Goal: Task Accomplishment & Management: Manage account settings

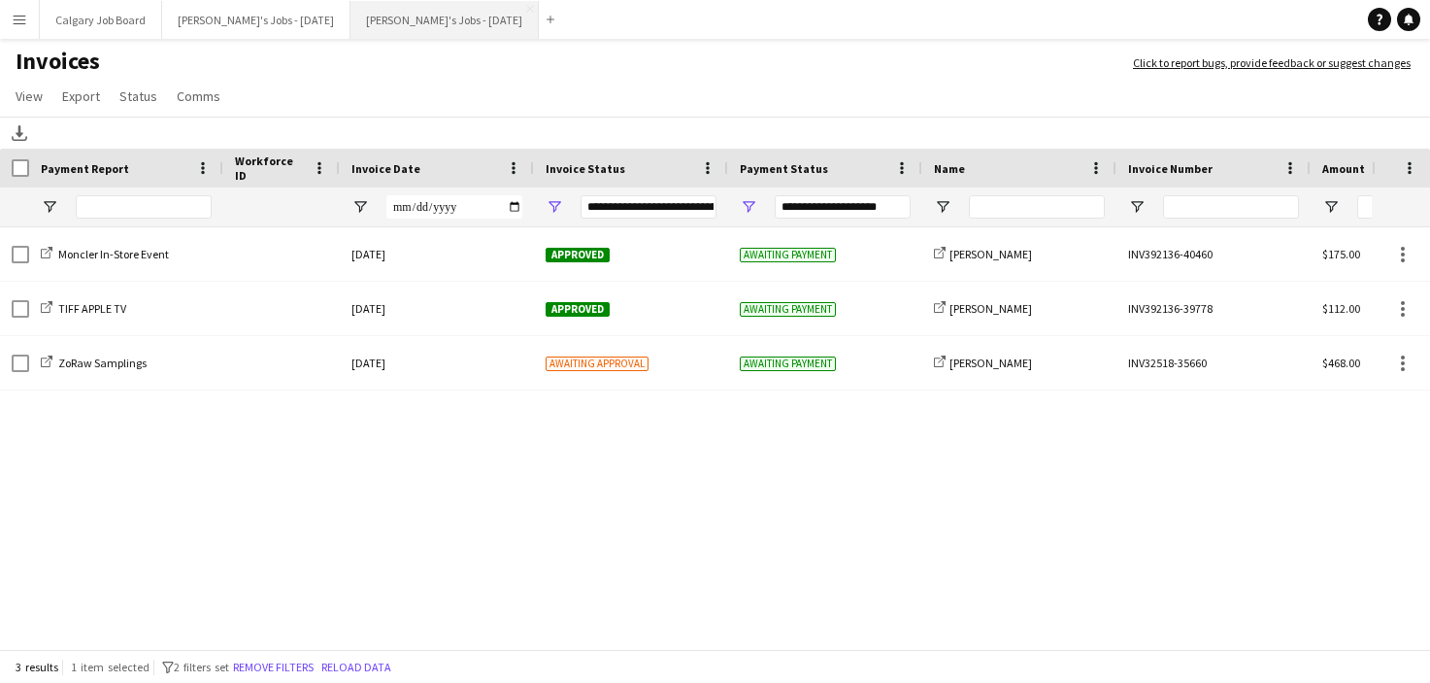
click at [404, 18] on button "Kirsten's Jobs - November 2025 Close" at bounding box center [445, 20] width 188 height 38
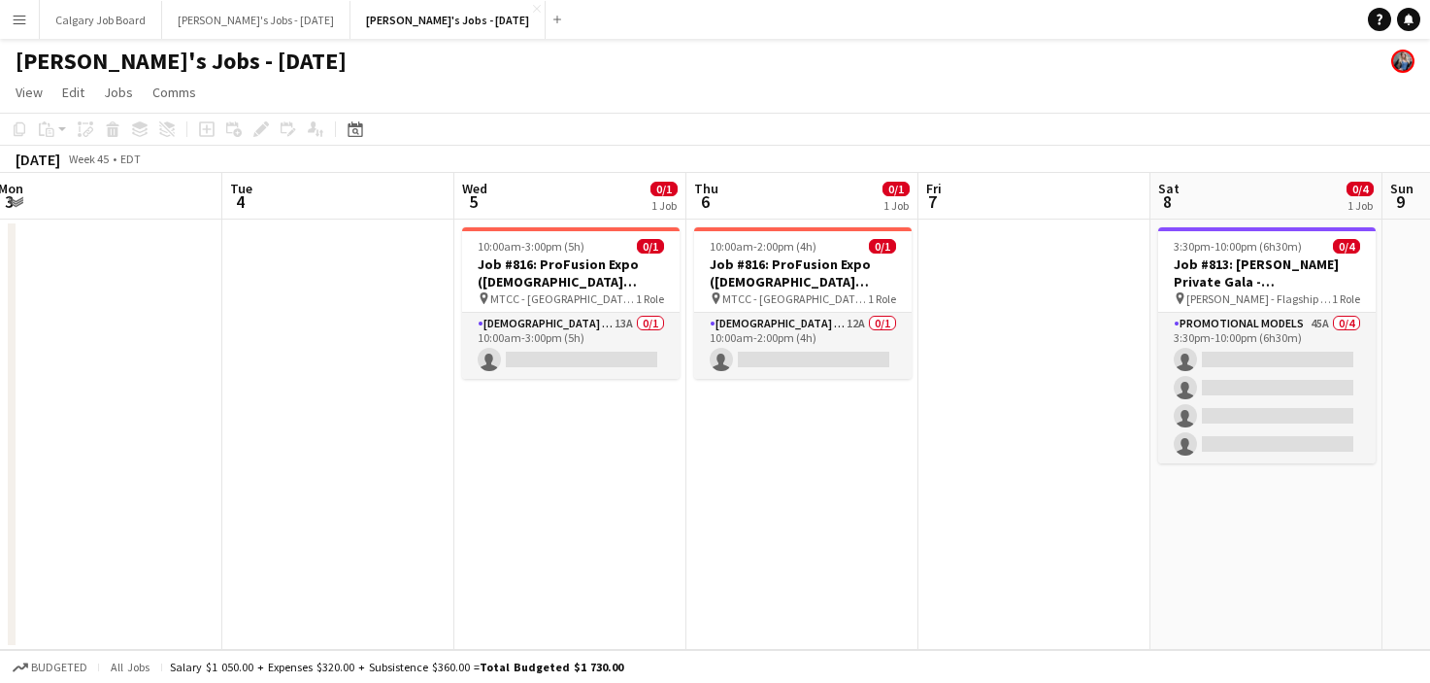
scroll to position [0, 475]
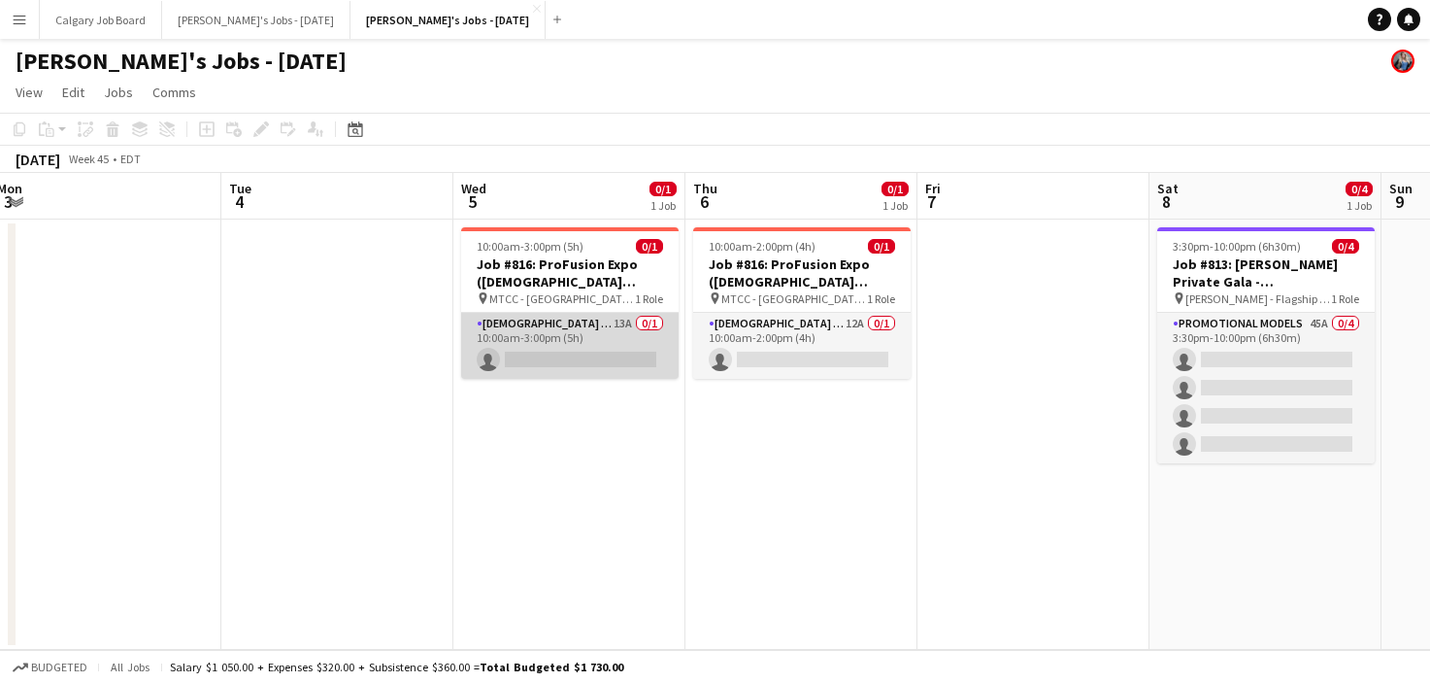
click at [599, 321] on app-card-role "Female Models 13A 0/1 10:00am-3:00pm (5h) single-neutral-actions" at bounding box center [570, 346] width 218 height 66
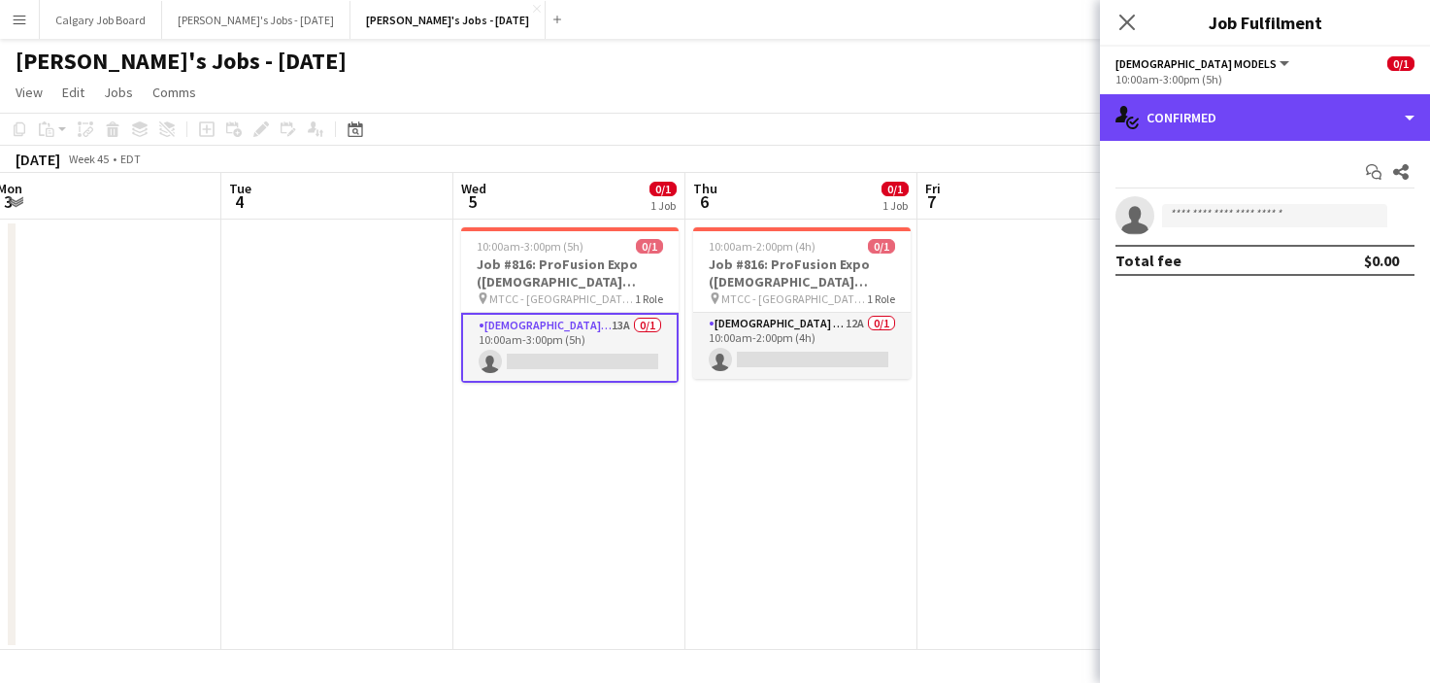
drag, startPoint x: 1326, startPoint y: 125, endPoint x: 1334, endPoint y: 266, distance: 141.1
click at [1326, 127] on div "single-neutral-actions-check-2 Confirmed" at bounding box center [1265, 117] width 330 height 47
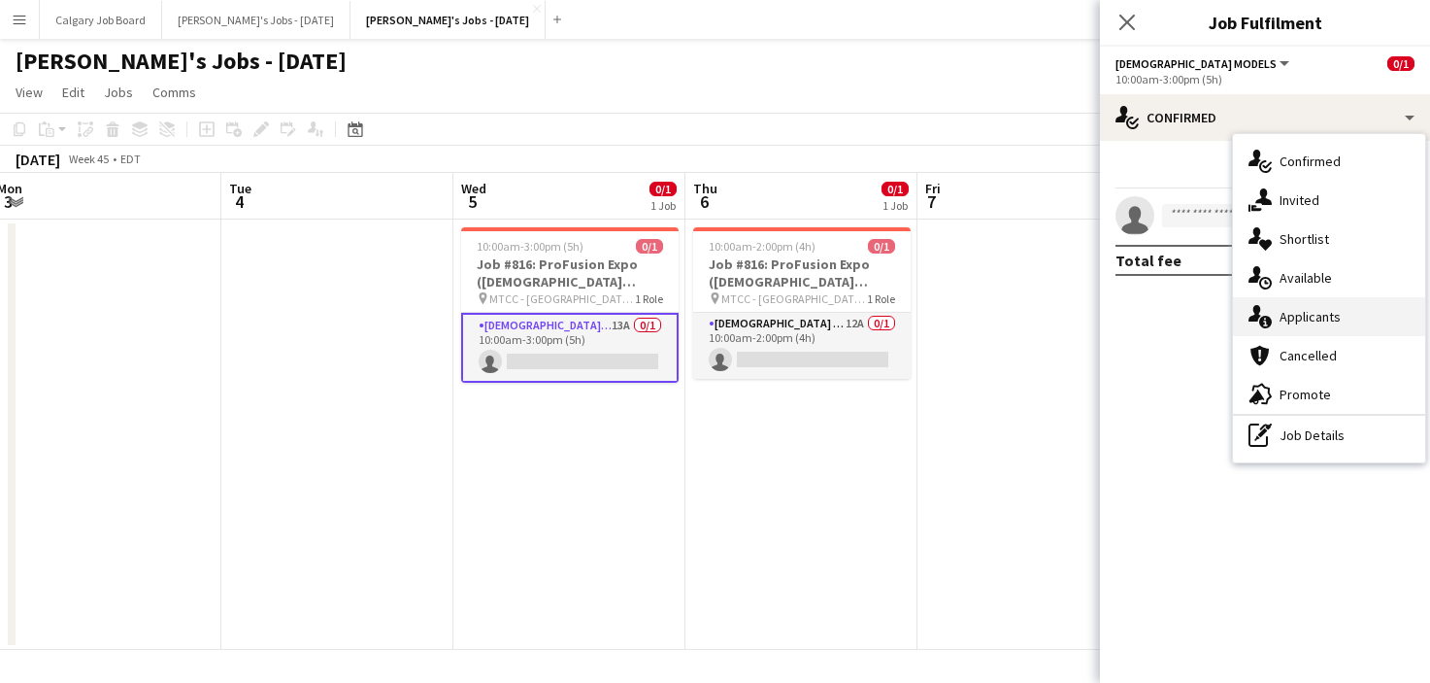
click at [1327, 334] on div "single-neutral-actions-information Applicants" at bounding box center [1329, 316] width 192 height 39
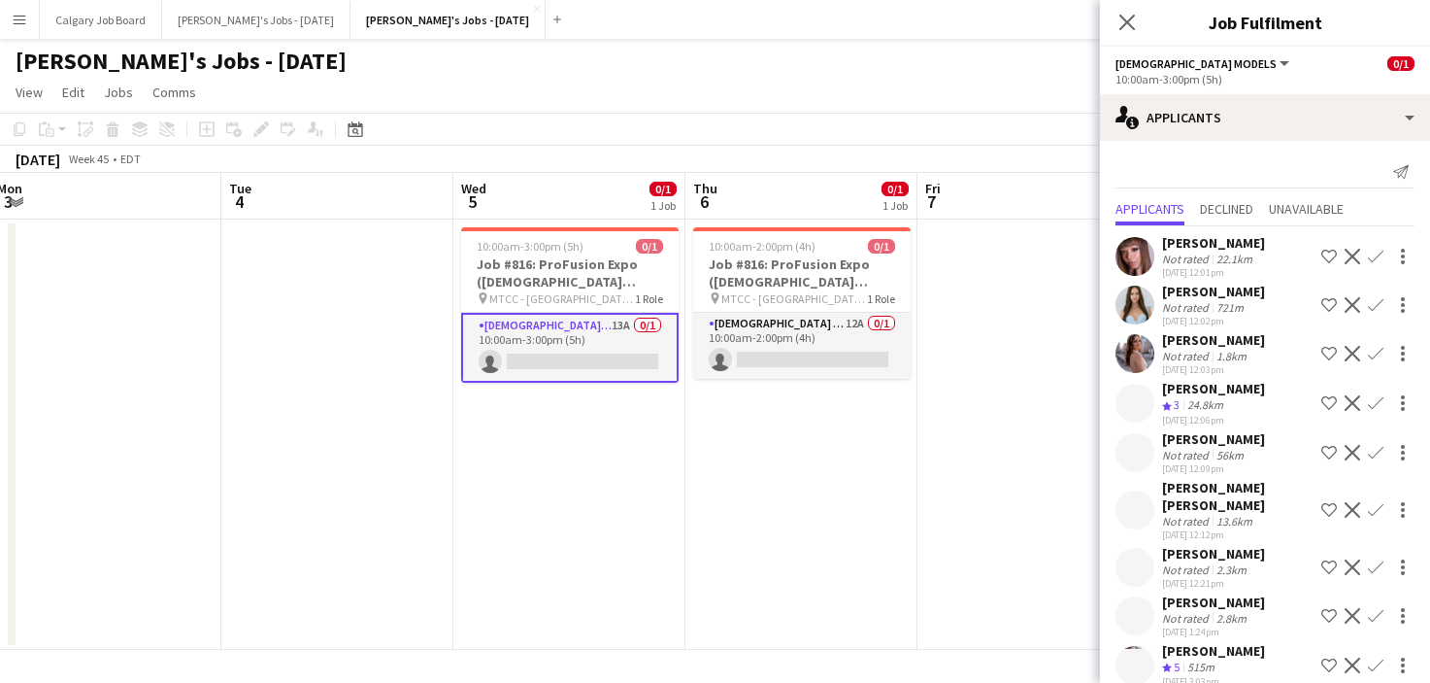
scroll to position [0, 1]
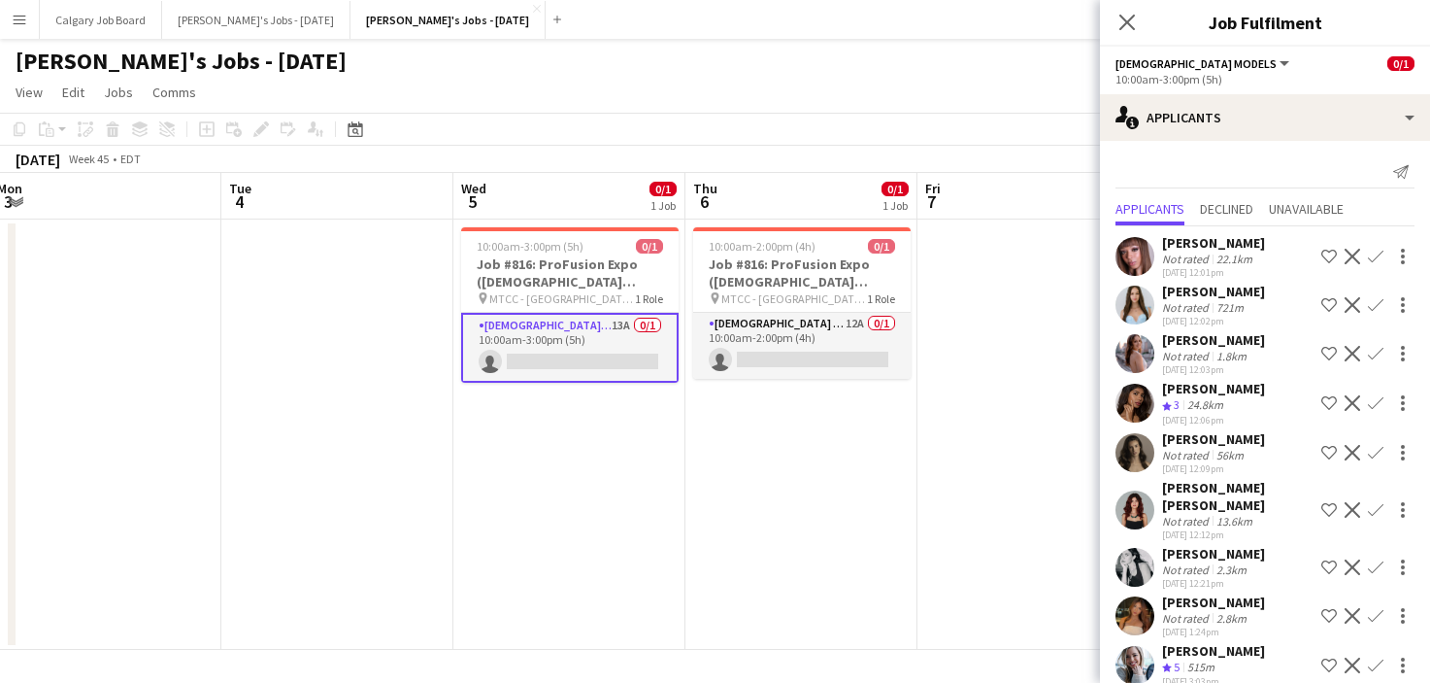
click at [1329, 305] on app-icon "Shortlist crew" at bounding box center [1330, 305] width 16 height 16
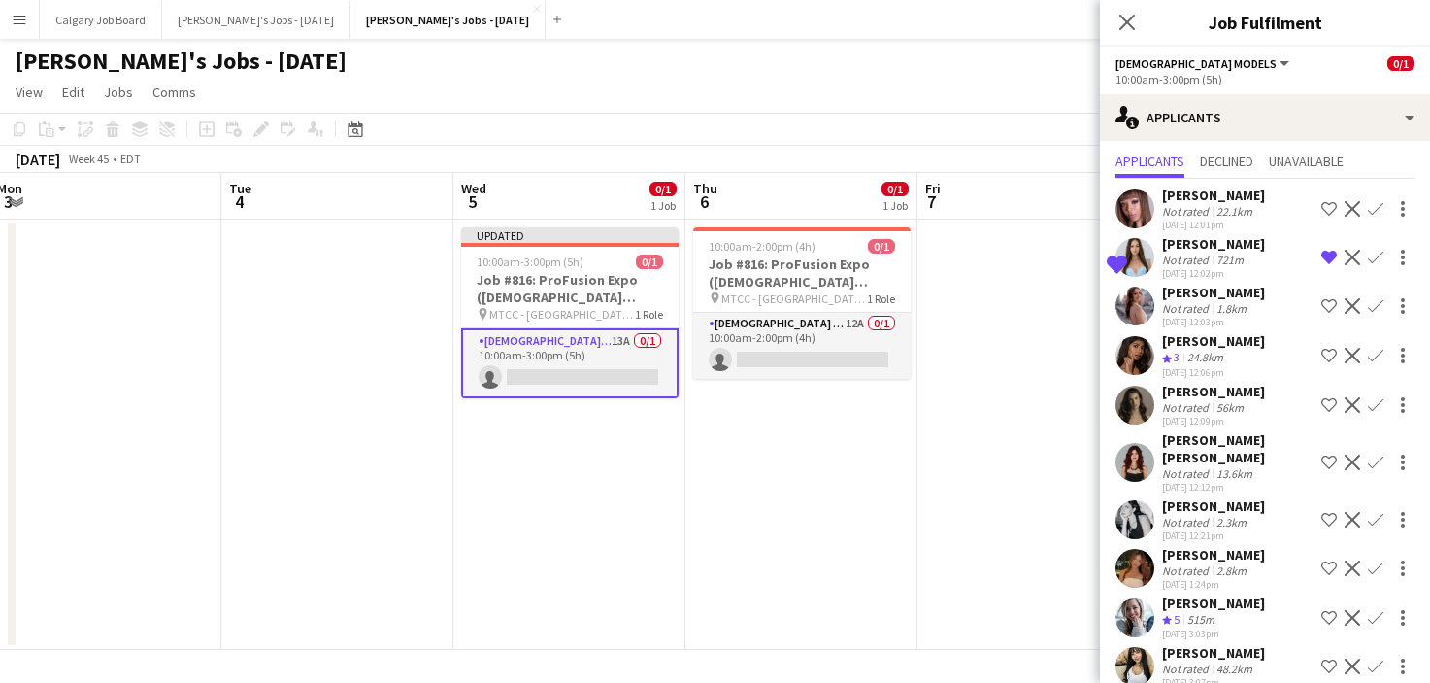
scroll to position [57, 0]
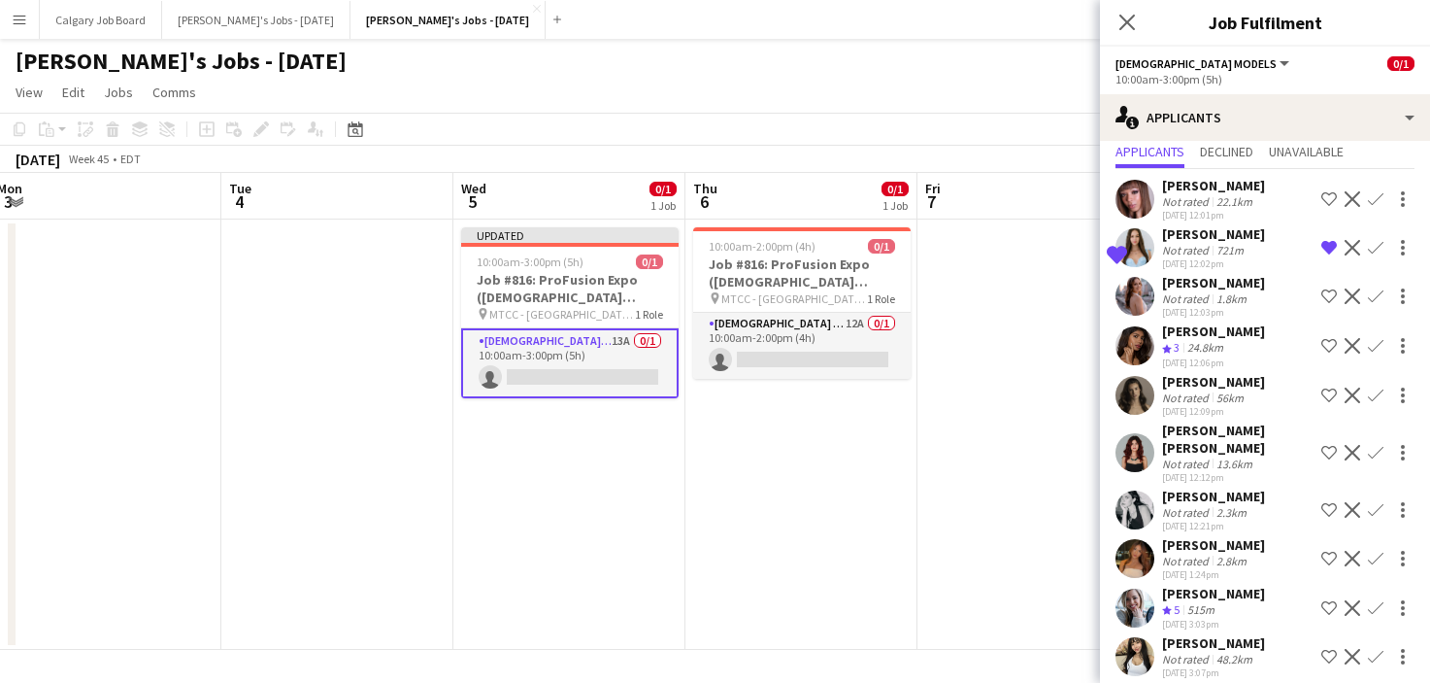
click at [1324, 342] on app-icon "Shortlist crew" at bounding box center [1330, 346] width 16 height 16
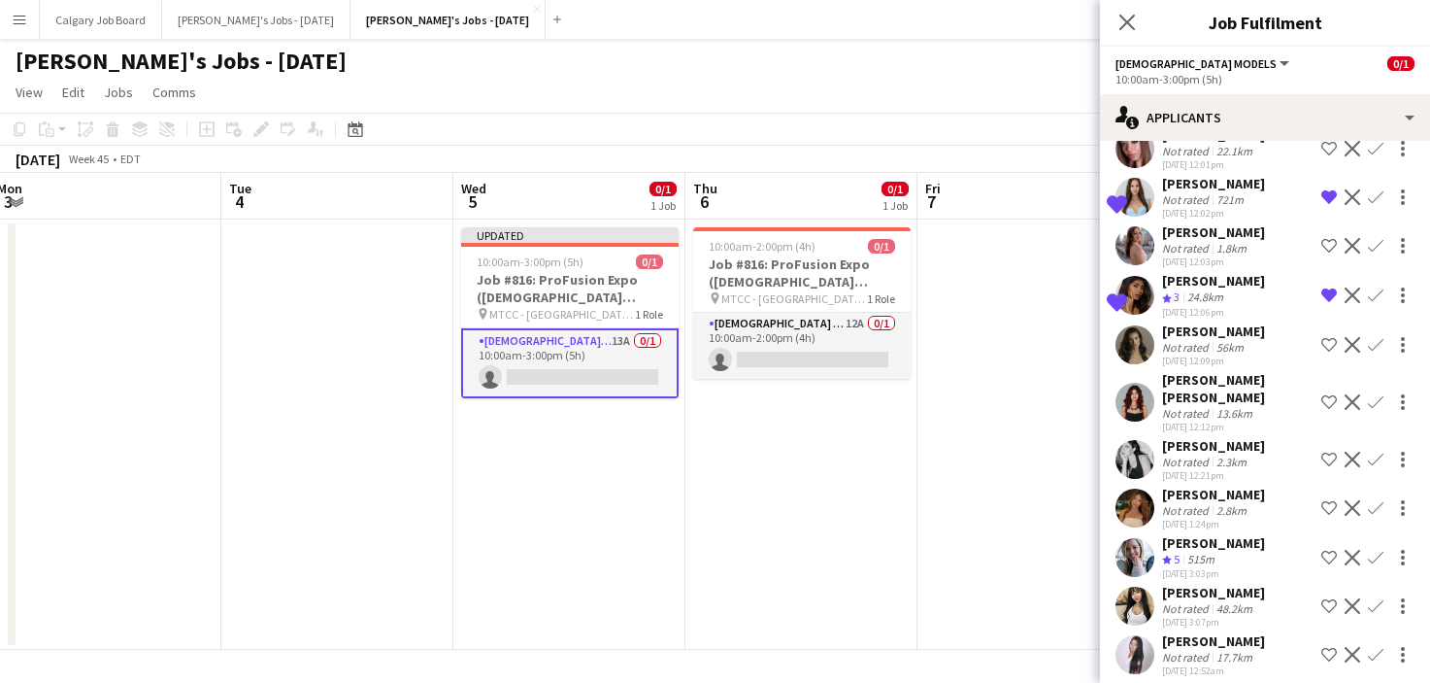
scroll to position [111, 0]
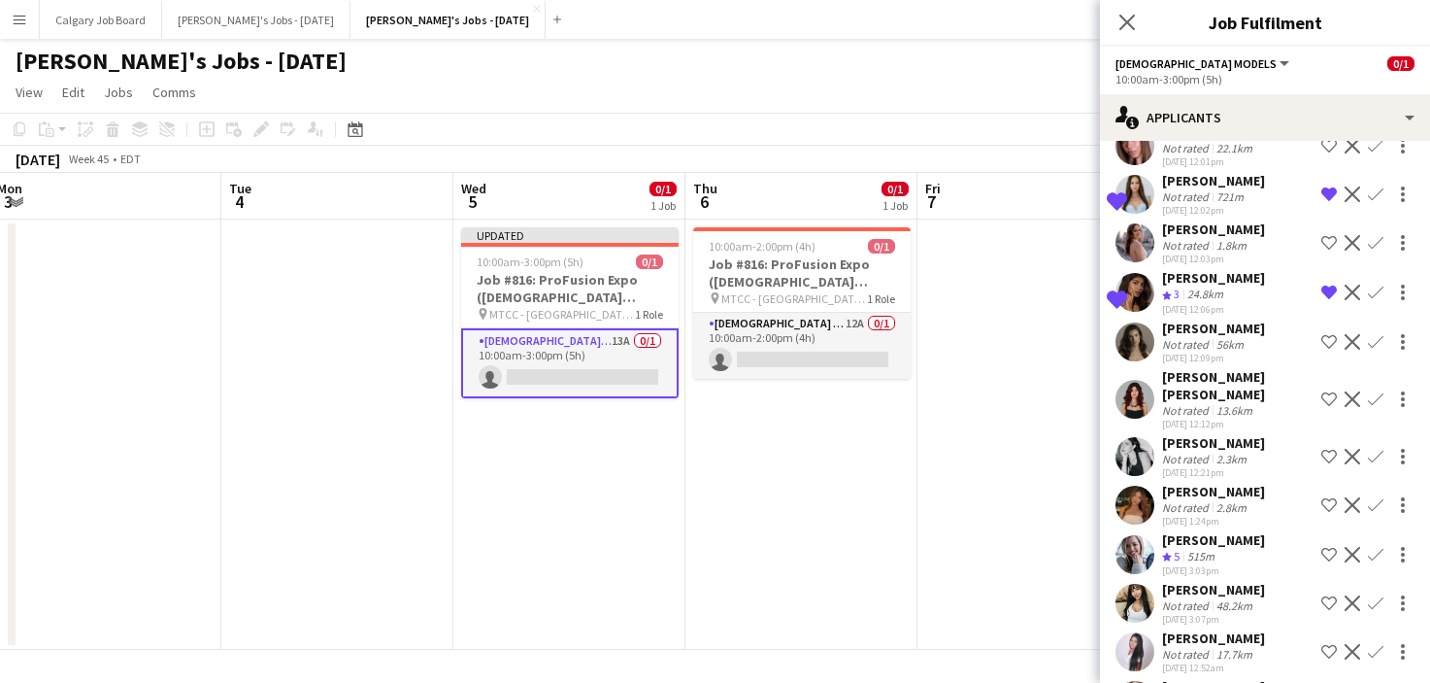
click at [1324, 342] on app-icon "Shortlist crew" at bounding box center [1330, 342] width 16 height 16
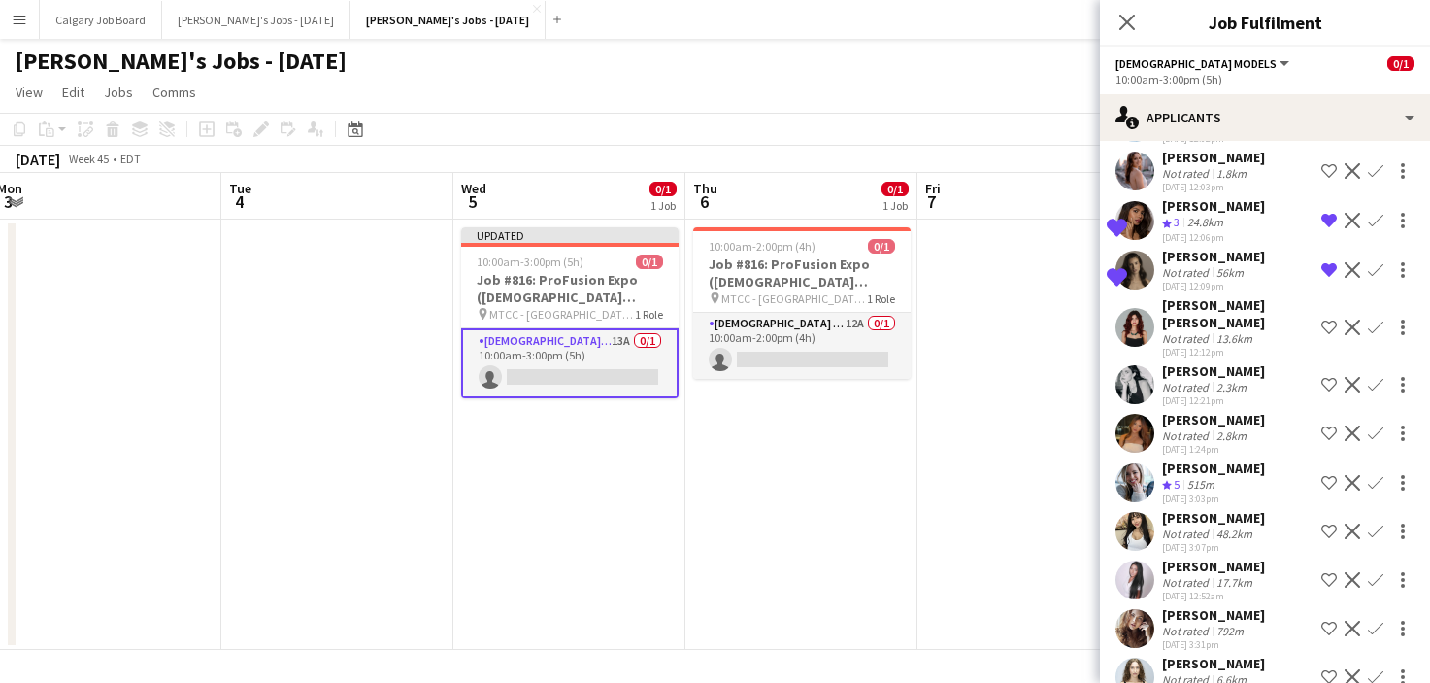
scroll to position [207, 0]
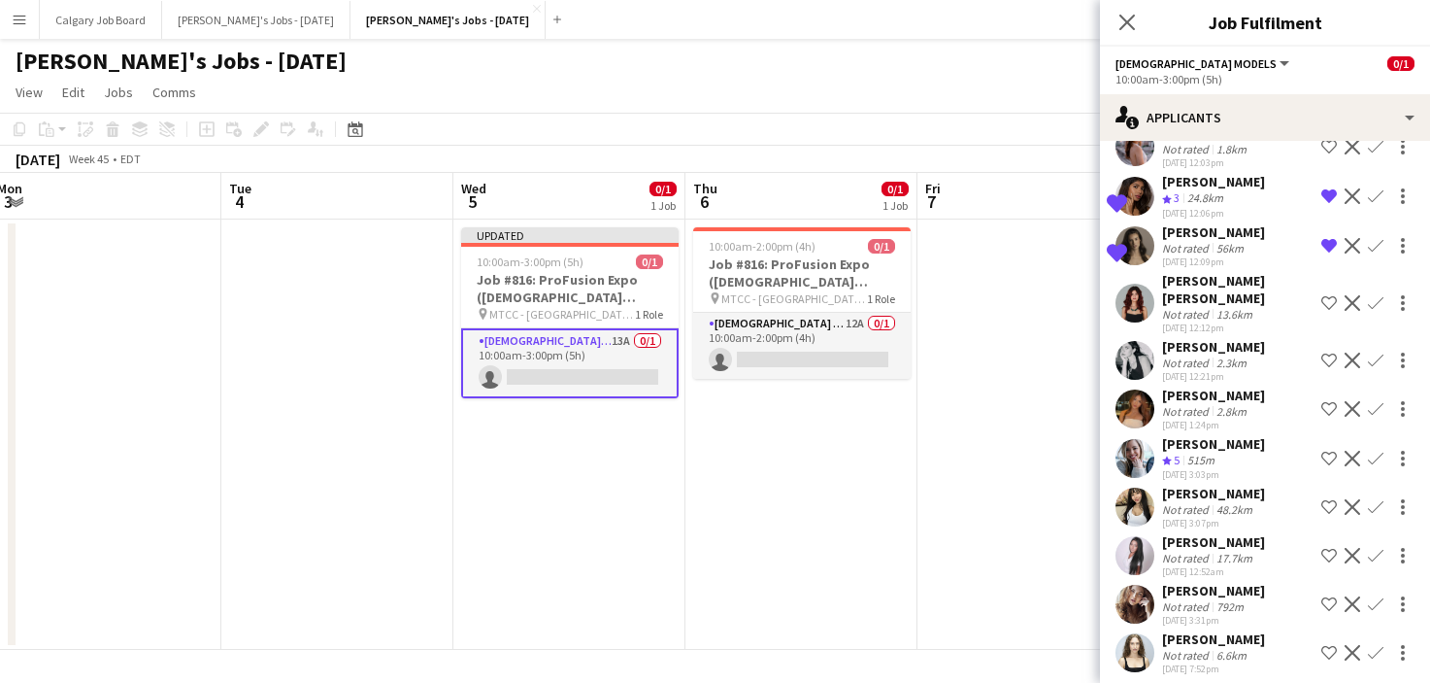
click at [1327, 363] on app-icon "Shortlist crew" at bounding box center [1330, 361] width 16 height 16
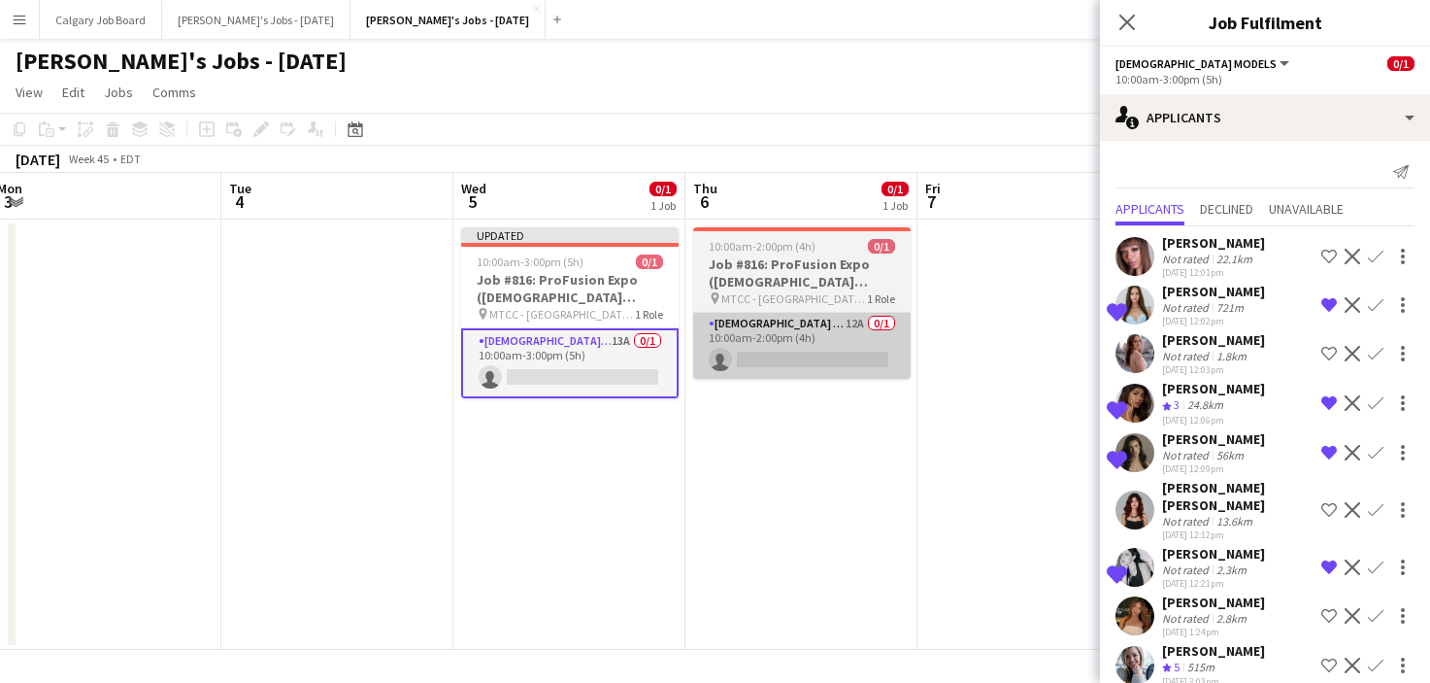
scroll to position [0, 0]
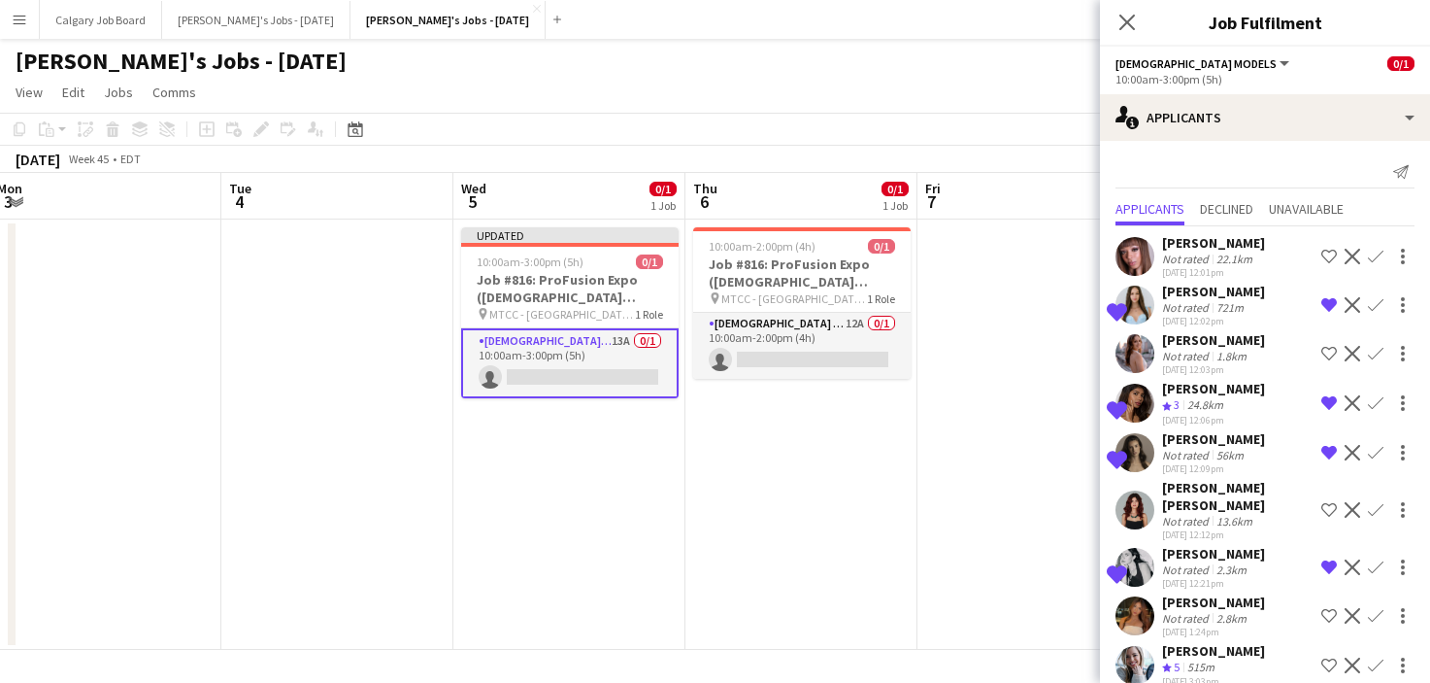
click at [1017, 235] on app-date-cell at bounding box center [1034, 434] width 232 height 430
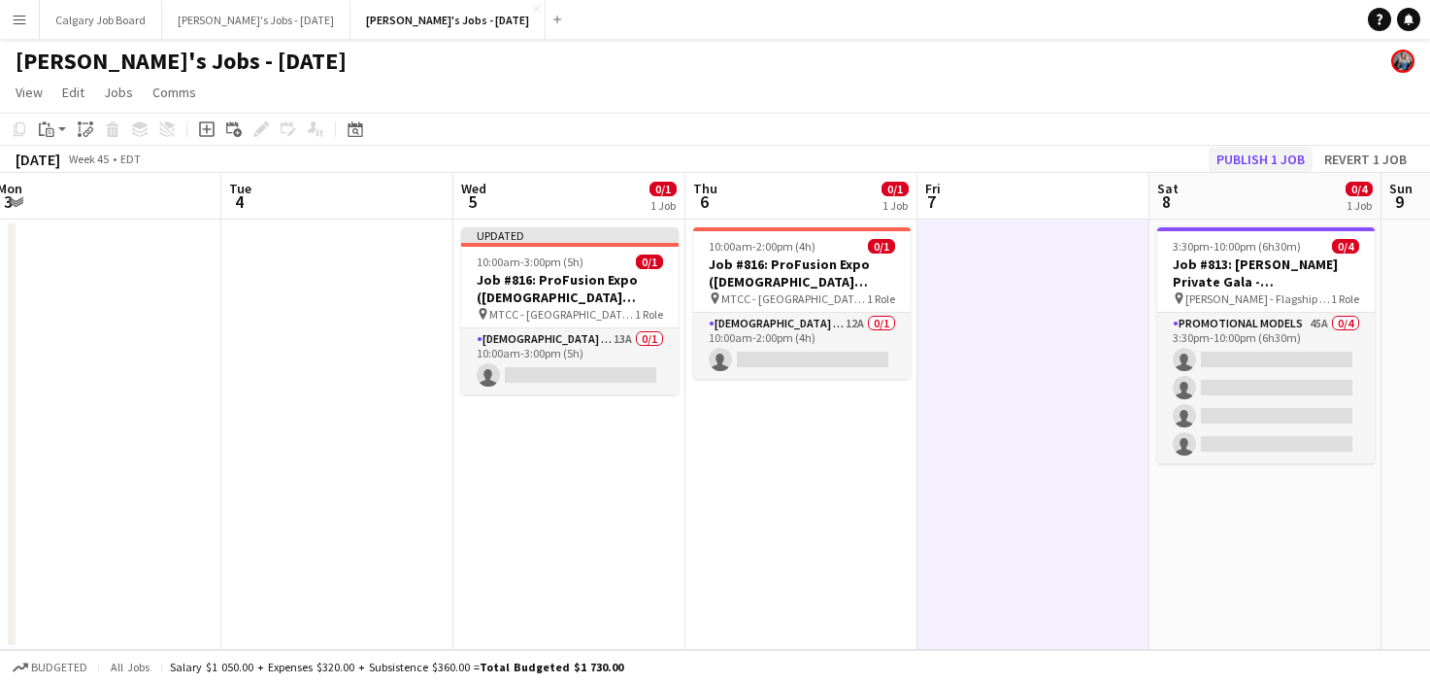
click at [1251, 157] on button "Publish 1 job" at bounding box center [1261, 159] width 104 height 25
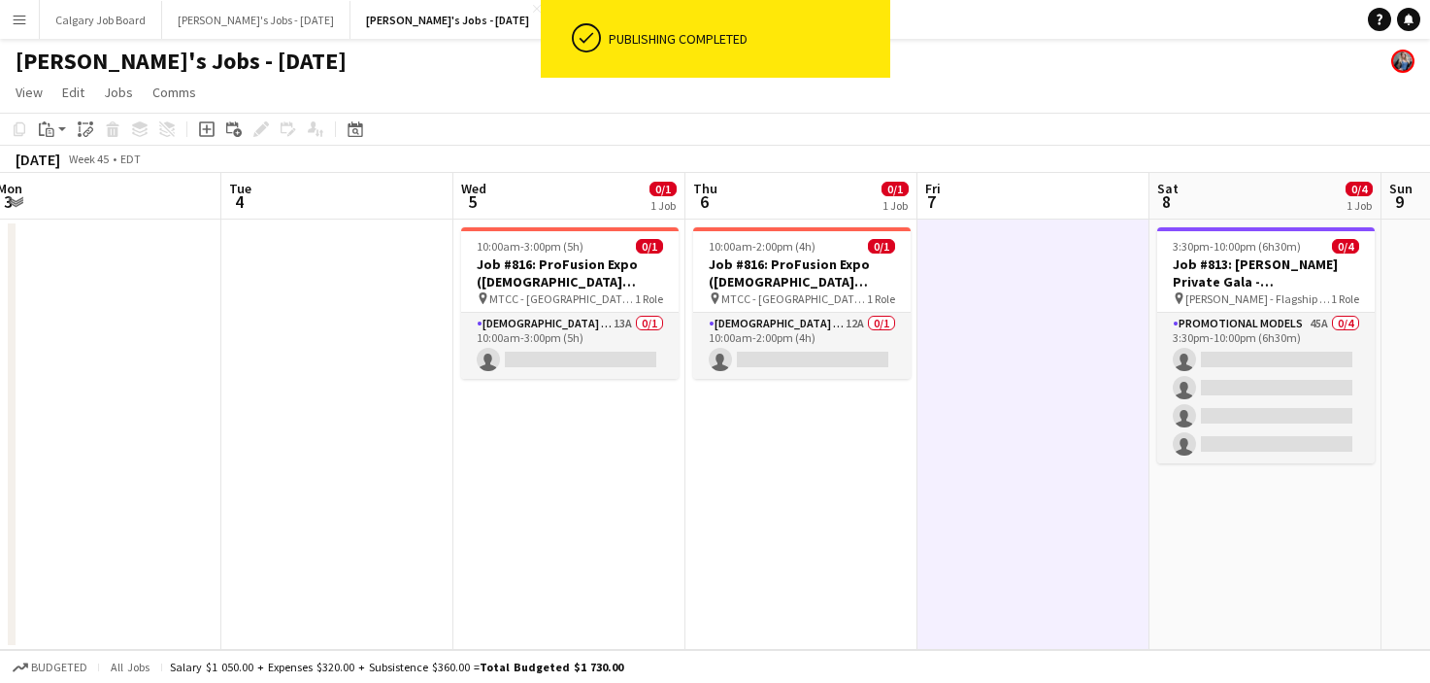
drag, startPoint x: 751, startPoint y: 340, endPoint x: 1351, endPoint y: 178, distance: 621.7
click at [751, 340] on app-card-role "Female Models 12A 0/1 10:00am-2:00pm (4h) single-neutral-actions" at bounding box center [802, 346] width 218 height 66
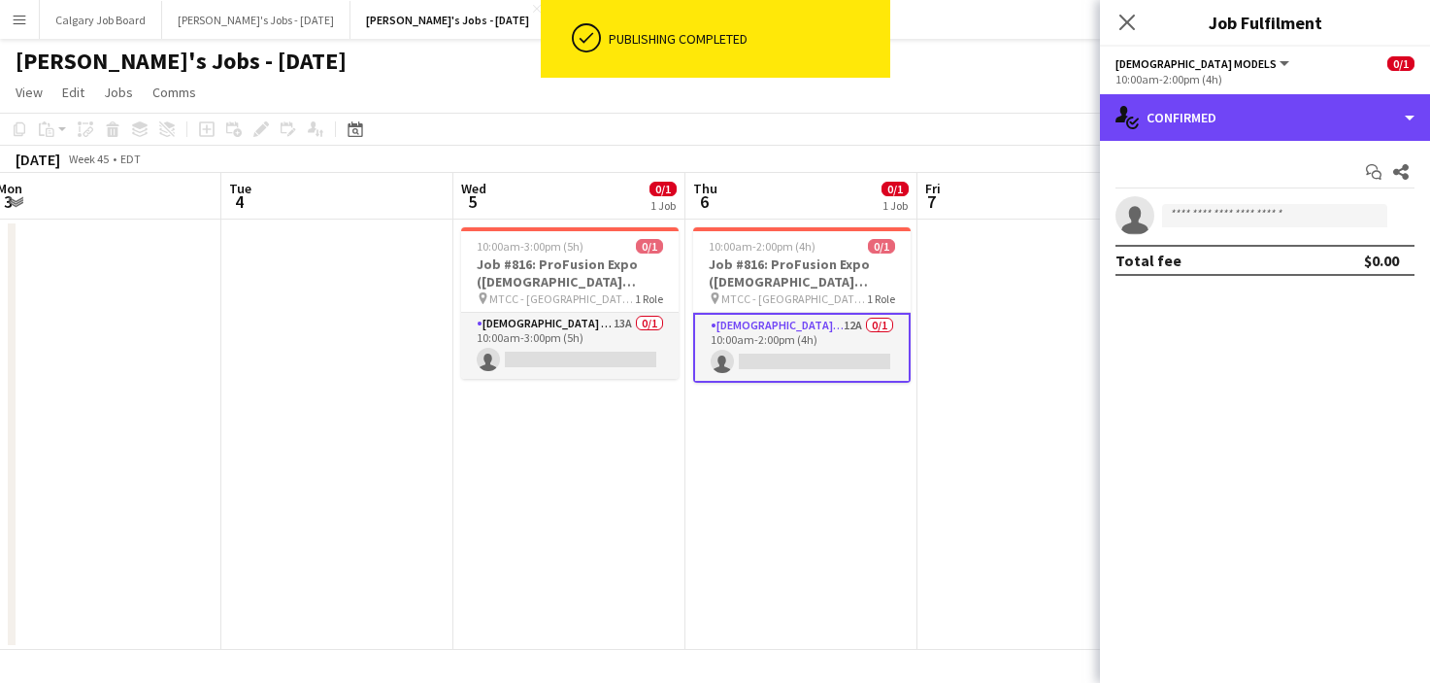
drag, startPoint x: 1327, startPoint y: 118, endPoint x: 1338, endPoint y: 255, distance: 138.3
click at [1327, 118] on div "single-neutral-actions-check-2 Confirmed" at bounding box center [1265, 117] width 330 height 47
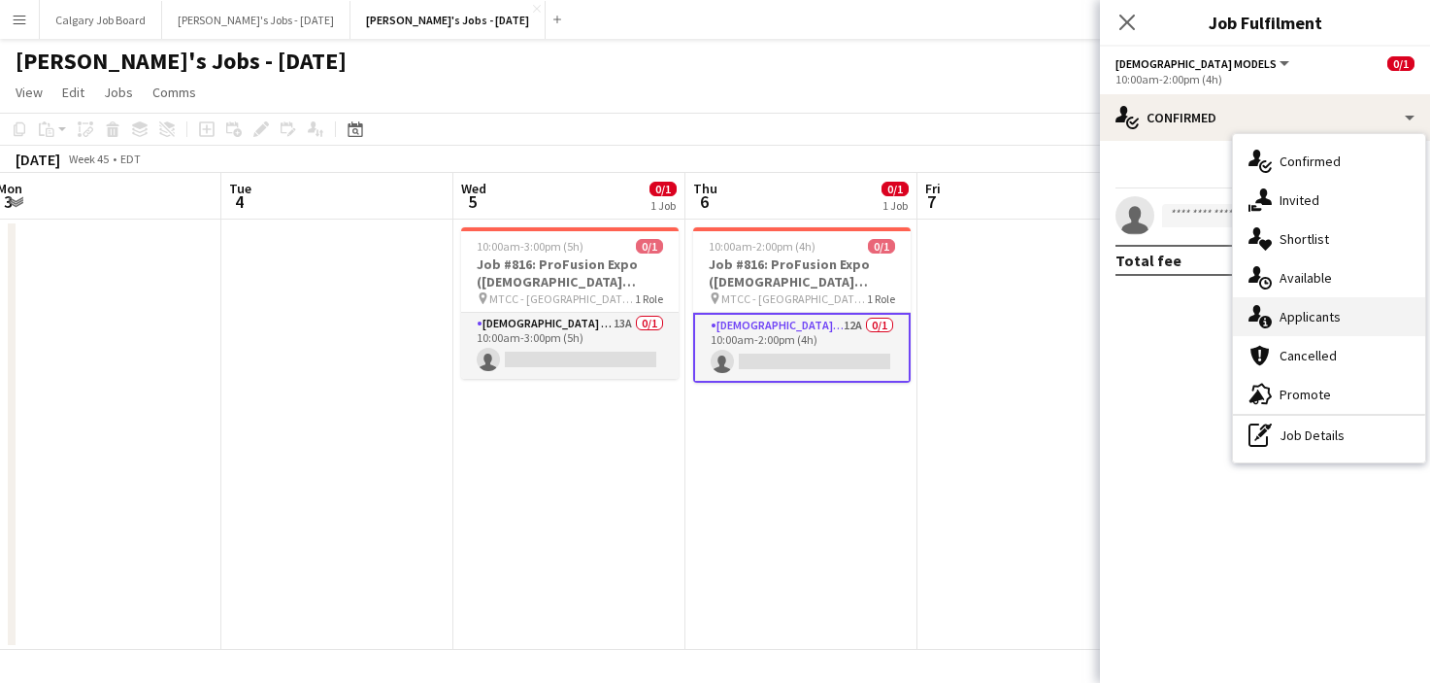
click at [1332, 315] on span "Applicants" at bounding box center [1310, 316] width 61 height 17
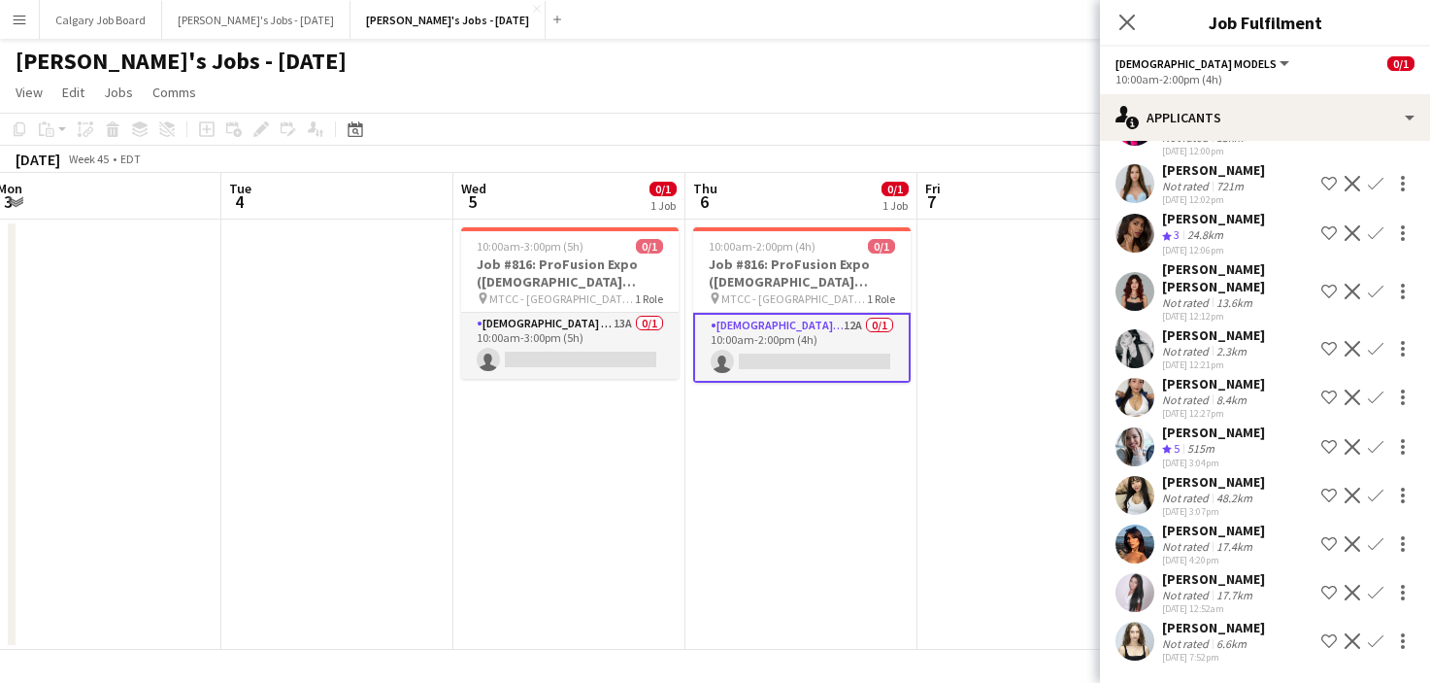
click at [1209, 398] on div "Not rated" at bounding box center [1187, 399] width 50 height 15
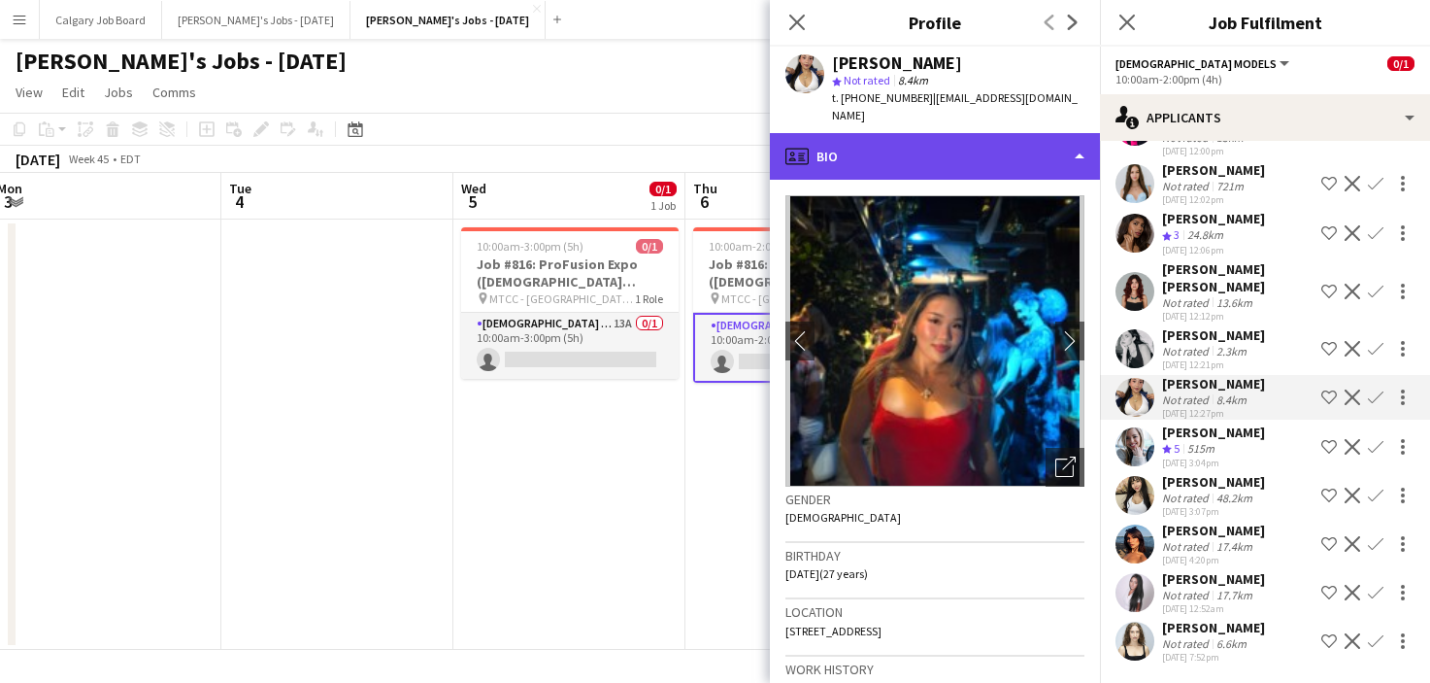
click at [936, 156] on div "profile Bio" at bounding box center [935, 156] width 330 height 47
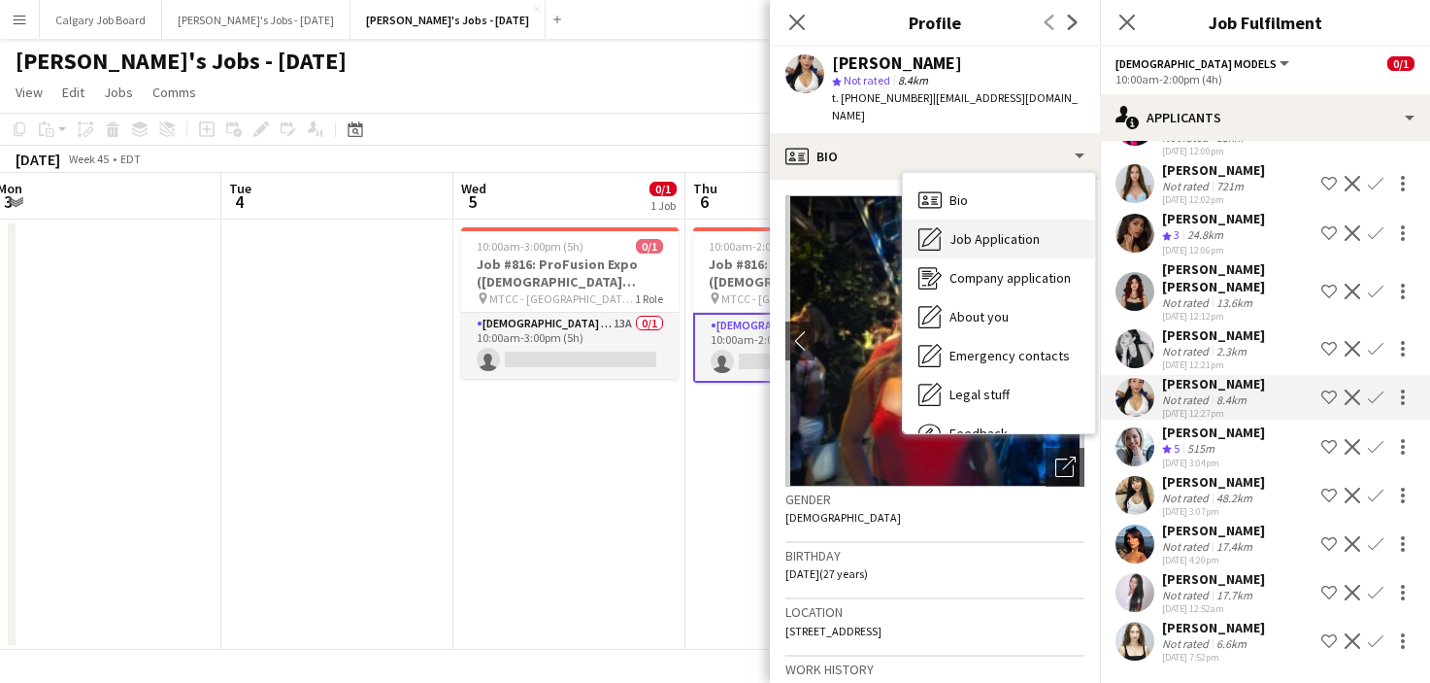
click at [989, 230] on span "Job Application" at bounding box center [995, 238] width 90 height 17
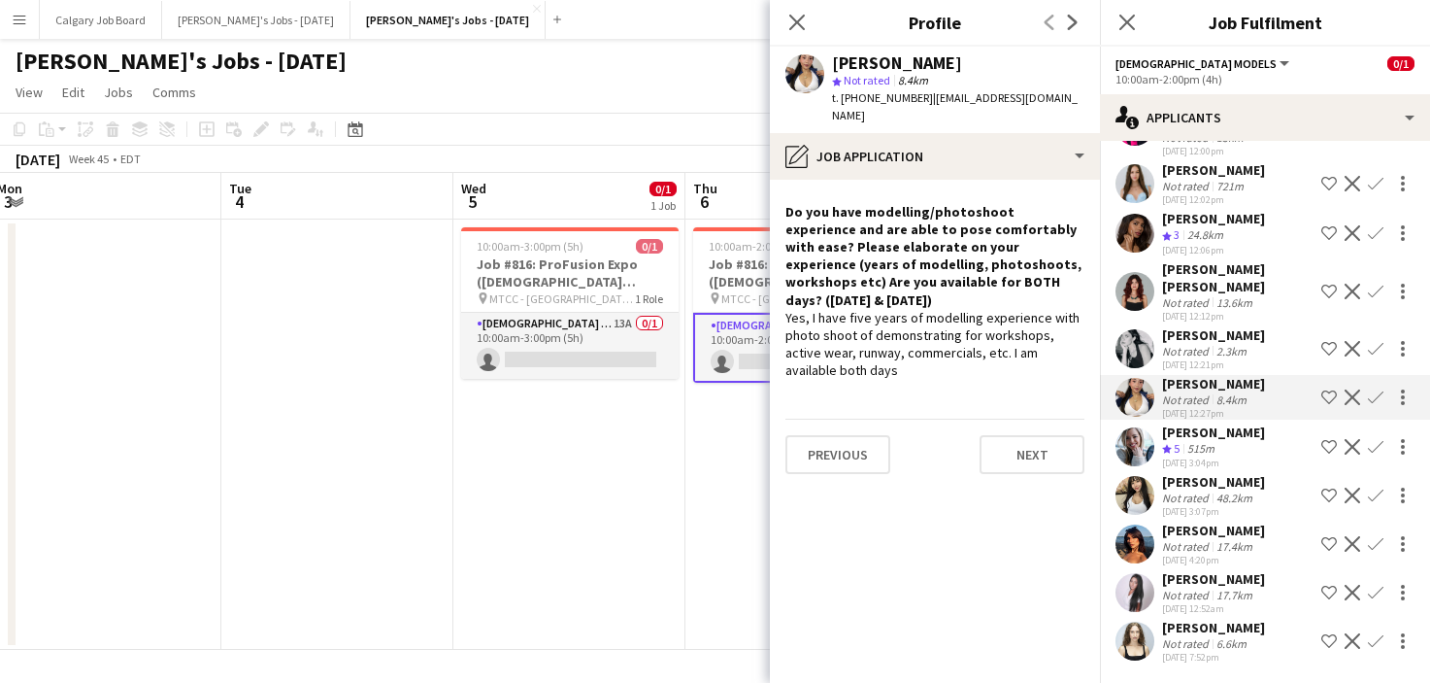
click at [722, 128] on app-toolbar "Copy Paste Paste Command V Paste with crew Command Shift V Paste linked Job [GE…" at bounding box center [715, 129] width 1430 height 33
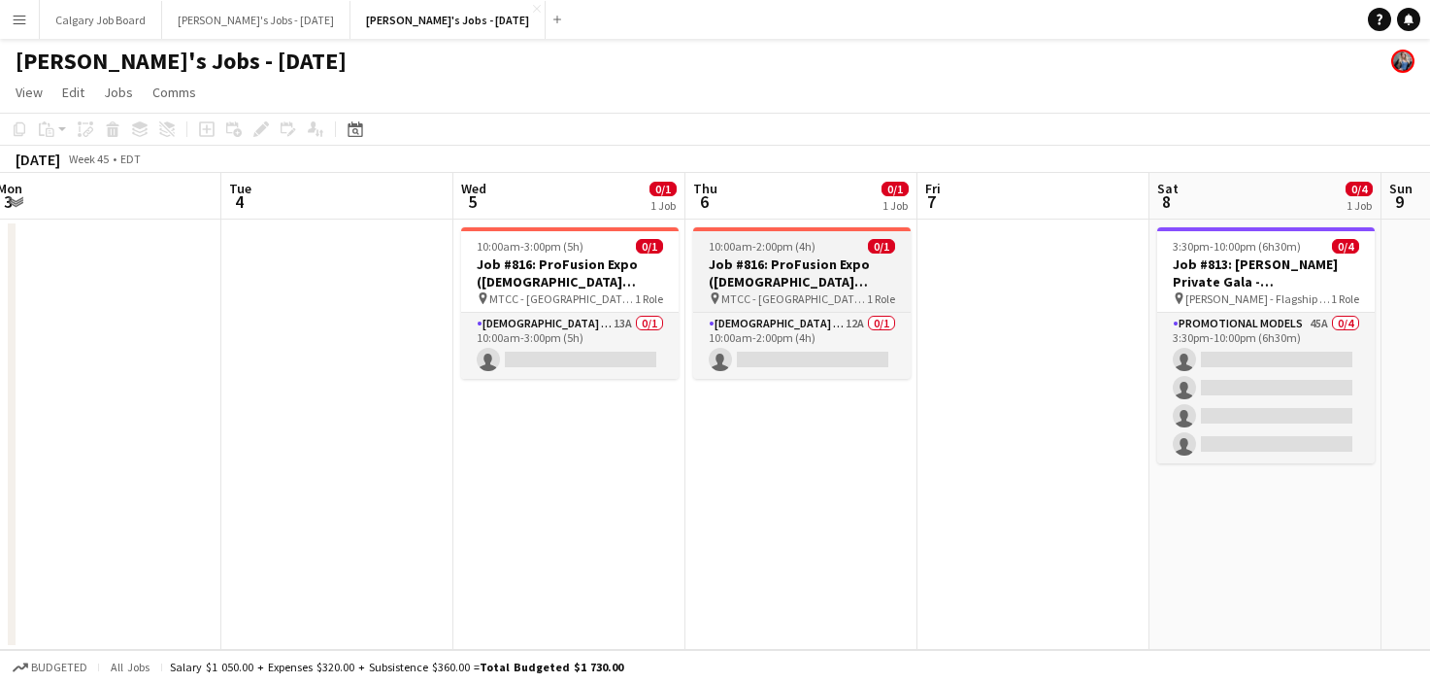
drag, startPoint x: 646, startPoint y: 334, endPoint x: 729, endPoint y: 305, distance: 88.4
click at [646, 334] on app-card-role "Female Models 13A 0/1 10:00am-3:00pm (5h) single-neutral-actions" at bounding box center [570, 346] width 218 height 66
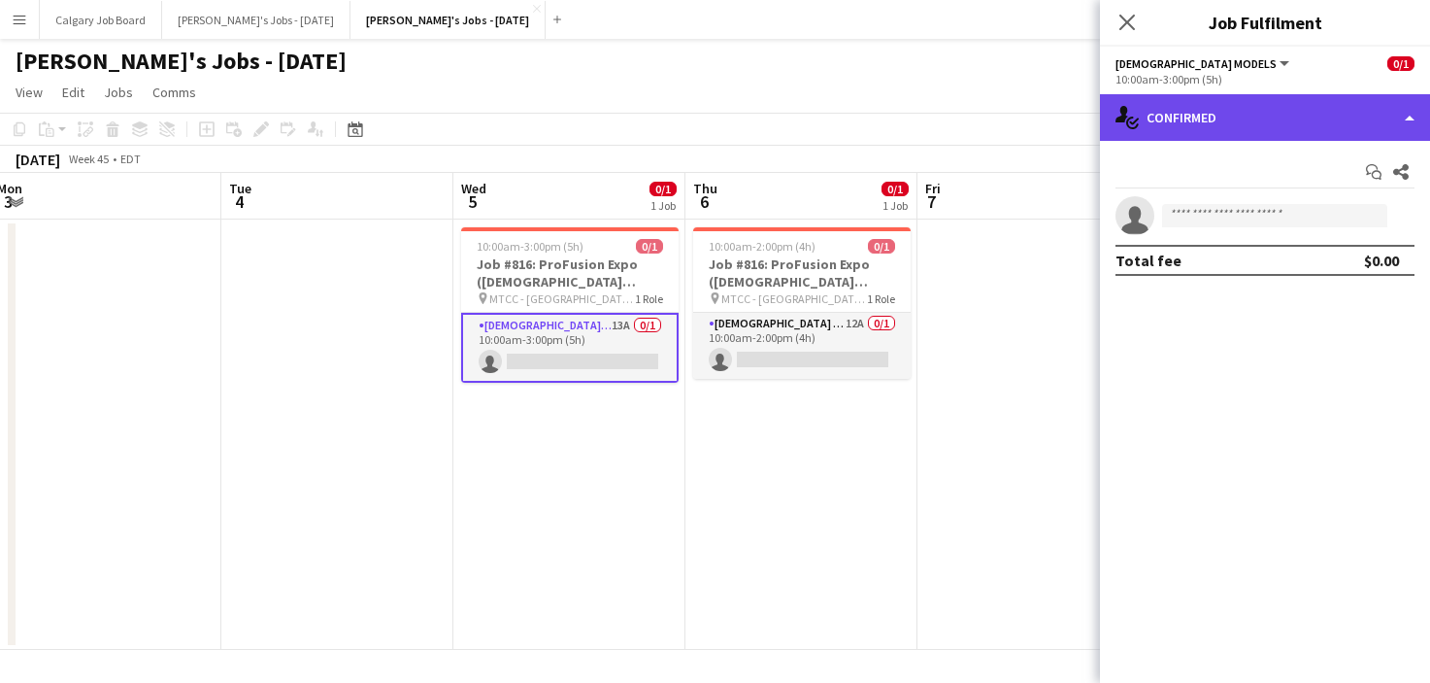
click at [1267, 109] on div "single-neutral-actions-check-2 Confirmed" at bounding box center [1265, 117] width 330 height 47
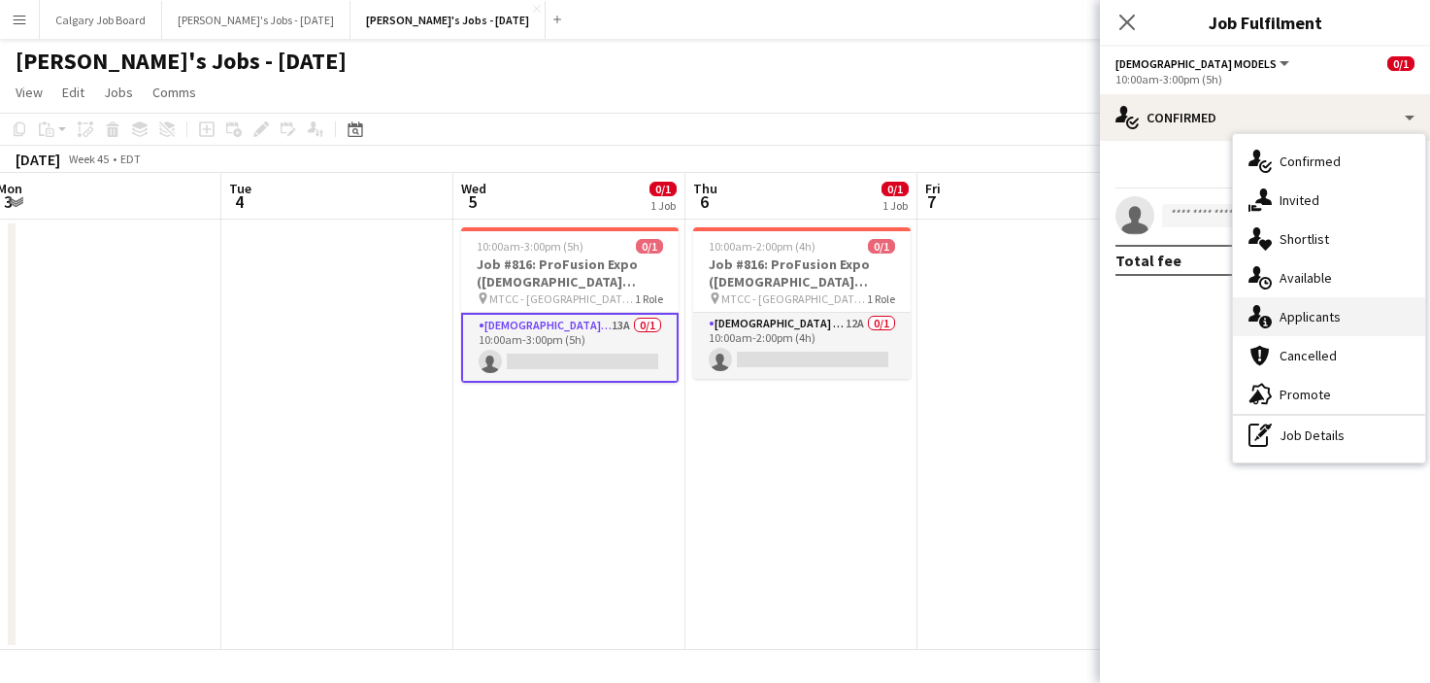
click at [1310, 300] on div "single-neutral-actions-information Applicants" at bounding box center [1329, 316] width 192 height 39
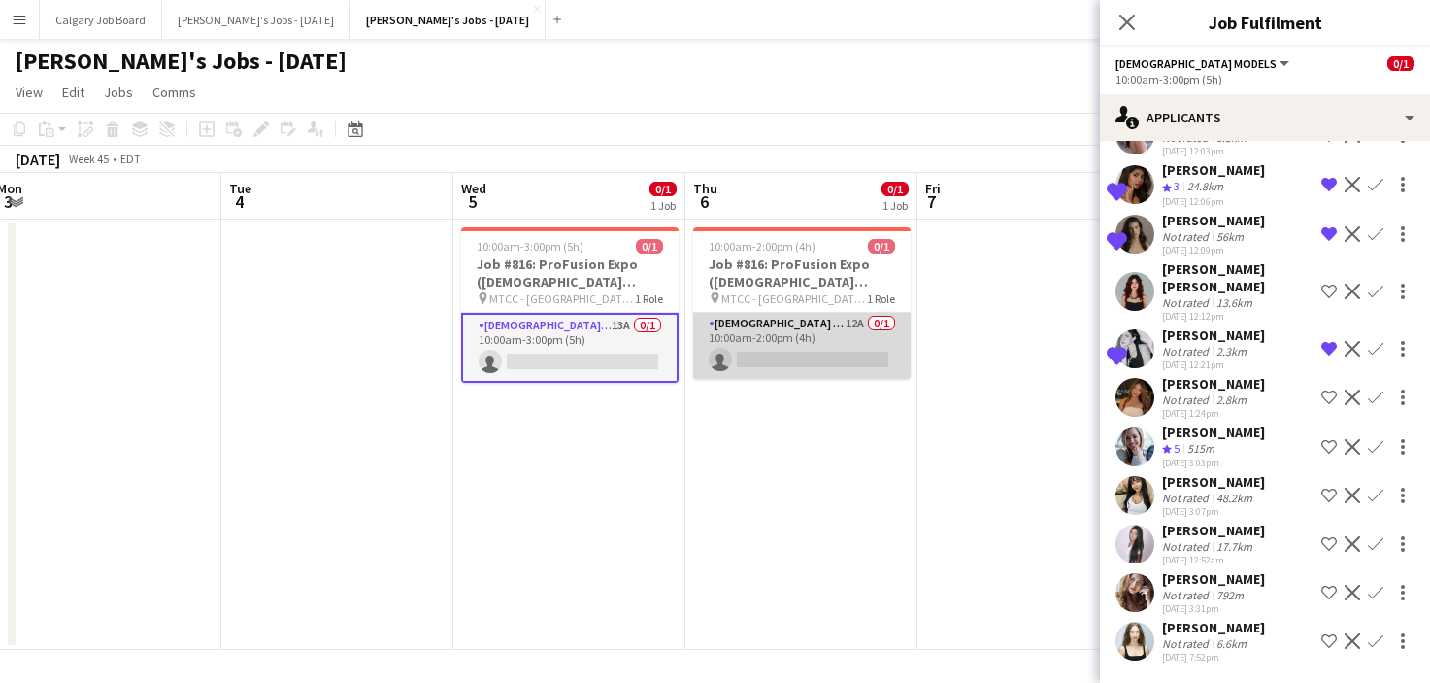
click at [824, 329] on app-card-role "Female Models 12A 0/1 10:00am-2:00pm (4h) single-neutral-actions" at bounding box center [802, 346] width 218 height 66
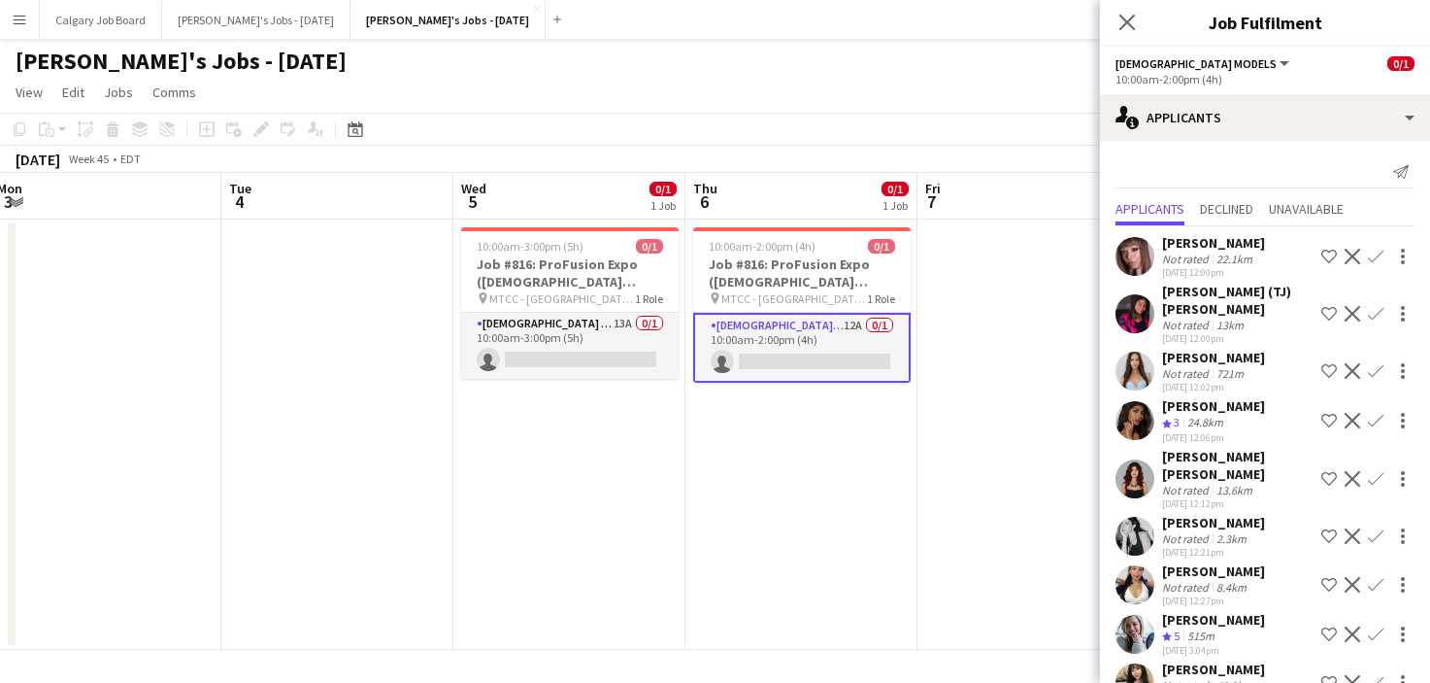
click at [1333, 375] on app-icon "Shortlist crew" at bounding box center [1330, 371] width 16 height 16
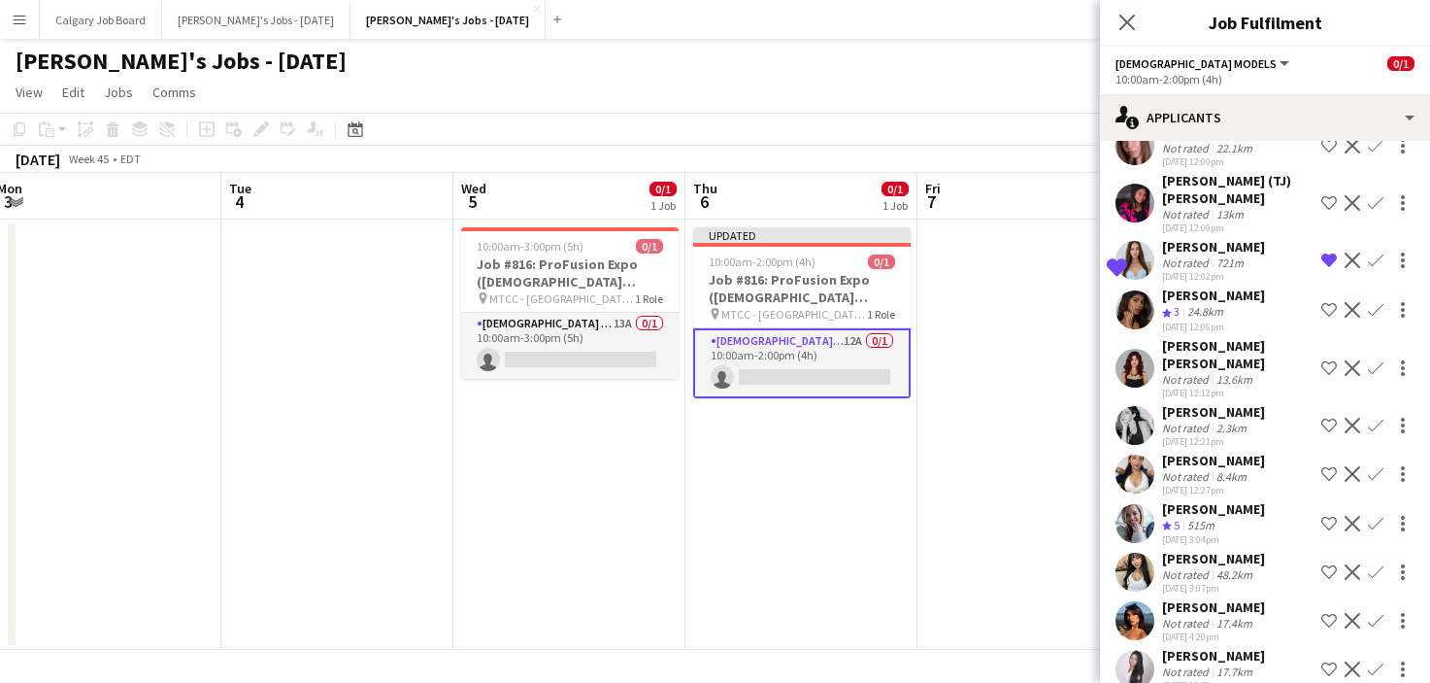
click at [1323, 296] on div "Mahiya Habib Crew rating 3 24.8km 03-10-2025 12:06pm Shortlist crew Decline Con…" at bounding box center [1265, 309] width 330 height 47
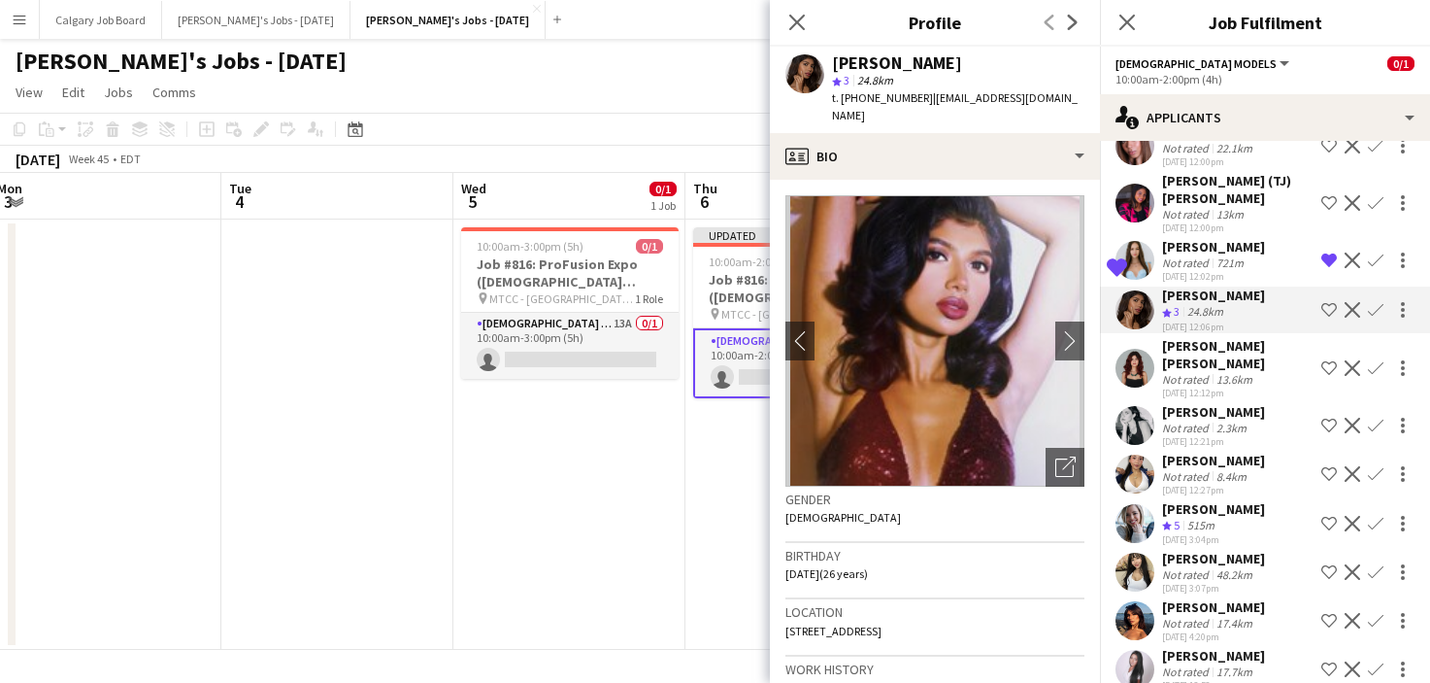
click at [1324, 312] on app-icon "Shortlist crew" at bounding box center [1330, 310] width 16 height 16
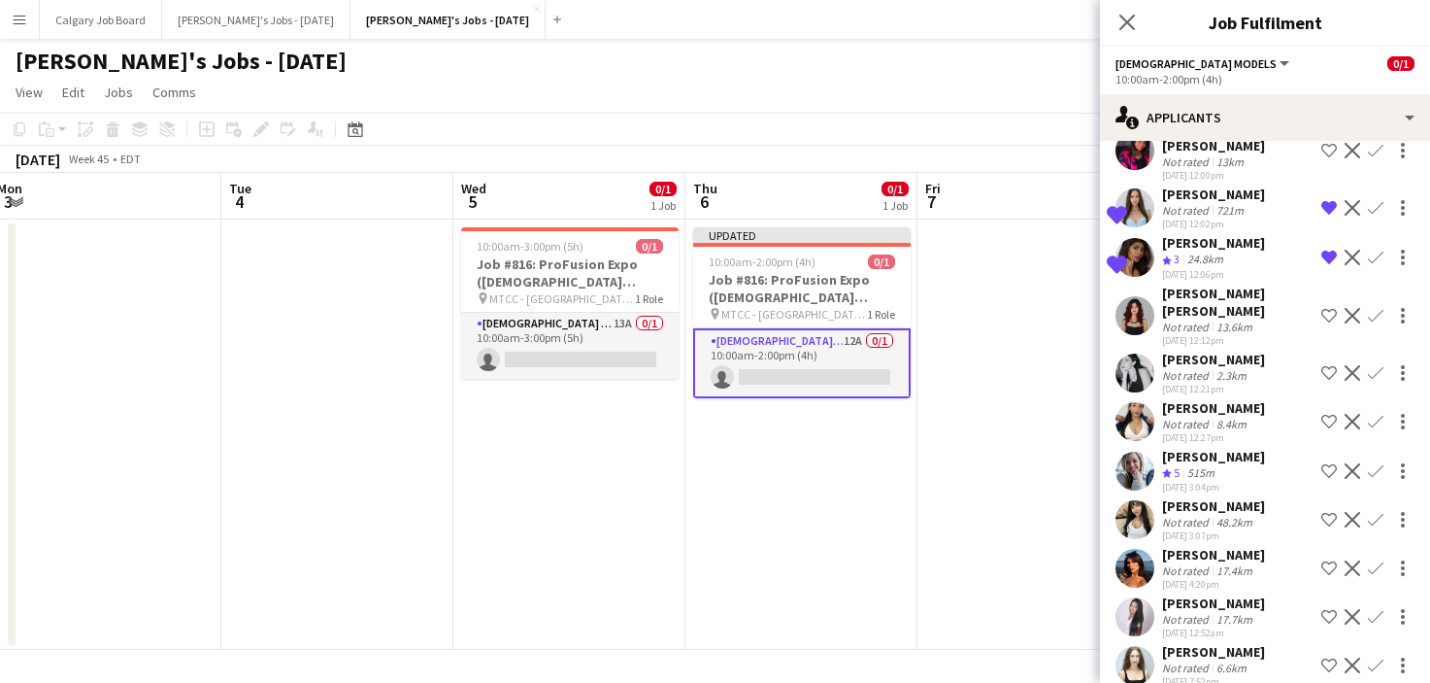
click at [1327, 419] on app-icon "Shortlist crew" at bounding box center [1330, 422] width 16 height 16
click at [1326, 374] on app-icon "Shortlist crew" at bounding box center [1330, 373] width 16 height 16
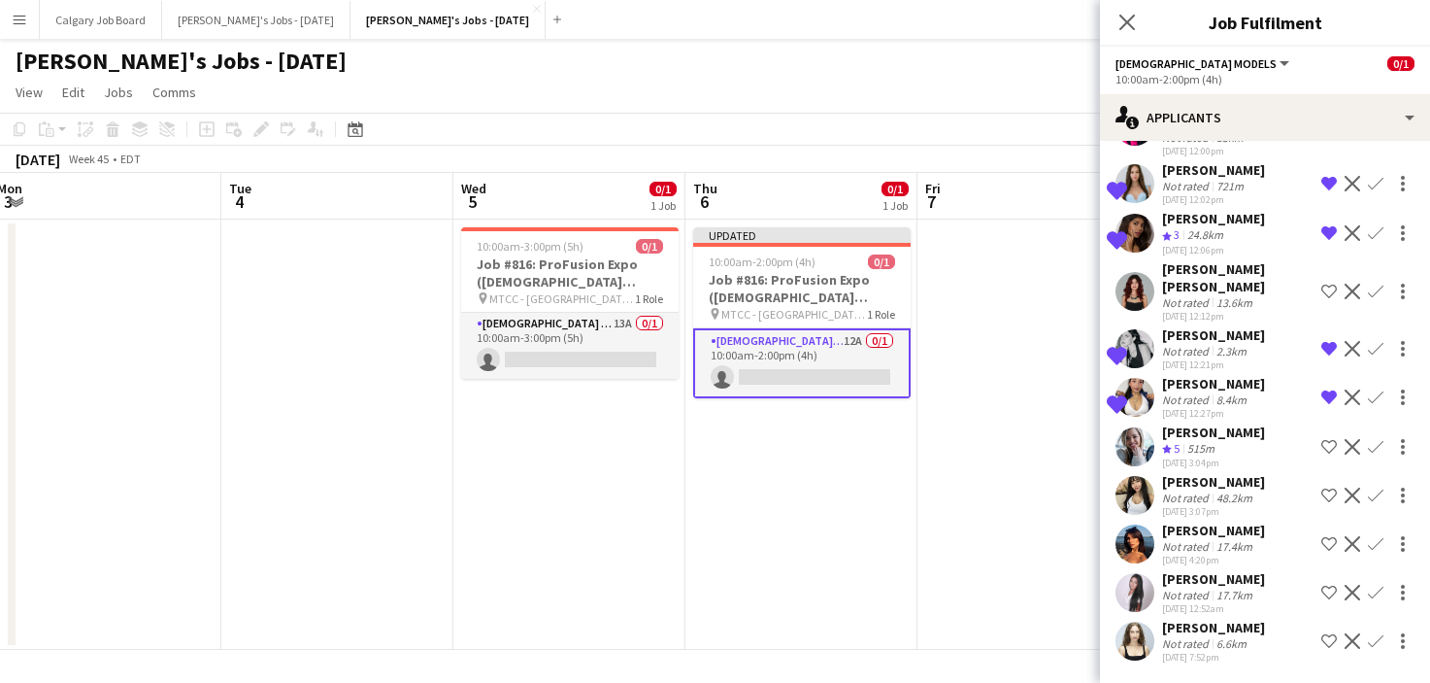
click at [1051, 559] on app-date-cell at bounding box center [1034, 434] width 232 height 430
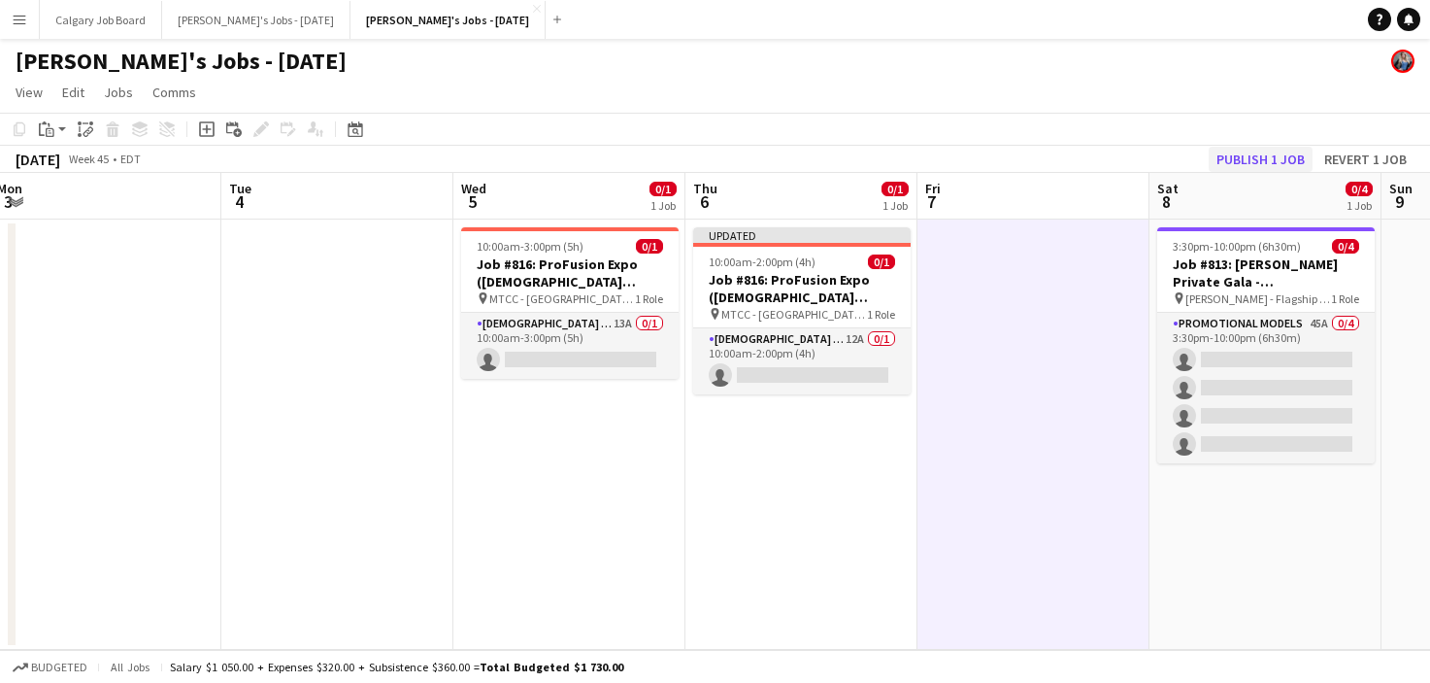
click at [1235, 161] on button "Publish 1 job" at bounding box center [1261, 159] width 104 height 25
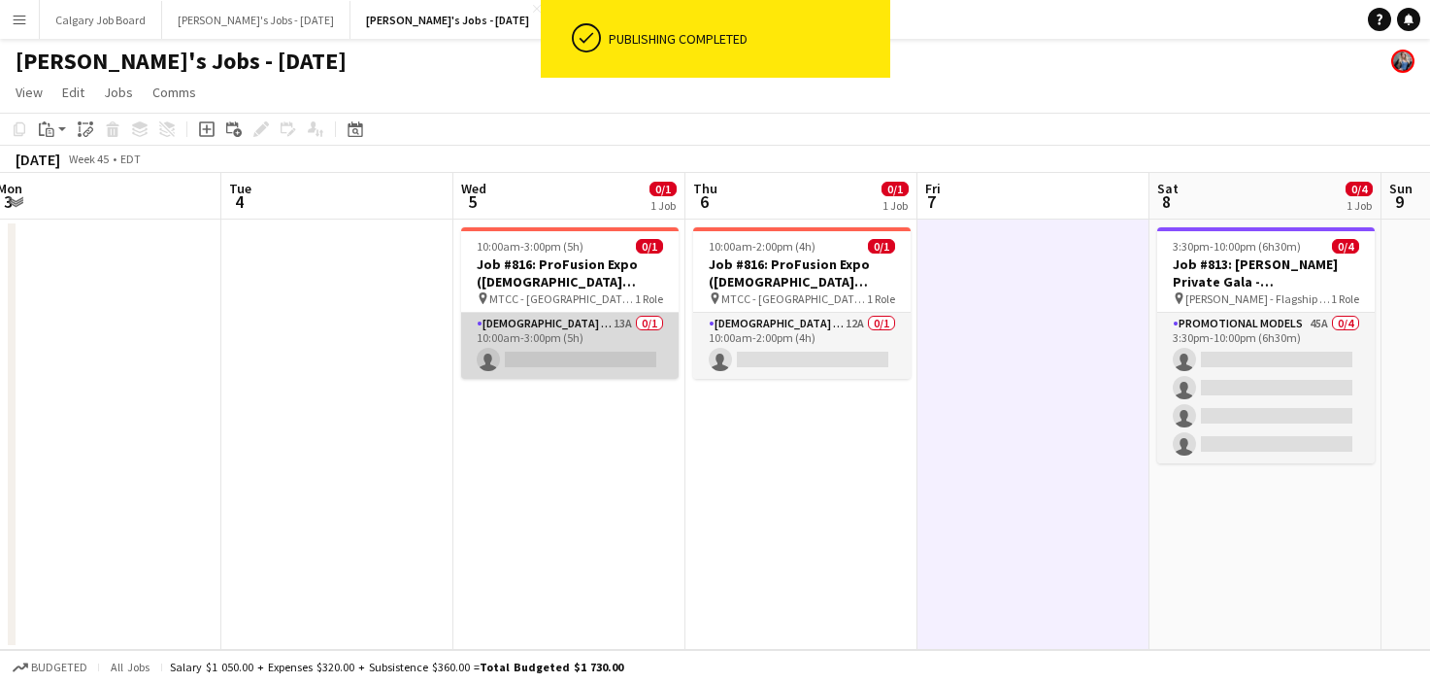
click at [593, 349] on app-card-role "Female Models 13A 0/1 10:00am-3:00pm (5h) single-neutral-actions" at bounding box center [570, 346] width 218 height 66
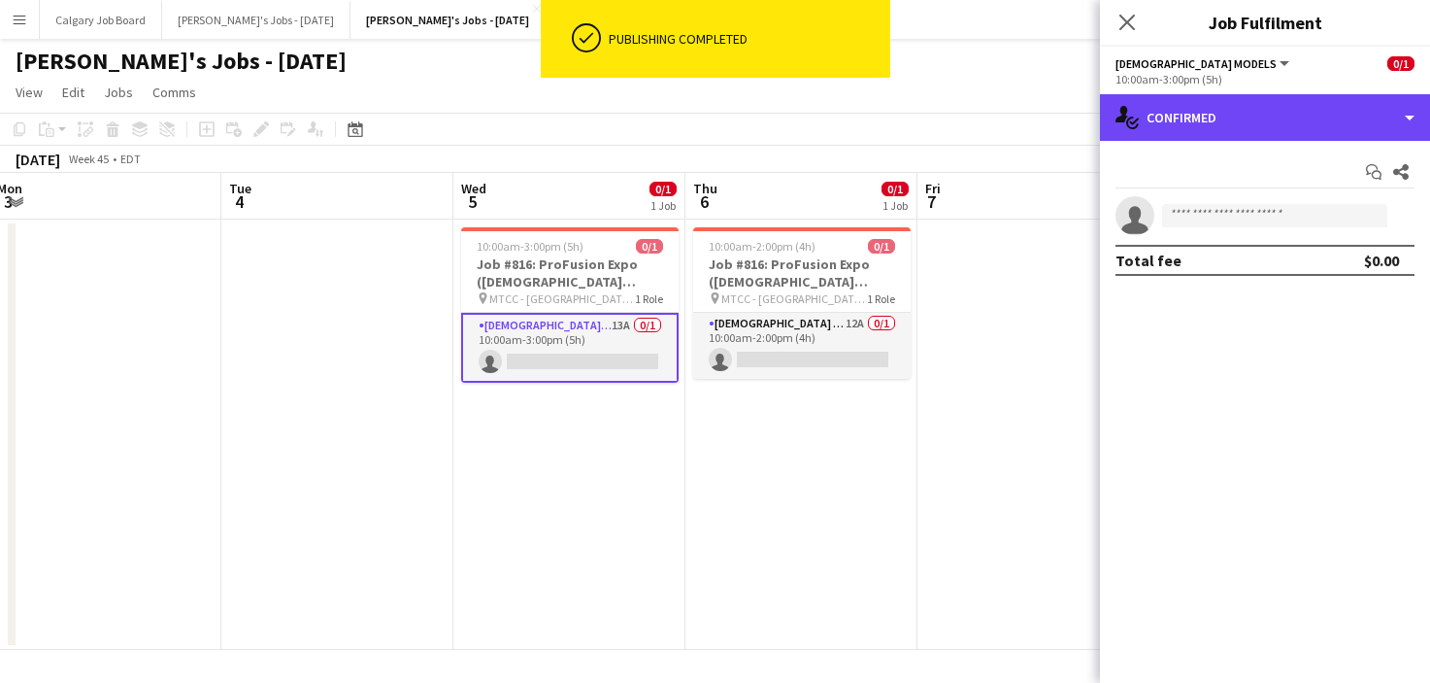
drag, startPoint x: 1238, startPoint y: 114, endPoint x: 1322, endPoint y: 261, distance: 169.6
click at [1238, 114] on div "single-neutral-actions-check-2 Confirmed" at bounding box center [1265, 117] width 330 height 47
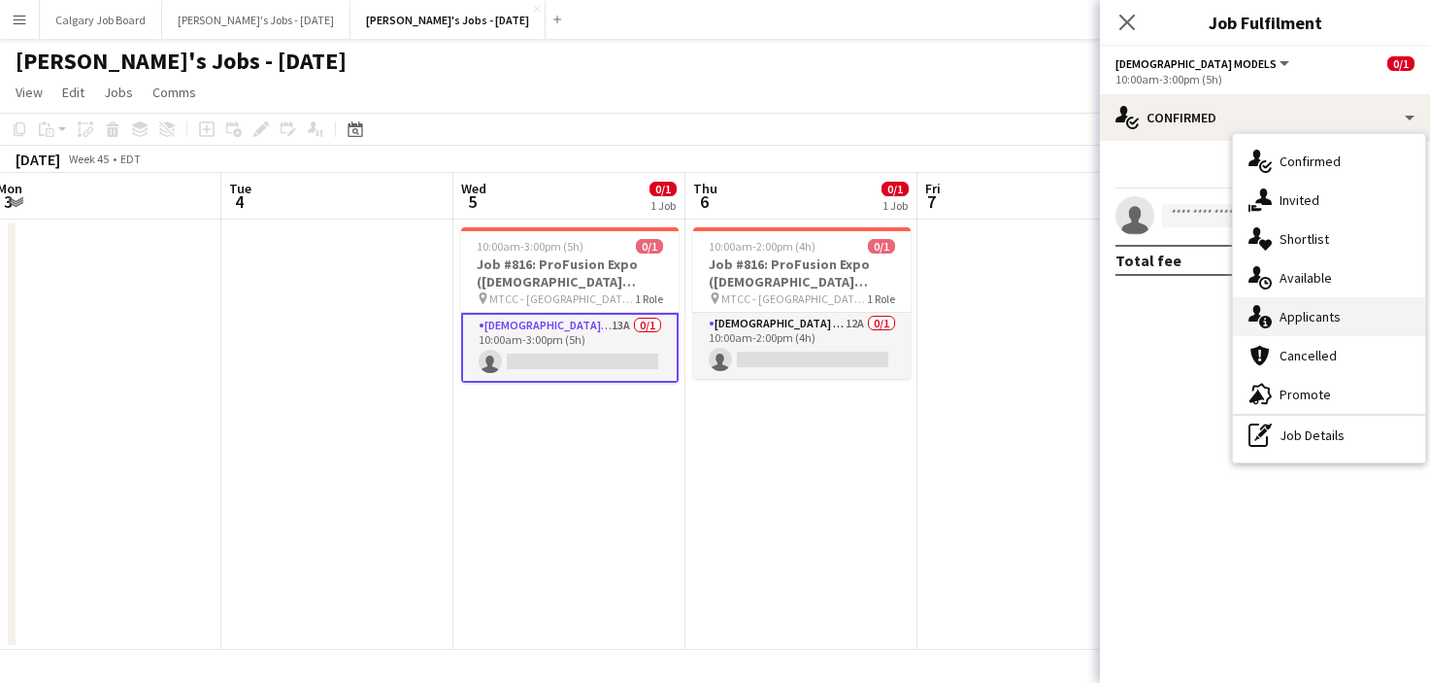
click at [1327, 312] on span "Applicants" at bounding box center [1310, 316] width 61 height 17
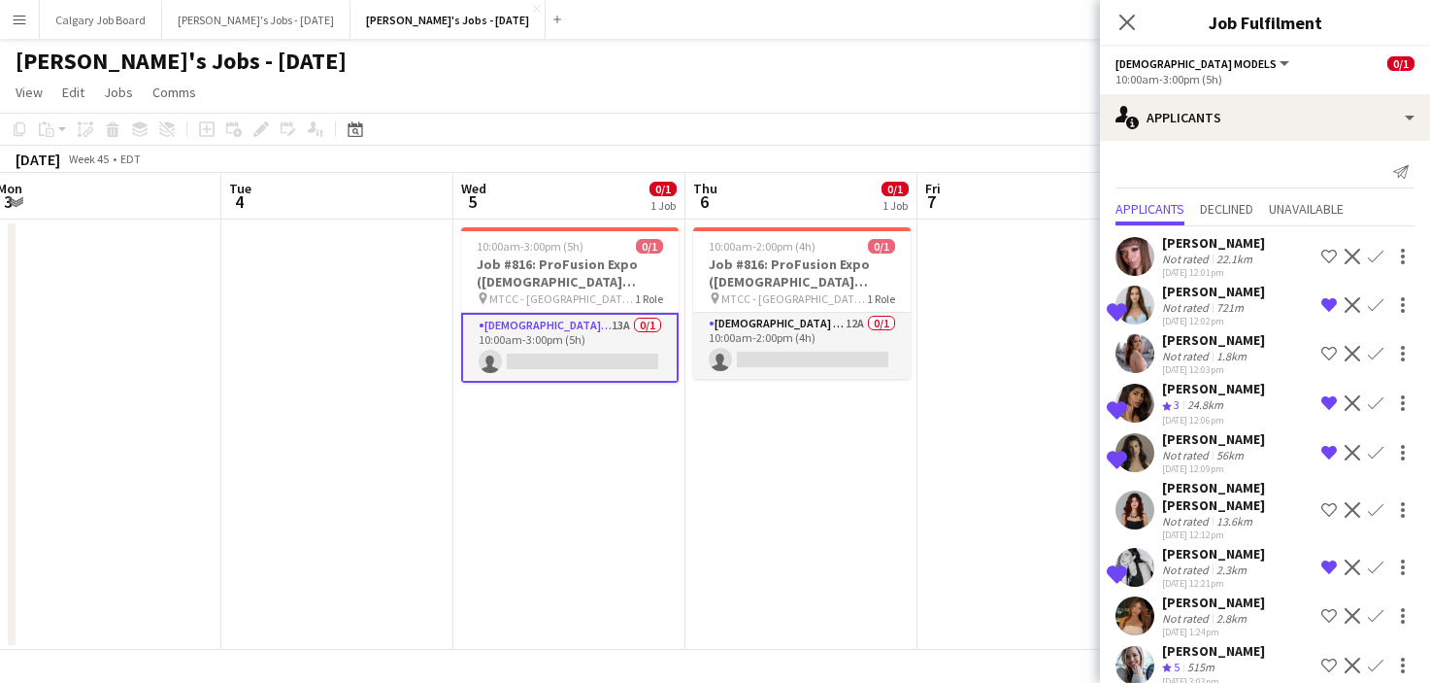
click at [1253, 443] on div "[PERSON_NAME]" at bounding box center [1213, 438] width 103 height 17
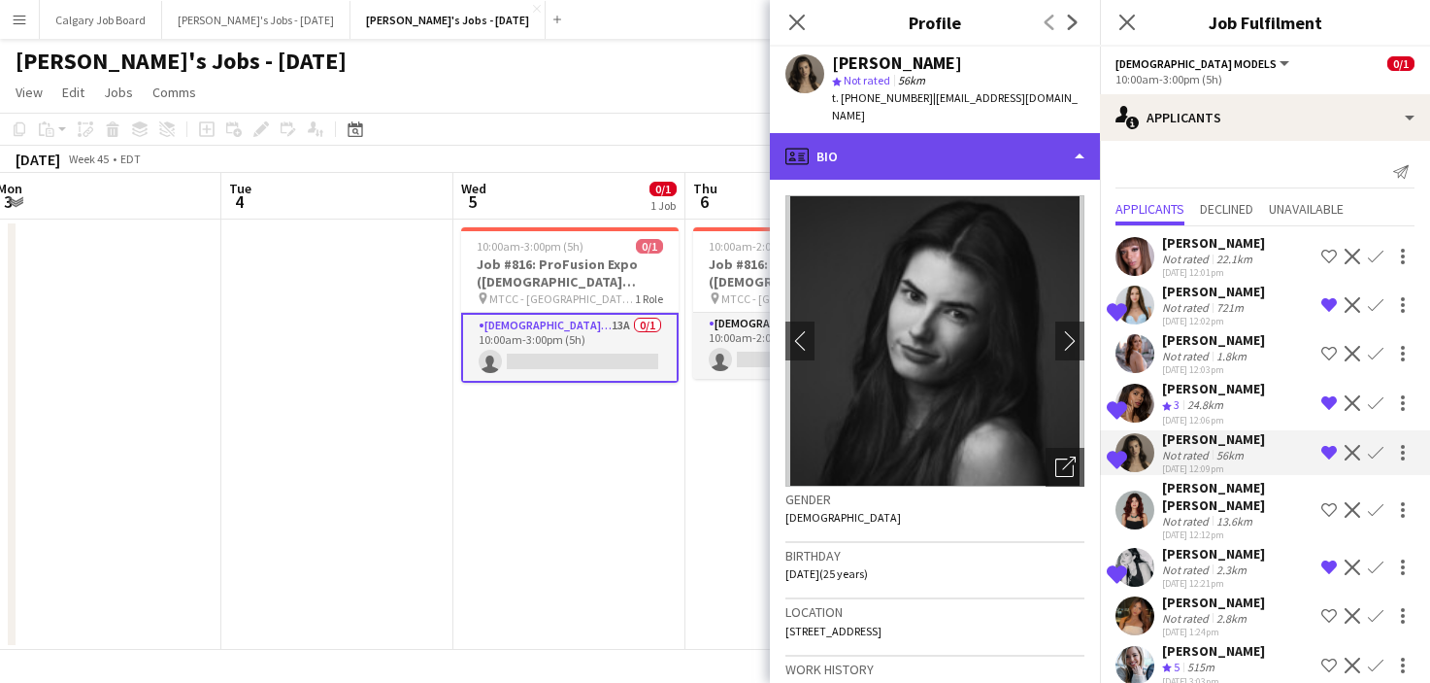
click at [974, 142] on div "profile Bio" at bounding box center [935, 156] width 330 height 47
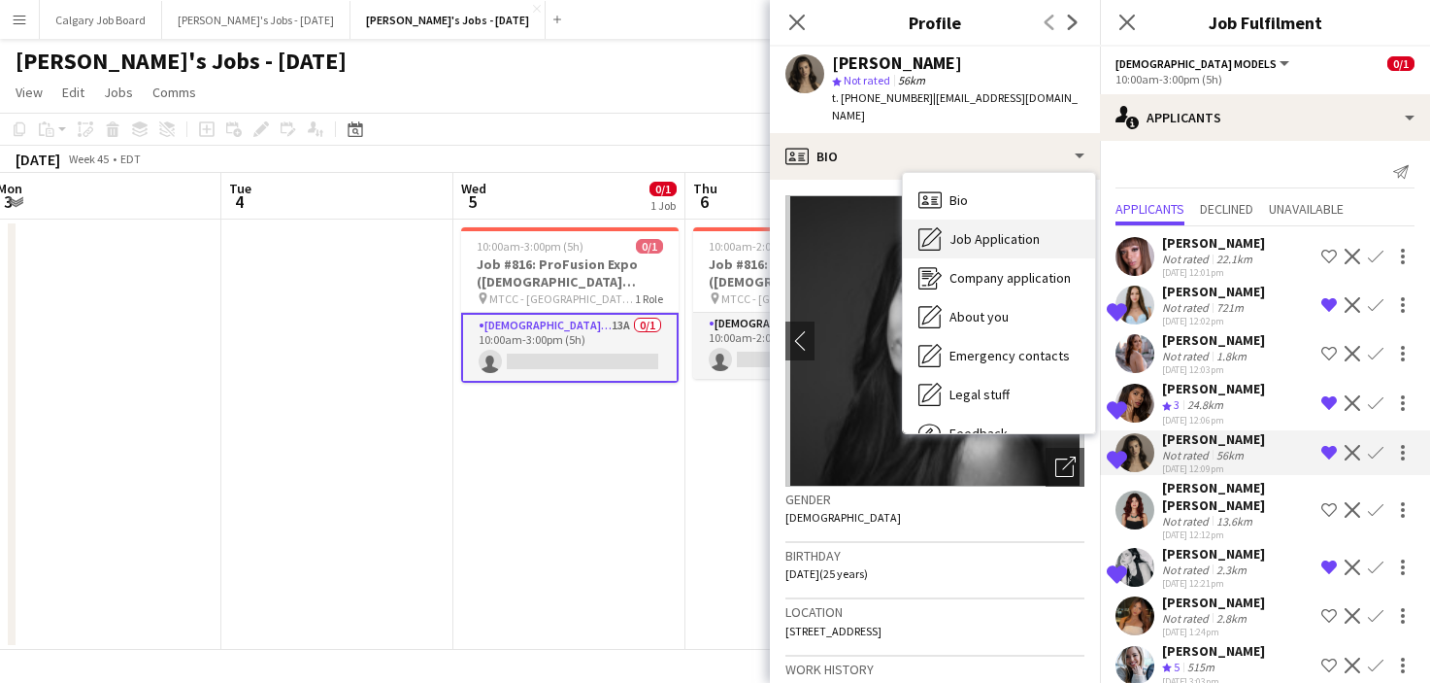
click at [990, 230] on span "Job Application" at bounding box center [995, 238] width 90 height 17
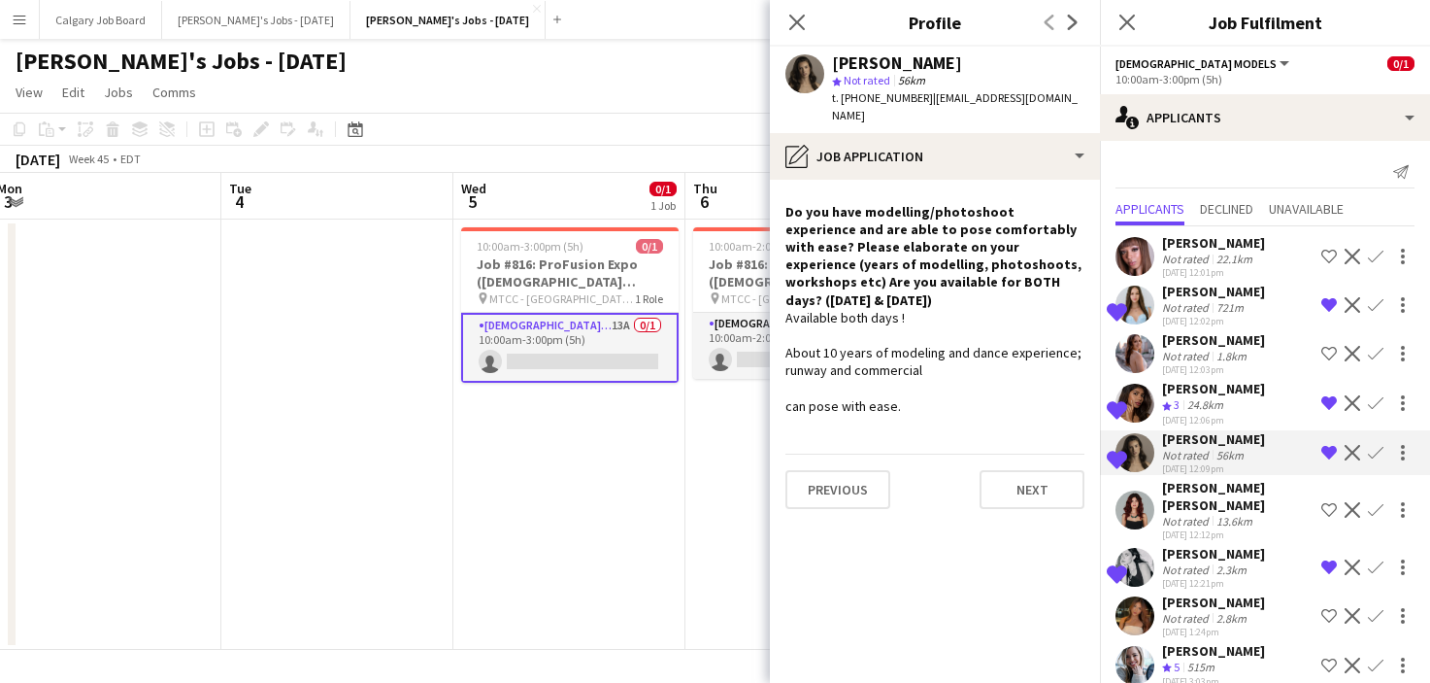
click at [590, 158] on div "[DATE] Week 45 • EDT" at bounding box center [715, 159] width 1430 height 27
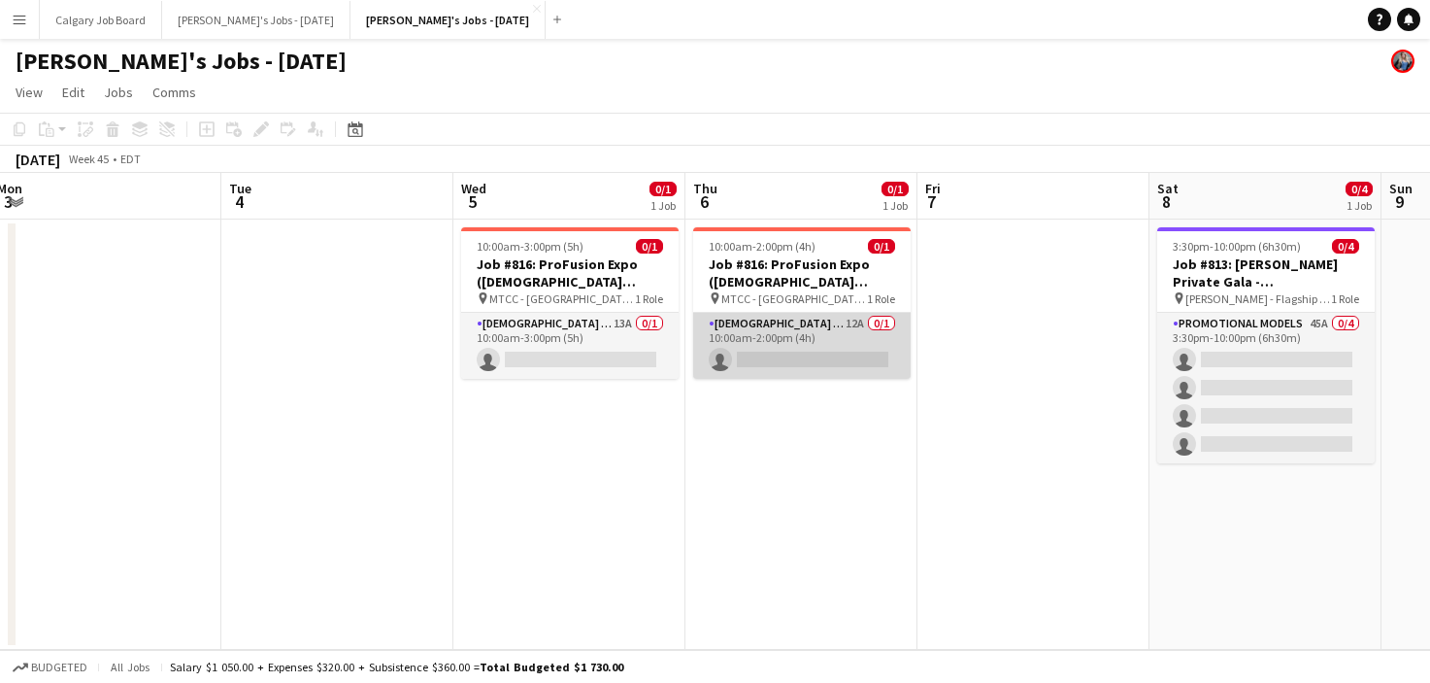
click at [760, 367] on app-card-role "Female Models 12A 0/1 10:00am-2:00pm (4h) single-neutral-actions" at bounding box center [802, 346] width 218 height 66
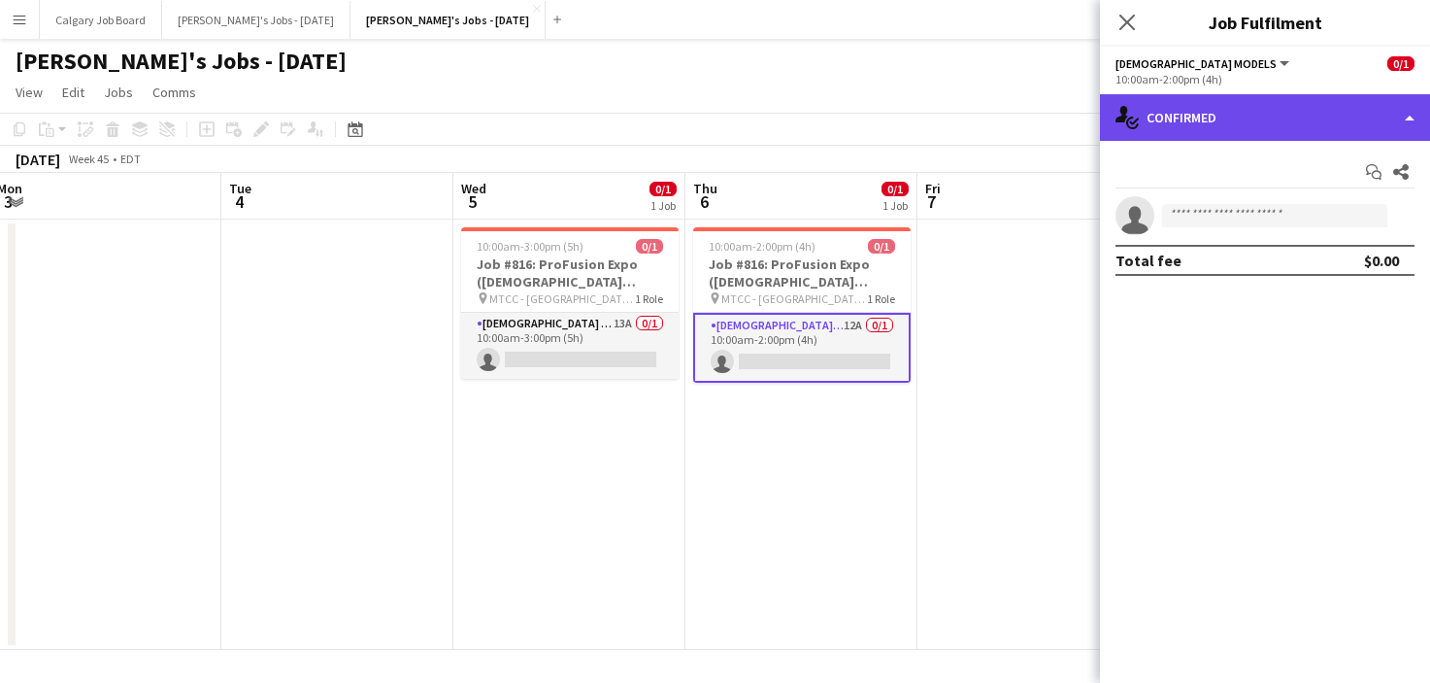
click at [1337, 131] on div "single-neutral-actions-check-2 Confirmed" at bounding box center [1265, 117] width 330 height 47
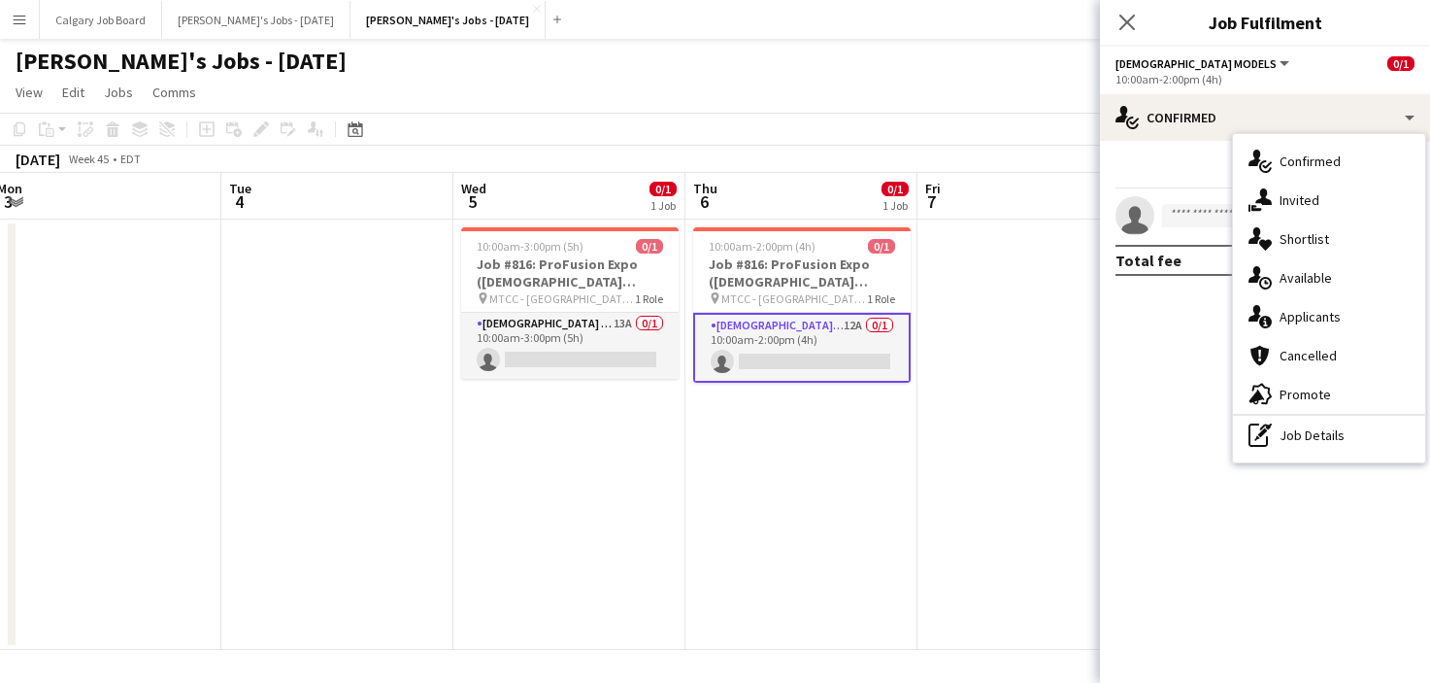
click at [1327, 307] on div "single-neutral-actions-information Applicants" at bounding box center [1329, 316] width 192 height 39
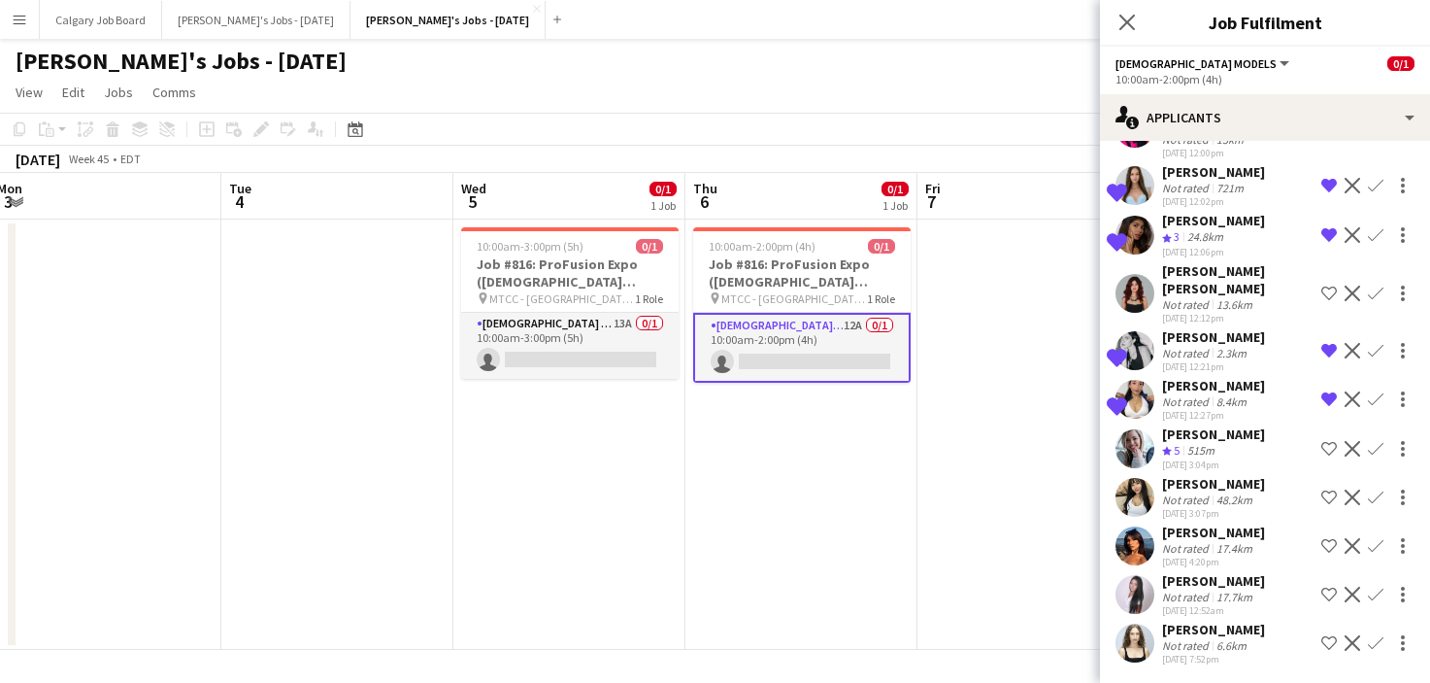
click at [1205, 397] on div "Not rated" at bounding box center [1187, 401] width 50 height 15
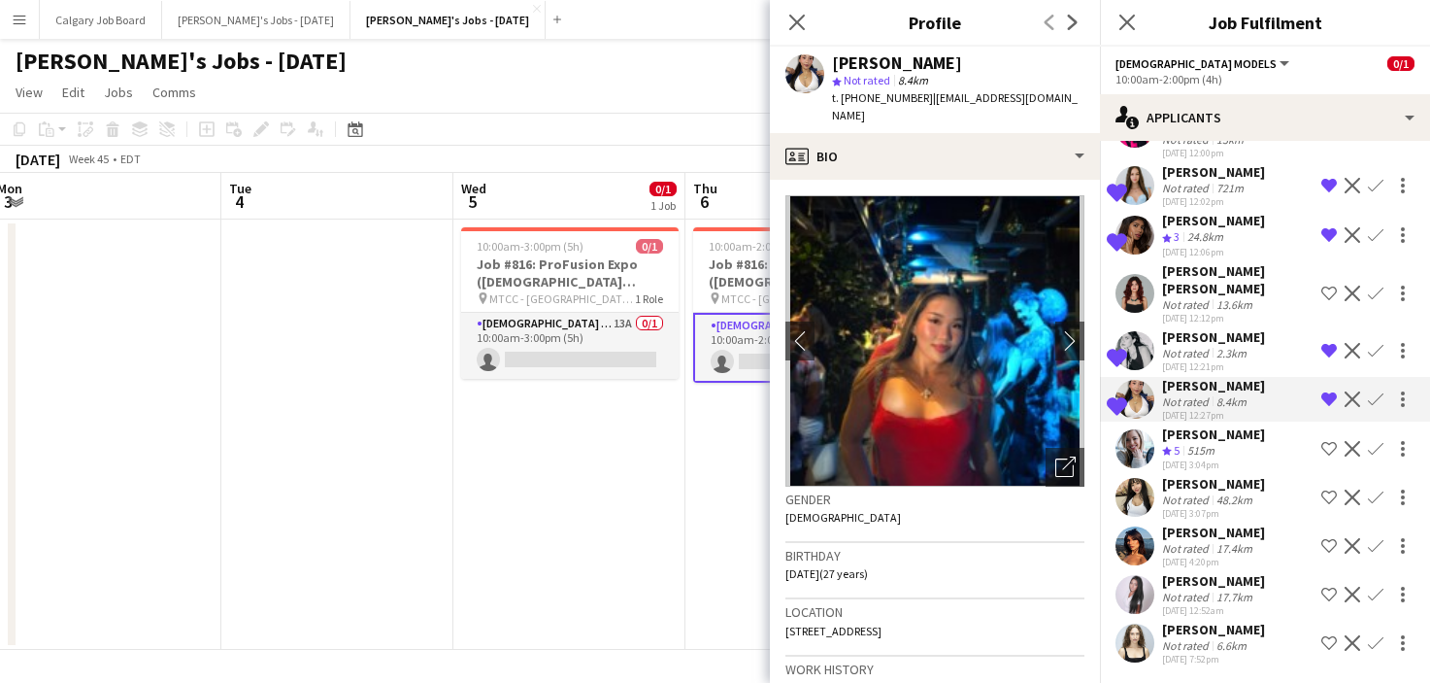
click at [746, 184] on app-board-header-date "Thu 6 0/1 1 Job" at bounding box center [802, 196] width 232 height 47
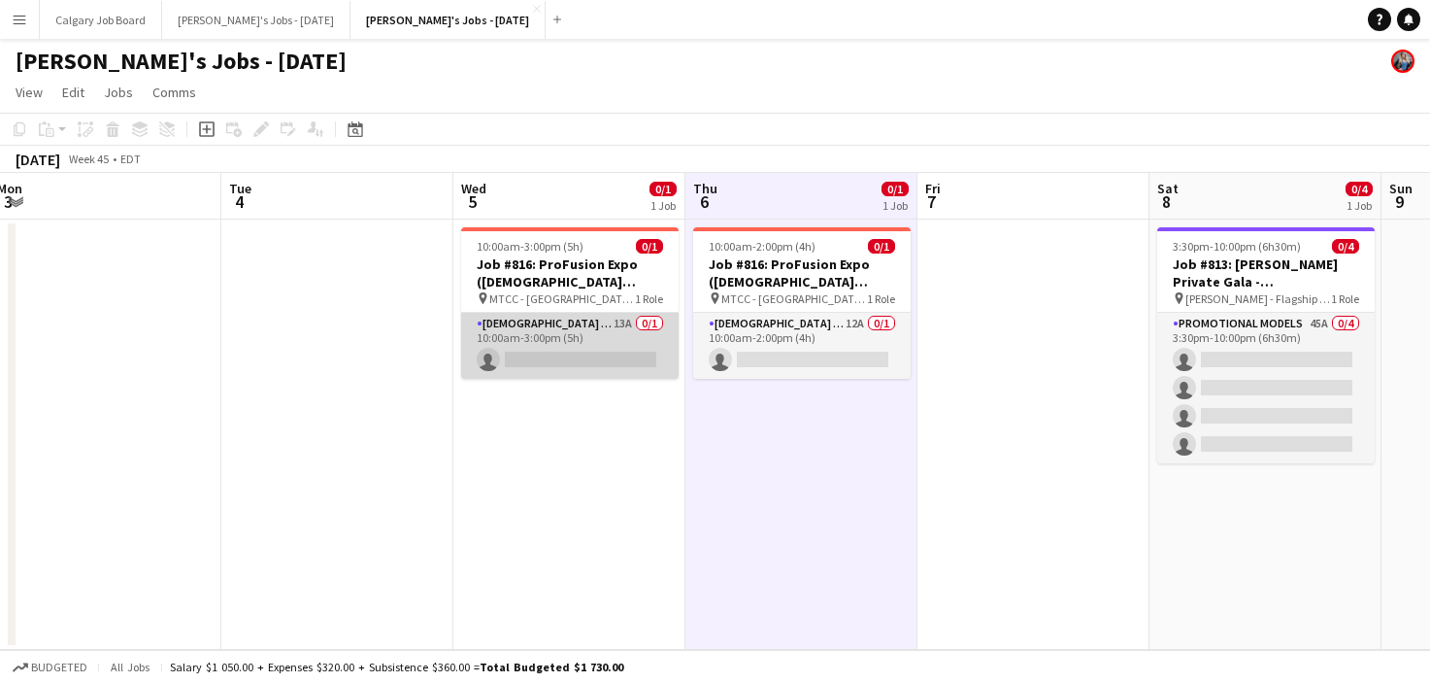
click at [622, 360] on app-card-role "Female Models 13A 0/1 10:00am-3:00pm (5h) single-neutral-actions" at bounding box center [570, 346] width 218 height 66
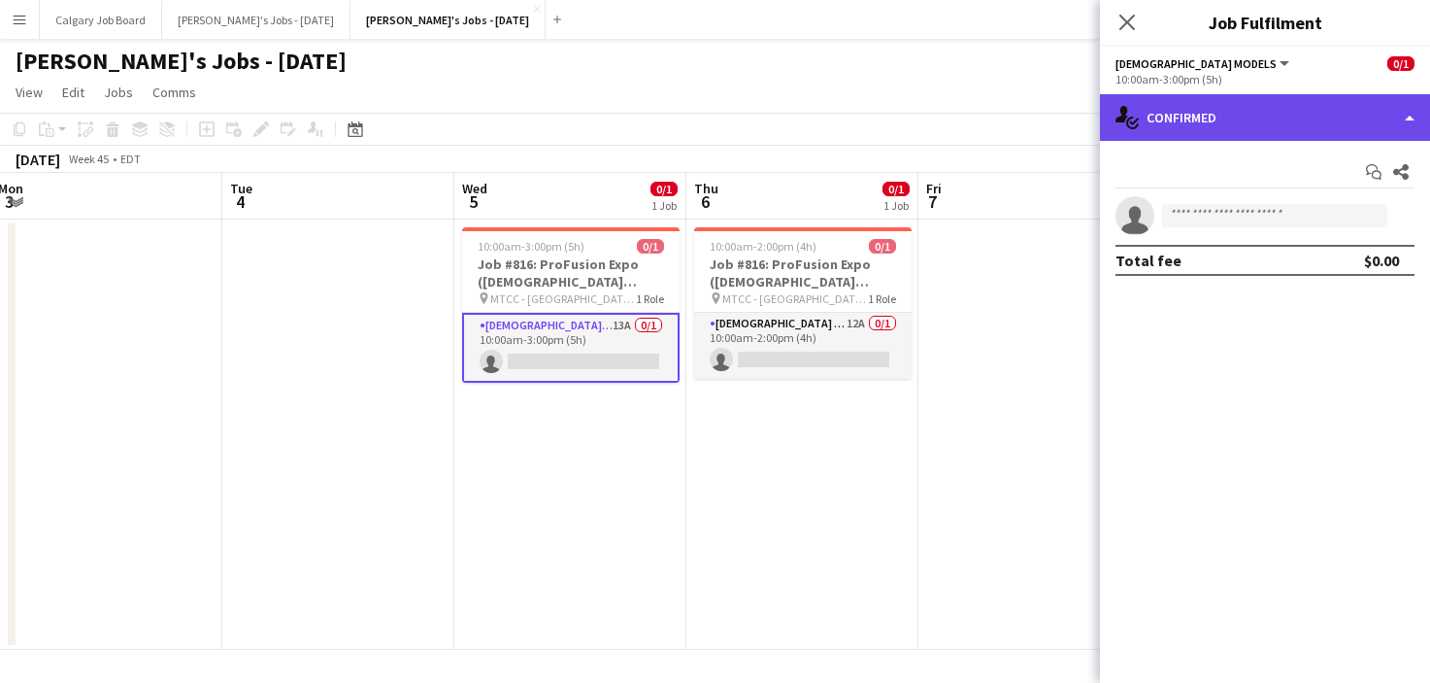
click at [1253, 123] on div "single-neutral-actions-check-2 Confirmed" at bounding box center [1265, 117] width 330 height 47
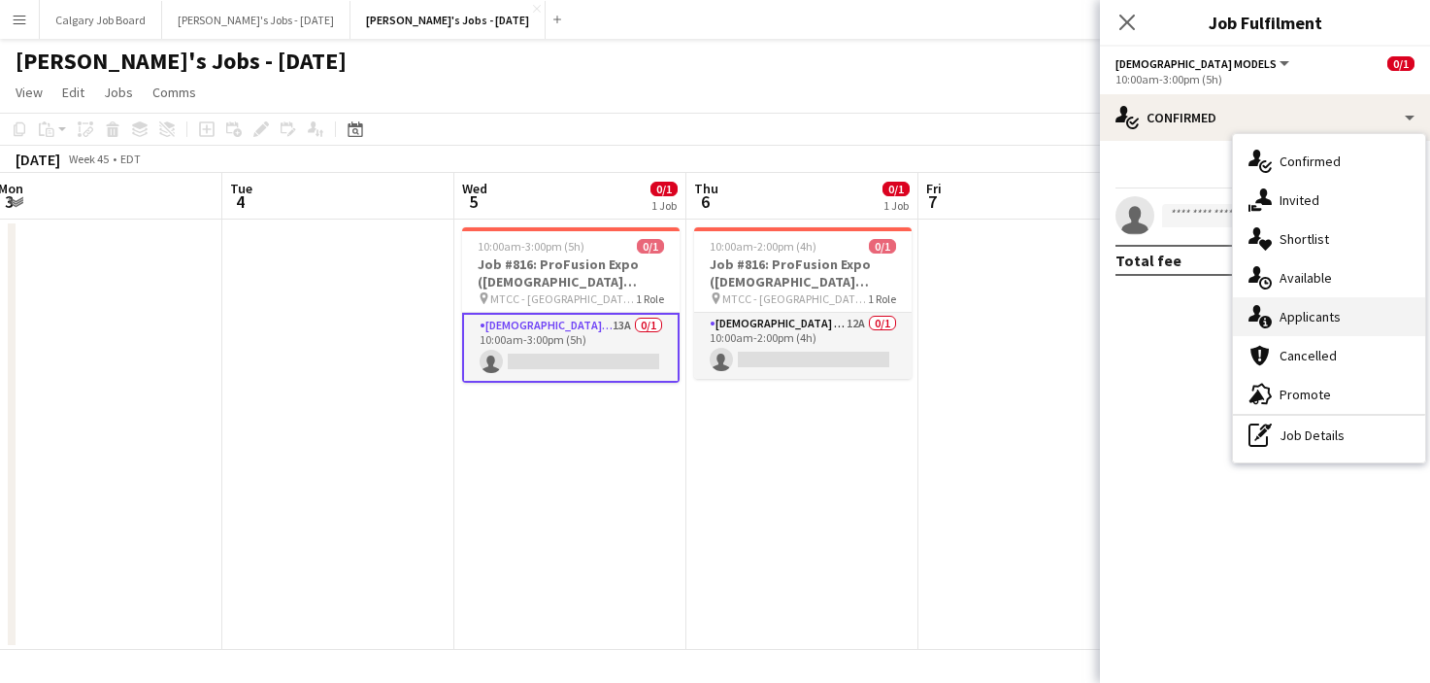
click at [1302, 318] on span "Applicants" at bounding box center [1310, 316] width 61 height 17
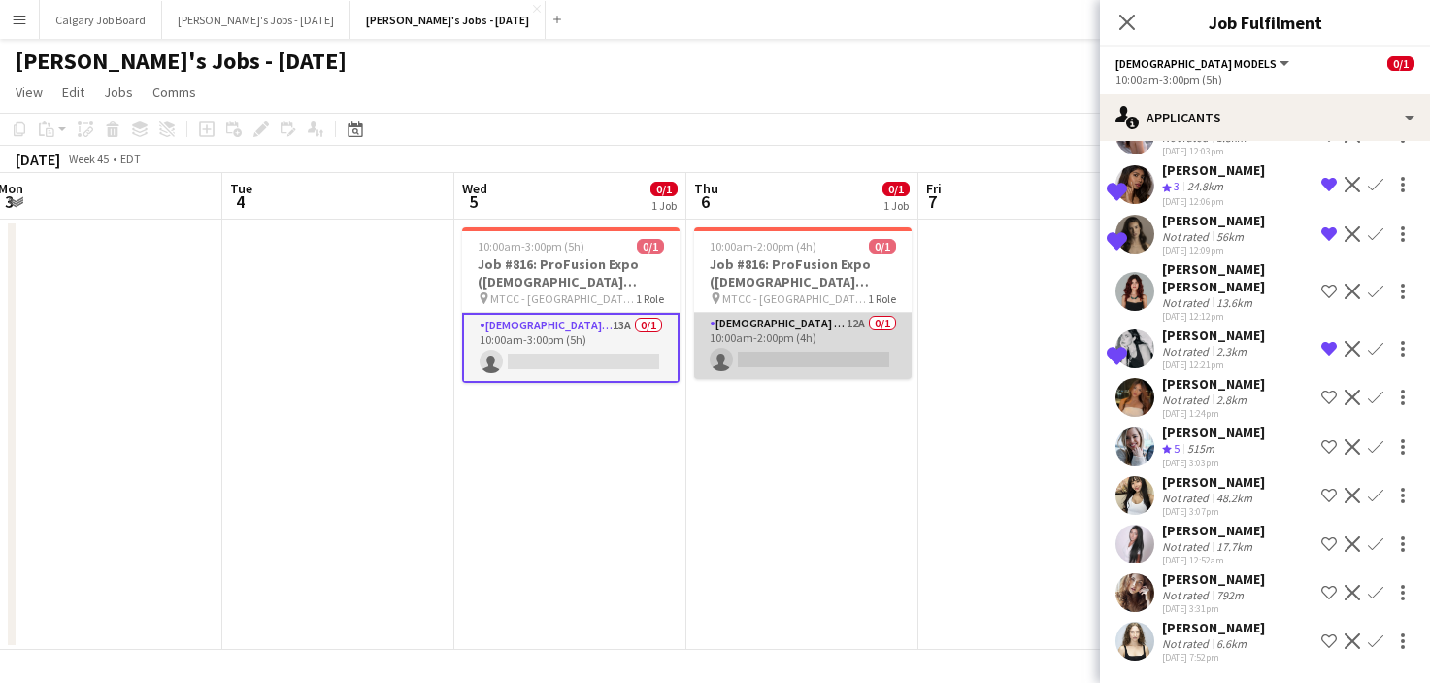
click at [736, 338] on app-card-role "Female Models 12A 0/1 10:00am-2:00pm (4h) single-neutral-actions" at bounding box center [803, 346] width 218 height 66
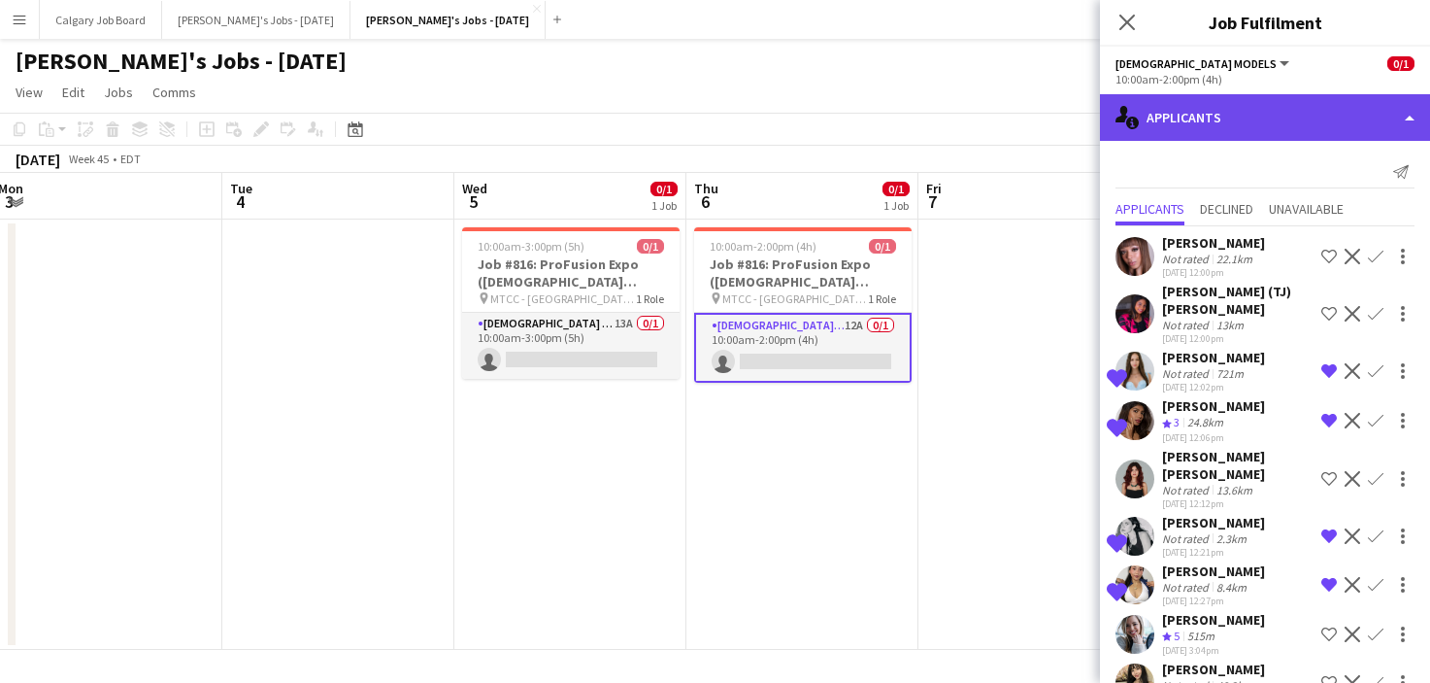
click at [1214, 117] on div "single-neutral-actions-information Applicants" at bounding box center [1265, 117] width 330 height 47
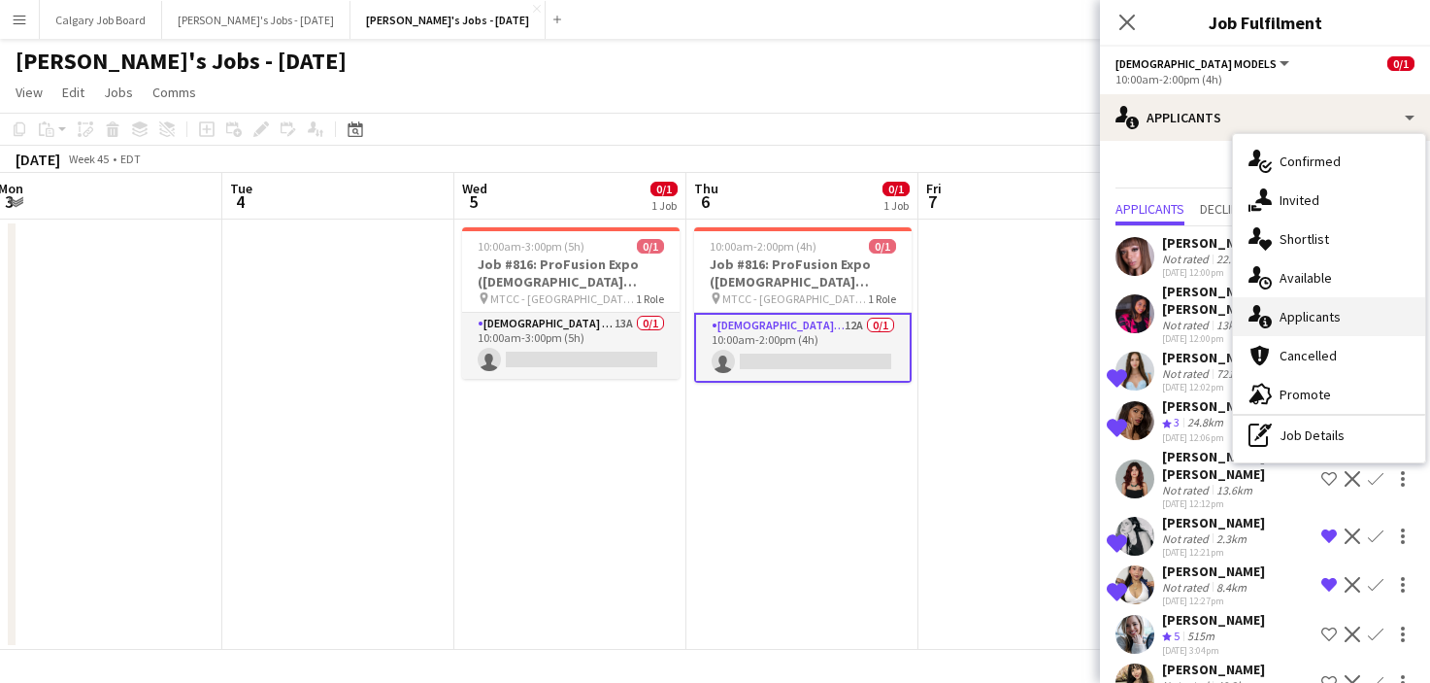
click at [1327, 309] on span "Applicants" at bounding box center [1310, 316] width 61 height 17
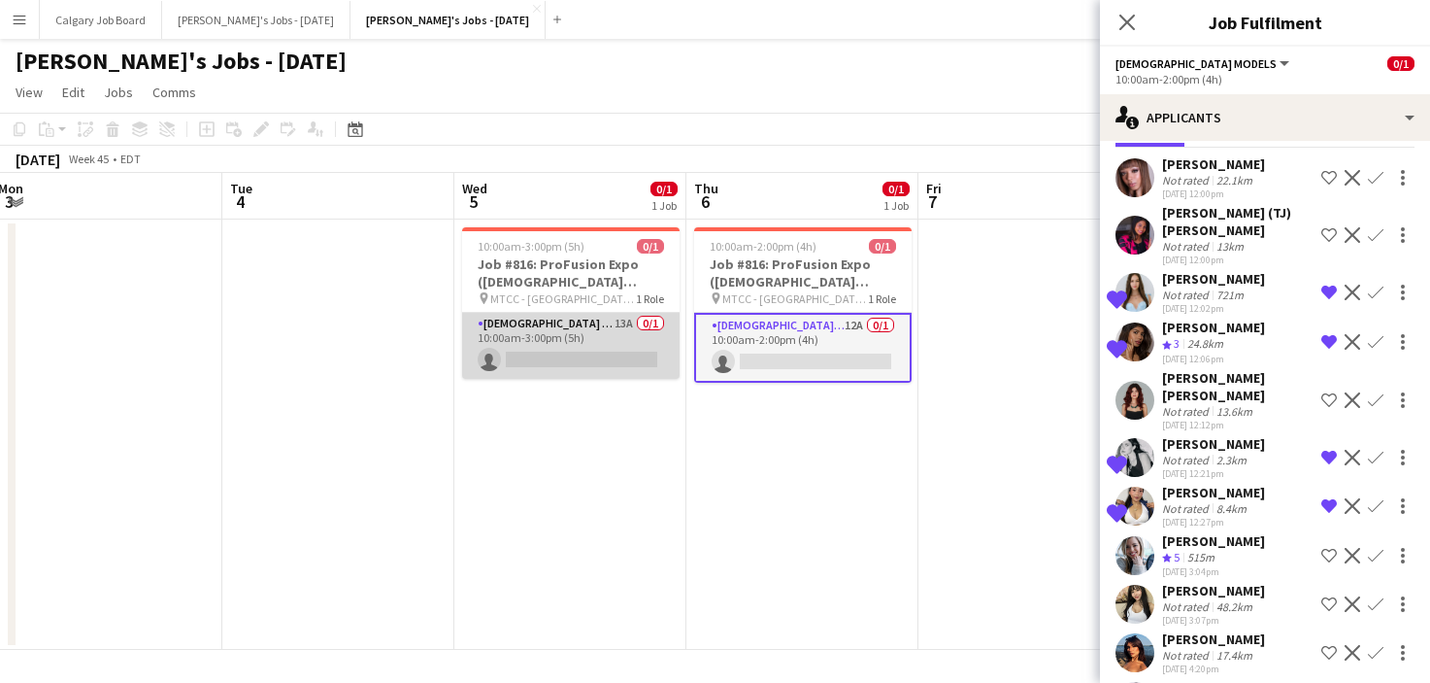
click at [577, 372] on app-card-role "Female Models 13A 0/1 10:00am-3:00pm (5h) single-neutral-actions" at bounding box center [571, 346] width 218 height 66
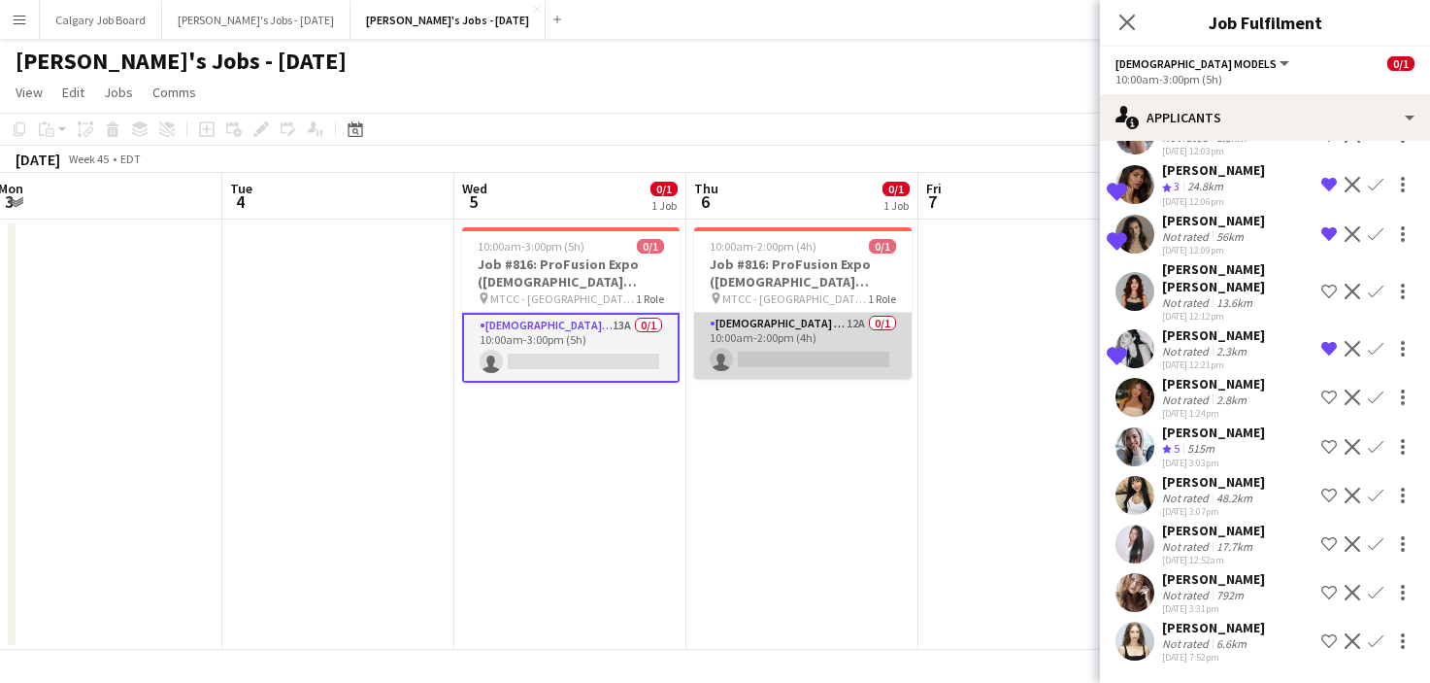
click at [792, 349] on app-card-role "Female Models 12A 0/1 10:00am-2:00pm (4h) single-neutral-actions" at bounding box center [803, 346] width 218 height 66
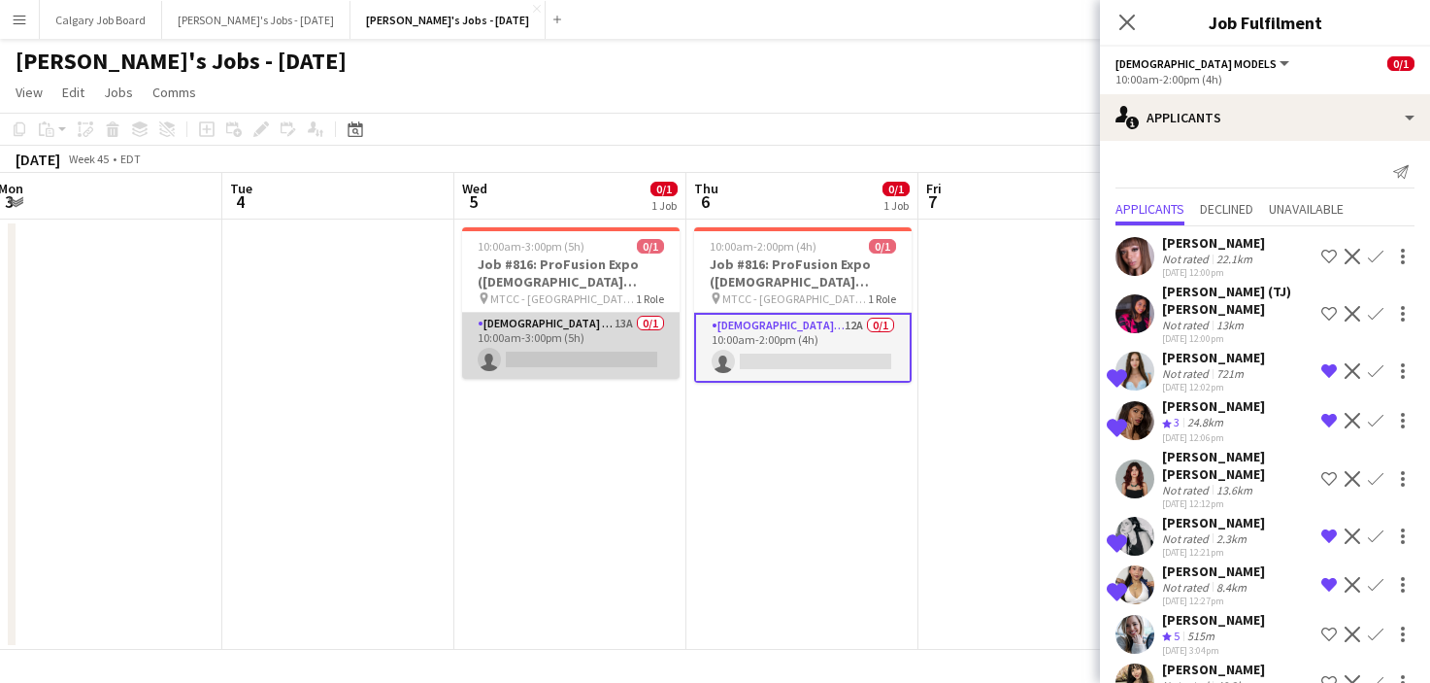
click at [641, 320] on app-card-role "Female Models 13A 0/1 10:00am-3:00pm (5h) single-neutral-actions" at bounding box center [571, 346] width 218 height 66
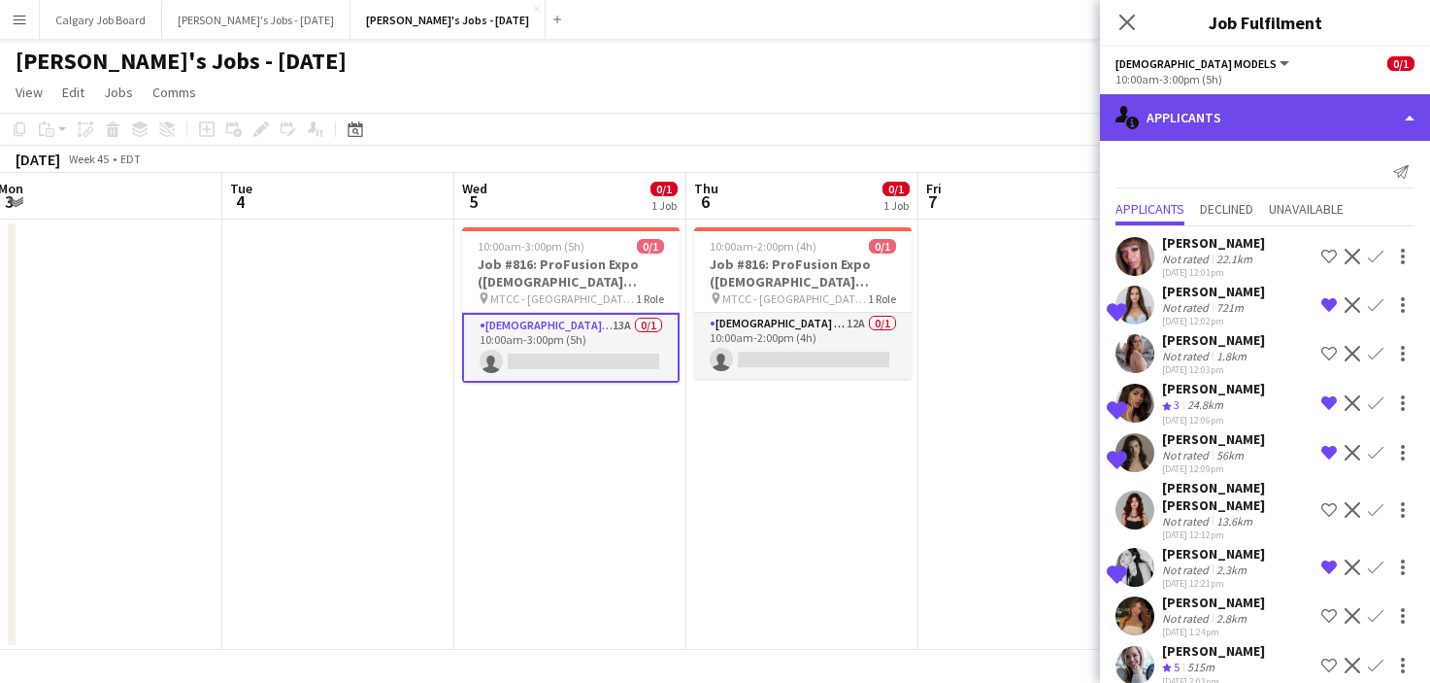
click at [1214, 118] on div "single-neutral-actions-information Applicants" at bounding box center [1265, 117] width 330 height 47
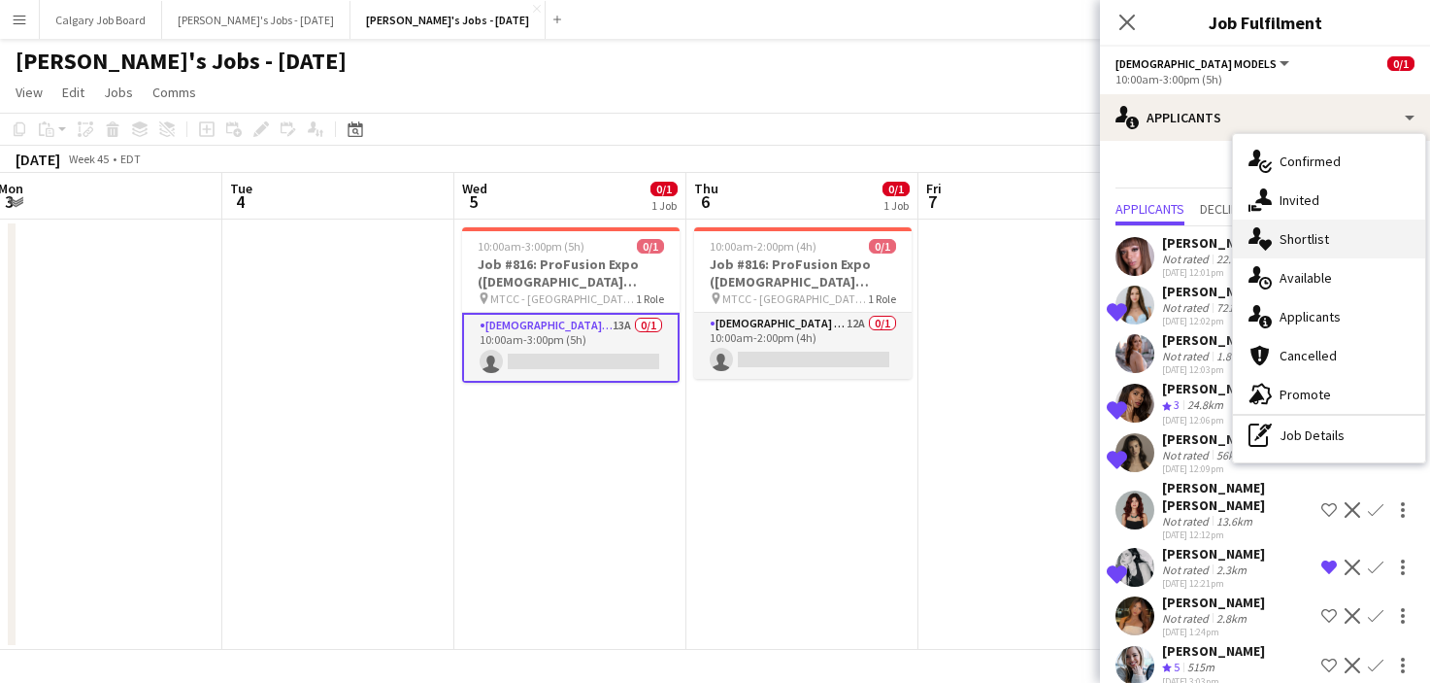
click at [1308, 240] on span "Shortlist" at bounding box center [1305, 238] width 50 height 17
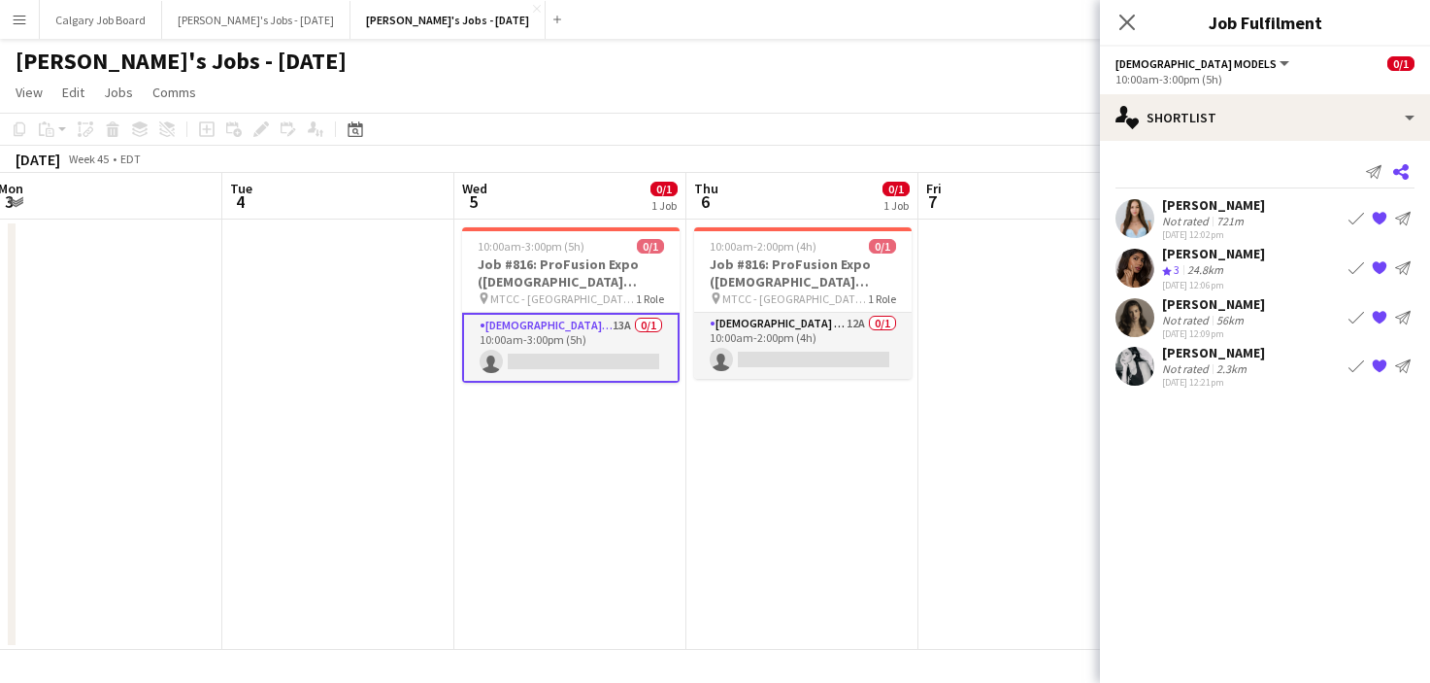
click at [1410, 166] on app-icon "Share" at bounding box center [1401, 171] width 27 height 27
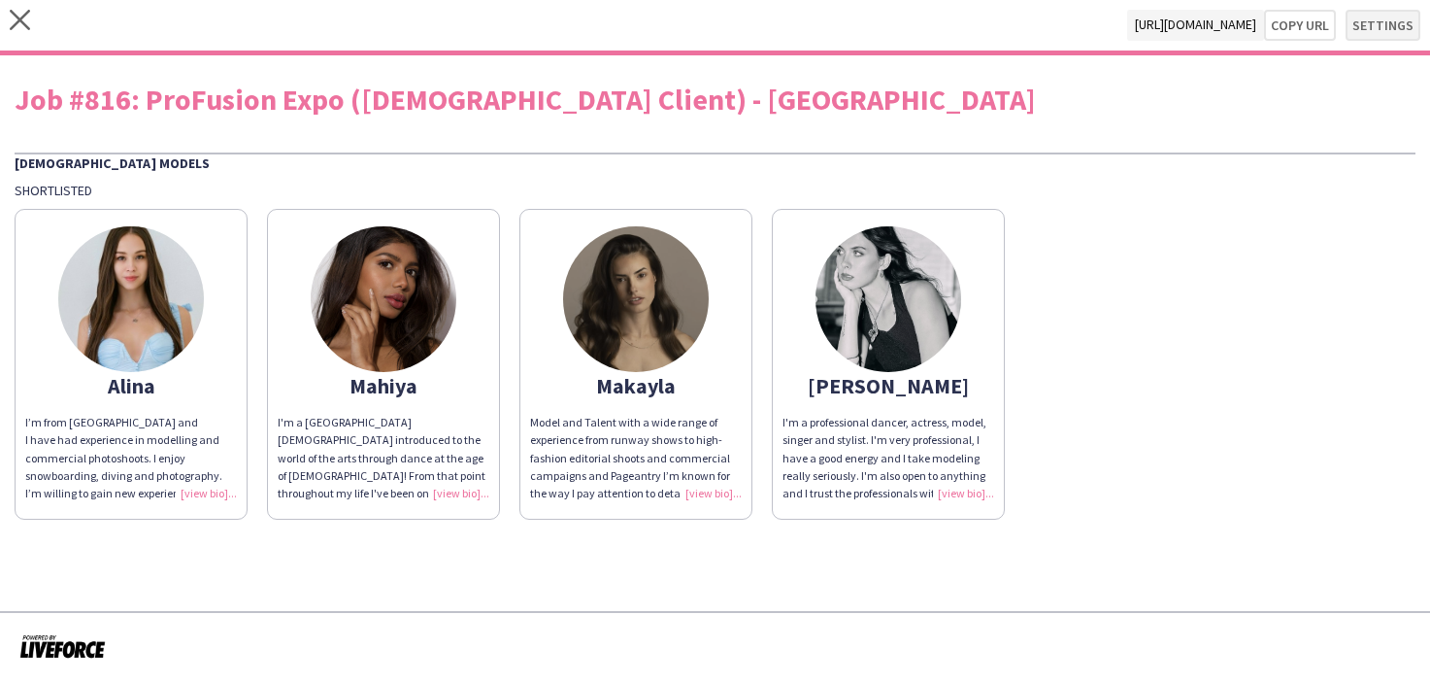
click at [1404, 32] on button "Settings" at bounding box center [1383, 25] width 75 height 31
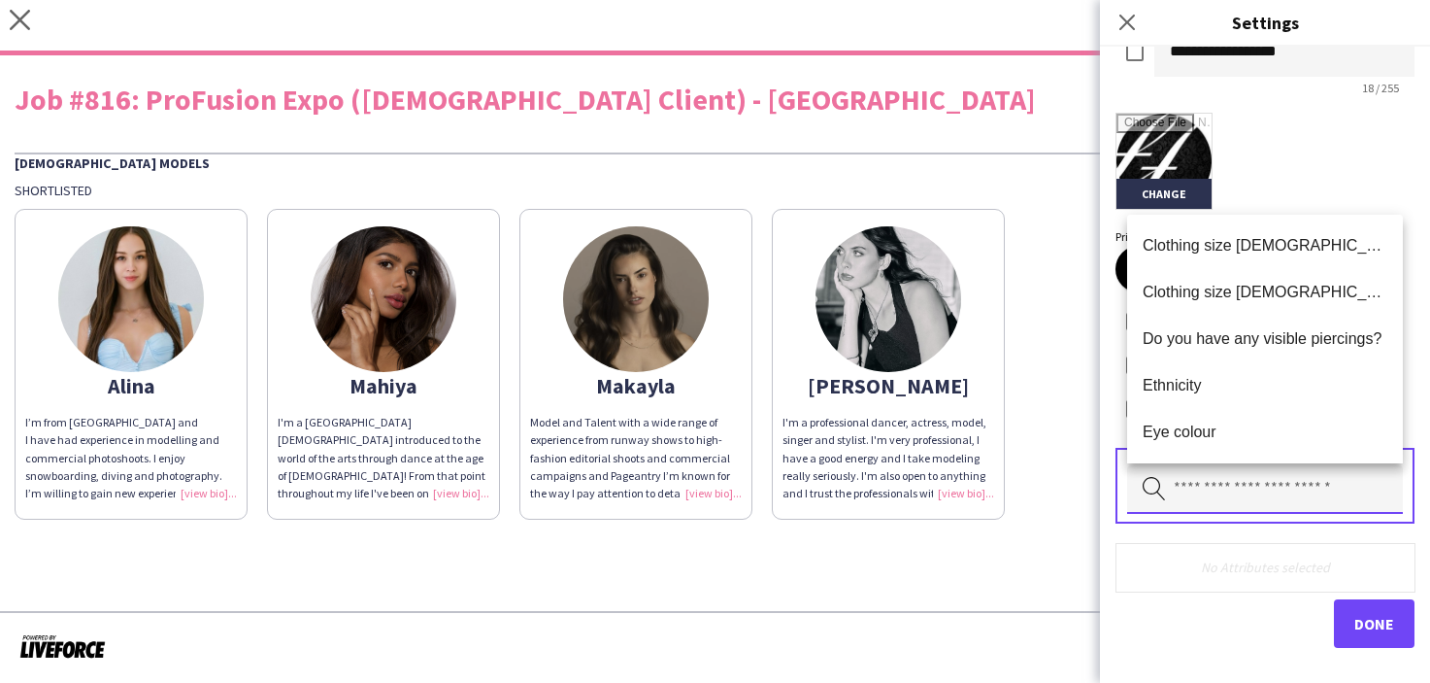
click at [1174, 497] on input "text" at bounding box center [1265, 489] width 276 height 49
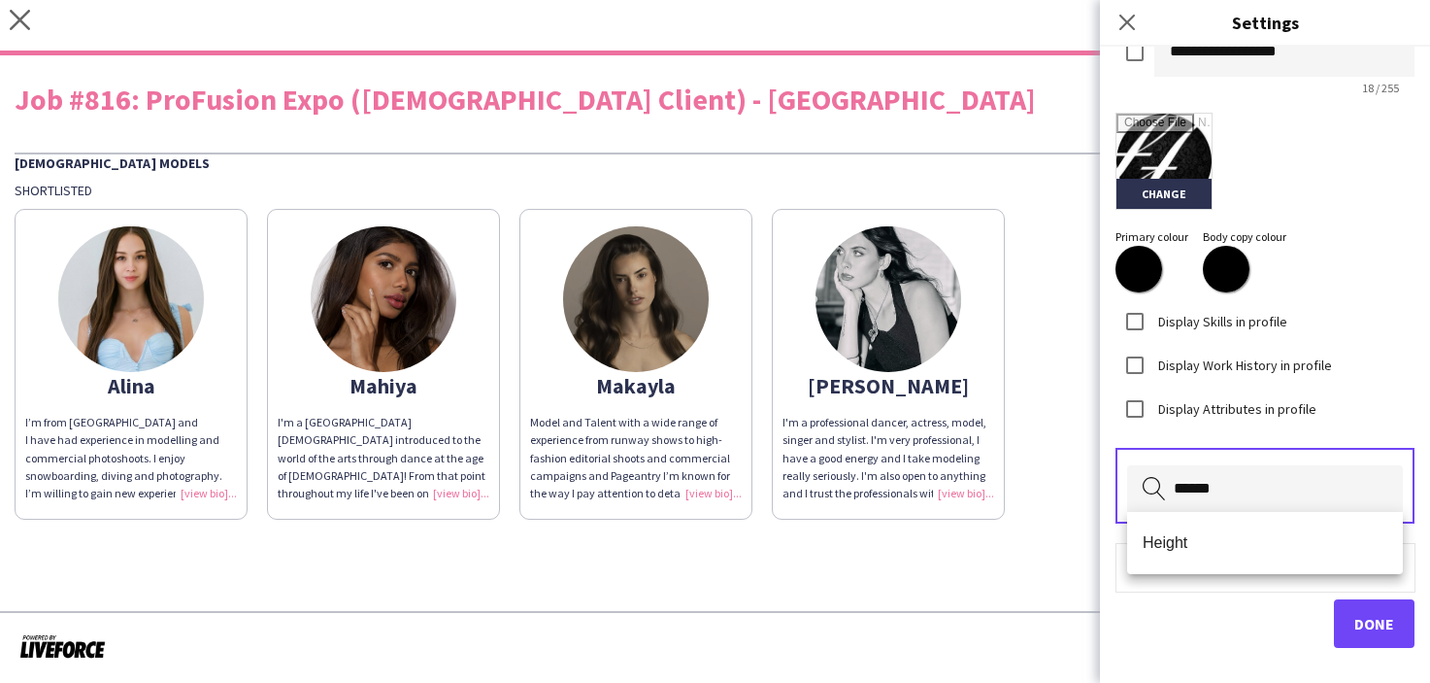
type input "******"
click at [1174, 537] on span "Height" at bounding box center [1265, 542] width 245 height 18
type input "******"
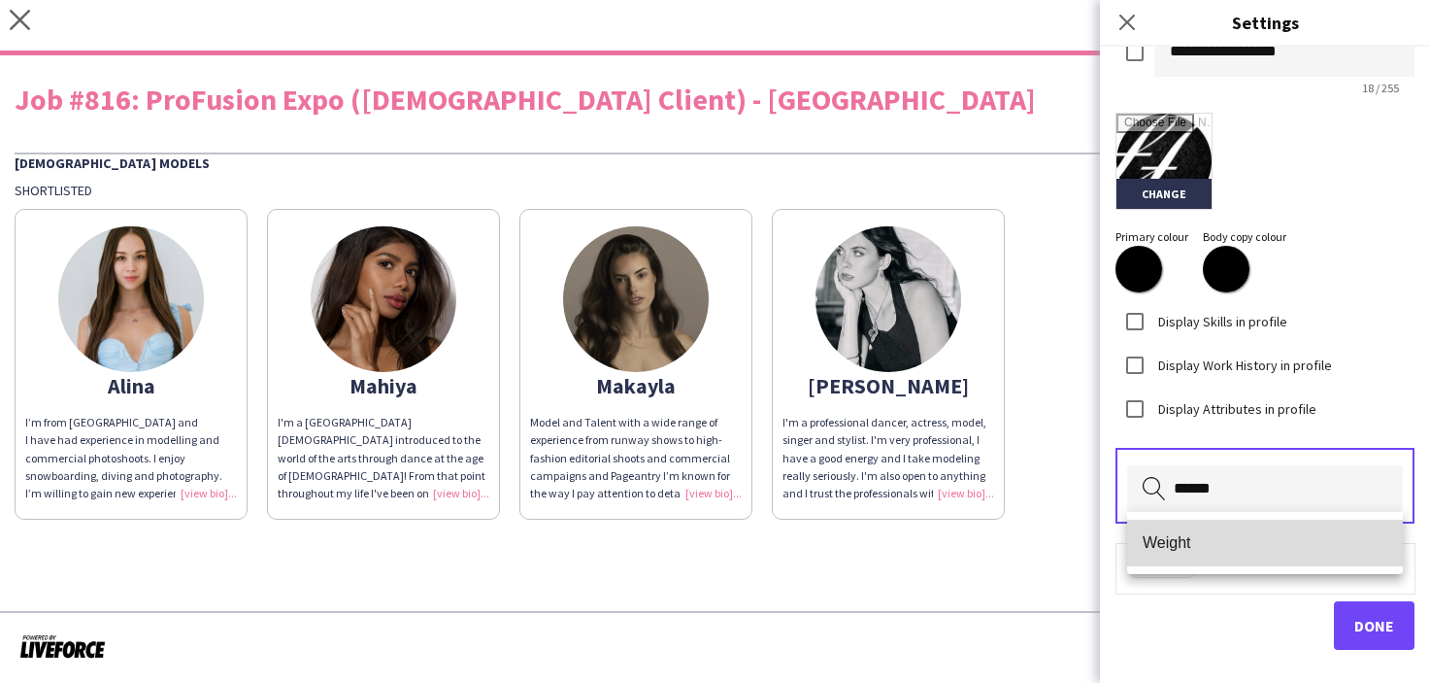
click at [1177, 554] on mat-option "Weight" at bounding box center [1265, 543] width 276 height 47
type input "*****"
click at [1217, 537] on span "First language" at bounding box center [1265, 542] width 245 height 18
type input "*****"
click at [1203, 554] on mat-option "Other languages" at bounding box center [1265, 543] width 276 height 47
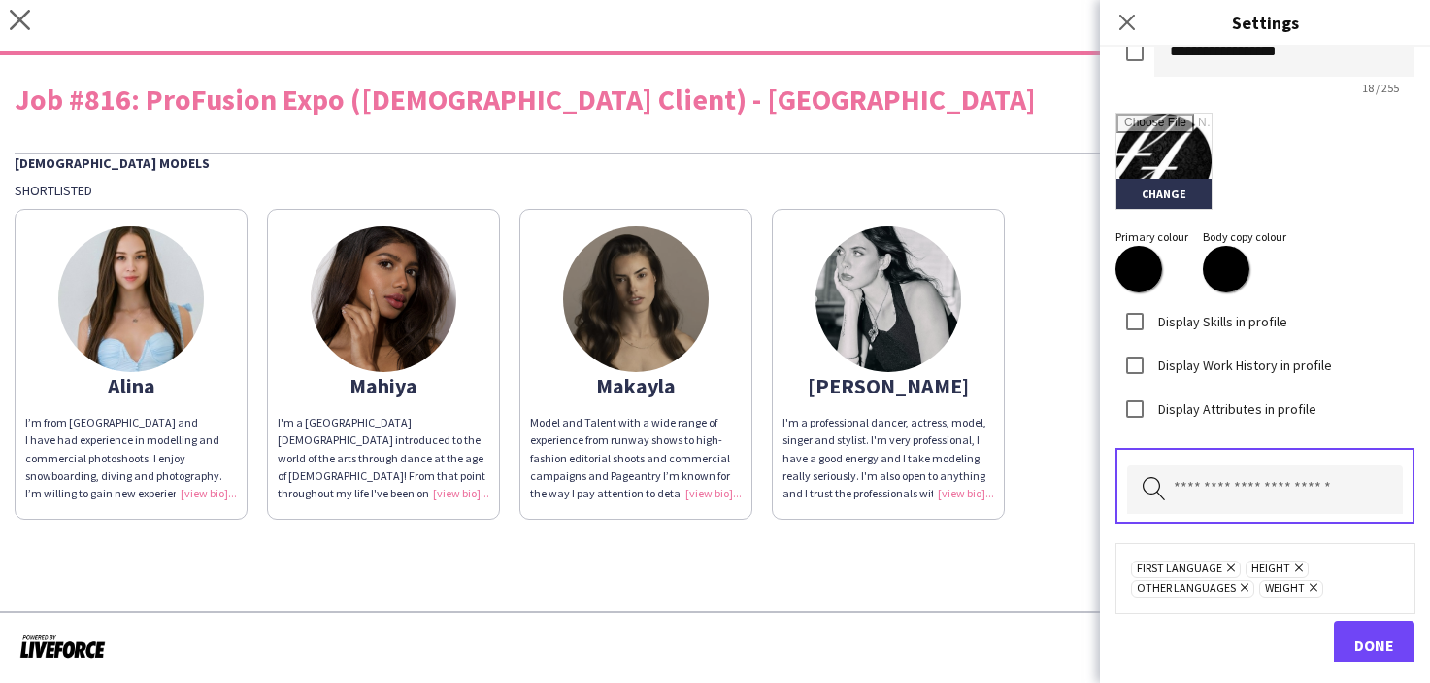
click at [1376, 635] on span "Done" at bounding box center [1375, 644] width 40 height 19
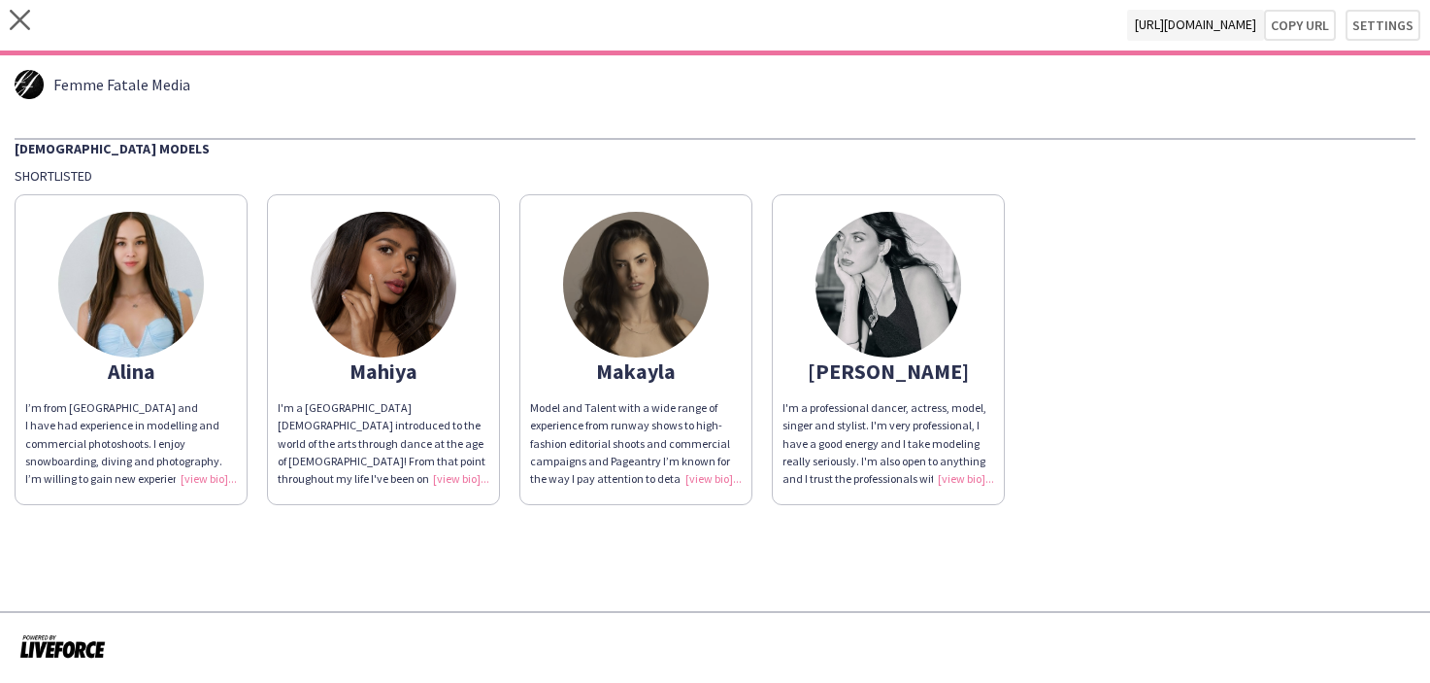
drag, startPoint x: 999, startPoint y: 108, endPoint x: 1114, endPoint y: 93, distance: 115.5
click at [1000, 108] on div "Femme Fatale Media Female Models Shortlisted Alina I’m from Kazakhstan and I ha…" at bounding box center [715, 287] width 1430 height 464
click at [1370, 30] on button "Settings" at bounding box center [1383, 25] width 75 height 31
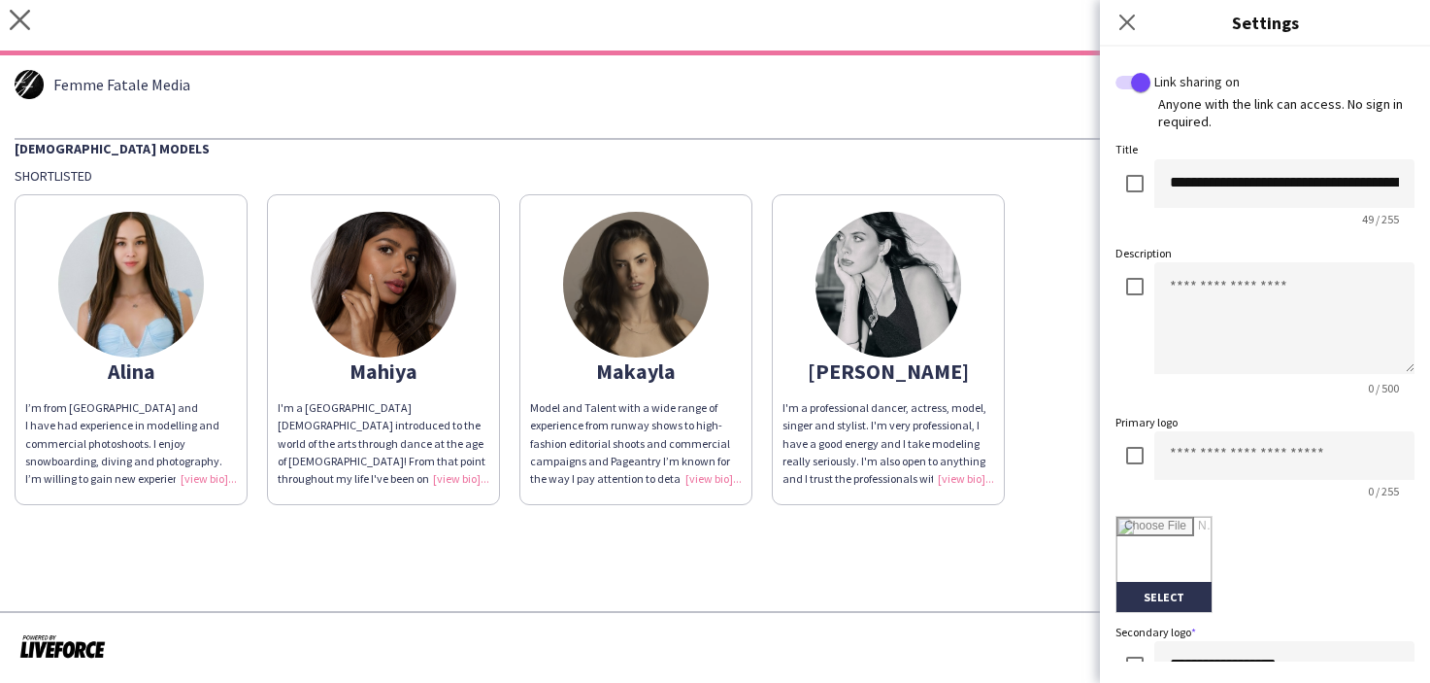
click at [1020, 122] on div "Femme Fatale Media Female Models Shortlisted Alina I’m from Kazakhstan and I ha…" at bounding box center [715, 287] width 1430 height 464
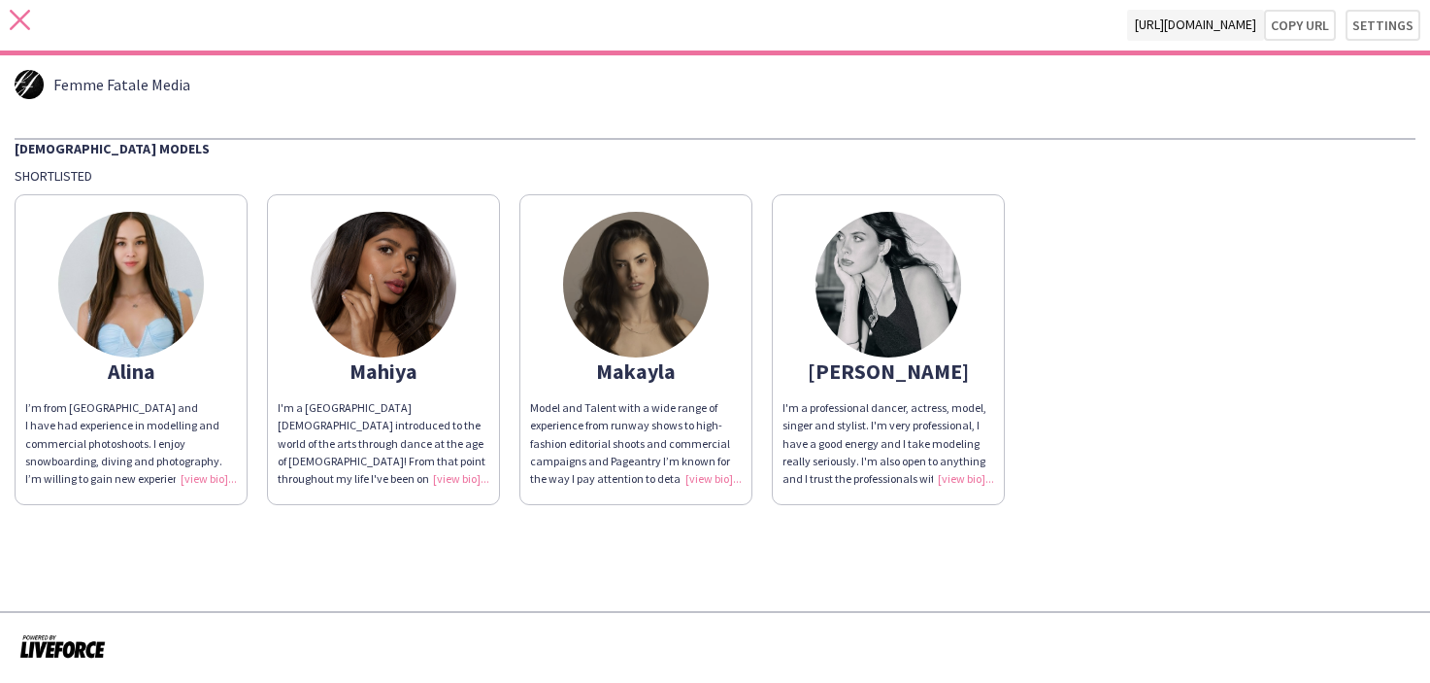
click at [22, 13] on icon "close" at bounding box center [20, 20] width 20 height 20
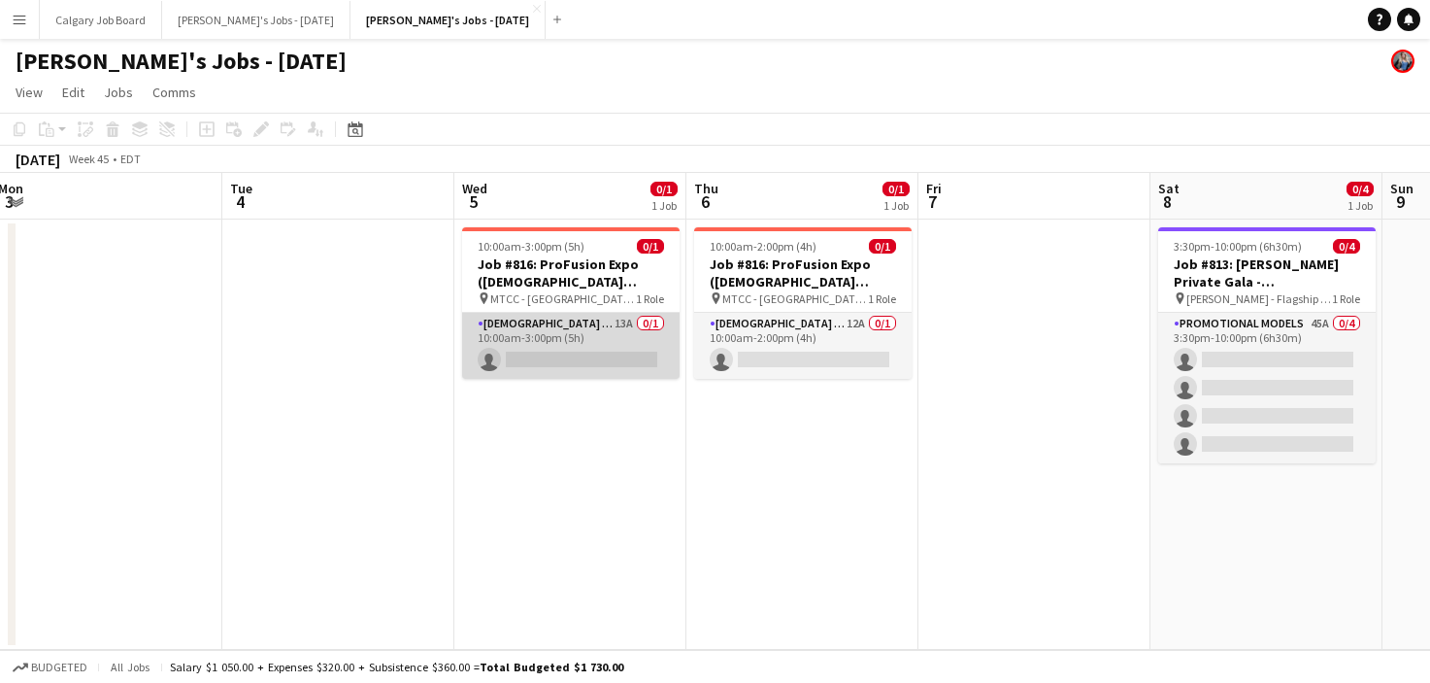
click at [614, 347] on app-card-role "Female Models 13A 0/1 10:00am-3:00pm (5h) single-neutral-actions" at bounding box center [571, 346] width 218 height 66
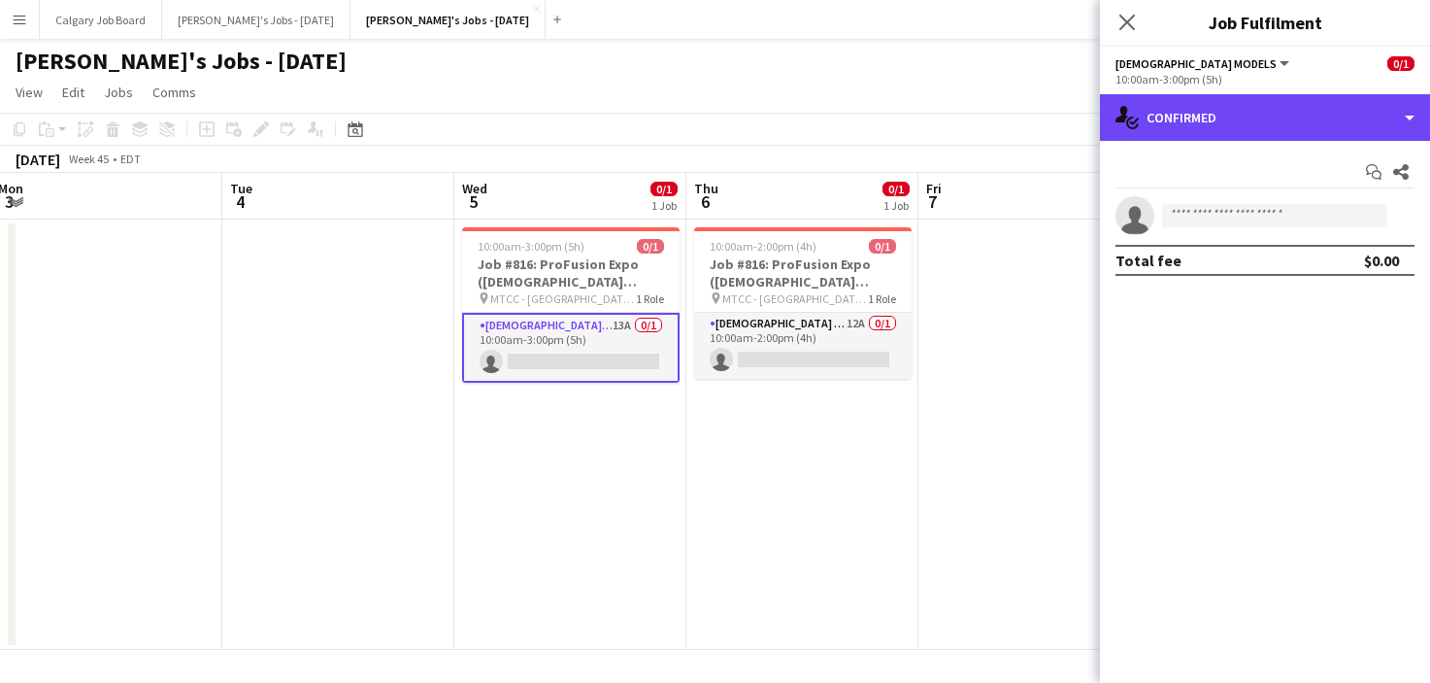
drag, startPoint x: 1292, startPoint y: 119, endPoint x: 1301, endPoint y: 151, distance: 32.6
click at [1292, 119] on div "single-neutral-actions-check-2 Confirmed" at bounding box center [1265, 117] width 330 height 47
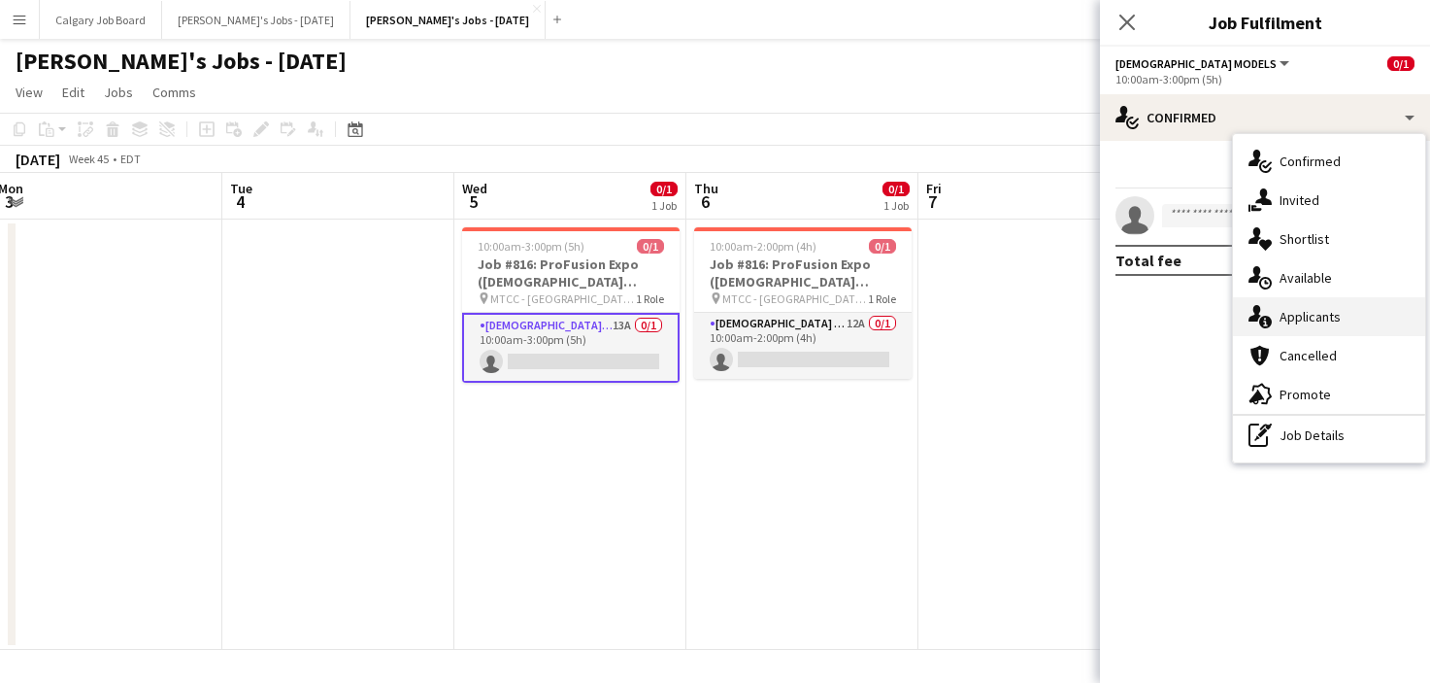
click at [1326, 308] on span "Applicants" at bounding box center [1310, 316] width 61 height 17
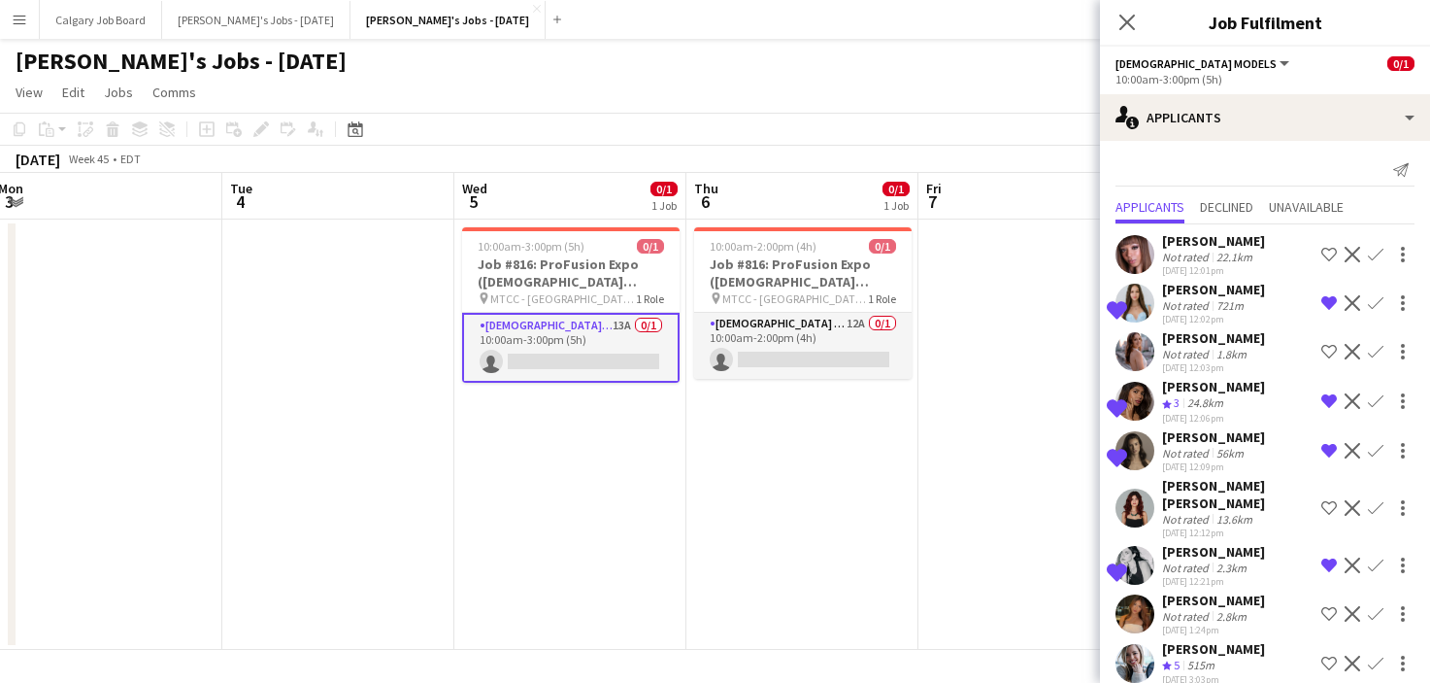
scroll to position [8, 0]
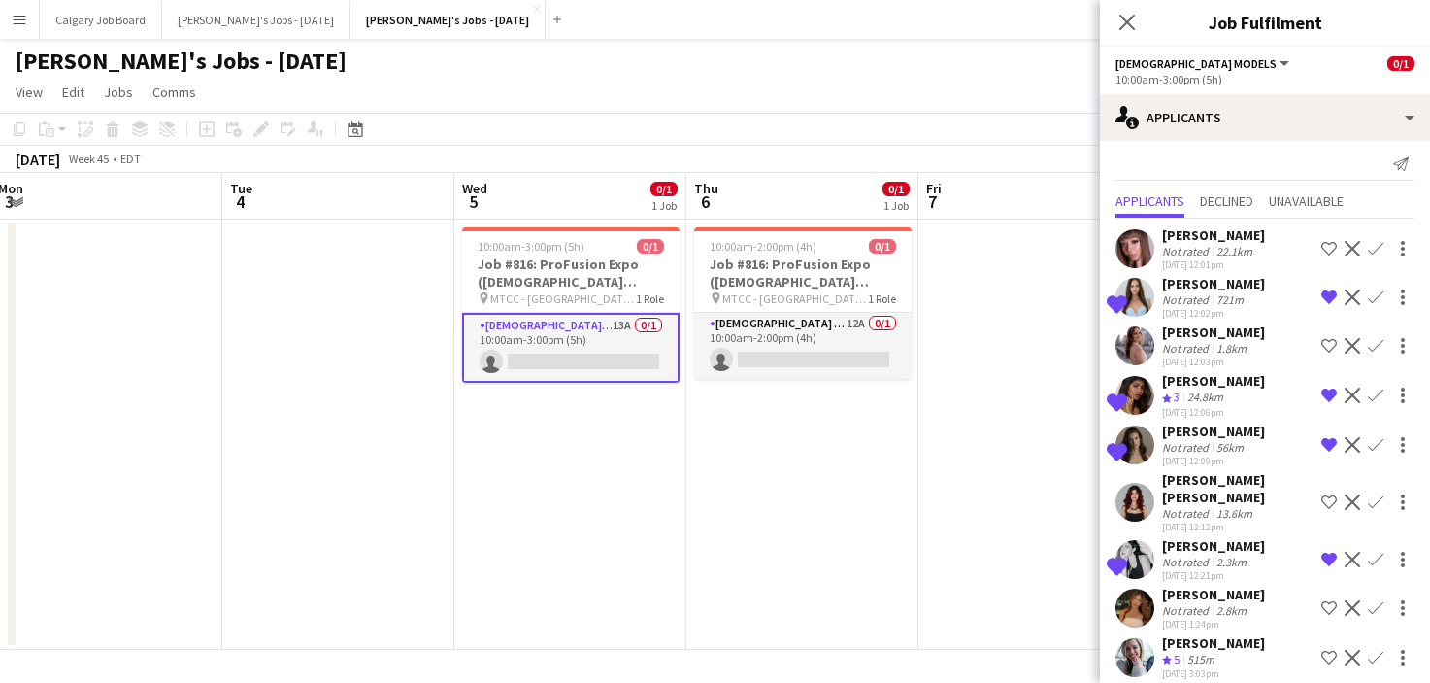
click at [1223, 353] on div "1.8km" at bounding box center [1232, 348] width 38 height 15
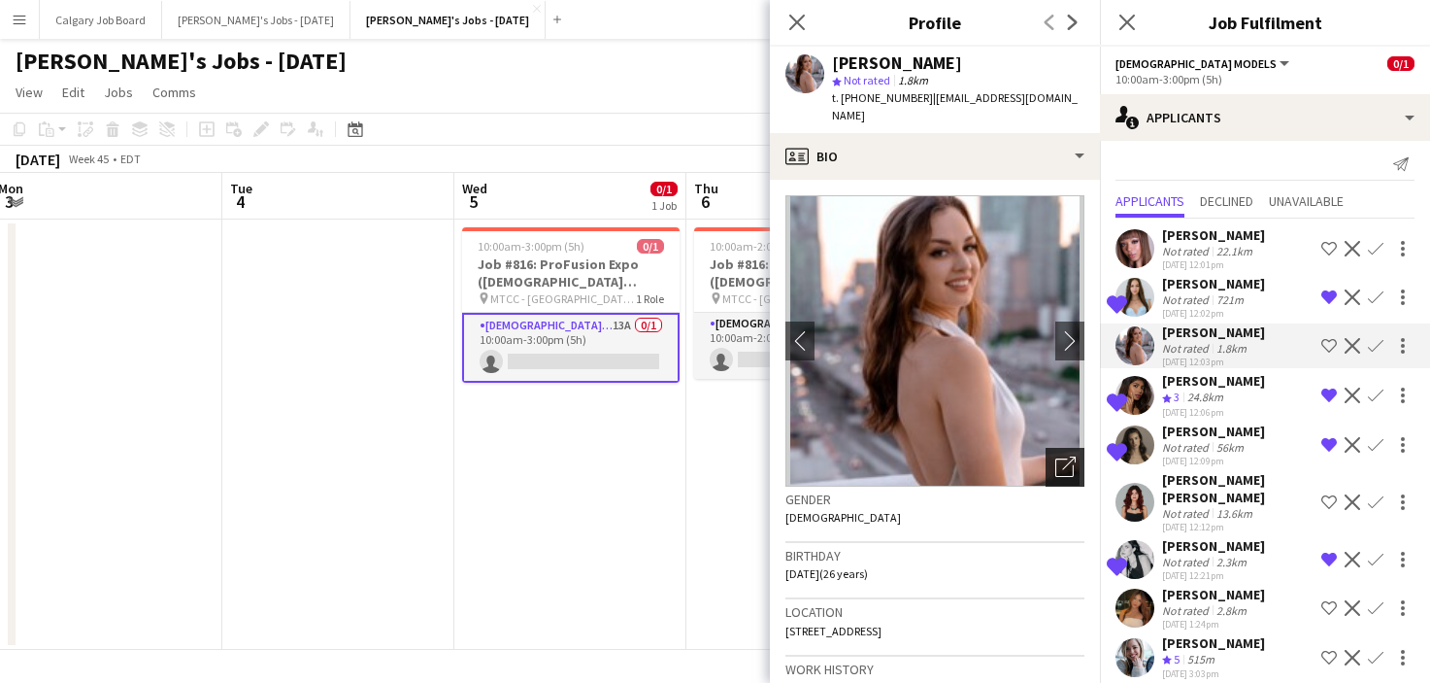
click at [1057, 448] on div "Open photos pop-in" at bounding box center [1065, 467] width 39 height 39
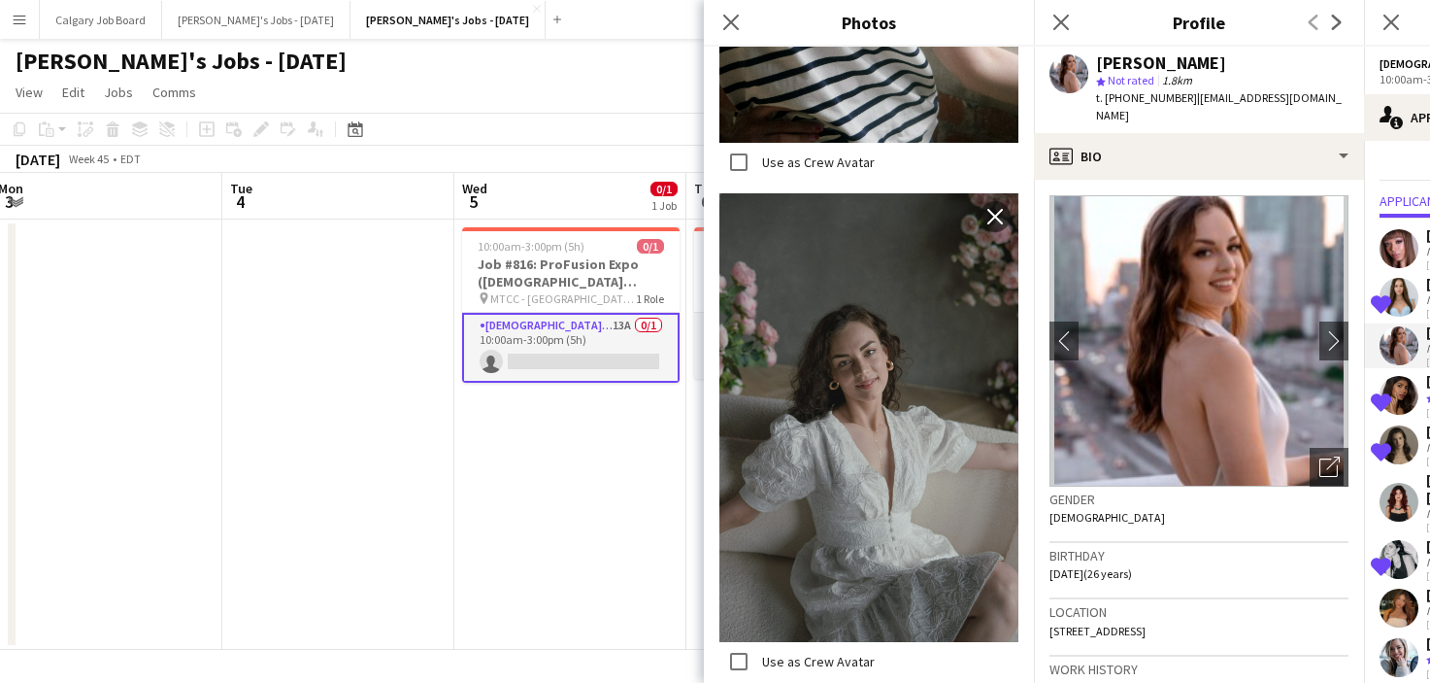
scroll to position [0, 0]
click at [1057, 490] on h3 "Gender" at bounding box center [1199, 498] width 299 height 17
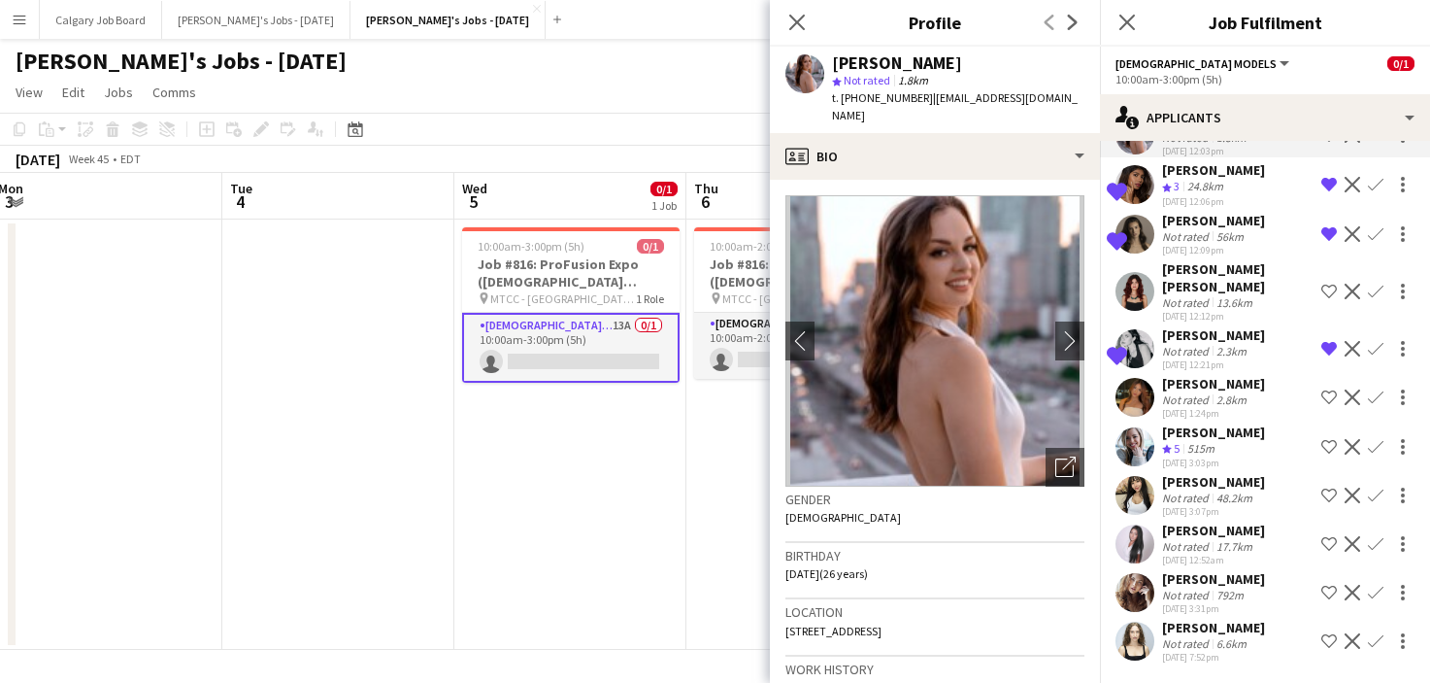
scroll to position [1, 0]
click at [1215, 532] on div "[PERSON_NAME]" at bounding box center [1213, 529] width 103 height 17
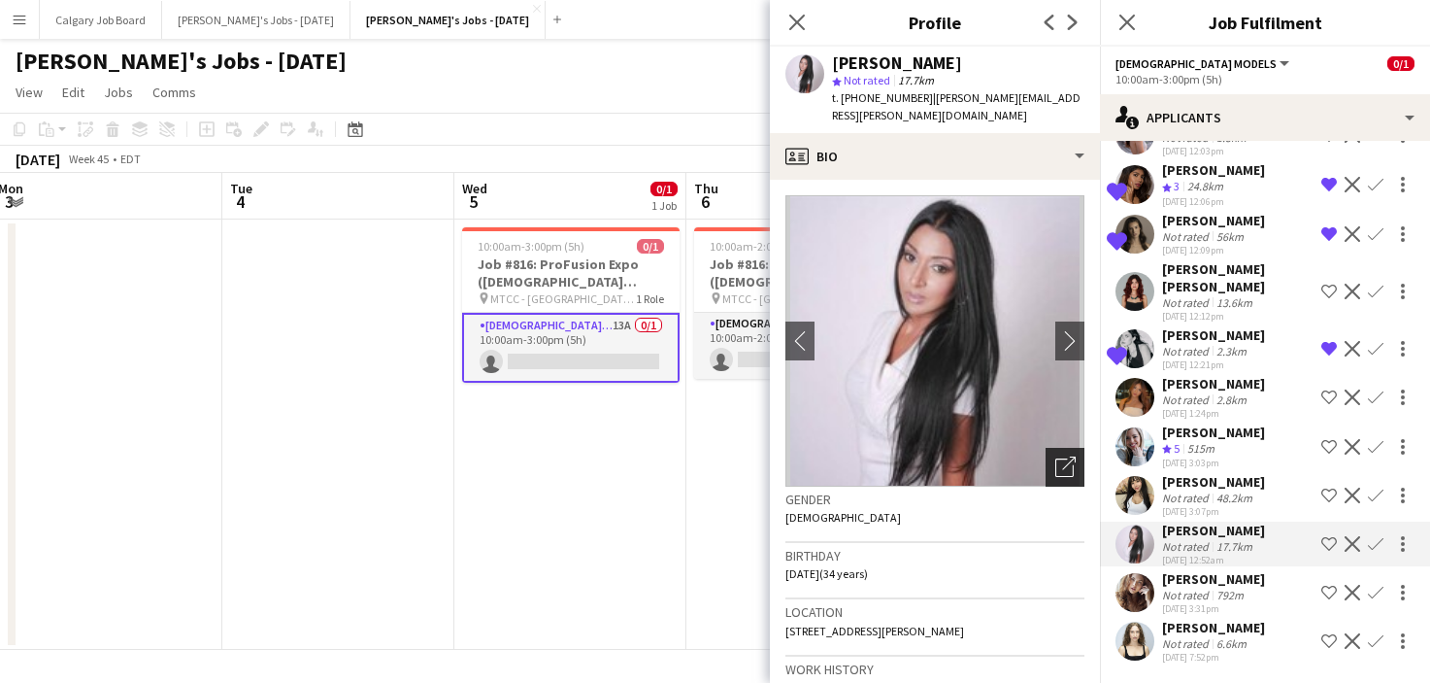
click at [1056, 456] on icon "Open photos pop-in" at bounding box center [1066, 466] width 20 height 20
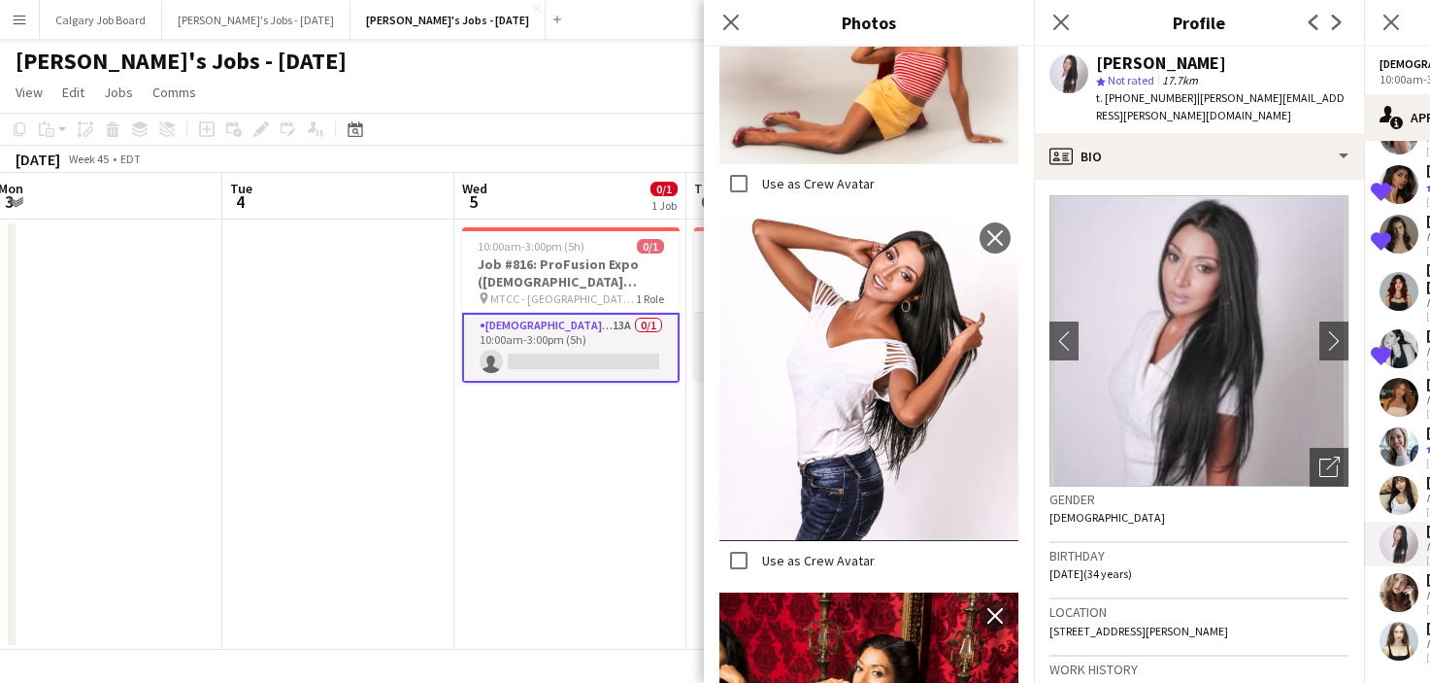
scroll to position [3119, 0]
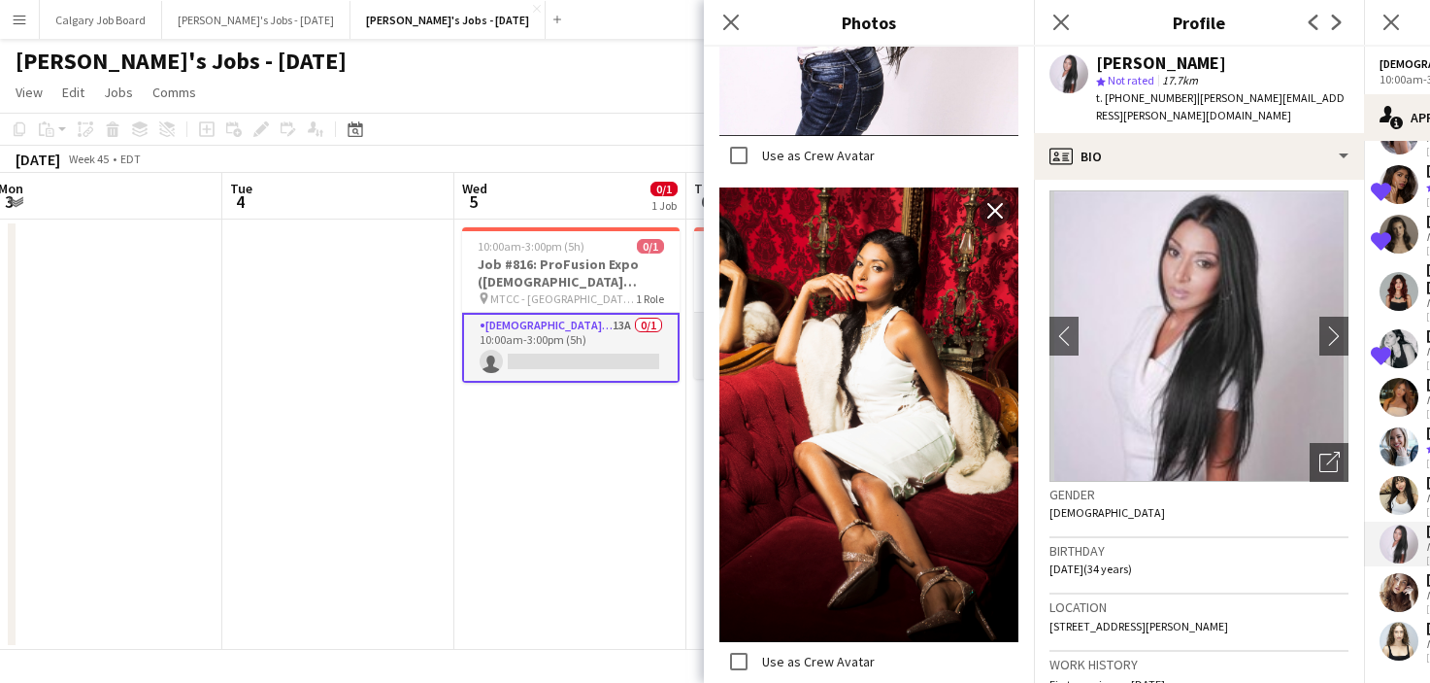
click at [1098, 487] on div "Gender Female" at bounding box center [1199, 510] width 299 height 56
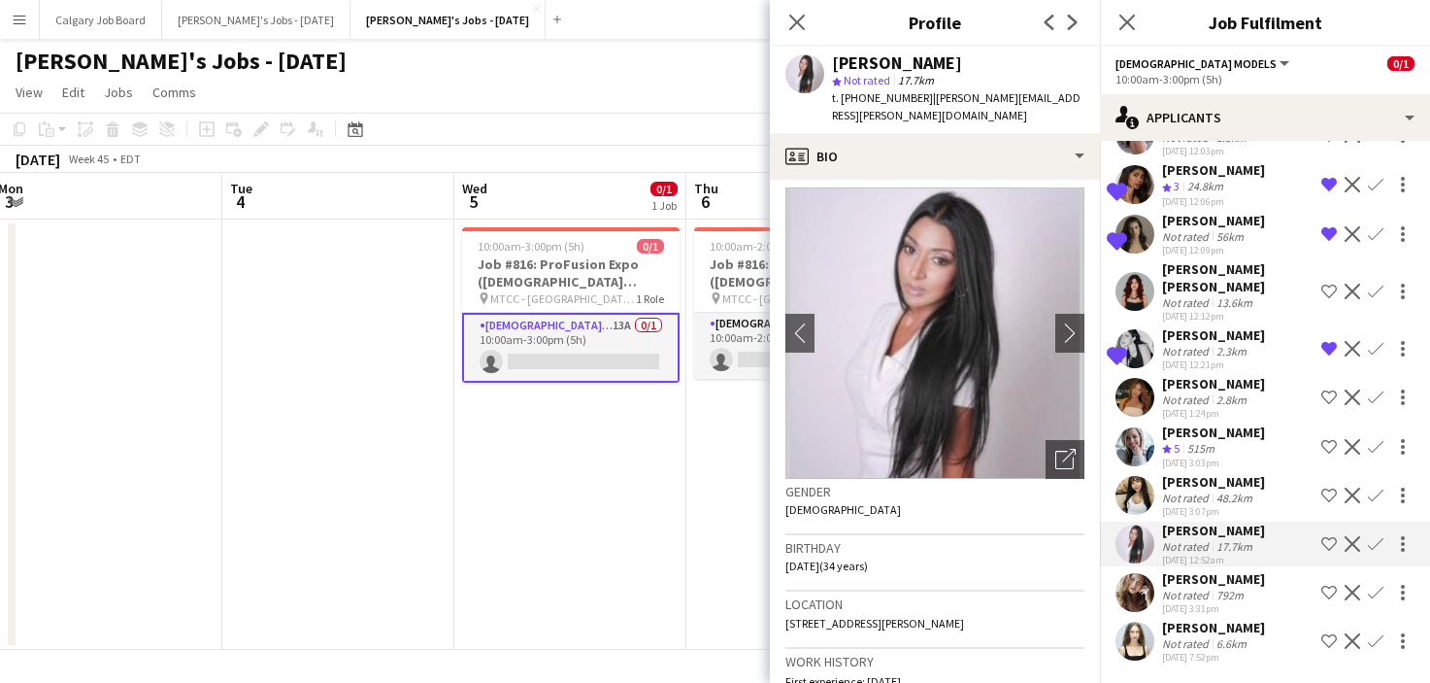
scroll to position [0, 0]
click at [1218, 601] on div "792m" at bounding box center [1230, 595] width 35 height 15
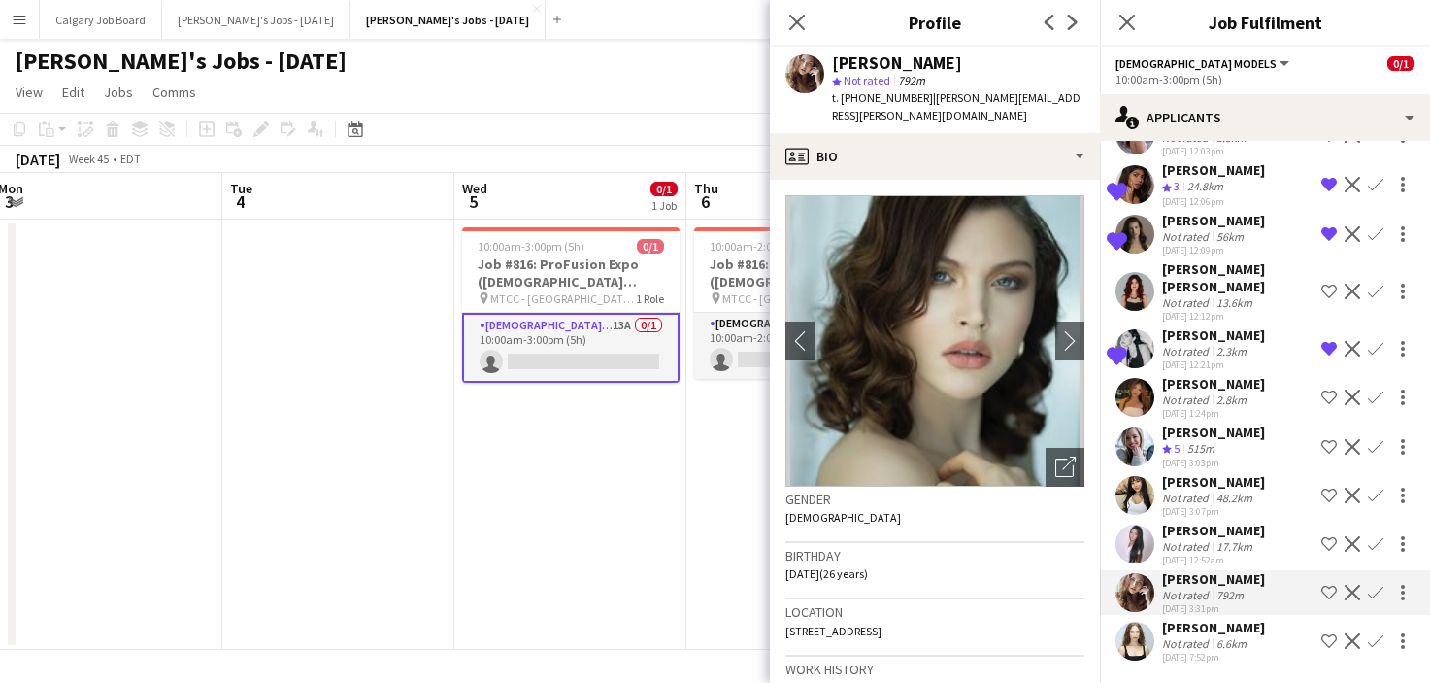
click at [1334, 598] on app-icon "Shortlist crew" at bounding box center [1330, 593] width 16 height 16
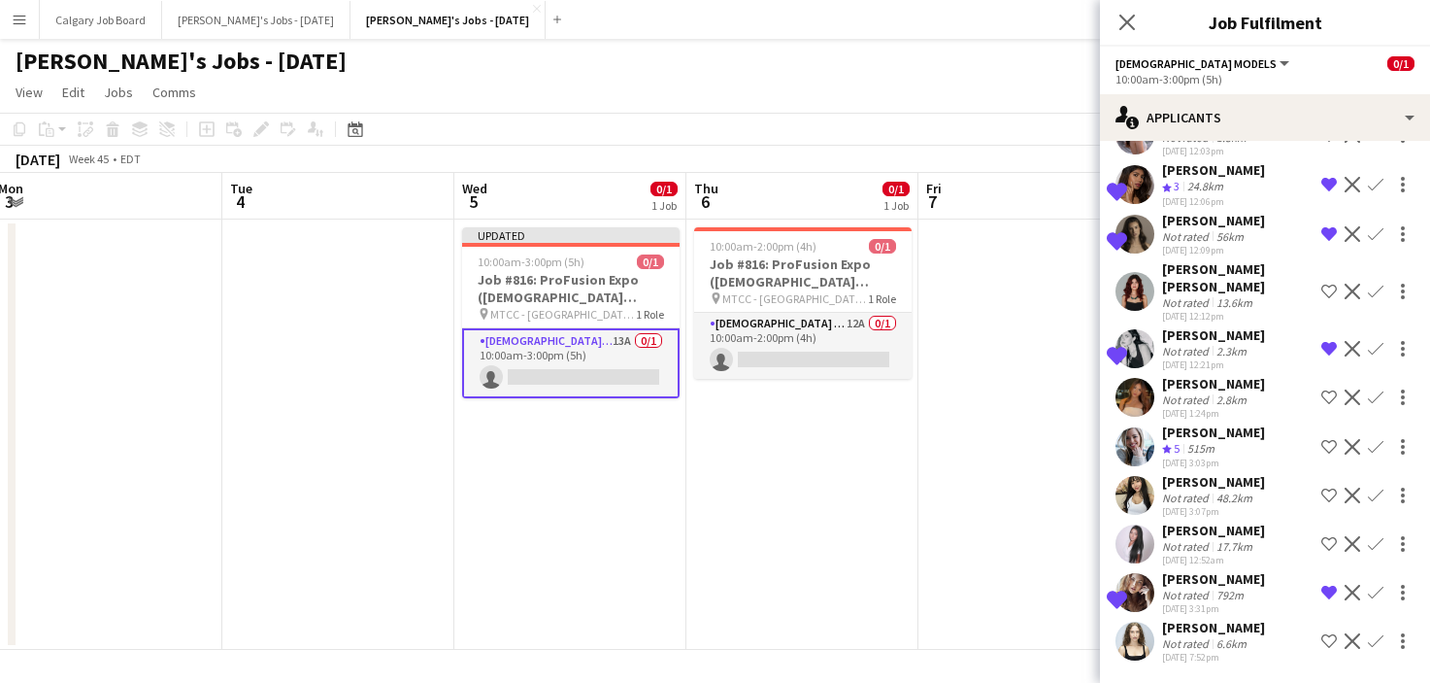
click at [1222, 582] on div "[PERSON_NAME]" at bounding box center [1213, 578] width 103 height 17
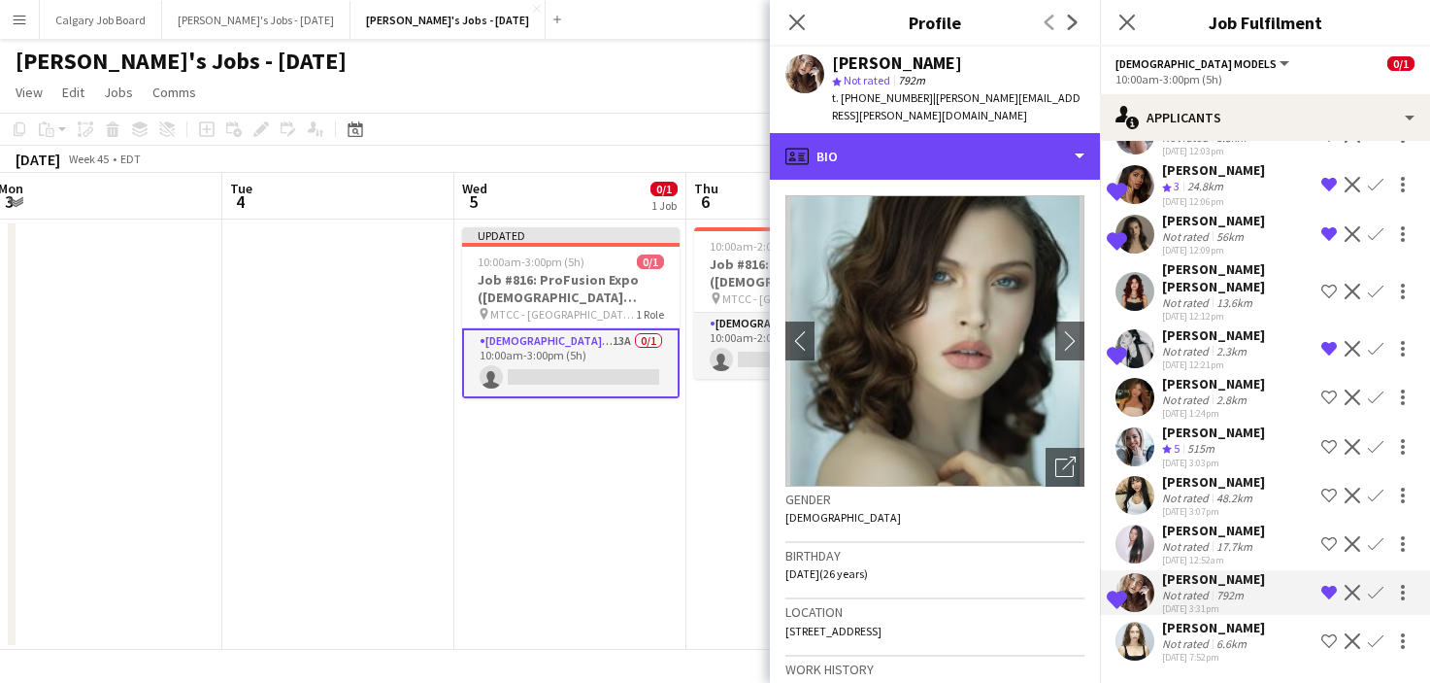
drag, startPoint x: 968, startPoint y: 151, endPoint x: 979, endPoint y: 200, distance: 49.7
click at [969, 151] on div "profile Bio" at bounding box center [935, 156] width 330 height 47
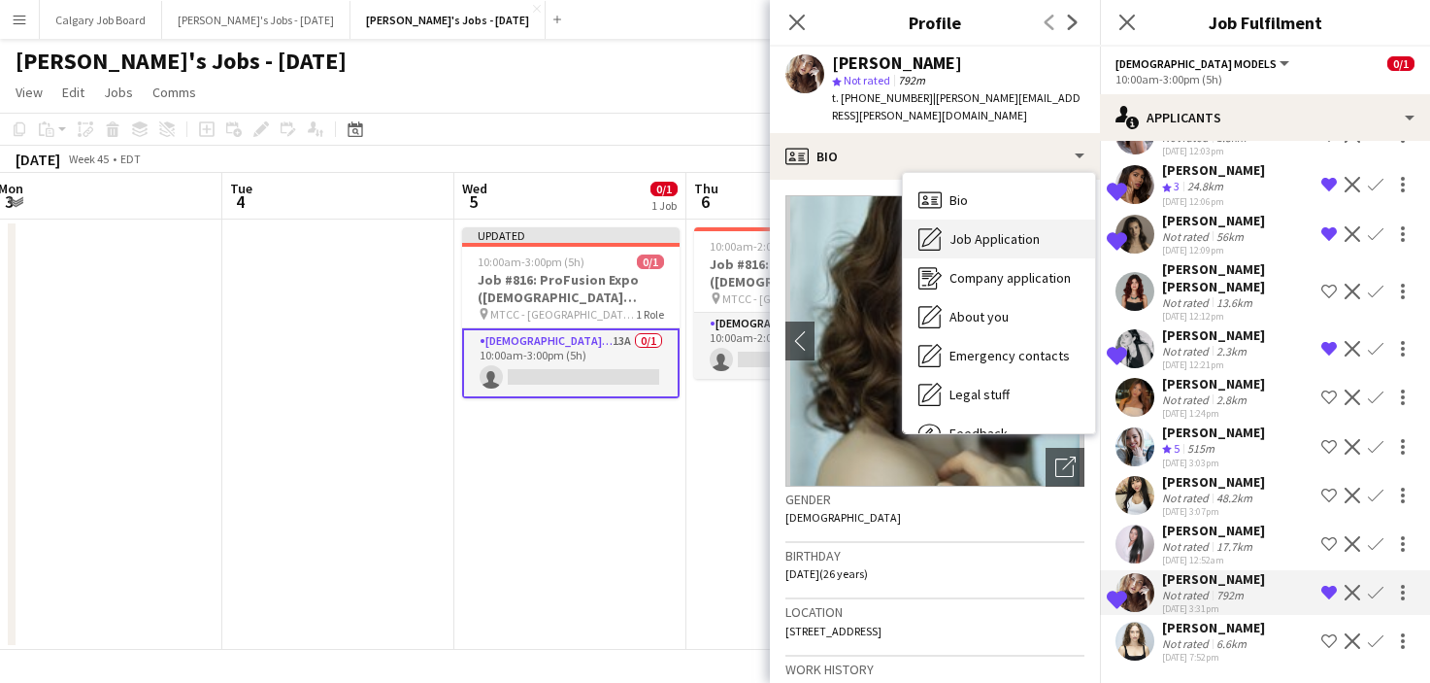
click at [980, 230] on span "Job Application" at bounding box center [995, 238] width 90 height 17
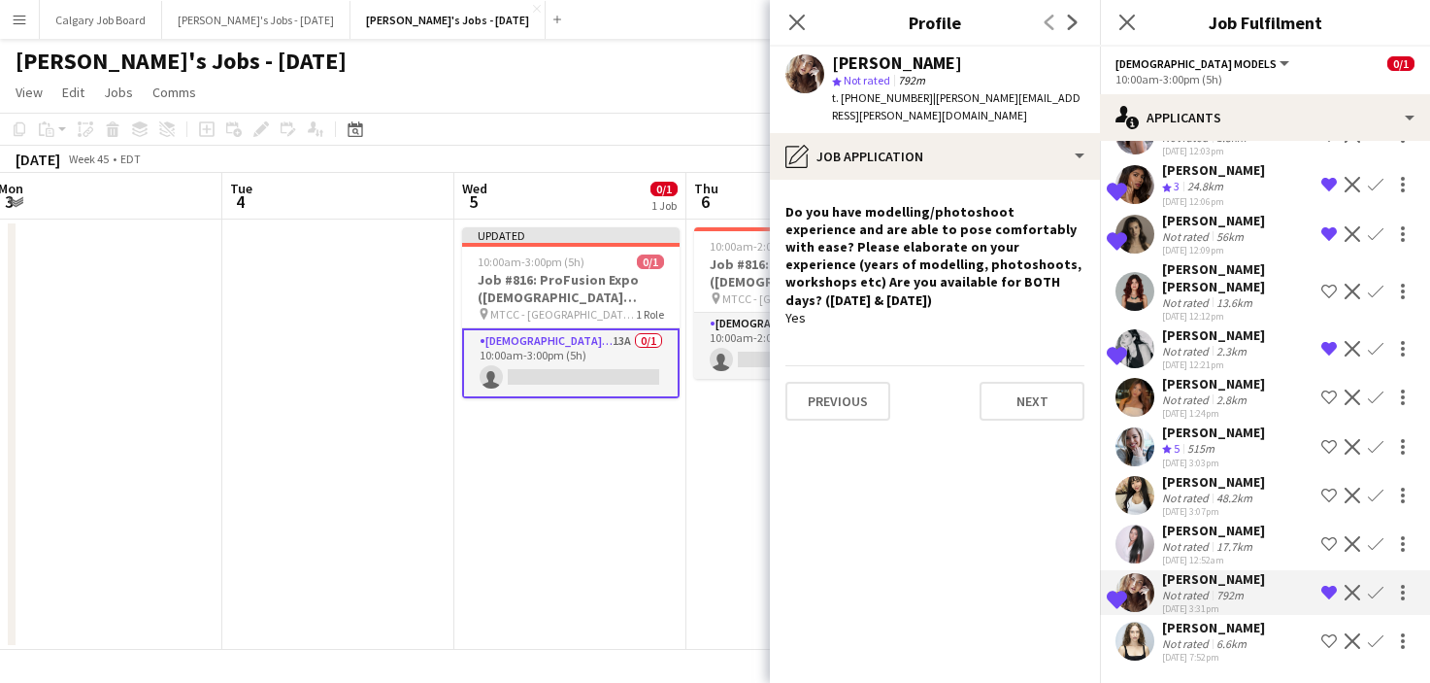
click at [1235, 624] on div "[PERSON_NAME]" at bounding box center [1213, 627] width 103 height 17
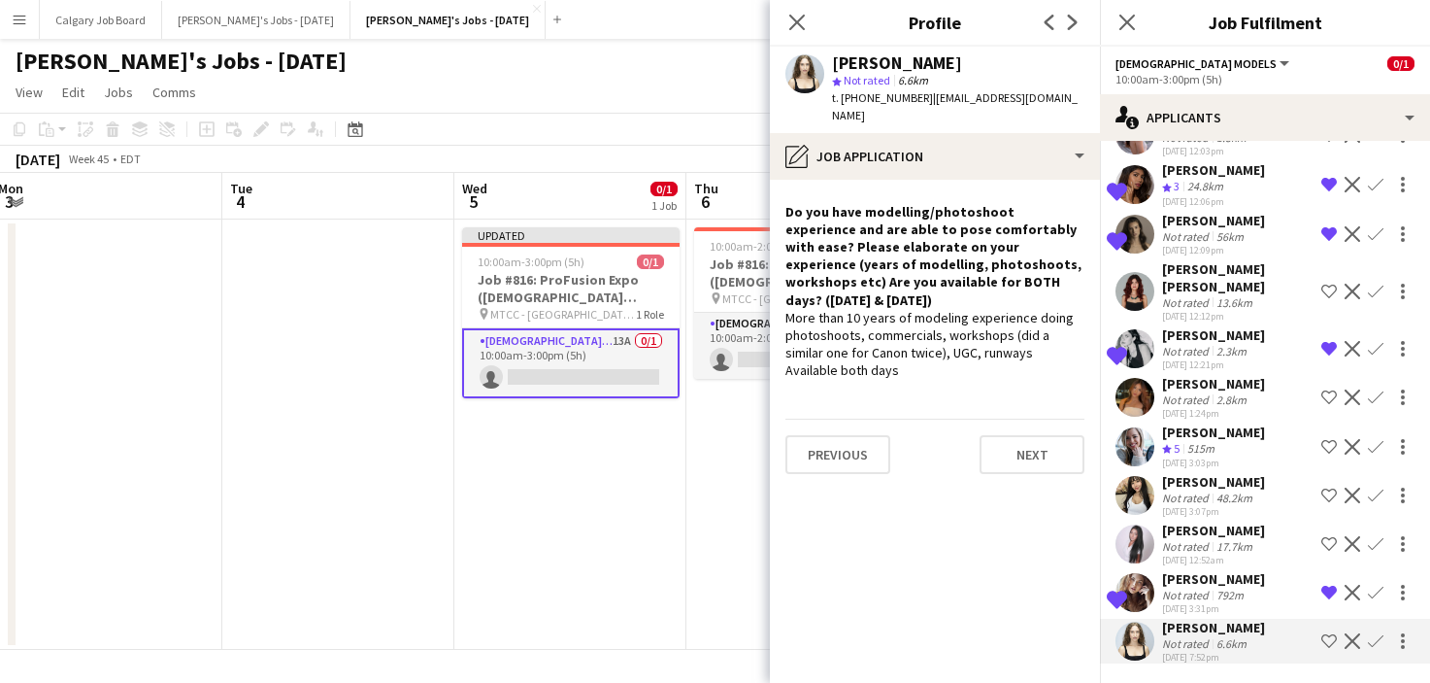
click at [1207, 643] on div "Not rated" at bounding box center [1187, 643] width 50 height 15
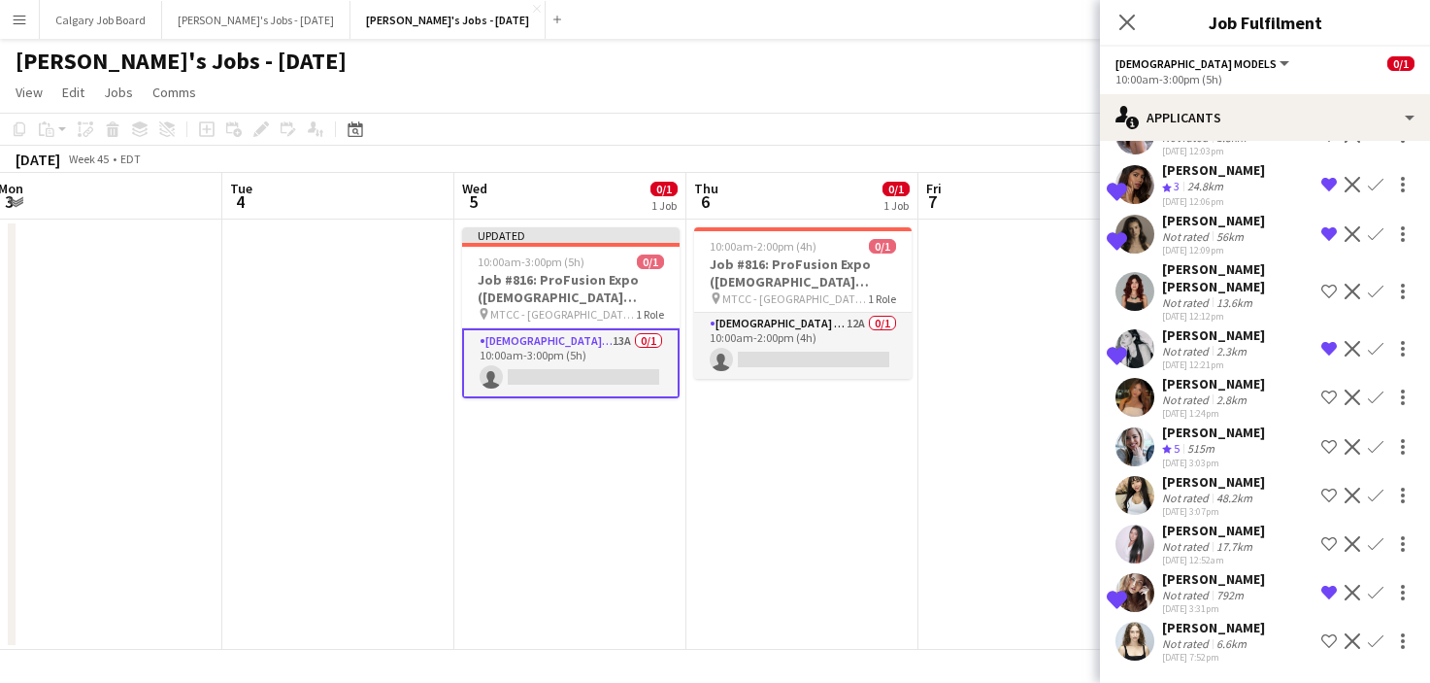
click at [1213, 636] on div "6.6km" at bounding box center [1232, 643] width 38 height 15
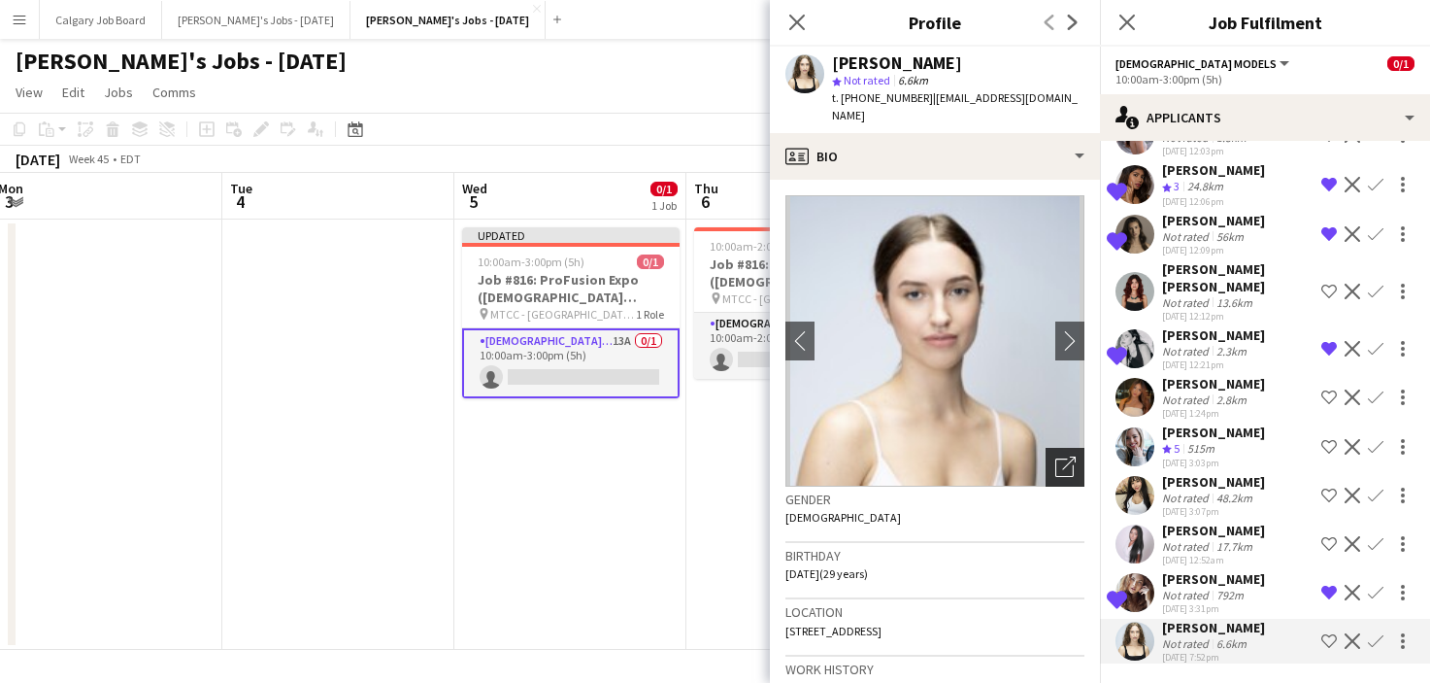
click at [1061, 456] on icon "Open photos pop-in" at bounding box center [1066, 466] width 20 height 20
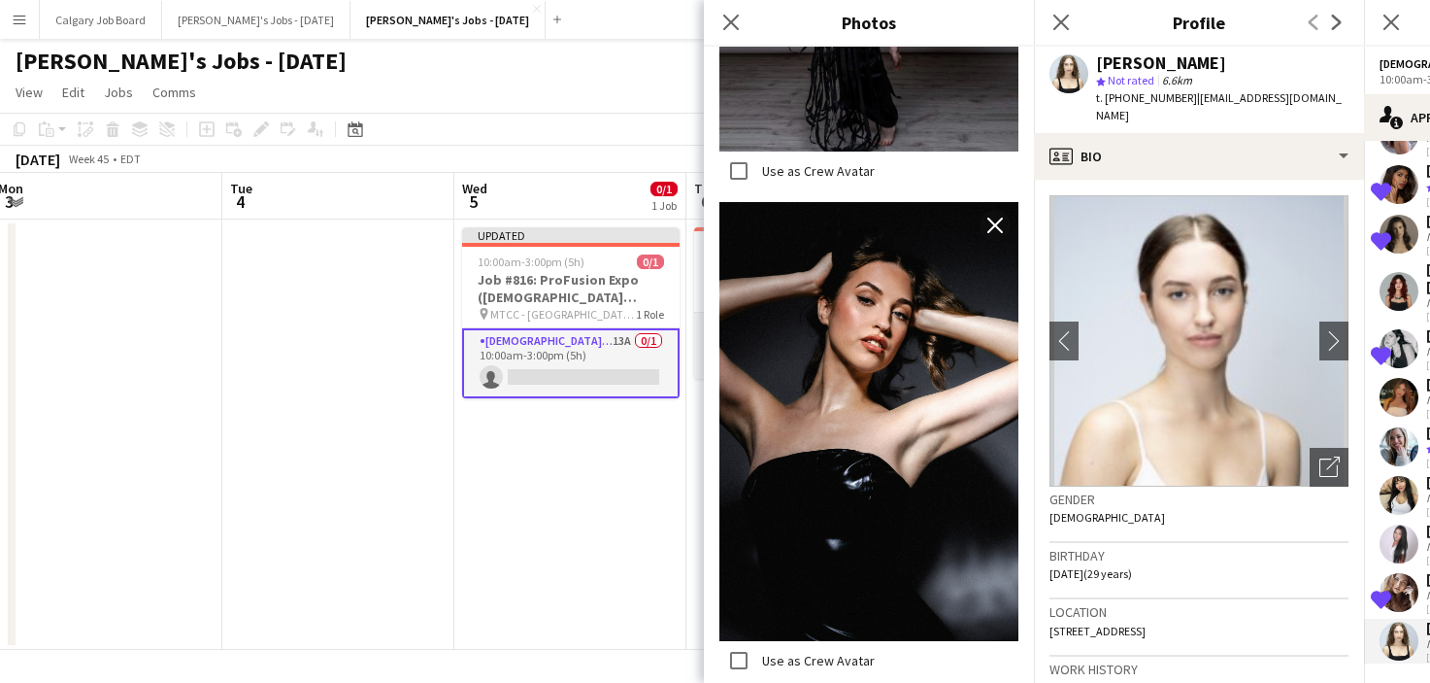
scroll to position [3961, 0]
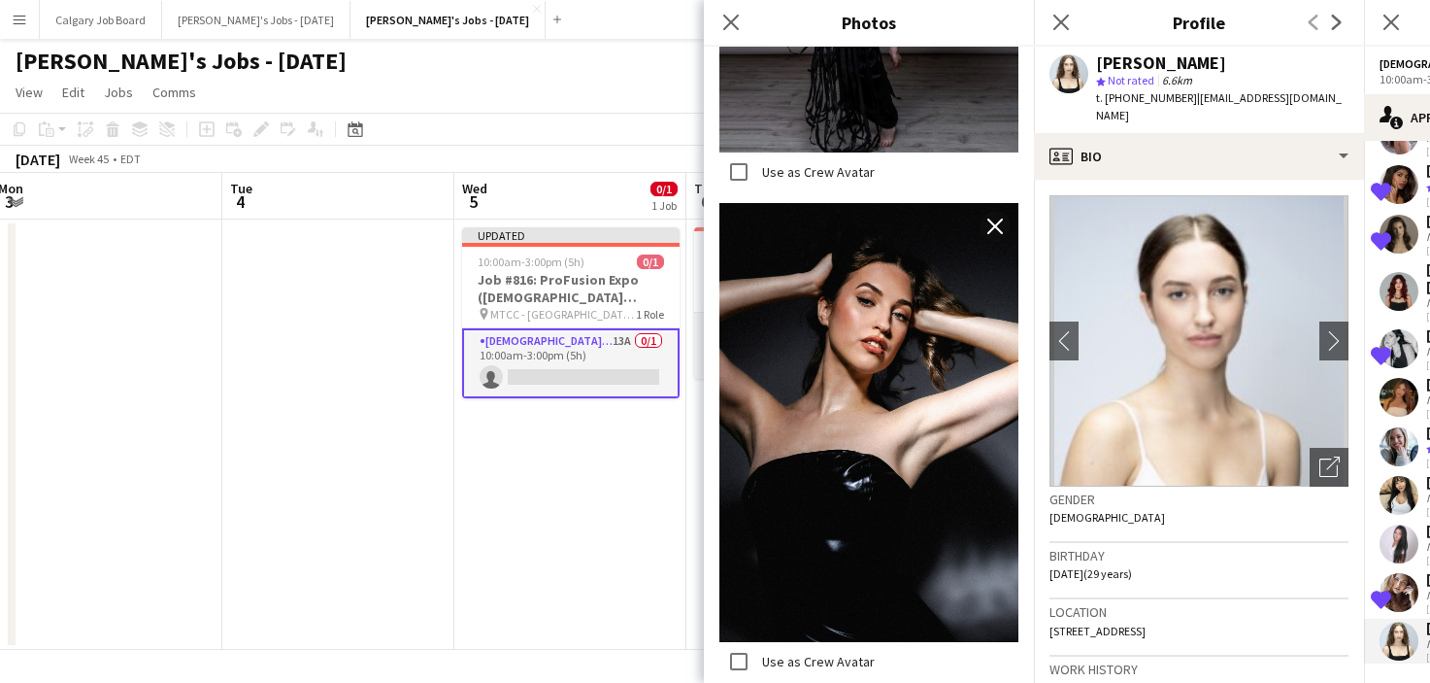
click at [1147, 521] on div "Gender Female" at bounding box center [1199, 515] width 299 height 56
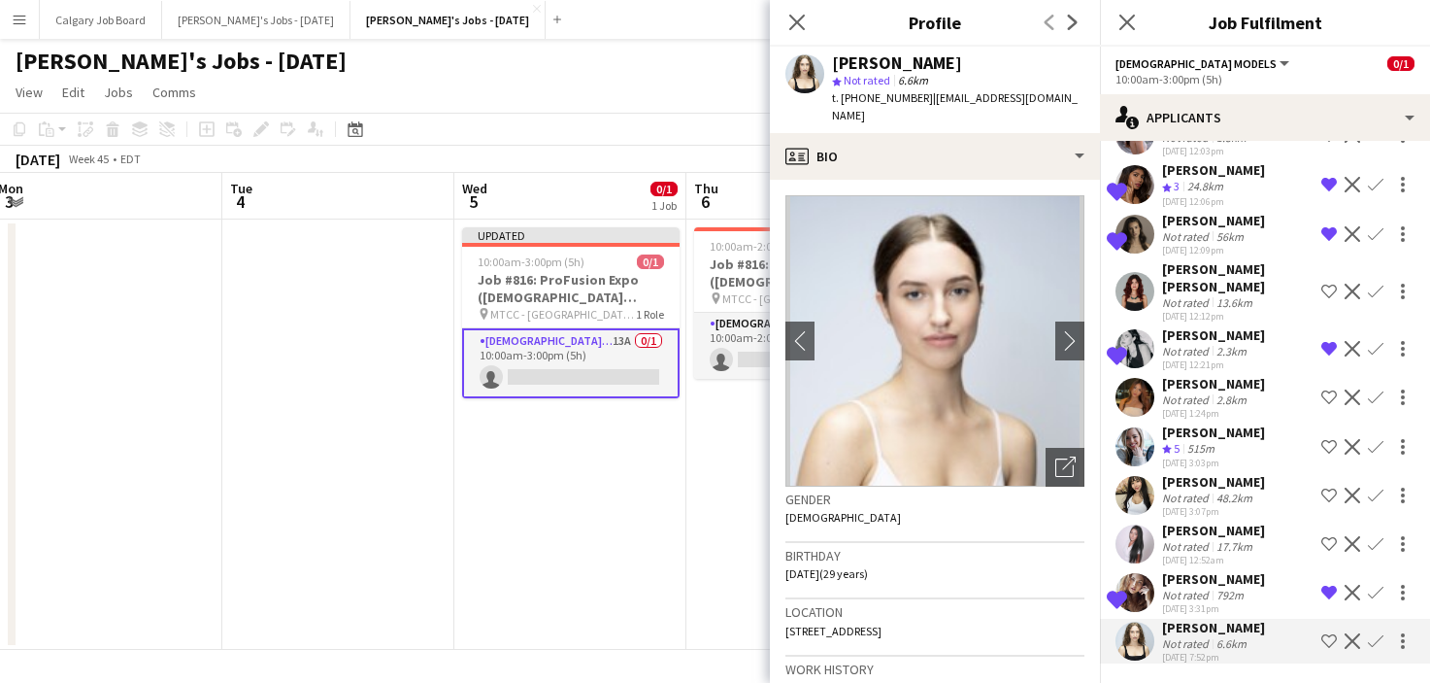
click at [1324, 642] on app-icon "Shortlist crew" at bounding box center [1330, 641] width 16 height 16
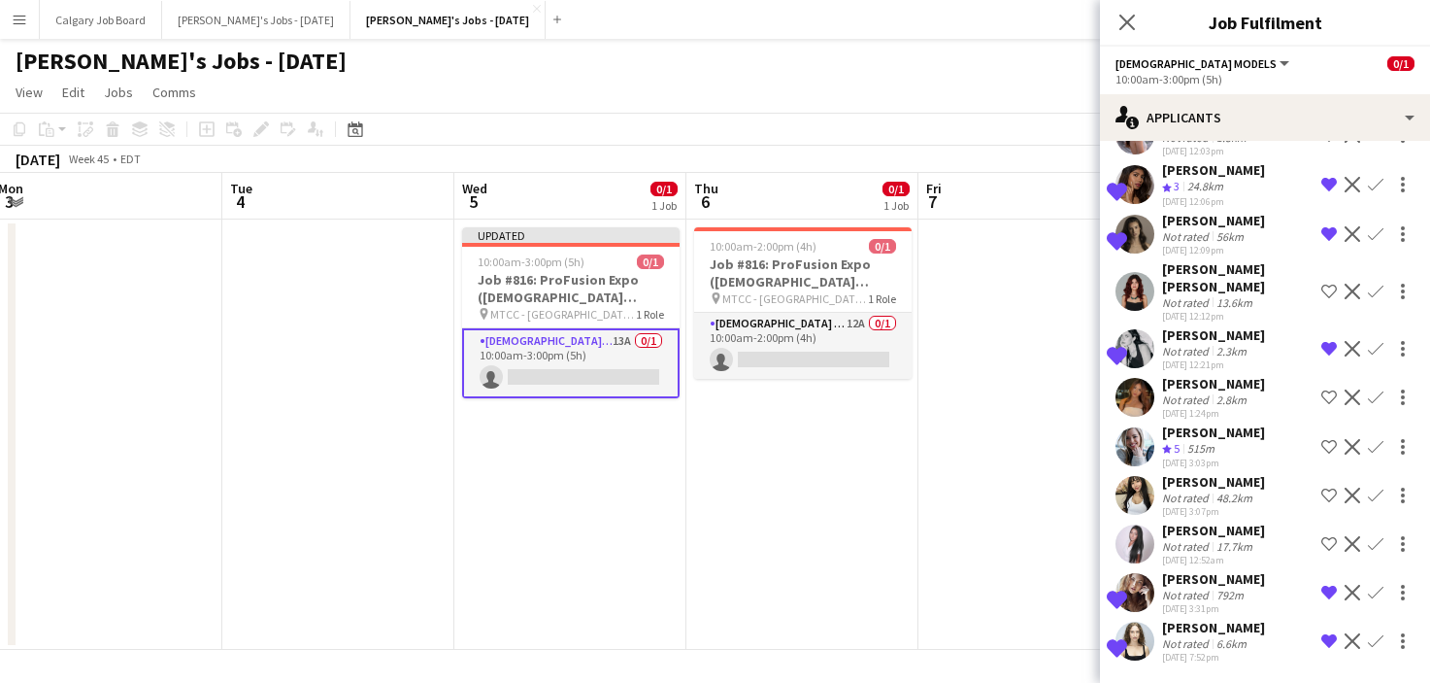
click at [1204, 656] on div "[DATE] 7:52pm" at bounding box center [1213, 657] width 103 height 13
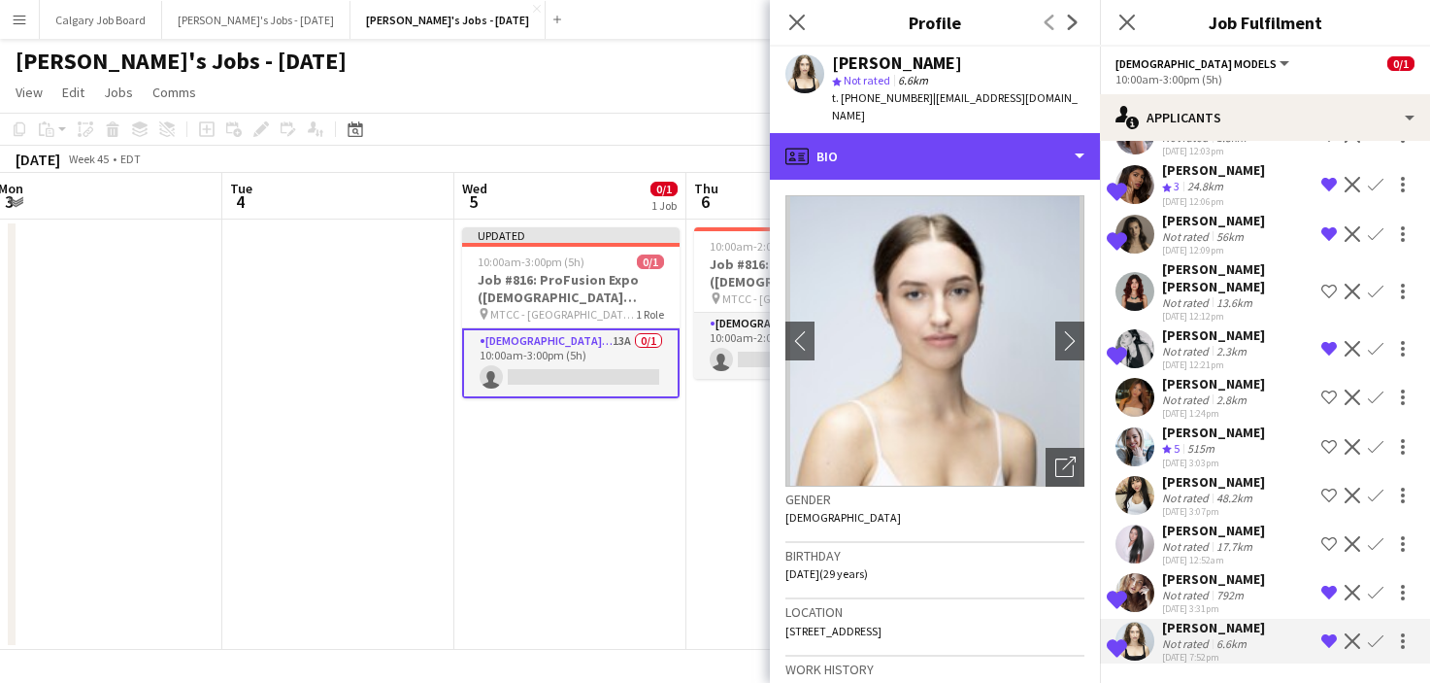
drag, startPoint x: 938, startPoint y: 126, endPoint x: 949, endPoint y: 208, distance: 82.3
click at [938, 133] on div "profile Bio" at bounding box center [935, 156] width 330 height 47
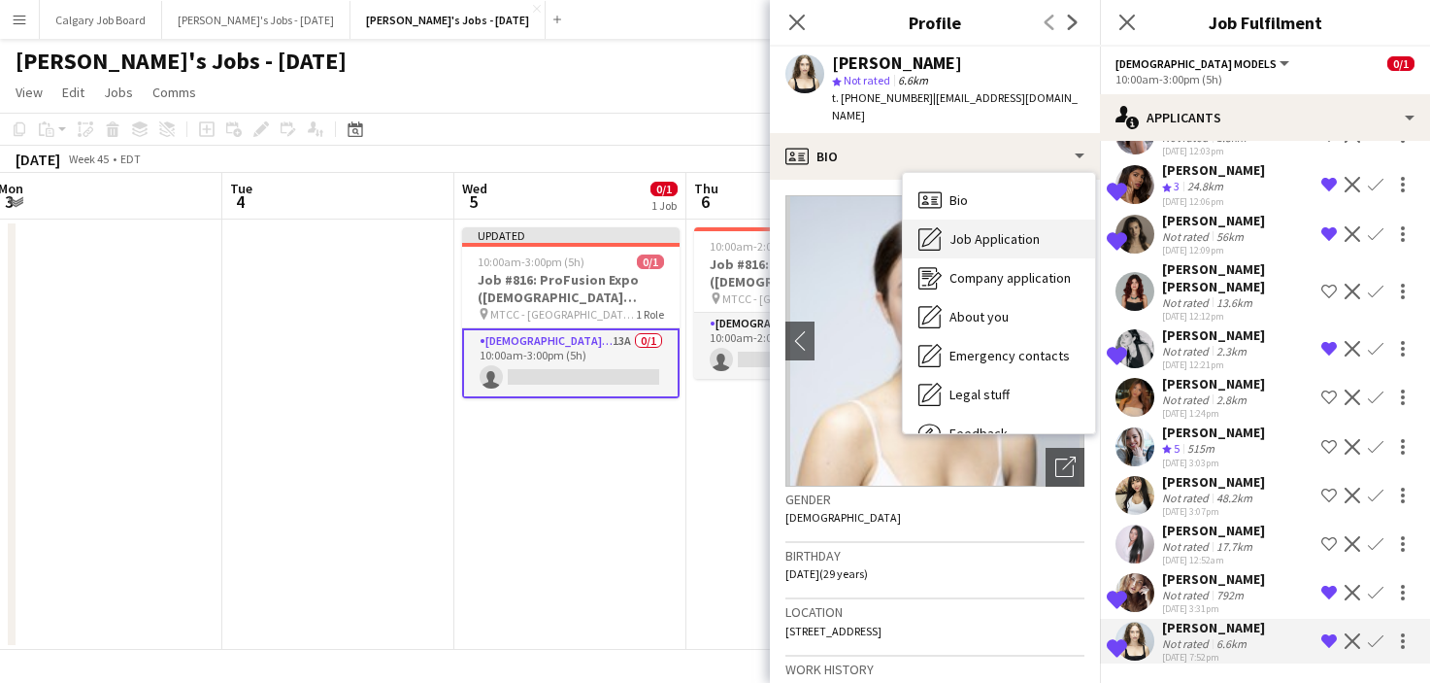
click at [951, 230] on span "Job Application" at bounding box center [995, 238] width 90 height 17
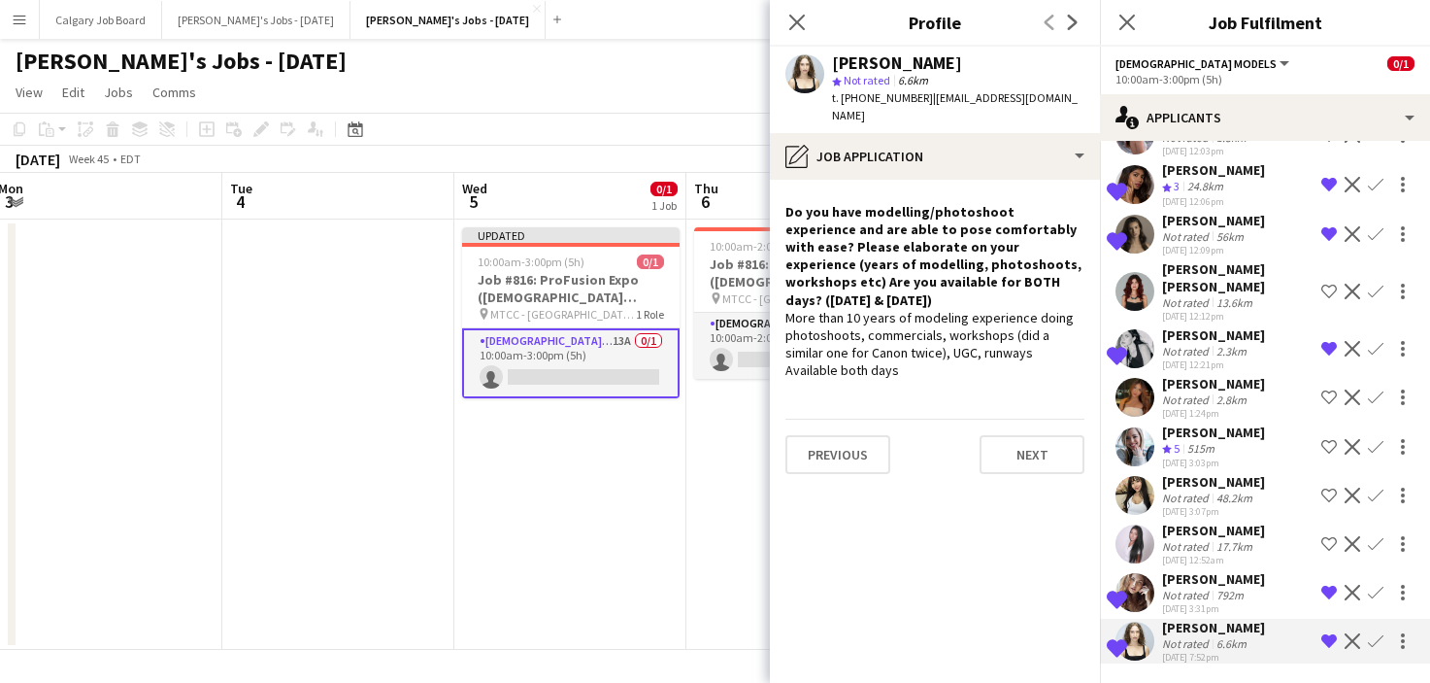
click at [719, 157] on div "November 2025 Week 45 • EDT Publish 1 job Revert 1 job" at bounding box center [715, 159] width 1430 height 27
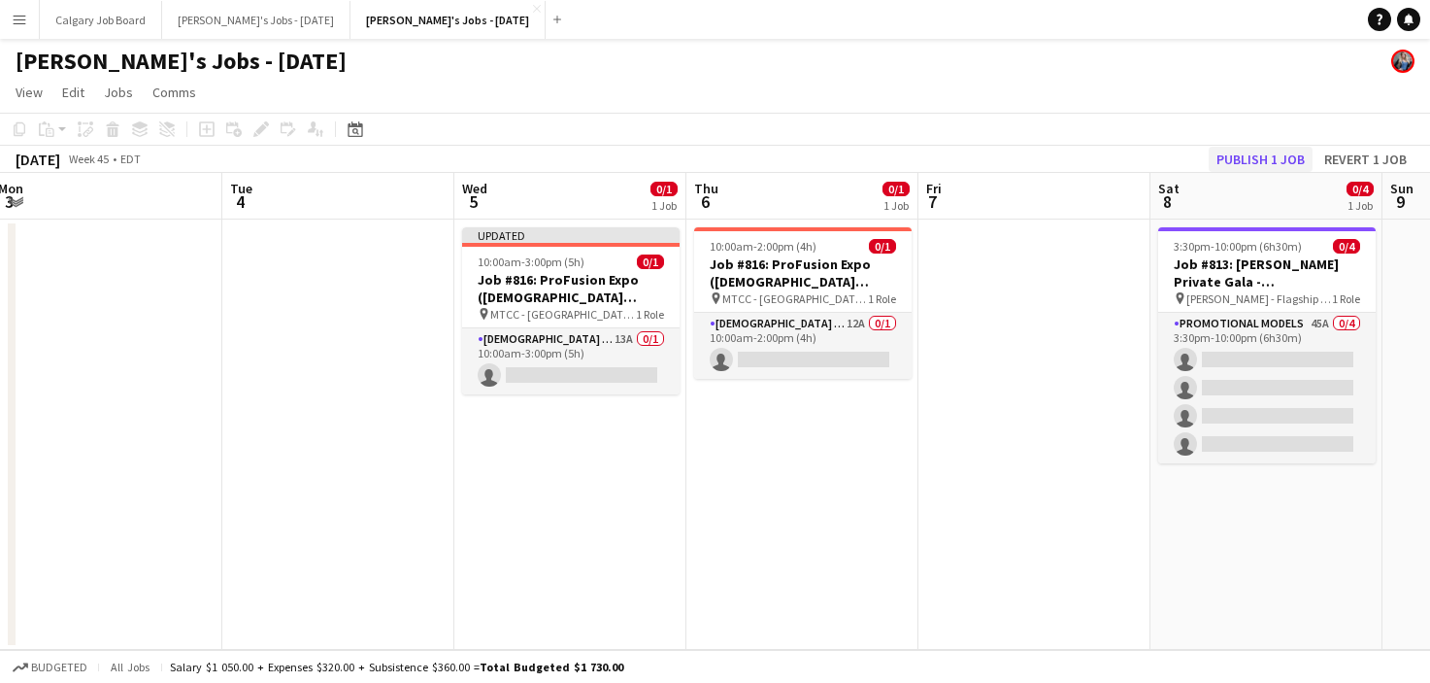
click at [1276, 151] on button "Publish 1 job" at bounding box center [1261, 159] width 104 height 25
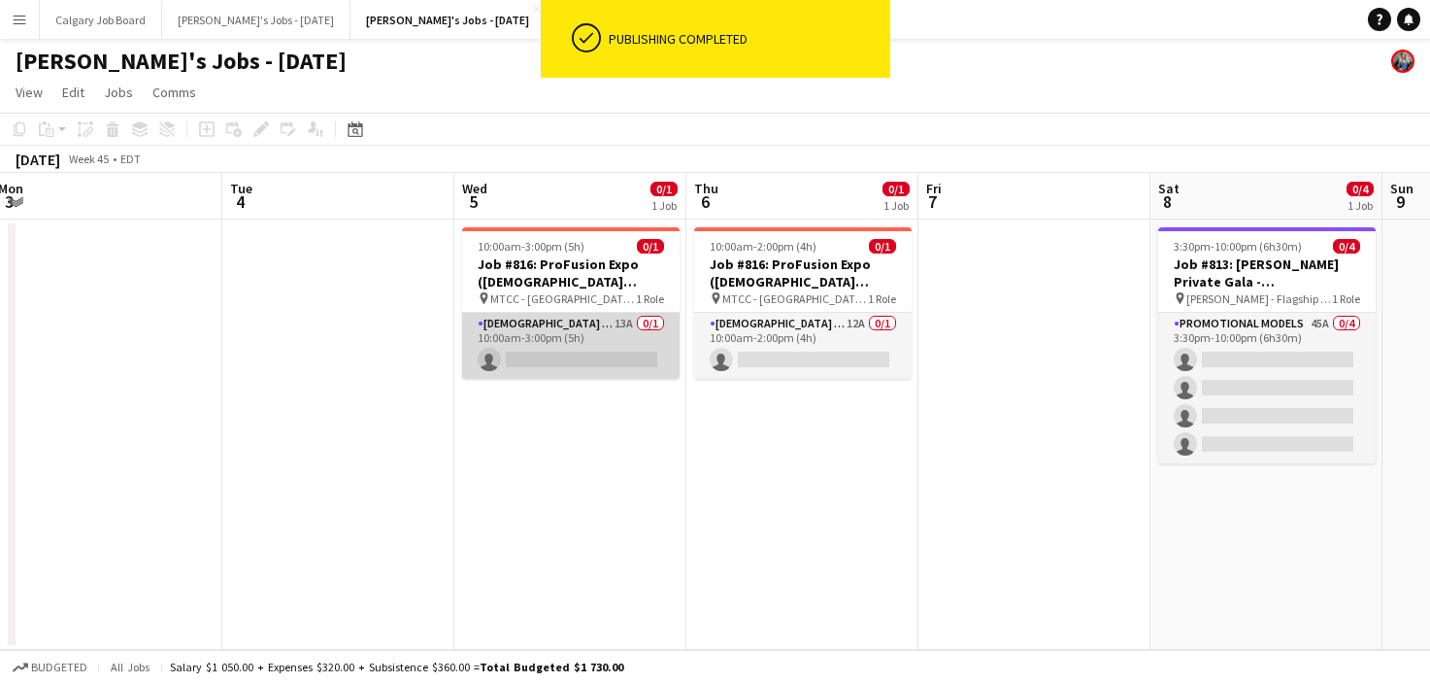
click at [641, 330] on app-card-role "Female Models 13A 0/1 10:00am-3:00pm (5h) single-neutral-actions" at bounding box center [571, 346] width 218 height 66
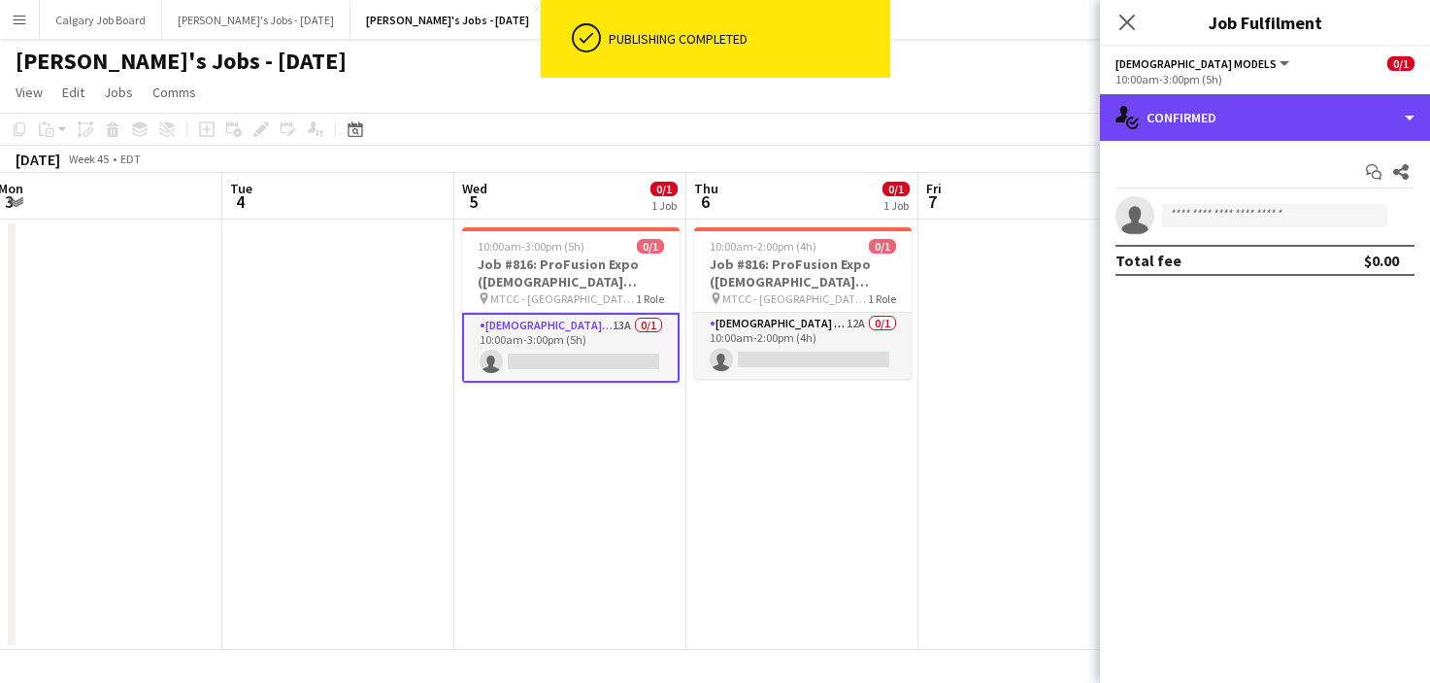
drag, startPoint x: 1359, startPoint y: 117, endPoint x: 1365, endPoint y: 193, distance: 77.0
click at [1359, 118] on div "single-neutral-actions-check-2 Confirmed" at bounding box center [1265, 117] width 330 height 47
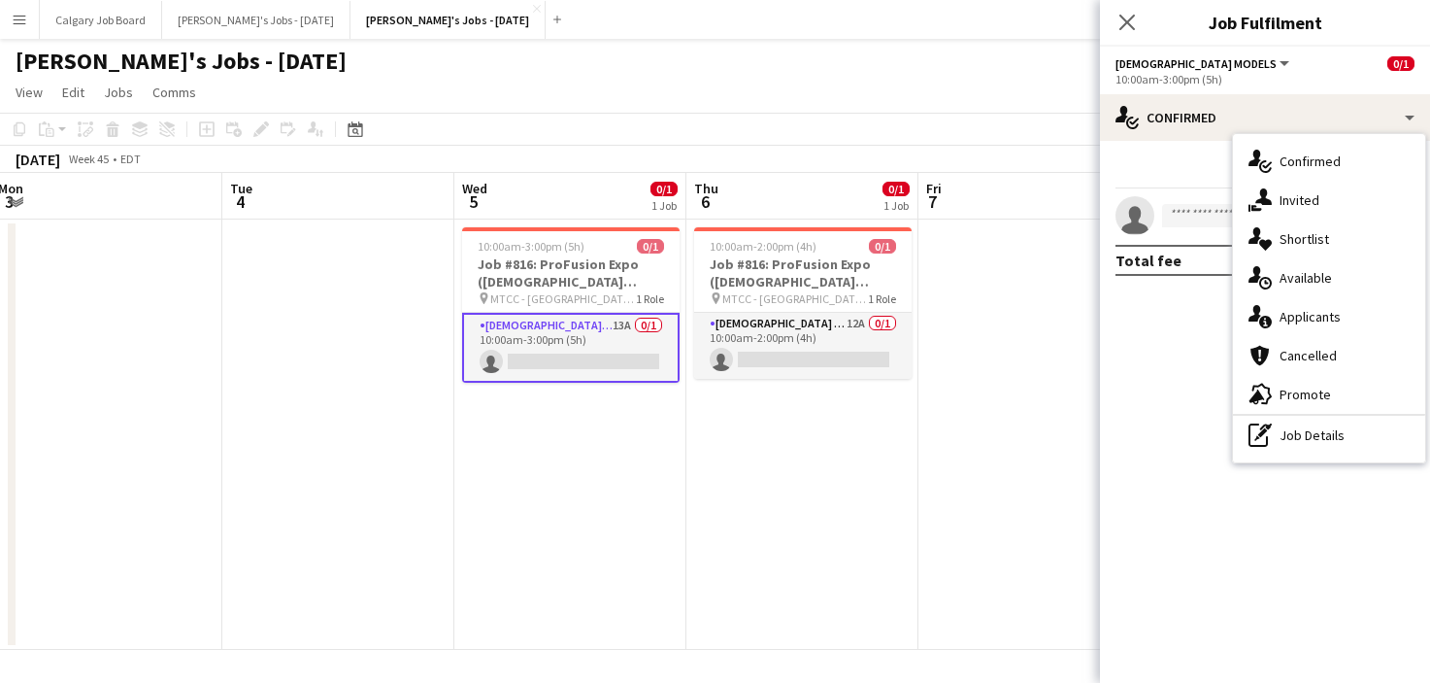
click at [1349, 311] on div "single-neutral-actions-information Applicants" at bounding box center [1329, 316] width 192 height 39
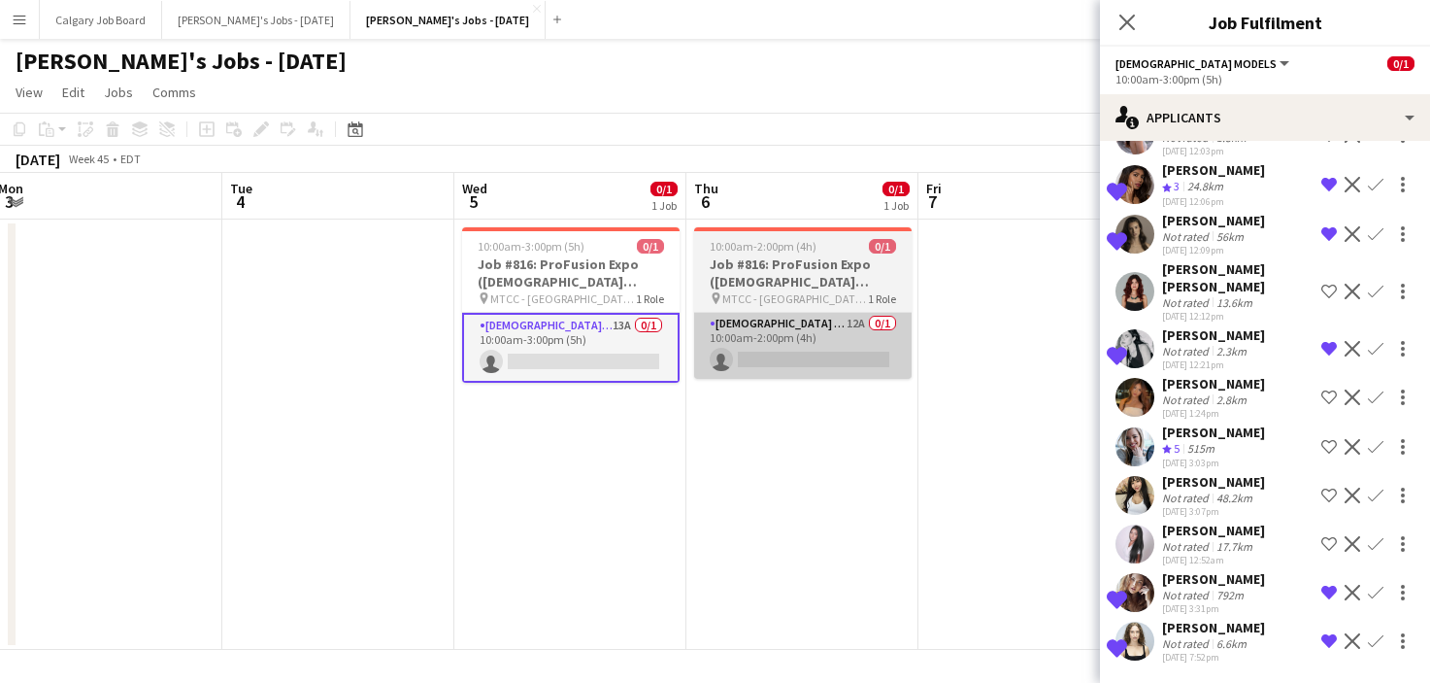
scroll to position [0, 0]
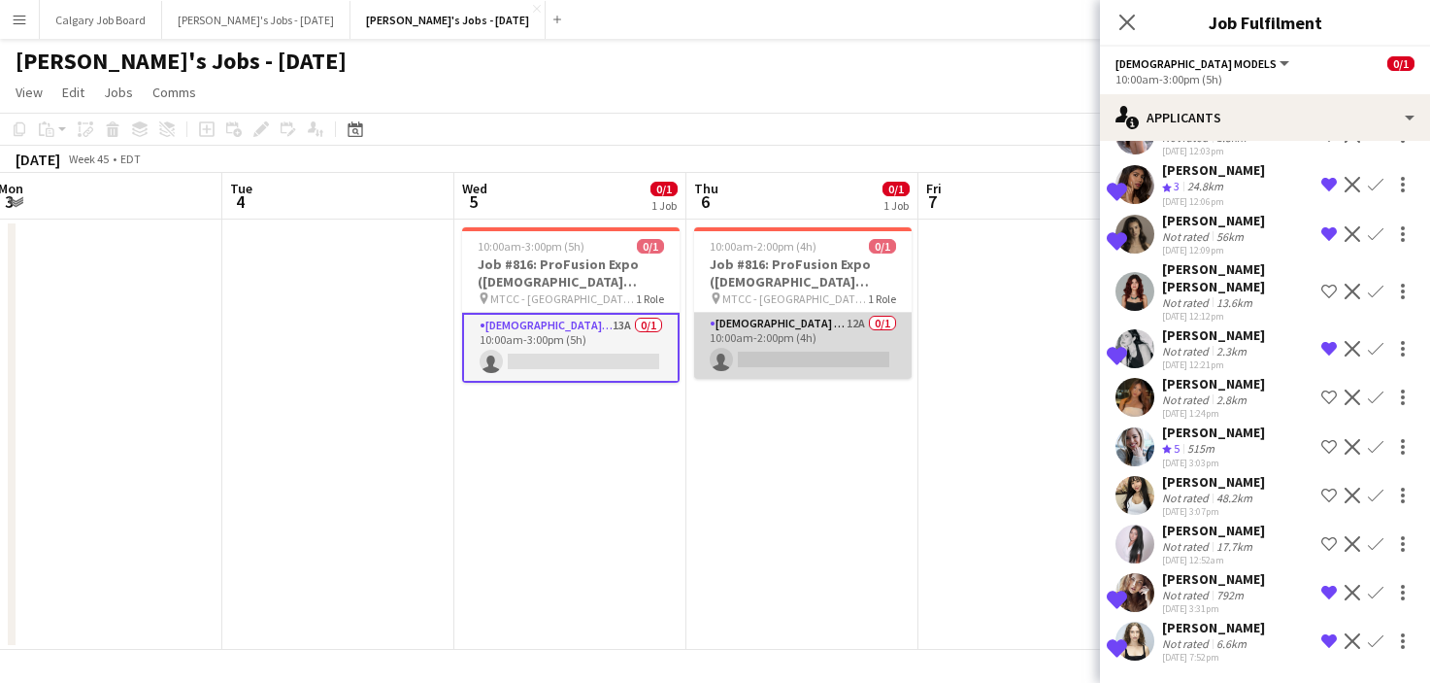
click at [849, 378] on app-card-role "Female Models 12A 0/1 10:00am-2:00pm (4h) single-neutral-actions" at bounding box center [803, 346] width 218 height 66
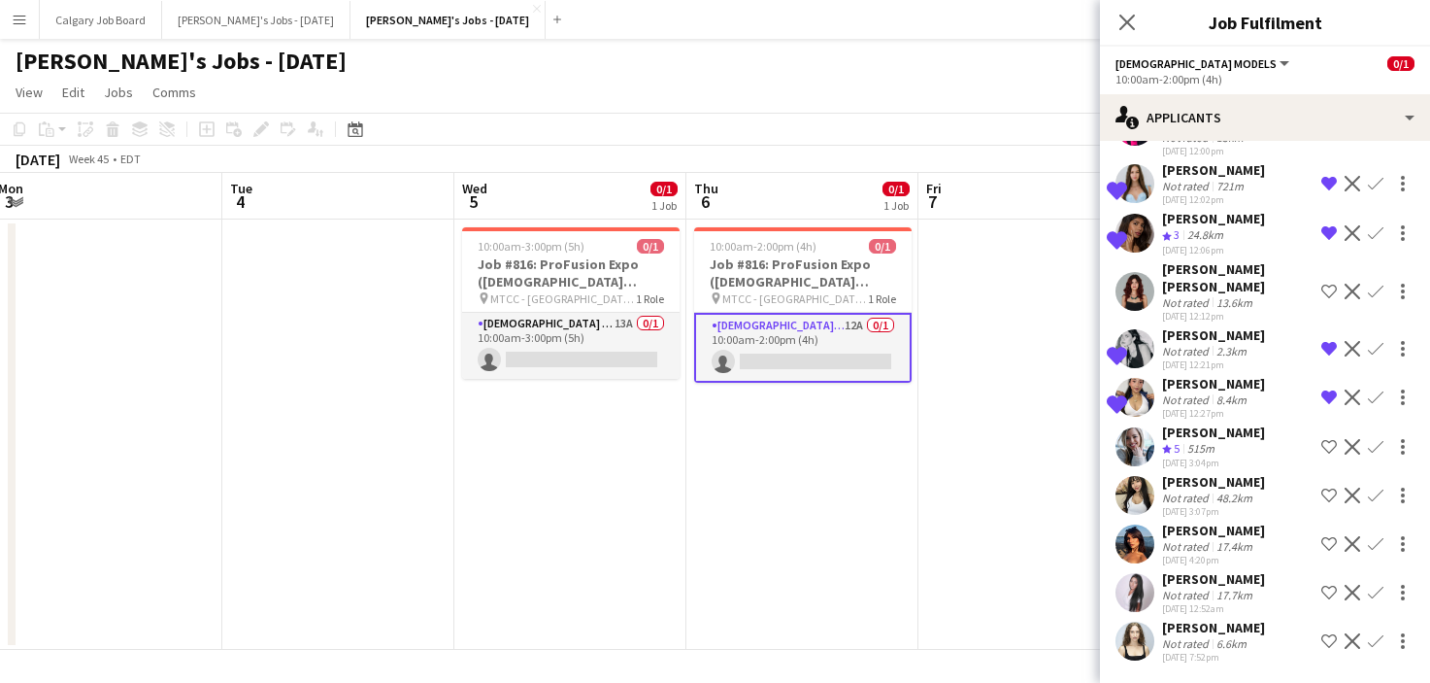
click at [1187, 385] on div "[PERSON_NAME]" at bounding box center [1213, 383] width 103 height 17
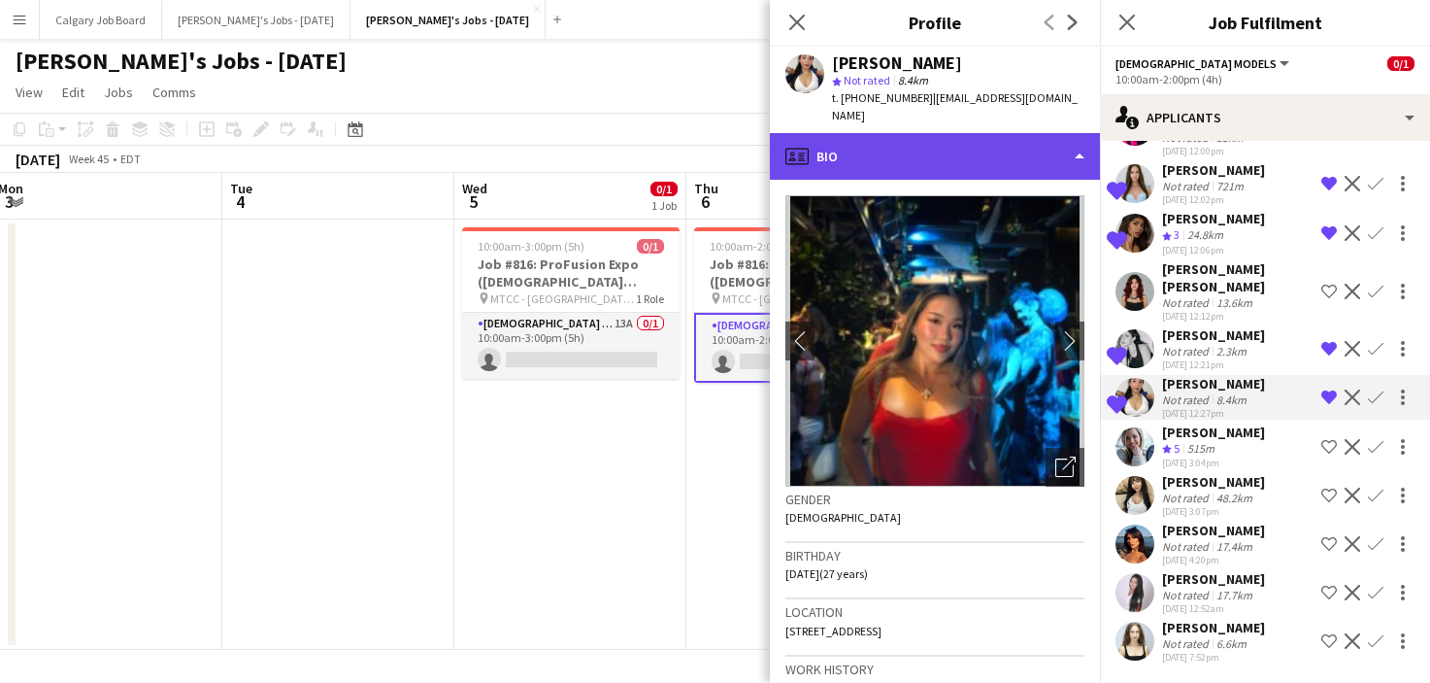
click at [893, 134] on div "profile Bio" at bounding box center [935, 156] width 330 height 47
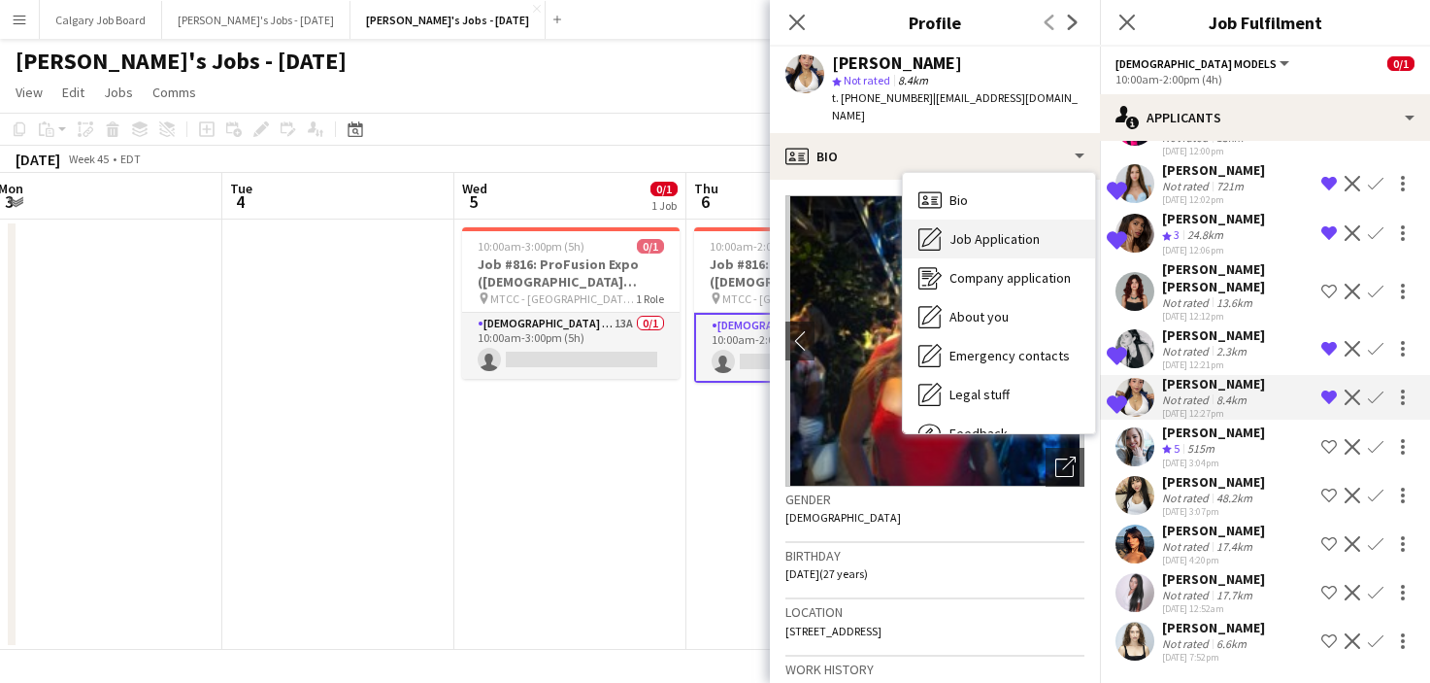
click at [957, 232] on div "Job Application Job Application" at bounding box center [999, 238] width 192 height 39
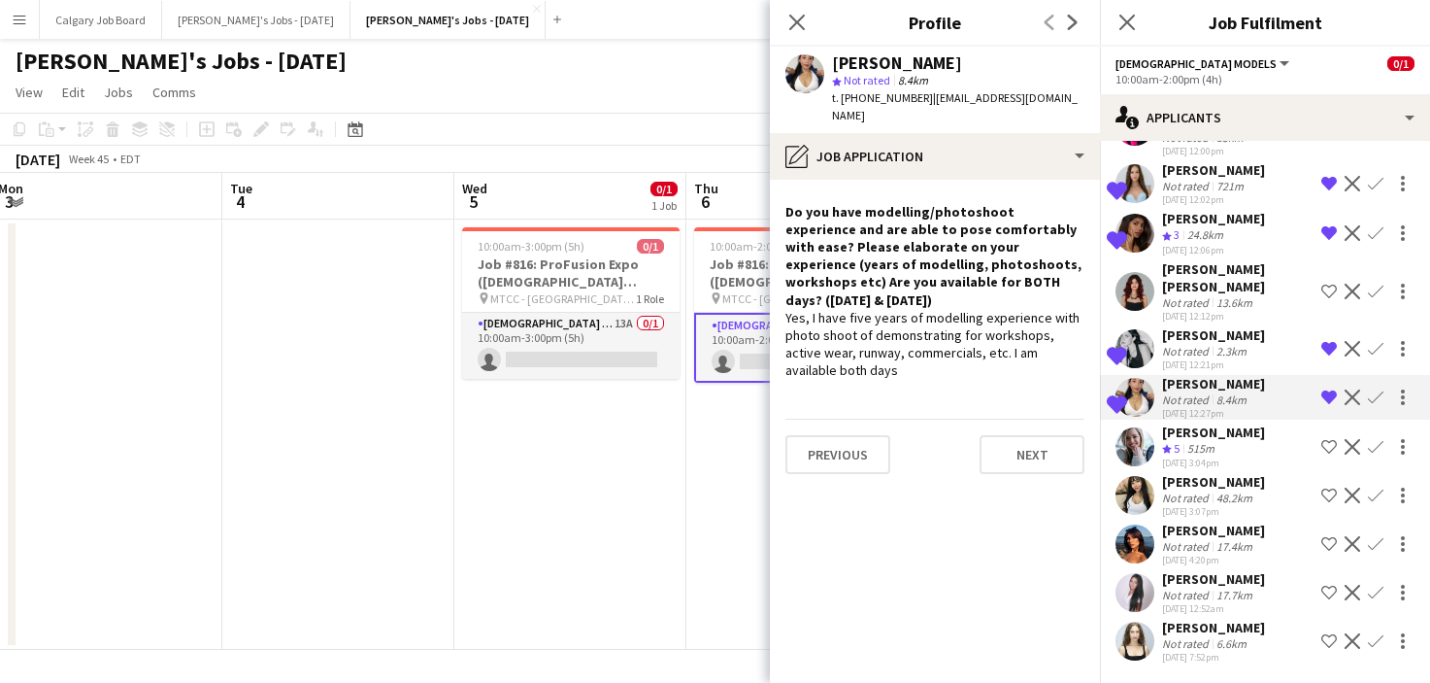
drag, startPoint x: 853, startPoint y: 96, endPoint x: 950, endPoint y: 96, distance: 97.1
click at [919, 96] on div "t. +119023306630 | duyifanyin@gmail.com" at bounding box center [958, 106] width 252 height 35
copy span "19023306630"
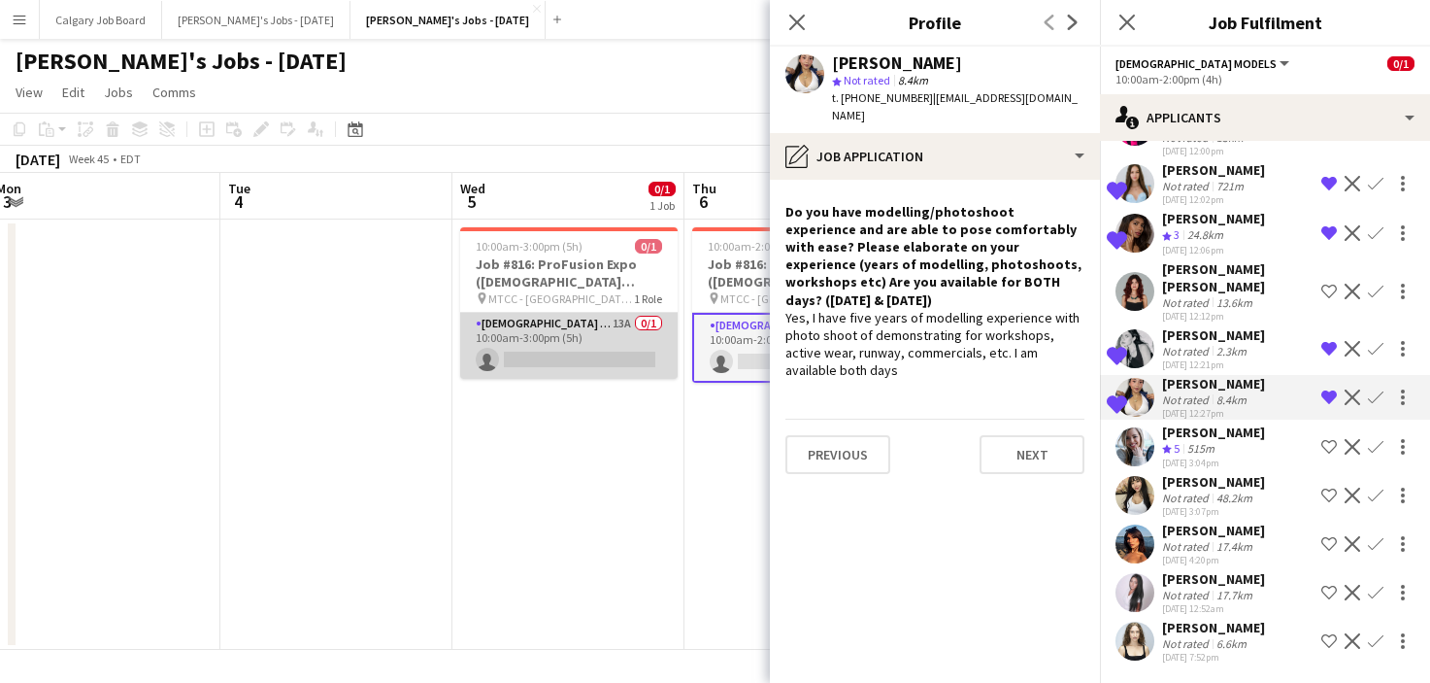
click at [618, 338] on app-card-role "Female Models 13A 0/1 10:00am-3:00pm (5h) single-neutral-actions" at bounding box center [569, 346] width 218 height 66
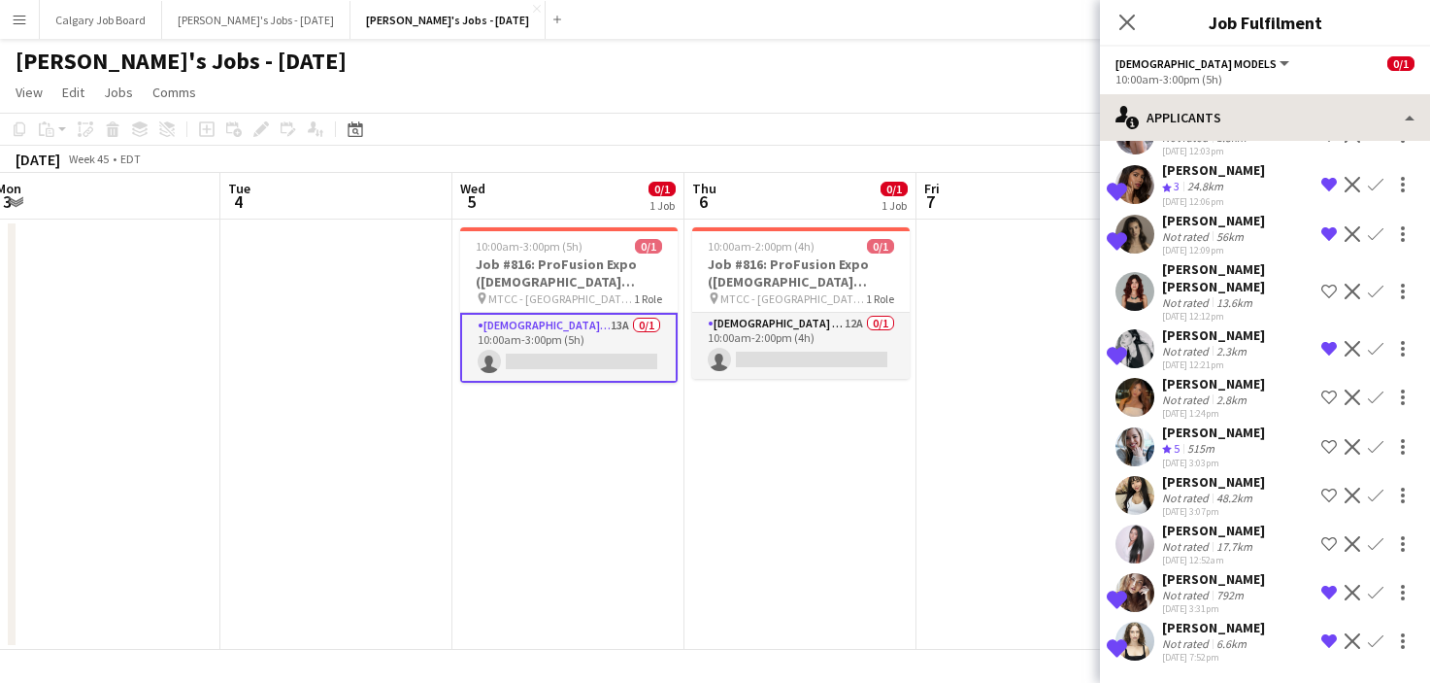
scroll to position [0, 0]
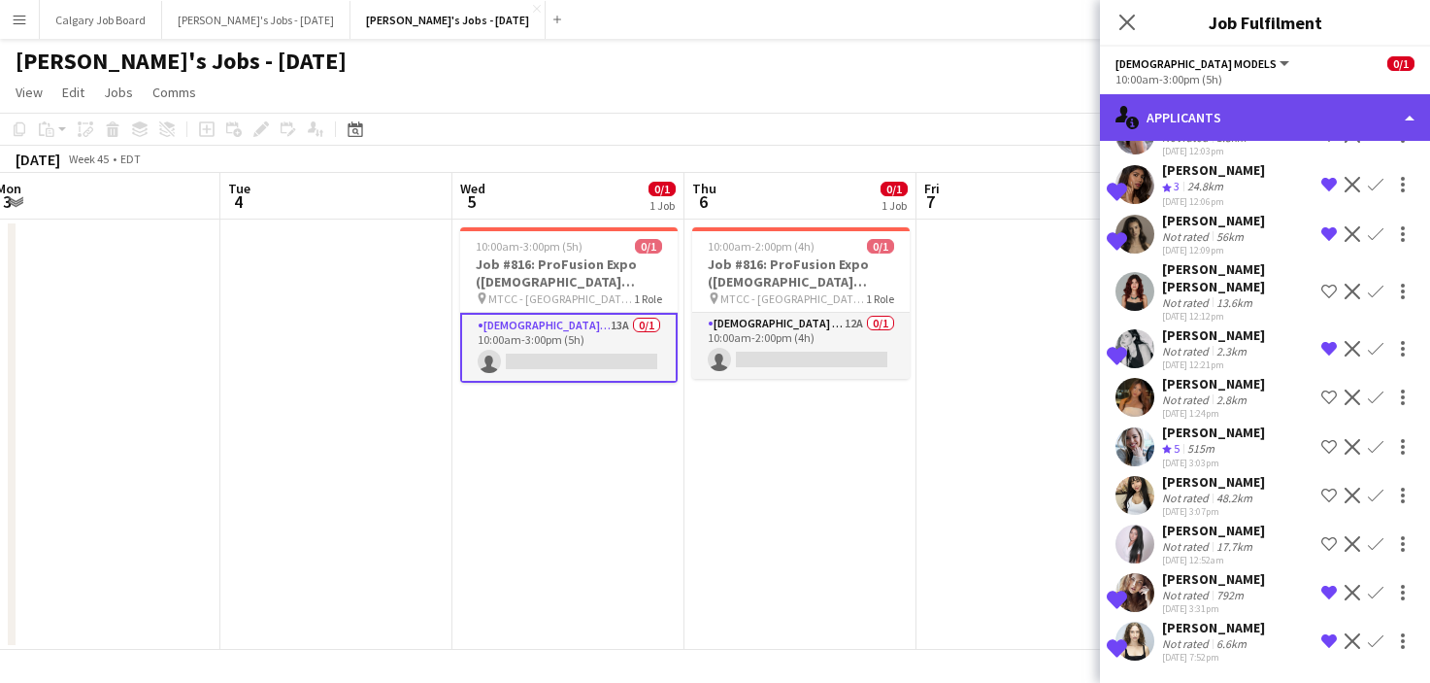
click at [1220, 129] on div "single-neutral-actions-information Applicants" at bounding box center [1265, 117] width 330 height 47
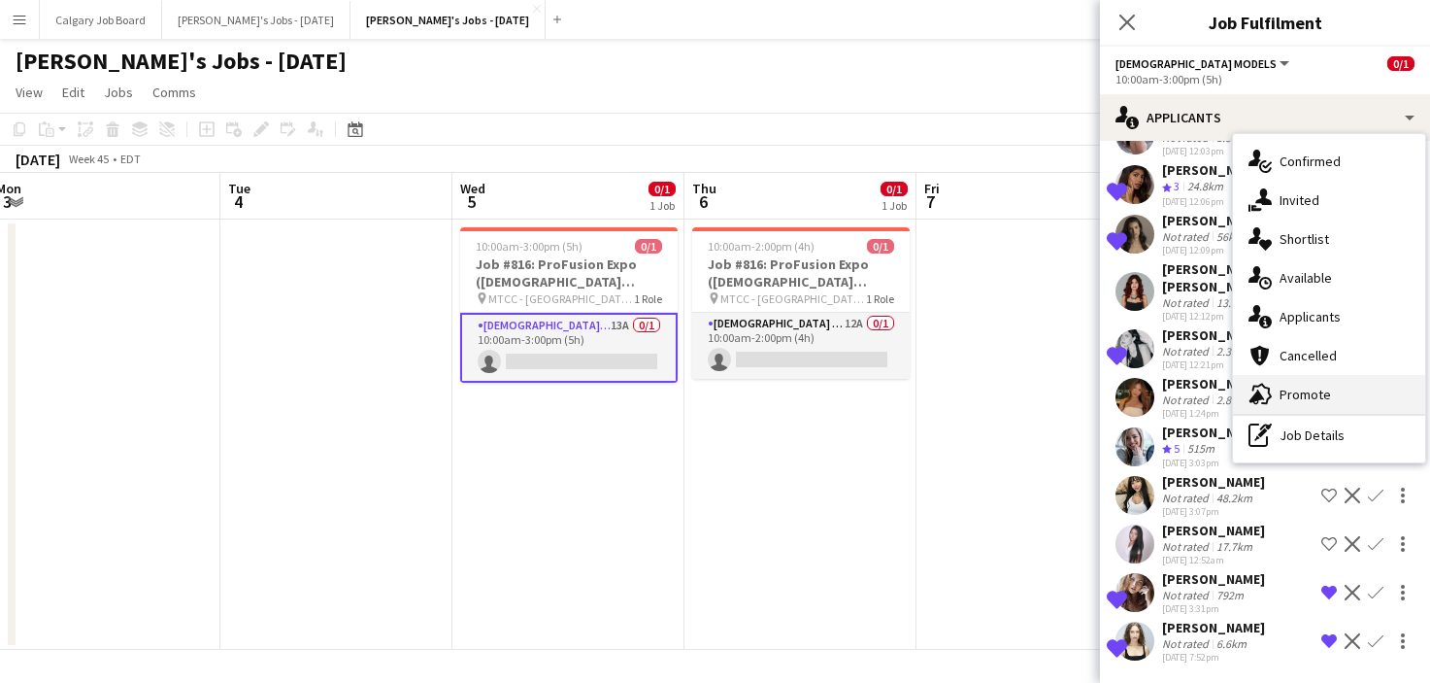
click at [1282, 386] on span "Promote" at bounding box center [1305, 394] width 51 height 17
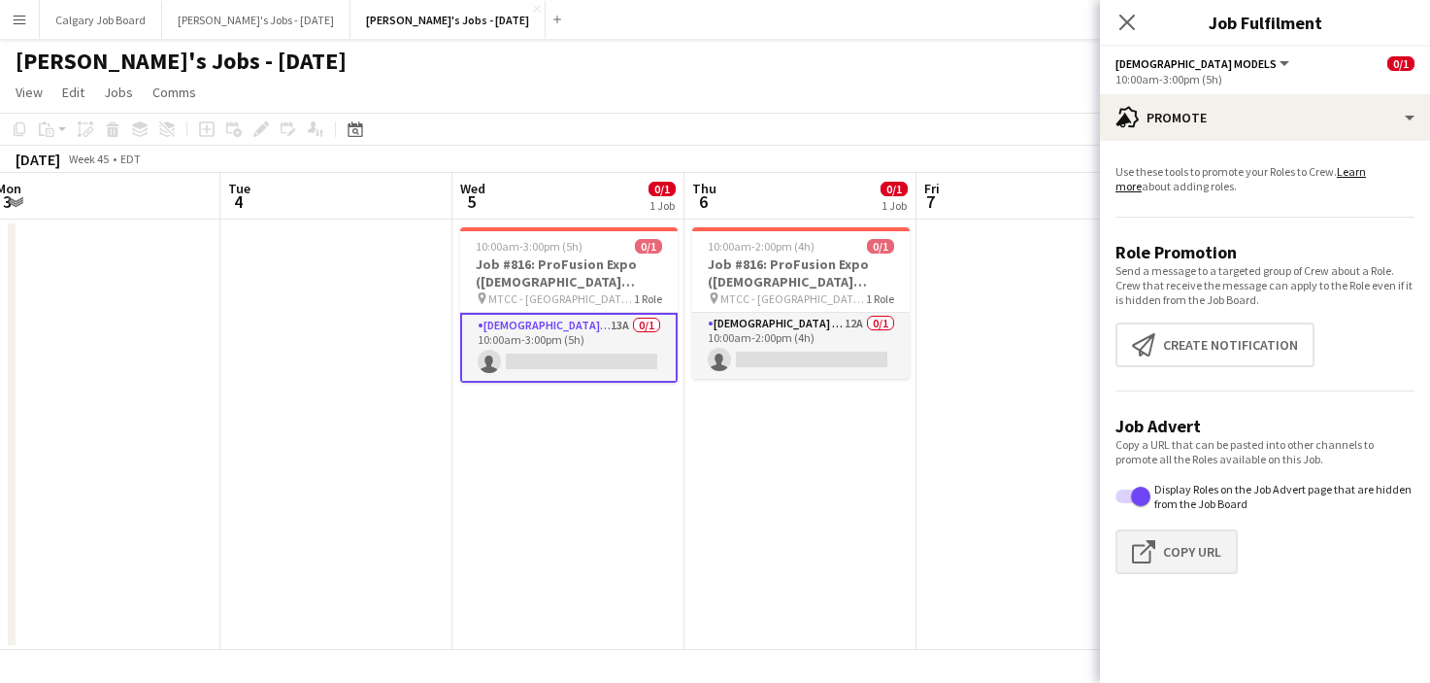
click at [1146, 535] on button "Click to copy URL Copy Url" at bounding box center [1177, 551] width 122 height 45
type textarea "**********"
click at [940, 118] on app-toolbar "Copy Paste Paste Command V Paste with crew Command Shift V Paste linked Job [GE…" at bounding box center [715, 129] width 1430 height 33
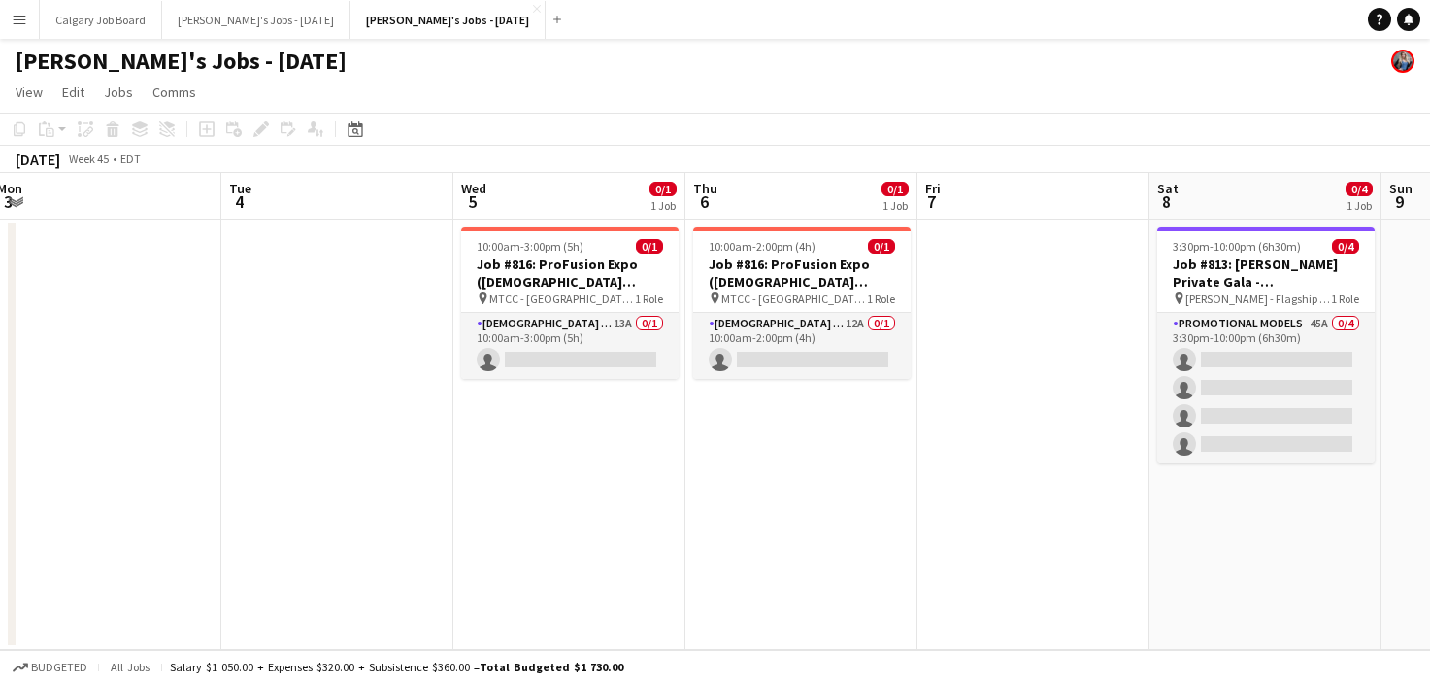
scroll to position [0, 467]
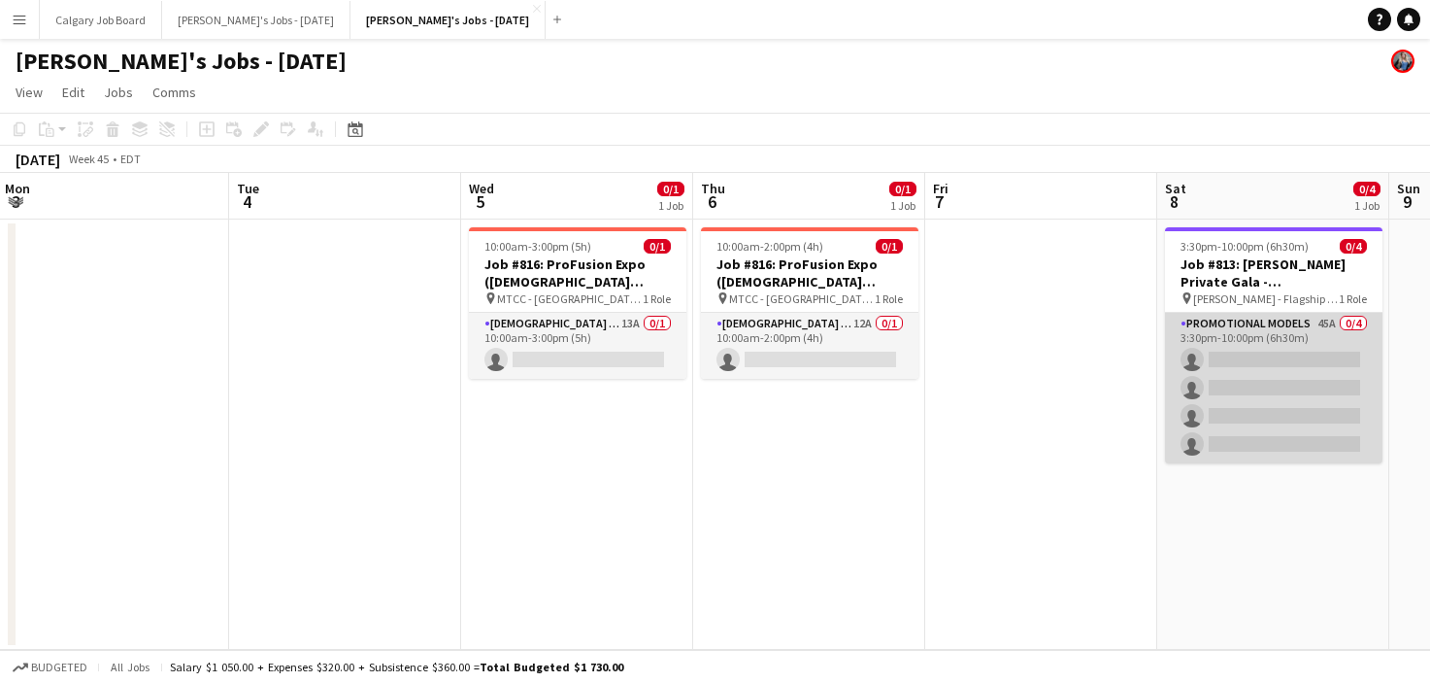
click at [1199, 364] on app-card-role "Promotional Models 45A 0/4 3:30pm-10:00pm (6h30m) single-neutral-actions single…" at bounding box center [1274, 388] width 218 height 151
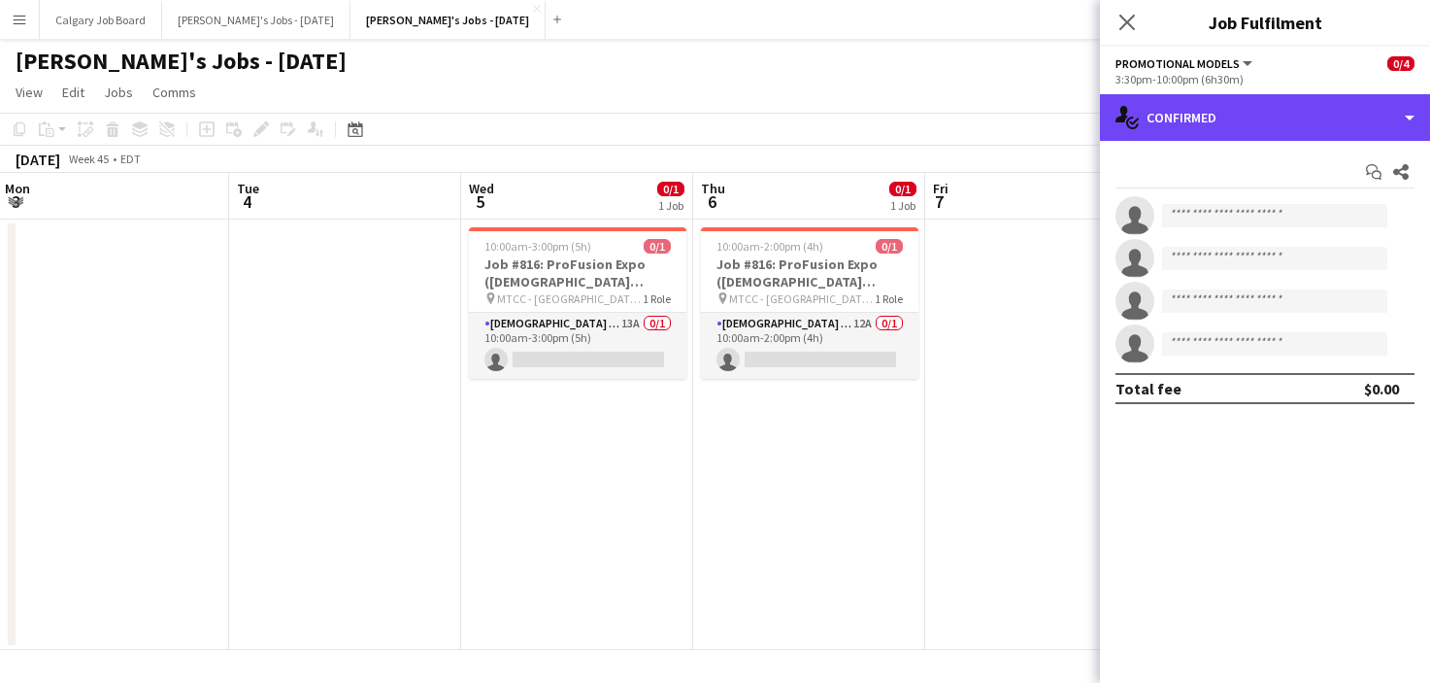
drag, startPoint x: 1286, startPoint y: 120, endPoint x: 1298, endPoint y: 166, distance: 47.4
click at [1286, 121] on div "single-neutral-actions-check-2 Confirmed" at bounding box center [1265, 117] width 330 height 47
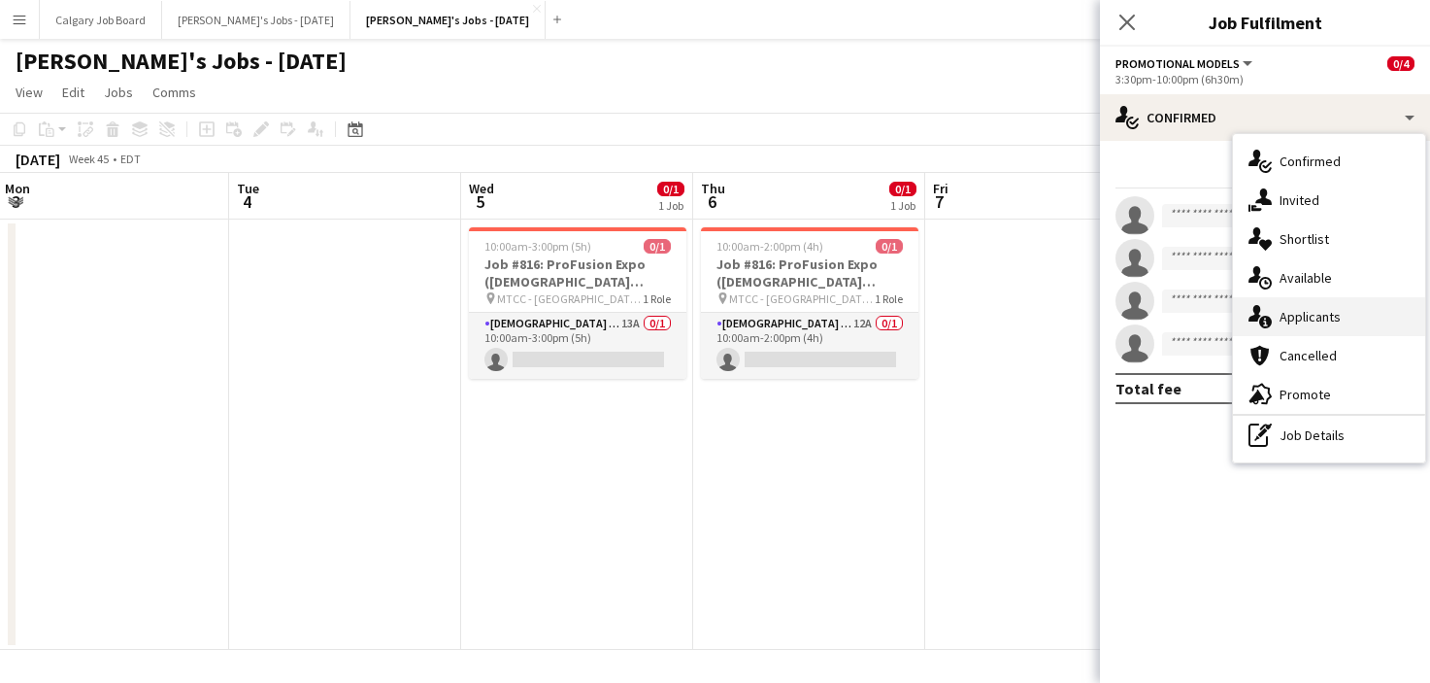
click at [1341, 315] on div "single-neutral-actions-information Applicants" at bounding box center [1329, 316] width 192 height 39
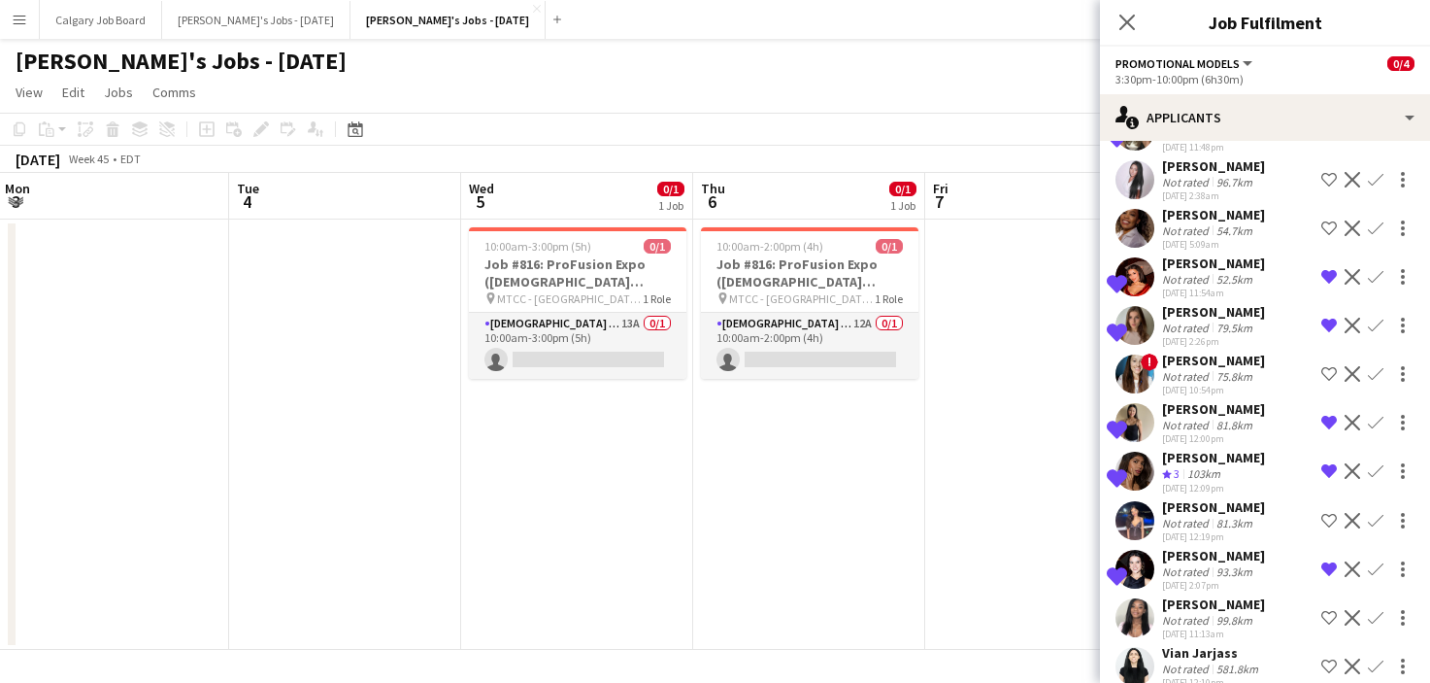
scroll to position [1775, 0]
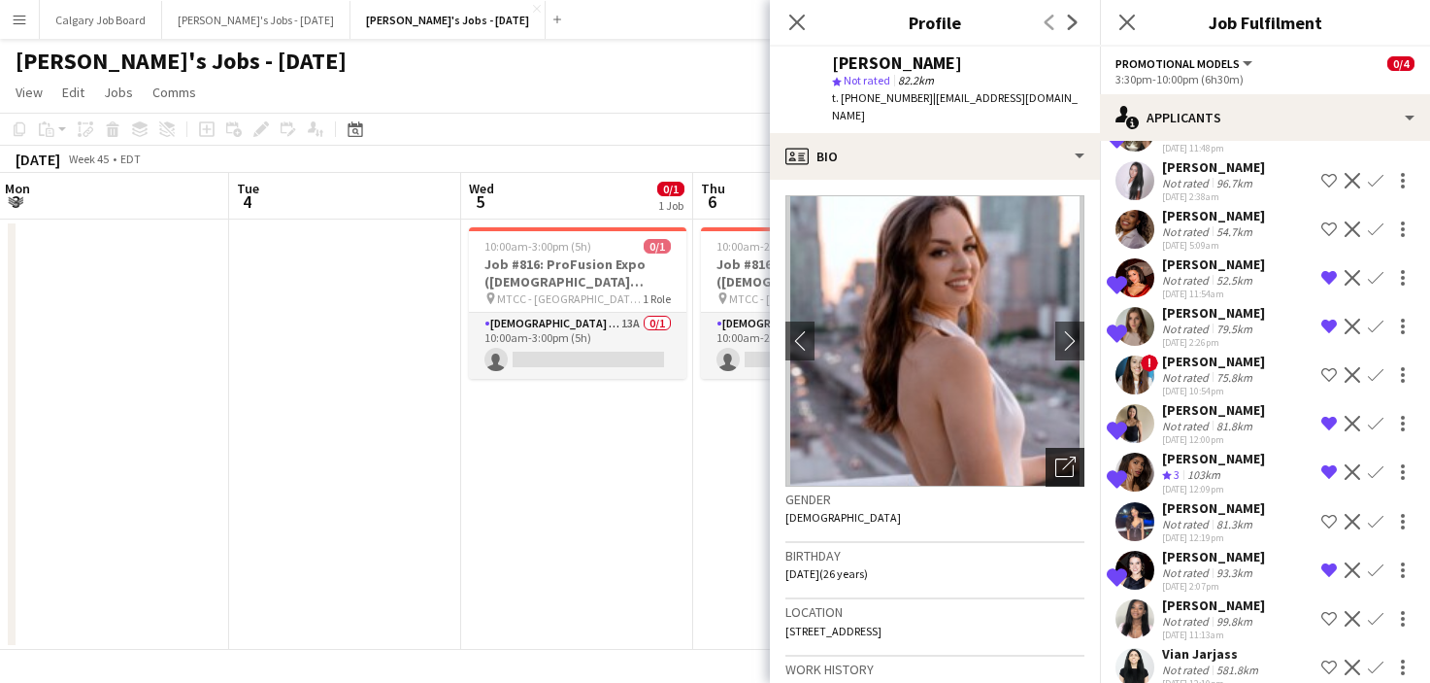
click at [1050, 448] on div "Open photos pop-in" at bounding box center [1065, 467] width 39 height 39
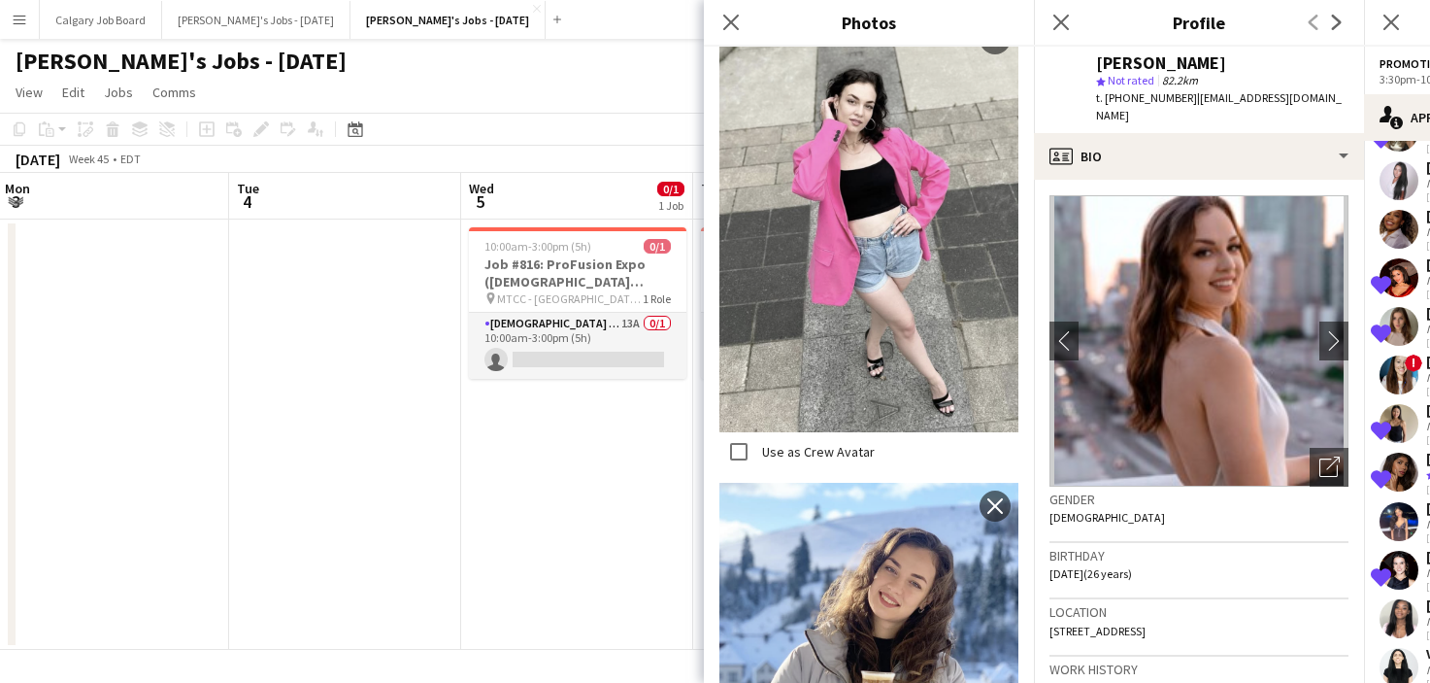
scroll to position [1039, 0]
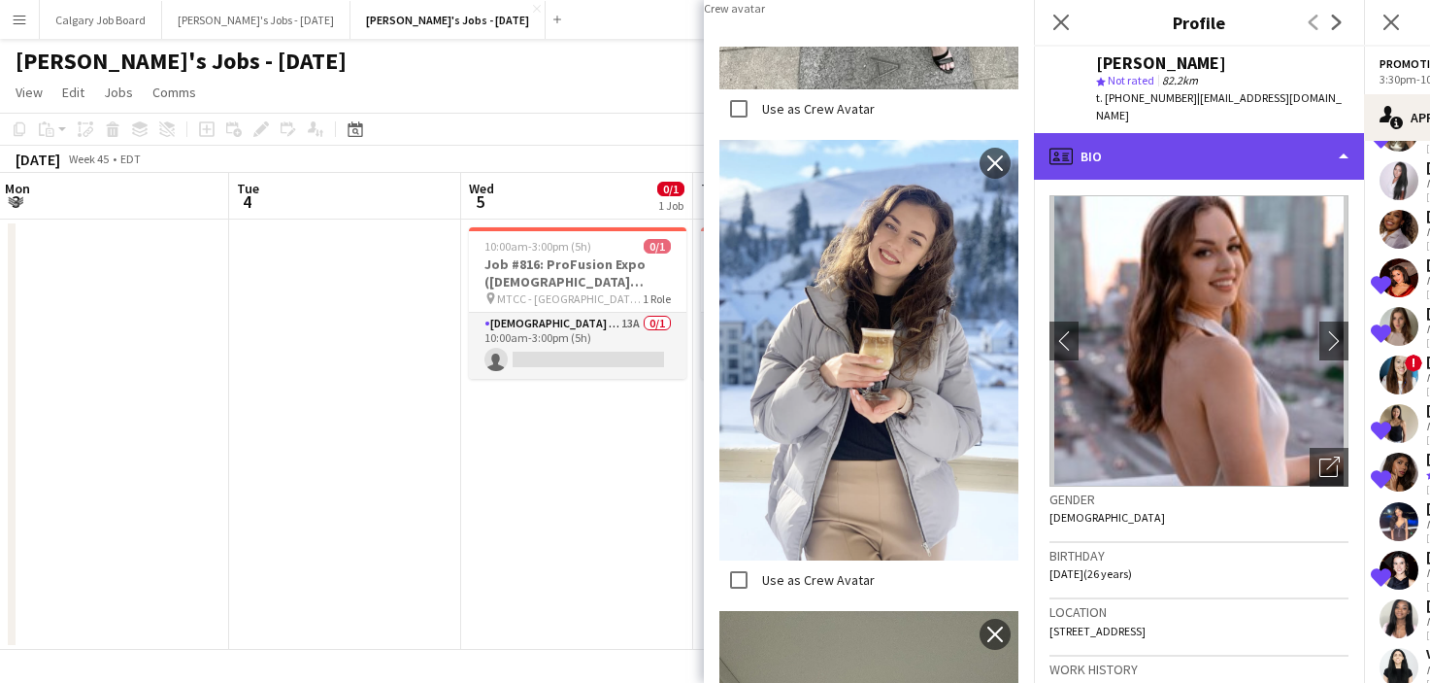
click at [1161, 141] on div "profile Bio" at bounding box center [1199, 156] width 330 height 47
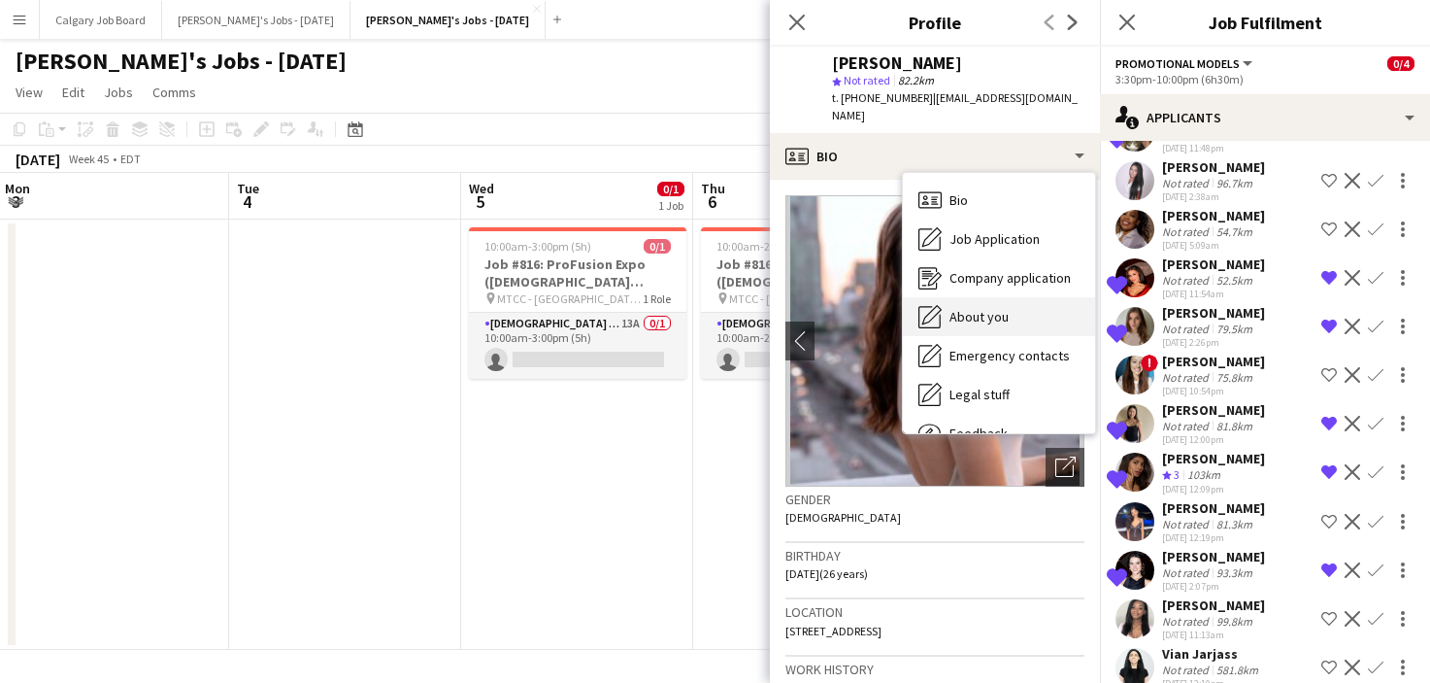
click at [962, 297] on div "About you About you" at bounding box center [999, 316] width 192 height 39
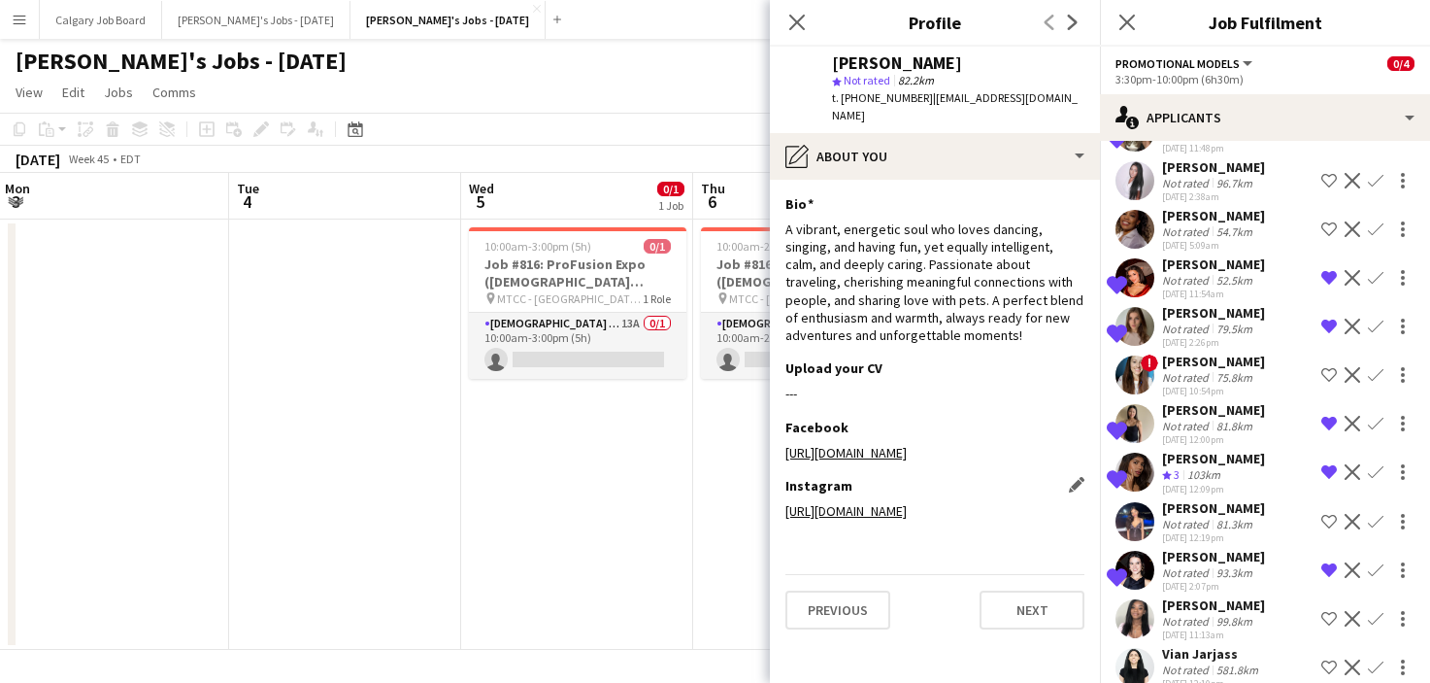
click at [907, 513] on link "https://www.instagram.com/anzhelika_rabosh?igsh=MW1tbXpwOTVzZ25hdA%3D%3D&utm_so…" at bounding box center [846, 510] width 121 height 17
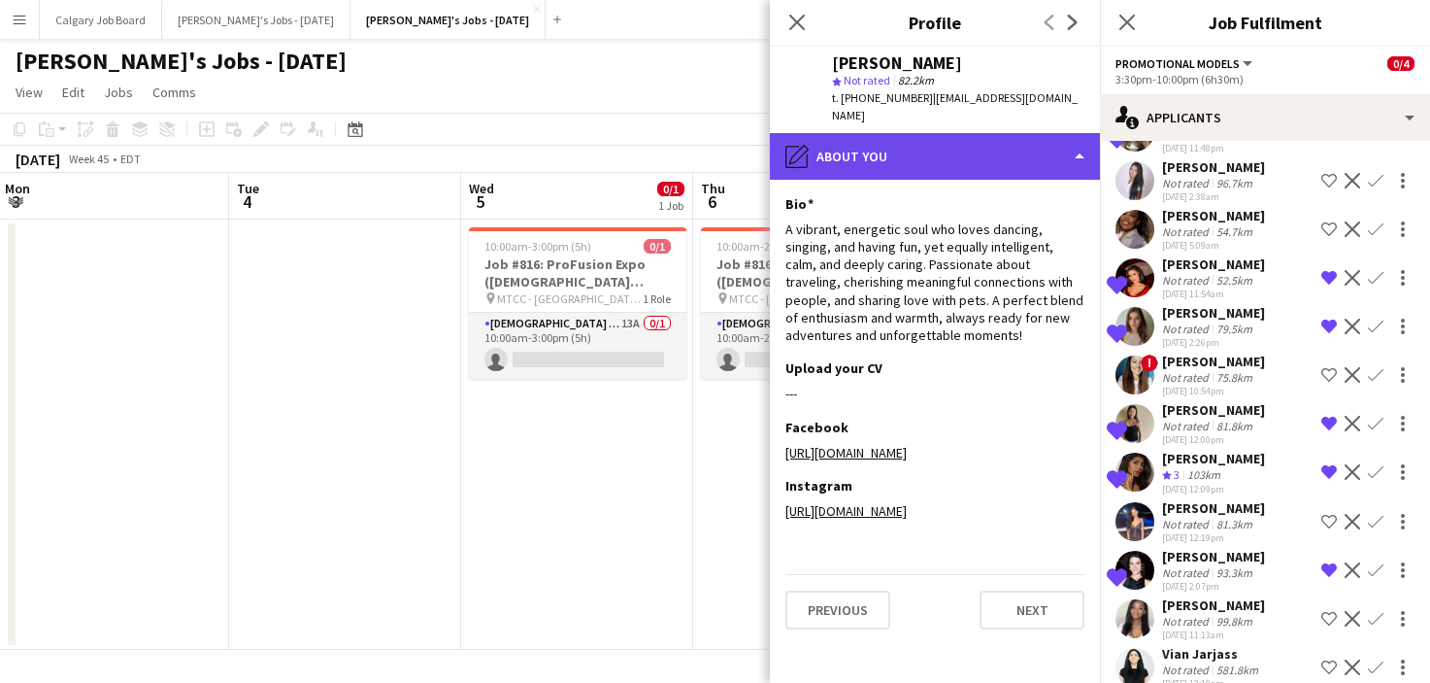
click at [943, 142] on div "pencil4 About you" at bounding box center [935, 156] width 330 height 47
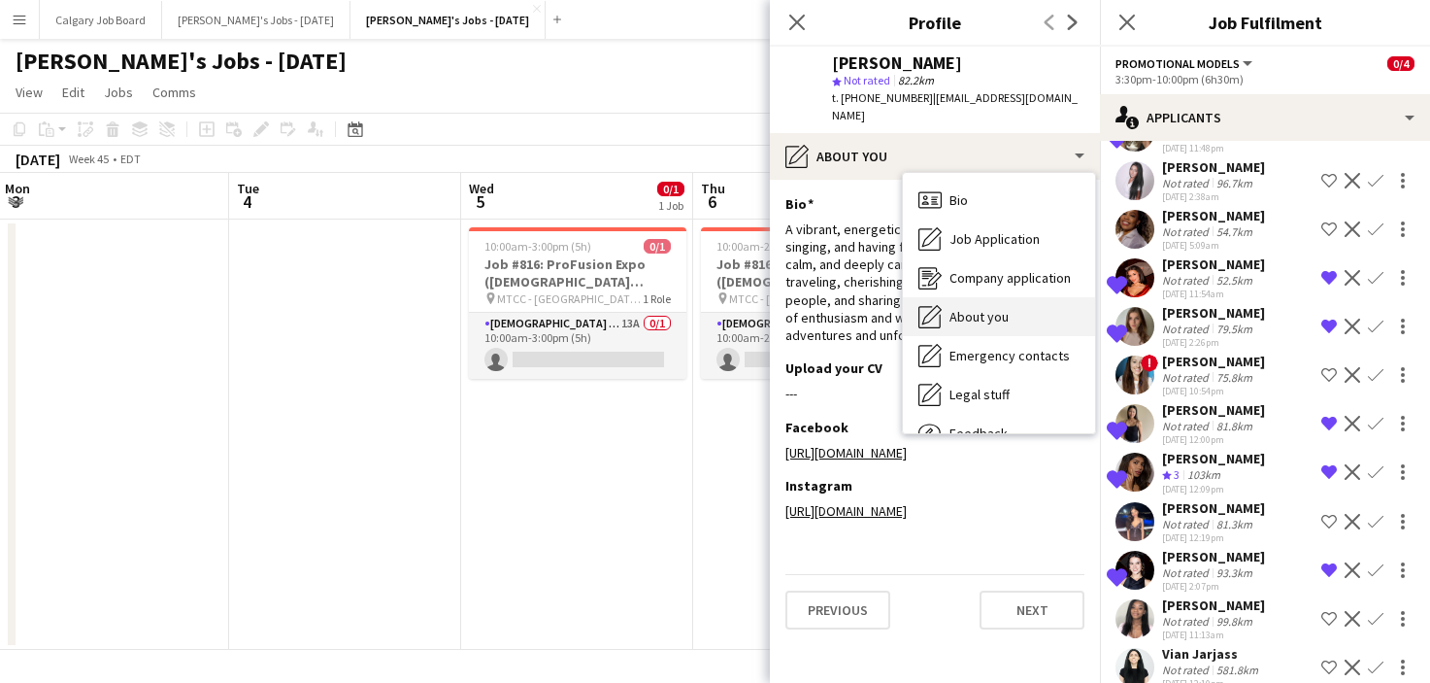
click at [982, 308] on span "About you" at bounding box center [979, 316] width 59 height 17
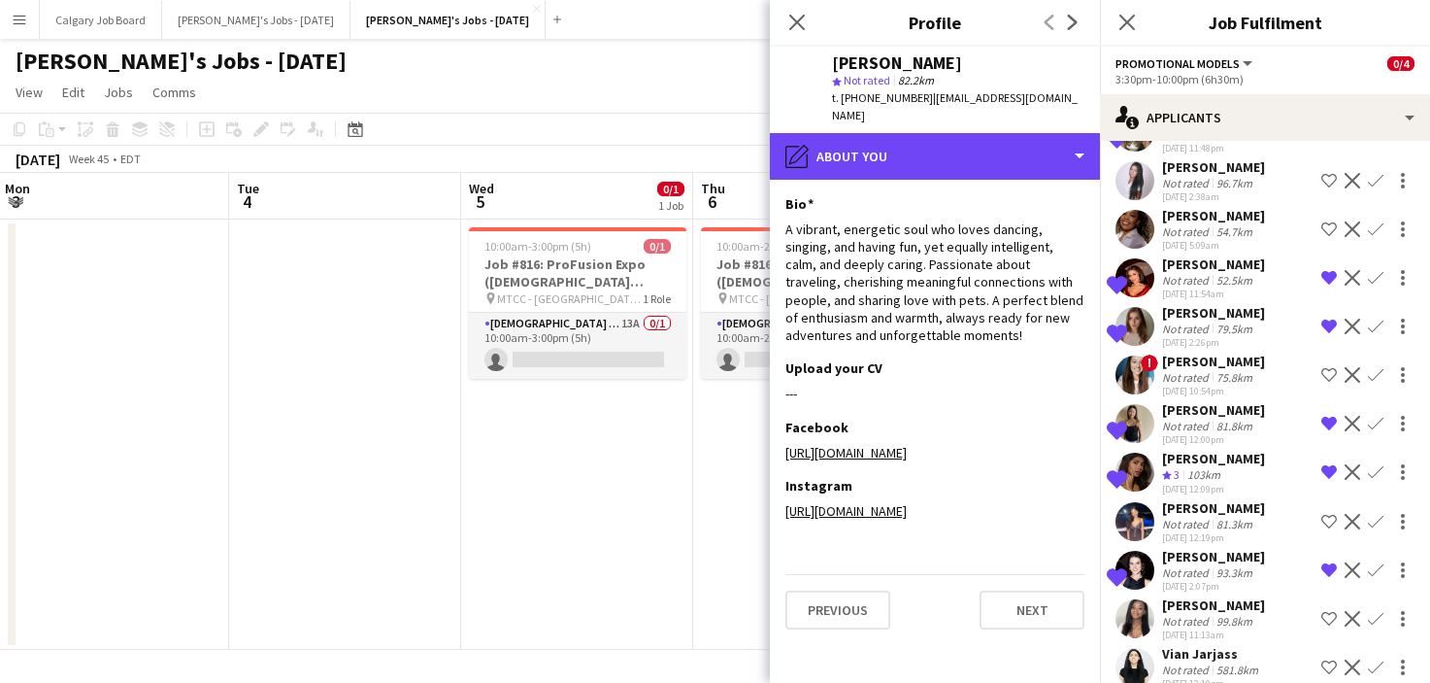
click at [941, 142] on div "pencil4 About you" at bounding box center [935, 156] width 330 height 47
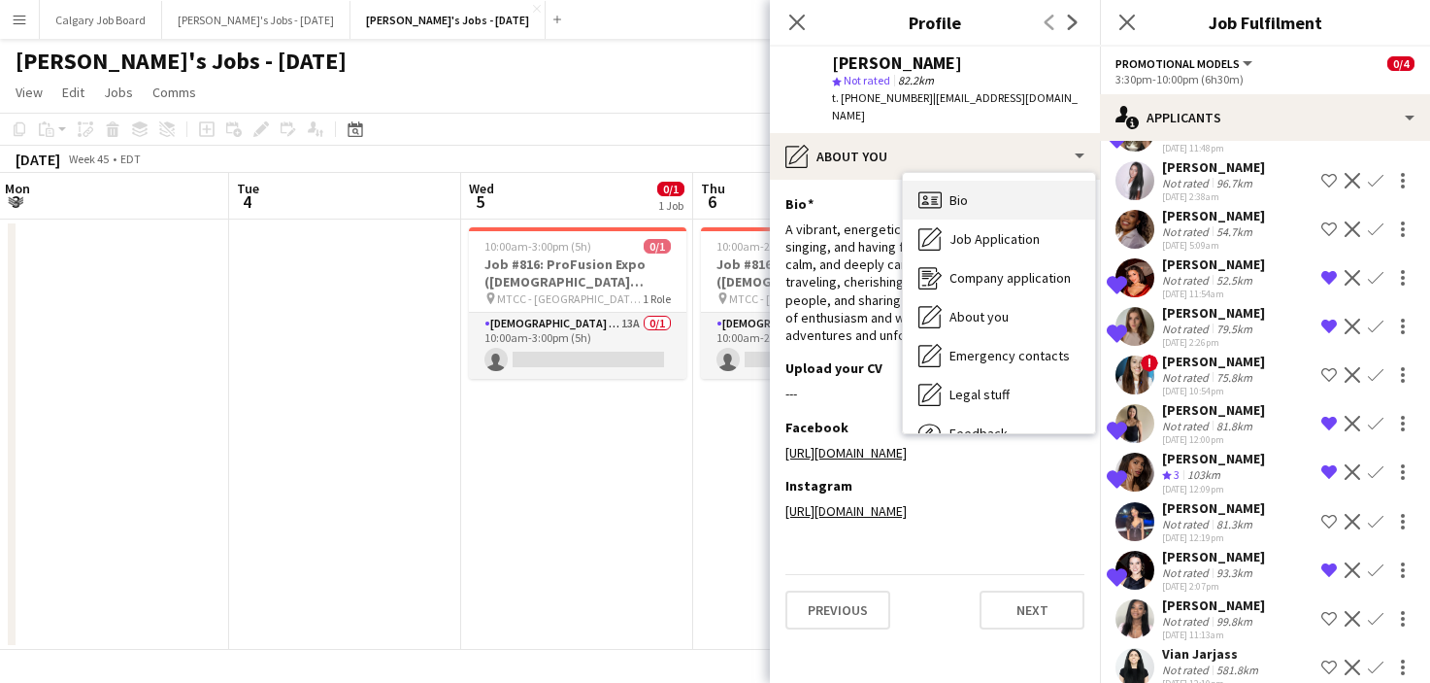
click at [966, 191] on span "Bio" at bounding box center [959, 199] width 18 height 17
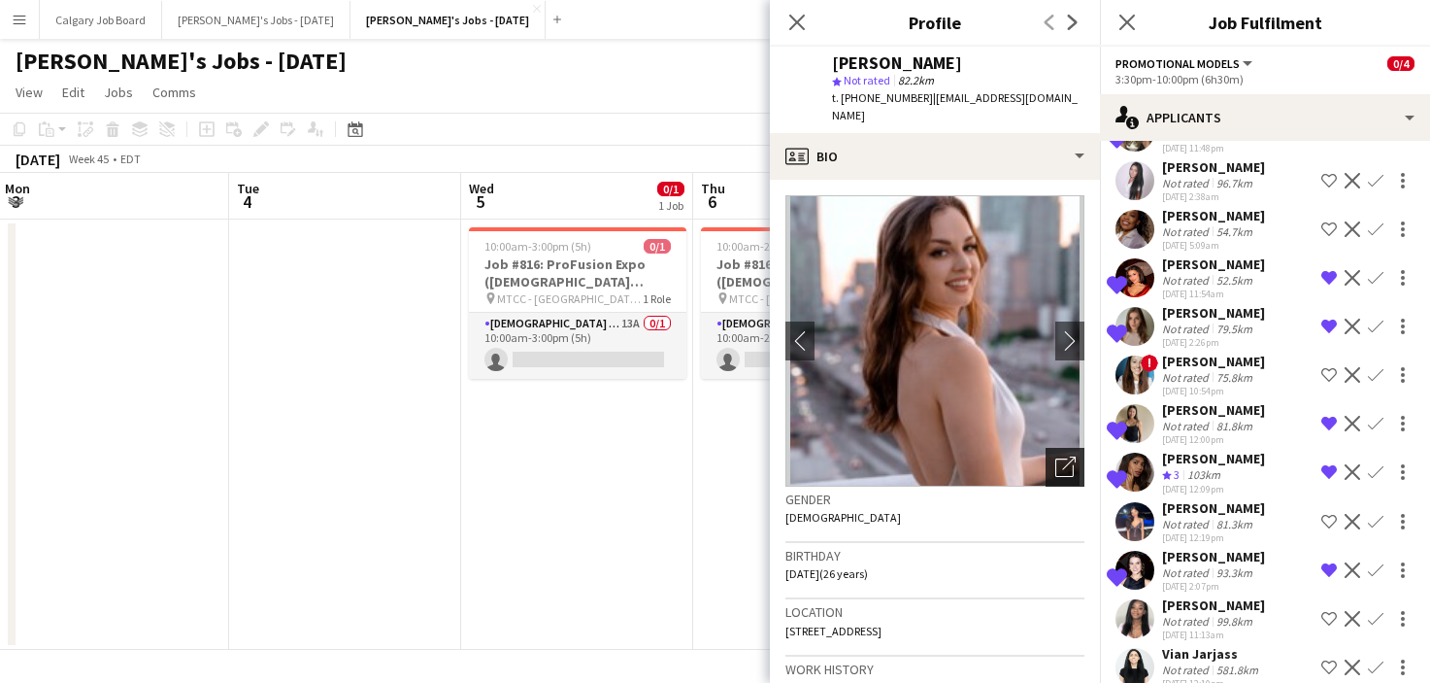
click at [1061, 460] on div "Open photos pop-in" at bounding box center [1065, 467] width 39 height 39
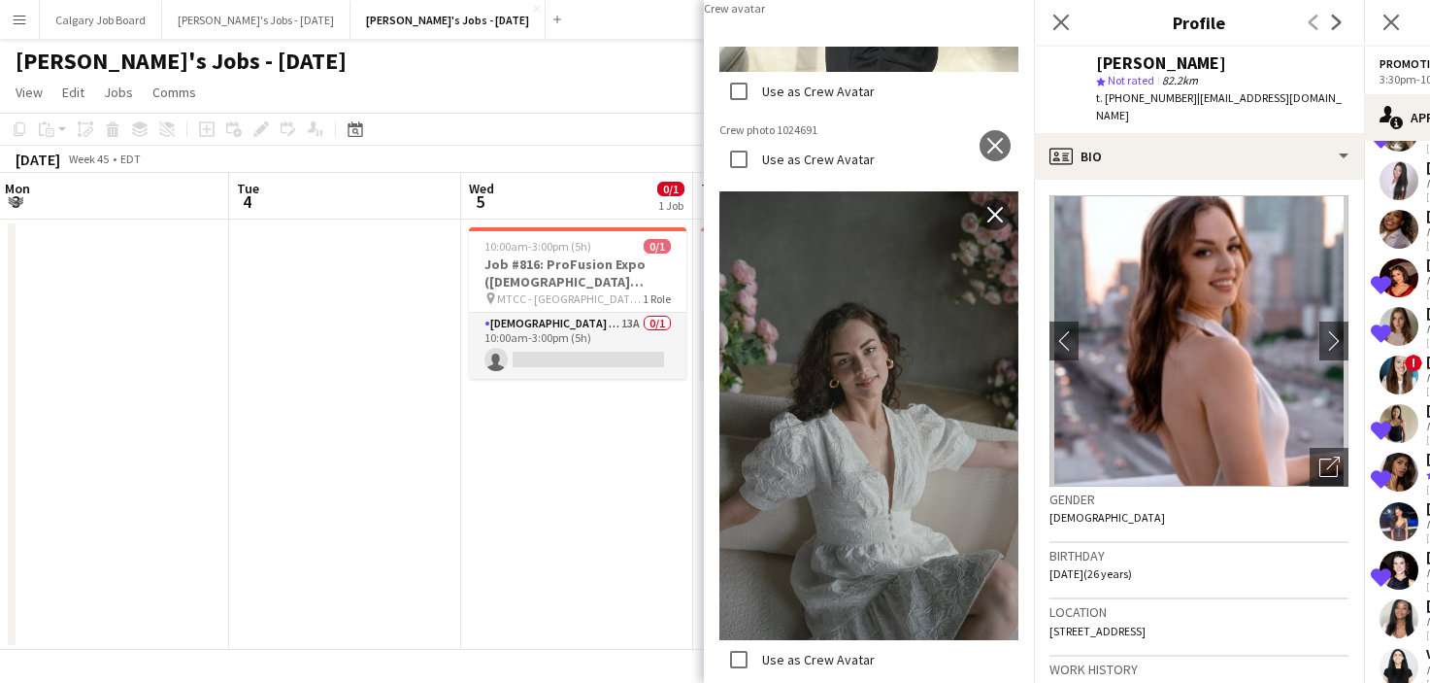
scroll to position [2694, 0]
click at [989, 138] on app-icon "close" at bounding box center [995, 146] width 19 height 16
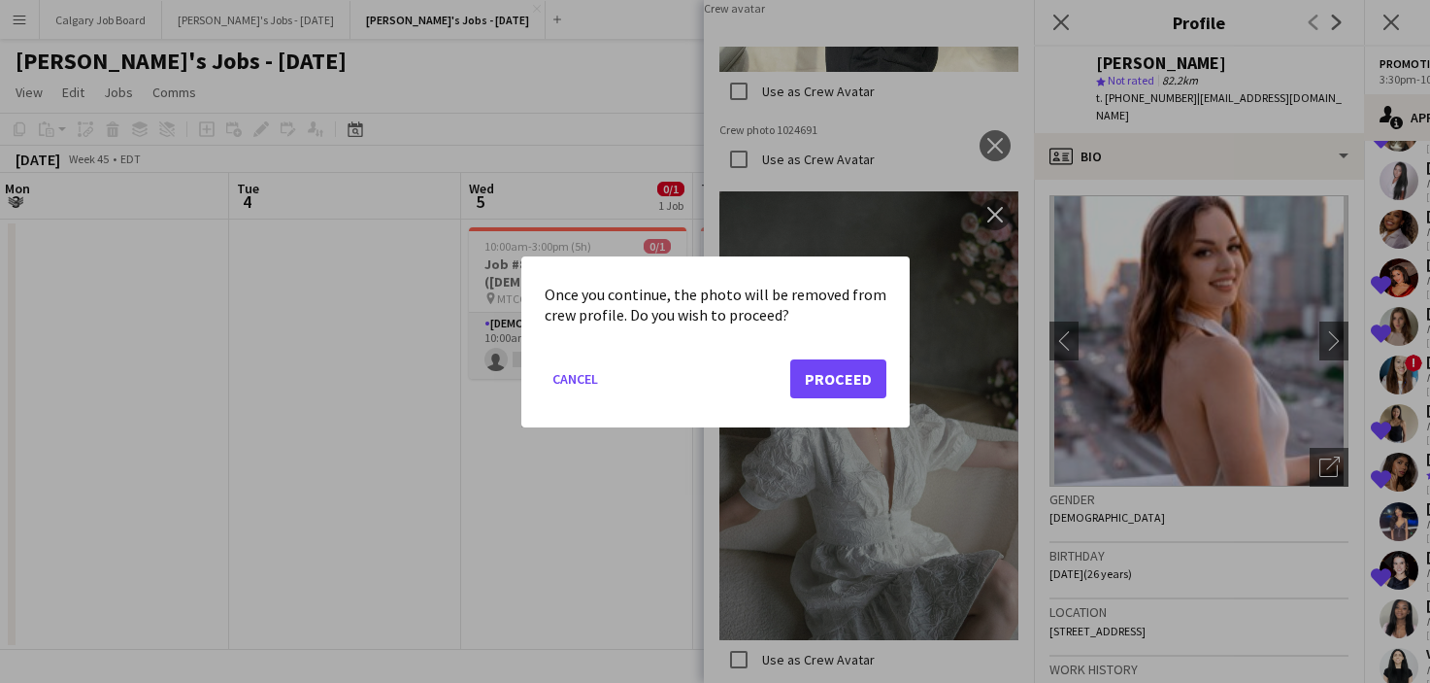
click at [857, 372] on button "Proceed" at bounding box center [838, 377] width 96 height 39
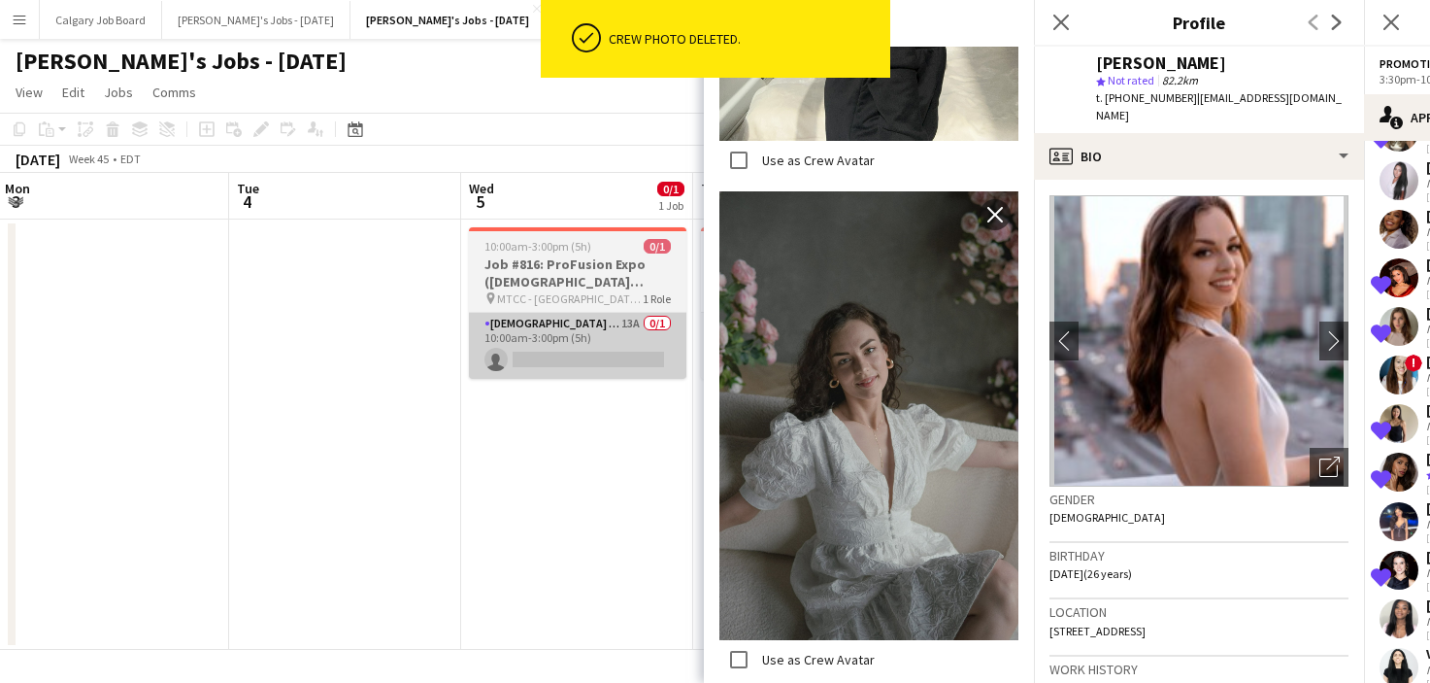
scroll to position [2095, 0]
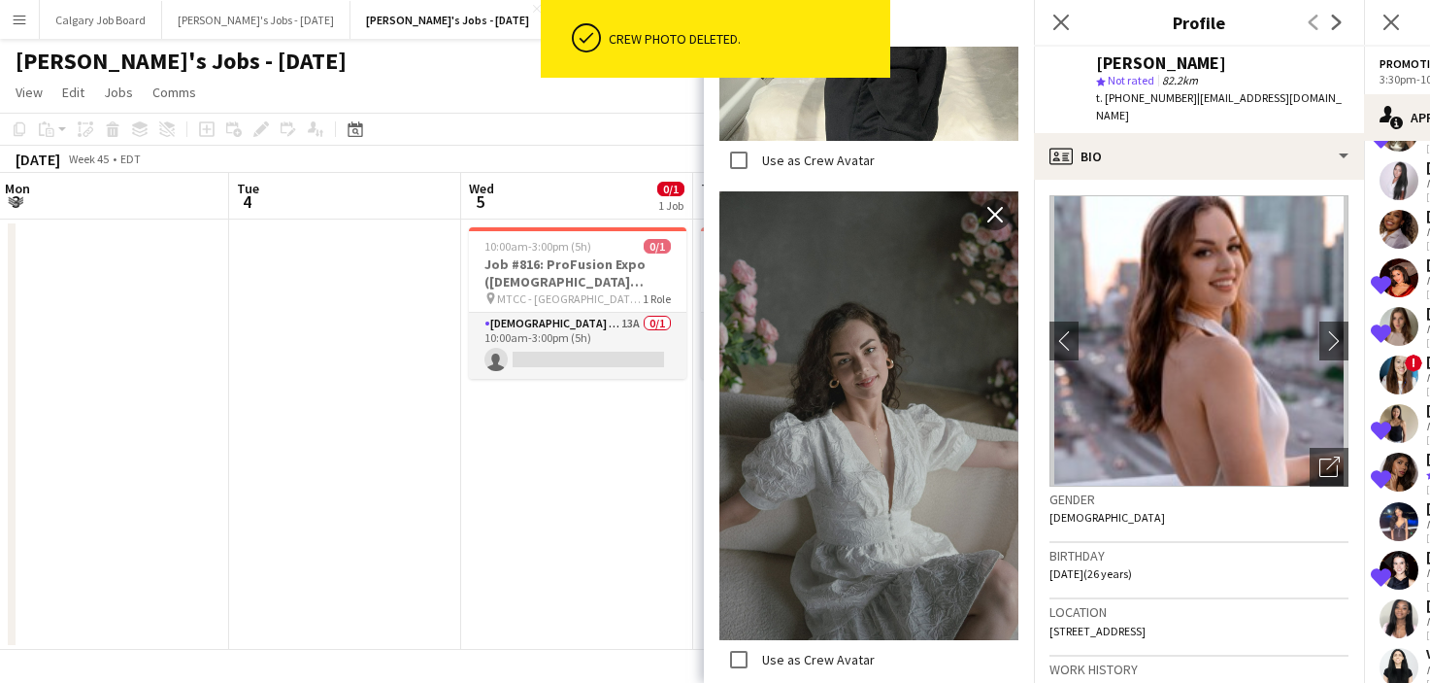
click at [1264, 550] on div "Birthday 22-07-1999 (26 years)" at bounding box center [1199, 571] width 299 height 56
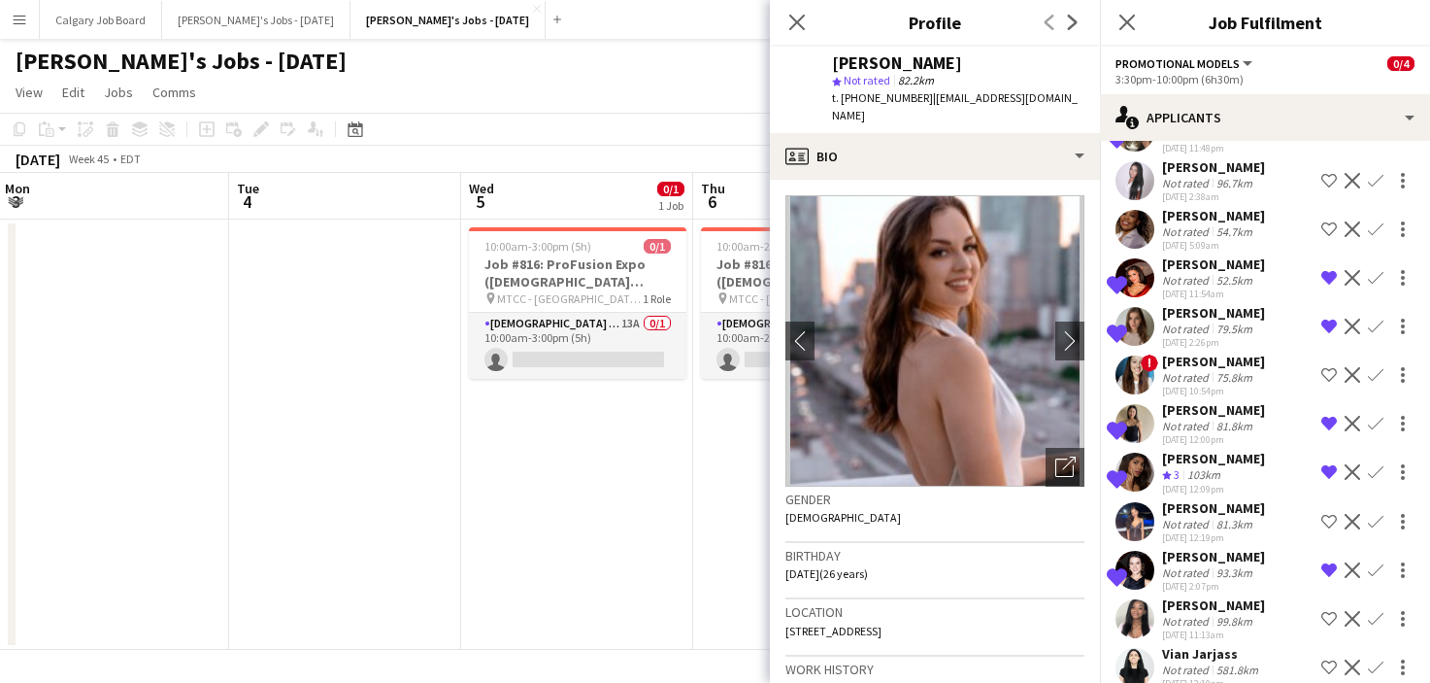
scroll to position [1766, 0]
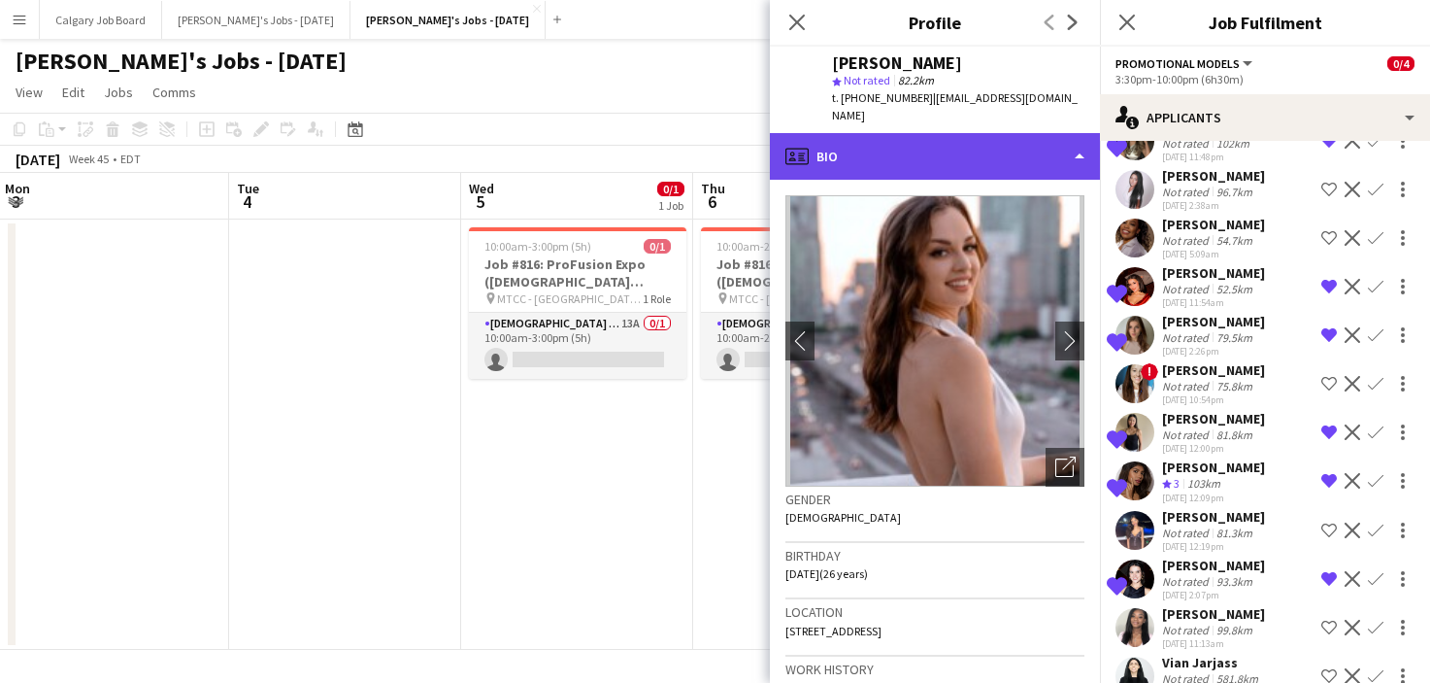
click at [1000, 159] on div "profile Bio" at bounding box center [935, 156] width 330 height 47
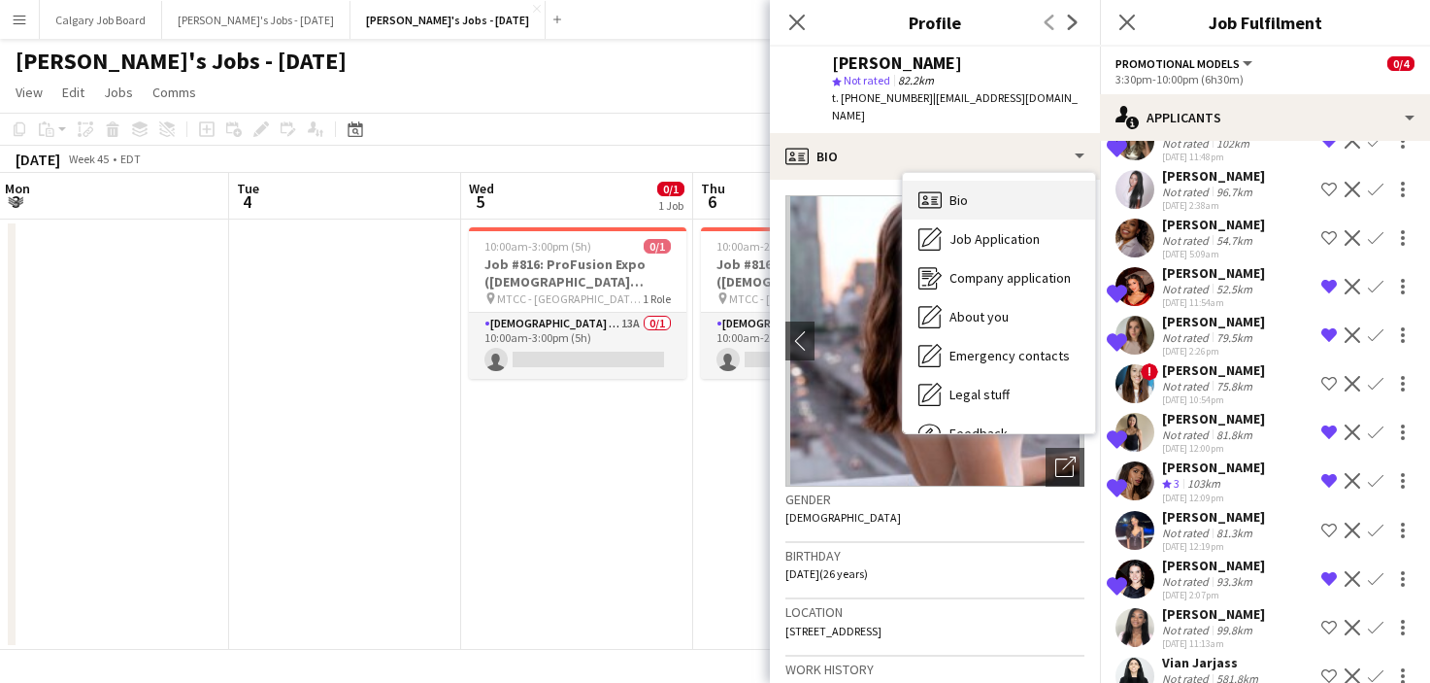
click at [988, 187] on div "Bio Bio" at bounding box center [999, 200] width 192 height 39
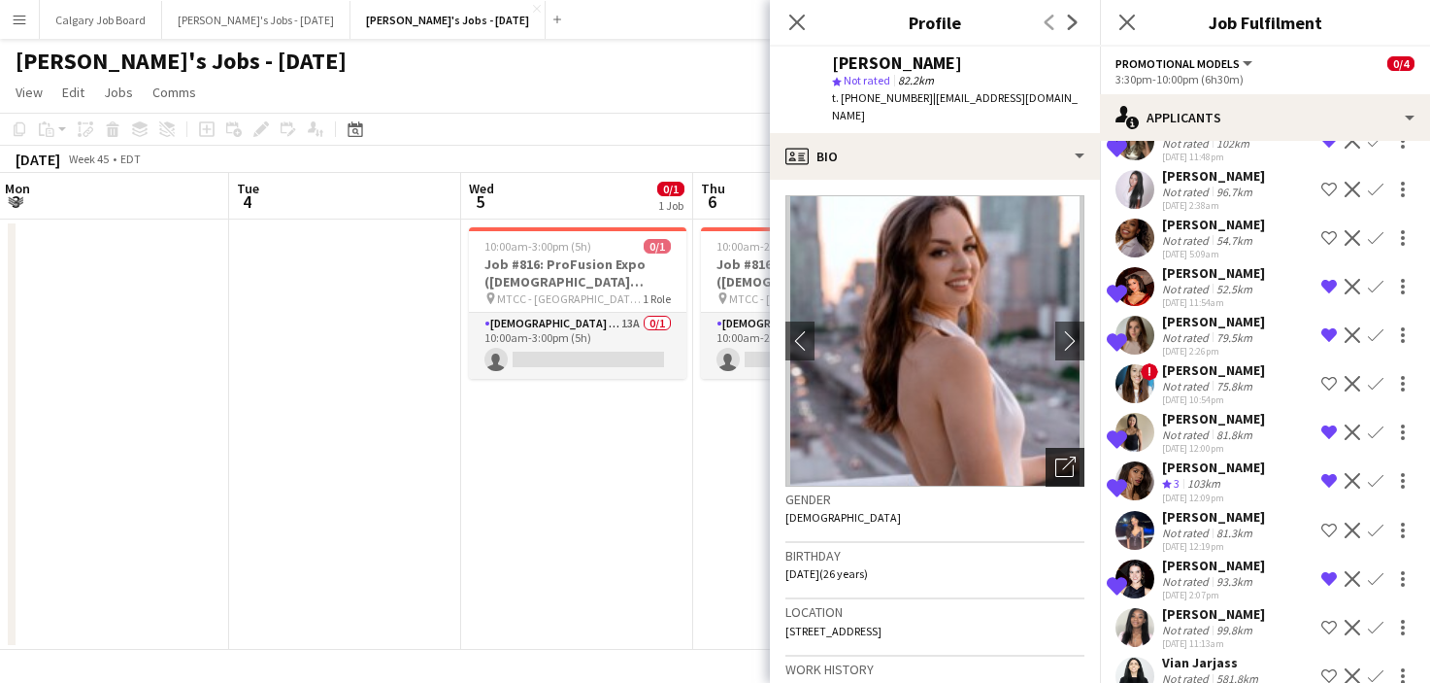
click at [1061, 456] on icon "Open photos pop-in" at bounding box center [1066, 466] width 20 height 20
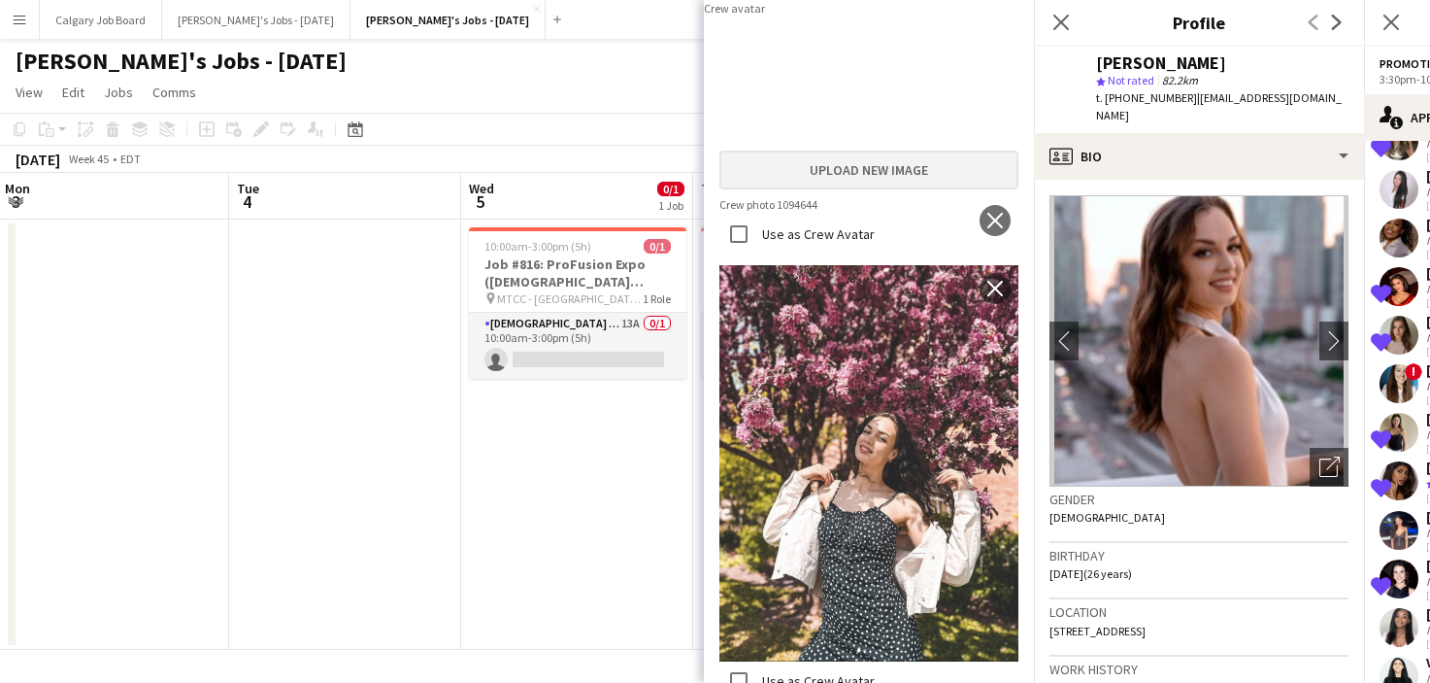
scroll to position [0, 0]
click at [869, 189] on button "Upload new image" at bounding box center [869, 170] width 299 height 39
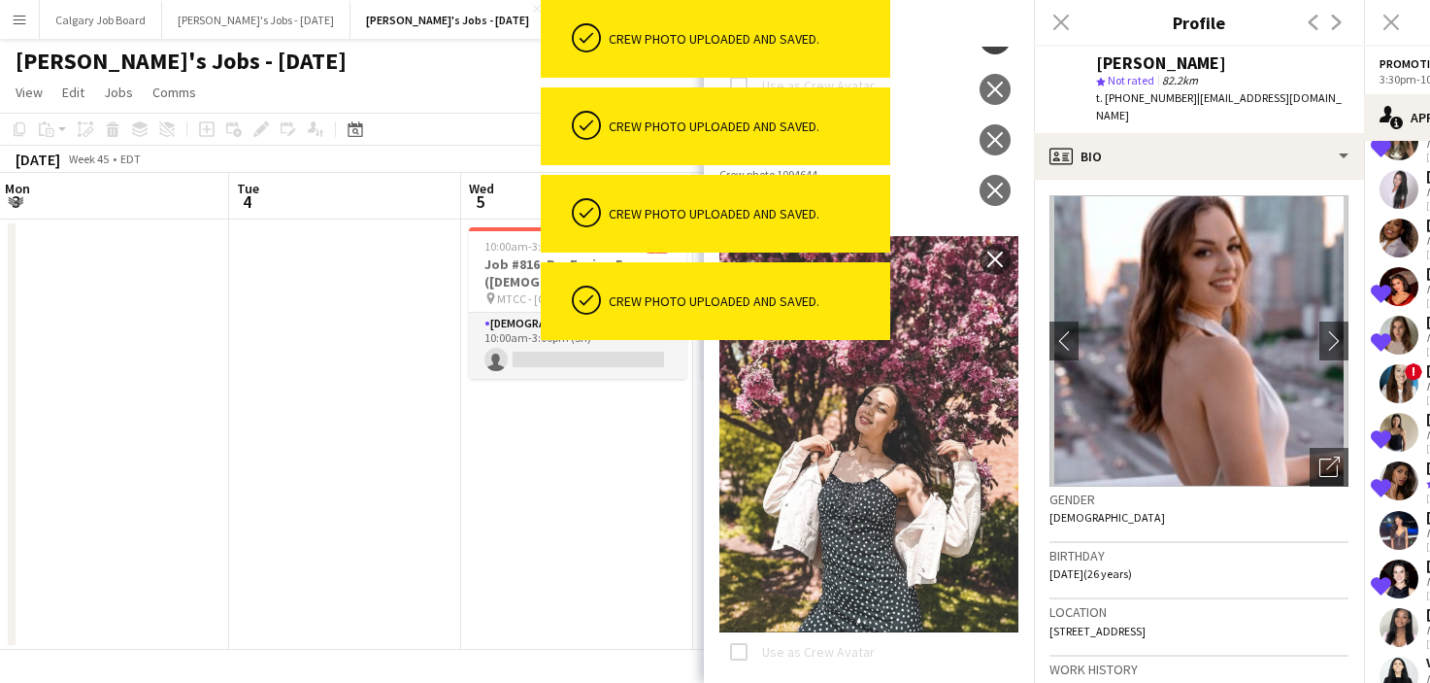
scroll to position [767, 0]
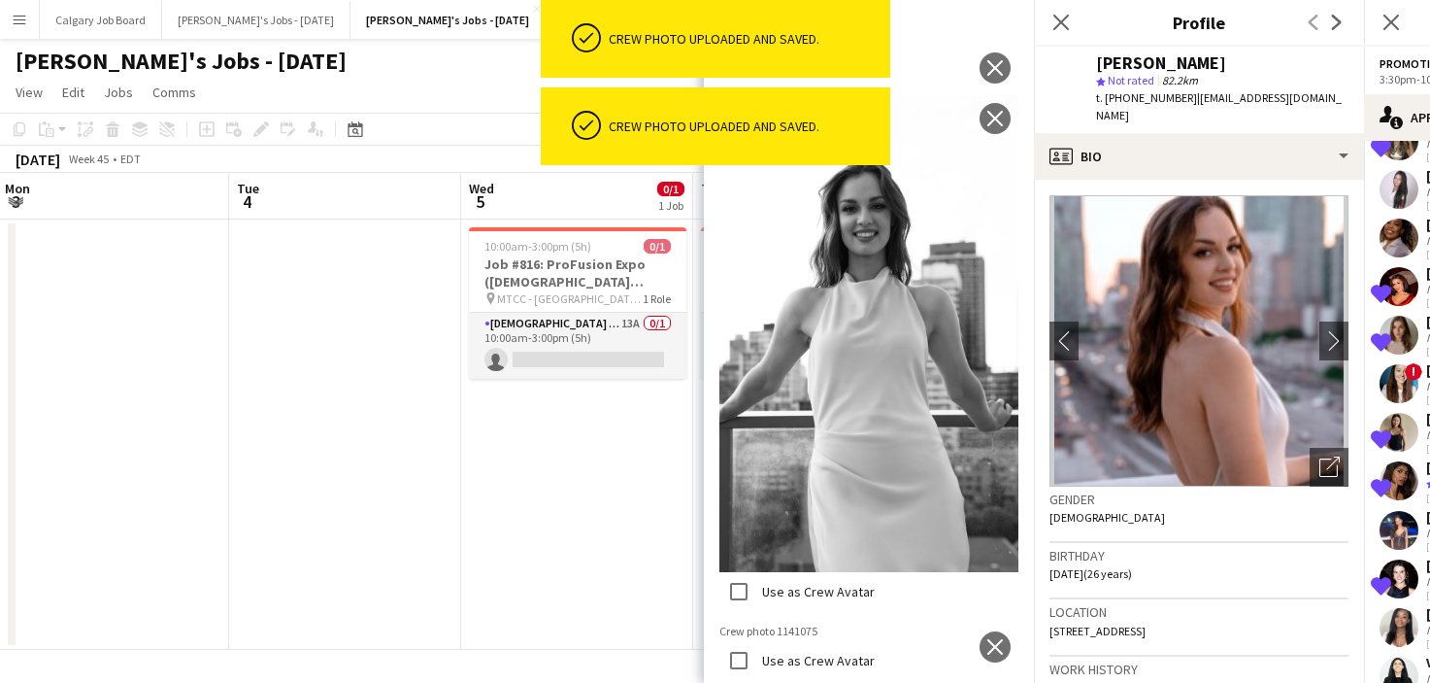
scroll to position [2143, 0]
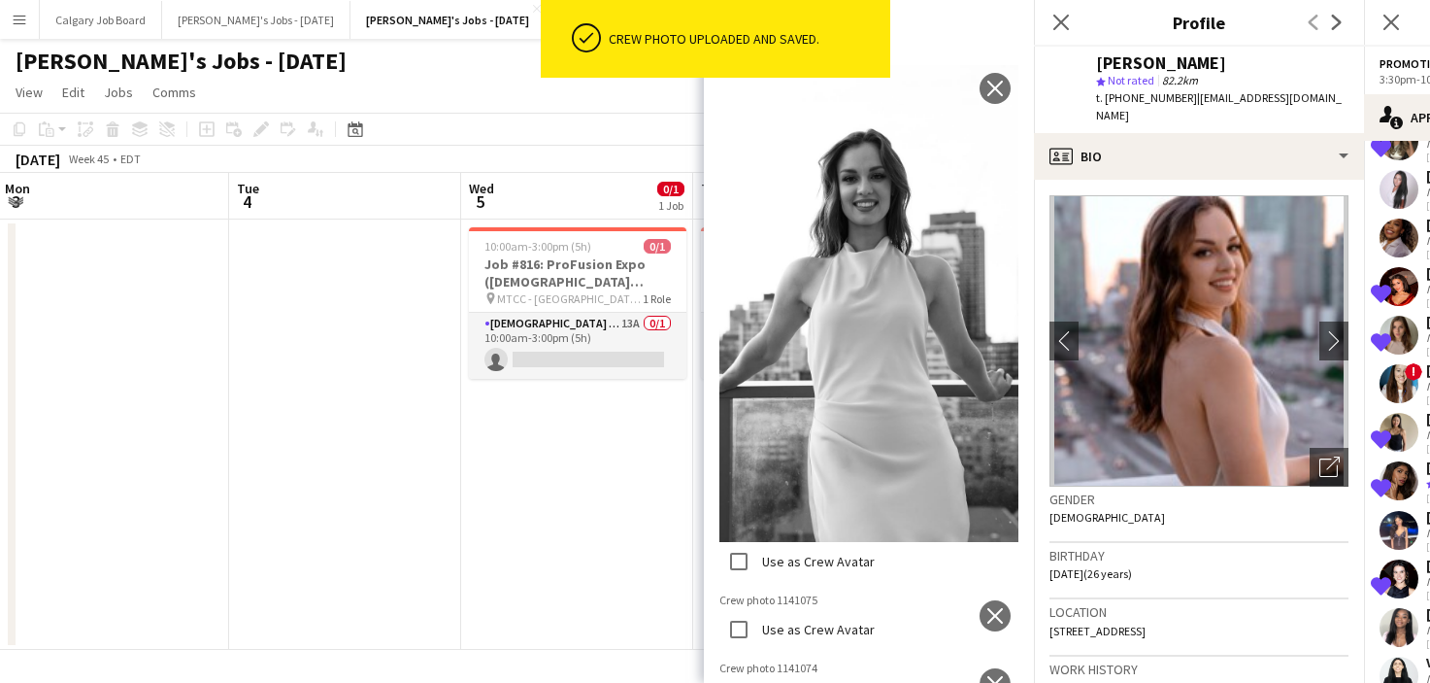
click at [993, 27] on app-icon "close" at bounding box center [995, 20] width 19 height 16
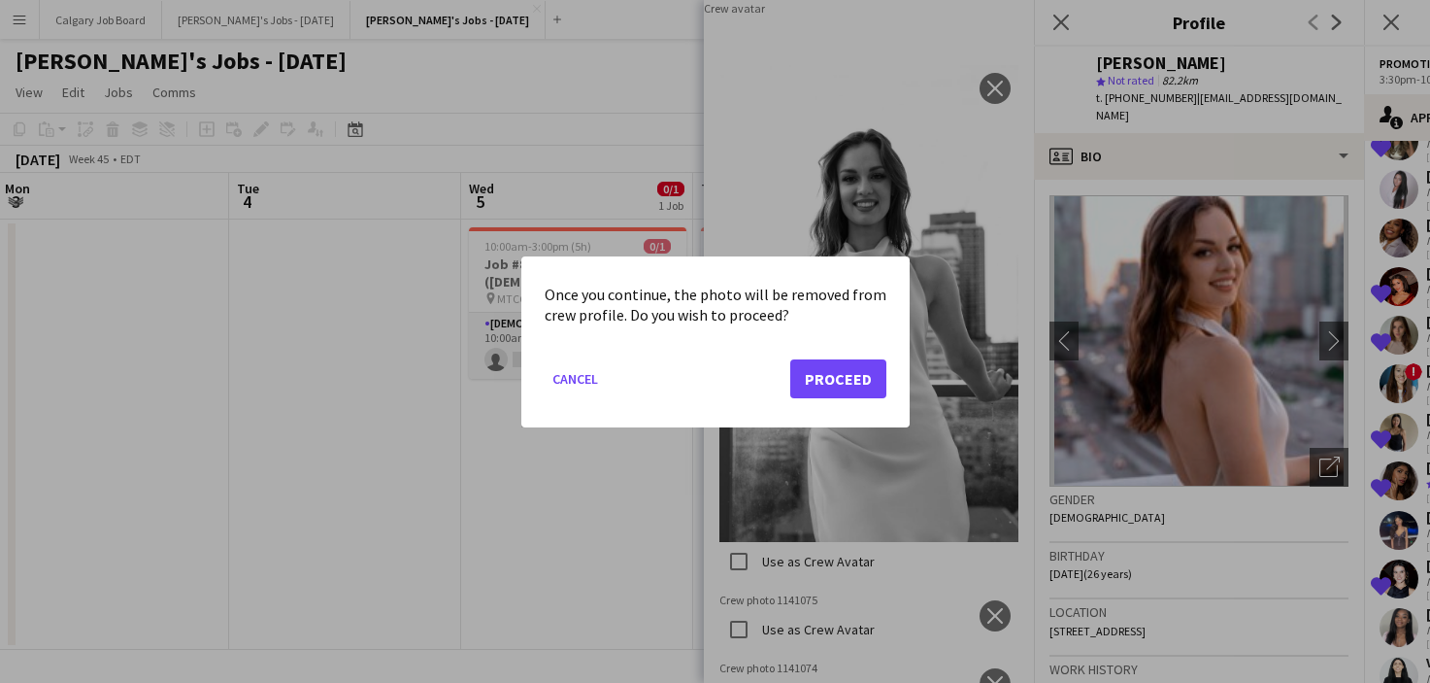
click at [860, 381] on button "Proceed" at bounding box center [838, 377] width 96 height 39
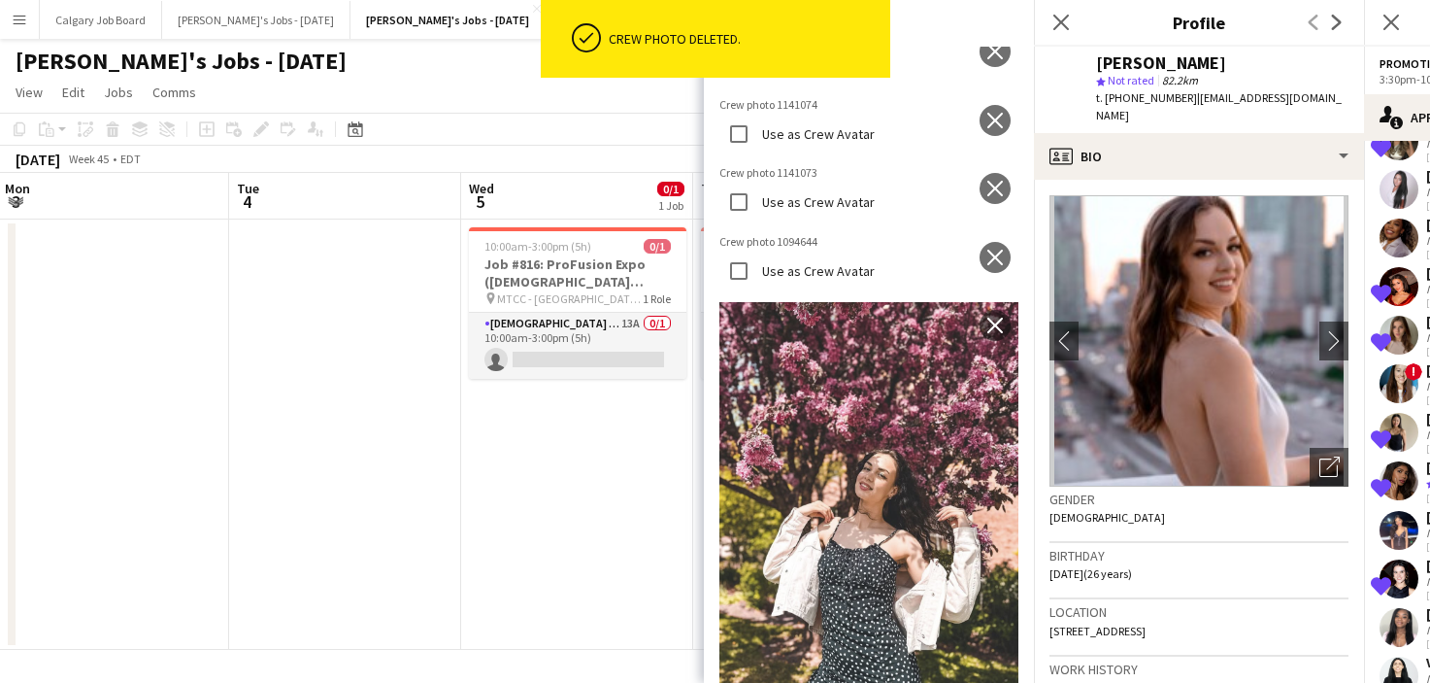
scroll to position [2623, 0]
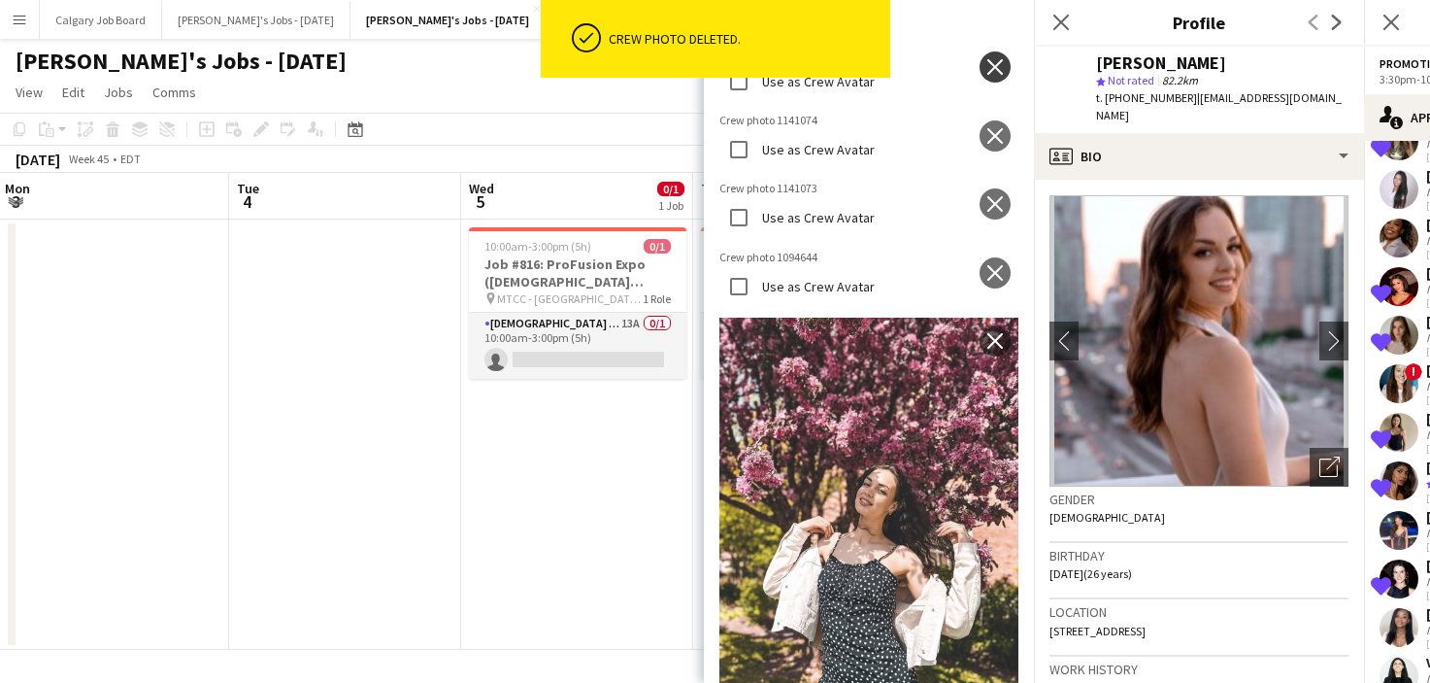
click at [994, 83] on button "close" at bounding box center [995, 66] width 31 height 31
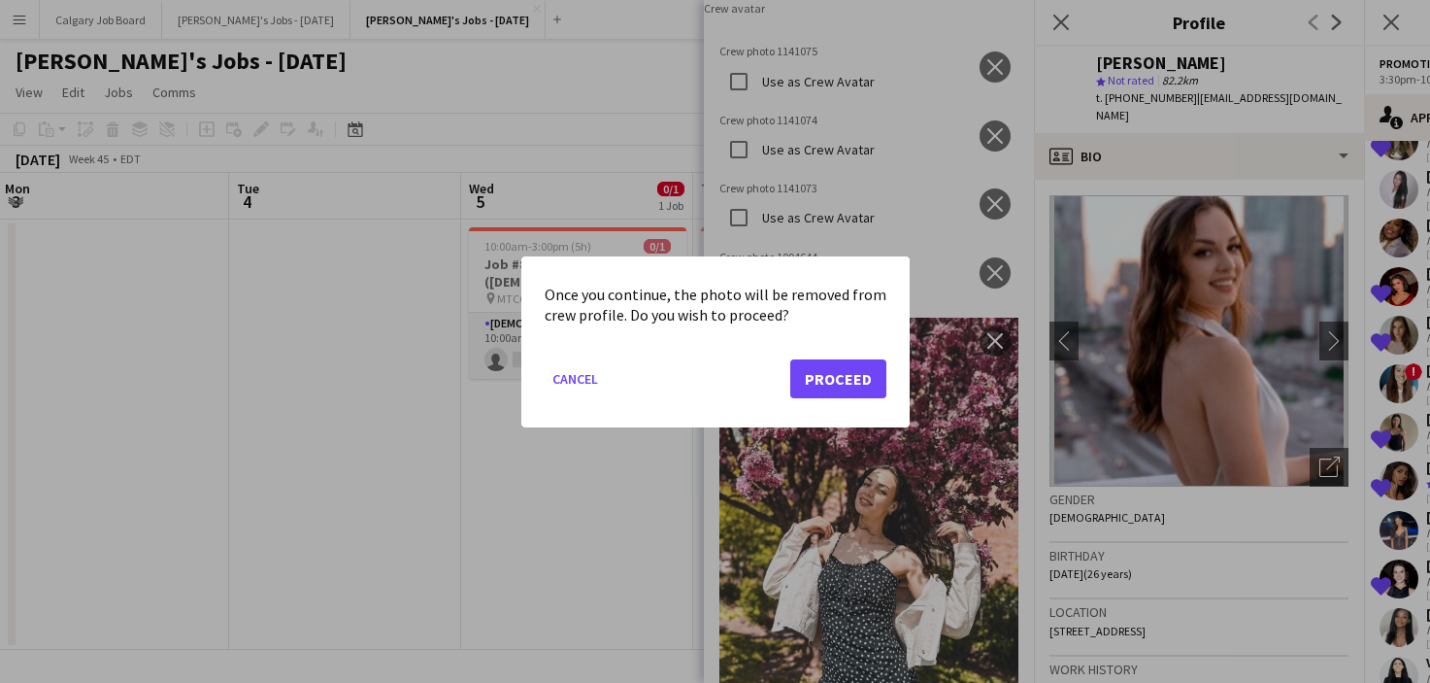
click at [876, 387] on button "Proceed" at bounding box center [838, 377] width 96 height 39
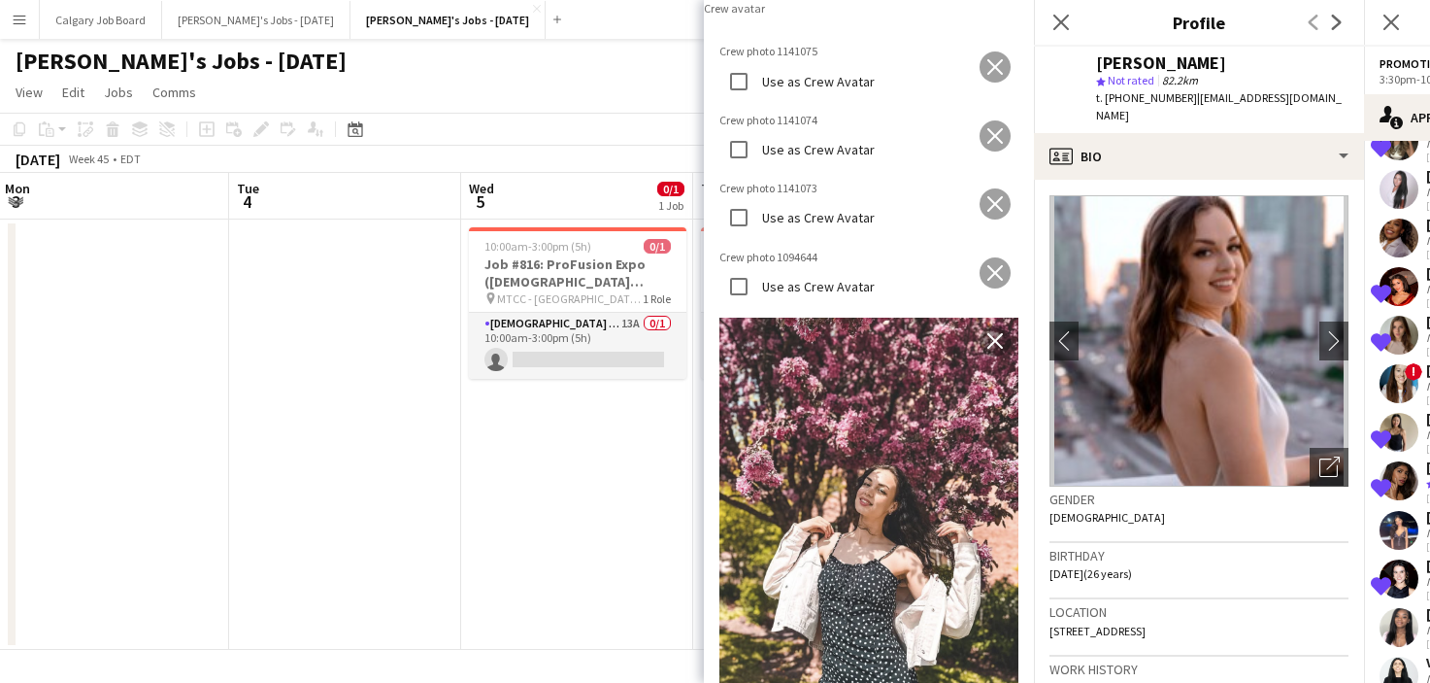
scroll to position [2630, 0]
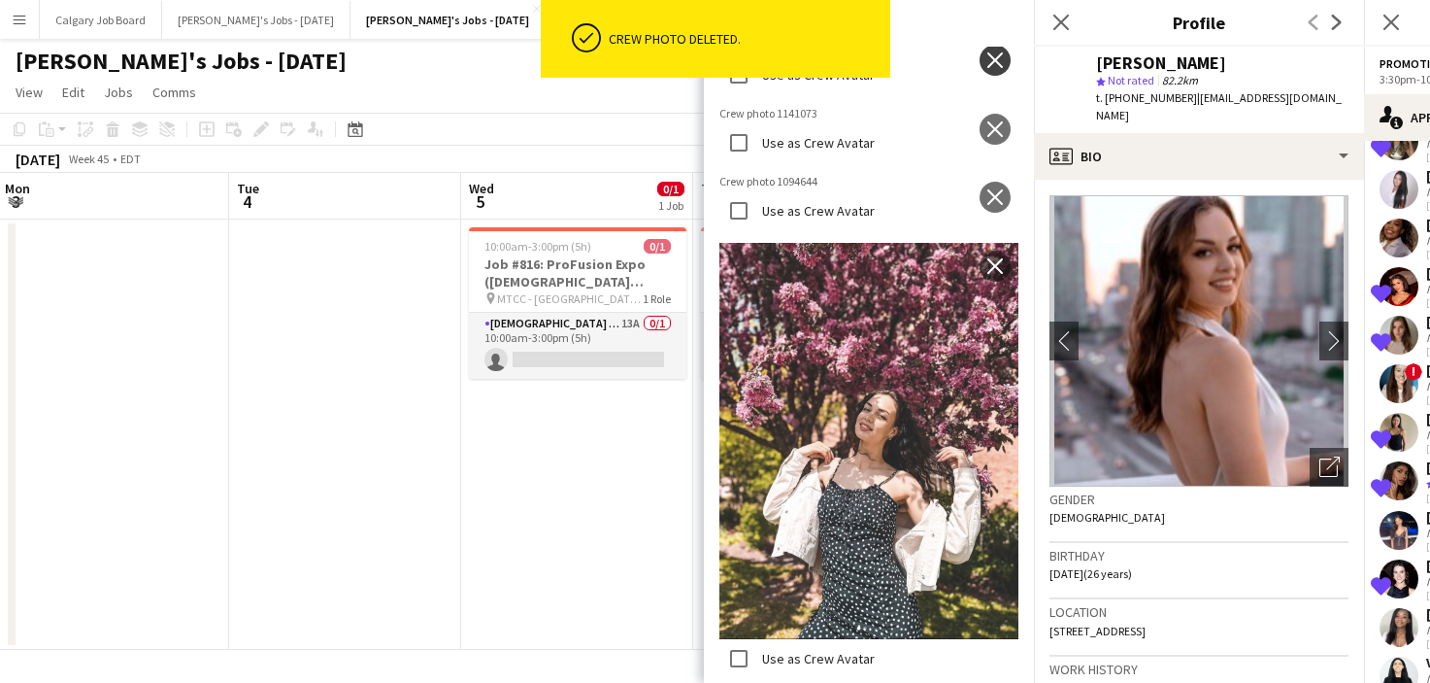
click at [990, 68] on app-icon "close" at bounding box center [995, 60] width 19 height 16
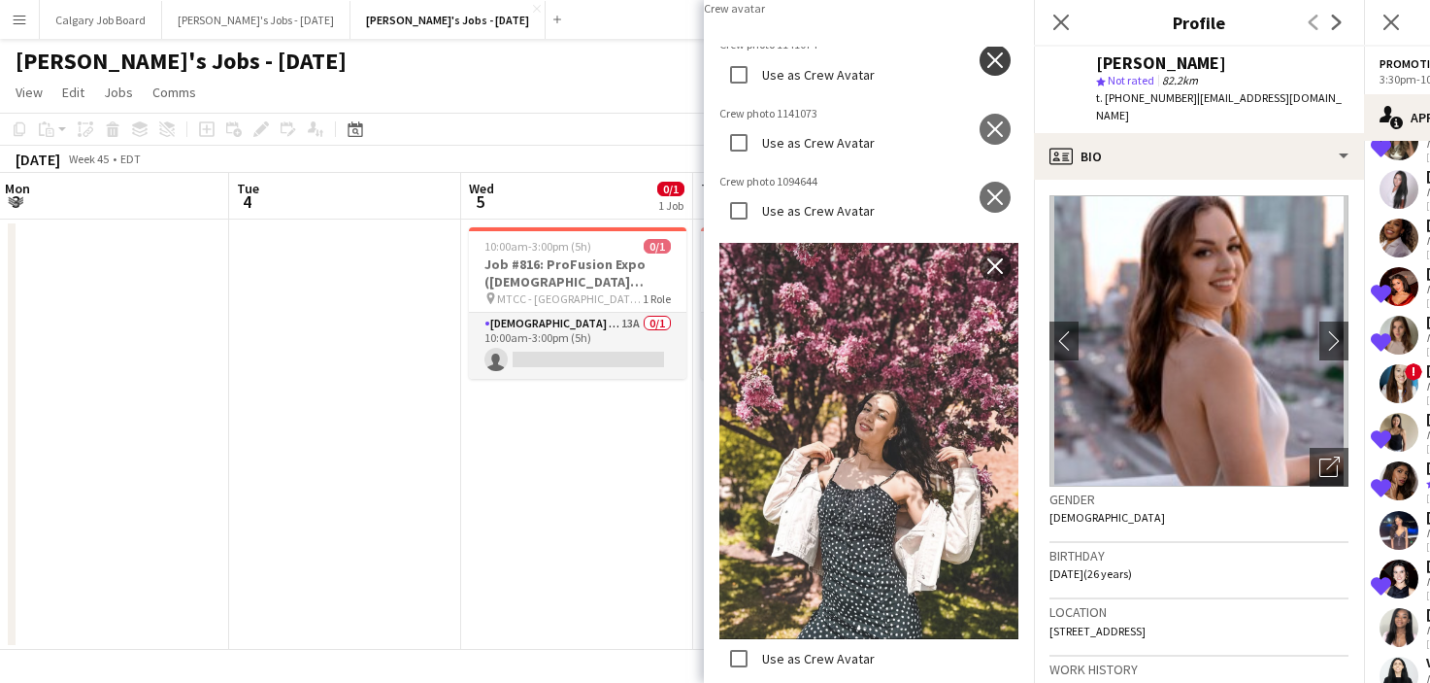
scroll to position [2629, 0]
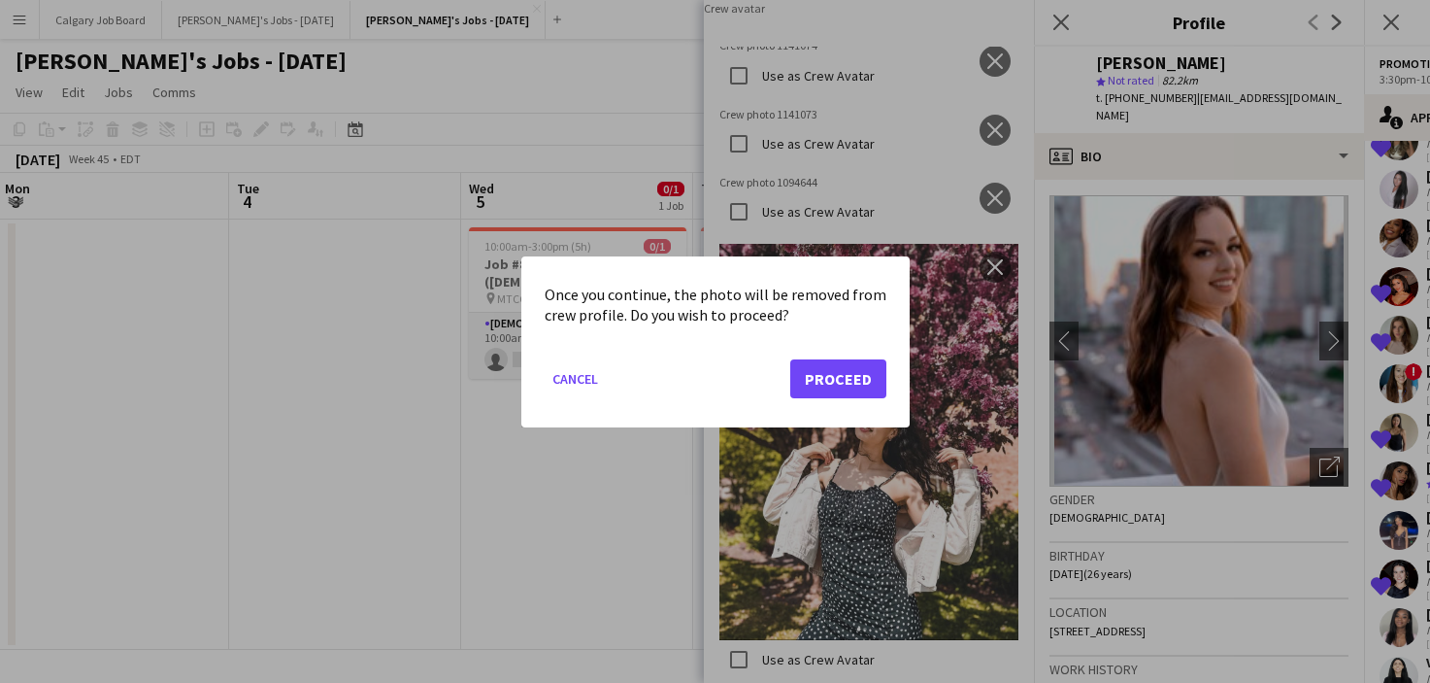
click at [855, 378] on button "Proceed" at bounding box center [838, 377] width 96 height 39
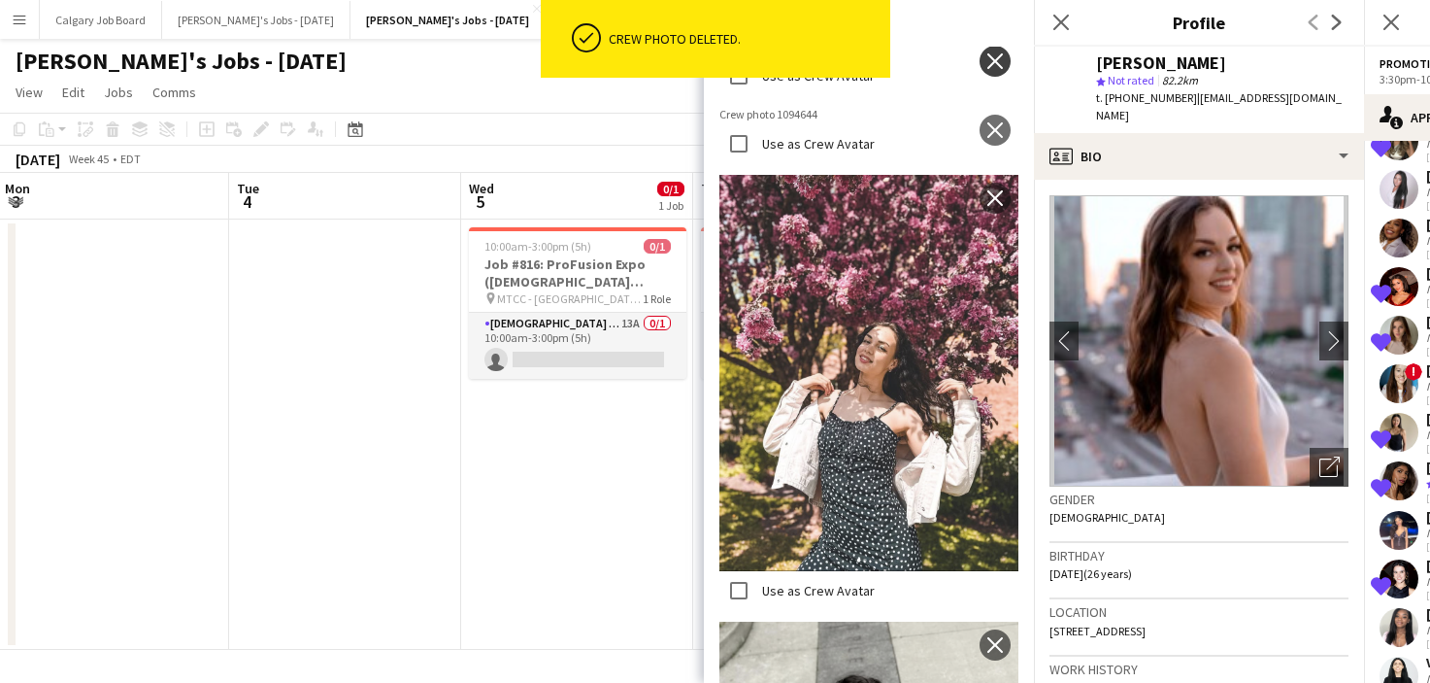
click at [994, 69] on app-icon "close" at bounding box center [995, 61] width 19 height 16
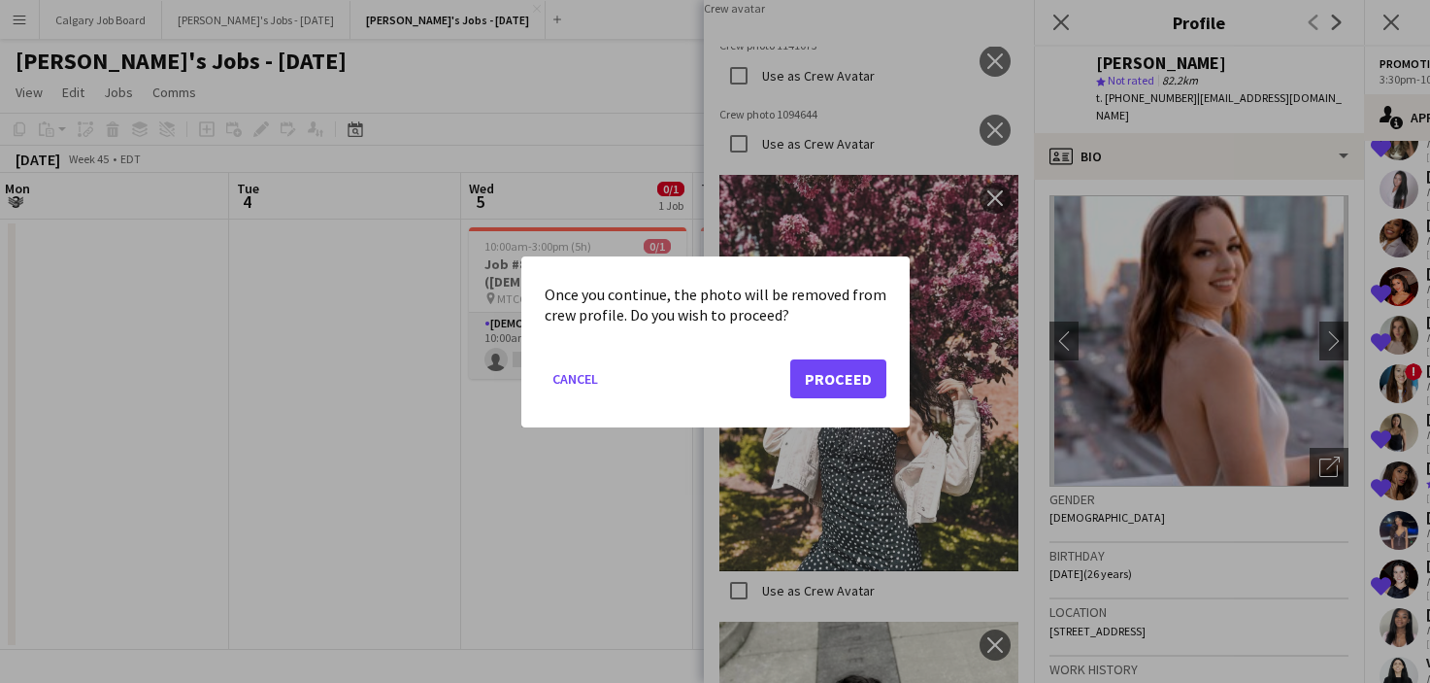
click at [863, 379] on button "Proceed" at bounding box center [838, 377] width 96 height 39
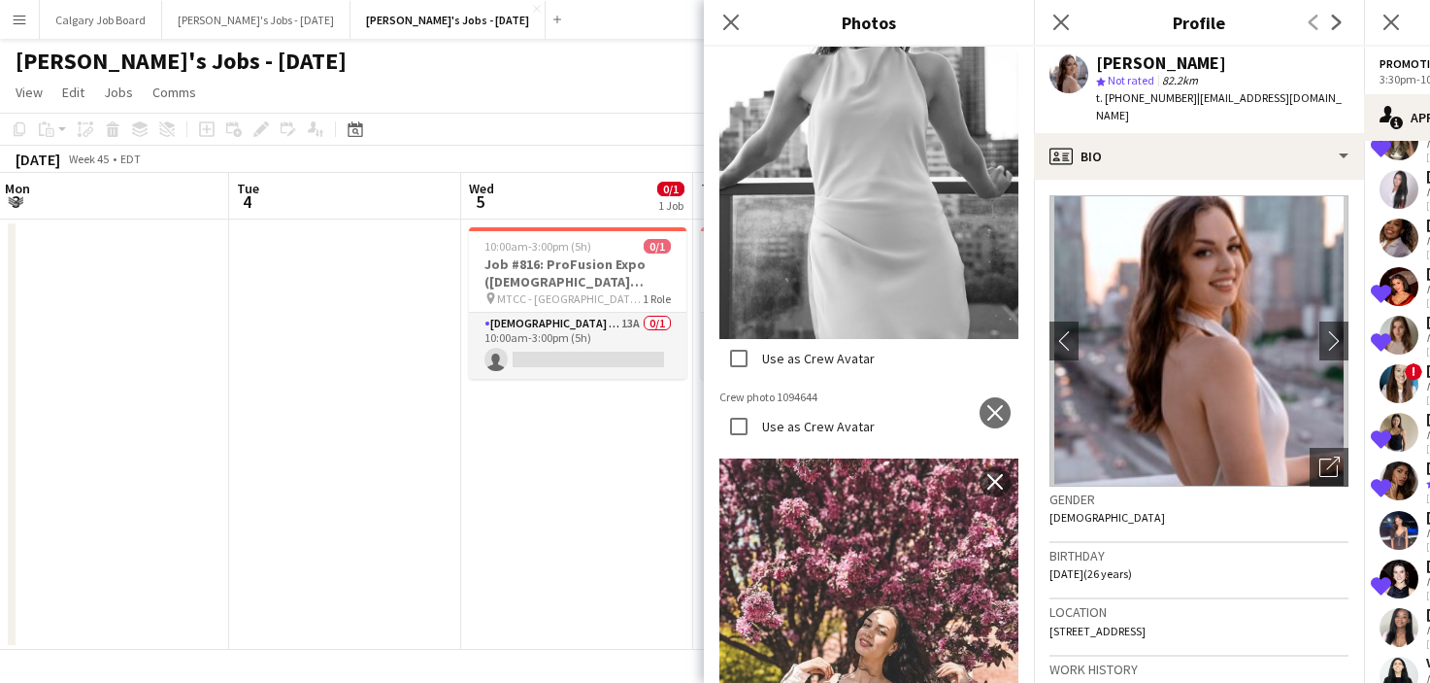
scroll to position [2555, 0]
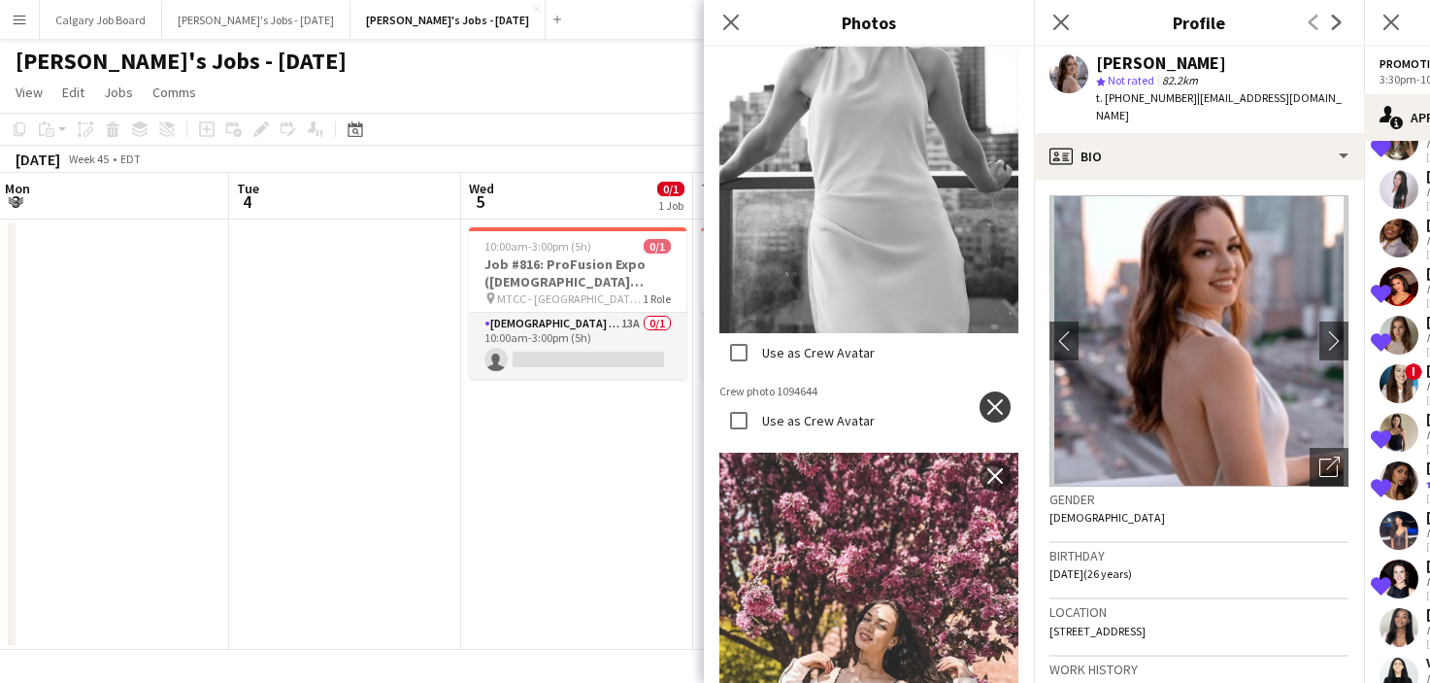
click at [991, 414] on button "close" at bounding box center [995, 406] width 31 height 31
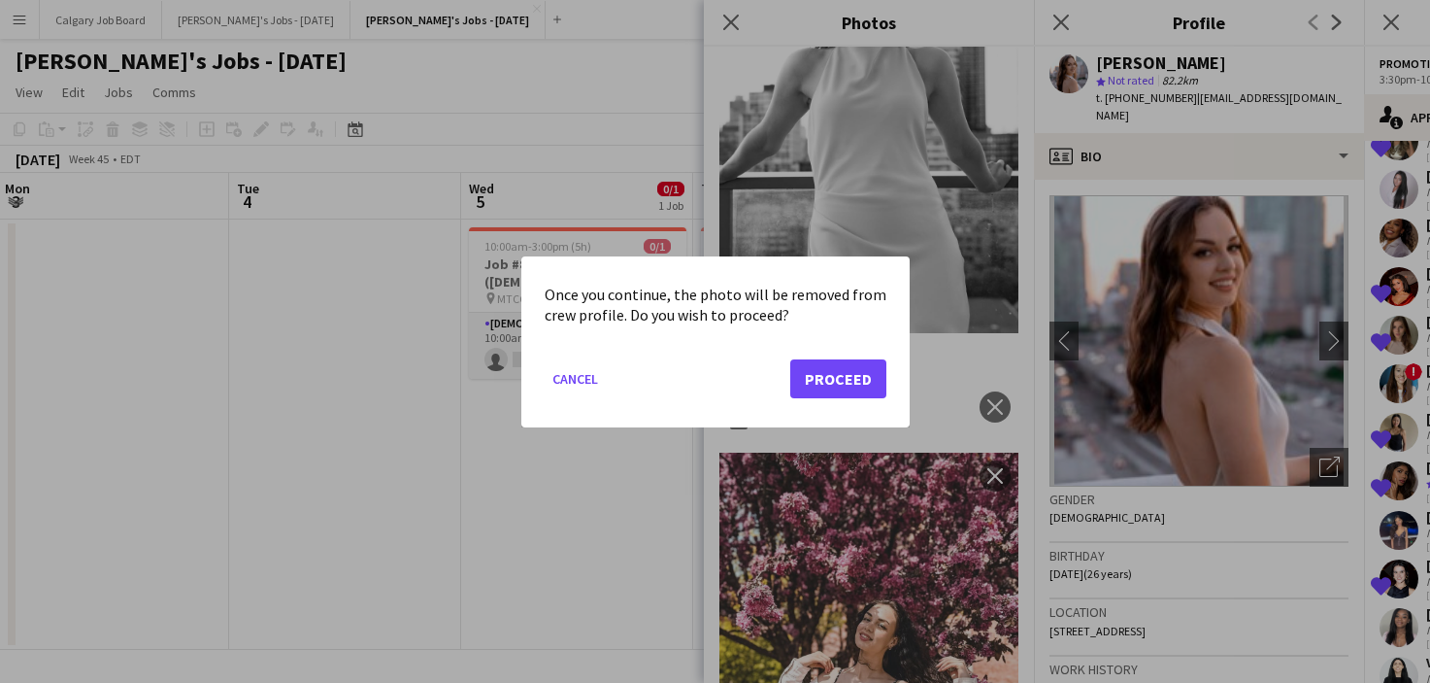
click at [829, 361] on button "Proceed" at bounding box center [838, 377] width 96 height 39
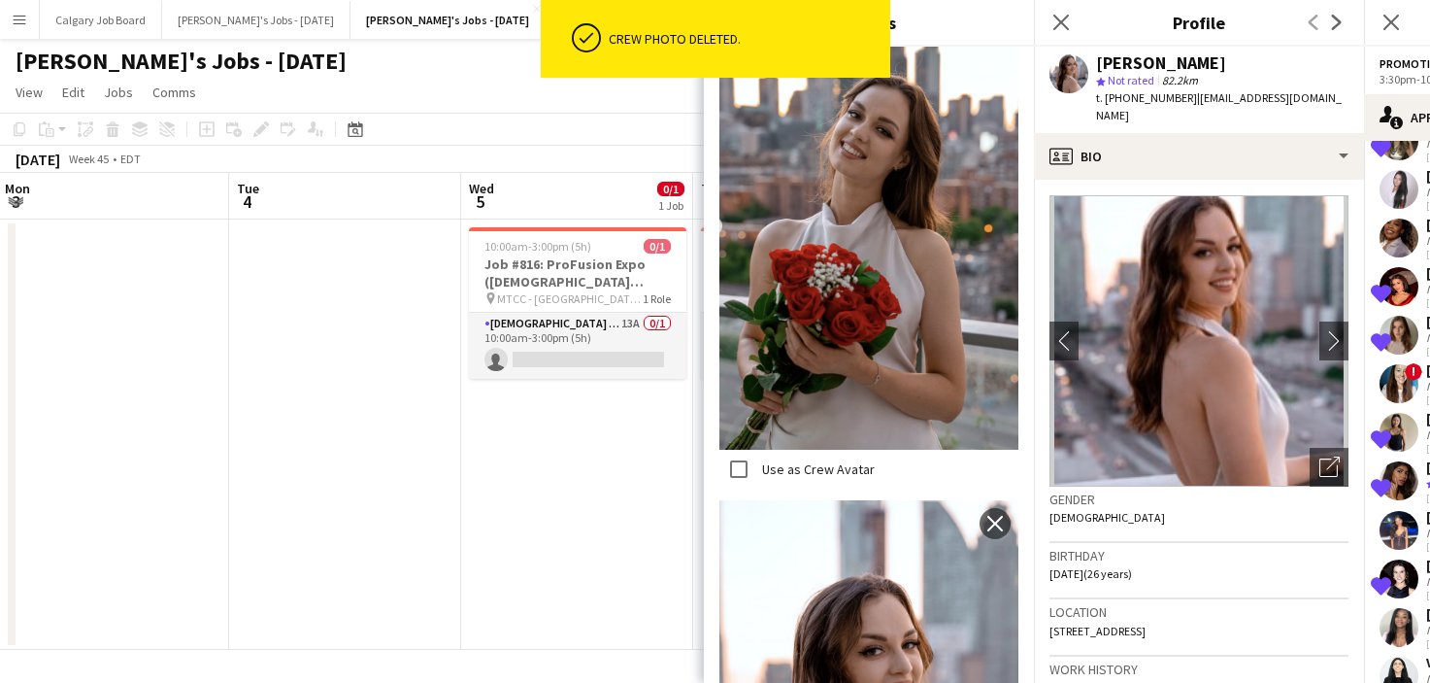
scroll to position [821, 0]
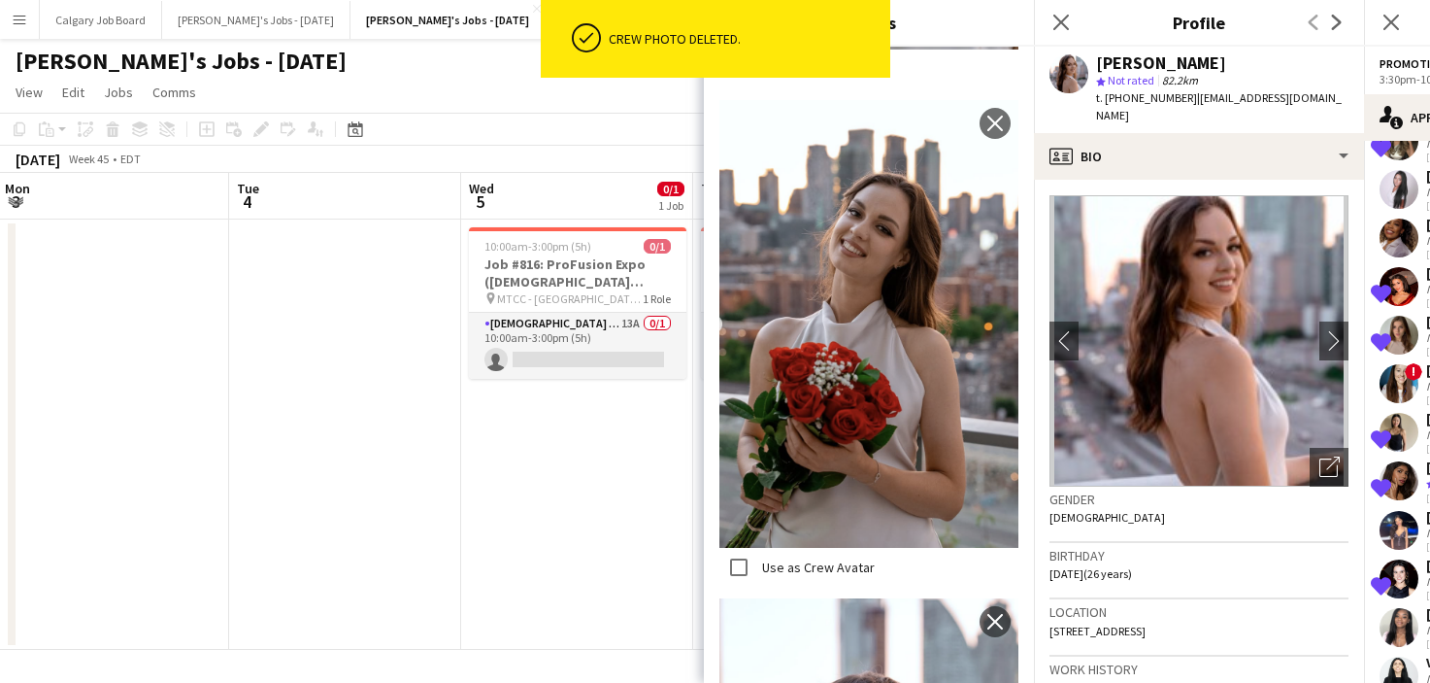
click at [1185, 490] on h3 "Gender" at bounding box center [1199, 498] width 299 height 17
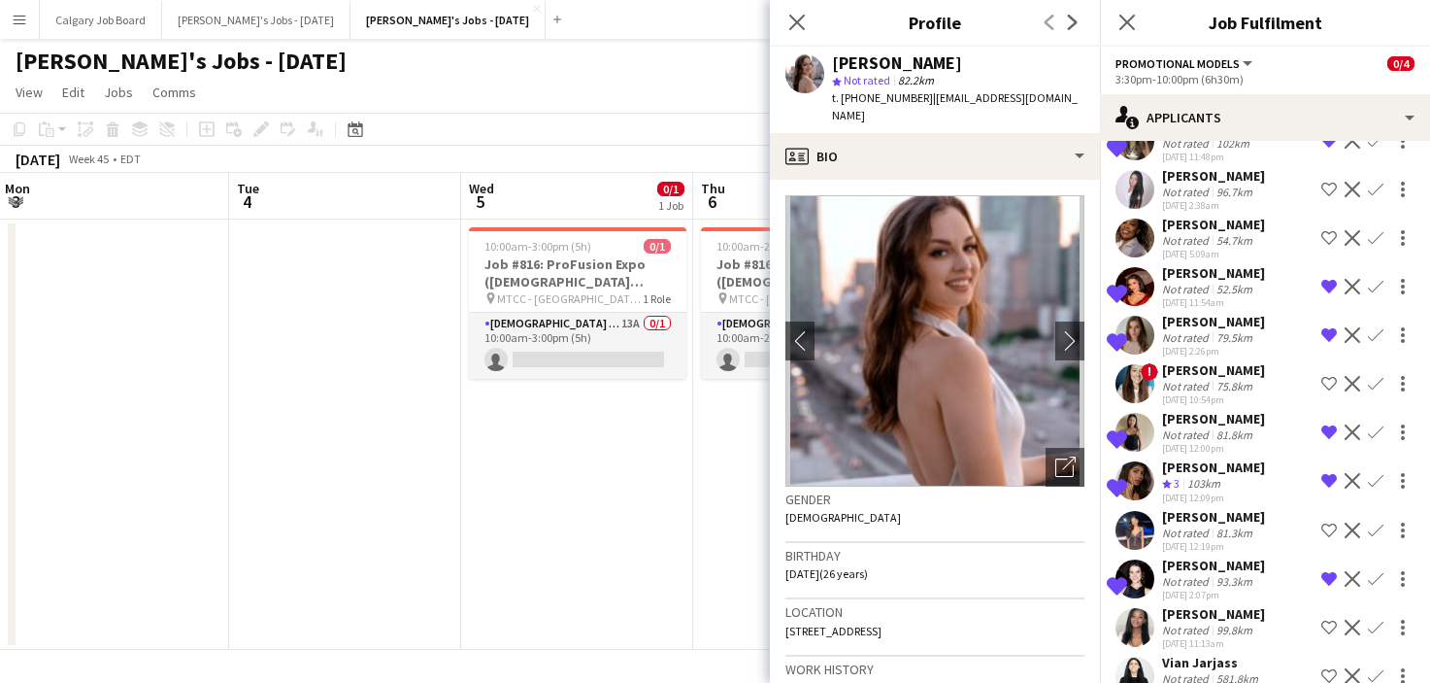
scroll to position [0, 0]
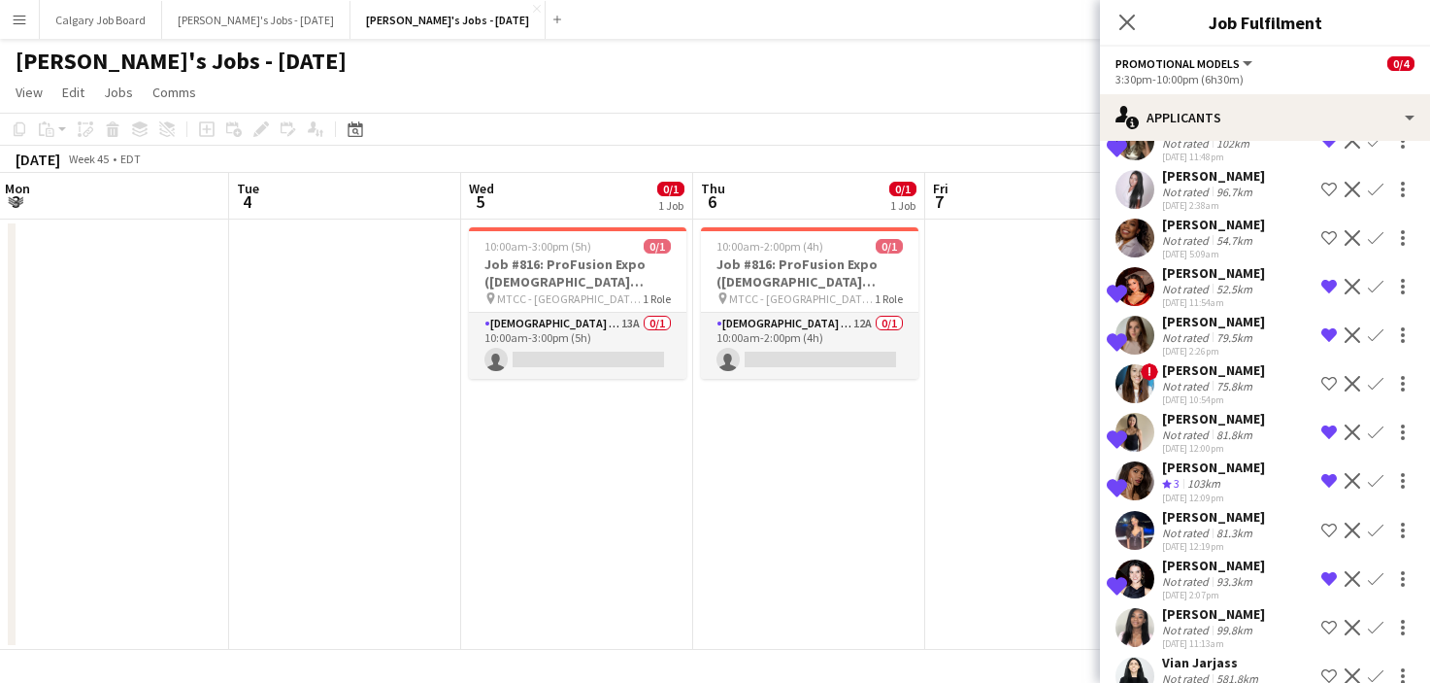
click at [596, 497] on app-date-cell "10:00am-3:00pm (5h) 0/1 Job #816: ProFusion Expo (GODOX Client) - TORONTO pin M…" at bounding box center [577, 434] width 232 height 430
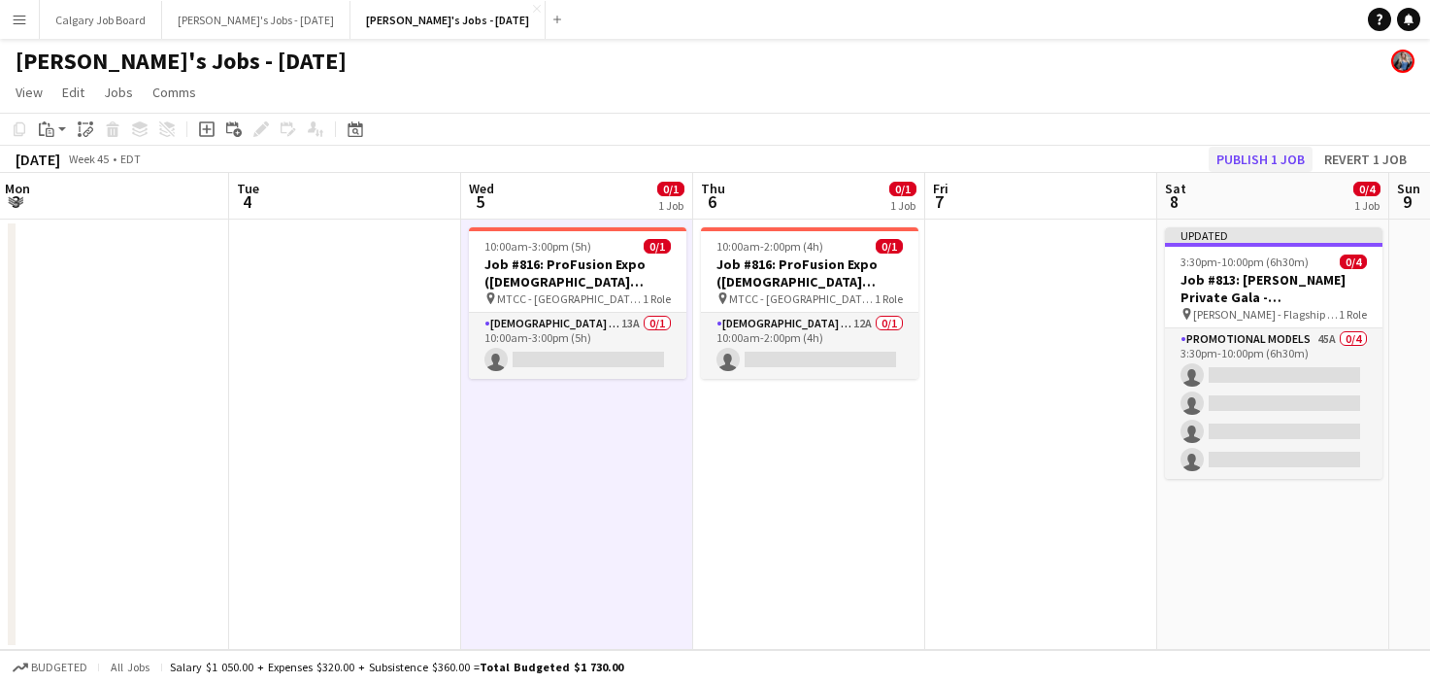
click at [1266, 155] on button "Publish 1 job" at bounding box center [1261, 159] width 104 height 25
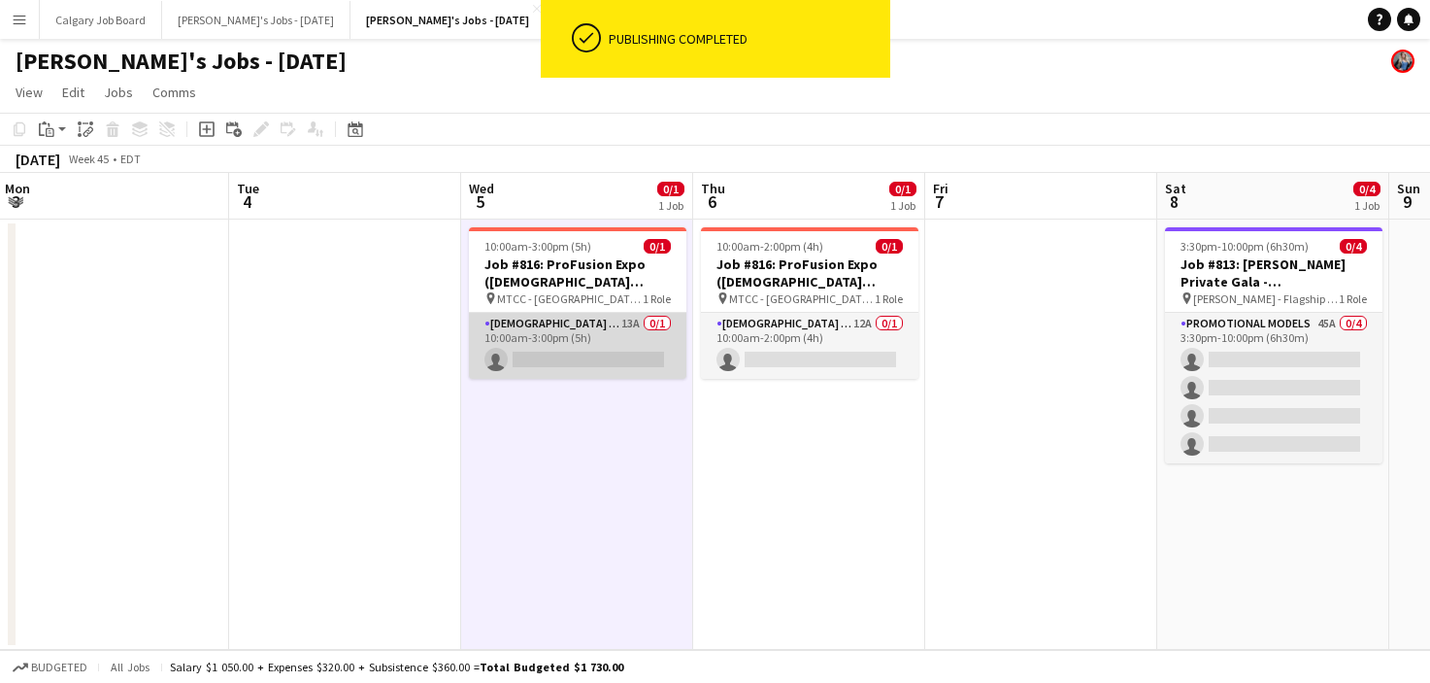
click at [561, 334] on app-card-role "Female Models 13A 0/1 10:00am-3:00pm (5h) single-neutral-actions" at bounding box center [578, 346] width 218 height 66
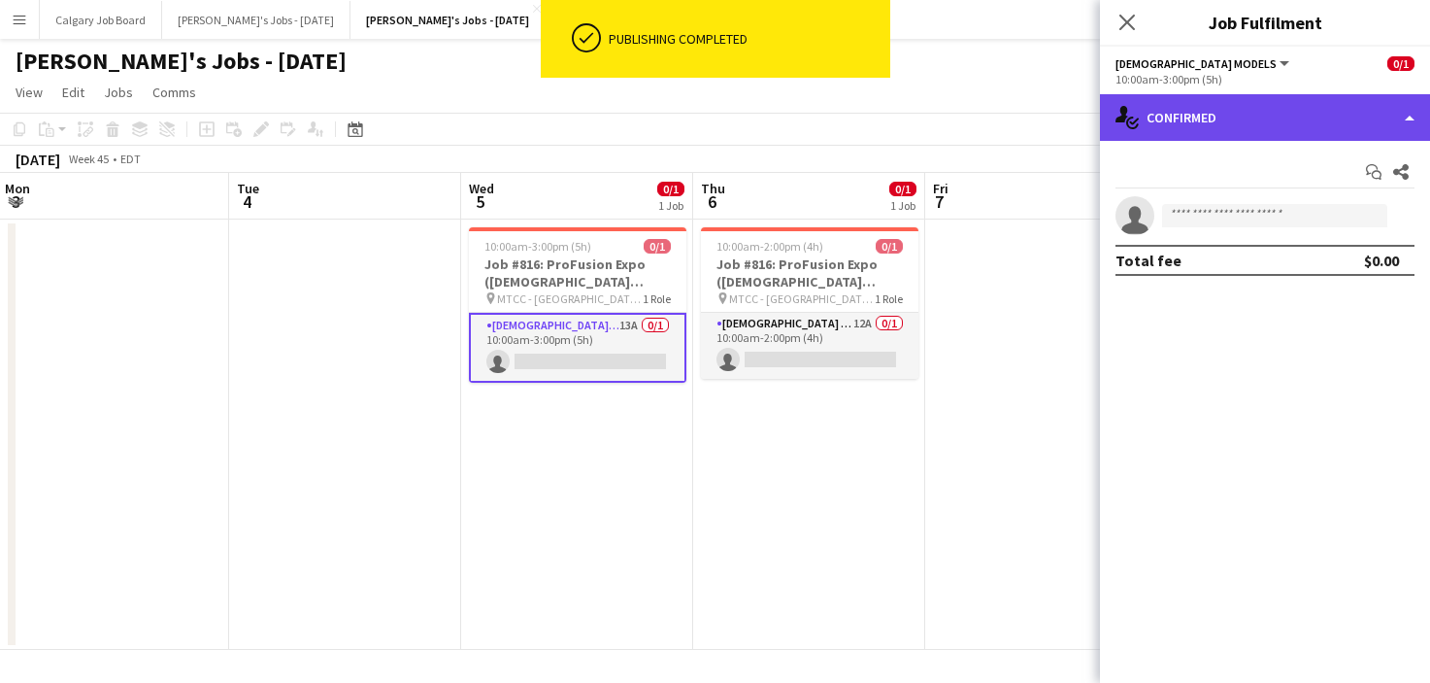
click at [1239, 129] on div "single-neutral-actions-check-2 Confirmed" at bounding box center [1265, 117] width 330 height 47
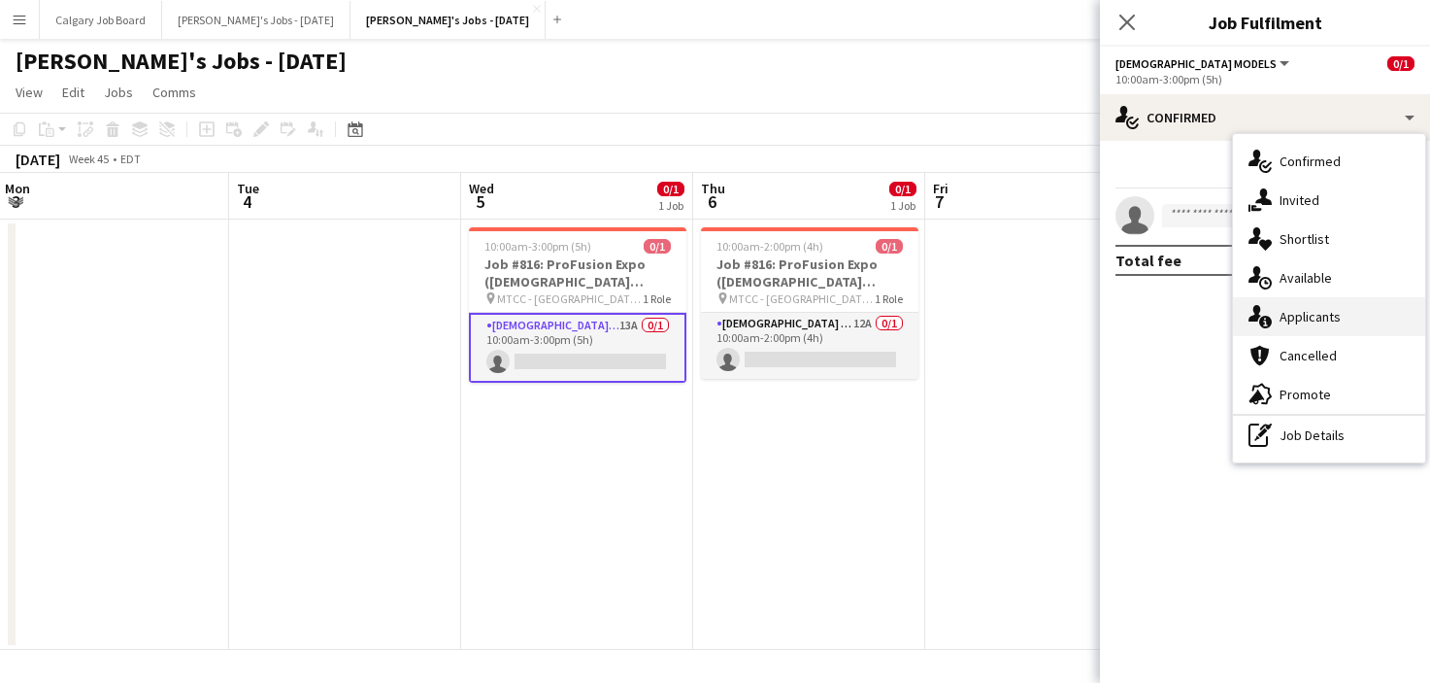
click at [1332, 316] on span "Applicants" at bounding box center [1310, 316] width 61 height 17
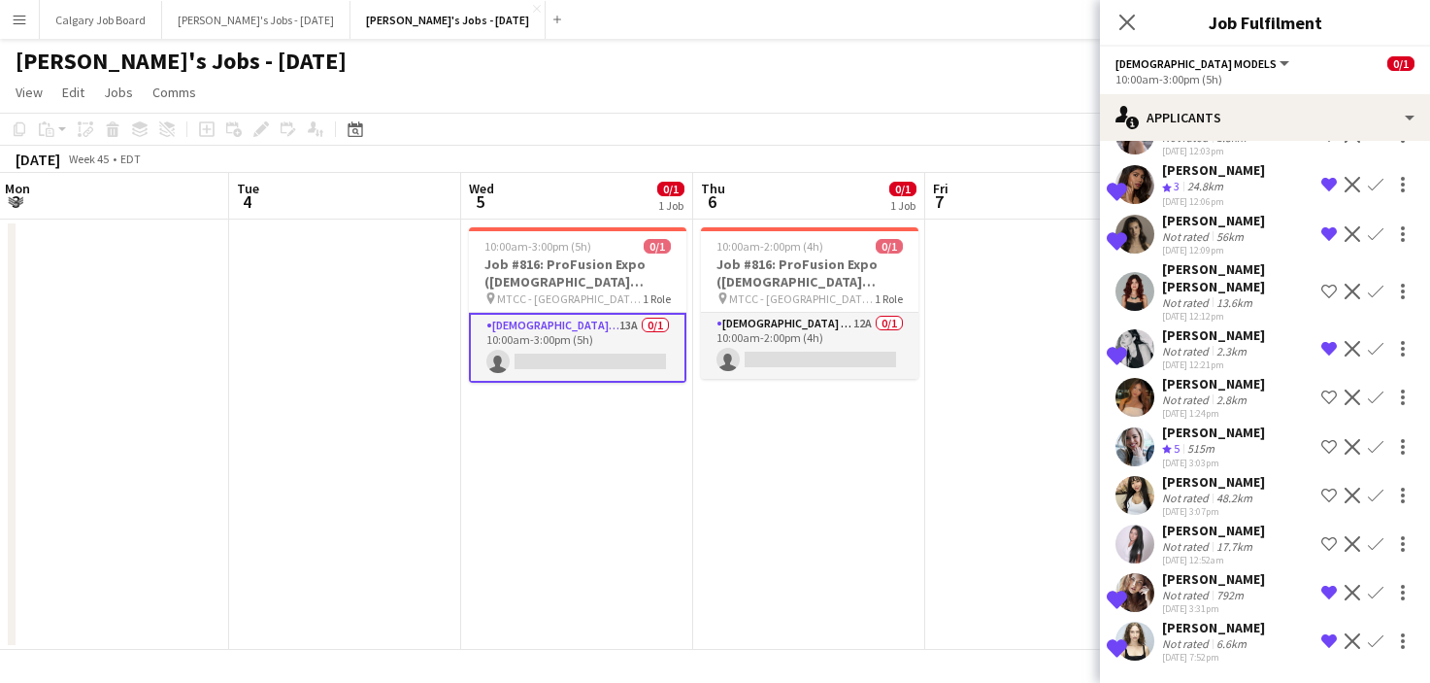
click at [1209, 629] on div "[PERSON_NAME]" at bounding box center [1213, 627] width 103 height 17
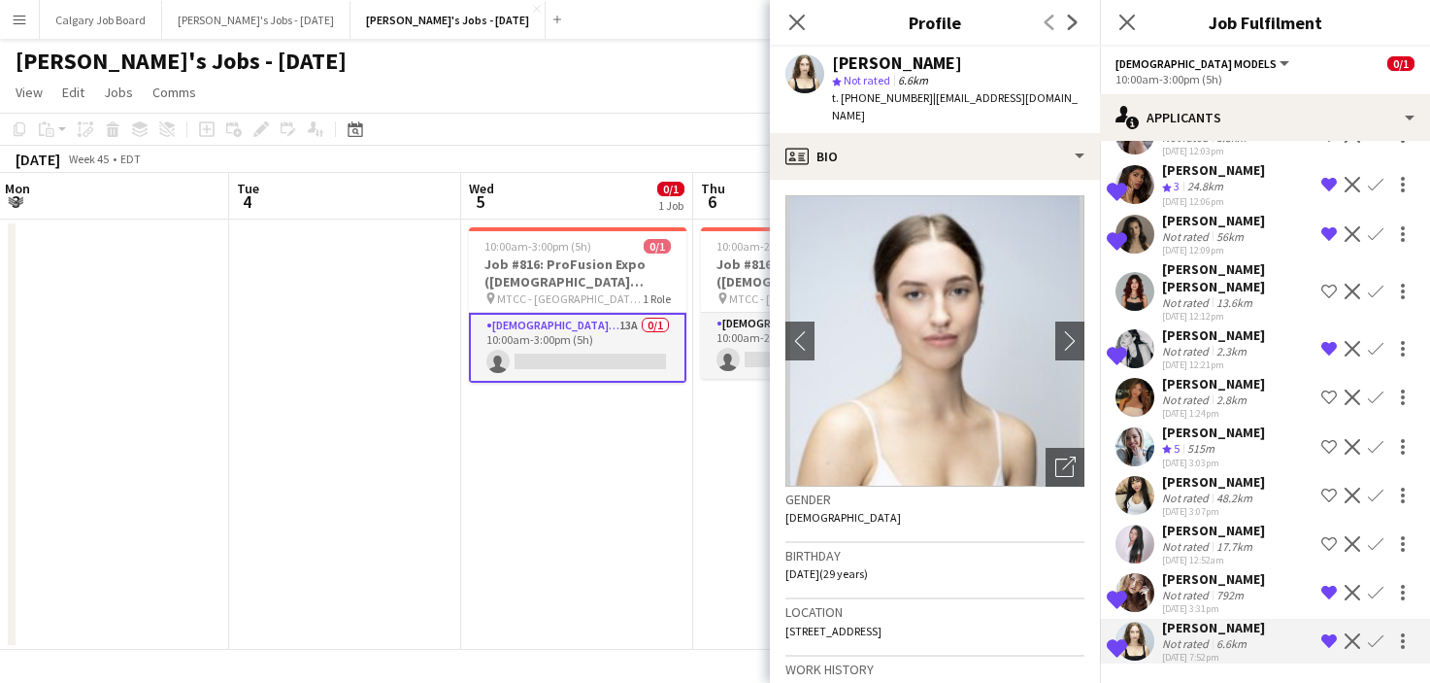
click at [713, 531] on app-date-cell "10:00am-2:00pm (4h) 0/1 Job #816: ProFusion Expo (GODOX Client) - TORONTO pin M…" at bounding box center [809, 434] width 232 height 430
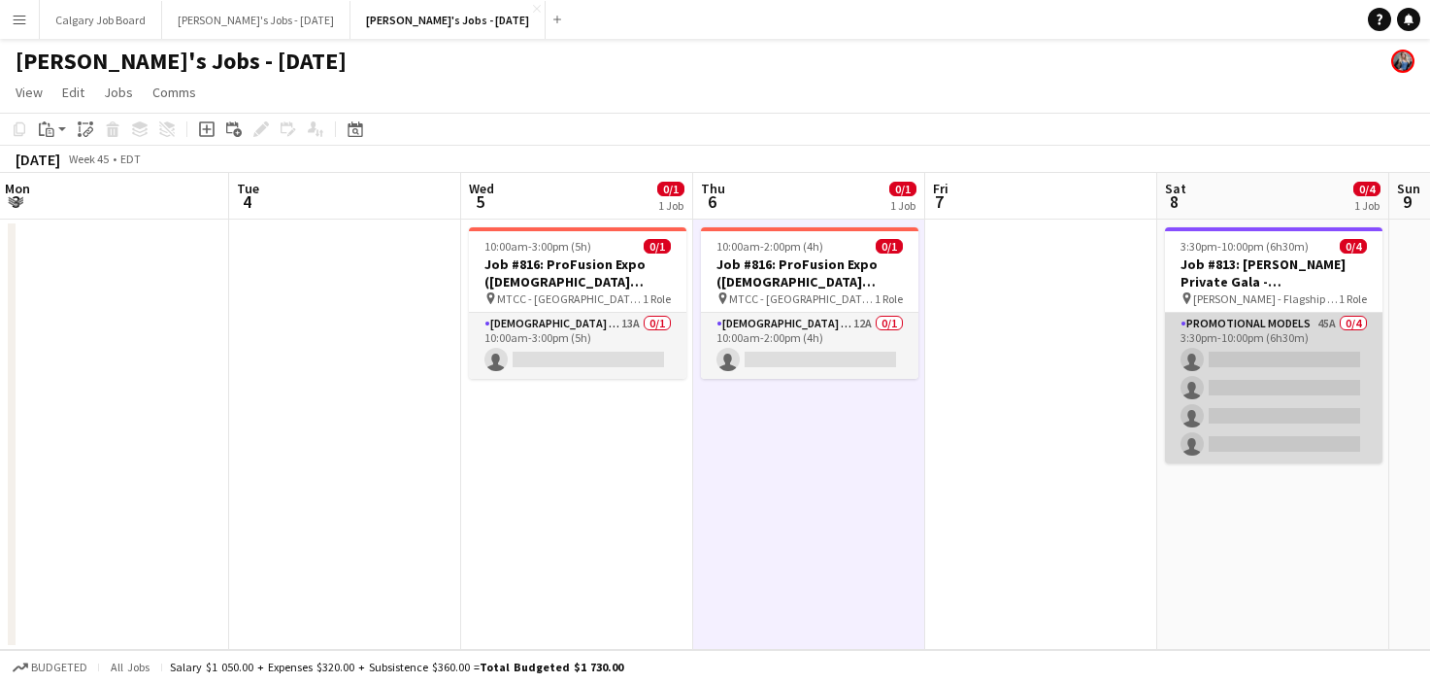
click at [1268, 436] on app-card-role "Promotional Models 45A 0/4 3:30pm-10:00pm (6h30m) single-neutral-actions single…" at bounding box center [1274, 388] width 218 height 151
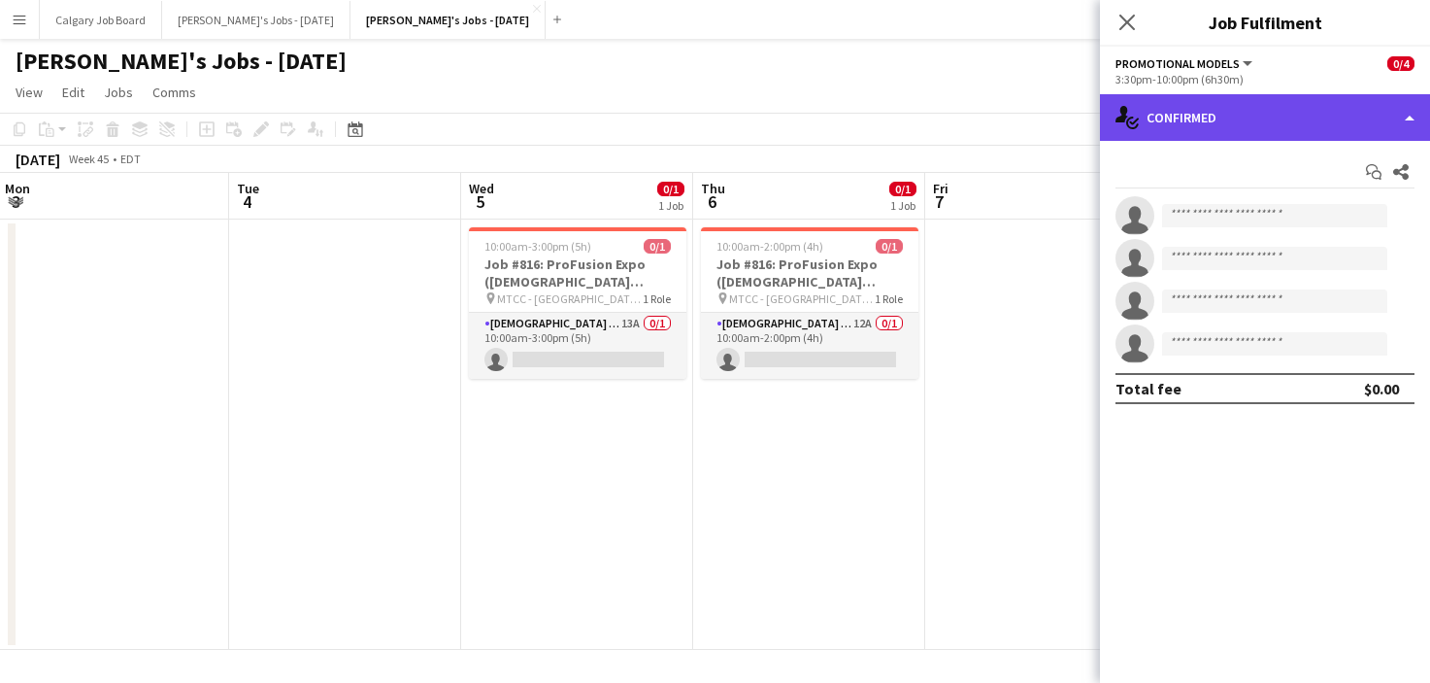
drag, startPoint x: 1287, startPoint y: 102, endPoint x: 1296, endPoint y: 118, distance: 19.2
click at [1288, 102] on div "single-neutral-actions-check-2 Confirmed" at bounding box center [1265, 117] width 330 height 47
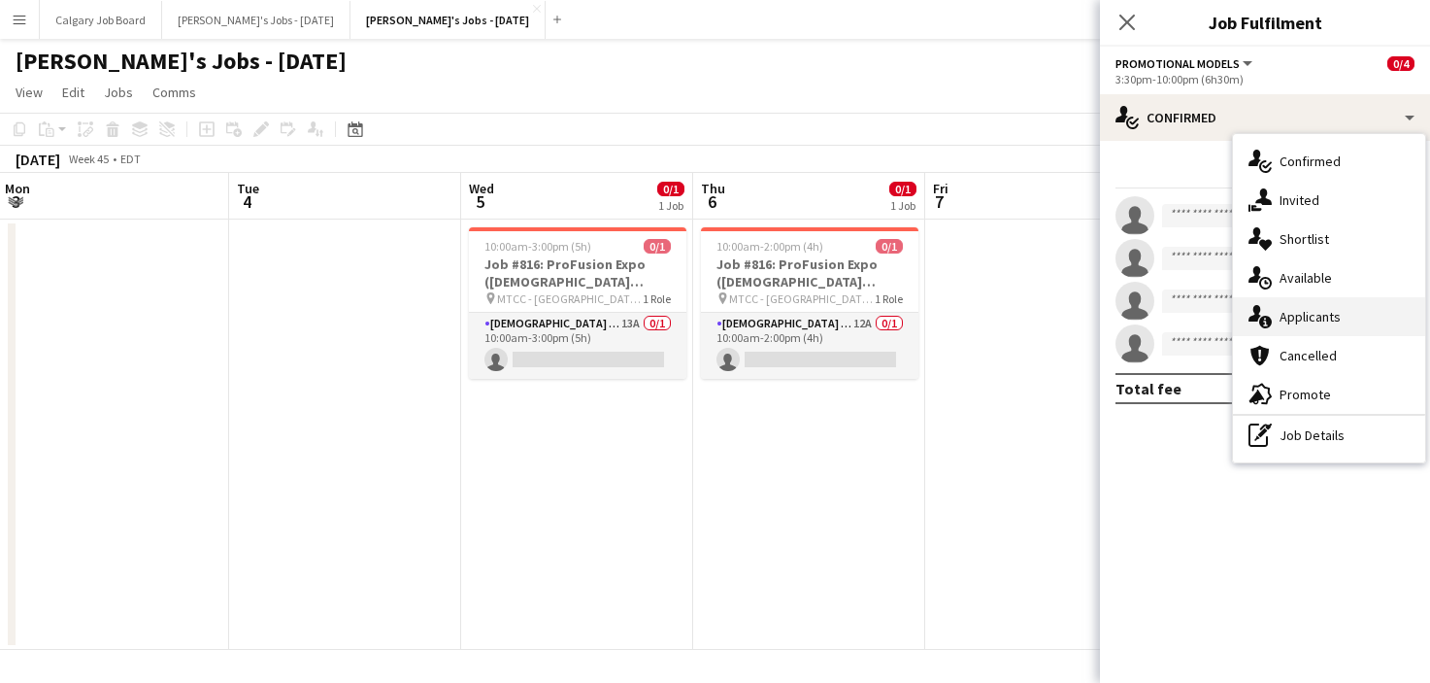
click at [1358, 310] on div "single-neutral-actions-information Applicants" at bounding box center [1329, 316] width 192 height 39
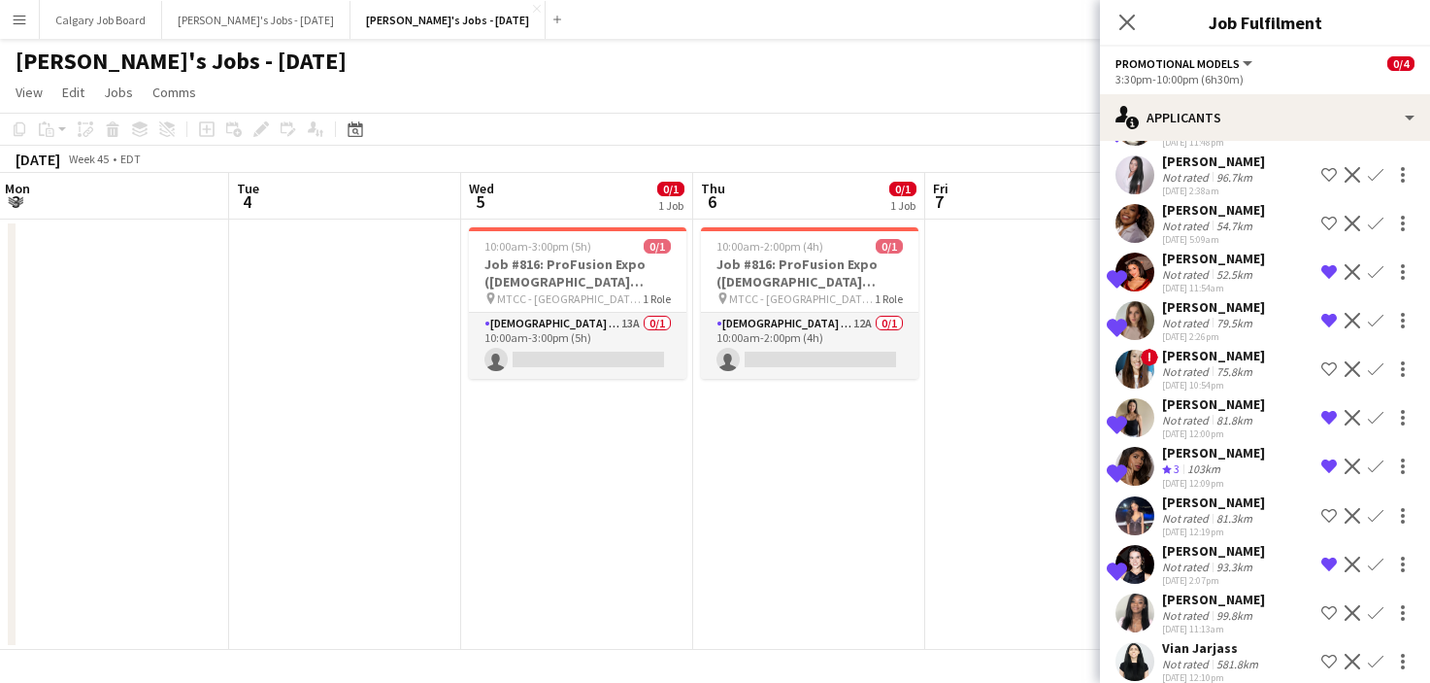
scroll to position [1780, 0]
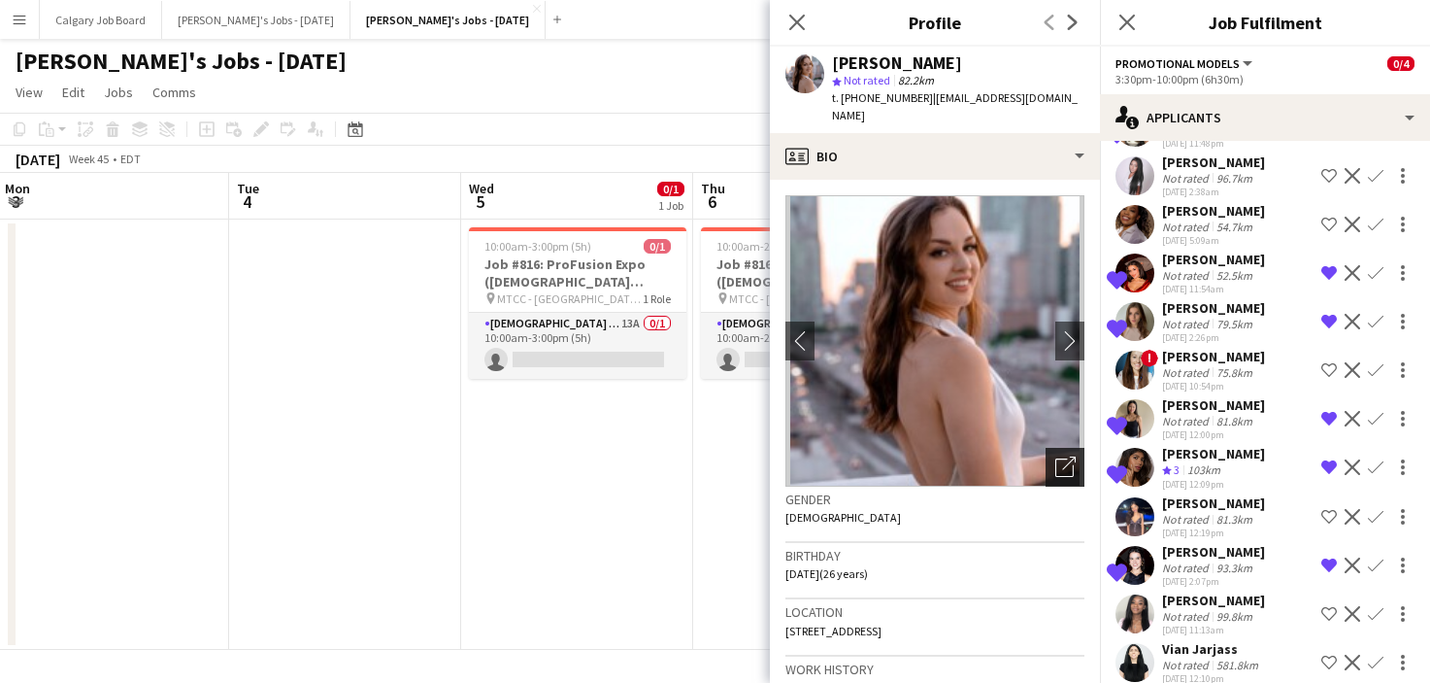
click at [1056, 458] on icon at bounding box center [1065, 467] width 18 height 18
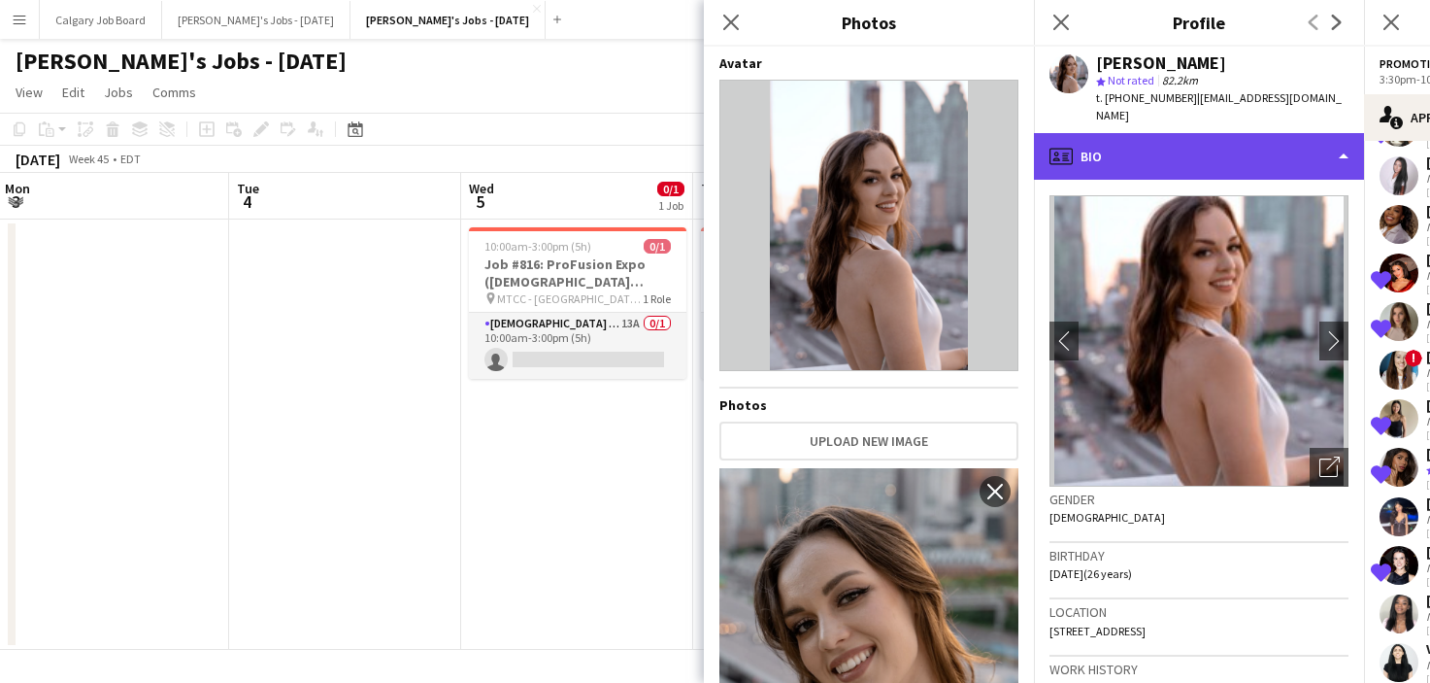
click at [1218, 139] on div "profile Bio" at bounding box center [1199, 156] width 330 height 47
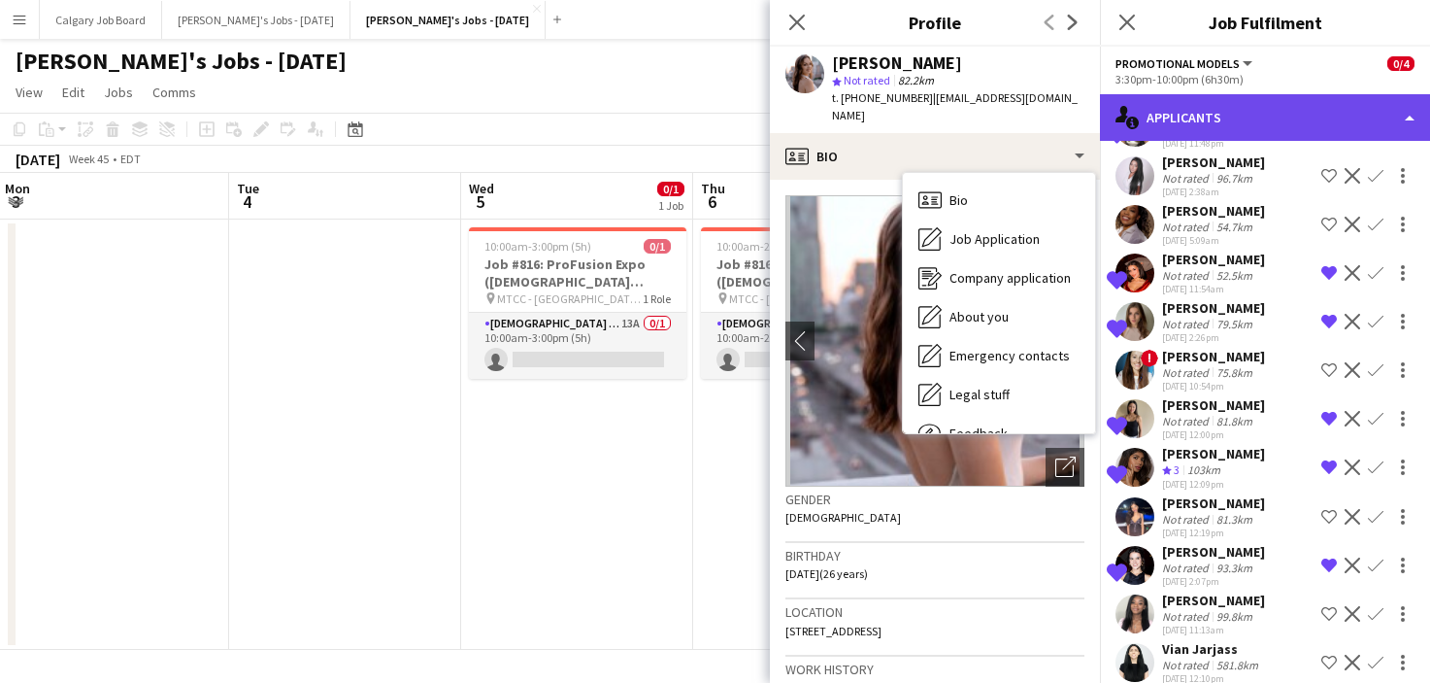
click at [1293, 108] on div "single-neutral-actions-information Applicants" at bounding box center [1265, 117] width 330 height 47
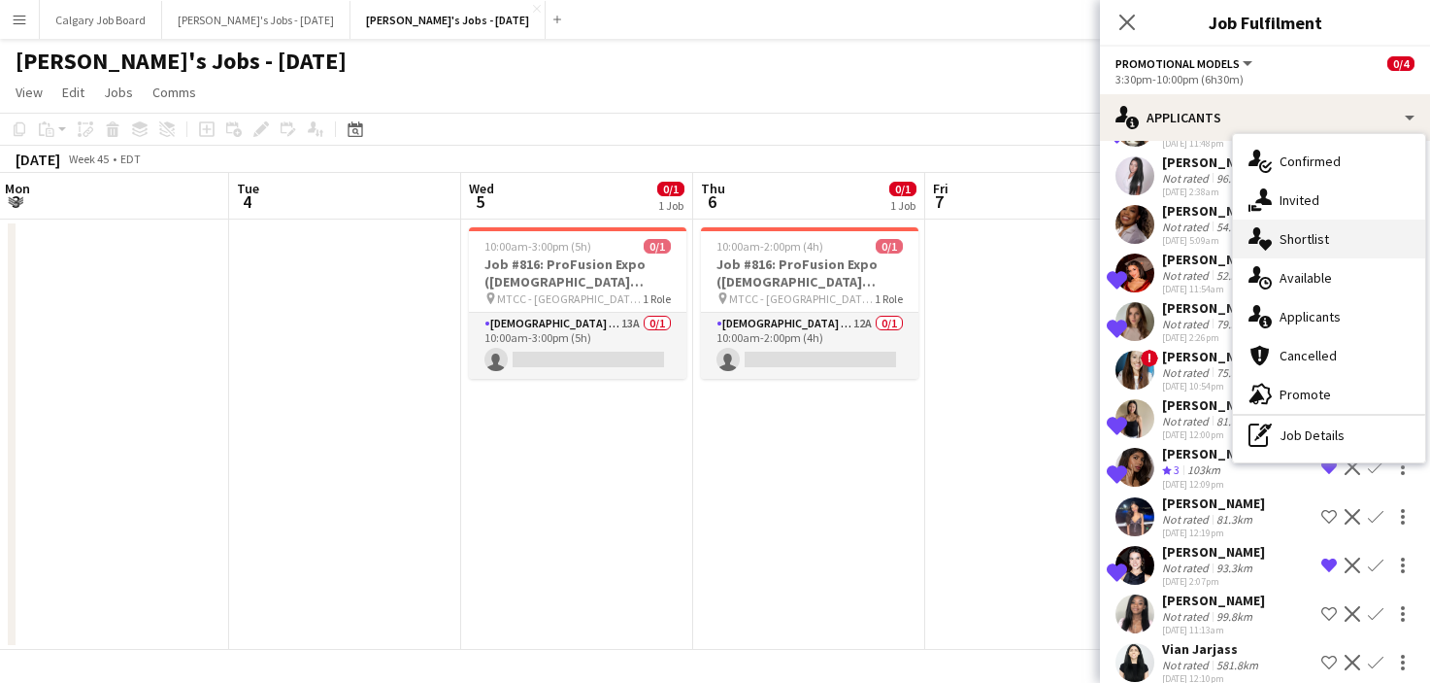
click at [1308, 233] on span "Shortlist" at bounding box center [1305, 238] width 50 height 17
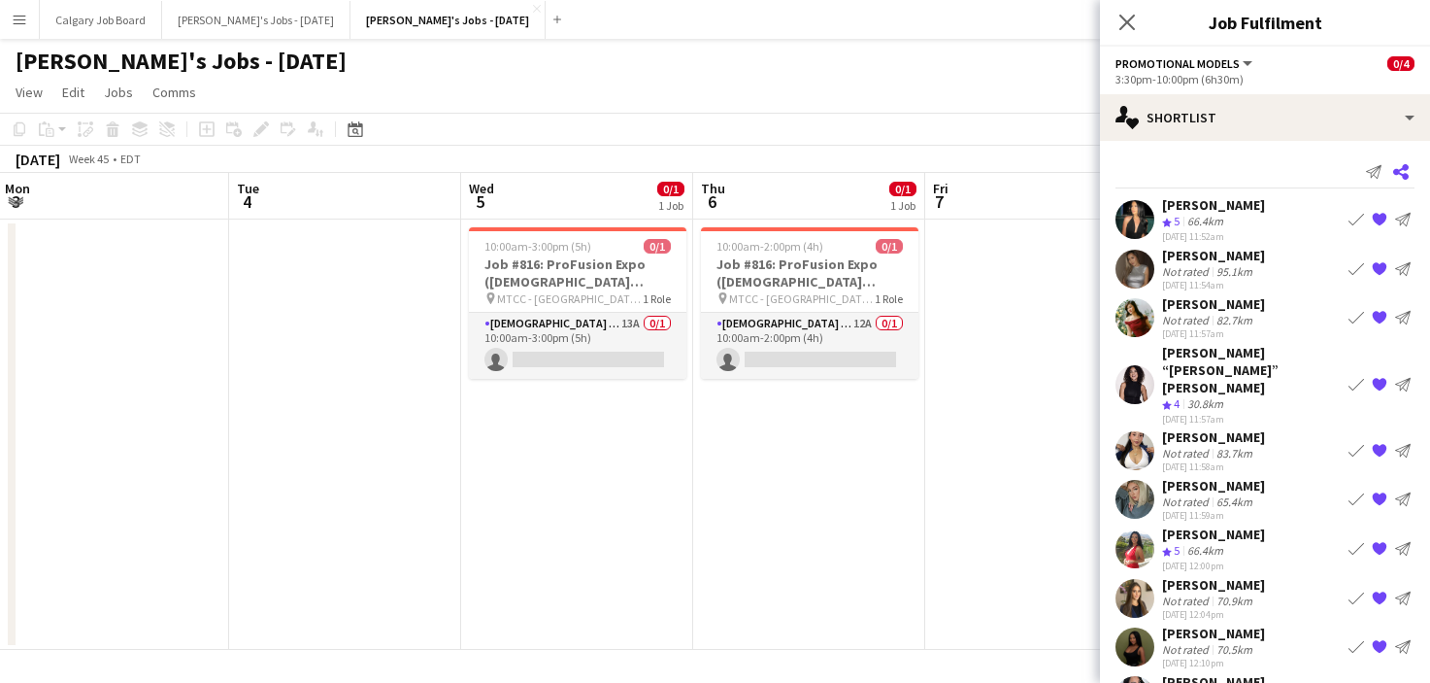
click at [1401, 167] on icon "Share" at bounding box center [1402, 172] width 16 height 16
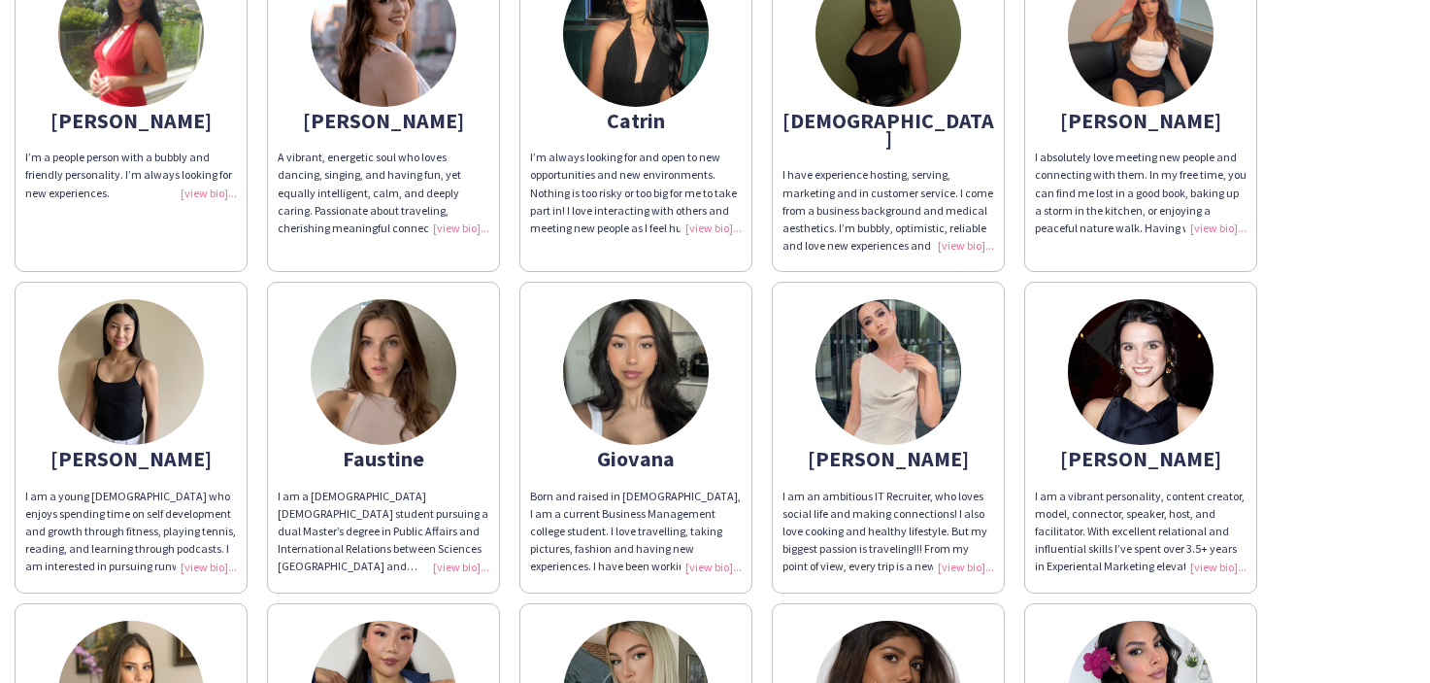
scroll to position [222, 0]
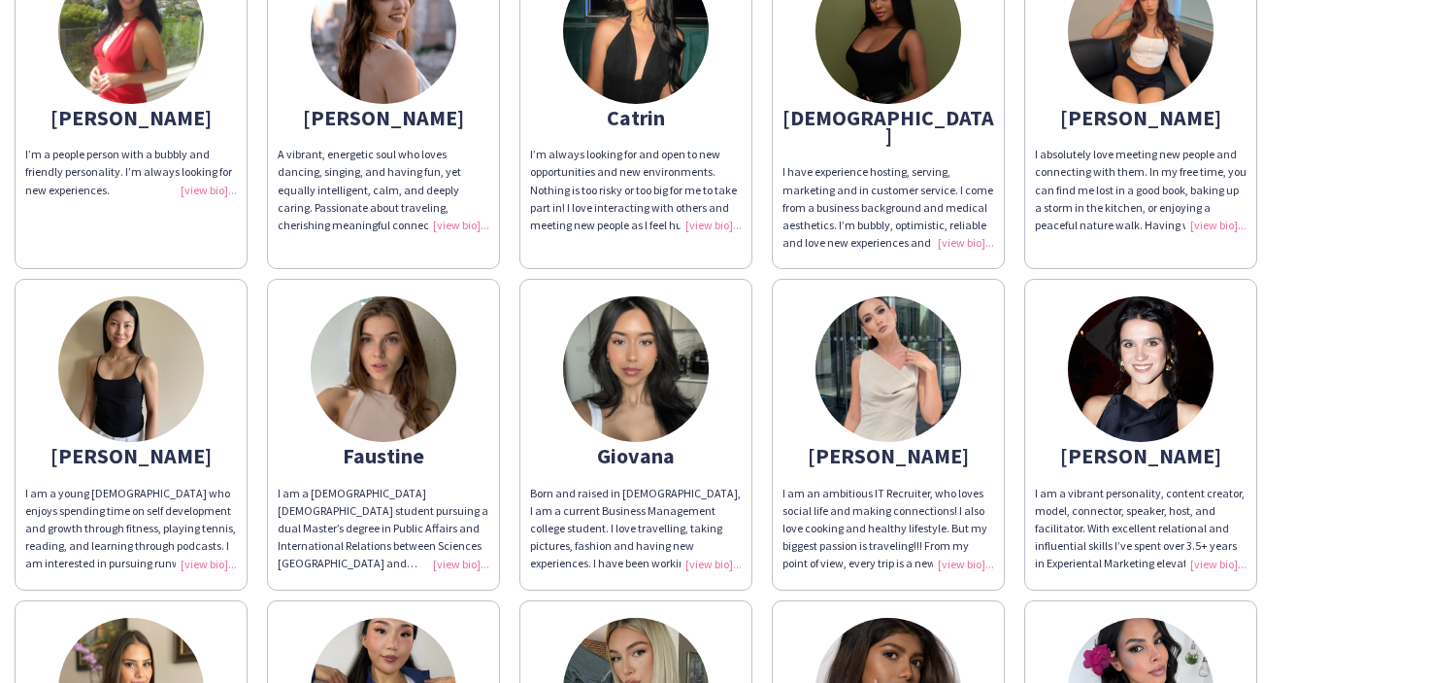
click at [468, 227] on div "A vibrant, energetic soul who loves dancing, singing, and having fun, yet equal…" at bounding box center [384, 190] width 212 height 88
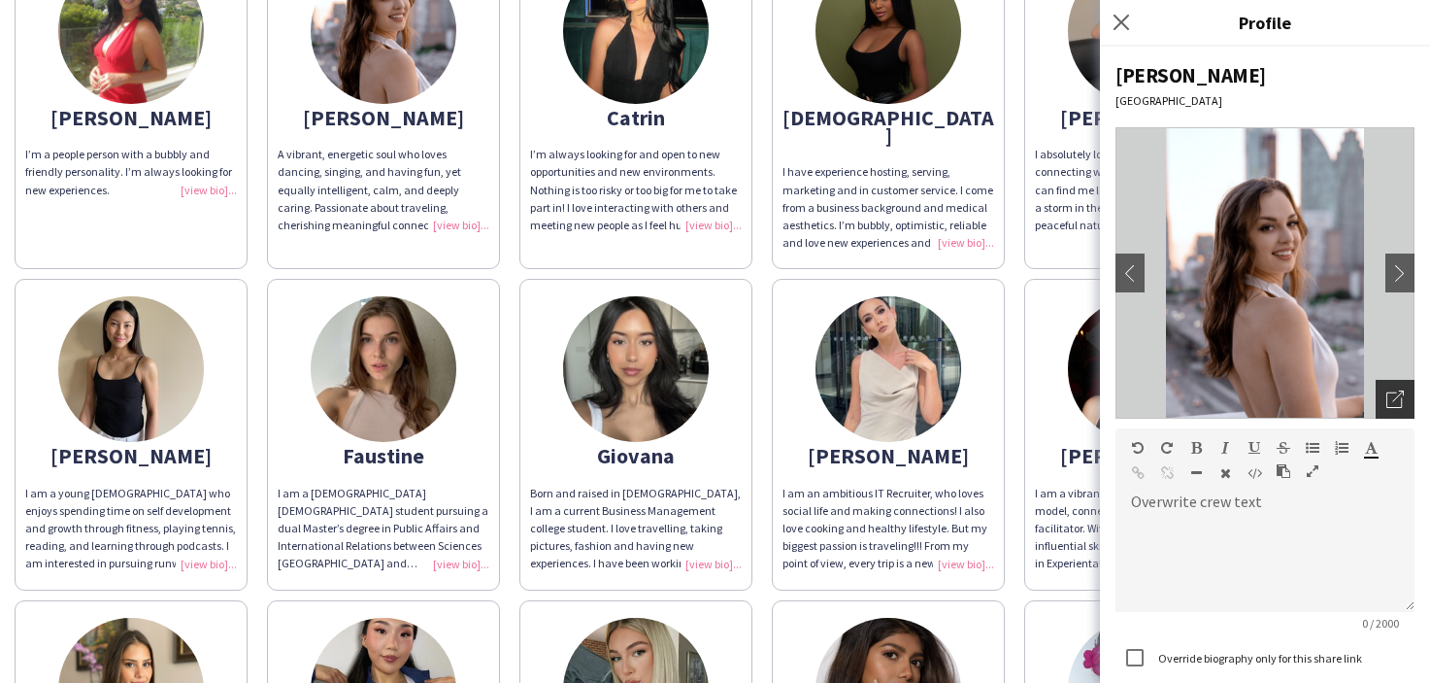
click at [1404, 411] on div "Open photos pop-in" at bounding box center [1395, 399] width 39 height 39
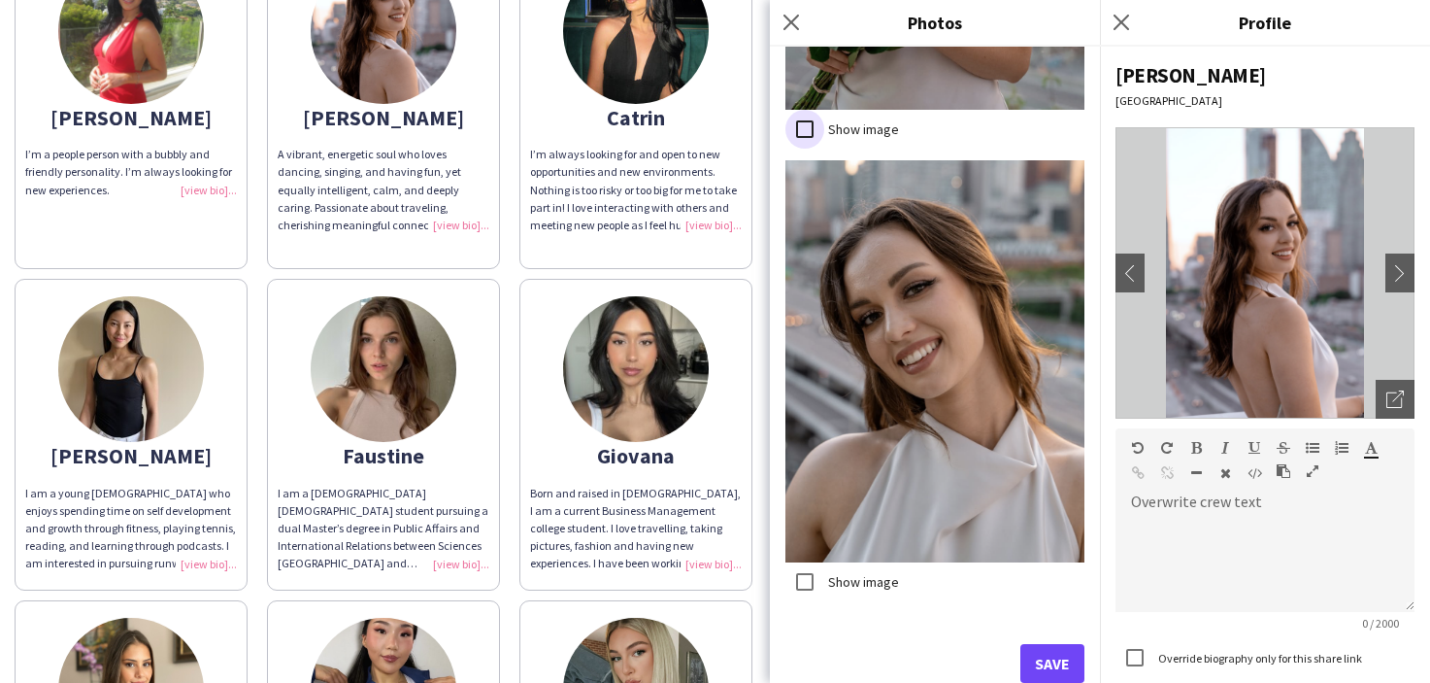
scroll to position [4823, 0]
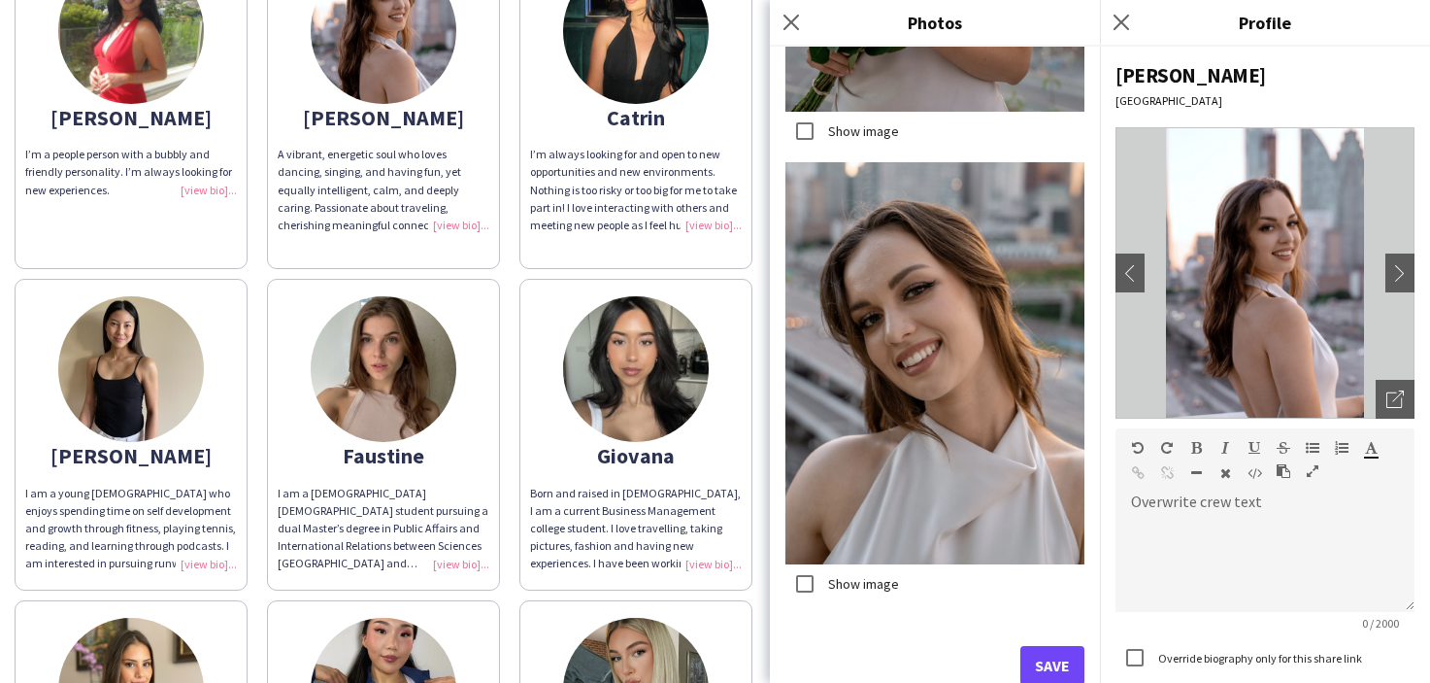
click at [1045, 665] on button "Save" at bounding box center [1053, 665] width 64 height 39
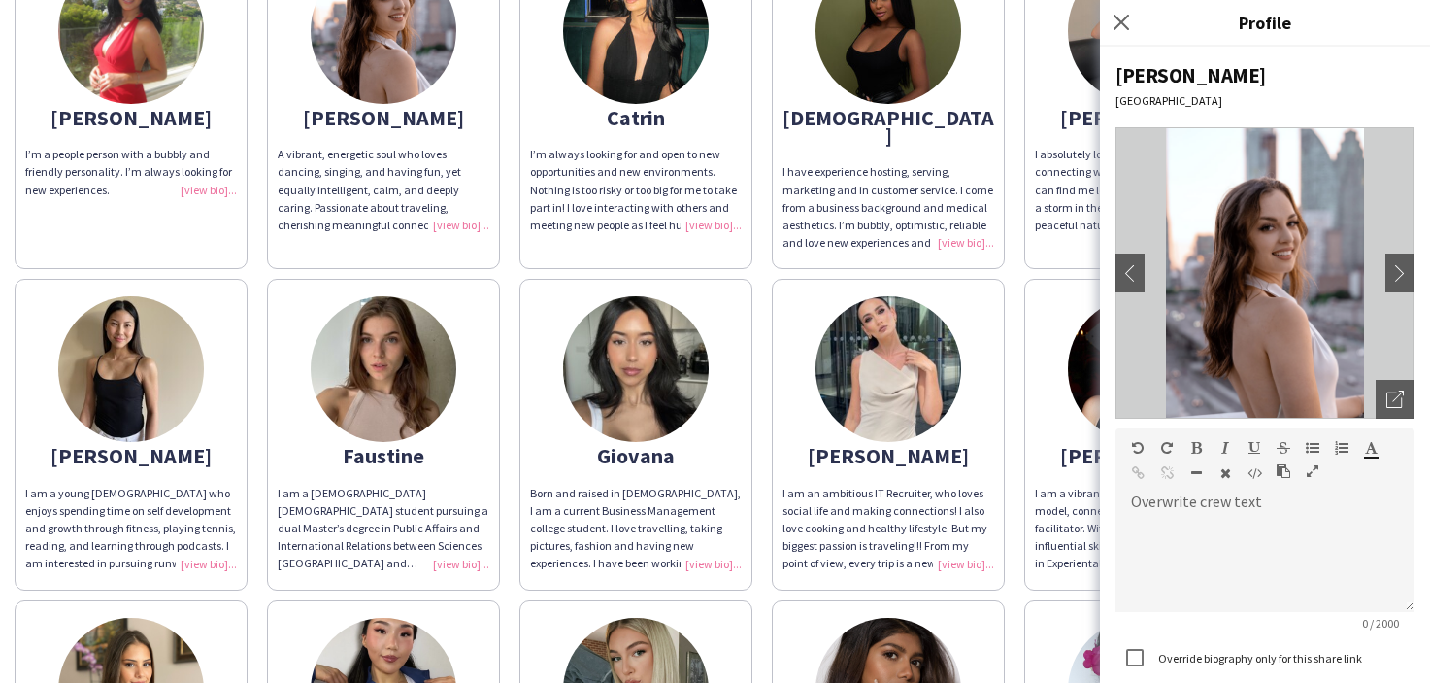
drag, startPoint x: 769, startPoint y: 518, endPoint x: 897, endPoint y: 537, distance: 129.6
click at [769, 517] on div "Angie I’m a people person with a bubbly and friendly personality. I’m always lo…" at bounding box center [715, 590] width 1401 height 1318
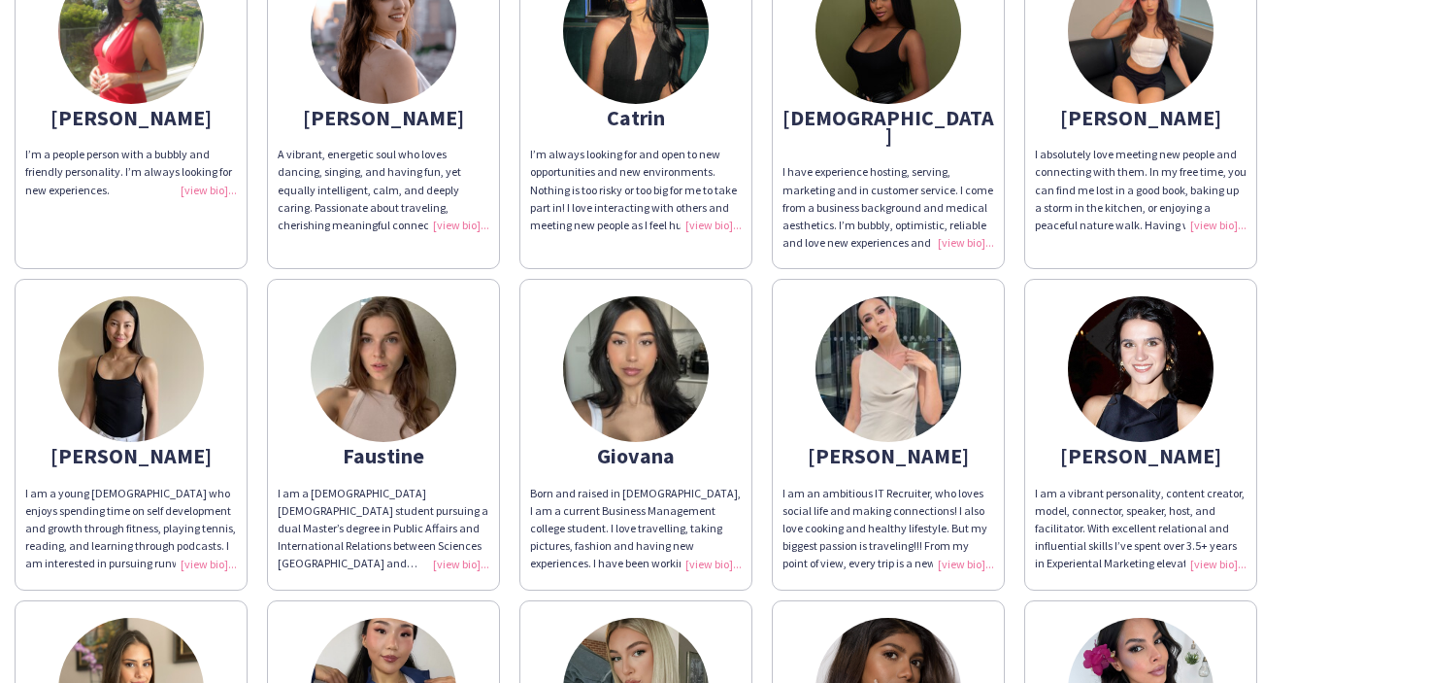
drag, startPoint x: 912, startPoint y: 538, endPoint x: 990, endPoint y: 529, distance: 78.2
click at [913, 538] on div "I am an ambitious IT Recruiter, who loves social life and making connections! I…" at bounding box center [889, 529] width 212 height 88
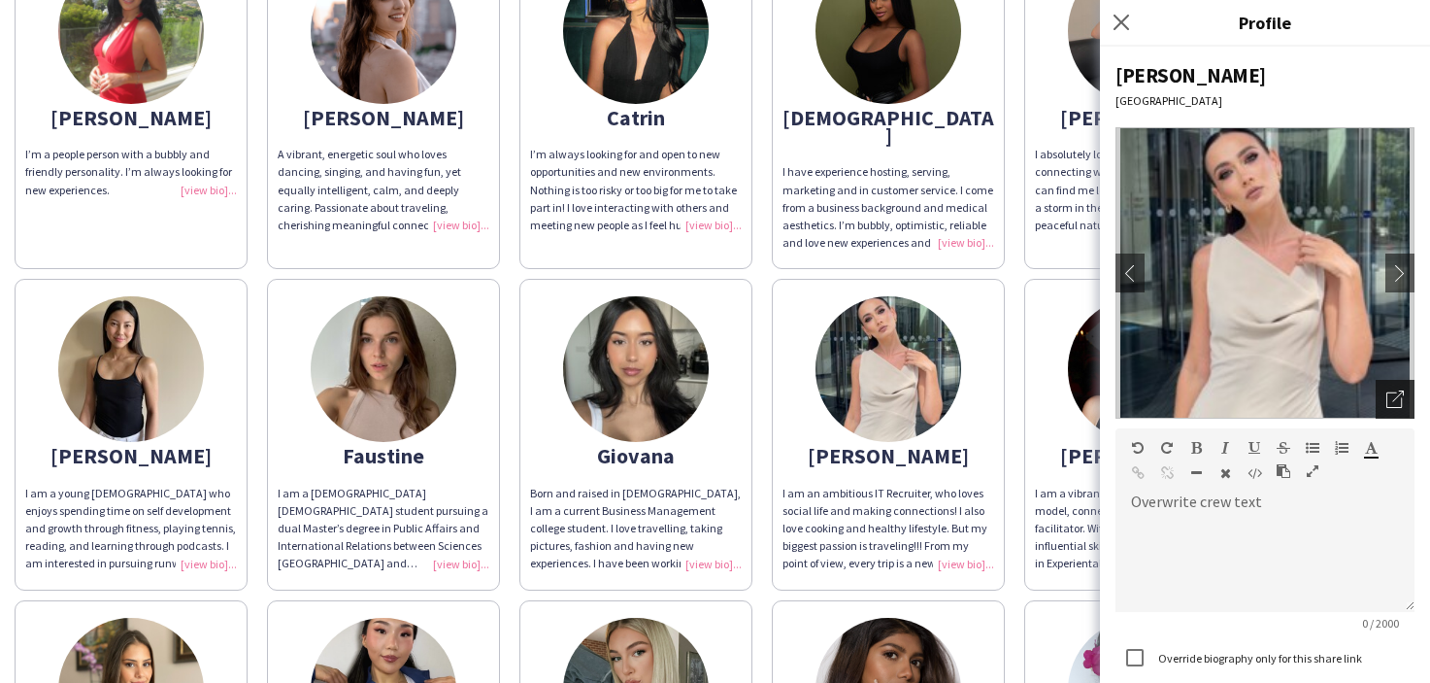
click at [1404, 401] on div "Open photos pop-in" at bounding box center [1395, 399] width 39 height 39
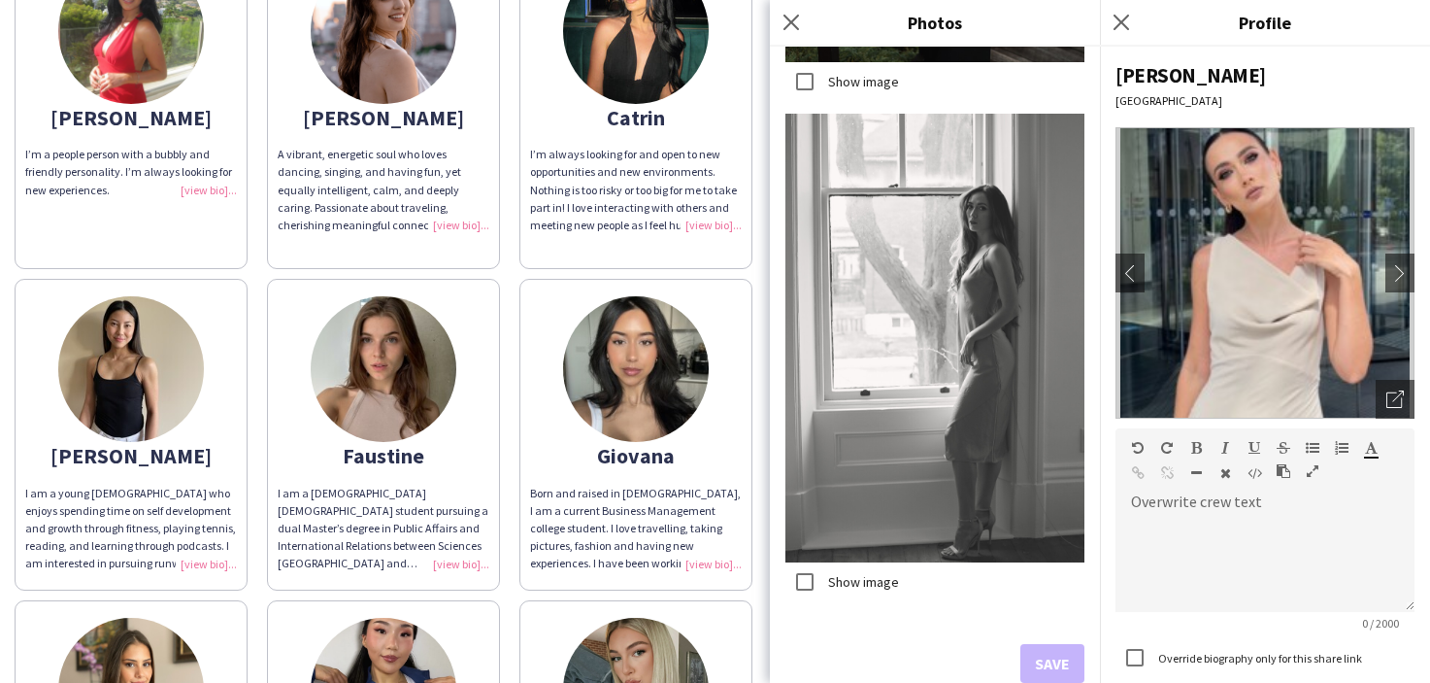
scroll to position [1745, 0]
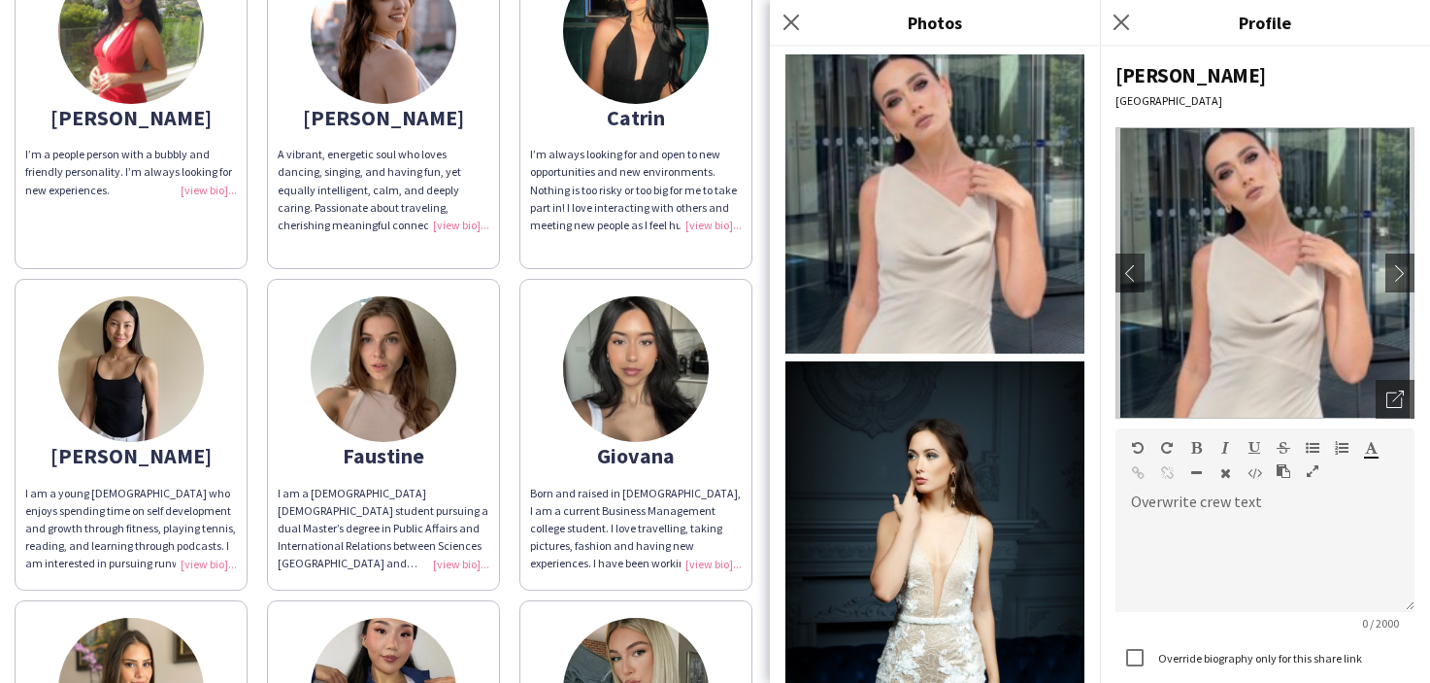
click at [713, 244] on app-share-pages-crew-card "Catrin I’m always looking for and open to new opportunities and new environment…" at bounding box center [636, 105] width 233 height 328
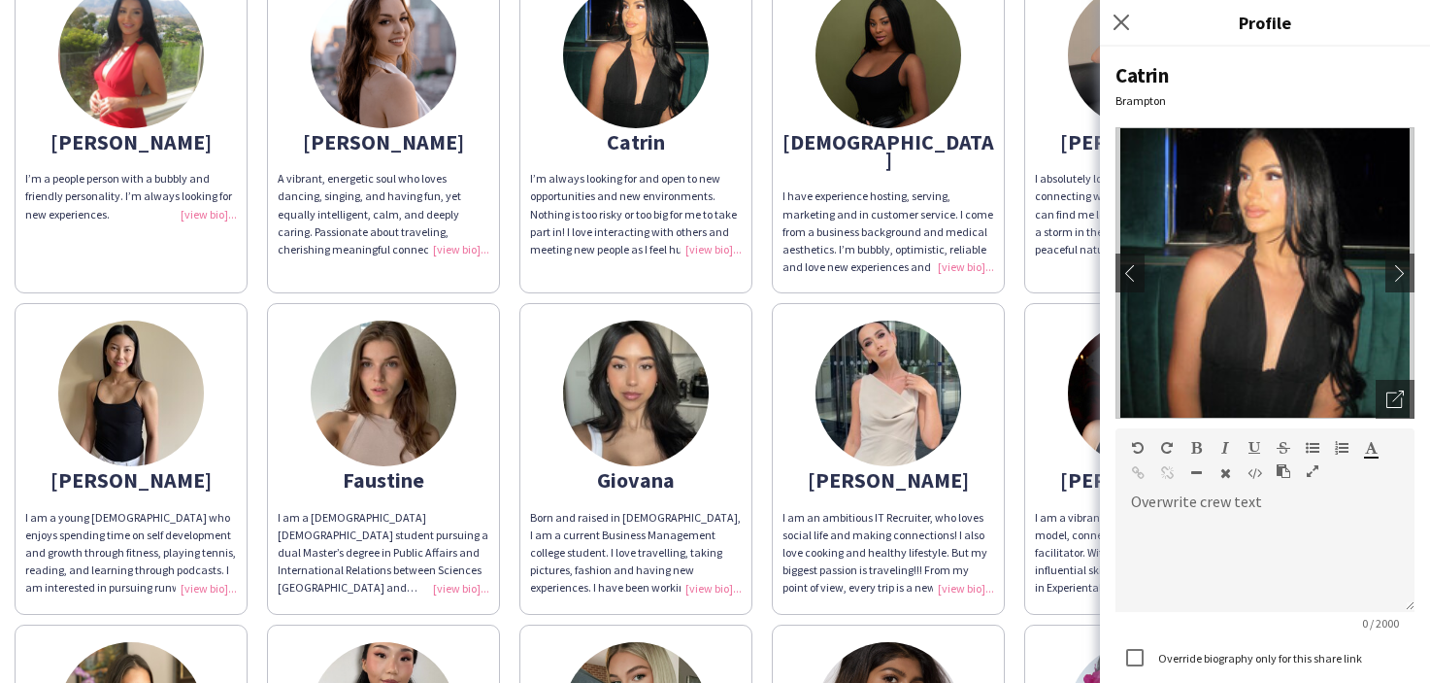
click at [975, 277] on div "Angie I’m a people person with a bubbly and friendly personality. I’m always lo…" at bounding box center [715, 614] width 1401 height 1318
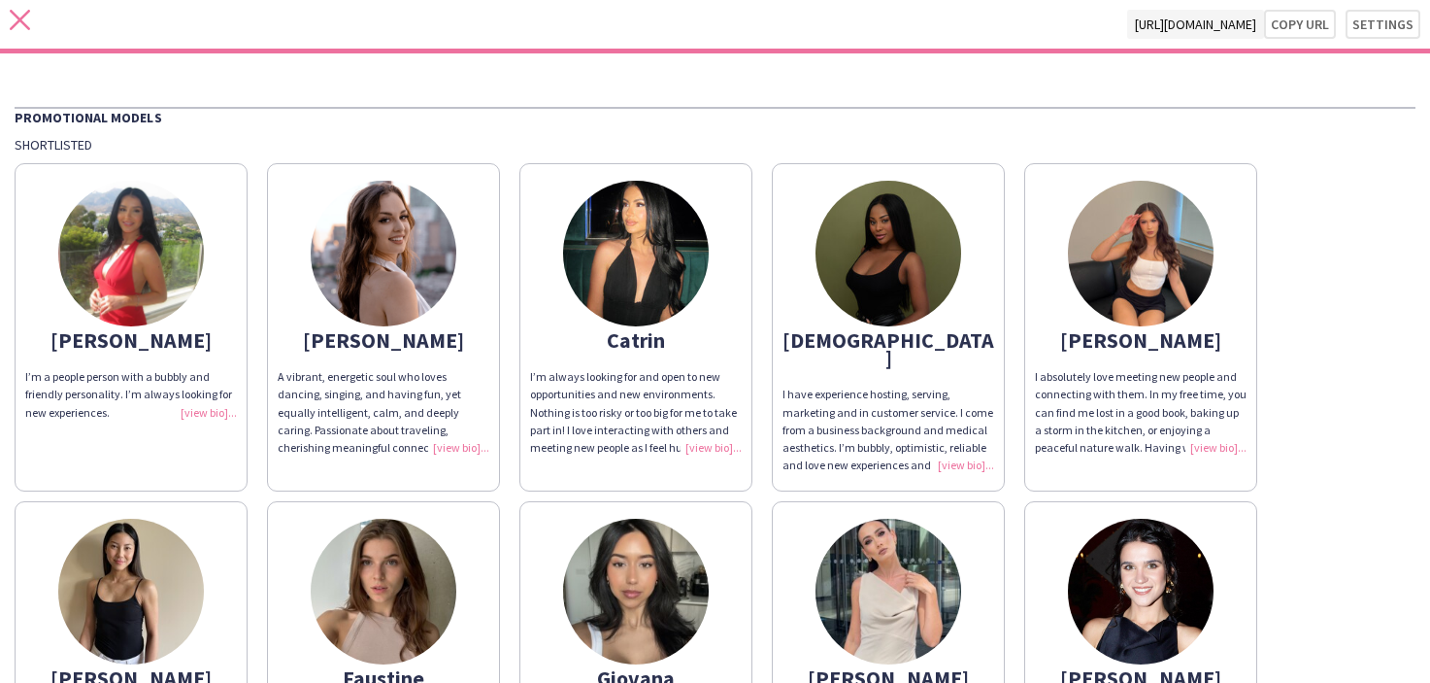
drag, startPoint x: 36, startPoint y: 14, endPoint x: 22, endPoint y: 16, distance: 13.7
click at [33, 14] on div "close https://admin.liveforce.co/v2/s/99b08798-dd8f-428d-9258-1c6aef497cf0 Copy…" at bounding box center [715, 26] width 1430 height 53
click at [17, 17] on icon at bounding box center [20, 20] width 20 height 20
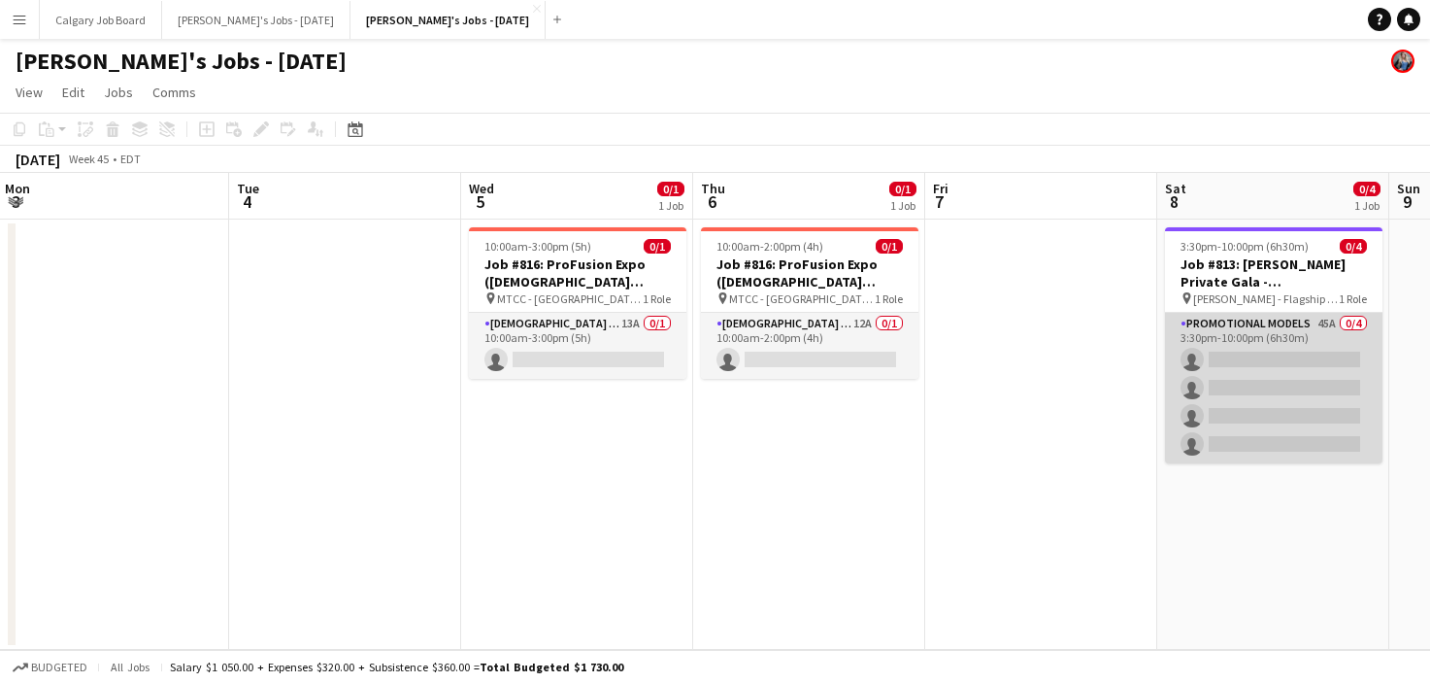
click at [1189, 355] on app-card-role "Promotional Models 45A 0/4 3:30pm-10:00pm (6h30m) single-neutral-actions single…" at bounding box center [1274, 388] width 218 height 151
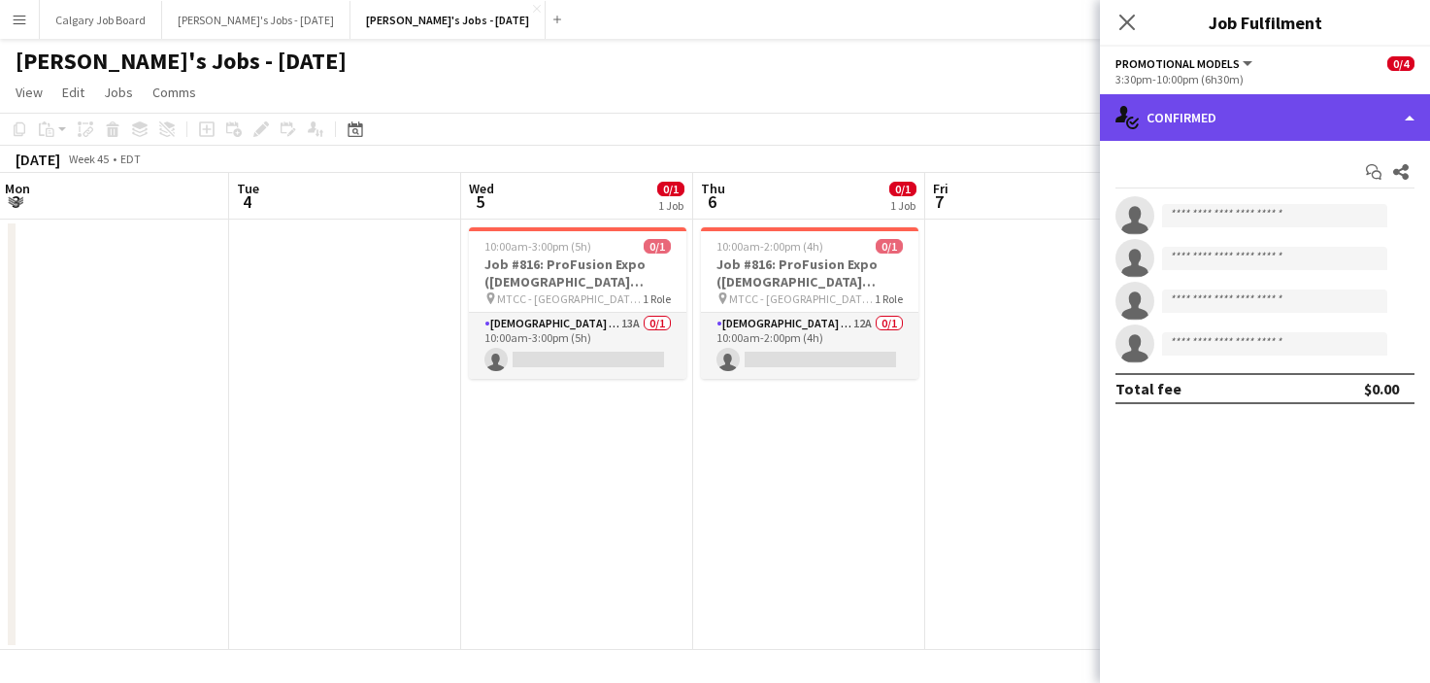
click at [1292, 119] on div "single-neutral-actions-check-2 Confirmed" at bounding box center [1265, 117] width 330 height 47
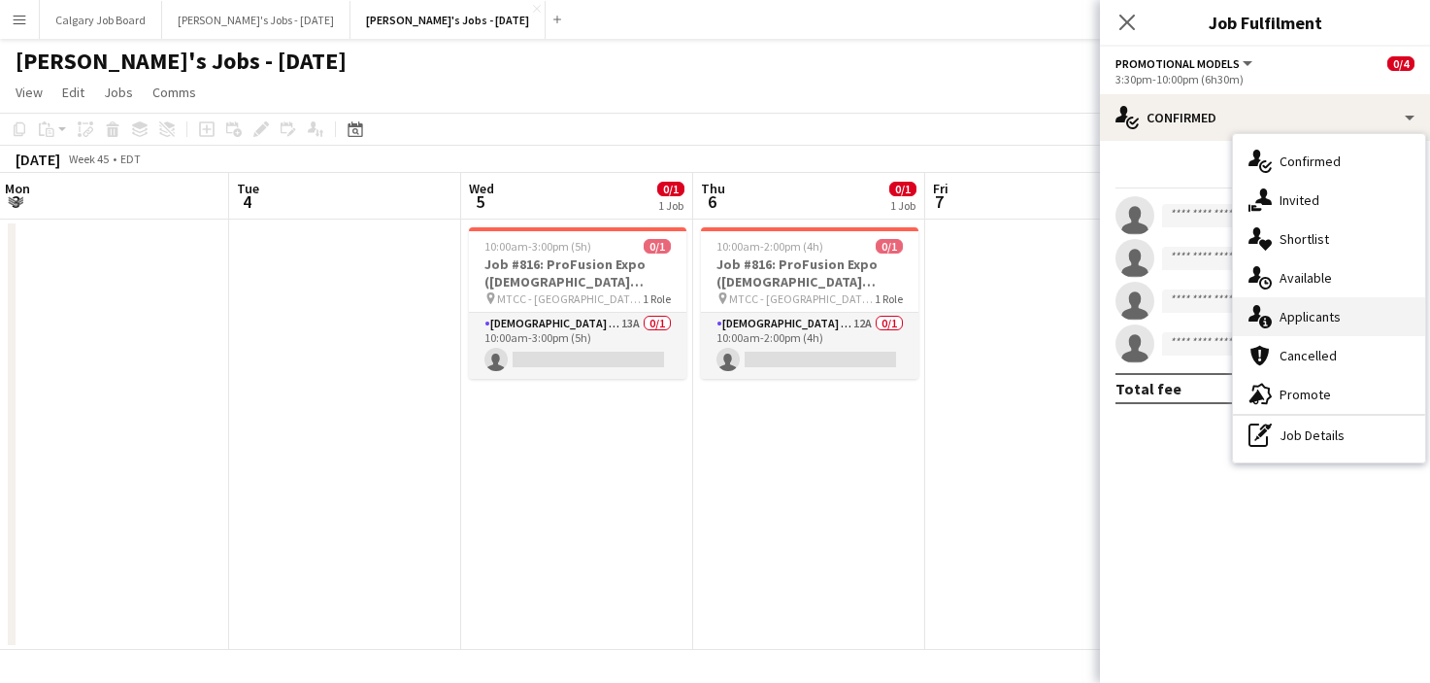
click at [1341, 314] on div "single-neutral-actions-information Applicants" at bounding box center [1329, 316] width 192 height 39
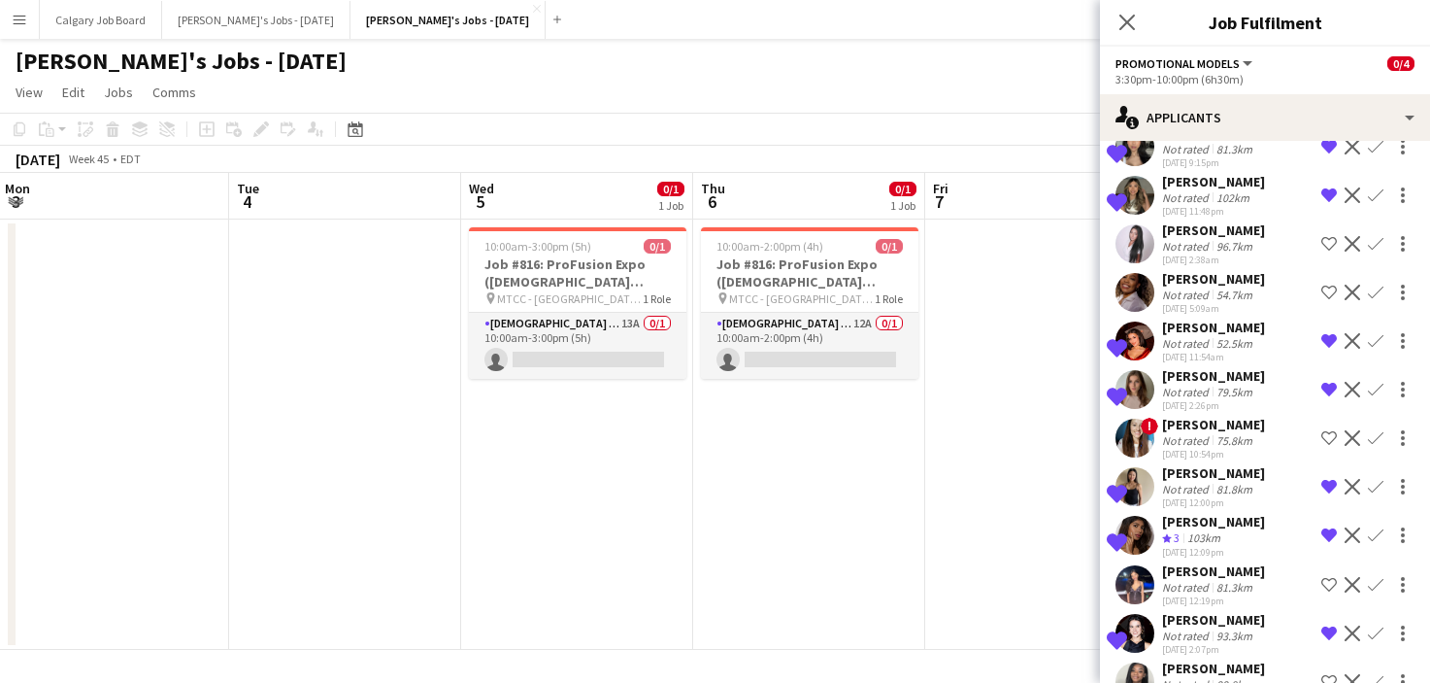
click at [1226, 611] on div "[PERSON_NAME]" at bounding box center [1213, 619] width 103 height 17
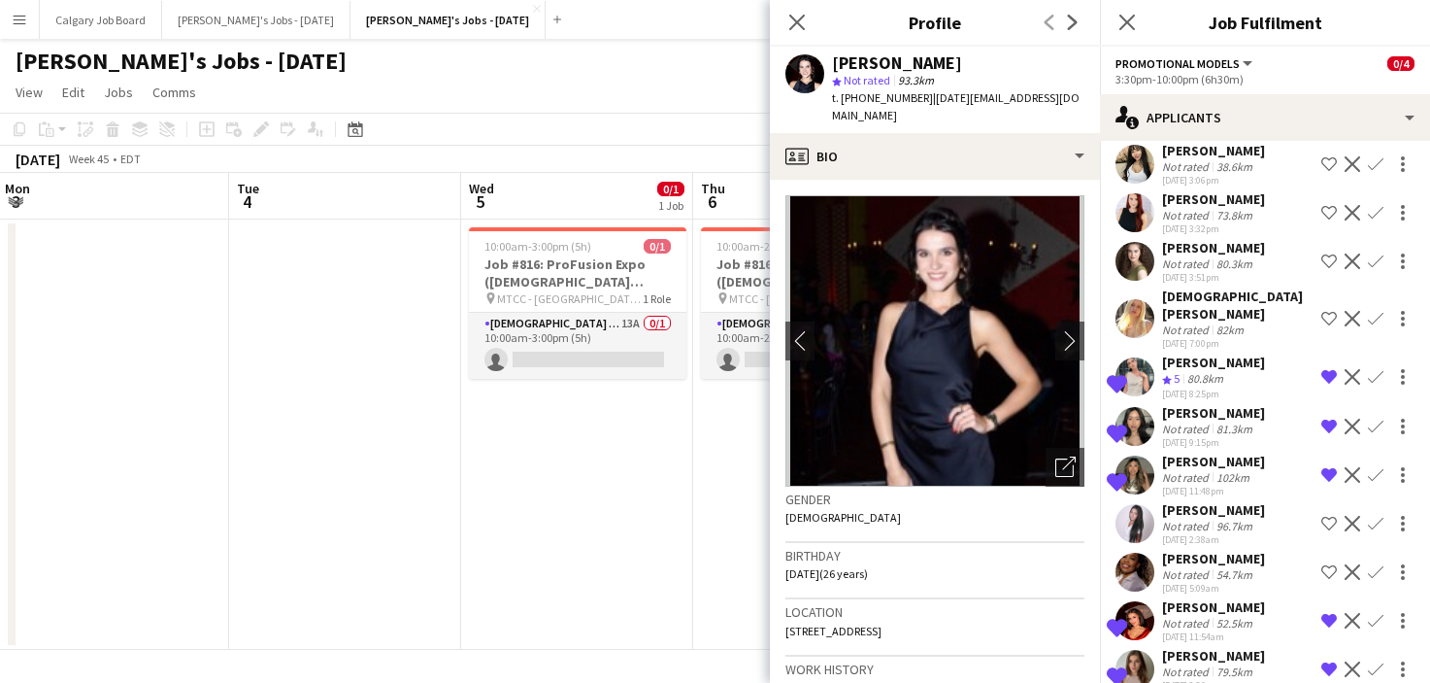
click at [1194, 387] on div "[DATE] 8:25pm" at bounding box center [1213, 393] width 103 height 13
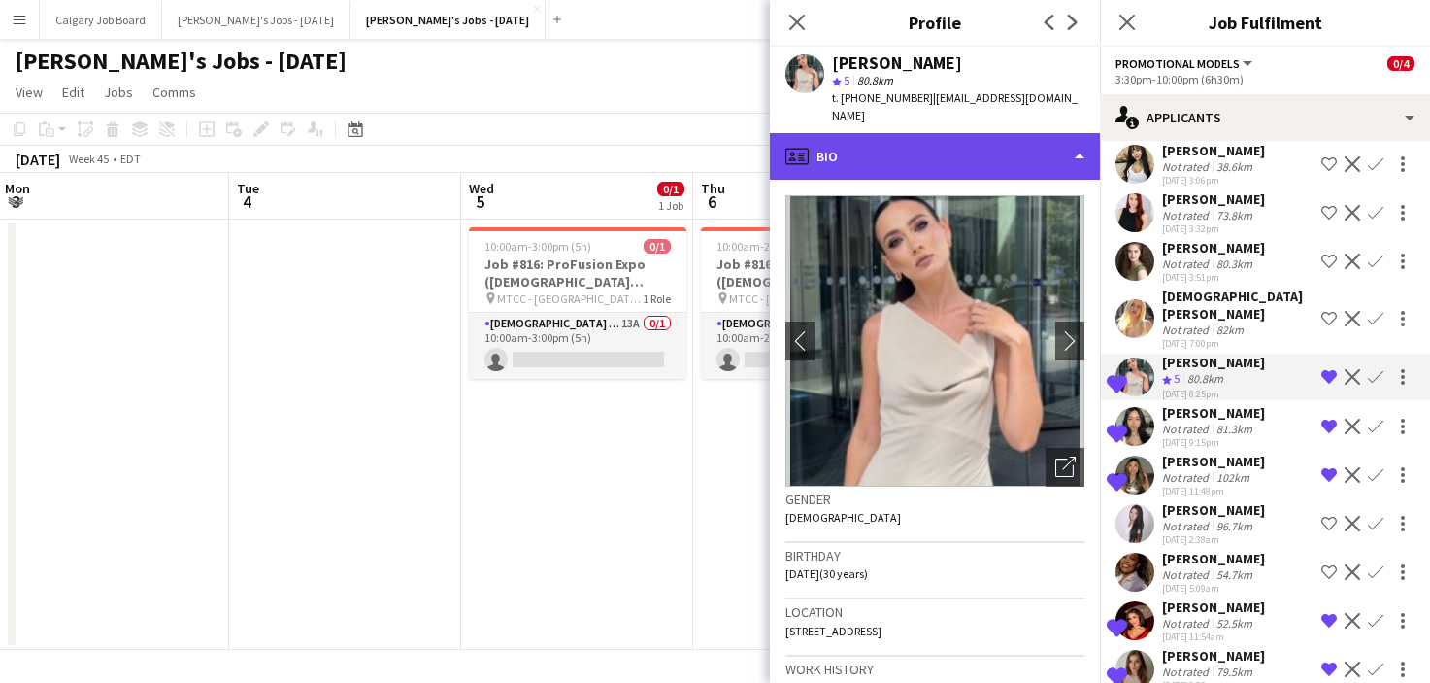
click at [993, 147] on div "profile Bio" at bounding box center [935, 156] width 330 height 47
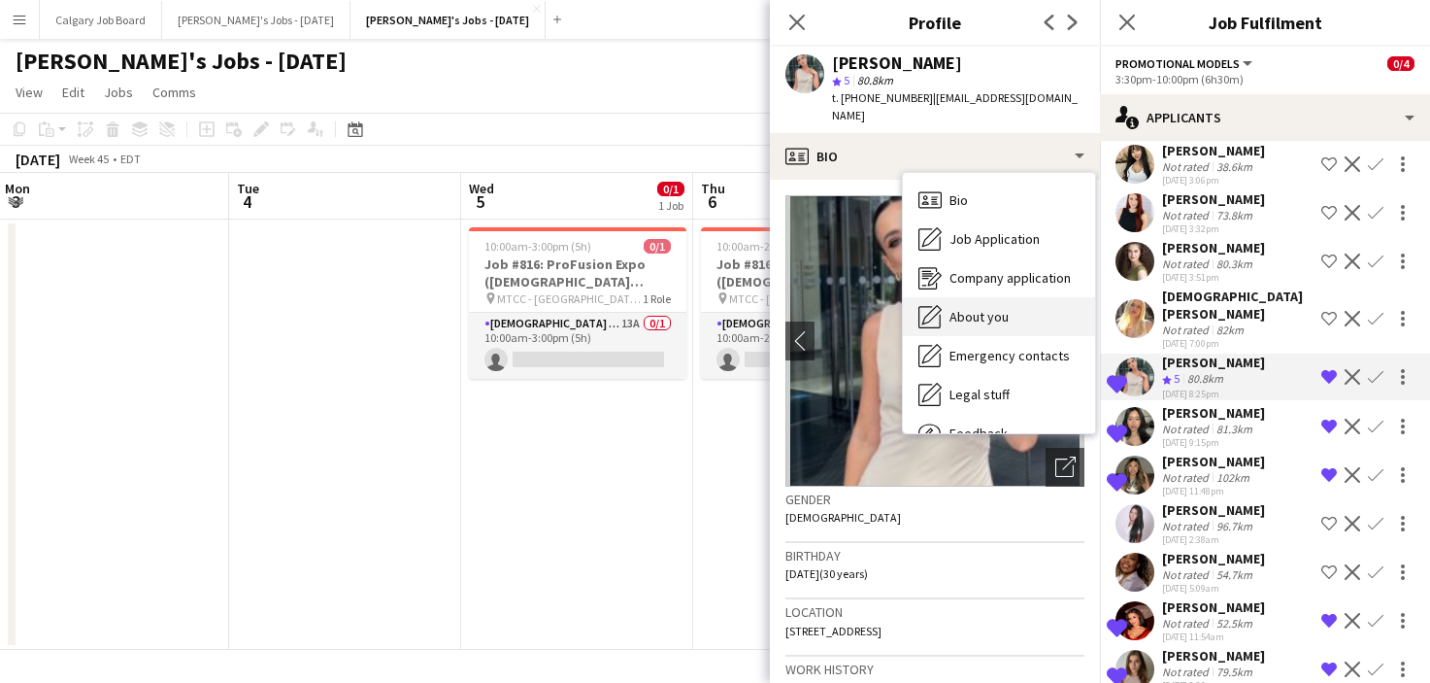
click at [986, 308] on span "About you" at bounding box center [979, 316] width 59 height 17
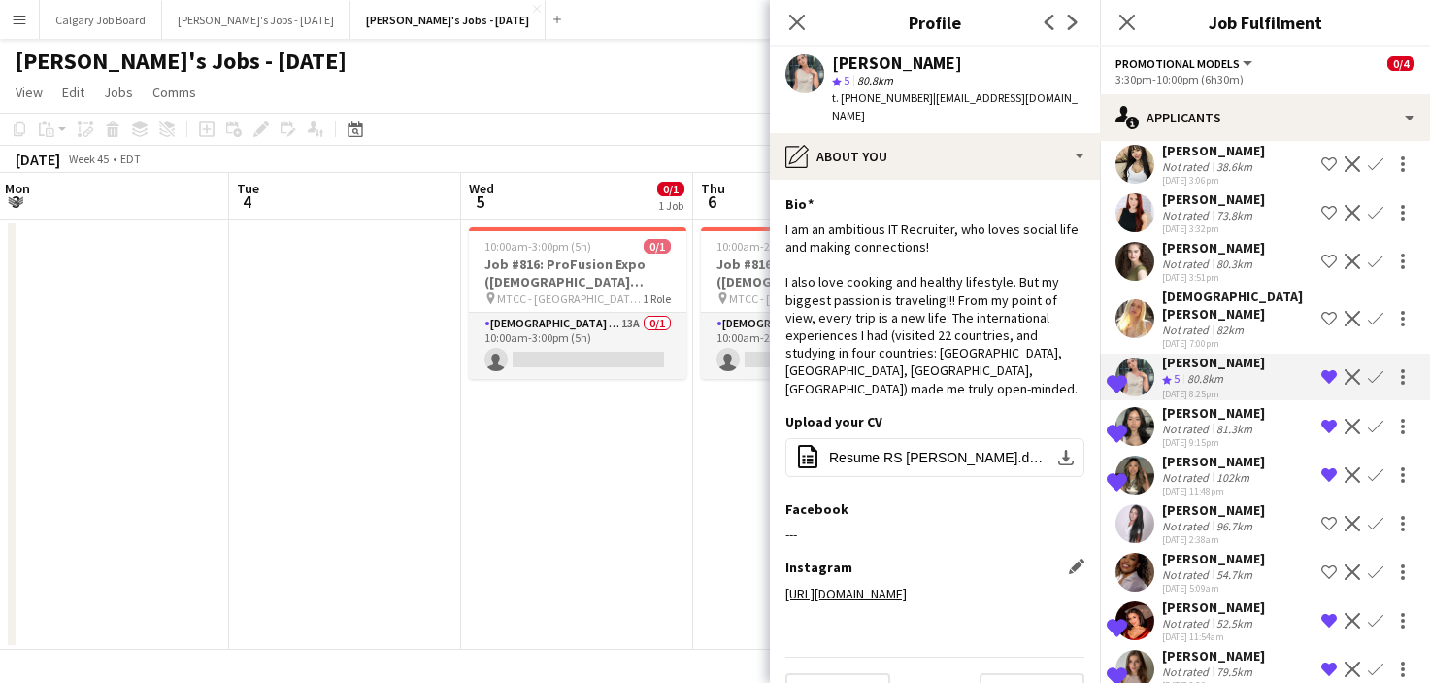
click at [907, 585] on link "https://instagram.com/yulia_bess?r=nametag" at bounding box center [846, 593] width 121 height 17
drag, startPoint x: 835, startPoint y: 65, endPoint x: 984, endPoint y: 59, distance: 148.7
click at [984, 59] on div "[PERSON_NAME]" at bounding box center [958, 62] width 252 height 17
copy div "[PERSON_NAME]"
click at [1071, 558] on app-icon "Edit this field" at bounding box center [1077, 566] width 16 height 16
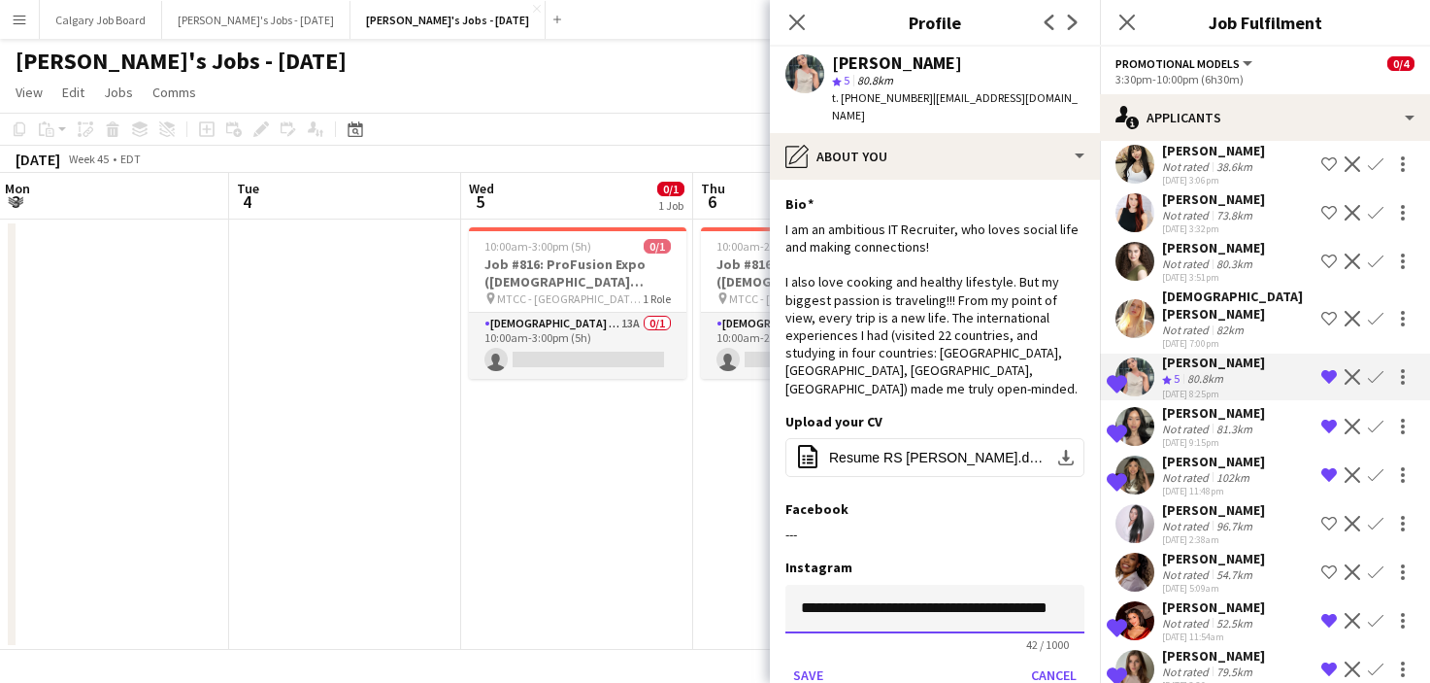
drag, startPoint x: 798, startPoint y: 586, endPoint x: 1084, endPoint y: 594, distance: 285.6
click at [1084, 594] on input "**********" at bounding box center [935, 609] width 299 height 49
paste input "**********"
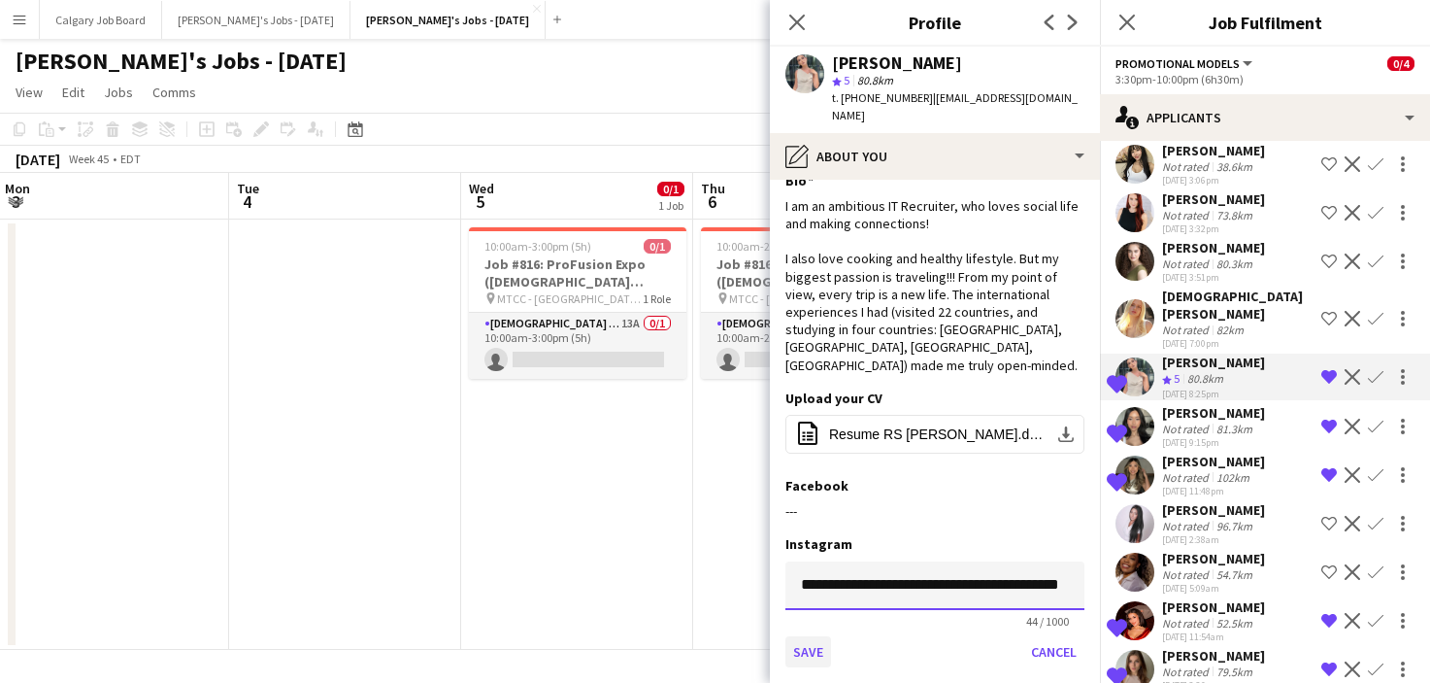
type input "**********"
click at [819, 636] on button "Save" at bounding box center [809, 651] width 46 height 31
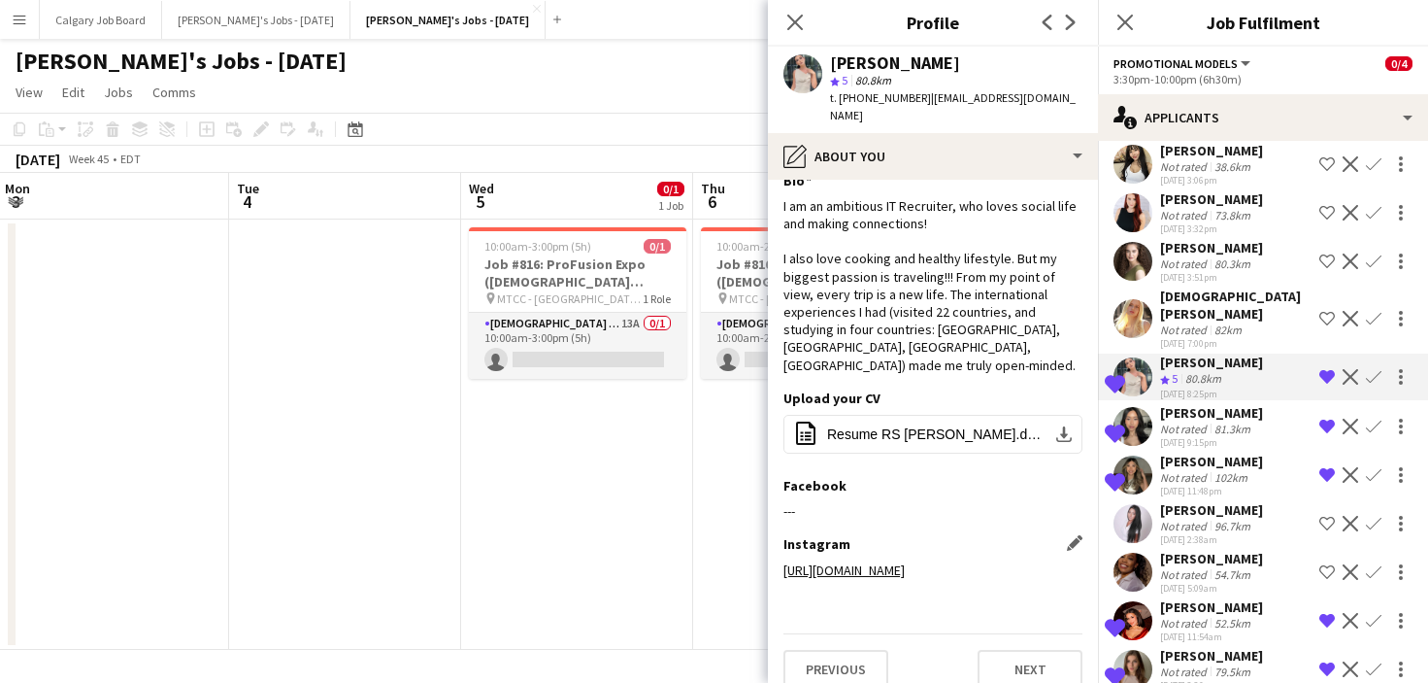
click at [1204, 371] on div "80.8km" at bounding box center [1204, 379] width 44 height 17
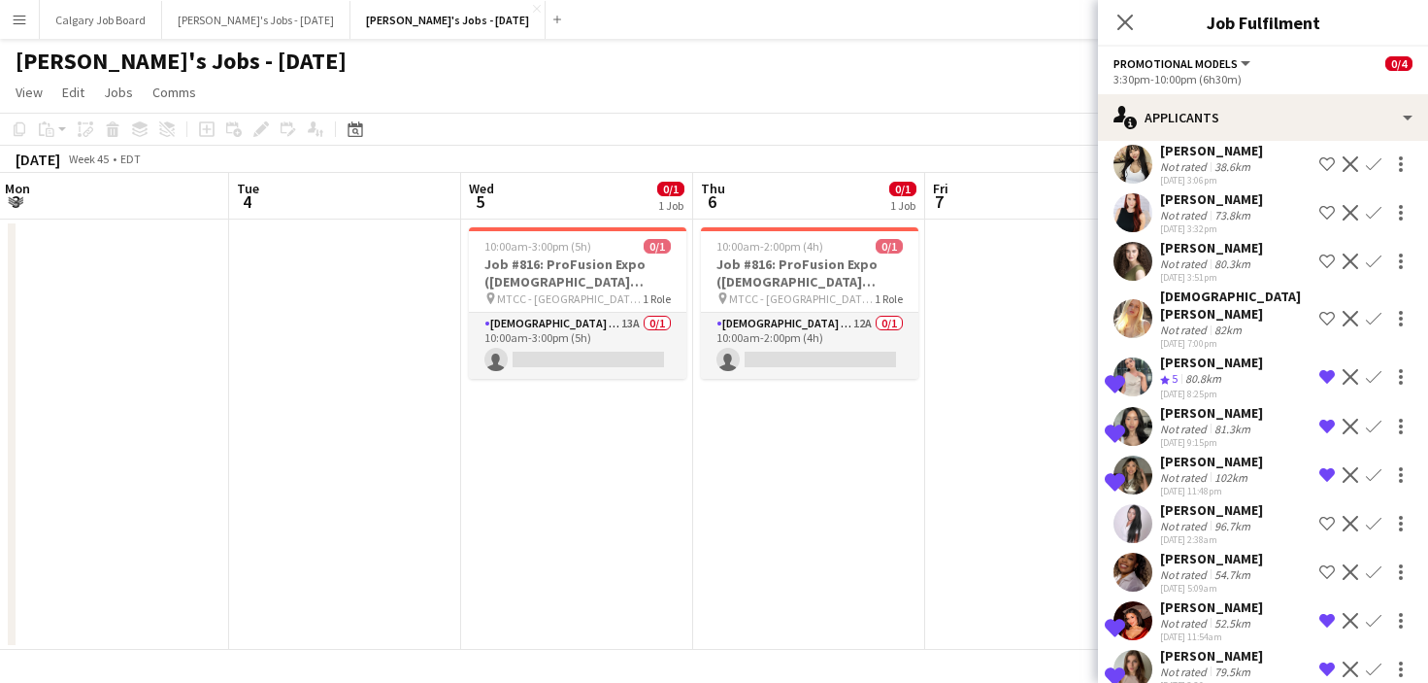
click at [1197, 371] on div "80.8km" at bounding box center [1204, 379] width 44 height 17
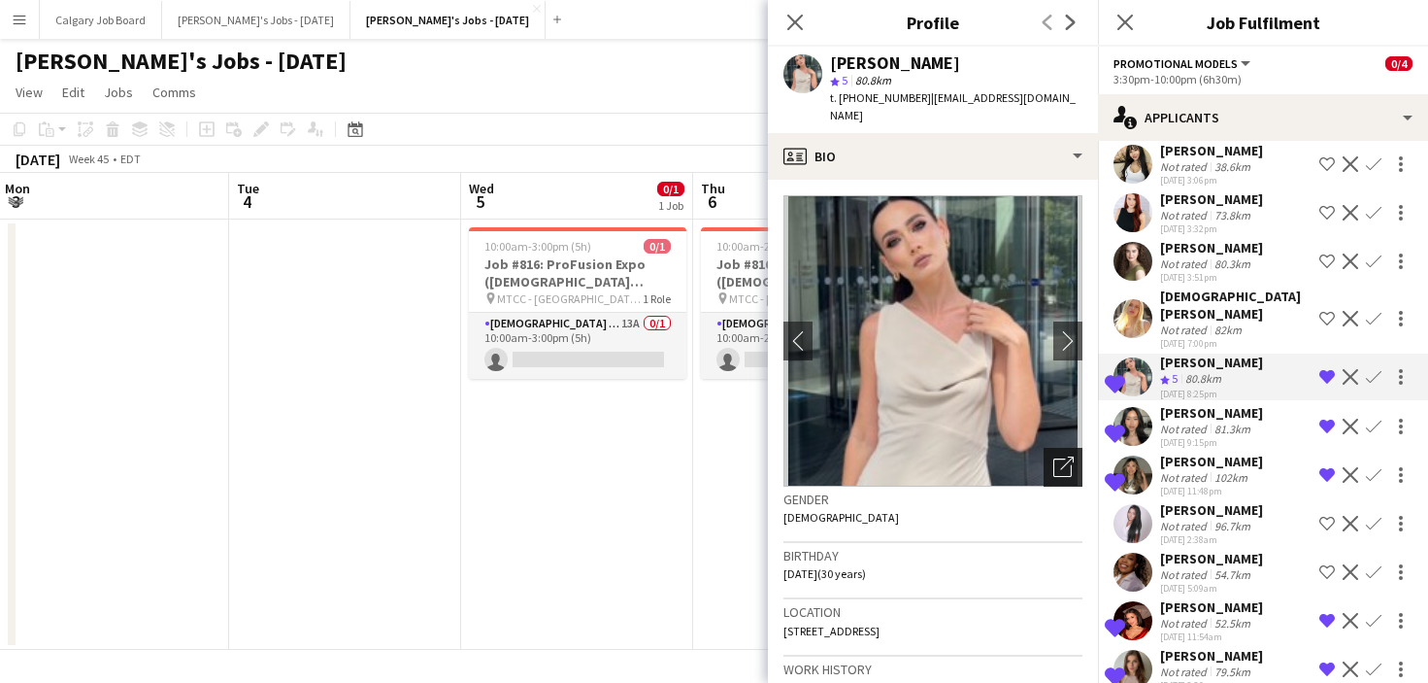
click at [1058, 456] on icon "Open photos pop-in" at bounding box center [1064, 466] width 20 height 20
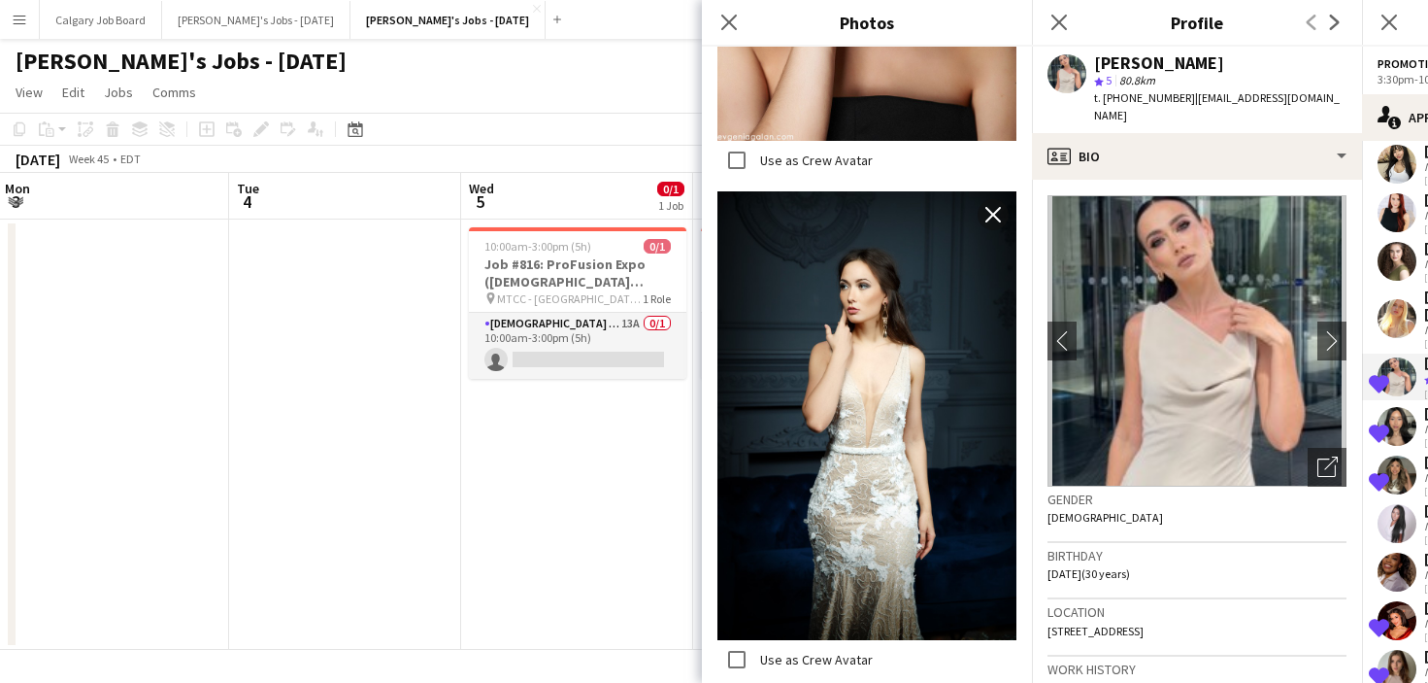
scroll to position [1774, 0]
click at [1111, 490] on h3 "Gender" at bounding box center [1197, 498] width 299 height 17
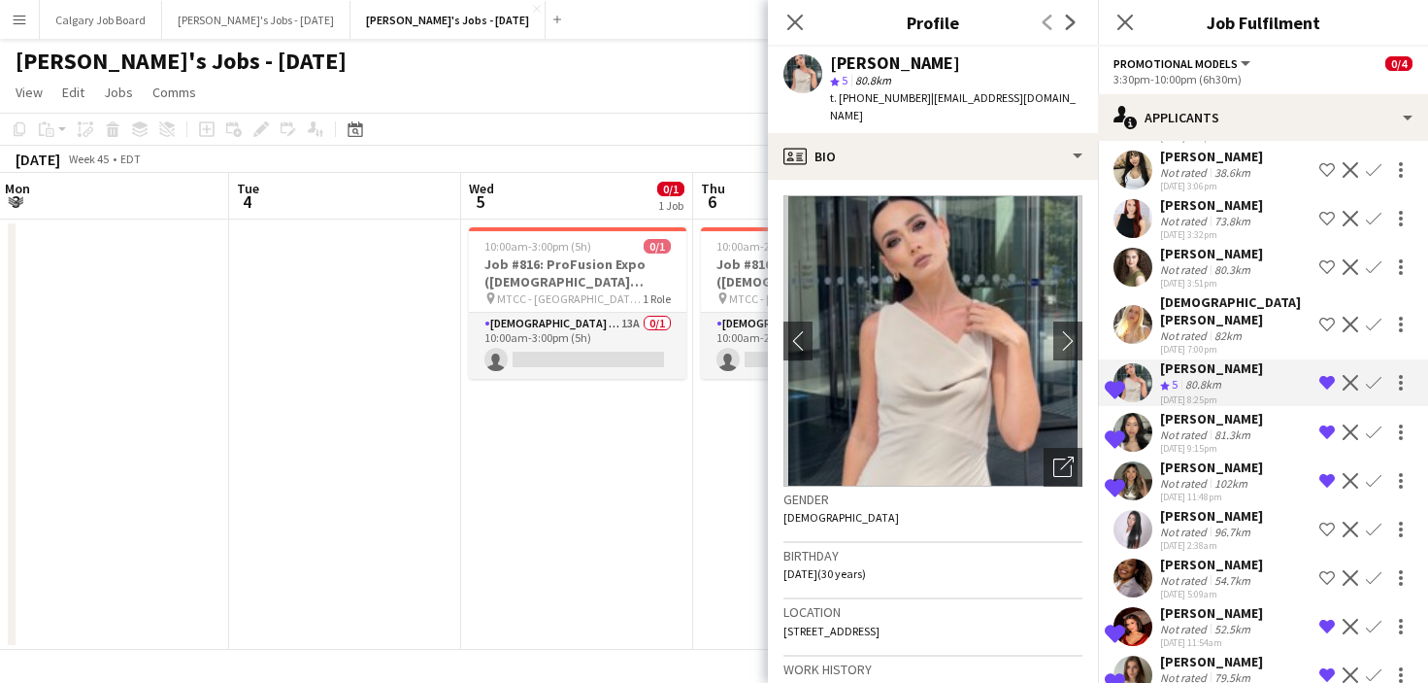
scroll to position [1424, 0]
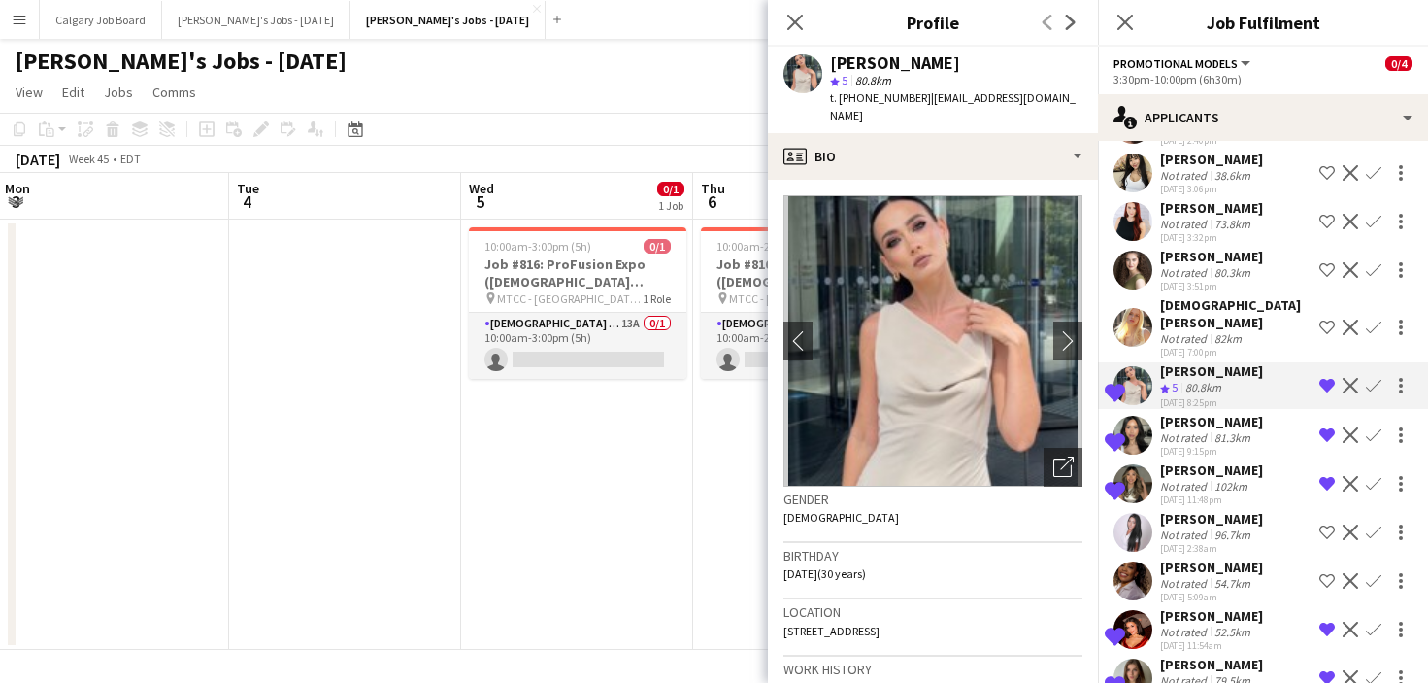
click at [1327, 378] on app-icon "Remove crew from shortlist" at bounding box center [1328, 386] width 16 height 16
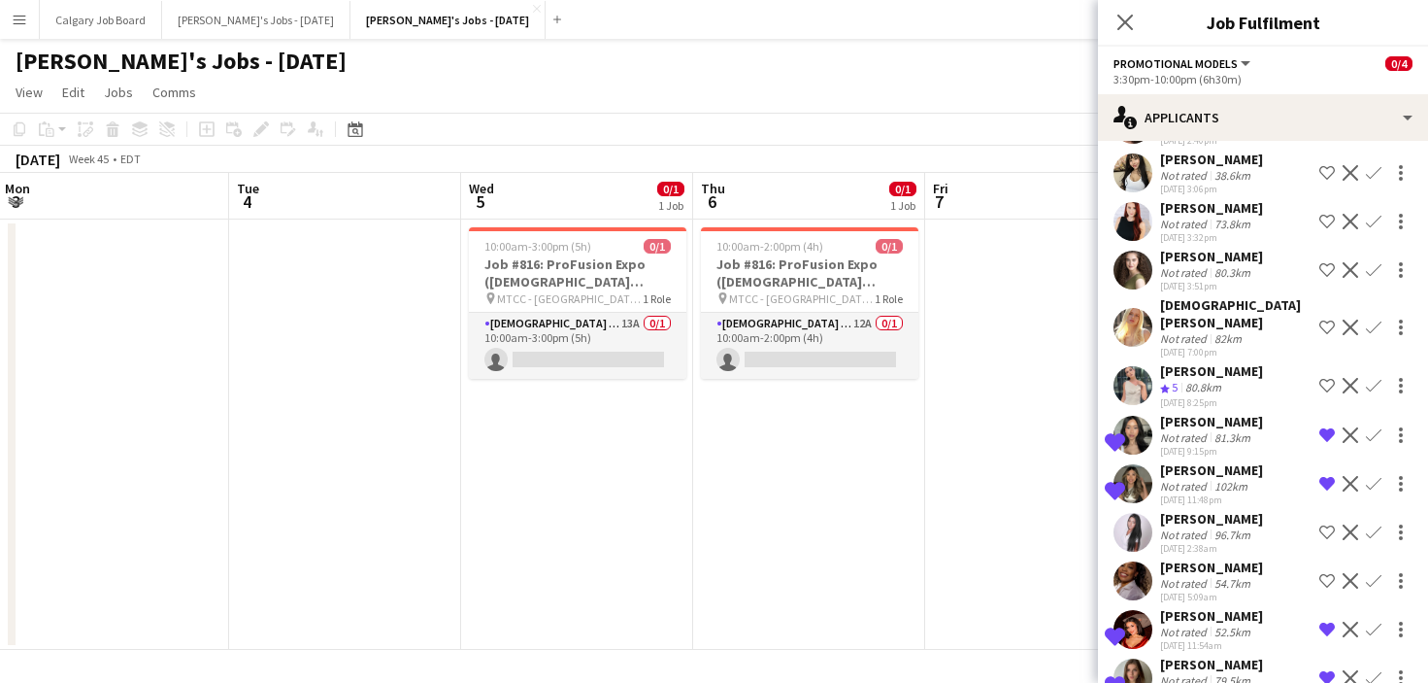
click at [991, 358] on app-date-cell at bounding box center [1041, 434] width 232 height 430
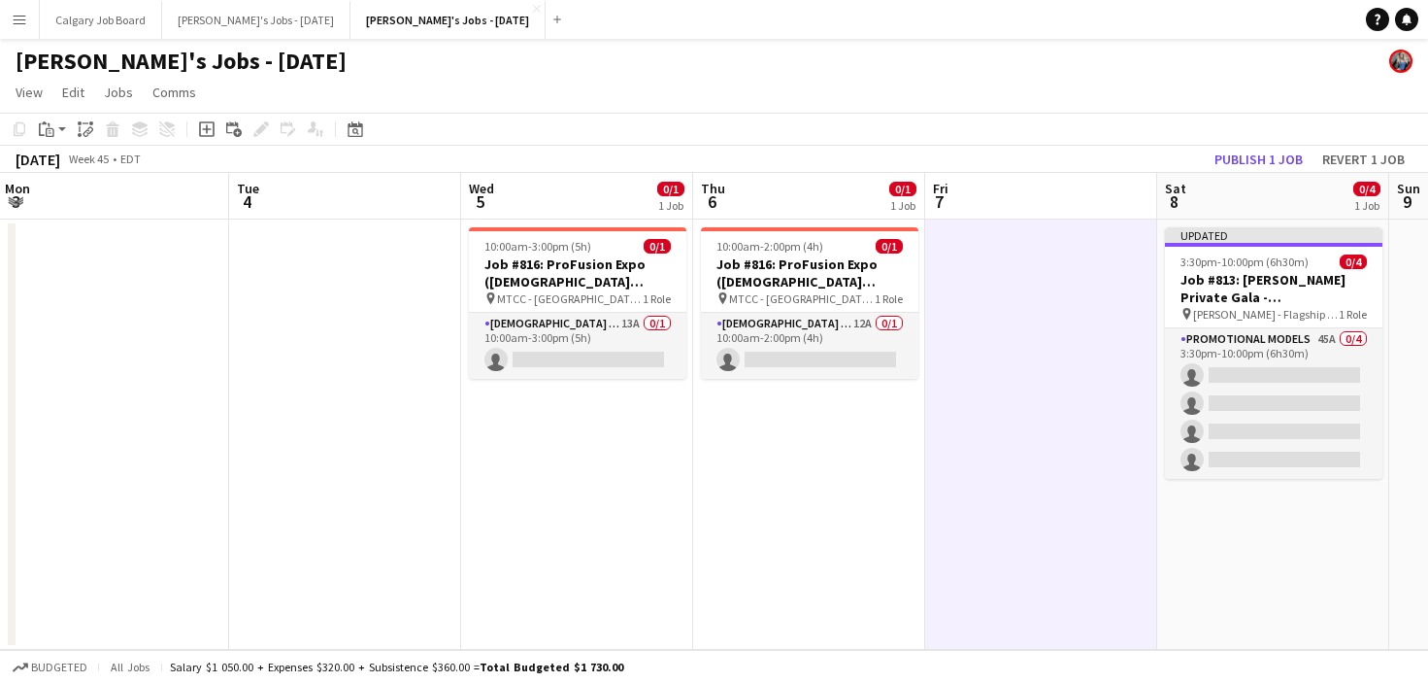
click at [1249, 158] on button "Publish 1 job" at bounding box center [1259, 159] width 104 height 25
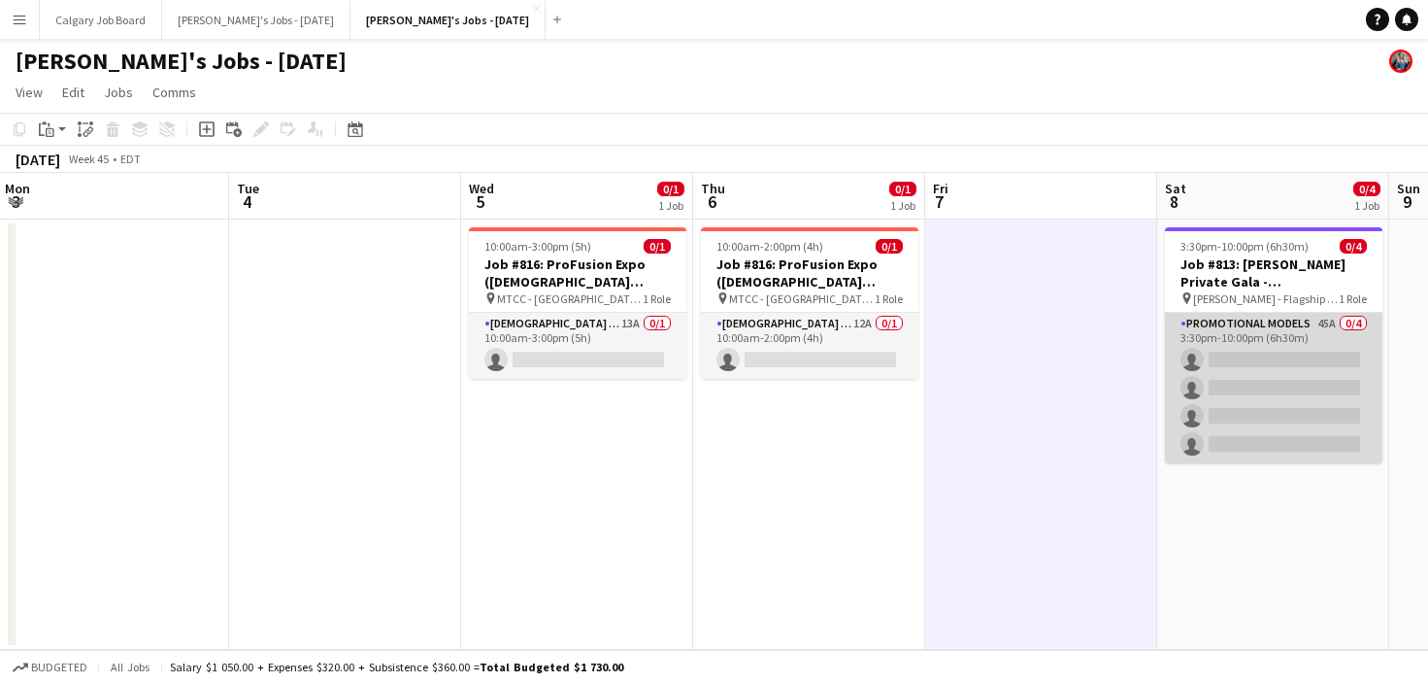
click at [1209, 337] on app-card-role "Promotional Models 45A 0/4 3:30pm-10:00pm (6h30m) single-neutral-actions single…" at bounding box center [1274, 388] width 218 height 151
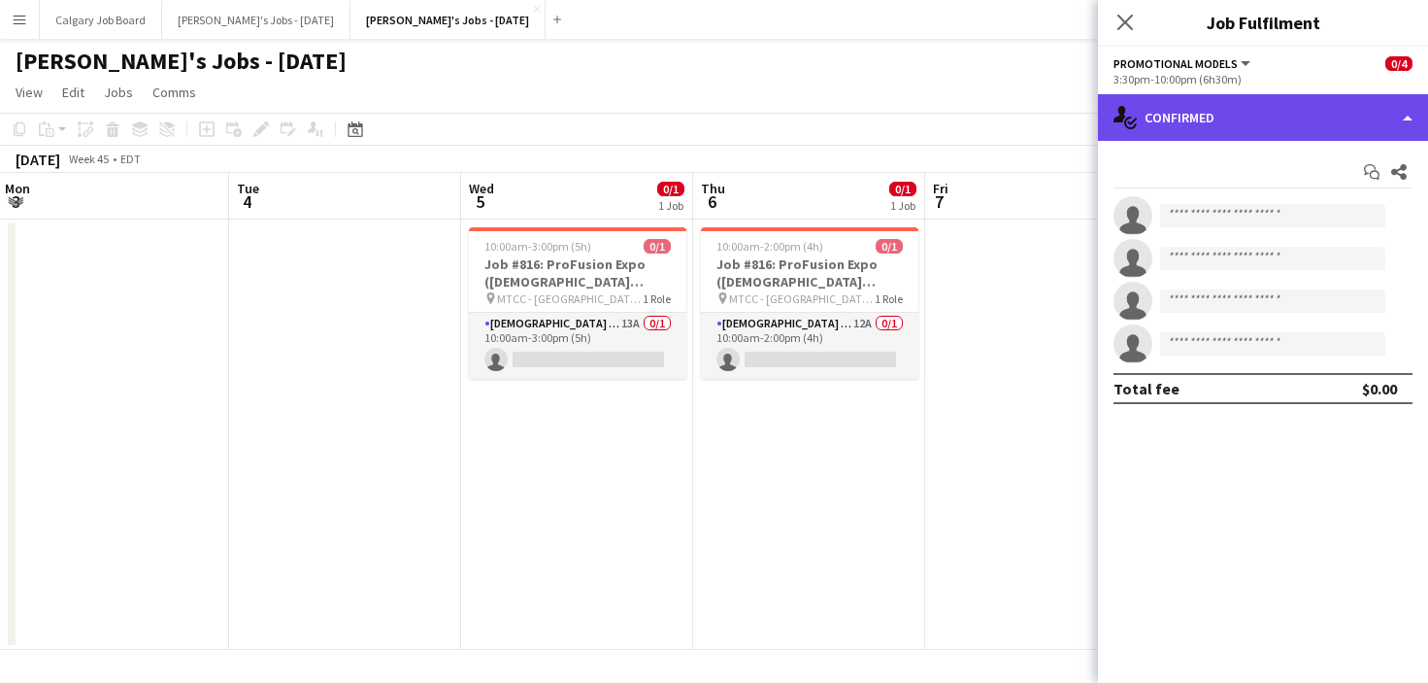
click at [1233, 128] on div "single-neutral-actions-check-2 Confirmed" at bounding box center [1263, 117] width 330 height 47
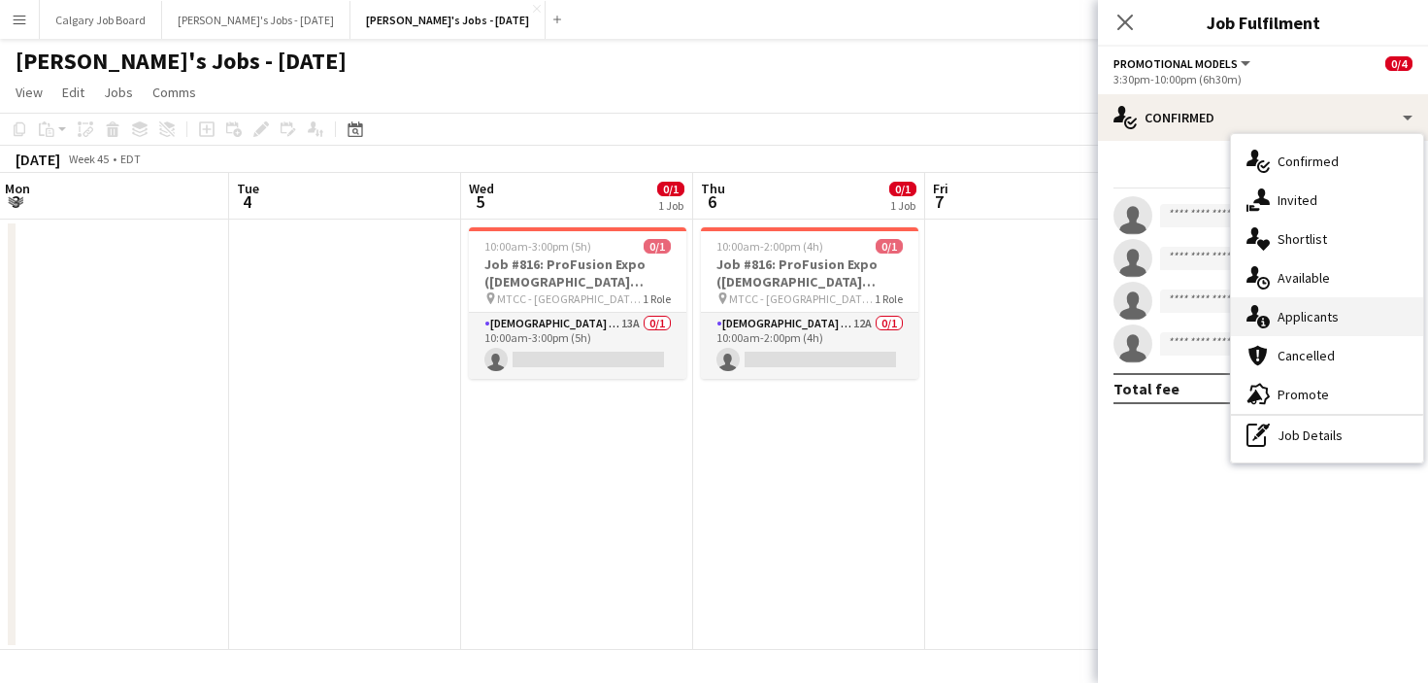
click at [1324, 320] on span "Applicants" at bounding box center [1308, 316] width 61 height 17
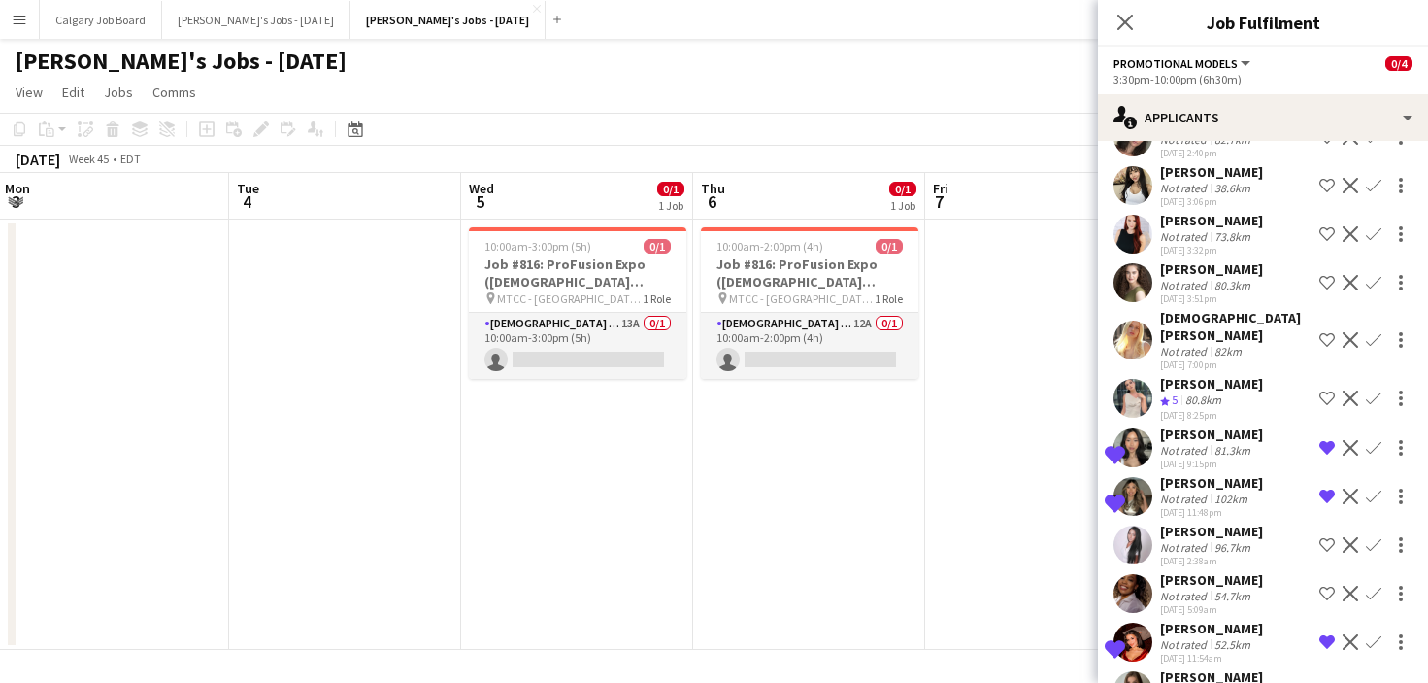
scroll to position [1421, 0]
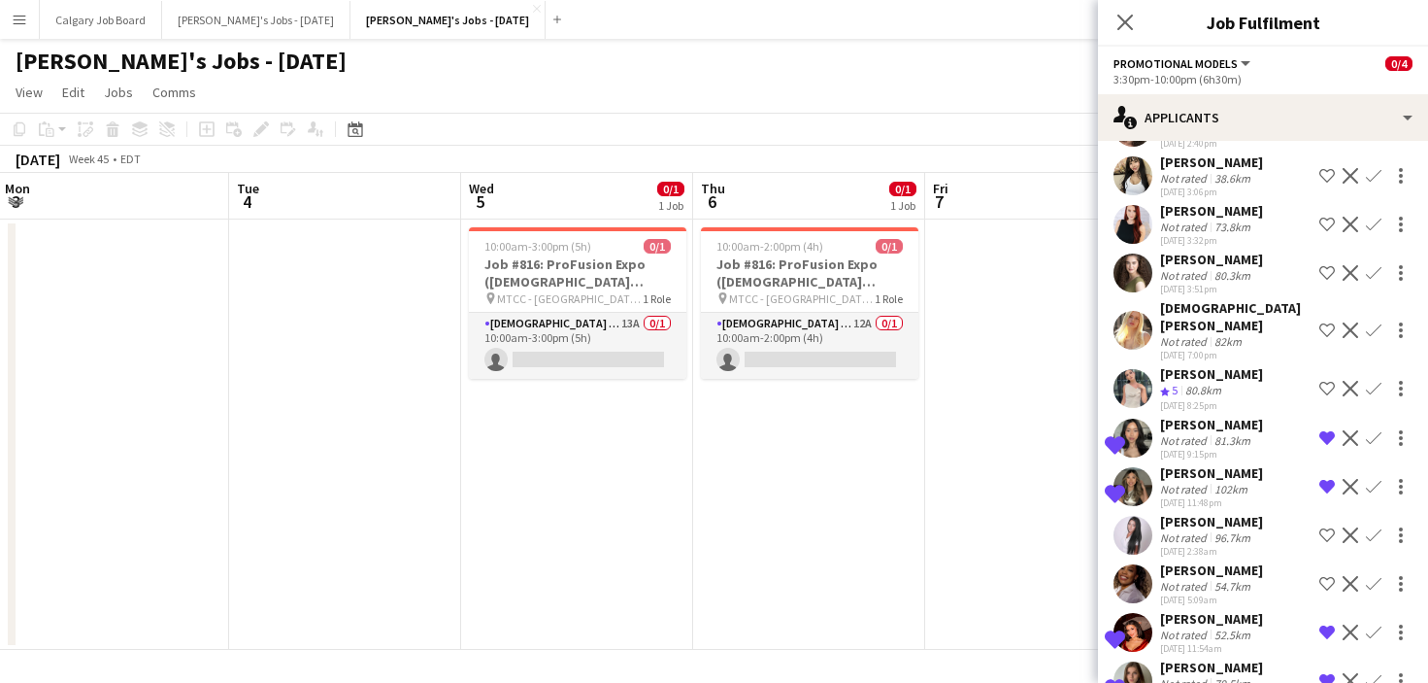
click at [1216, 399] on div "[DATE] 8:25pm" at bounding box center [1211, 405] width 103 height 13
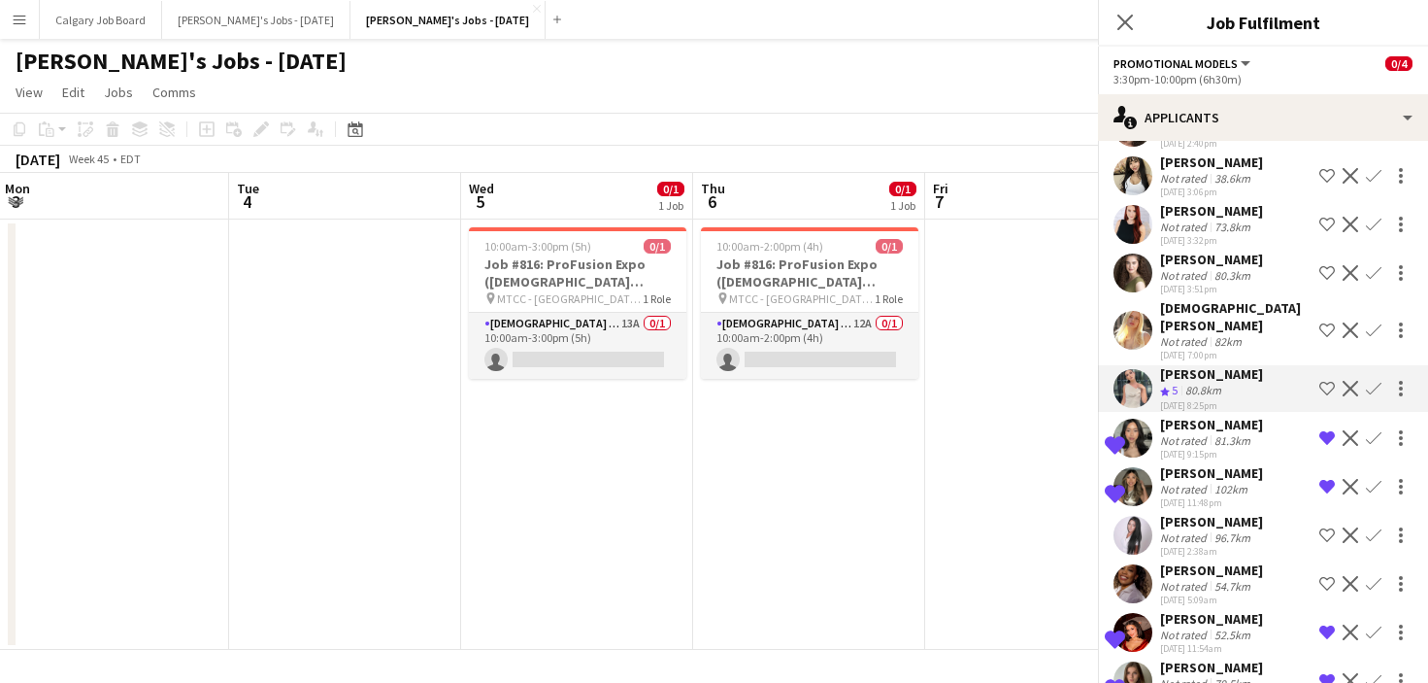
scroll to position [0, 0]
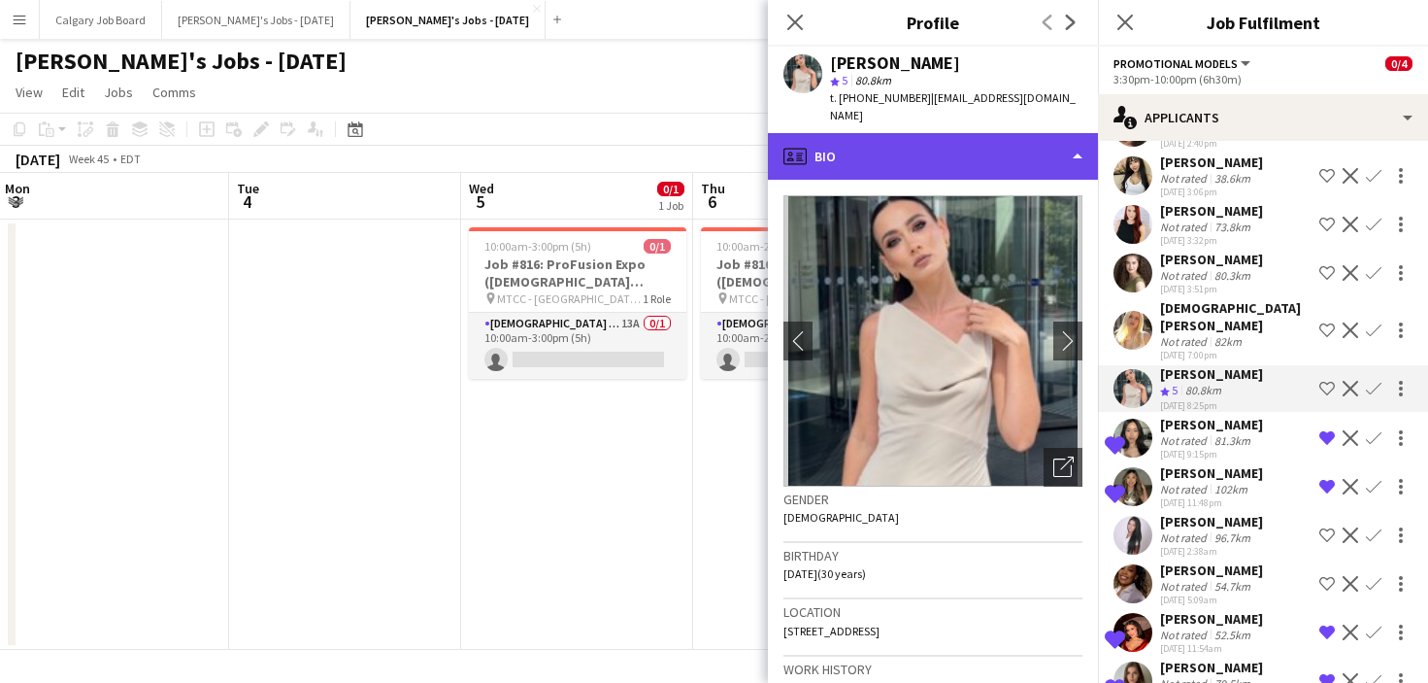
click at [977, 137] on div "profile Bio" at bounding box center [933, 156] width 330 height 47
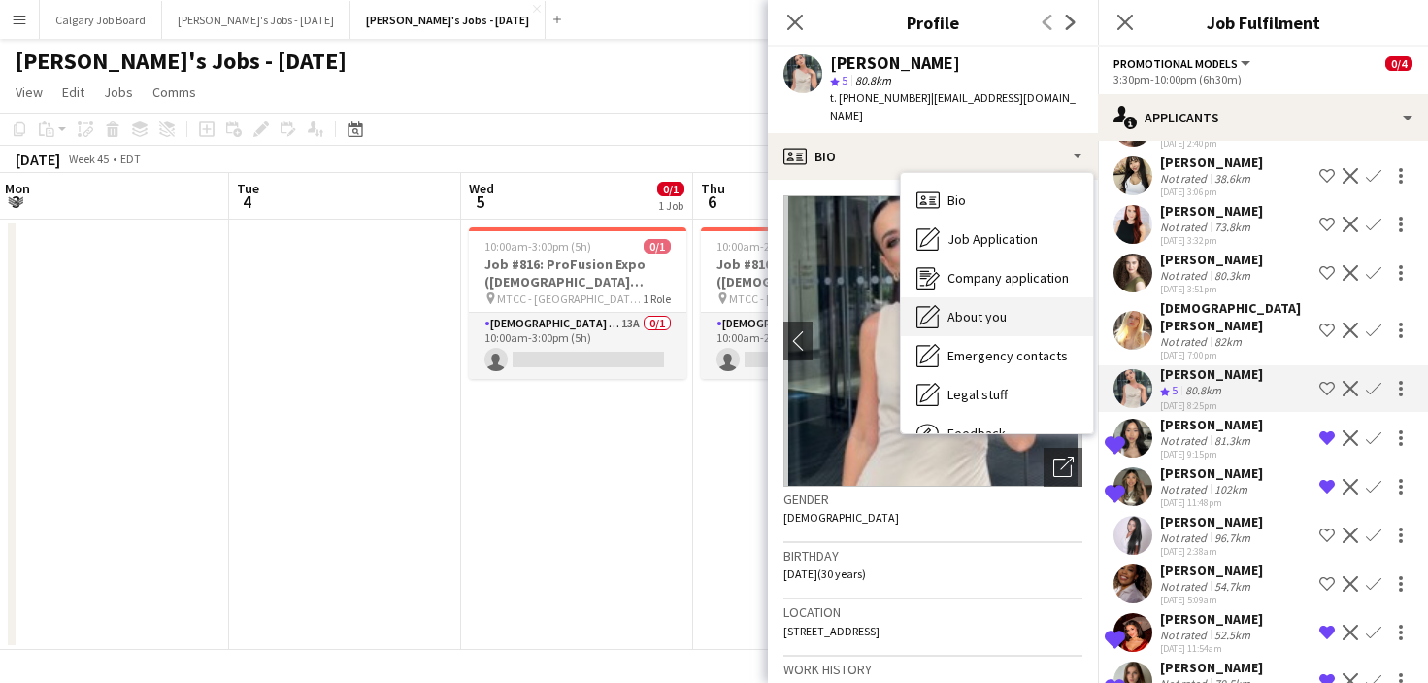
click at [984, 308] on span "About you" at bounding box center [977, 316] width 59 height 17
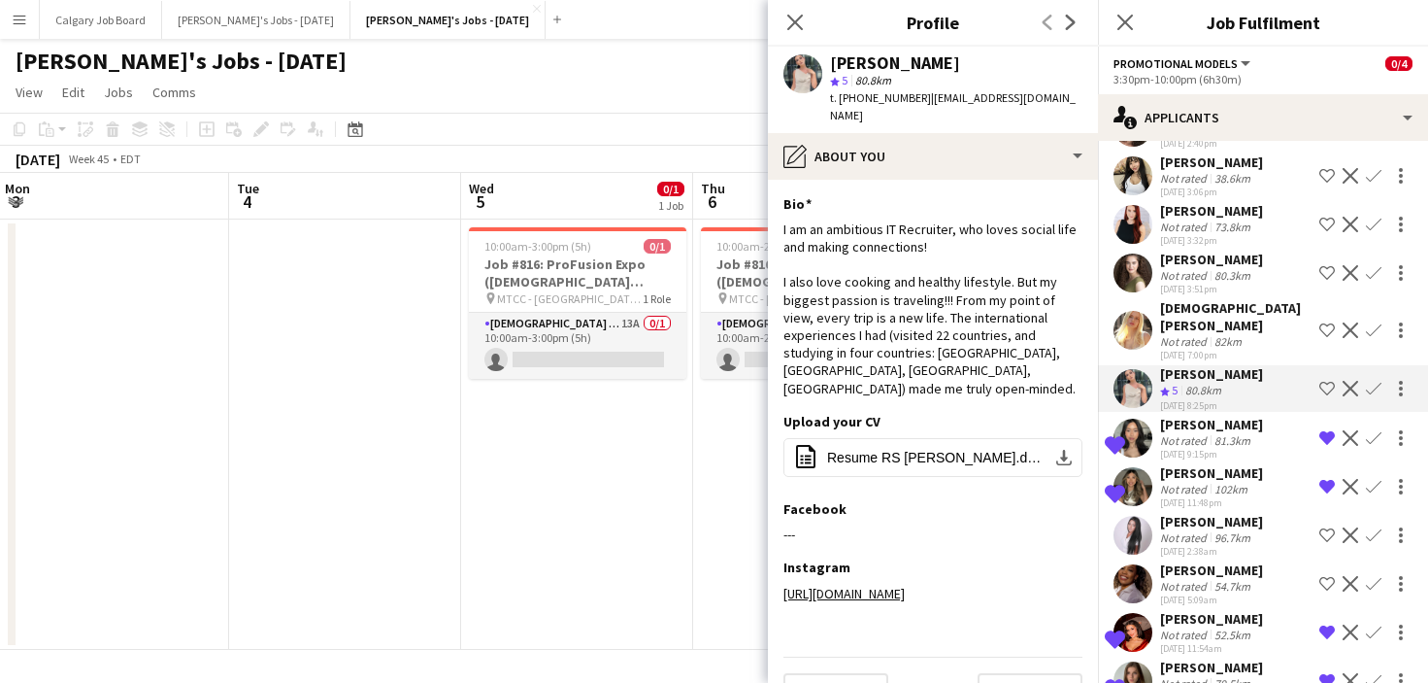
click at [28, 13] on button "Menu" at bounding box center [19, 19] width 39 height 39
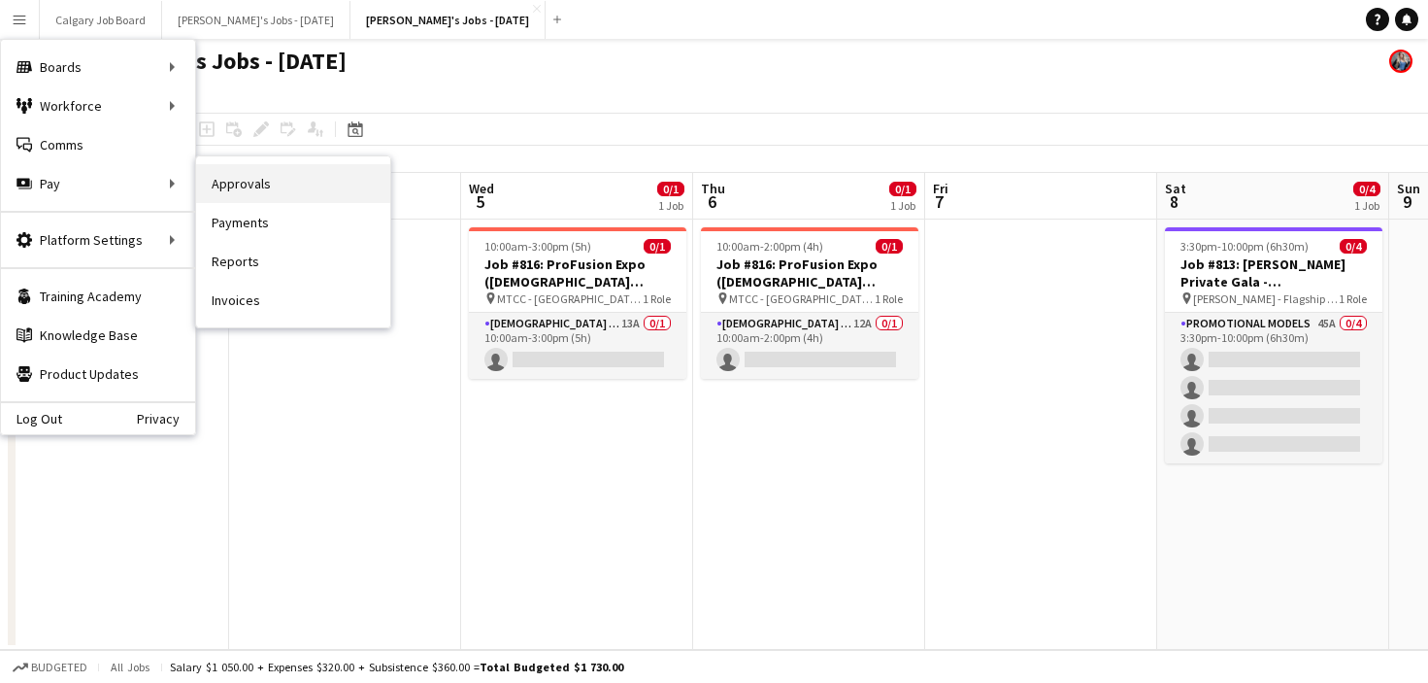
click at [216, 181] on link "Approvals" at bounding box center [293, 183] width 194 height 39
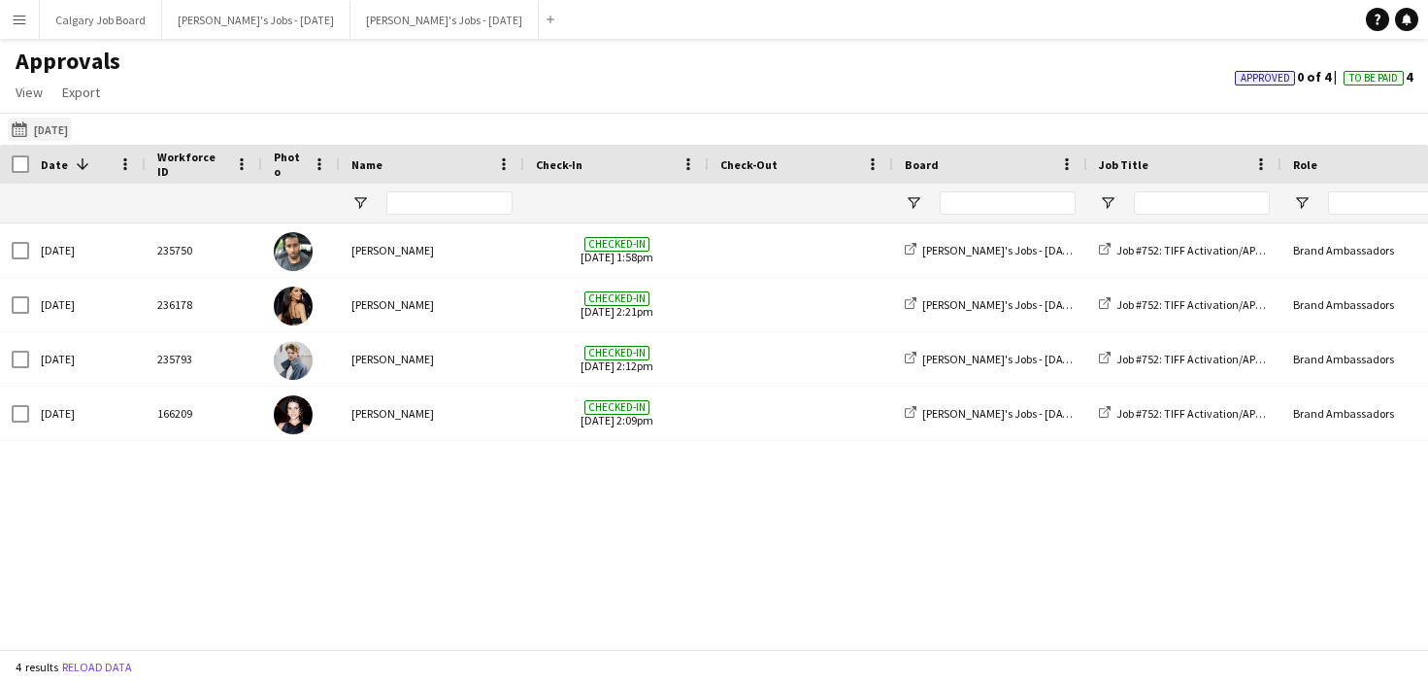
click at [72, 127] on button "06-09-2025 06-09-2025" at bounding box center [40, 129] width 64 height 23
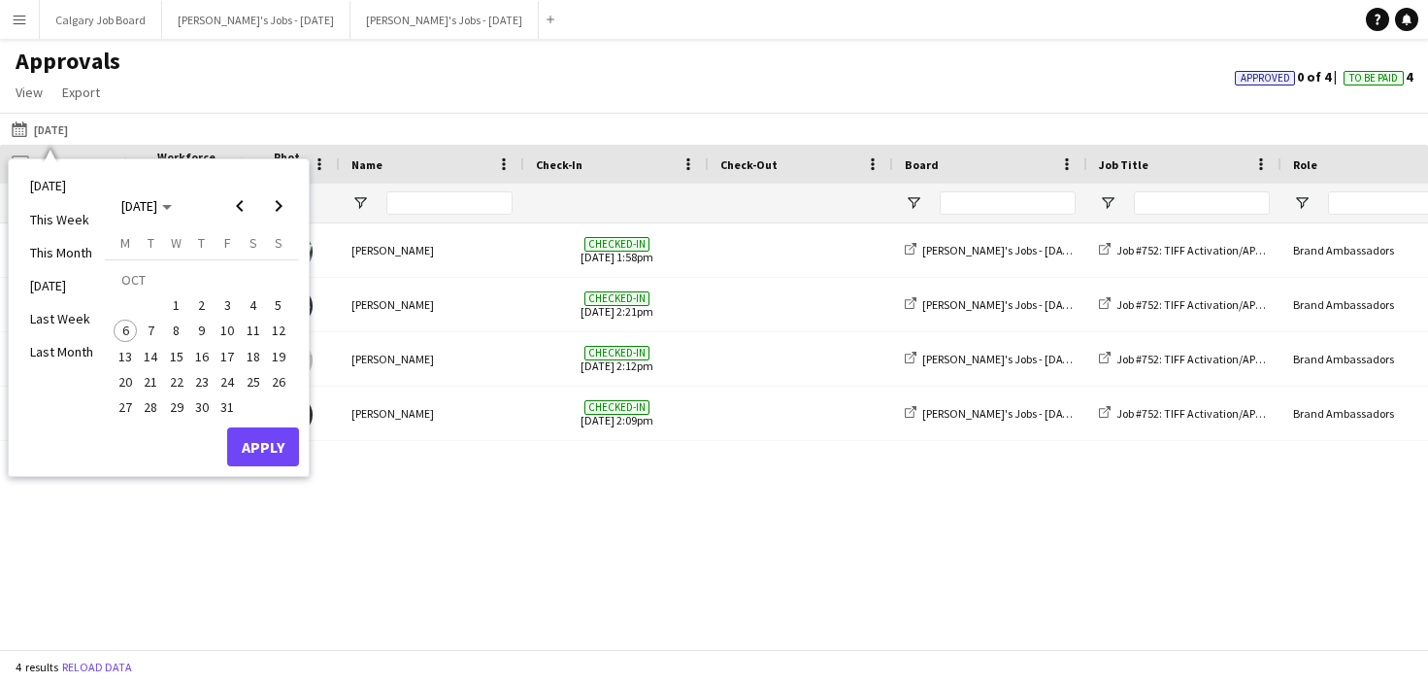
click at [255, 311] on span "4" at bounding box center [253, 304] width 23 height 23
click at [220, 303] on span "3" at bounding box center [227, 304] width 23 height 23
click at [280, 302] on span "5" at bounding box center [278, 304] width 23 height 23
click at [128, 307] on td at bounding box center [138, 304] width 51 height 25
click at [242, 207] on span "Previous month" at bounding box center [239, 205] width 39 height 39
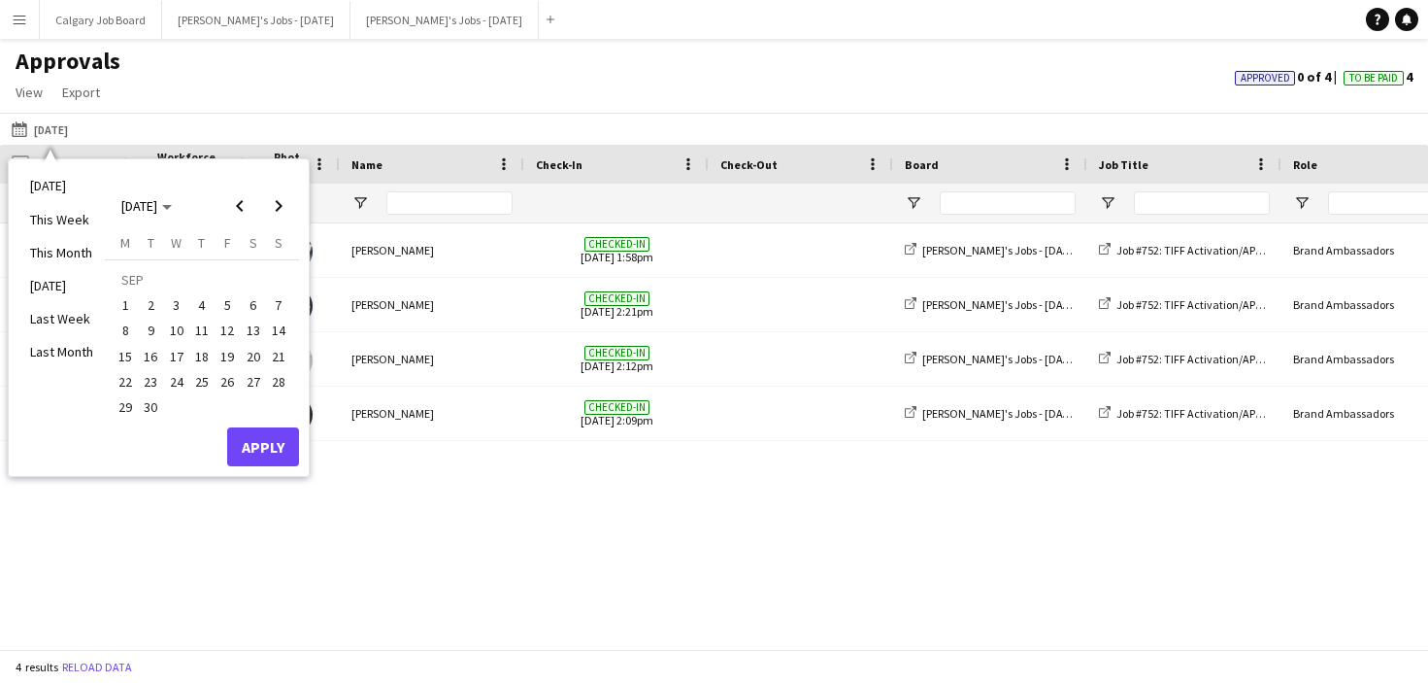
click at [146, 410] on span "30" at bounding box center [151, 406] width 23 height 23
click at [117, 400] on span "29" at bounding box center [125, 406] width 23 height 23
click at [277, 209] on span "Next month" at bounding box center [278, 205] width 39 height 39
click at [132, 329] on span "6" at bounding box center [125, 330] width 23 height 23
click at [261, 443] on button "Apply" at bounding box center [263, 446] width 72 height 39
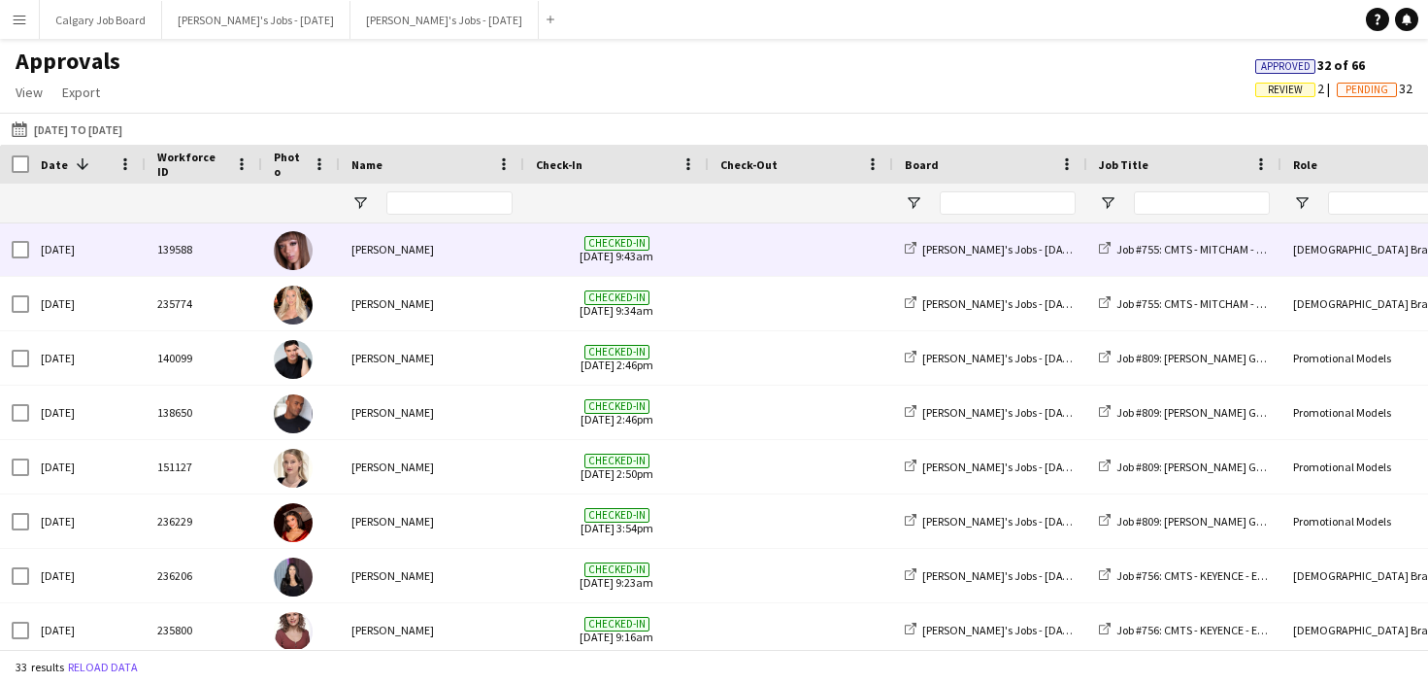
scroll to position [282, 0]
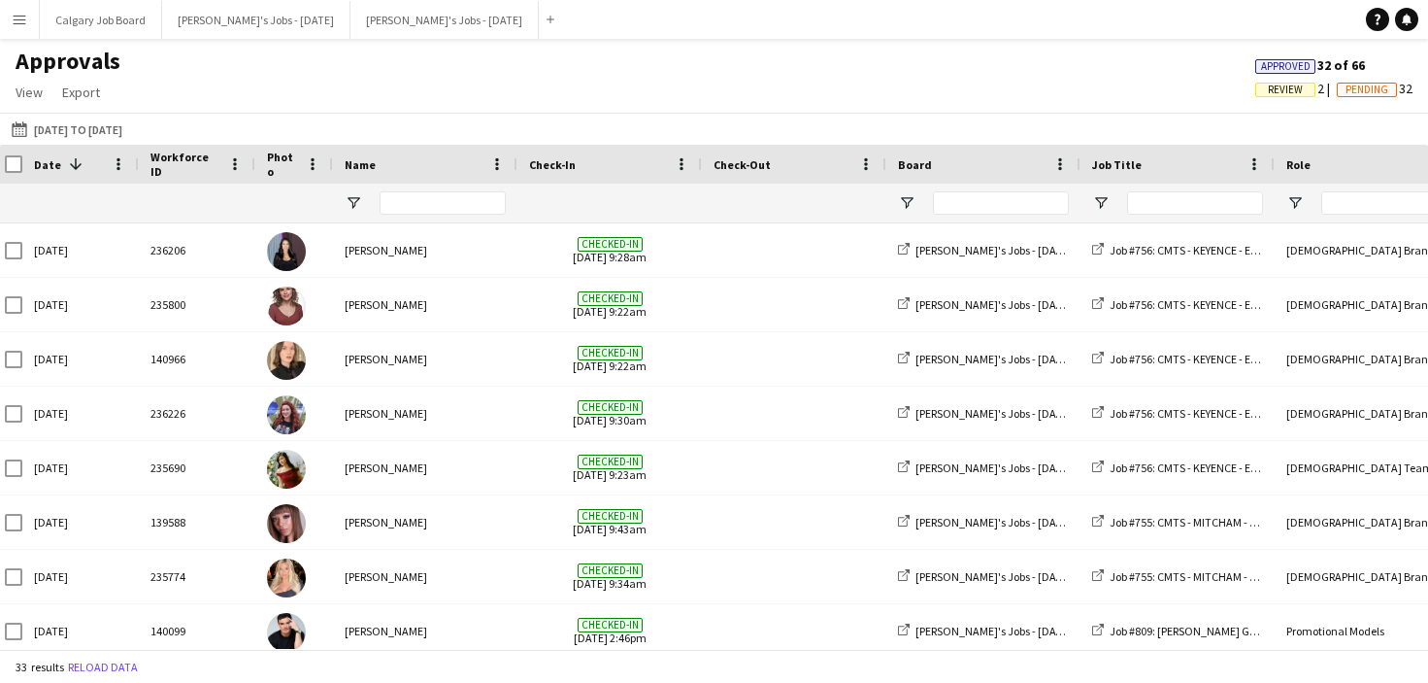
click at [1182, 158] on div "Job Title" at bounding box center [1166, 164] width 148 height 29
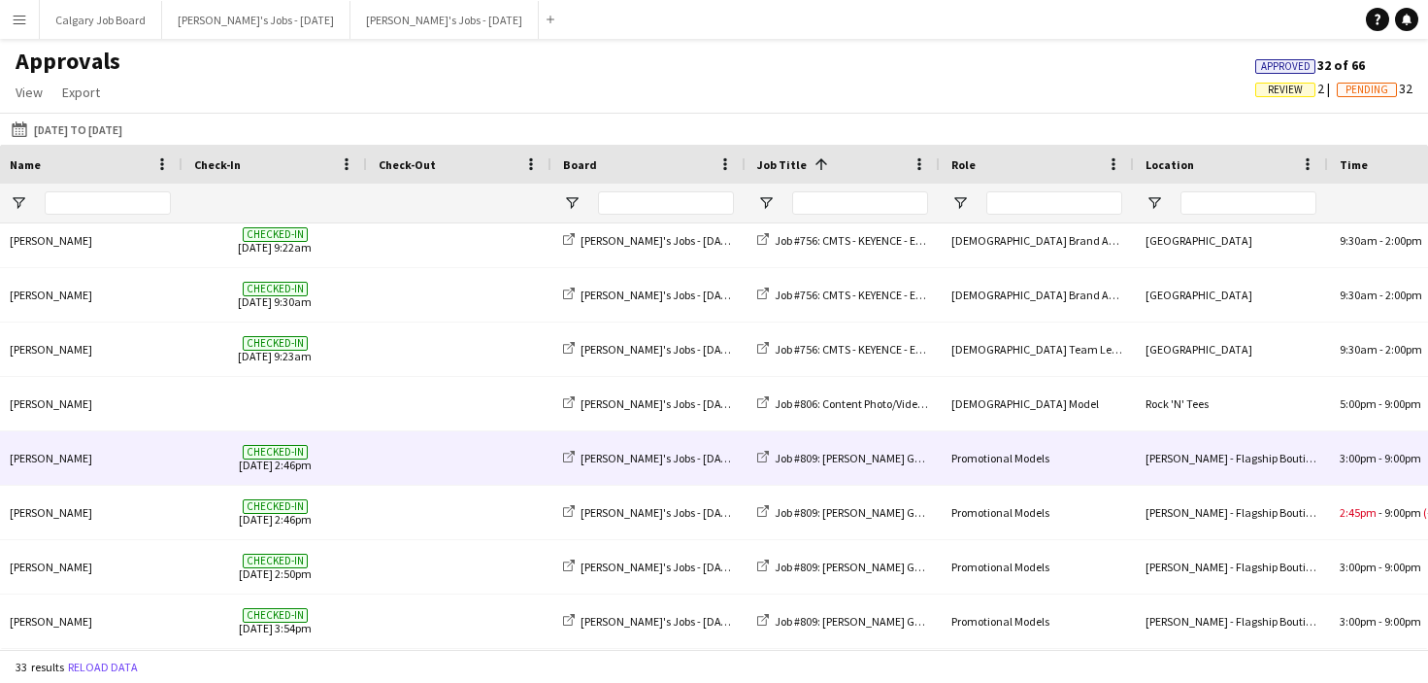
click at [487, 458] on span at bounding box center [459, 457] width 161 height 53
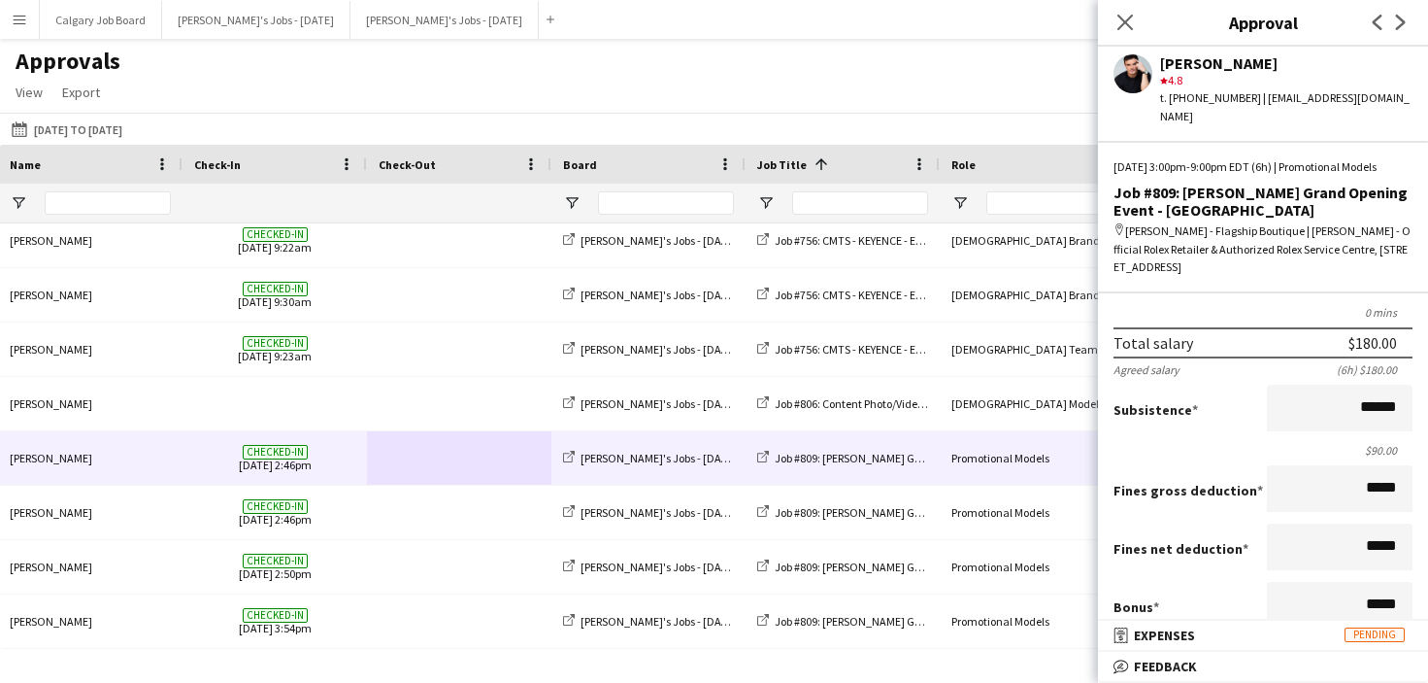
drag, startPoint x: 694, startPoint y: 36, endPoint x: 644, endPoint y: 12, distance: 56.0
click at [693, 36] on app-navbar "Menu Boards Boards Boards All jobs Status Workforce Workforce My Workforce Recr…" at bounding box center [714, 19] width 1428 height 39
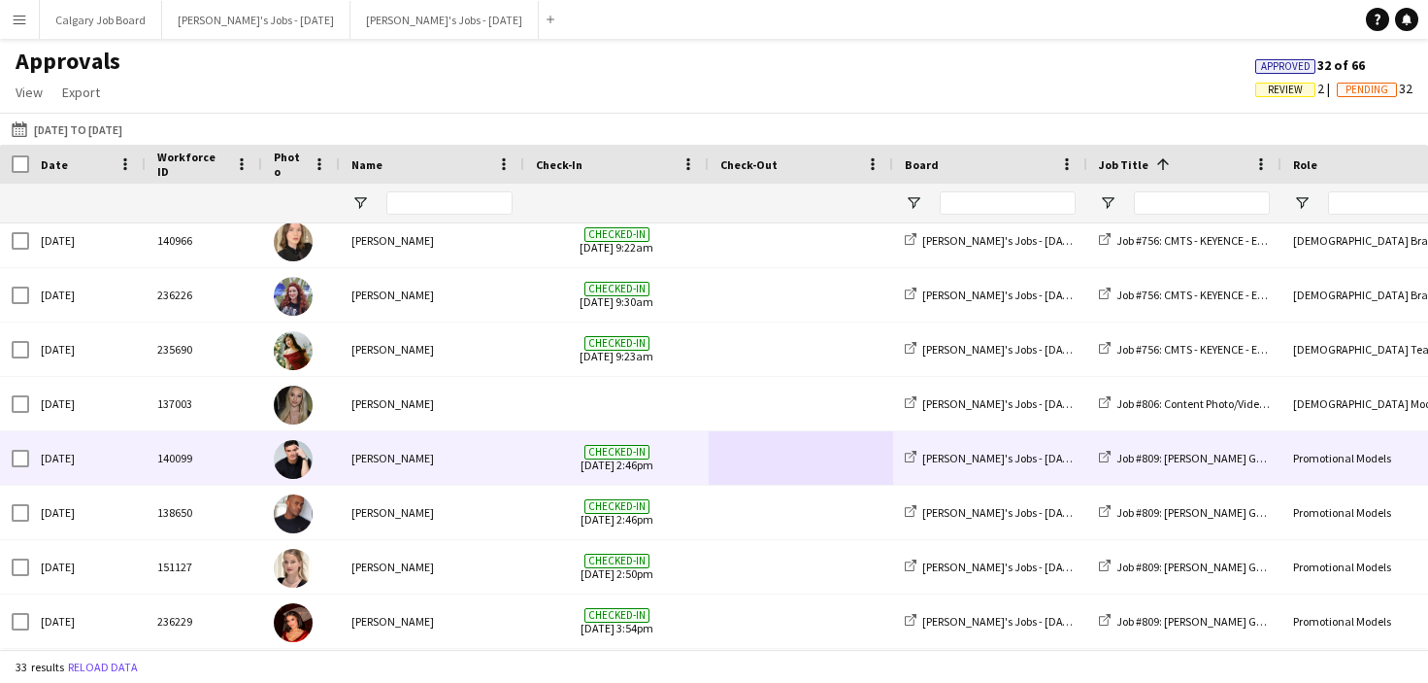
click at [510, 455] on div "Lucas Bertolino" at bounding box center [432, 457] width 185 height 53
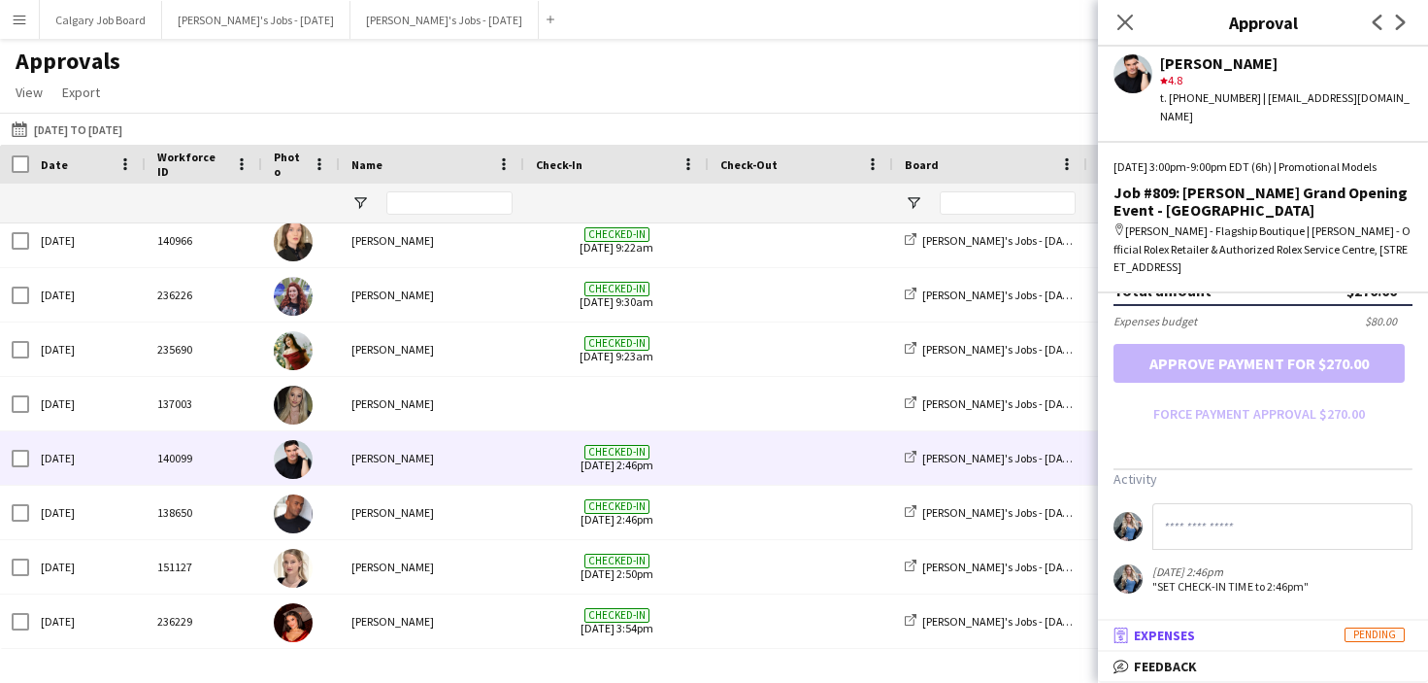
click at [1292, 623] on mat-expansion-panel-header "receipt Expenses Pending" at bounding box center [1263, 635] width 330 height 29
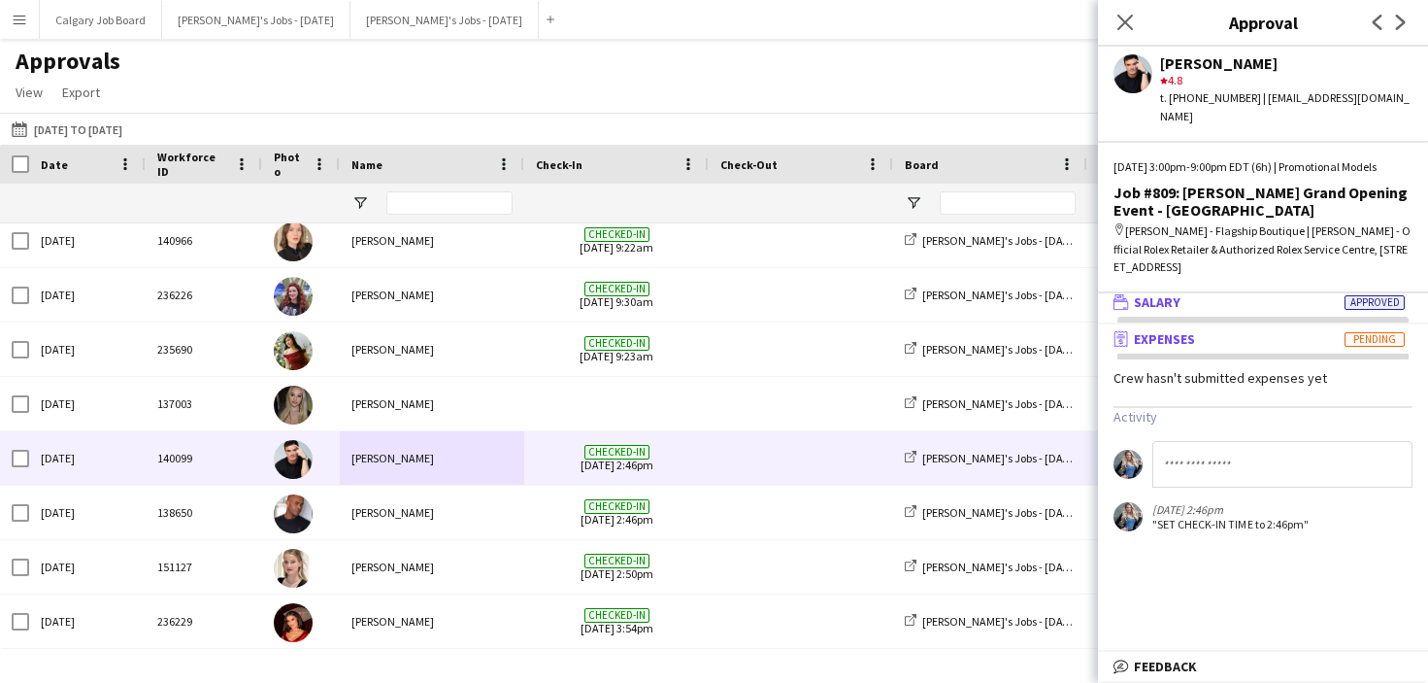
click at [1303, 308] on mat-expansion-panel-header "wallet Salary Approved" at bounding box center [1263, 301] width 330 height 29
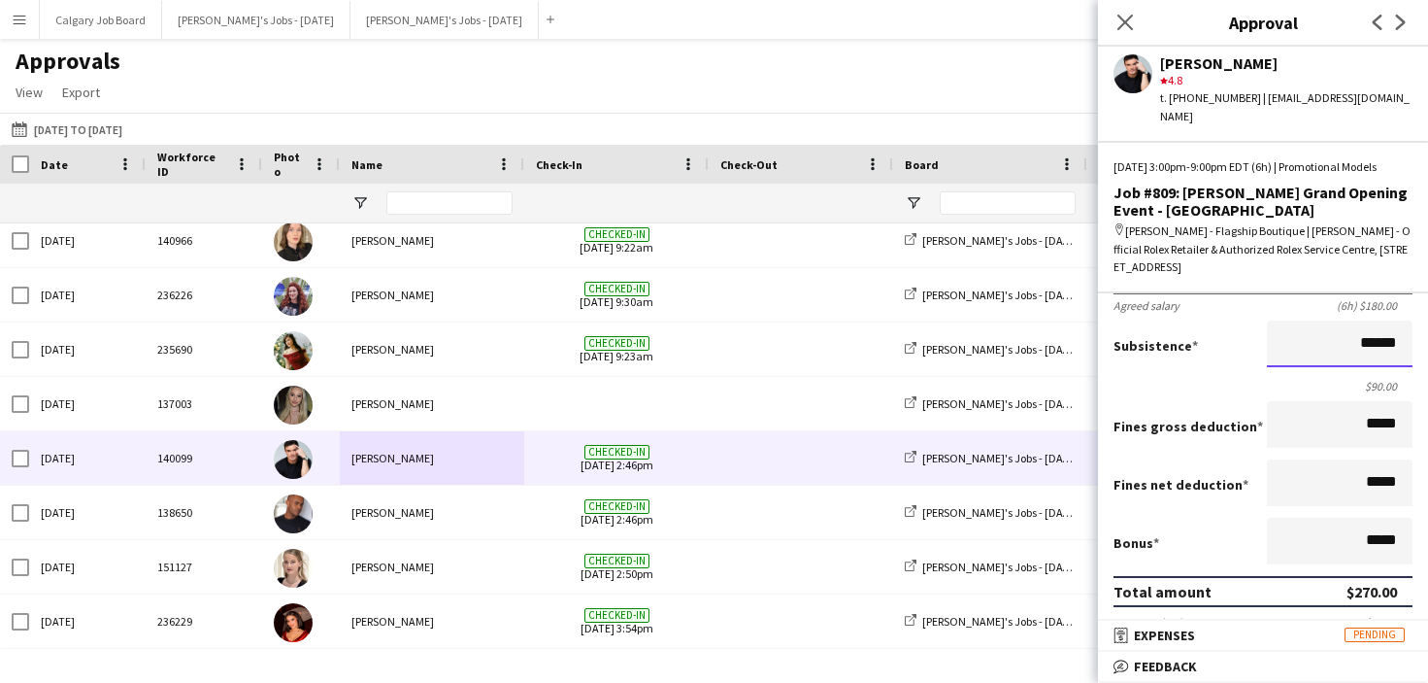
drag, startPoint x: 1366, startPoint y: 338, endPoint x: 1379, endPoint y: 339, distance: 12.7
click at [1379, 339] on input "******" at bounding box center [1340, 343] width 146 height 47
type input "*******"
click at [1255, 373] on form "Salary ***** PM 3:00pm to ***** PM 9:00pm ***** (6h) X $30.00 Break period /pai…" at bounding box center [1263, 410] width 330 height 639
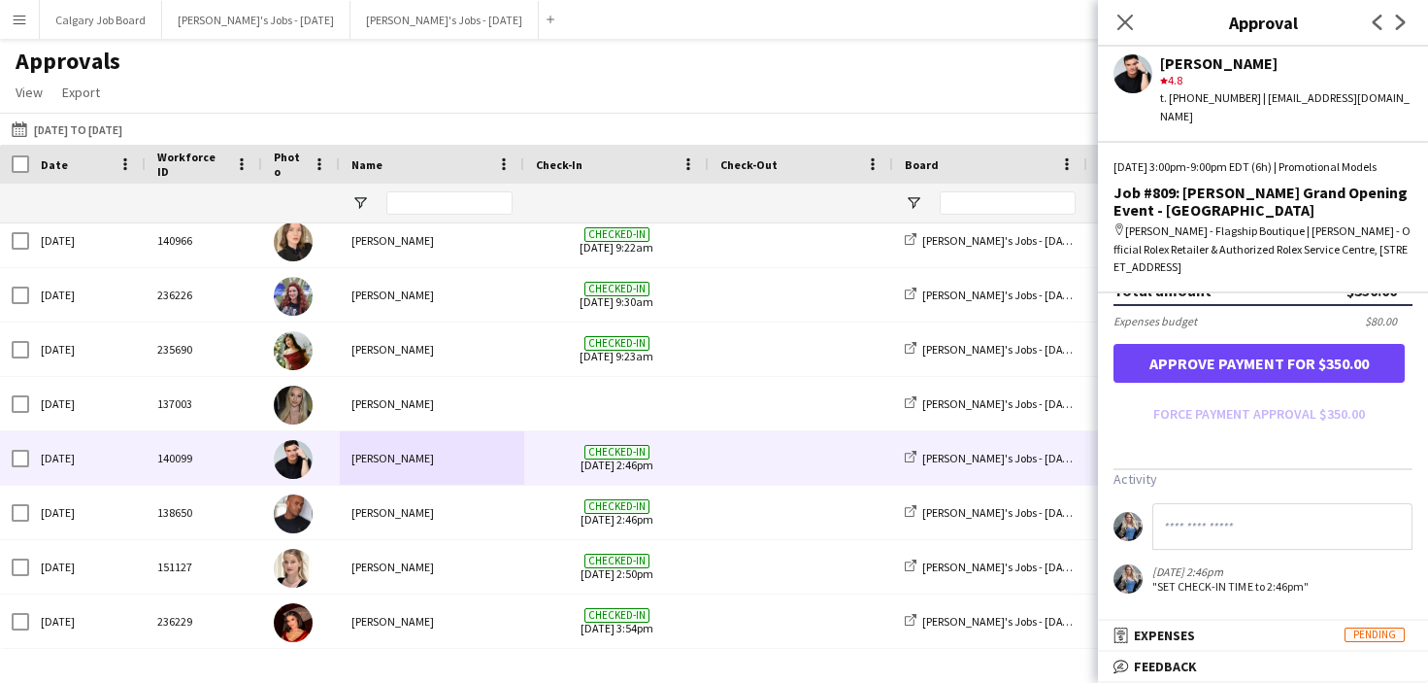
click at [1309, 372] on button "Approve payment for $350.00" at bounding box center [1259, 363] width 291 height 39
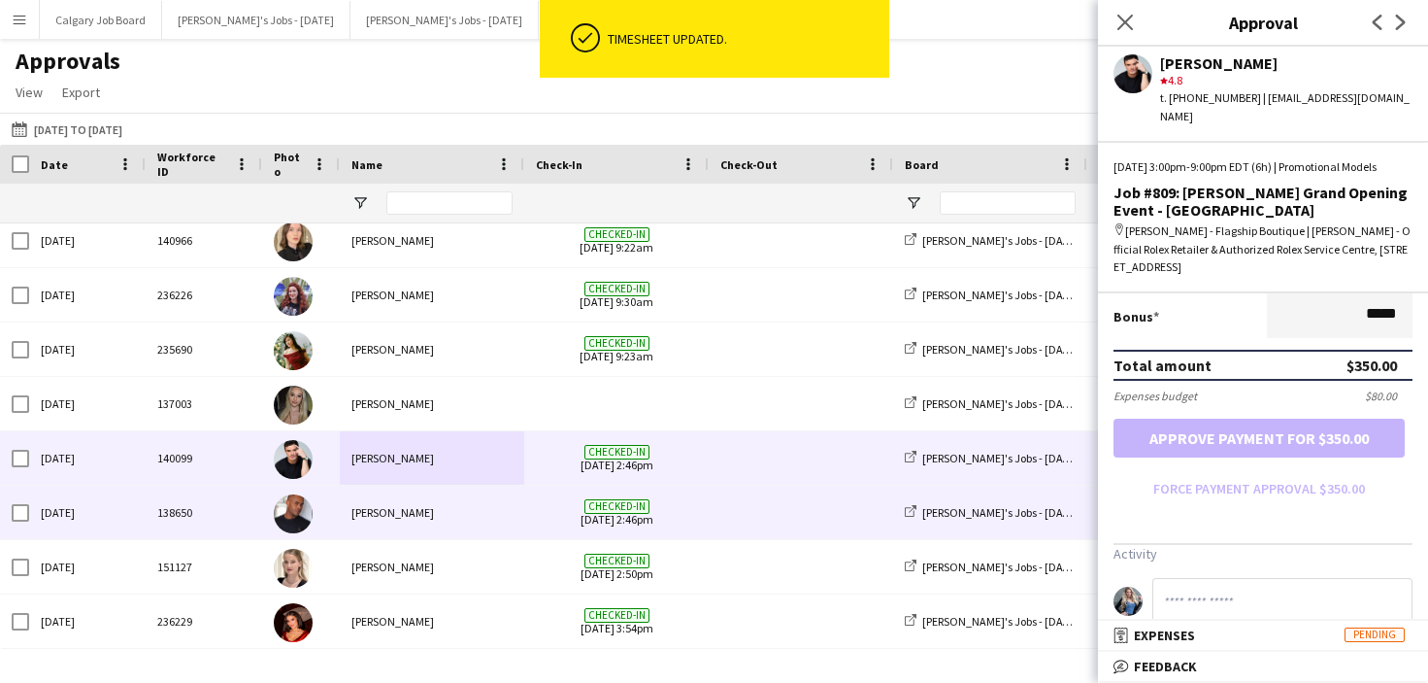
click at [399, 508] on div "Karim Bennoui" at bounding box center [432, 512] width 185 height 53
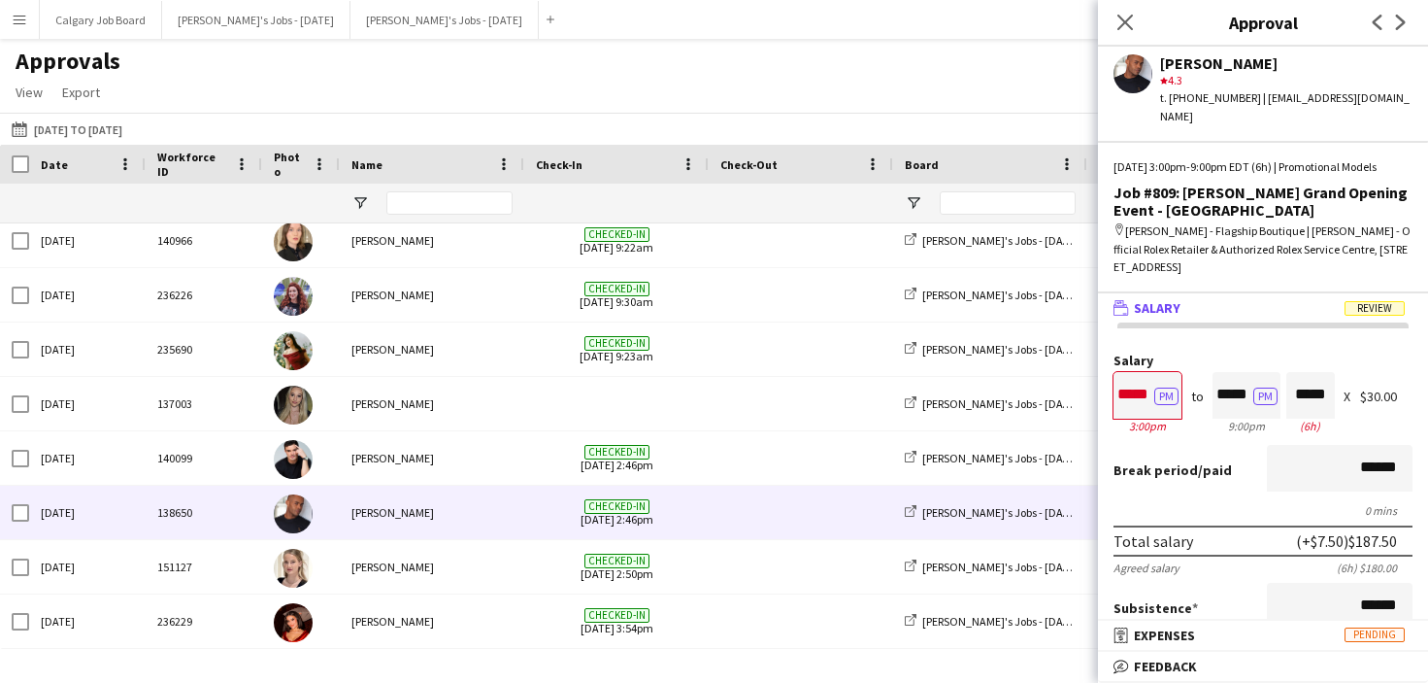
scroll to position [0, 0]
click at [1120, 393] on form "Salary ***** PM 3:00pm to ***** PM 9:00pm ***** (6h) X $30.00 Break period /pai…" at bounding box center [1263, 672] width 330 height 639
drag, startPoint x: 1117, startPoint y: 393, endPoint x: 1152, endPoint y: 394, distance: 35.0
click at [1152, 394] on input "*****" at bounding box center [1148, 395] width 68 height 47
type input "*****"
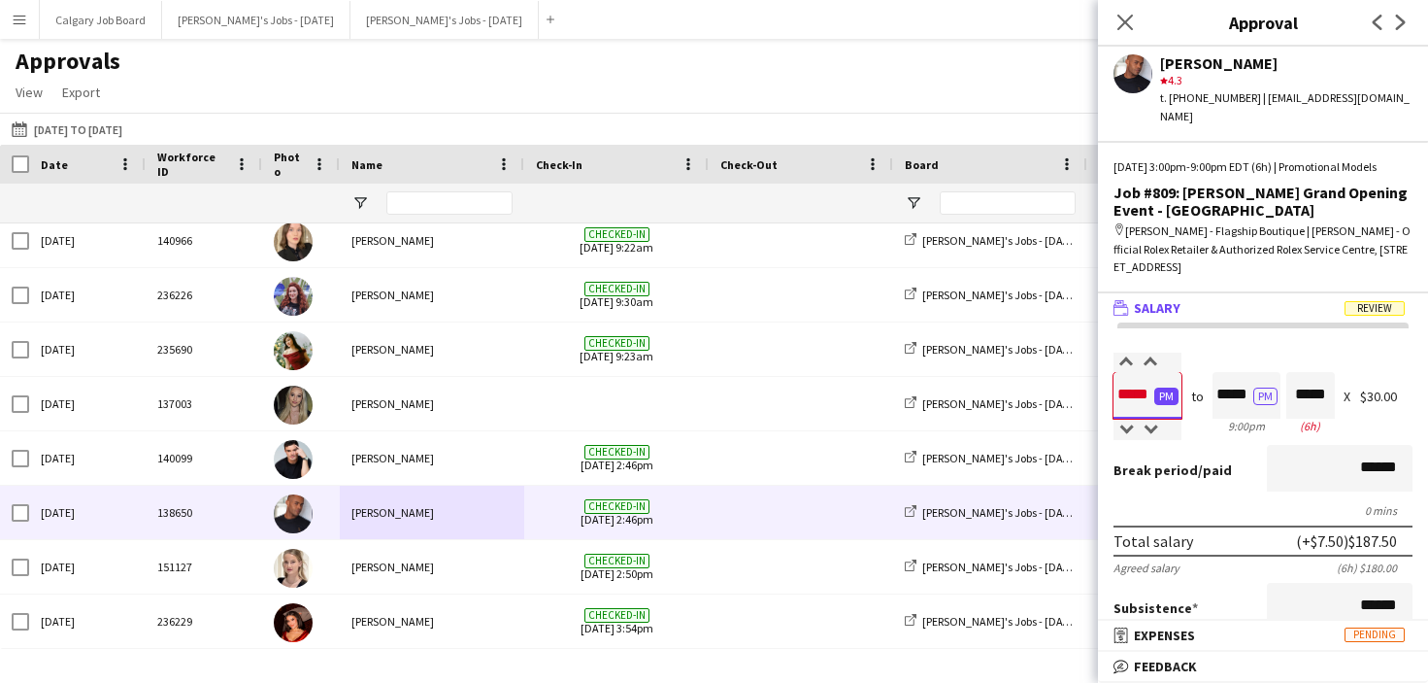
type input "*****"
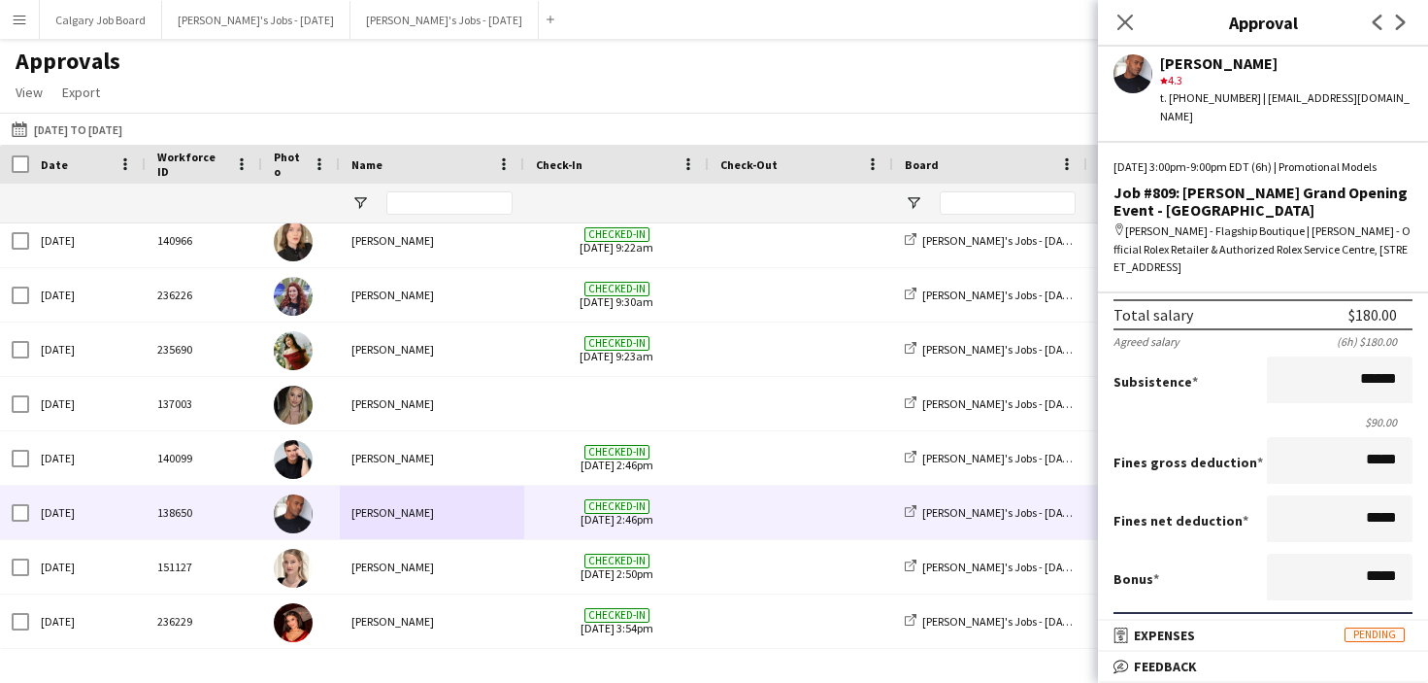
scroll to position [216, 0]
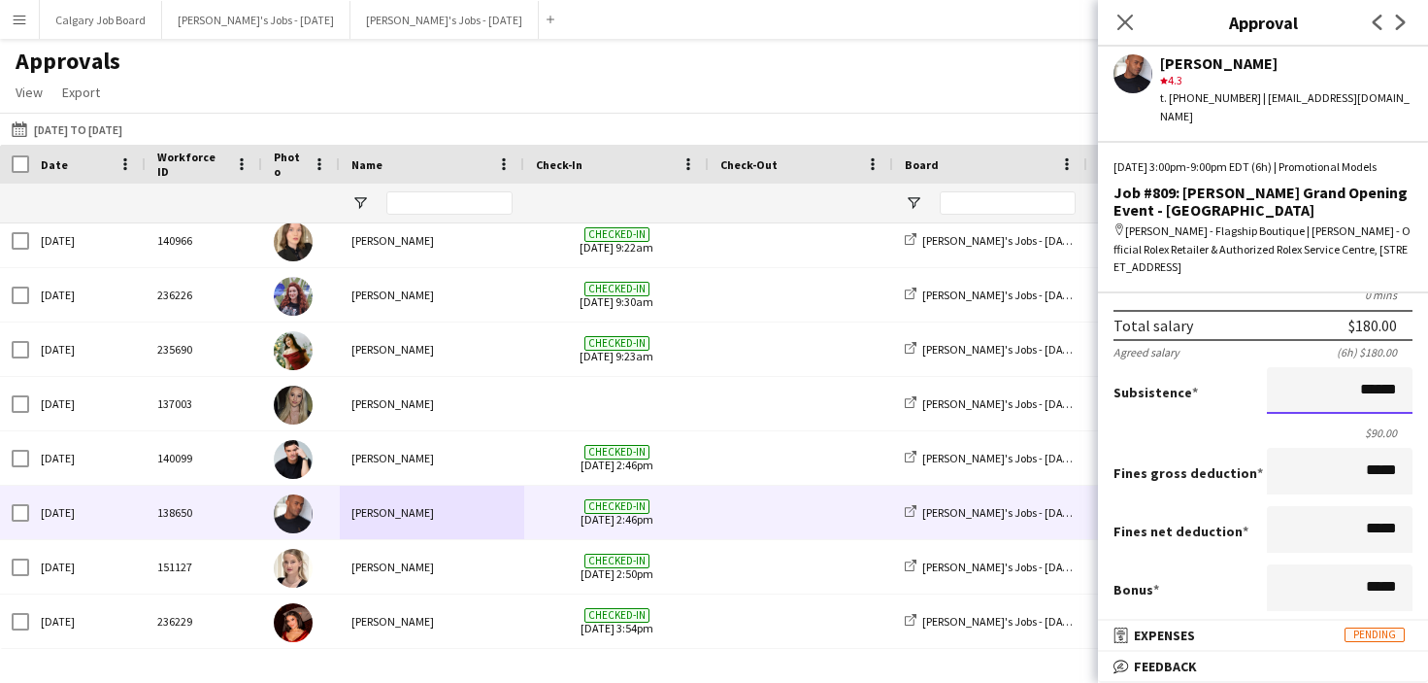
drag, startPoint x: 1365, startPoint y: 390, endPoint x: 1379, endPoint y: 390, distance: 13.6
click at [1379, 390] on input "******" at bounding box center [1340, 390] width 146 height 47
type input "**"
type input "*******"
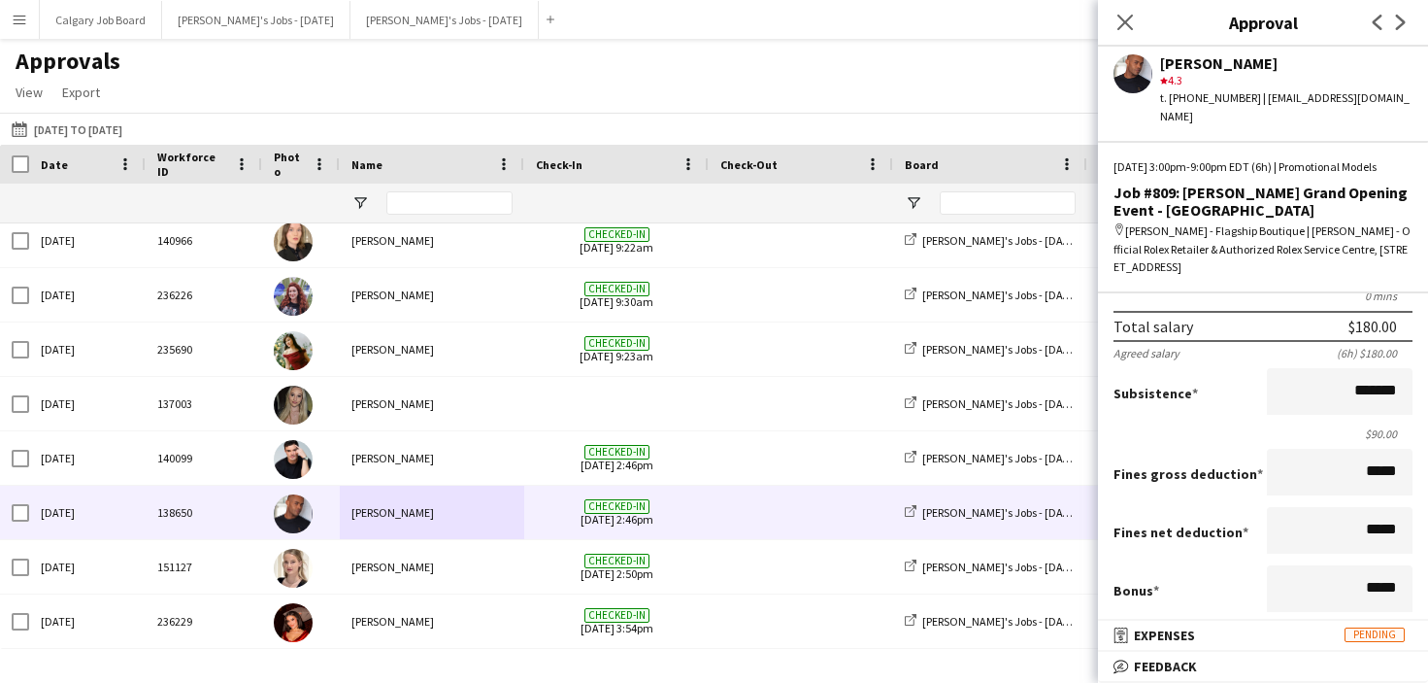
click at [1247, 410] on div "Subsistence *******" at bounding box center [1263, 393] width 299 height 50
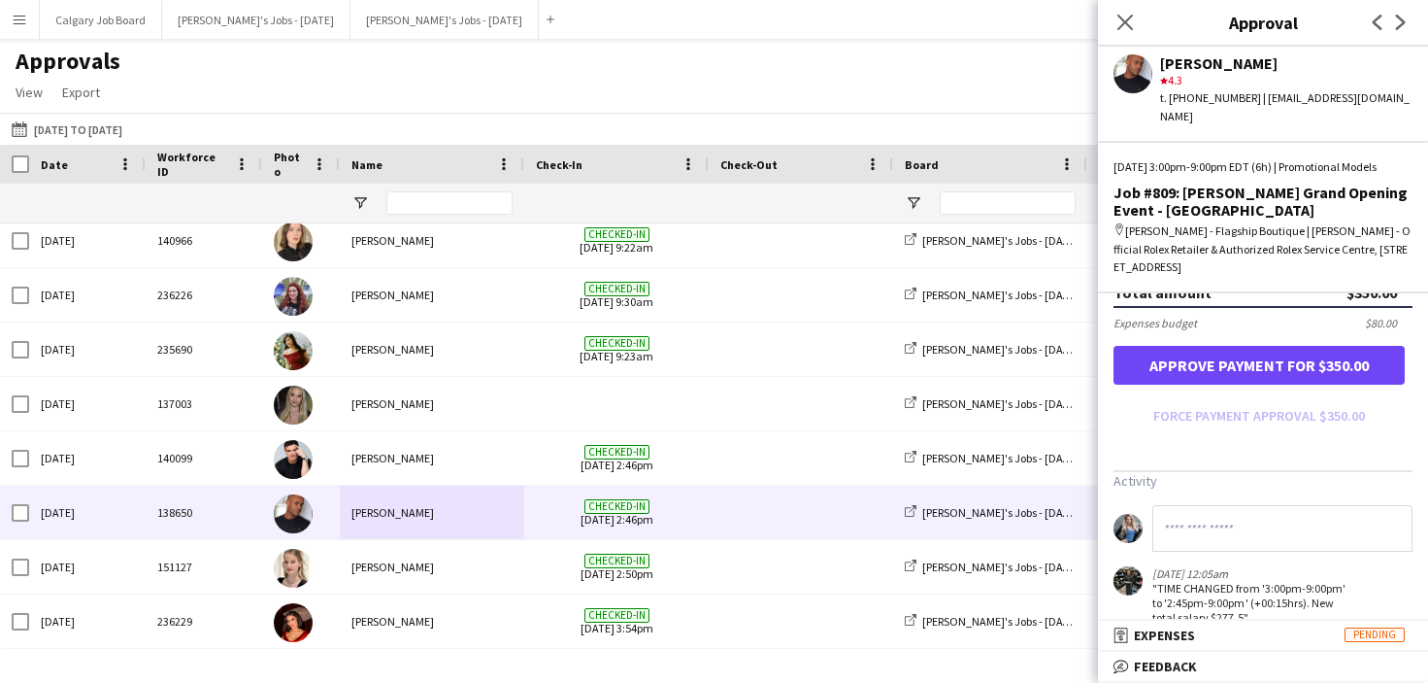
scroll to position [575, 0]
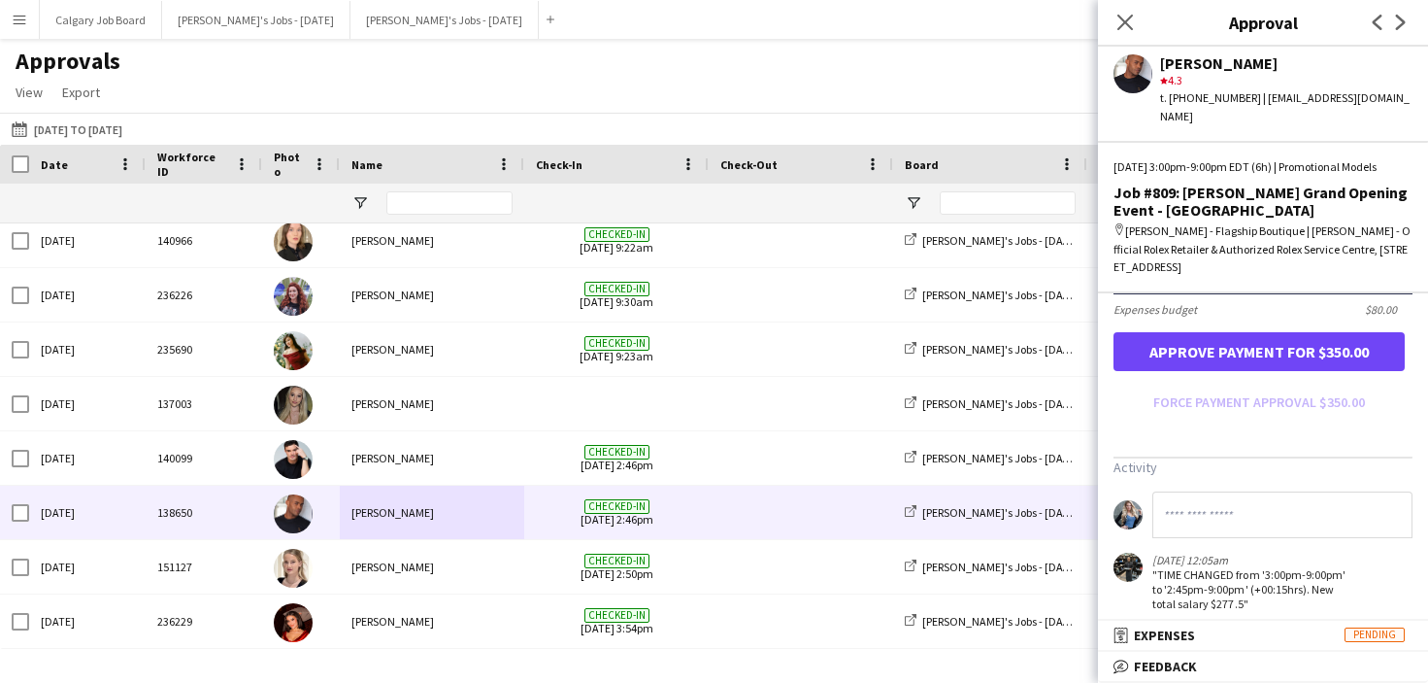
click at [1306, 358] on button "Approve payment for $350.00" at bounding box center [1259, 351] width 291 height 39
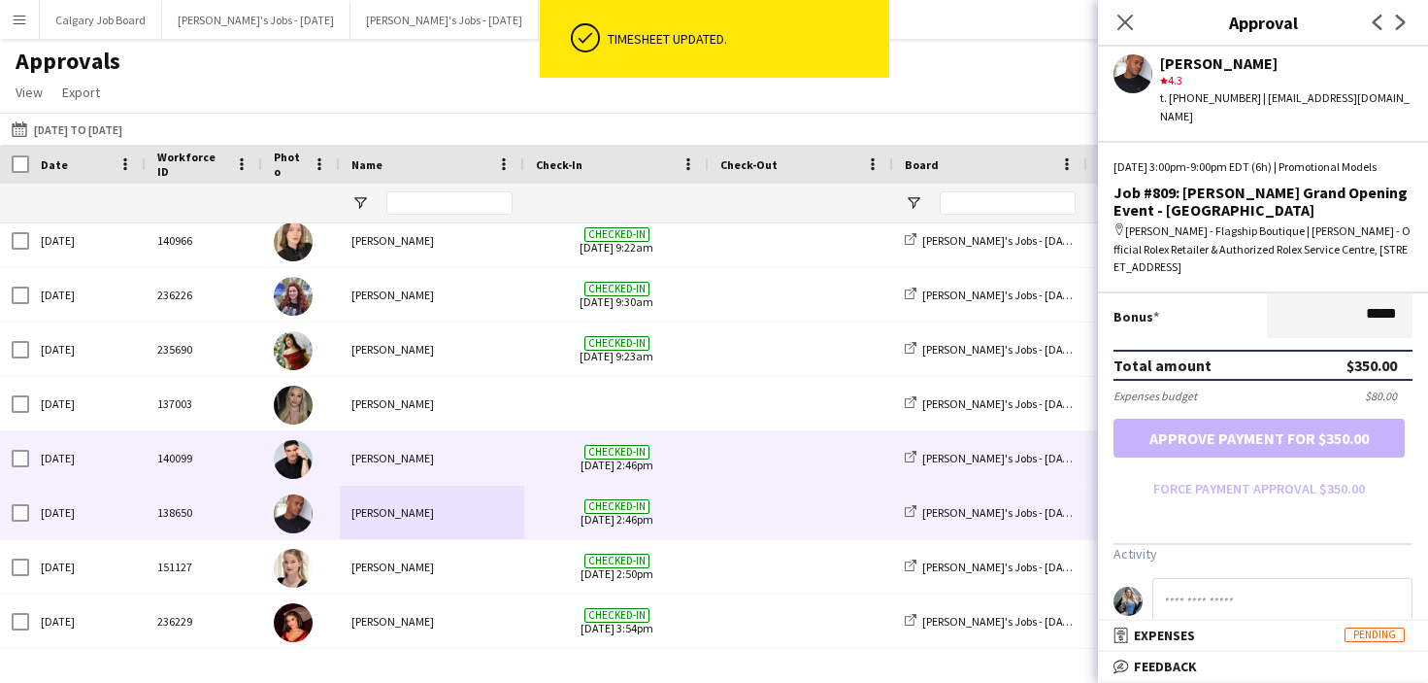
scroll to position [0, 0]
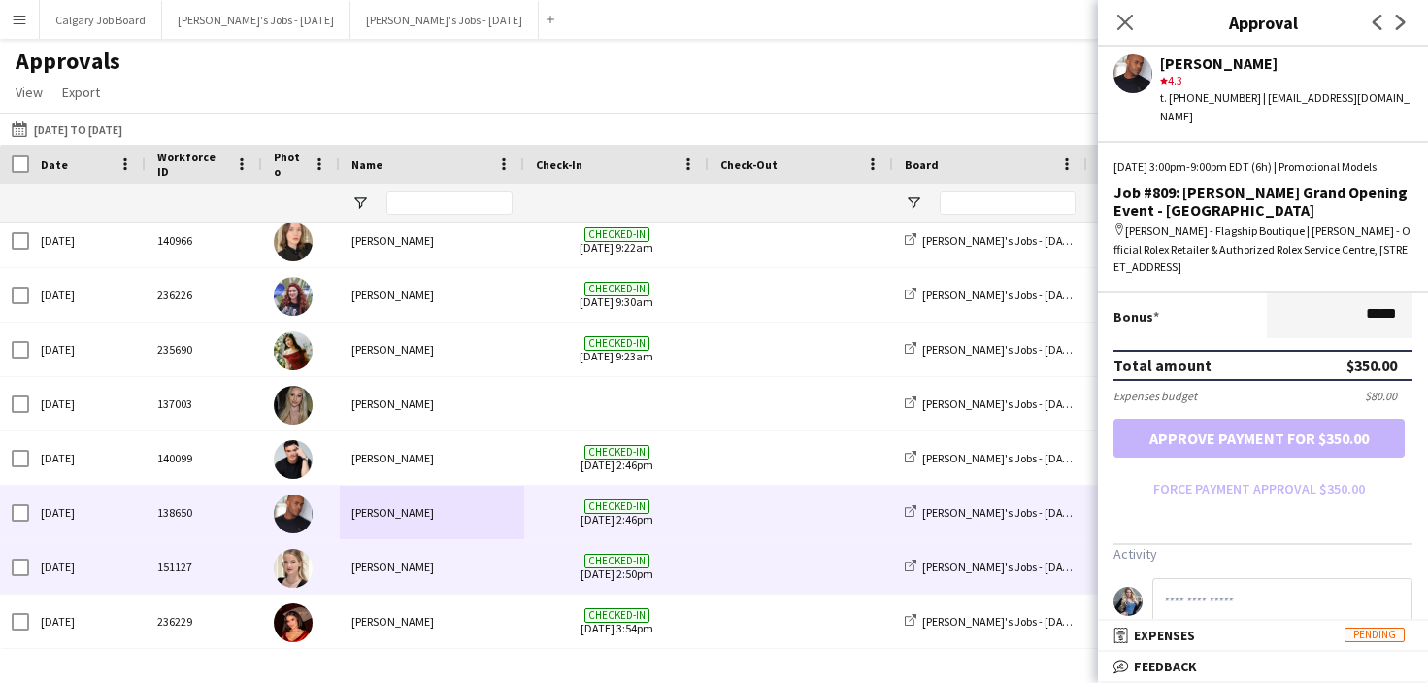
click at [445, 572] on div "Sarah Salomons" at bounding box center [432, 566] width 185 height 53
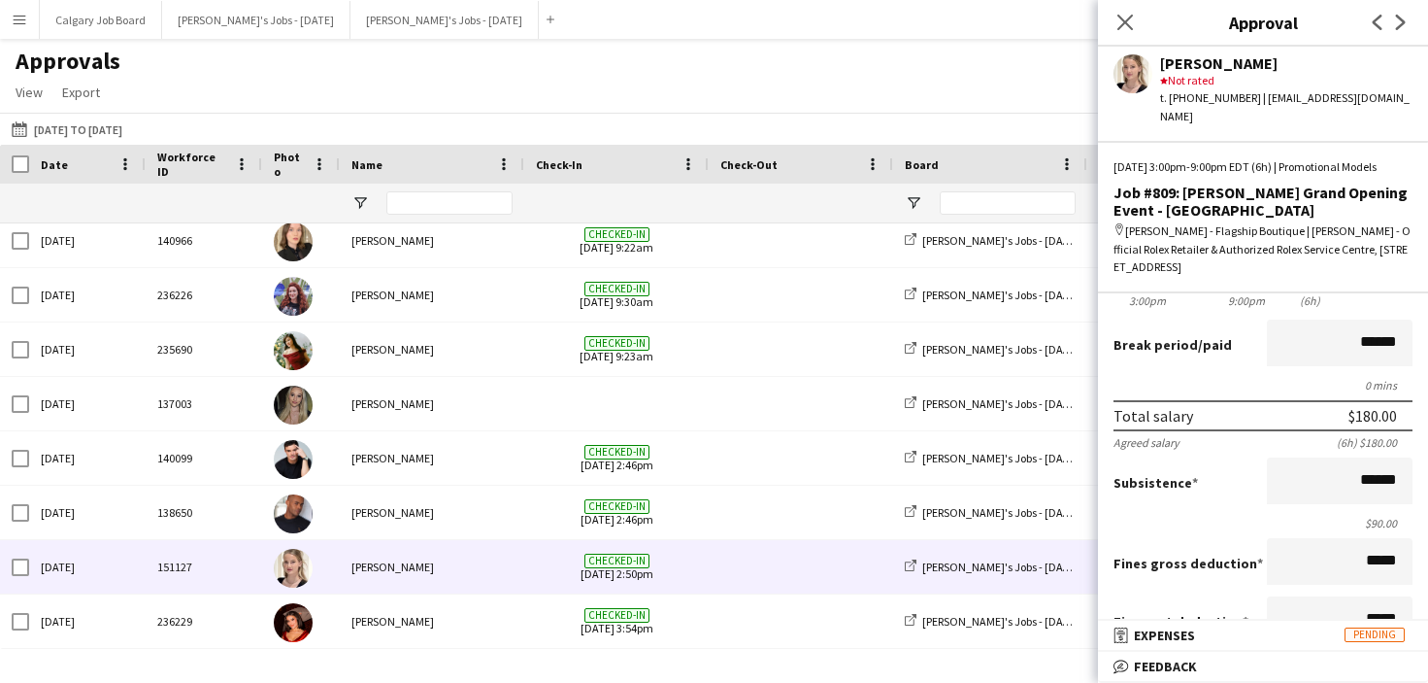
scroll to position [124, 0]
drag, startPoint x: 1364, startPoint y: 483, endPoint x: 1381, endPoint y: 482, distance: 16.5
click at [1381, 482] on input "******" at bounding box center [1340, 481] width 146 height 47
type input "**"
type input "*******"
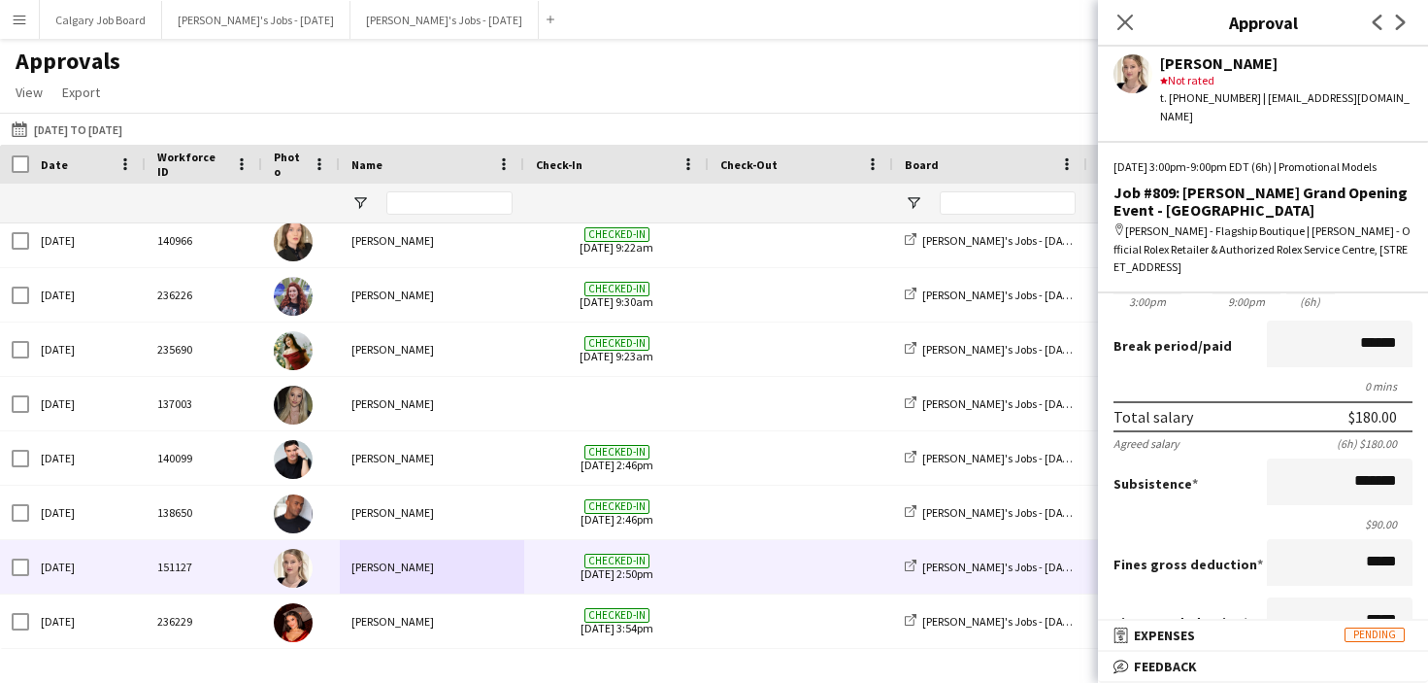
click at [1237, 512] on form "Salary ***** PM 3:00pm to ***** PM 9:00pm ***** (6h) X $30.00 Break period /pai…" at bounding box center [1263, 548] width 330 height 639
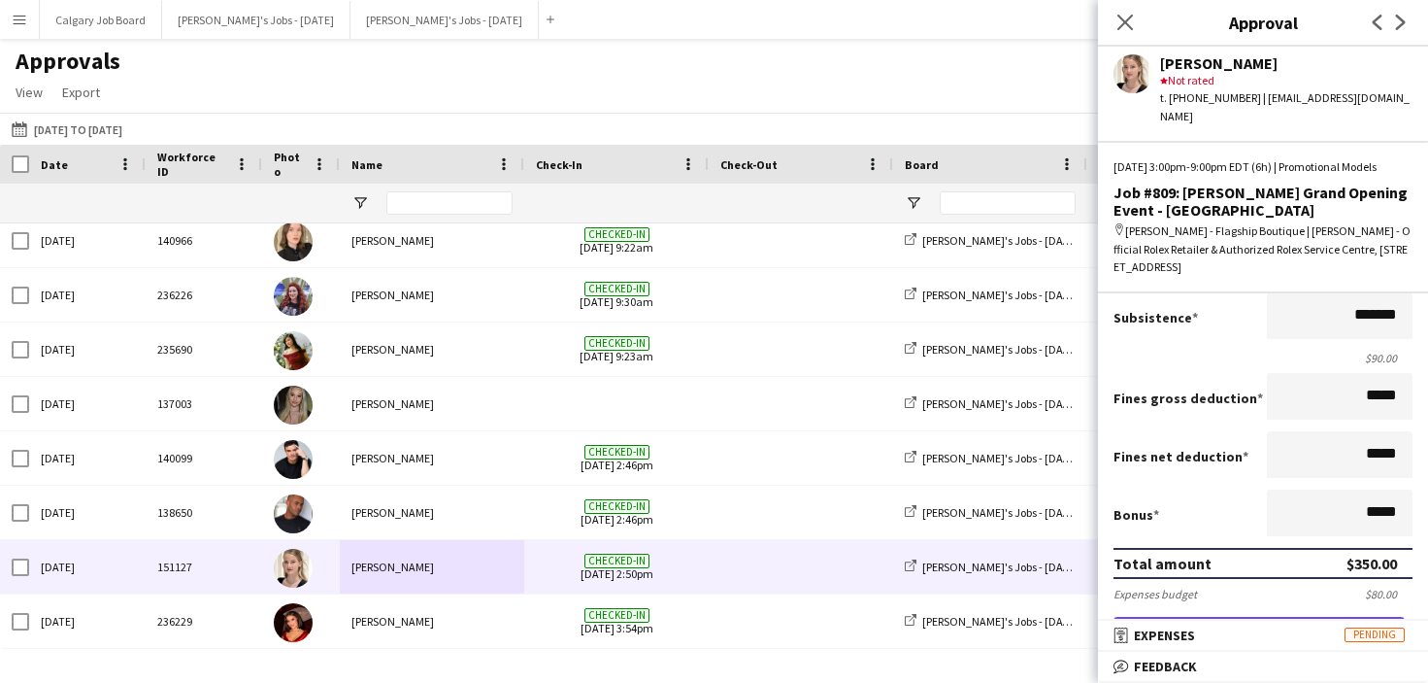
scroll to position [289, 0]
drag, startPoint x: 1373, startPoint y: 521, endPoint x: 1413, endPoint y: 521, distance: 39.8
click at [1413, 521] on form "Salary ***** PM 3:00pm to ***** PM 9:00pm ***** (6h) X $30.00 Break period /pai…" at bounding box center [1263, 383] width 330 height 639
type input "******"
click at [1191, 503] on div "Bonus ******" at bounding box center [1263, 515] width 299 height 50
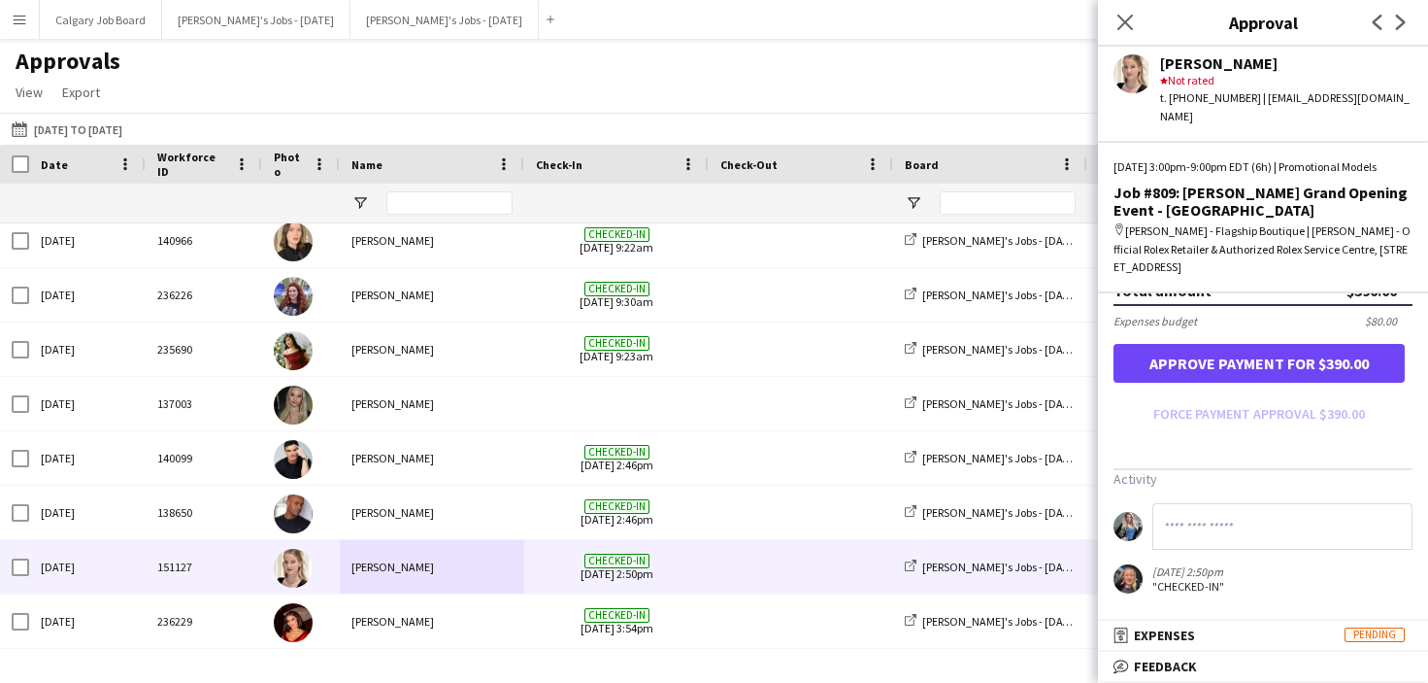
click at [1206, 519] on input at bounding box center [1283, 526] width 260 height 47
type input "**********"
click at [1244, 365] on button "Approve payment for $390.00" at bounding box center [1259, 363] width 291 height 39
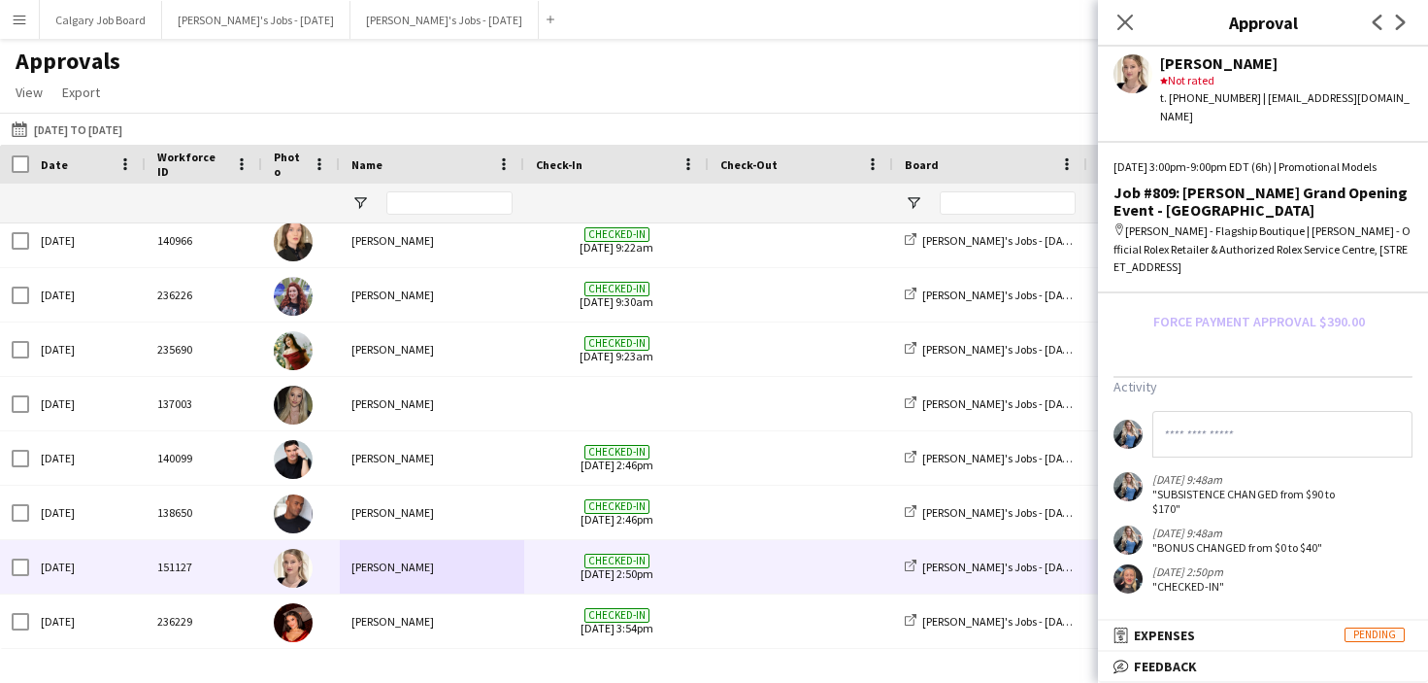
scroll to position [3, 0]
click at [1260, 439] on input at bounding box center [1283, 434] width 260 height 47
click at [1223, 633] on mat-panel-title "receipt Expenses Pending" at bounding box center [1259, 634] width 322 height 17
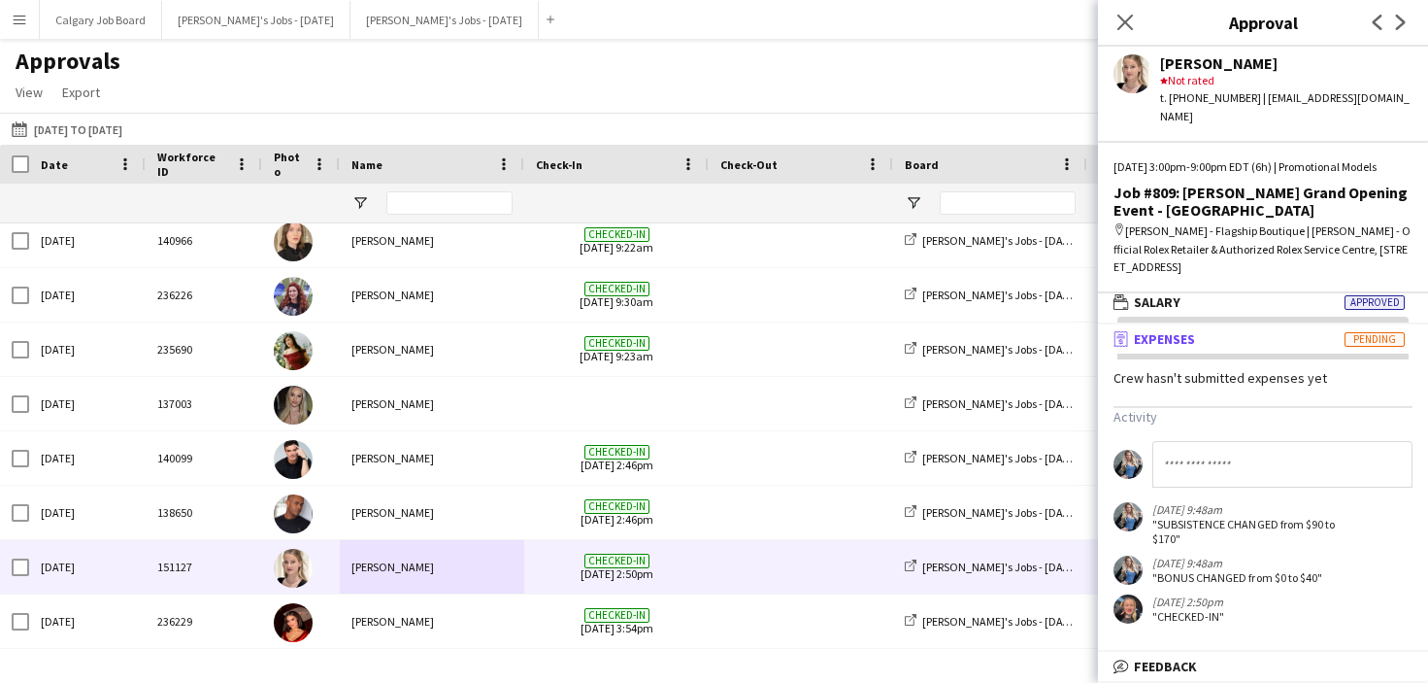
scroll to position [0, 0]
click at [1200, 308] on mat-panel-title "wallet Salary Approved" at bounding box center [1259, 301] width 322 height 17
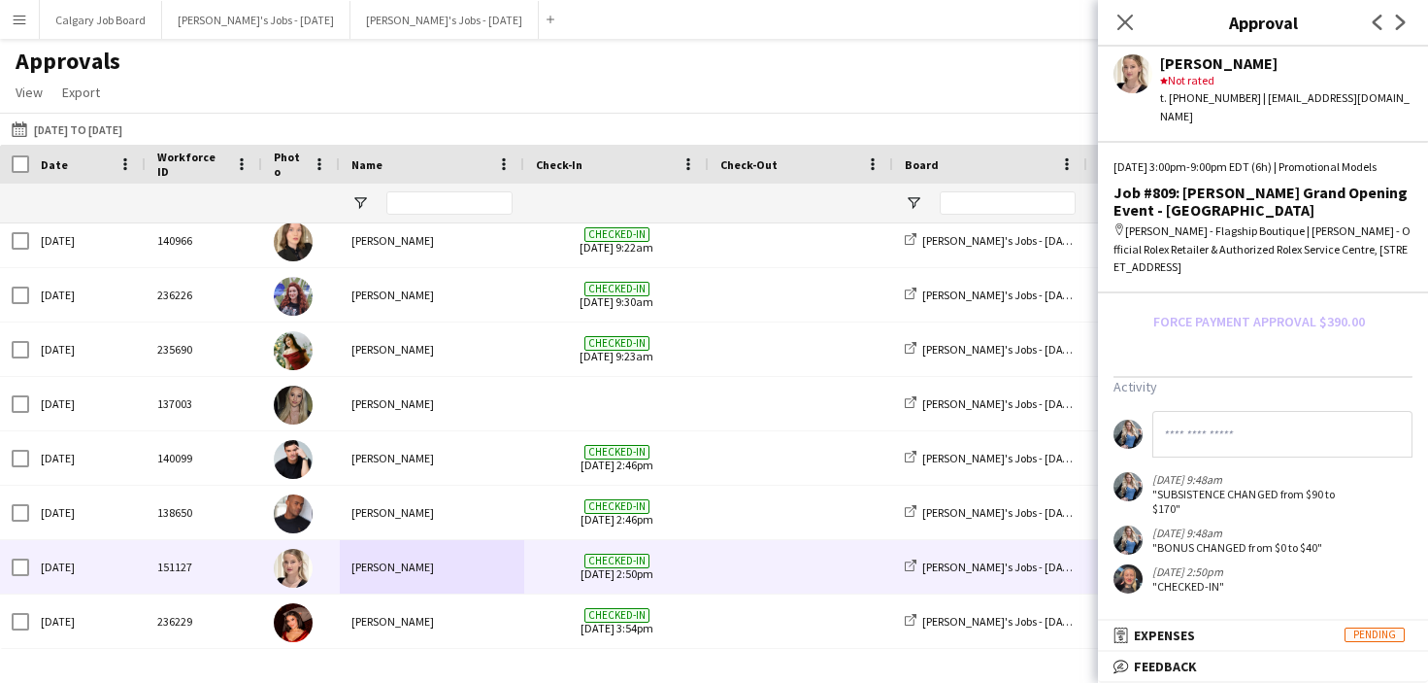
scroll to position [671, 0]
click at [1257, 438] on input at bounding box center [1283, 434] width 260 height 47
type input "**********"
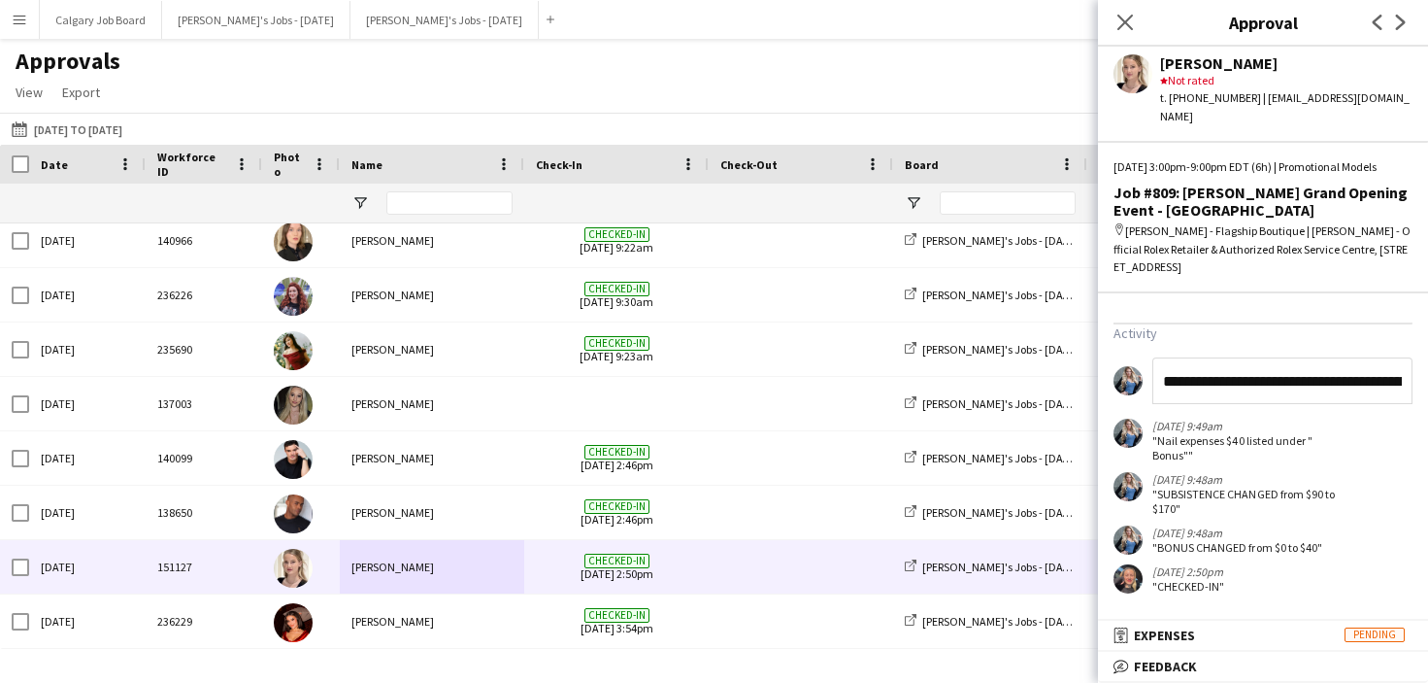
type input "**********"
drag, startPoint x: 1154, startPoint y: 388, endPoint x: 1232, endPoint y: 403, distance: 80.0
click at [1232, 403] on div ""Travel & fitting $90 + $80 listed under "subsistence""" at bounding box center [1253, 394] width 200 height 29
copy div ""Travel & fitting $90 + $80 listed under "subsistence"""
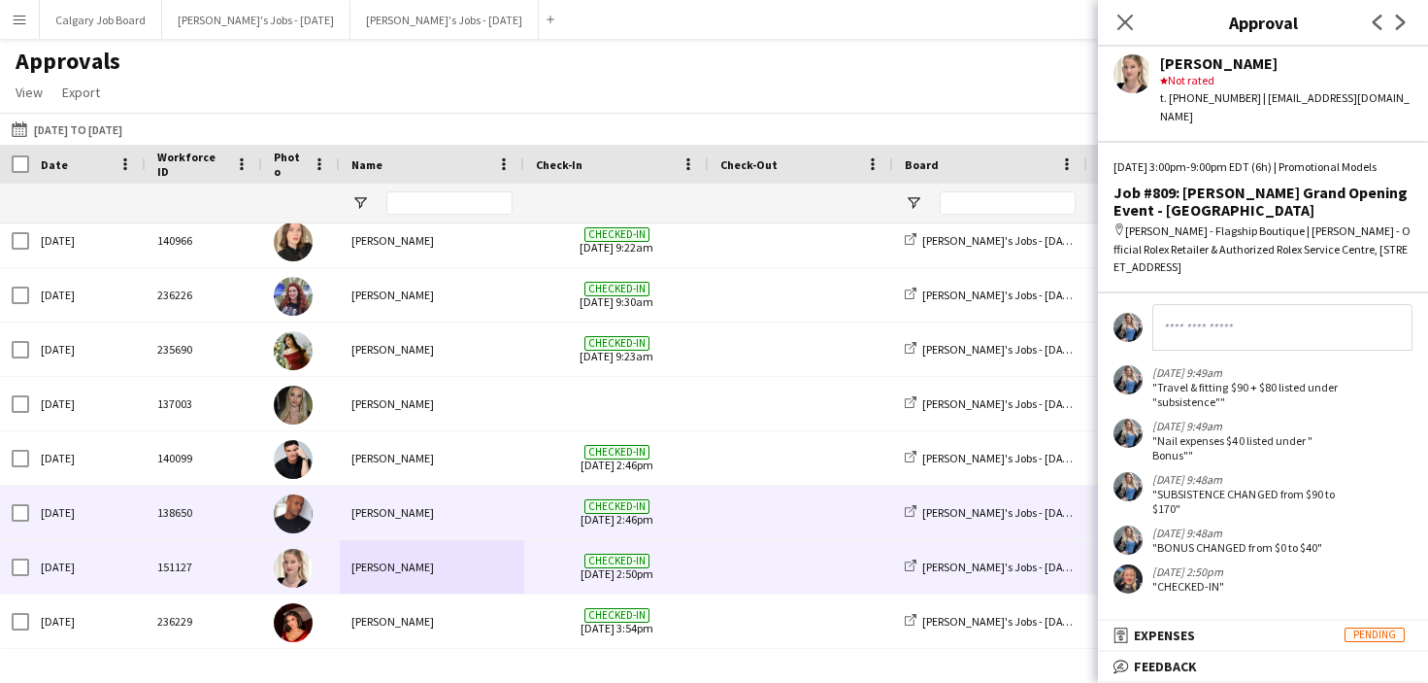
click at [447, 525] on div "Karim Bennoui" at bounding box center [432, 512] width 185 height 53
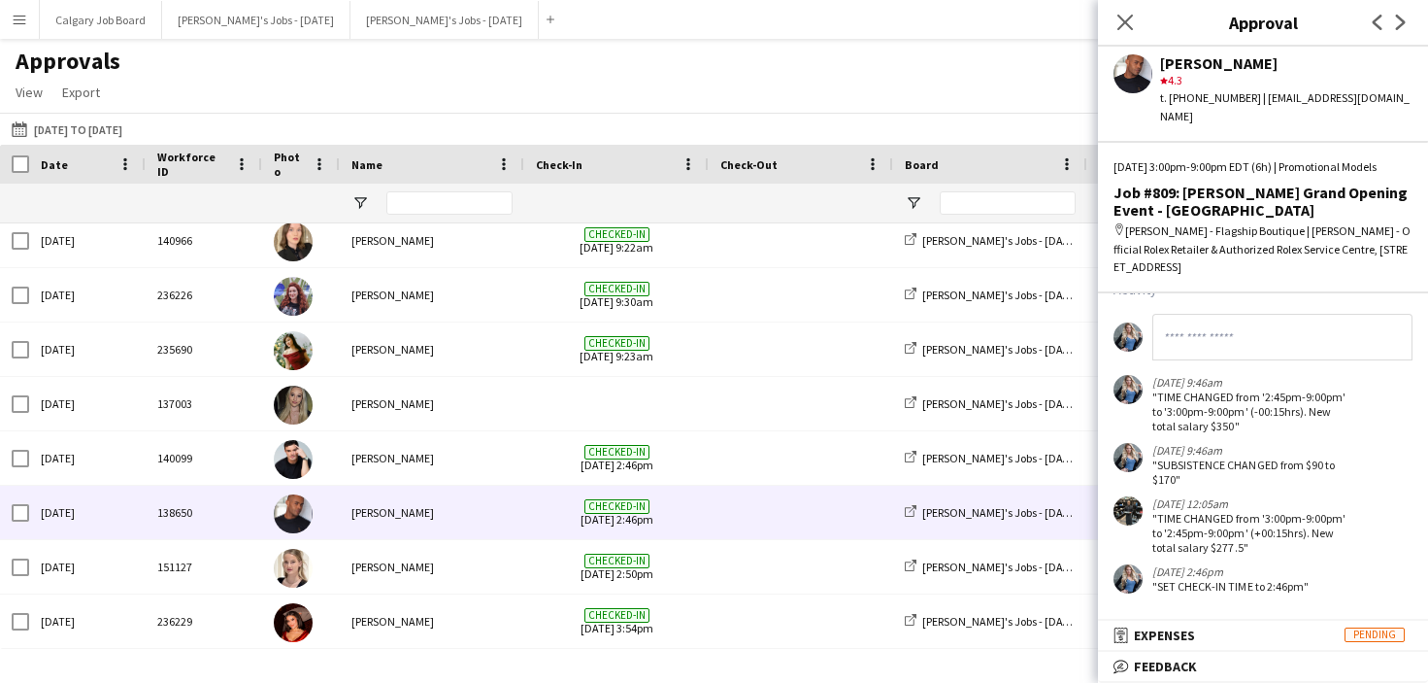
scroll to position [751, 0]
click at [1245, 362] on input at bounding box center [1283, 339] width 260 height 47
paste input "**********"
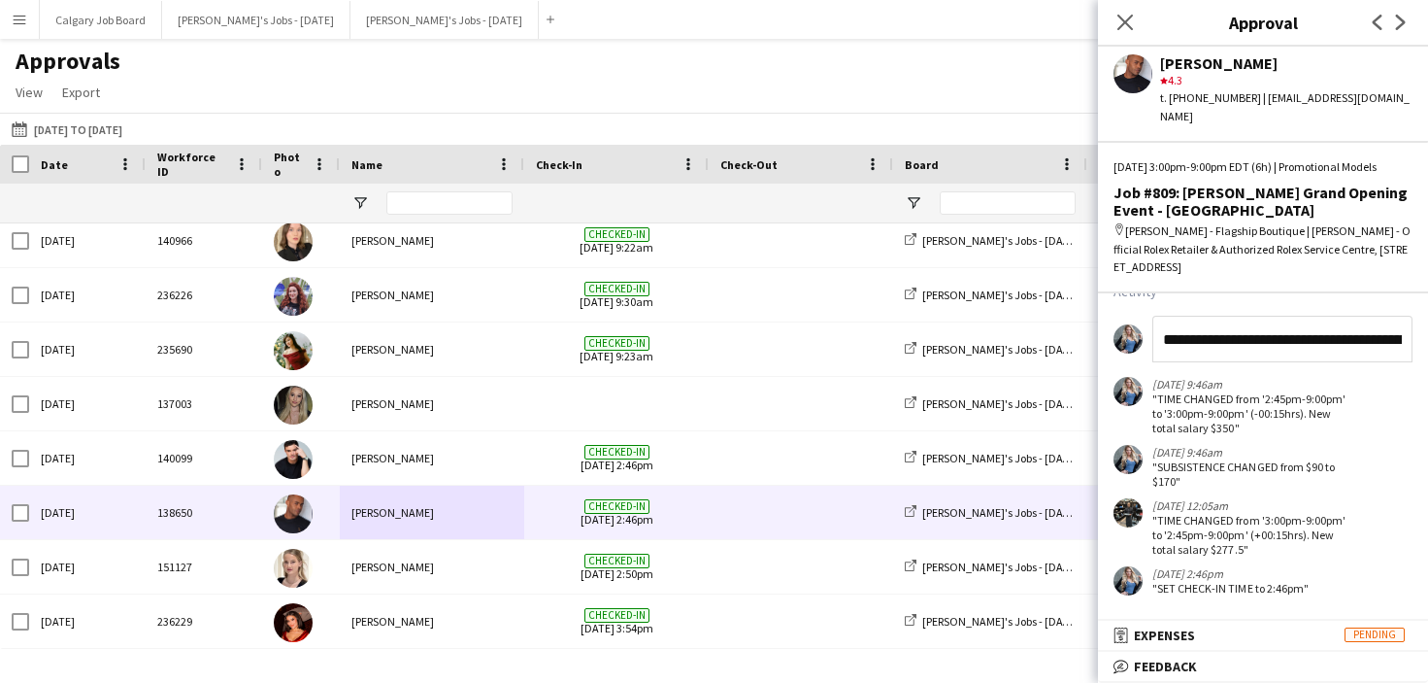
scroll to position [741, 0]
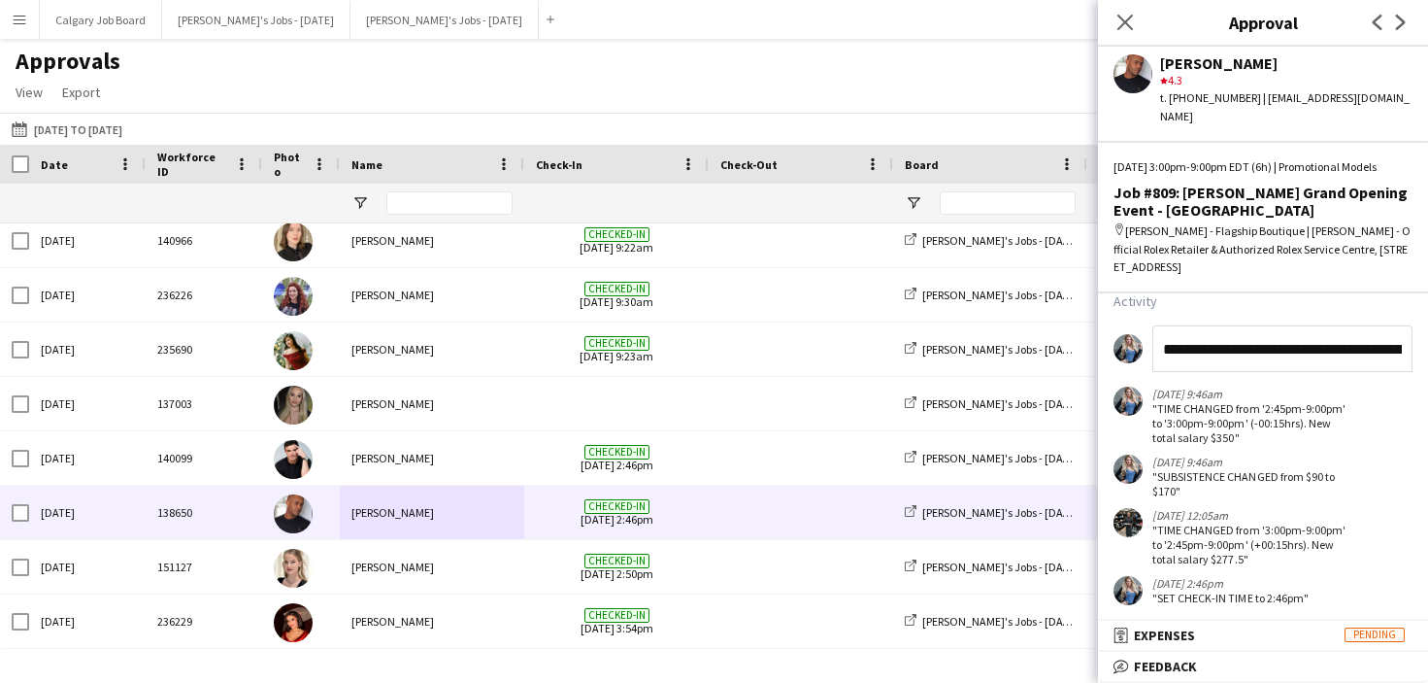
type input "**********"
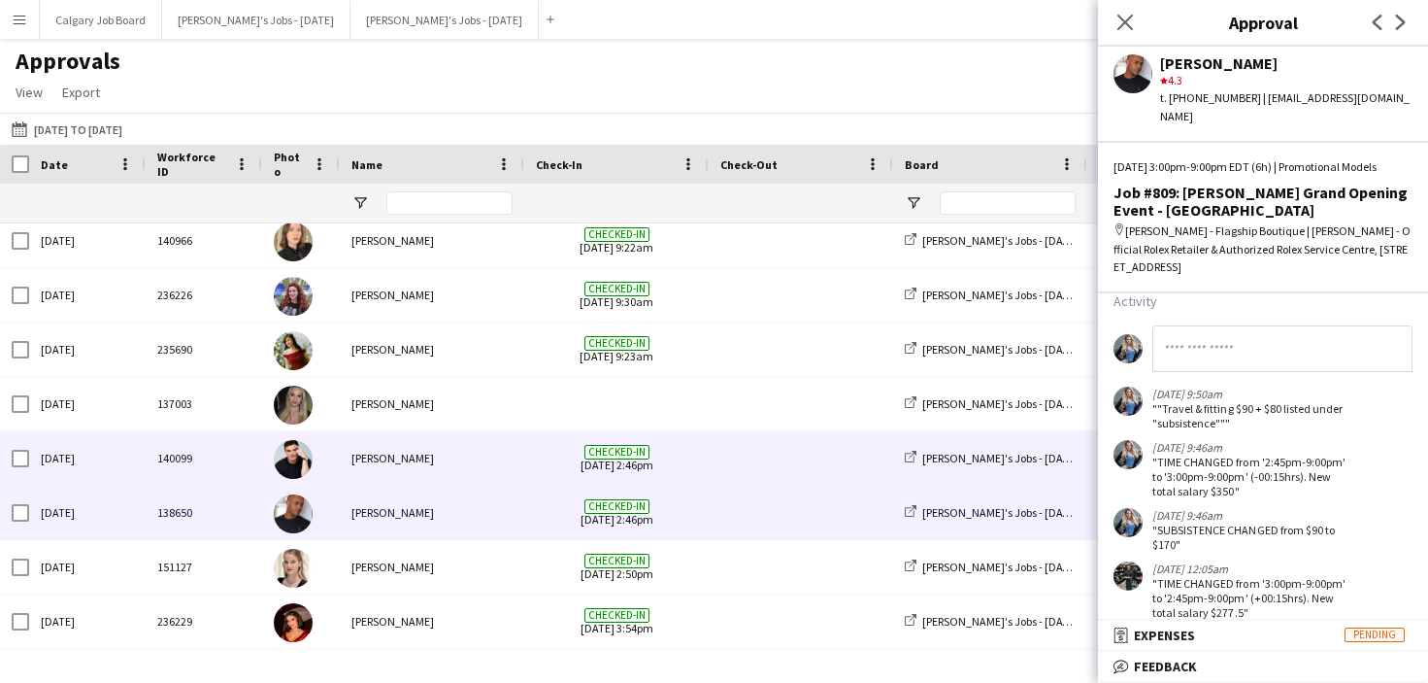
click at [411, 457] on div "Lucas Bertolino" at bounding box center [432, 457] width 185 height 53
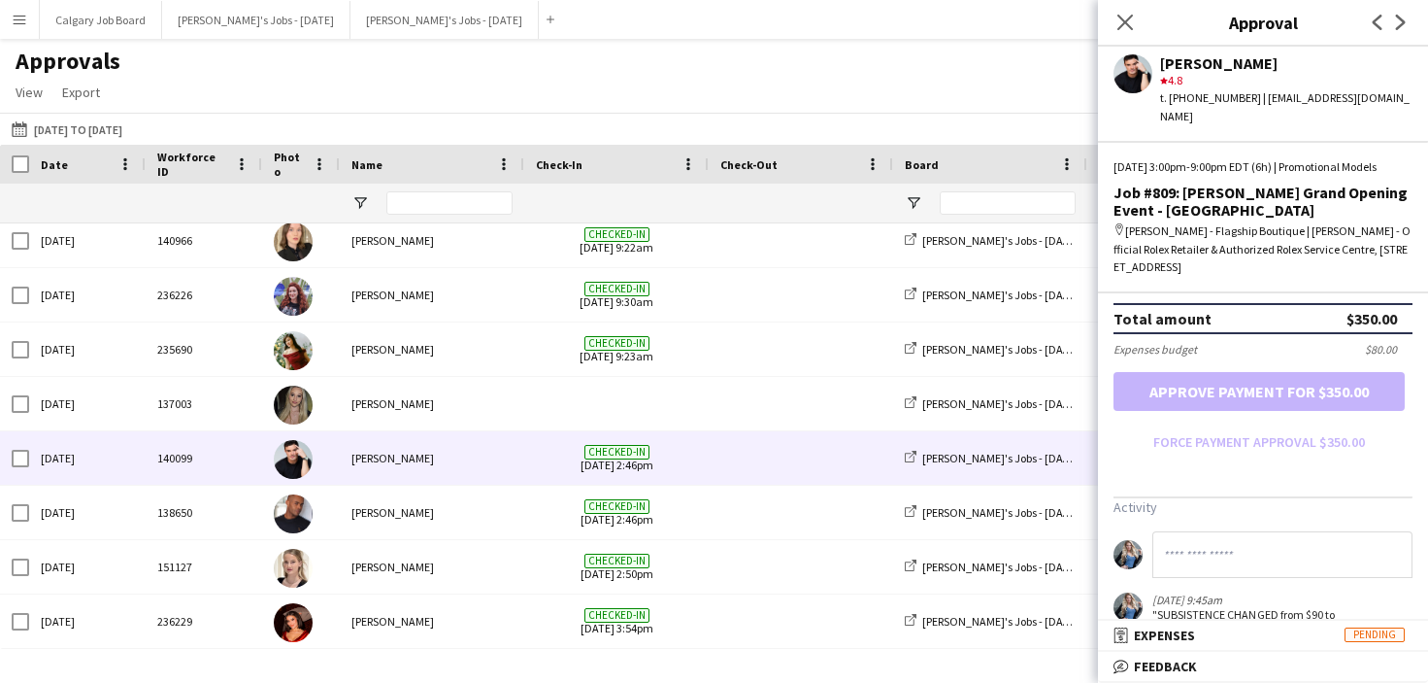
scroll to position [573, 0]
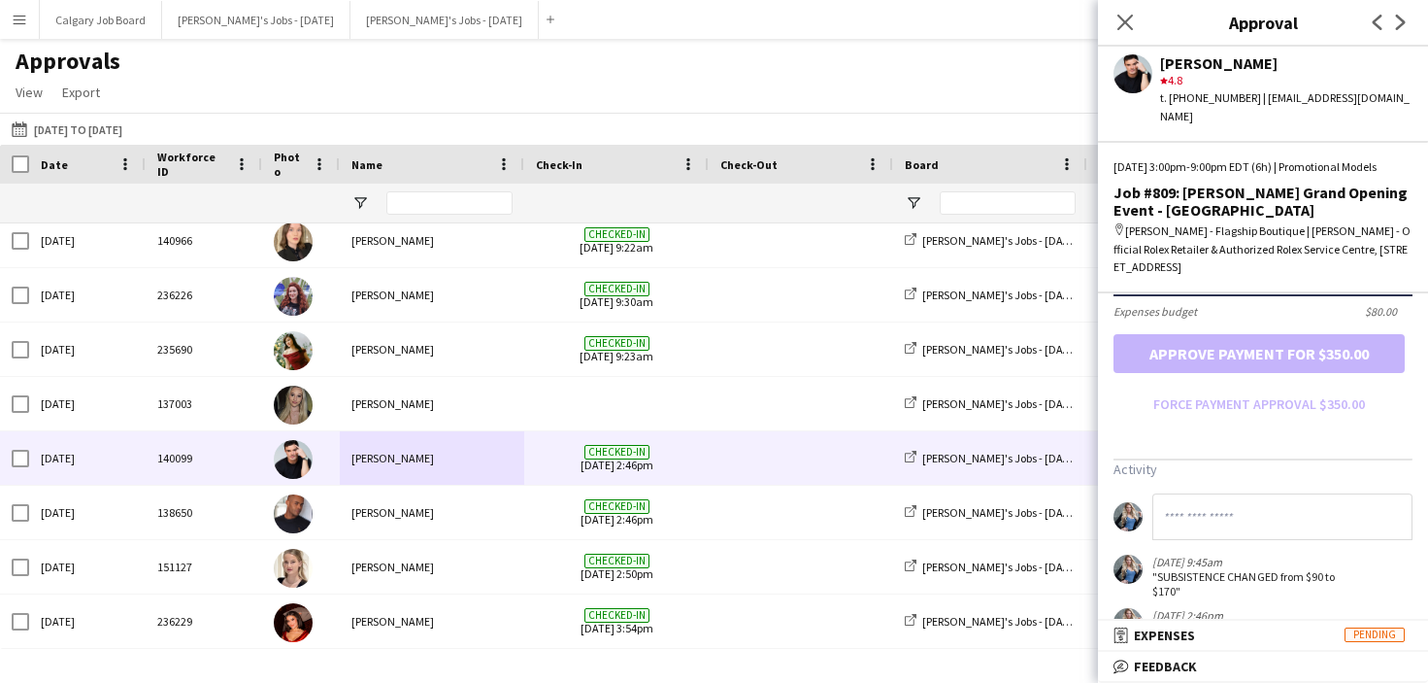
click at [1216, 526] on input at bounding box center [1283, 516] width 260 height 47
paste input "**********"
type input "**********"
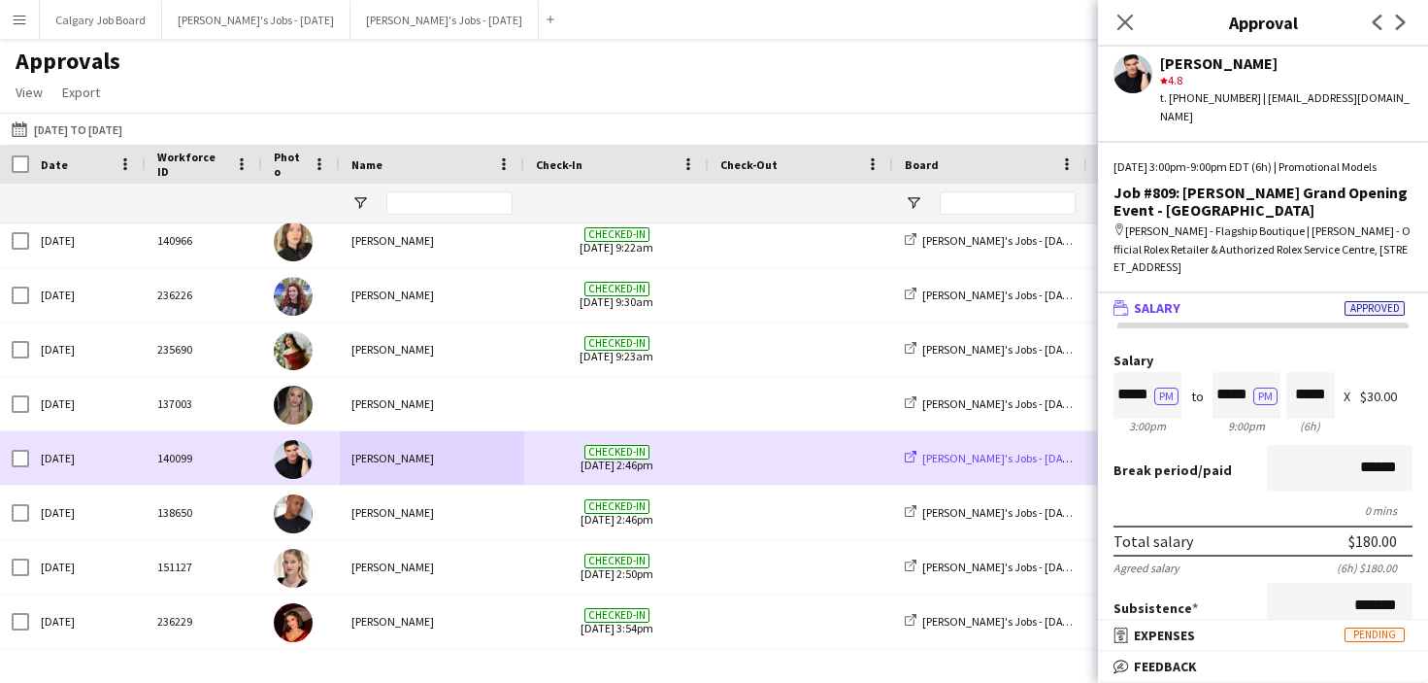
scroll to position [0, 0]
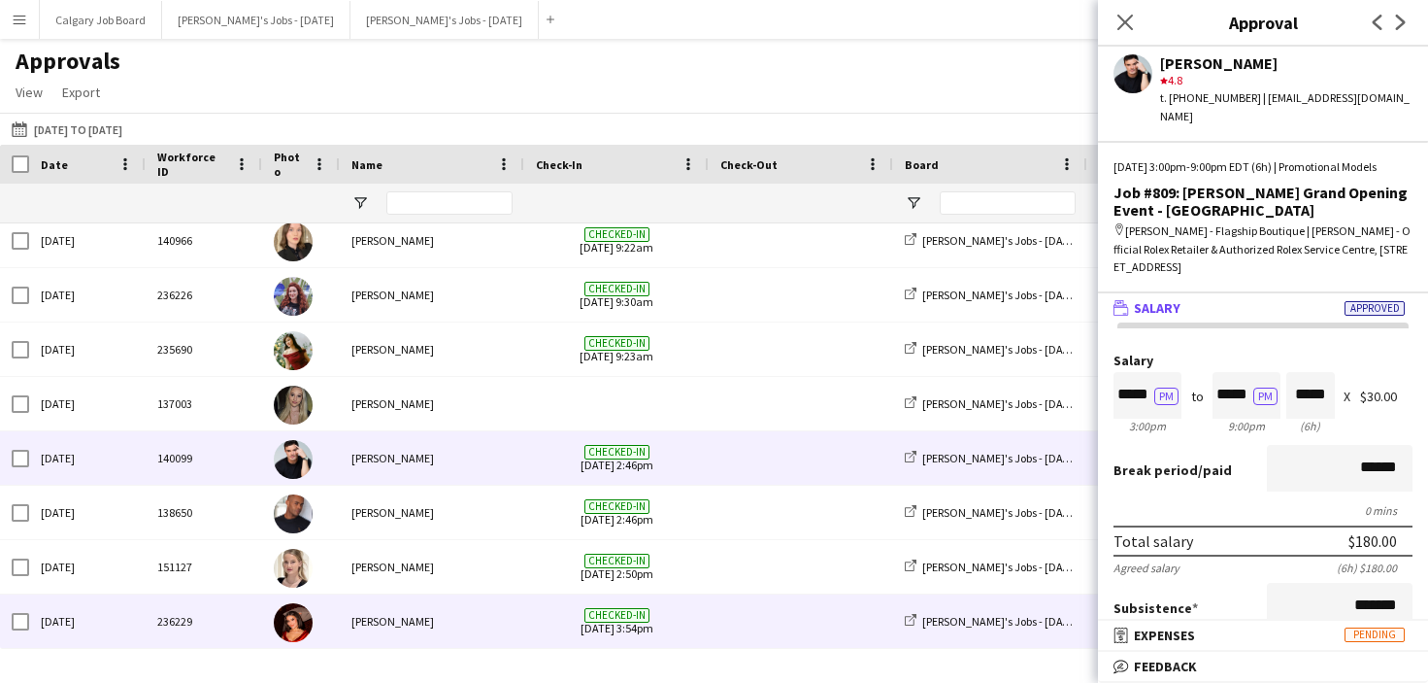
drag, startPoint x: 467, startPoint y: 613, endPoint x: 654, endPoint y: 595, distance: 187.3
click at [467, 613] on div "[PERSON_NAME]" at bounding box center [432, 620] width 185 height 53
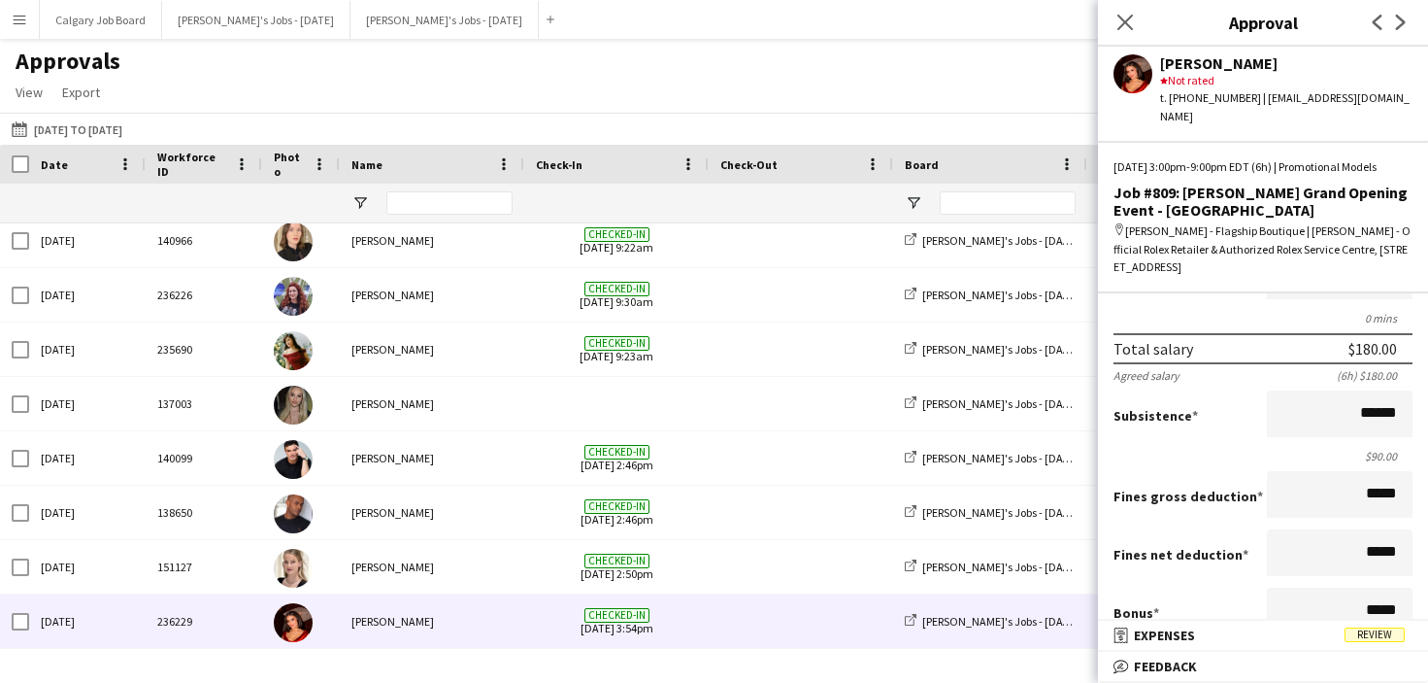
scroll to position [176, 0]
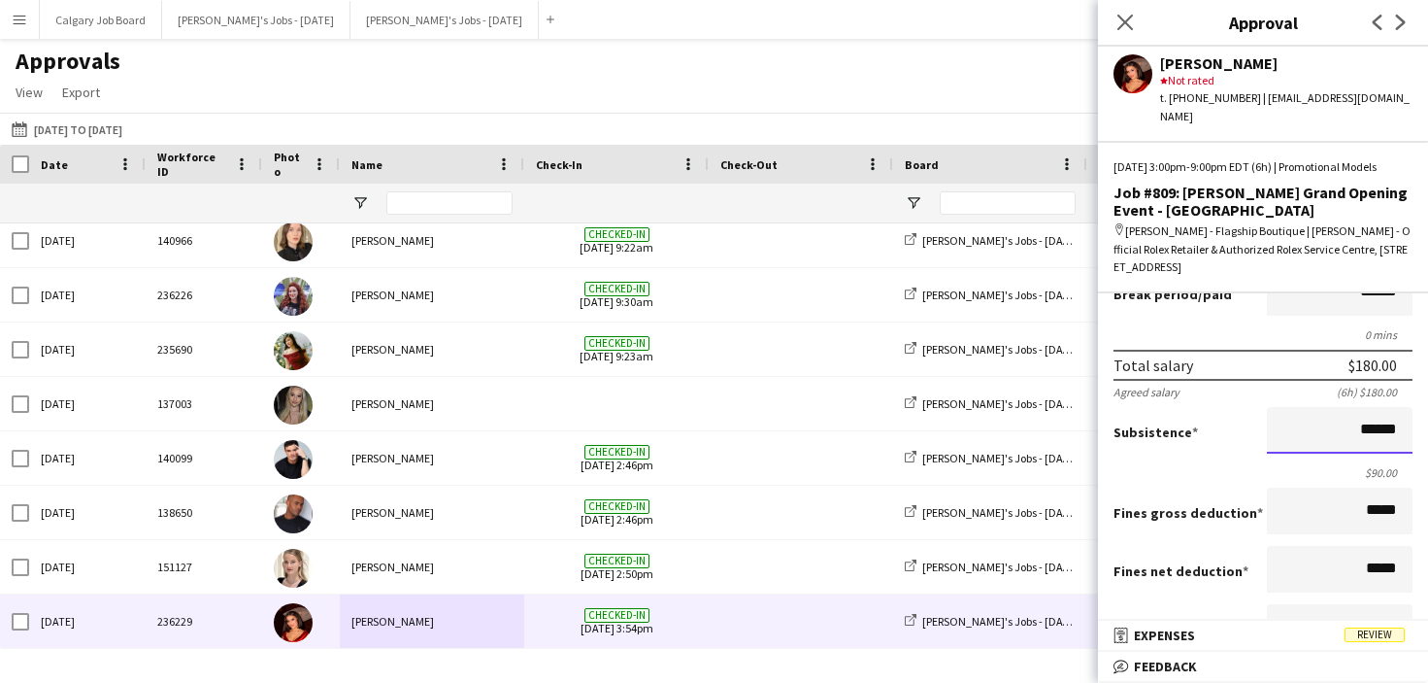
drag, startPoint x: 1364, startPoint y: 427, endPoint x: 1380, endPoint y: 427, distance: 15.5
click at [1380, 427] on input "******" at bounding box center [1340, 430] width 146 height 47
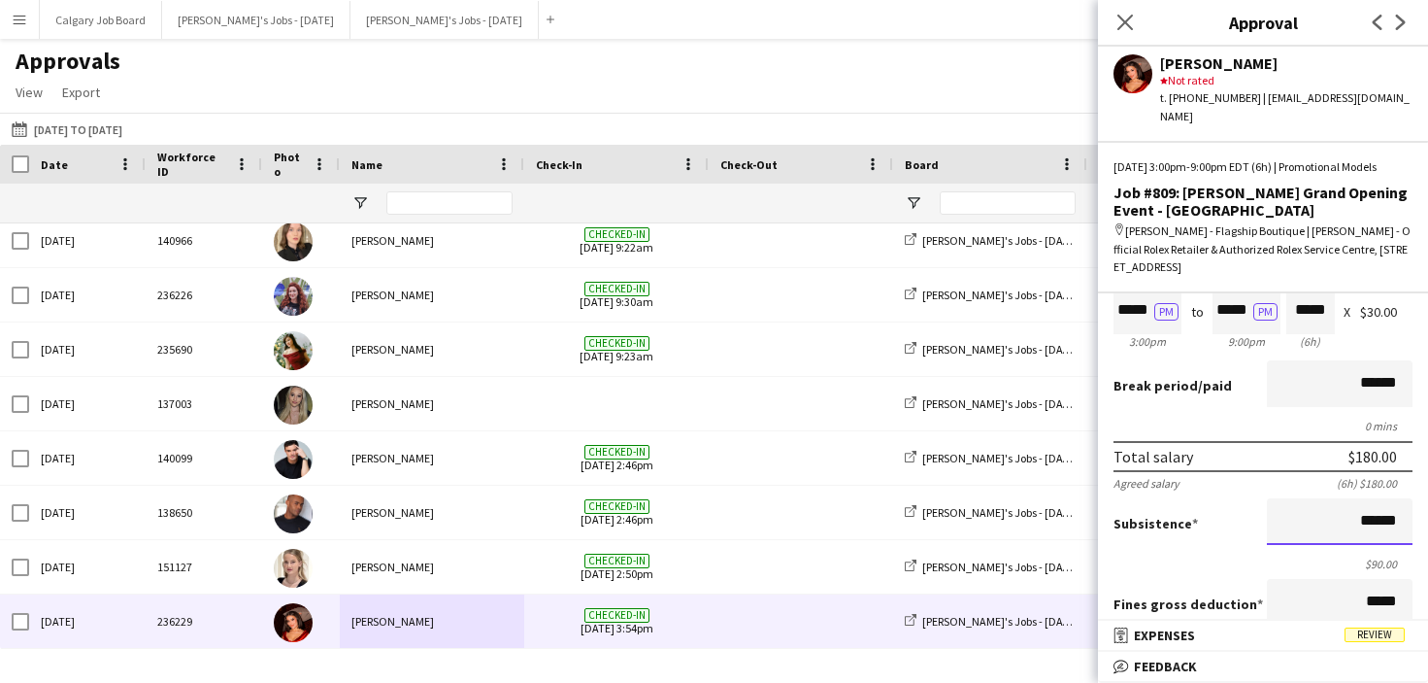
scroll to position [95, 0]
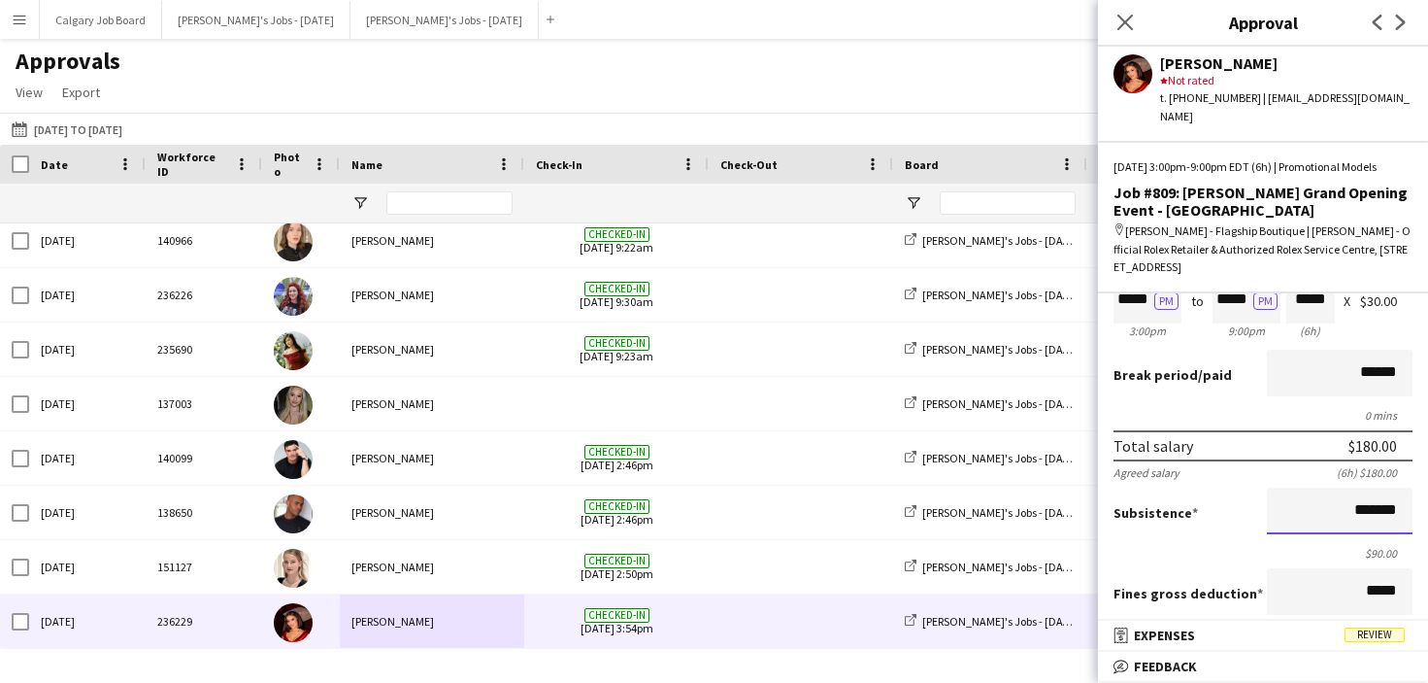
type input "*******"
click at [1259, 498] on div "Subsistence *******" at bounding box center [1263, 512] width 299 height 50
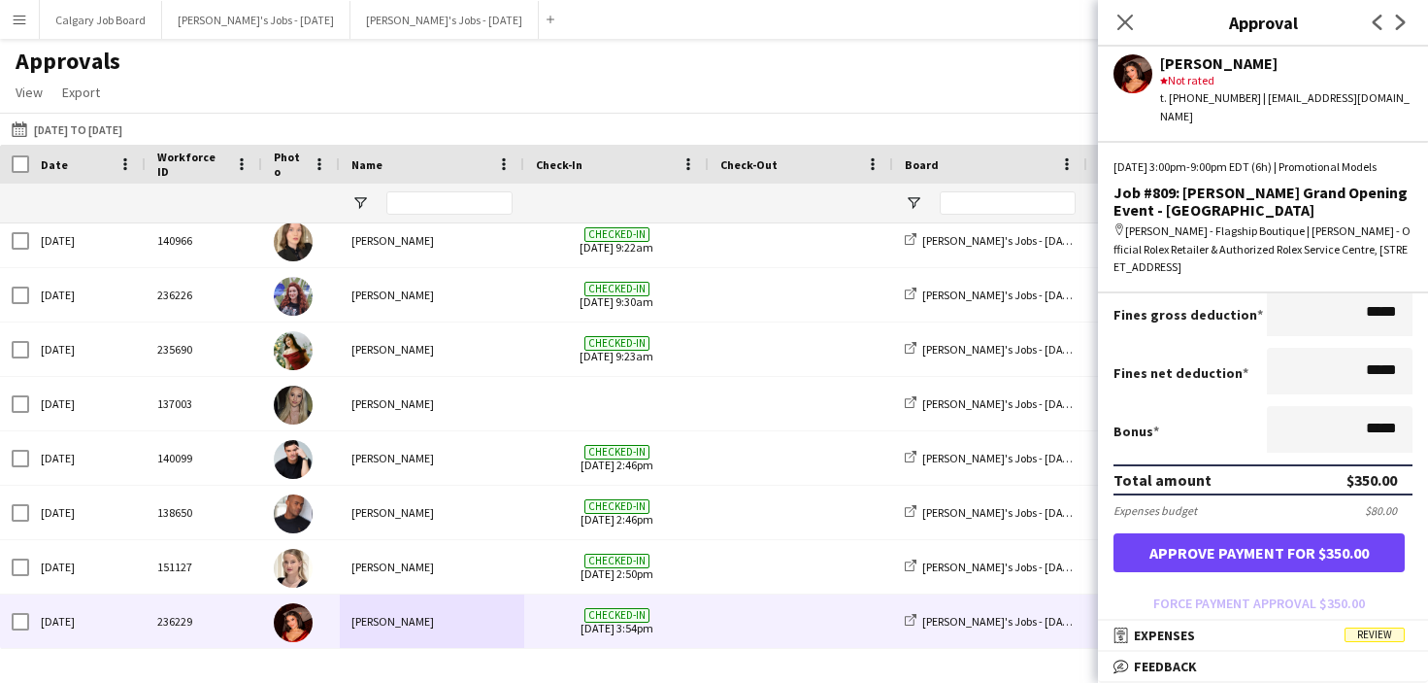
scroll to position [371, 0]
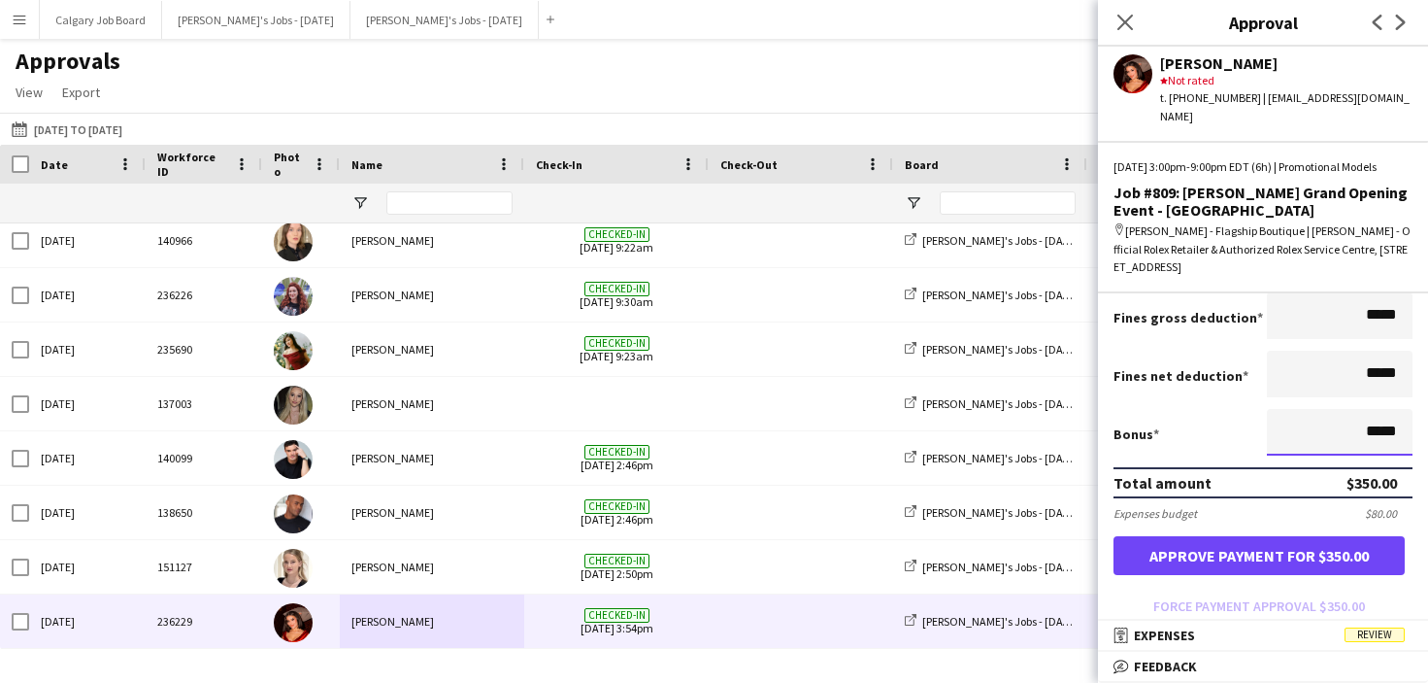
drag, startPoint x: 1375, startPoint y: 435, endPoint x: 1402, endPoint y: 436, distance: 27.2
click at [1402, 436] on input "*****" at bounding box center [1340, 432] width 146 height 47
type input "**"
drag, startPoint x: 1374, startPoint y: 438, endPoint x: 1398, endPoint y: 436, distance: 24.4
click at [1398, 436] on input "*****" at bounding box center [1340, 432] width 146 height 47
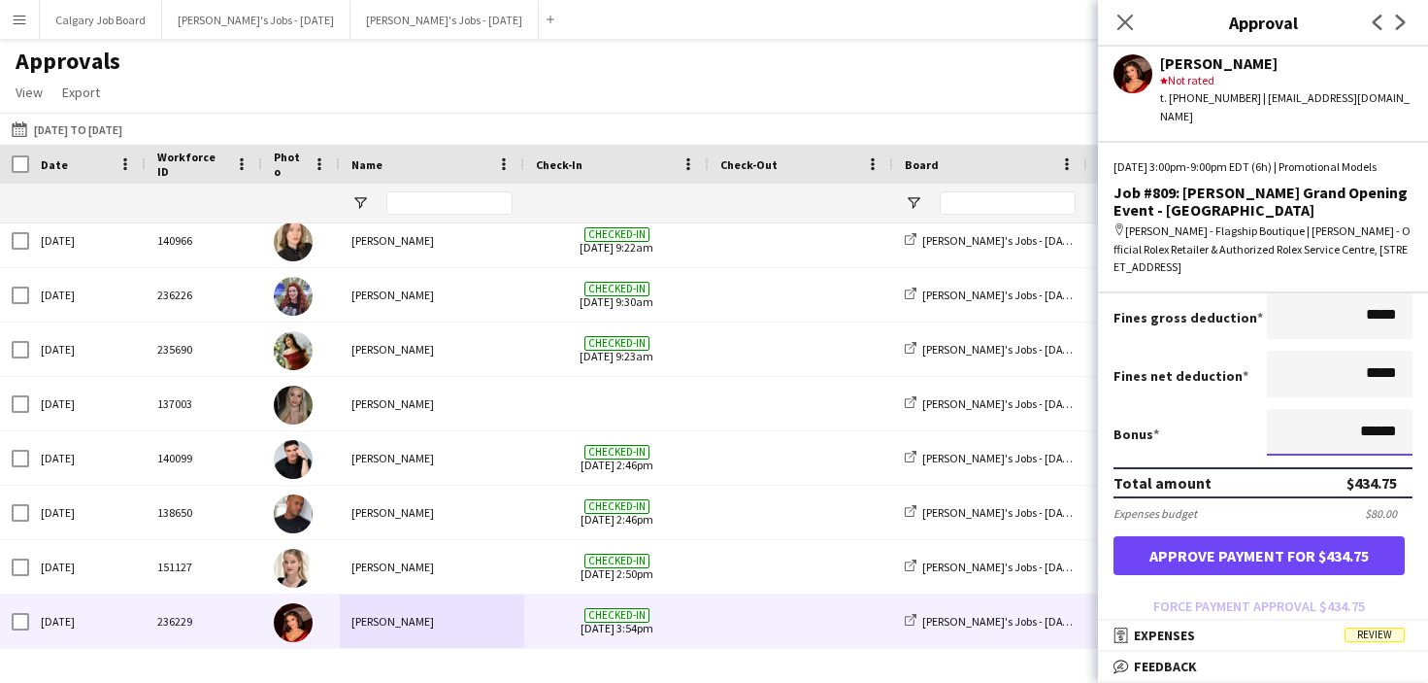
click at [1303, 446] on input "******" at bounding box center [1340, 432] width 146 height 47
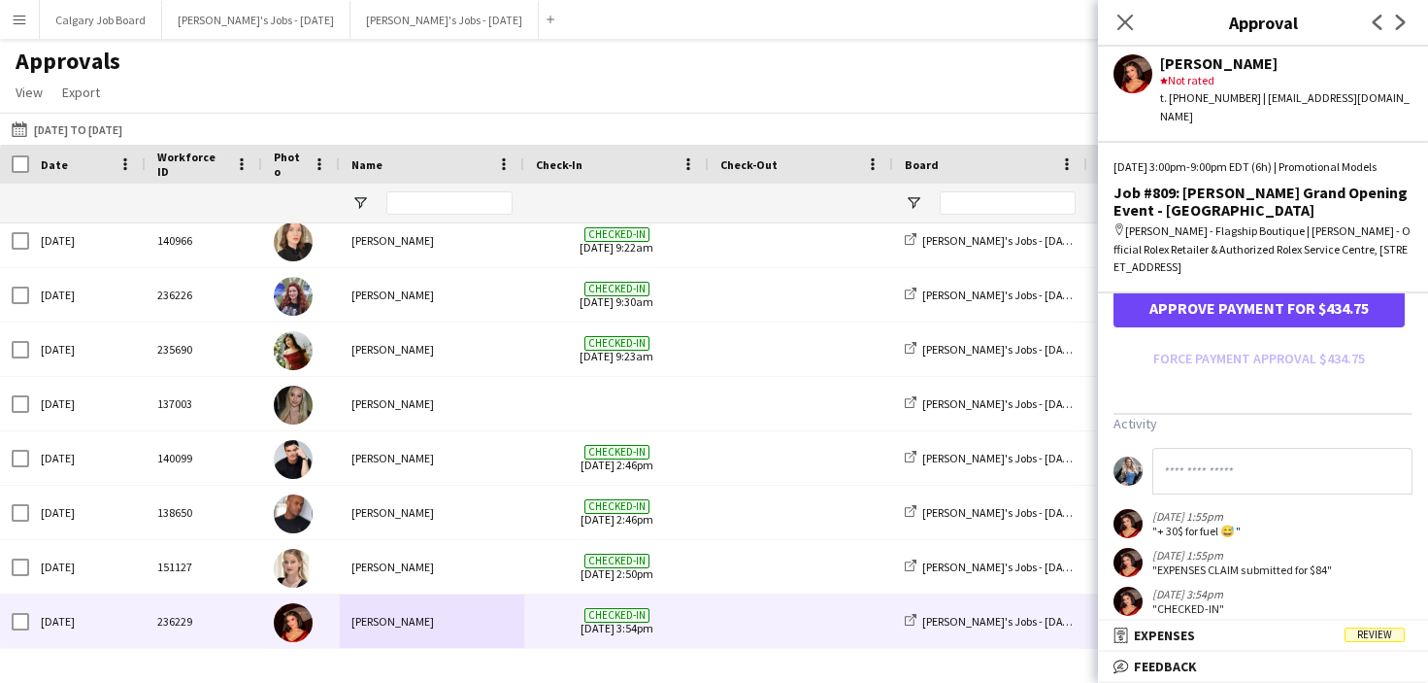
scroll to position [622, 0]
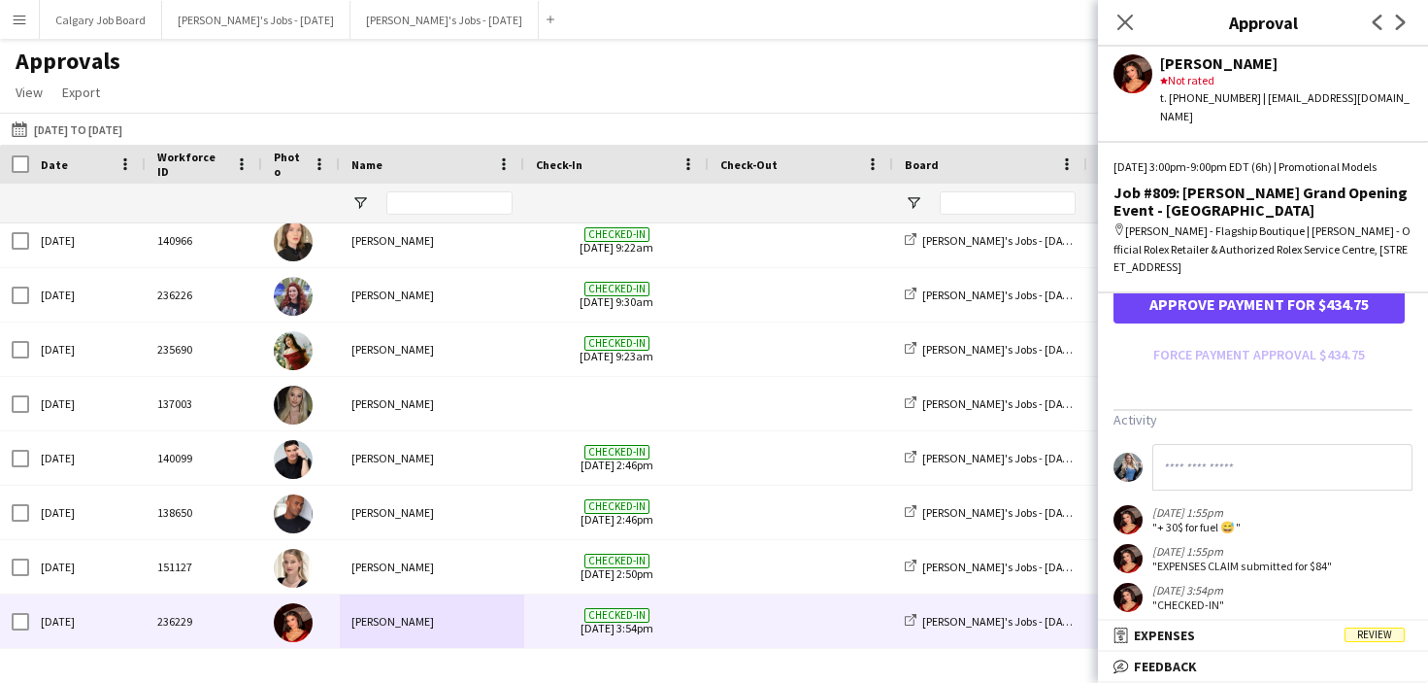
type input "******"
click at [1265, 486] on input at bounding box center [1283, 467] width 260 height 47
paste input "**********"
type input "**********"
click at [1255, 629] on mat-panel-title "receipt Expenses Review" at bounding box center [1259, 634] width 322 height 17
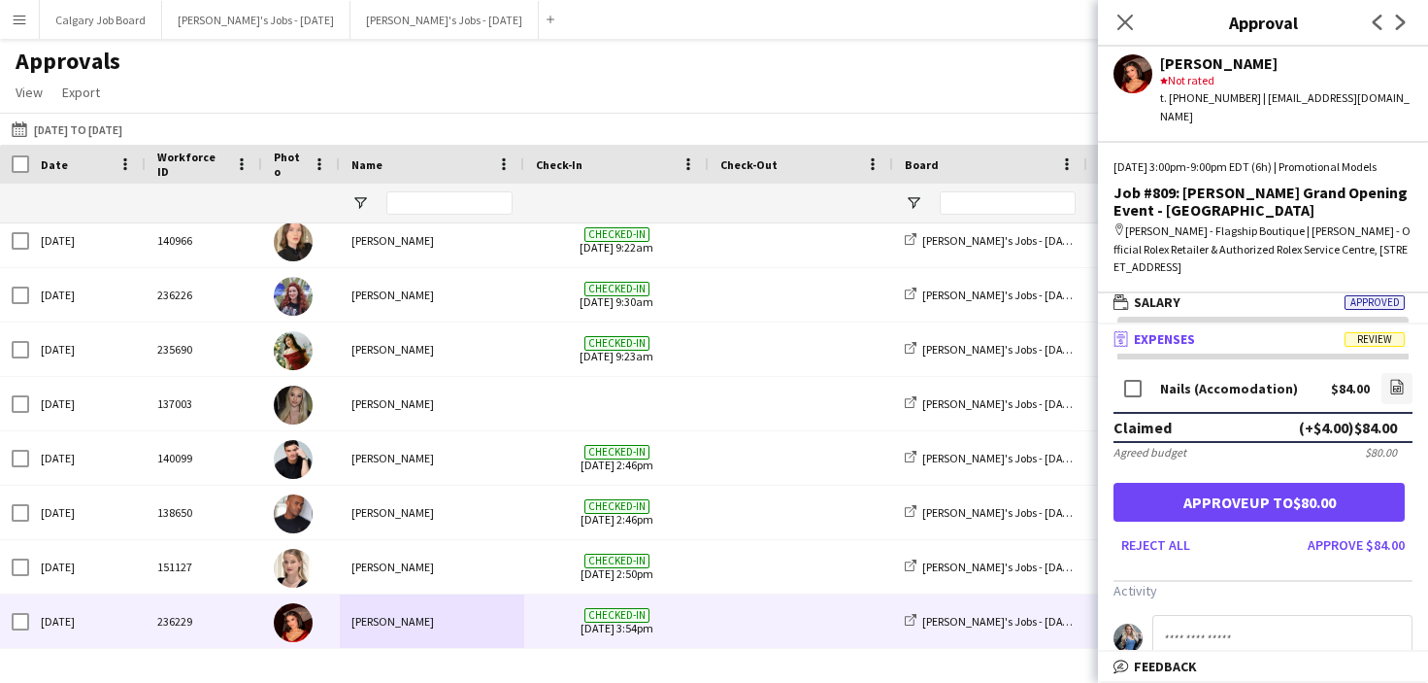
scroll to position [0, 0]
click at [1362, 539] on button "Approve $84.00" at bounding box center [1356, 544] width 113 height 31
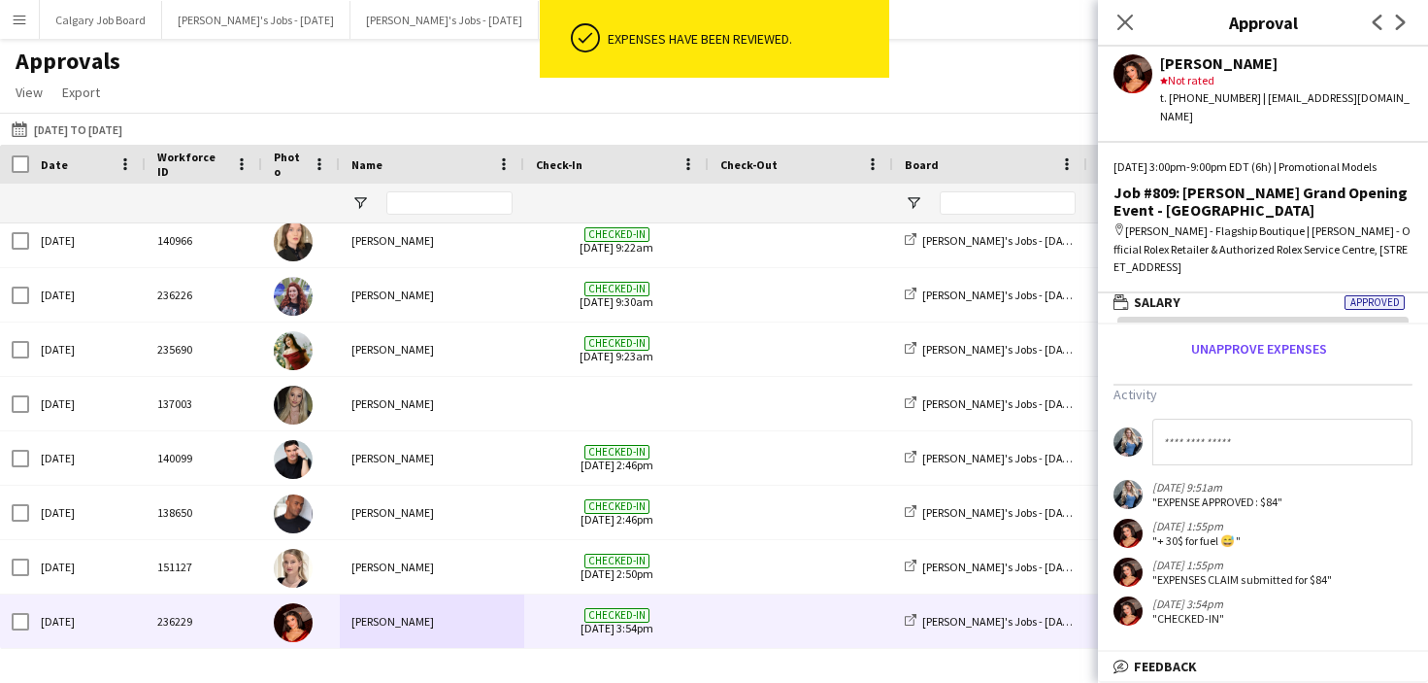
scroll to position [141, 0]
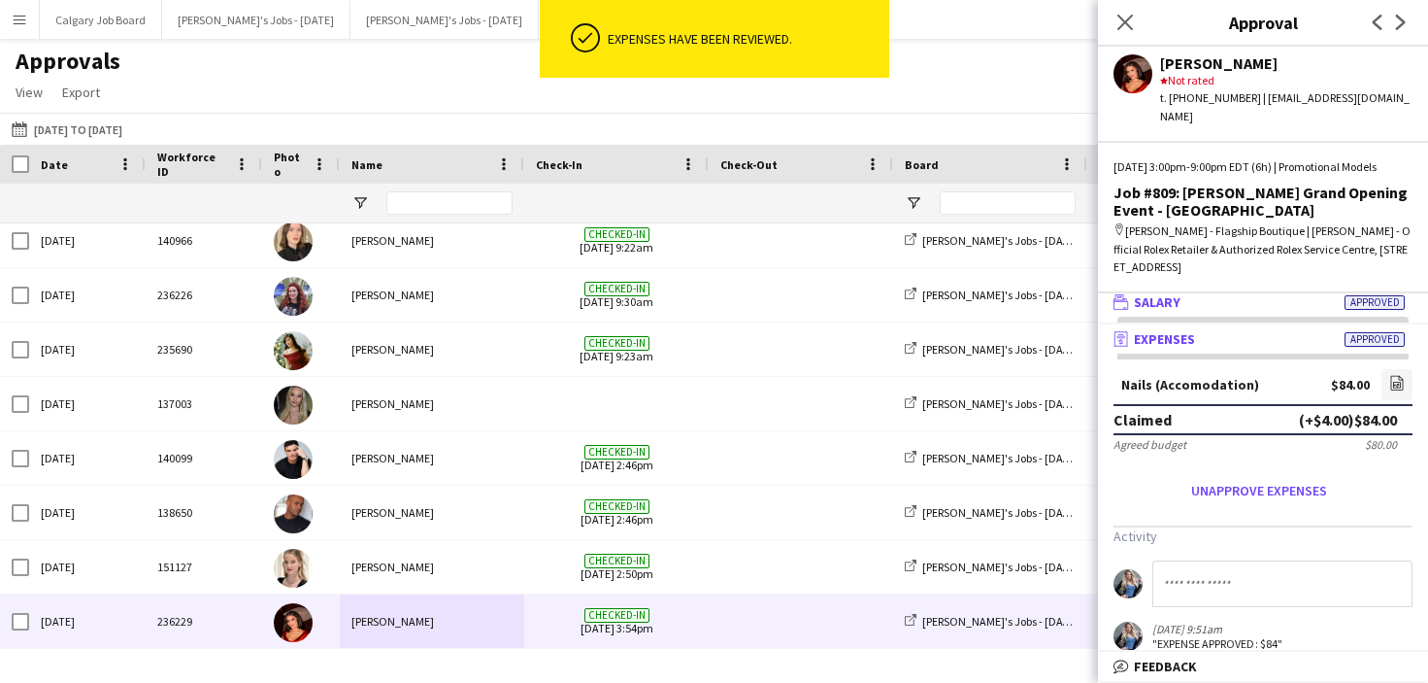
click at [1189, 296] on mat-panel-title "wallet Salary Approved" at bounding box center [1259, 301] width 322 height 17
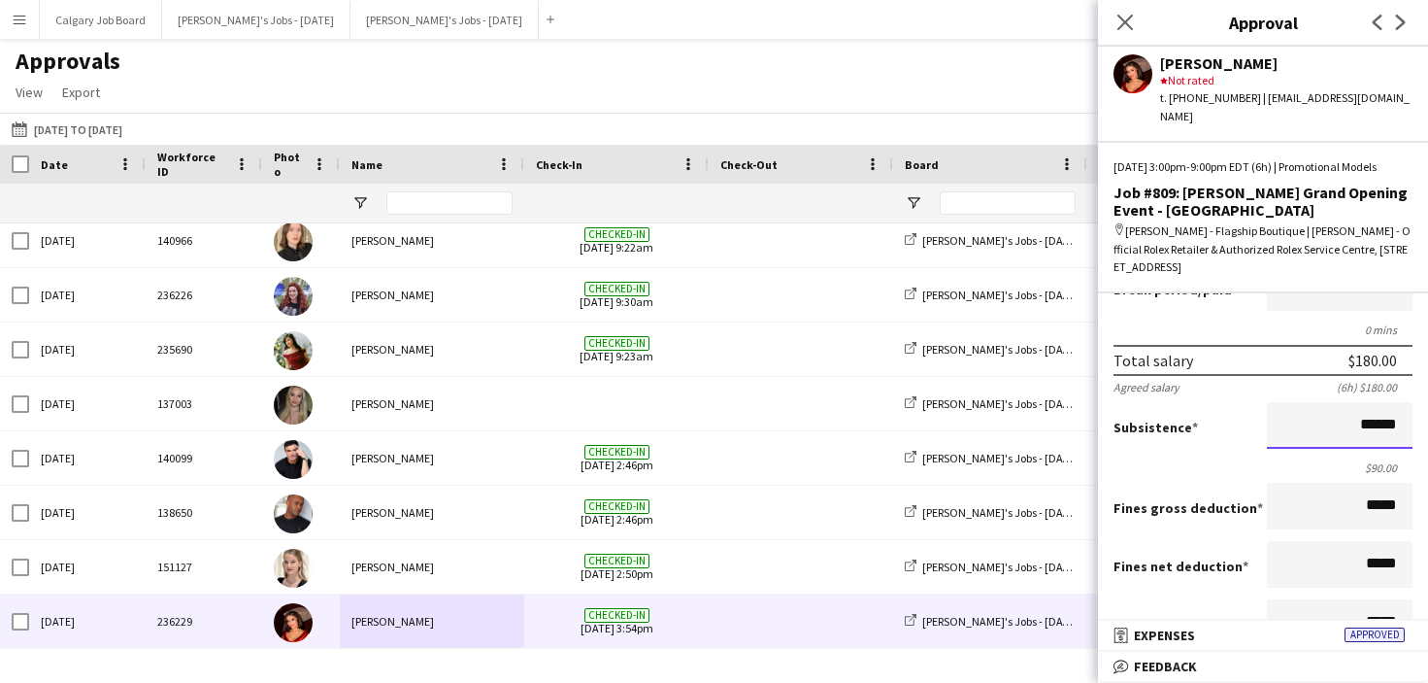
drag, startPoint x: 1362, startPoint y: 426, endPoint x: 1379, endPoint y: 426, distance: 16.5
click at [1379, 426] on input "******" at bounding box center [1340, 425] width 146 height 47
type input "*******"
click at [1209, 467] on div "$90.00" at bounding box center [1263, 467] width 299 height 15
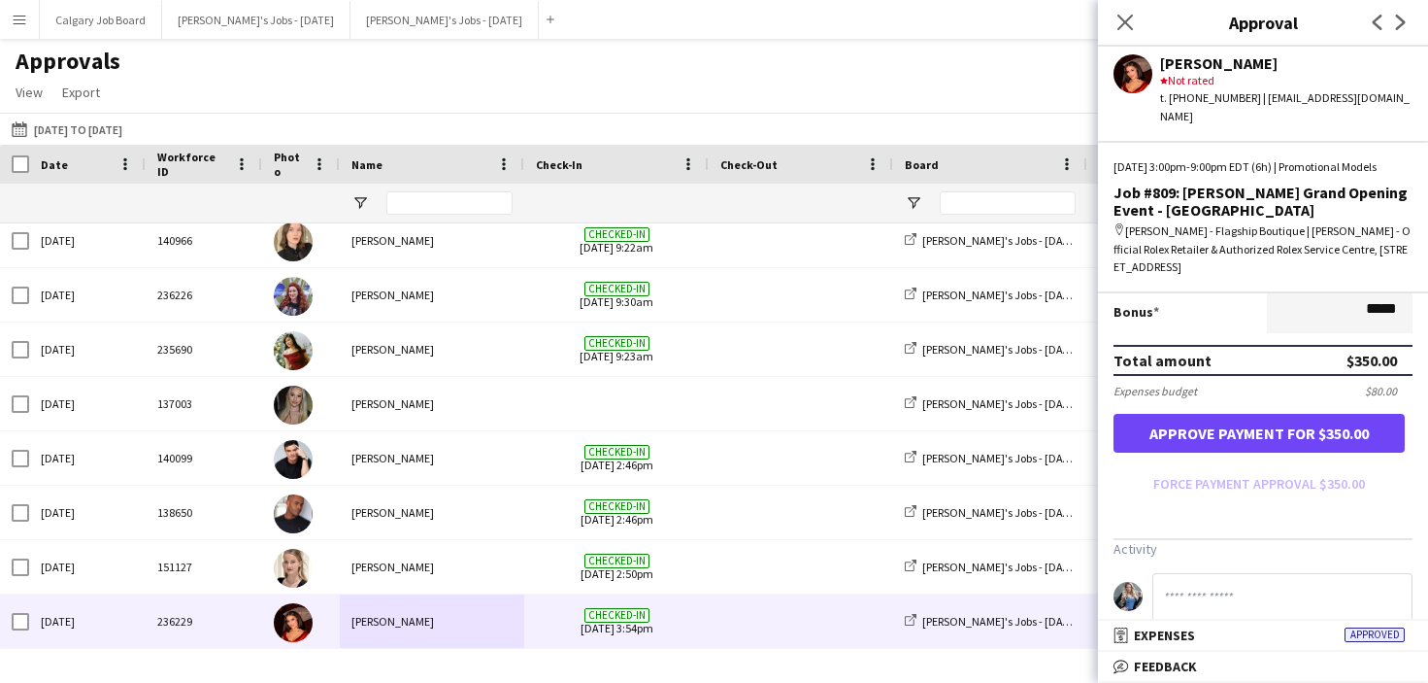
click at [1205, 451] on button "Approve payment for $350.00" at bounding box center [1259, 433] width 291 height 39
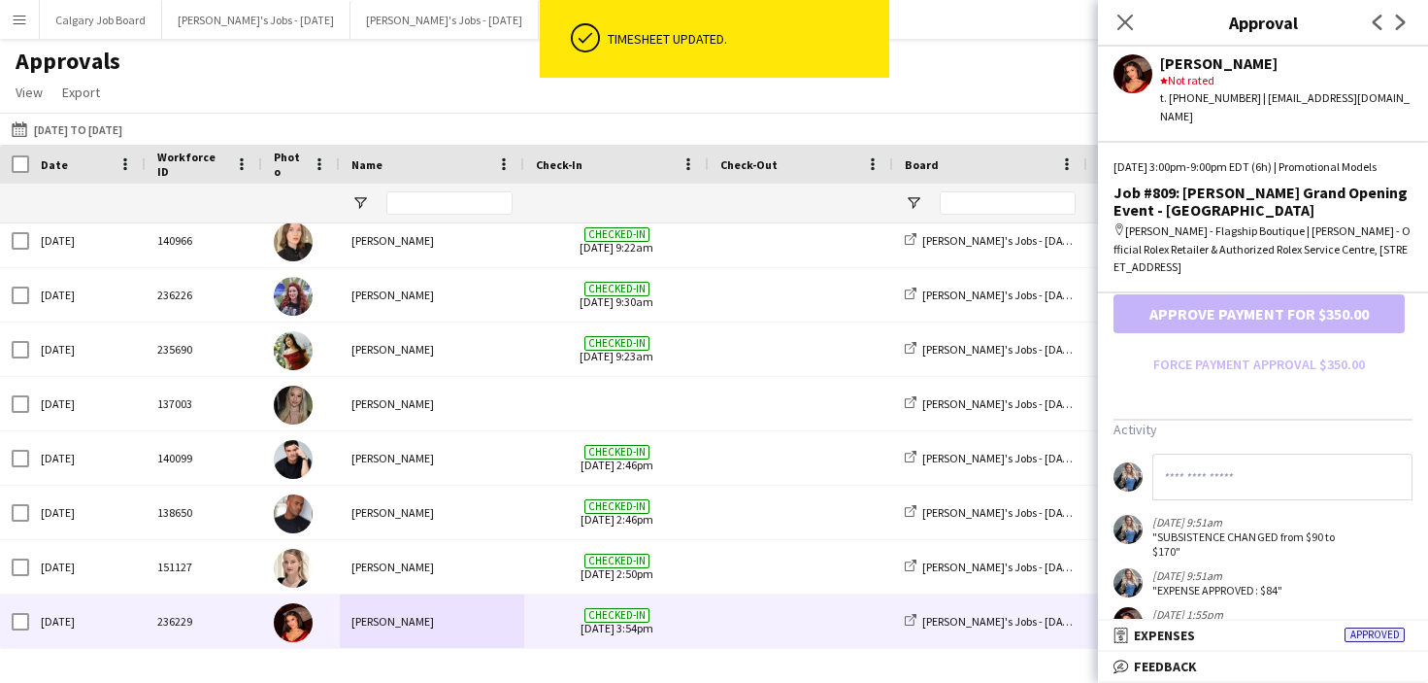
click at [1213, 485] on input at bounding box center [1283, 477] width 260 height 47
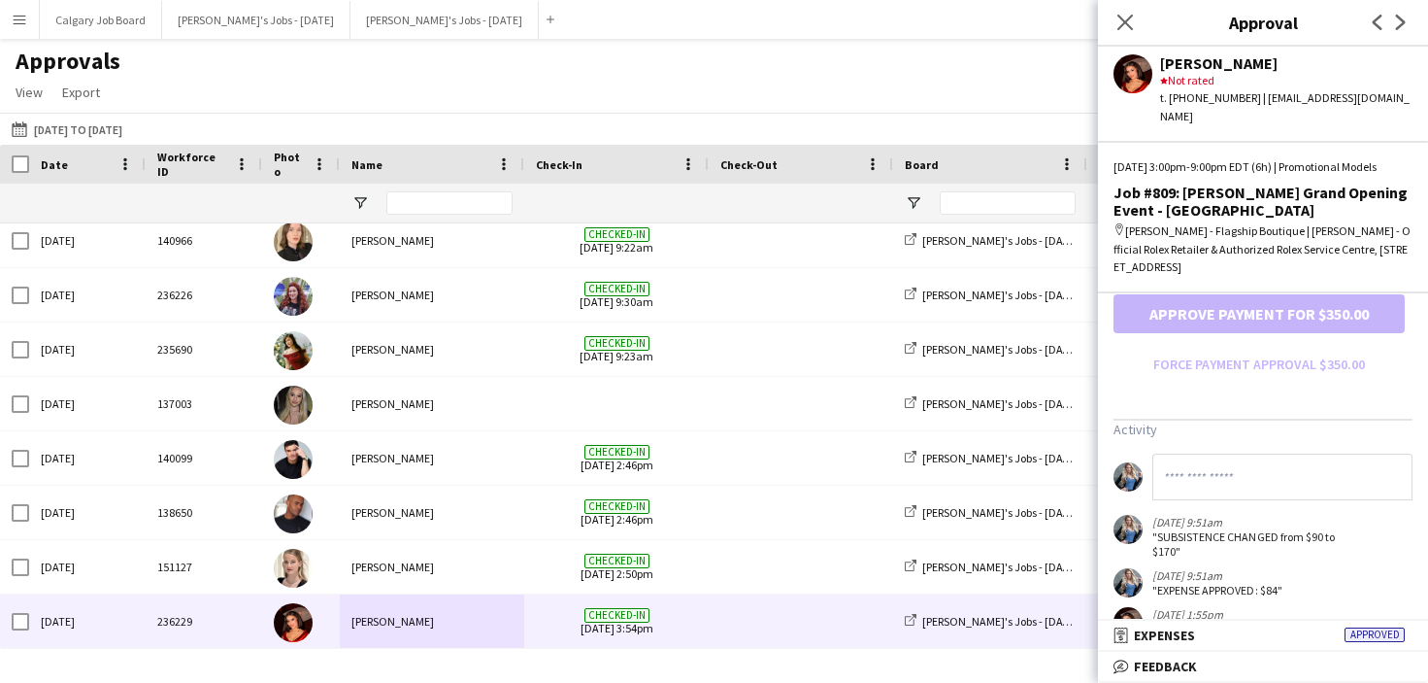
paste input "**********"
type input "**********"
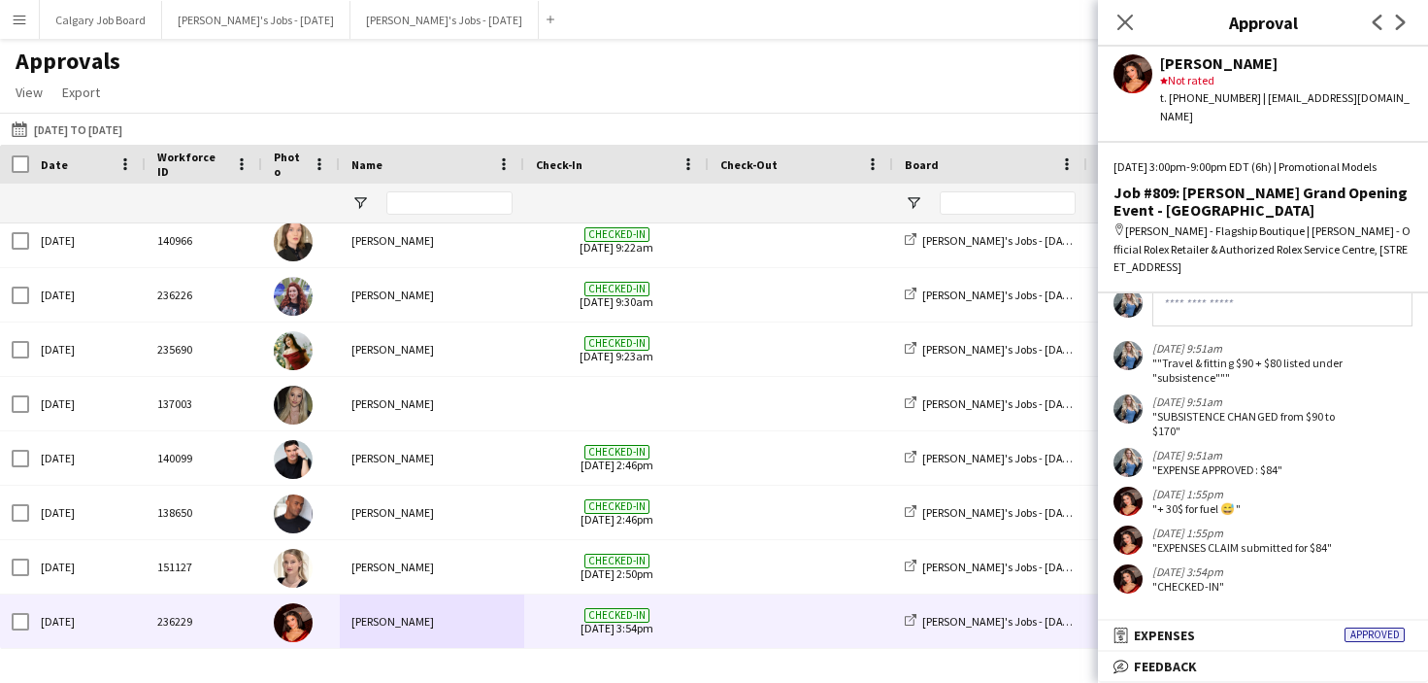
drag, startPoint x: 640, startPoint y: 41, endPoint x: 646, endPoint y: 64, distance: 24.0
click at [640, 41] on main "Approvals View Customise view Customise filters Reset Filters Reset View Reset …" at bounding box center [714, 348] width 1428 height 618
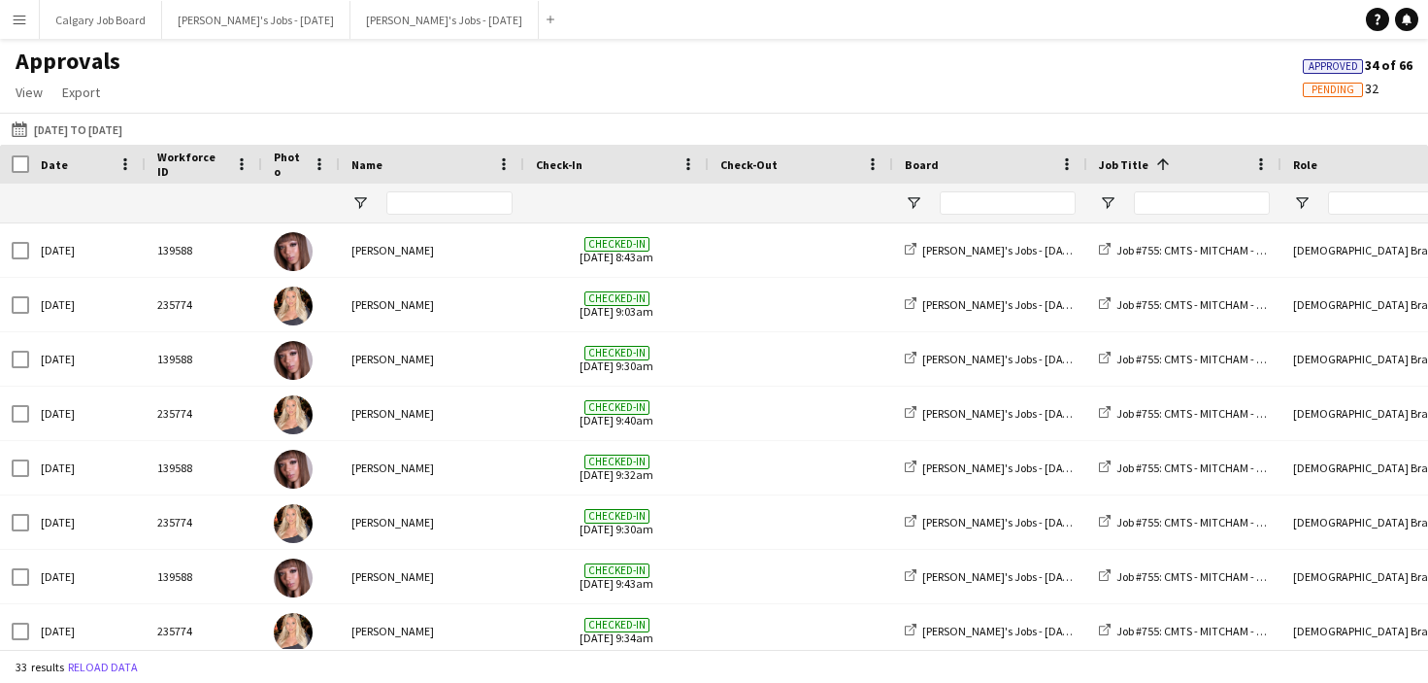
click at [27, 22] on button "Menu" at bounding box center [19, 19] width 39 height 39
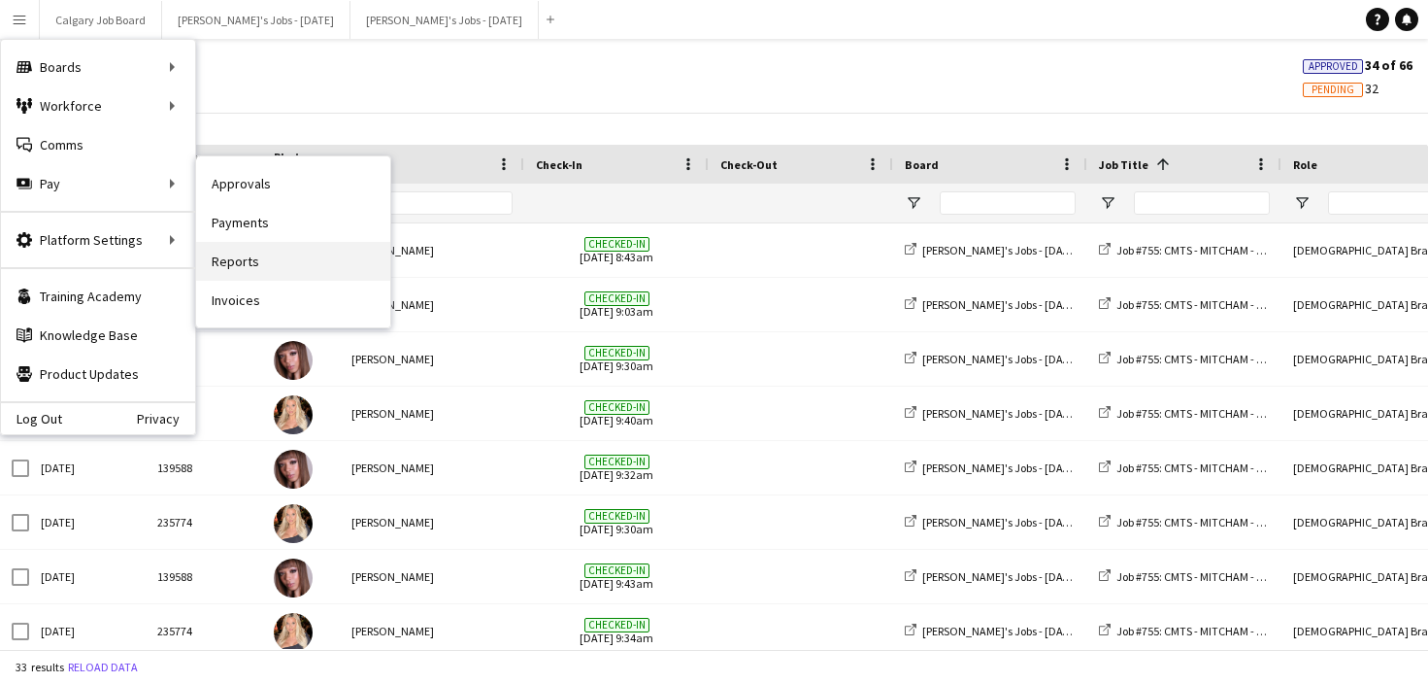
click at [278, 246] on link "Reports" at bounding box center [293, 261] width 194 height 39
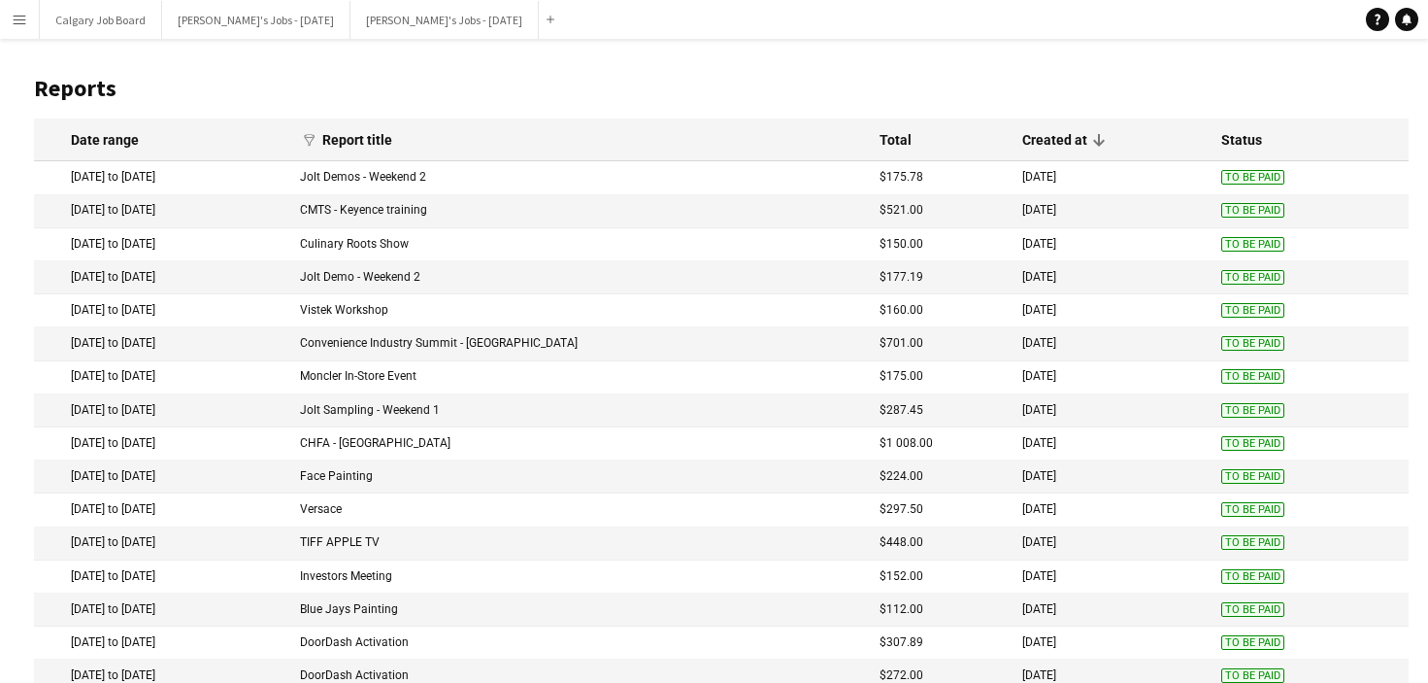
drag, startPoint x: 23, startPoint y: 19, endPoint x: 71, endPoint y: 144, distance: 133.1
click at [25, 22] on app-icon "Menu" at bounding box center [20, 20] width 16 height 16
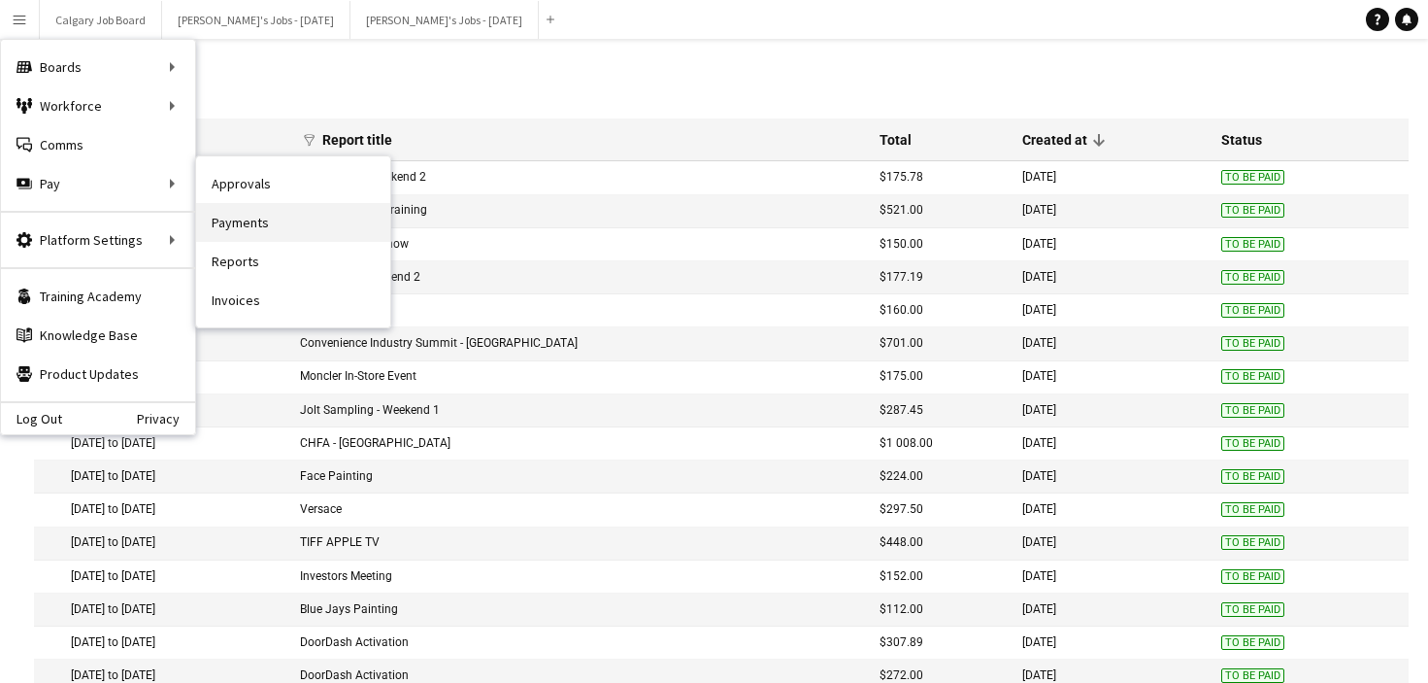
click at [280, 222] on link "Payments" at bounding box center [293, 222] width 194 height 39
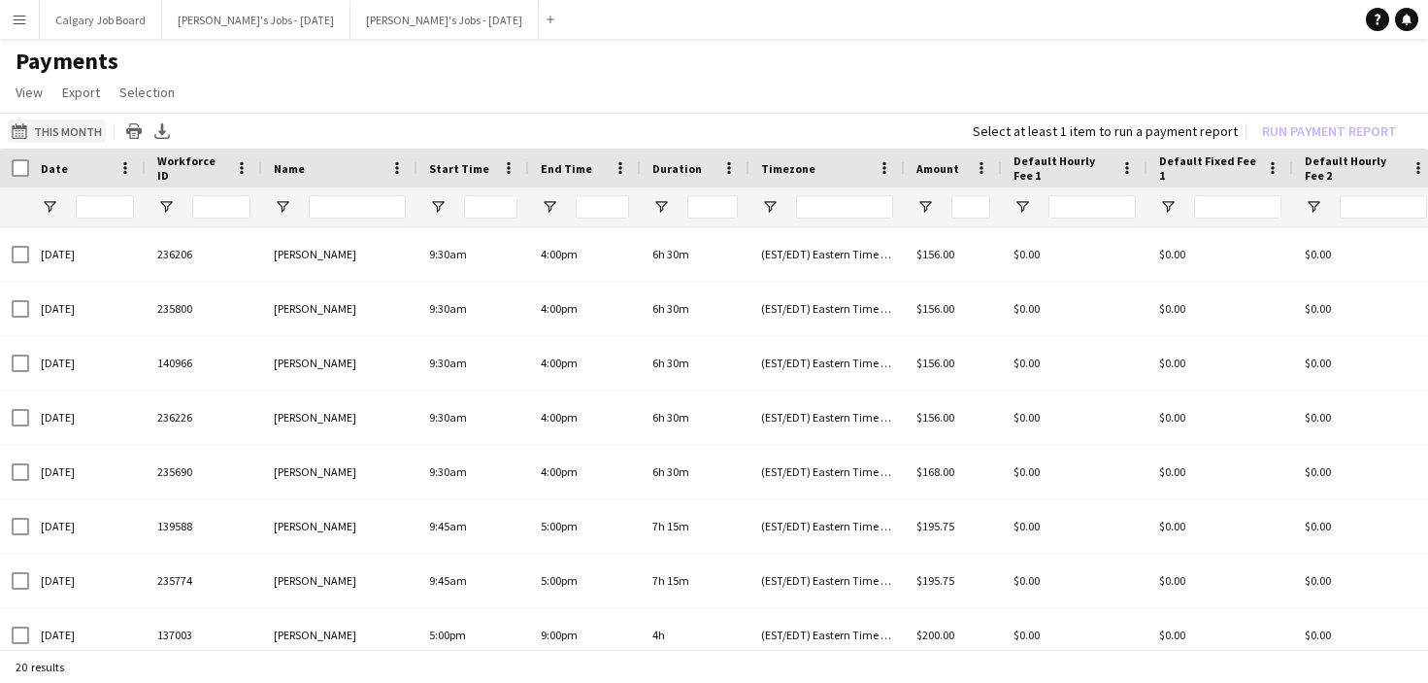
click at [74, 127] on button "This Month This Month" at bounding box center [57, 130] width 98 height 23
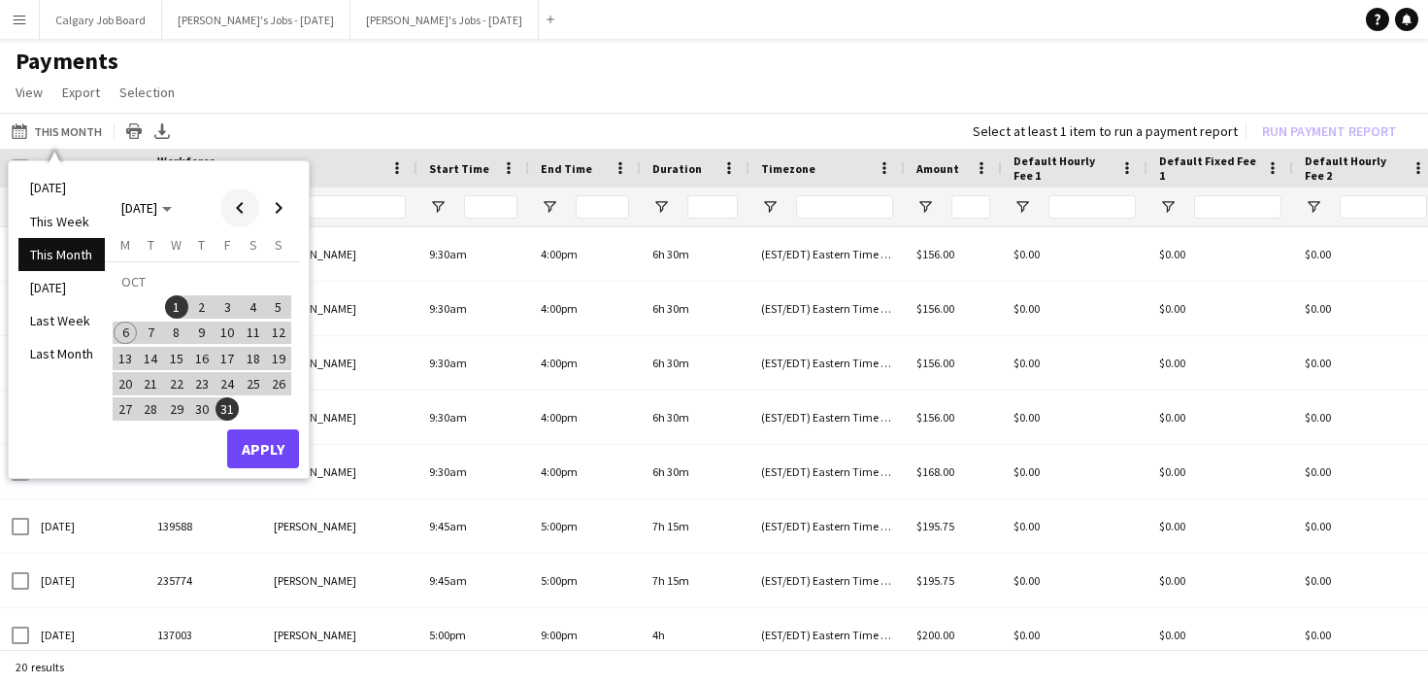
click at [236, 211] on span "Previous month" at bounding box center [239, 207] width 39 height 39
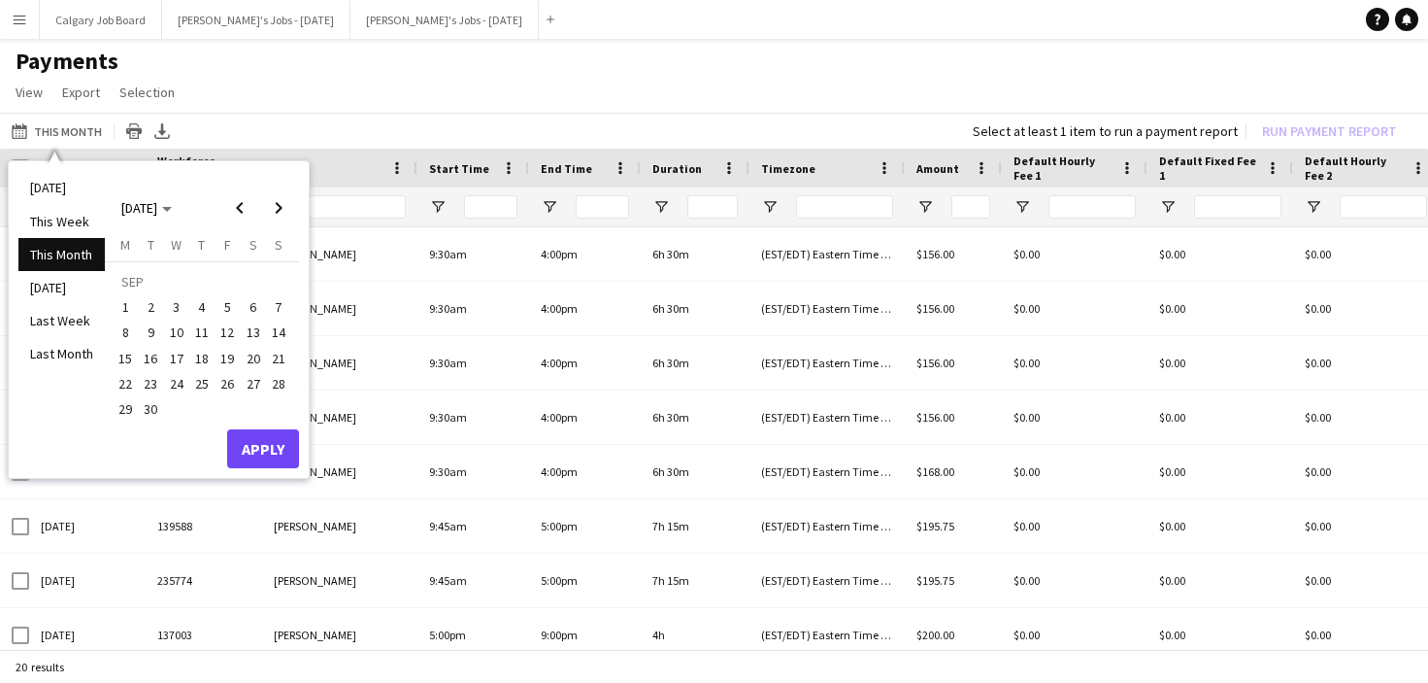
click at [121, 404] on span "29" at bounding box center [125, 408] width 23 height 23
click at [279, 204] on span "Next month" at bounding box center [278, 207] width 39 height 39
drag, startPoint x: 127, startPoint y: 326, endPoint x: 207, endPoint y: 426, distance: 127.8
click at [129, 328] on span "6" at bounding box center [125, 332] width 23 height 23
click at [252, 439] on button "Apply" at bounding box center [263, 448] width 72 height 39
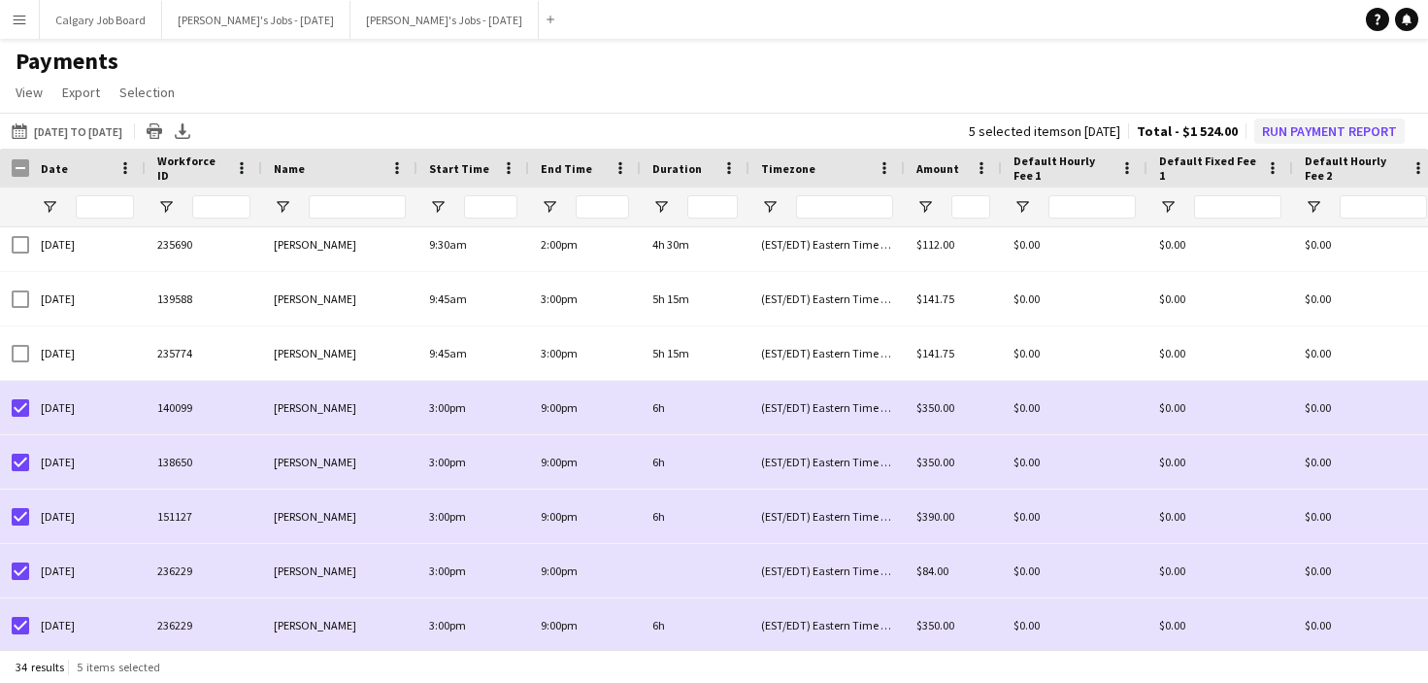
click at [1341, 134] on button "Run Payment Report" at bounding box center [1330, 130] width 151 height 25
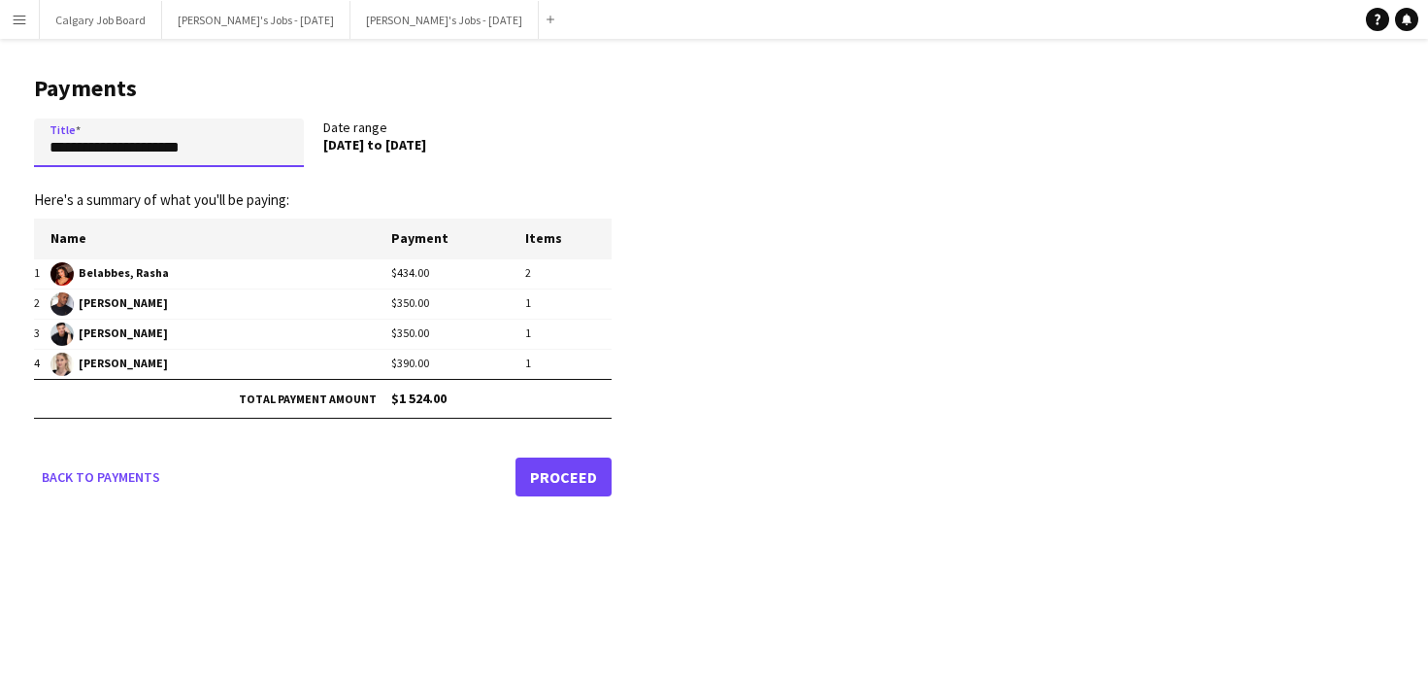
drag, startPoint x: 242, startPoint y: 150, endPoint x: 129, endPoint y: 143, distance: 112.9
click at [32, 147] on main "**********" at bounding box center [315, 282] width 631 height 487
type input "**********"
click at [580, 471] on link "Proceed" at bounding box center [564, 476] width 96 height 39
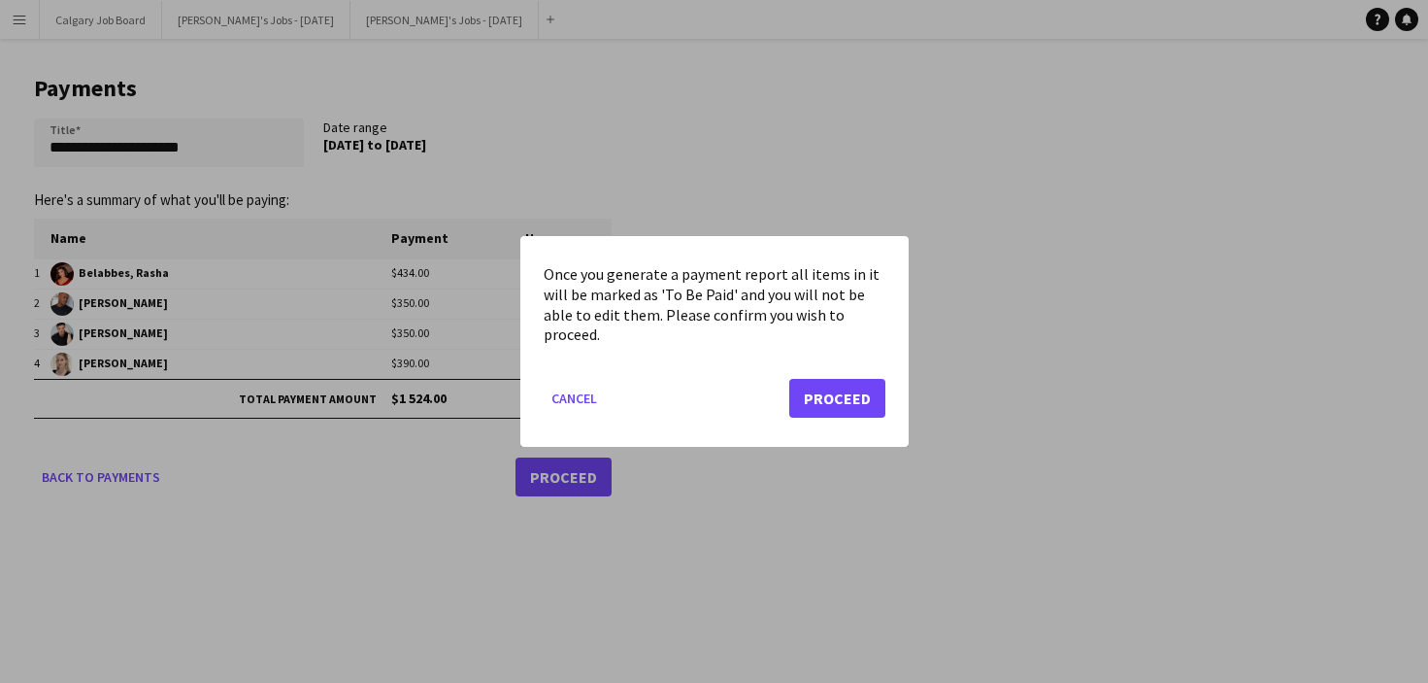
click at [855, 394] on button "Proceed" at bounding box center [837, 398] width 96 height 39
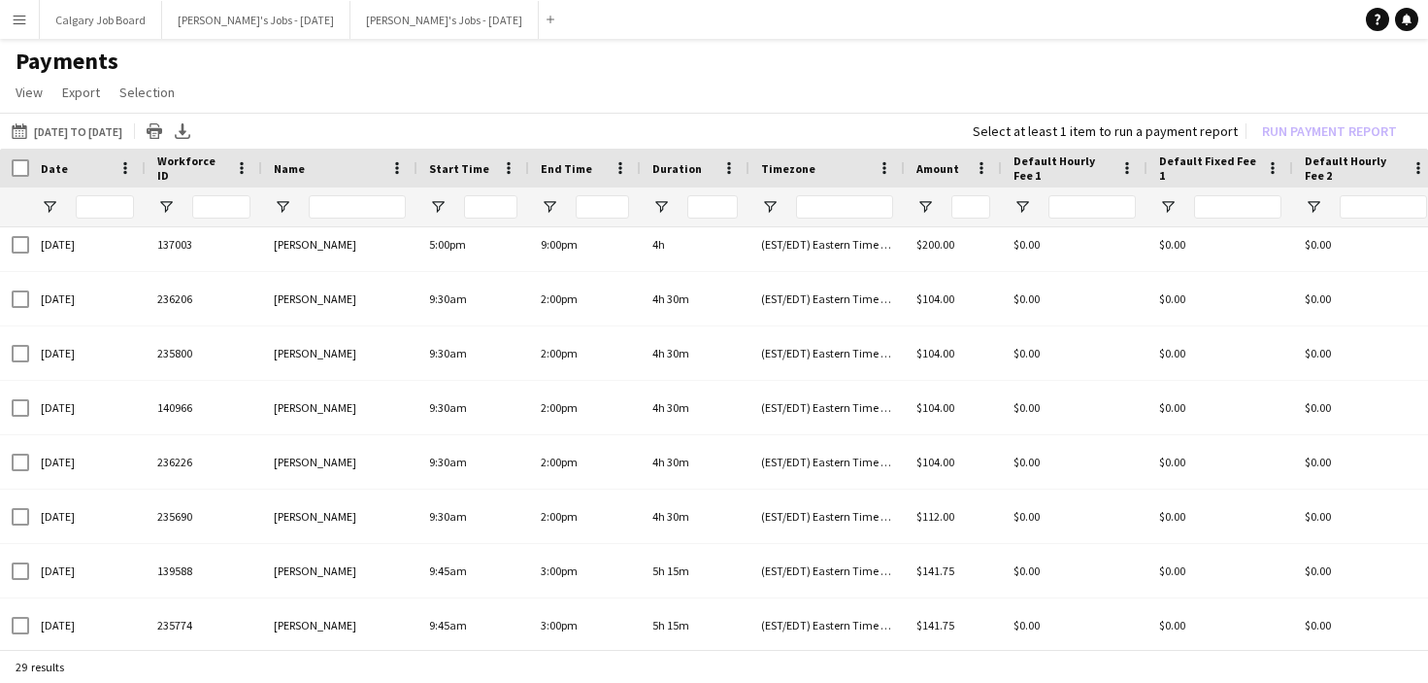
click at [309, 164] on div "Name" at bounding box center [328, 167] width 109 height 29
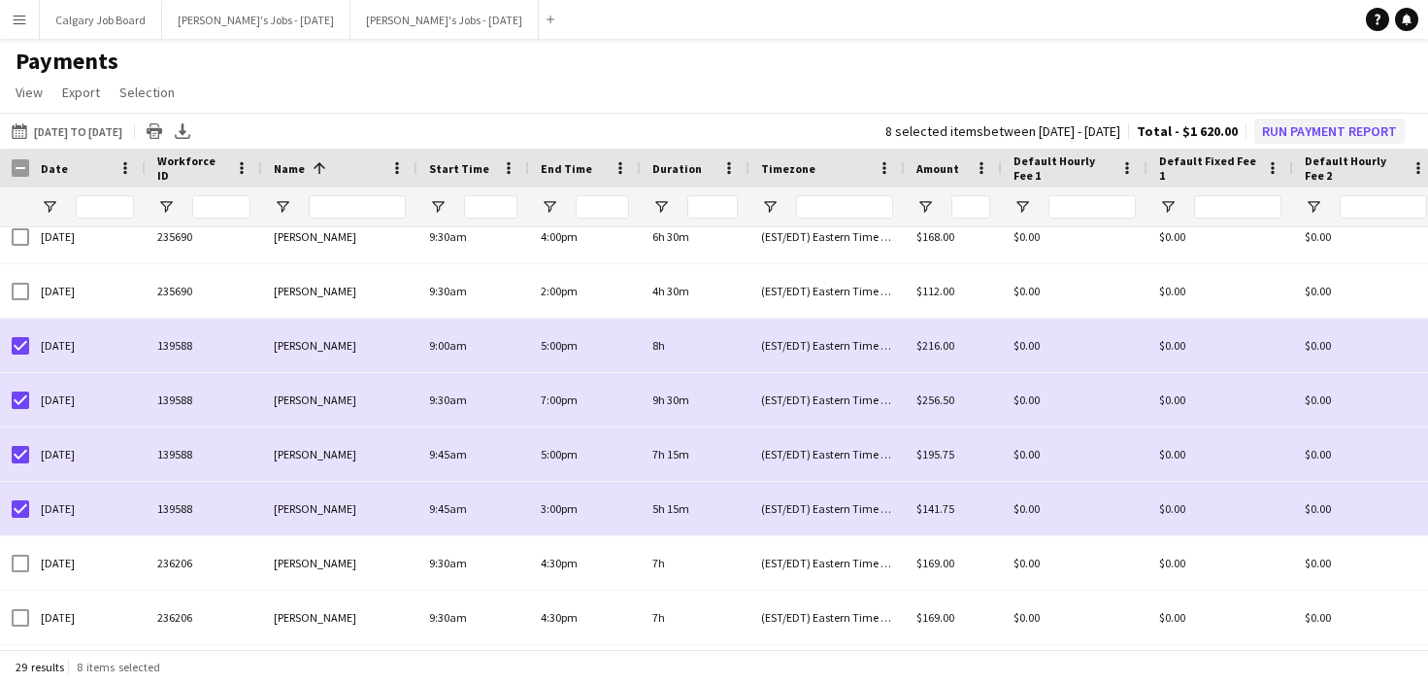
click at [1327, 124] on button "Run Payment Report" at bounding box center [1330, 130] width 151 height 25
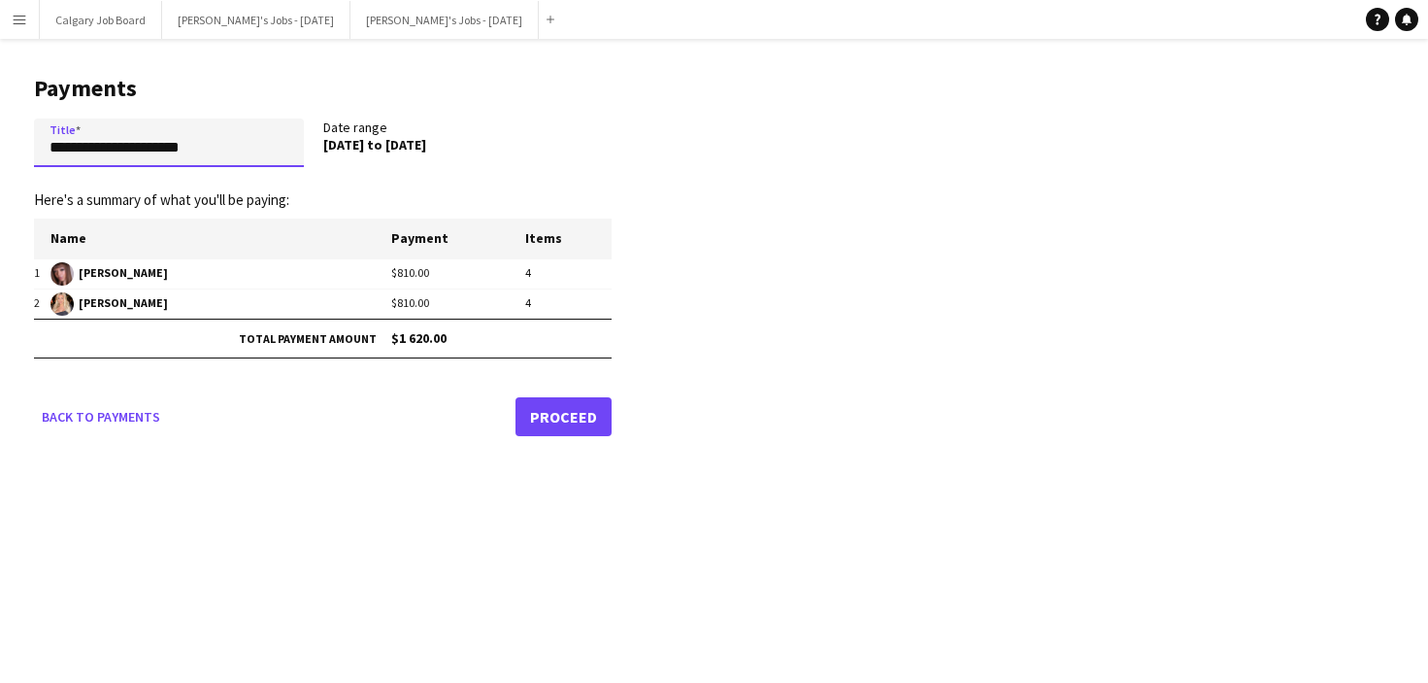
drag, startPoint x: 180, startPoint y: 150, endPoint x: 14, endPoint y: 143, distance: 166.2
click at [14, 143] on main "**********" at bounding box center [315, 252] width 631 height 426
type input "**********"
click at [570, 411] on link "Proceed" at bounding box center [564, 416] width 96 height 39
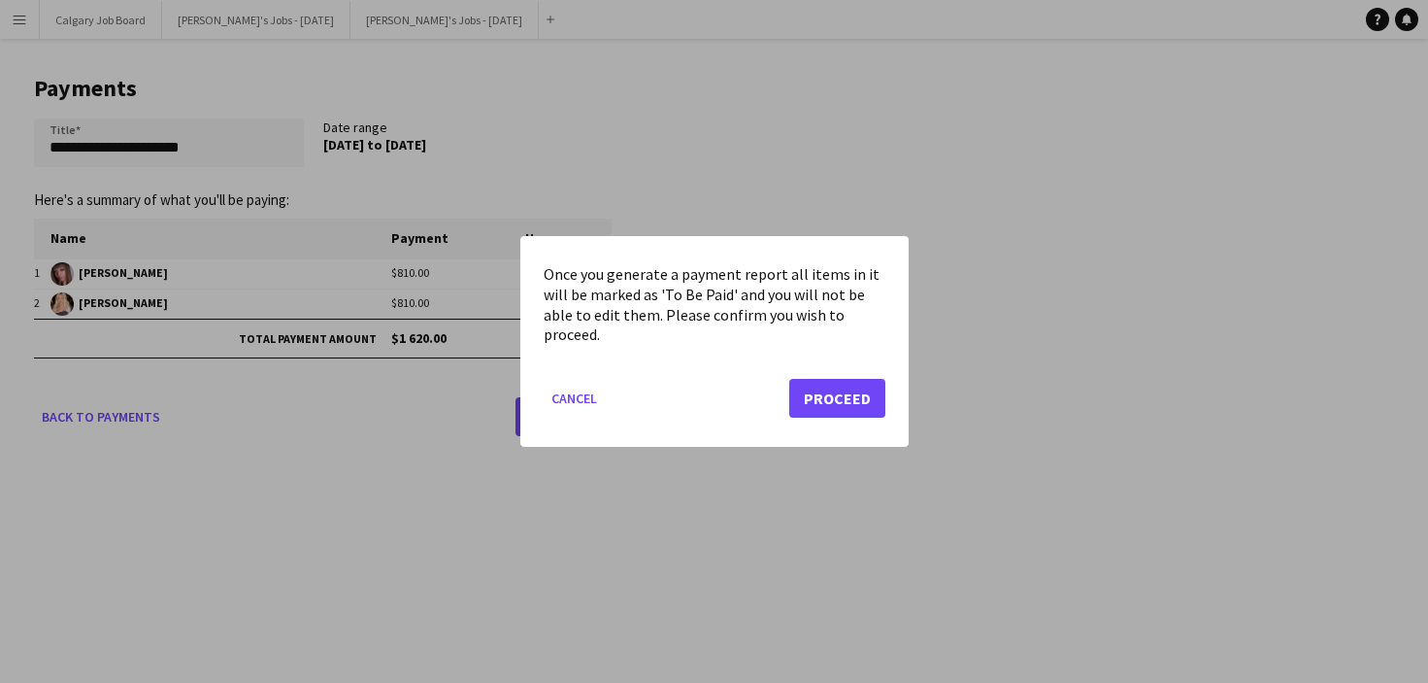
click at [825, 406] on button "Proceed" at bounding box center [837, 398] width 96 height 39
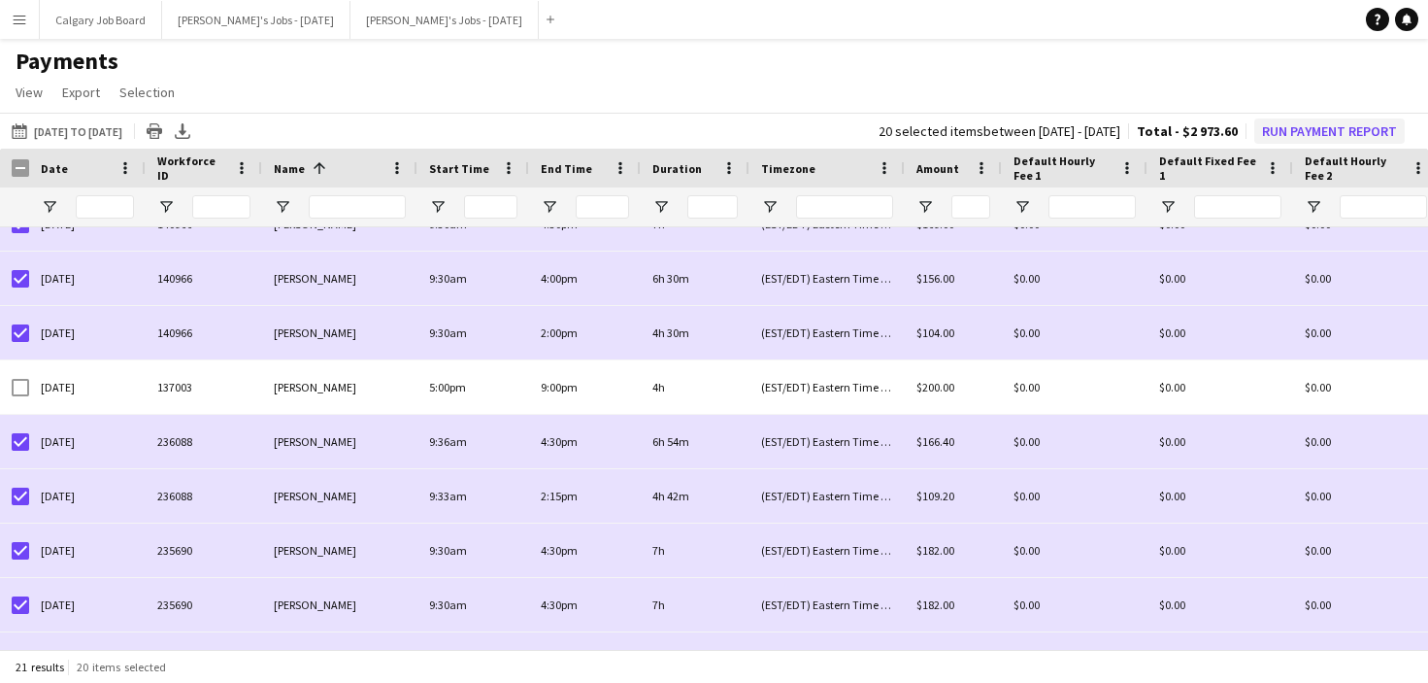
click at [1301, 132] on button "Run Payment Report" at bounding box center [1330, 130] width 151 height 25
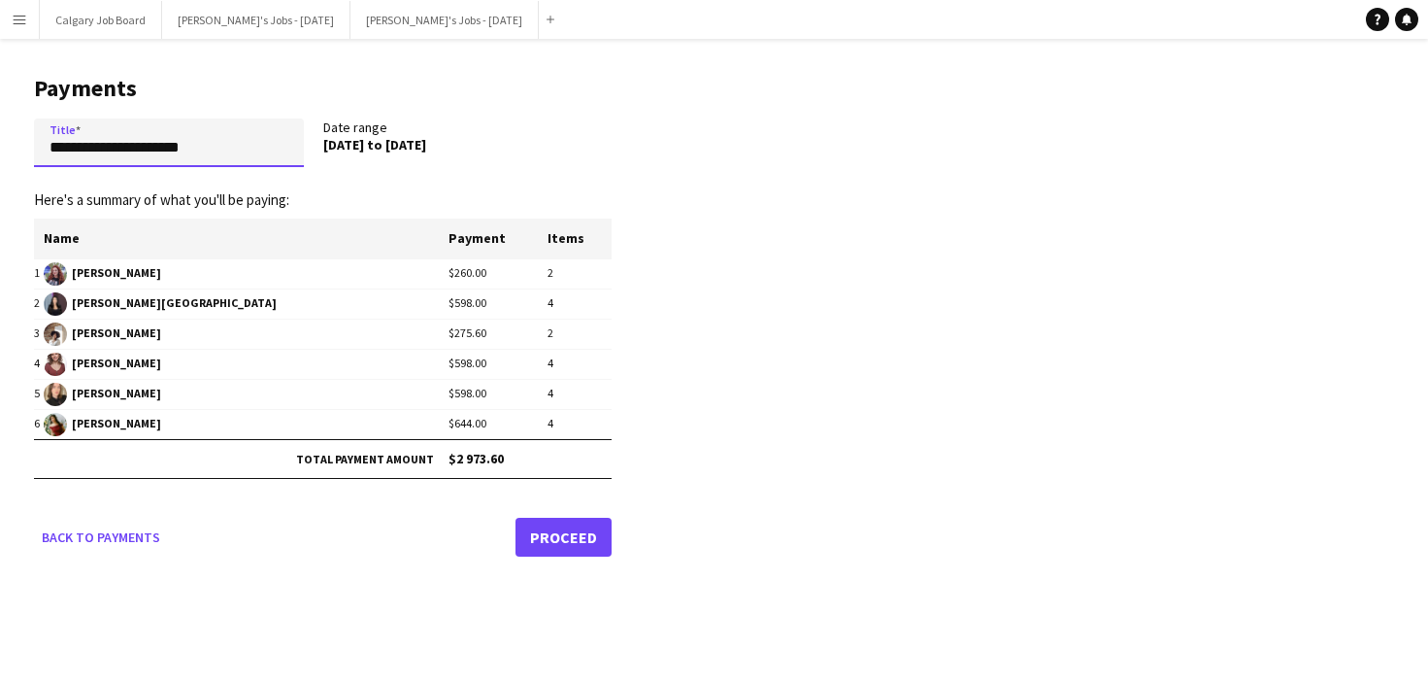
drag, startPoint x: 65, startPoint y: 148, endPoint x: 0, endPoint y: 144, distance: 65.2
click at [0, 144] on main "**********" at bounding box center [315, 312] width 631 height 547
type input "**********"
click at [540, 531] on link "Proceed" at bounding box center [564, 537] width 96 height 39
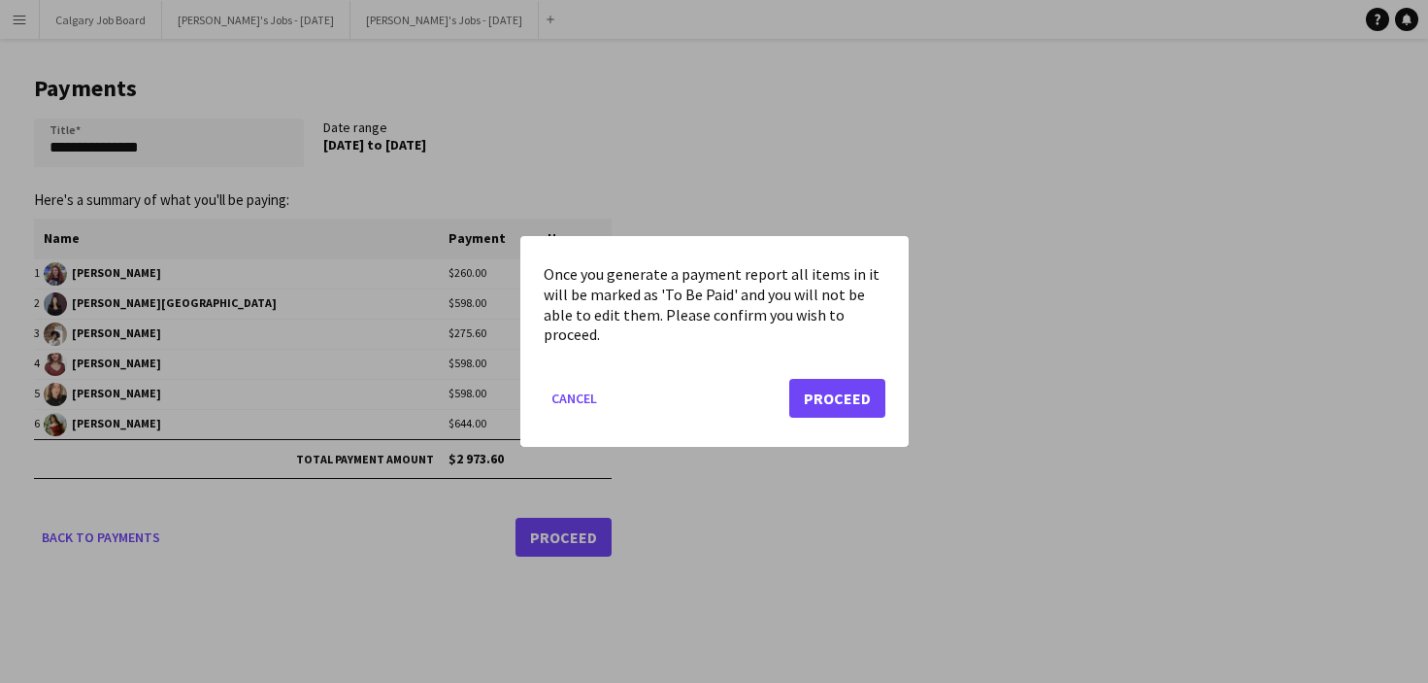
click at [833, 375] on mat-dialog-actions "Cancel Proceed" at bounding box center [715, 405] width 342 height 83
click at [823, 402] on button "Proceed" at bounding box center [837, 398] width 96 height 39
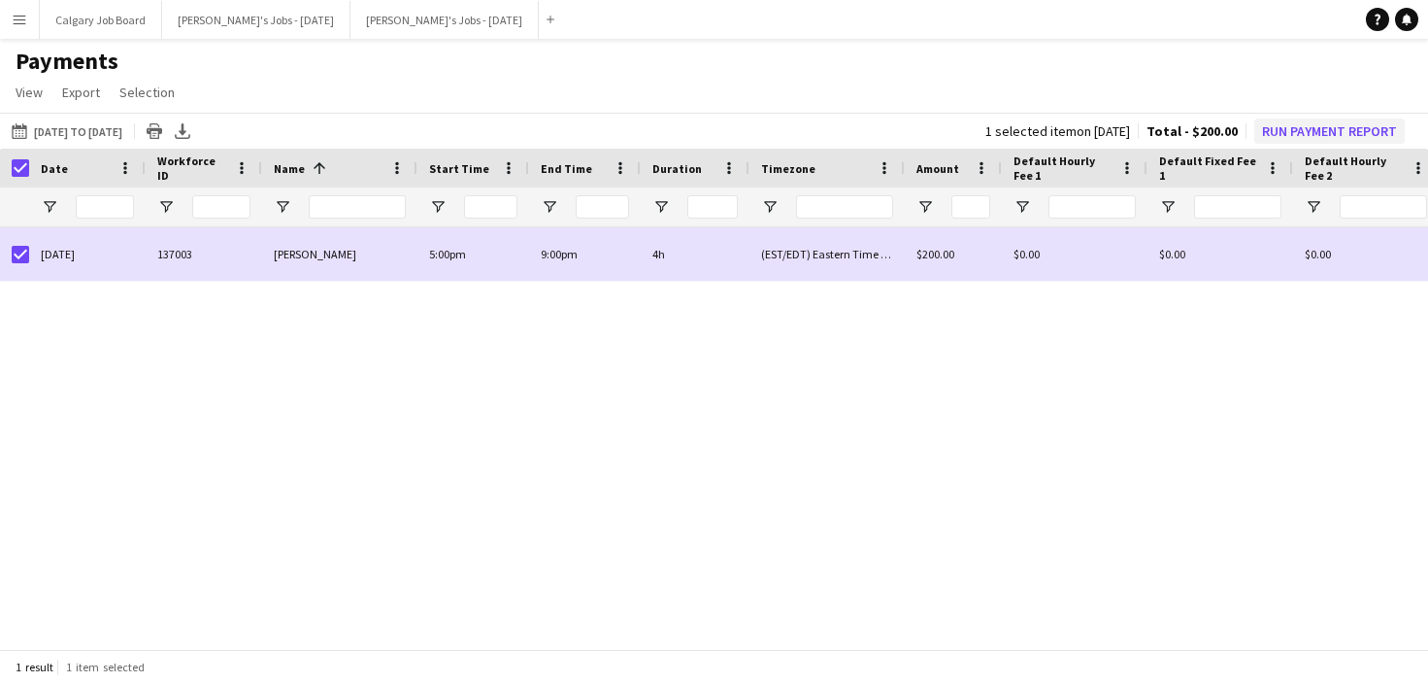
click at [1346, 124] on button "Run Payment Report" at bounding box center [1330, 130] width 151 height 25
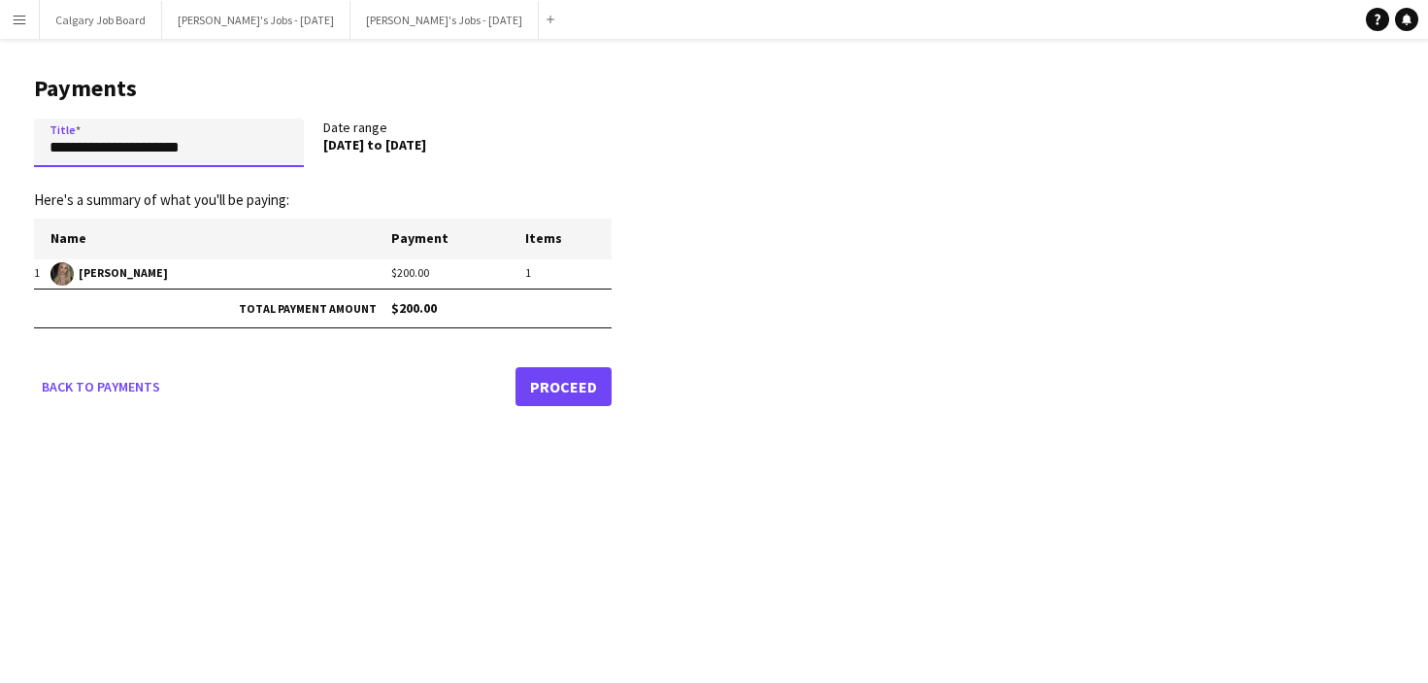
drag, startPoint x: 20, startPoint y: 148, endPoint x: -4, endPoint y: 145, distance: 24.5
click at [0, 145] on html "Menu Boards Boards Boards All jobs Status Workforce Workforce My Workforce Recr…" at bounding box center [714, 341] width 1428 height 683
type input "**********"
click at [545, 382] on link "Proceed" at bounding box center [564, 386] width 96 height 39
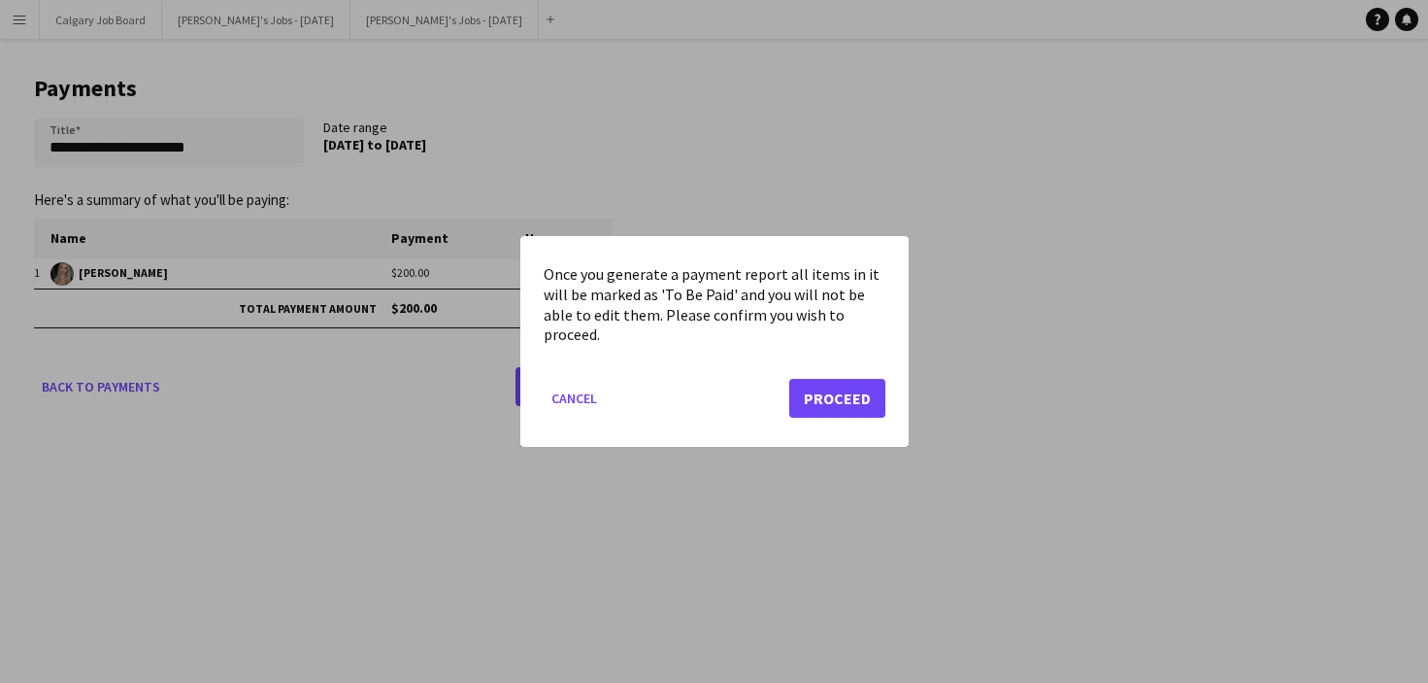
click at [818, 394] on button "Proceed" at bounding box center [837, 398] width 96 height 39
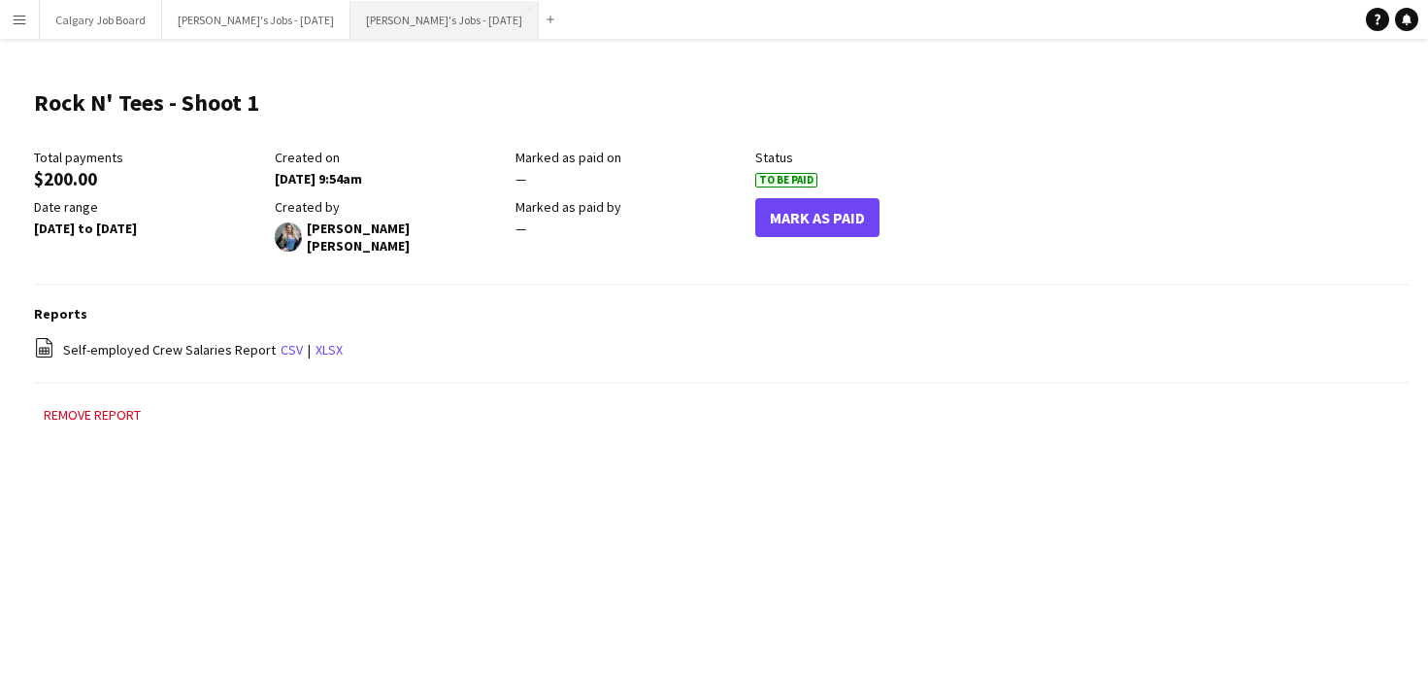
click at [468, 20] on button "Kirsten's Jobs - November 2025 Close" at bounding box center [445, 20] width 188 height 38
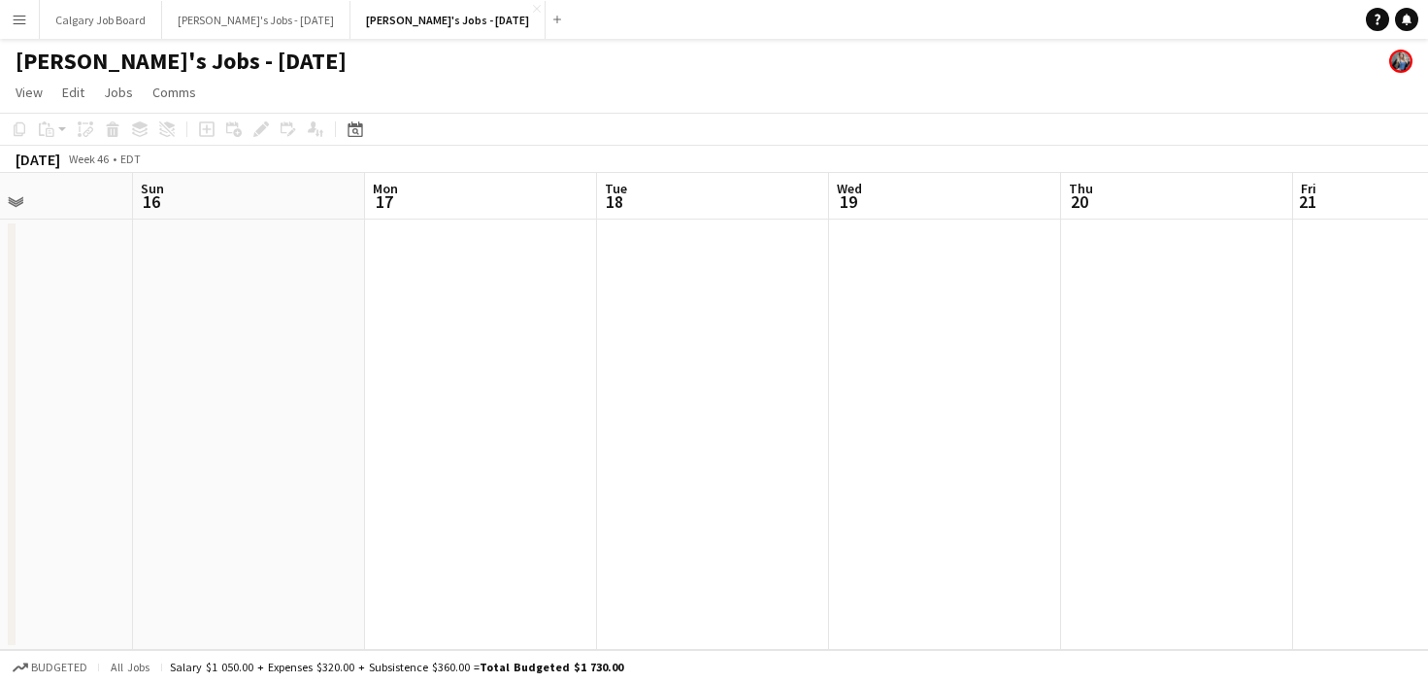
scroll to position [0, 775]
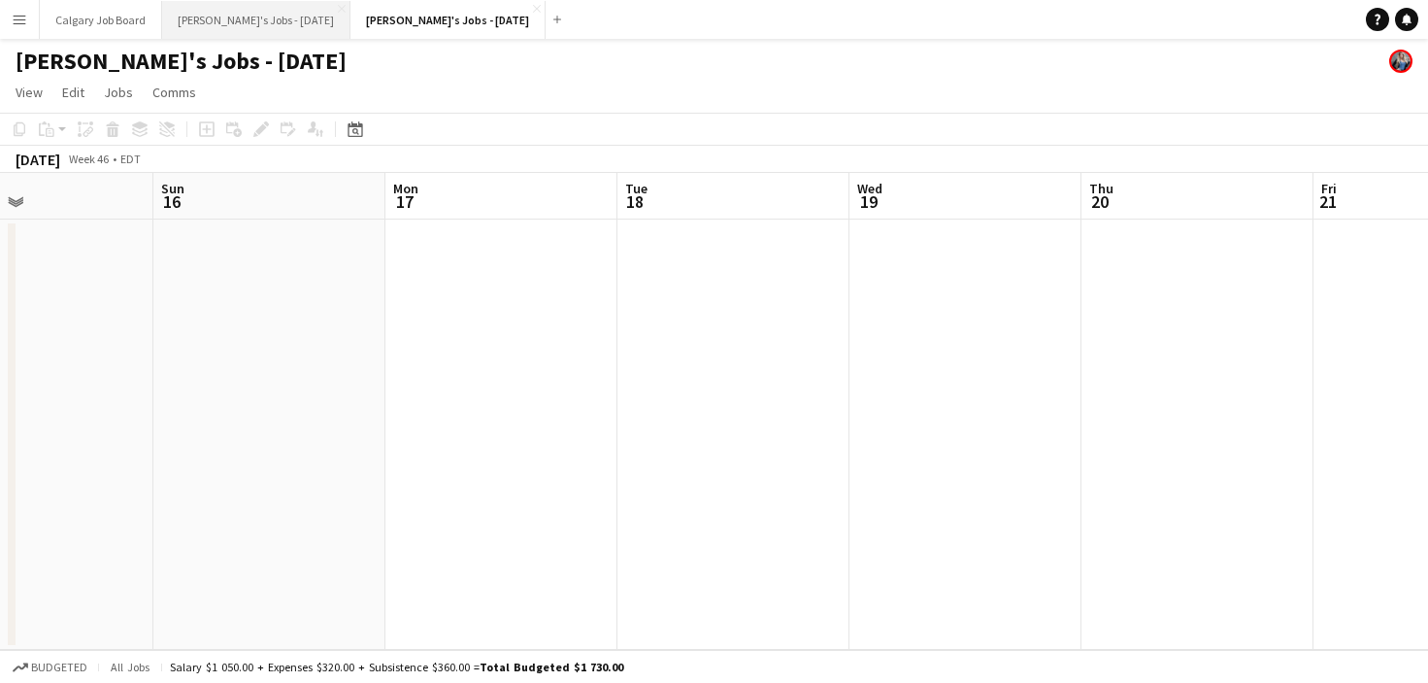
click at [280, 26] on button "Kirsten's Jobs - October 2025 Close" at bounding box center [256, 20] width 188 height 38
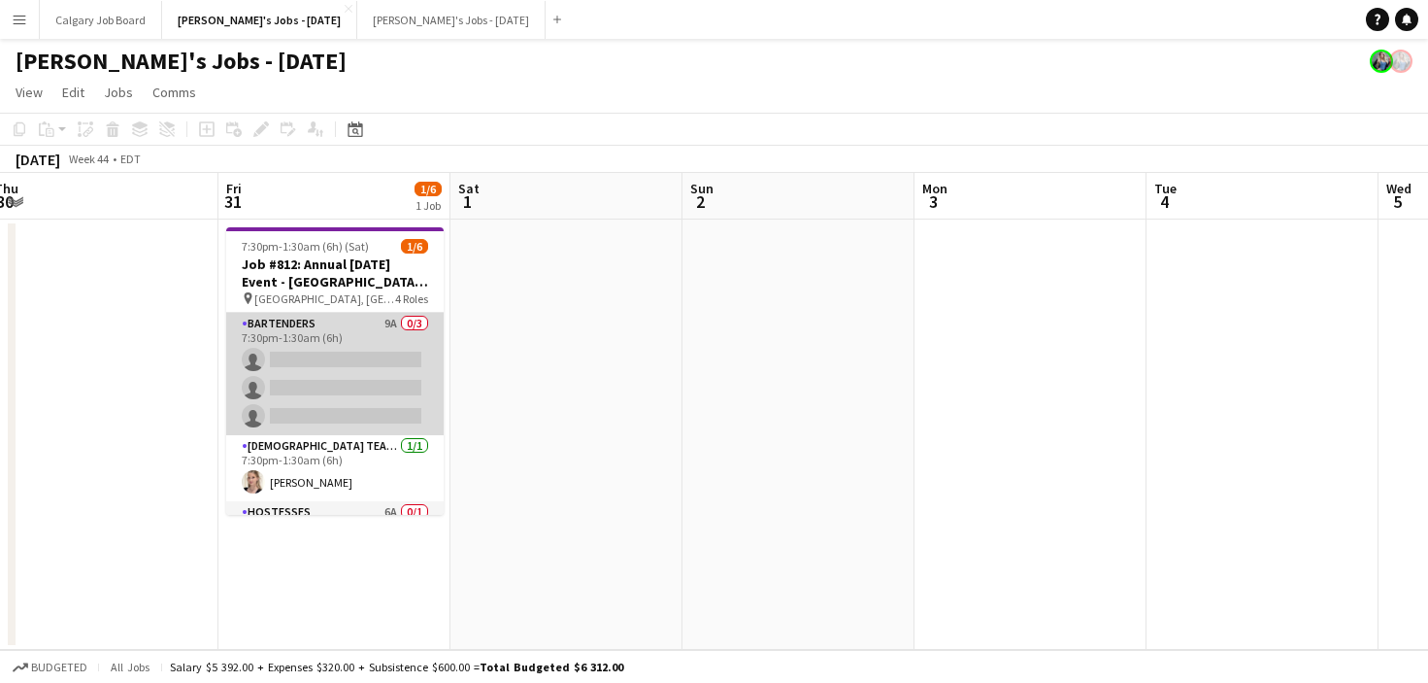
drag, startPoint x: 282, startPoint y: 357, endPoint x: 348, endPoint y: 367, distance: 66.7
click at [285, 357] on app-card-role "Bartenders 9A 0/3 7:30pm-1:30am (6h) single-neutral-actions single-neutral-acti…" at bounding box center [335, 374] width 218 height 122
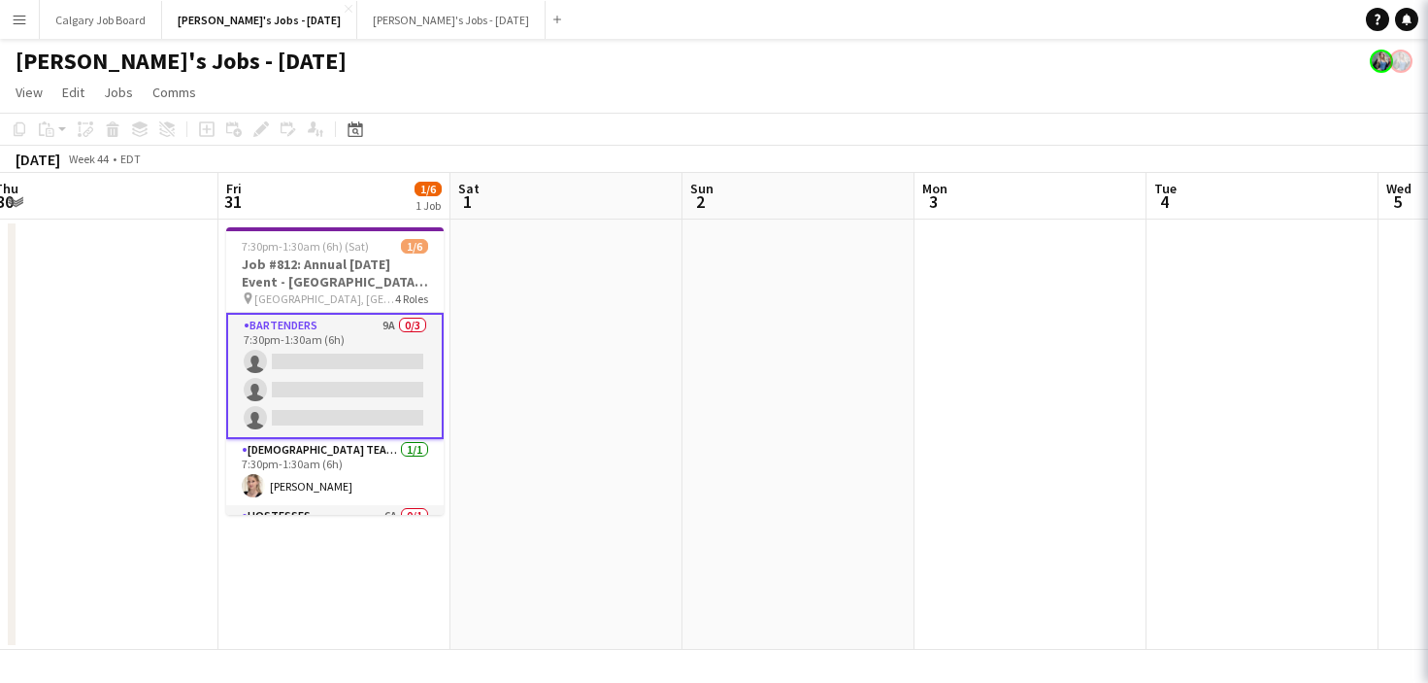
scroll to position [0, 707]
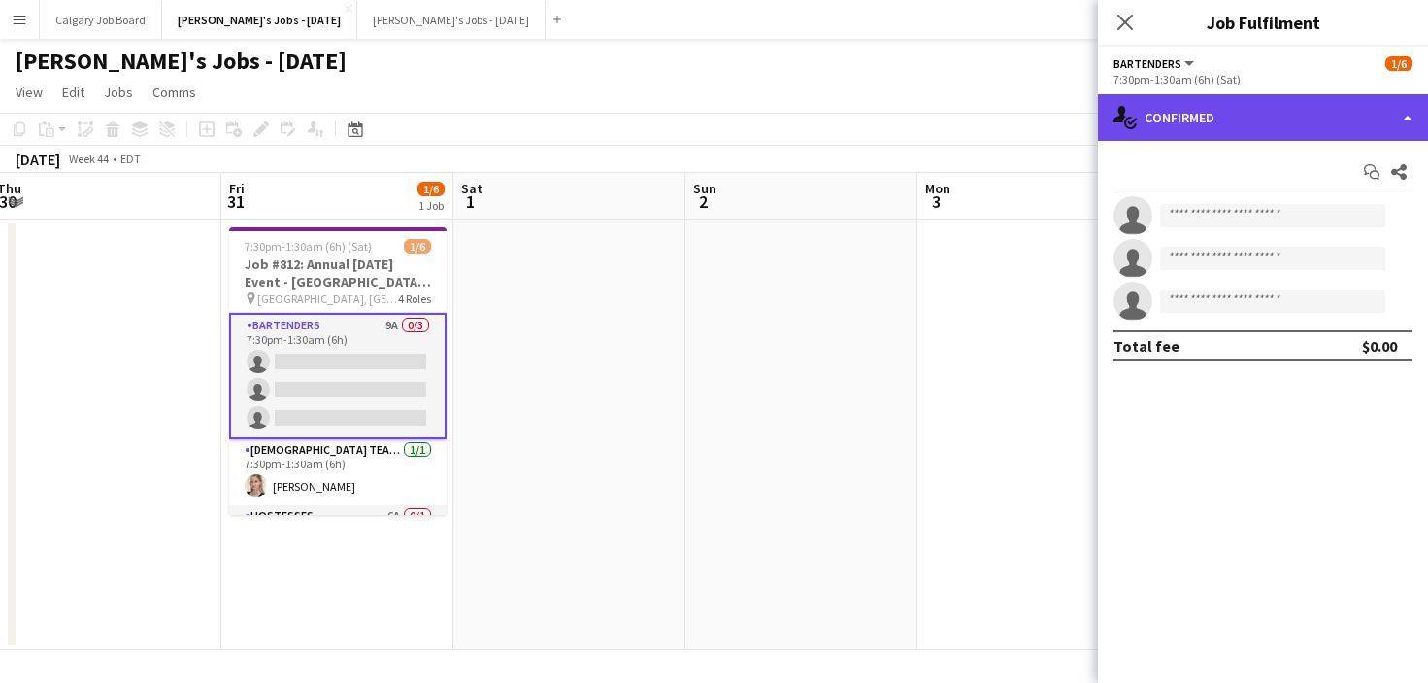
click at [1273, 124] on div "single-neutral-actions-check-2 Confirmed" at bounding box center [1263, 117] width 330 height 47
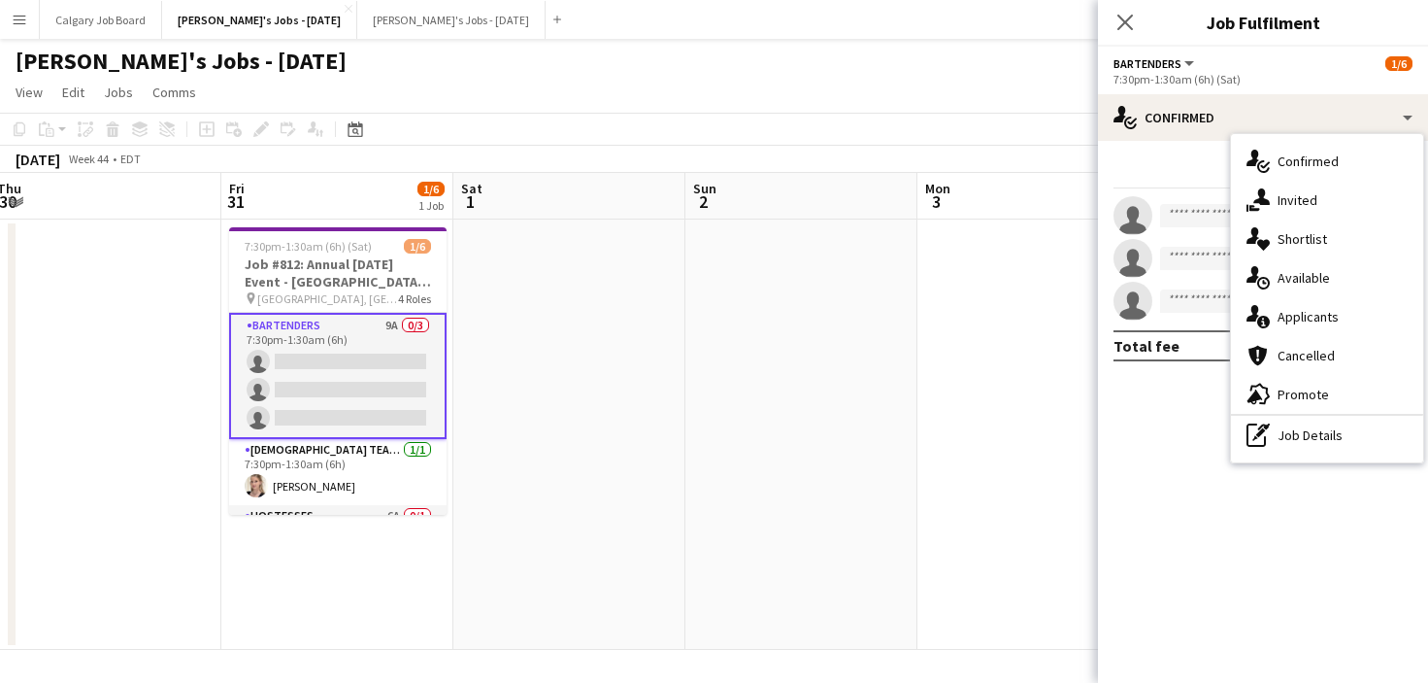
click at [1323, 318] on span "Applicants" at bounding box center [1308, 316] width 61 height 17
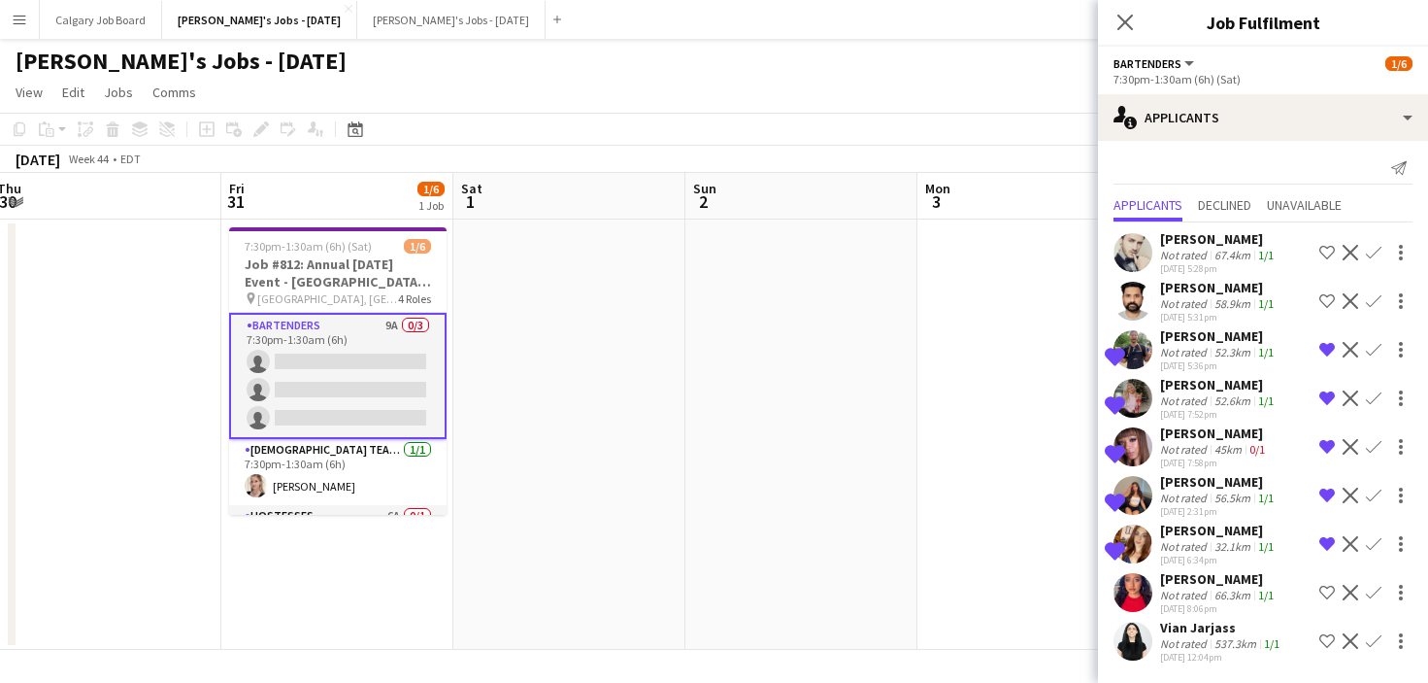
scroll to position [4, 0]
click at [1252, 637] on div "537.3km" at bounding box center [1236, 643] width 50 height 15
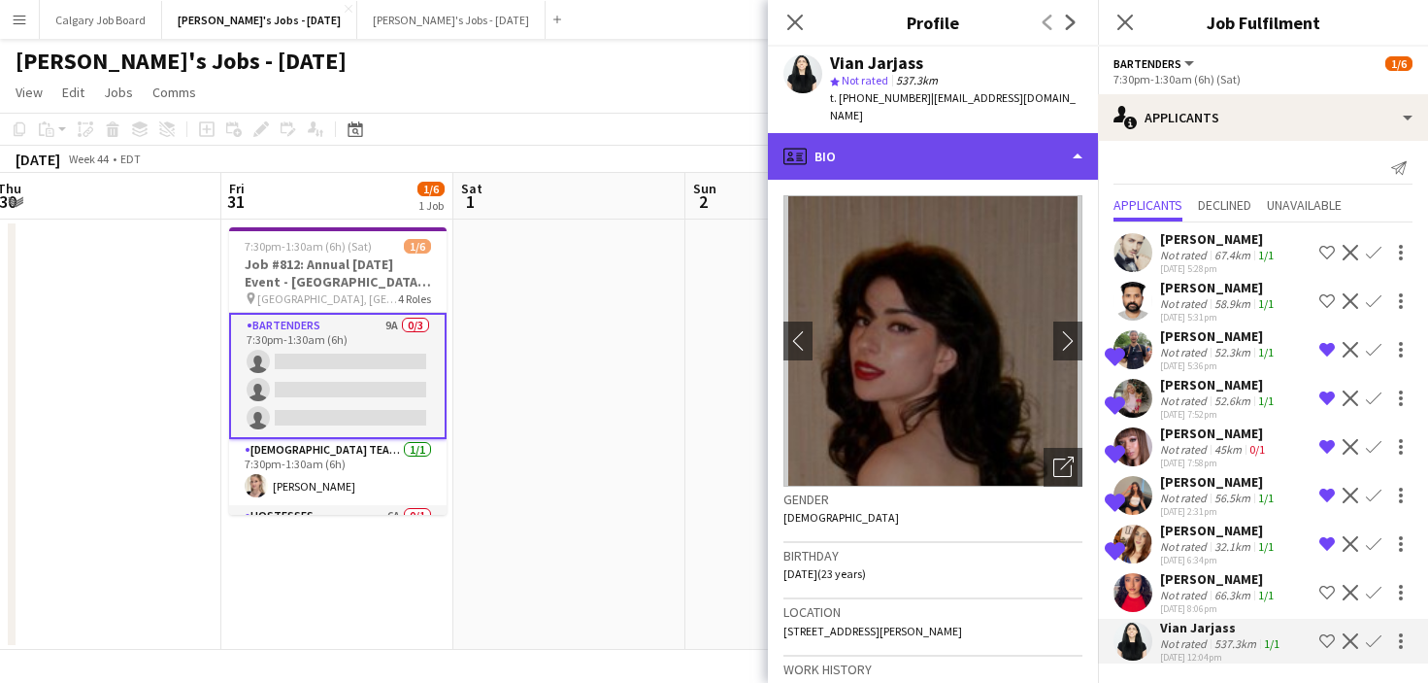
click at [978, 139] on div "profile Bio" at bounding box center [933, 156] width 330 height 47
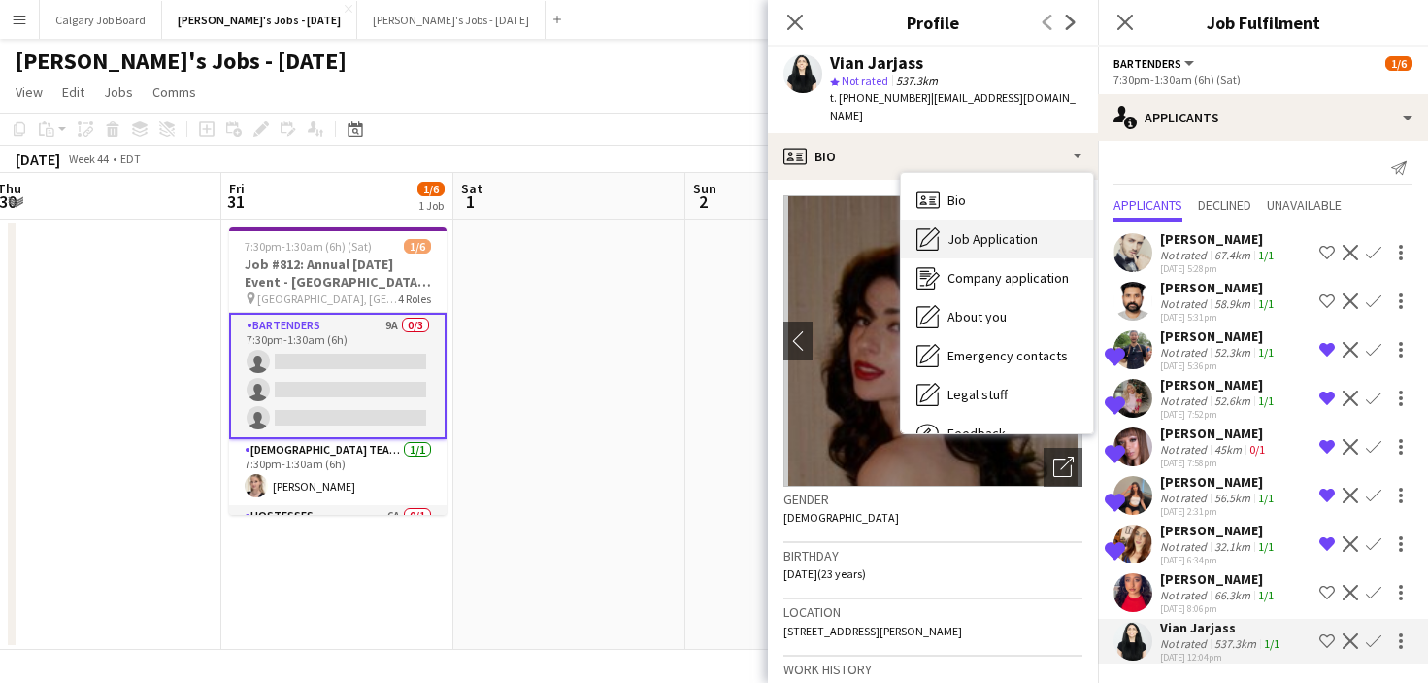
click at [1000, 230] on span "Job Application" at bounding box center [993, 238] width 90 height 17
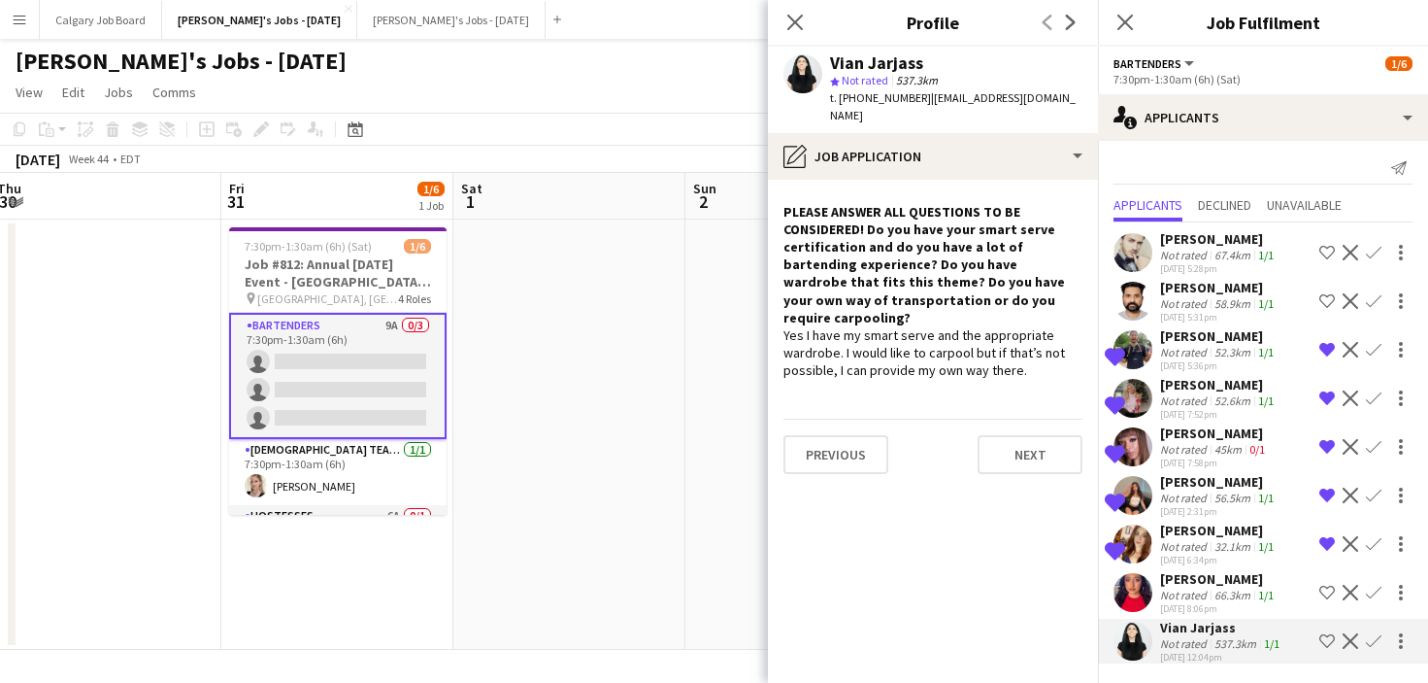
click at [1025, 253] on h4 "PLEASE ANSWER ALL QUESTIONS TO BE CONSIDERED! Do you have your smart serve cert…" at bounding box center [933, 264] width 299 height 123
click at [1193, 647] on div "Not rated" at bounding box center [1185, 643] width 50 height 15
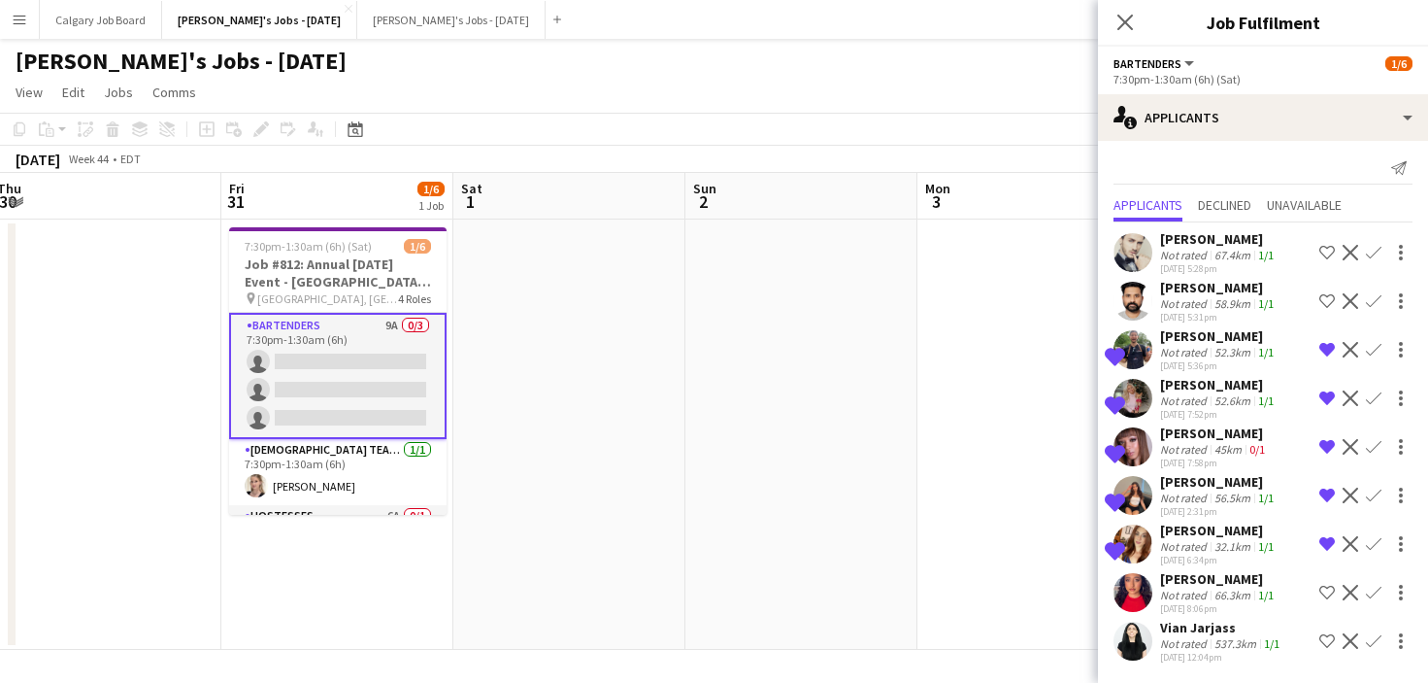
click at [1190, 647] on div "Not rated" at bounding box center [1185, 643] width 50 height 15
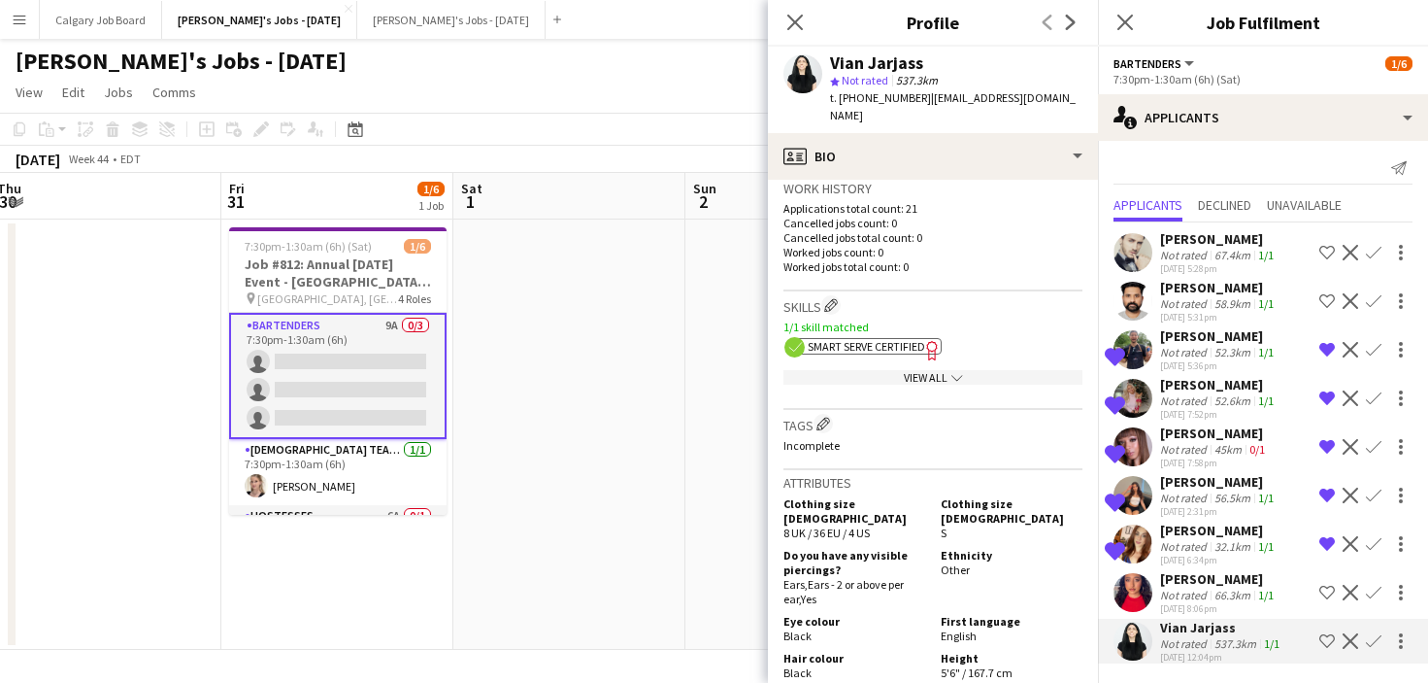
scroll to position [487, 0]
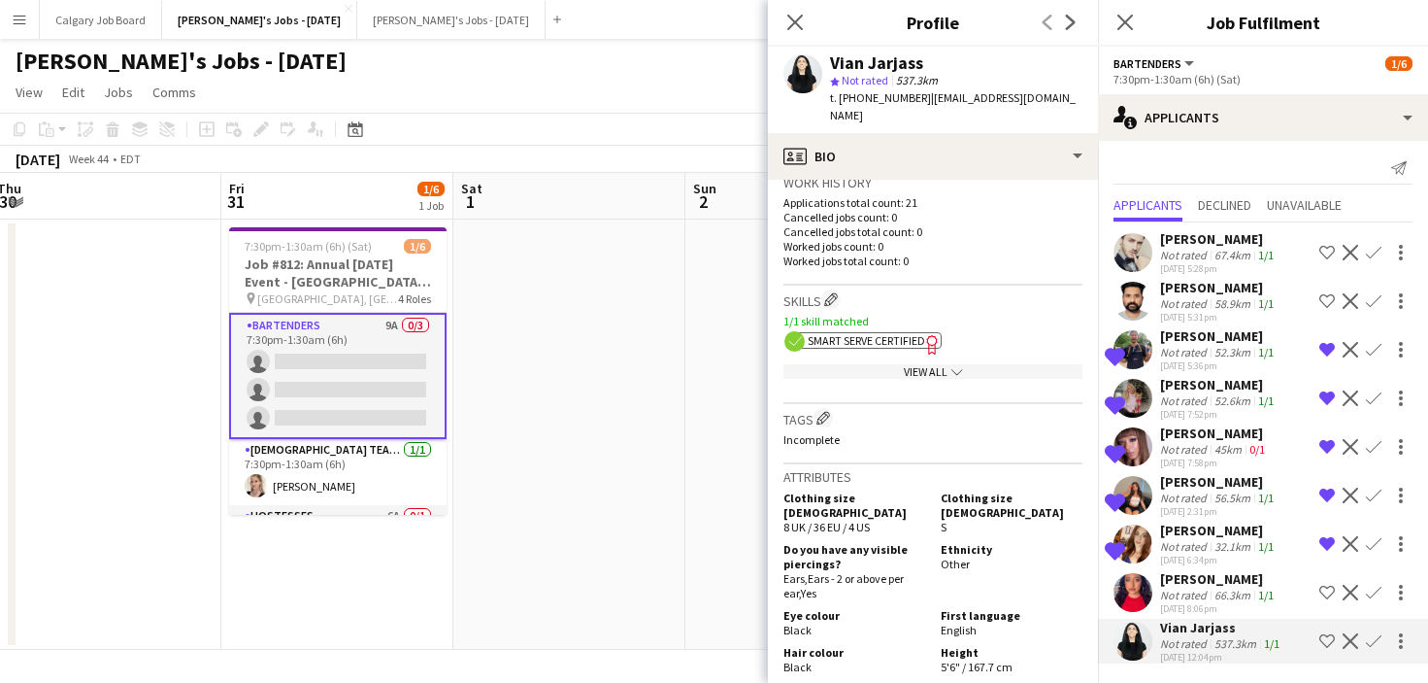
click at [1204, 583] on div "Tania Sharma" at bounding box center [1219, 578] width 118 height 17
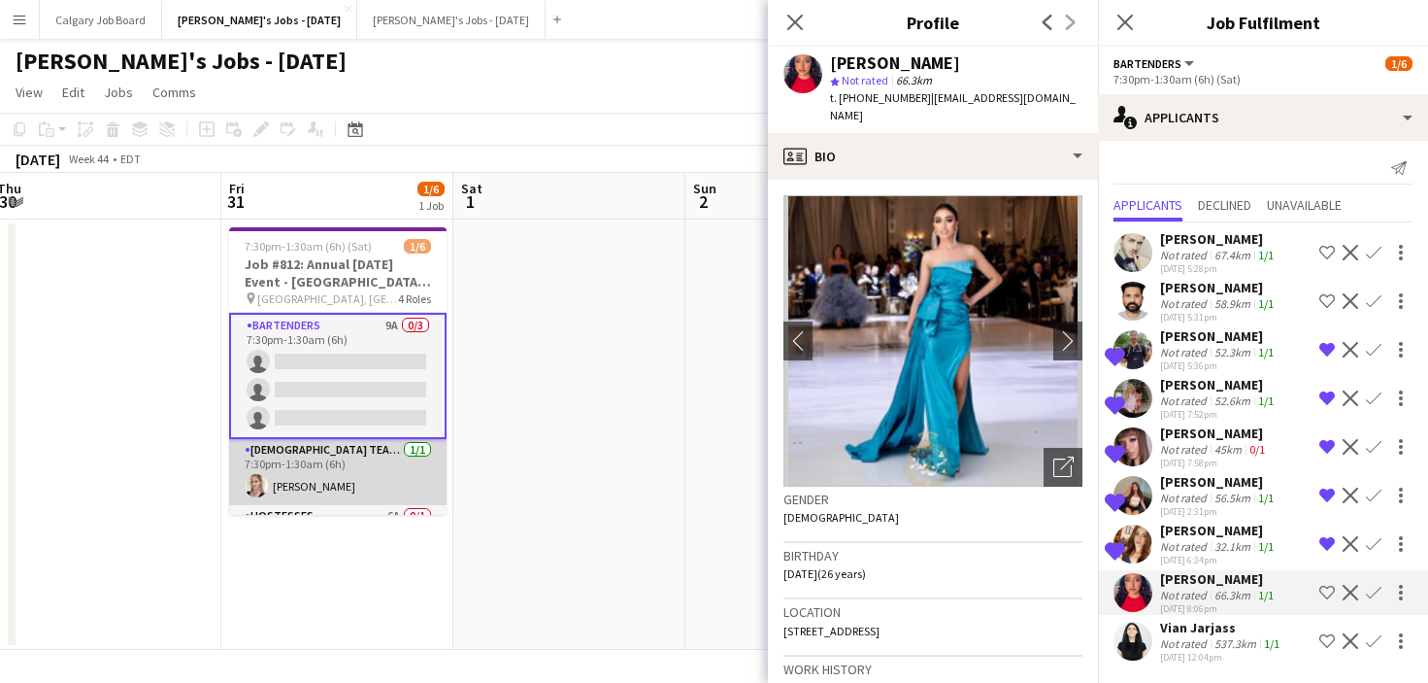
click at [364, 471] on app-card-role "Female Team Leader 1/1 7:30pm-1:30am (6h) Sarah Salomons" at bounding box center [338, 472] width 218 height 66
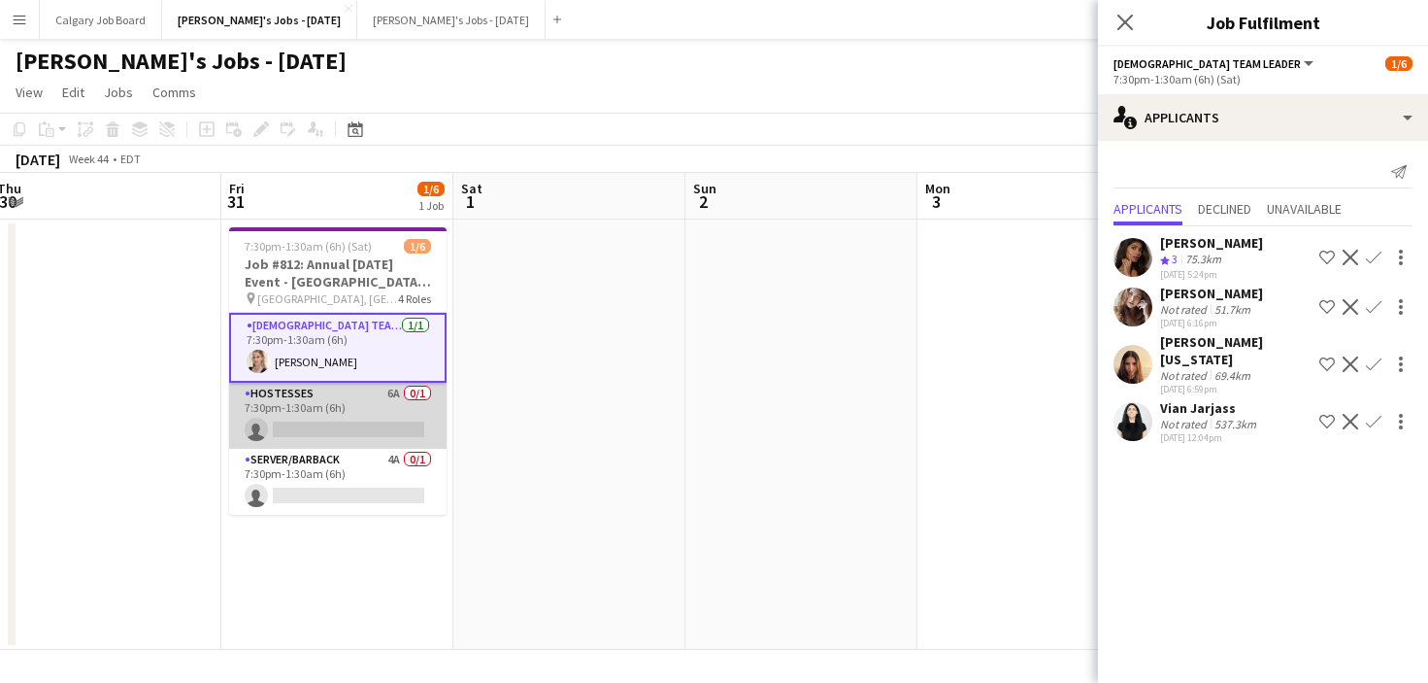
scroll to position [122, 0]
click at [370, 425] on app-card-role "Hostesses 6A 0/1 7:30pm-1:30am (6h) single-neutral-actions" at bounding box center [338, 416] width 218 height 66
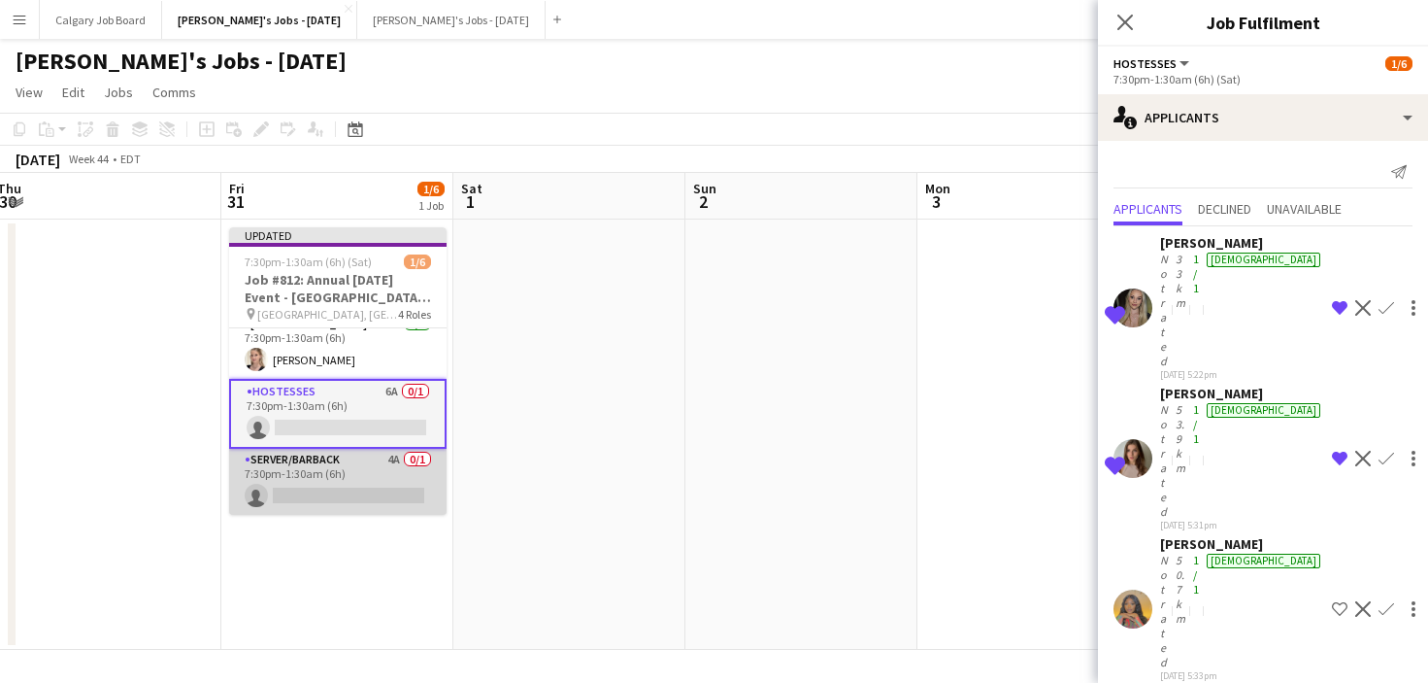
scroll to position [138, 0]
click at [360, 472] on app-card-role "Server/Barback 4A 0/1 7:30pm-1:30am (6h) single-neutral-actions" at bounding box center [338, 482] width 218 height 66
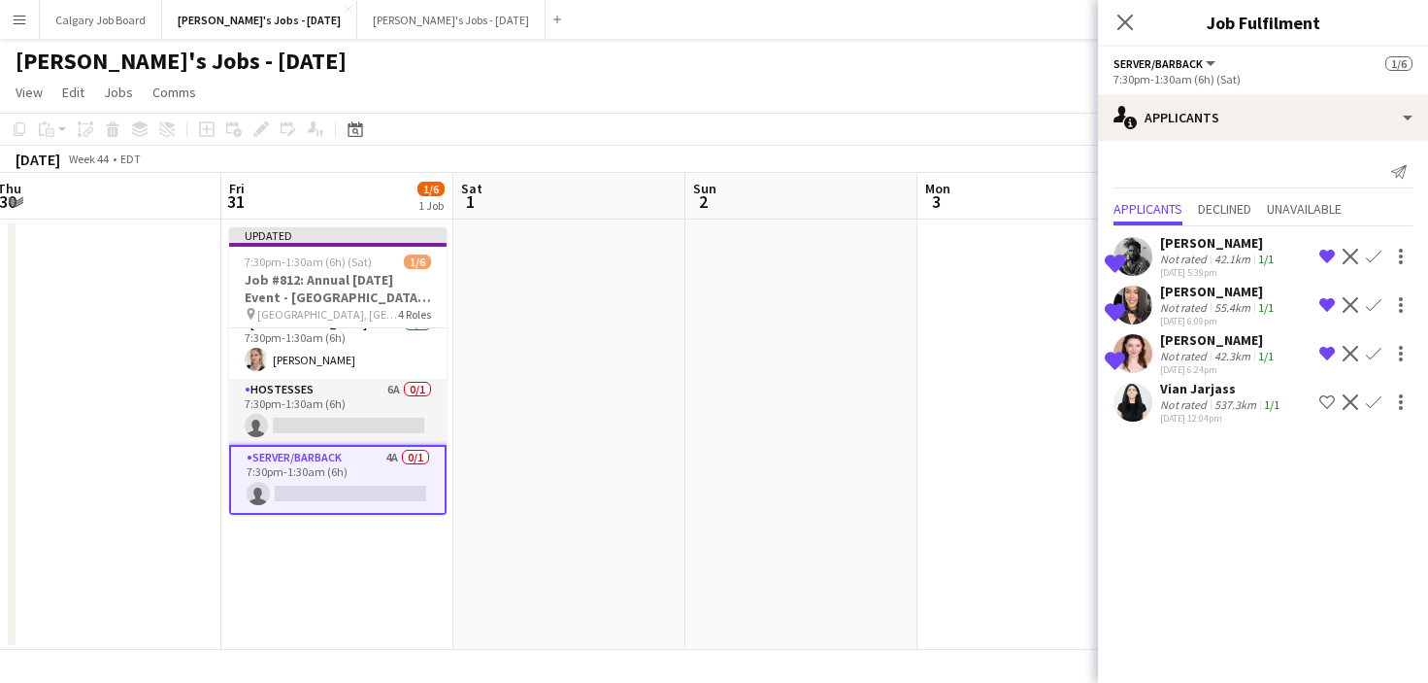
click at [922, 394] on app-date-cell at bounding box center [1034, 434] width 232 height 430
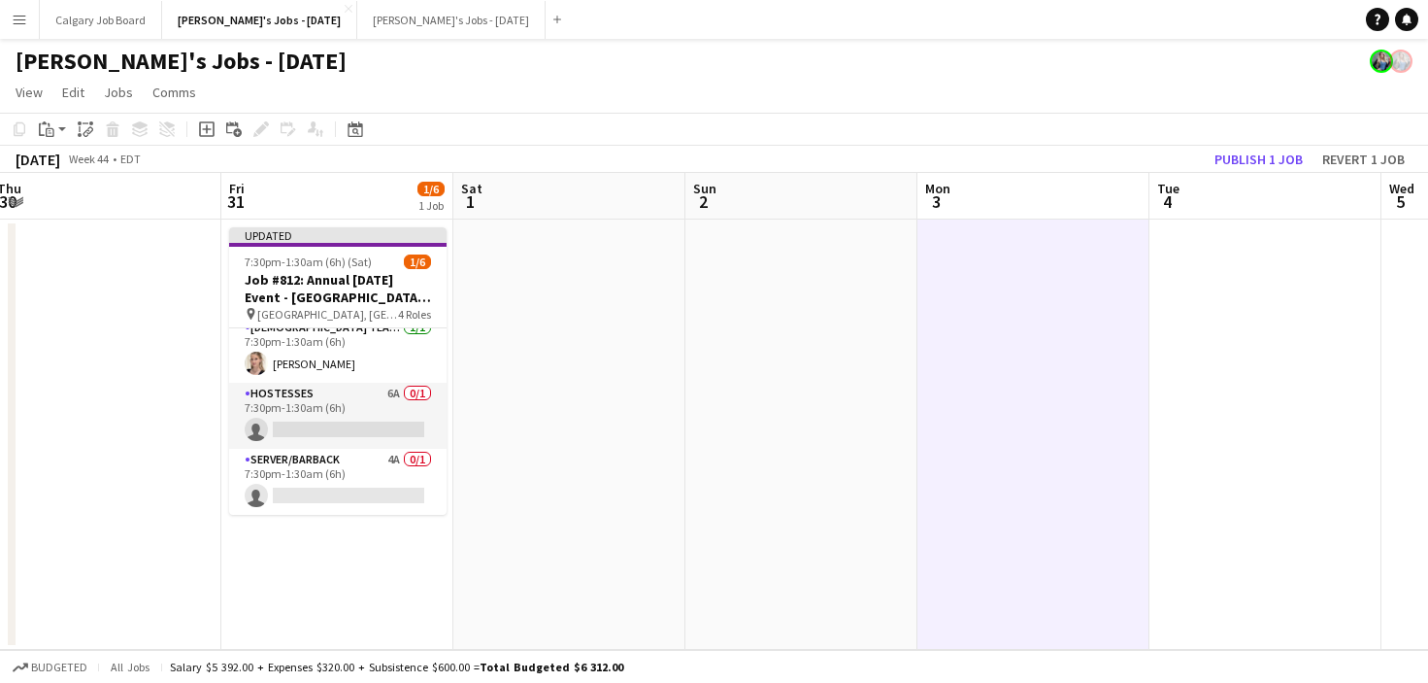
click at [1221, 165] on button "Publish 1 job" at bounding box center [1259, 159] width 104 height 25
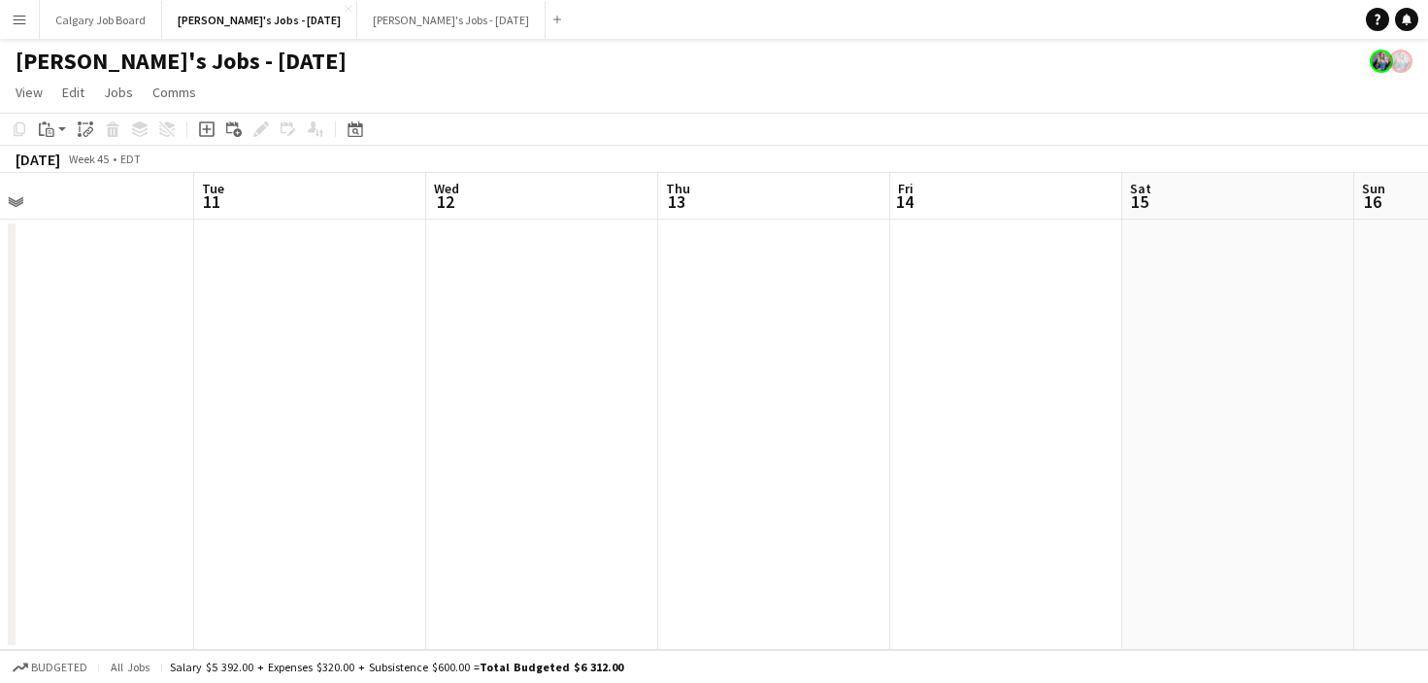
scroll to position [0, 583]
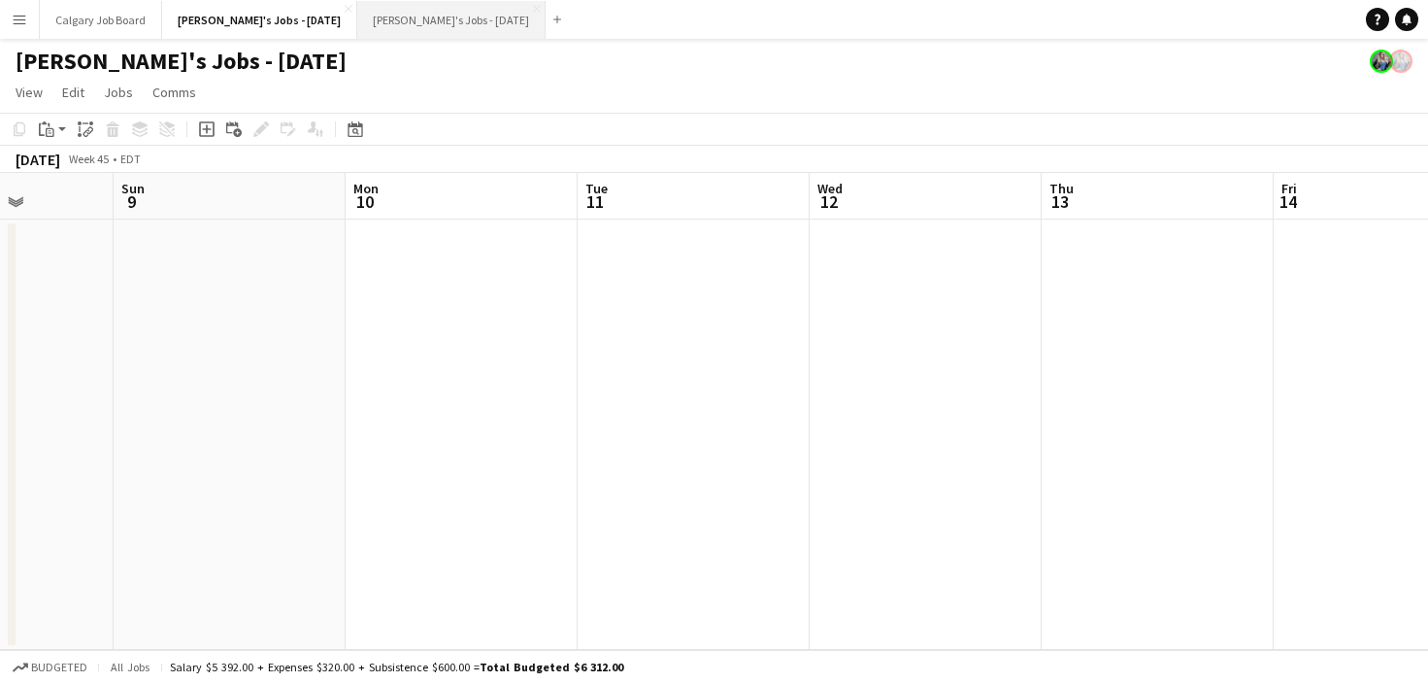
click at [470, 16] on button "Kirsten's Jobs - November 2025 Close" at bounding box center [451, 20] width 188 height 38
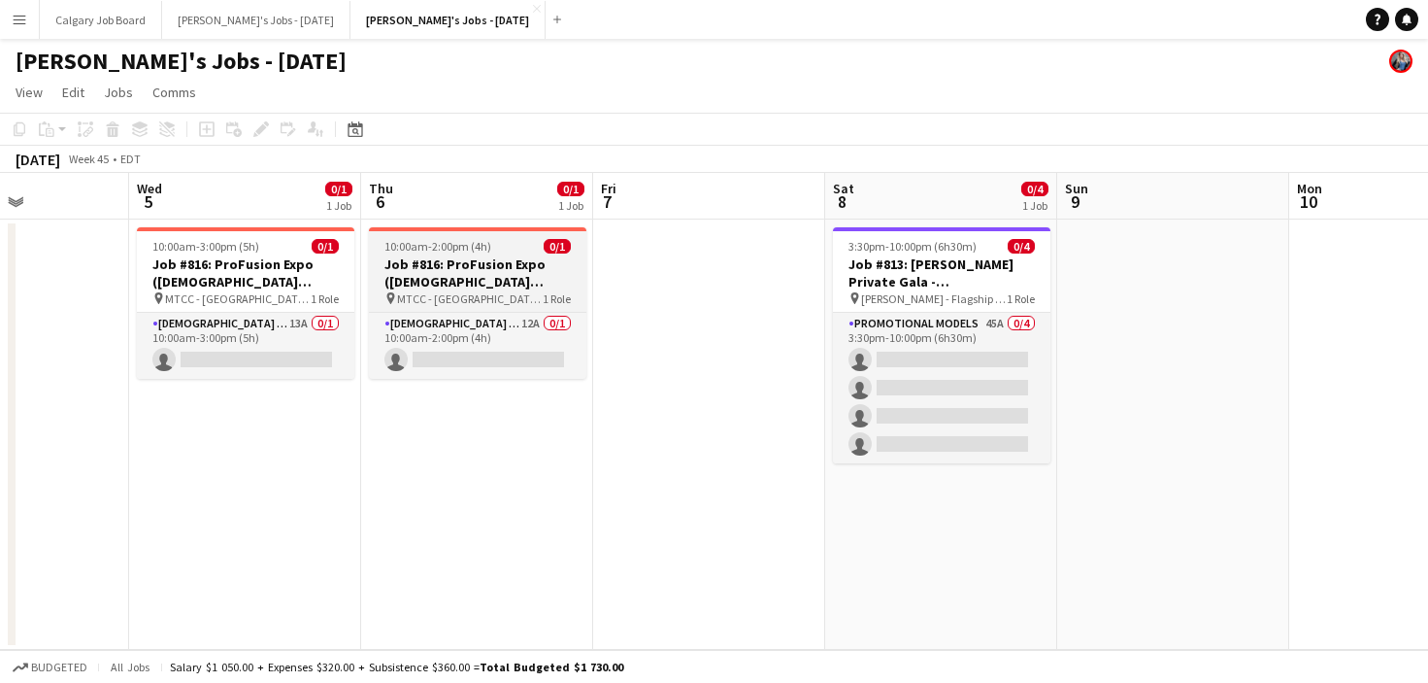
scroll to position [0, 556]
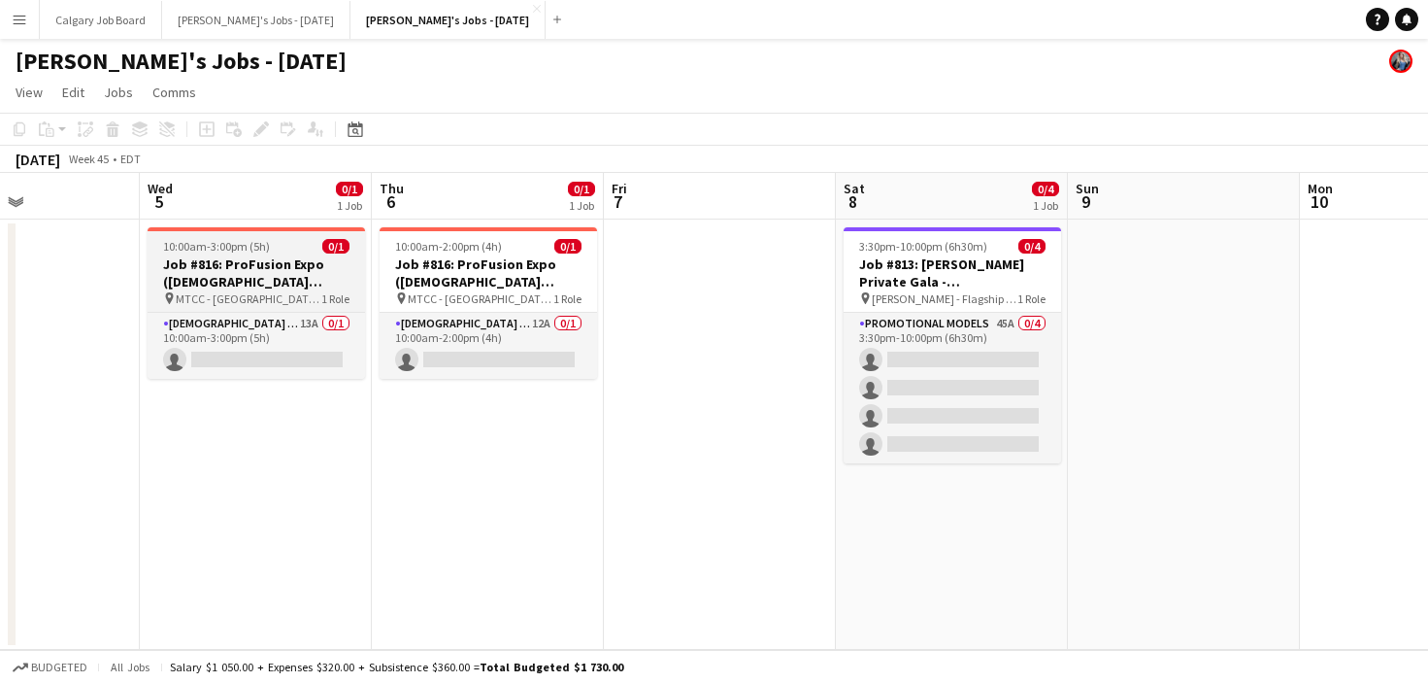
click at [266, 245] on div "10:00am-3:00pm (5h) 0/1" at bounding box center [257, 246] width 218 height 15
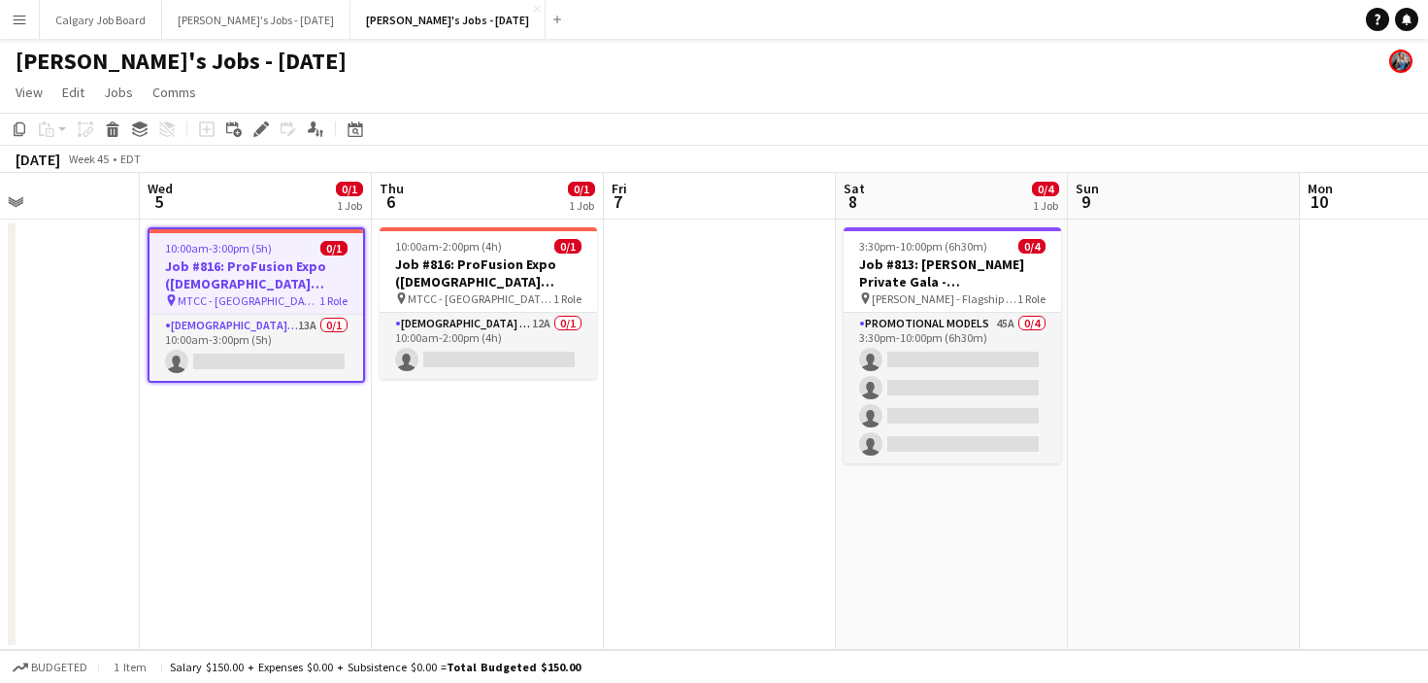
click at [277, 406] on app-date-cell "10:00am-3:00pm (5h) 0/1 Job #816: ProFusion Expo (GODOX Client) - TORONTO pin M…" at bounding box center [256, 434] width 232 height 430
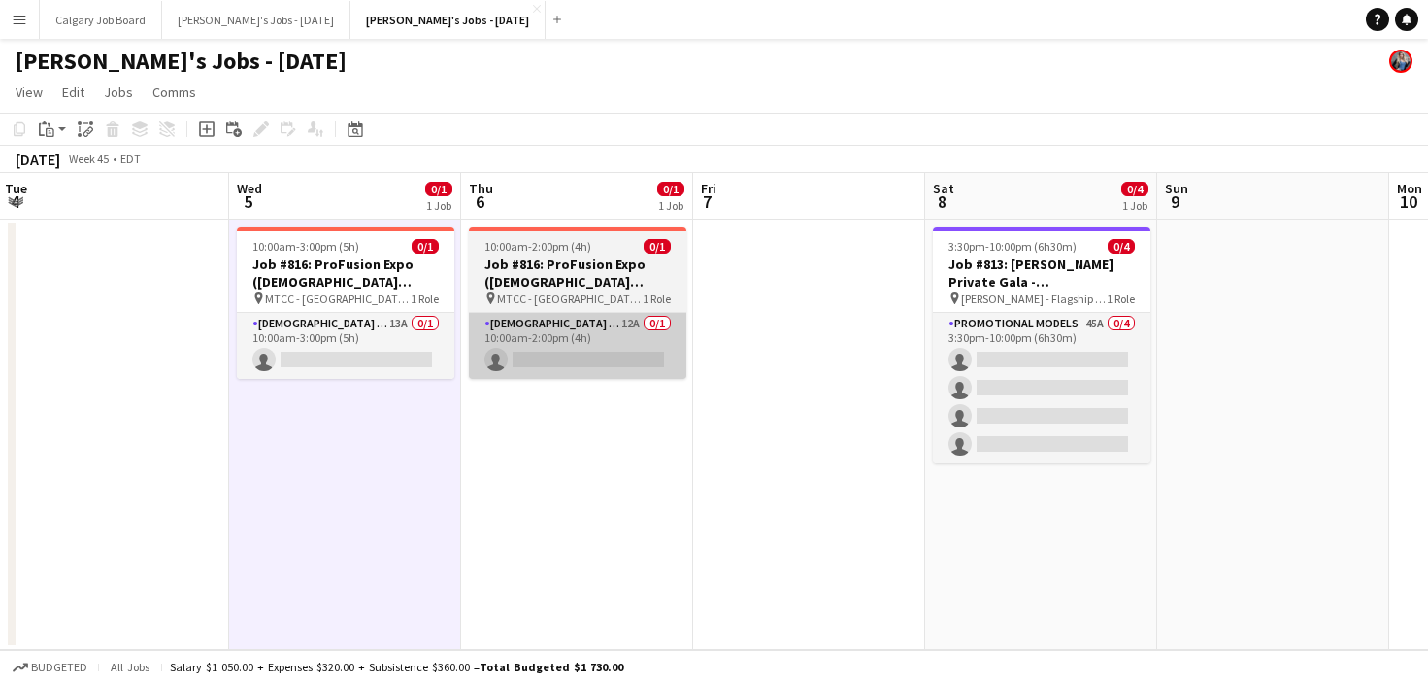
scroll to position [0, 472]
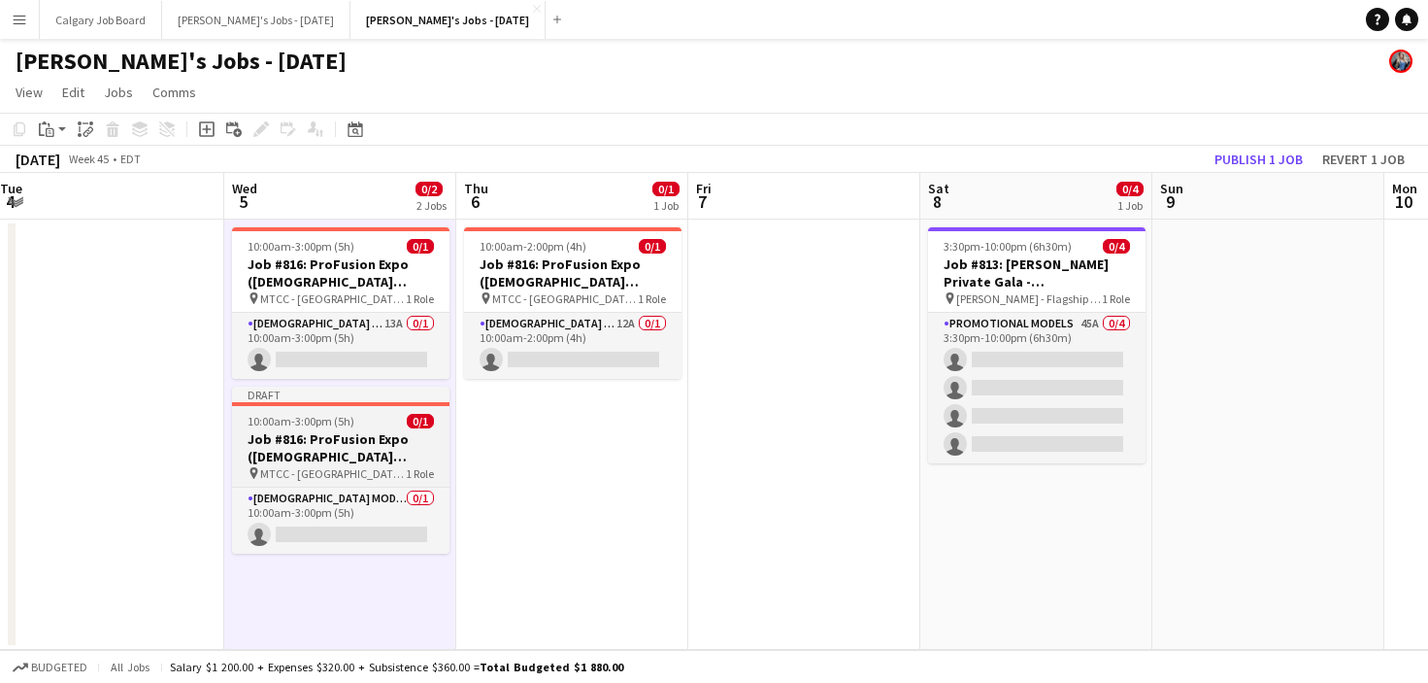
click at [369, 466] on span "MTCC - [GEOGRAPHIC_DATA] - [GEOGRAPHIC_DATA]" at bounding box center [333, 473] width 146 height 15
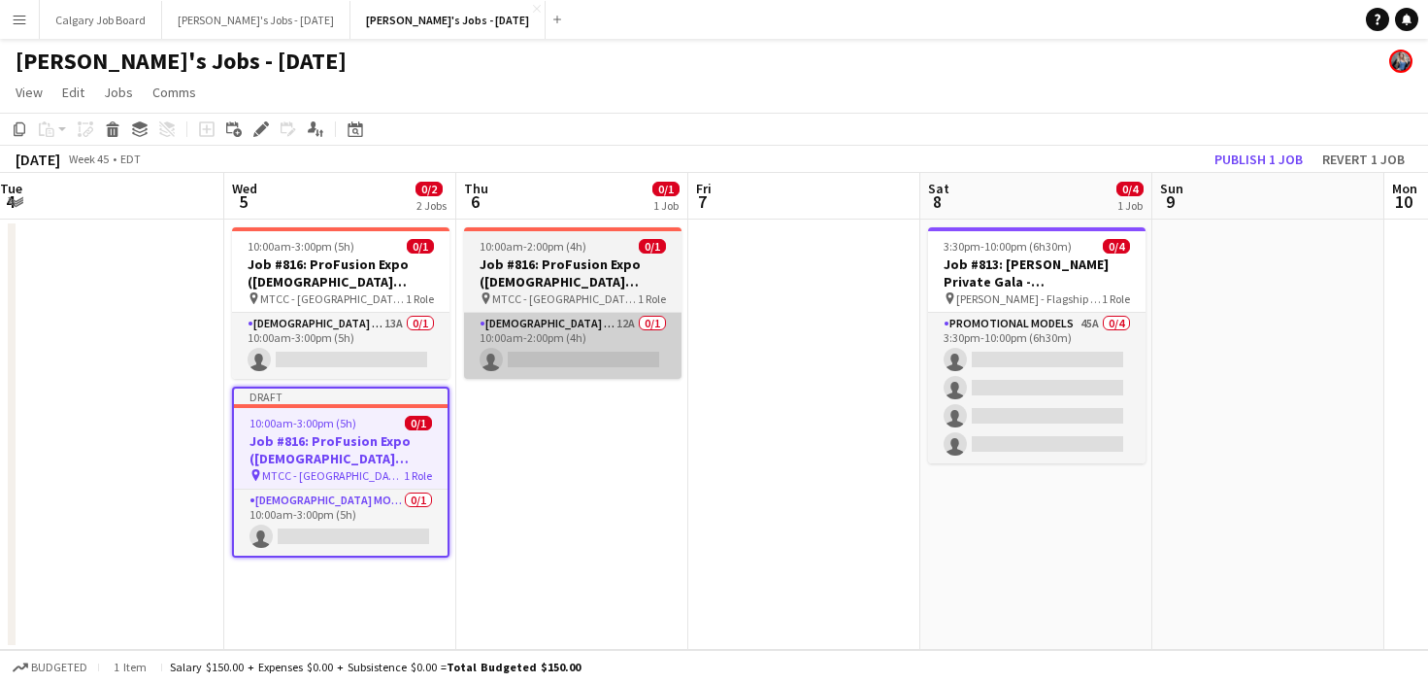
drag, startPoint x: 401, startPoint y: 473, endPoint x: 630, endPoint y: 367, distance: 252.4
click at [404, 473] on span "1 Role" at bounding box center [418, 475] width 28 height 15
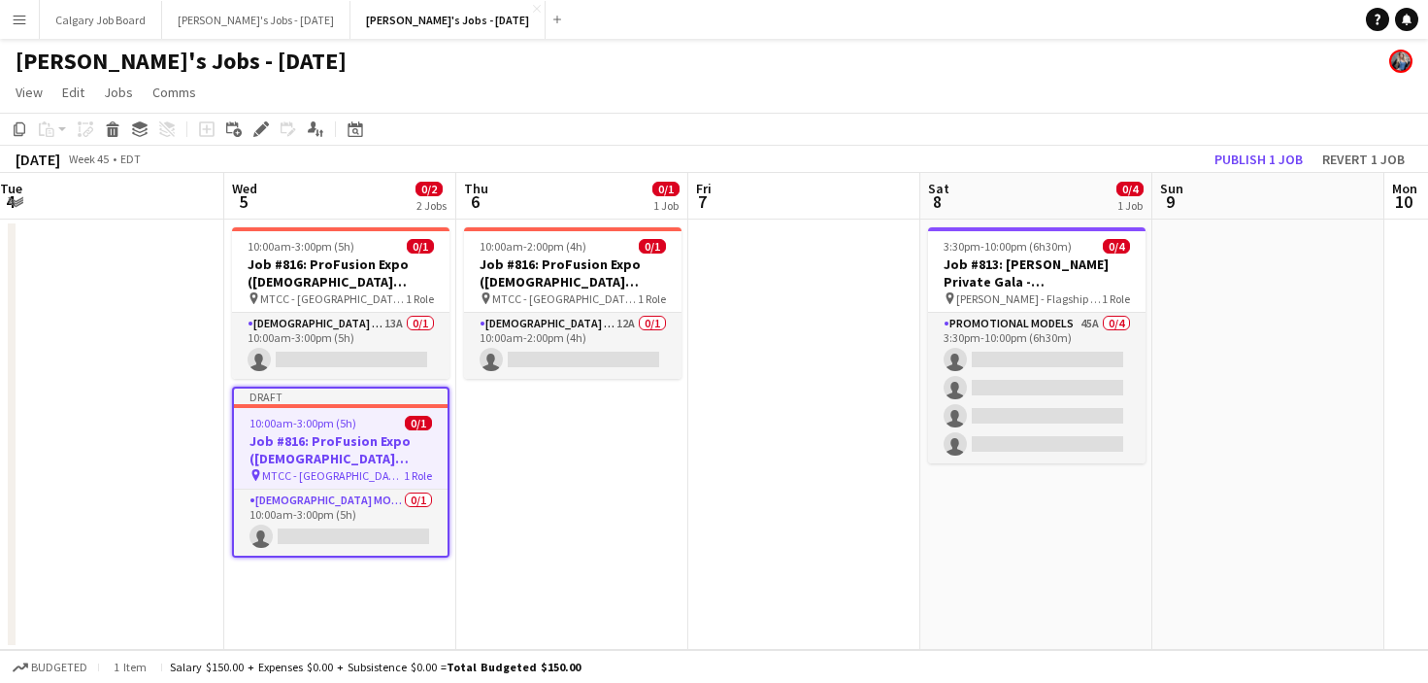
scroll to position [0, 471]
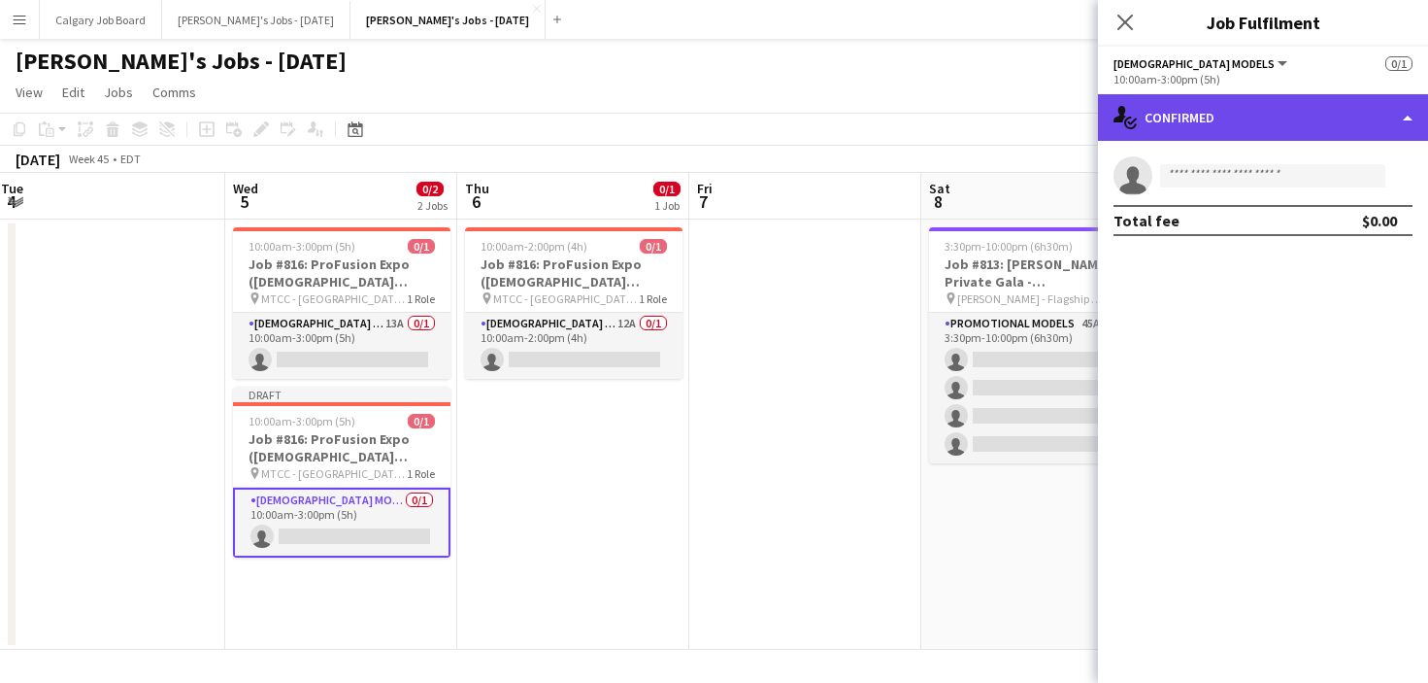
click at [1226, 118] on div "single-neutral-actions-check-2 Confirmed" at bounding box center [1263, 117] width 330 height 47
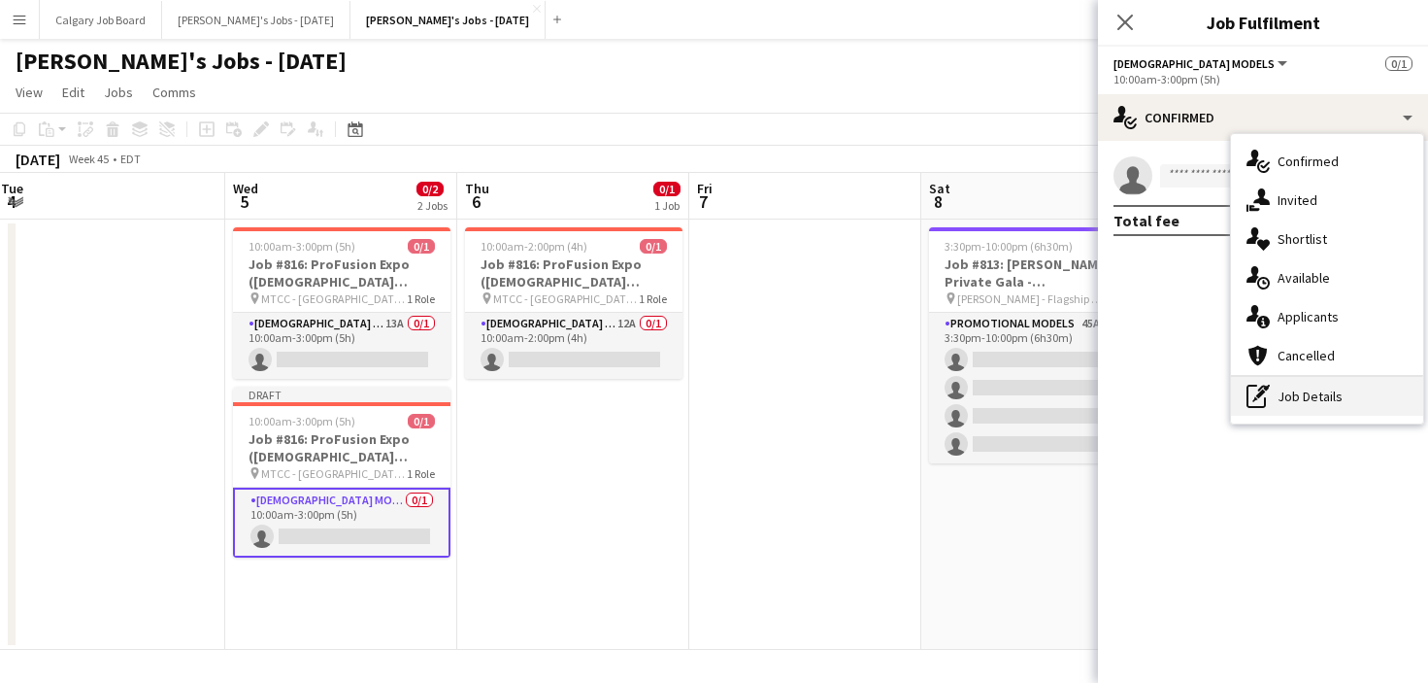
click at [1289, 393] on div "pen-write Job Details" at bounding box center [1327, 396] width 192 height 39
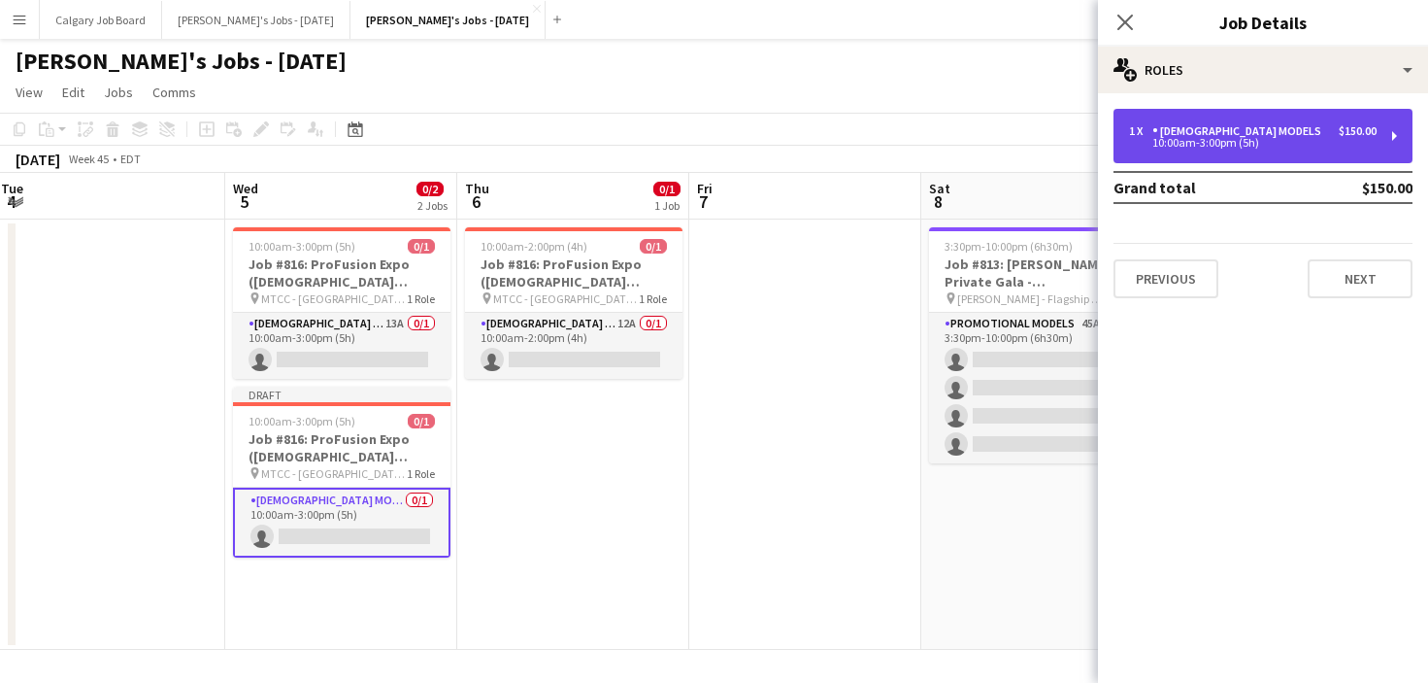
click at [1231, 129] on div "[DEMOGRAPHIC_DATA] Models" at bounding box center [1241, 131] width 177 height 14
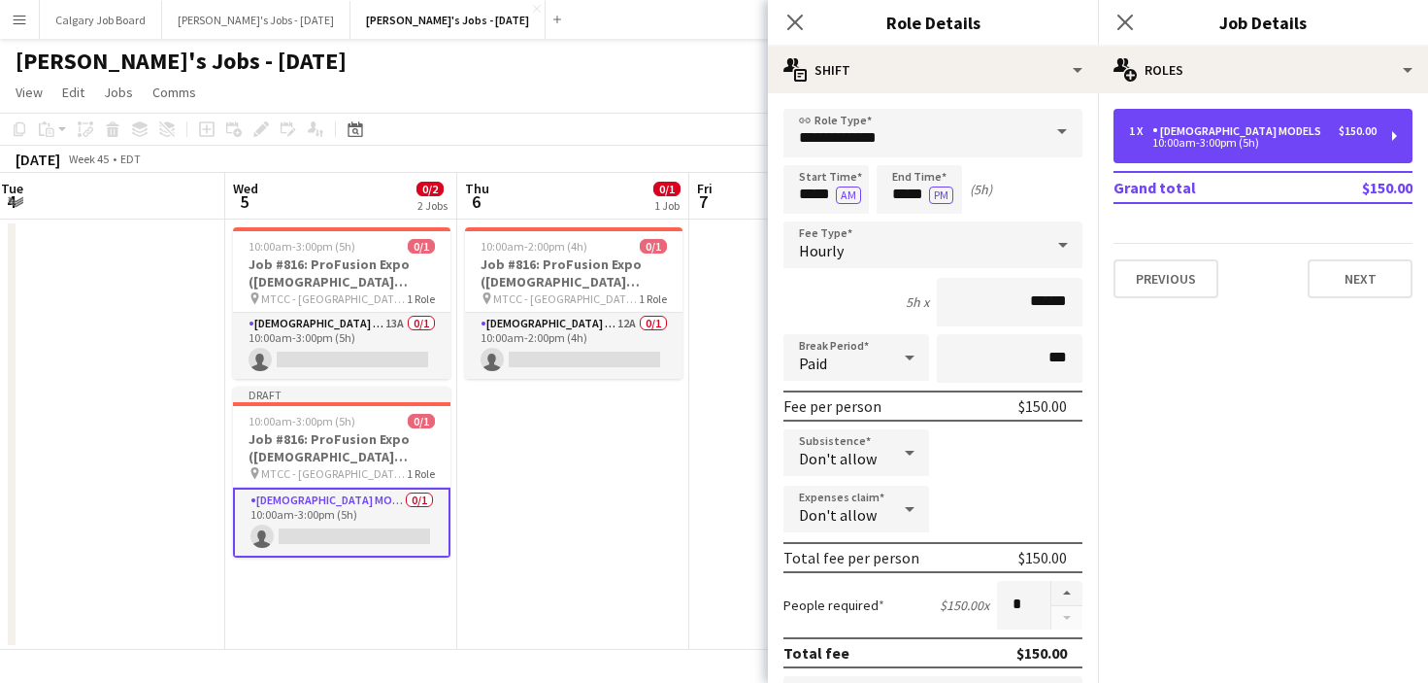
scroll to position [0, 0]
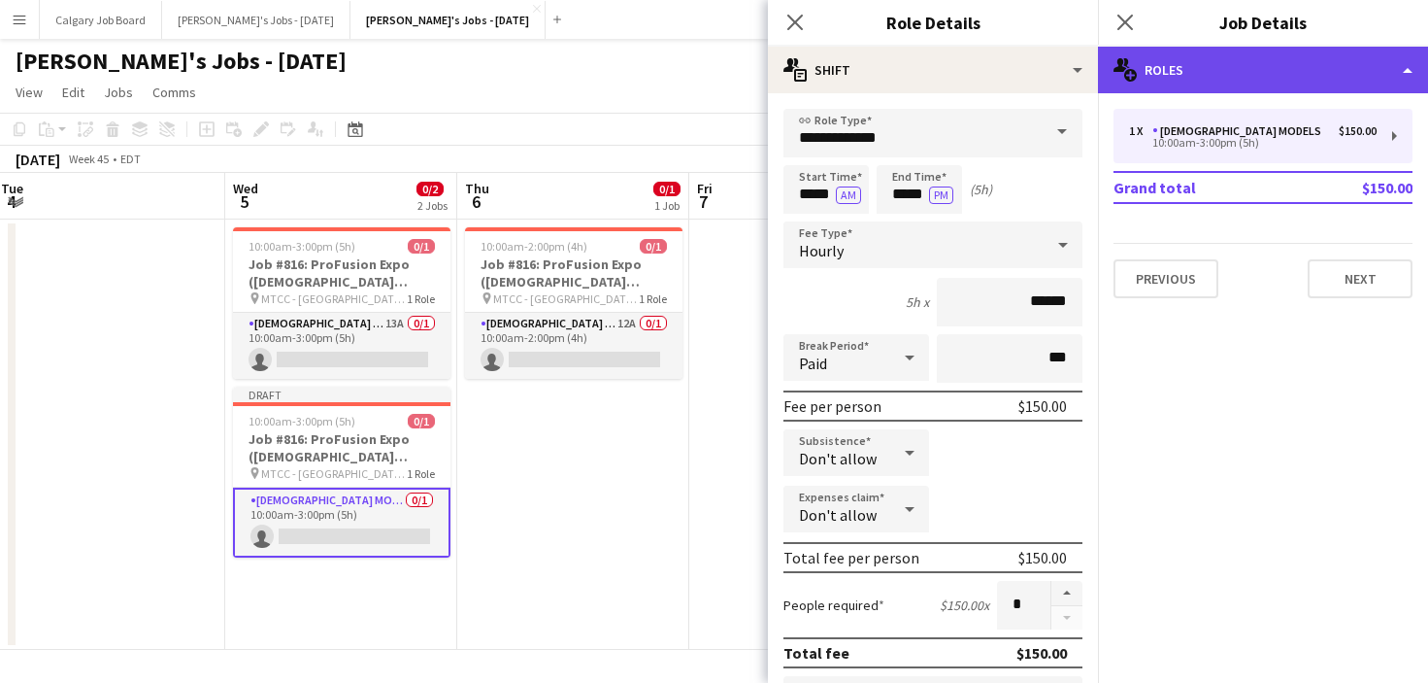
click at [1279, 68] on div "multiple-users-add Roles" at bounding box center [1263, 70] width 330 height 47
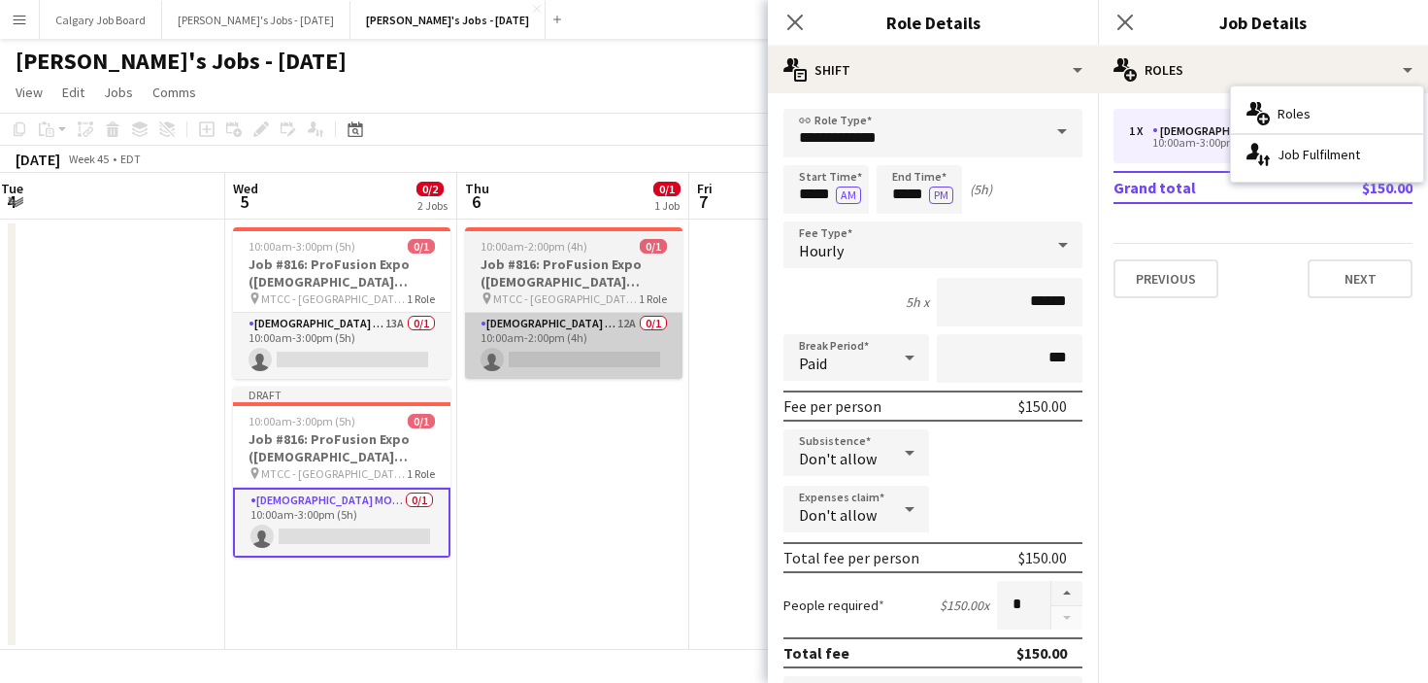
drag, startPoint x: 307, startPoint y: 428, endPoint x: 637, endPoint y: 351, distance: 339.2
click at [310, 428] on app-job-card "Draft 10:00am-3:00pm (5h) 0/1 Job #816: ProFusion Expo (GODOX Client) - TORONTO…" at bounding box center [342, 471] width 218 height 171
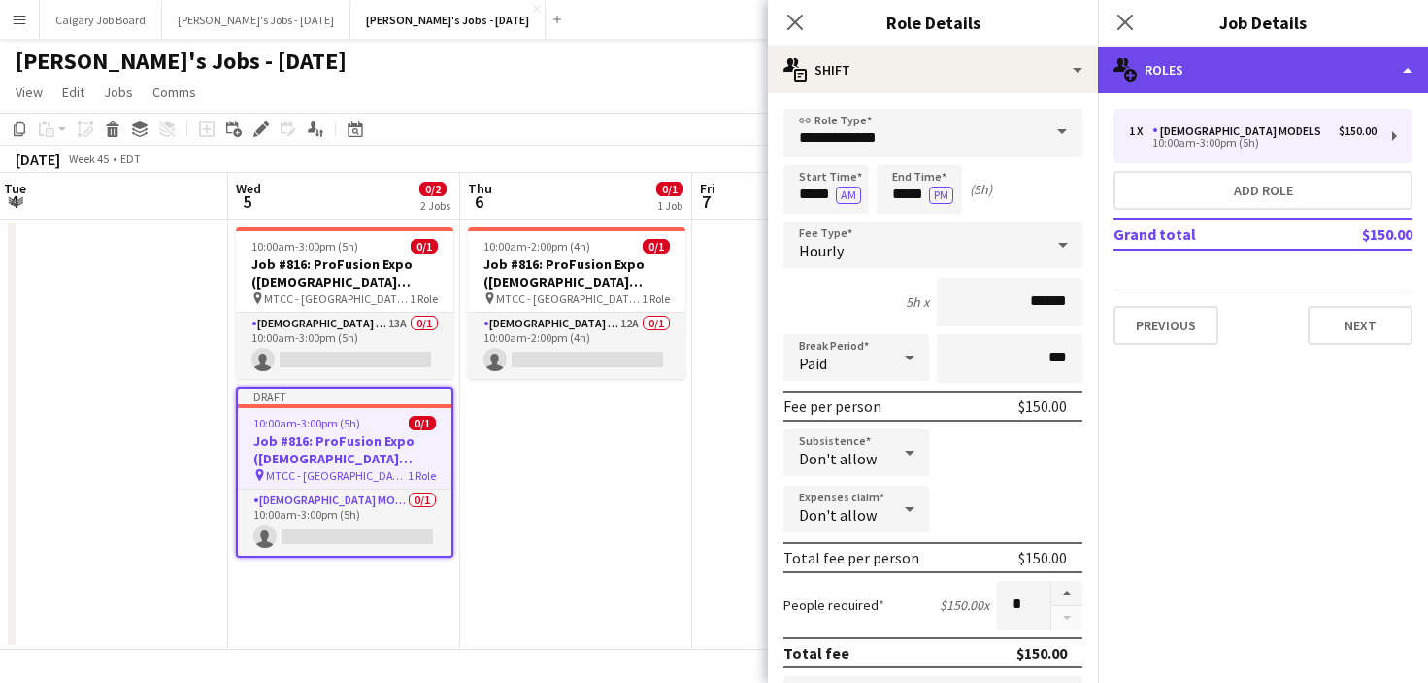
click at [1329, 63] on div "multiple-users-add Roles" at bounding box center [1263, 70] width 330 height 47
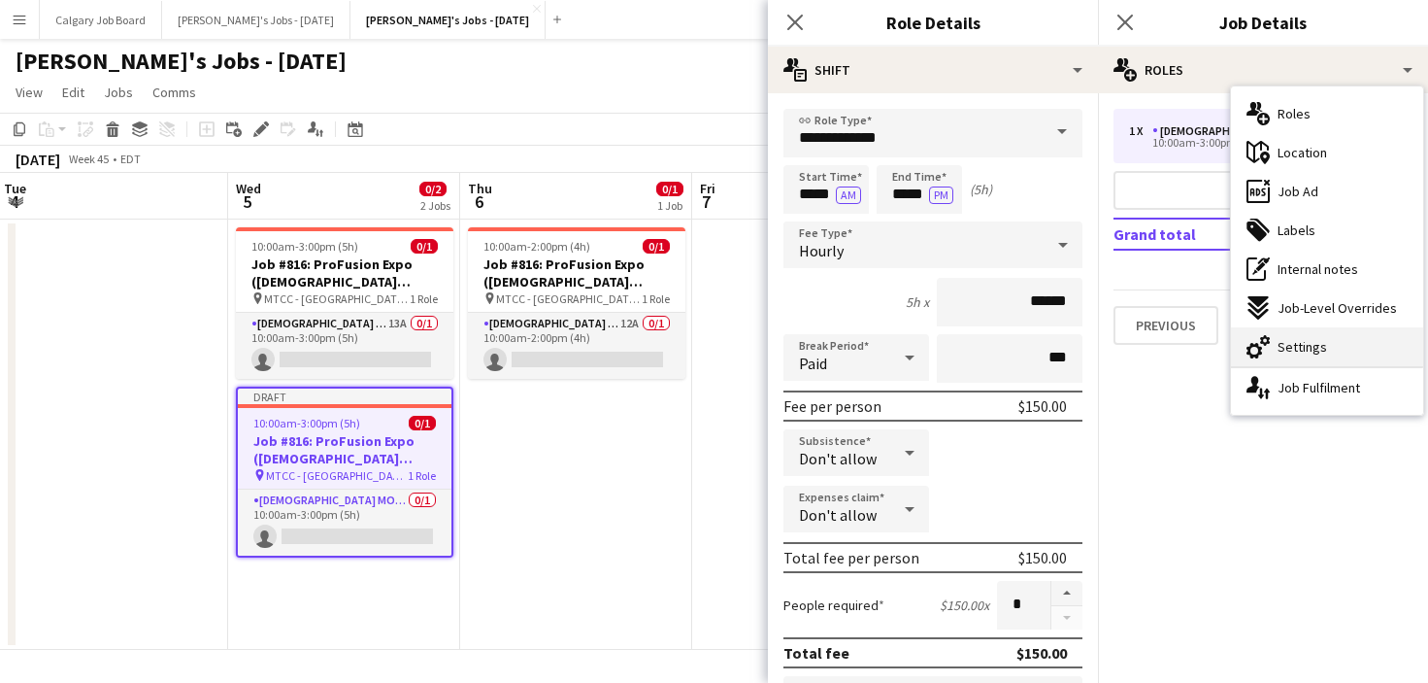
click at [1327, 334] on div "cog-double-3 Settings" at bounding box center [1327, 346] width 192 height 39
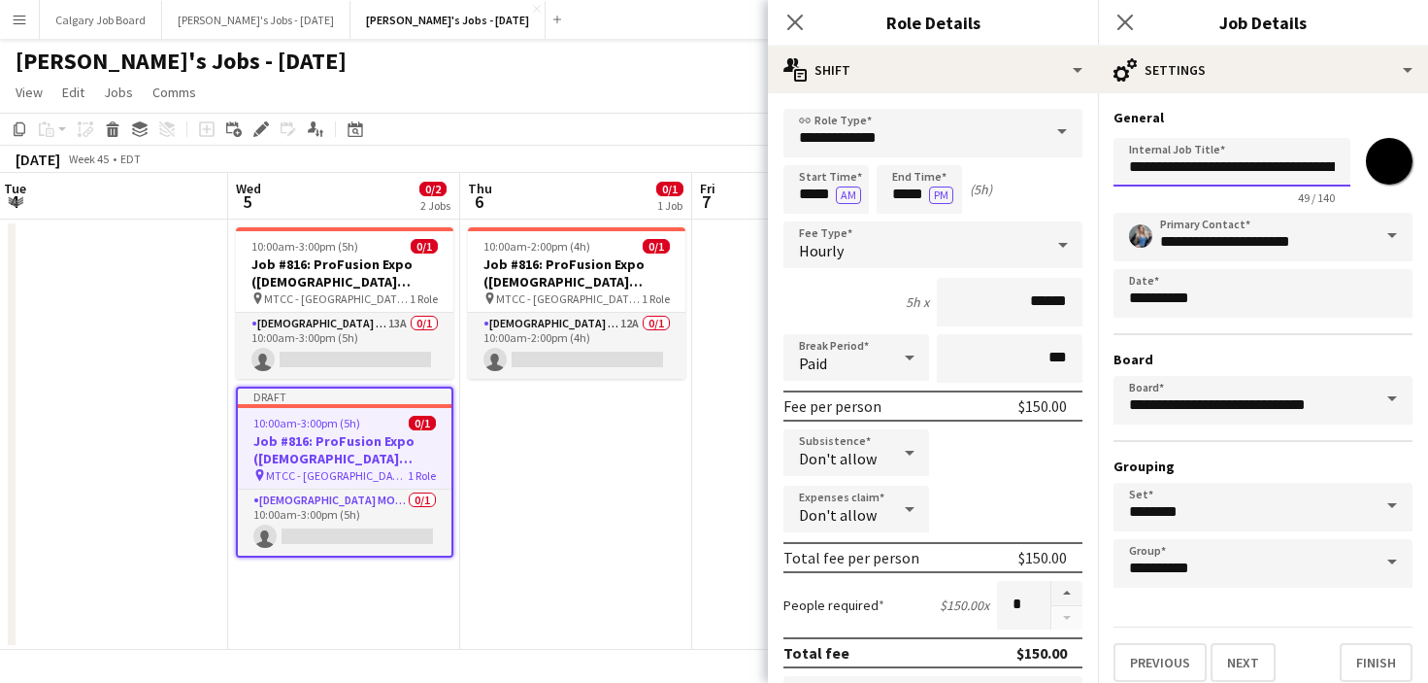
click at [1251, 164] on input "**********" at bounding box center [1232, 162] width 237 height 49
drag, startPoint x: 1182, startPoint y: 170, endPoint x: 1215, endPoint y: 159, distance: 34.7
click at [1190, 166] on input "**********" at bounding box center [1232, 162] width 237 height 49
click at [1290, 176] on input "**********" at bounding box center [1232, 162] width 237 height 49
drag, startPoint x: 1314, startPoint y: 165, endPoint x: 1274, endPoint y: 167, distance: 39.9
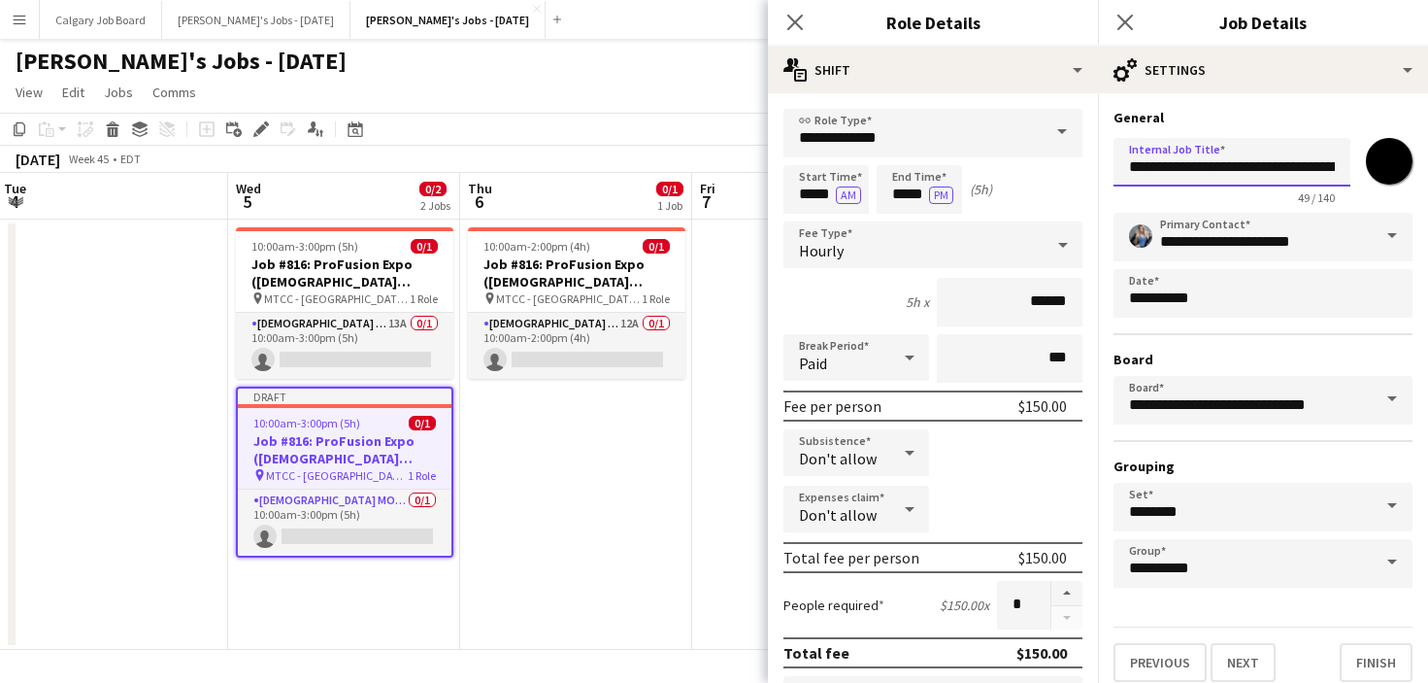
click at [1273, 167] on input "**********" at bounding box center [1232, 162] width 237 height 49
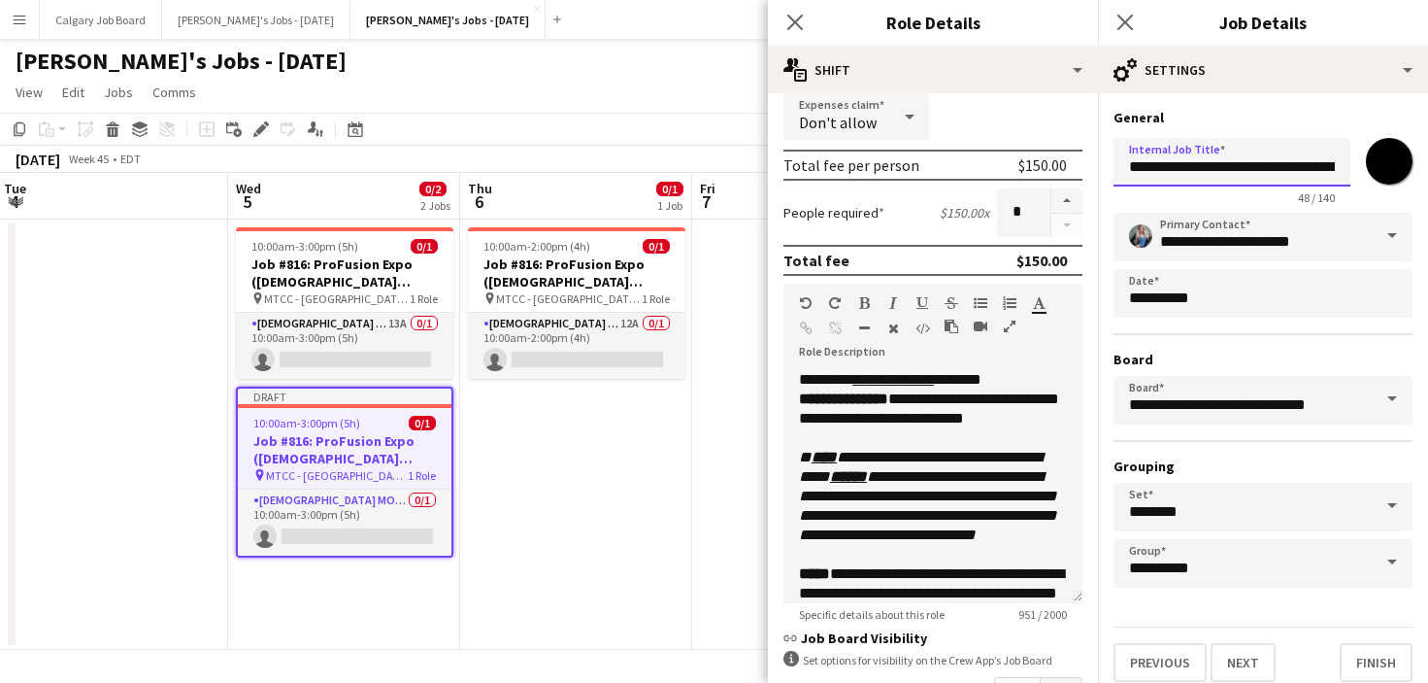
scroll to position [386, 0]
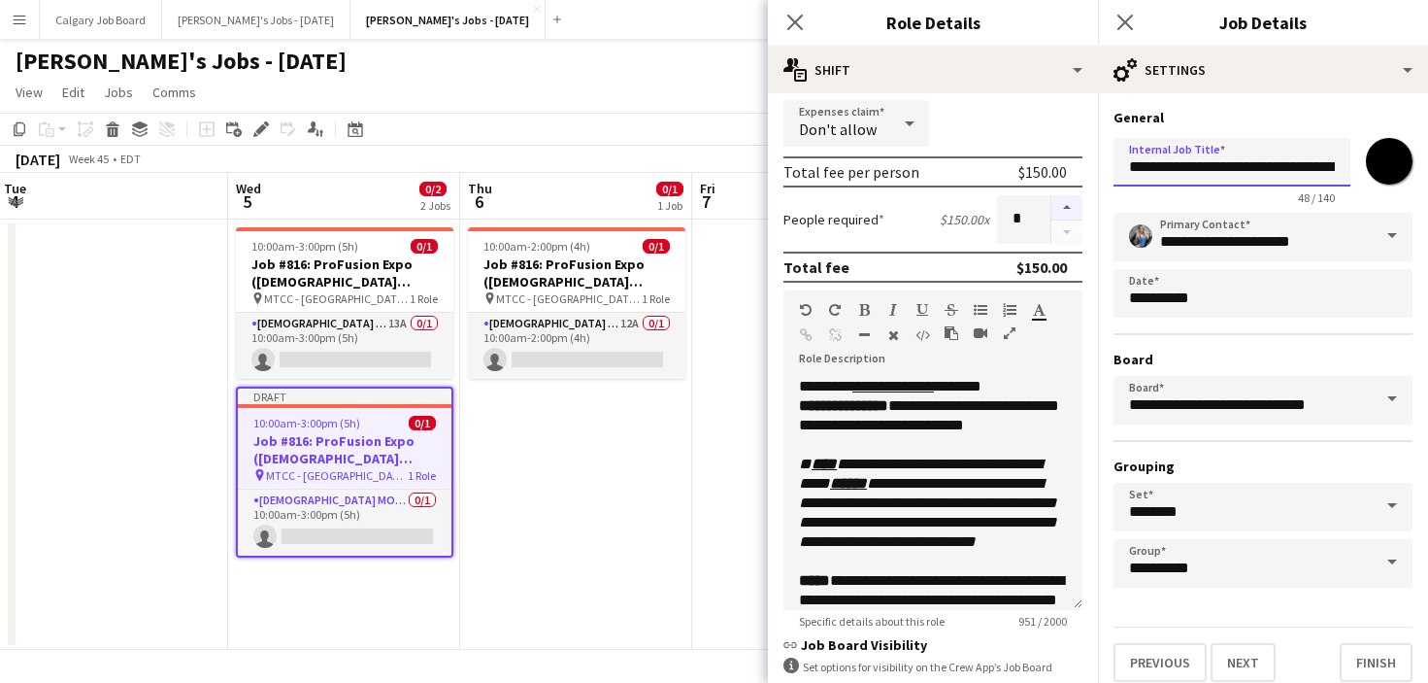
type input "**********"
drag, startPoint x: 1069, startPoint y: 205, endPoint x: 982, endPoint y: 368, distance: 185.1
click at [1069, 209] on button "button" at bounding box center [1067, 207] width 31 height 25
type input "*"
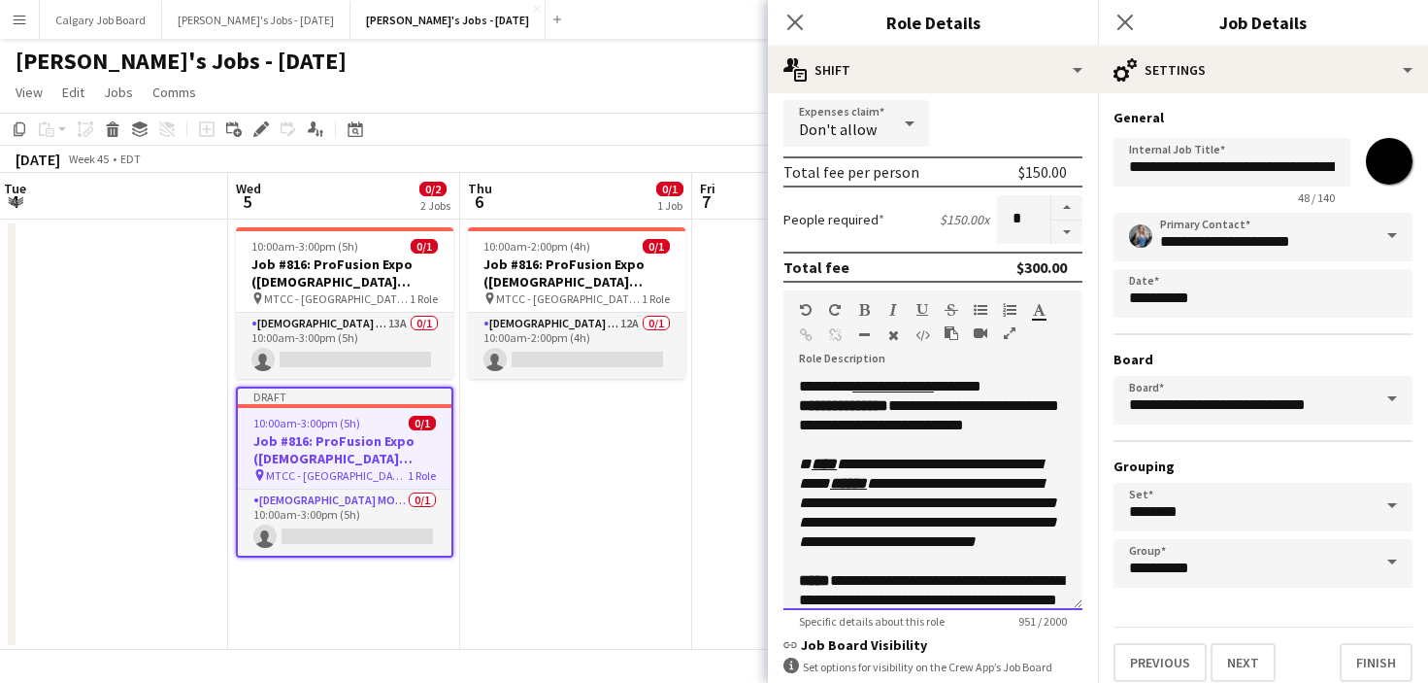
click at [866, 387] on u "**********" at bounding box center [894, 386] width 82 height 15
drag, startPoint x: 959, startPoint y: 387, endPoint x: 983, endPoint y: 390, distance: 23.5
click at [961, 387] on div "**********" at bounding box center [933, 493] width 299 height 233
drag, startPoint x: 996, startPoint y: 405, endPoint x: 1034, endPoint y: 405, distance: 37.9
click at [1034, 405] on div "**********" at bounding box center [933, 493] width 299 height 233
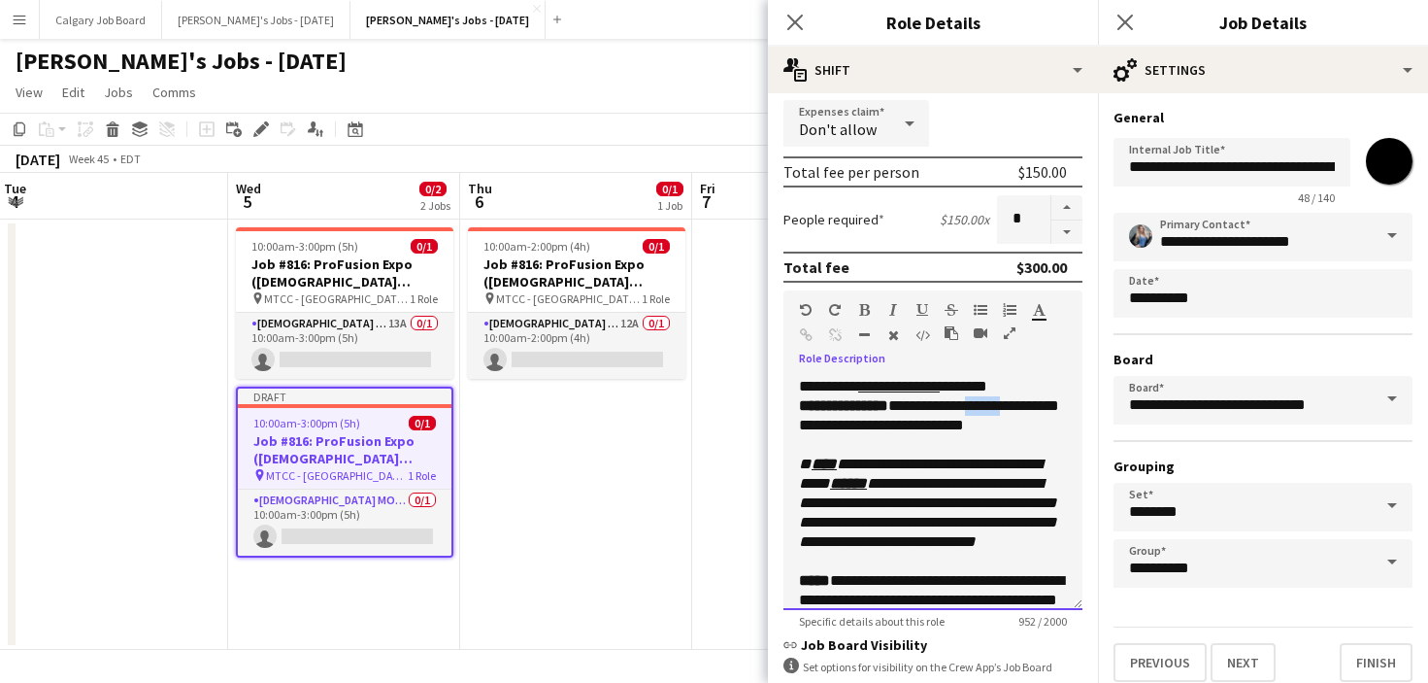
drag, startPoint x: 992, startPoint y: 409, endPoint x: 1041, endPoint y: 406, distance: 48.6
click at [1041, 406] on div "**********" at bounding box center [933, 493] width 299 height 233
click at [1017, 453] on div at bounding box center [933, 444] width 268 height 19
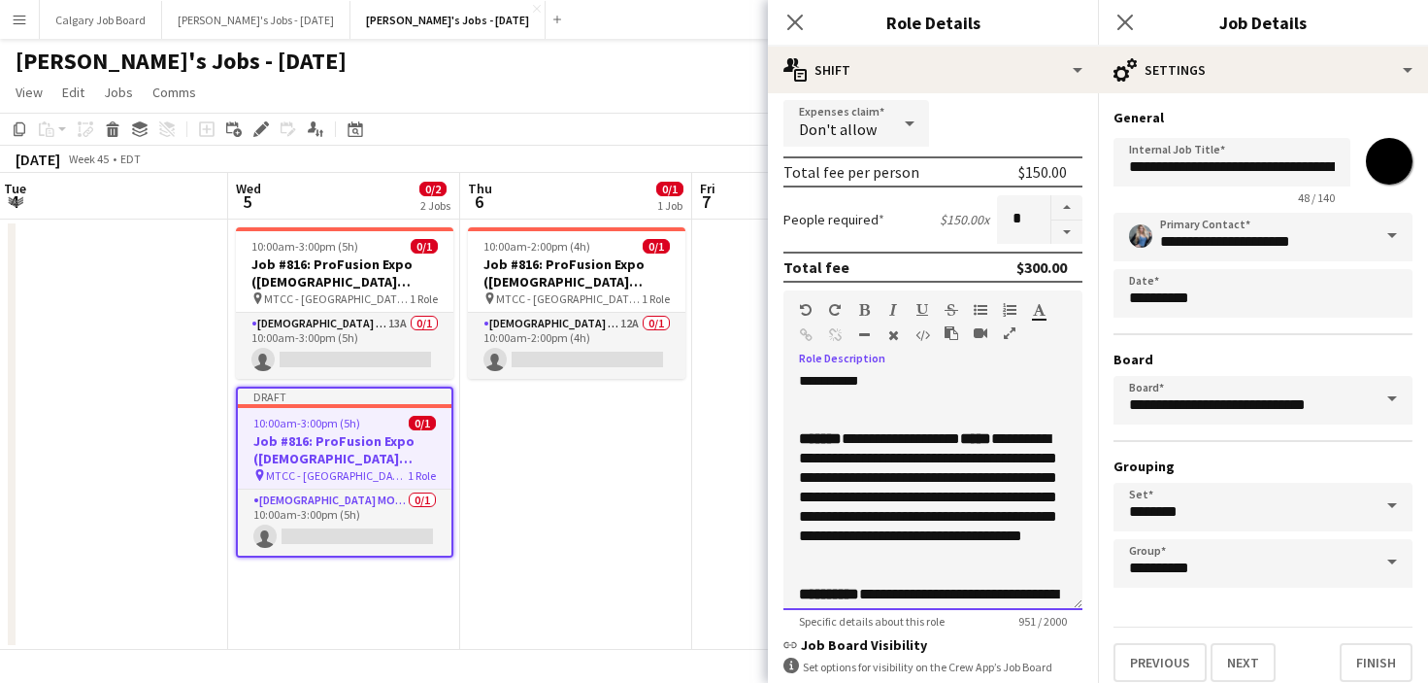
scroll to position [288, 0]
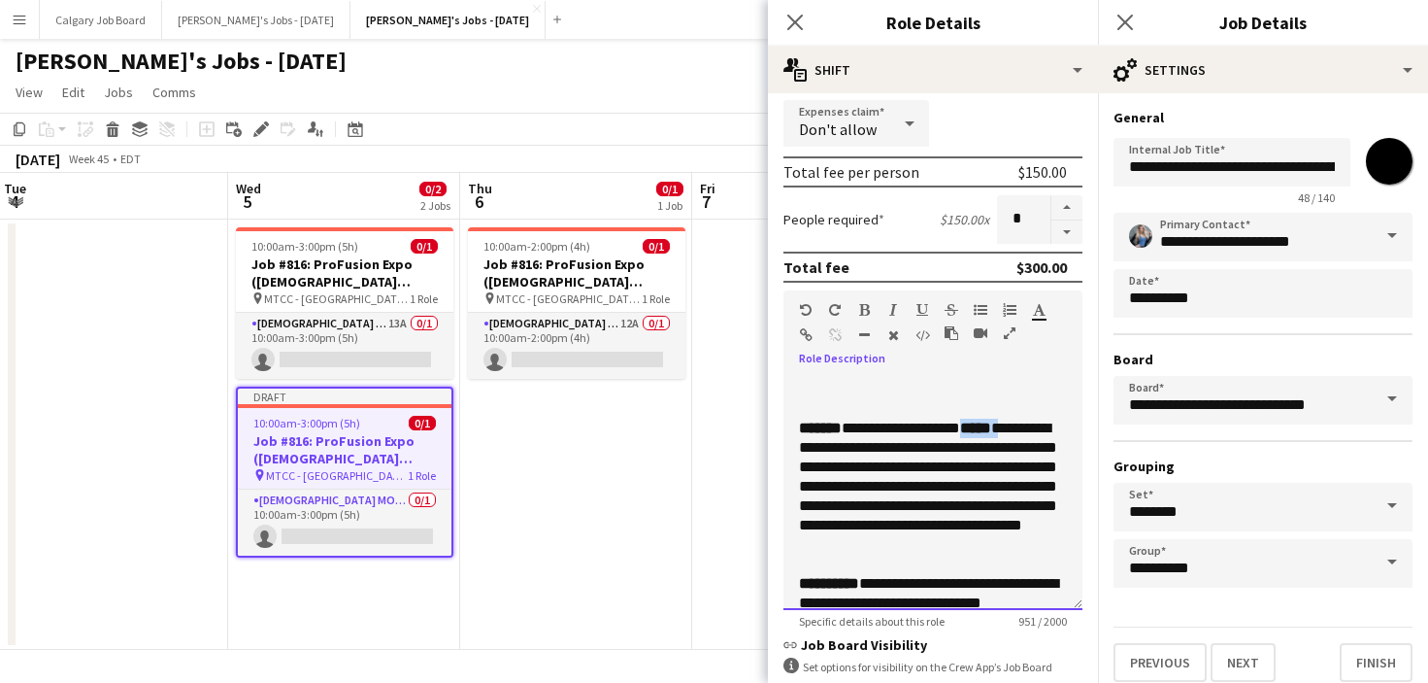
drag, startPoint x: 974, startPoint y: 445, endPoint x: 1022, endPoint y: 446, distance: 47.6
click at [1022, 446] on div "**********" at bounding box center [933, 487] width 268 height 136
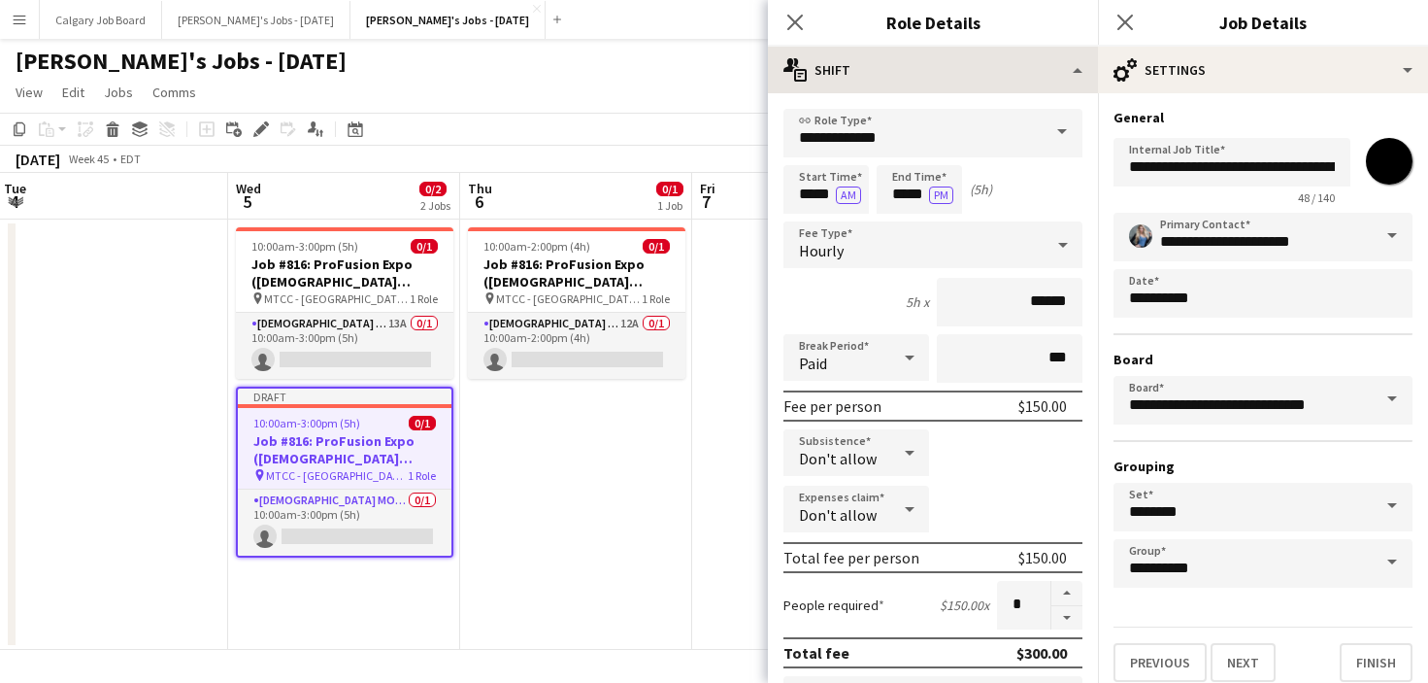
scroll to position [0, 0]
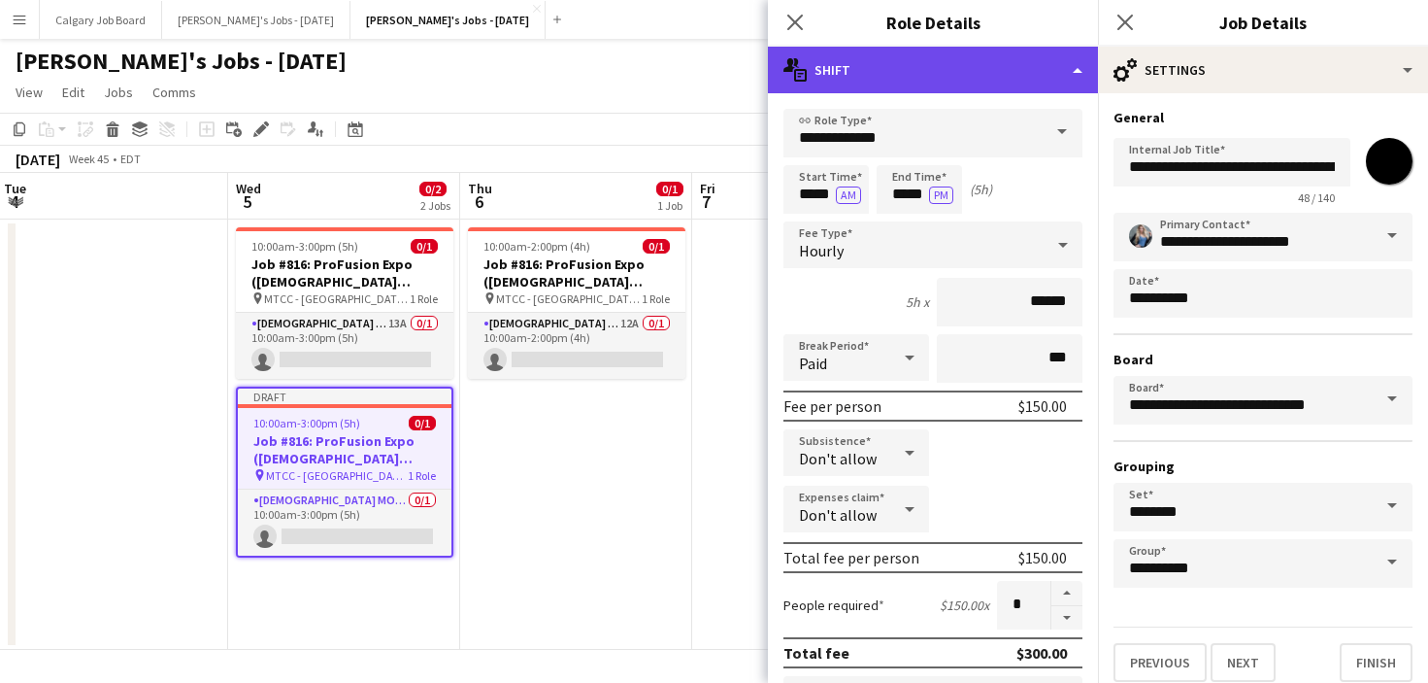
click at [947, 69] on div "multiple-actions-text Shift" at bounding box center [933, 70] width 330 height 47
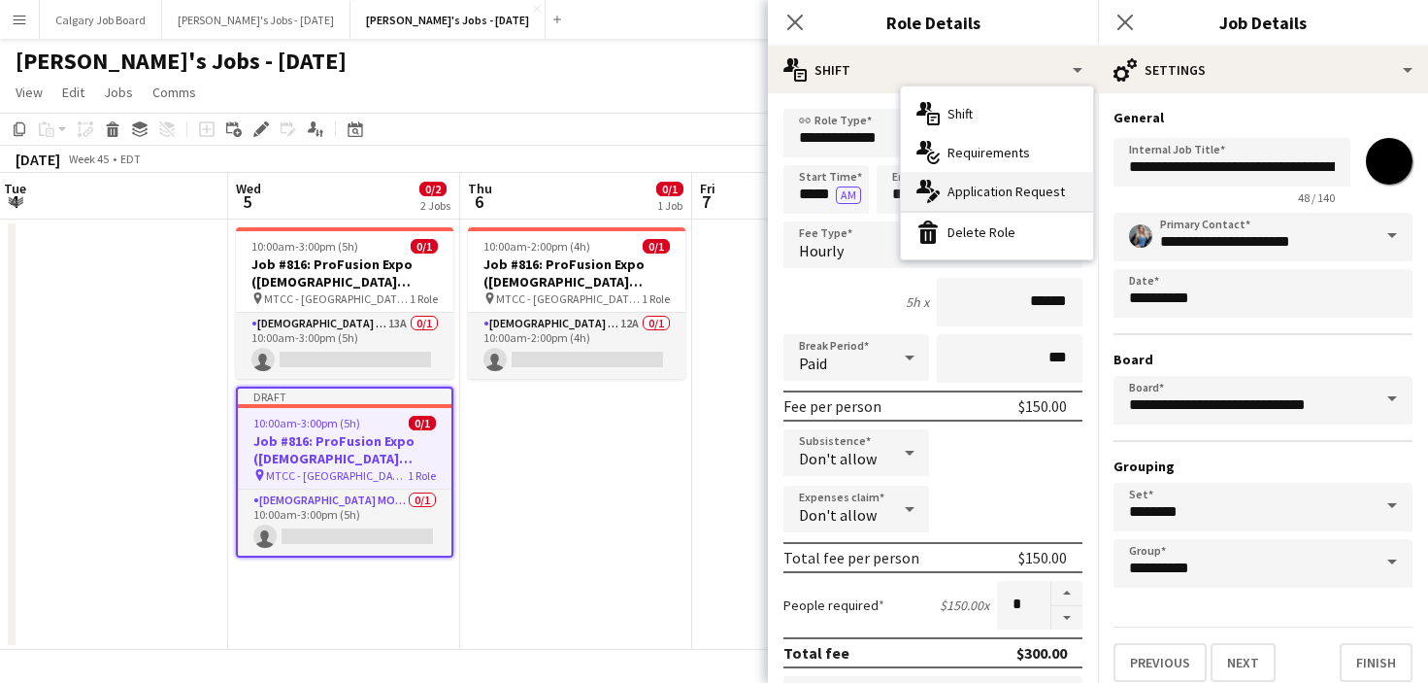
click at [993, 194] on span "Application Request" at bounding box center [1007, 191] width 118 height 17
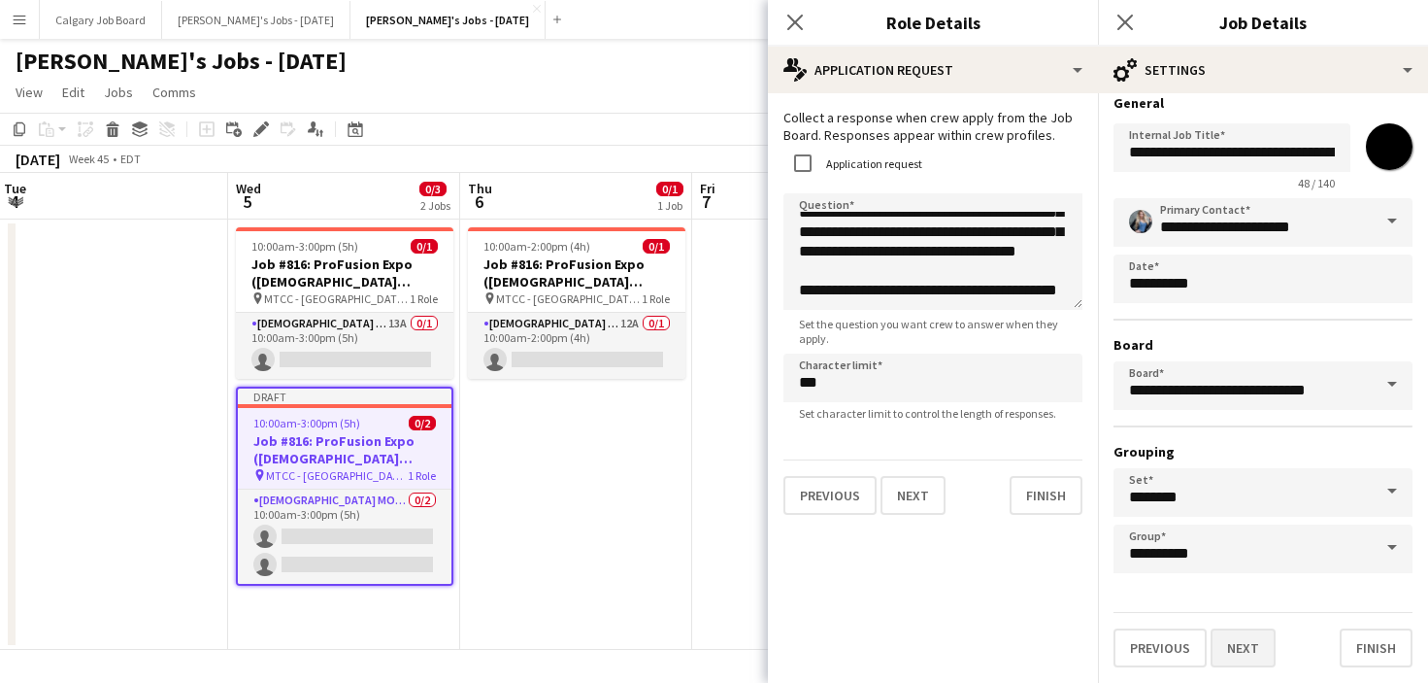
scroll to position [15, 0]
click at [1236, 641] on button "Next" at bounding box center [1243, 647] width 65 height 39
type input "**********"
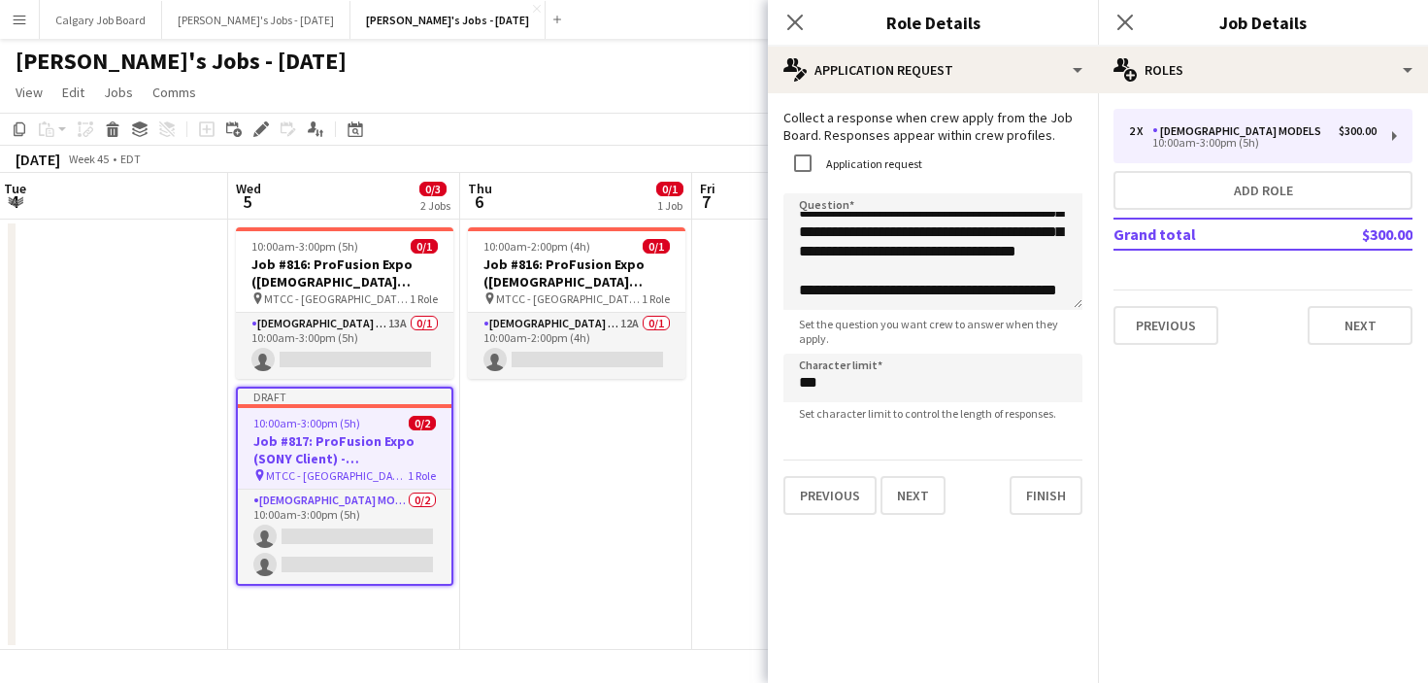
scroll to position [0, 0]
click at [1370, 333] on button "Next" at bounding box center [1360, 325] width 105 height 39
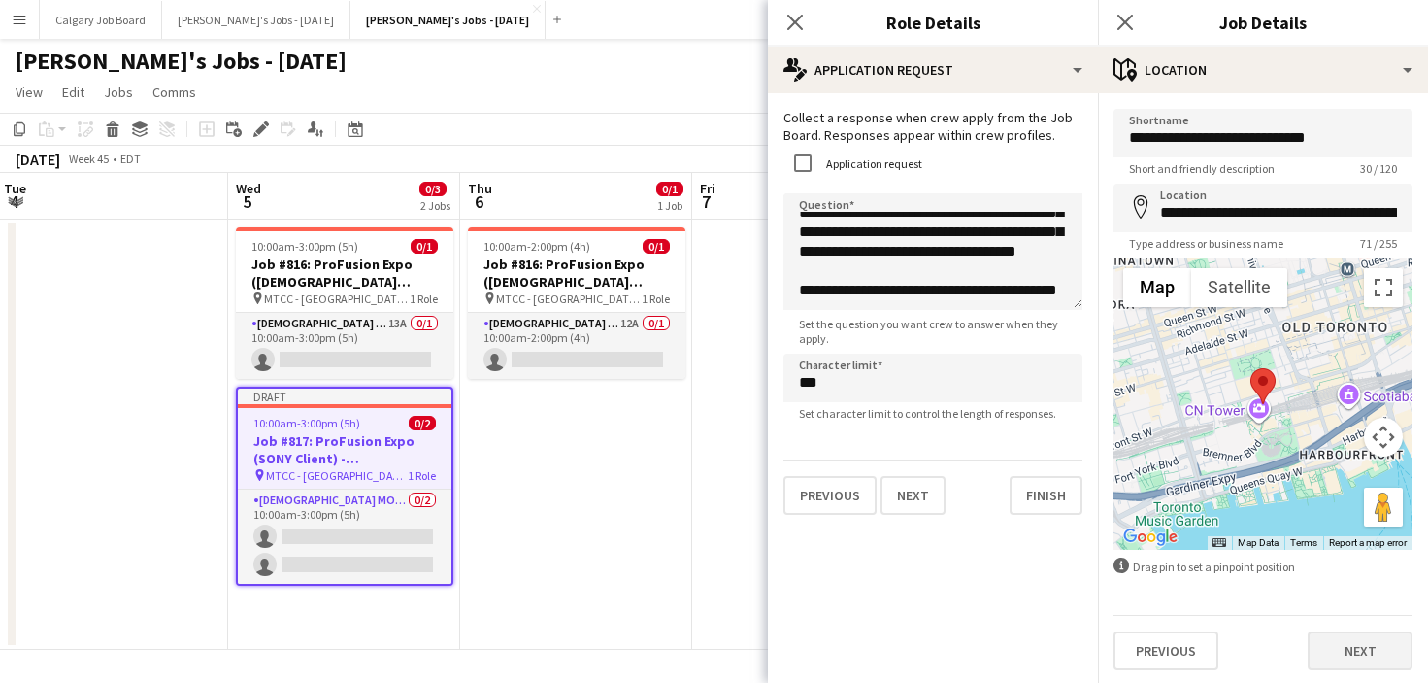
click at [1337, 634] on button "Next" at bounding box center [1360, 650] width 105 height 39
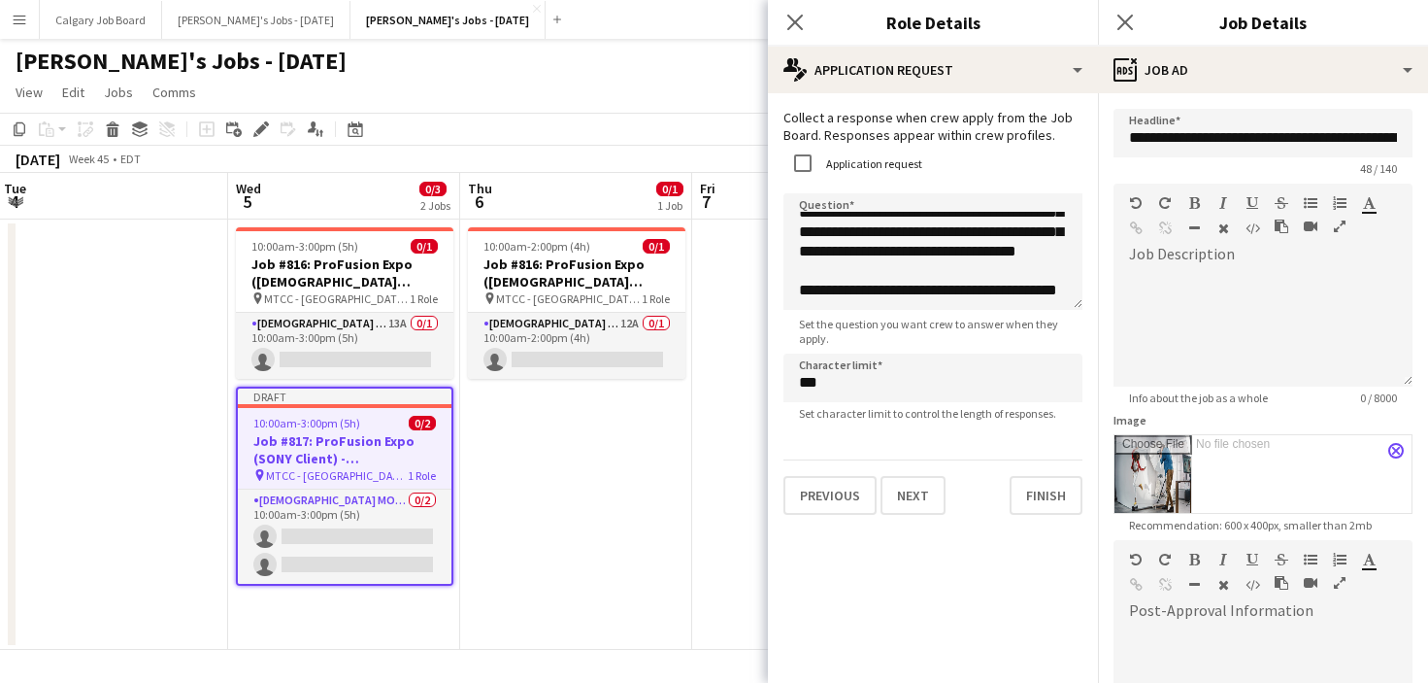
click at [1395, 452] on app-icon "close" at bounding box center [1397, 451] width 12 height 8
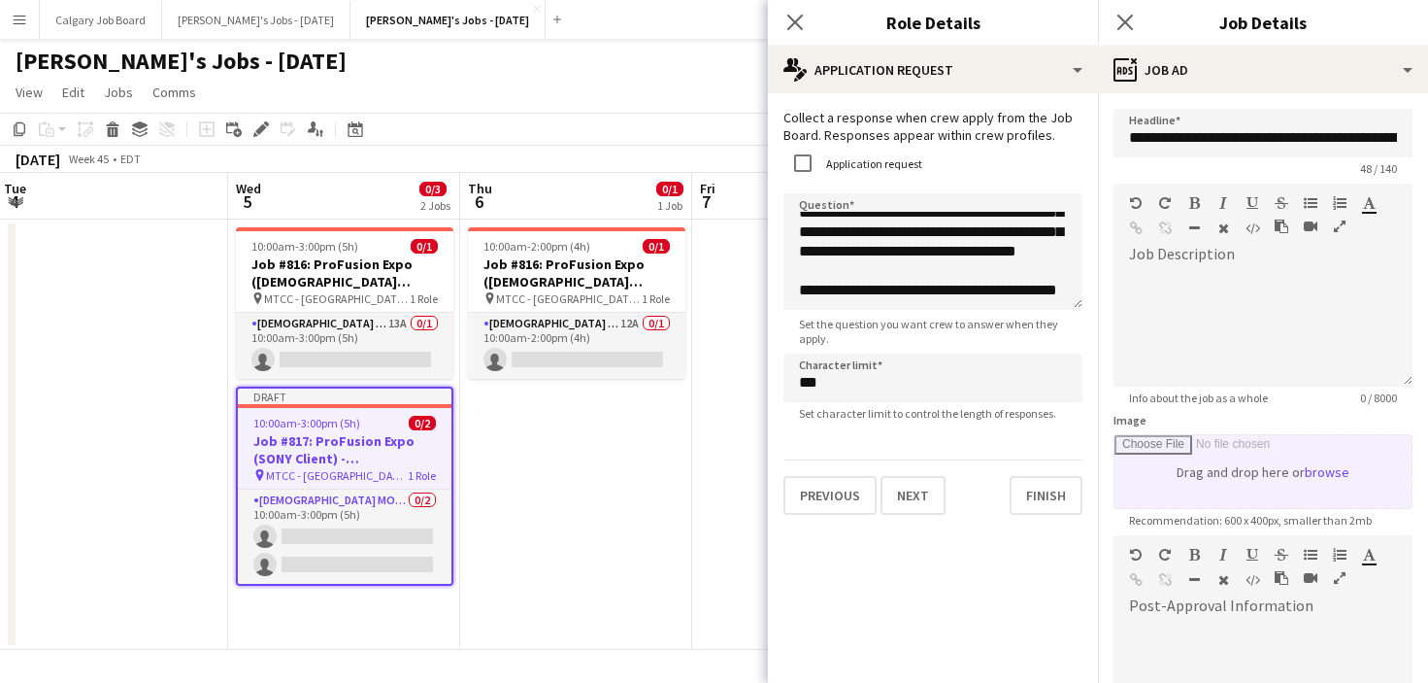
type input "**********"
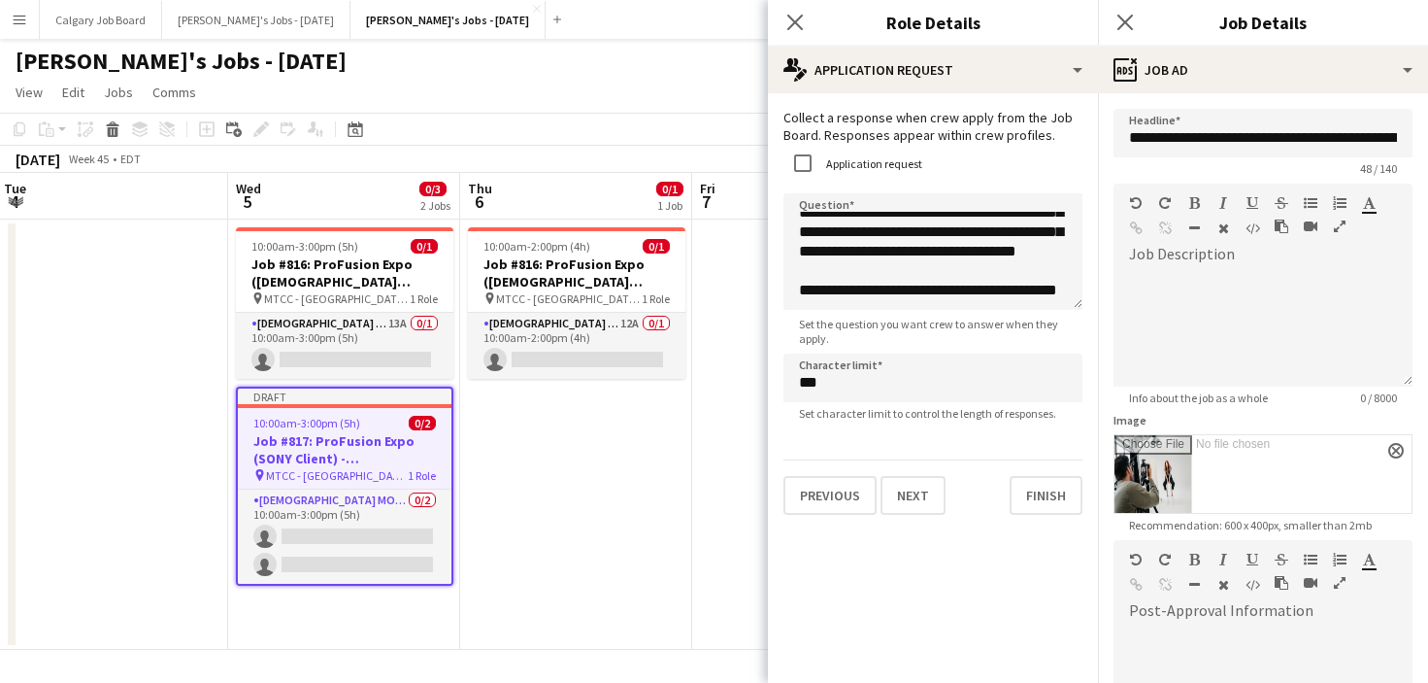
click at [637, 424] on app-date-cell "10:00am-2:00pm (4h) 0/1 Job #816: ProFusion Expo (GODOX Client) - TORONTO pin M…" at bounding box center [576, 434] width 232 height 430
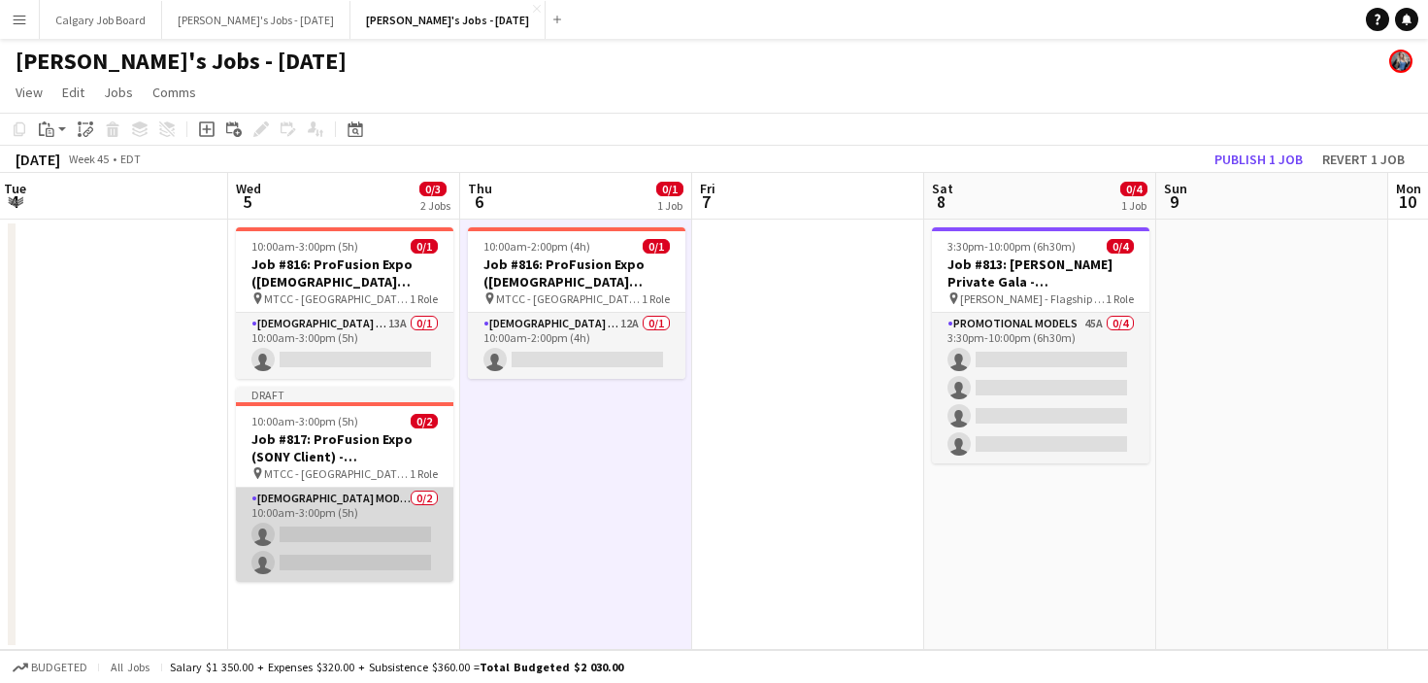
click at [401, 534] on app-card-role "Female Models 0/2 10:00am-3:00pm (5h) single-neutral-actions single-neutral-act…" at bounding box center [345, 534] width 218 height 94
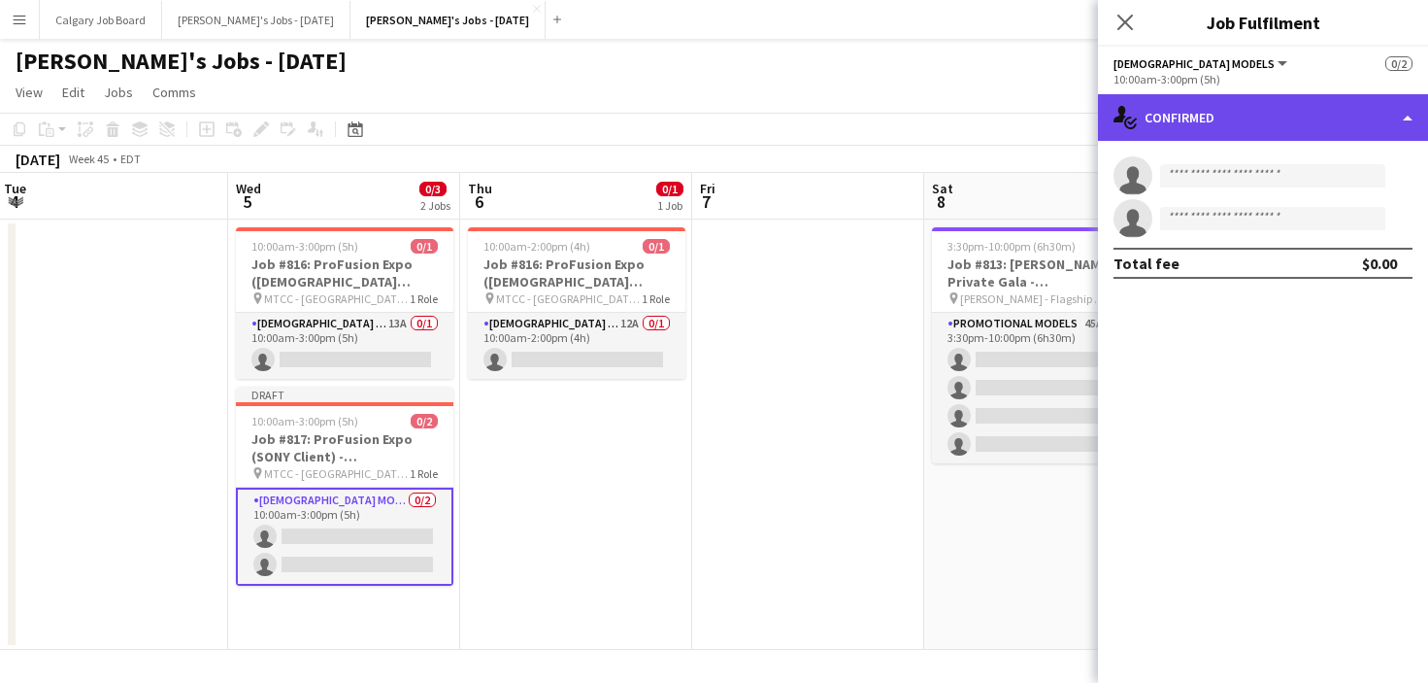
click at [1170, 116] on div "single-neutral-actions-check-2 Confirmed" at bounding box center [1263, 117] width 330 height 47
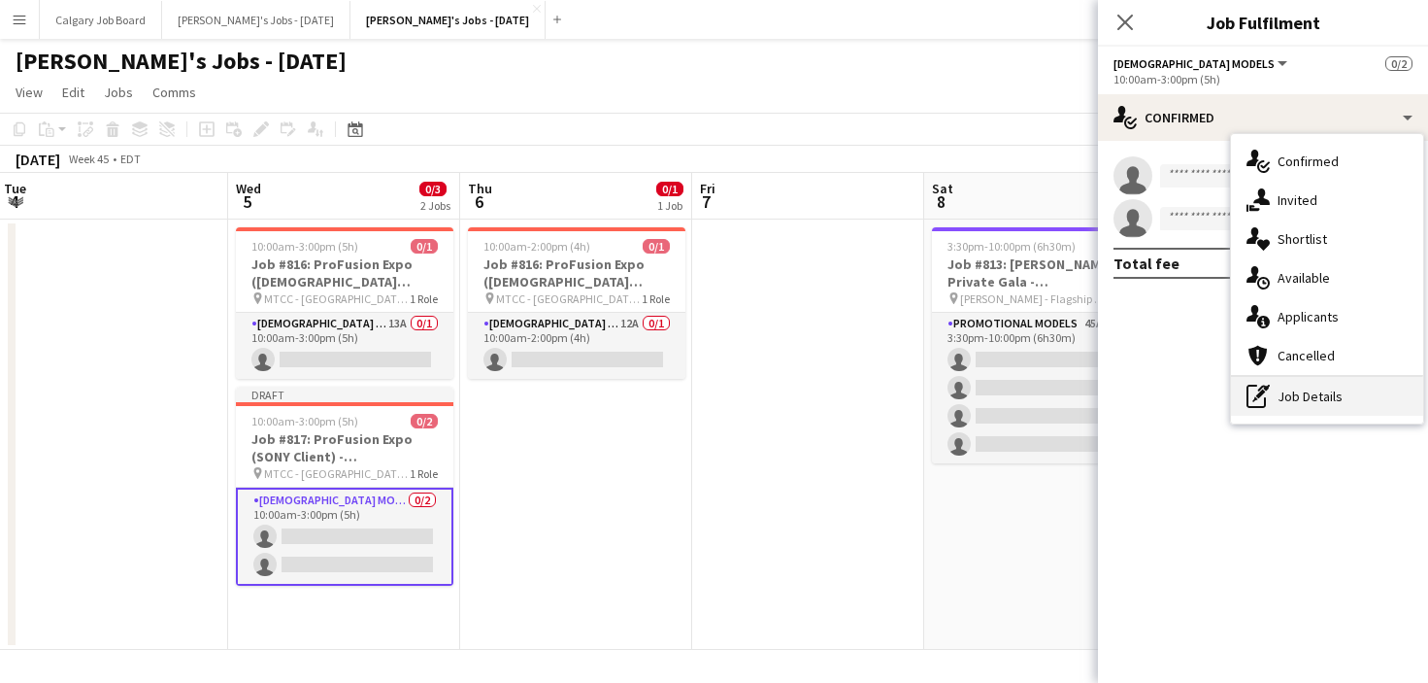
click at [1308, 396] on div "pen-write Job Details" at bounding box center [1327, 396] width 192 height 39
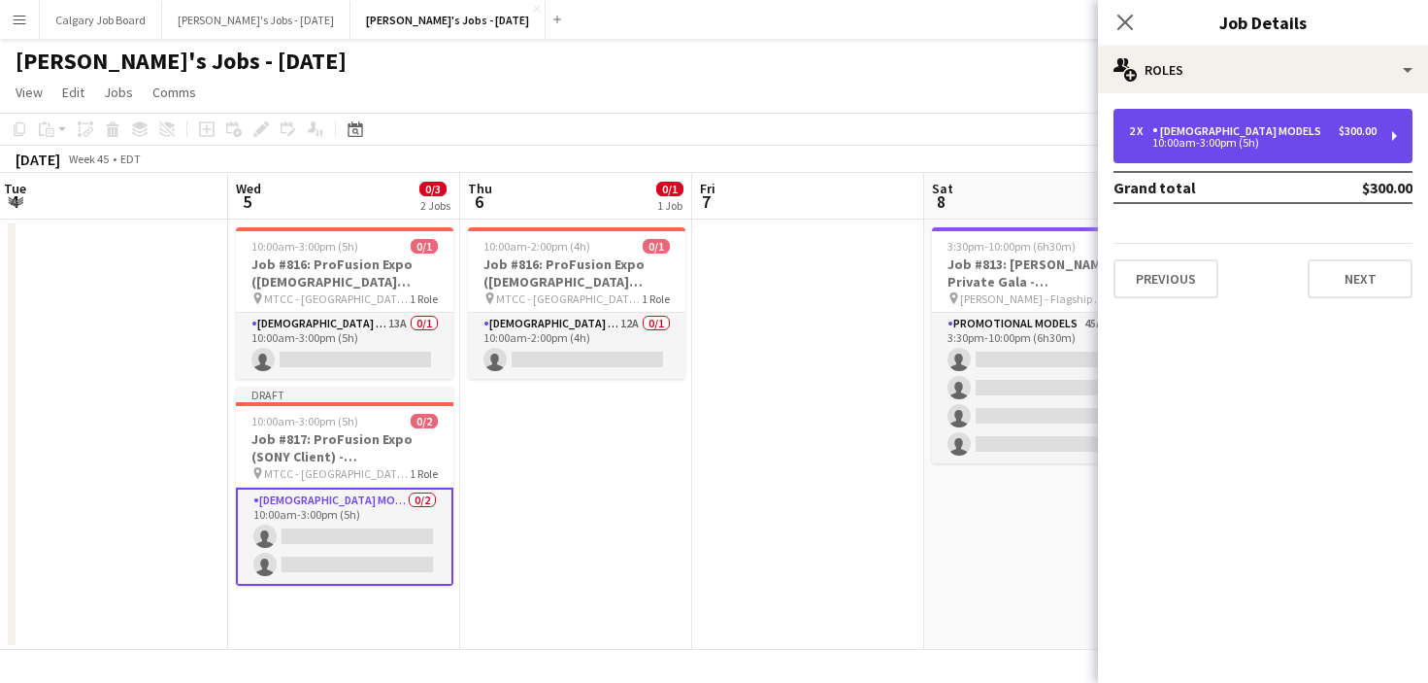
click at [1271, 124] on div "2 x Female Models $300.00" at bounding box center [1253, 131] width 248 height 14
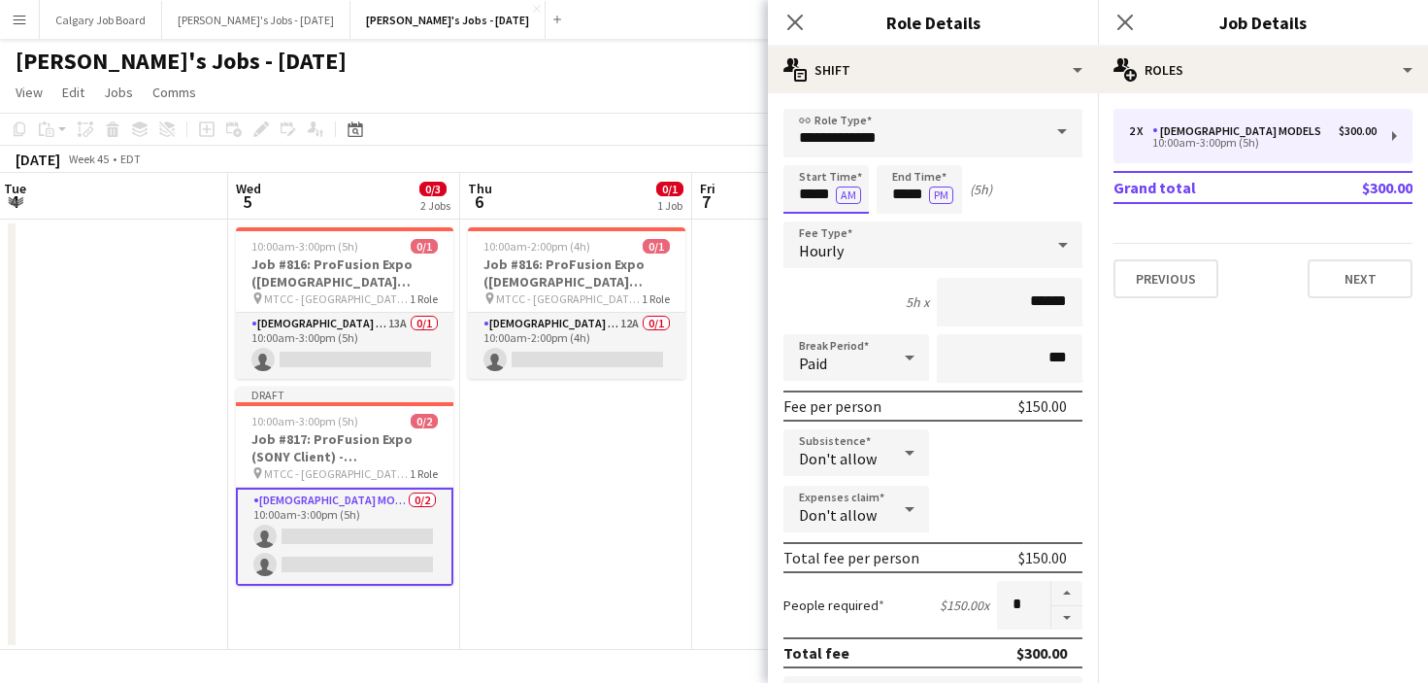
click at [814, 192] on input "*****" at bounding box center [826, 189] width 85 height 49
type input "*****"
click at [908, 194] on input "*****" at bounding box center [919, 189] width 85 height 49
type input "*****"
click at [653, 121] on app-toolbar "Copy Paste Paste Command V Paste with crew Command Shift V Paste linked Job [GE…" at bounding box center [714, 129] width 1428 height 33
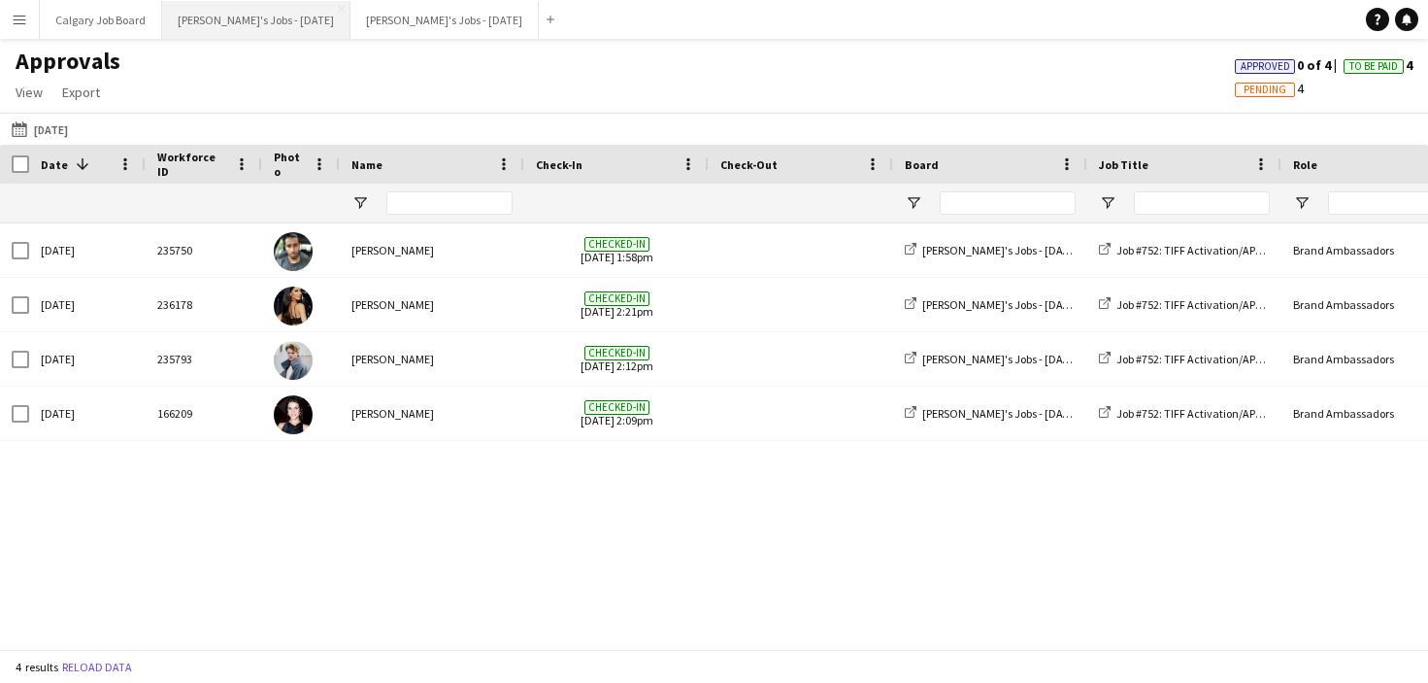
click at [311, 20] on button "[PERSON_NAME]'s Jobs - [DATE] Close" at bounding box center [256, 20] width 188 height 38
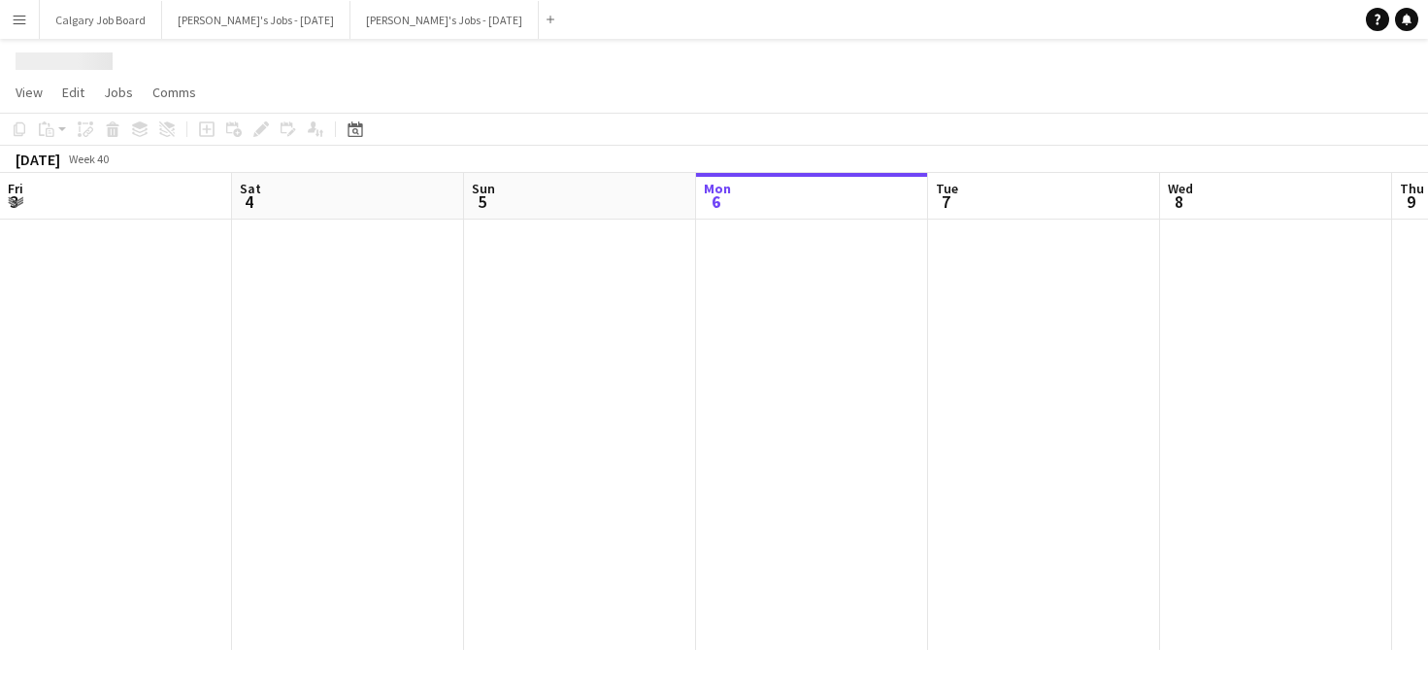
scroll to position [0, 464]
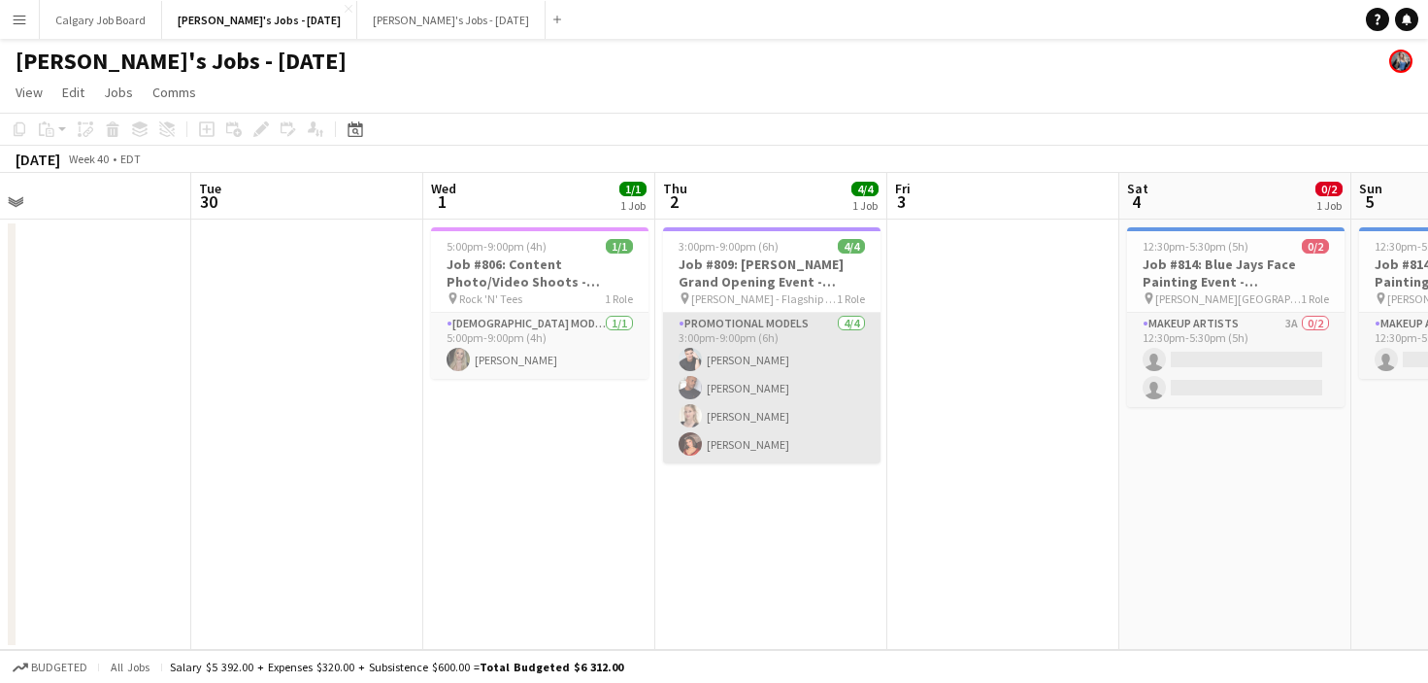
click at [760, 382] on app-card-role "Promotional Models 4/4 3:00pm-9:00pm (6h) Lucas Bertolino Karim Bennoui Sarah S…" at bounding box center [772, 388] width 218 height 151
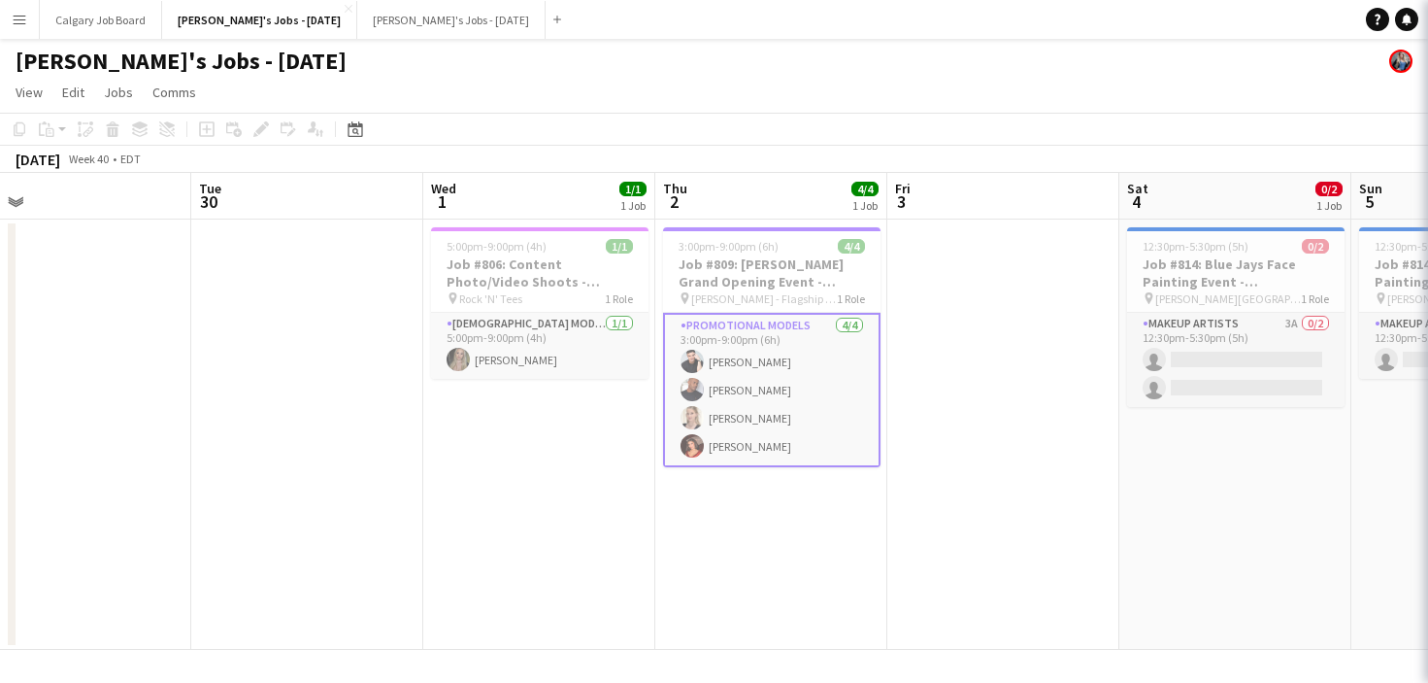
scroll to position [0, 504]
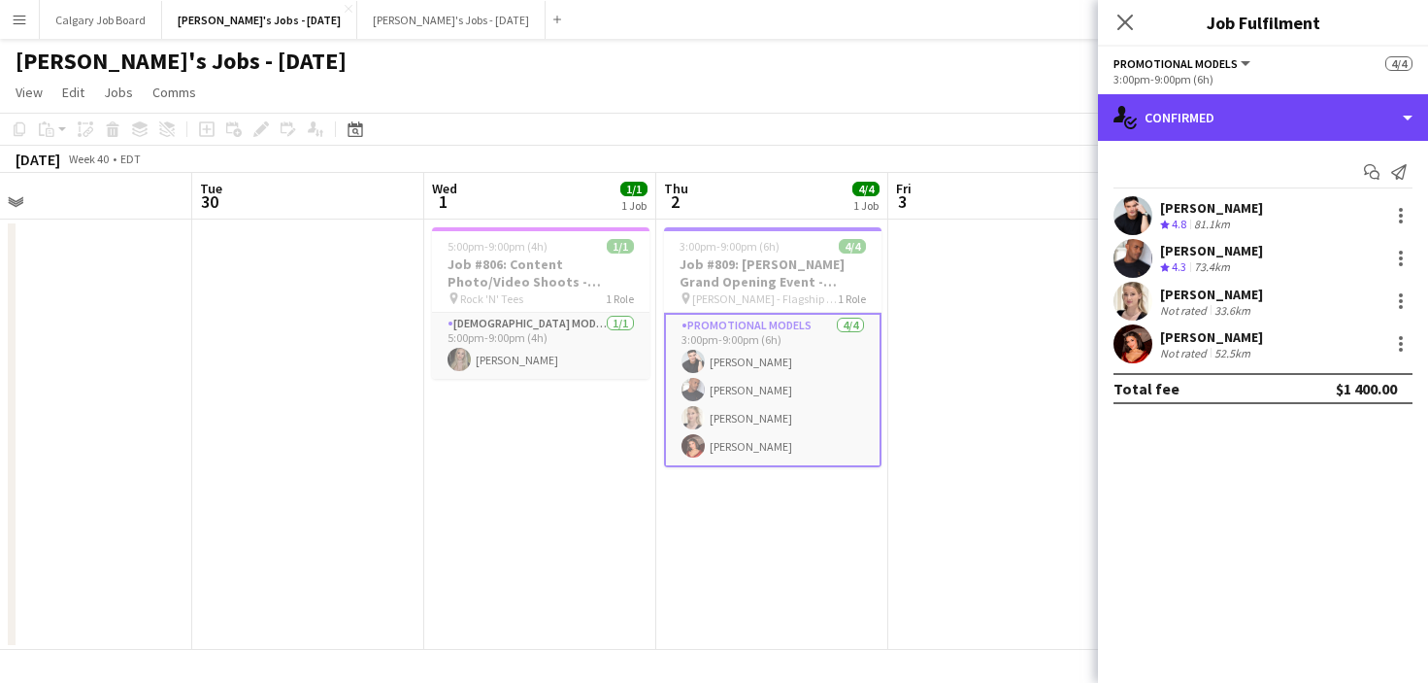
drag, startPoint x: 1226, startPoint y: 122, endPoint x: 1333, endPoint y: 470, distance: 363.7
click at [1227, 124] on div "single-neutral-actions-check-2 Confirmed" at bounding box center [1263, 117] width 330 height 47
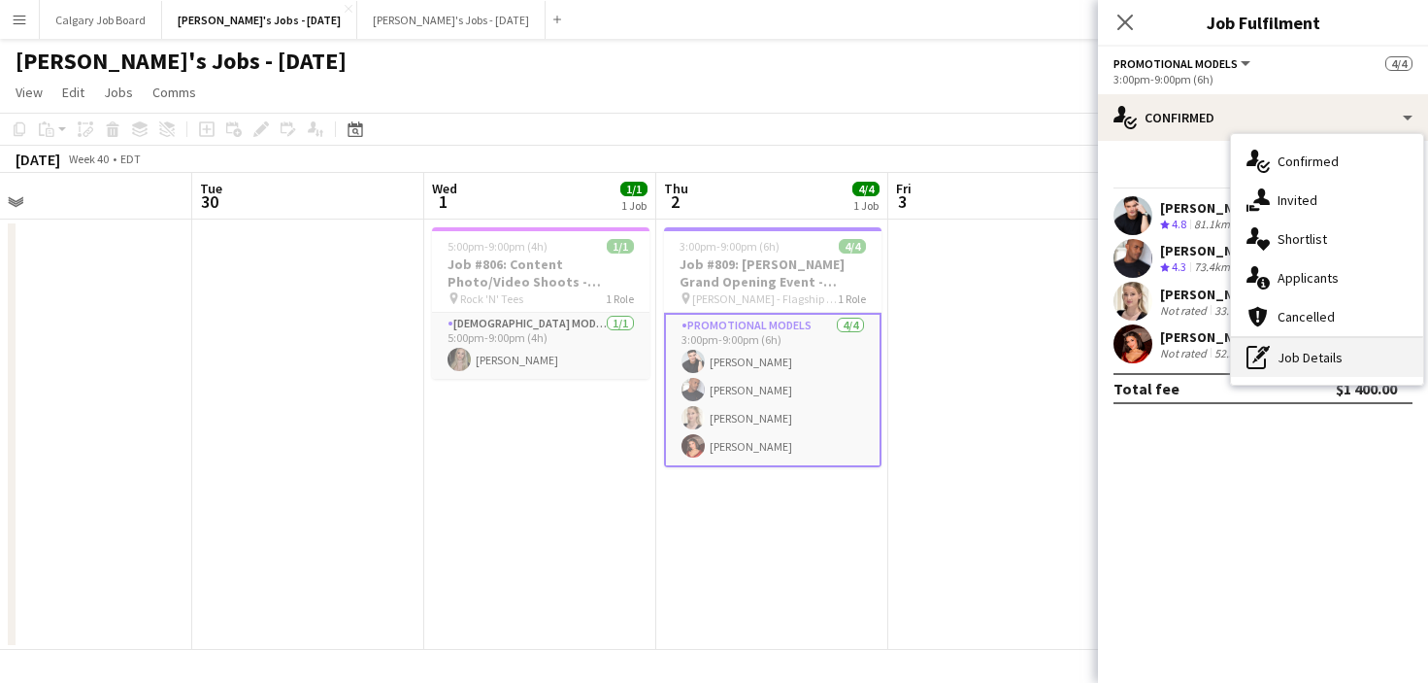
click at [1321, 358] on div "pen-write Job Details" at bounding box center [1327, 357] width 192 height 39
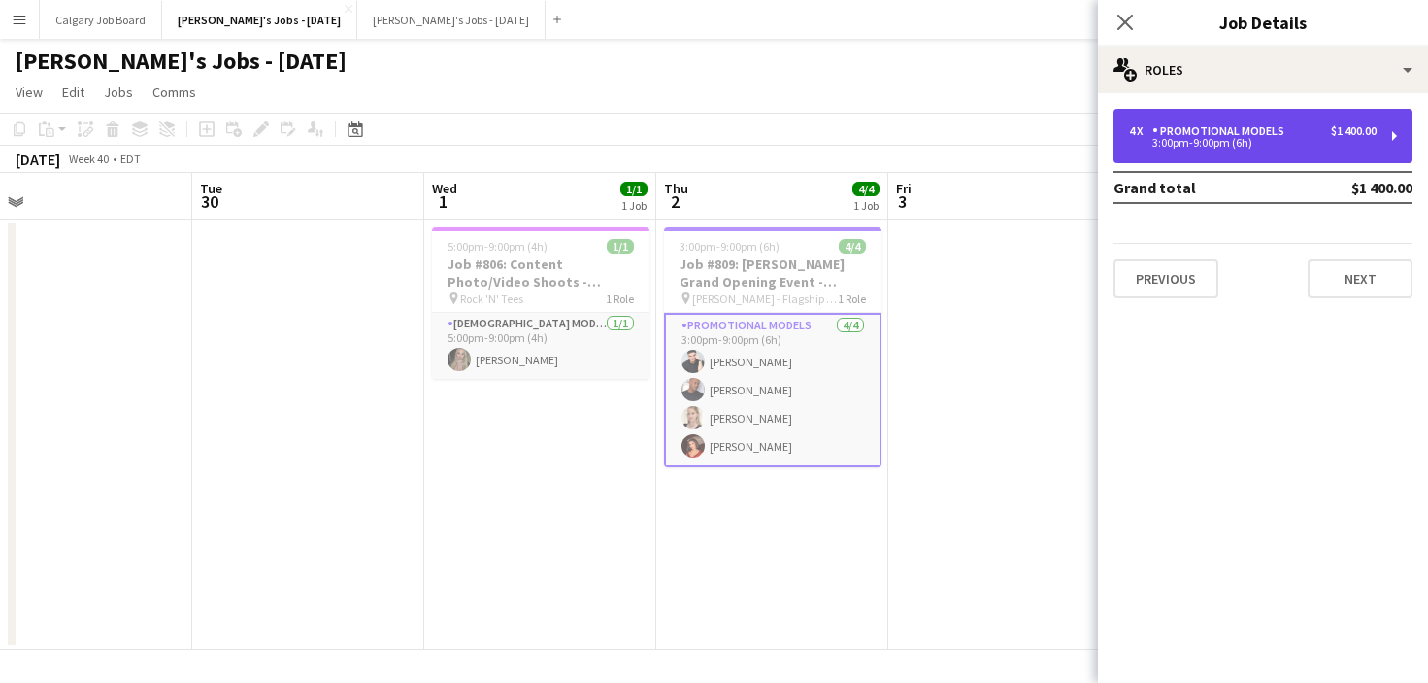
drag, startPoint x: 1213, startPoint y: 121, endPoint x: 1185, endPoint y: 157, distance: 45.7
click at [1213, 121] on div "4 x Promotional Models $1 400.00 3:00pm-9:00pm (6h)" at bounding box center [1263, 136] width 299 height 54
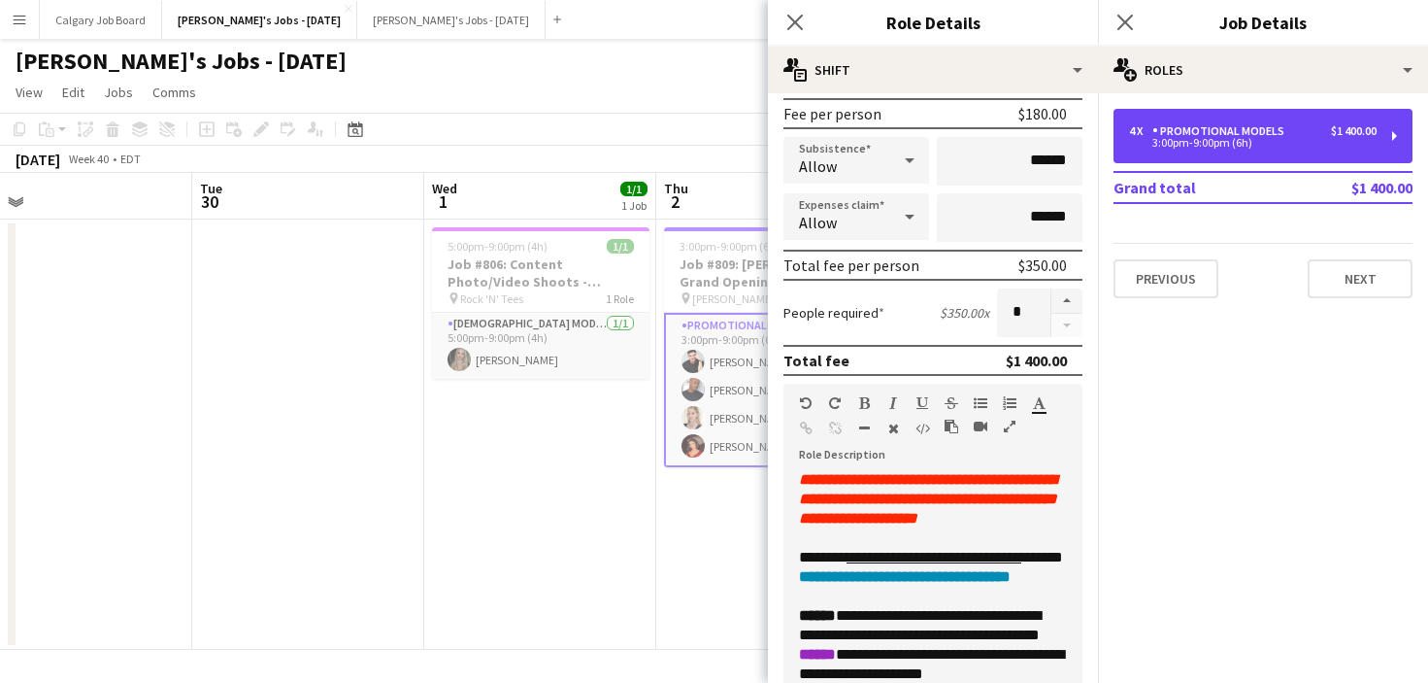
scroll to position [295, 0]
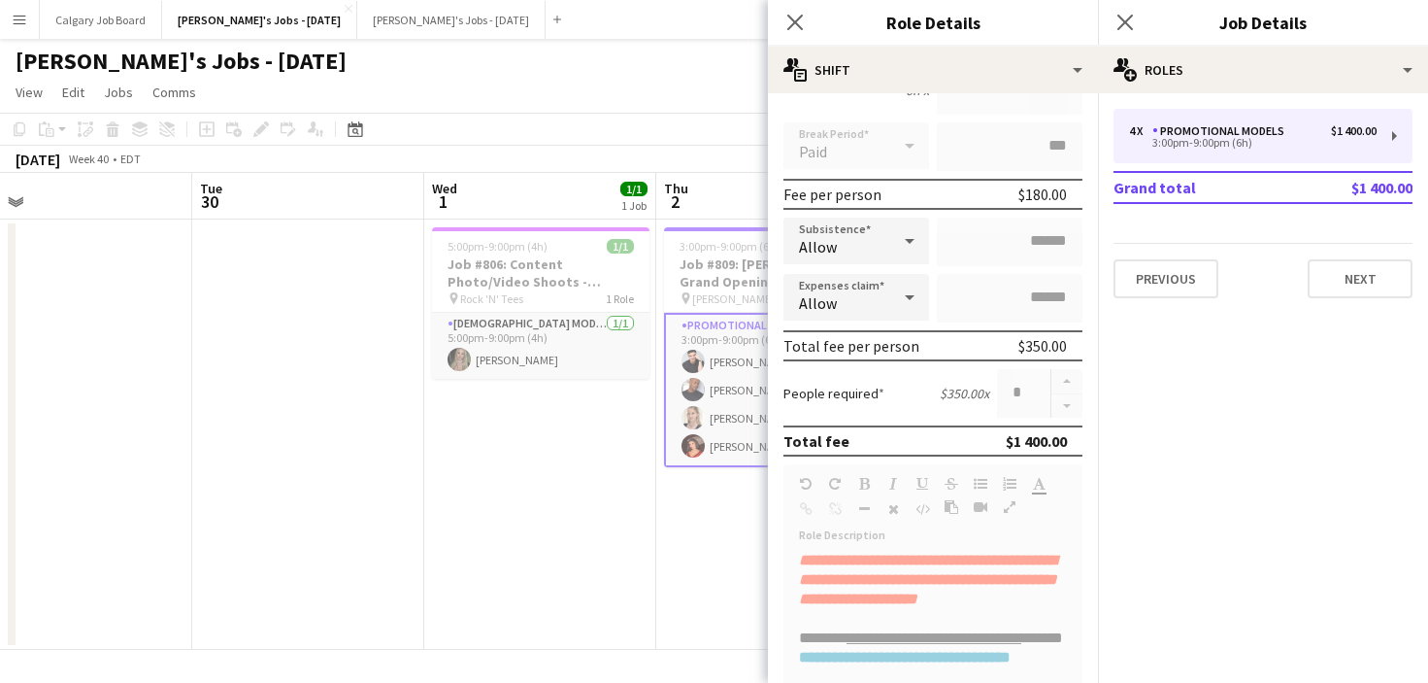
click at [566, 87] on app-page-menu "View Day view expanded Day view collapsed Month view Date picker Jump to [DATE]…" at bounding box center [714, 94] width 1428 height 37
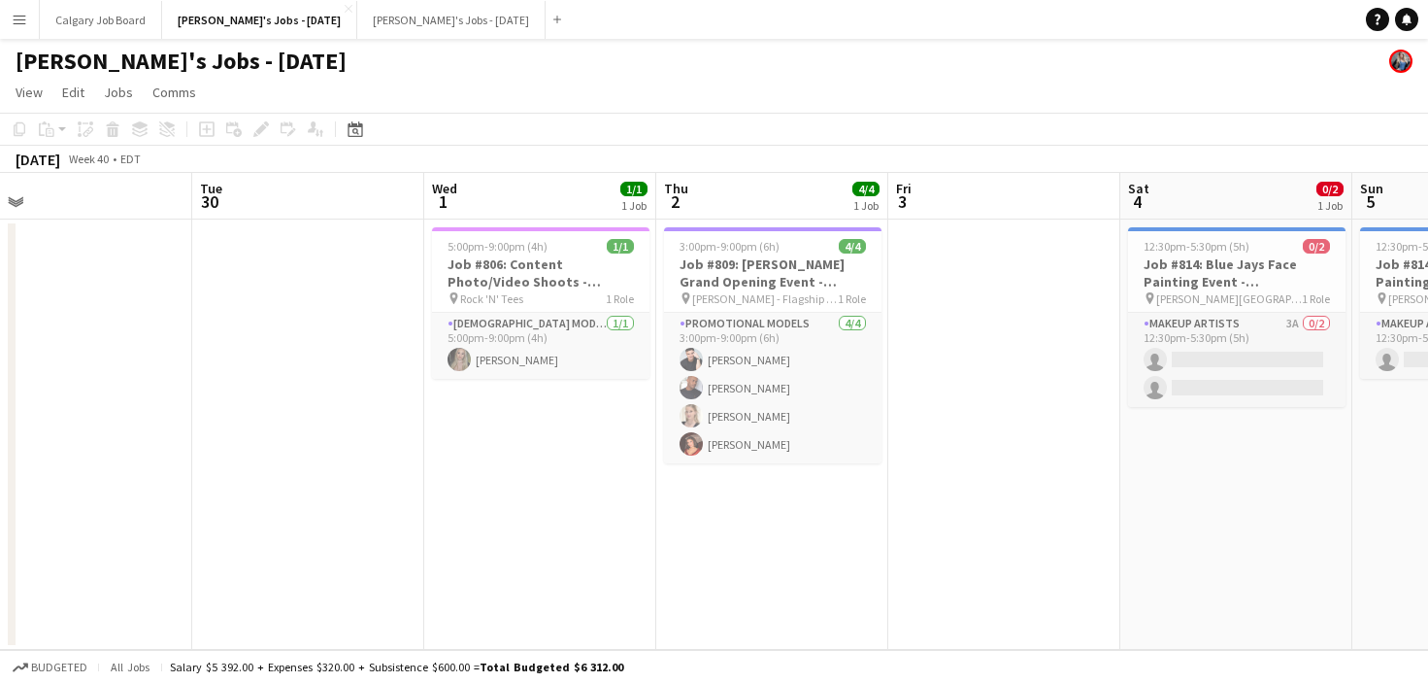
drag, startPoint x: 24, startPoint y: 25, endPoint x: 52, endPoint y: 122, distance: 101.1
click at [27, 30] on button "Menu" at bounding box center [19, 19] width 39 height 39
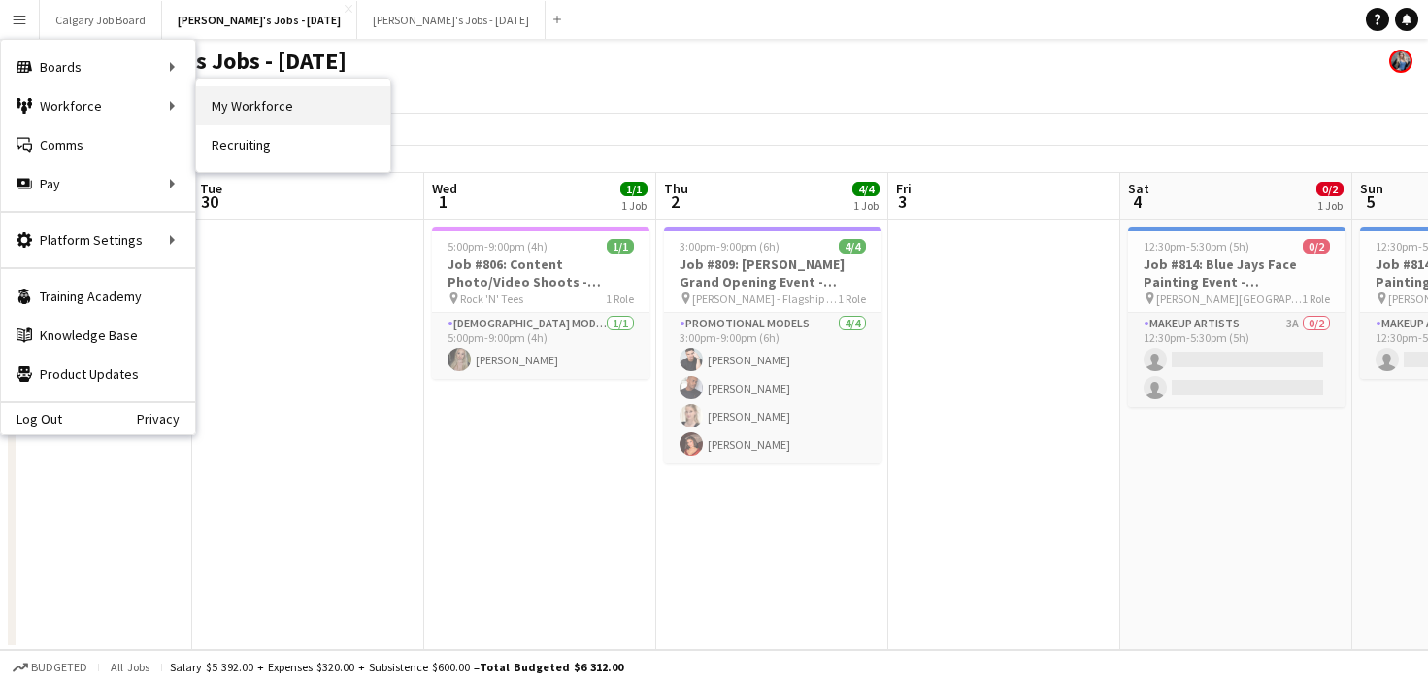
click at [221, 96] on link "My Workforce" at bounding box center [293, 105] width 194 height 39
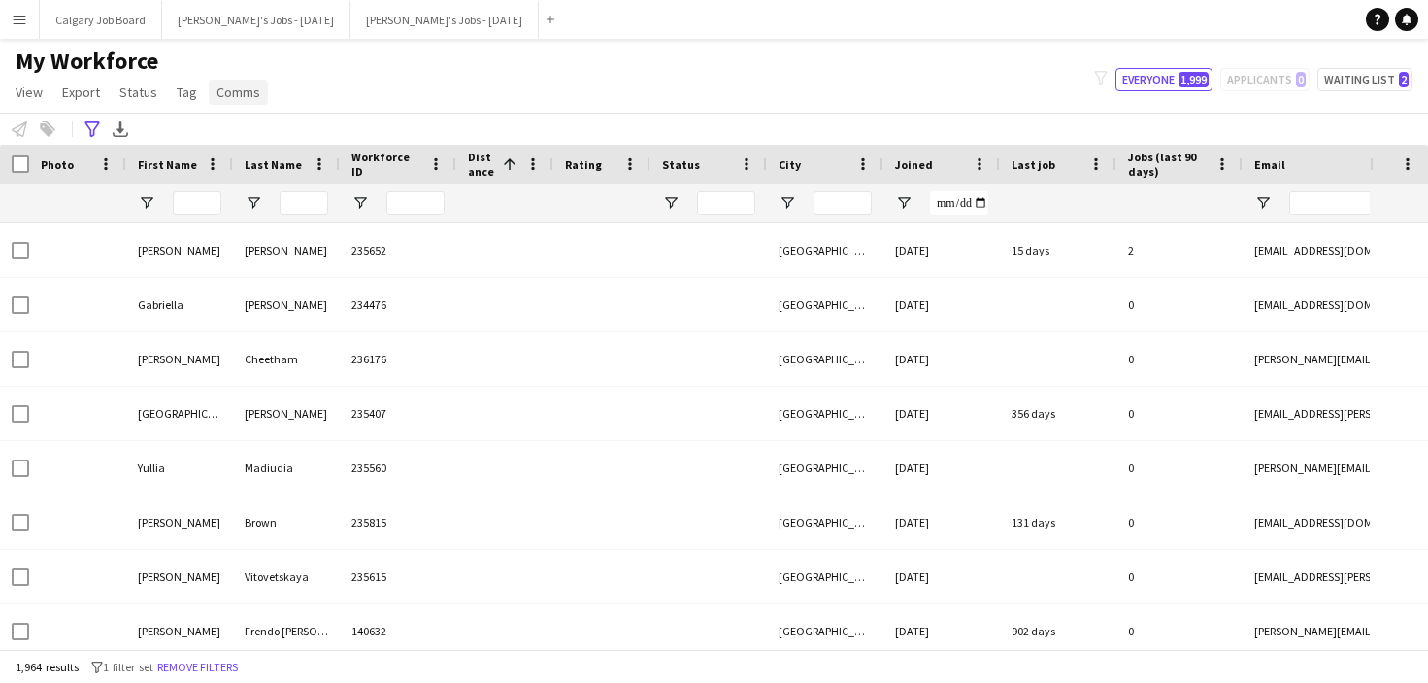
type input "**********"
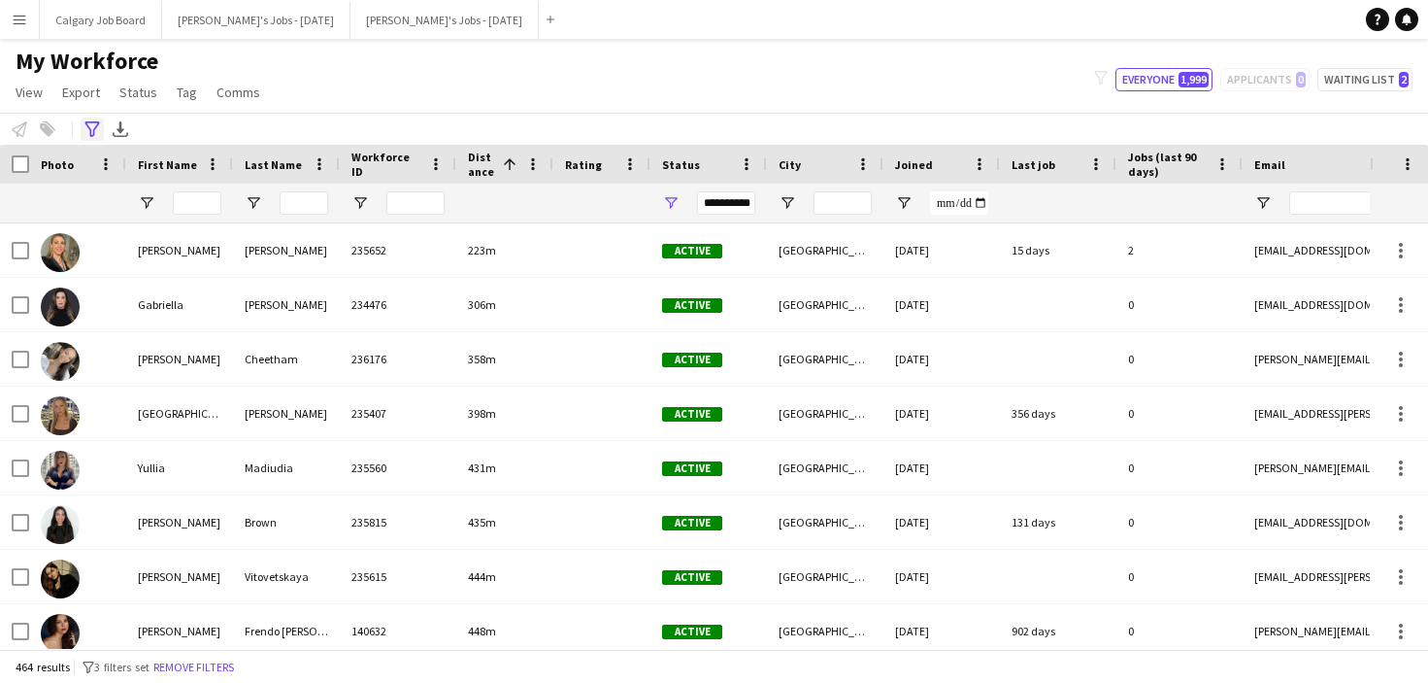
click at [95, 127] on icon "Advanced filters" at bounding box center [92, 129] width 16 height 16
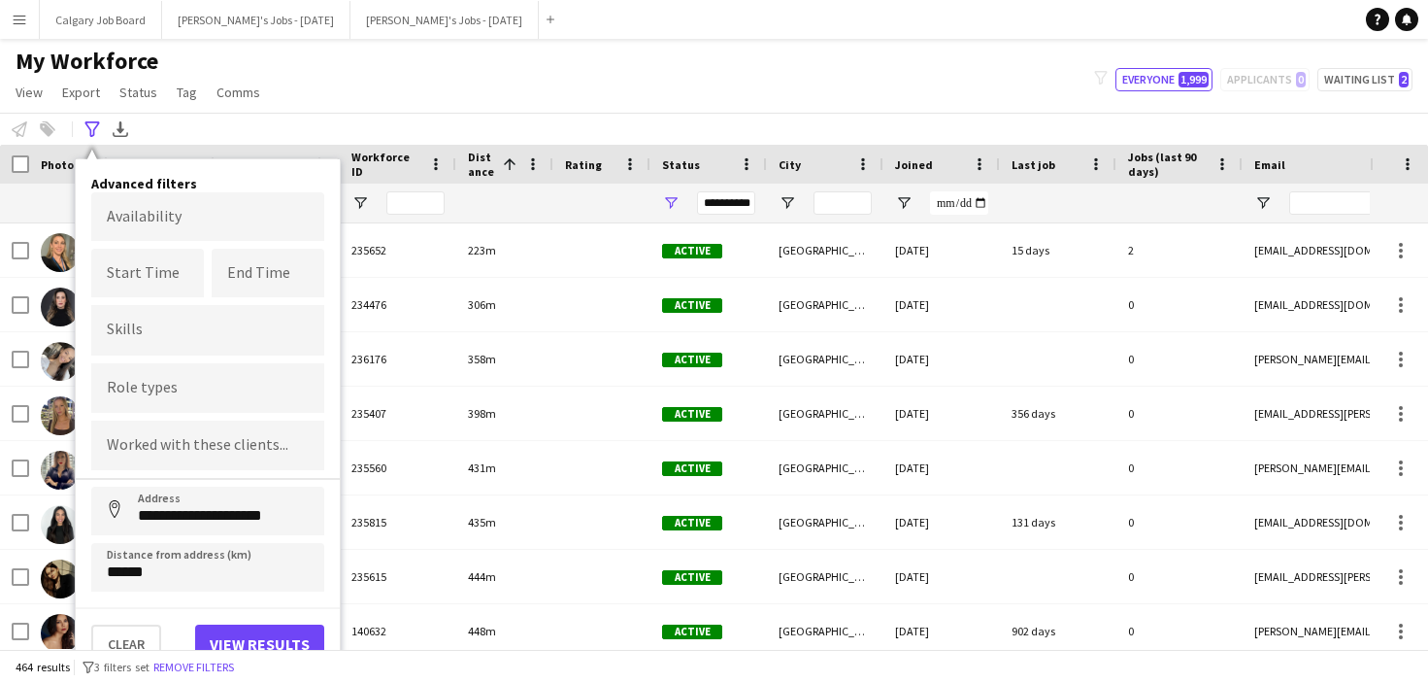
click at [254, 638] on button "View results" at bounding box center [259, 643] width 129 height 39
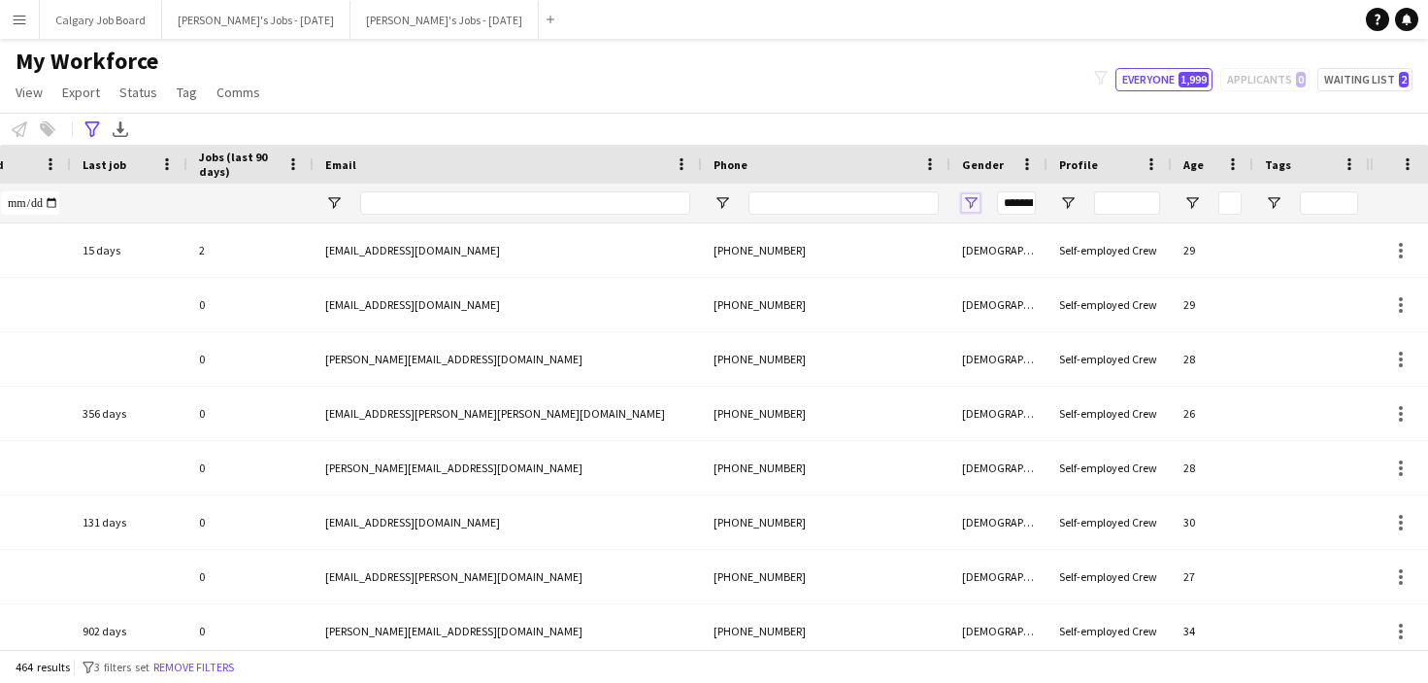
click at [967, 202] on span "Open Filter Menu" at bounding box center [970, 202] width 17 height 17
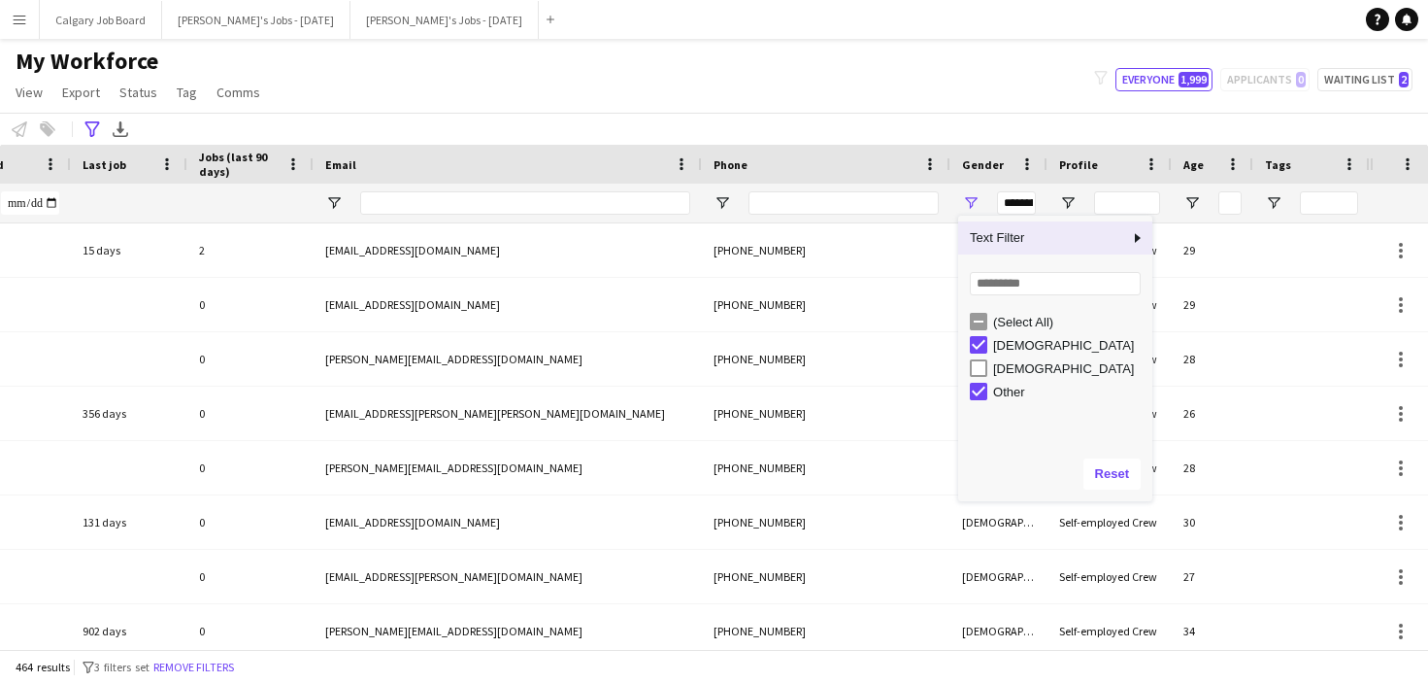
click at [882, 74] on div "My Workforce View Views Default view Active New view Update view Delete view Ed…" at bounding box center [714, 80] width 1428 height 66
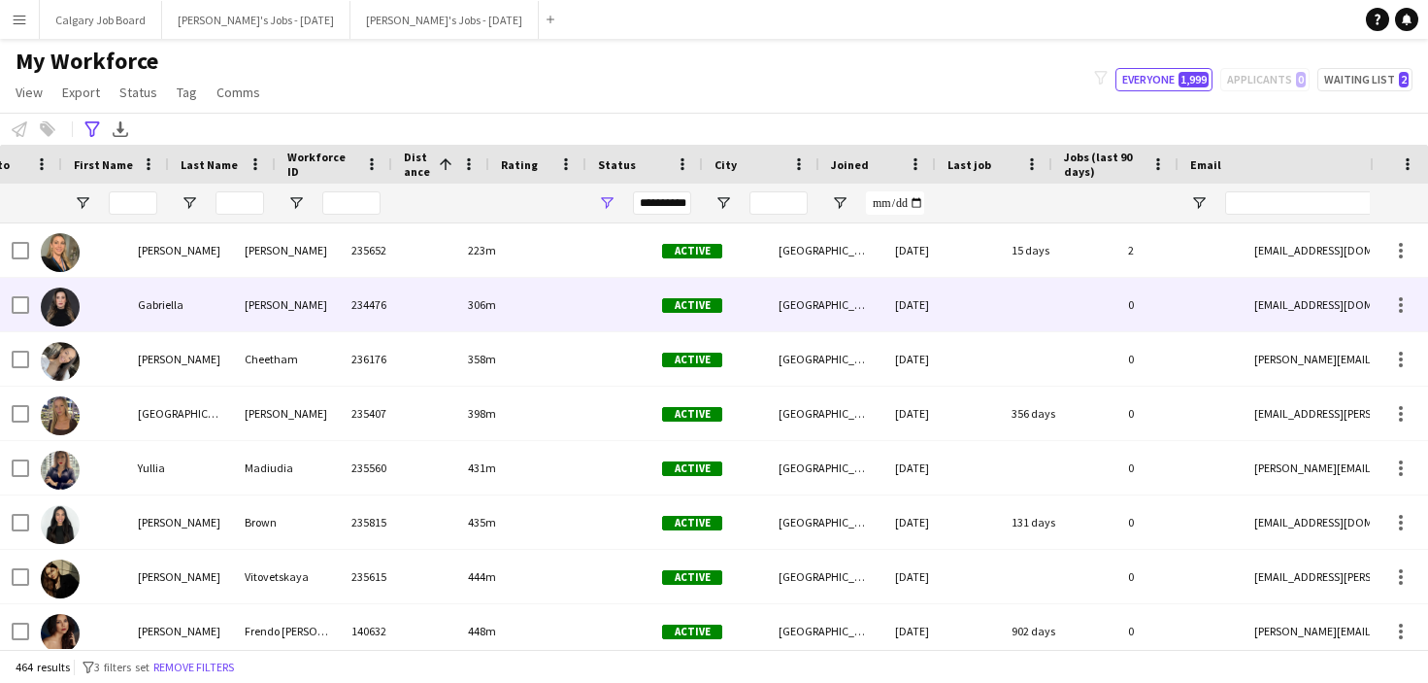
scroll to position [0, 13]
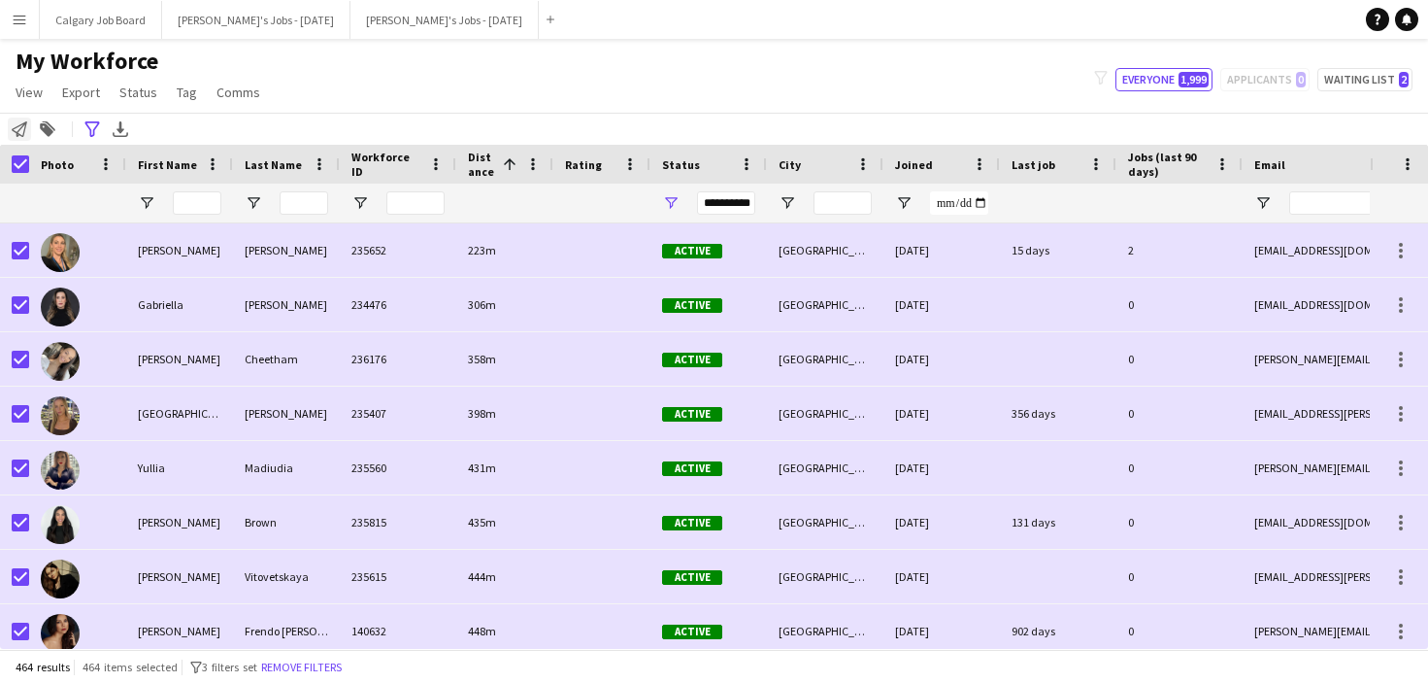
drag, startPoint x: 22, startPoint y: 132, endPoint x: 460, endPoint y: 137, distance: 438.0
click at [22, 131] on icon "Notify workforce" at bounding box center [20, 129] width 16 height 16
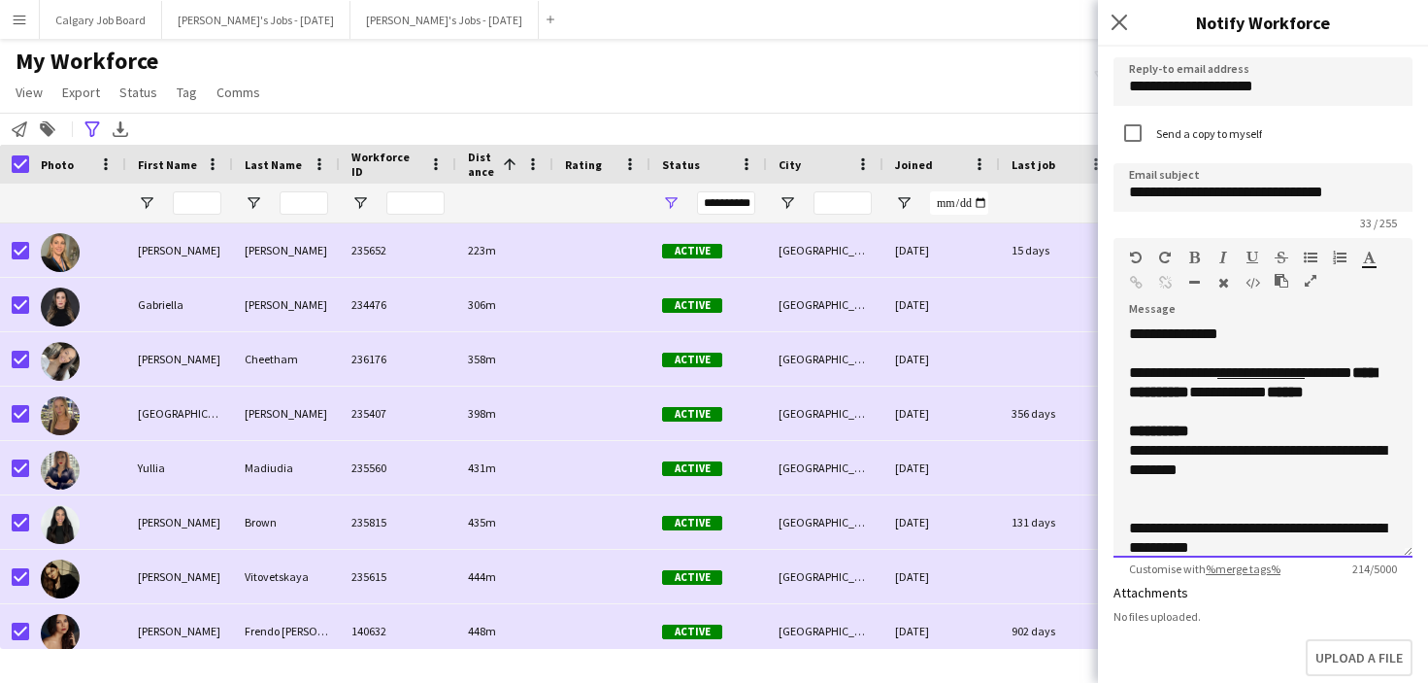
click at [1241, 371] on u "**********" at bounding box center [1261, 372] width 87 height 15
click at [1305, 371] on u "**********" at bounding box center [1265, 372] width 82 height 15
drag, startPoint x: 1366, startPoint y: 401, endPoint x: 1353, endPoint y: 400, distance: 13.6
click at [1304, 399] on b "******" at bounding box center [1285, 392] width 37 height 15
drag, startPoint x: 1324, startPoint y: 393, endPoint x: 1372, endPoint y: 393, distance: 48.6
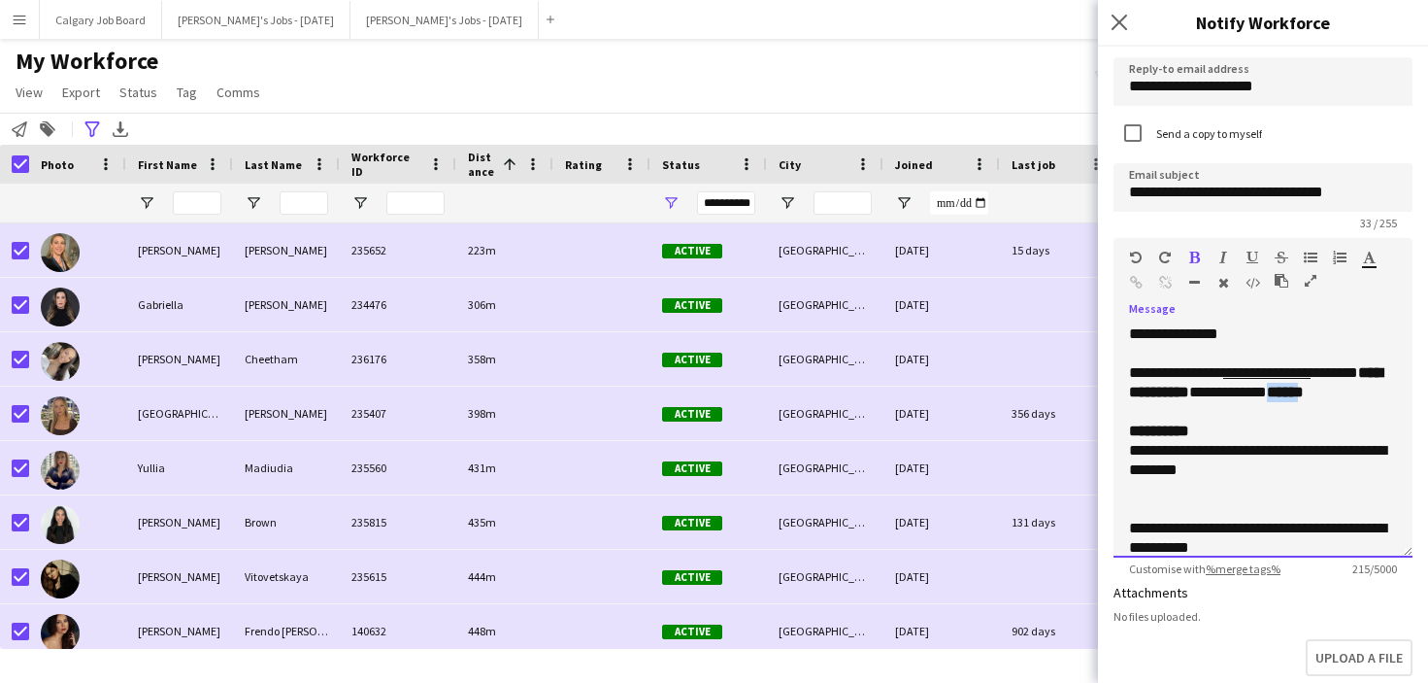
click at [1304, 393] on b "******" at bounding box center [1285, 392] width 37 height 15
click at [1150, 353] on div at bounding box center [1263, 353] width 268 height 19
click at [1267, 337] on div "**********" at bounding box center [1263, 440] width 299 height 233
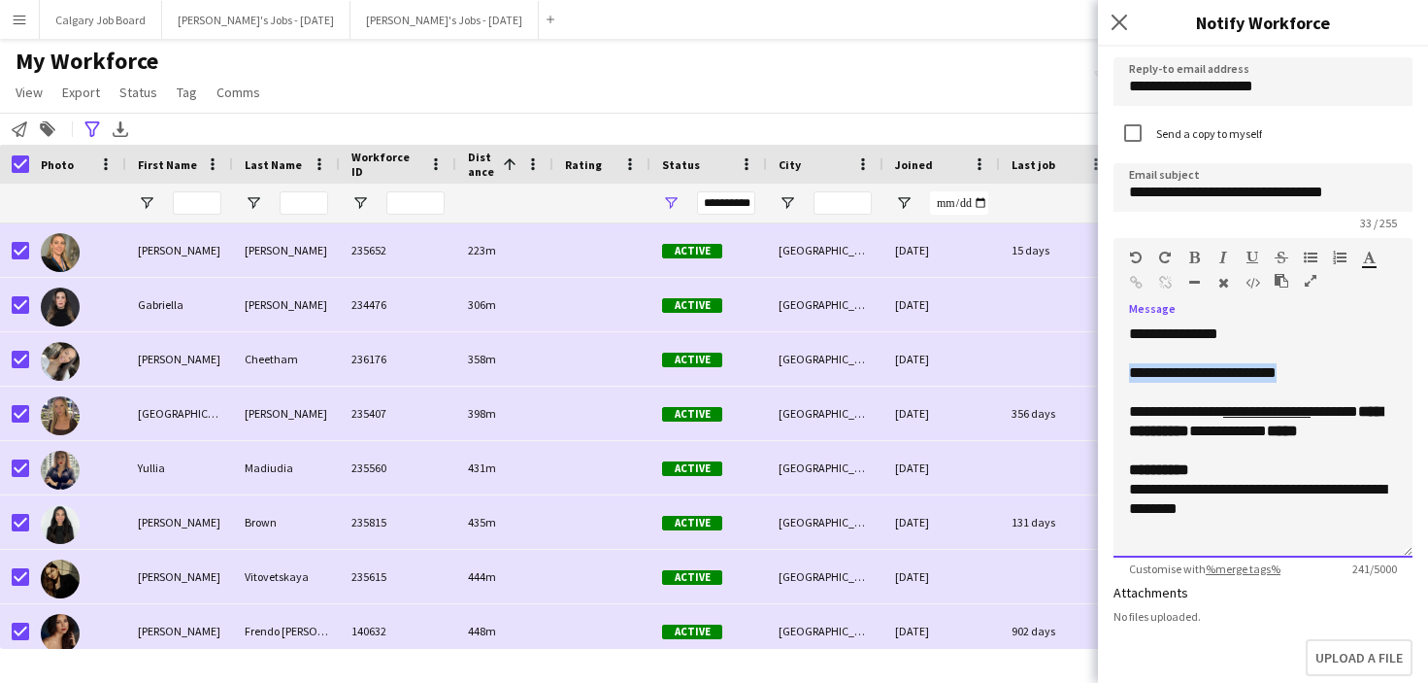
drag, startPoint x: 1177, startPoint y: 375, endPoint x: 1269, endPoint y: 279, distance: 133.2
click at [1360, 380] on div "**********" at bounding box center [1263, 440] width 299 height 233
click at [1224, 256] on icon "button" at bounding box center [1224, 258] width 8 height 14
click at [1283, 290] on div at bounding box center [1304, 284] width 58 height 23
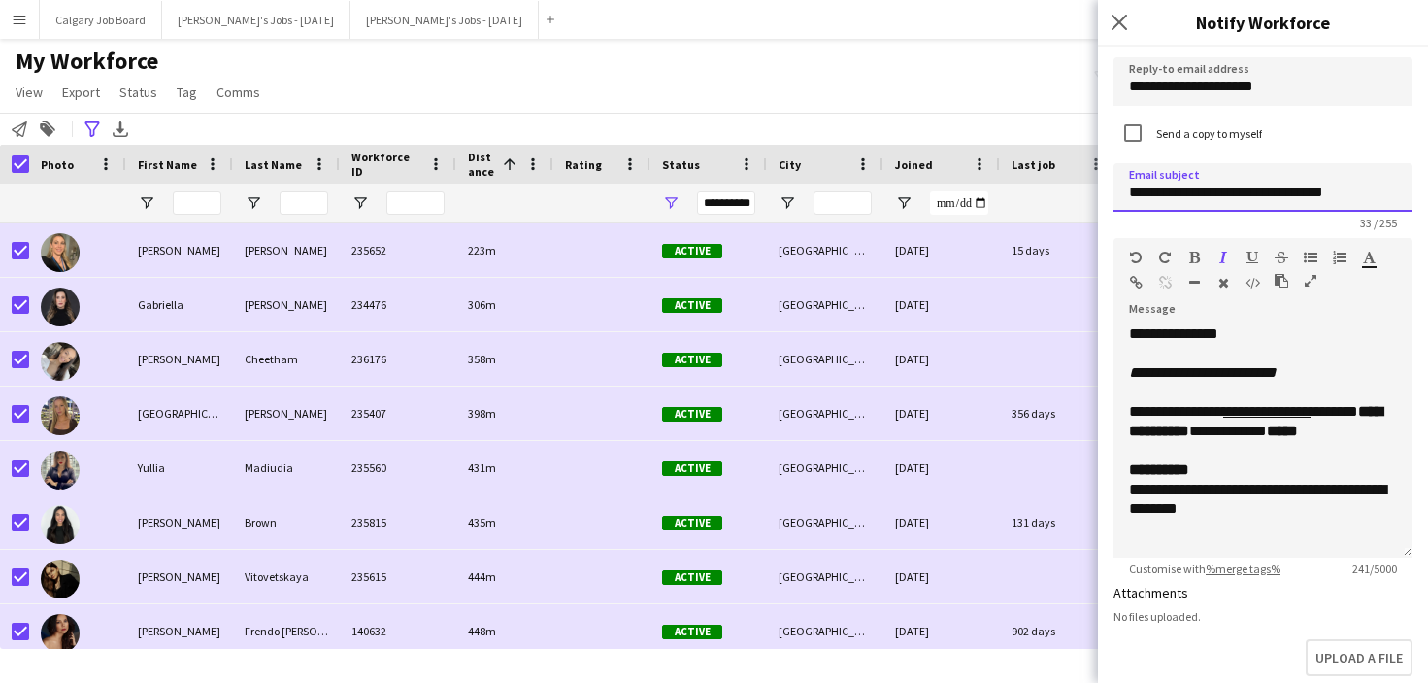
drag, startPoint x: 1260, startPoint y: 198, endPoint x: 1328, endPoint y: 192, distance: 68.2
click at [1262, 197] on input "**********" at bounding box center [1263, 187] width 299 height 49
click at [1352, 191] on input "**********" at bounding box center [1263, 187] width 299 height 49
click at [1223, 190] on input "**********" at bounding box center [1263, 187] width 299 height 49
click at [1361, 190] on input "**********" at bounding box center [1263, 187] width 299 height 49
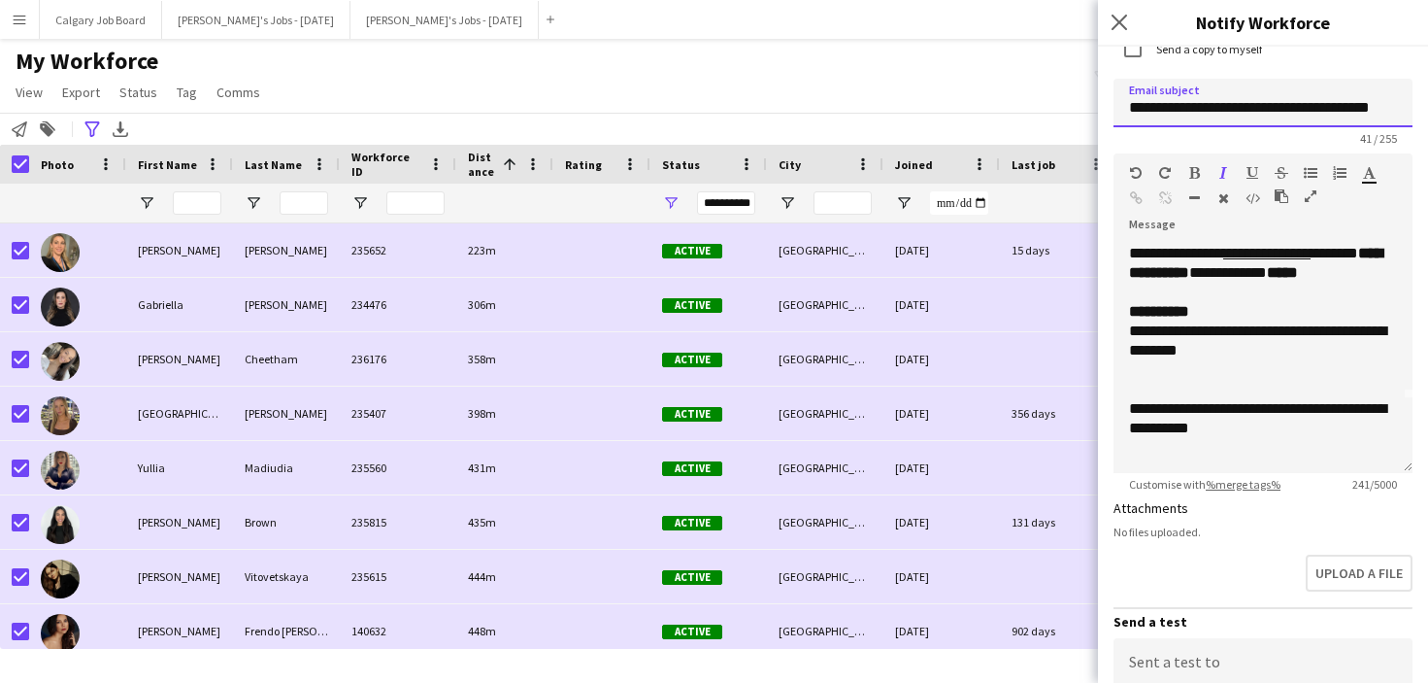
type input "**********"
click at [1198, 350] on div "**********" at bounding box center [1263, 350] width 268 height 58
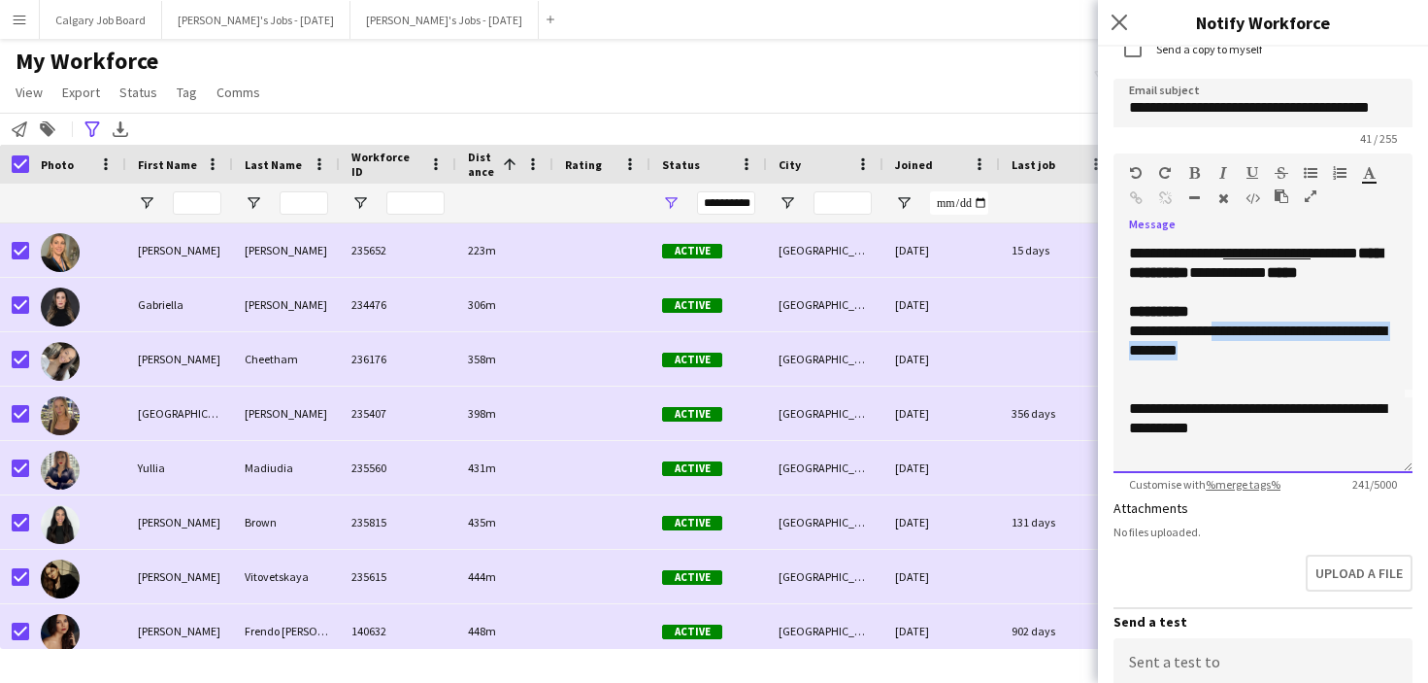
drag, startPoint x: 1126, startPoint y: 352, endPoint x: 1159, endPoint y: 364, distance: 34.4
click at [1159, 364] on div "**********" at bounding box center [1263, 356] width 299 height 233
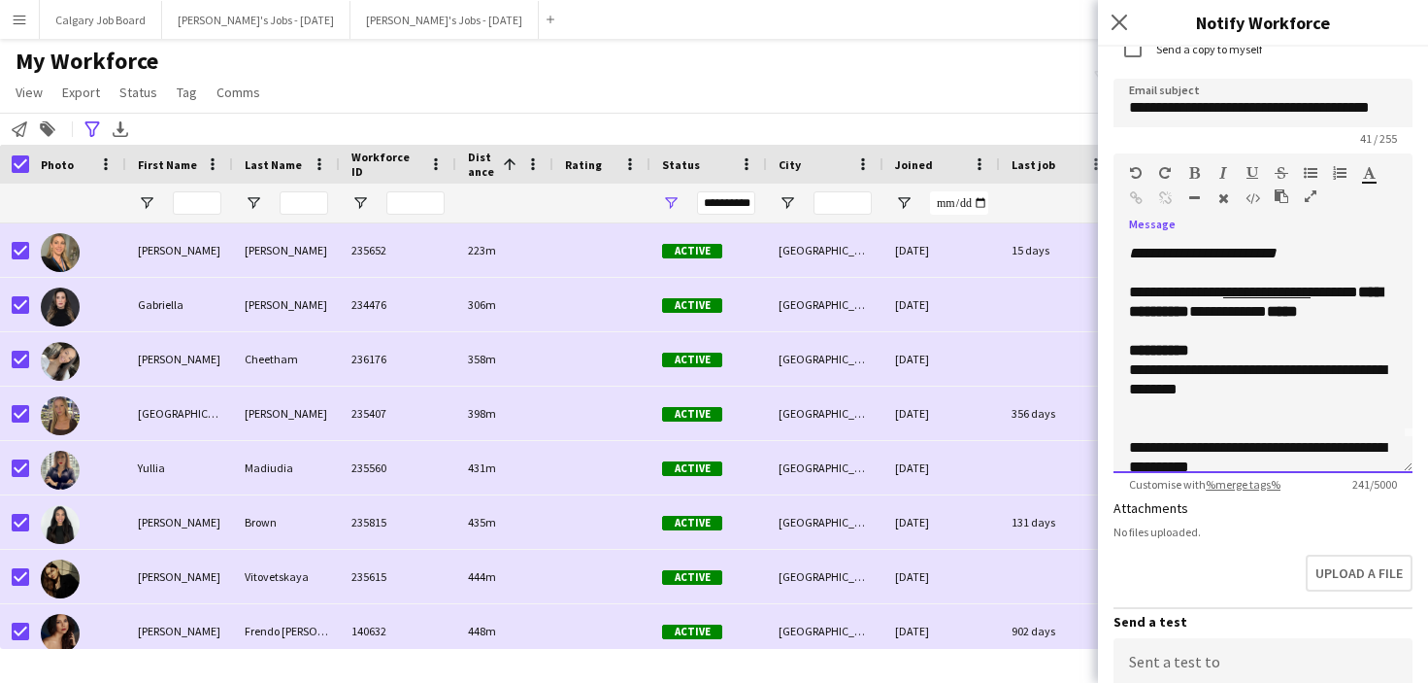
click at [1172, 416] on div "**********" at bounding box center [1263, 389] width 268 height 58
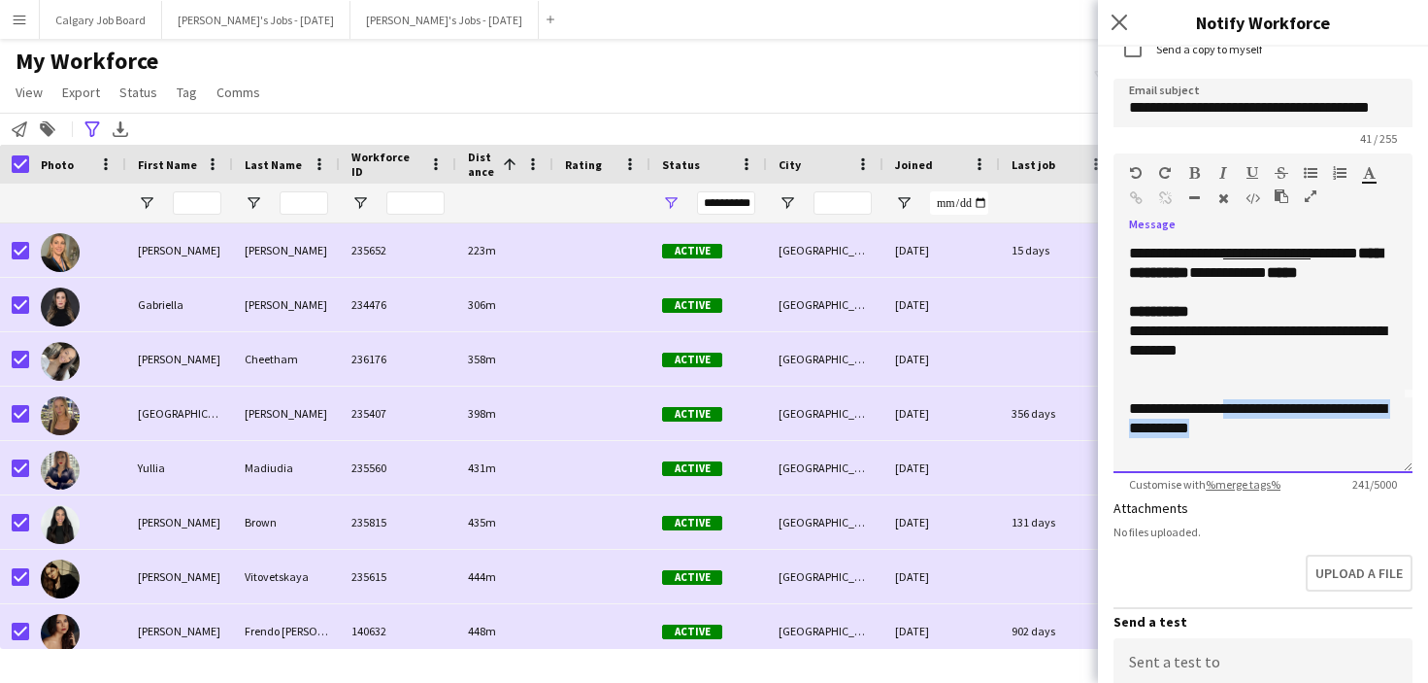
drag, startPoint x: 1126, startPoint y: 435, endPoint x: 1157, endPoint y: 449, distance: 33.0
click at [1157, 449] on div "**********" at bounding box center [1263, 356] width 299 height 233
drag, startPoint x: 1128, startPoint y: 342, endPoint x: 1158, endPoint y: 364, distance: 36.7
click at [1158, 364] on div "**********" at bounding box center [1263, 356] width 299 height 233
click at [1187, 363] on div "**********" at bounding box center [1263, 350] width 268 height 58
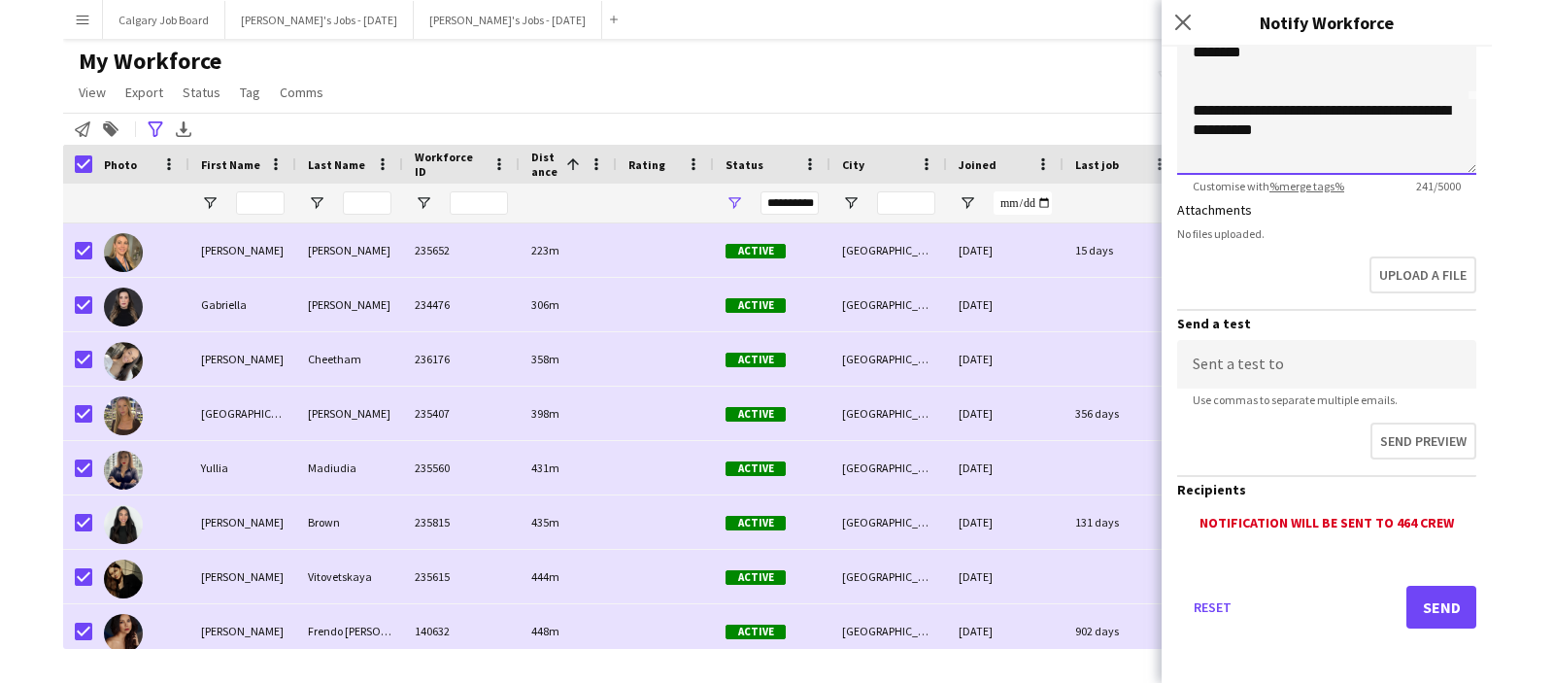
scroll to position [444, 0]
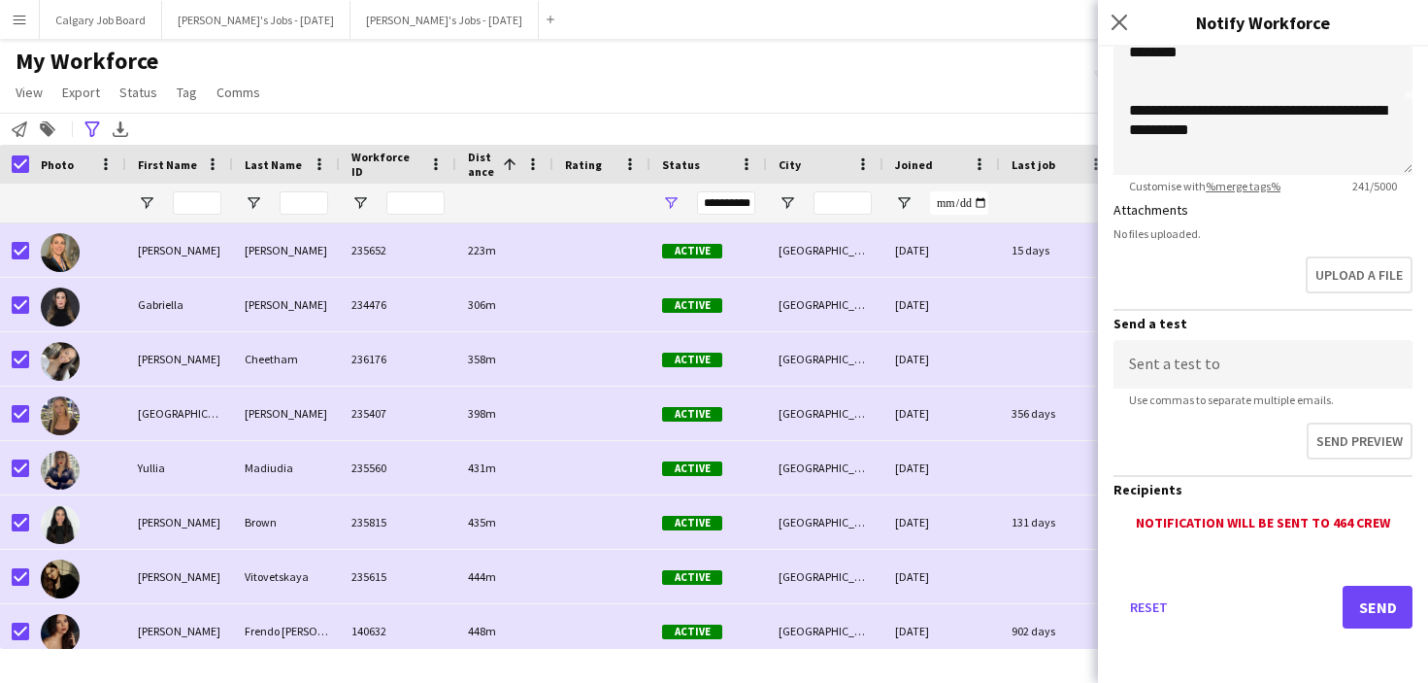
click at [1371, 611] on button "Send" at bounding box center [1378, 607] width 70 height 43
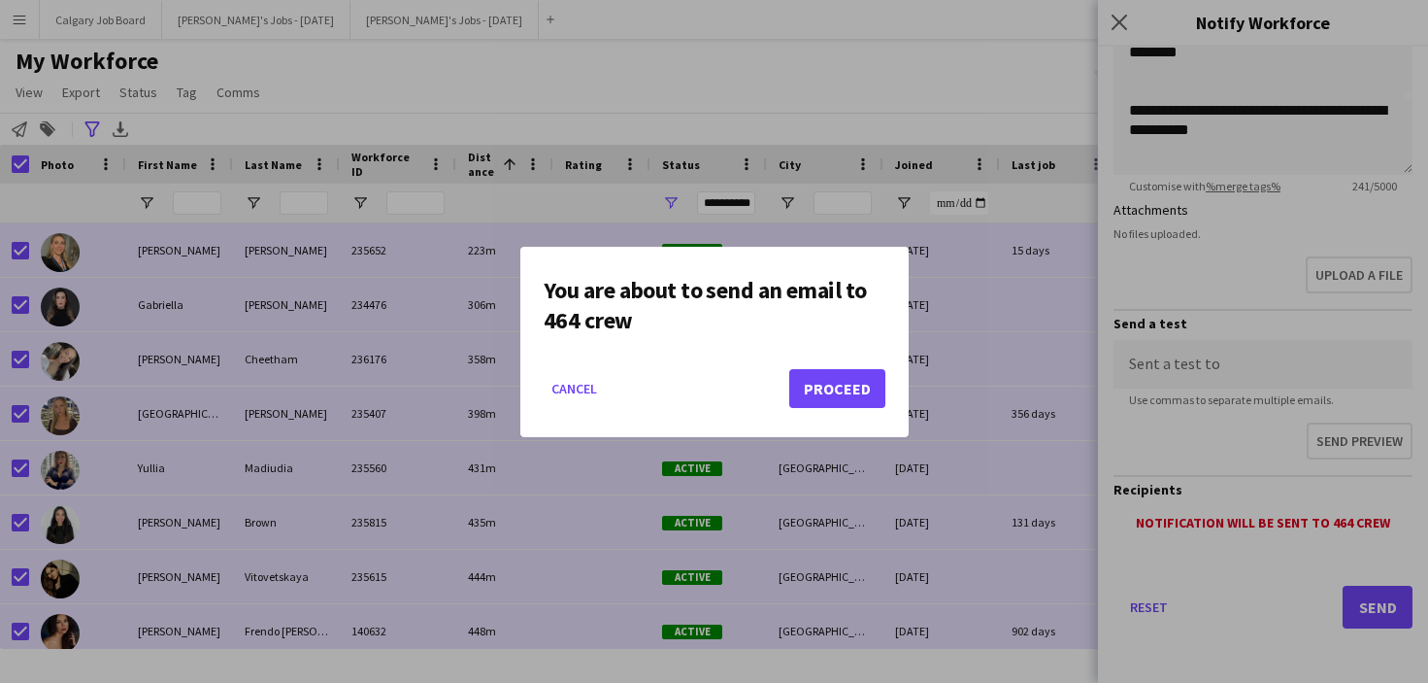
click at [860, 381] on button "Proceed" at bounding box center [837, 388] width 96 height 39
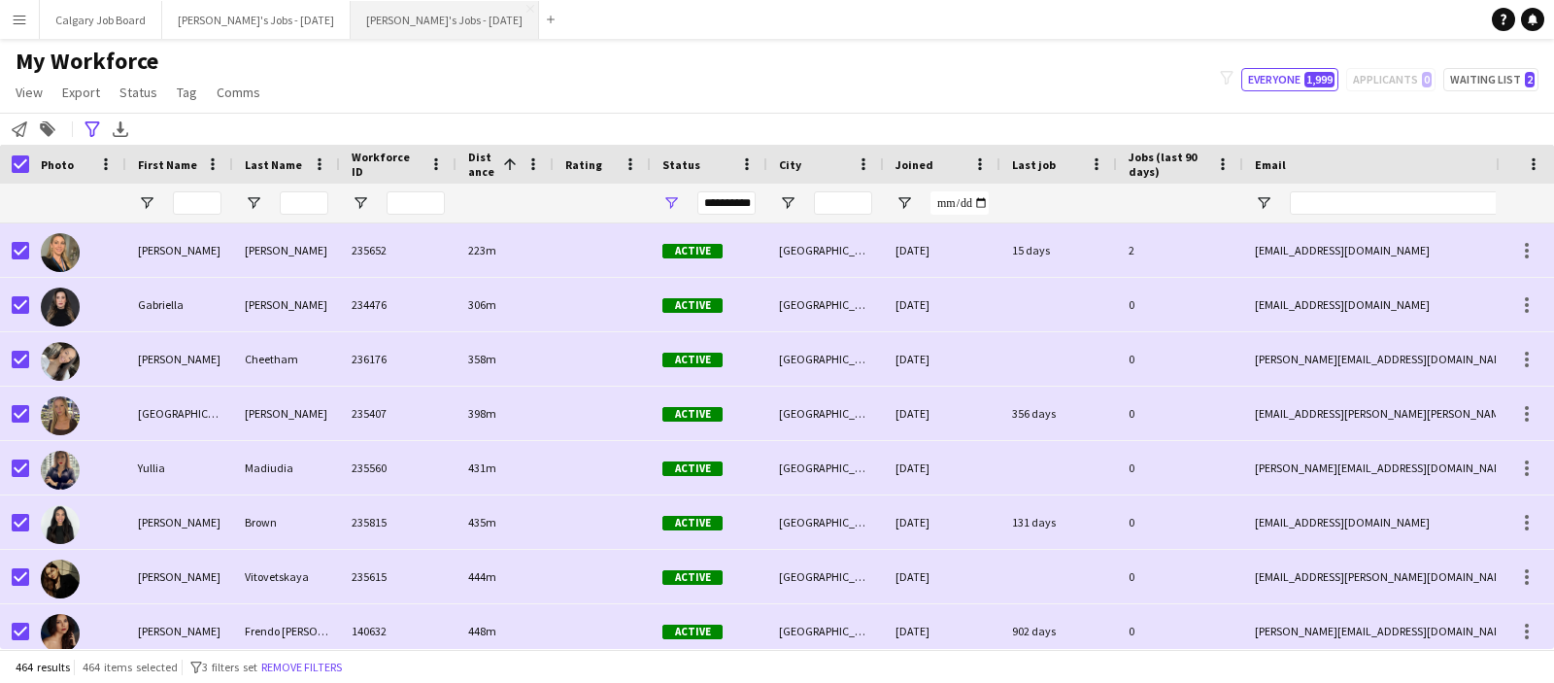
click at [425, 12] on button "Kirsten's Jobs - November 2025 Close" at bounding box center [445, 20] width 188 height 38
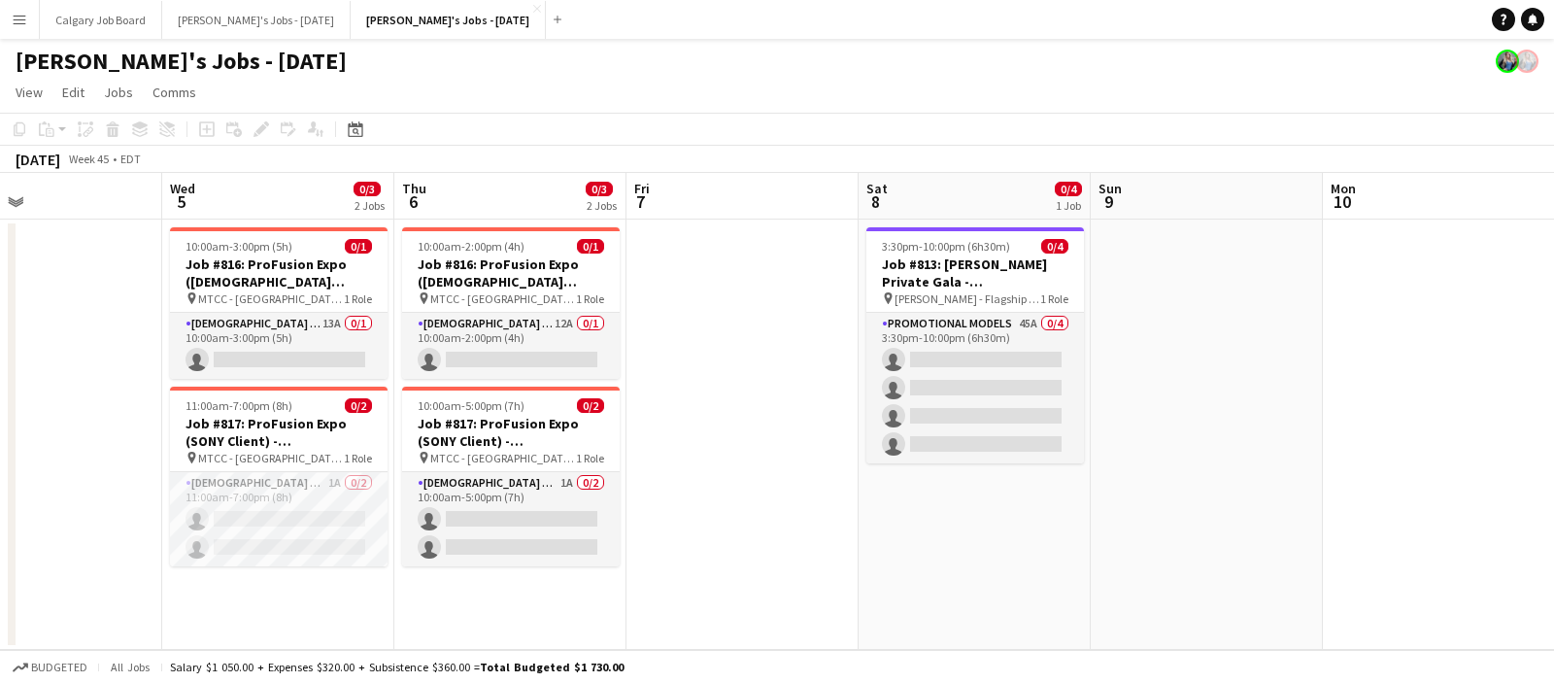
scroll to position [0, 552]
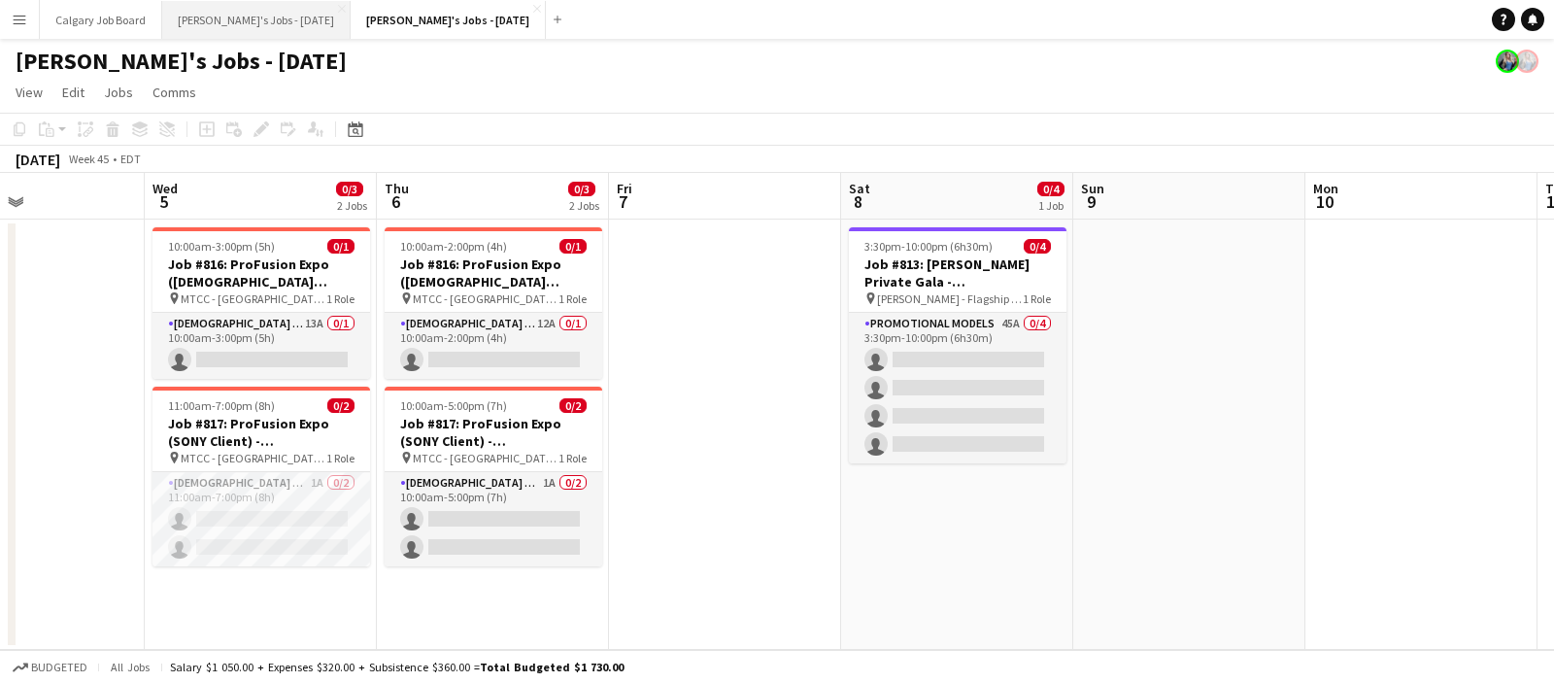
click at [300, 23] on button "Kirsten's Jobs - October 2025 Close" at bounding box center [256, 20] width 188 height 38
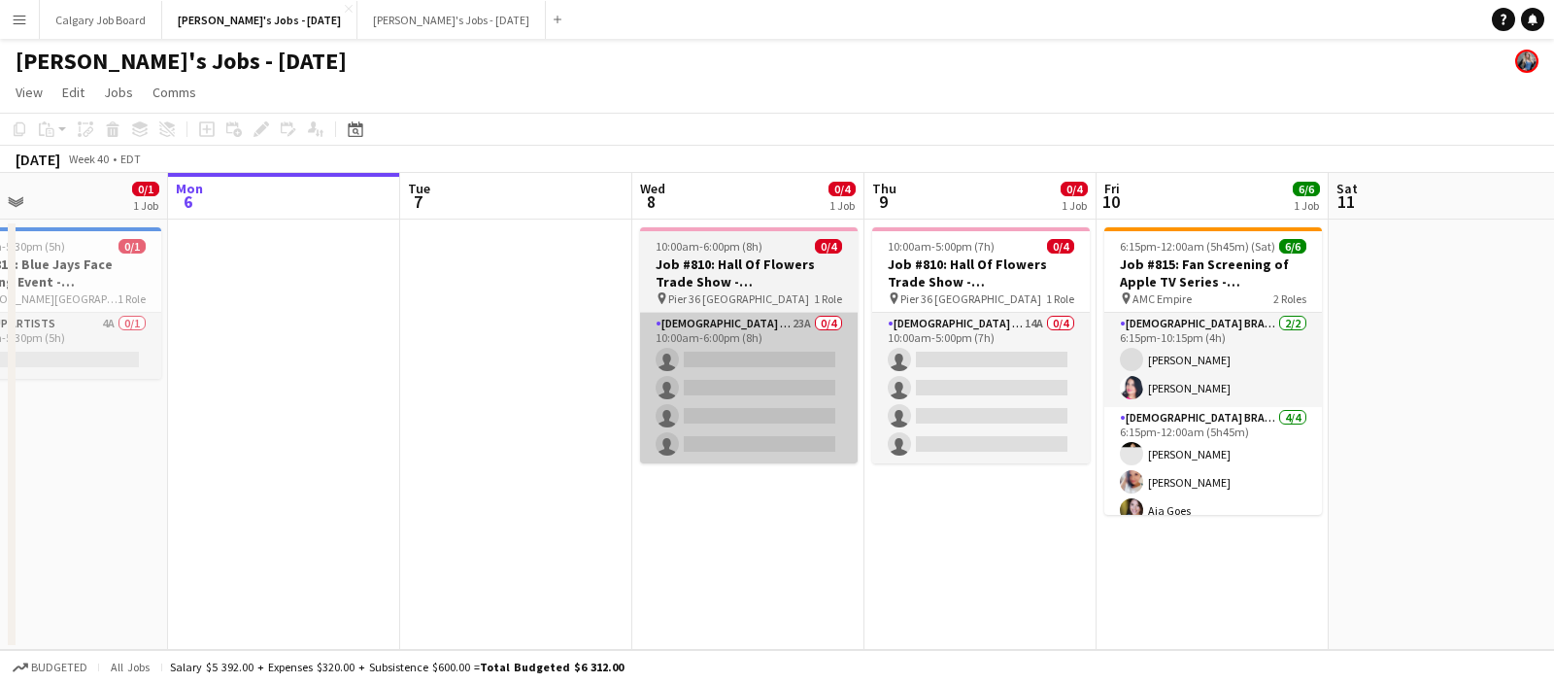
scroll to position [0, 536]
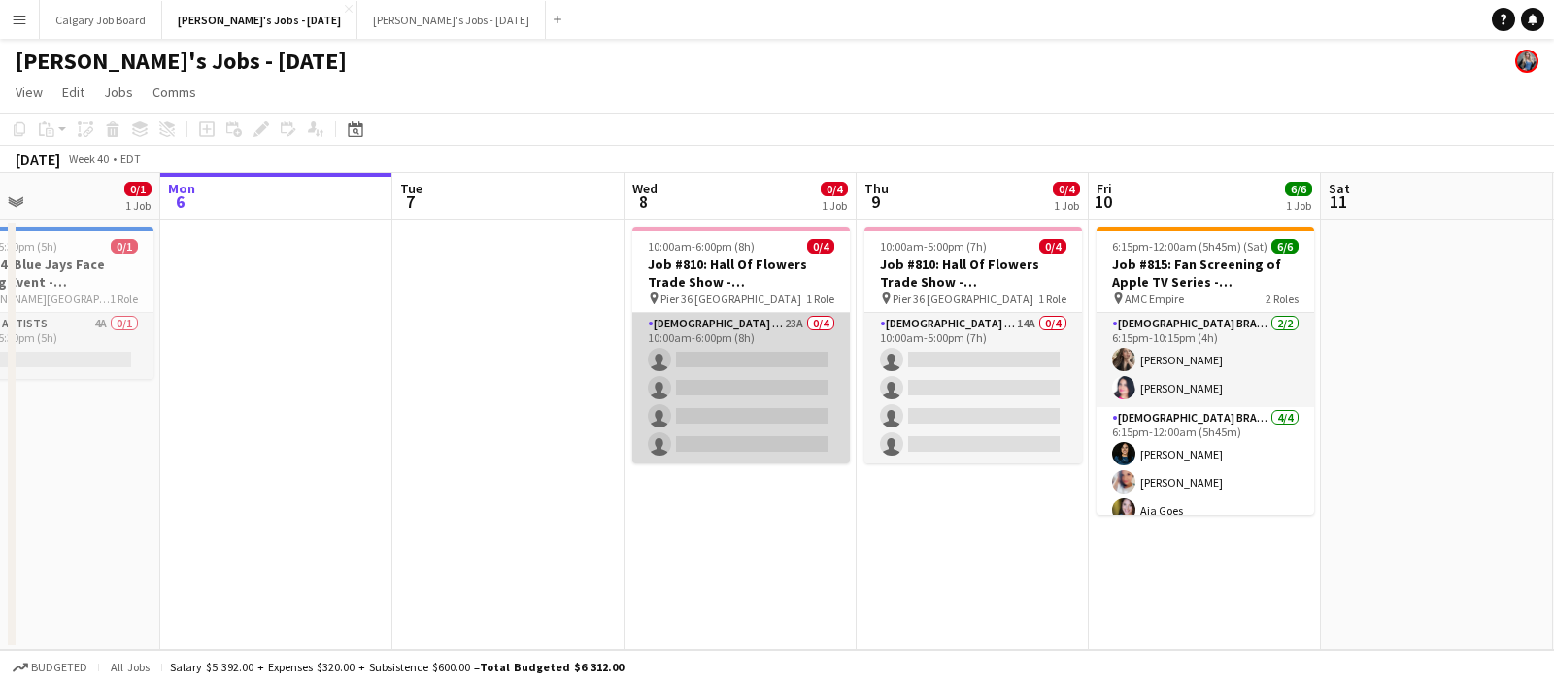
click at [718, 386] on app-card-role "Female Brand Ambassadors 23A 0/4 10:00am-6:00pm (8h) single-neutral-actions sin…" at bounding box center [741, 388] width 218 height 151
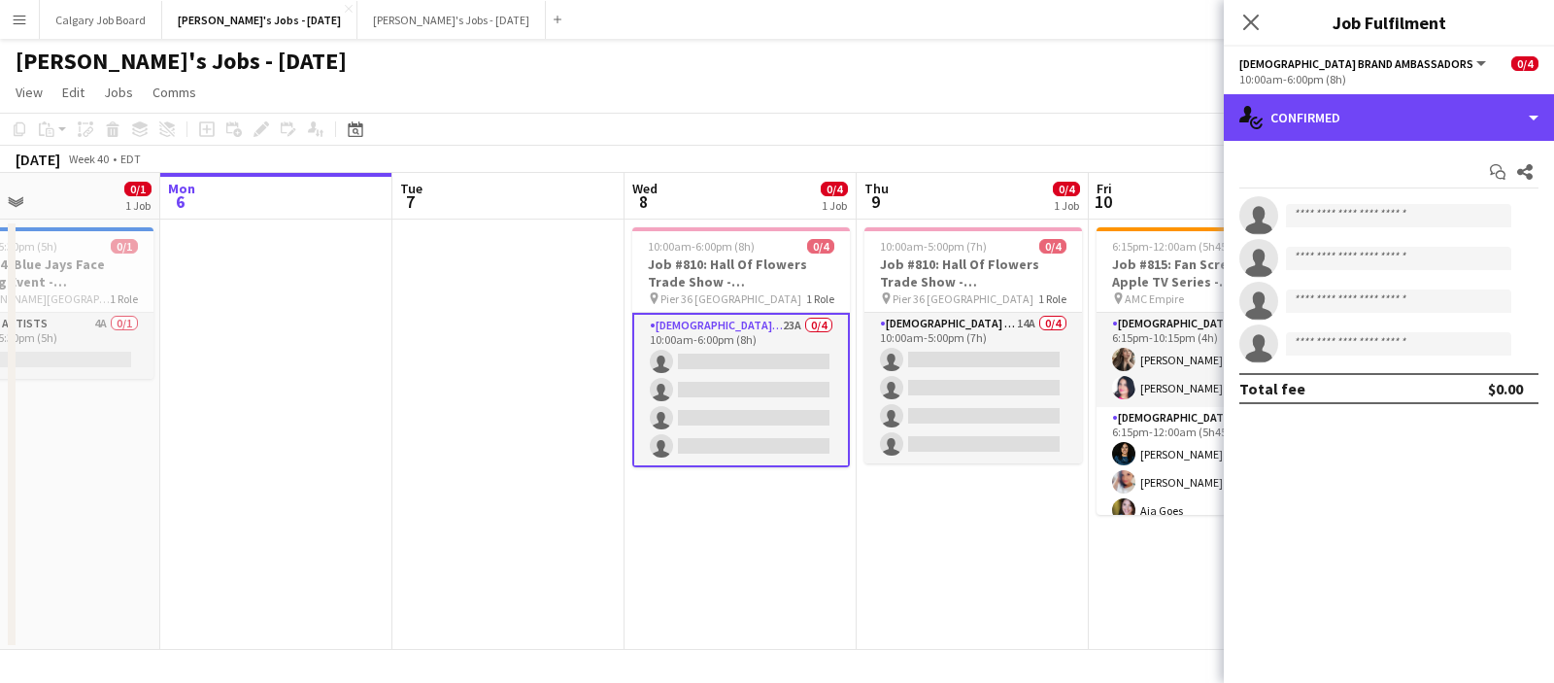
drag, startPoint x: 1297, startPoint y: 124, endPoint x: 1411, endPoint y: 337, distance: 241.1
click at [1297, 124] on div "single-neutral-actions-check-2 Confirmed" at bounding box center [1389, 117] width 330 height 47
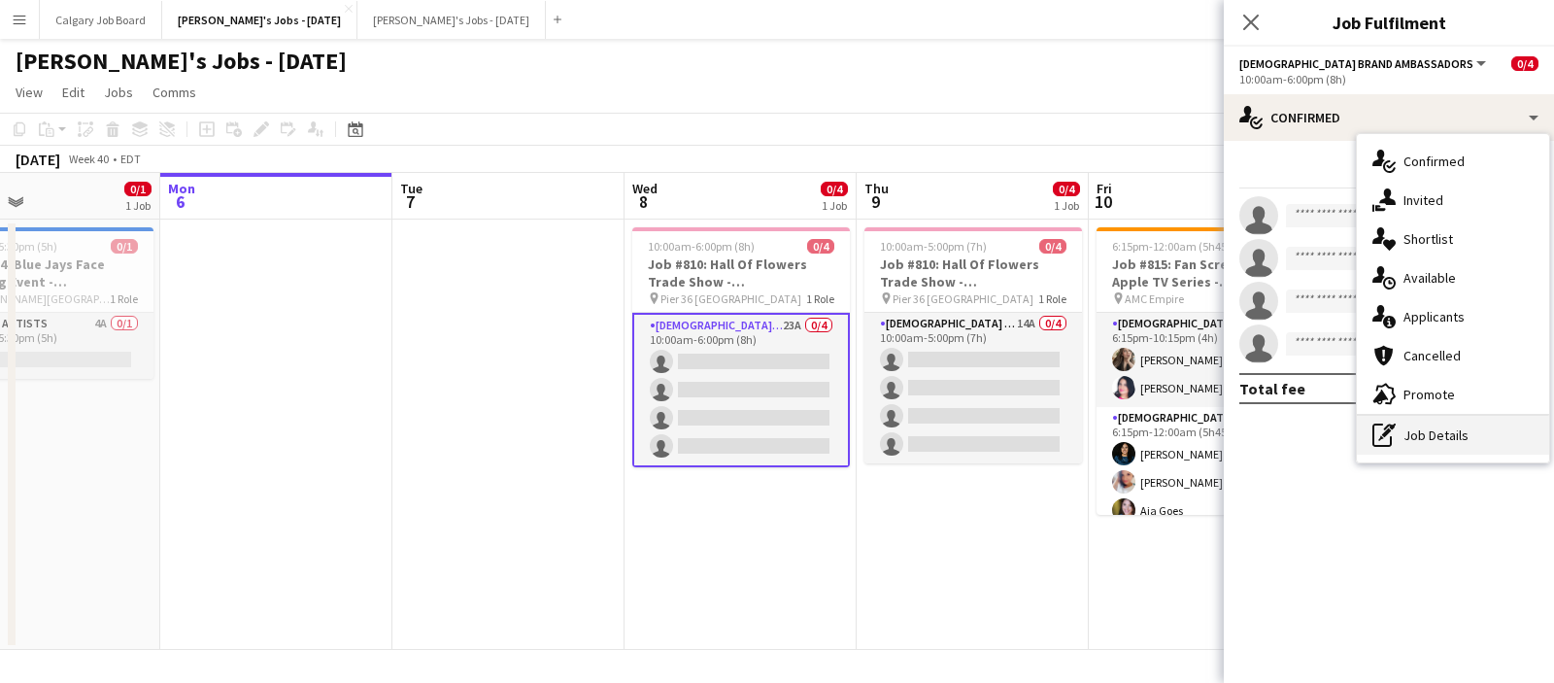
click at [1414, 419] on div "pen-write Job Details" at bounding box center [1453, 435] width 192 height 39
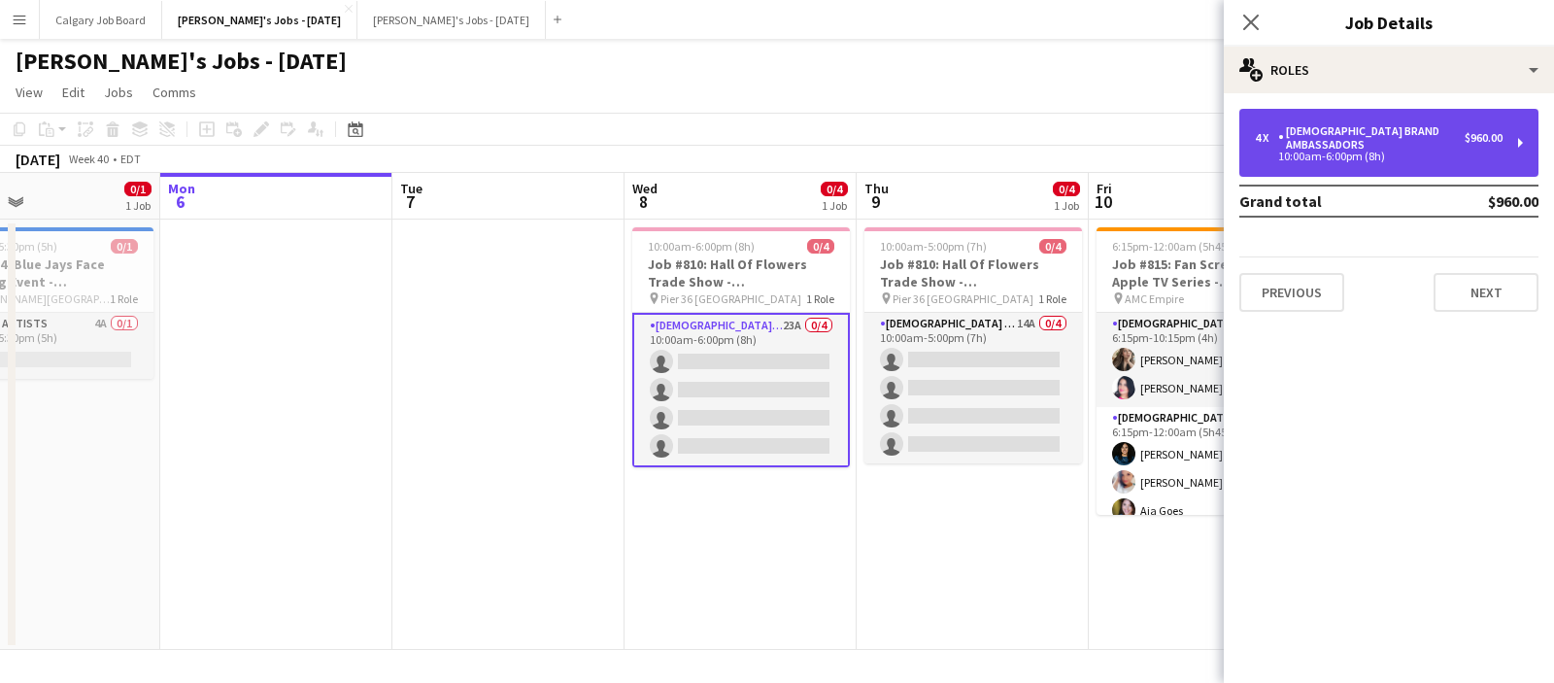
click at [1394, 133] on div "Female Brand Ambassadors" at bounding box center [1371, 137] width 186 height 27
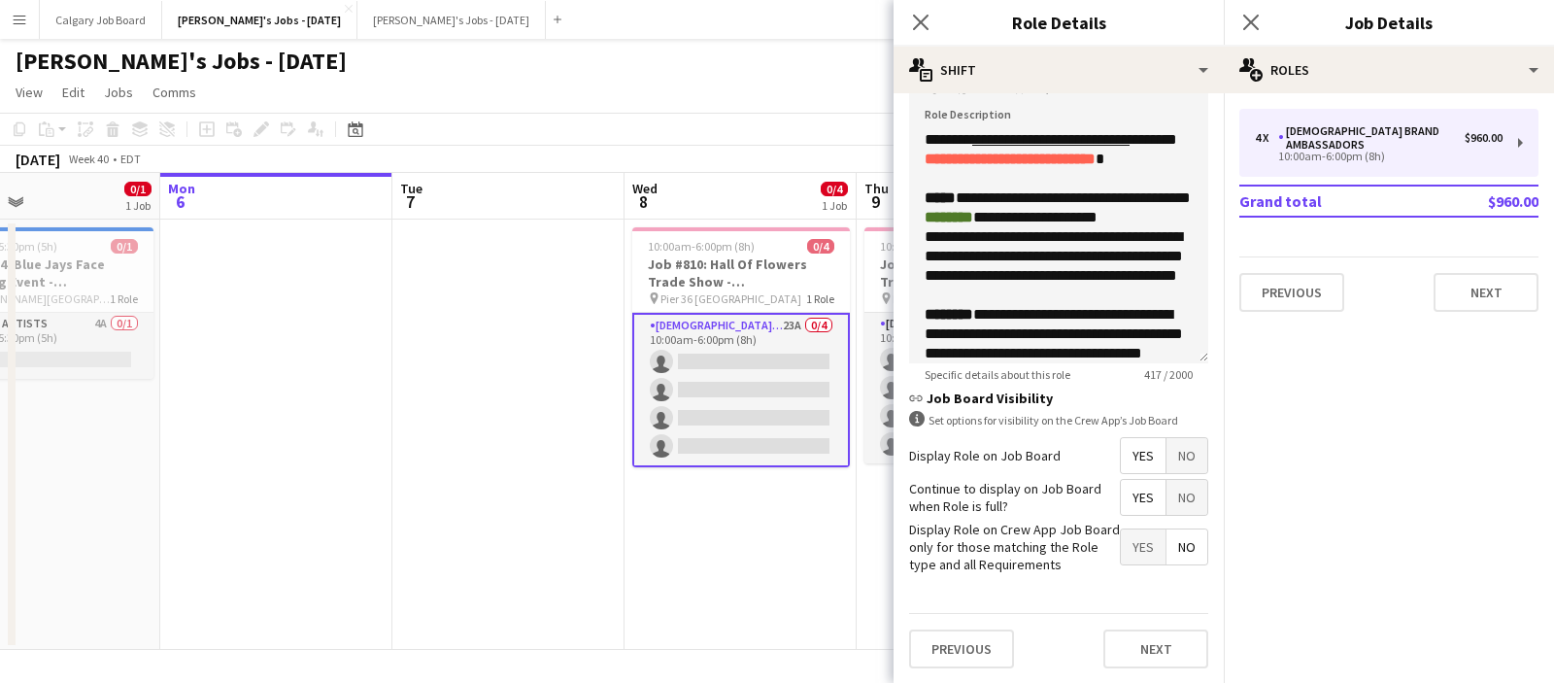
click at [1177, 468] on span "No" at bounding box center [1186, 455] width 41 height 35
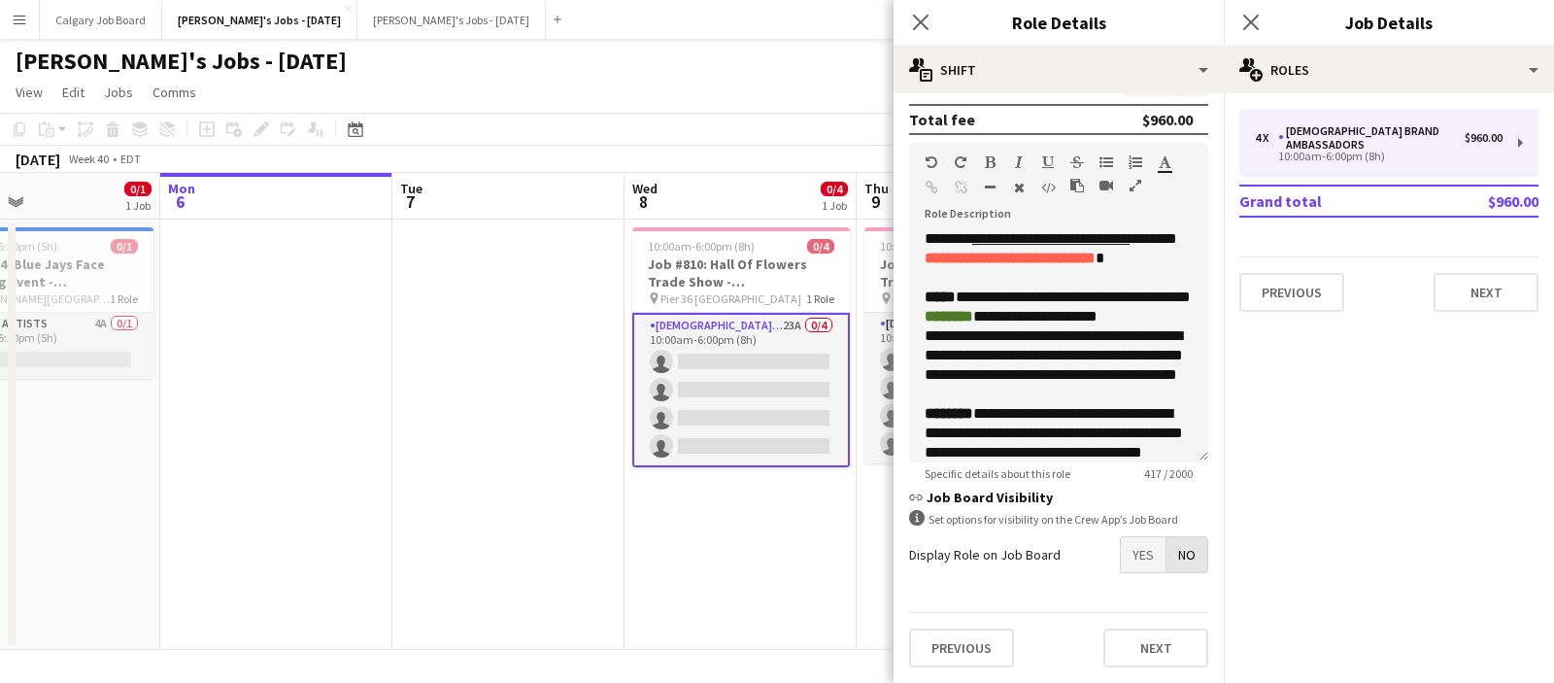
scroll to position [533, 0]
click at [1176, 547] on span "No" at bounding box center [1186, 554] width 41 height 35
click at [889, 415] on app-card-role "Female Brand Ambassadors 14A 0/4 10:00am-5:00pm (7h) single-neutral-actions sin…" at bounding box center [973, 388] width 218 height 151
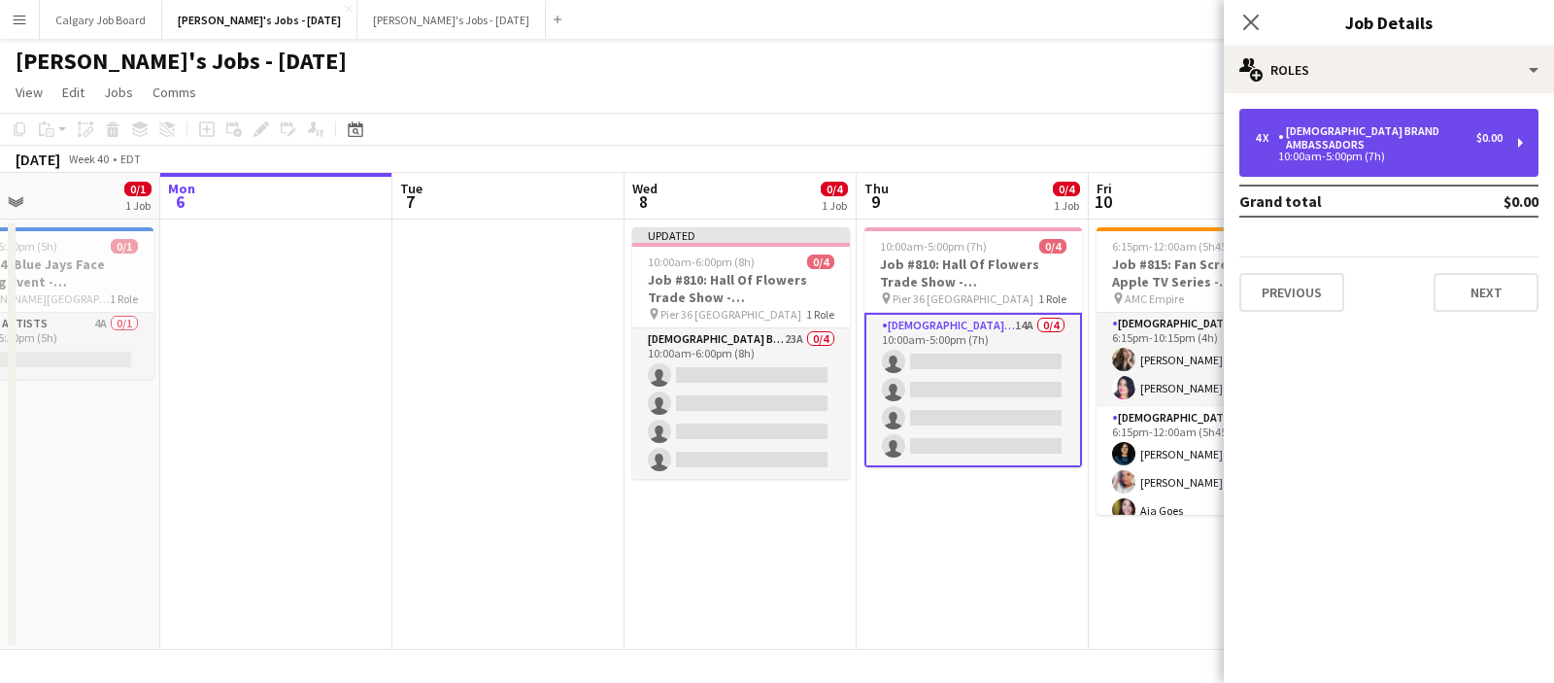
click at [1319, 151] on div "10:00am-5:00pm (7h)" at bounding box center [1379, 156] width 248 height 10
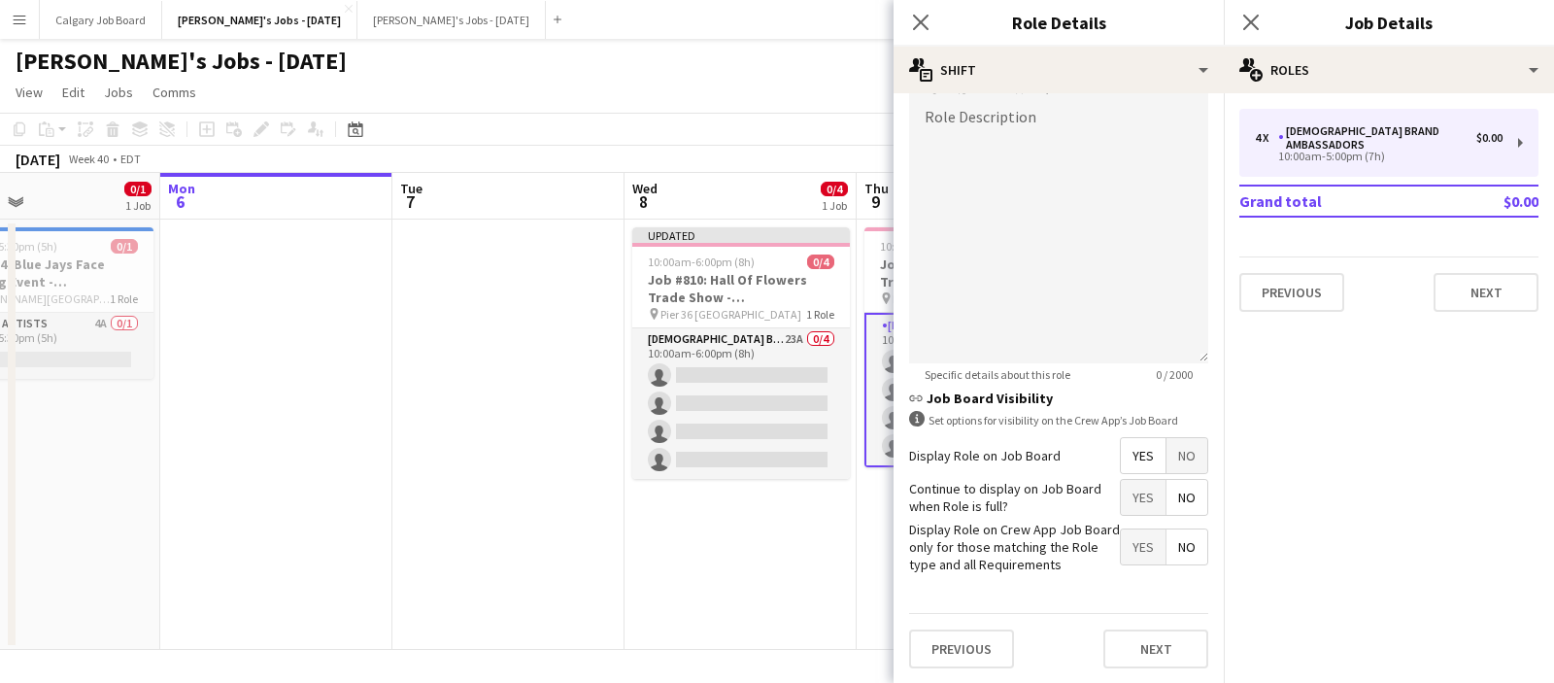
click at [1181, 462] on span "No" at bounding box center [1186, 455] width 41 height 35
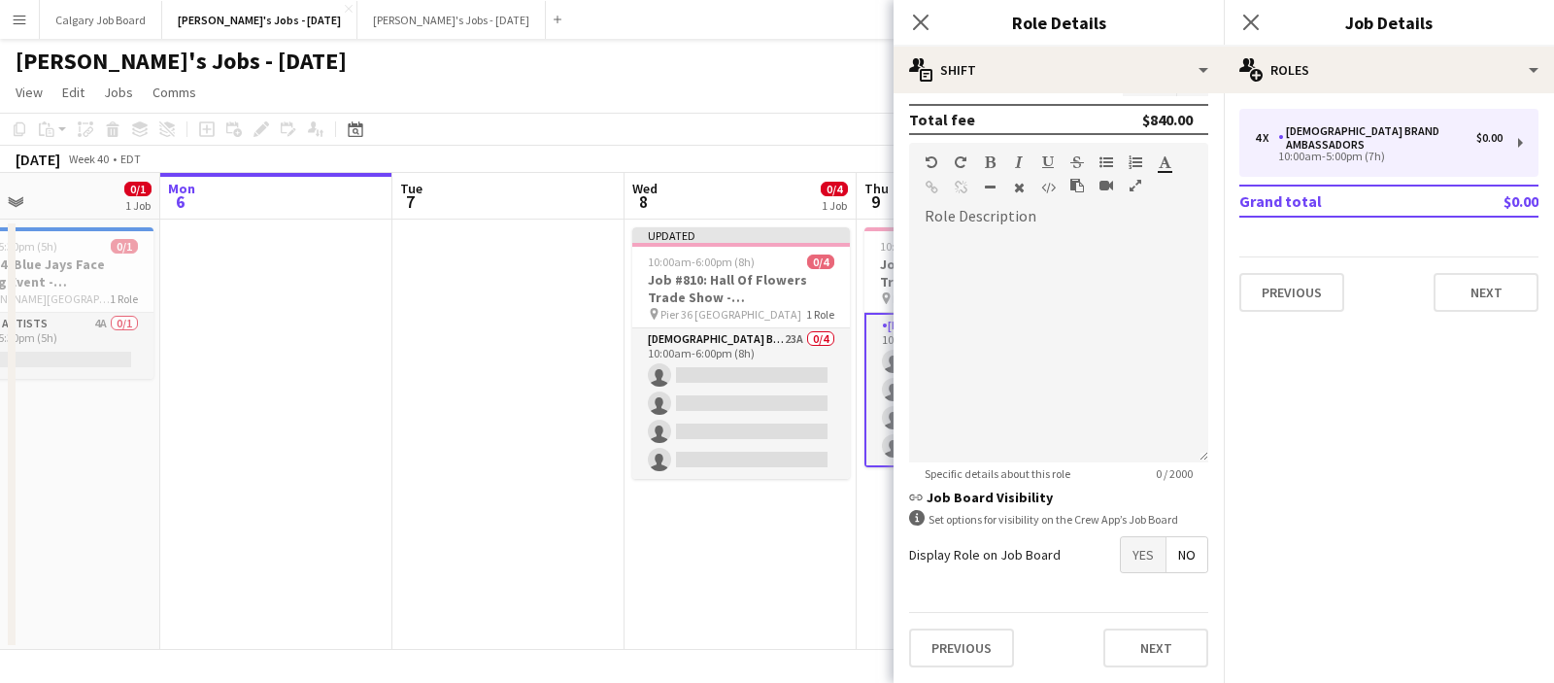
click at [732, 556] on app-date-cell "Updated 10:00am-6:00pm (8h) 0/4 Job #810: Hall Of Flowers Trade Show - NYC pin …" at bounding box center [740, 434] width 232 height 430
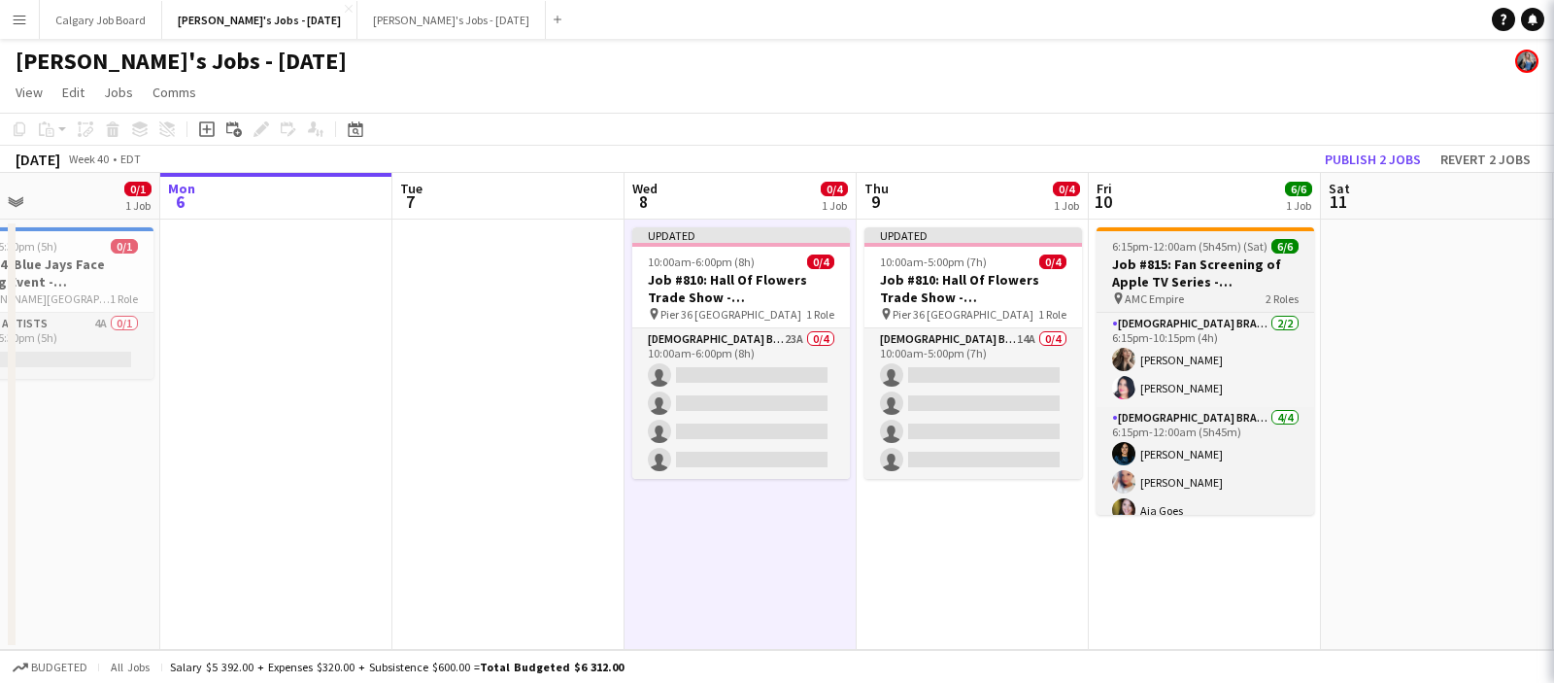
scroll to position [0, 546]
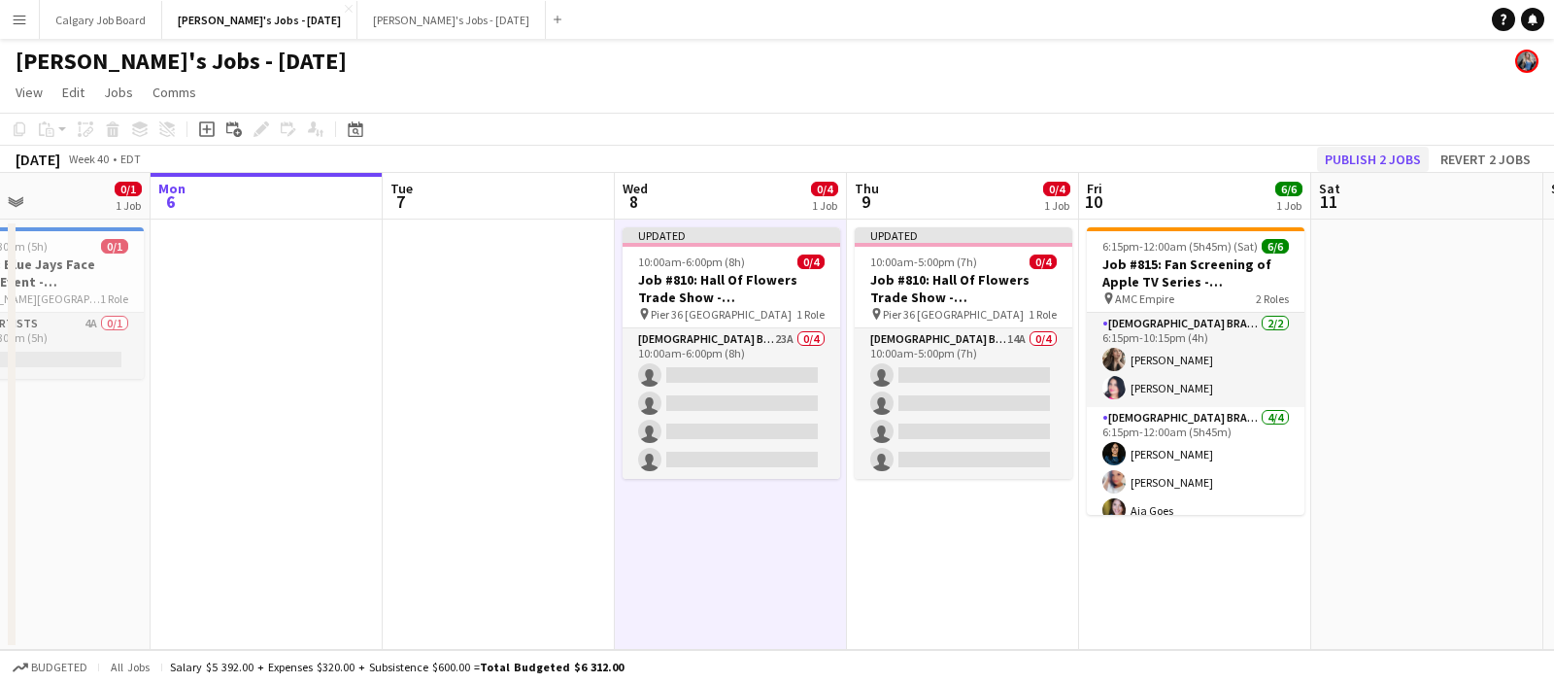
click at [1343, 162] on button "Publish 2 jobs" at bounding box center [1373, 159] width 112 height 25
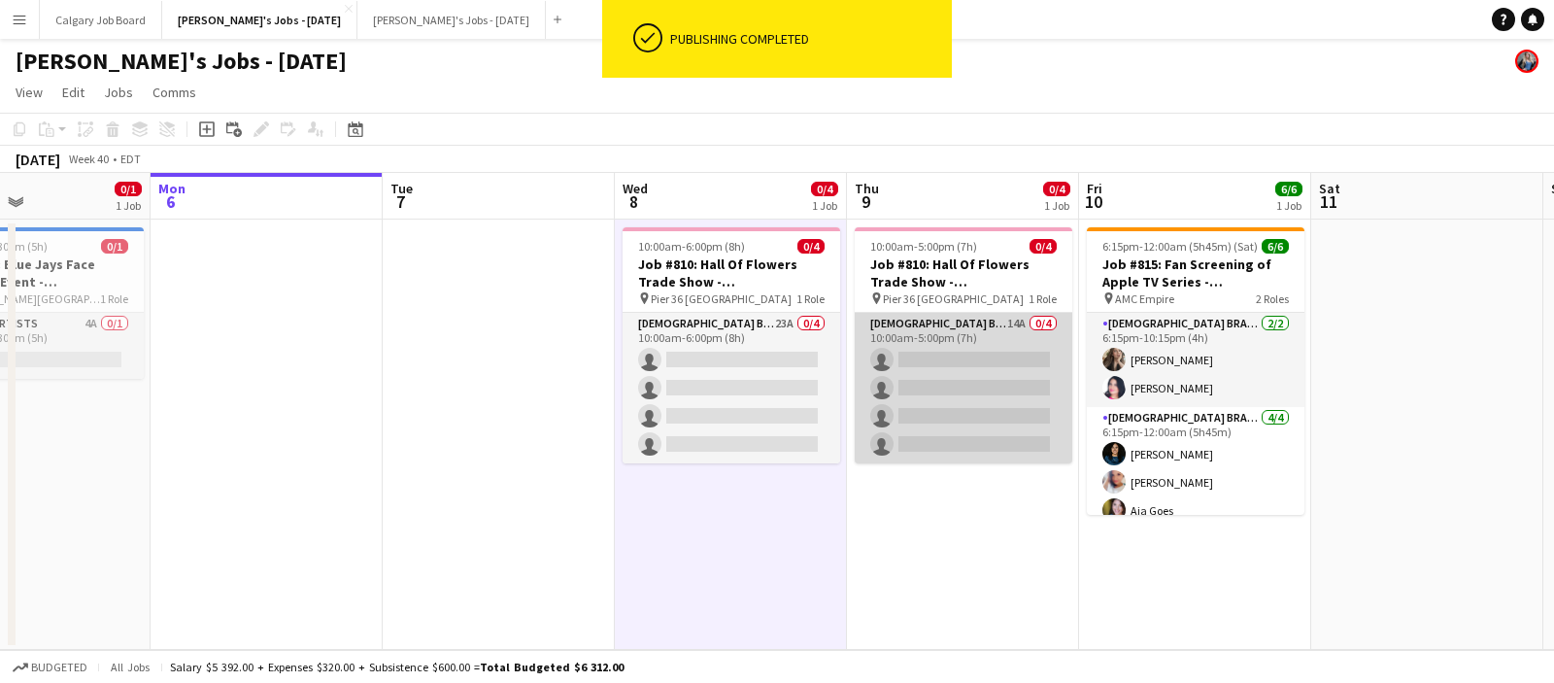
click at [948, 367] on app-card-role "Female Brand Ambassadors 14A 0/4 10:00am-5:00pm (7h) single-neutral-actions sin…" at bounding box center [964, 388] width 218 height 151
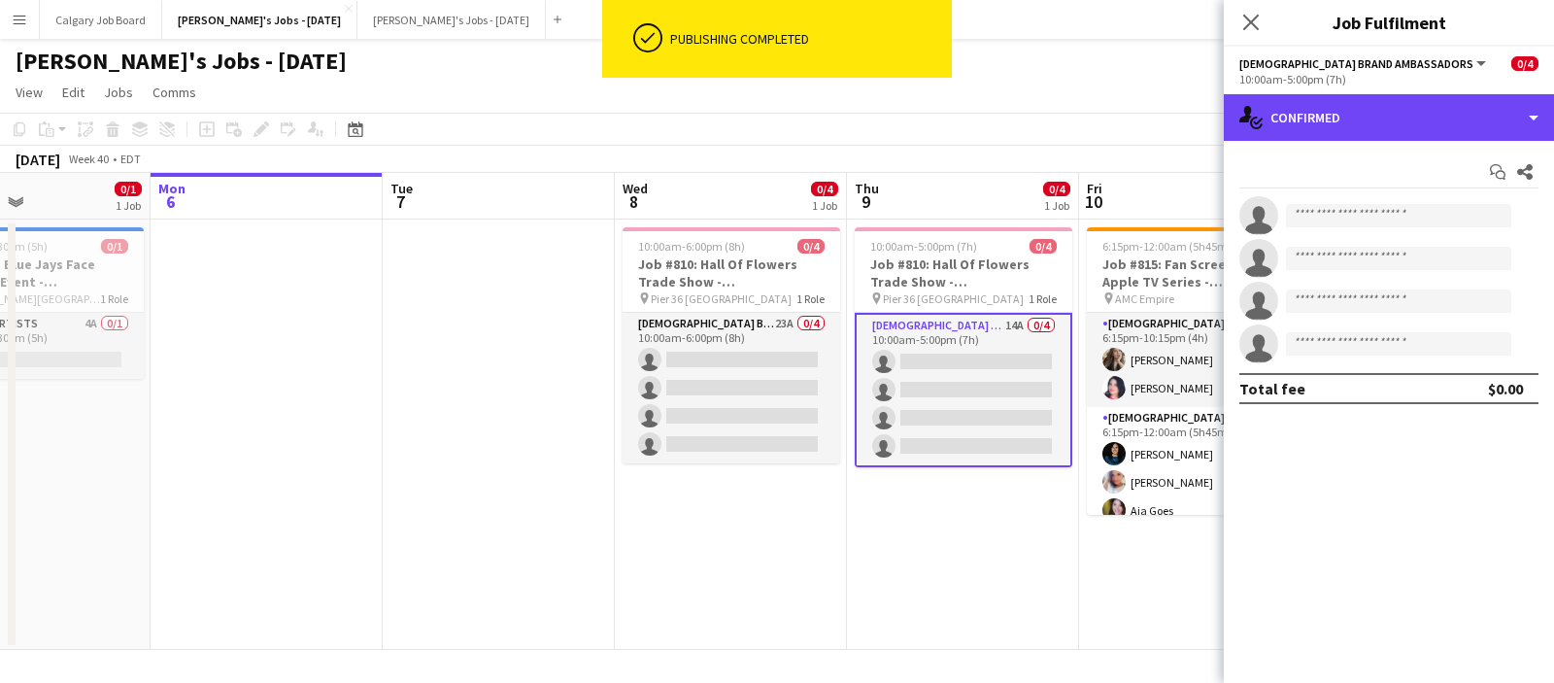
drag, startPoint x: 1343, startPoint y: 118, endPoint x: 1426, endPoint y: 390, distance: 285.1
click at [1344, 118] on div "single-neutral-actions-check-2 Confirmed" at bounding box center [1389, 117] width 330 height 47
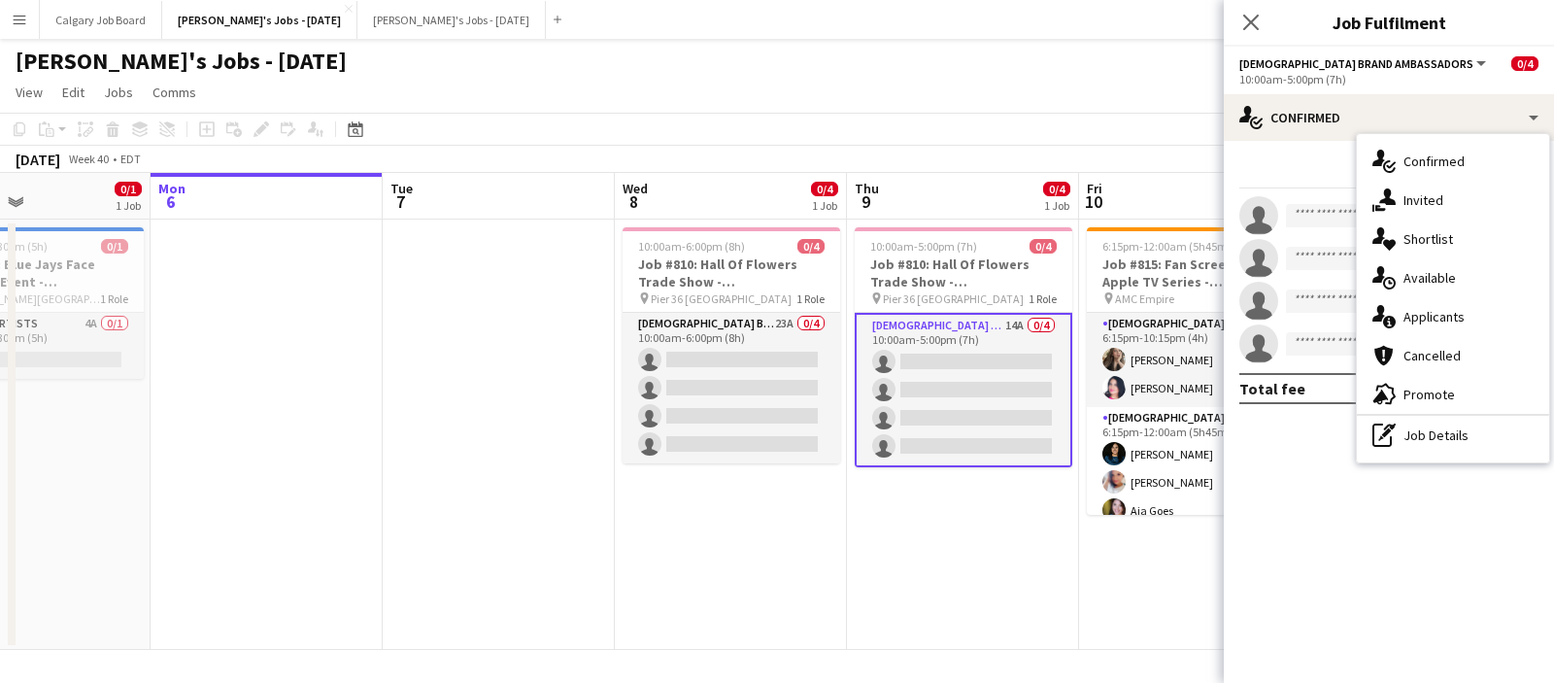
drag, startPoint x: 1427, startPoint y: 423, endPoint x: 1428, endPoint y: 236, distance: 187.4
click at [1427, 422] on div "pen-write Job Details" at bounding box center [1453, 435] width 192 height 39
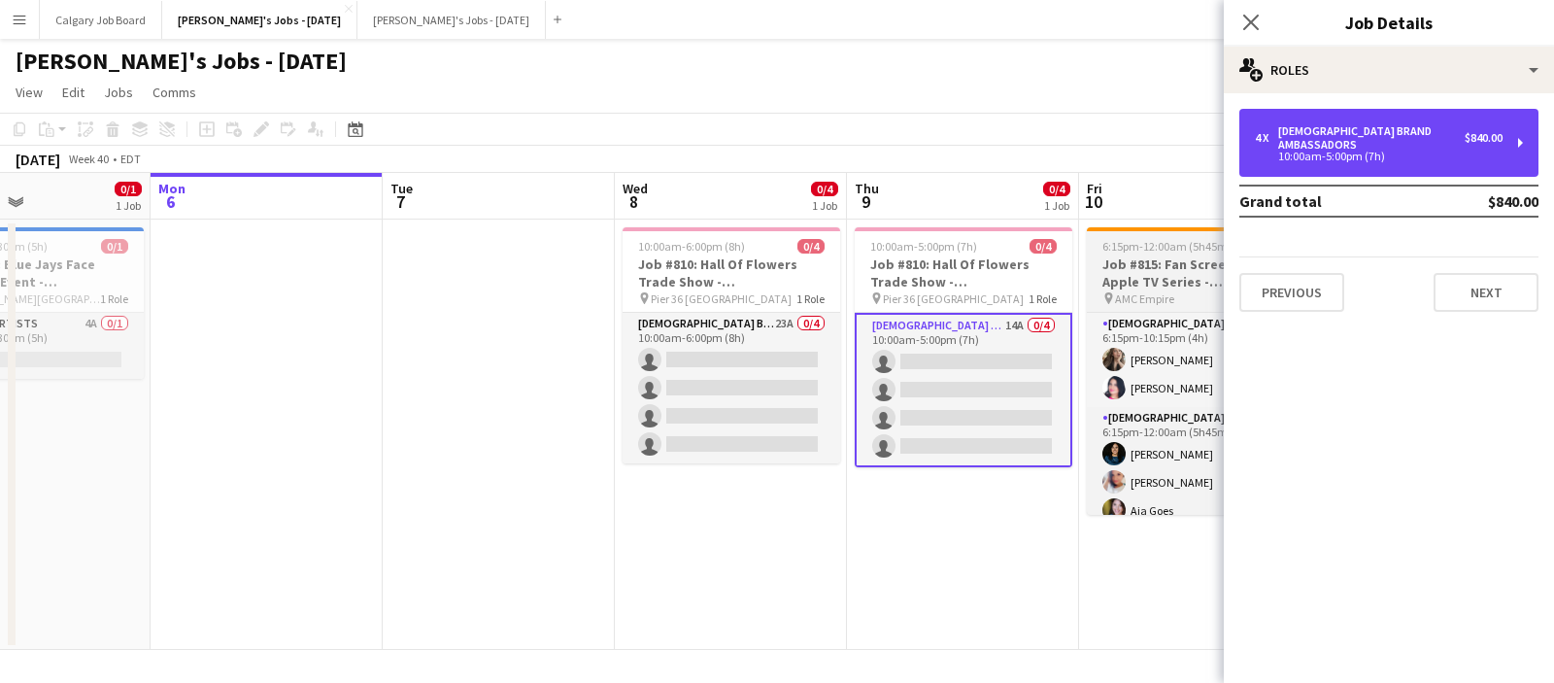
drag, startPoint x: 1389, startPoint y: 118, endPoint x: 1094, endPoint y: 305, distance: 348.9
click at [1388, 118] on div "4 x Female Brand Ambassadors $840.00 10:00am-5:00pm (7h)" at bounding box center [1388, 143] width 299 height 68
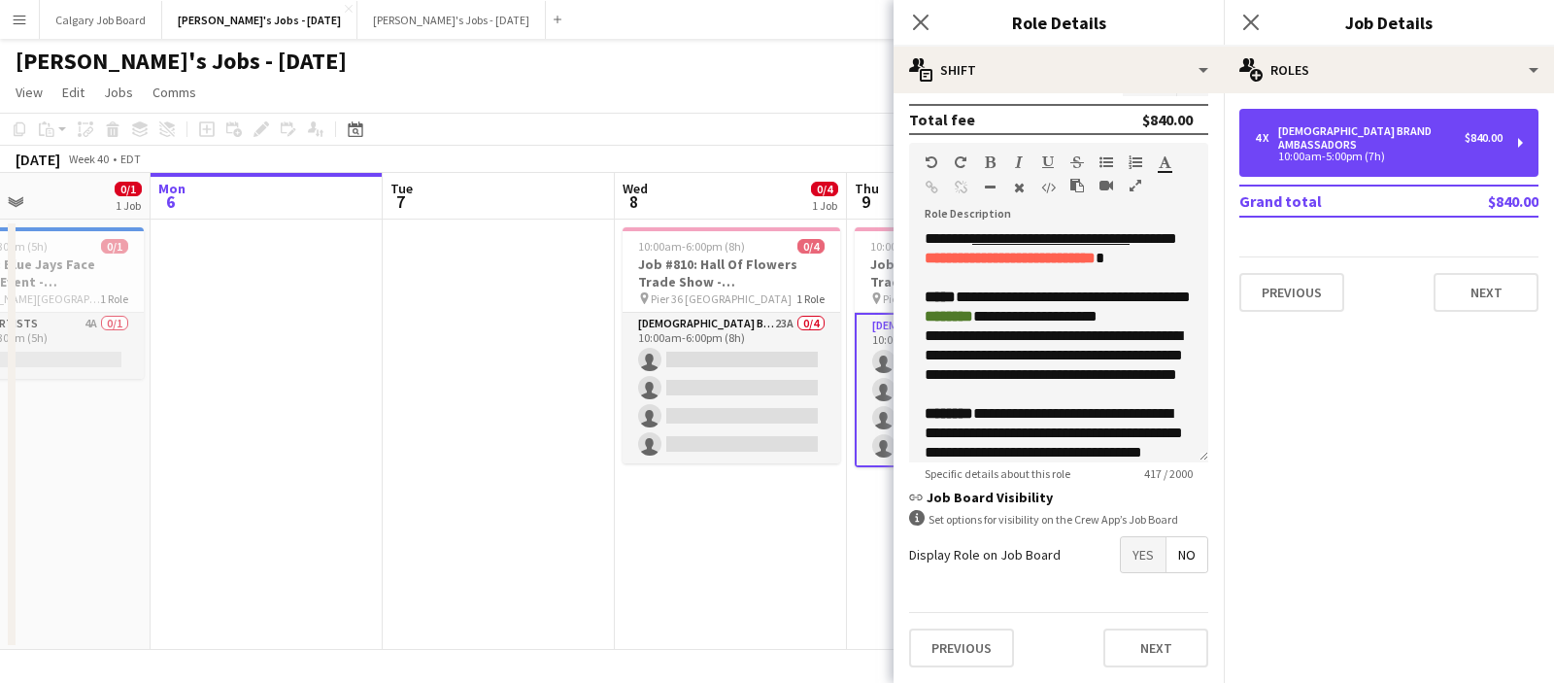
scroll to position [0, 0]
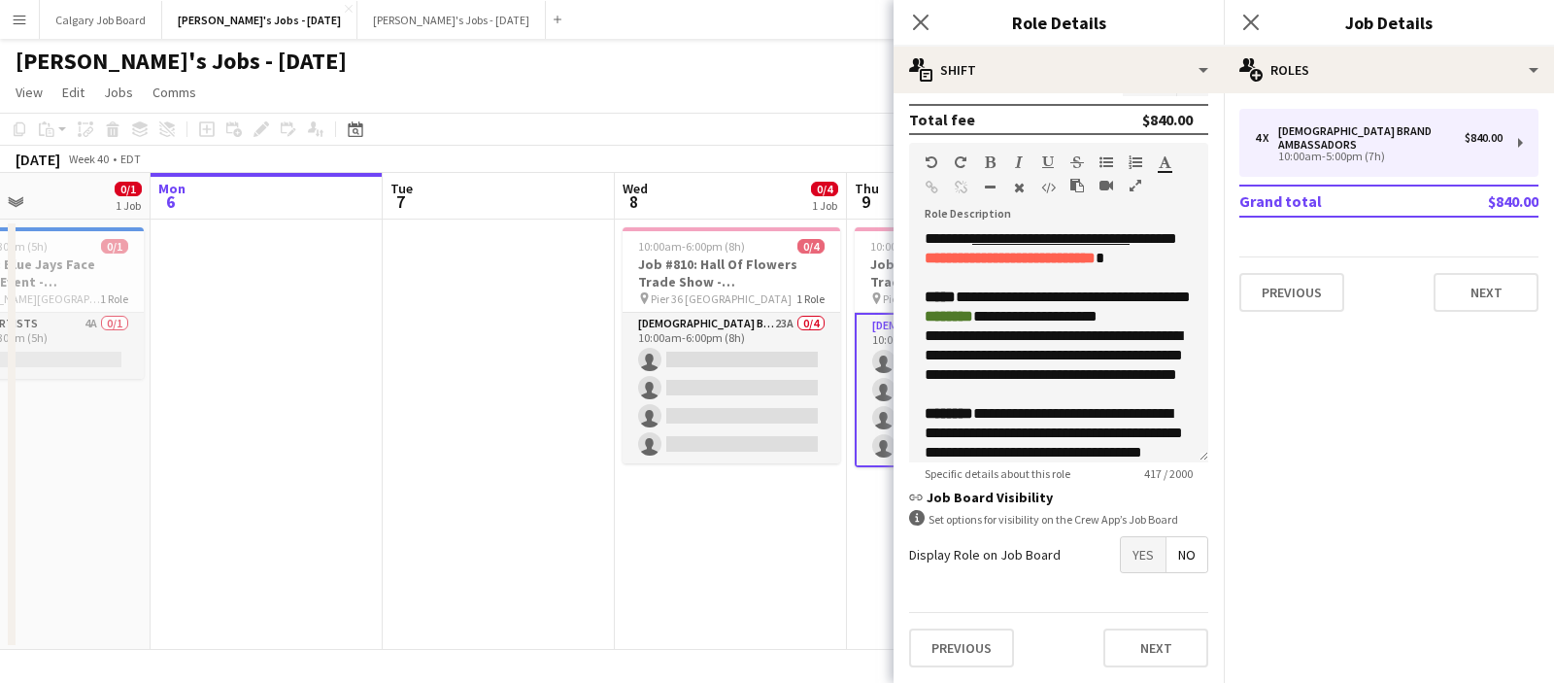
click at [689, 540] on app-date-cell "10:00am-6:00pm (8h) 0/4 Job #810: Hall Of Flowers Trade Show - NYC pin Pier 36 …" at bounding box center [731, 434] width 232 height 430
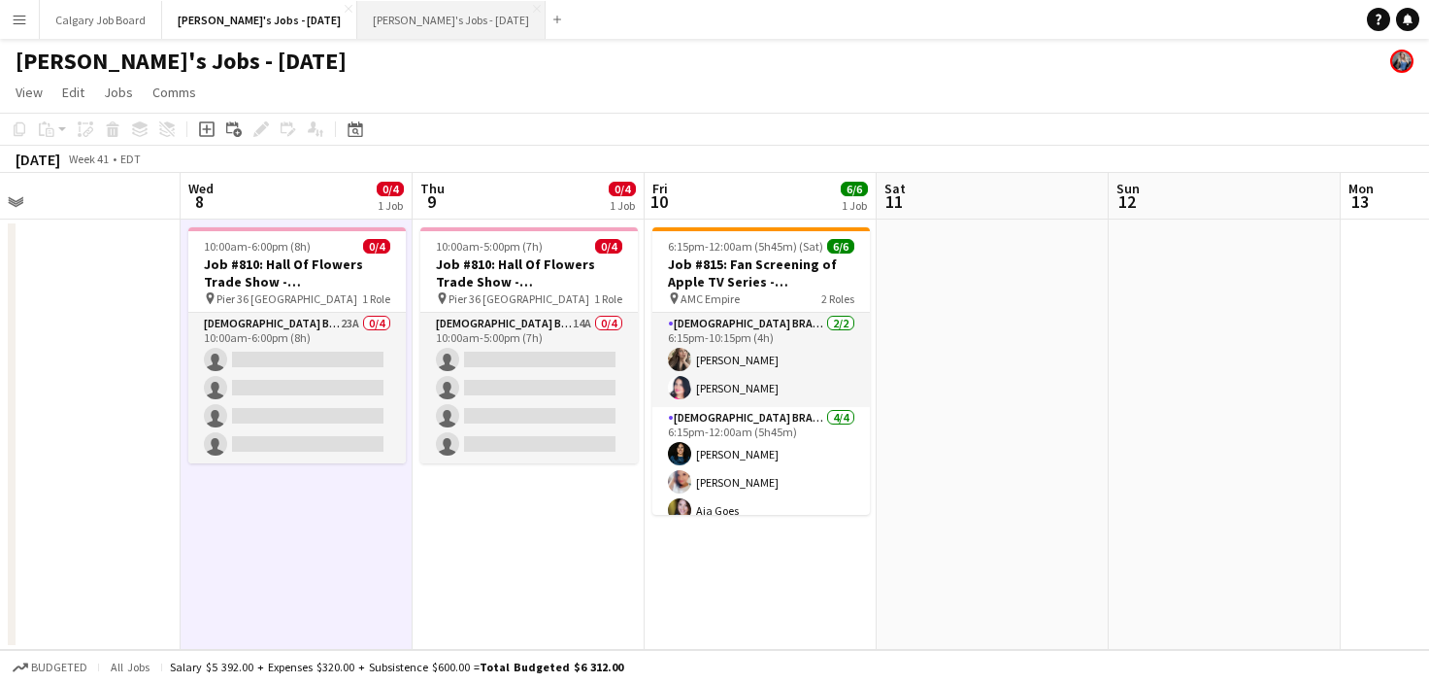
click at [426, 17] on button "Kirsten's Jobs - November 2025 Close" at bounding box center [451, 20] width 188 height 38
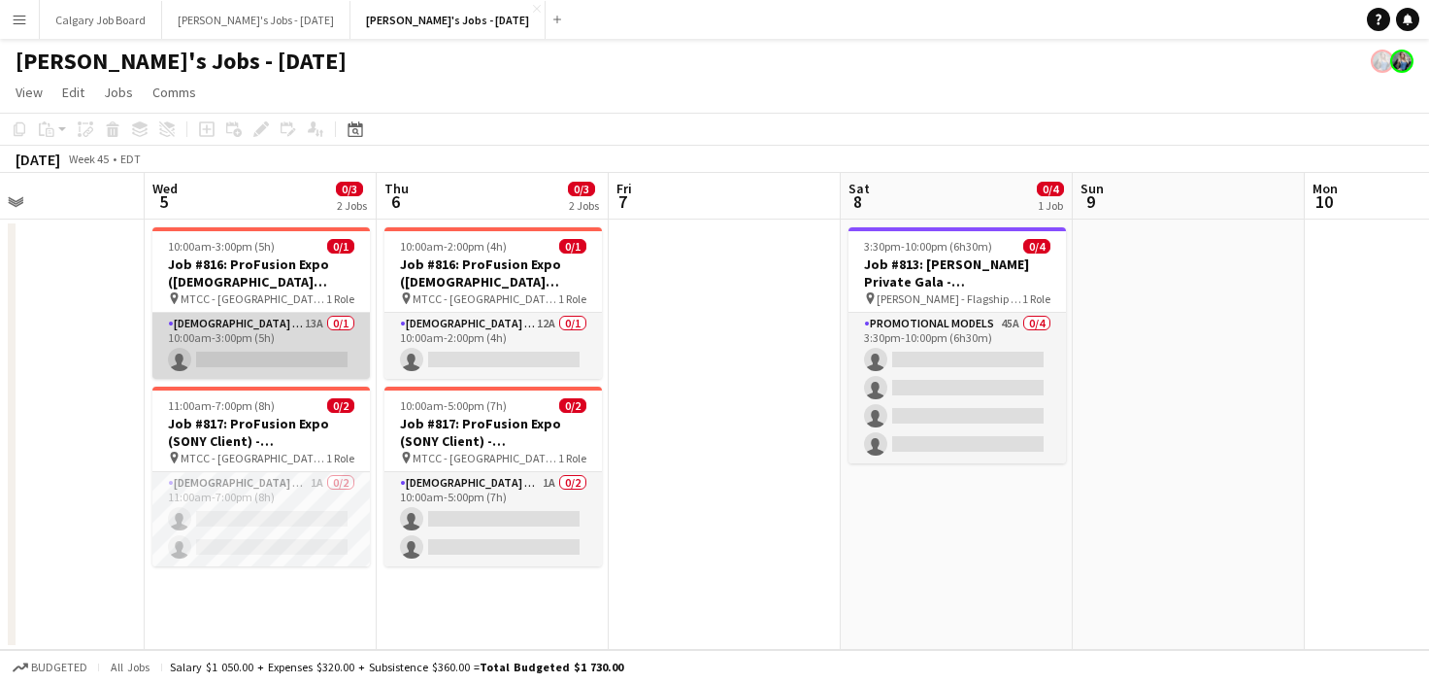
drag, startPoint x: 252, startPoint y: 357, endPoint x: 356, endPoint y: 344, distance: 105.8
click at [254, 356] on app-card-role "Female Models 13A 0/1 10:00am-3:00pm (5h) single-neutral-actions" at bounding box center [261, 346] width 218 height 66
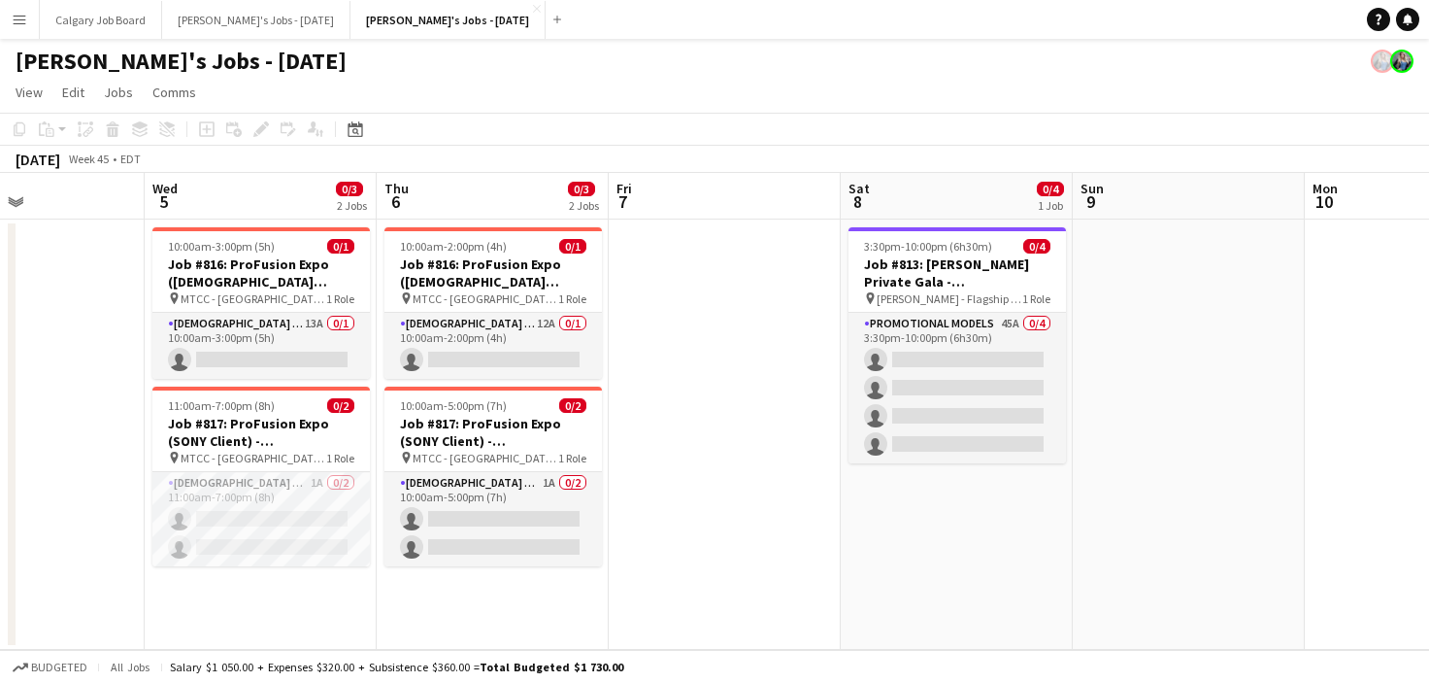
scroll to position [0, 549]
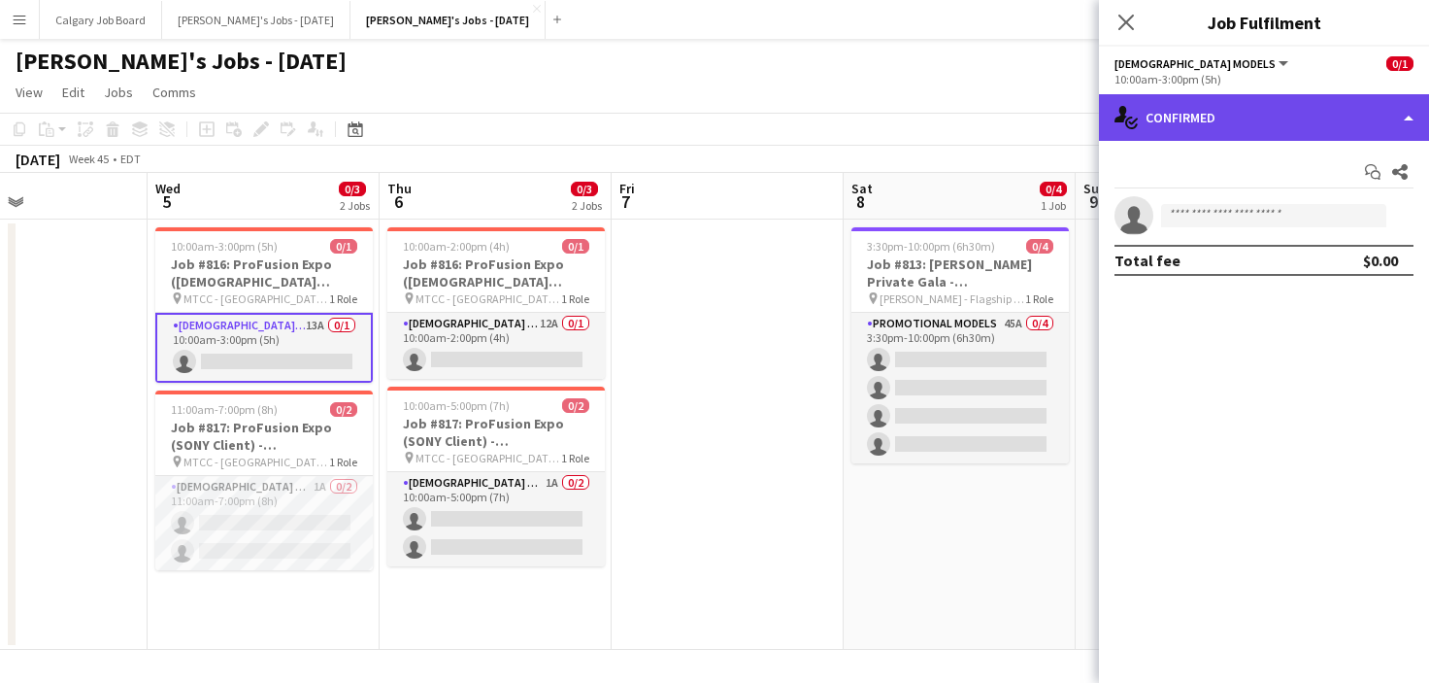
click at [1202, 134] on div "single-neutral-actions-check-2 Confirmed" at bounding box center [1264, 117] width 330 height 47
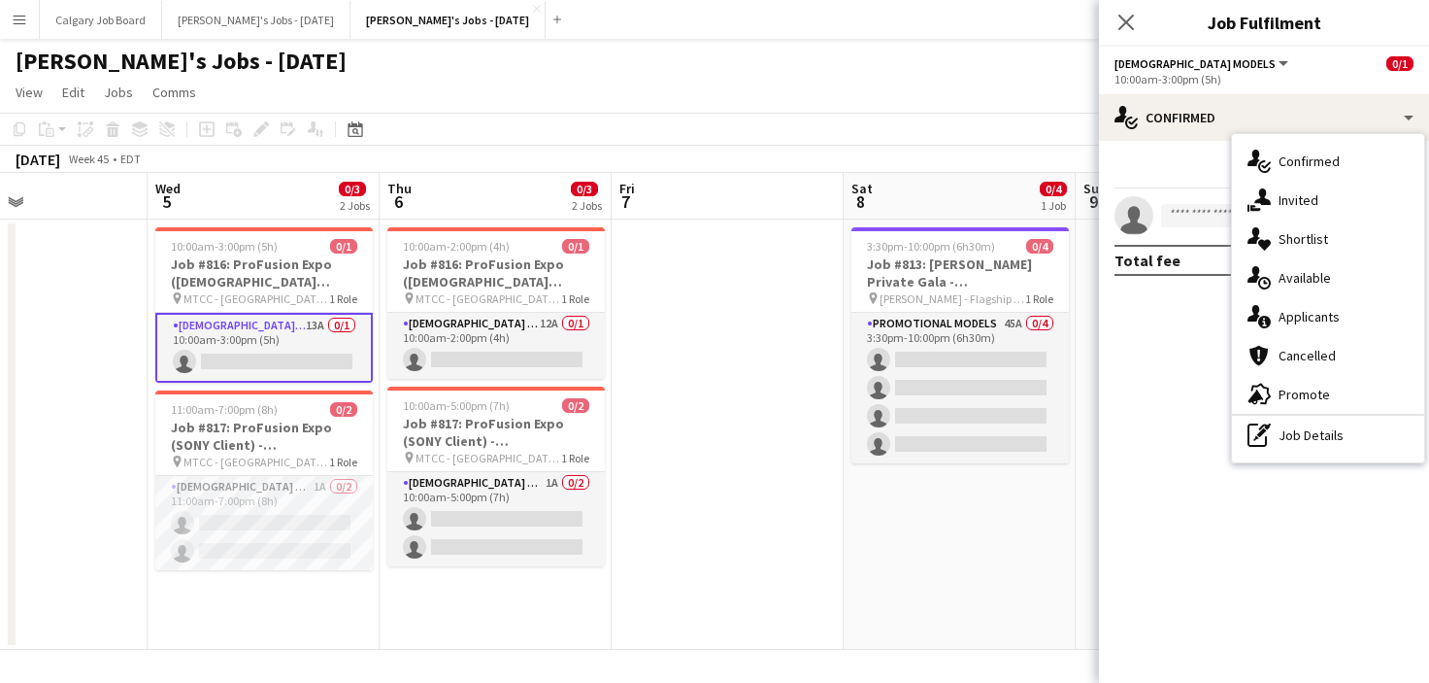
drag, startPoint x: 1278, startPoint y: 312, endPoint x: 1187, endPoint y: 35, distance: 291.4
click at [1278, 312] on div "single-neutral-actions-information Applicants" at bounding box center [1328, 316] width 192 height 39
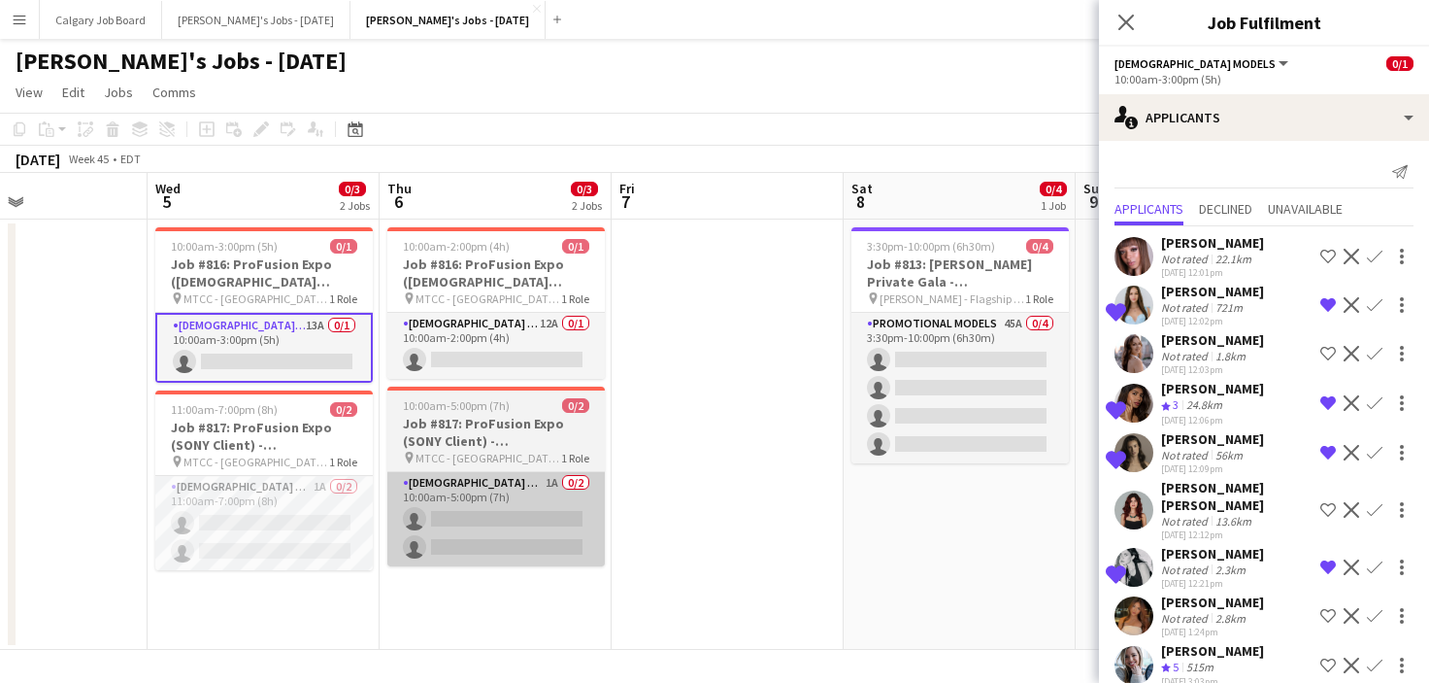
scroll to position [0, 0]
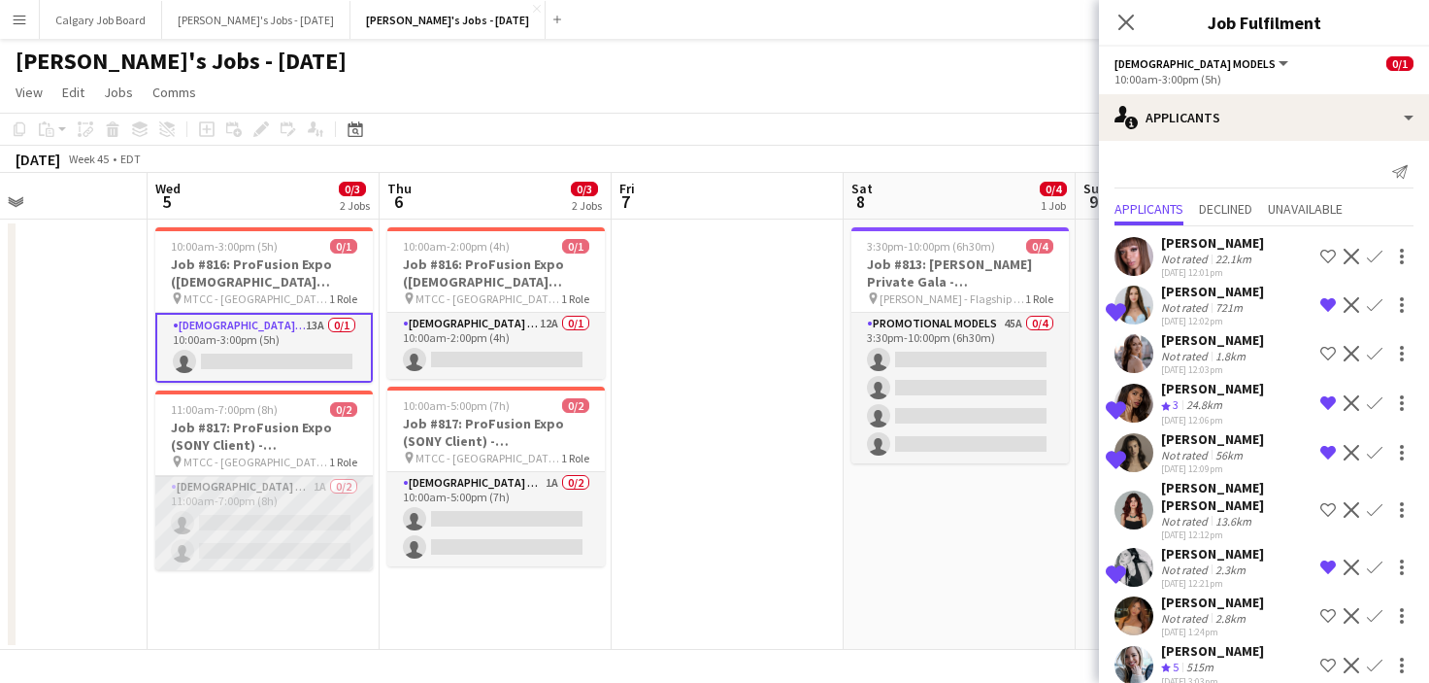
click at [333, 550] on app-card-role "Female Models 1A 0/2 11:00am-7:00pm (8h) single-neutral-actions single-neutral-…" at bounding box center [264, 523] width 218 height 94
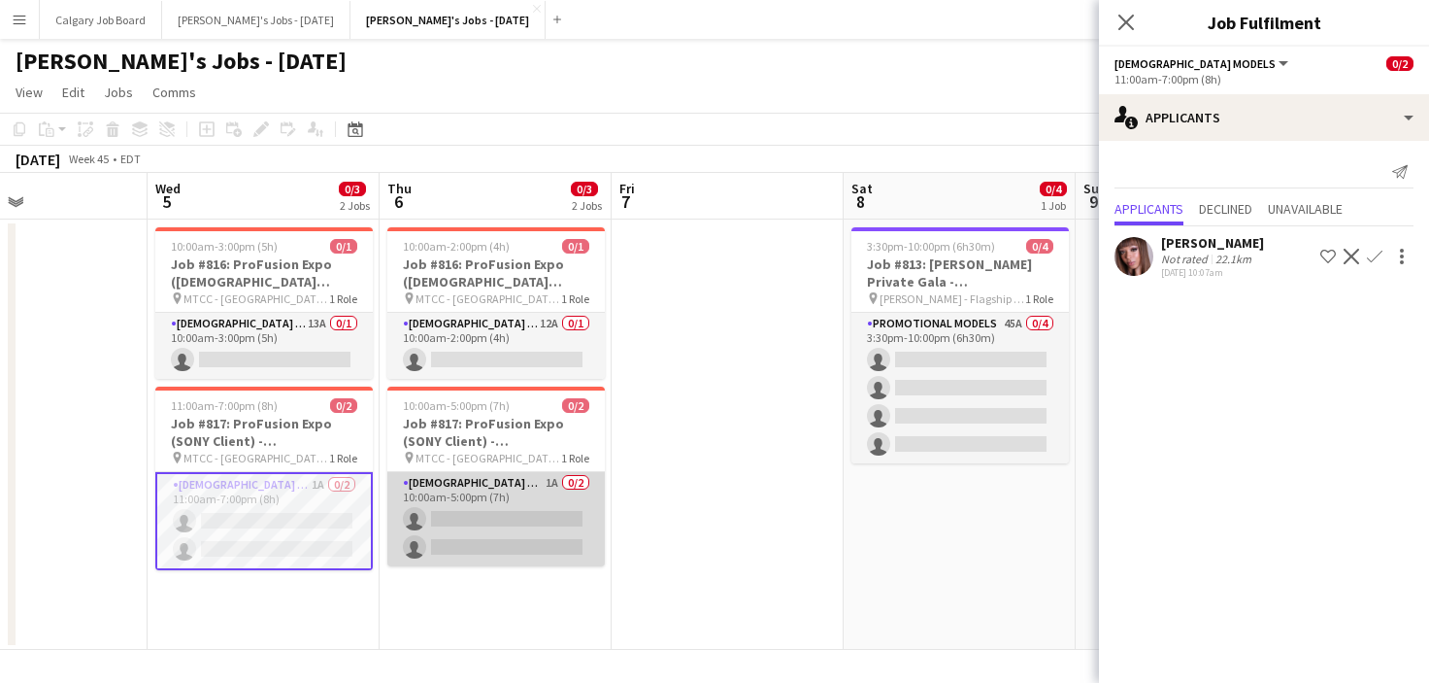
click at [473, 487] on app-card-role "Female Models 1A 0/2 10:00am-5:00pm (7h) single-neutral-actions single-neutral-…" at bounding box center [496, 519] width 218 height 94
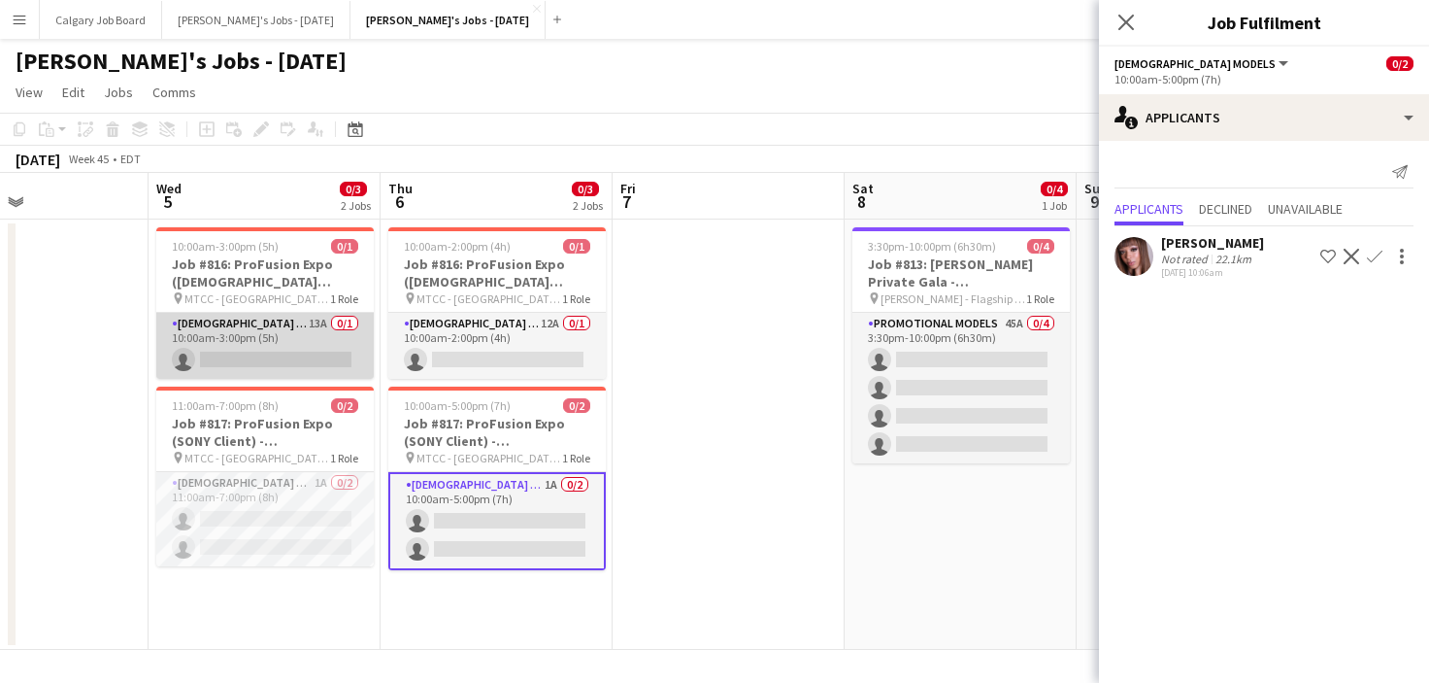
click at [300, 346] on app-card-role "Female Models 13A 0/1 10:00am-3:00pm (5h) single-neutral-actions" at bounding box center [265, 346] width 218 height 66
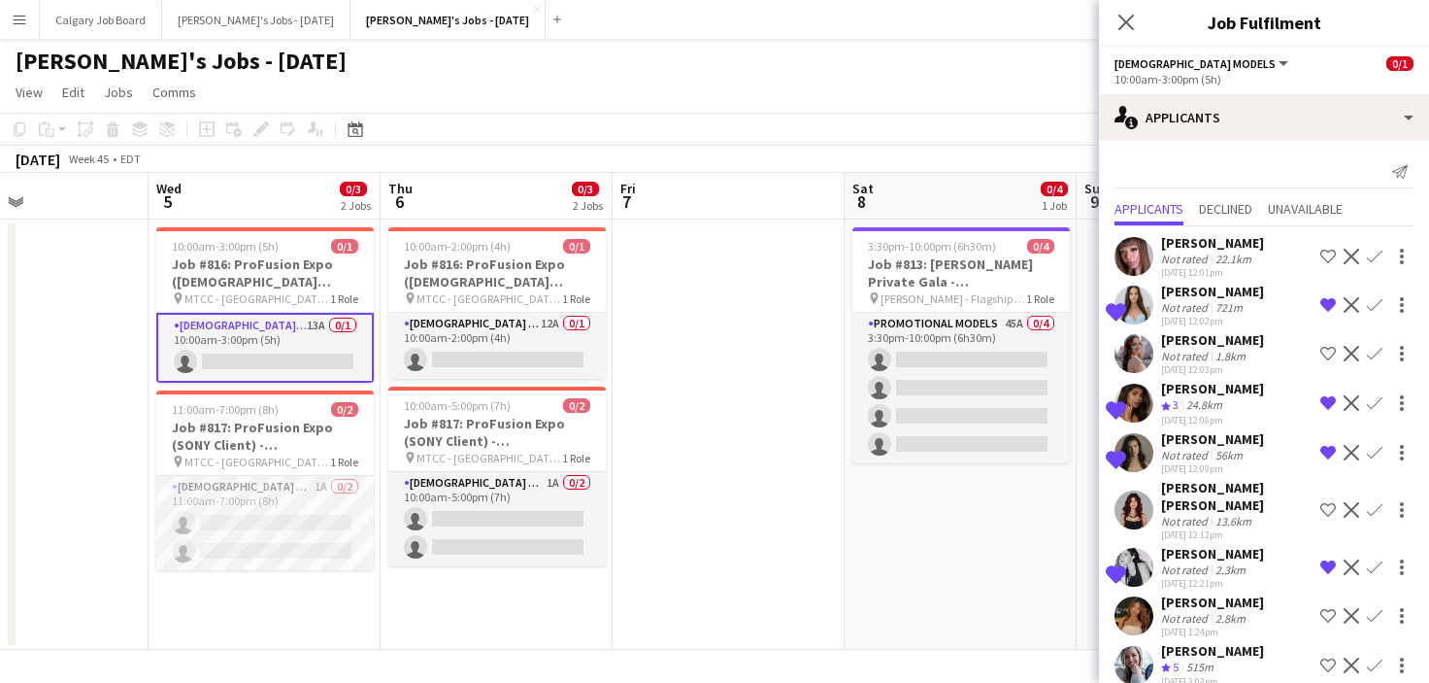
click at [753, 330] on app-date-cell at bounding box center [729, 434] width 232 height 430
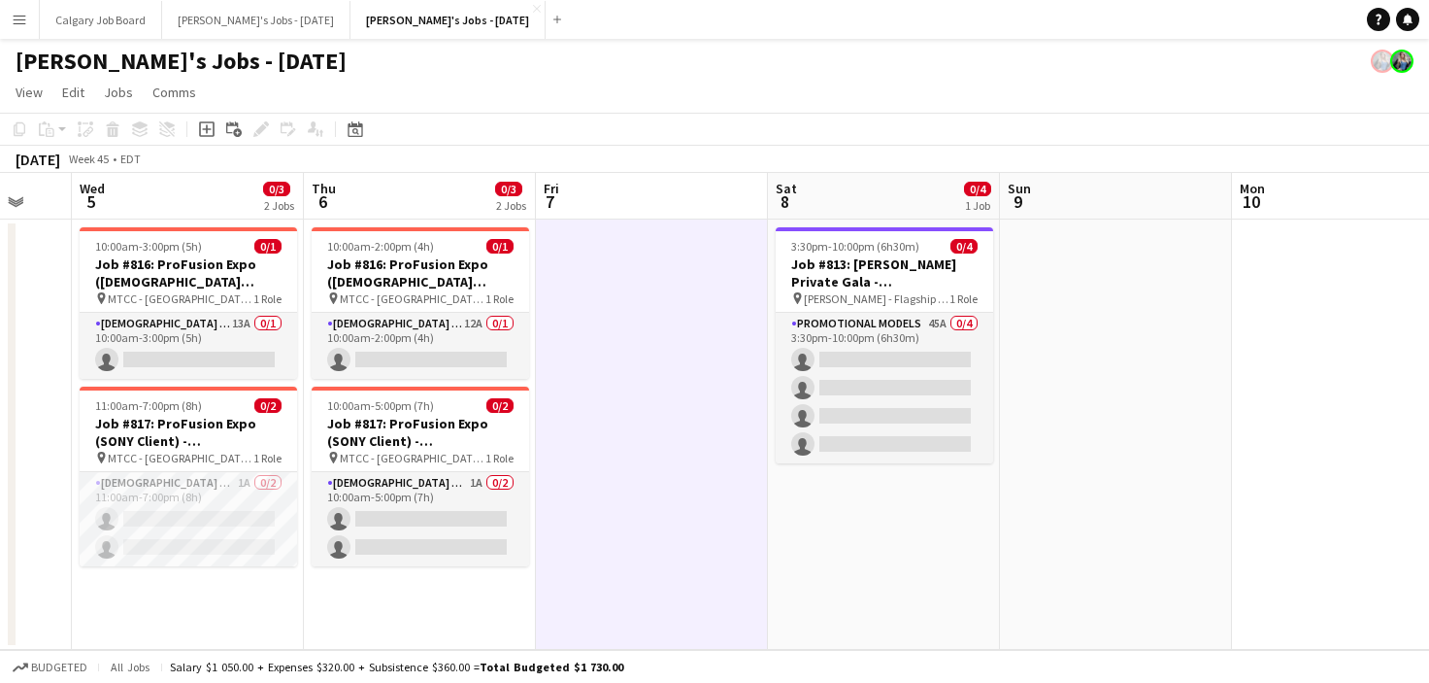
scroll to position [0, 633]
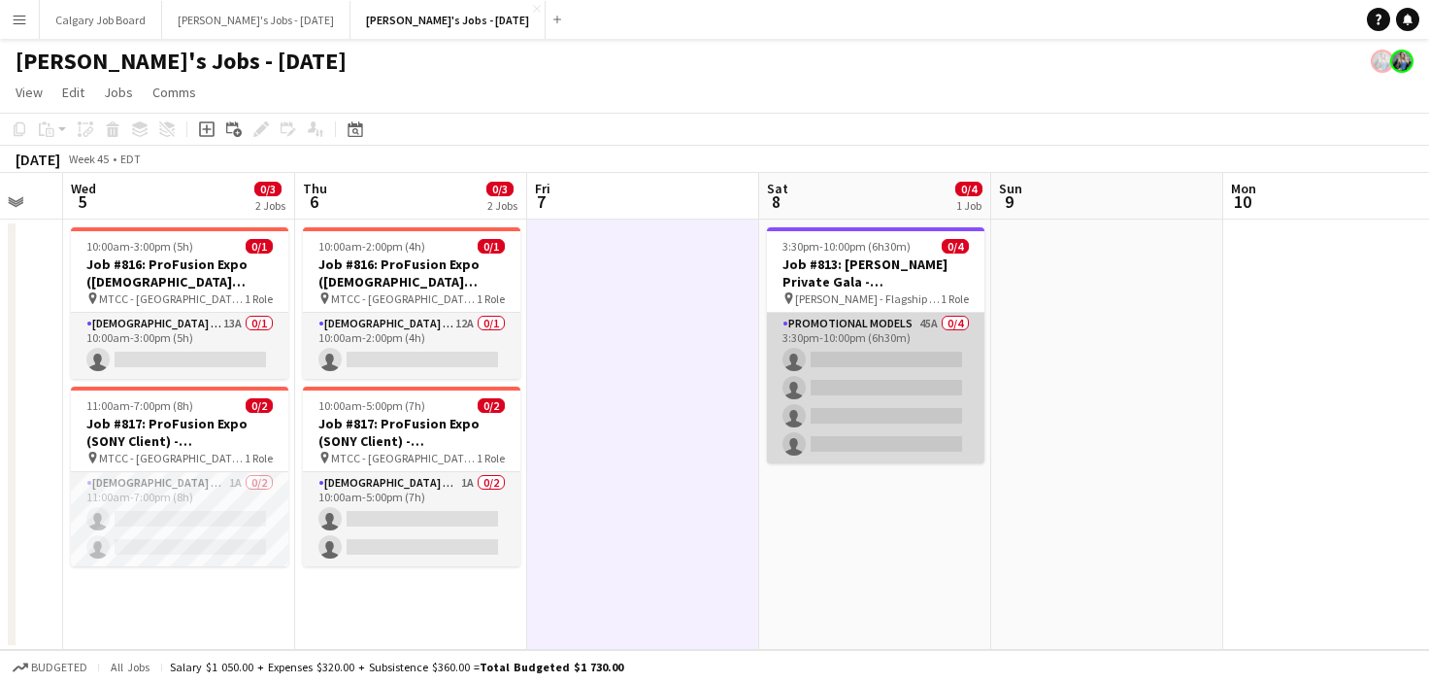
click at [869, 356] on app-card-role "Promotional Models 45A 0/4 3:30pm-10:00pm (6h30m) single-neutral-actions single…" at bounding box center [876, 388] width 218 height 151
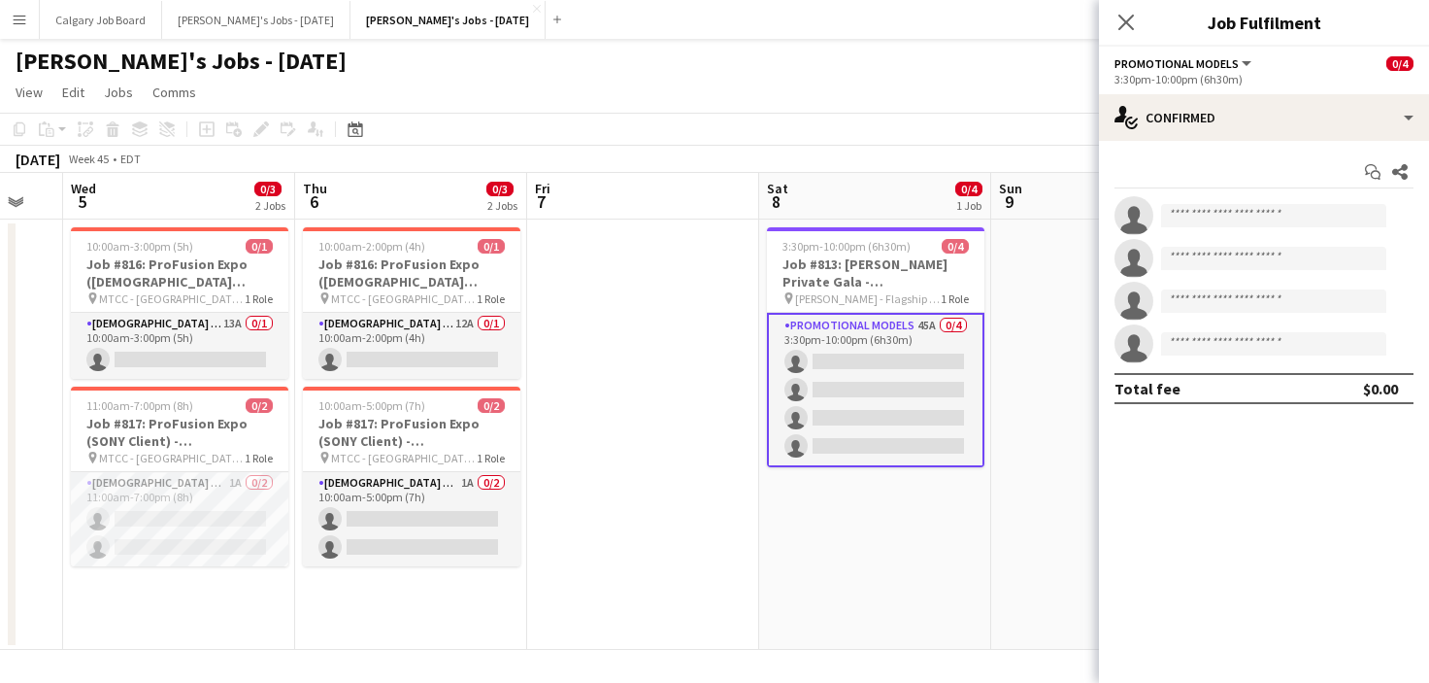
click at [1028, 113] on app-toolbar "Copy Paste Paste Command V Paste with crew Command Shift V Paste linked Job [GE…" at bounding box center [714, 129] width 1429 height 33
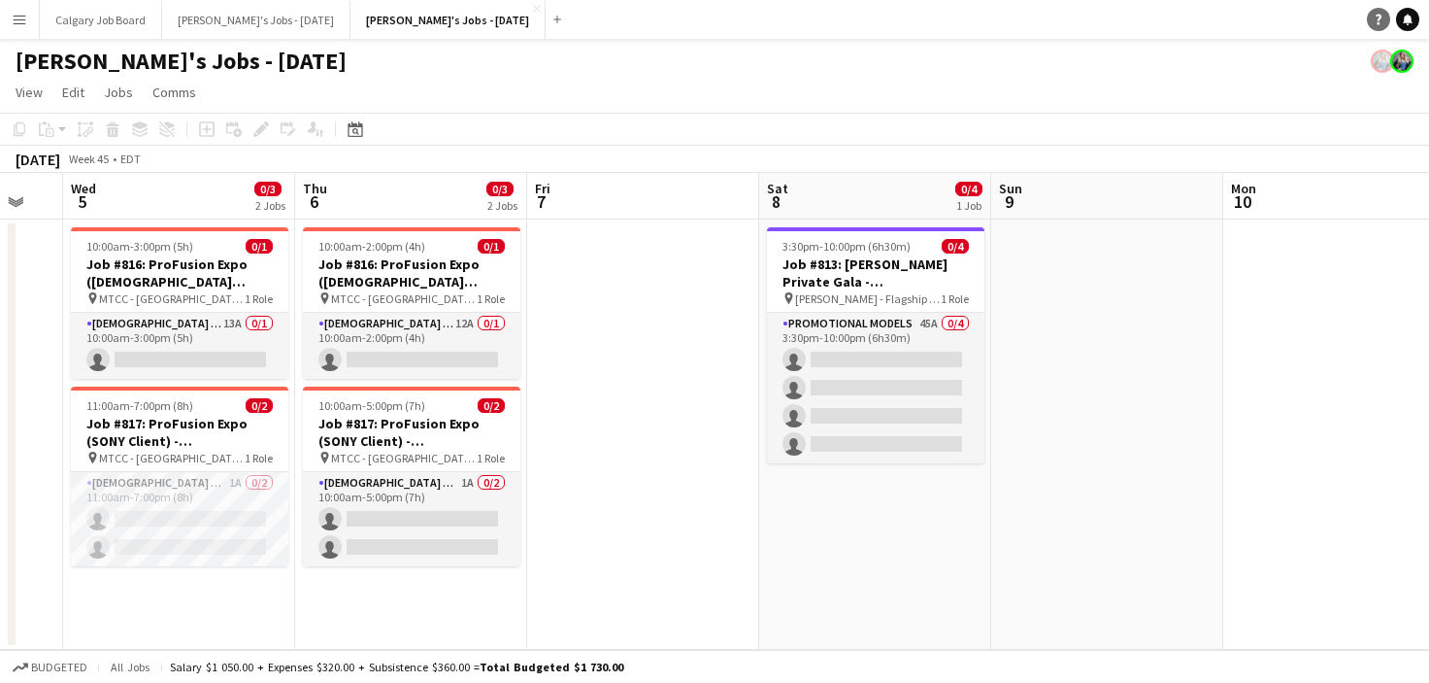
click at [1369, 18] on link "Help" at bounding box center [1378, 19] width 23 height 23
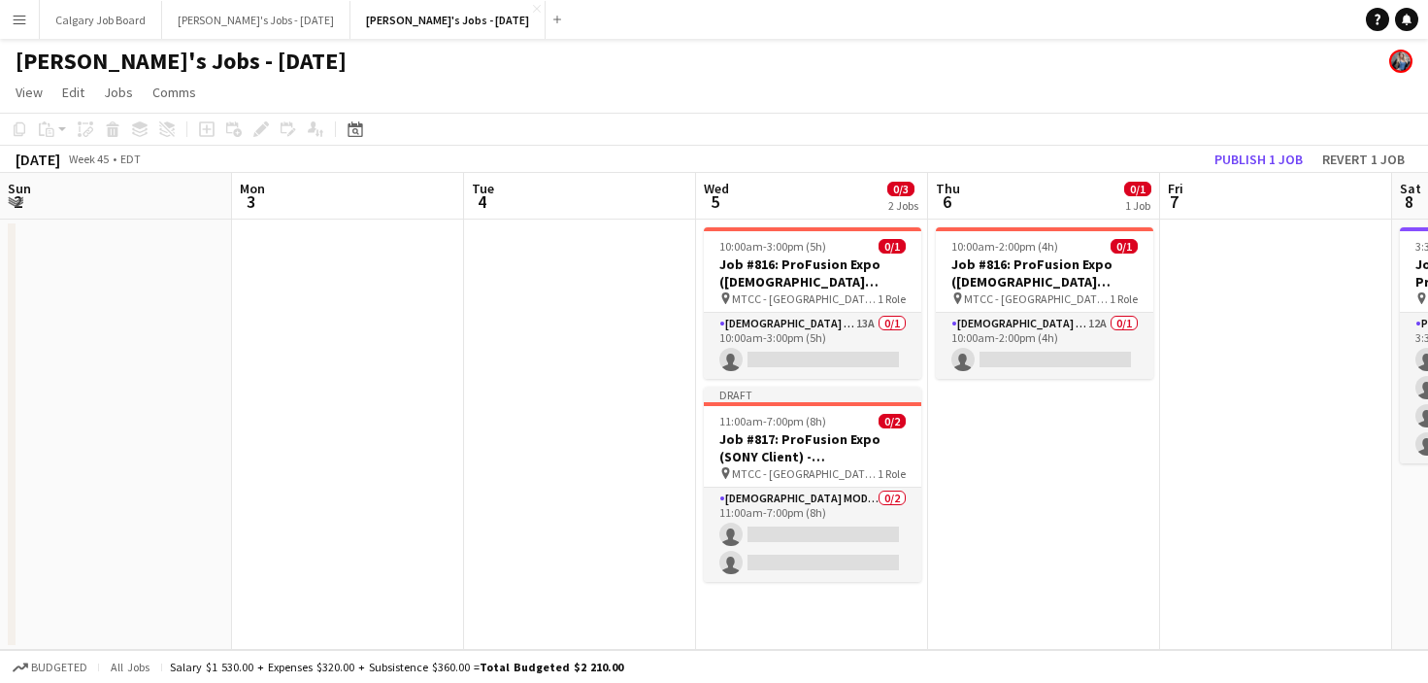
scroll to position [0, 468]
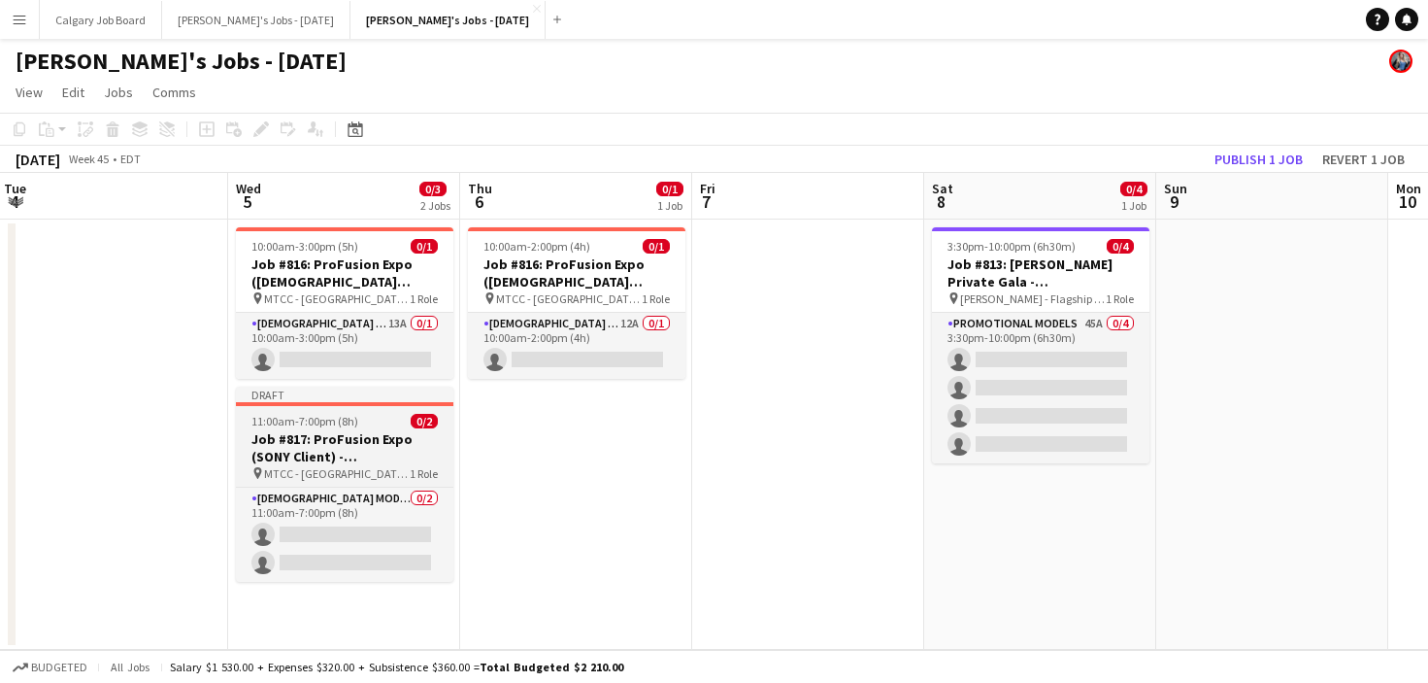
click at [350, 433] on h3 "Job #817: ProFusion Expo (SONY Client) - [GEOGRAPHIC_DATA]" at bounding box center [345, 447] width 218 height 35
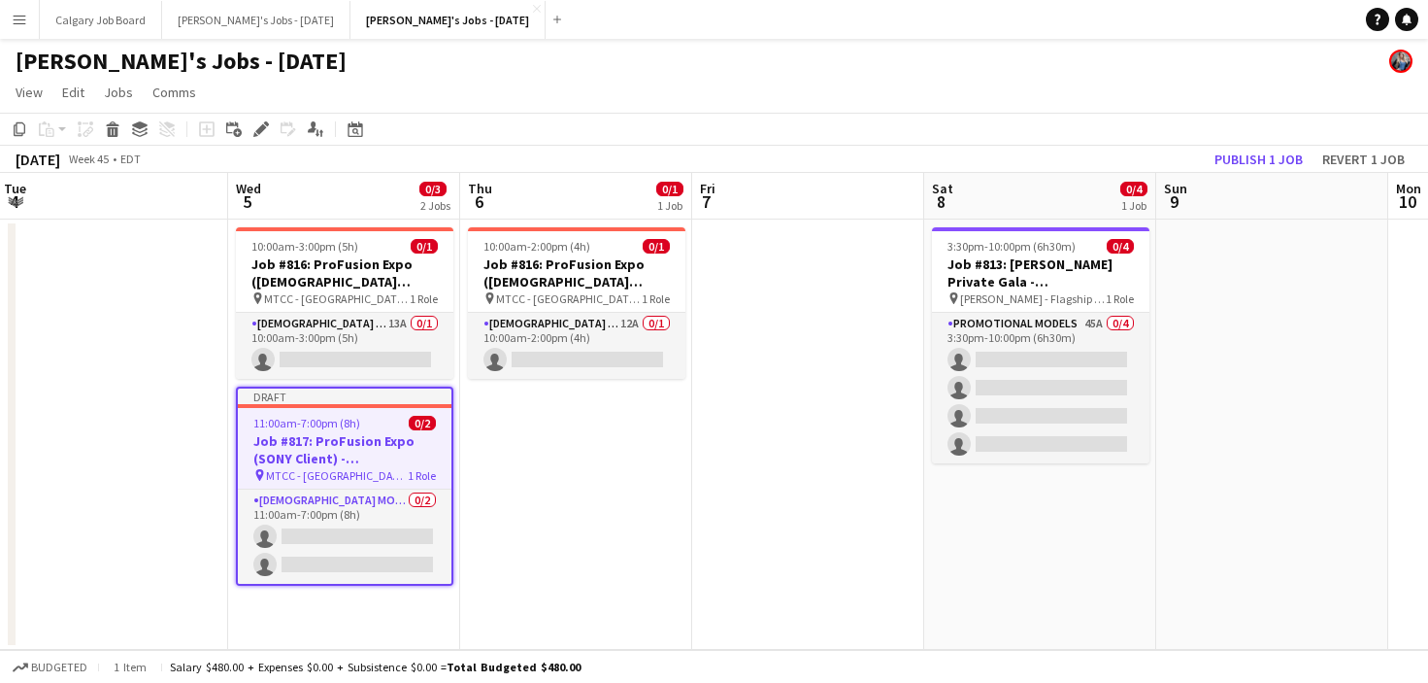
click at [522, 452] on app-date-cell "10:00am-2:00pm (4h) 0/1 Job #816: ProFusion Expo (GODOX Client) - TORONTO pin M…" at bounding box center [576, 434] width 232 height 430
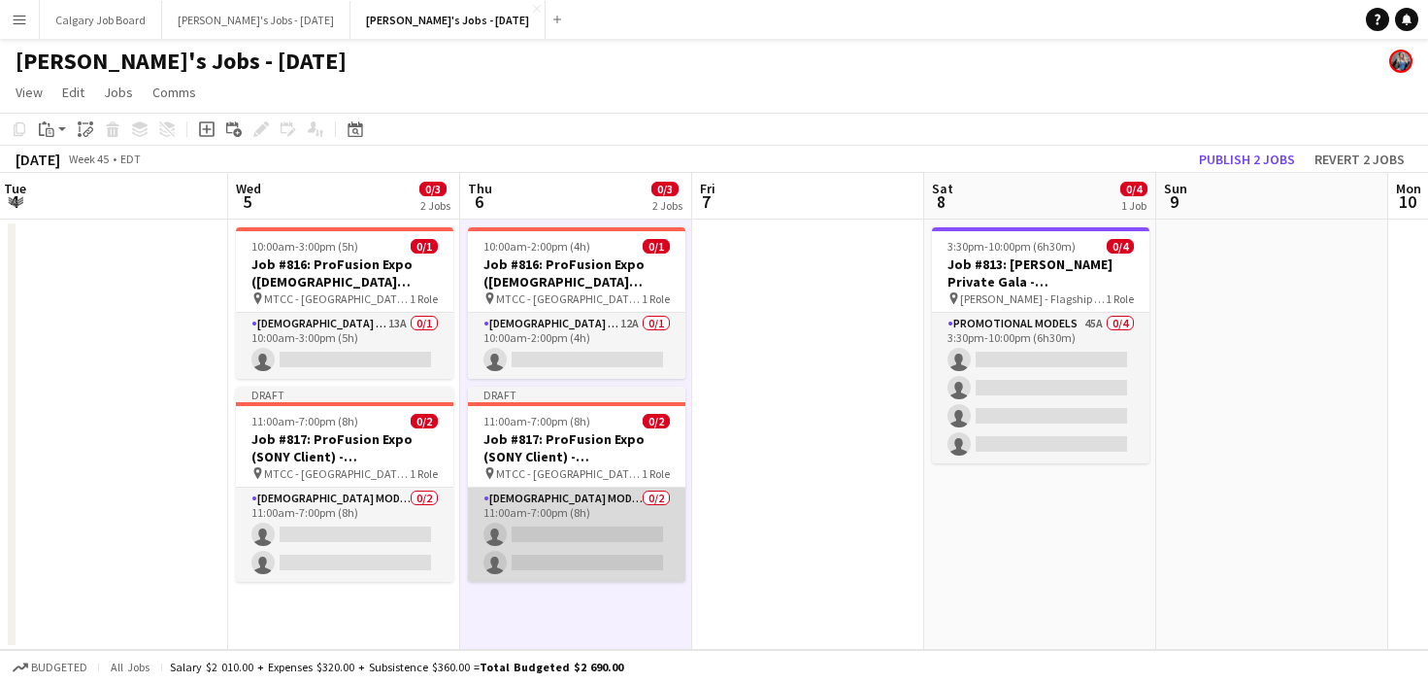
click at [649, 552] on app-card-role "Female Models 0/2 11:00am-7:00pm (8h) single-neutral-actions single-neutral-act…" at bounding box center [577, 534] width 218 height 94
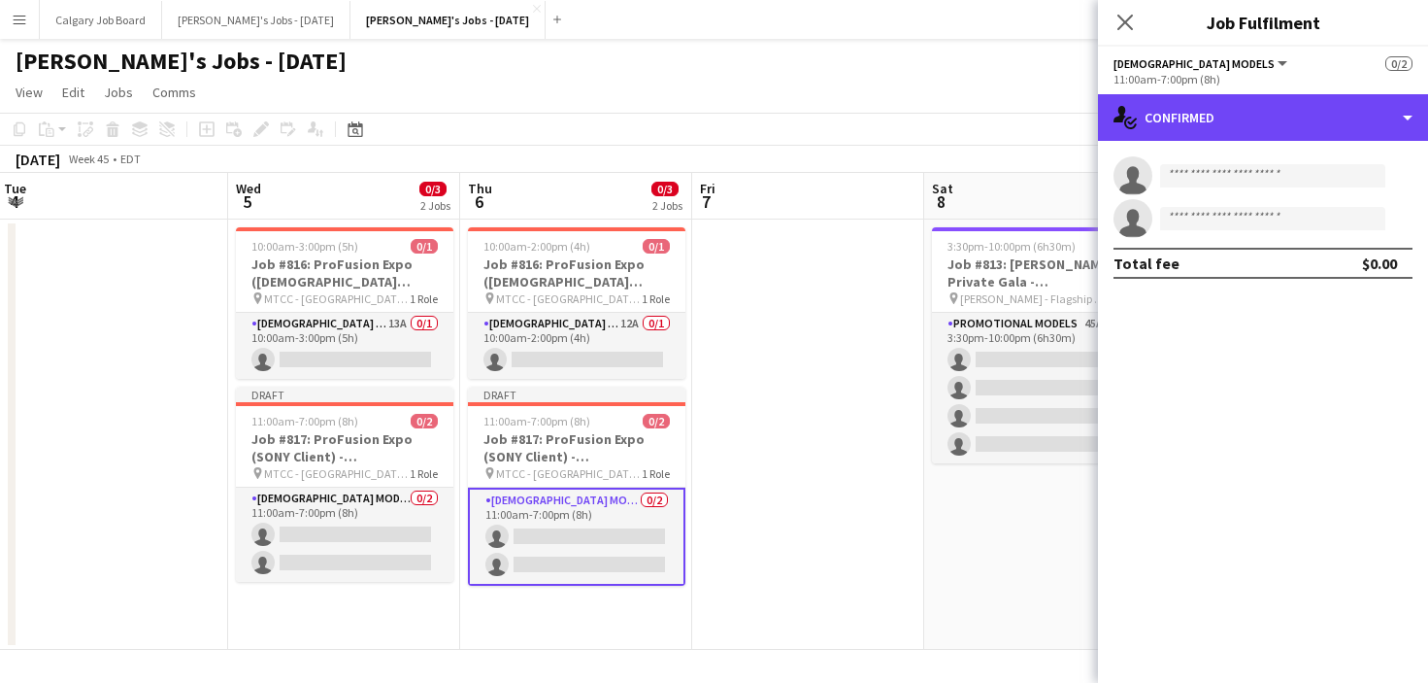
drag, startPoint x: 1188, startPoint y: 121, endPoint x: 1281, endPoint y: 367, distance: 262.8
click at [1189, 121] on div "single-neutral-actions-check-2 Confirmed" at bounding box center [1263, 117] width 330 height 47
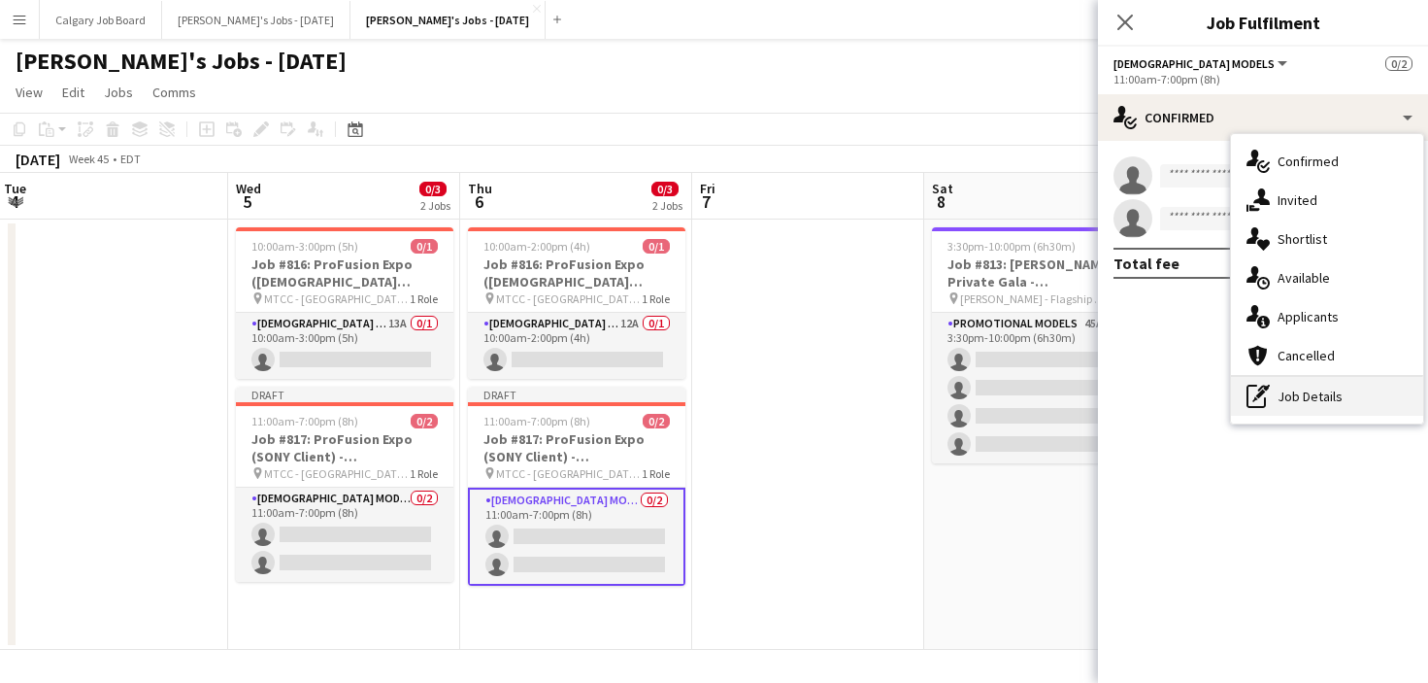
click at [1287, 384] on div "pen-write Job Details" at bounding box center [1327, 396] width 192 height 39
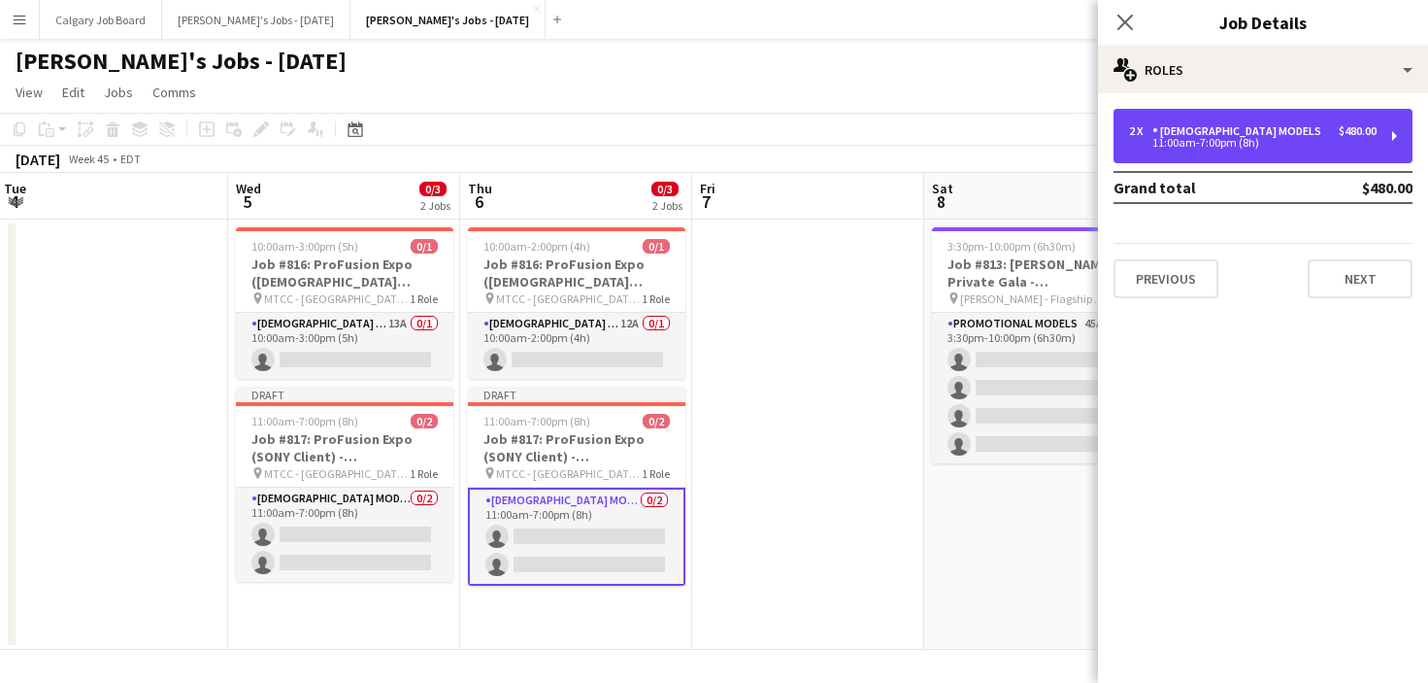
drag, startPoint x: 1222, startPoint y: 134, endPoint x: 986, endPoint y: 163, distance: 237.8
click at [1222, 134] on div "[DEMOGRAPHIC_DATA] Models" at bounding box center [1241, 131] width 177 height 14
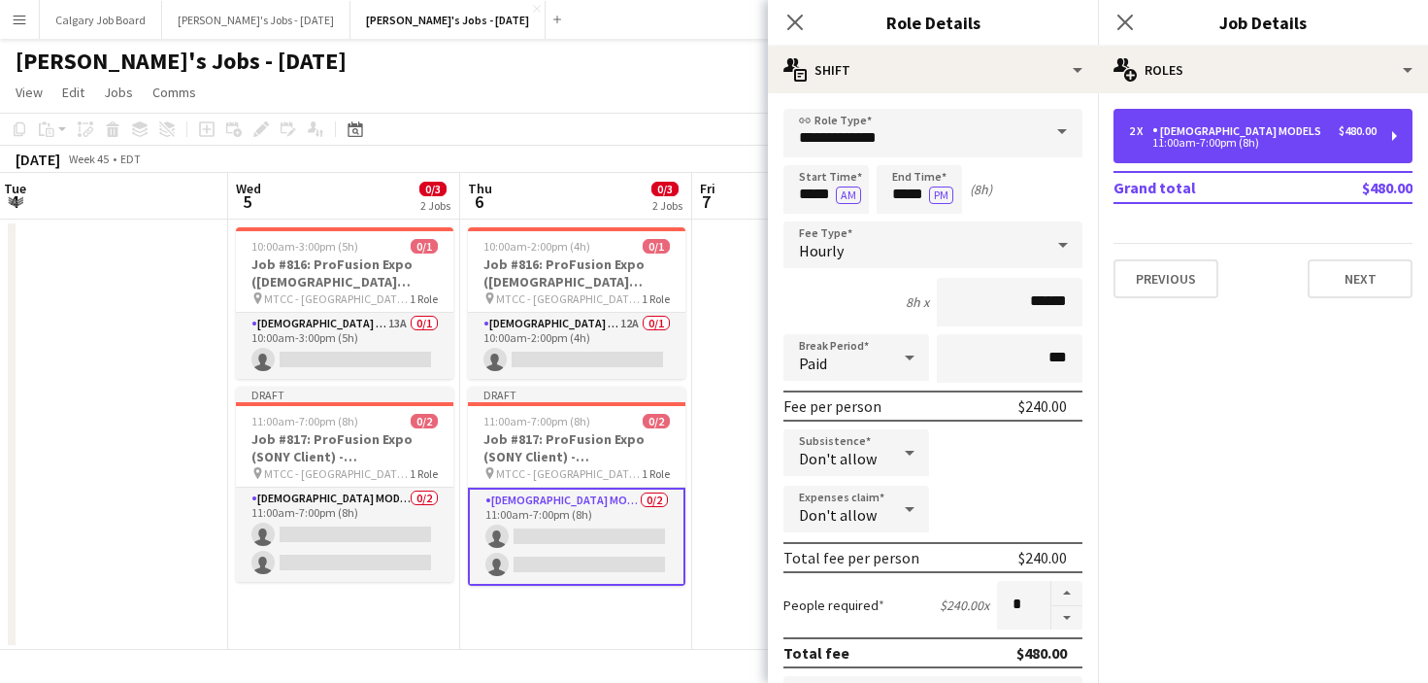
scroll to position [0, 0]
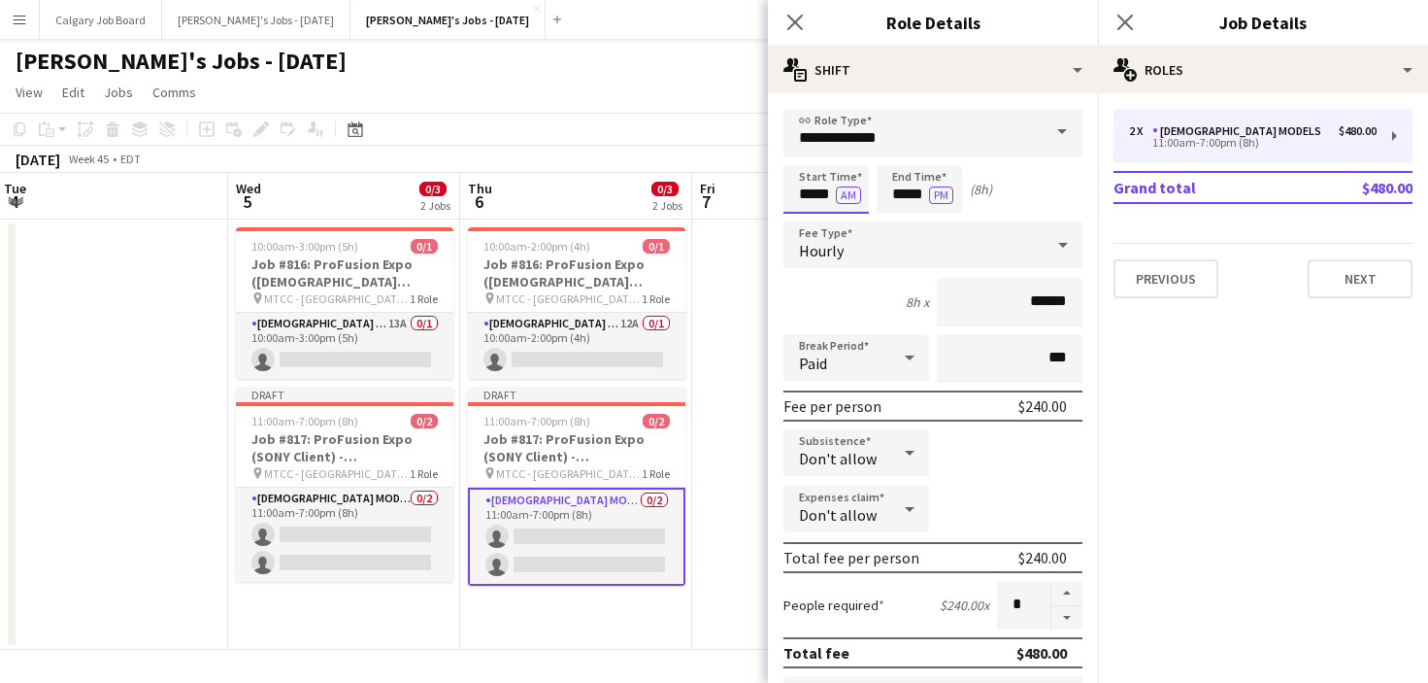
click at [814, 198] on input "*****" at bounding box center [826, 189] width 85 height 49
type input "*****"
click at [907, 196] on input "*****" at bounding box center [919, 189] width 85 height 49
type input "*****"
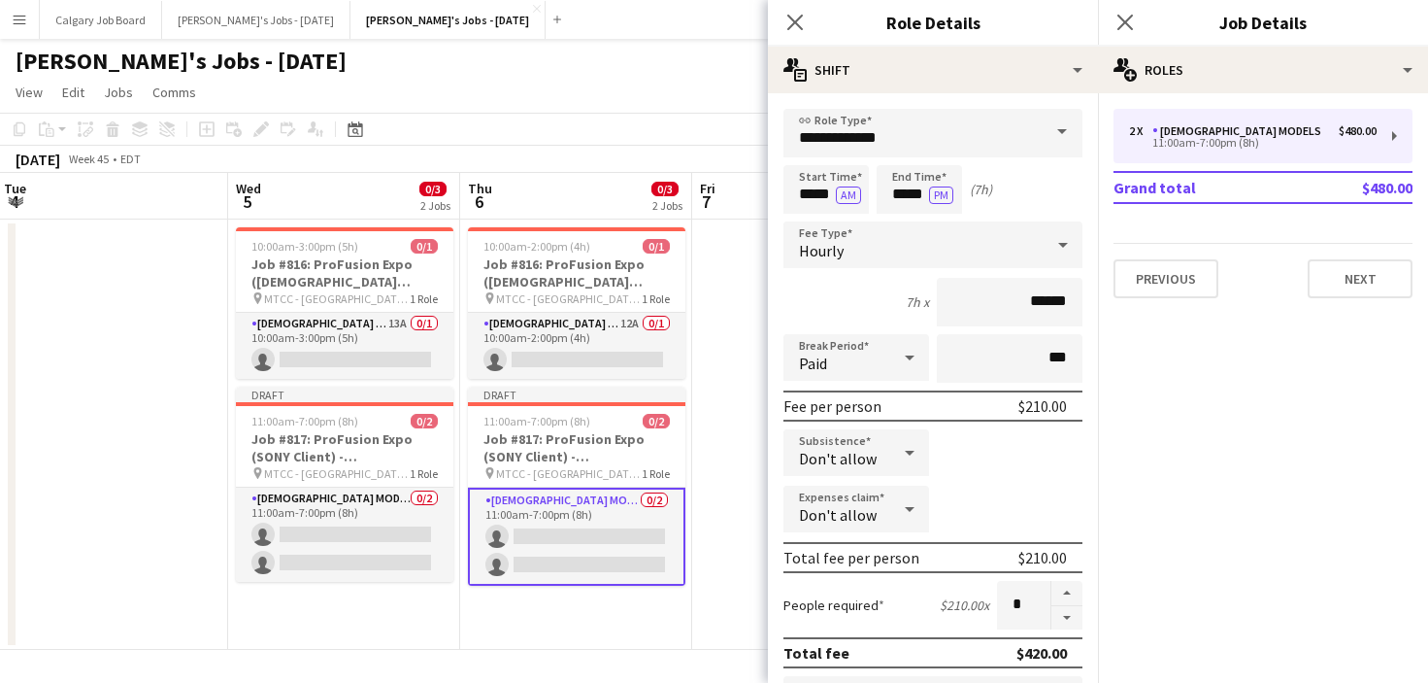
click at [679, 143] on app-toolbar "Copy Paste Paste Command V Paste with crew Command Shift V Paste linked Job [GE…" at bounding box center [714, 129] width 1428 height 33
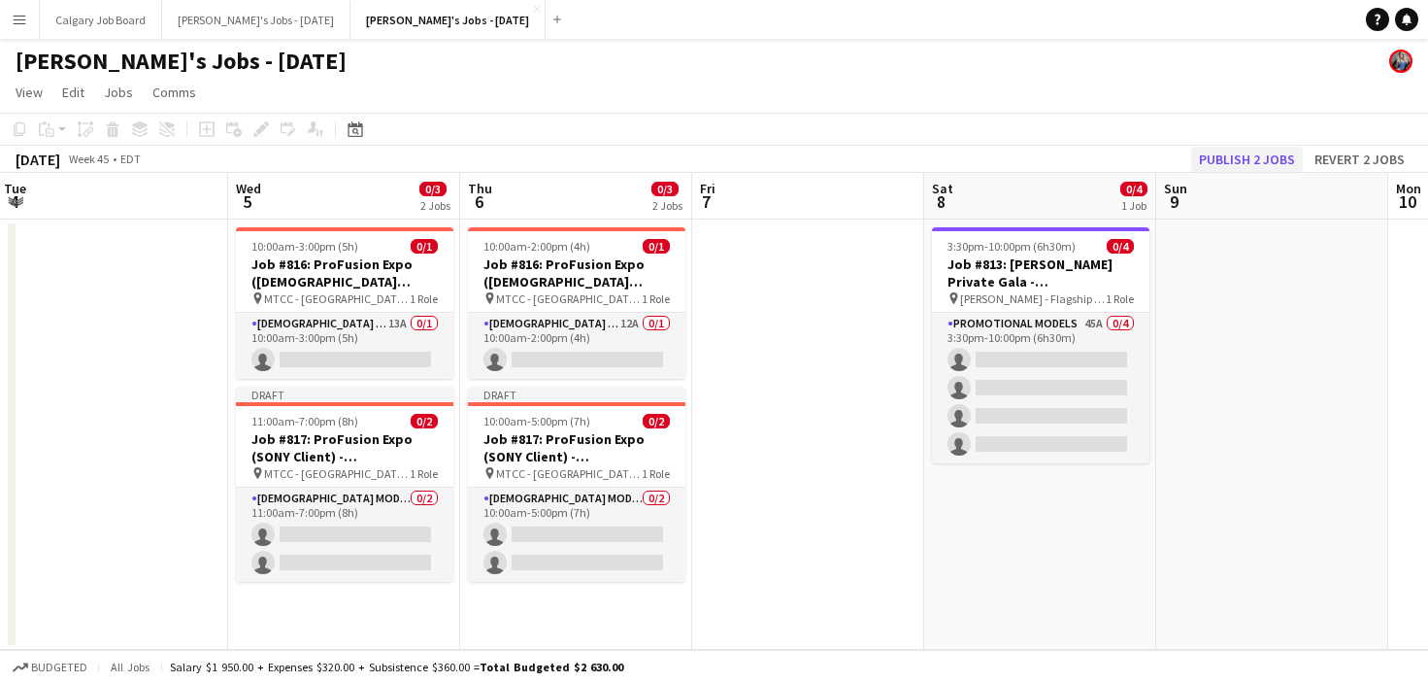
click at [1247, 148] on button "Publish 2 jobs" at bounding box center [1248, 159] width 112 height 25
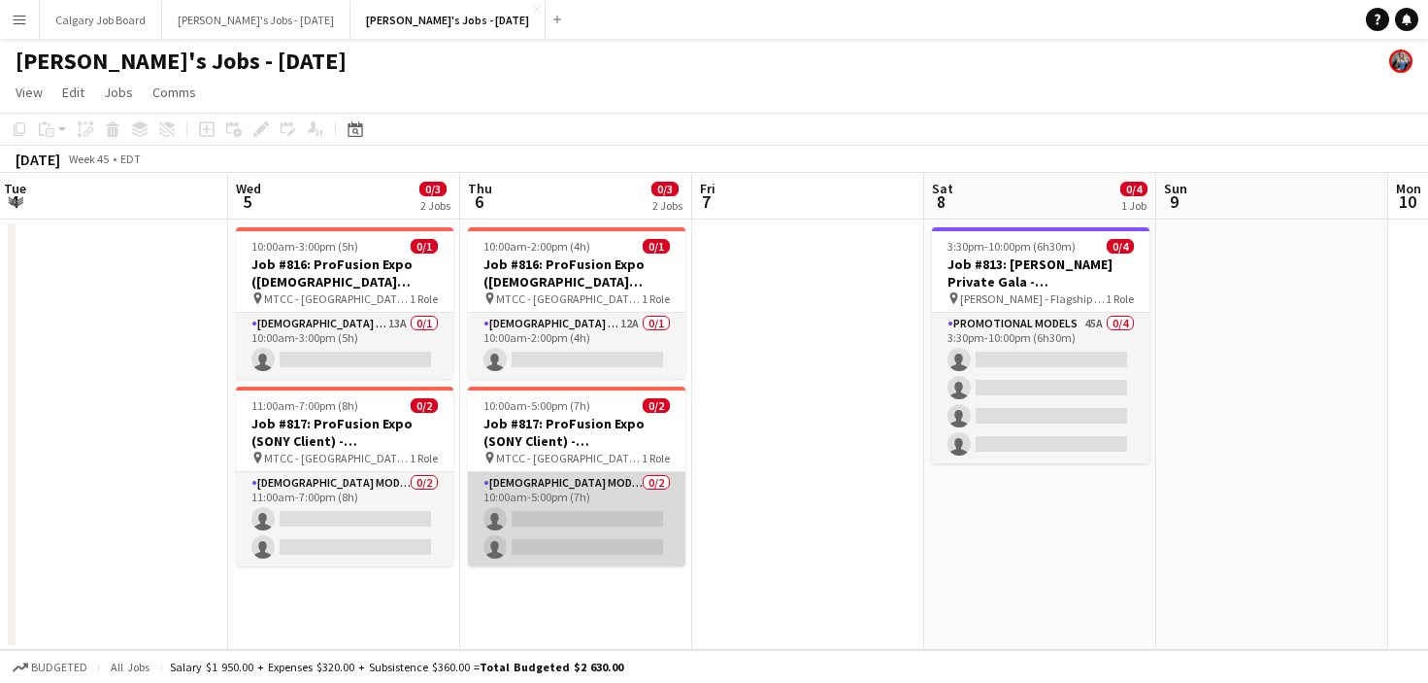
click at [624, 505] on app-card-role "Female Models 0/2 10:00am-5:00pm (7h) single-neutral-actions single-neutral-act…" at bounding box center [577, 519] width 218 height 94
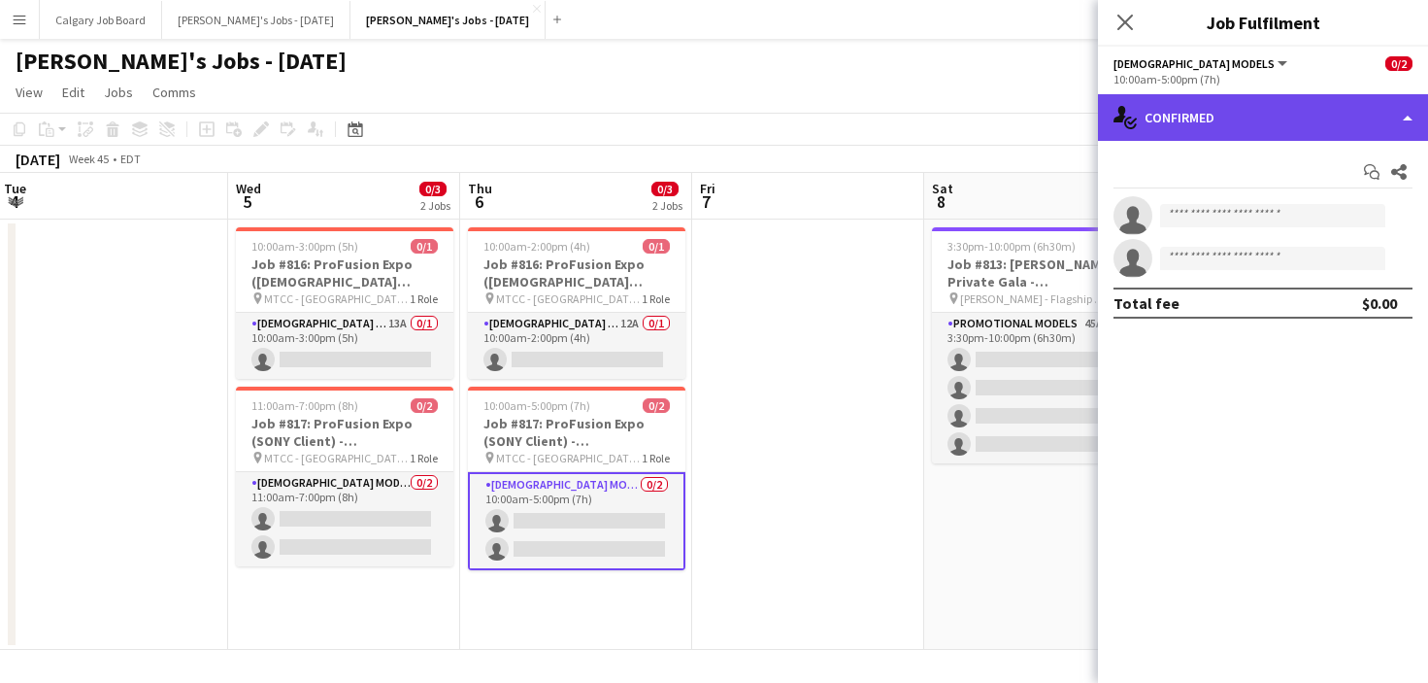
click at [1252, 129] on div "single-neutral-actions-check-2 Confirmed" at bounding box center [1263, 117] width 330 height 47
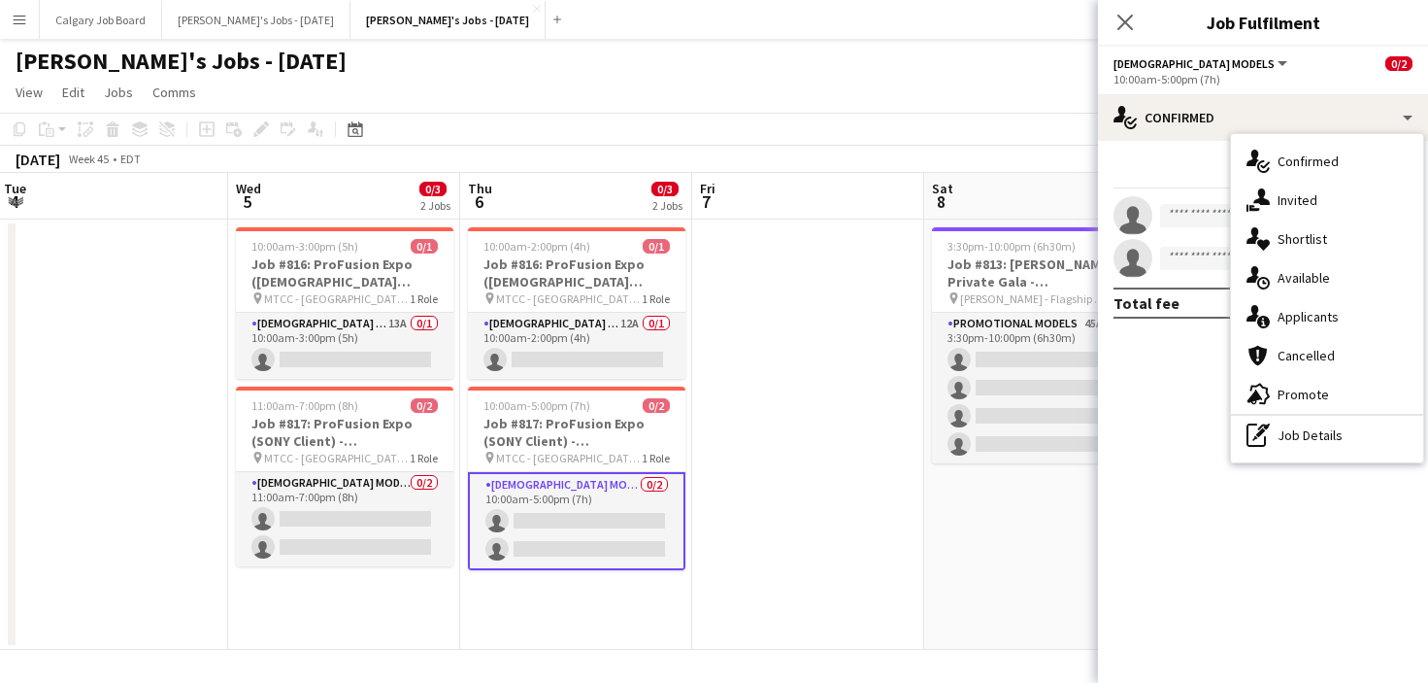
drag, startPoint x: 674, startPoint y: 403, endPoint x: 687, endPoint y: 398, distance: 13.5
click at [674, 403] on div "10:00am-5:00pm (7h) 0/2" at bounding box center [577, 405] width 218 height 15
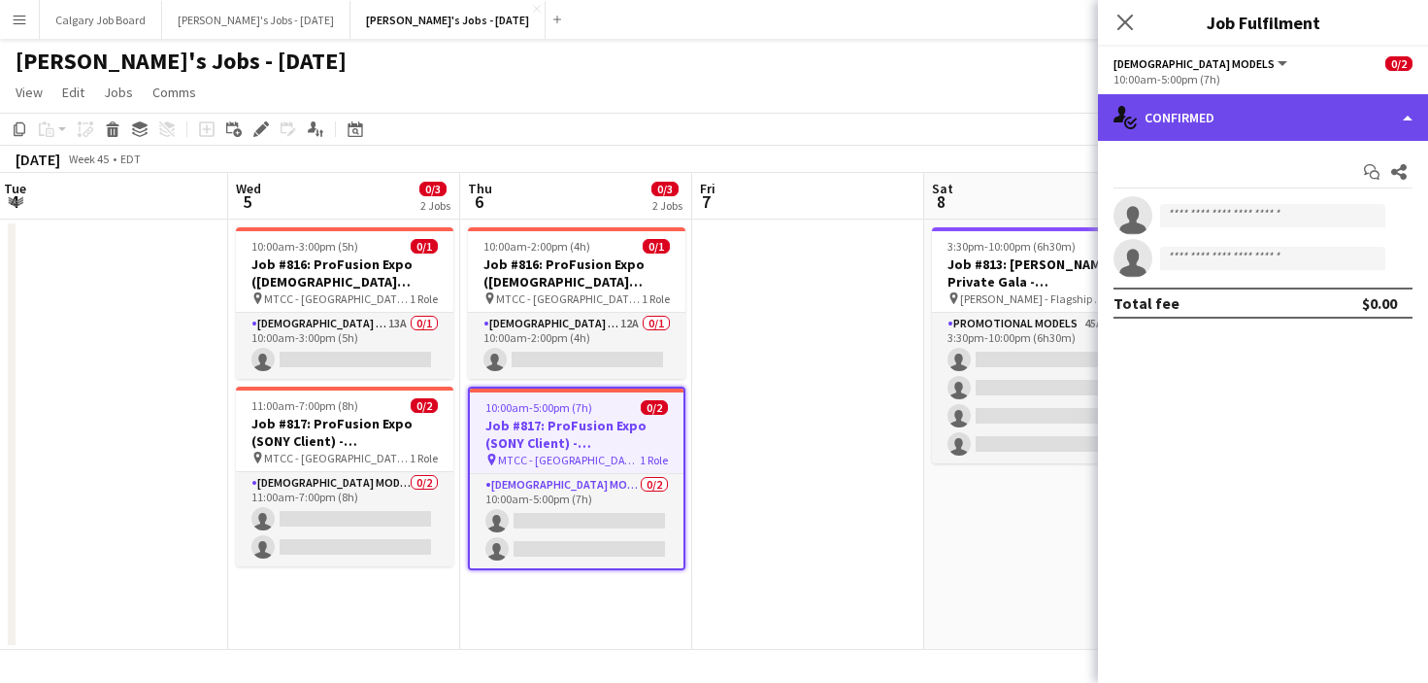
drag, startPoint x: 1180, startPoint y: 116, endPoint x: 1195, endPoint y: 140, distance: 28.8
click at [1181, 116] on div "single-neutral-actions-check-2 Confirmed" at bounding box center [1263, 117] width 330 height 47
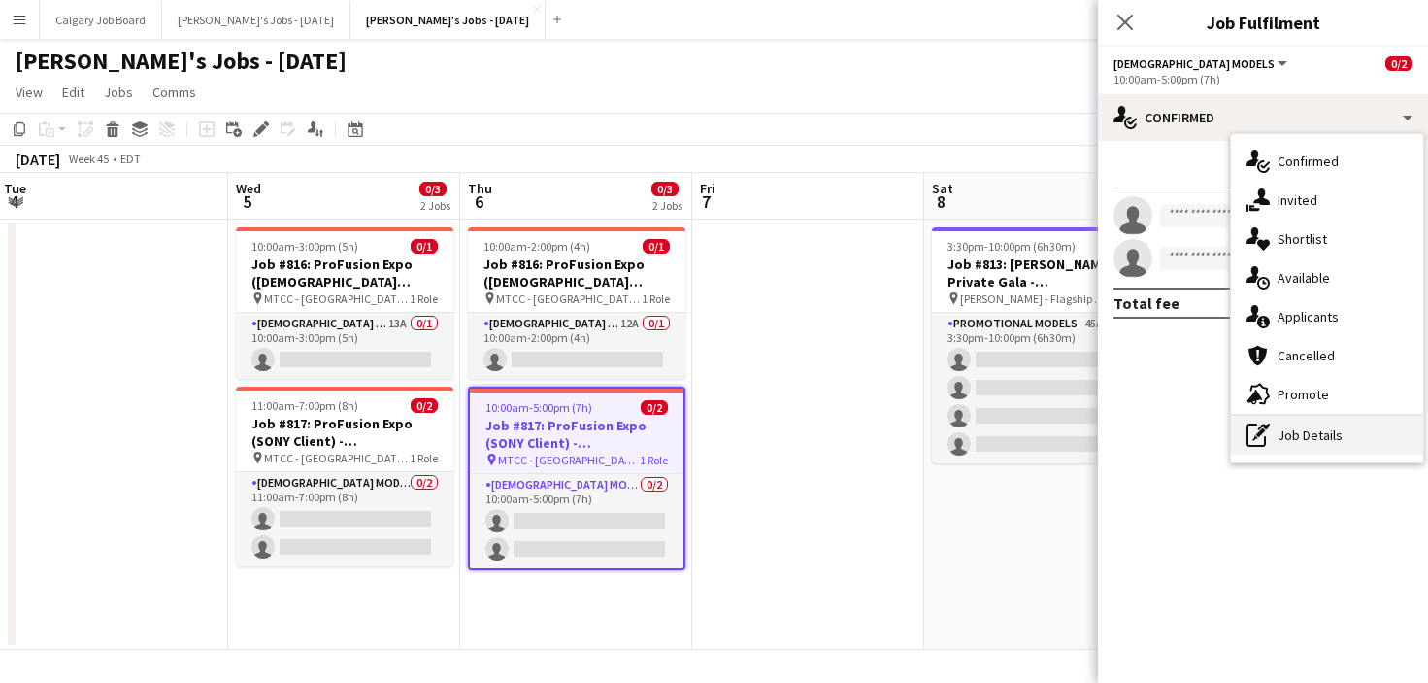
click at [1302, 425] on div "pen-write Job Details" at bounding box center [1327, 435] width 192 height 39
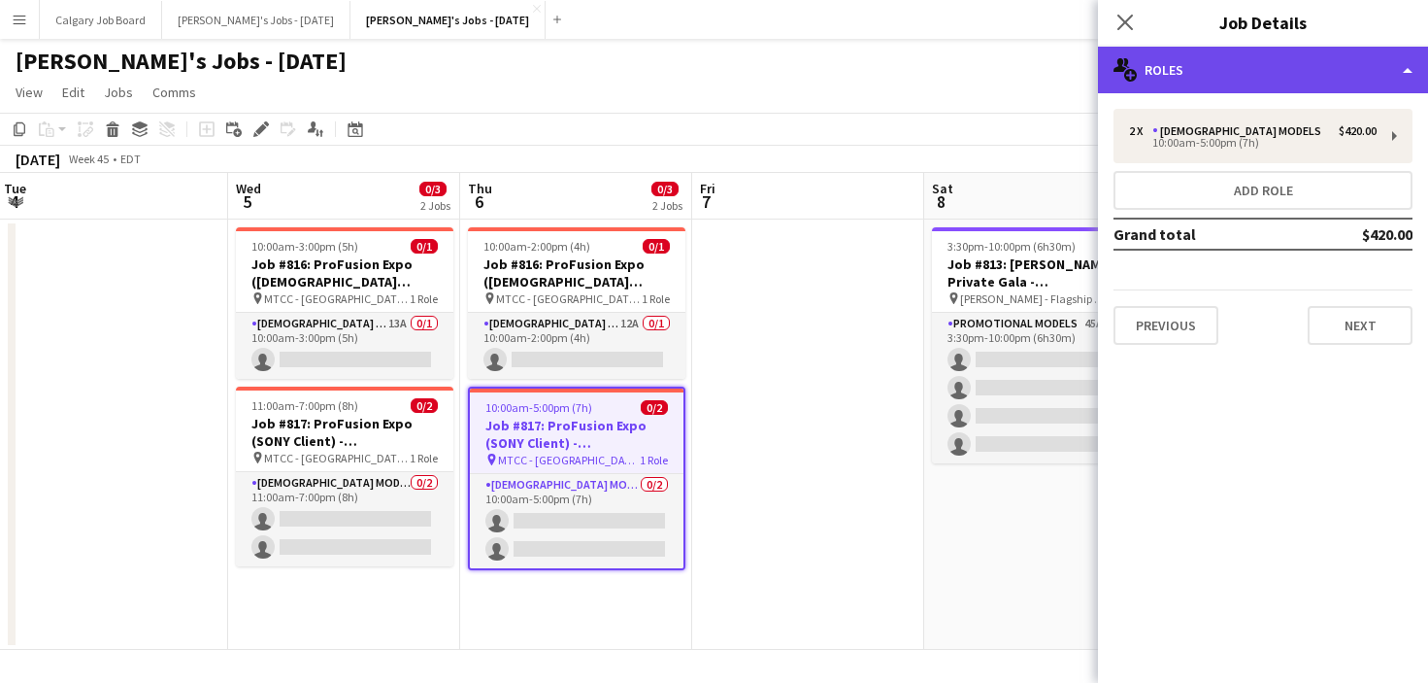
click at [1333, 86] on div "multiple-users-add Roles" at bounding box center [1263, 70] width 330 height 47
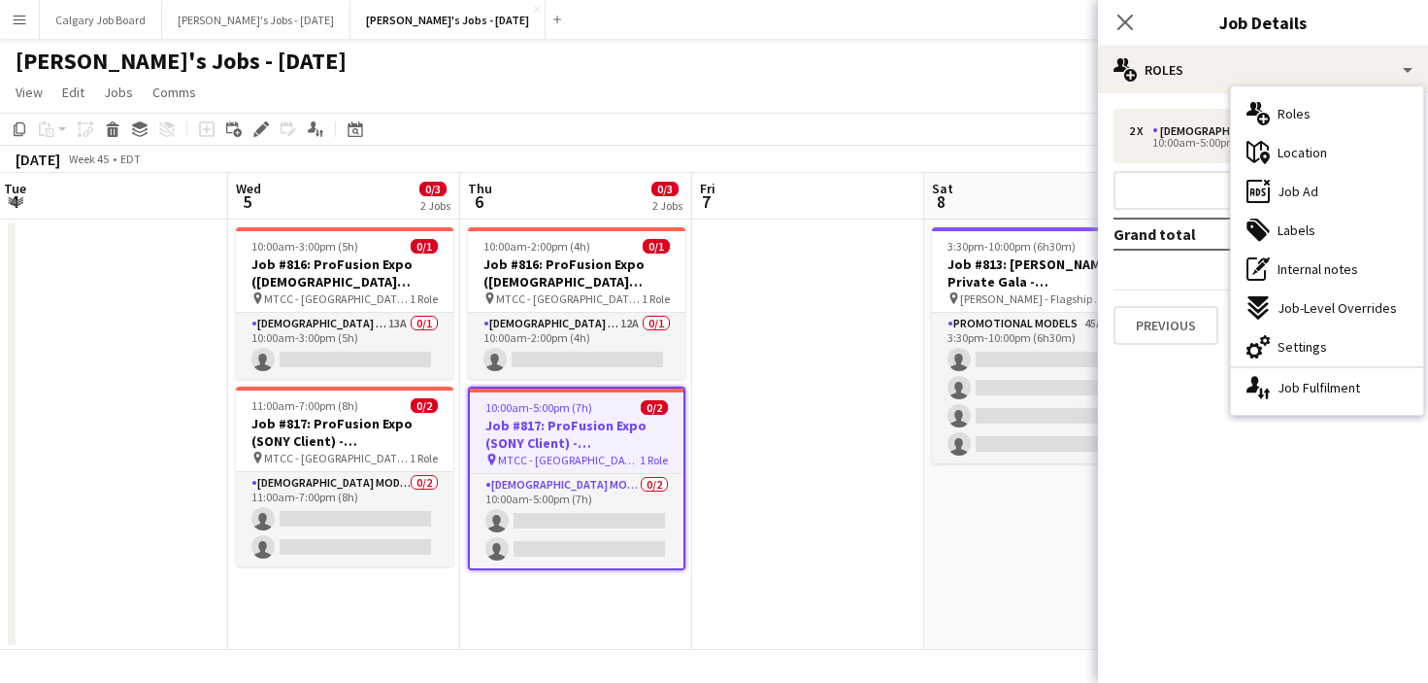
drag, startPoint x: 1319, startPoint y: 339, endPoint x: 1333, endPoint y: 305, distance: 37.0
click at [1320, 338] on span "Settings" at bounding box center [1303, 346] width 50 height 17
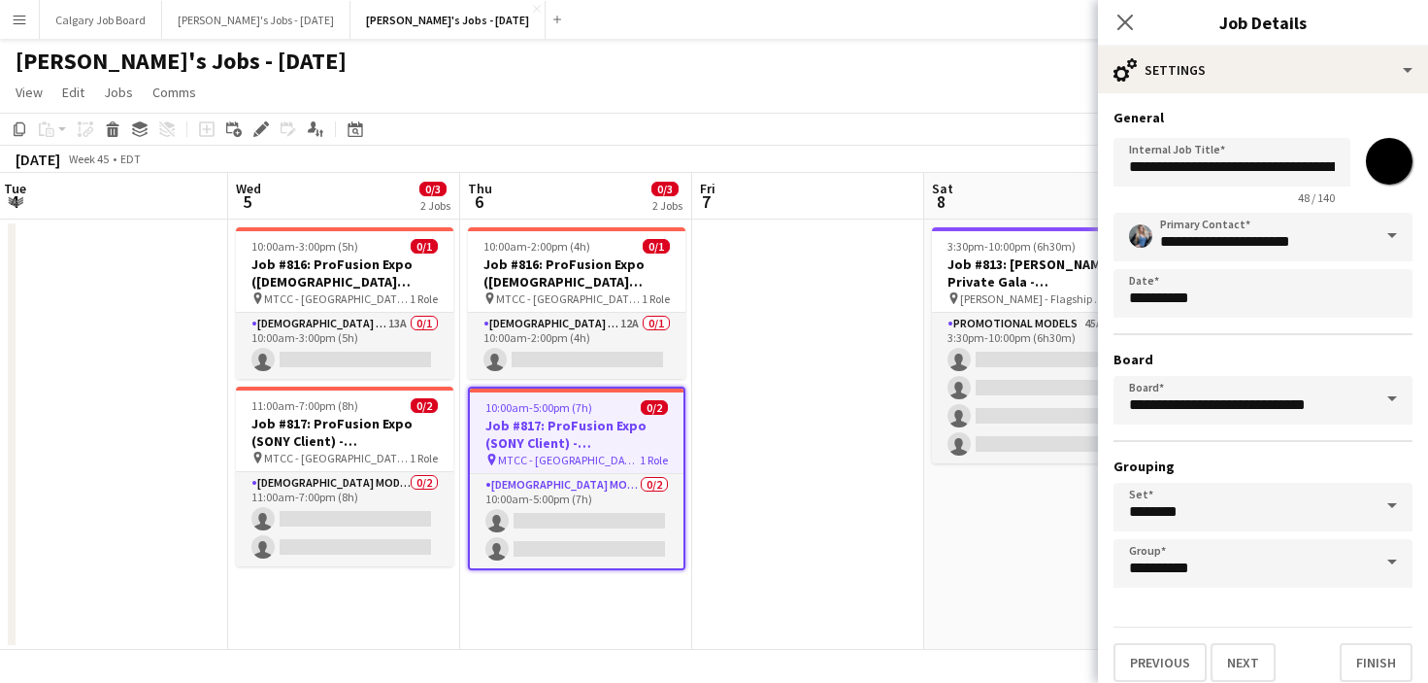
click at [1387, 161] on input "*******" at bounding box center [1390, 161] width 70 height 70
click at [1386, 184] on input "*******" at bounding box center [1390, 161] width 70 height 70
click at [1076, 138] on app-toolbar "Copy Paste Paste Command V Paste with crew Command Shift V Paste linked Job [GE…" at bounding box center [714, 129] width 1428 height 33
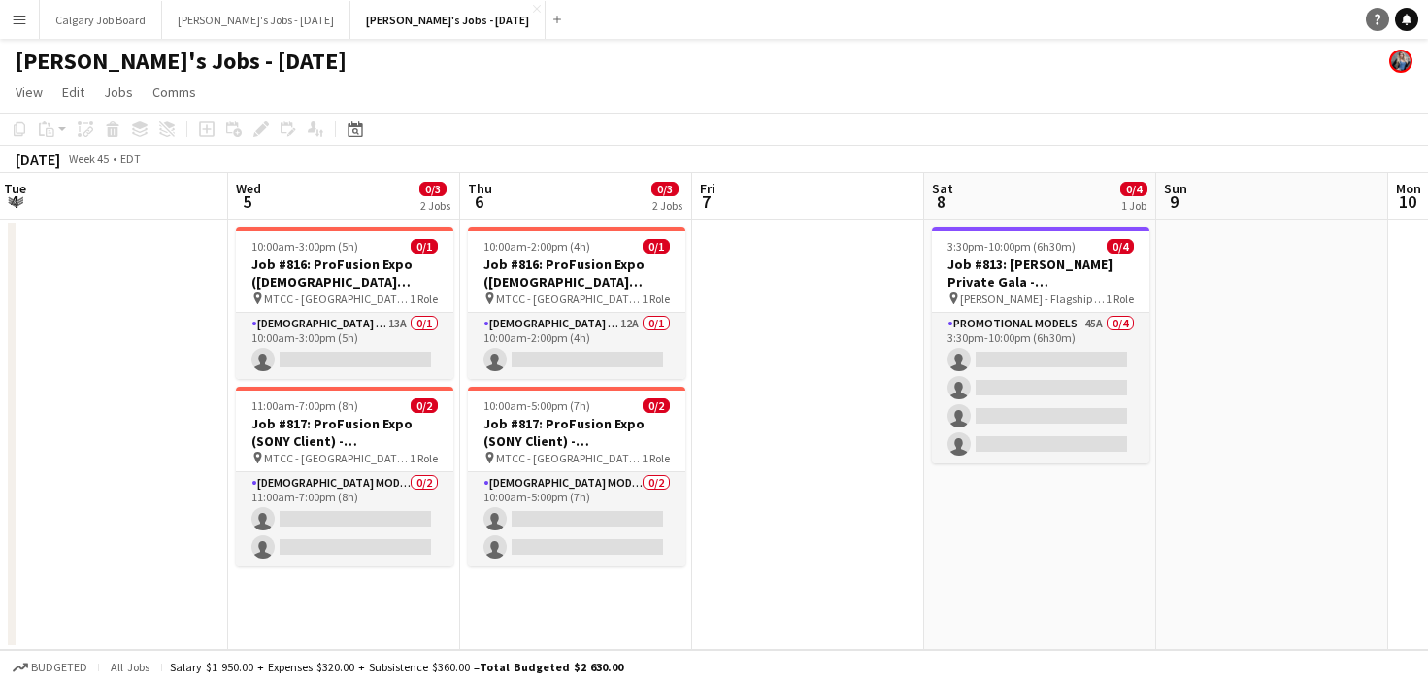
click at [1371, 26] on link "Help" at bounding box center [1377, 19] width 23 height 23
click at [849, 560] on app-date-cell at bounding box center [808, 434] width 232 height 430
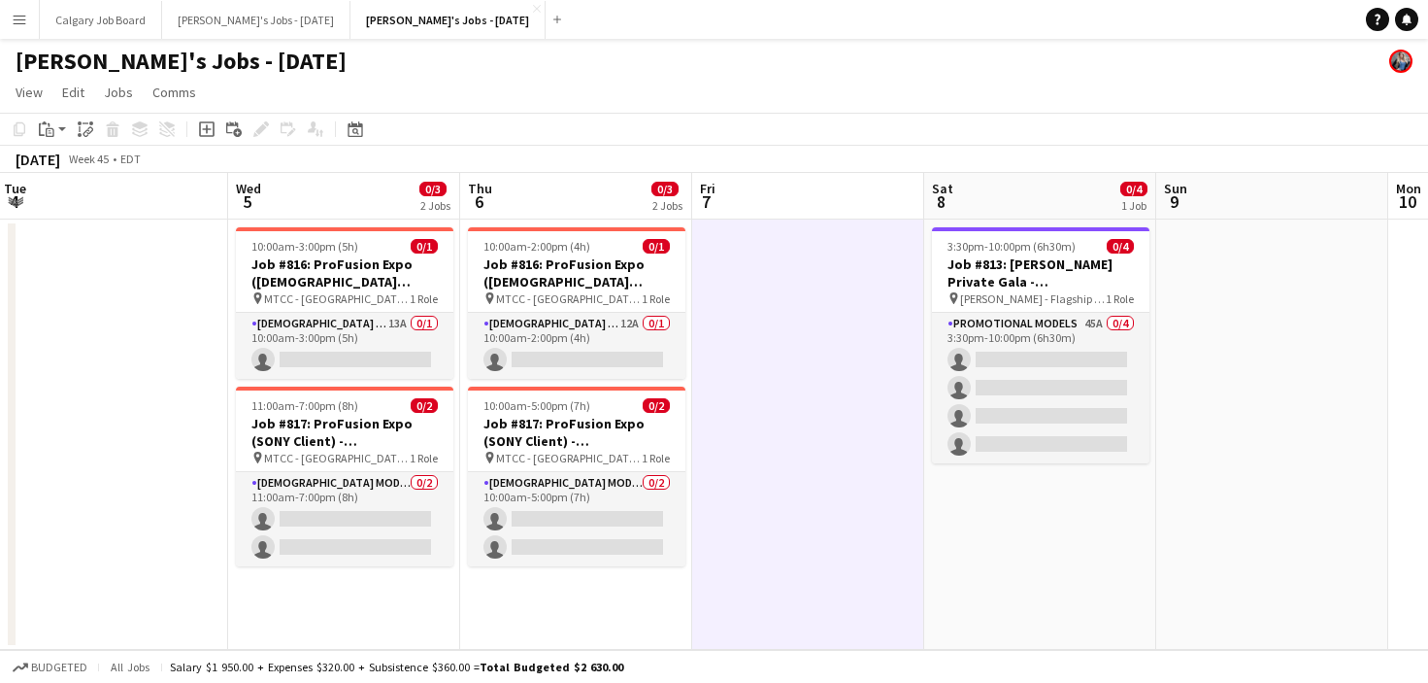
scroll to position [0, 469]
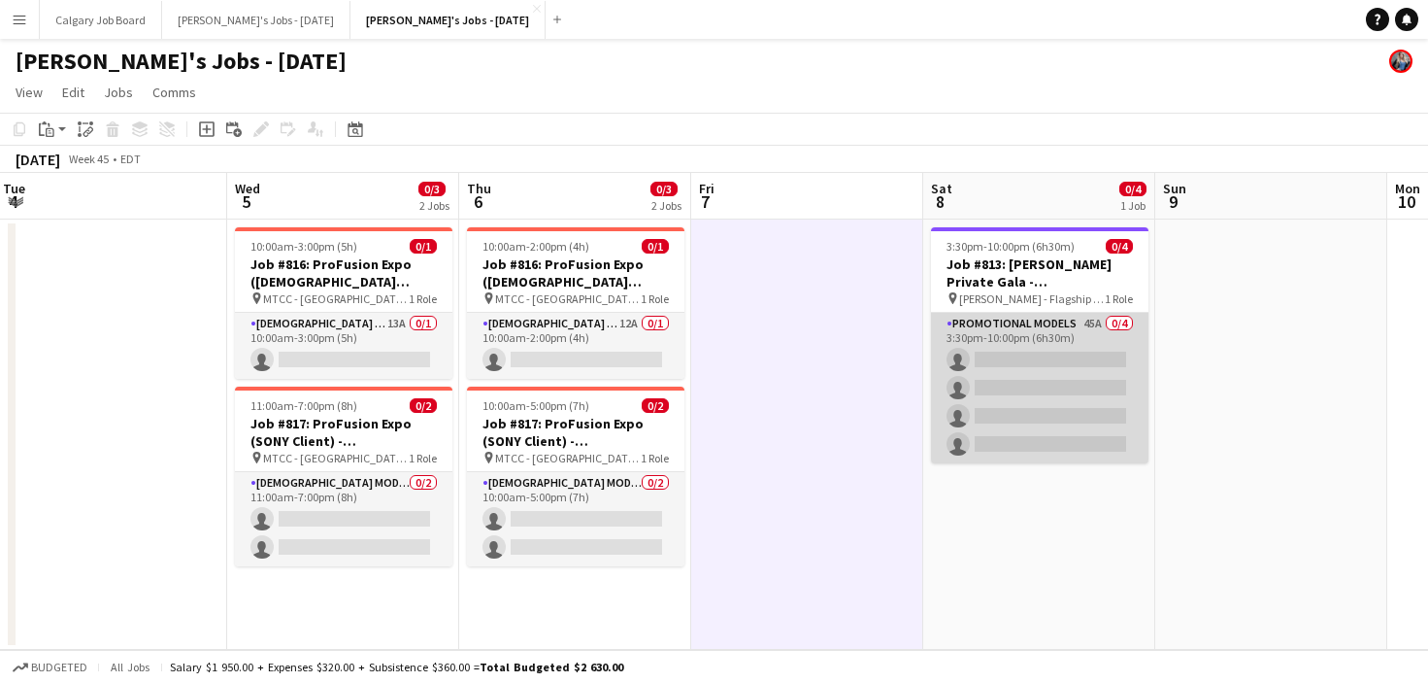
click at [963, 367] on app-card-role "Promotional Models 45A 0/4 3:30pm-10:00pm (6h30m) single-neutral-actions single…" at bounding box center [1040, 388] width 218 height 151
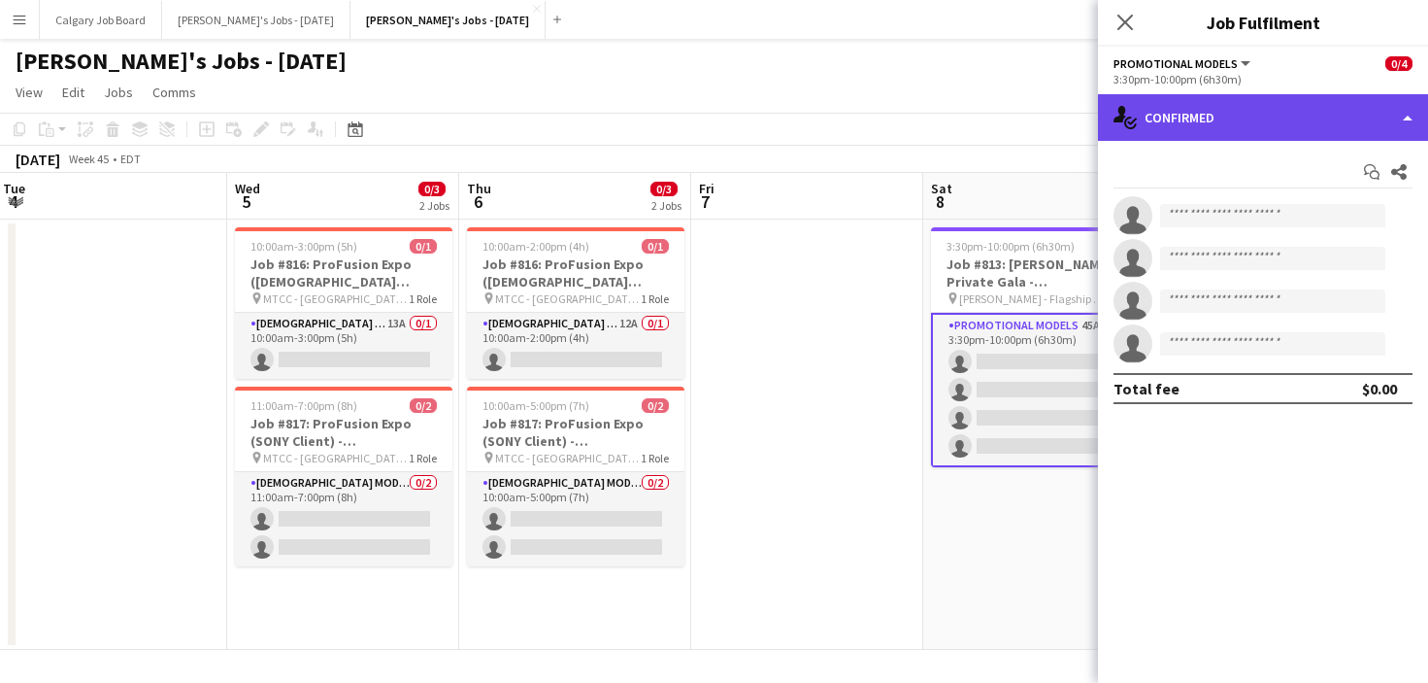
click at [1316, 112] on div "single-neutral-actions-check-2 Confirmed" at bounding box center [1263, 117] width 330 height 47
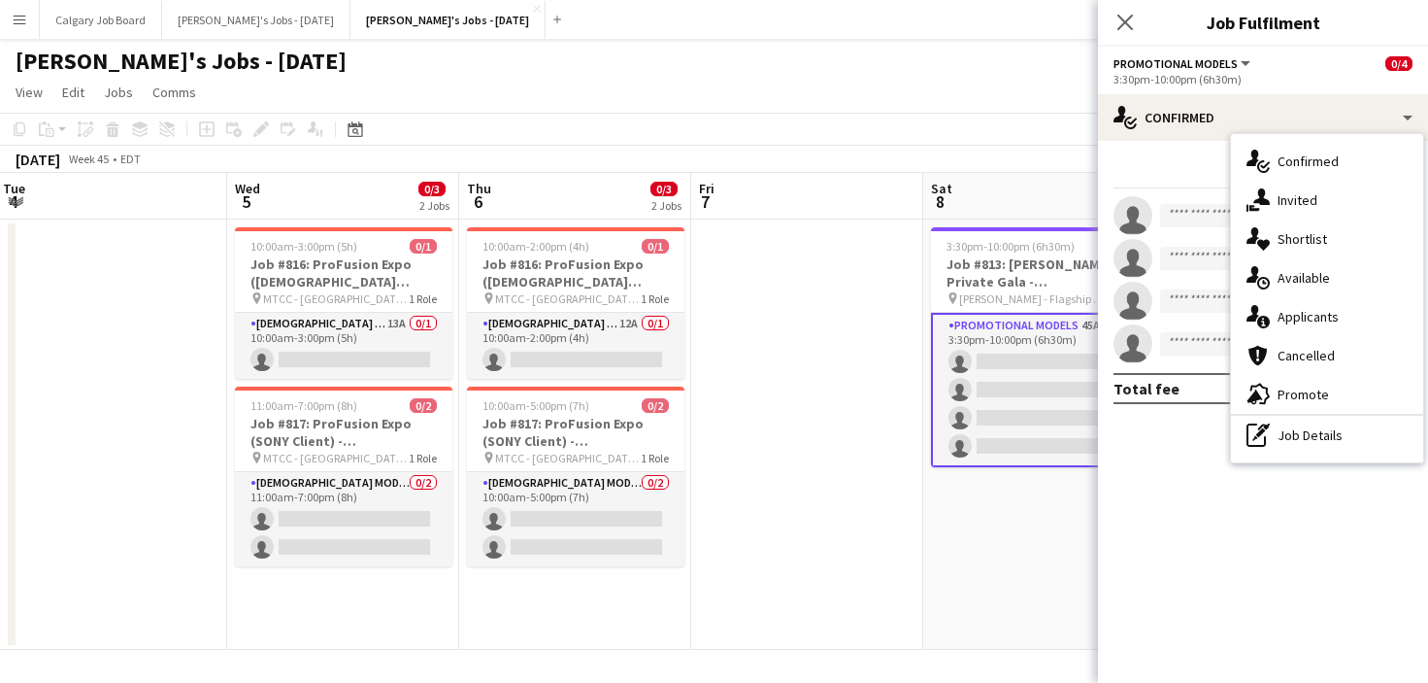
drag, startPoint x: 1337, startPoint y: 314, endPoint x: 1319, endPoint y: 303, distance: 21.3
click at [1337, 314] on span "Applicants" at bounding box center [1308, 316] width 61 height 17
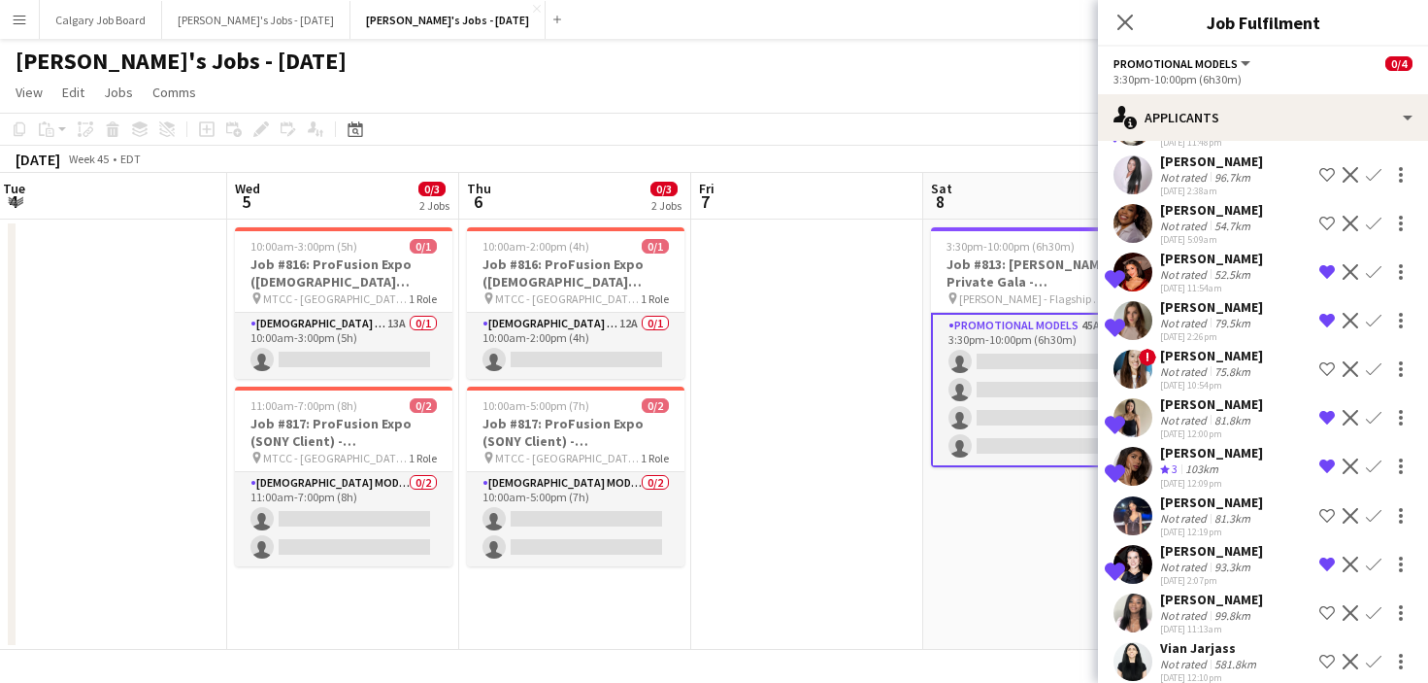
scroll to position [1780, 0]
click at [873, 145] on app-toolbar "Copy Paste Paste Command V Paste with crew Command Shift V Paste linked Job [GE…" at bounding box center [714, 129] width 1428 height 33
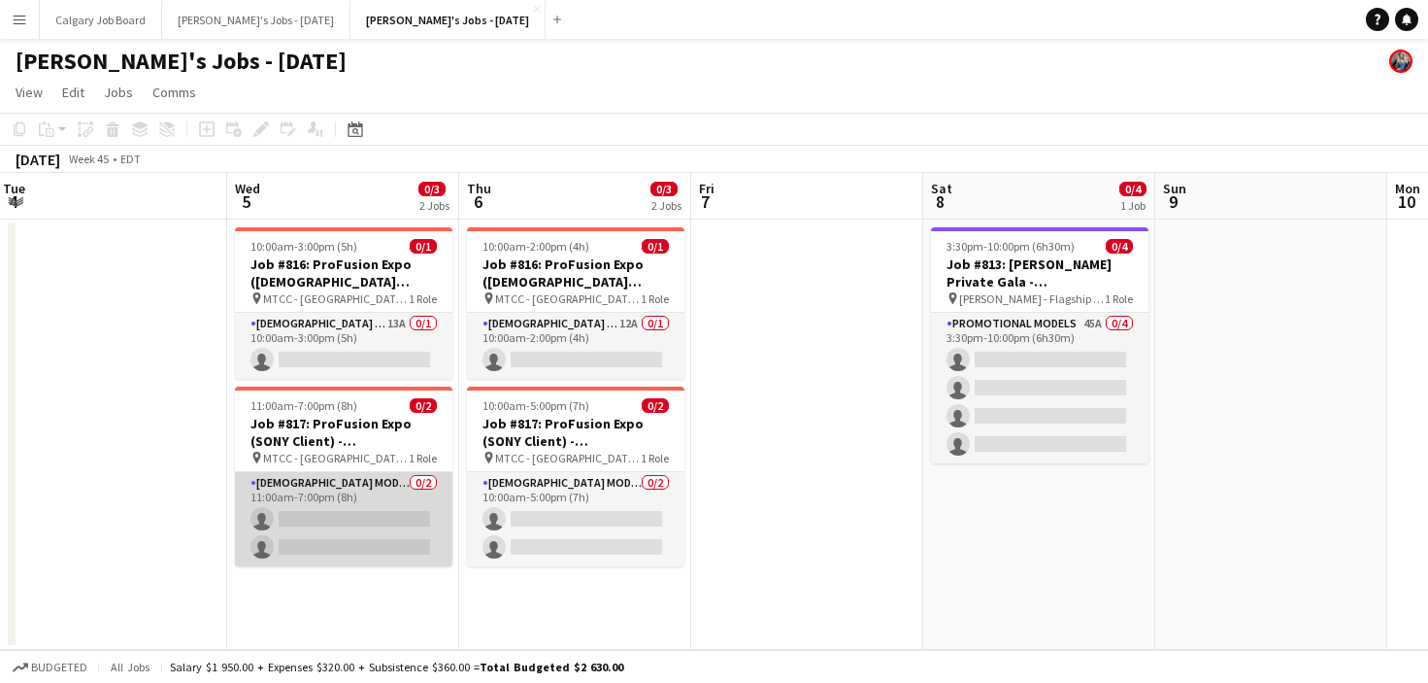
click at [395, 507] on app-card-role "Female Models 0/2 11:00am-7:00pm (8h) single-neutral-actions single-neutral-act…" at bounding box center [344, 519] width 218 height 94
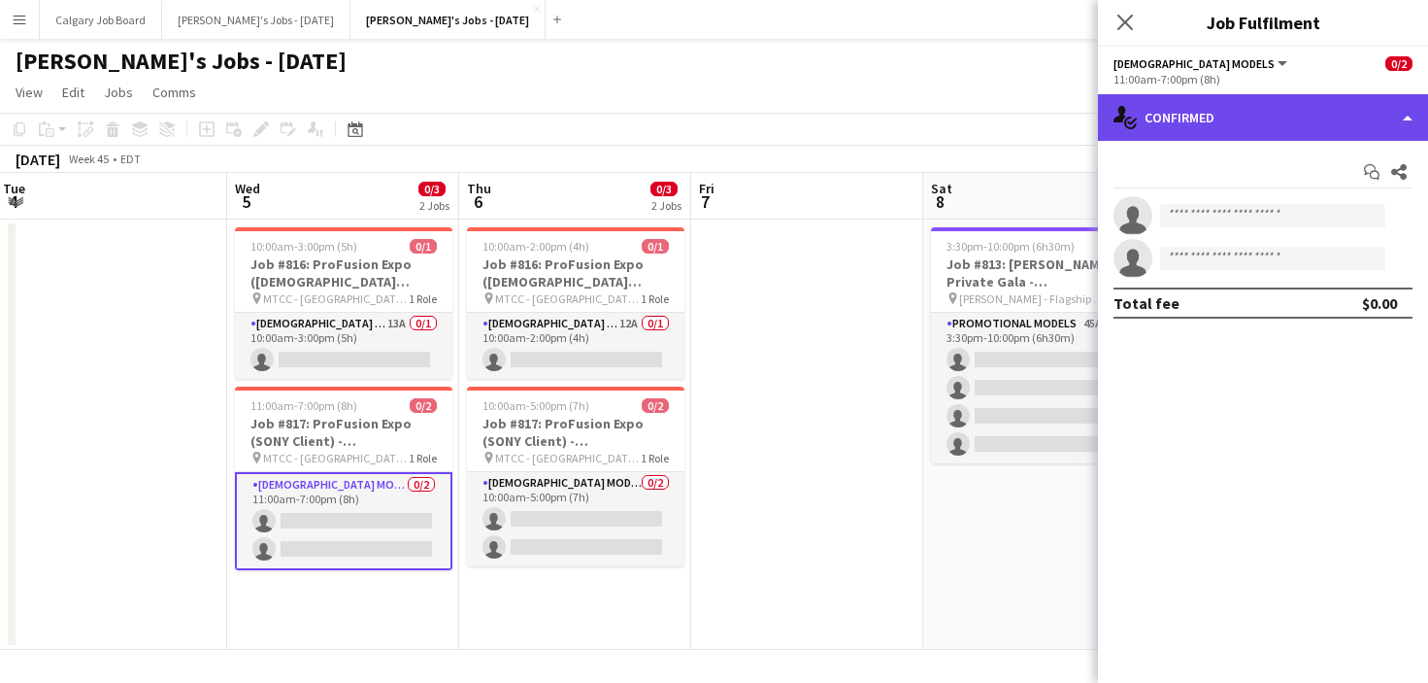
click at [1207, 118] on div "single-neutral-actions-check-2 Confirmed" at bounding box center [1263, 117] width 330 height 47
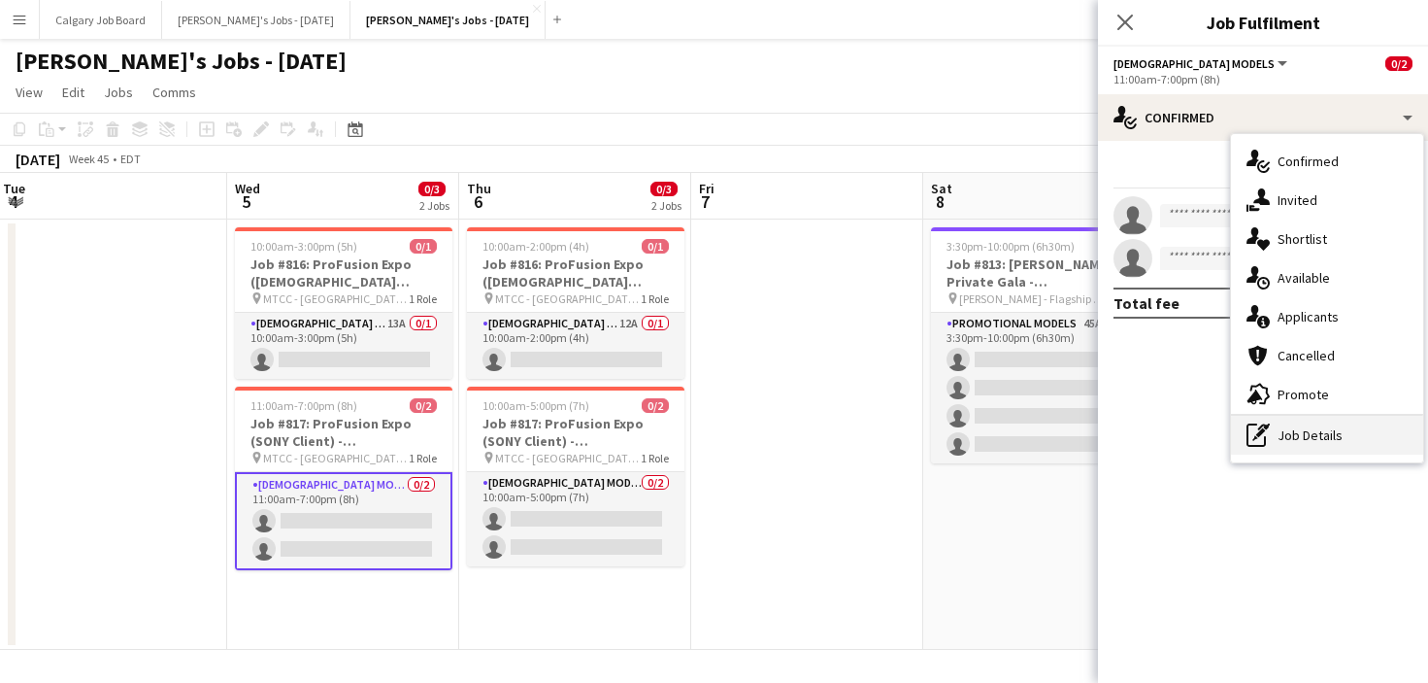
click at [1320, 420] on div "pen-write Job Details" at bounding box center [1327, 435] width 192 height 39
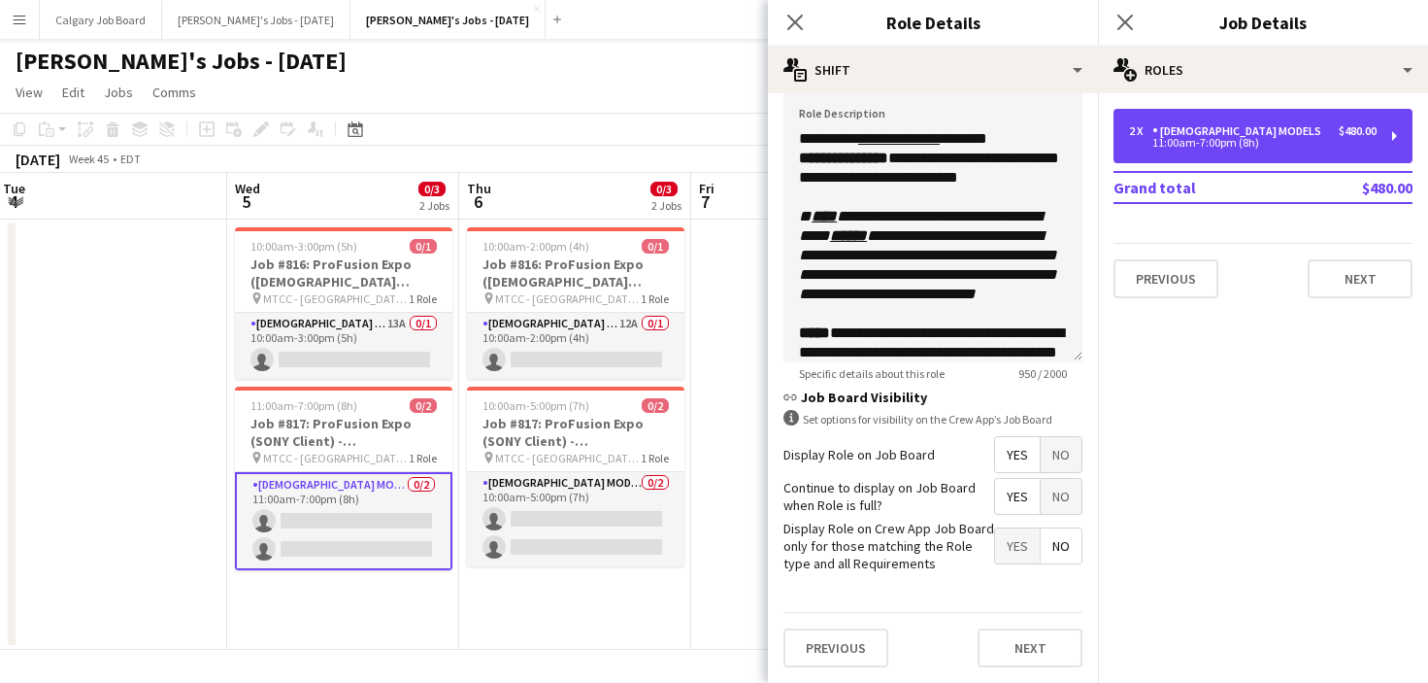
scroll to position [632, 0]
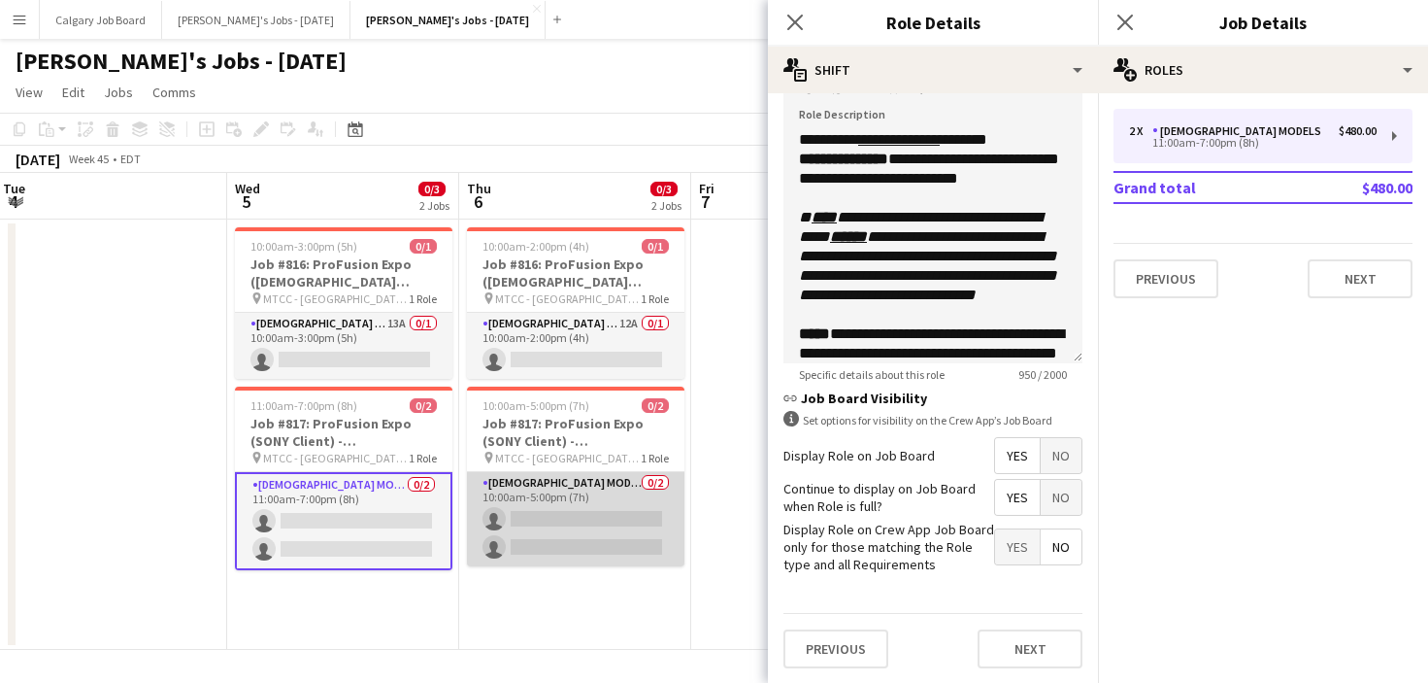
click at [658, 504] on app-card-role "Female Models 0/2 10:00am-5:00pm (7h) single-neutral-actions single-neutral-act…" at bounding box center [576, 519] width 218 height 94
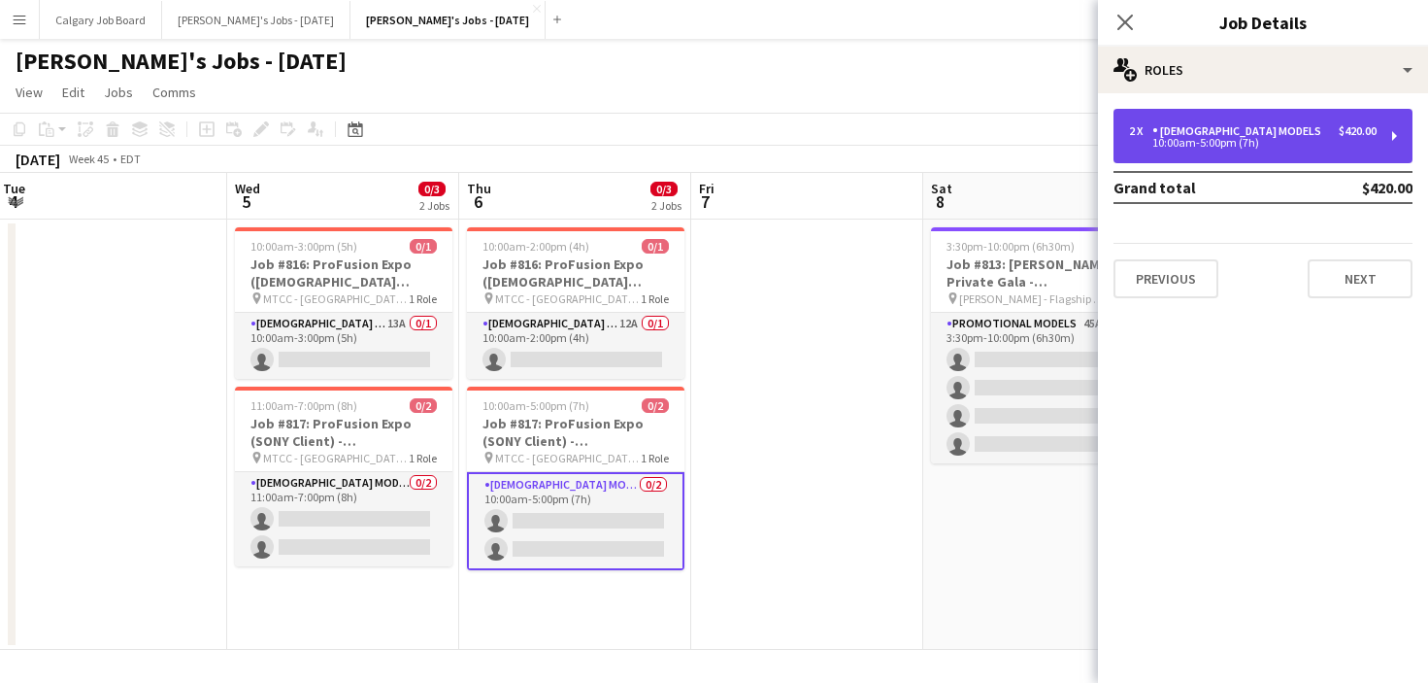
click at [1310, 124] on div "2 x Female Models $420.00" at bounding box center [1253, 131] width 248 height 14
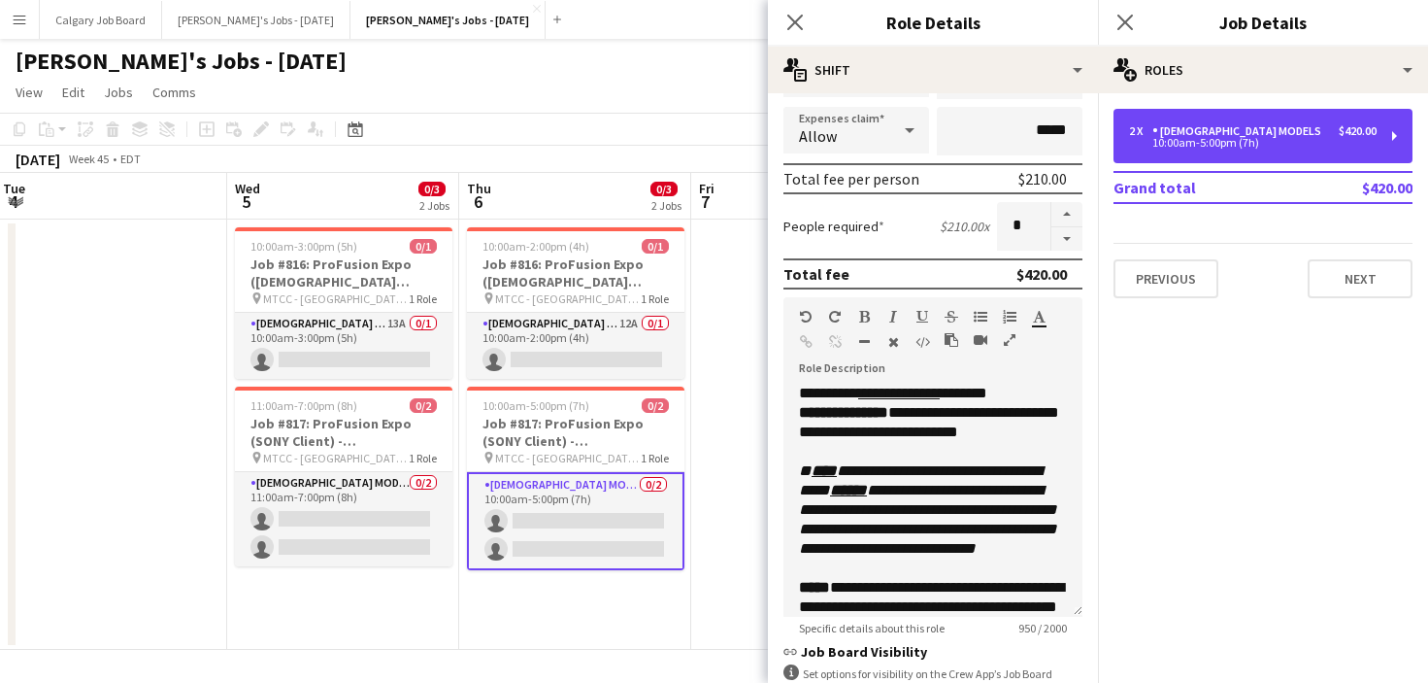
scroll to position [392, 0]
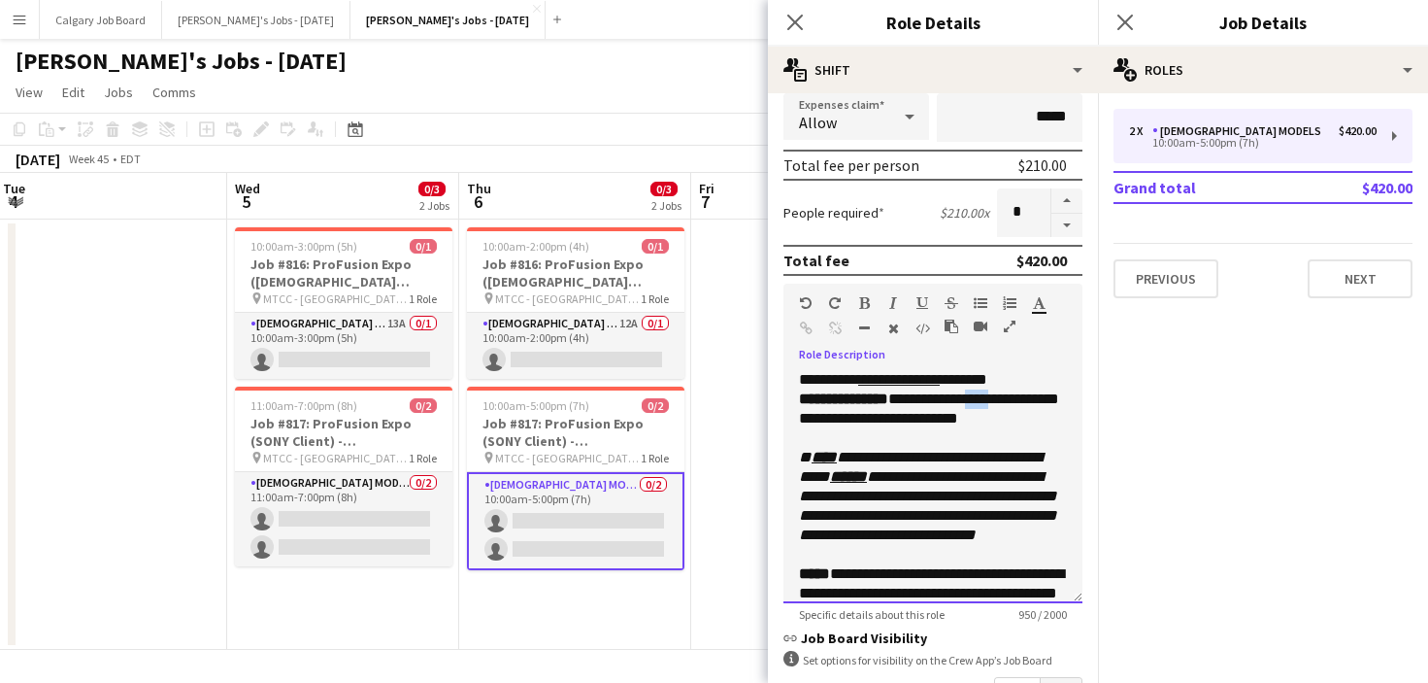
drag, startPoint x: 1000, startPoint y: 402, endPoint x: 1028, endPoint y: 399, distance: 28.3
click at [1028, 399] on div "**********" at bounding box center [933, 486] width 299 height 233
click at [864, 303] on icon "button" at bounding box center [864, 303] width 11 height 14
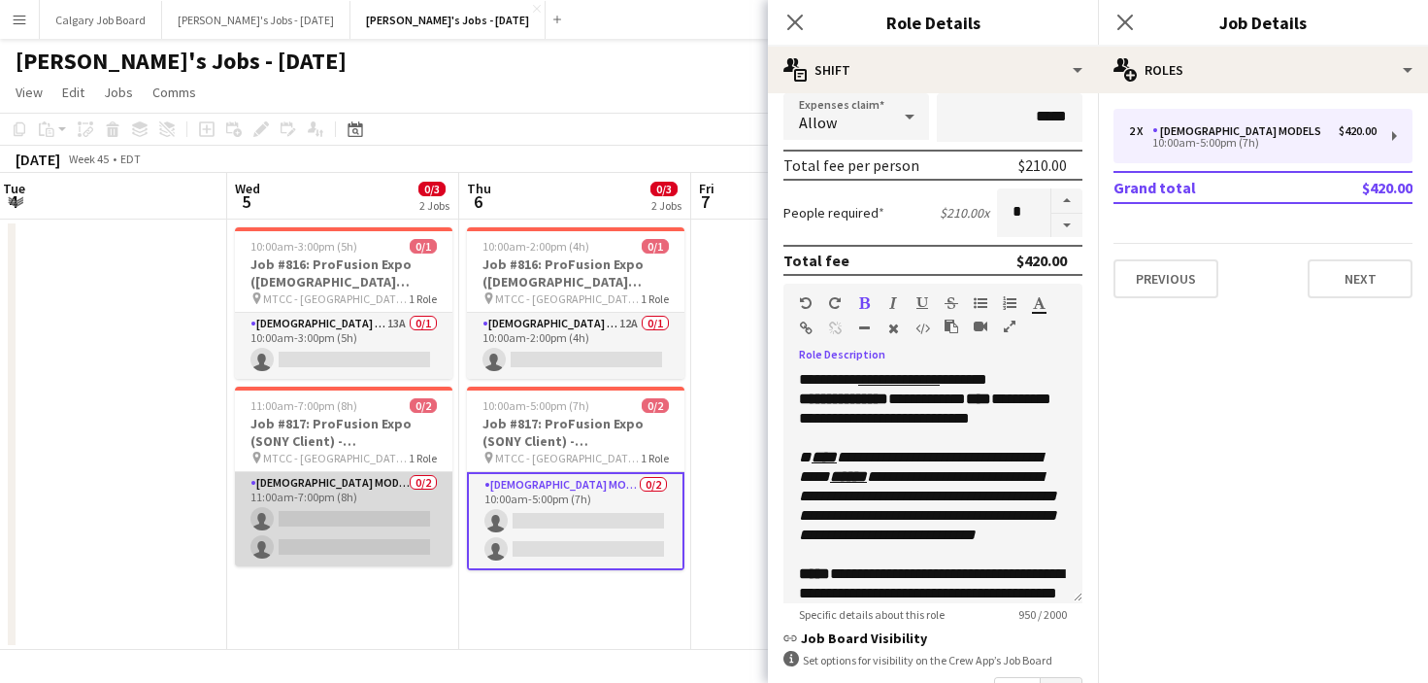
click at [426, 524] on app-card-role "Female Models 0/2 11:00am-7:00pm (8h) single-neutral-actions single-neutral-act…" at bounding box center [344, 519] width 218 height 94
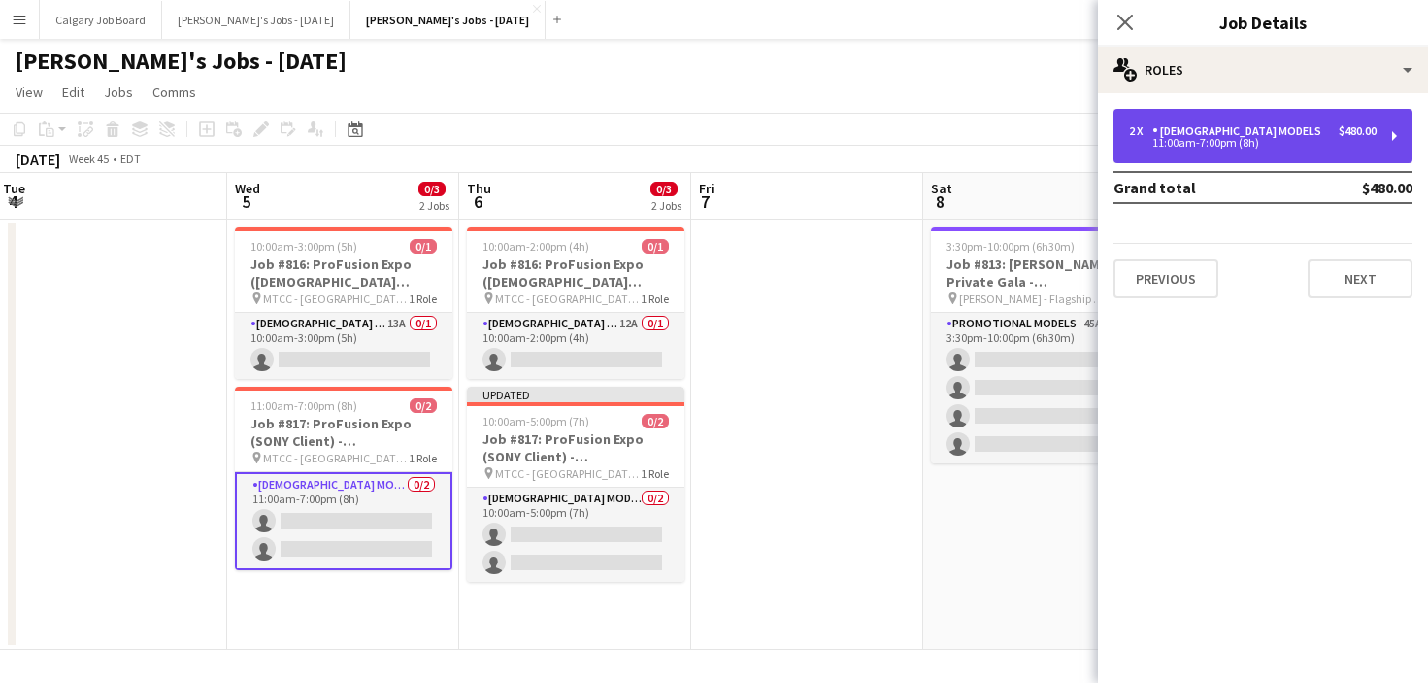
click at [1204, 150] on div "2 x Female Models $480.00 11:00am-7:00pm (8h)" at bounding box center [1263, 136] width 299 height 54
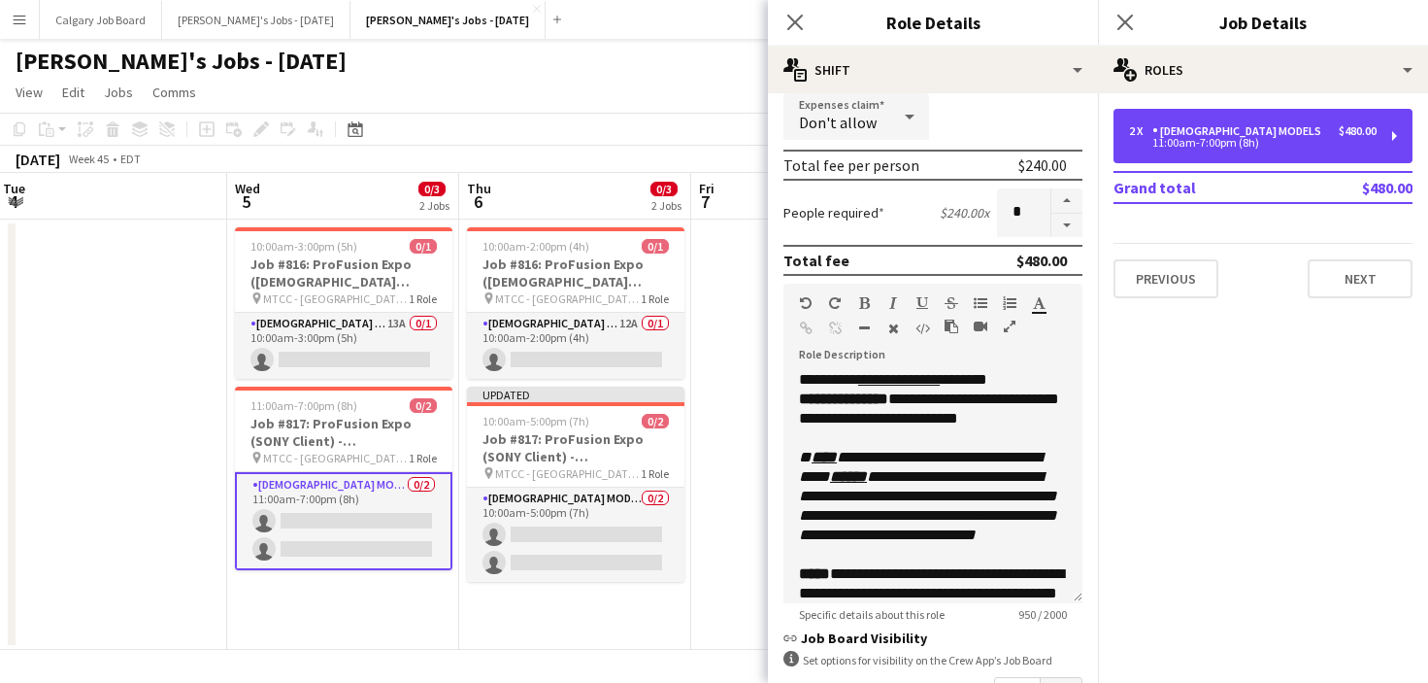
scroll to position [399, 0]
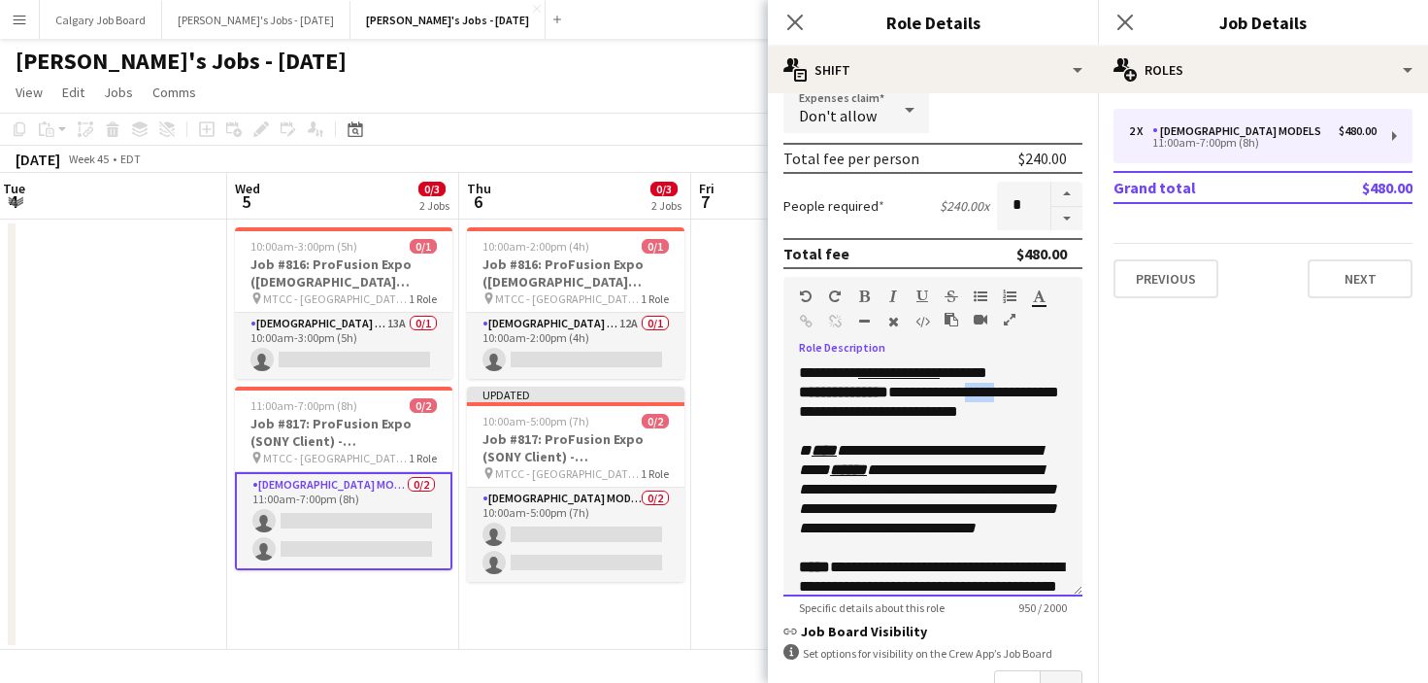
drag, startPoint x: 992, startPoint y: 392, endPoint x: 1029, endPoint y: 389, distance: 37.0
click at [1029, 389] on div "**********" at bounding box center [933, 479] width 299 height 233
click at [870, 300] on button "button" at bounding box center [864, 296] width 14 height 16
click at [698, 140] on app-toolbar "Copy Paste Paste Command V Paste with crew Command Shift V Paste linked Job [GE…" at bounding box center [714, 129] width 1428 height 33
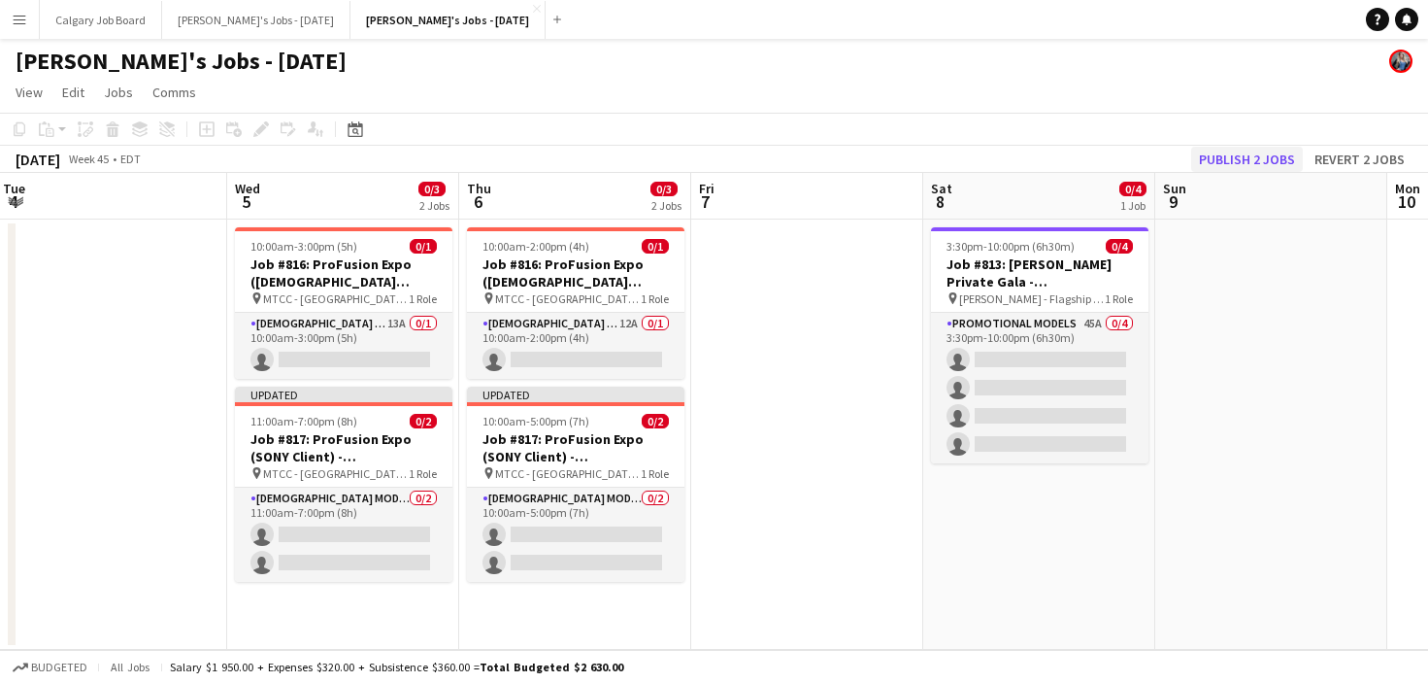
click at [1228, 156] on button "Publish 2 jobs" at bounding box center [1248, 159] width 112 height 25
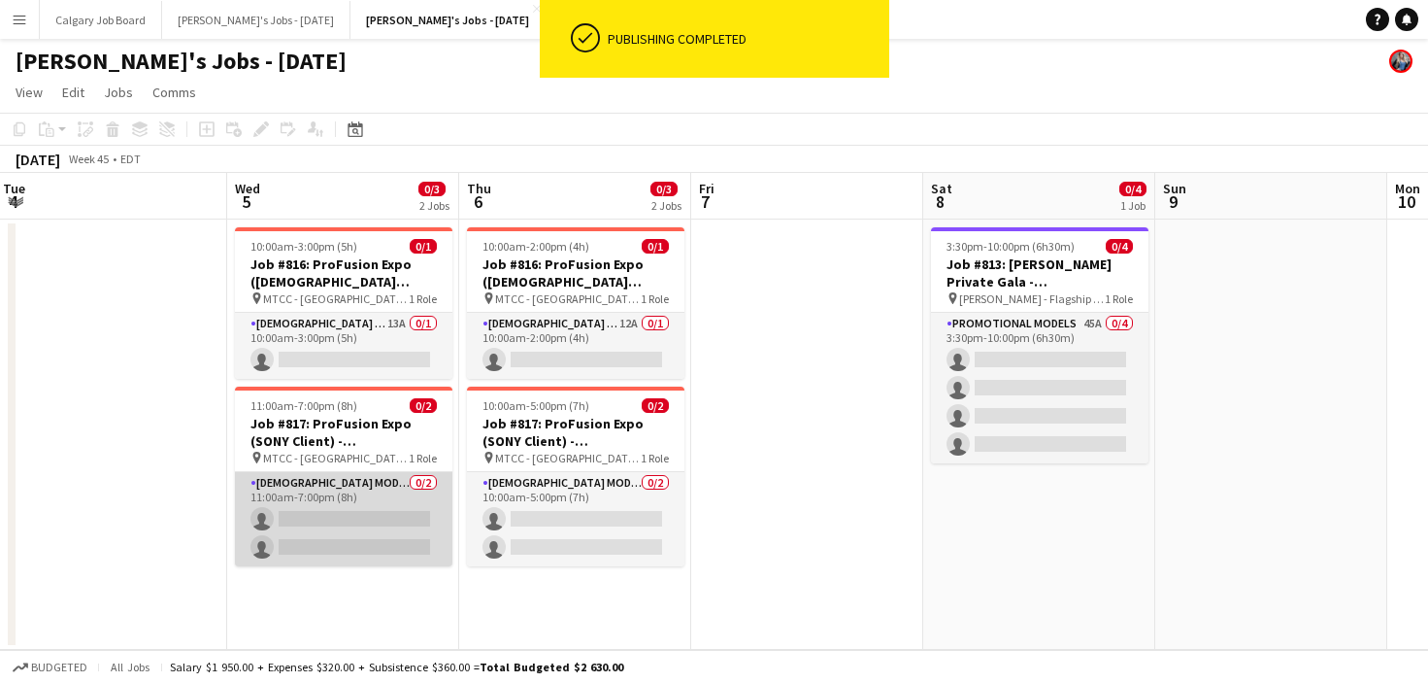
click at [320, 531] on app-card-role "Female Models 0/2 11:00am-7:00pm (8h) single-neutral-actions single-neutral-act…" at bounding box center [344, 519] width 218 height 94
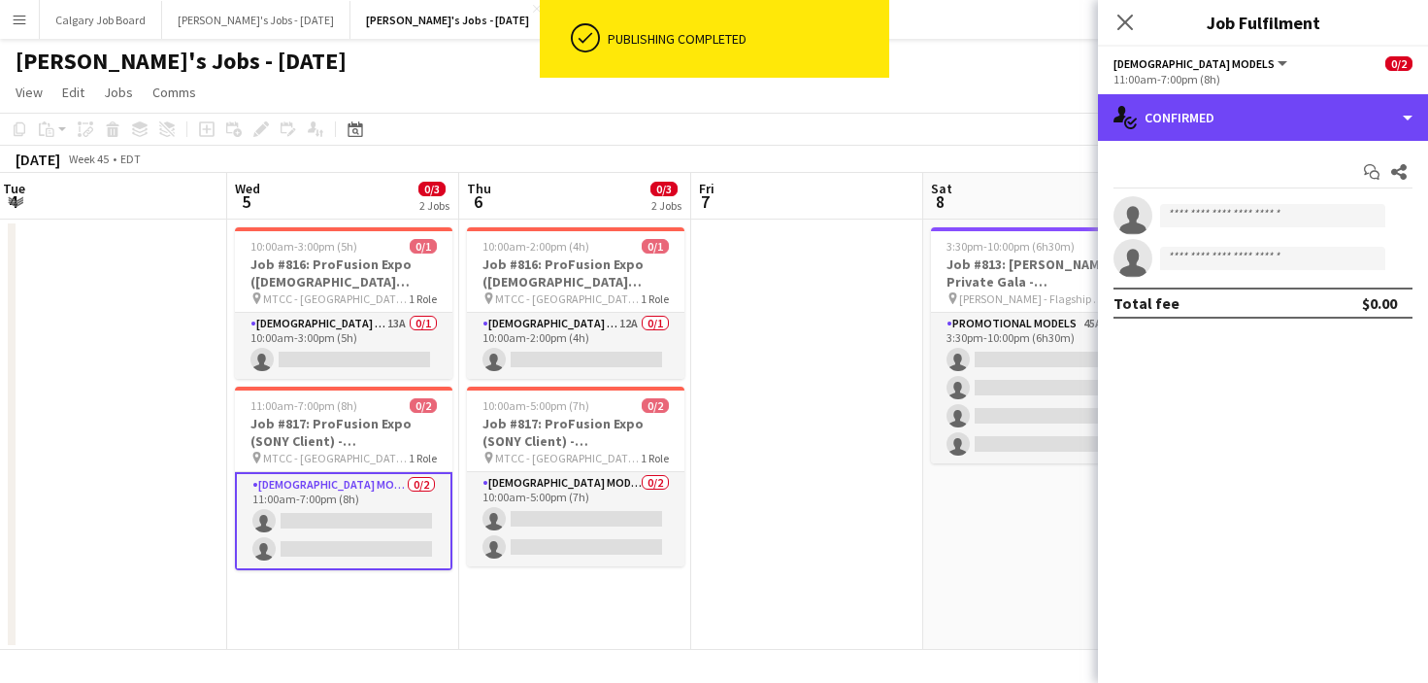
click at [1293, 130] on div "single-neutral-actions-check-2 Confirmed" at bounding box center [1263, 117] width 330 height 47
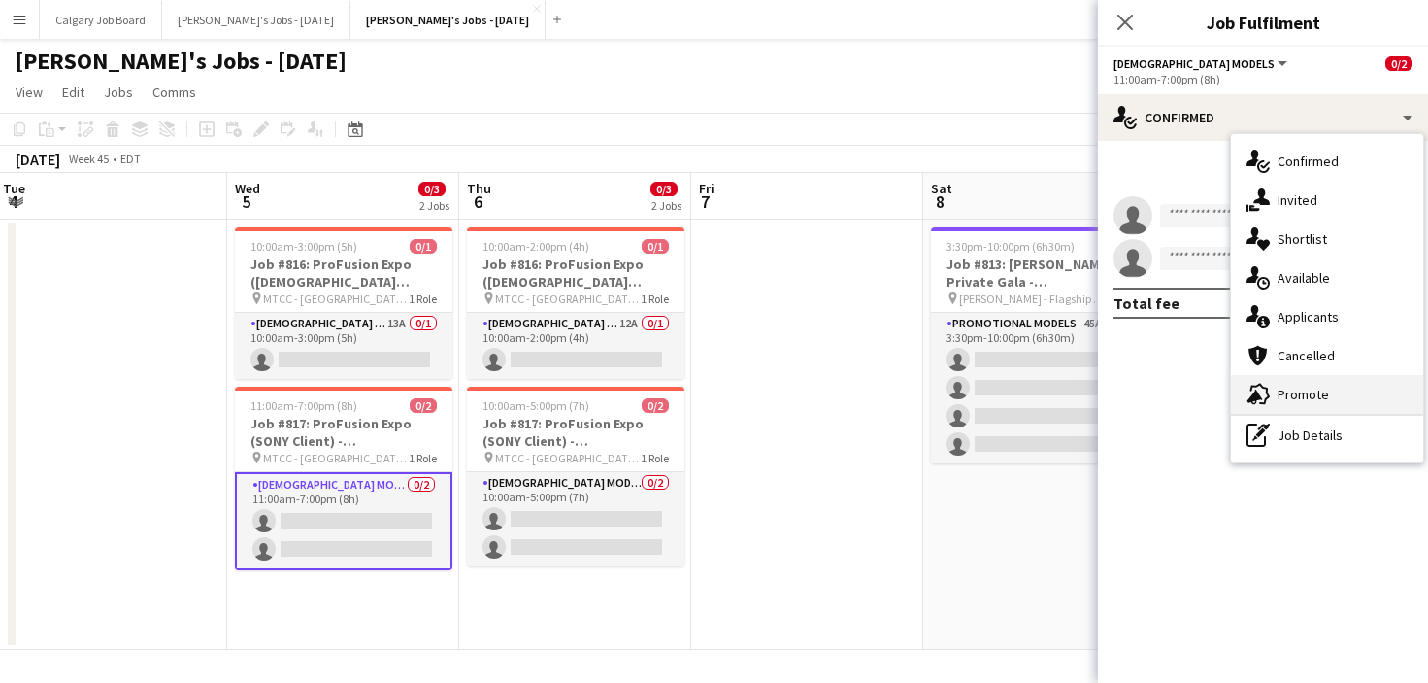
click at [1309, 388] on span "Promote" at bounding box center [1303, 394] width 51 height 17
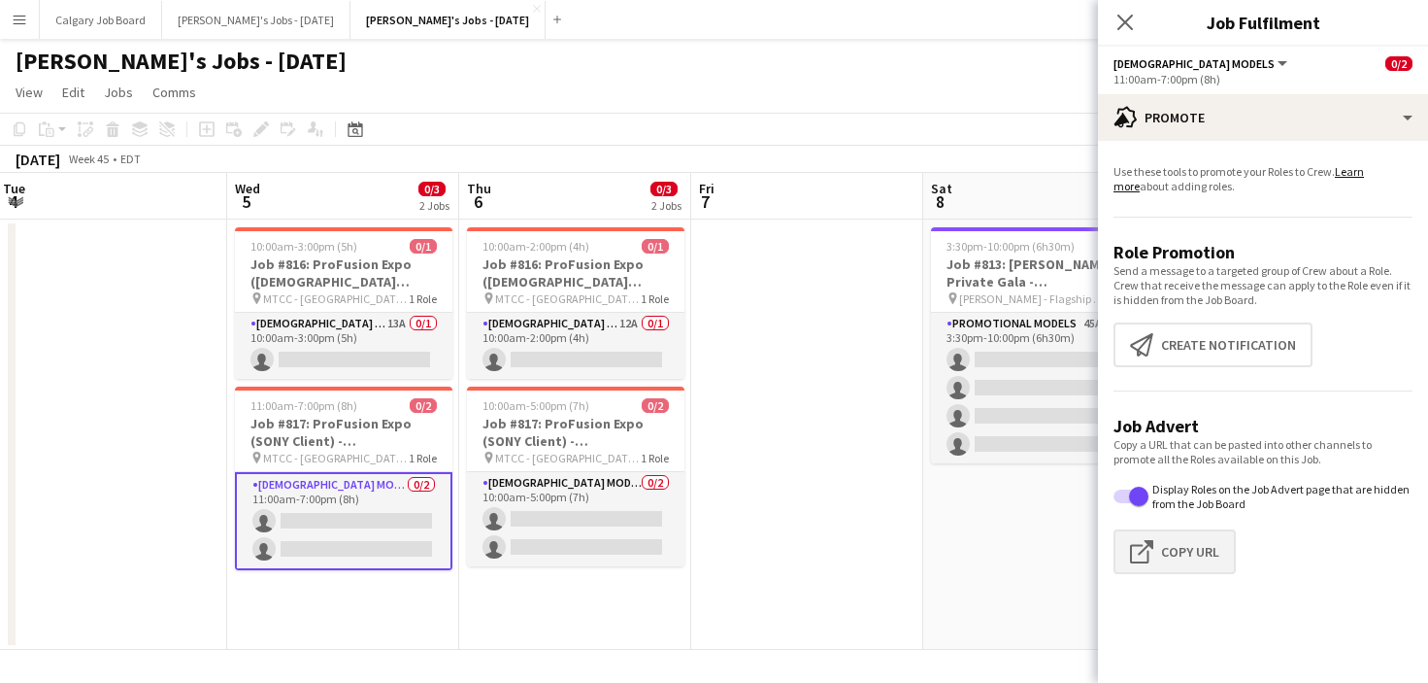
click at [1190, 537] on button "Click to copy URL Copy Url" at bounding box center [1175, 551] width 122 height 45
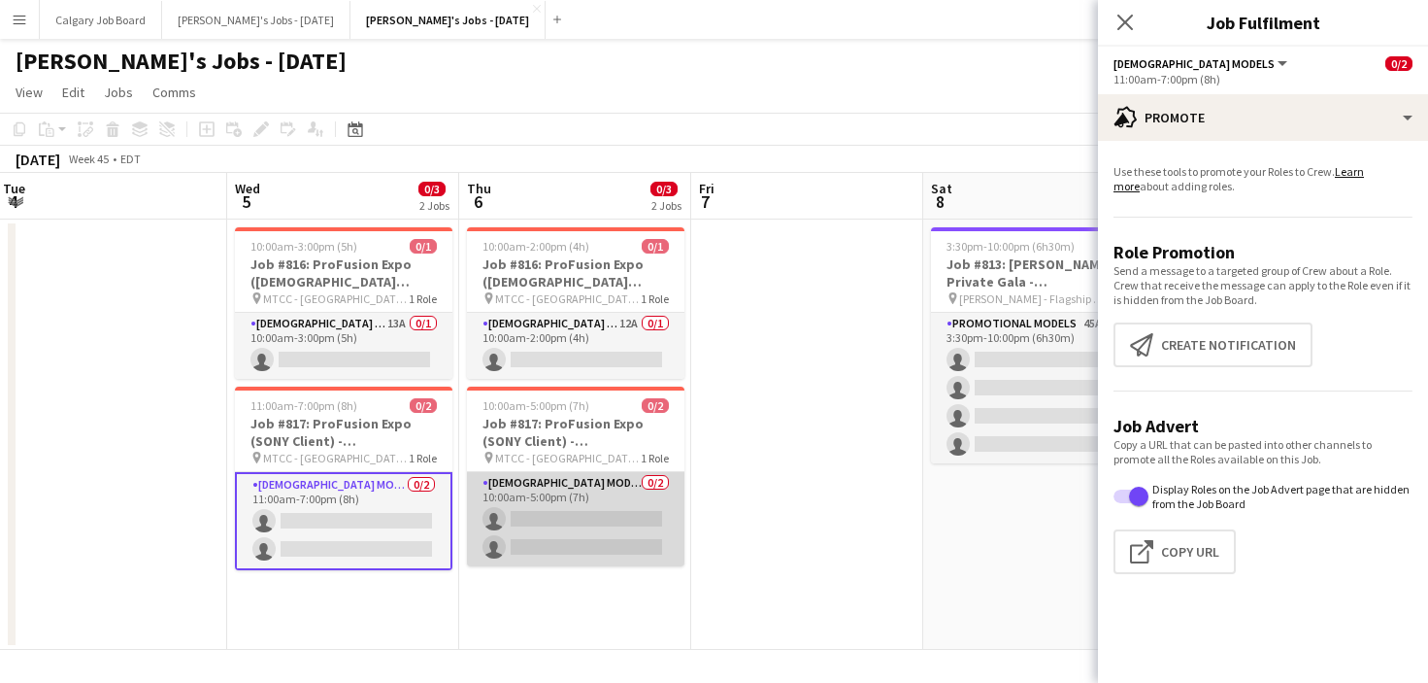
click at [546, 500] on app-card-role "Female Models 0/2 10:00am-5:00pm (7h) single-neutral-actions single-neutral-act…" at bounding box center [576, 519] width 218 height 94
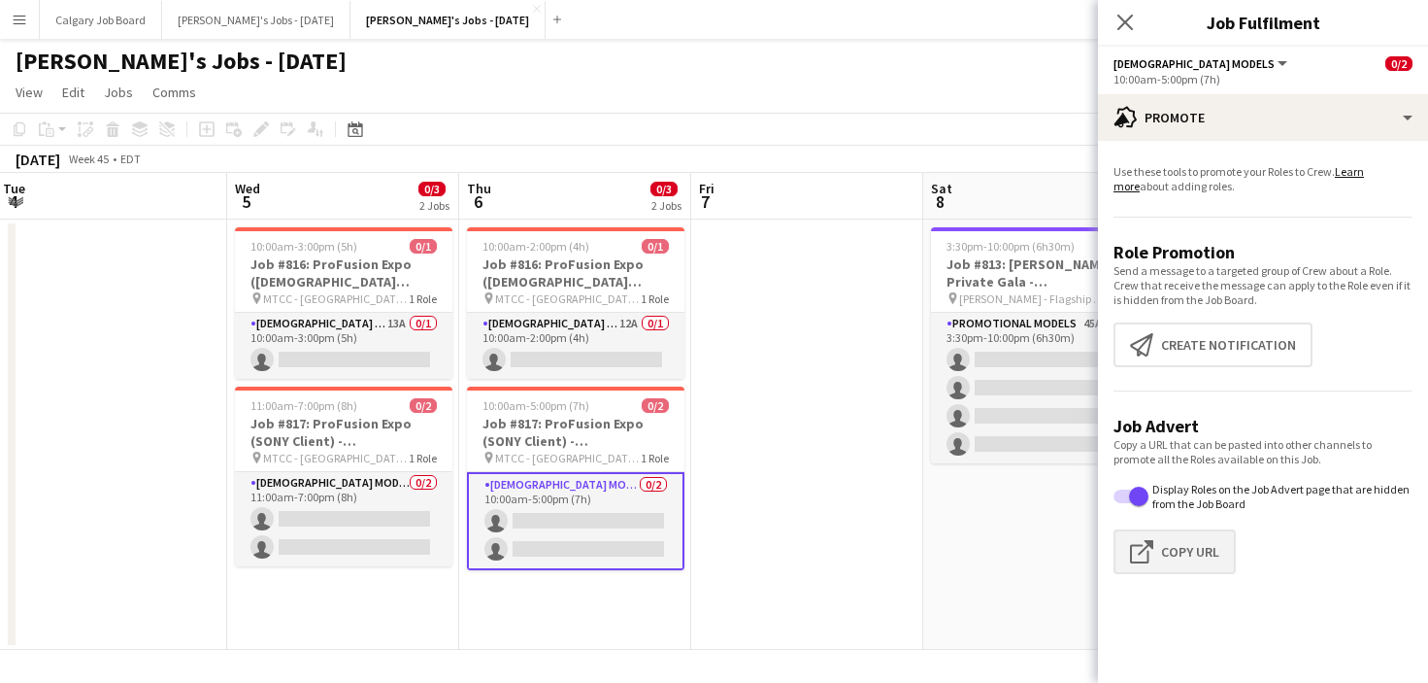
click at [1187, 547] on button "Click to copy URL Copy Url" at bounding box center [1175, 551] width 122 height 45
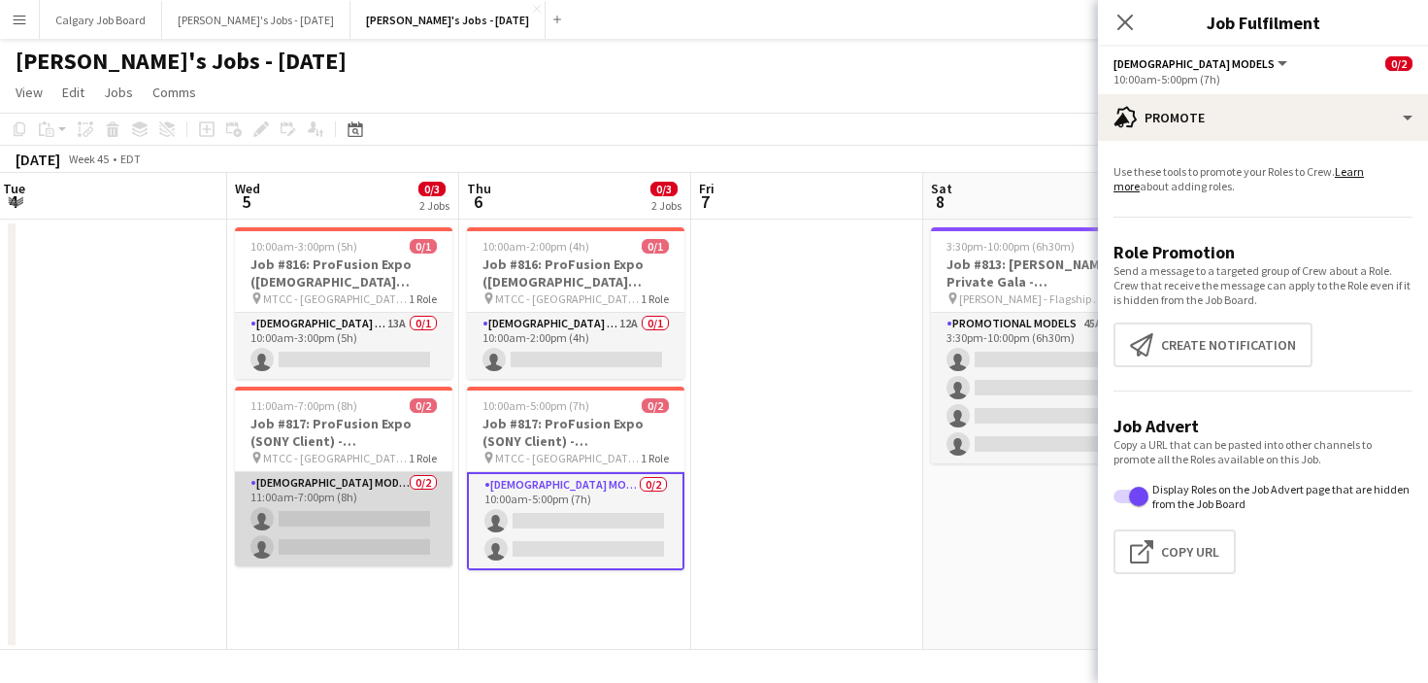
click at [335, 507] on app-card-role "Female Models 0/2 11:00am-7:00pm (8h) single-neutral-actions single-neutral-act…" at bounding box center [344, 519] width 218 height 94
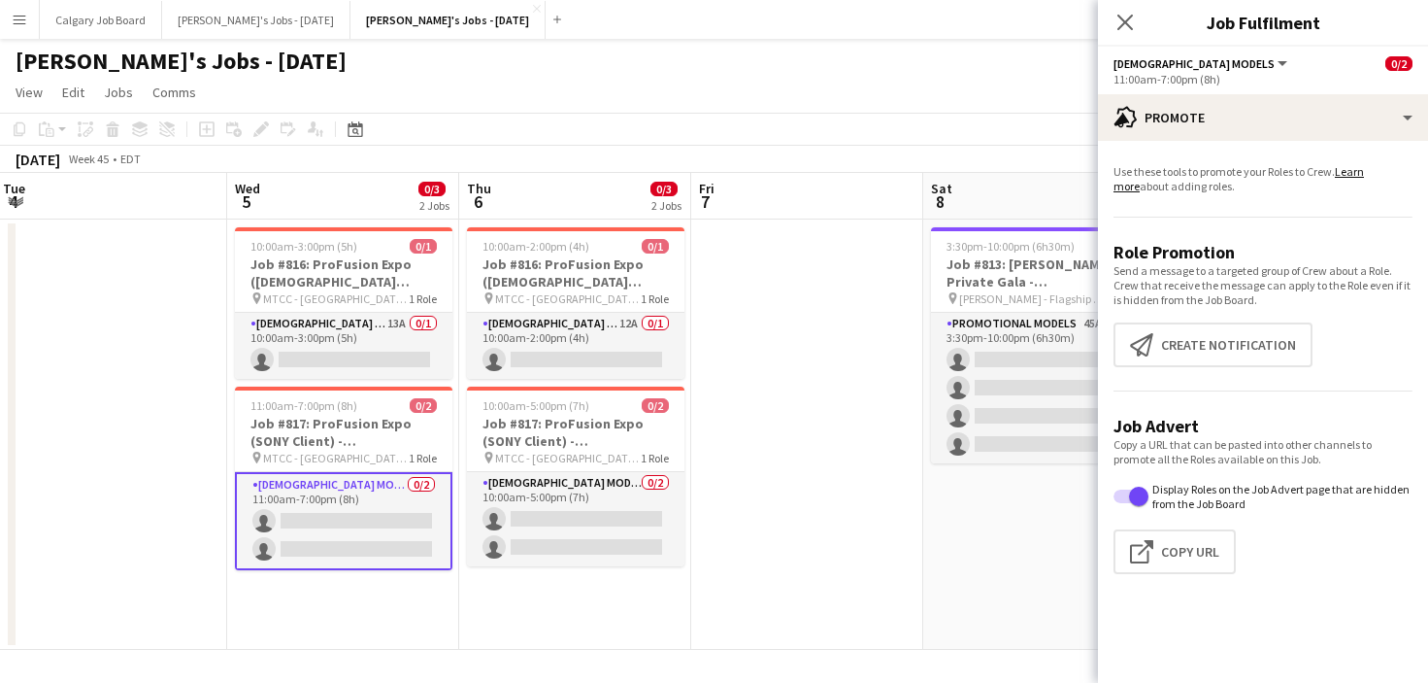
scroll to position [0, 468]
click at [1180, 549] on button "Click to copy URL Copy Url" at bounding box center [1175, 551] width 122 height 45
type textarea "**********"
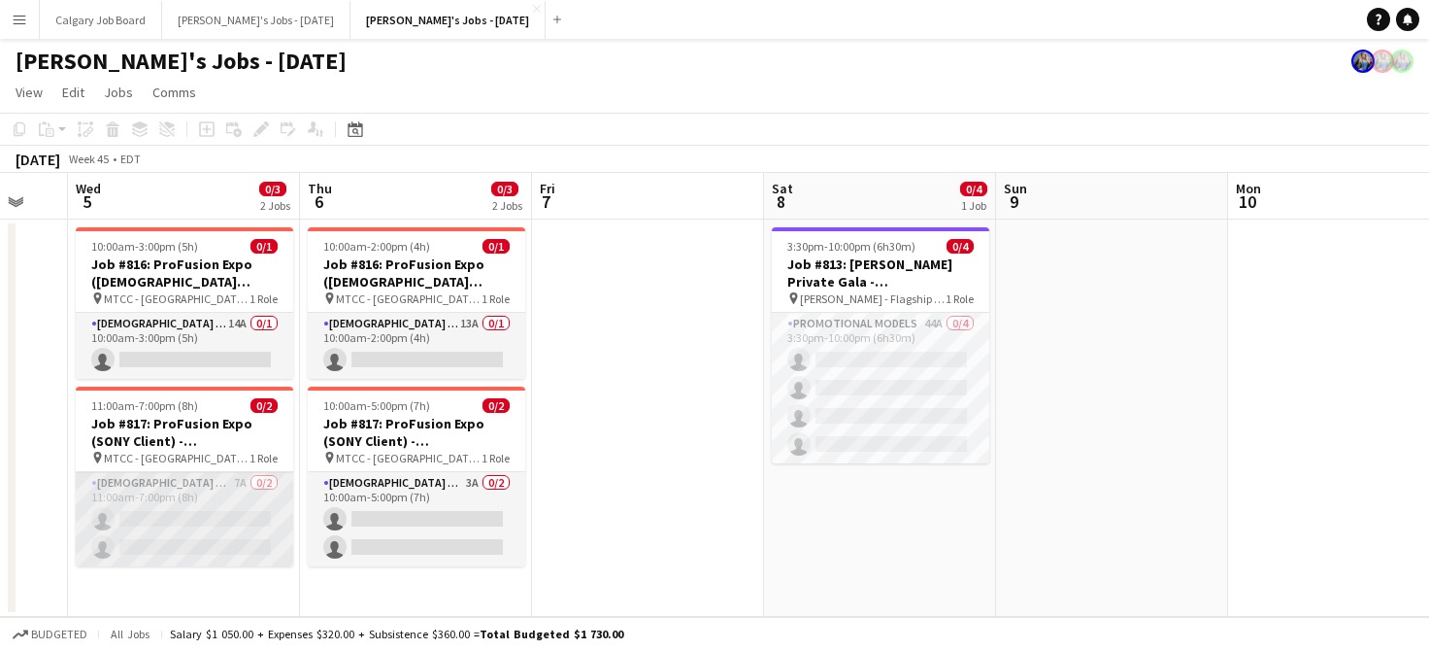
click at [246, 505] on app-card-role "[DEMOGRAPHIC_DATA] Models 7A 0/2 11:00am-7:00pm (8h) single-neutral-actions sin…" at bounding box center [185, 519] width 218 height 94
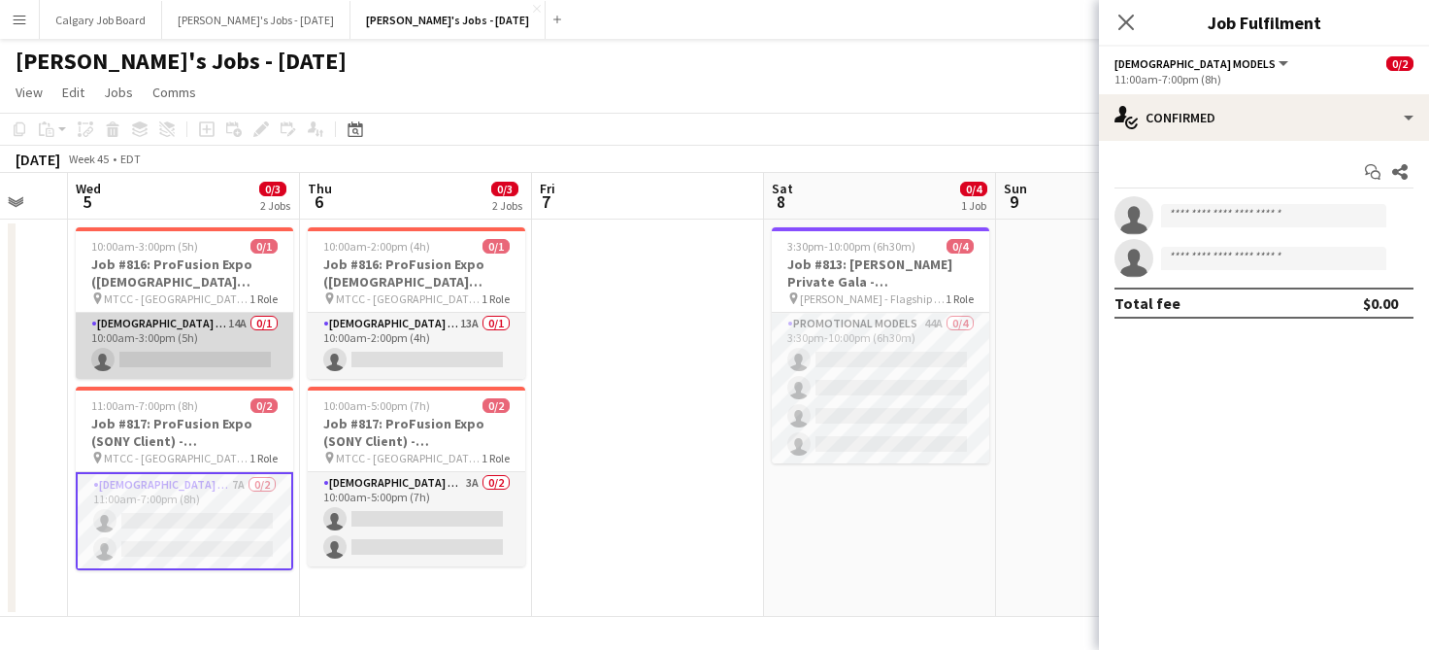
click at [250, 376] on app-card-role "[DEMOGRAPHIC_DATA] Models 14A 0/1 10:00am-3:00pm (5h) single-neutral-actions" at bounding box center [185, 346] width 218 height 66
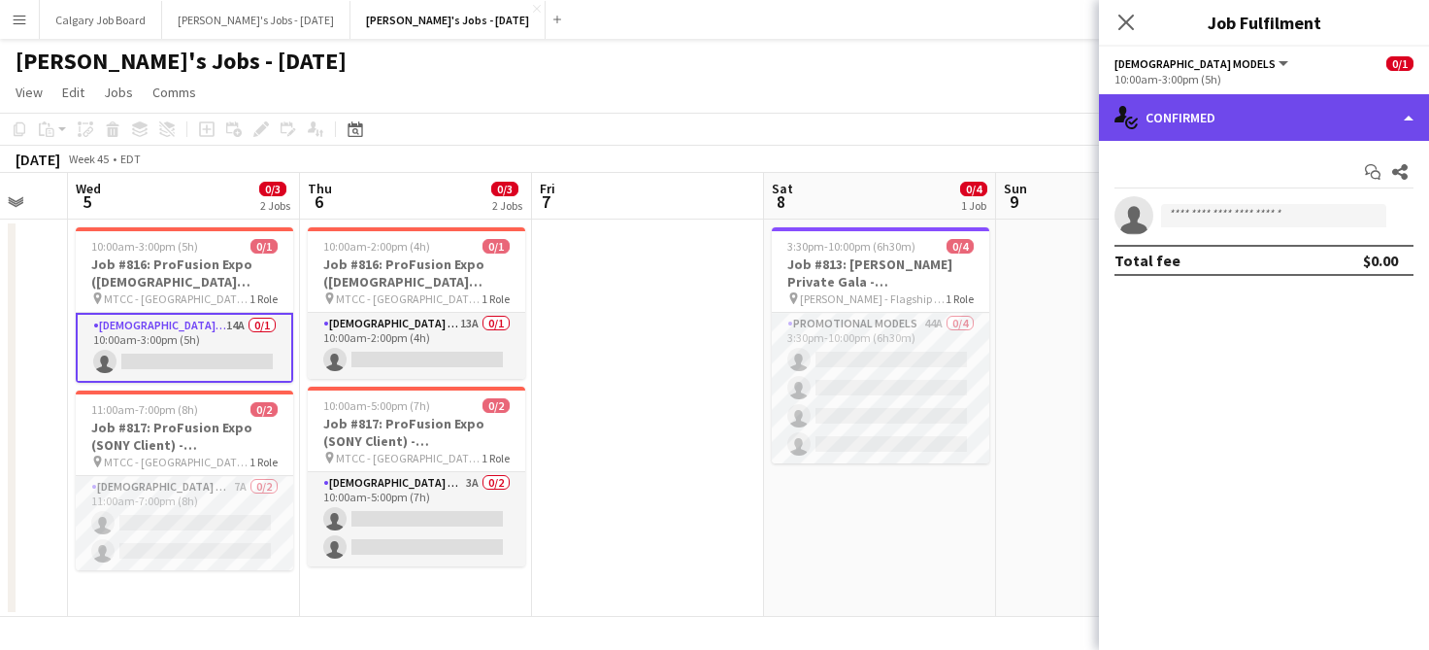
click at [1206, 96] on div "single-neutral-actions-check-2 Confirmed" at bounding box center [1264, 117] width 330 height 47
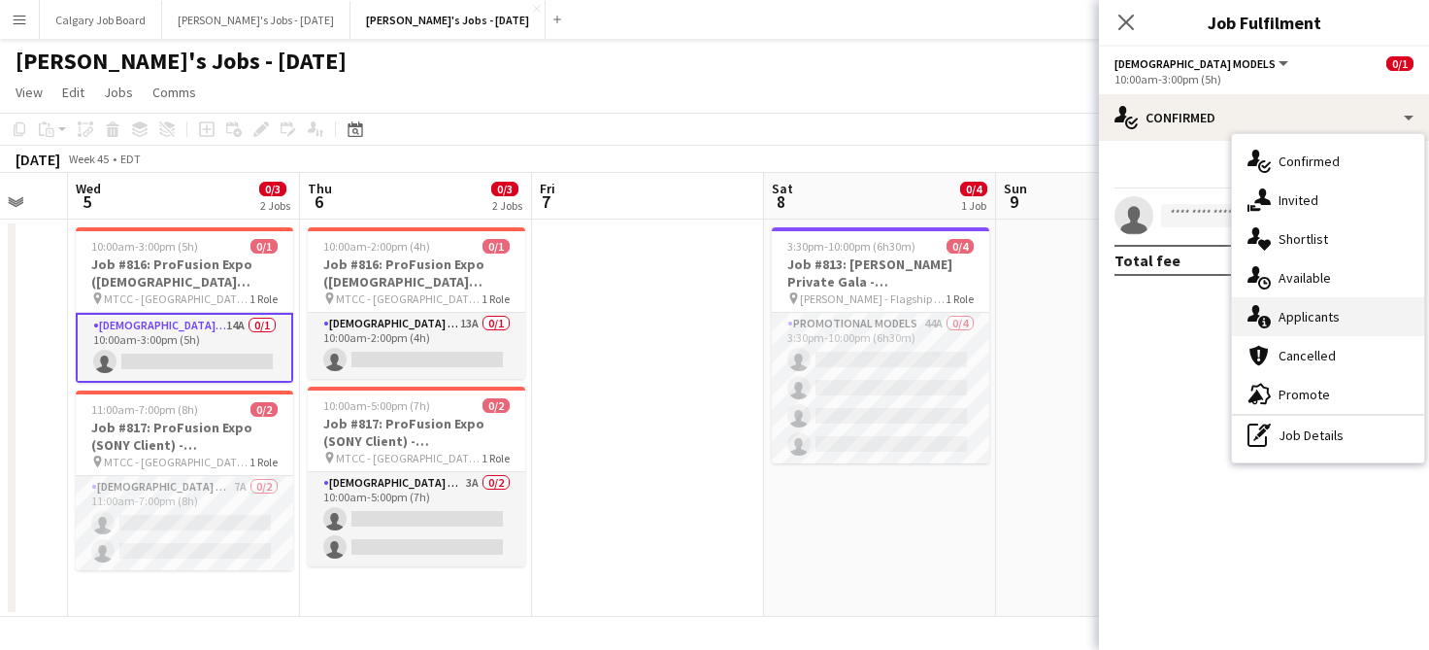
click at [1325, 315] on span "Applicants" at bounding box center [1309, 316] width 61 height 17
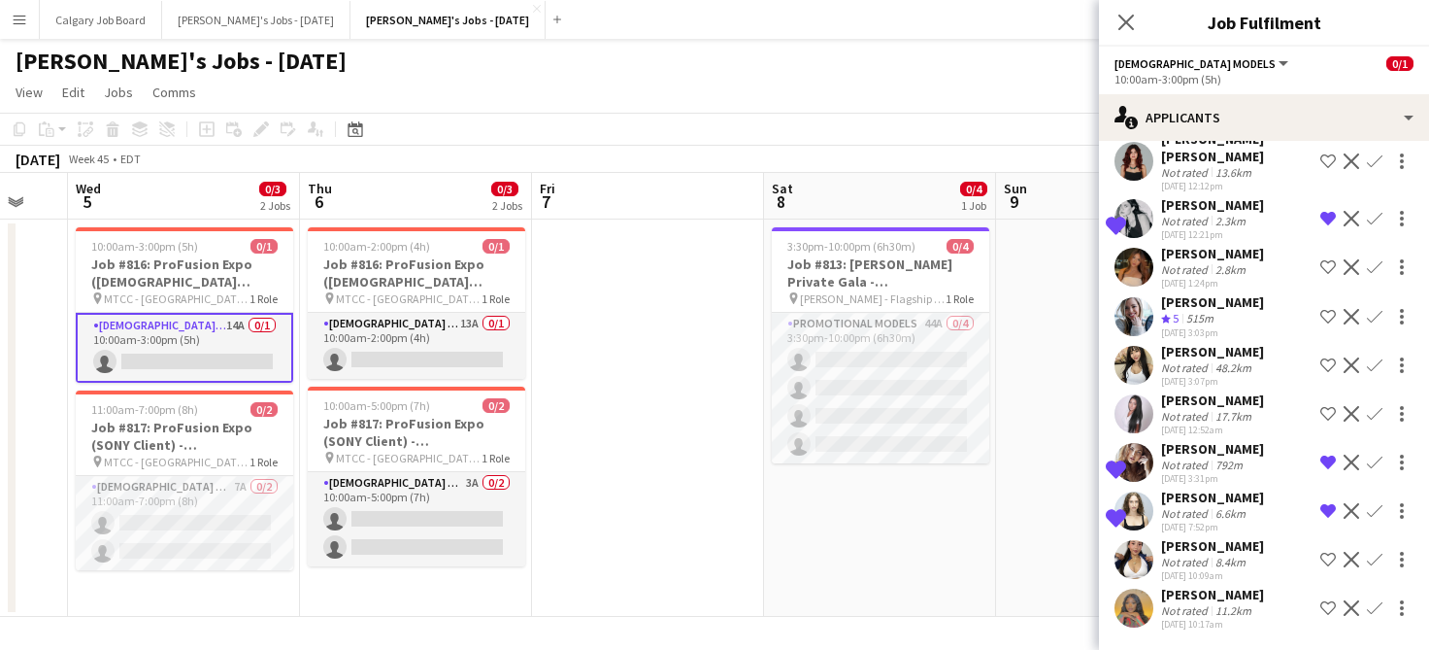
scroll to position [300, 0]
click at [1330, 565] on app-icon "Shortlist crew" at bounding box center [1329, 560] width 16 height 16
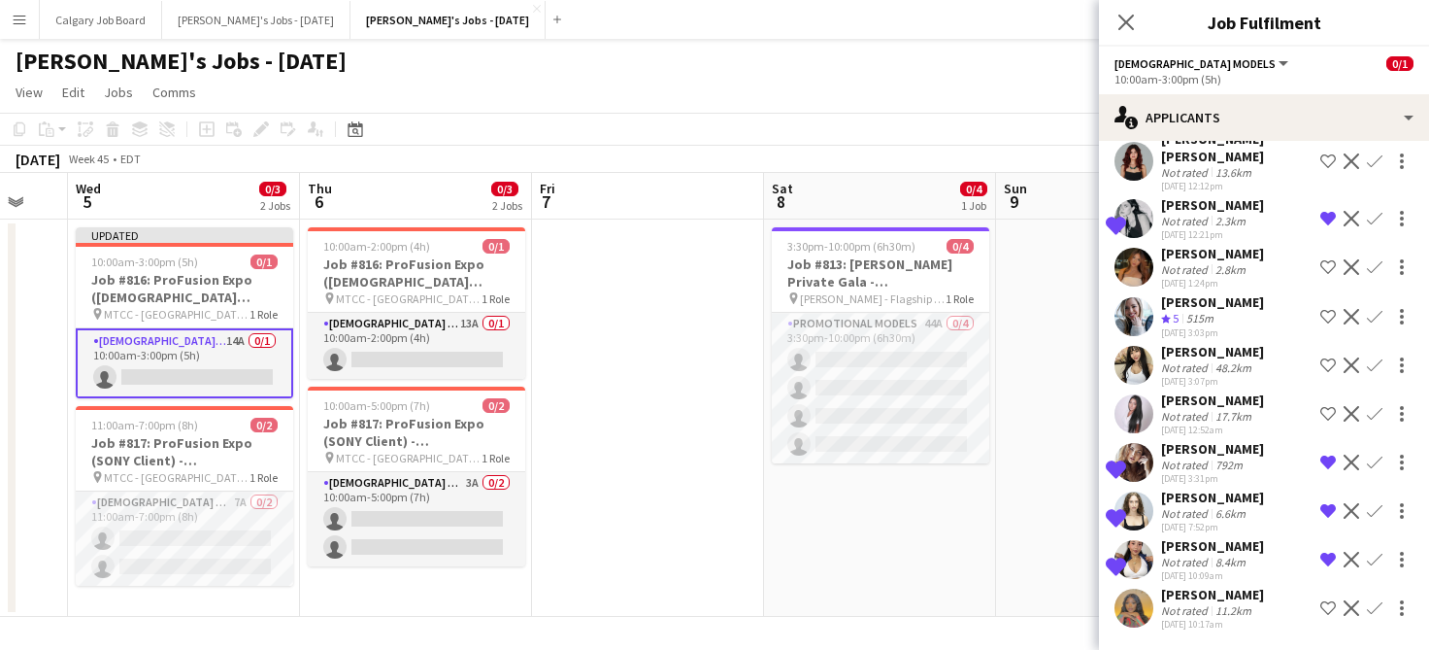
click at [1019, 555] on app-date-cell at bounding box center [1112, 417] width 232 height 397
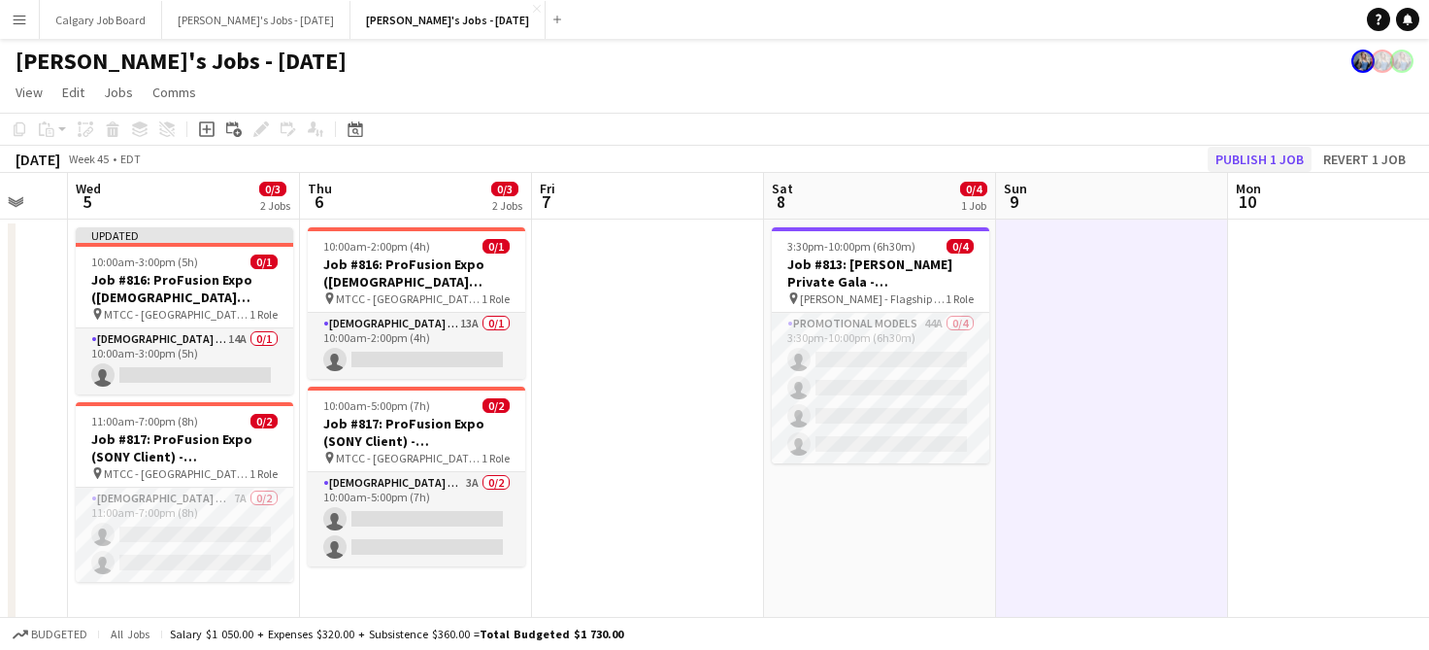
click at [1241, 171] on button "Publish 1 job" at bounding box center [1260, 159] width 104 height 25
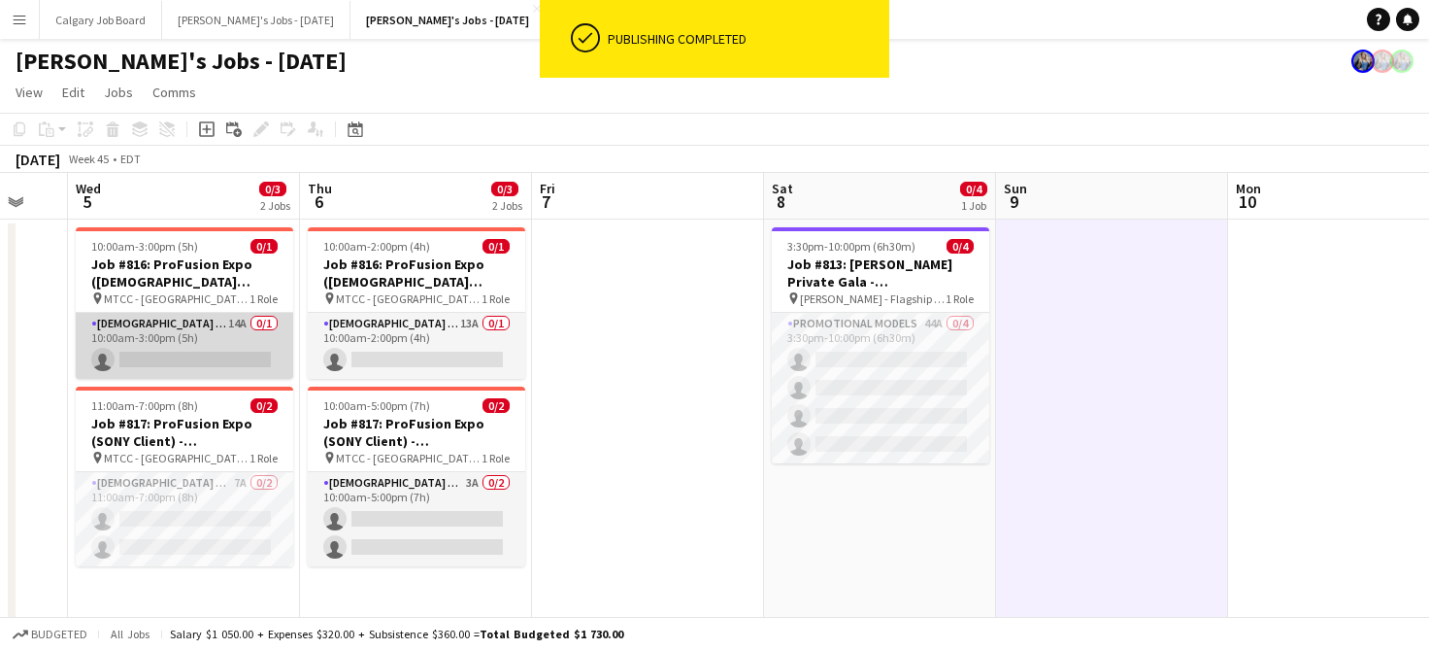
click at [230, 363] on app-card-role "[DEMOGRAPHIC_DATA] Models 14A 0/1 10:00am-3:00pm (5h) single-neutral-actions" at bounding box center [185, 346] width 218 height 66
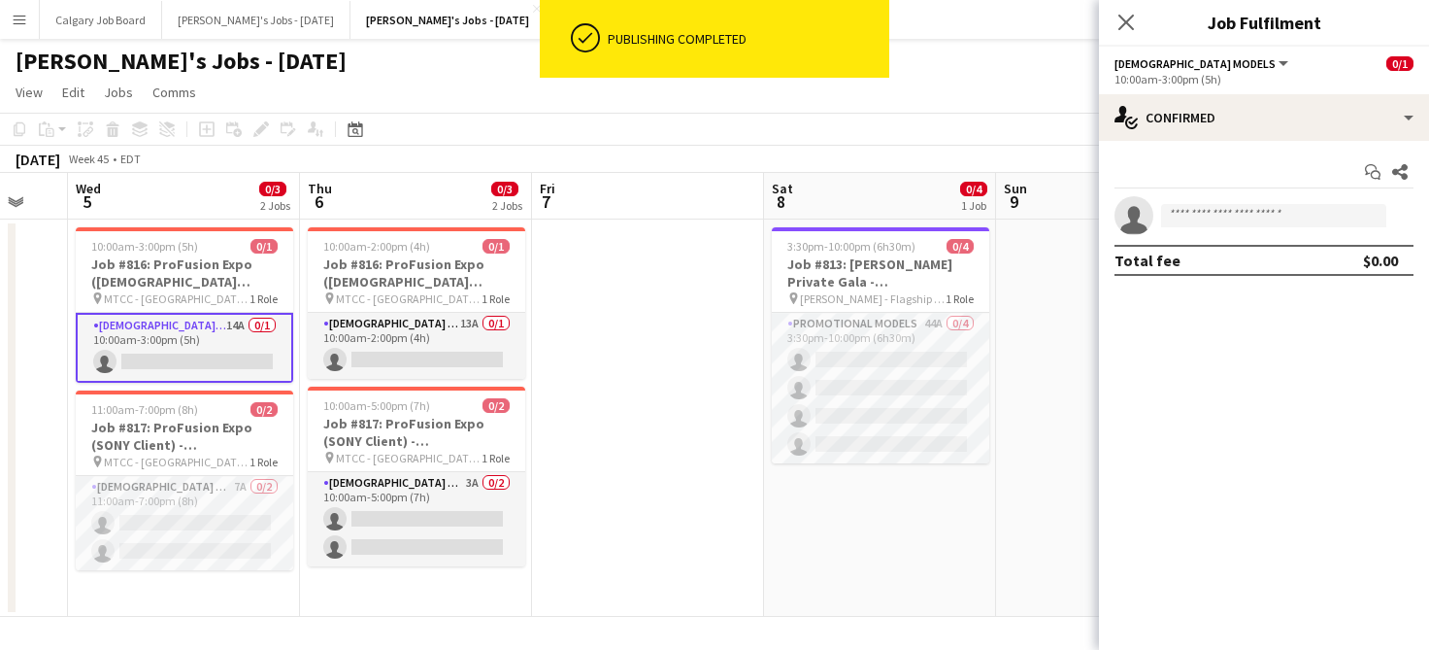
click at [1314, 93] on app-options-switcher "[DEMOGRAPHIC_DATA] Models All roles [DEMOGRAPHIC_DATA] Models 0/1 10:00am-3:00p…" at bounding box center [1264, 71] width 330 height 48
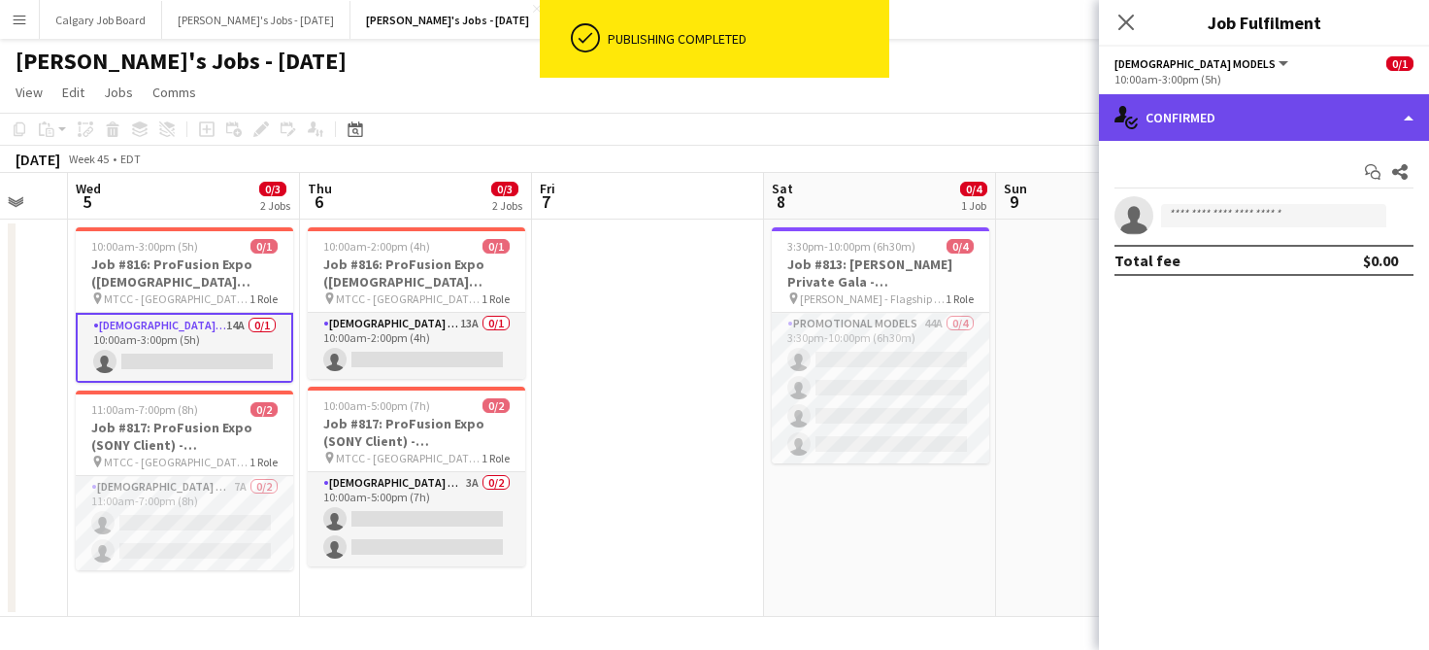
click at [1310, 118] on div "single-neutral-actions-check-2 Confirmed" at bounding box center [1264, 117] width 330 height 47
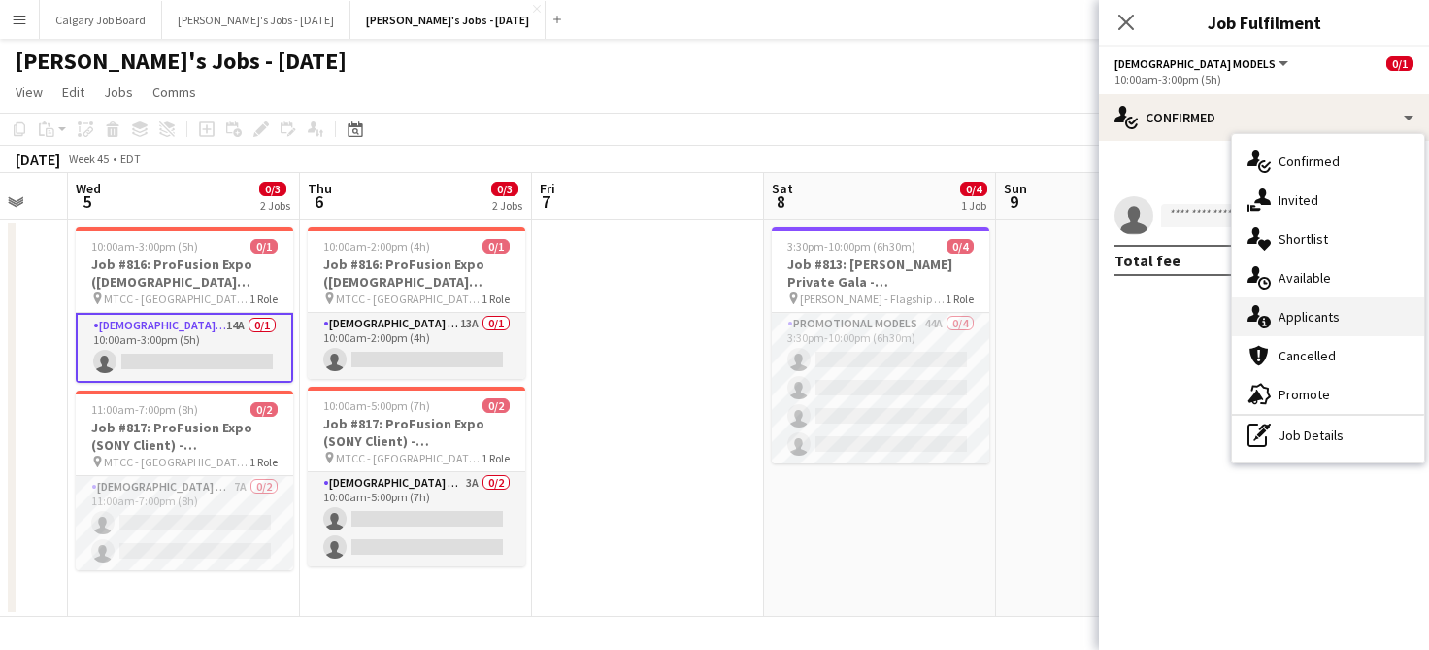
click at [1341, 310] on div "single-neutral-actions-information Applicants" at bounding box center [1328, 316] width 192 height 39
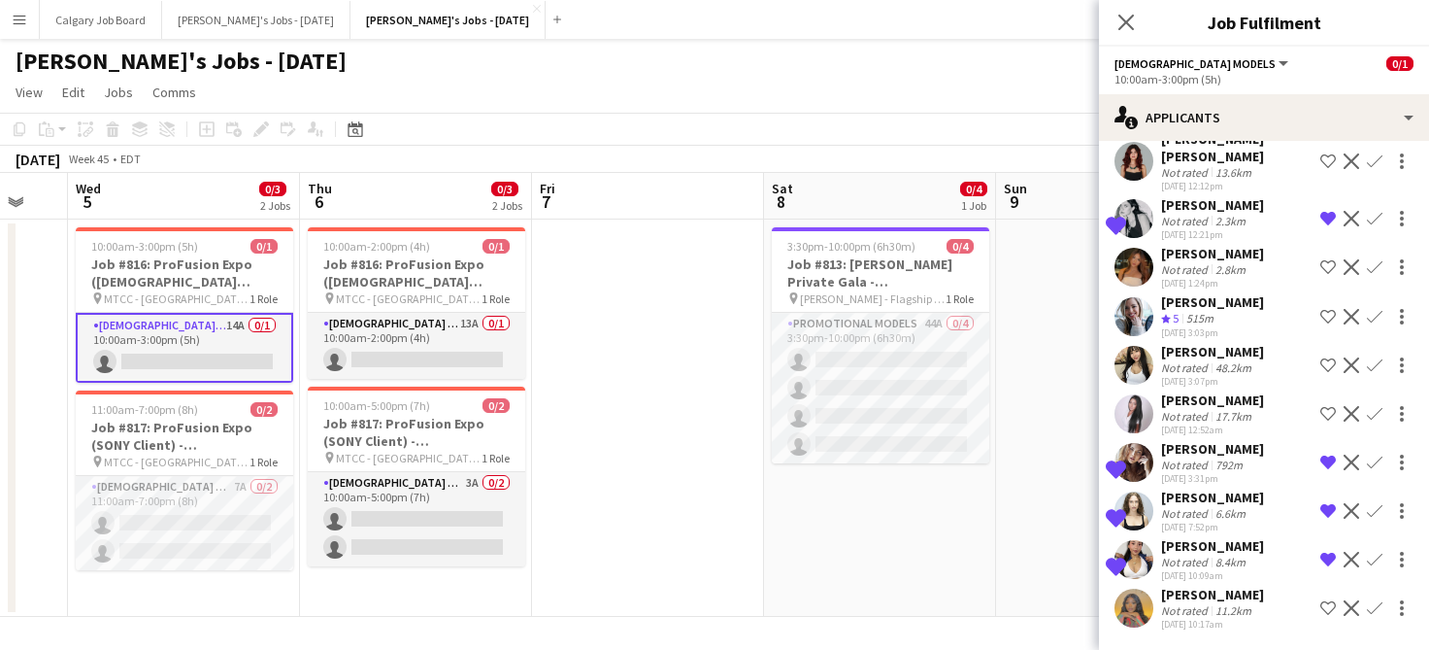
scroll to position [0, 0]
click at [1215, 514] on div "6.6km" at bounding box center [1231, 513] width 38 height 15
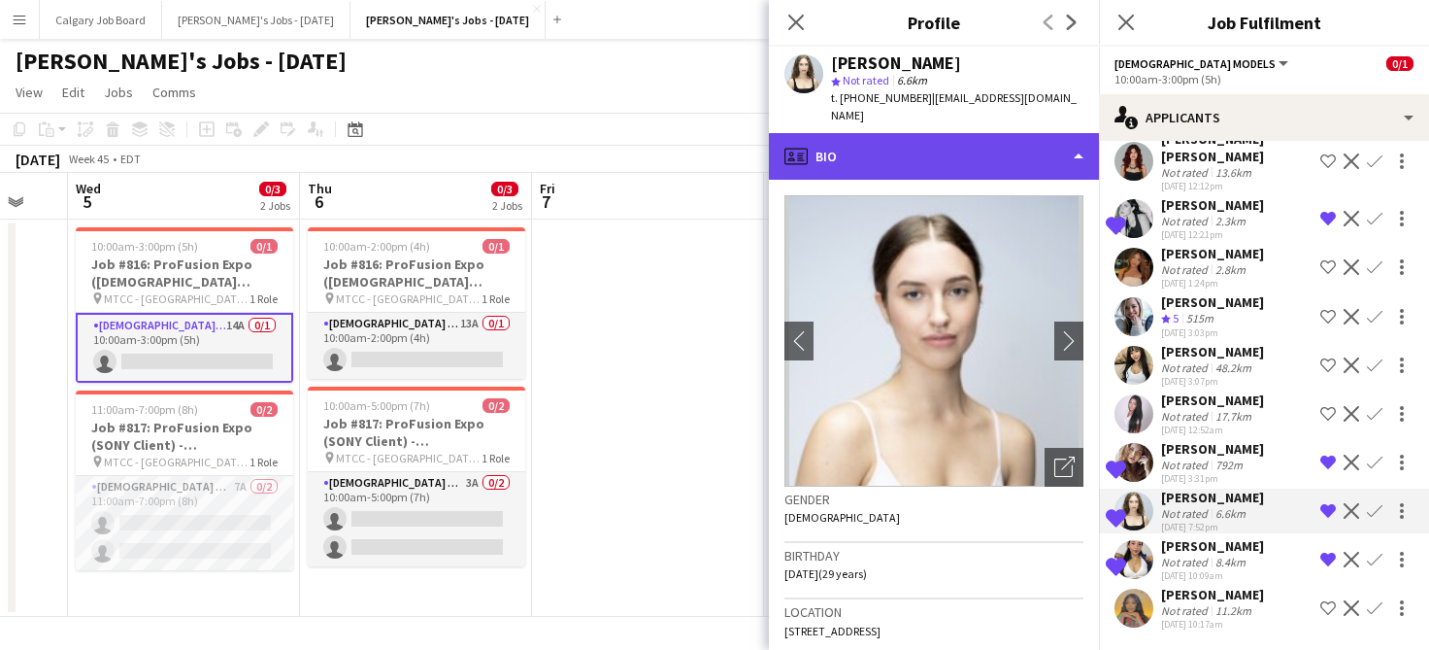
click at [1026, 149] on div "profile Bio" at bounding box center [934, 156] width 330 height 47
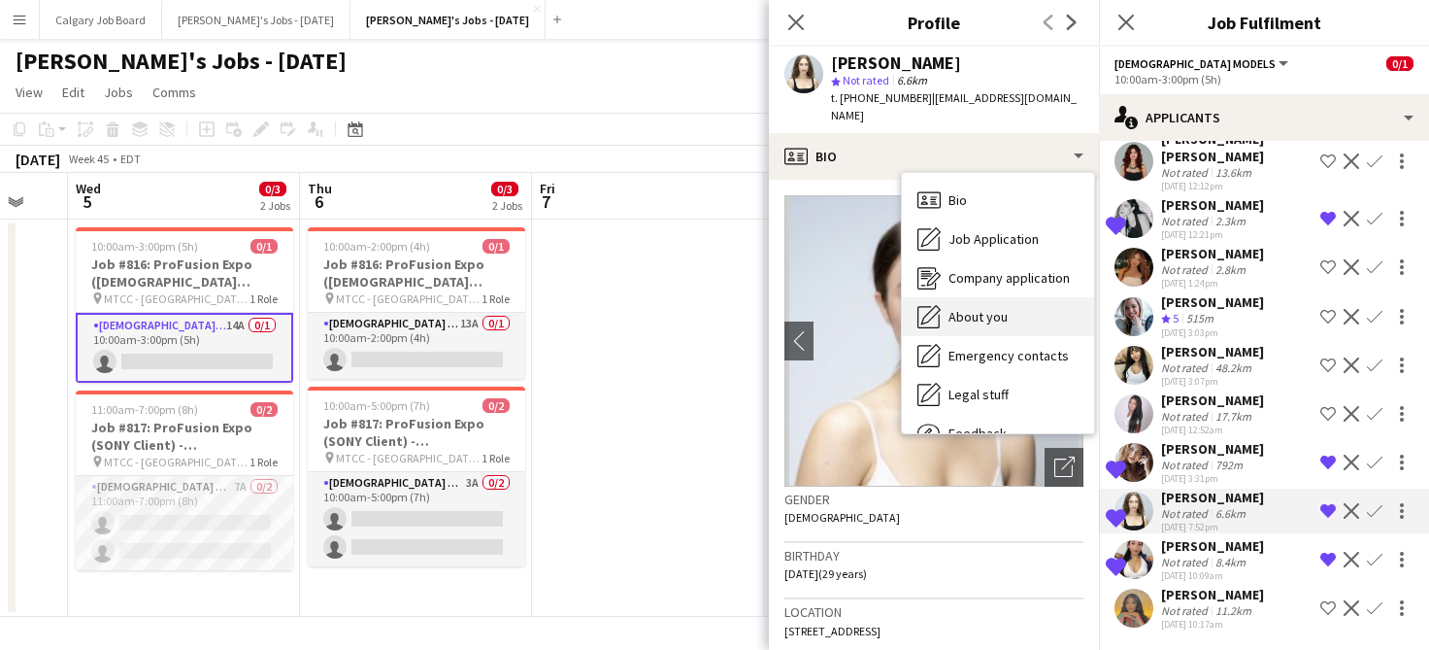
click at [999, 297] on div "About you About you" at bounding box center [998, 316] width 192 height 39
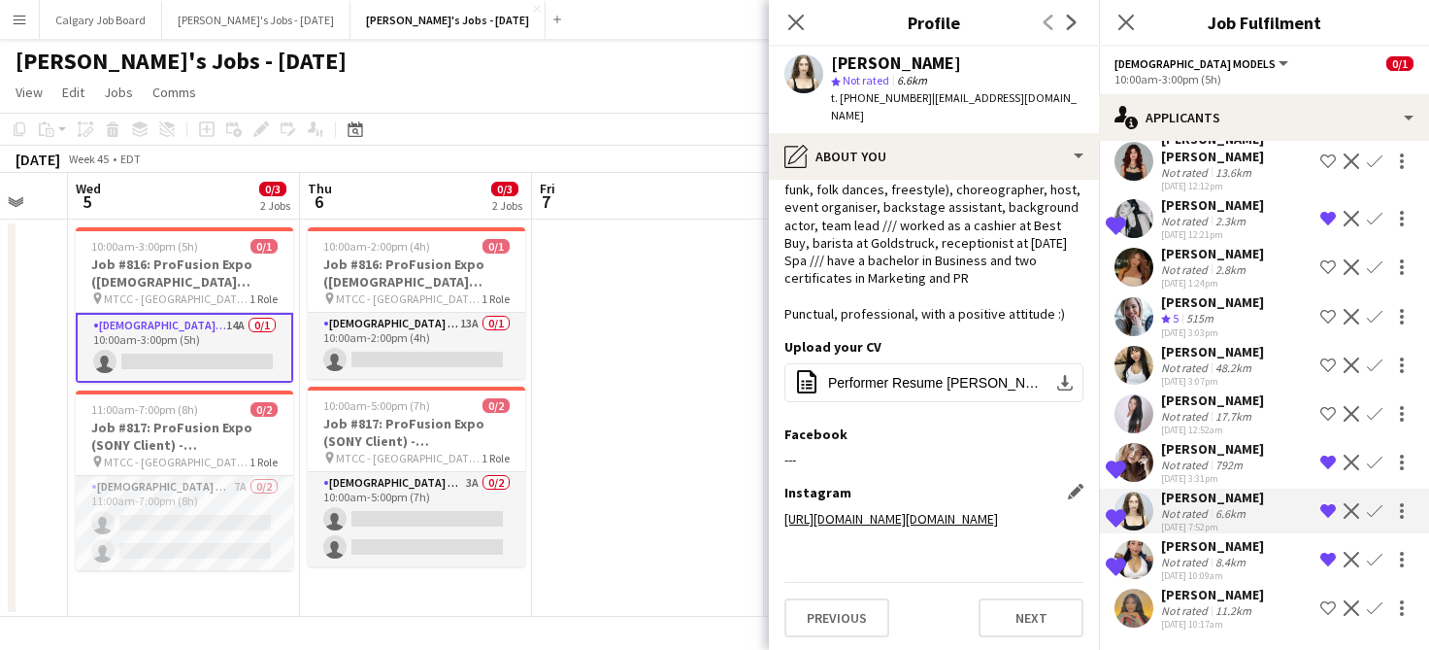
scroll to position [74, 0]
click at [930, 511] on link "[URL][DOMAIN_NAME][DOMAIN_NAME]" at bounding box center [892, 519] width 214 height 17
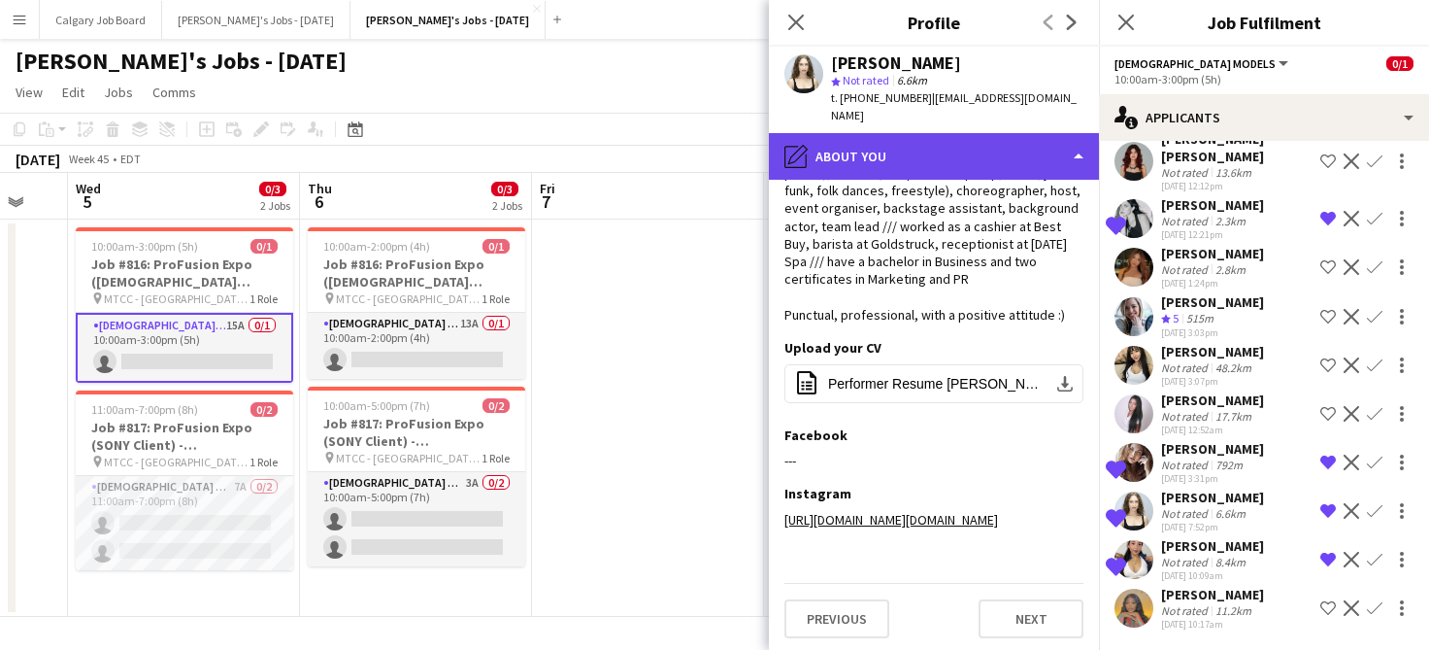
click at [967, 134] on div "pencil4 About you" at bounding box center [934, 156] width 330 height 47
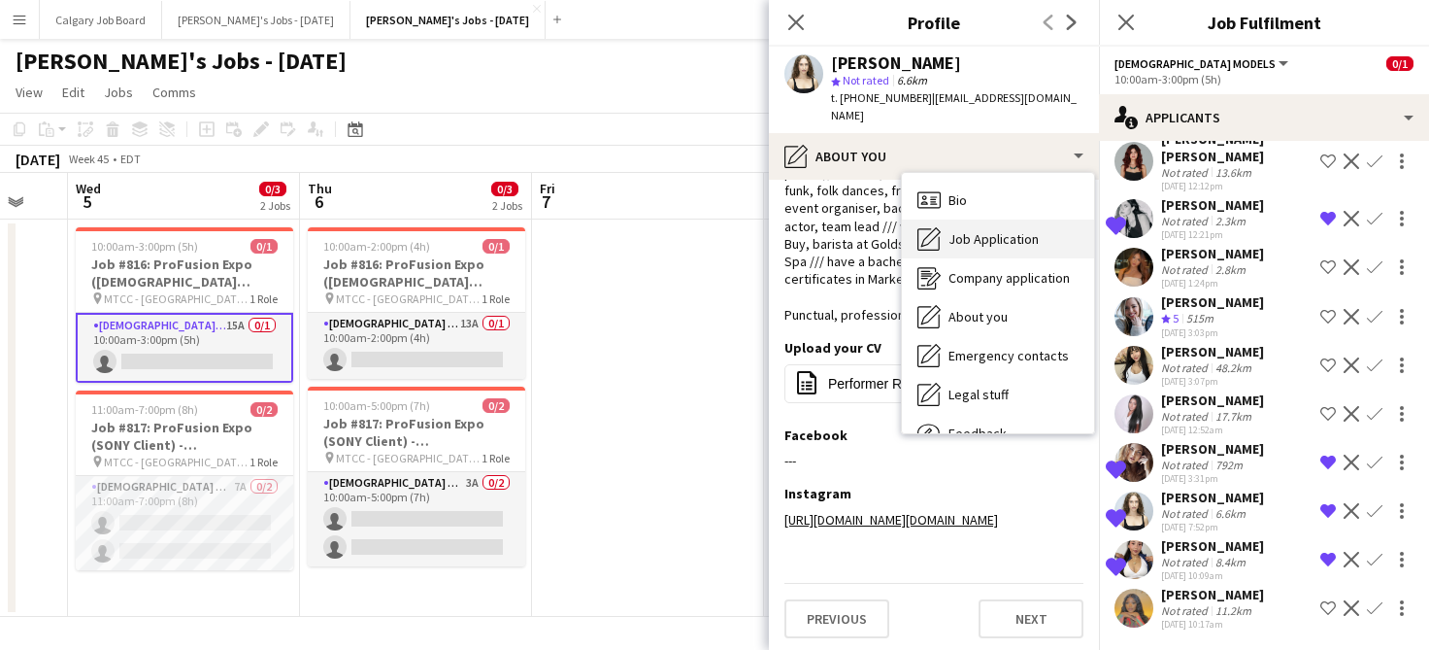
click at [1007, 230] on span "Job Application" at bounding box center [994, 238] width 90 height 17
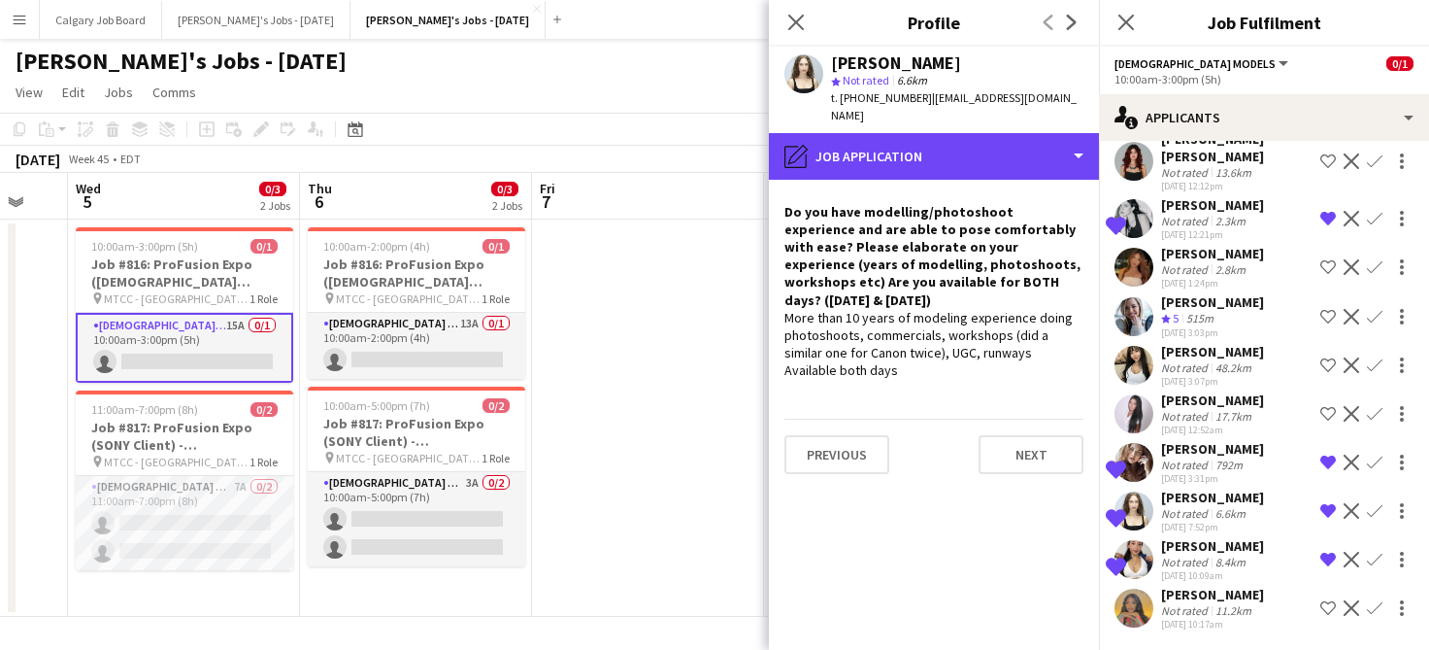
drag, startPoint x: 976, startPoint y: 136, endPoint x: 982, endPoint y: 158, distance: 23.1
click at [976, 137] on div "pencil4 Job Application" at bounding box center [934, 156] width 330 height 47
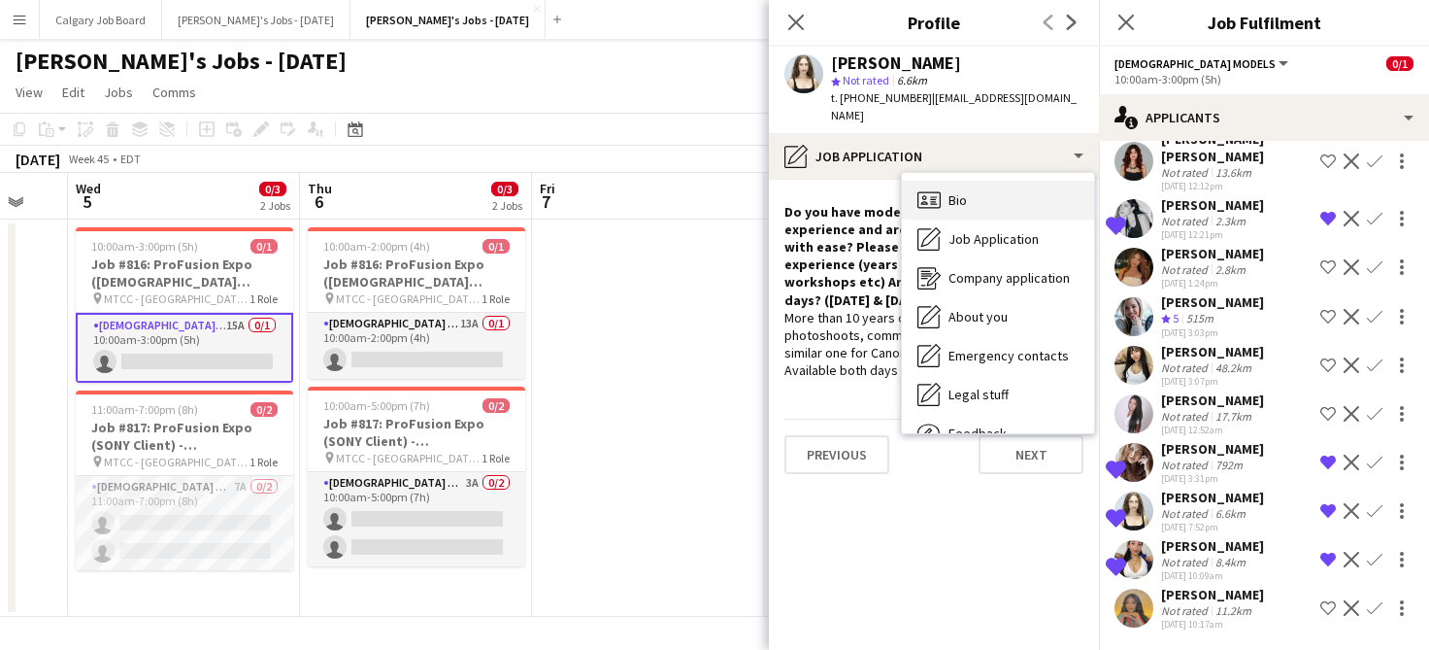
click at [982, 181] on div "Bio Bio" at bounding box center [998, 200] width 192 height 39
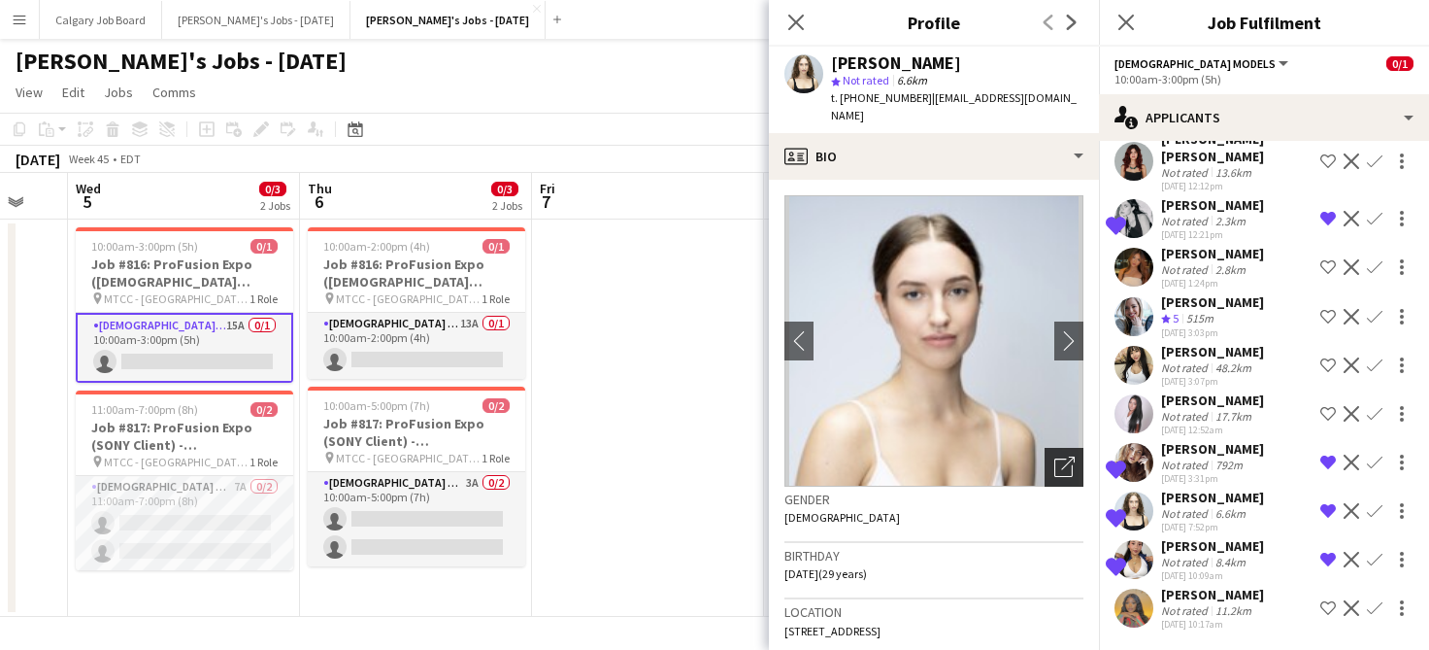
drag, startPoint x: 1056, startPoint y: 445, endPoint x: 1045, endPoint y: 442, distance: 11.1
click at [1056, 456] on icon "Open photos pop-in" at bounding box center [1065, 466] width 20 height 20
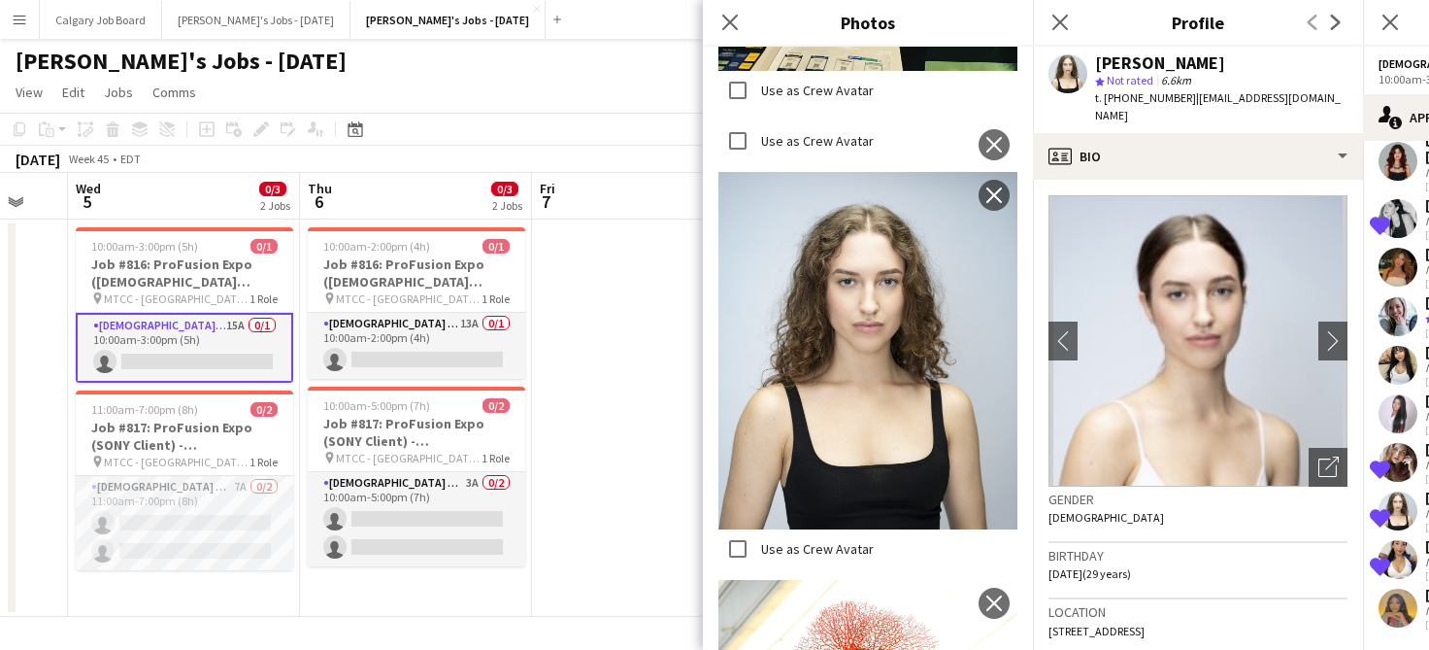
scroll to position [2332, 0]
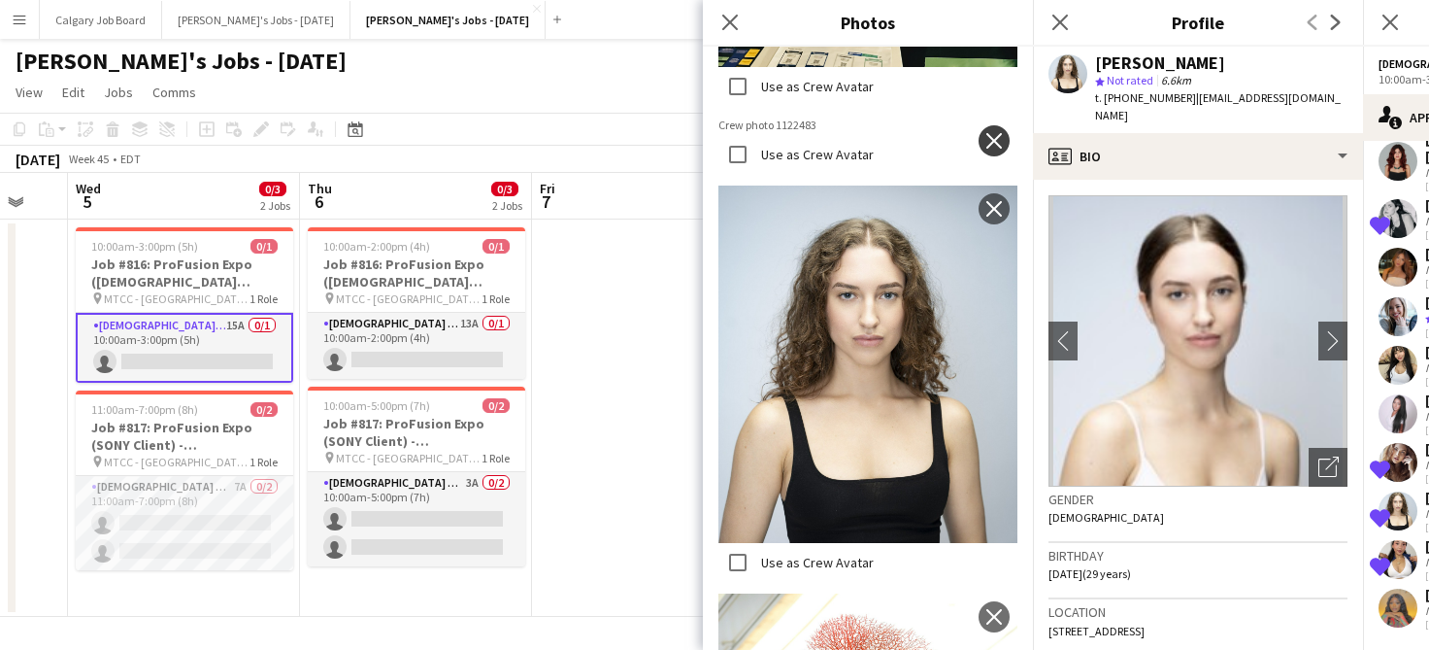
click at [997, 133] on app-icon "close" at bounding box center [994, 141] width 19 height 16
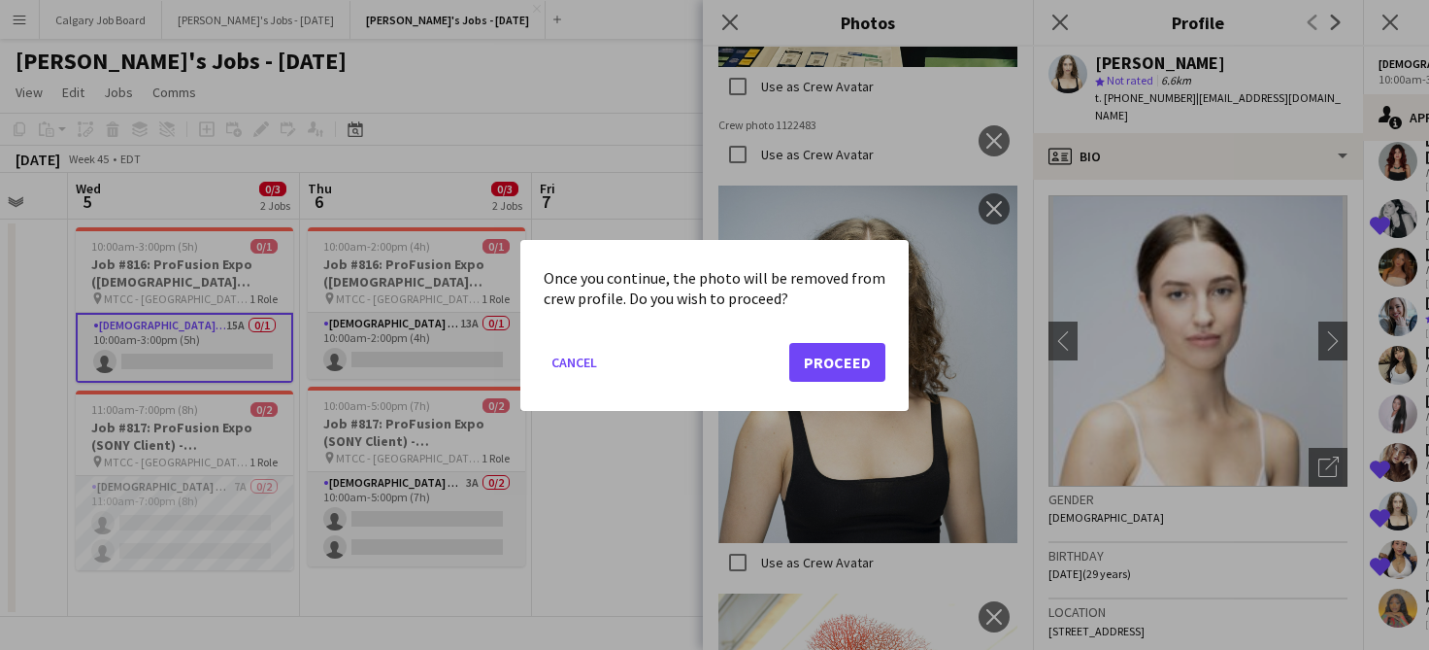
click at [817, 368] on button "Proceed" at bounding box center [837, 361] width 96 height 39
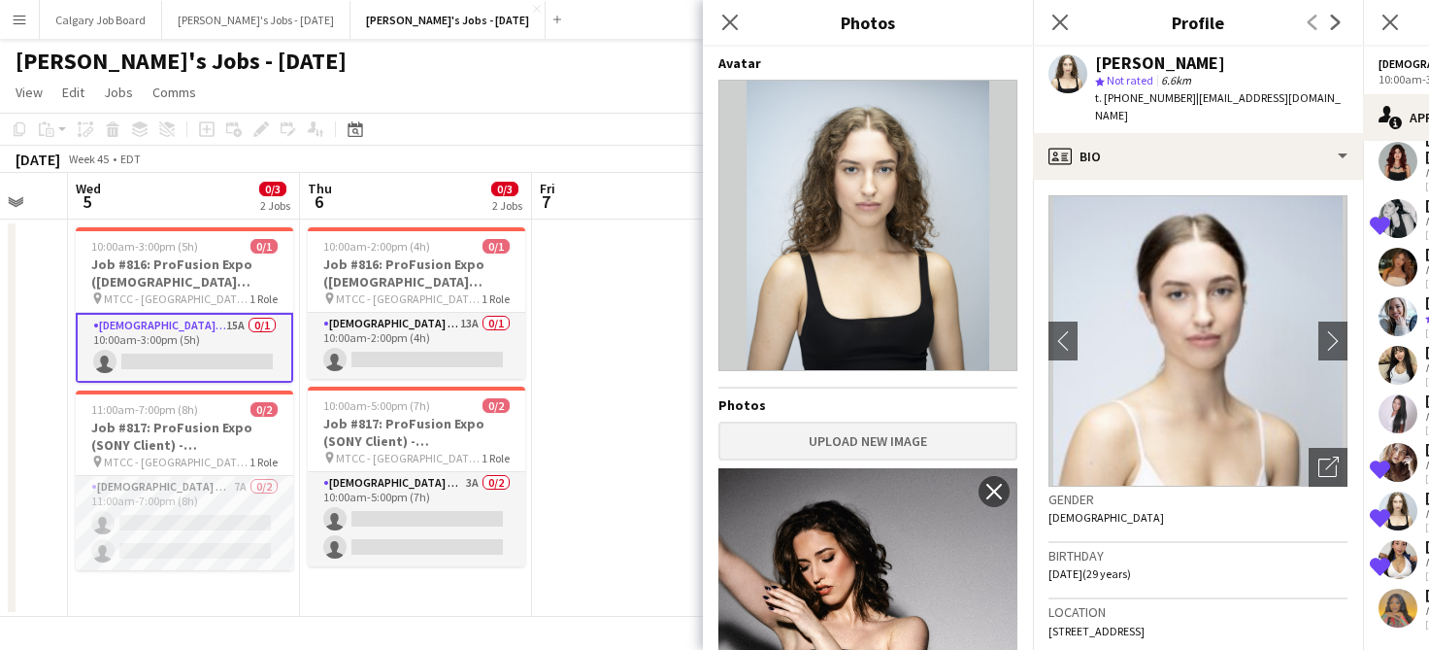
scroll to position [0, 0]
click at [850, 434] on button "Upload new image" at bounding box center [868, 440] width 299 height 39
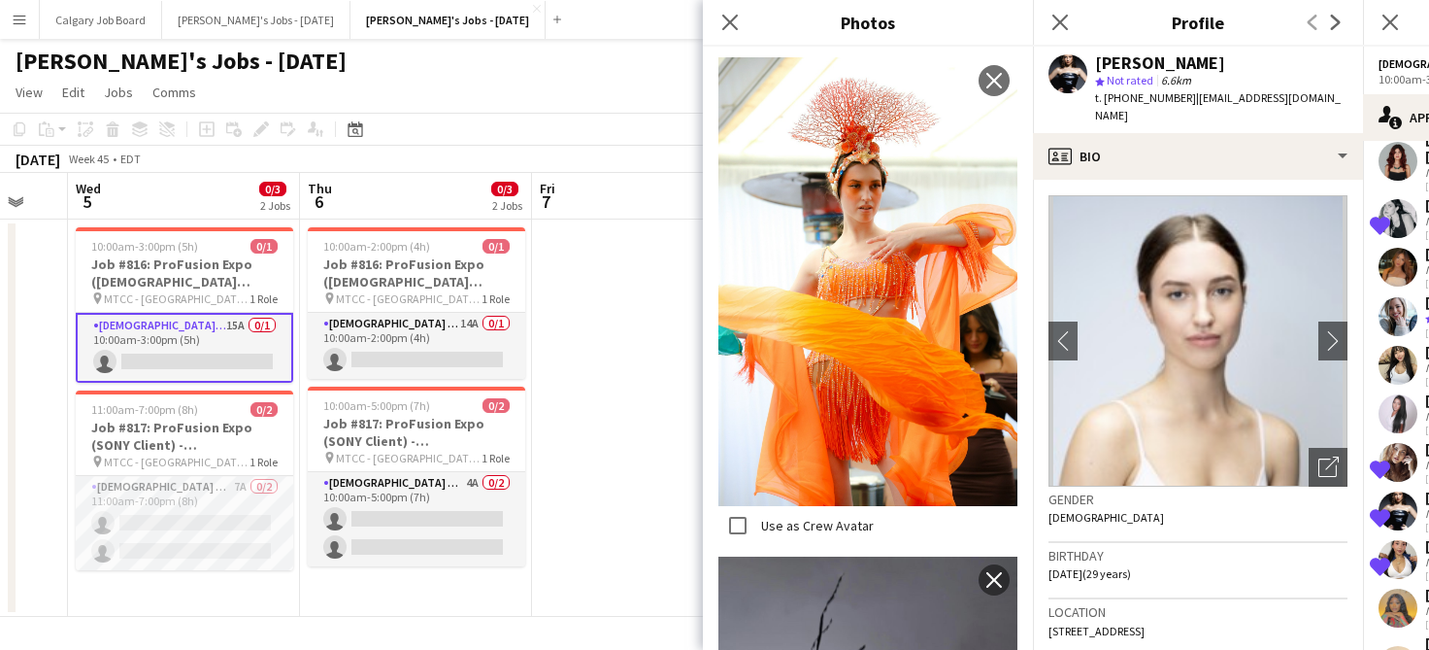
scroll to position [4772, 0]
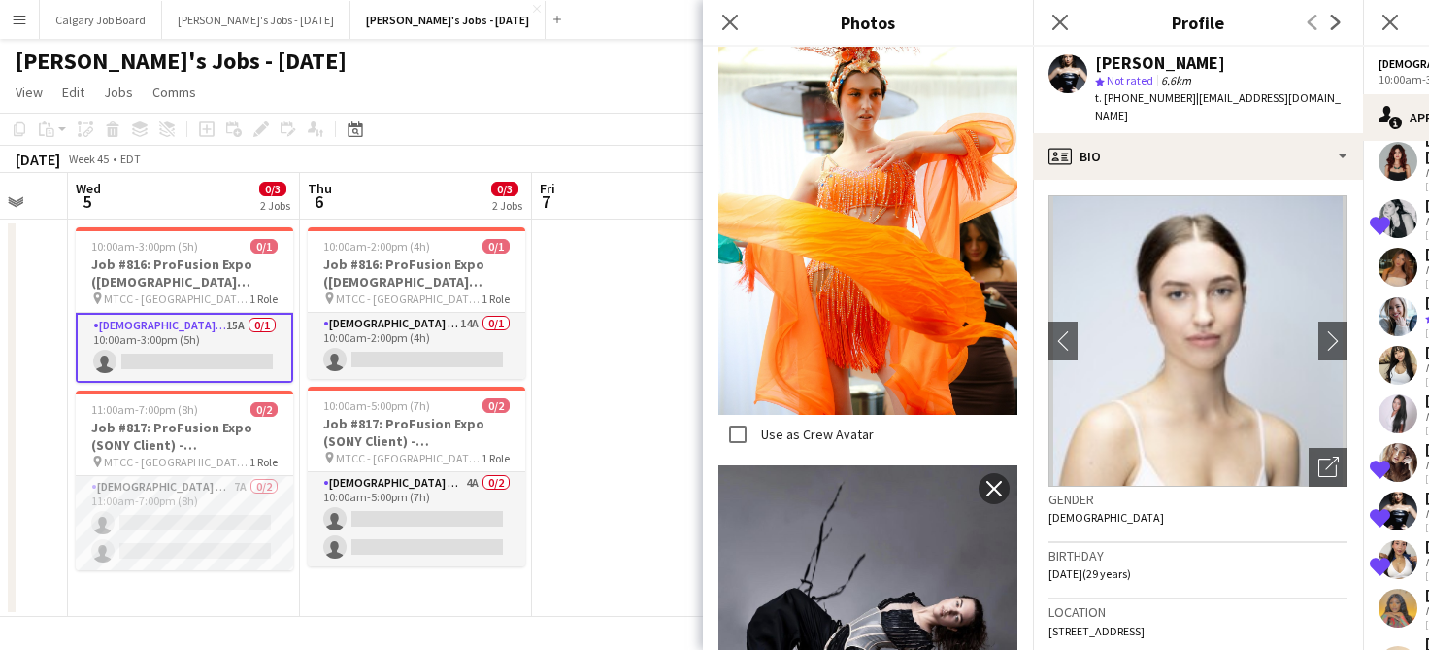
click at [1154, 551] on div "Birthday [DEMOGRAPHIC_DATA] (29 years)" at bounding box center [1198, 571] width 299 height 56
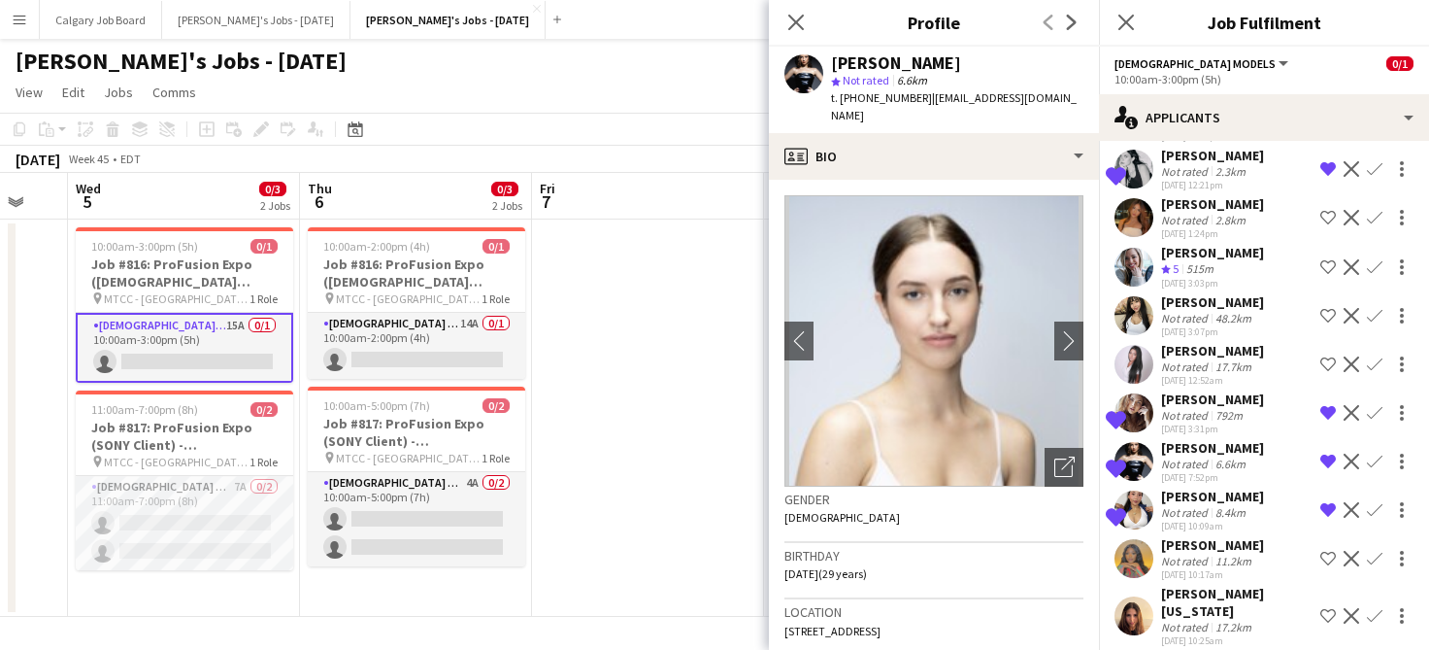
scroll to position [349, 0]
click at [1203, 568] on div "Not rated" at bounding box center [1186, 561] width 50 height 15
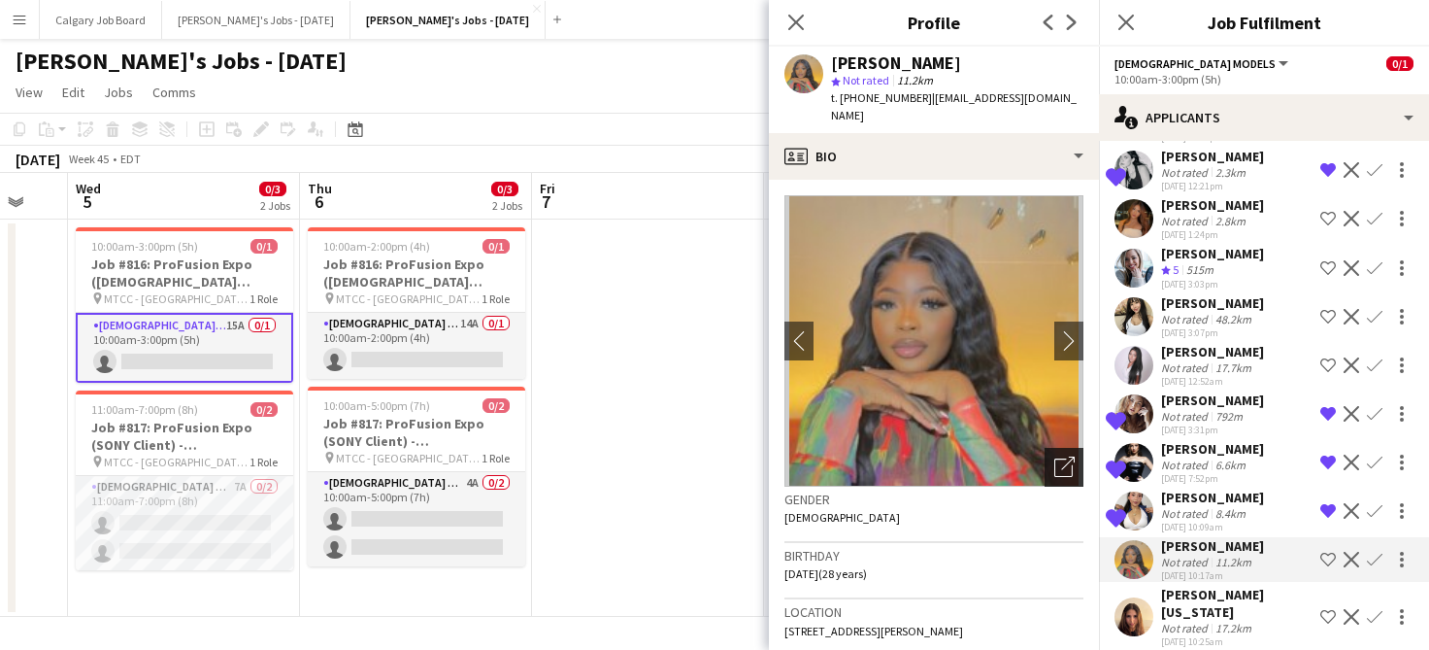
click at [1056, 456] on icon "Open photos pop-in" at bounding box center [1065, 466] width 20 height 20
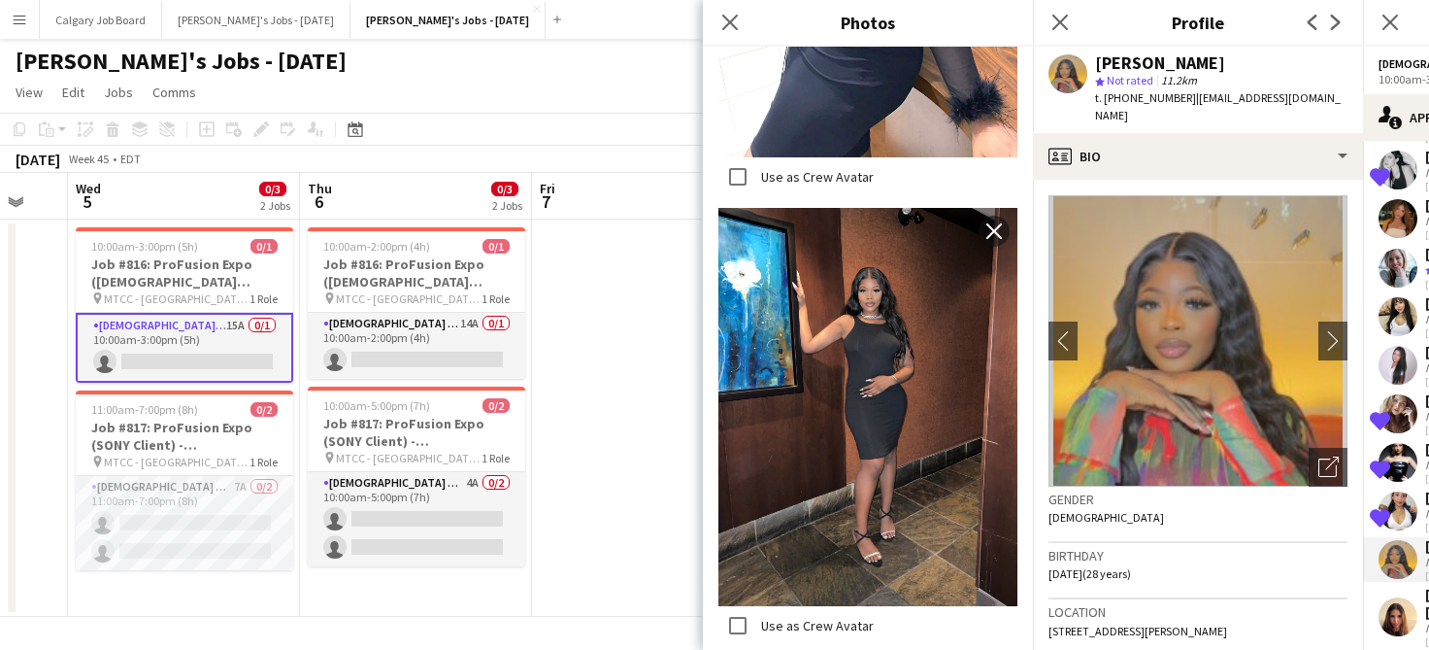
click at [1105, 490] on h3 "Gender" at bounding box center [1198, 498] width 299 height 17
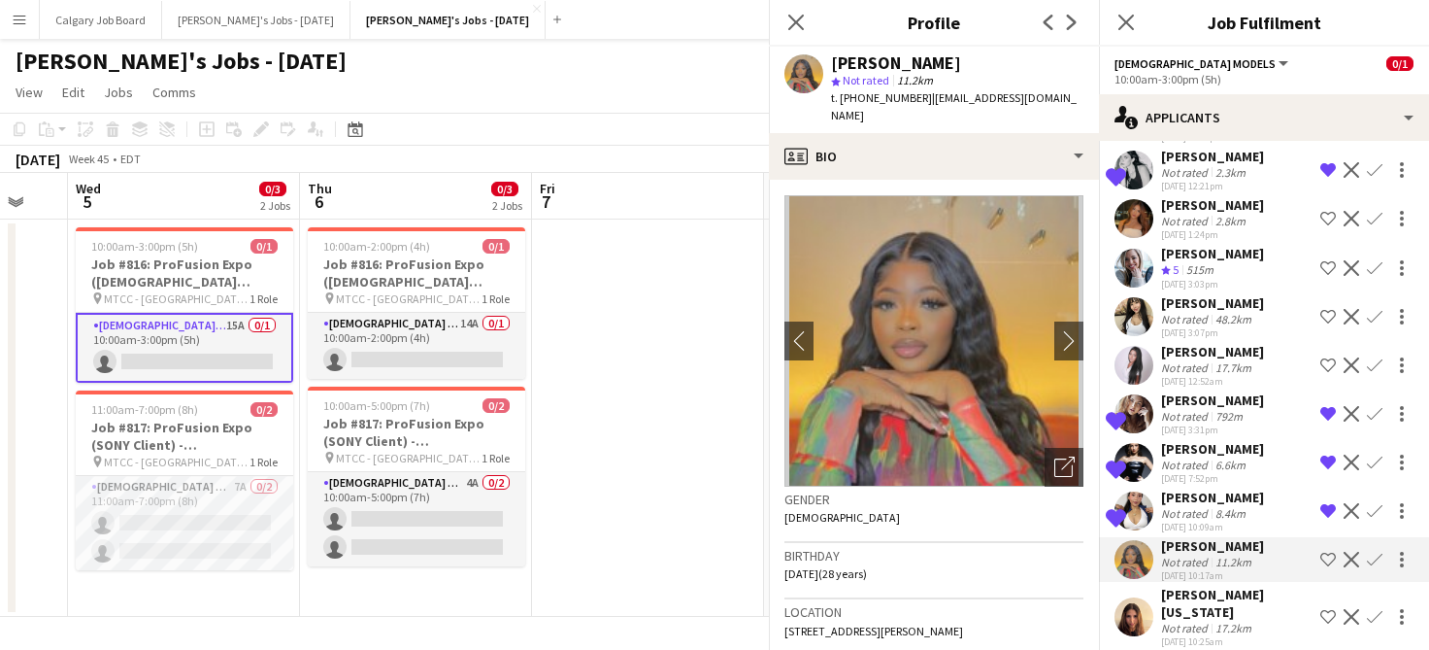
scroll to position [1941, 0]
click at [1220, 602] on div "[PERSON_NAME][US_STATE]" at bounding box center [1236, 603] width 151 height 35
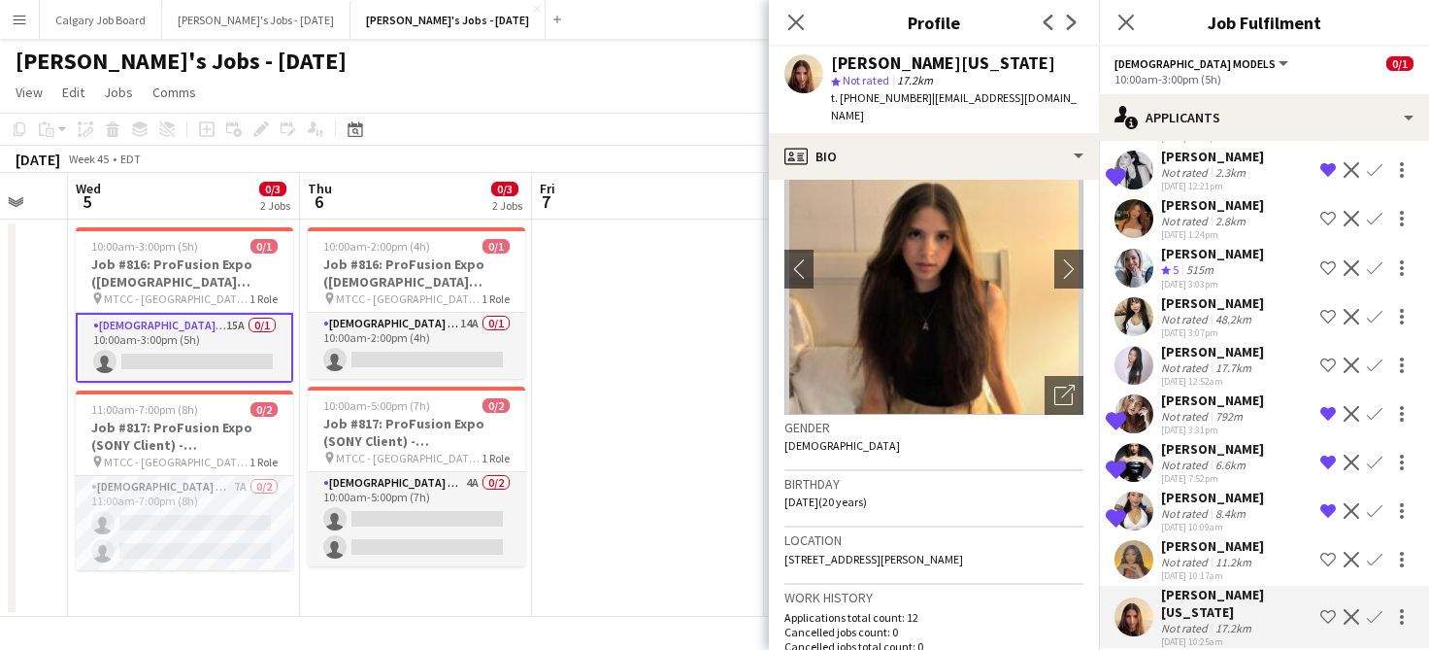
scroll to position [62, 0]
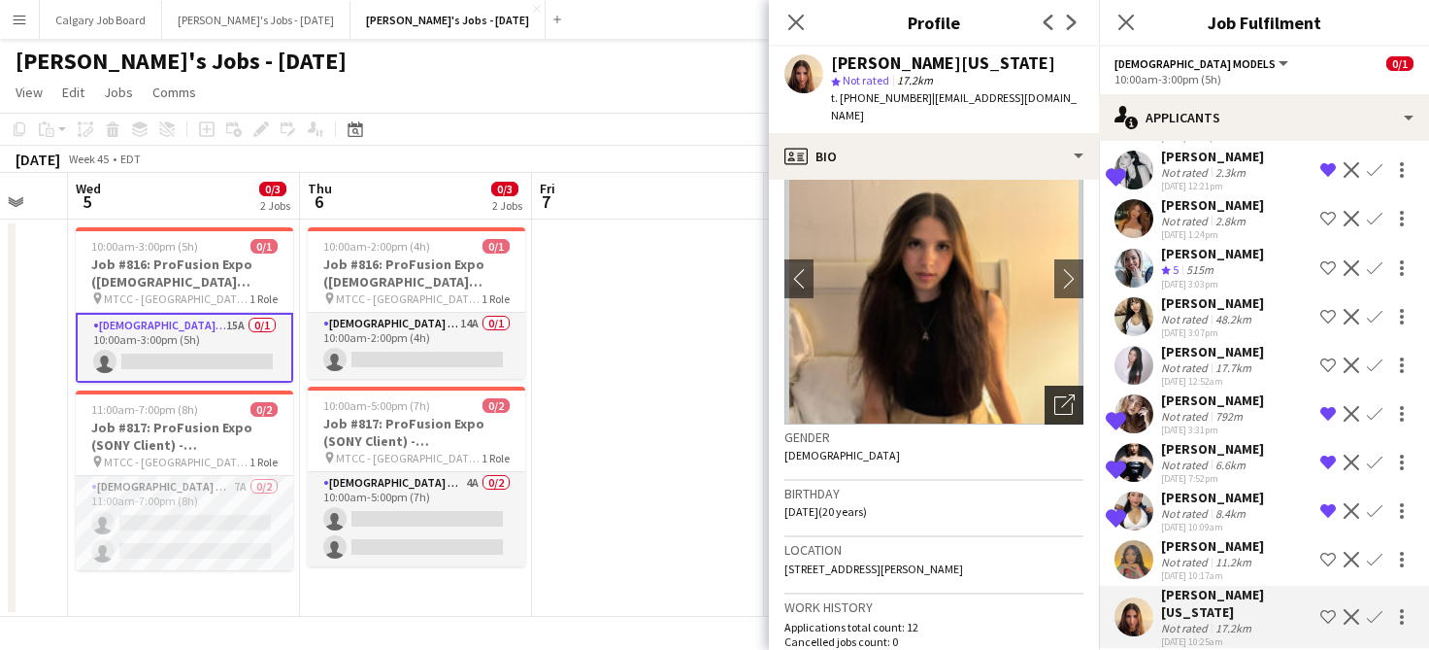
click at [1062, 394] on icon "Open photos pop-in" at bounding box center [1065, 404] width 20 height 20
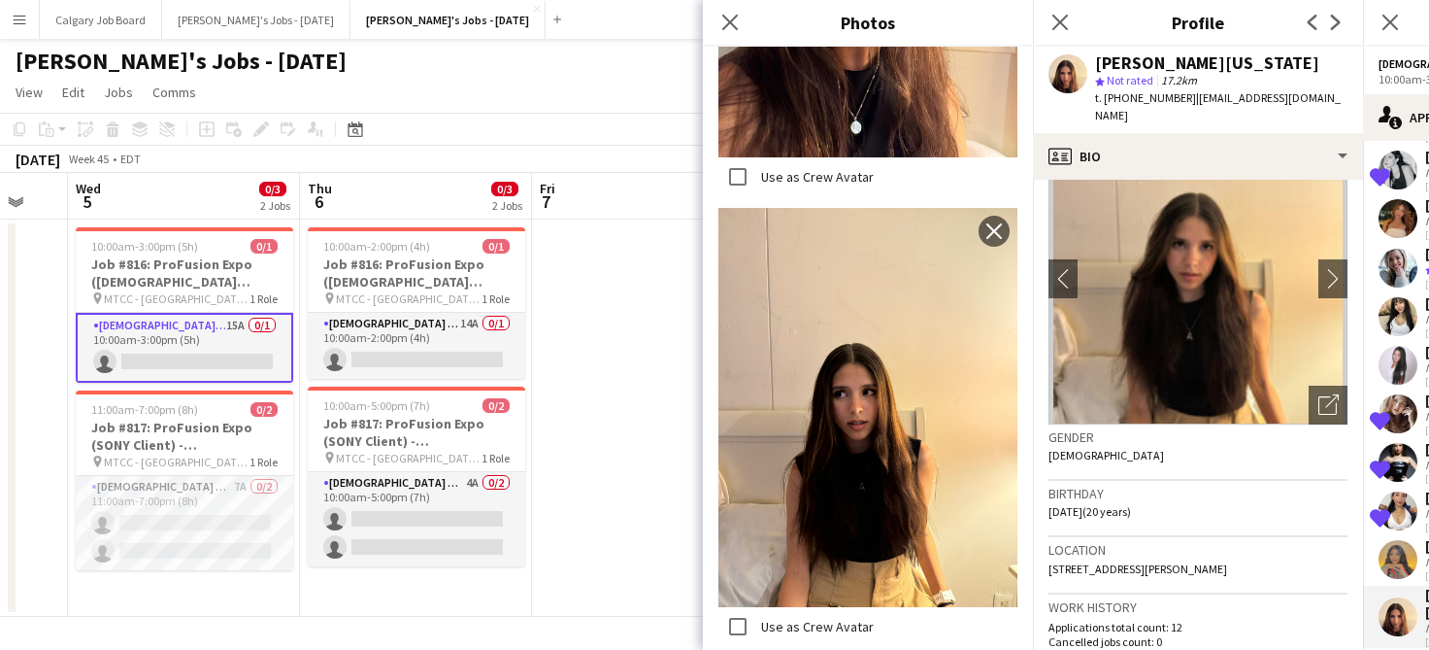
click at [1062, 428] on h3 "Gender" at bounding box center [1198, 436] width 299 height 17
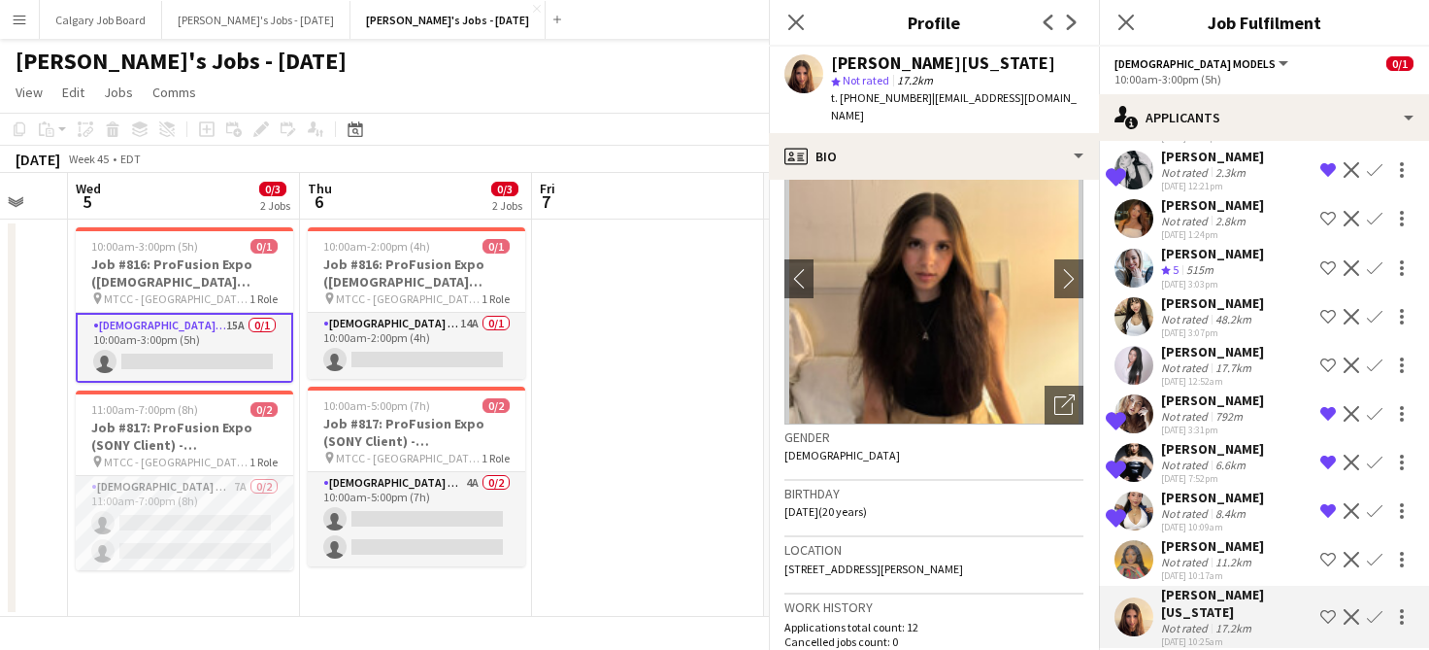
scroll to position [2346, 0]
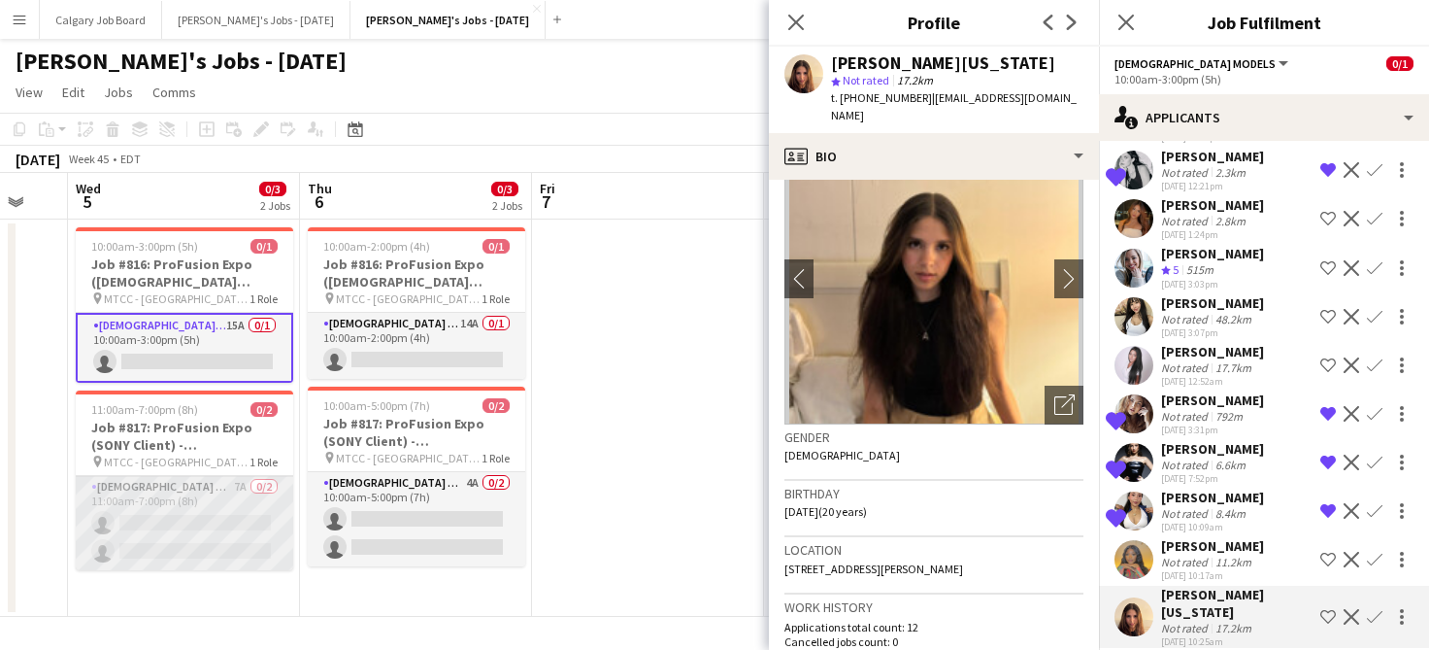
click at [260, 497] on app-card-role "[DEMOGRAPHIC_DATA] Models 7A 0/2 11:00am-7:00pm (8h) single-neutral-actions sin…" at bounding box center [185, 523] width 218 height 94
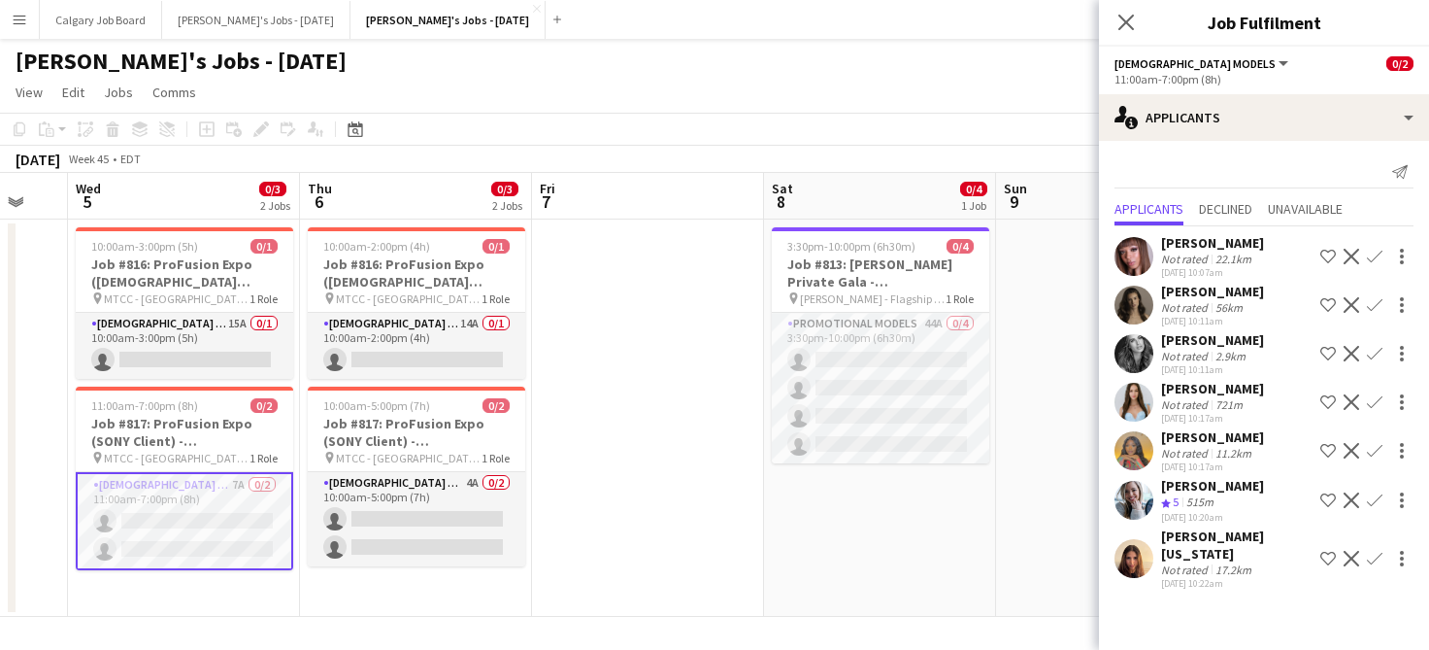
scroll to position [0, 0]
click at [1328, 307] on app-icon "Shortlist crew" at bounding box center [1329, 305] width 16 height 16
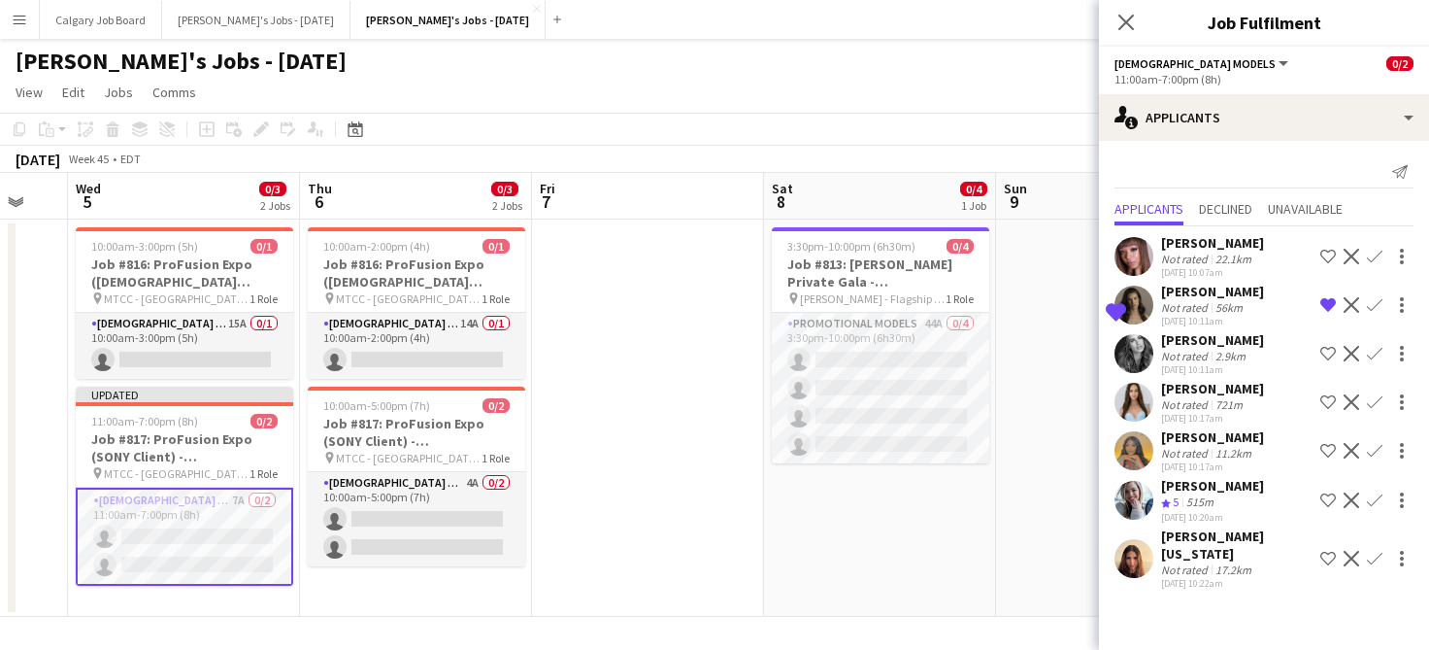
click at [1327, 356] on app-icon "Shortlist crew" at bounding box center [1329, 354] width 16 height 16
click at [1329, 411] on button "Shortlist crew" at bounding box center [1328, 401] width 23 height 23
click at [823, 540] on app-date-cell "3:30pm-10:00pm (6h30m) 0/4 Job #813: [PERSON_NAME] Private Gala - [GEOGRAPHIC_D…" at bounding box center [880, 417] width 232 height 397
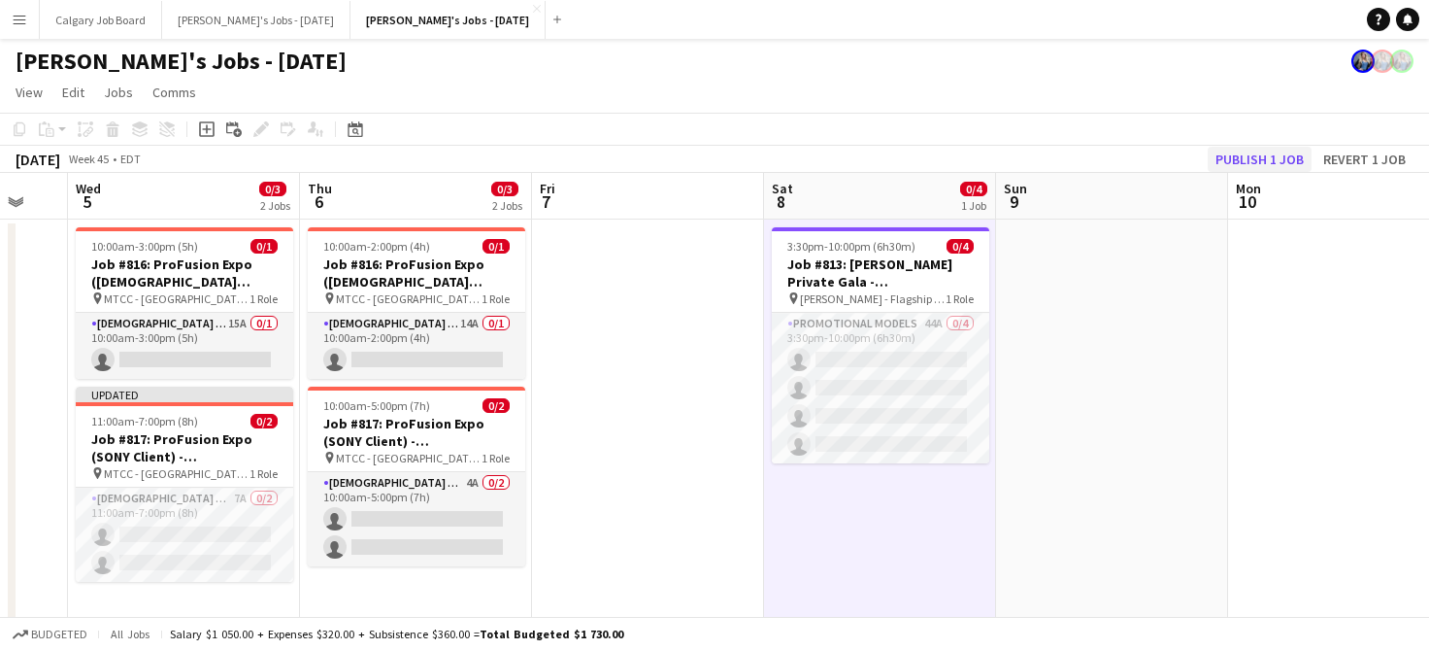
click at [1226, 167] on button "Publish 1 job" at bounding box center [1260, 159] width 104 height 25
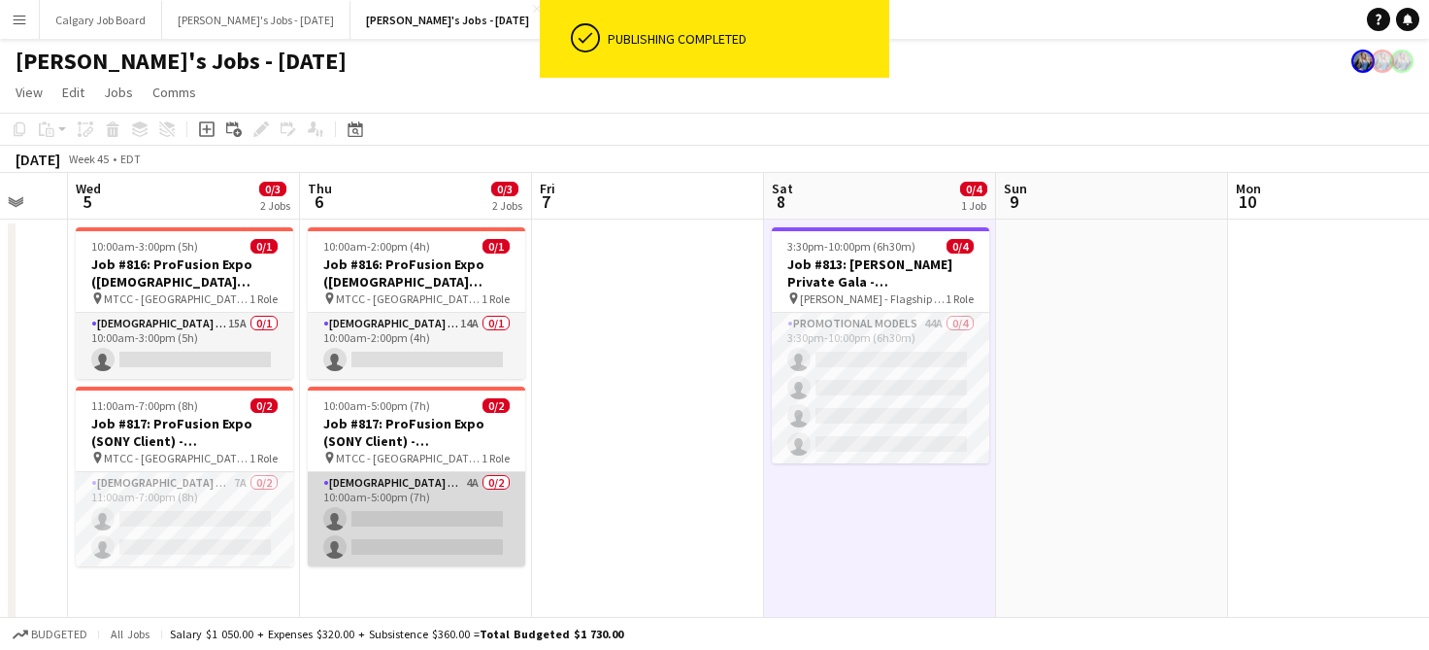
click at [347, 489] on app-card-role "[DEMOGRAPHIC_DATA] Models 4A 0/2 10:00am-5:00pm (7h) single-neutral-actions sin…" at bounding box center [417, 519] width 218 height 94
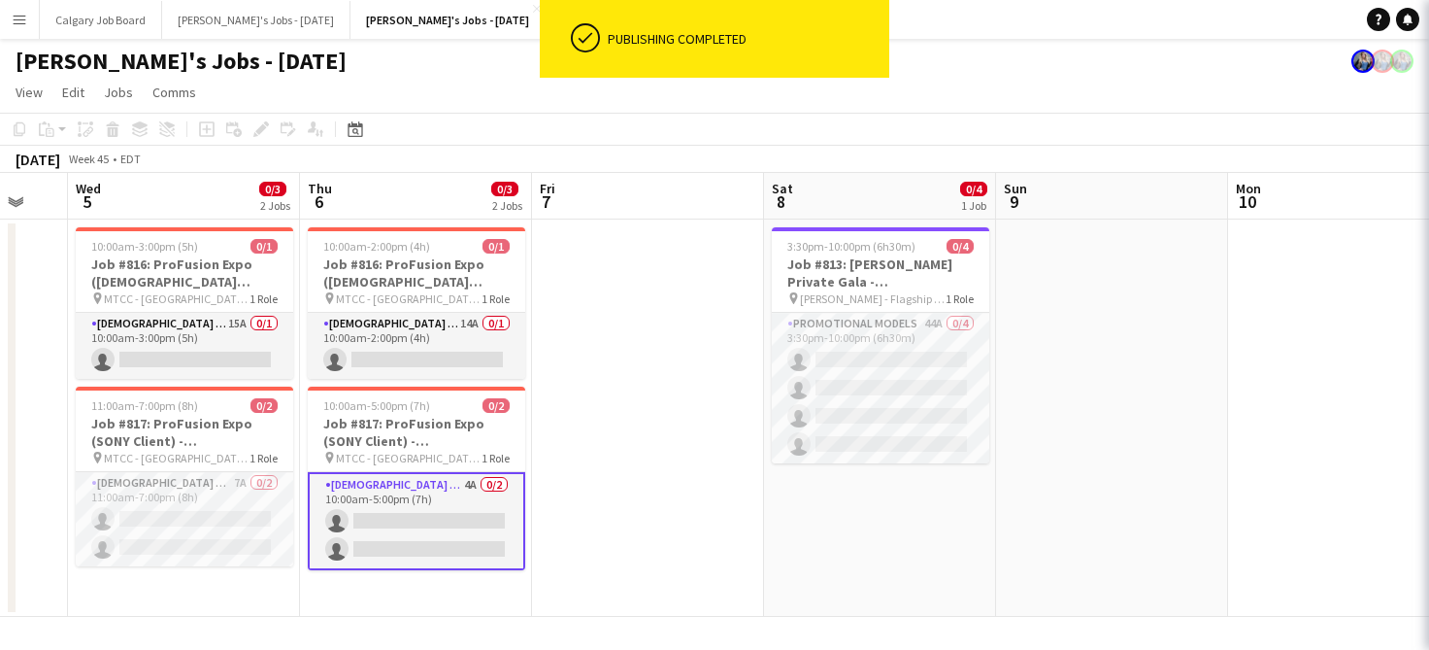
scroll to position [0, 626]
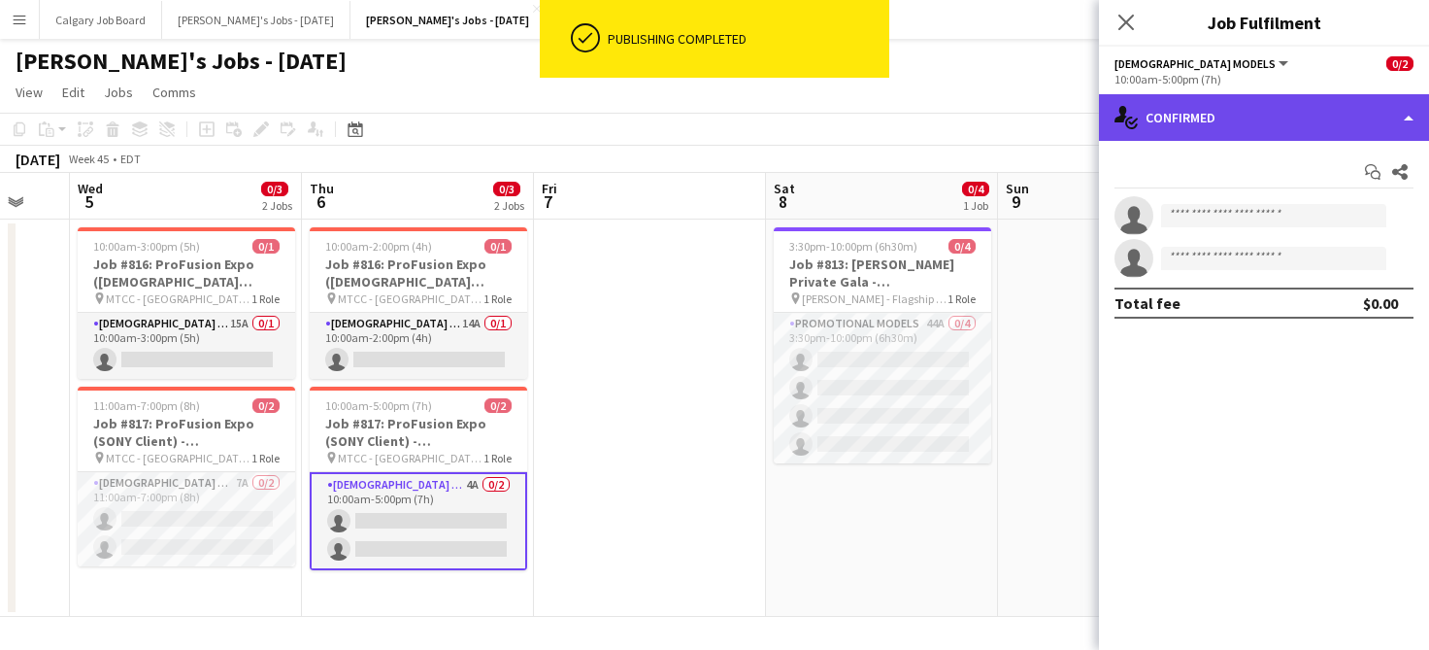
click at [1180, 114] on div "single-neutral-actions-check-2 Confirmed" at bounding box center [1264, 117] width 330 height 47
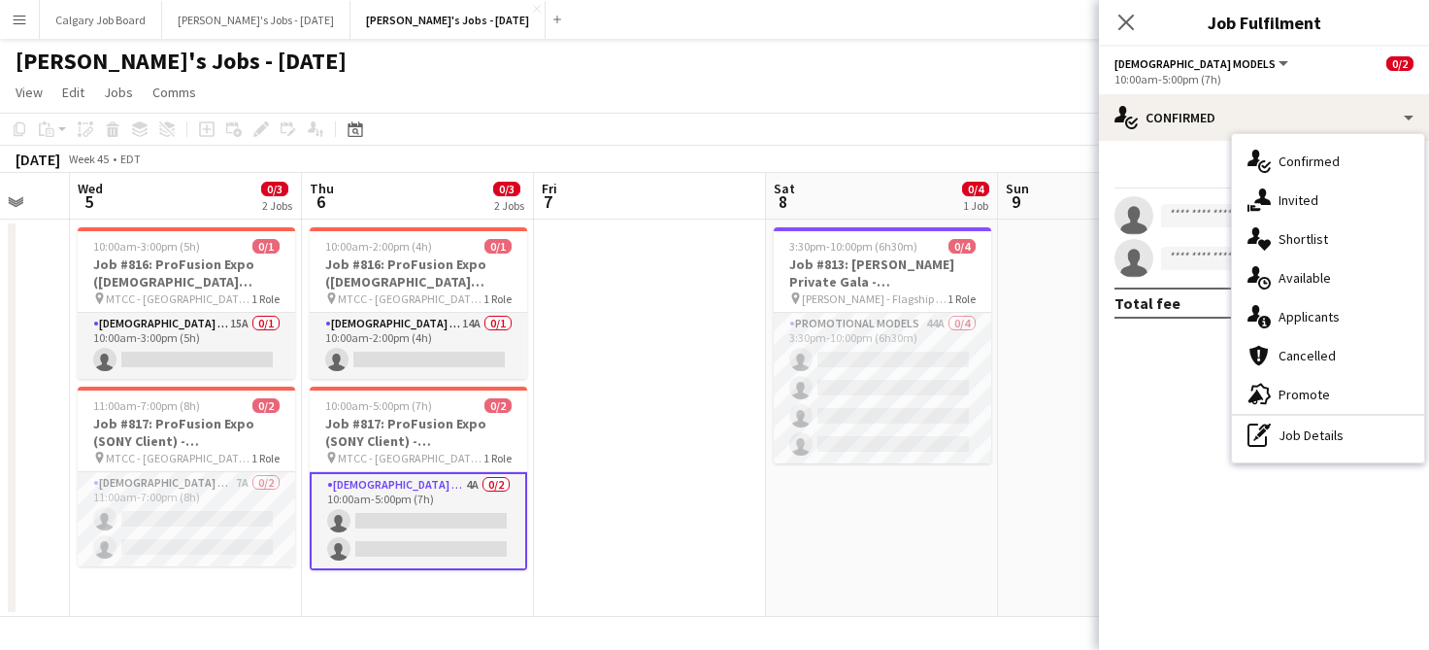
drag, startPoint x: 1292, startPoint y: 309, endPoint x: 1277, endPoint y: 312, distance: 14.9
click at [1293, 310] on span "Applicants" at bounding box center [1309, 316] width 61 height 17
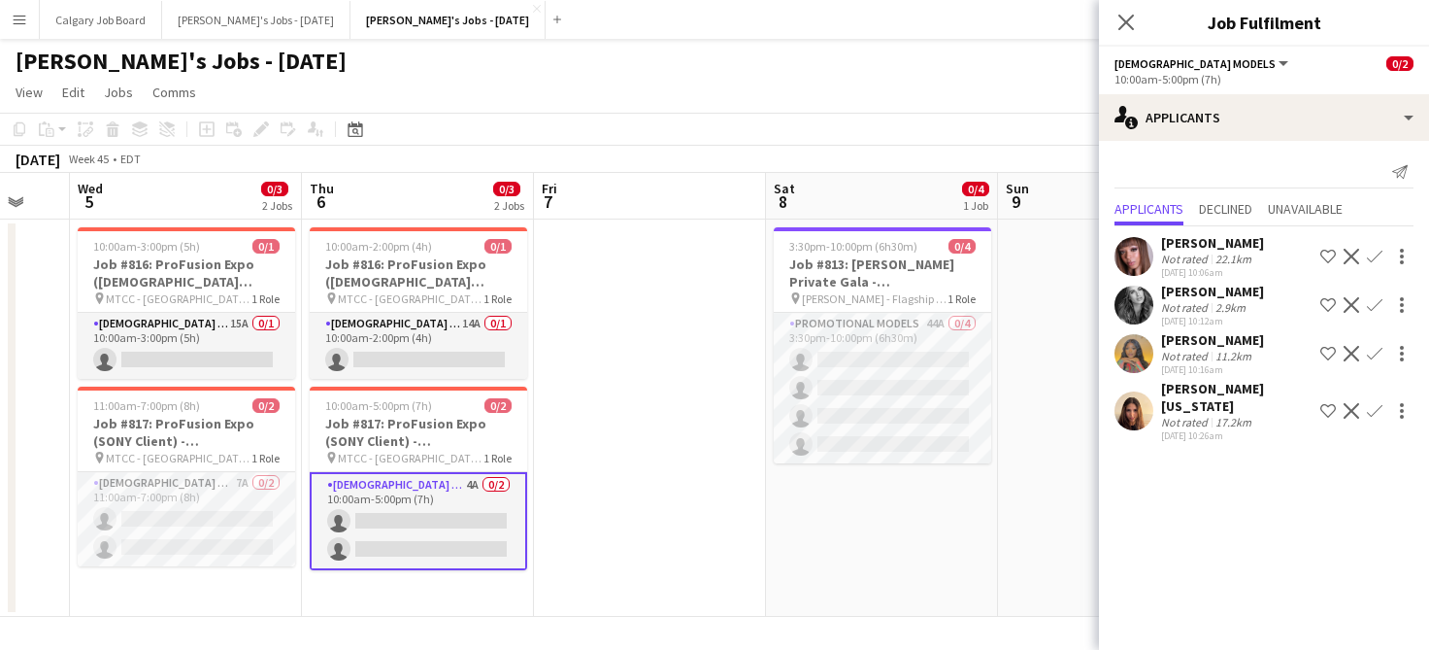
click at [677, 134] on app-toolbar "Copy Paste Paste Command V Paste with crew Command Shift V Paste linked Job [GE…" at bounding box center [714, 129] width 1429 height 33
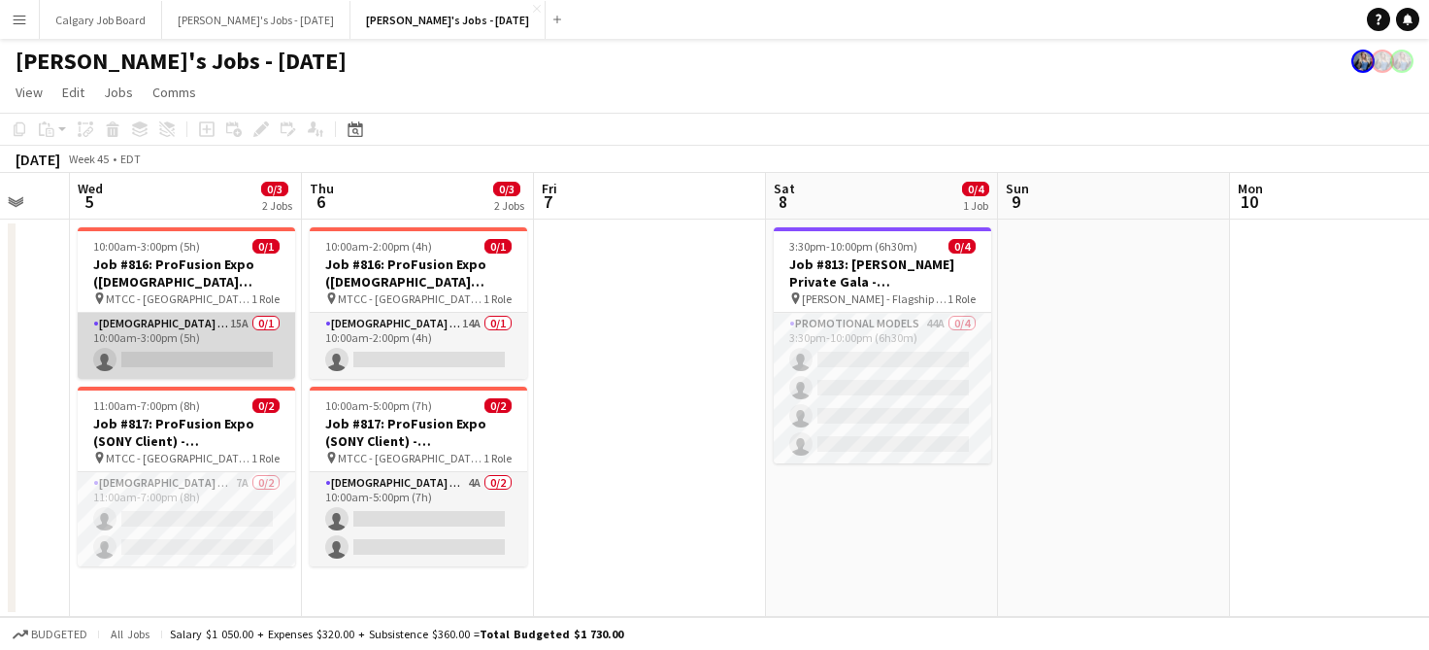
click at [212, 335] on app-card-role "[DEMOGRAPHIC_DATA] Models 15A 0/1 10:00am-3:00pm (5h) single-neutral-actions" at bounding box center [187, 346] width 218 height 66
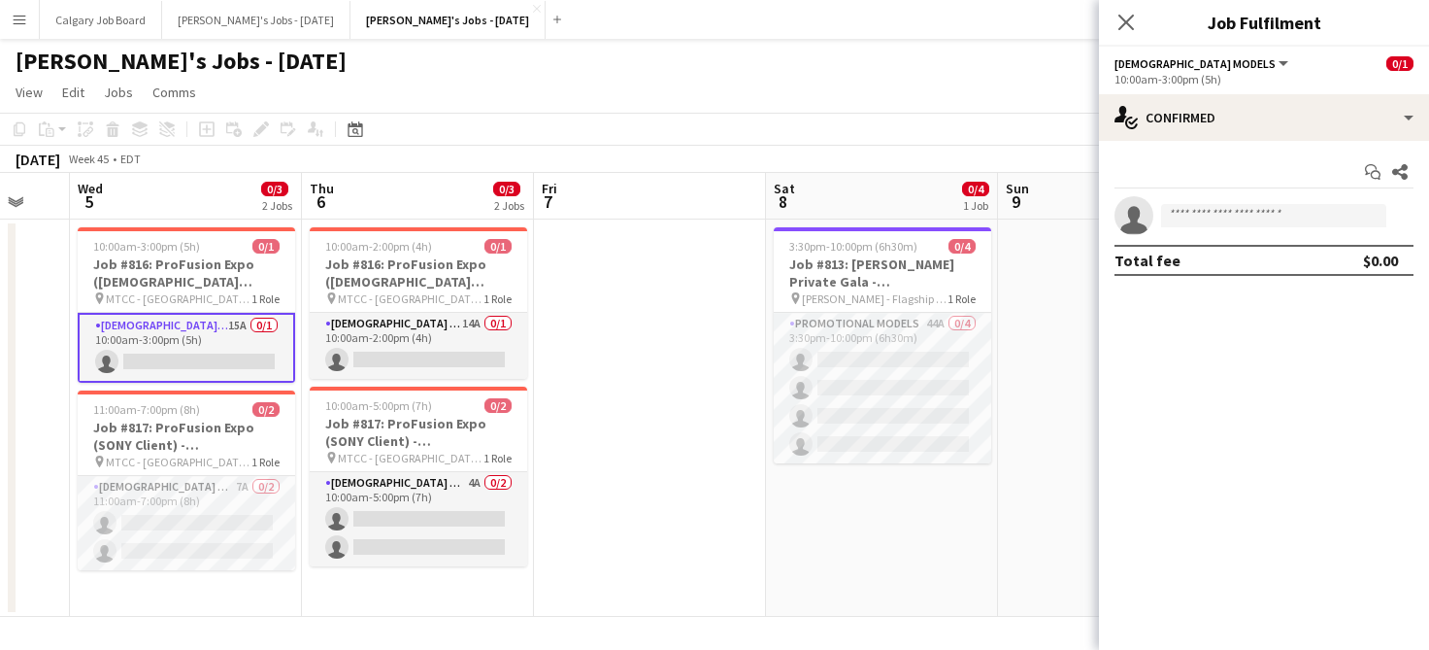
scroll to position [0, 625]
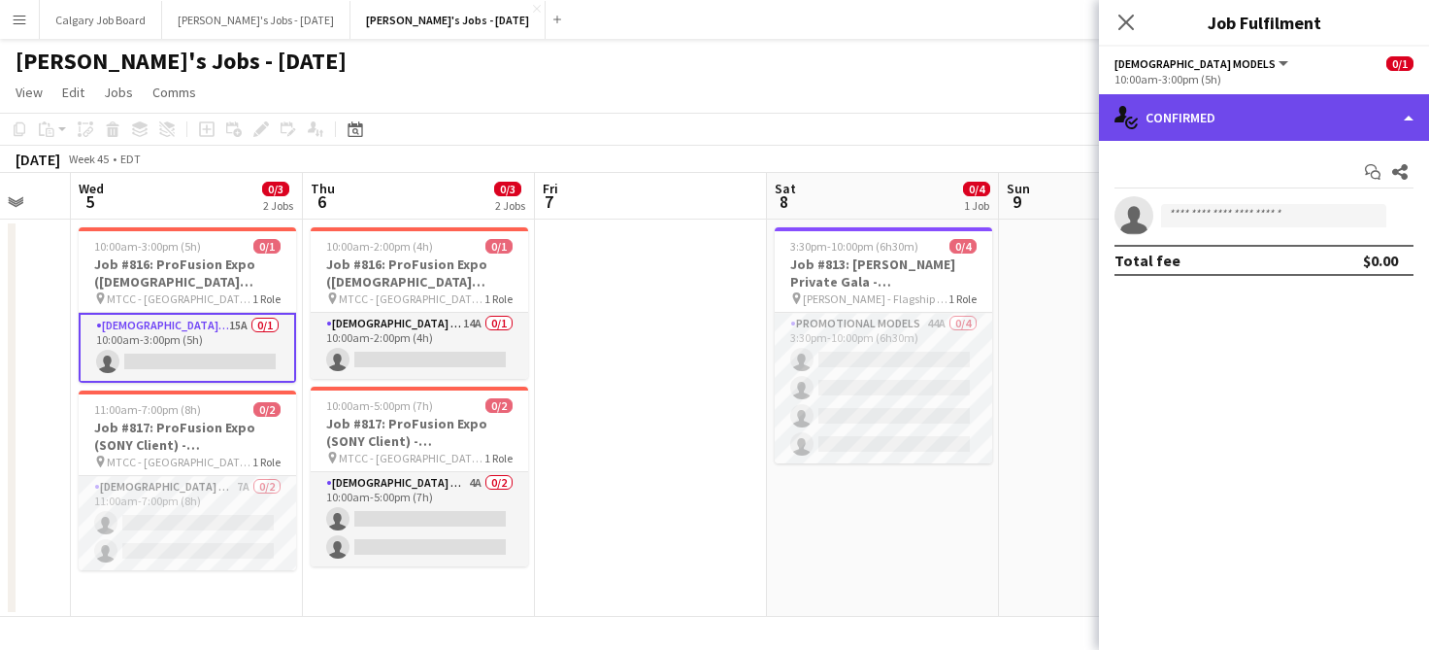
click at [1269, 97] on div "single-neutral-actions-check-2 Confirmed" at bounding box center [1264, 117] width 330 height 47
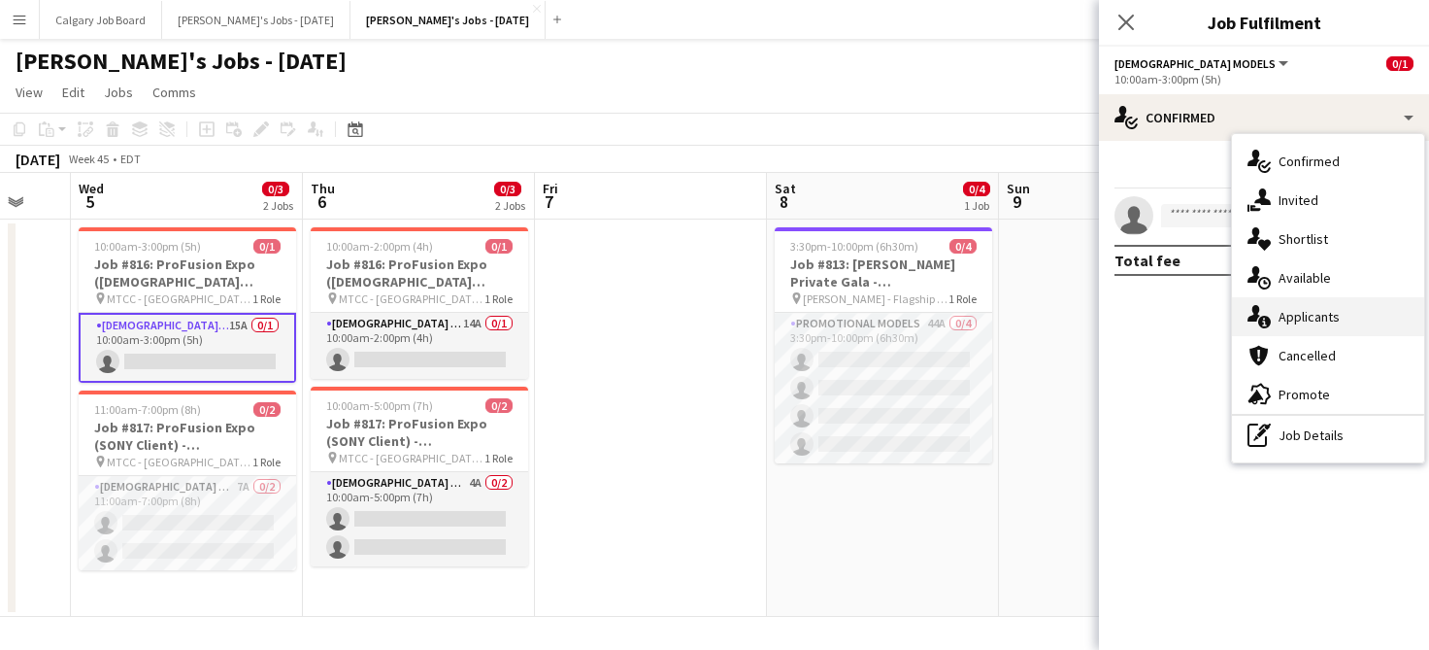
click at [1327, 316] on span "Applicants" at bounding box center [1309, 316] width 61 height 17
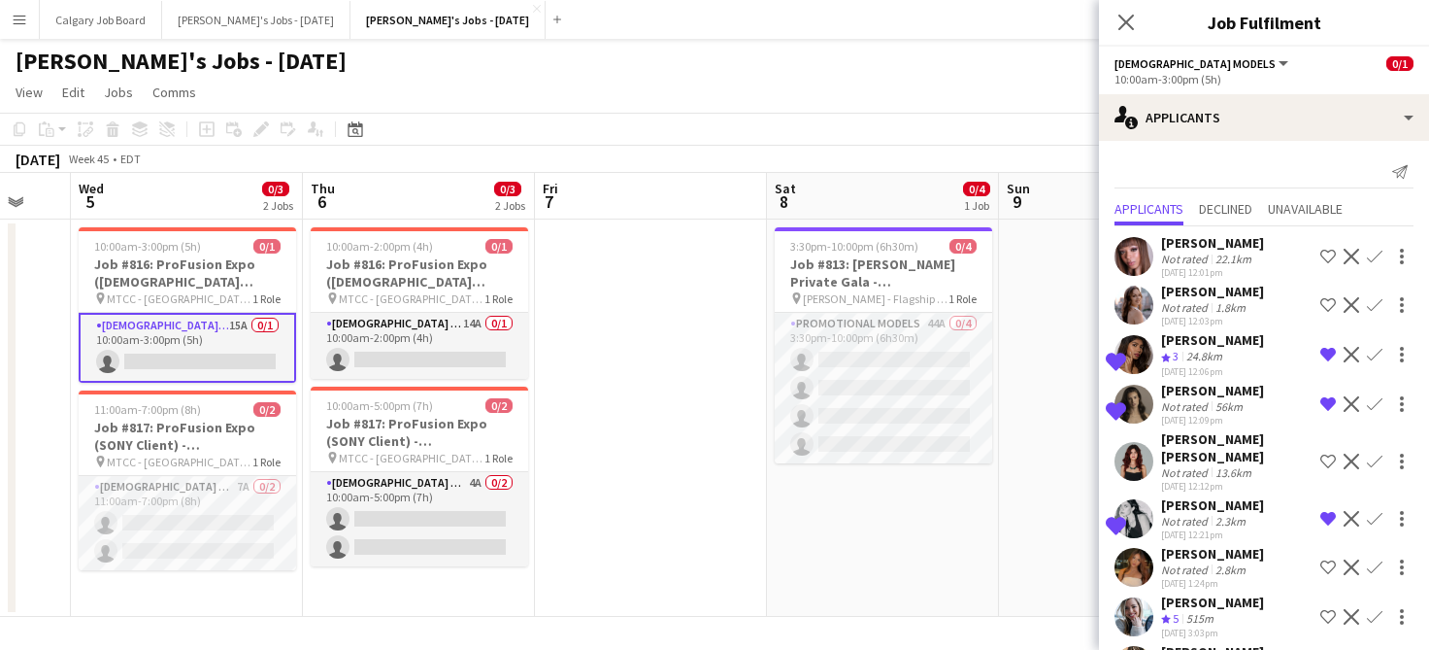
scroll to position [0, 0]
click at [1328, 301] on app-icon "Shortlist crew" at bounding box center [1329, 305] width 16 height 16
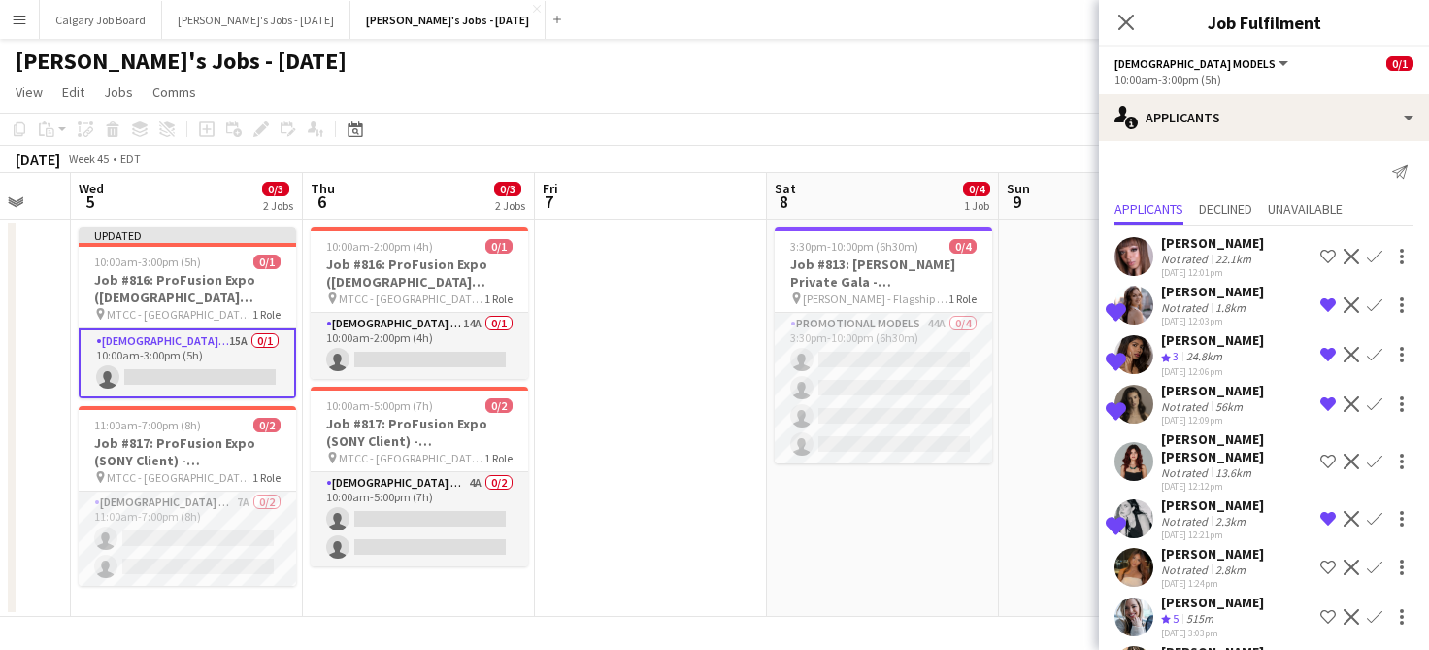
click at [979, 111] on app-page-menu "View Day view expanded Day view collapsed Month view Date picker Jump to [DATE]…" at bounding box center [714, 94] width 1429 height 37
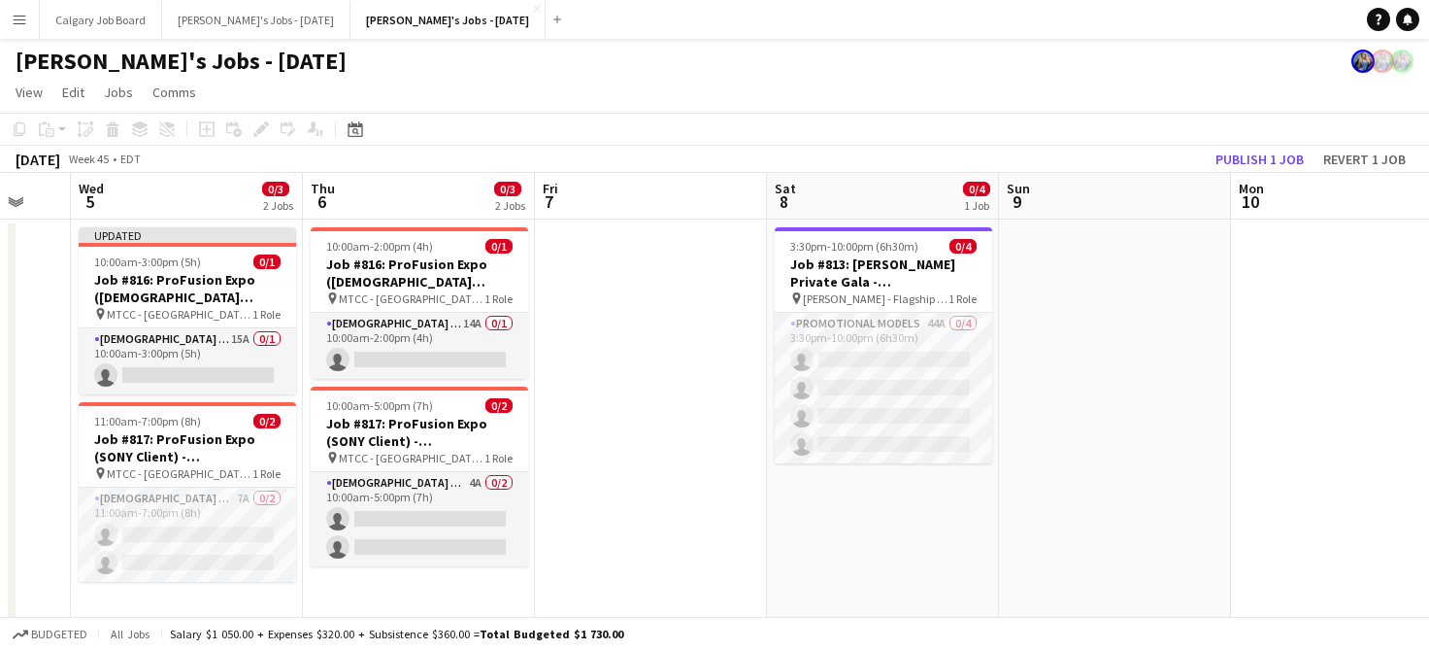
click at [1287, 159] on button "Publish 1 job" at bounding box center [1260, 159] width 104 height 25
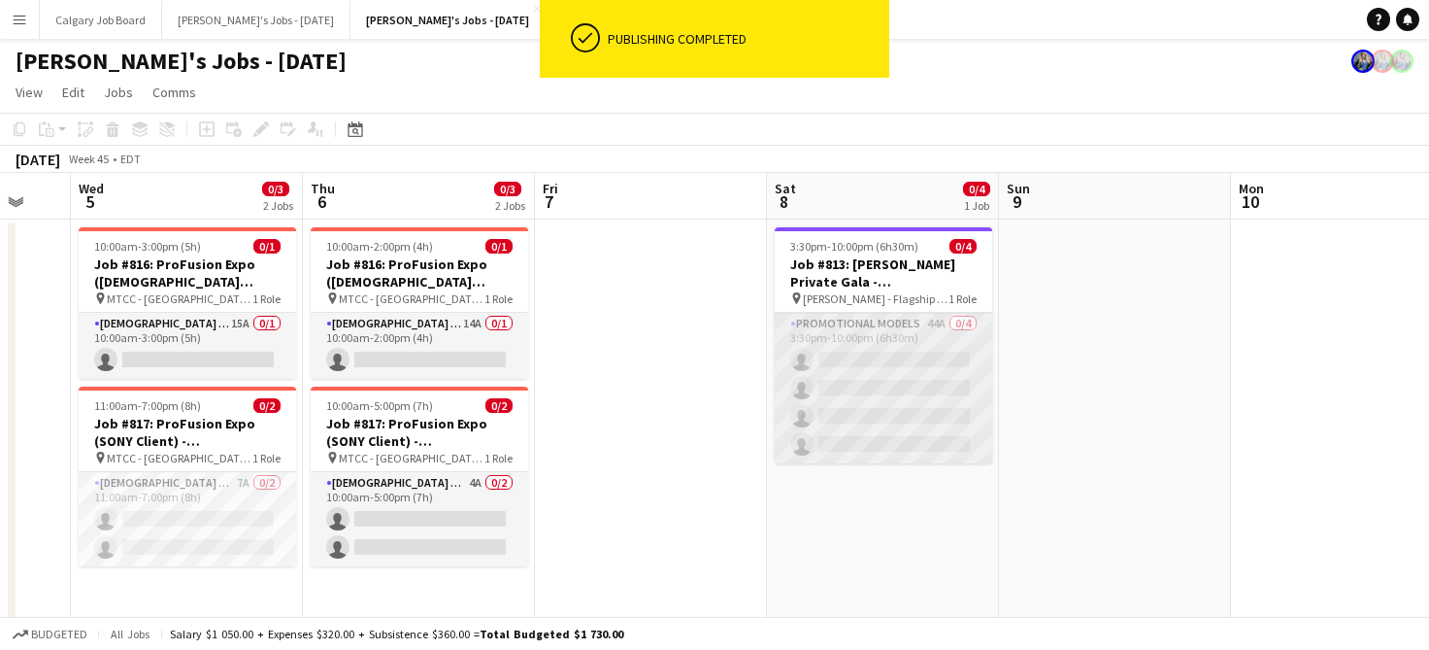
click at [797, 335] on app-card-role "Promotional Models 44A 0/4 3:30pm-10:00pm (6h30m) single-neutral-actions single…" at bounding box center [884, 388] width 218 height 151
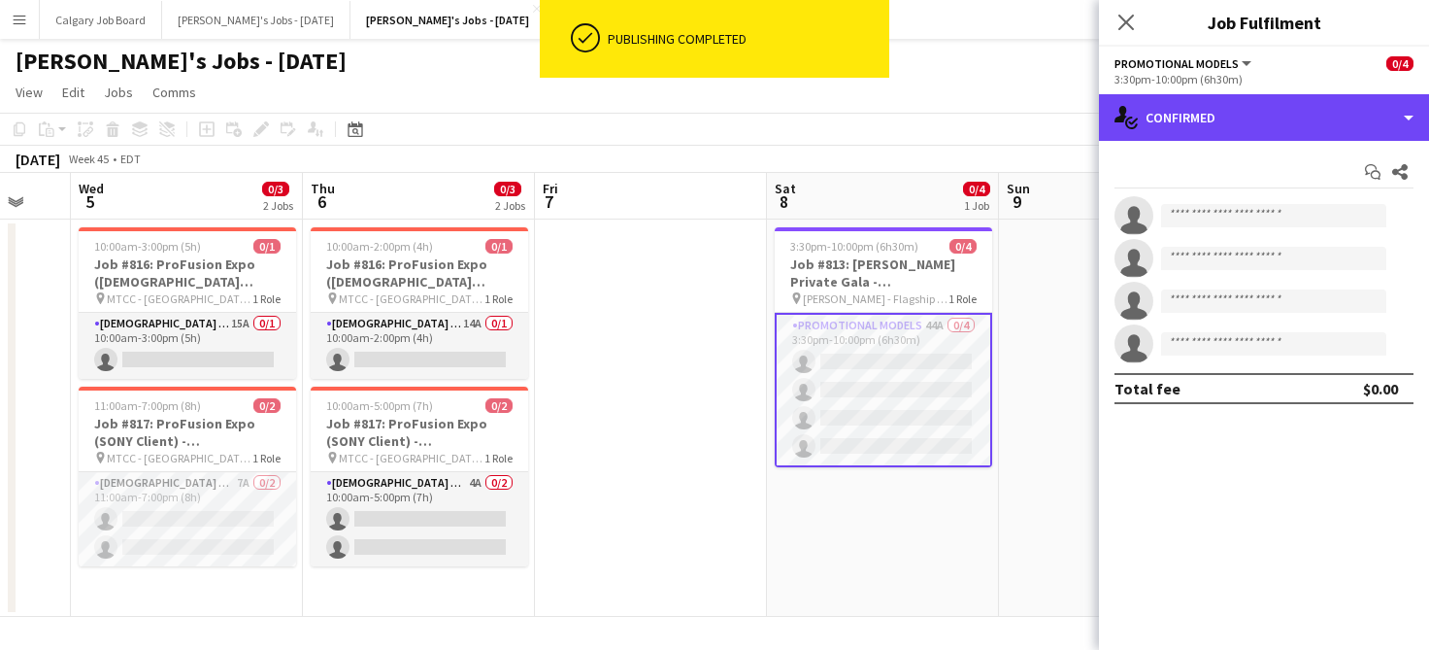
drag, startPoint x: 1167, startPoint y: 119, endPoint x: 1250, endPoint y: 234, distance: 141.2
click at [1168, 119] on div "single-neutral-actions-check-2 Confirmed" at bounding box center [1264, 117] width 330 height 47
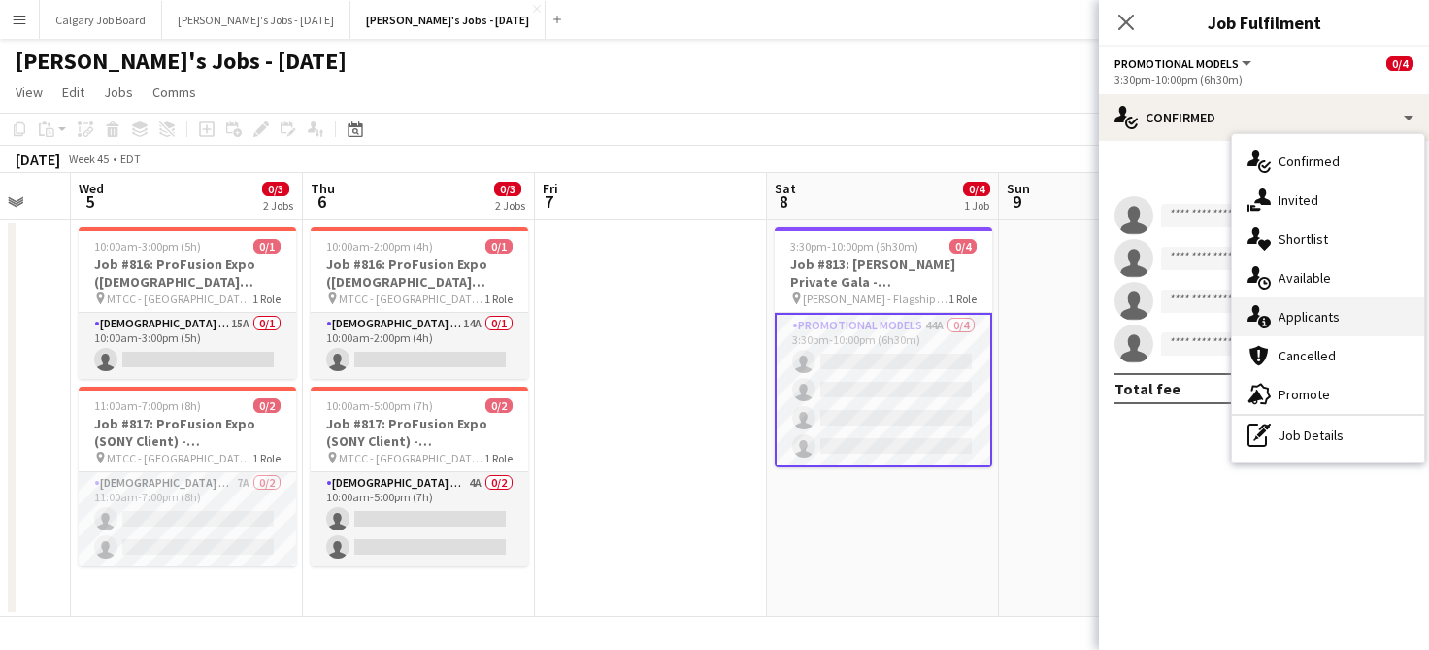
click at [1290, 312] on span "Applicants" at bounding box center [1309, 316] width 61 height 17
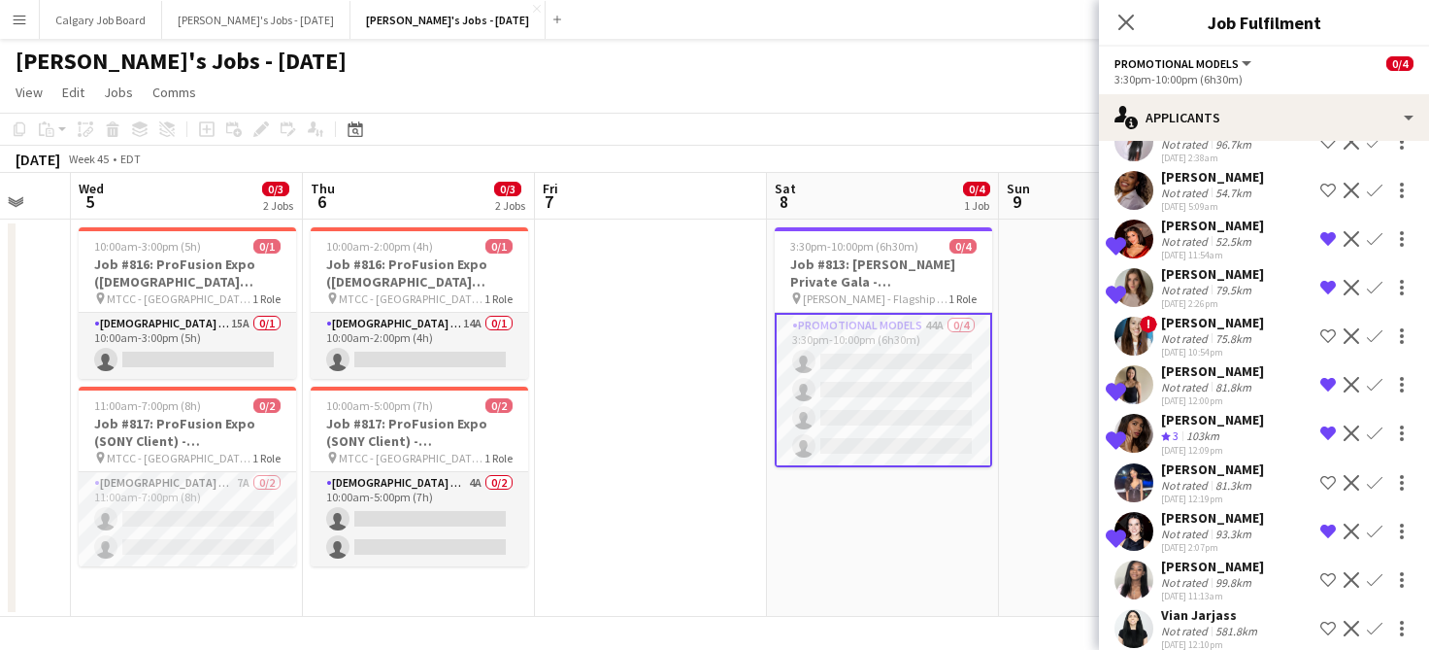
scroll to position [1764, 0]
click at [964, 554] on app-date-cell "3:30pm-10:00pm (6h30m) 0/4 Job #813: [PERSON_NAME] Private Gala - [GEOGRAPHIC_D…" at bounding box center [883, 417] width 232 height 397
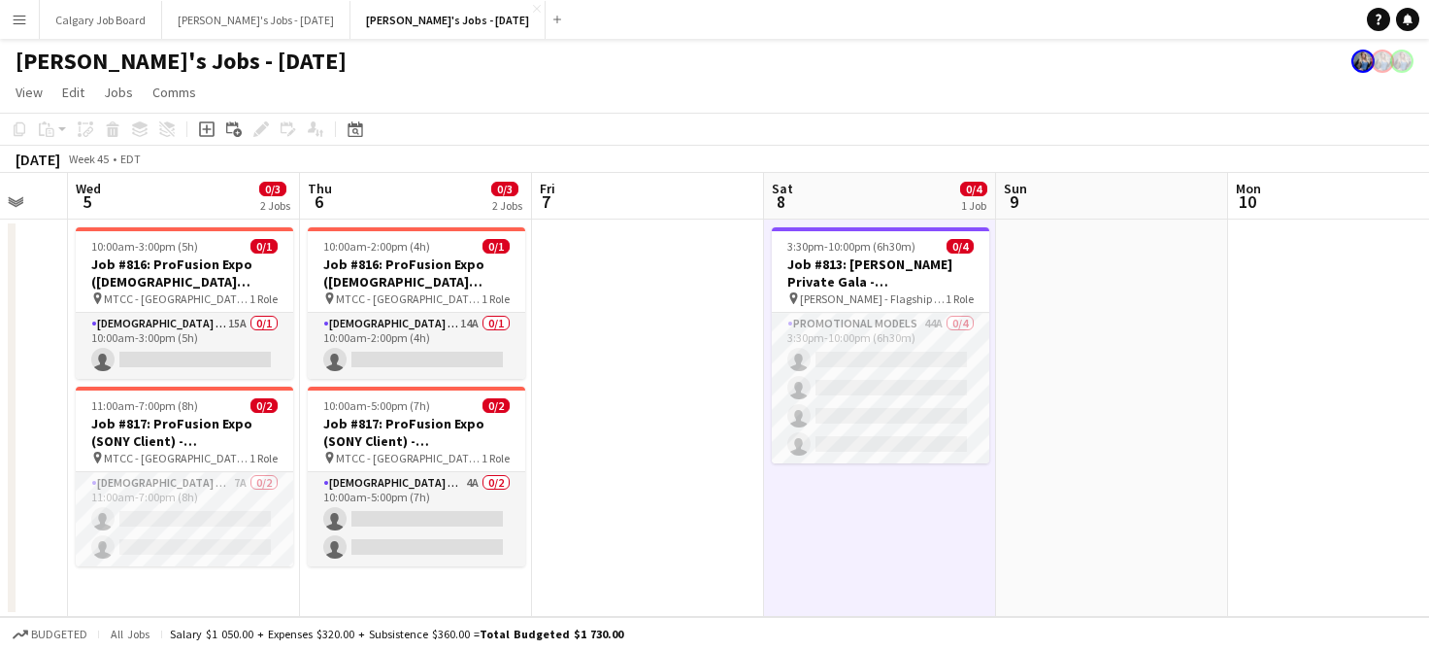
scroll to position [0, 625]
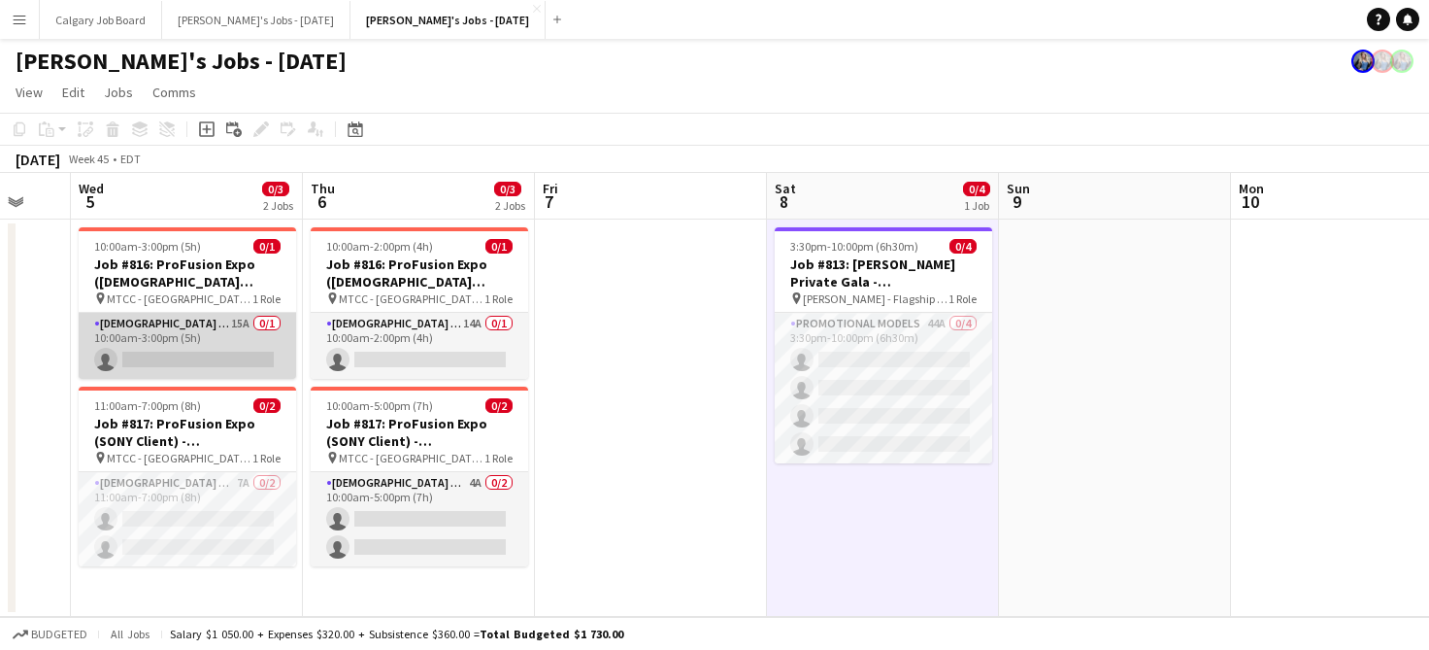
click at [118, 319] on app-card-role "[DEMOGRAPHIC_DATA] Models 15A 0/1 10:00am-3:00pm (5h) single-neutral-actions" at bounding box center [188, 346] width 218 height 66
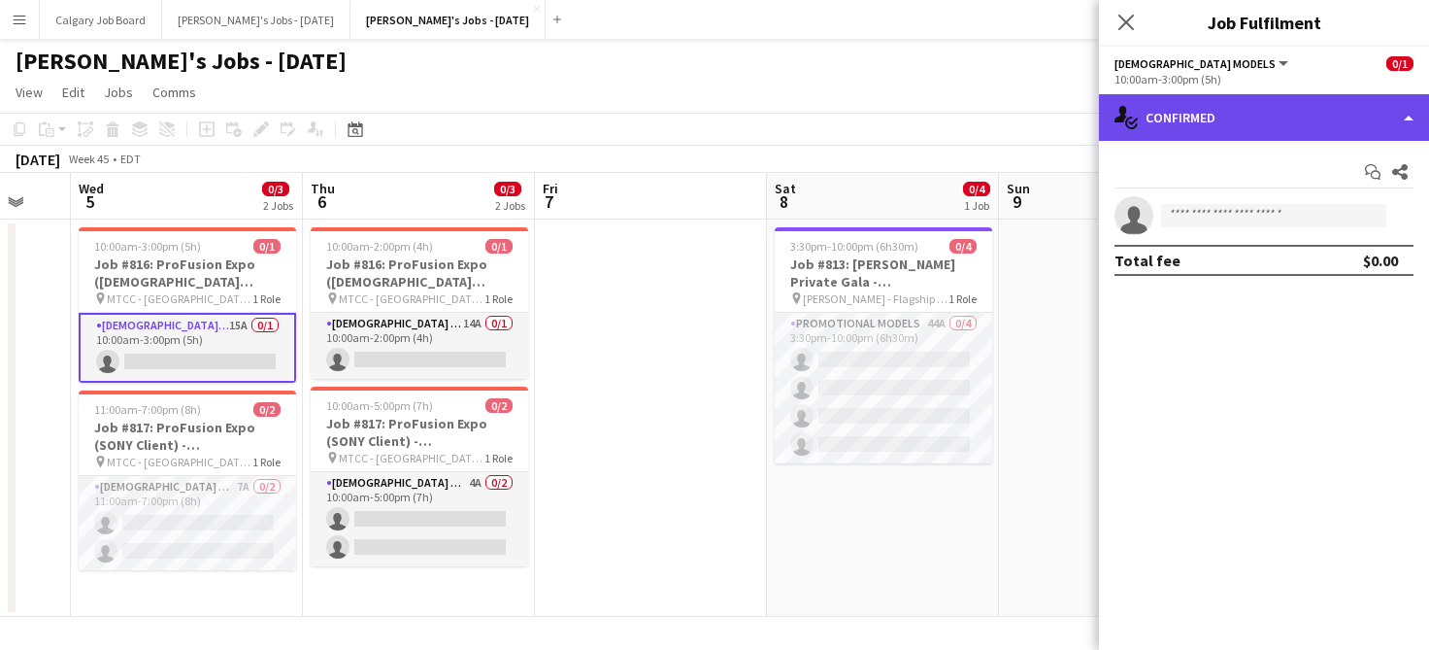
click at [1194, 126] on div "single-neutral-actions-check-2 Confirmed" at bounding box center [1264, 117] width 330 height 47
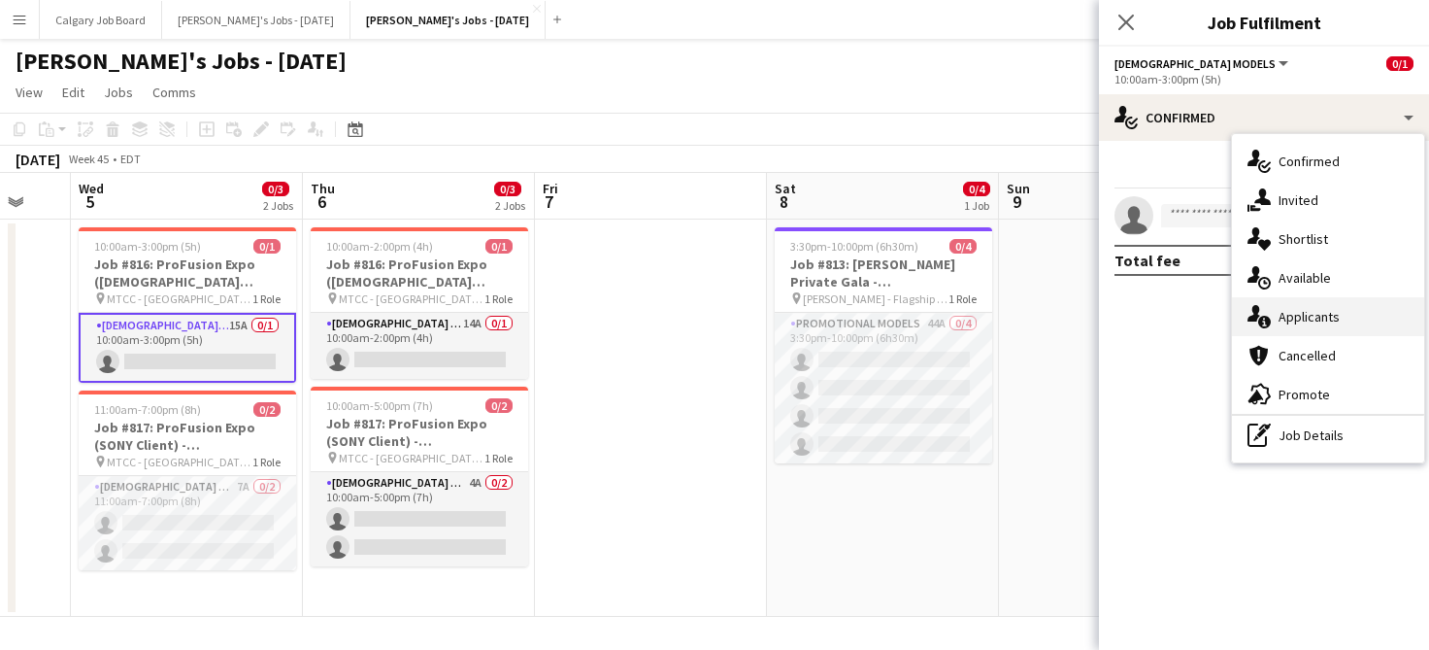
click at [1339, 316] on div "single-neutral-actions-information Applicants" at bounding box center [1328, 316] width 192 height 39
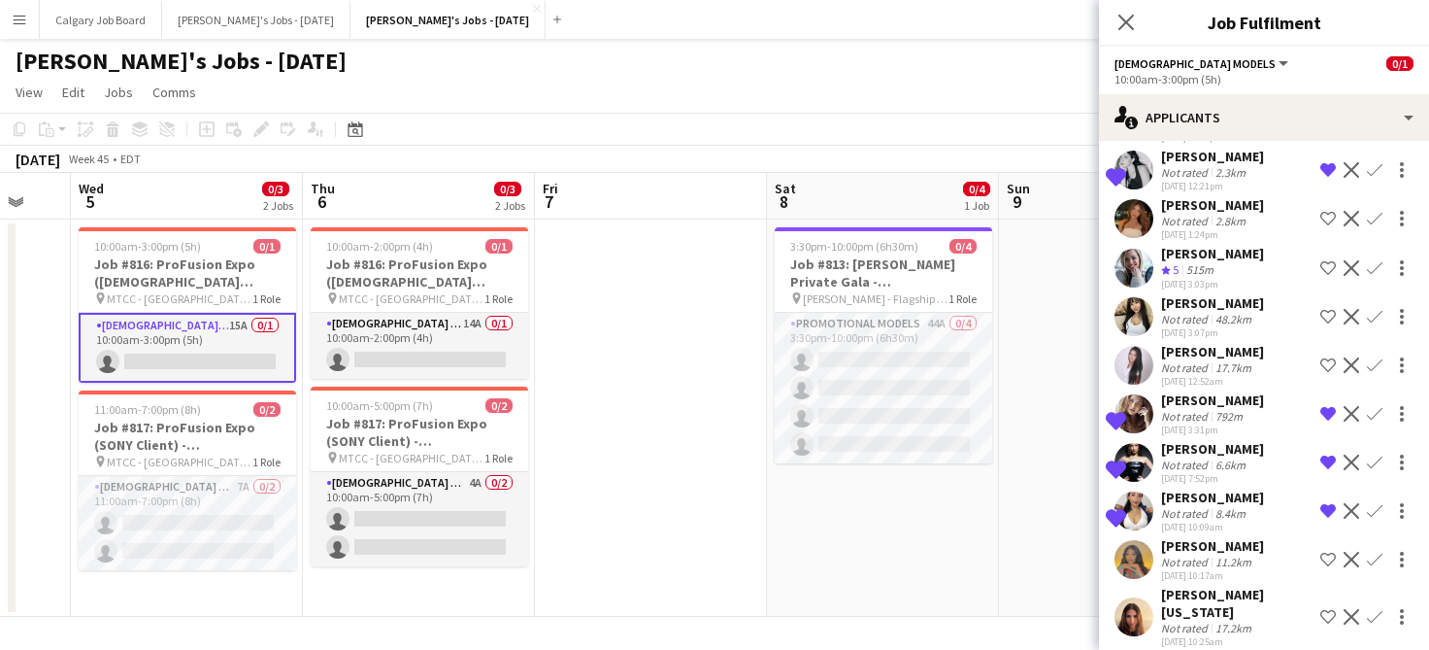
scroll to position [0, 0]
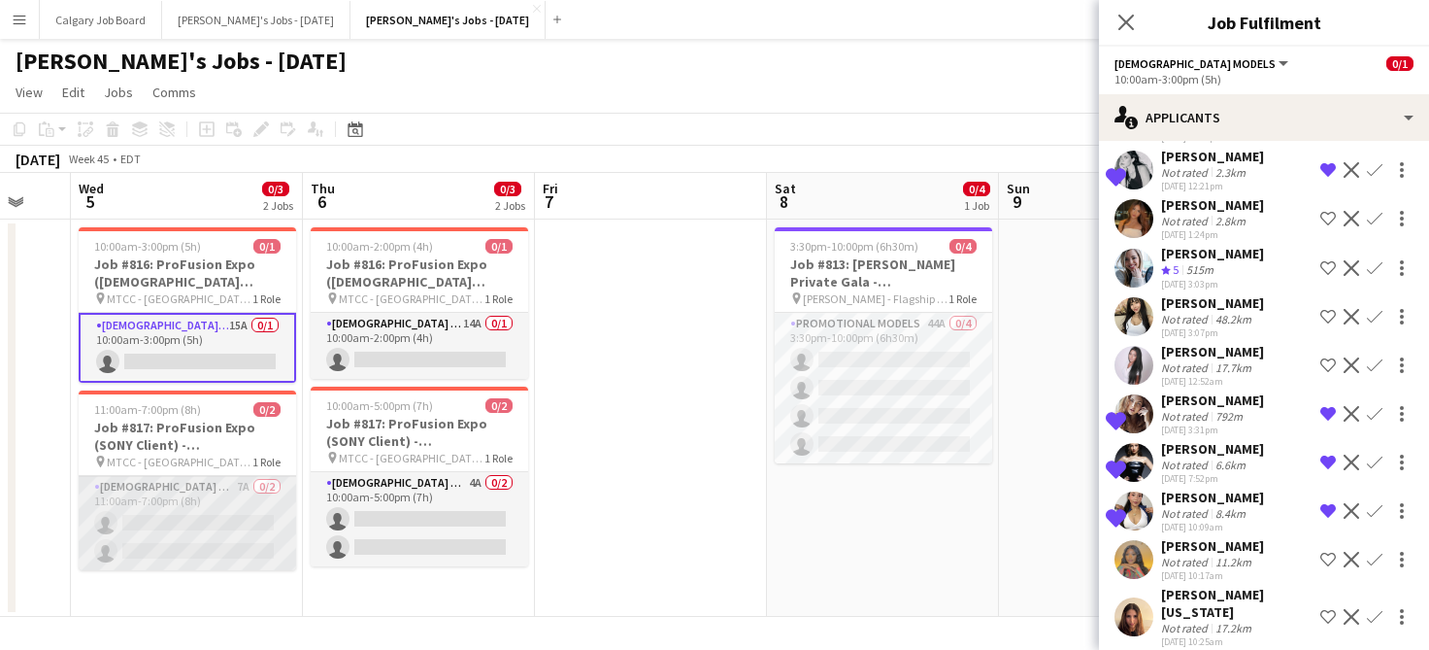
click at [173, 521] on app-card-role "[DEMOGRAPHIC_DATA] Models 7A 0/2 11:00am-7:00pm (8h) single-neutral-actions sin…" at bounding box center [188, 523] width 218 height 94
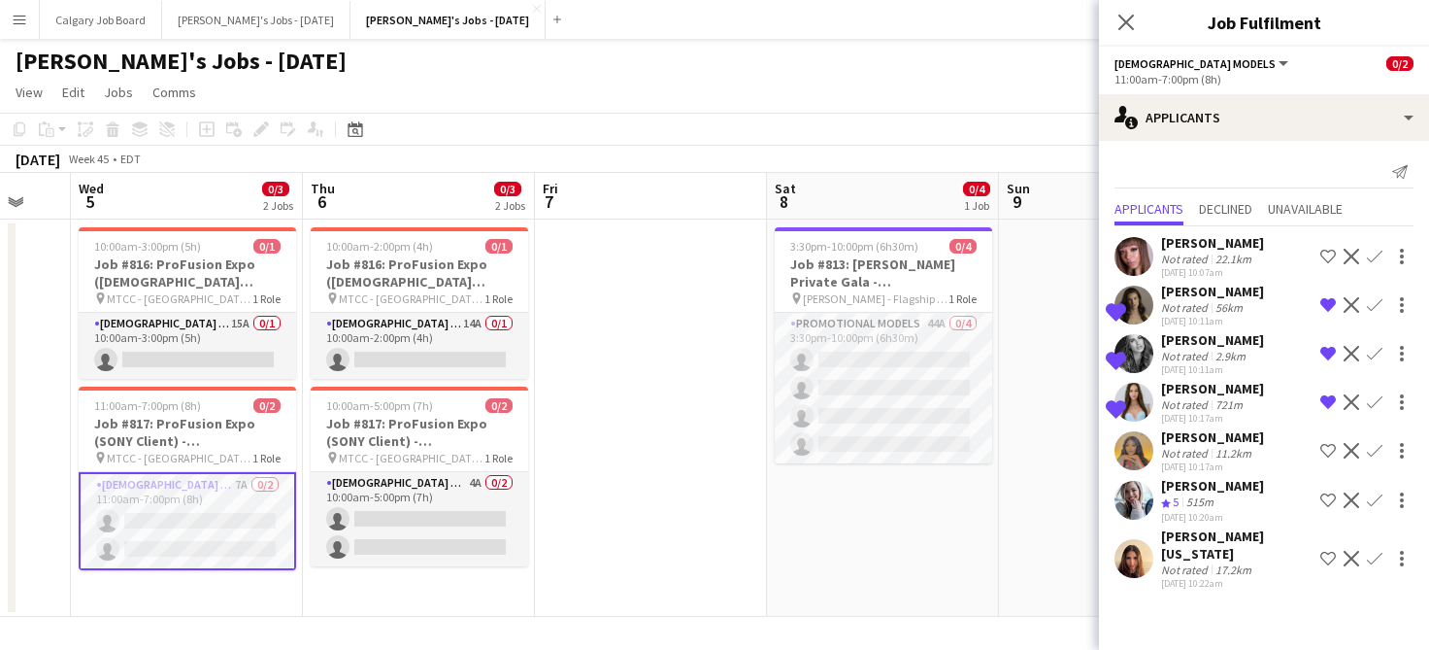
click at [964, 160] on div "[DATE] Week 45 • EDT" at bounding box center [714, 159] width 1429 height 27
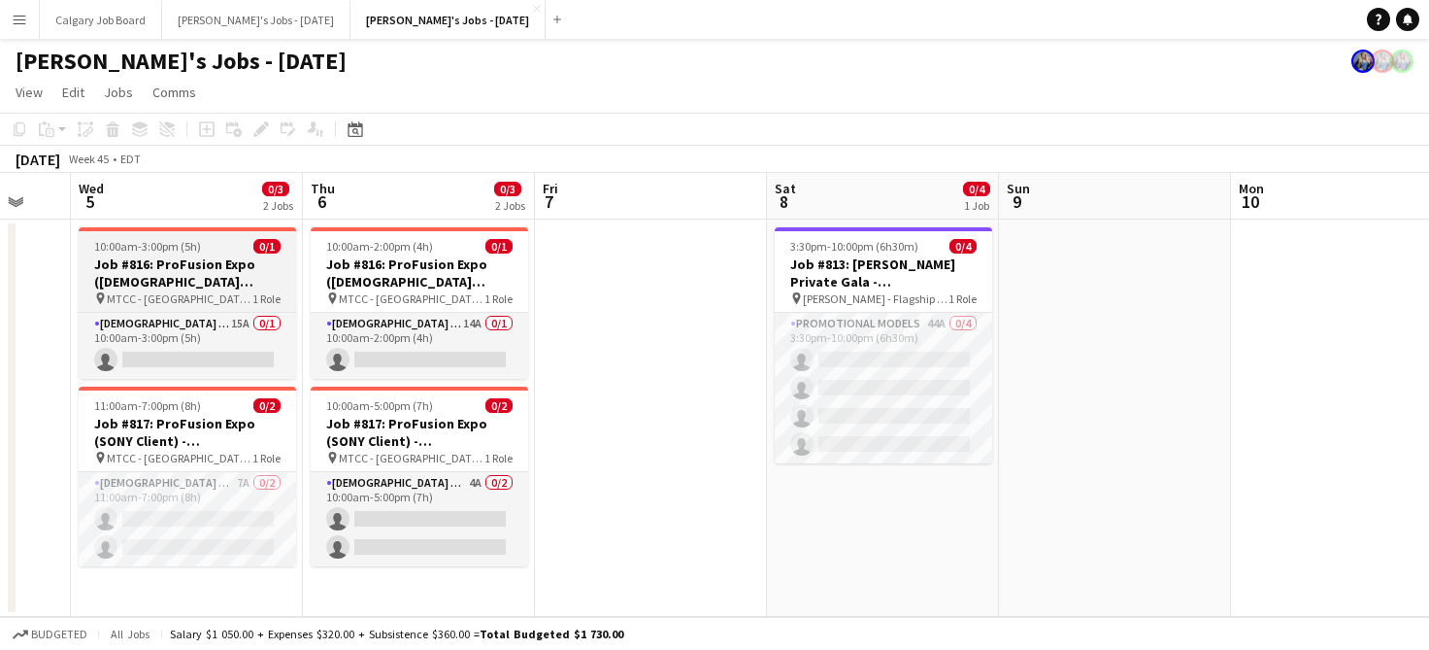
click at [207, 311] on app-job-card "10:00am-3:00pm (5h) 0/1 Job #816: ProFusion Expo (GODOX Client) - [GEOGRAPHIC_D…" at bounding box center [188, 302] width 218 height 151
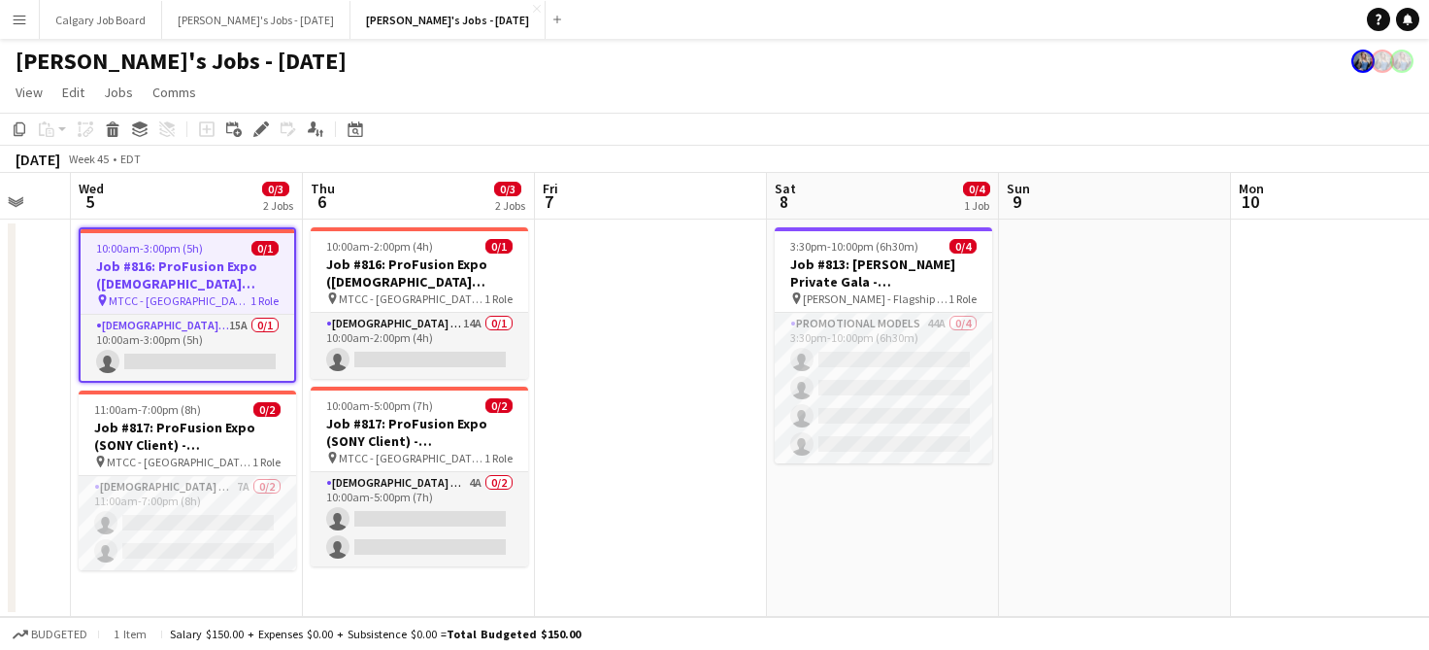
click at [15, 17] on app-icon "Menu" at bounding box center [20, 20] width 16 height 16
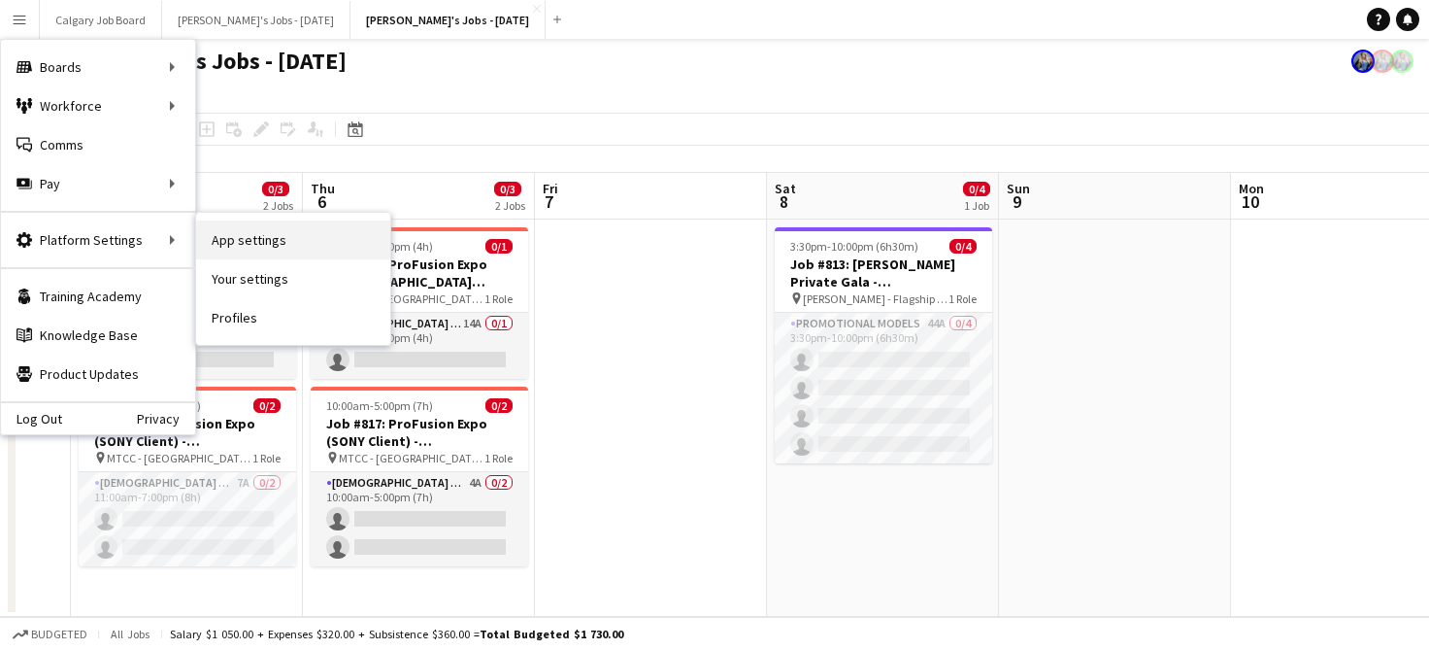
click at [228, 234] on link "App settings" at bounding box center [293, 239] width 194 height 39
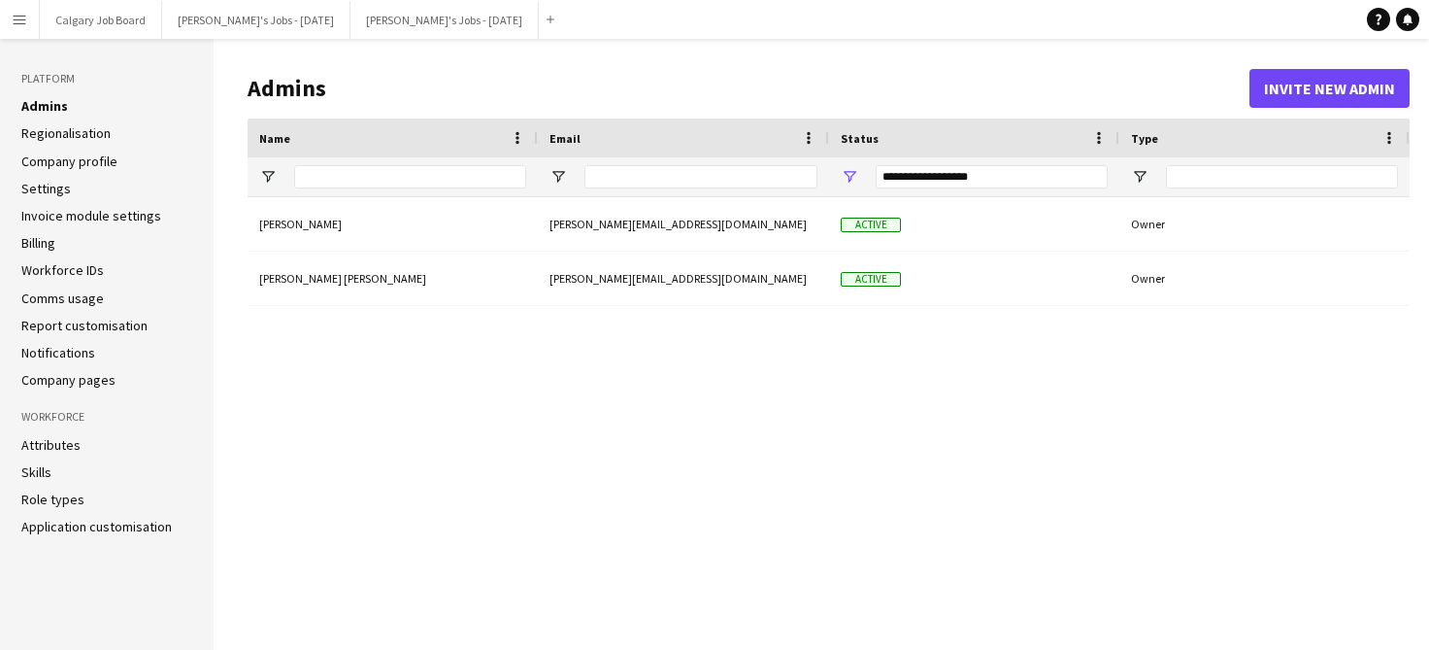
click at [58, 165] on link "Company profile" at bounding box center [69, 160] width 96 height 17
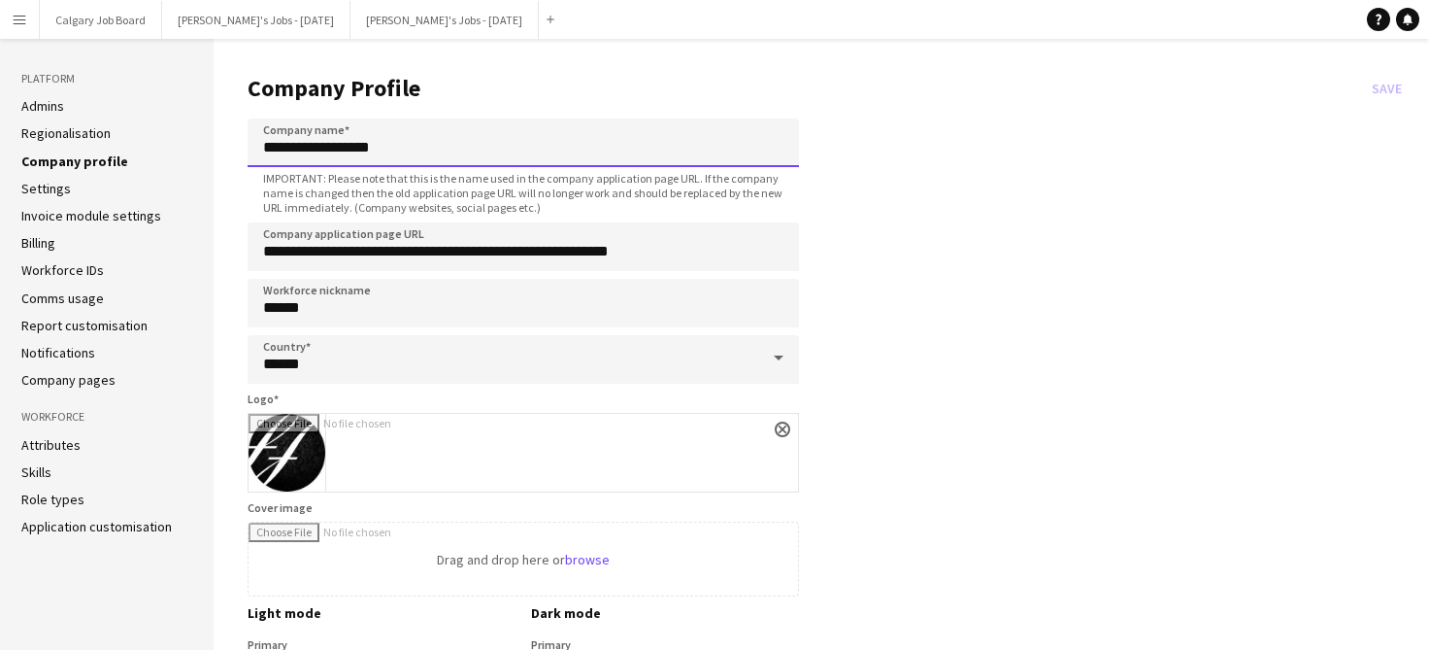
click at [427, 154] on input "**********" at bounding box center [524, 142] width 552 height 49
type input "**********"
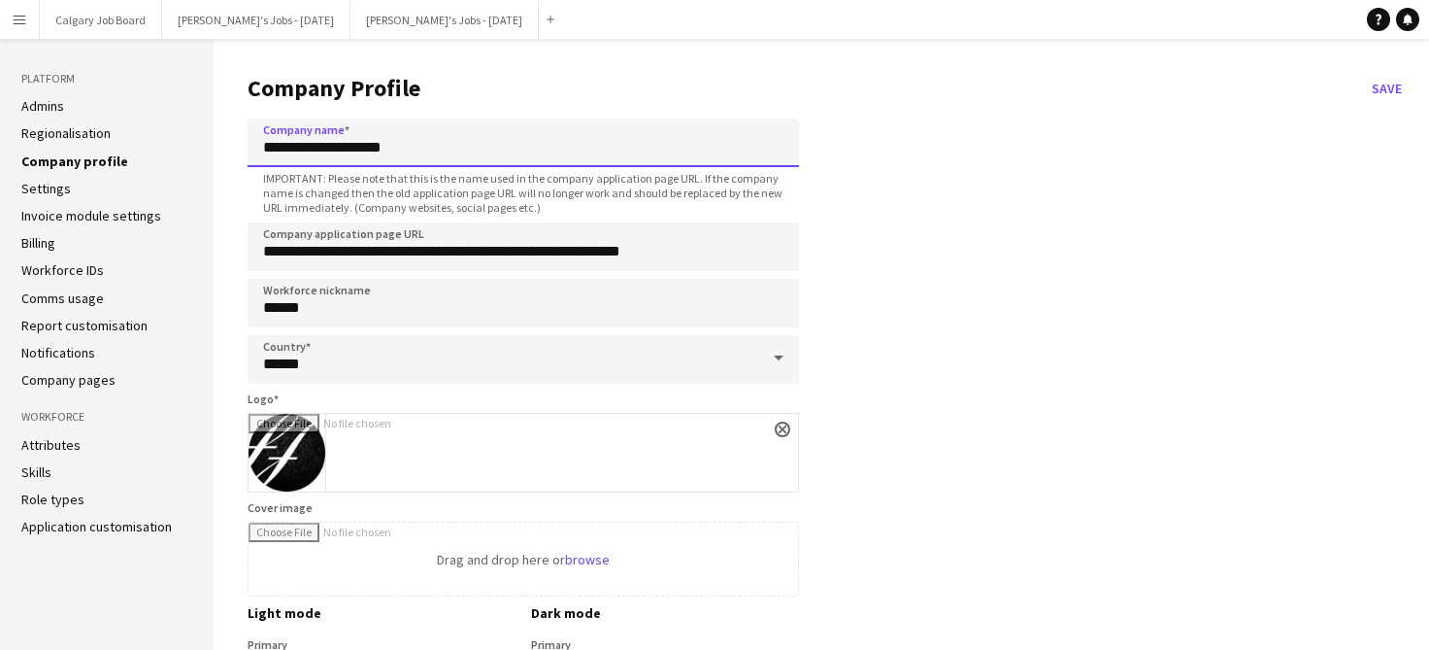
type input "**********"
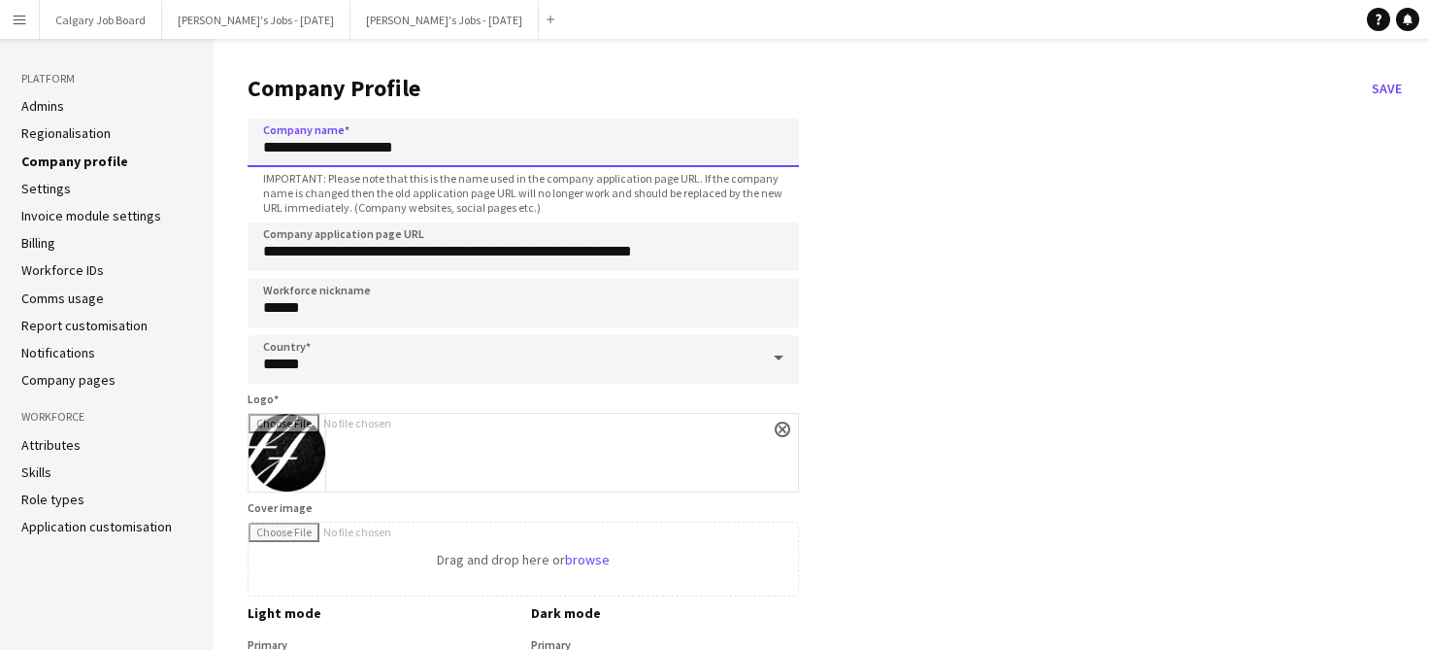
type input "**********"
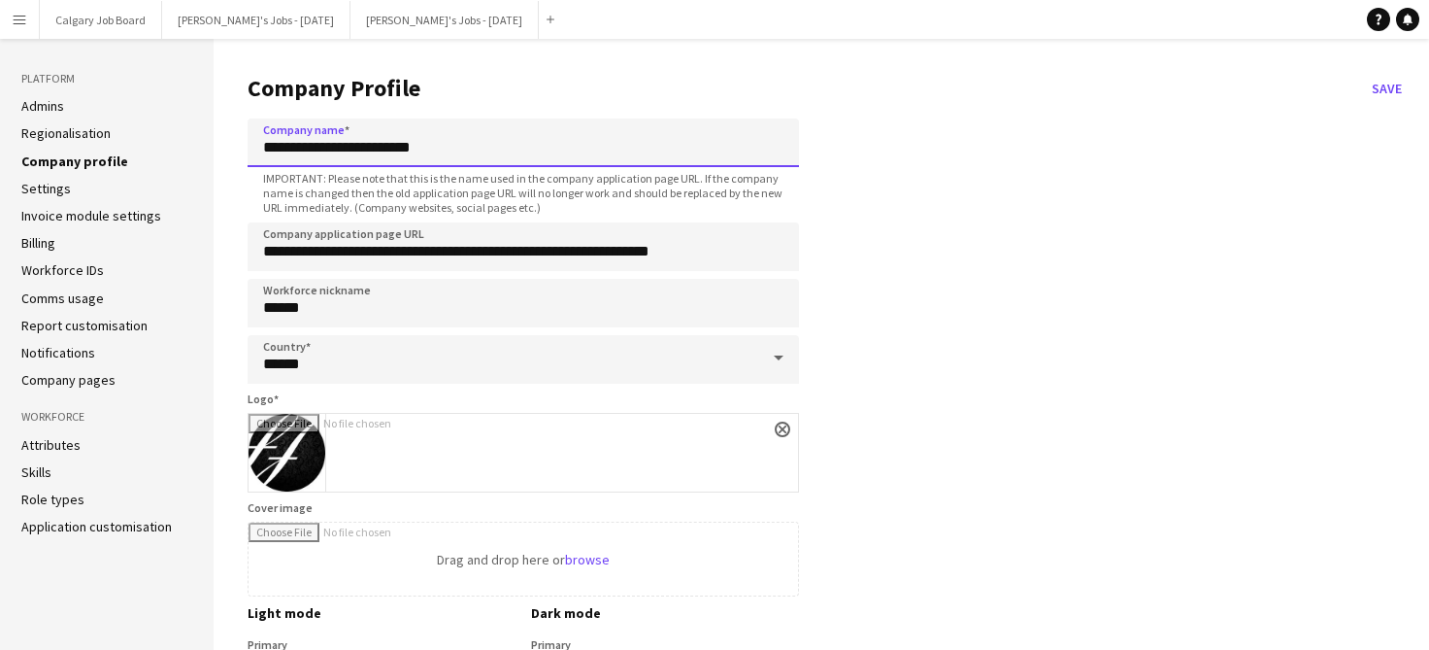
type input "**********"
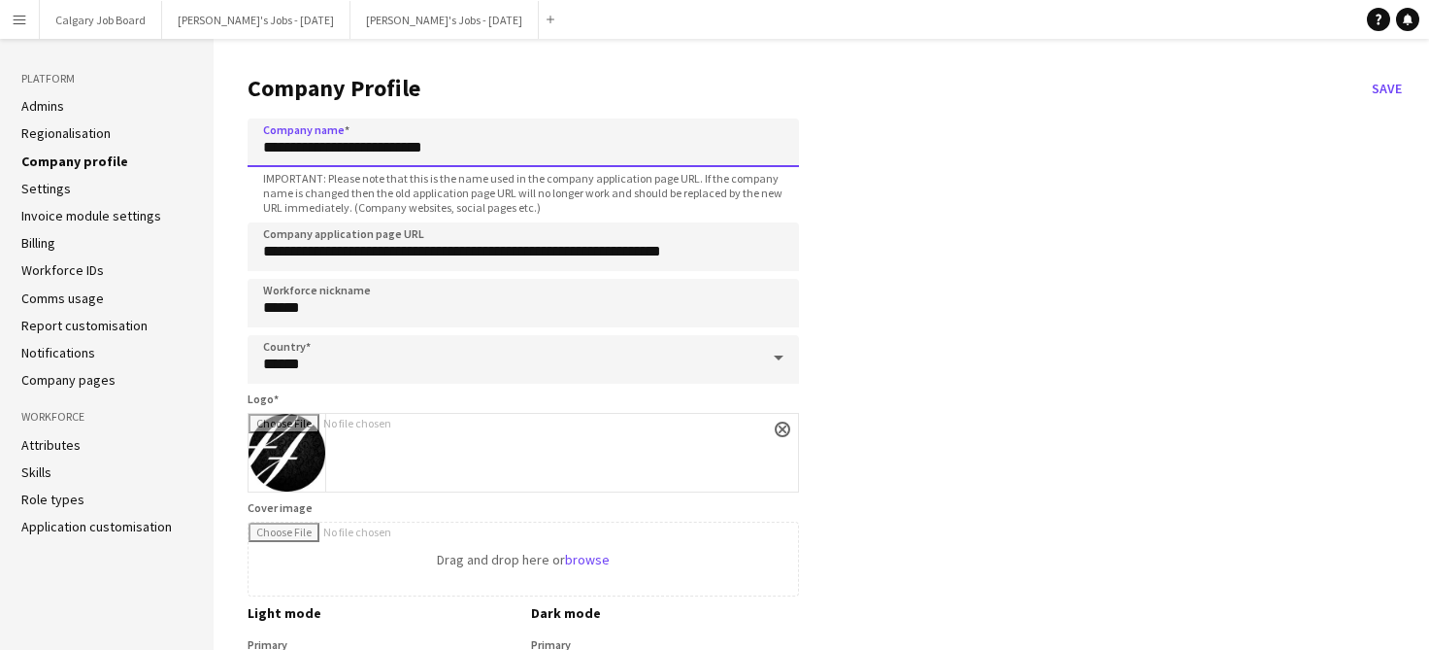
type input "**********"
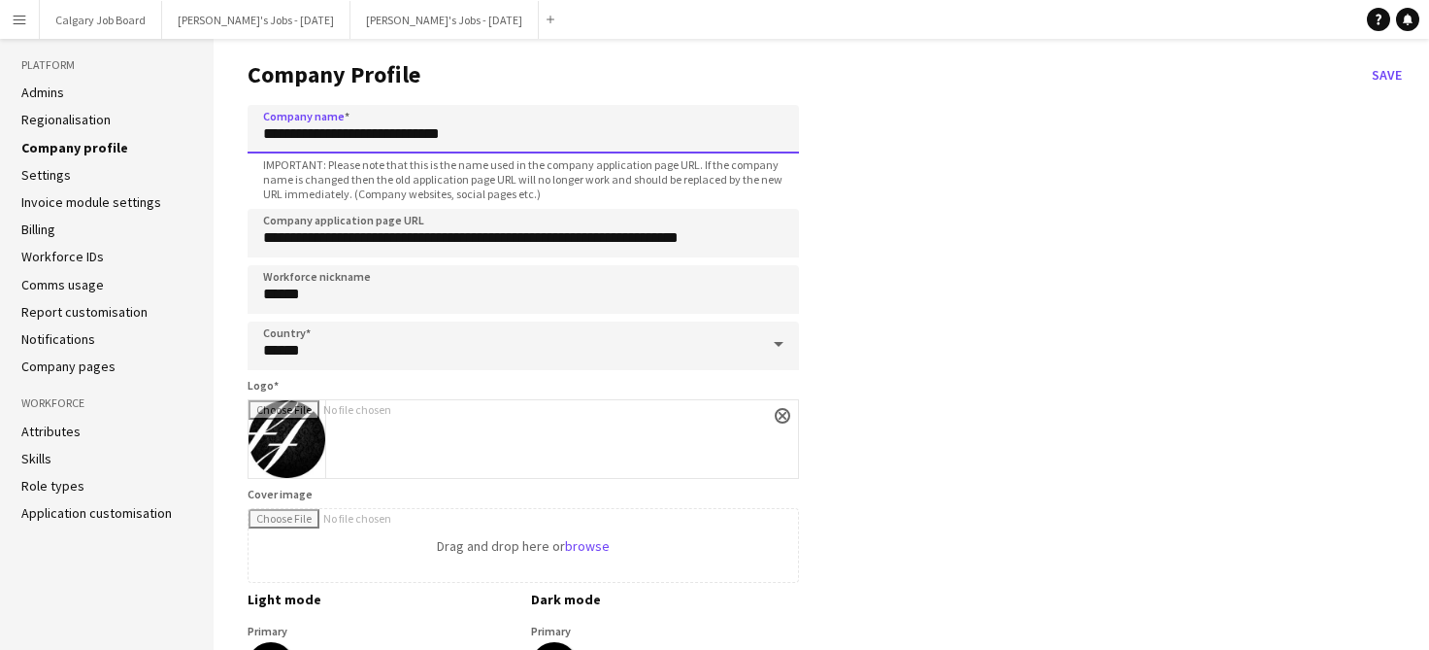
scroll to position [18, 0]
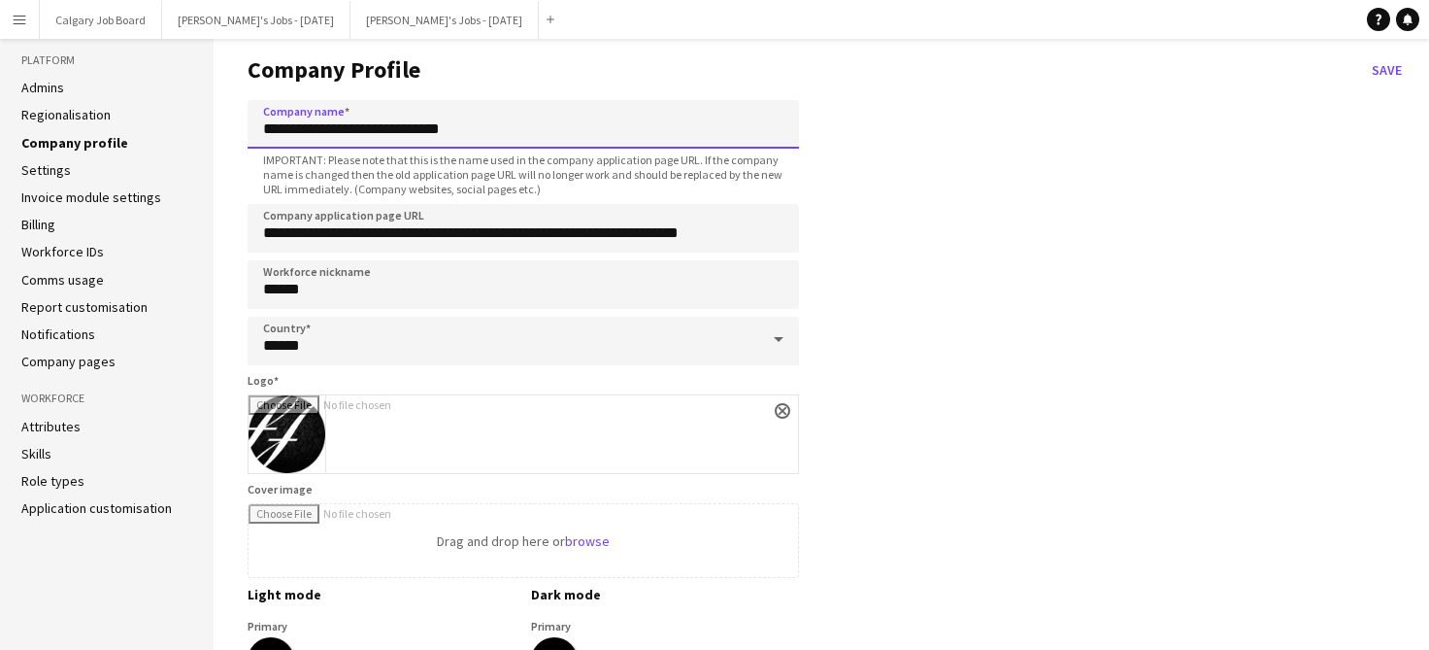
type input "**********"
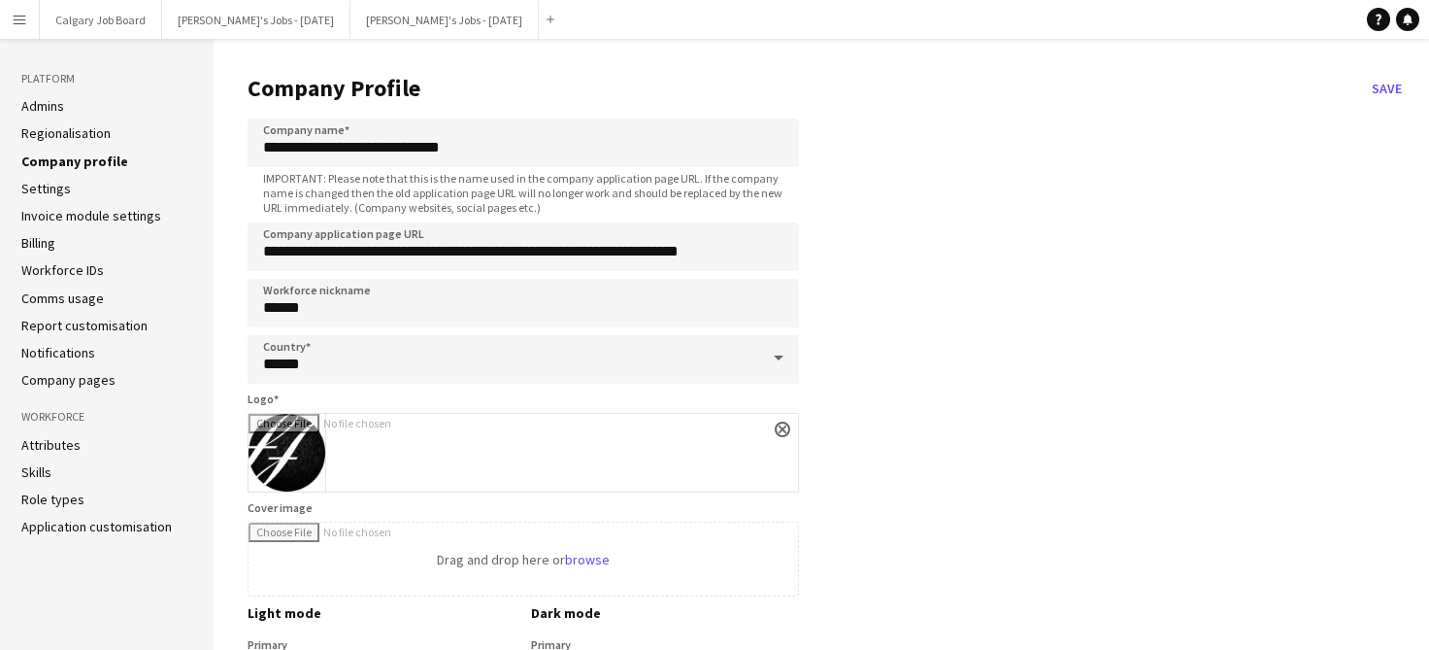
scroll to position [0, 0]
click at [1386, 92] on button "Save" at bounding box center [1387, 88] width 46 height 31
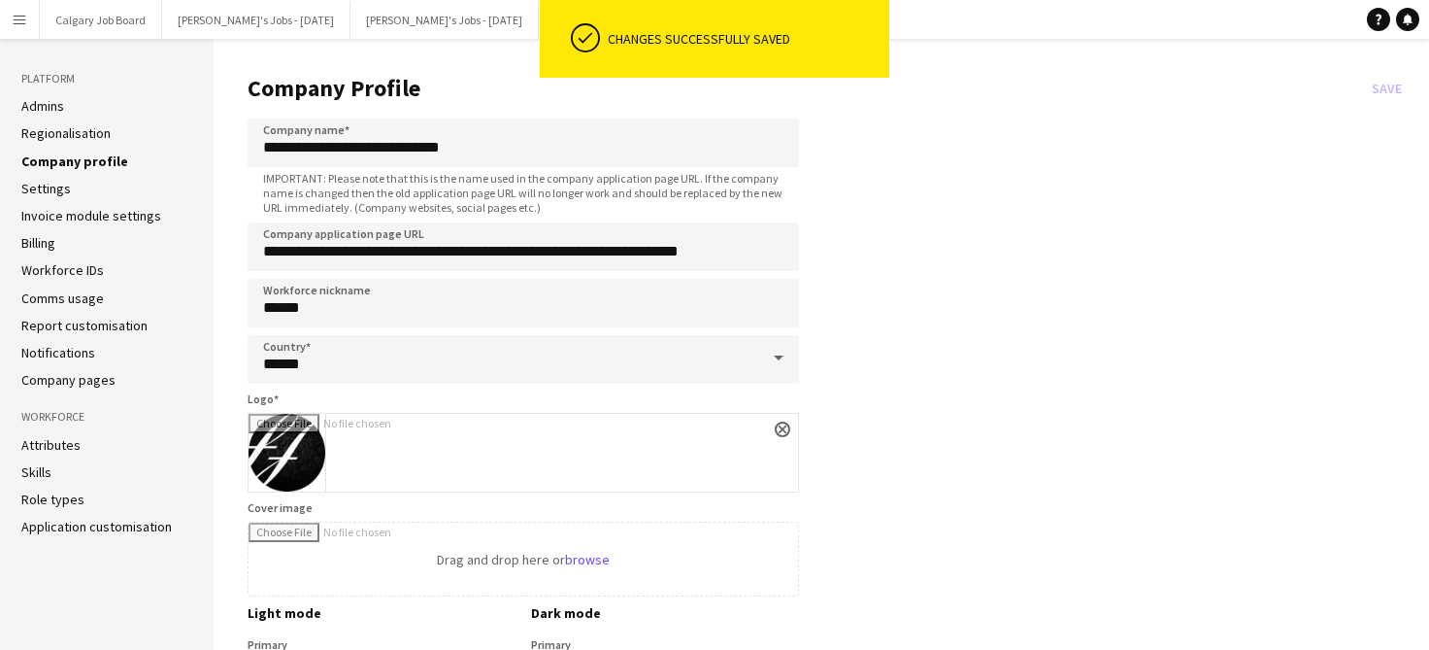
click at [111, 513] on ul "Attributes Skills Role types Application customisation" at bounding box center [106, 486] width 171 height 100
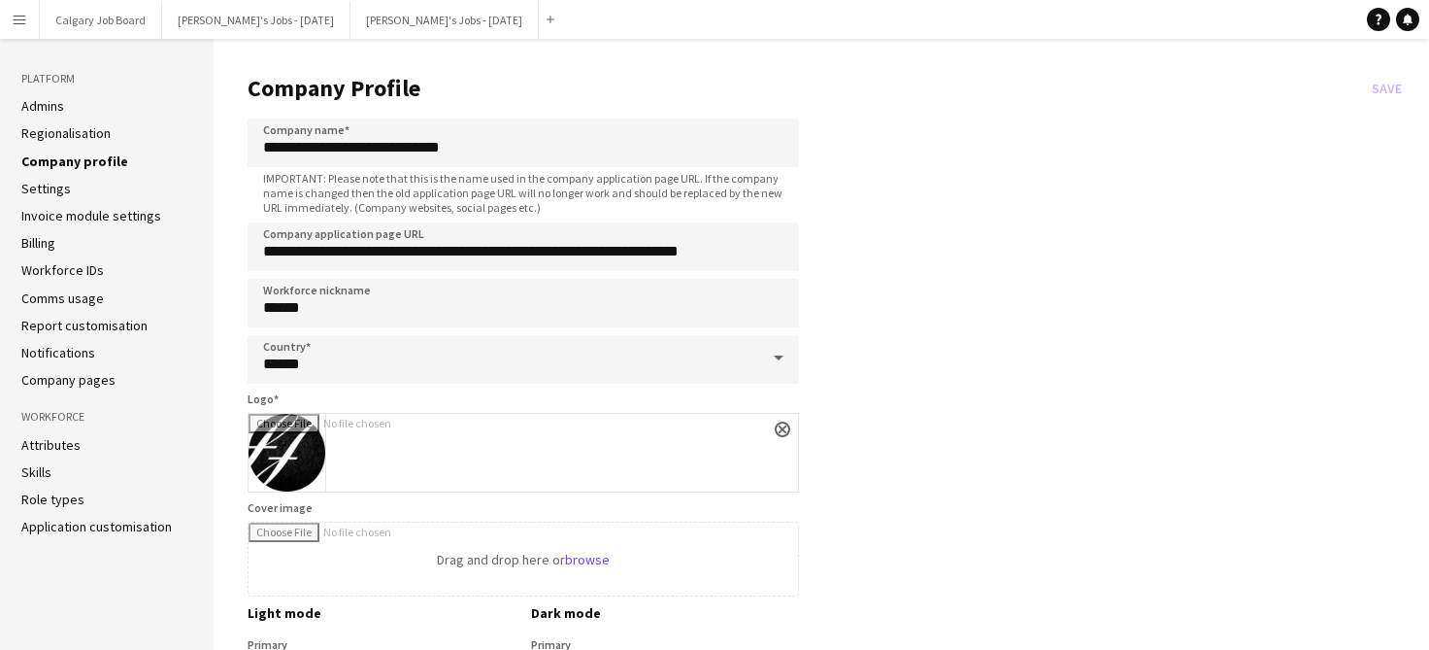
click at [94, 503] on li "Role types" at bounding box center [106, 498] width 171 height 17
click at [60, 477] on li "Skills" at bounding box center [106, 471] width 171 height 17
click at [56, 492] on link "Role types" at bounding box center [52, 498] width 63 height 17
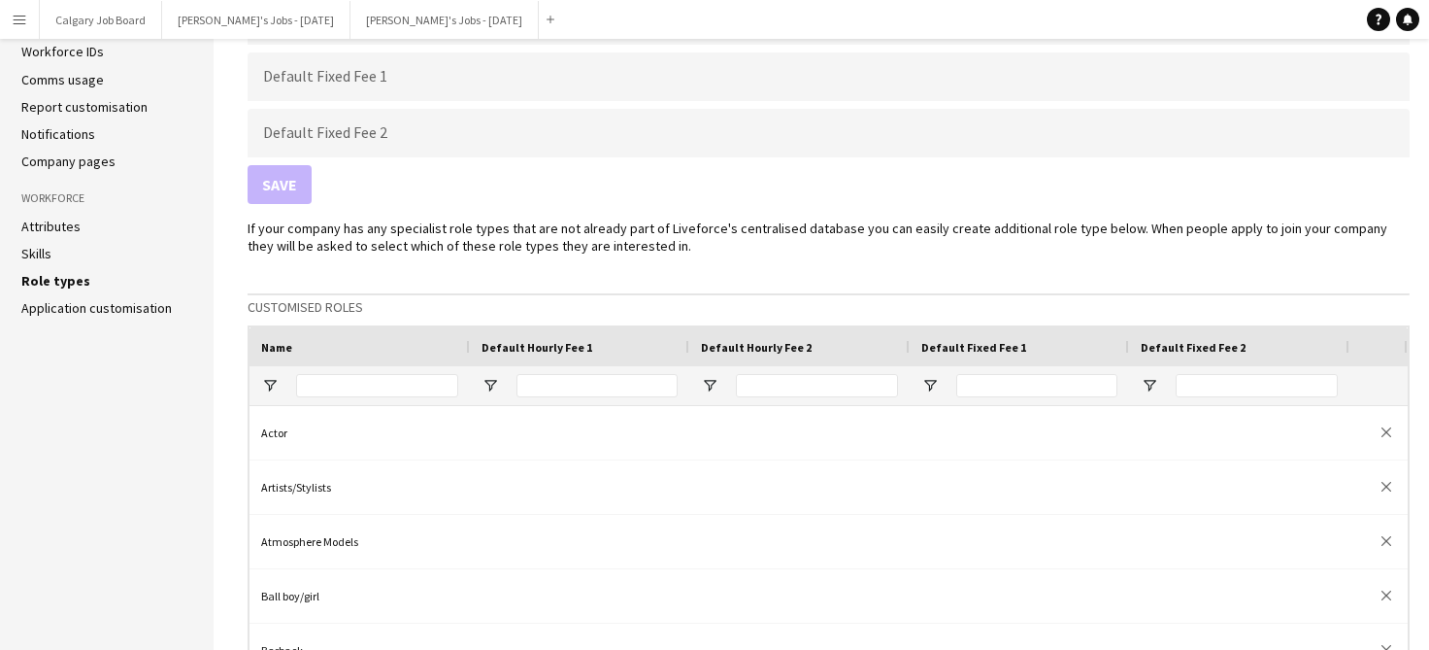
scroll to position [224, 0]
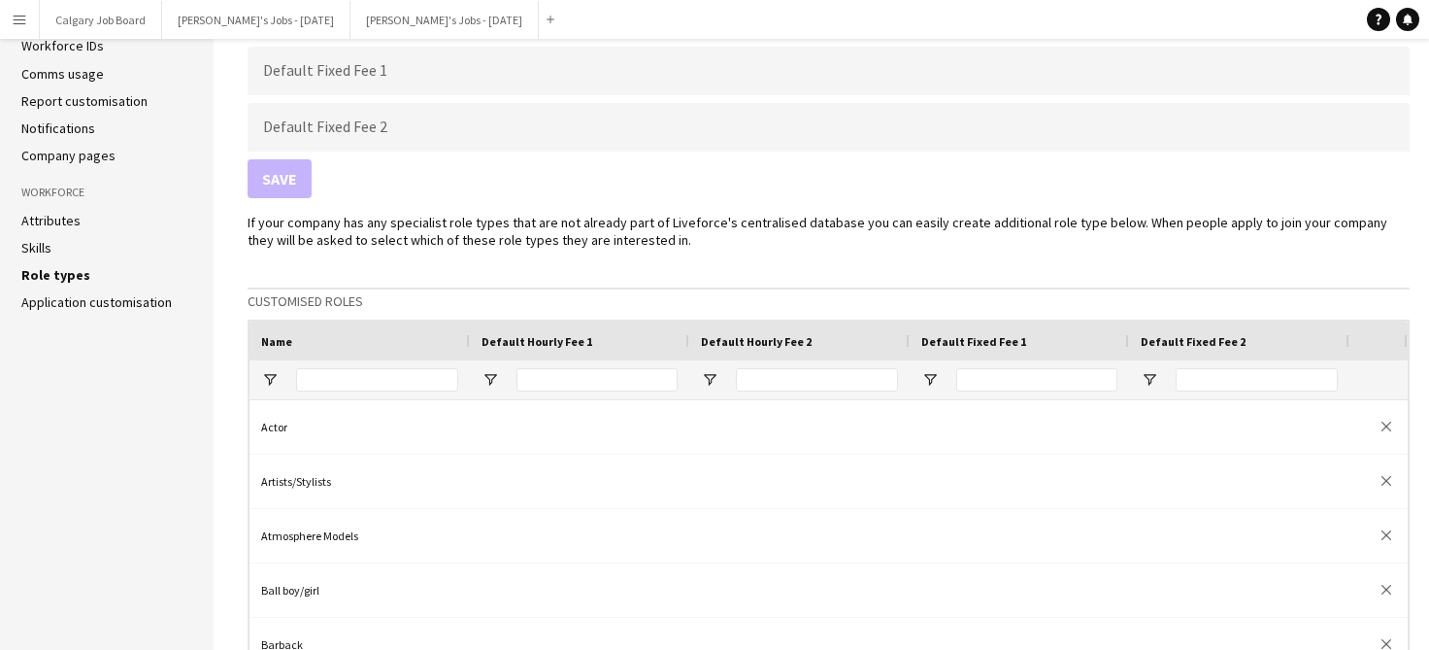
click at [74, 297] on link "Application customisation" at bounding box center [96, 301] width 151 height 17
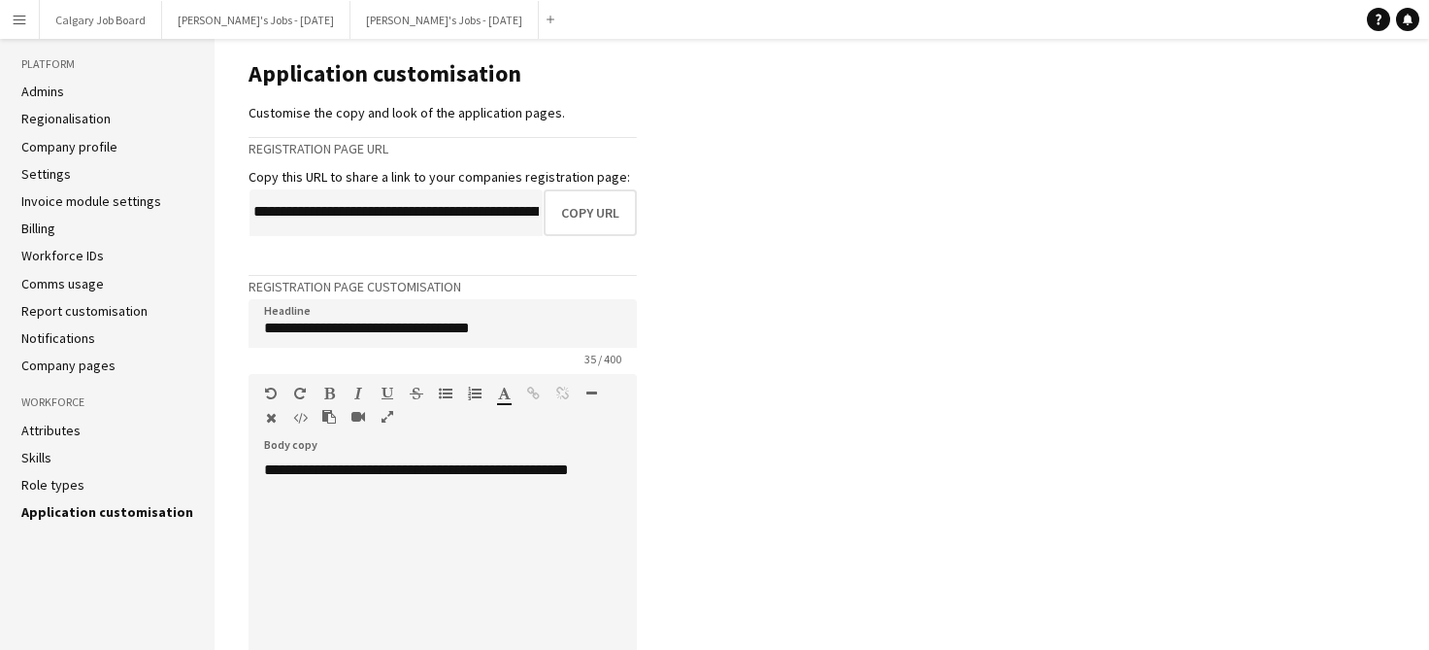
scroll to position [16, 0]
click at [50, 483] on link "Role types" at bounding box center [52, 483] width 63 height 17
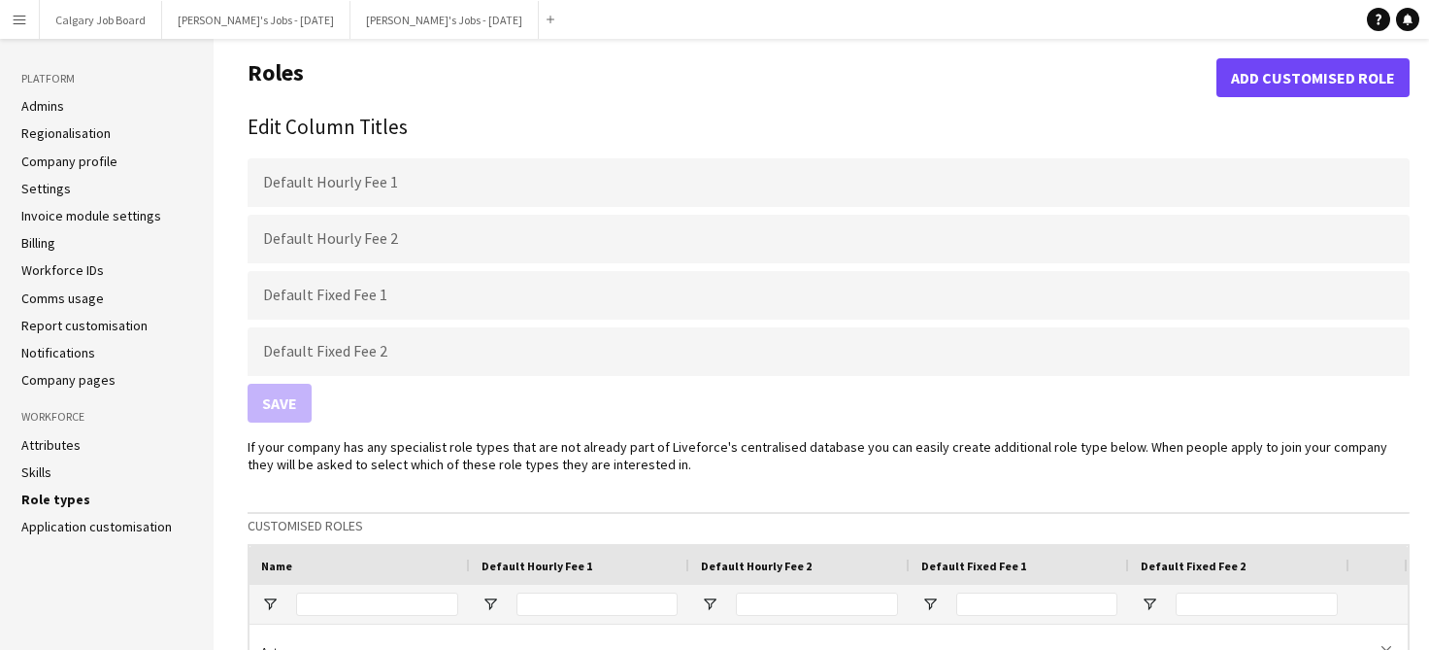
click at [53, 463] on li "Skills" at bounding box center [106, 471] width 171 height 17
click at [60, 437] on link "Attributes" at bounding box center [50, 444] width 59 height 17
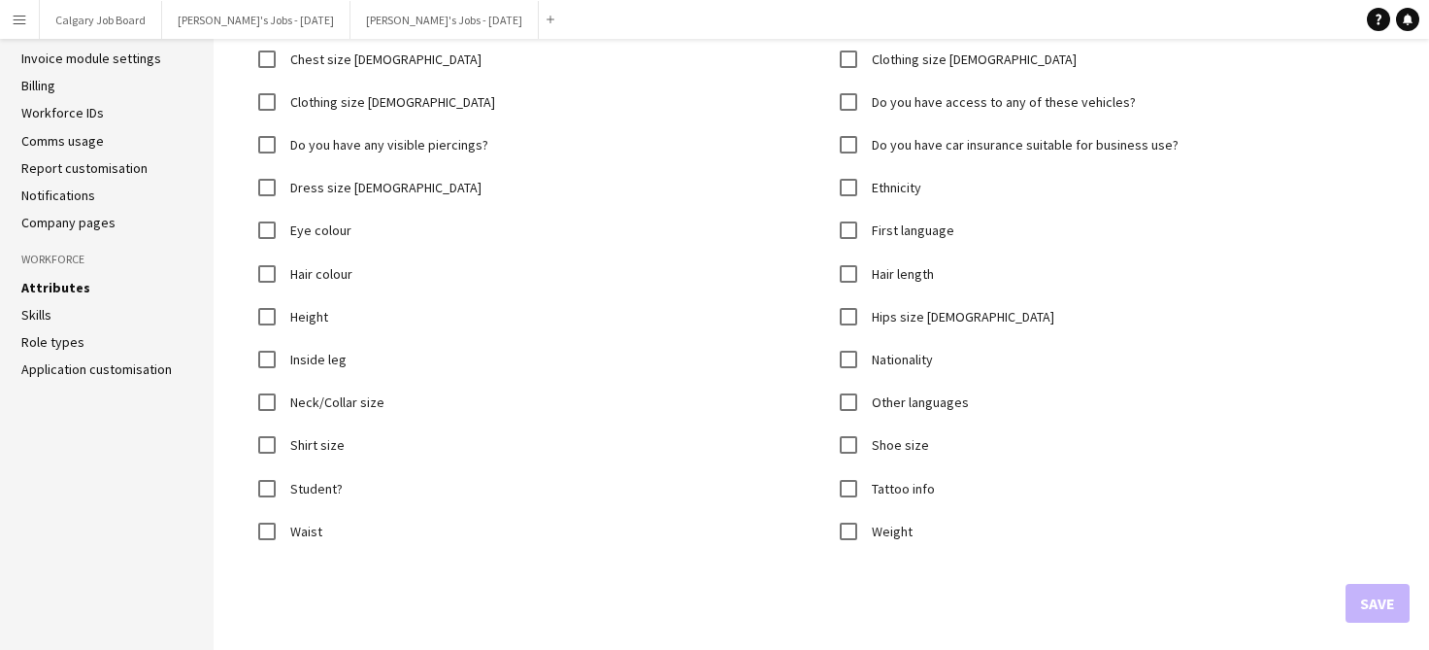
scroll to position [156, 0]
click at [46, 346] on link "Role types" at bounding box center [52, 342] width 63 height 17
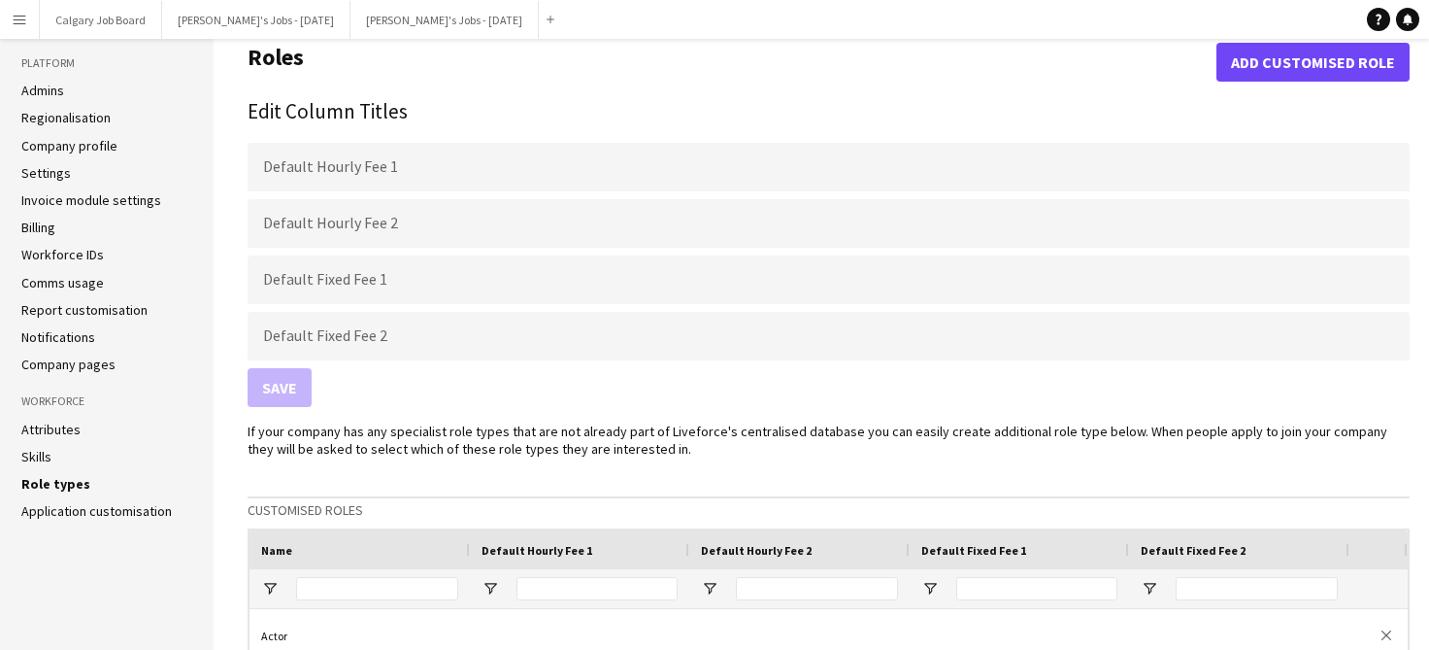
click at [70, 336] on link "Notifications" at bounding box center [58, 336] width 74 height 17
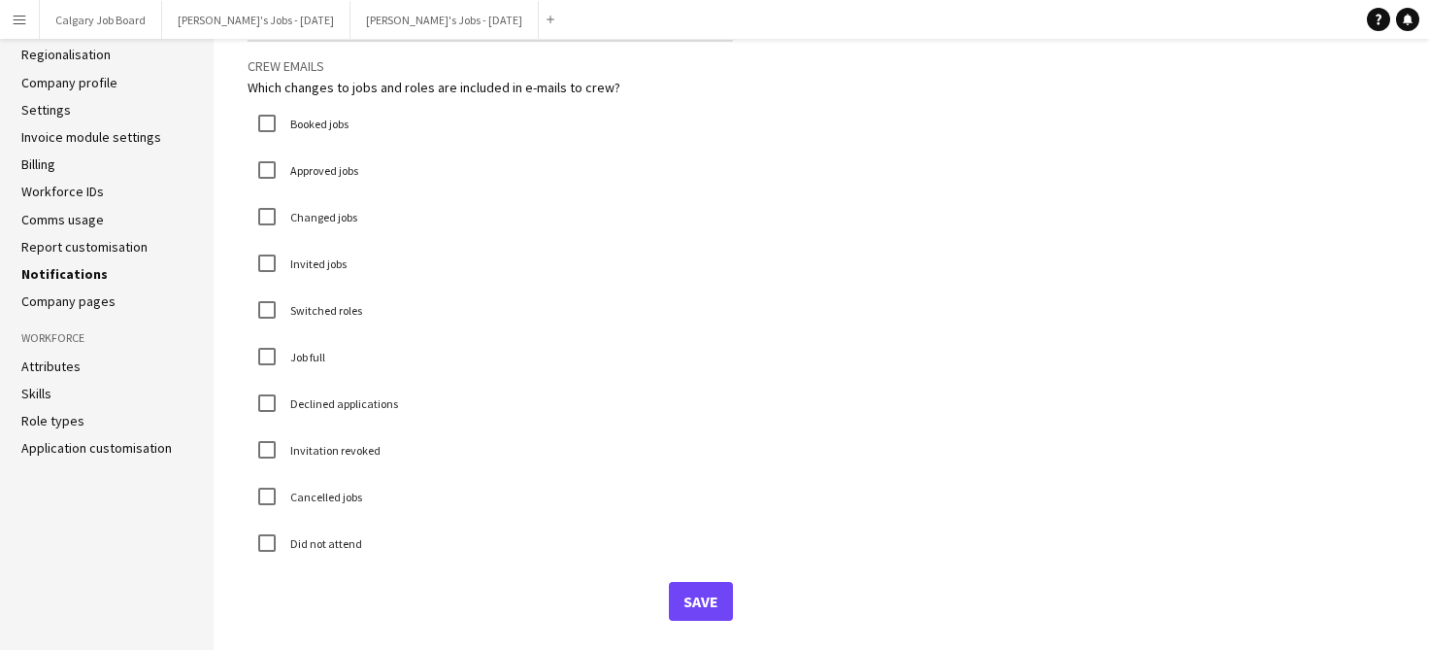
click at [683, 600] on button "Save" at bounding box center [701, 601] width 64 height 39
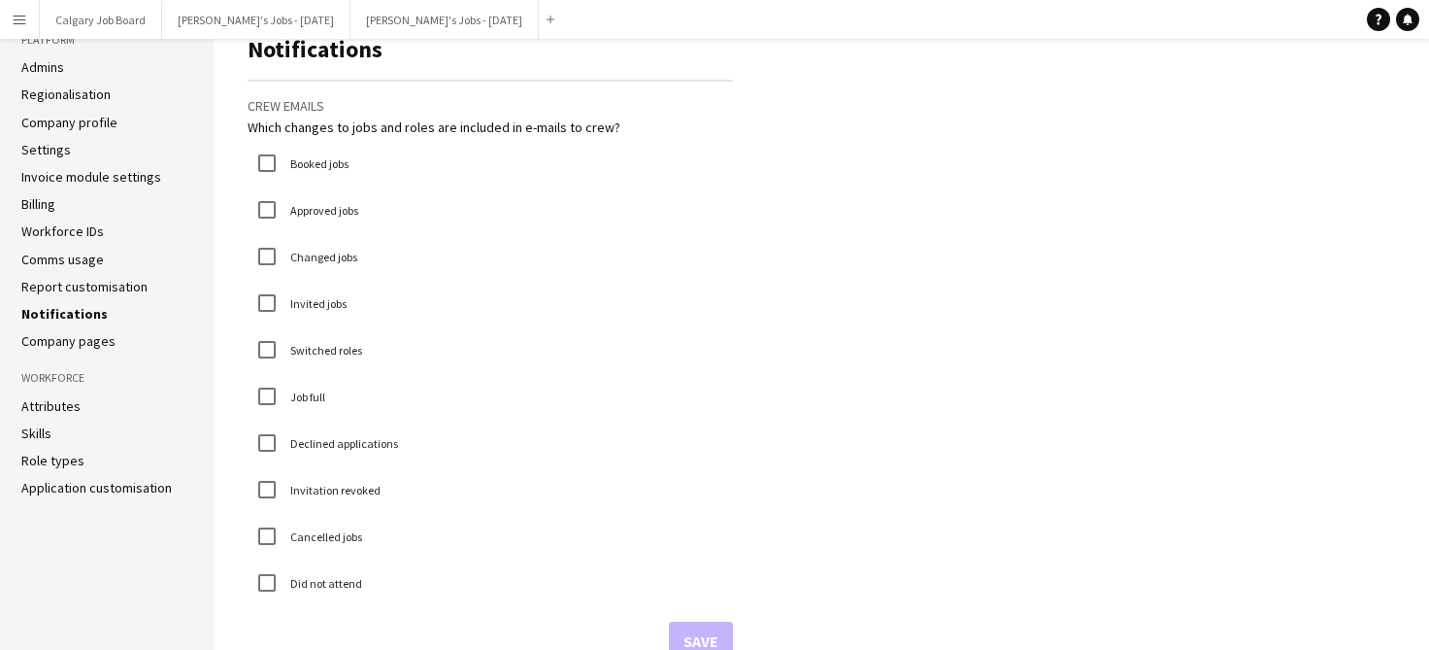
scroll to position [34, 0]
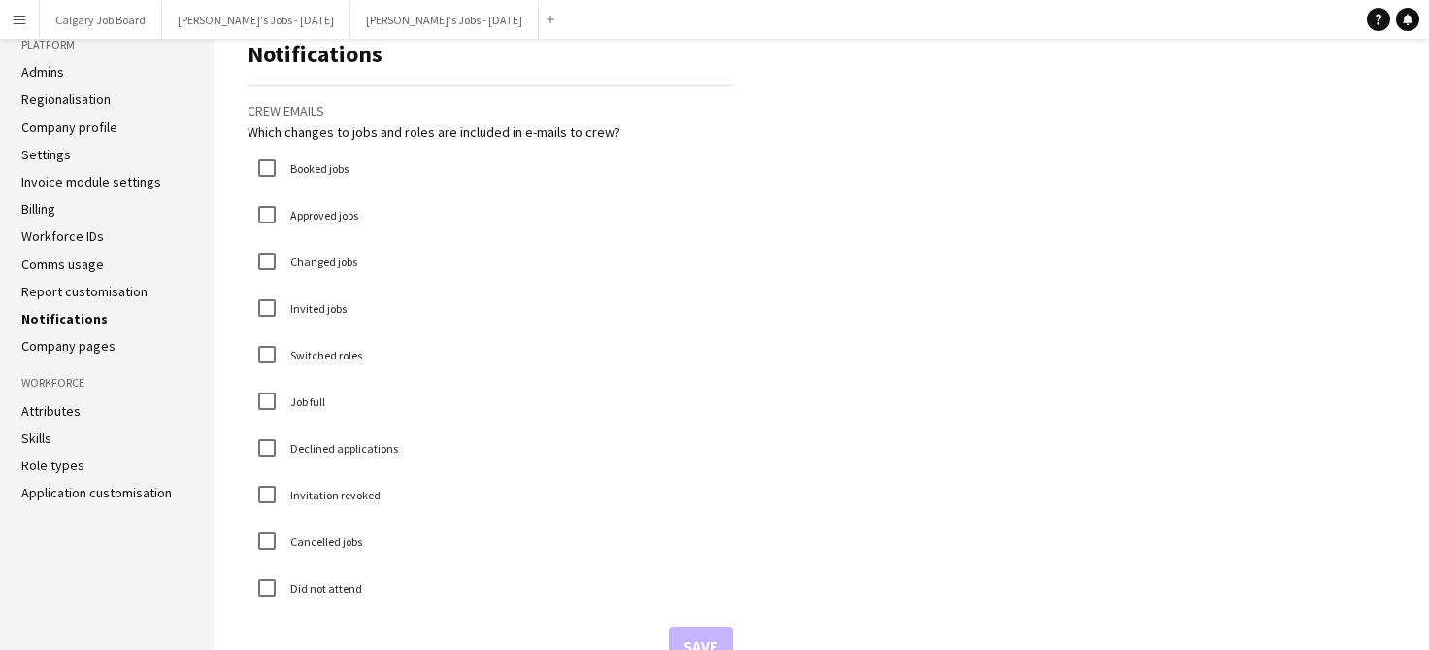
click at [84, 291] on link "Report customisation" at bounding box center [84, 291] width 126 height 17
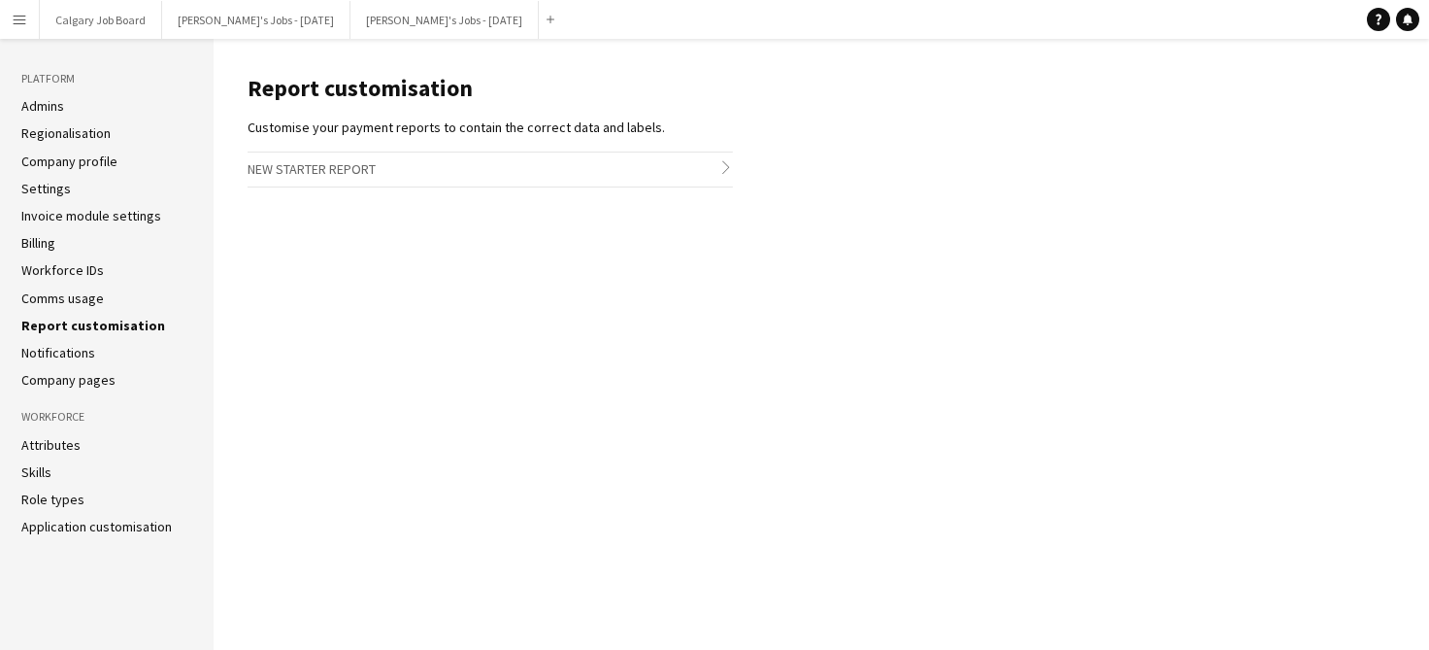
click at [84, 302] on link "Comms usage" at bounding box center [62, 297] width 83 height 17
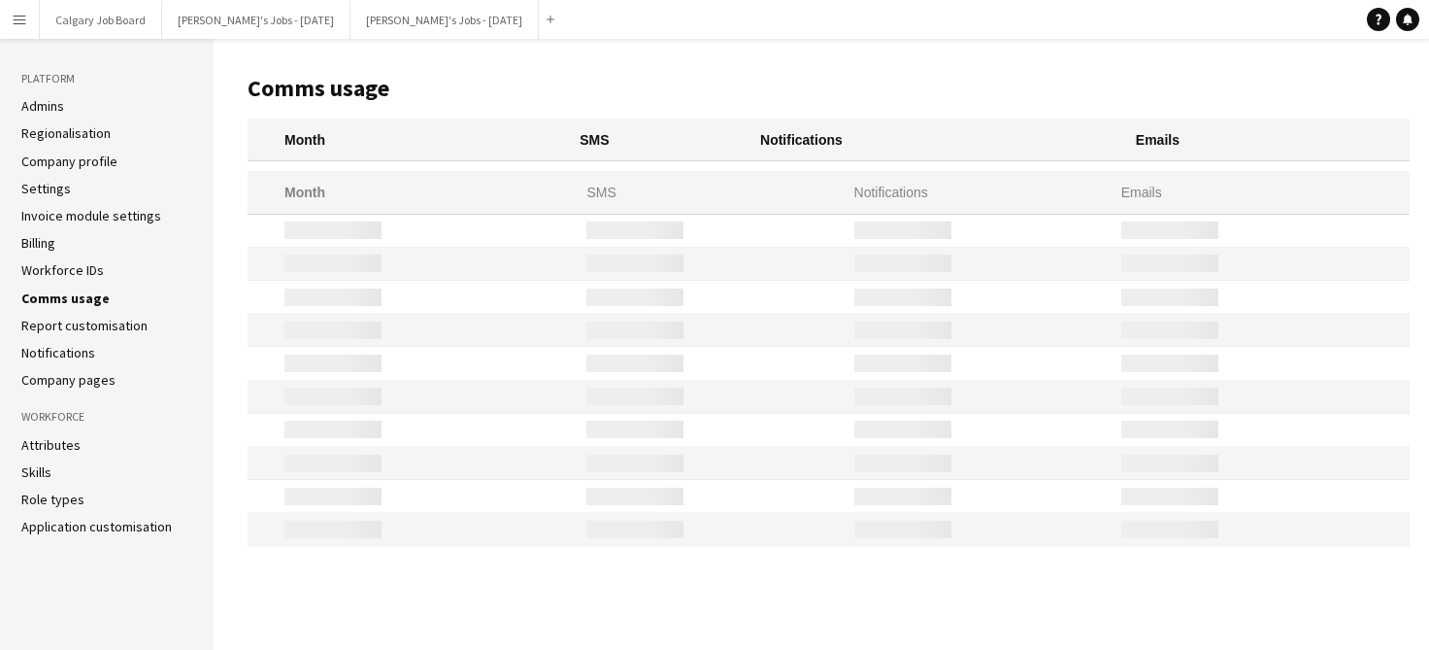
scroll to position [1, 1]
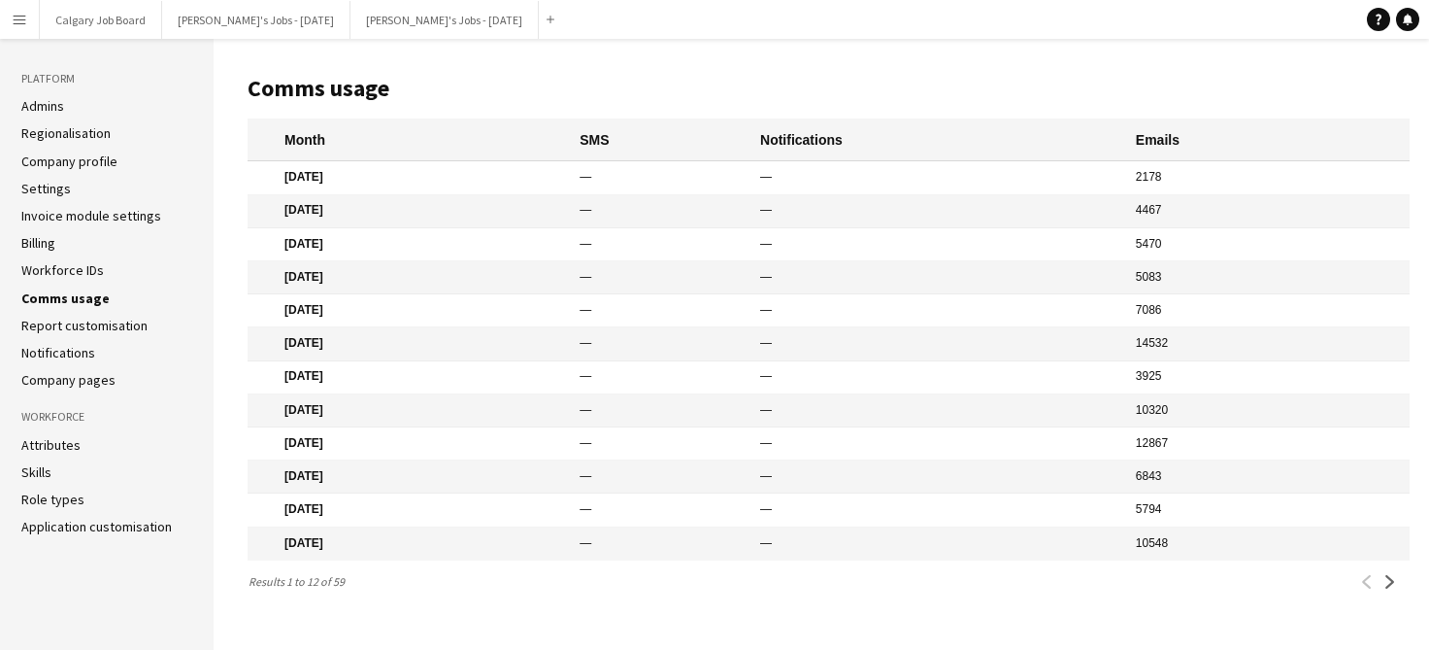
click at [80, 268] on link "Workforce IDs" at bounding box center [62, 269] width 83 height 17
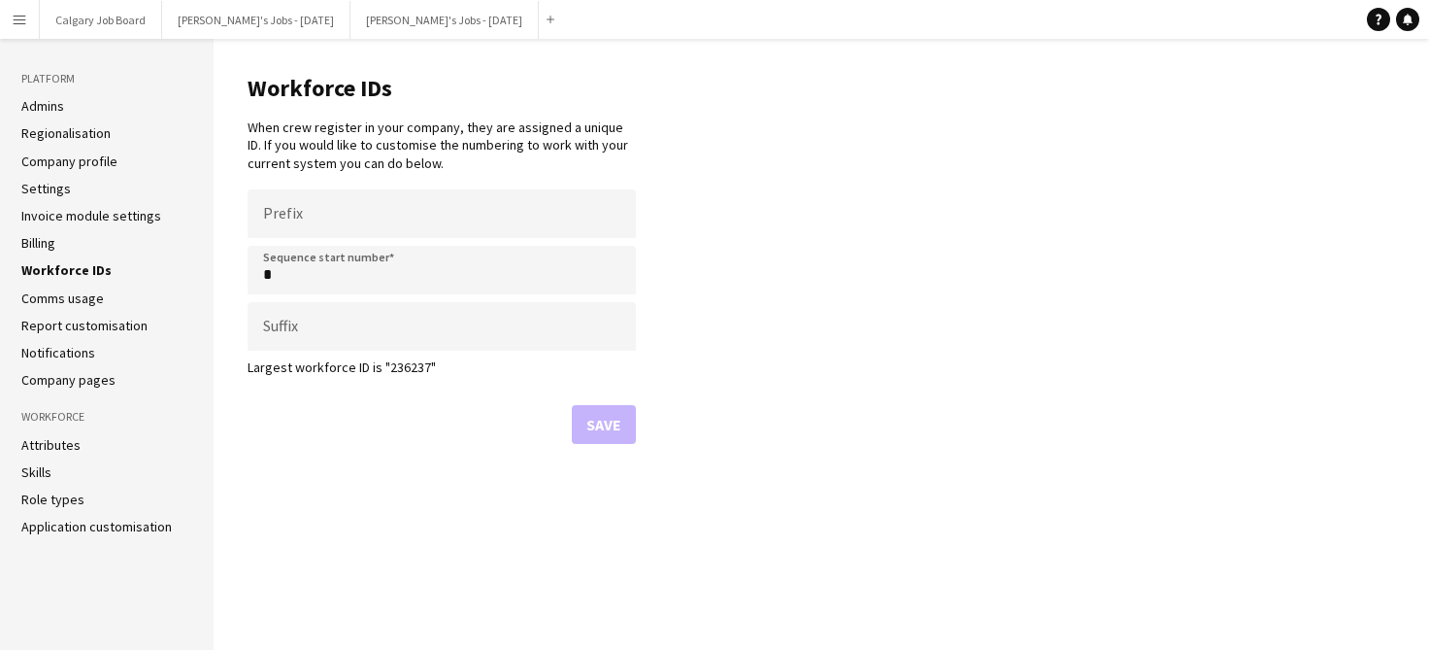
click at [74, 241] on li "Billing" at bounding box center [106, 242] width 171 height 17
click at [76, 209] on link "Invoice module settings" at bounding box center [91, 215] width 140 height 17
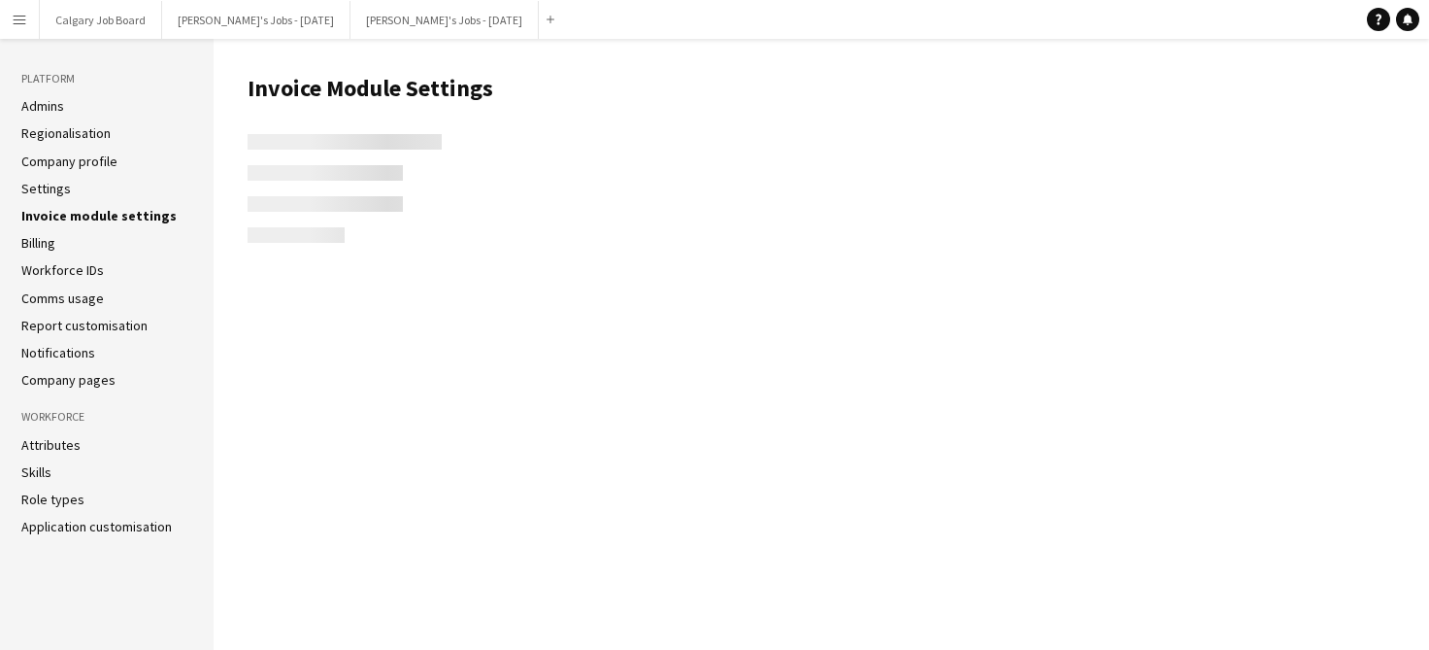
scroll to position [1, 0]
click at [45, 182] on link "Settings" at bounding box center [46, 188] width 50 height 17
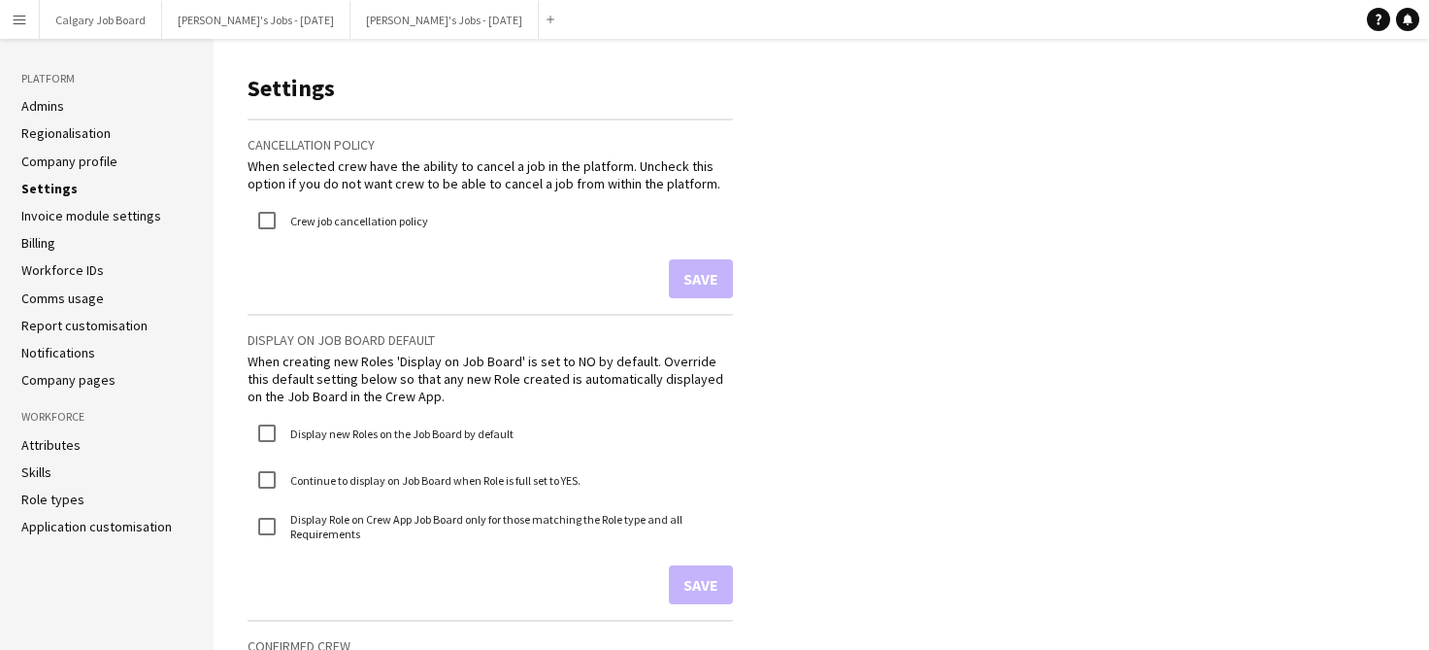
click at [43, 163] on link "Company profile" at bounding box center [69, 160] width 96 height 17
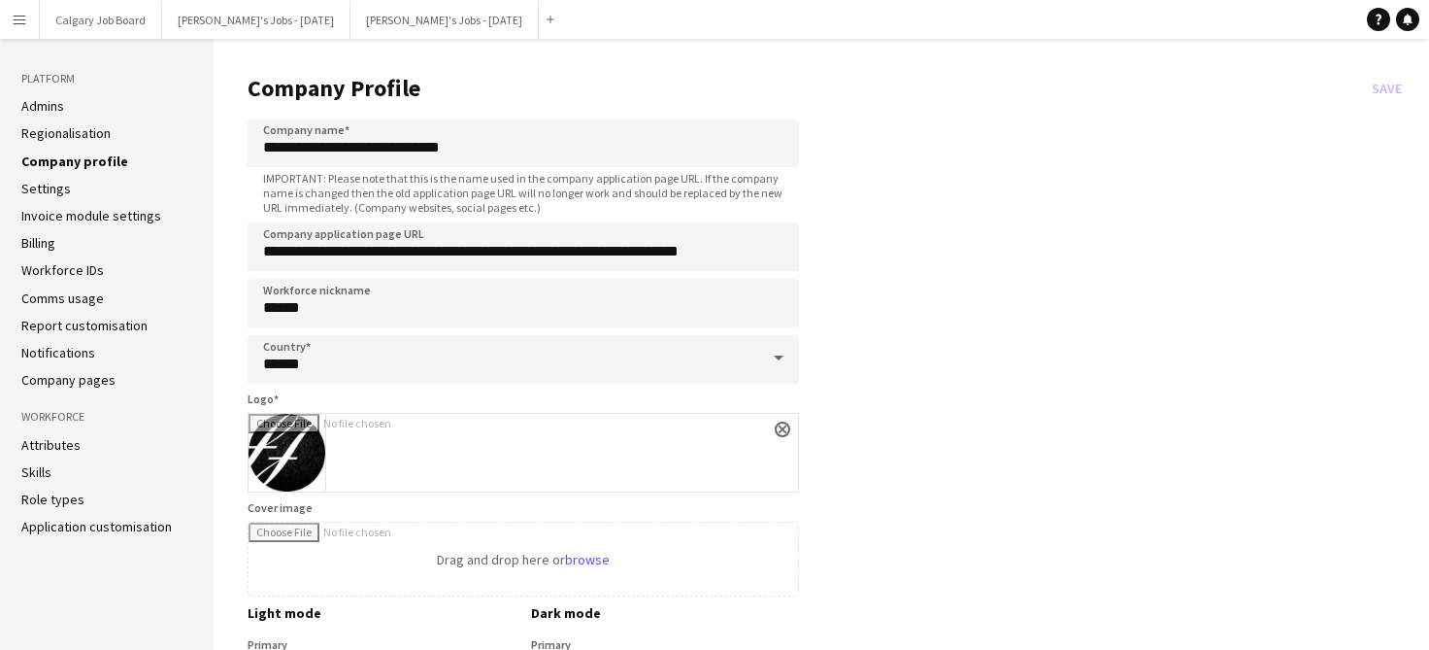
click at [60, 139] on link "Regionalisation" at bounding box center [65, 132] width 89 height 17
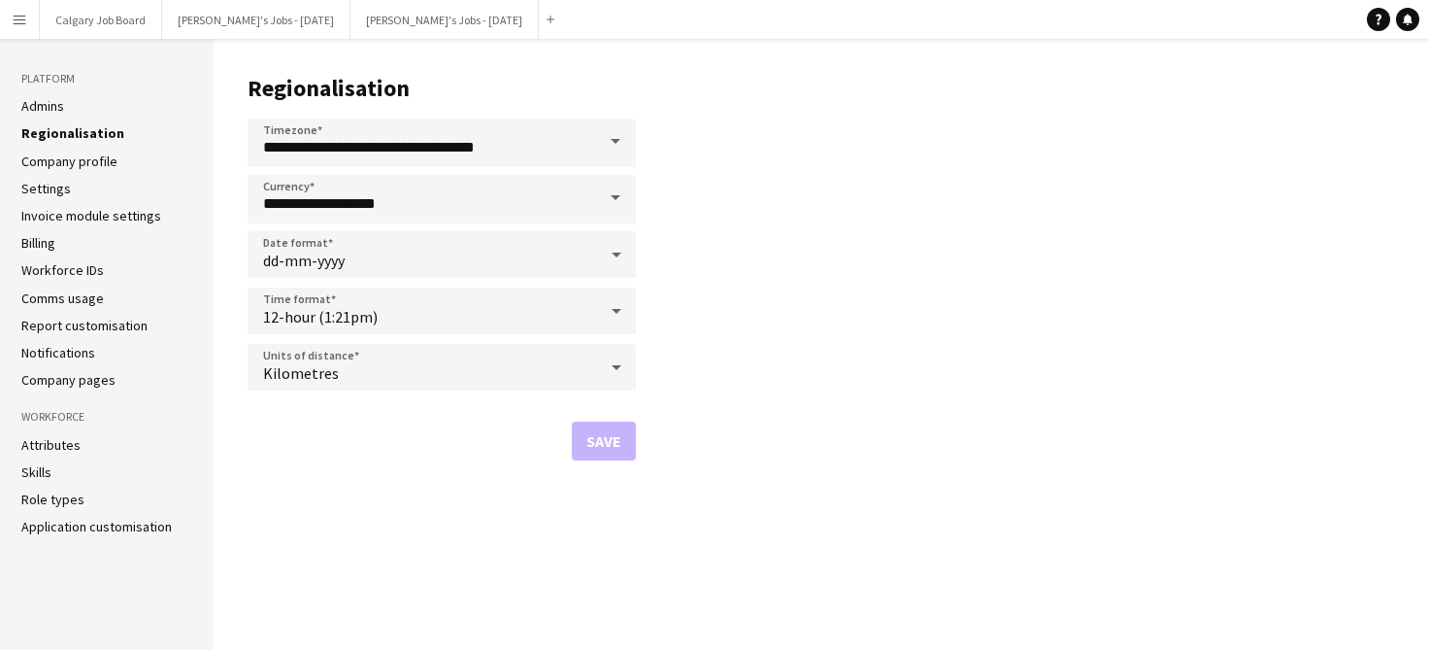
click at [63, 159] on link "Company profile" at bounding box center [69, 160] width 96 height 17
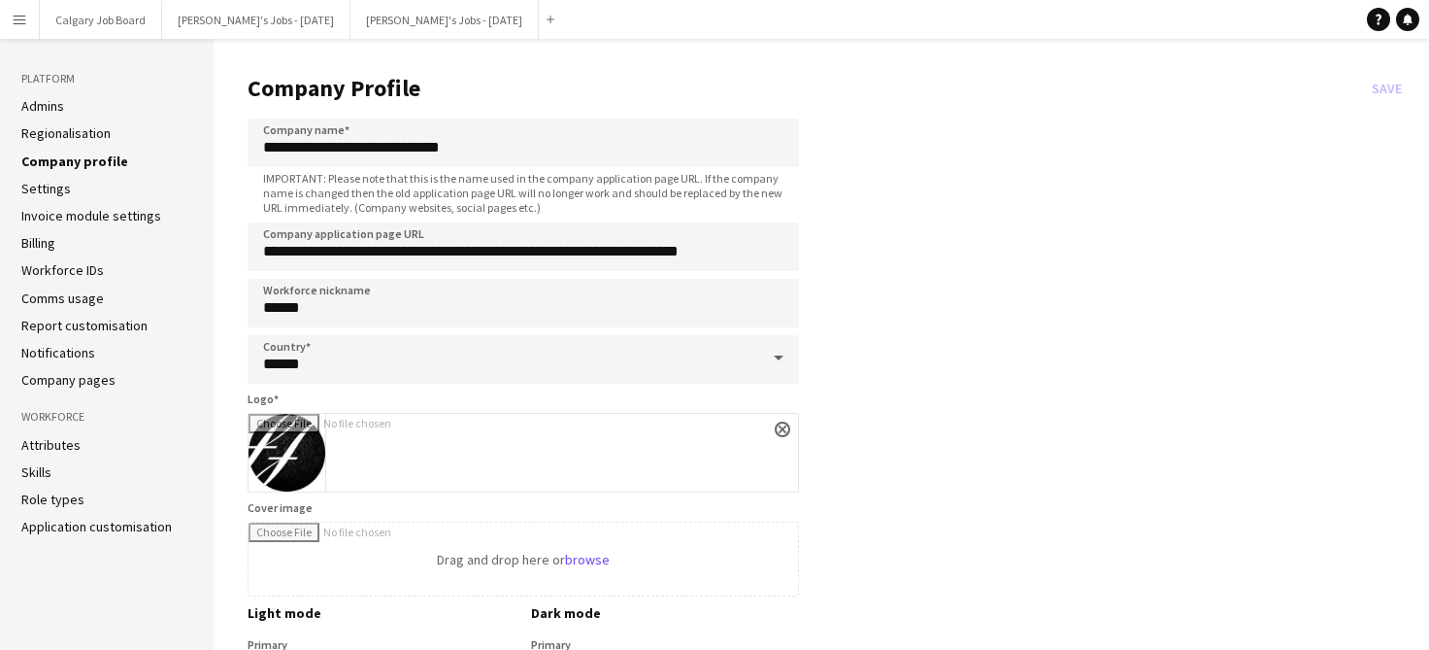
click at [63, 106] on link "Admins" at bounding box center [42, 105] width 43 height 17
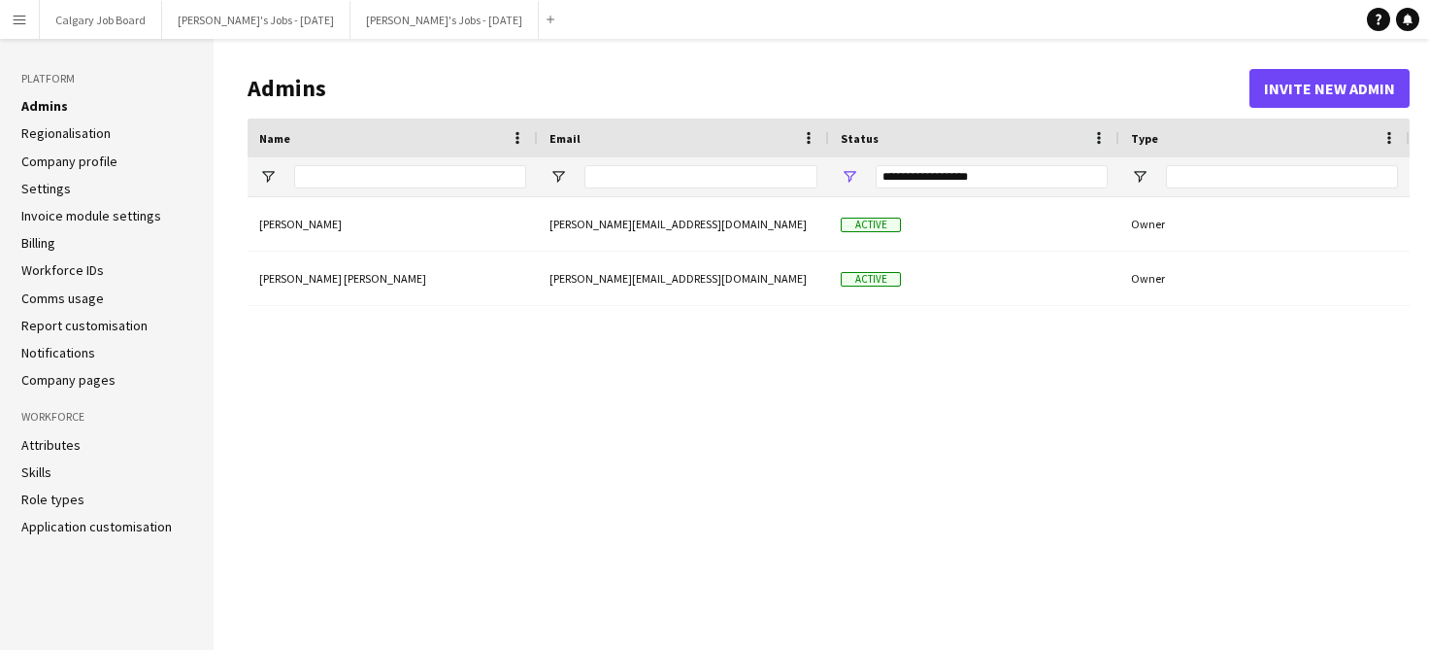
click at [69, 145] on ul "Admins Regionalisation Company profile Settings Invoice module settings Billing…" at bounding box center [106, 242] width 171 height 291
click at [71, 135] on link "Regionalisation" at bounding box center [65, 132] width 89 height 17
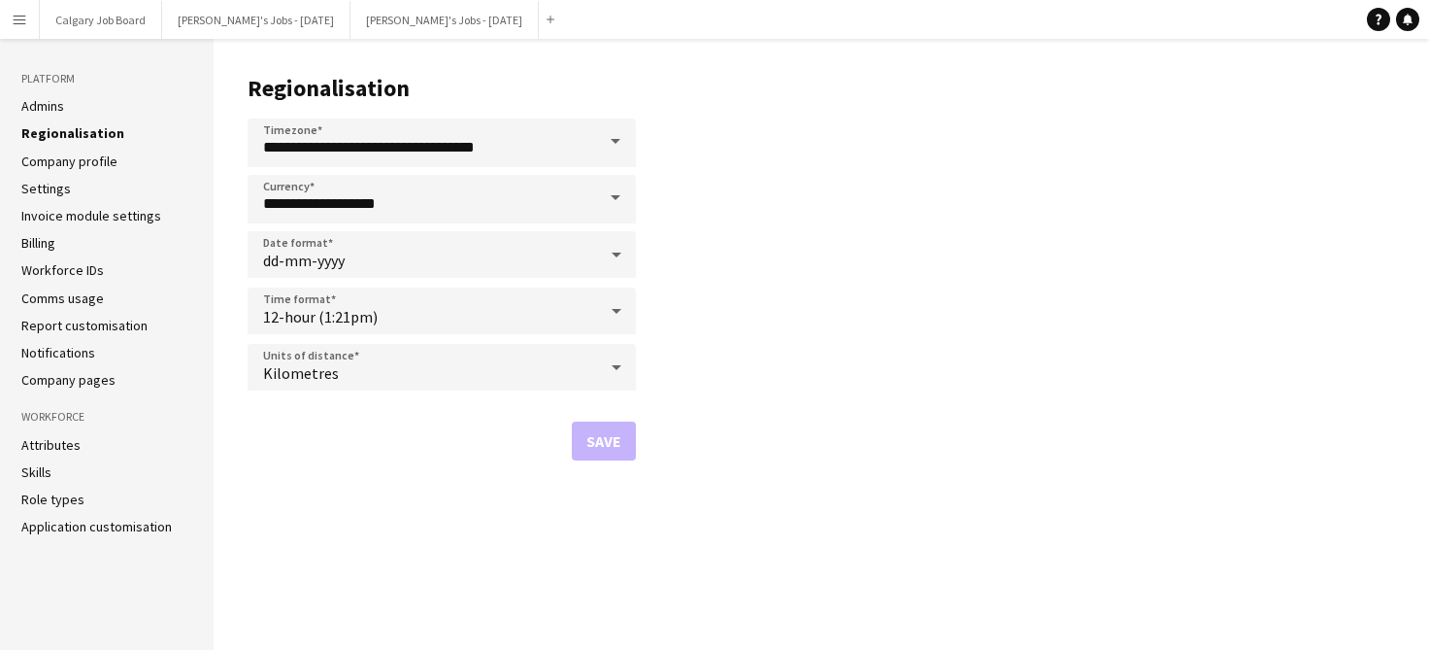
click at [70, 447] on link "Attributes" at bounding box center [50, 444] width 59 height 17
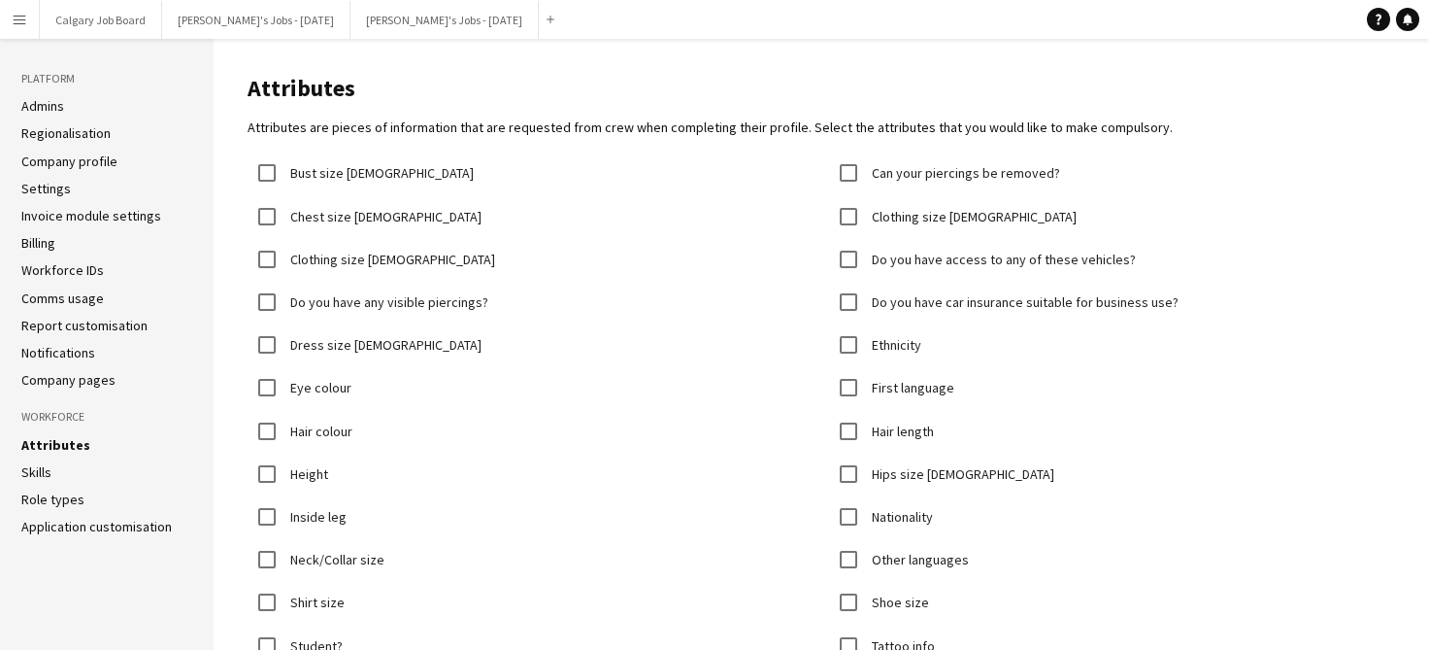
click at [62, 382] on link "Company pages" at bounding box center [68, 379] width 94 height 17
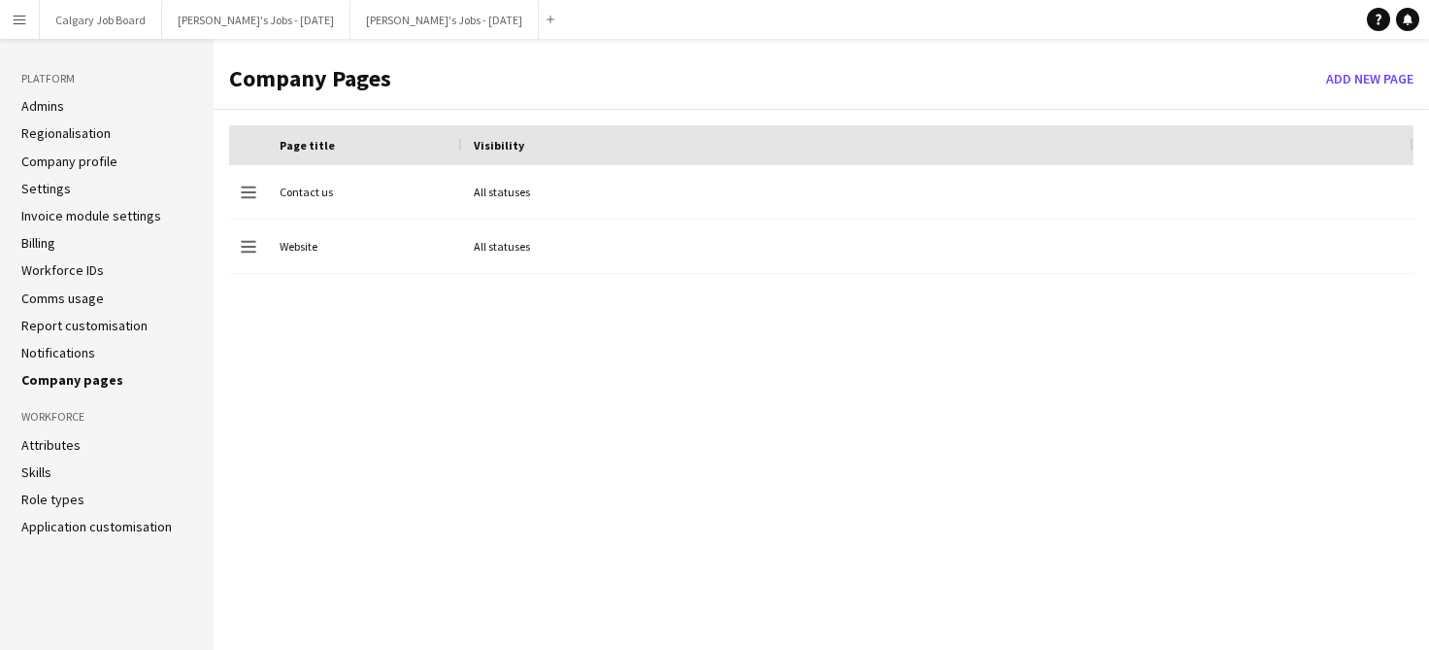
click at [61, 352] on link "Notifications" at bounding box center [58, 352] width 74 height 17
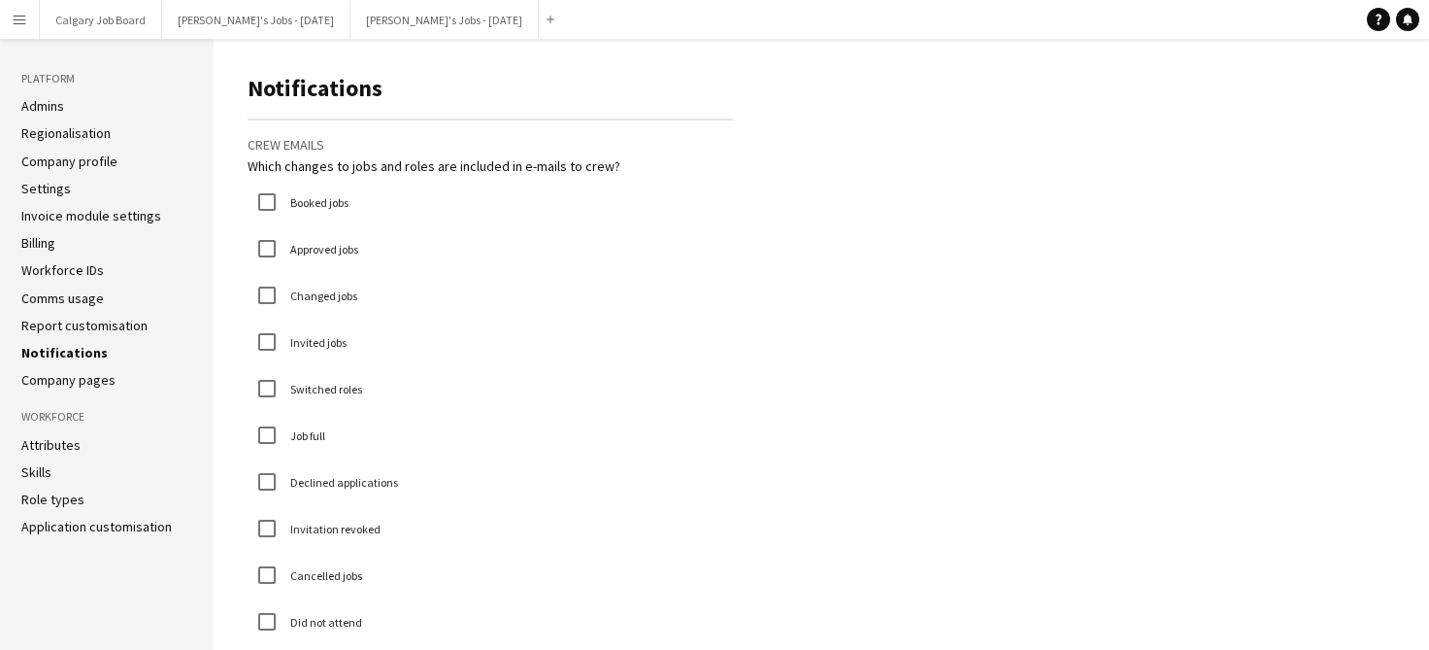
click at [70, 382] on link "Company pages" at bounding box center [68, 379] width 94 height 17
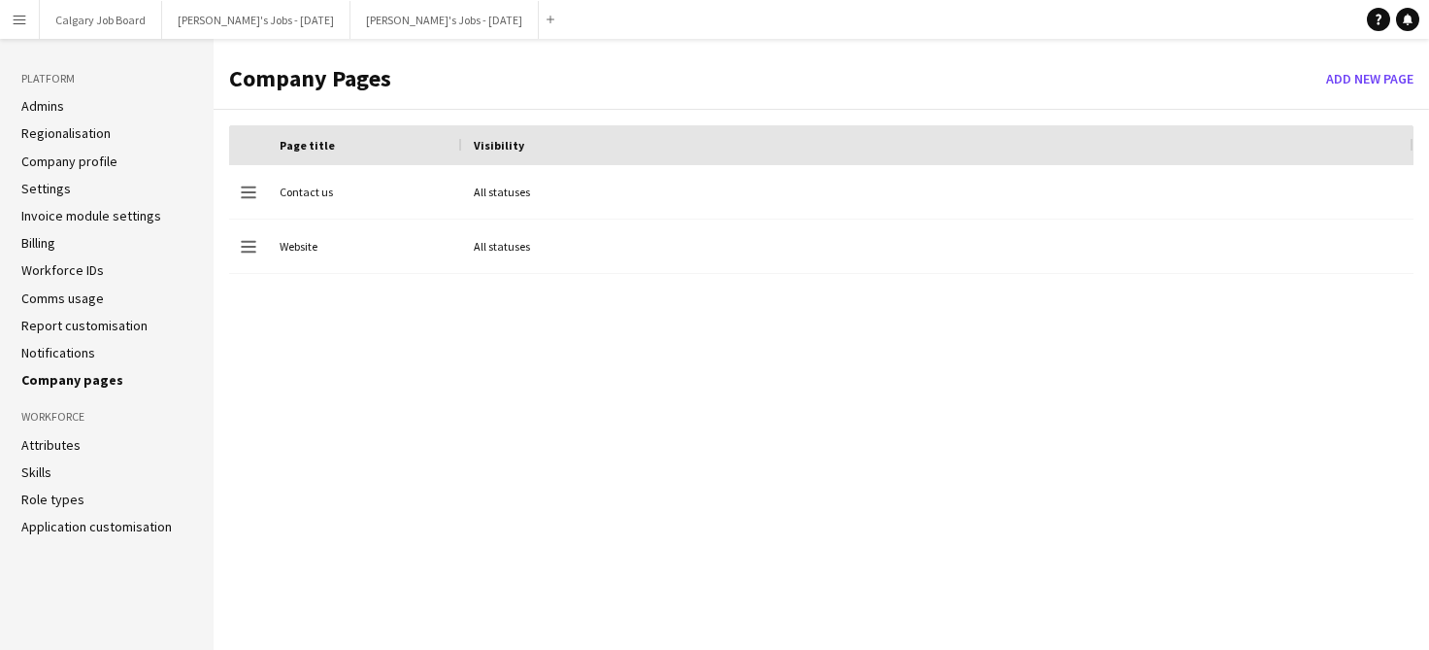
click at [68, 352] on link "Notifications" at bounding box center [58, 352] width 74 height 17
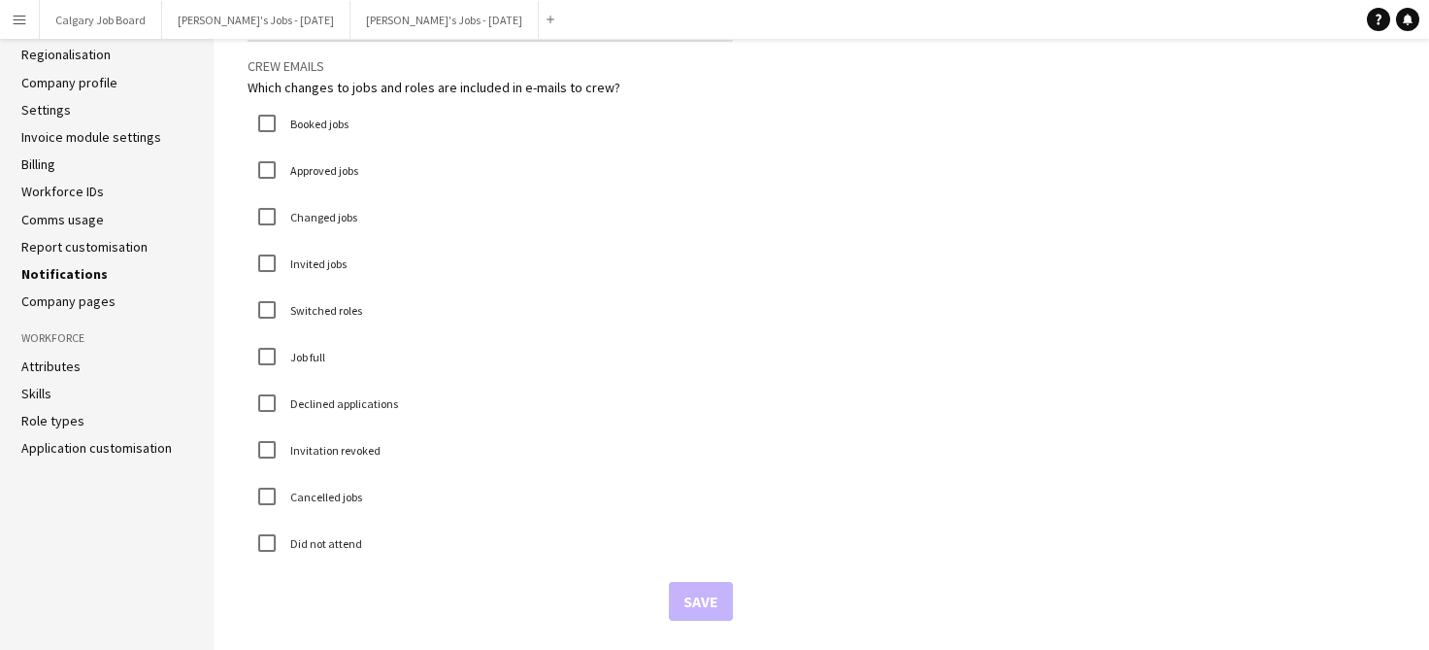
scroll to position [79, 0]
click at [80, 416] on link "Role types" at bounding box center [52, 420] width 63 height 17
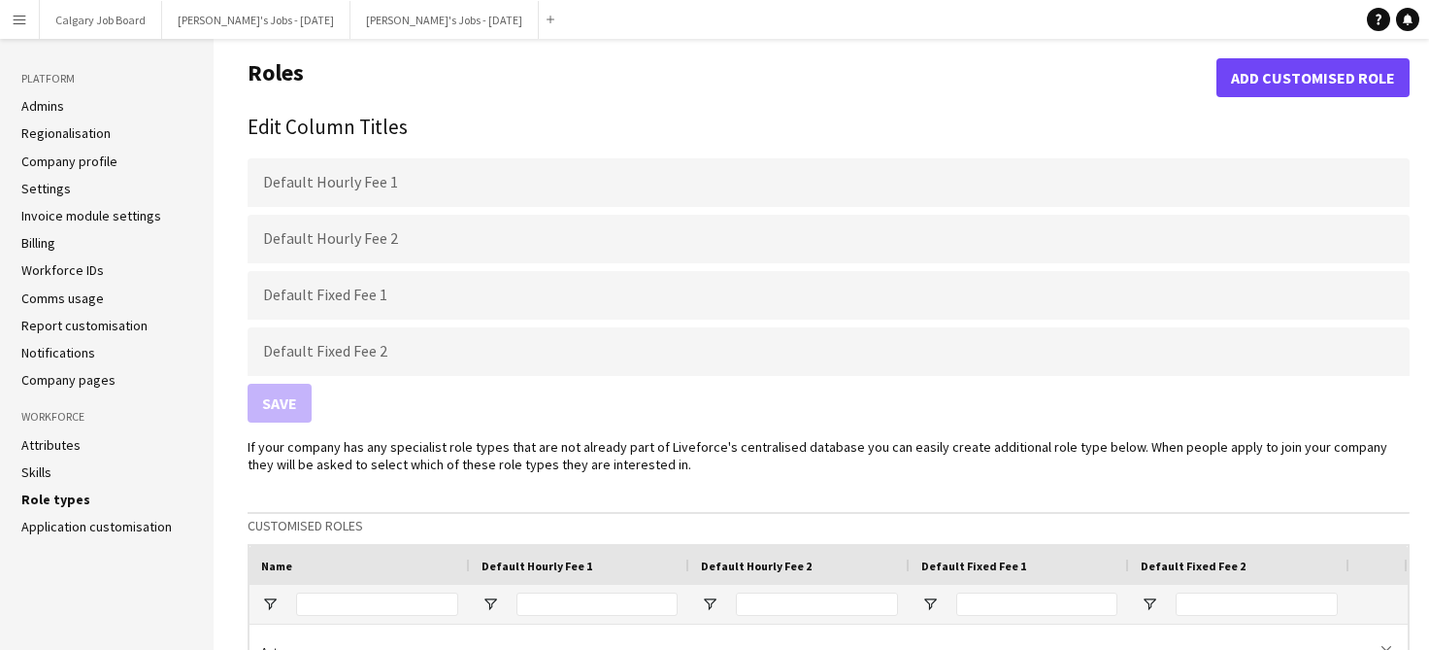
click at [25, 22] on app-icon "Menu" at bounding box center [20, 20] width 16 height 16
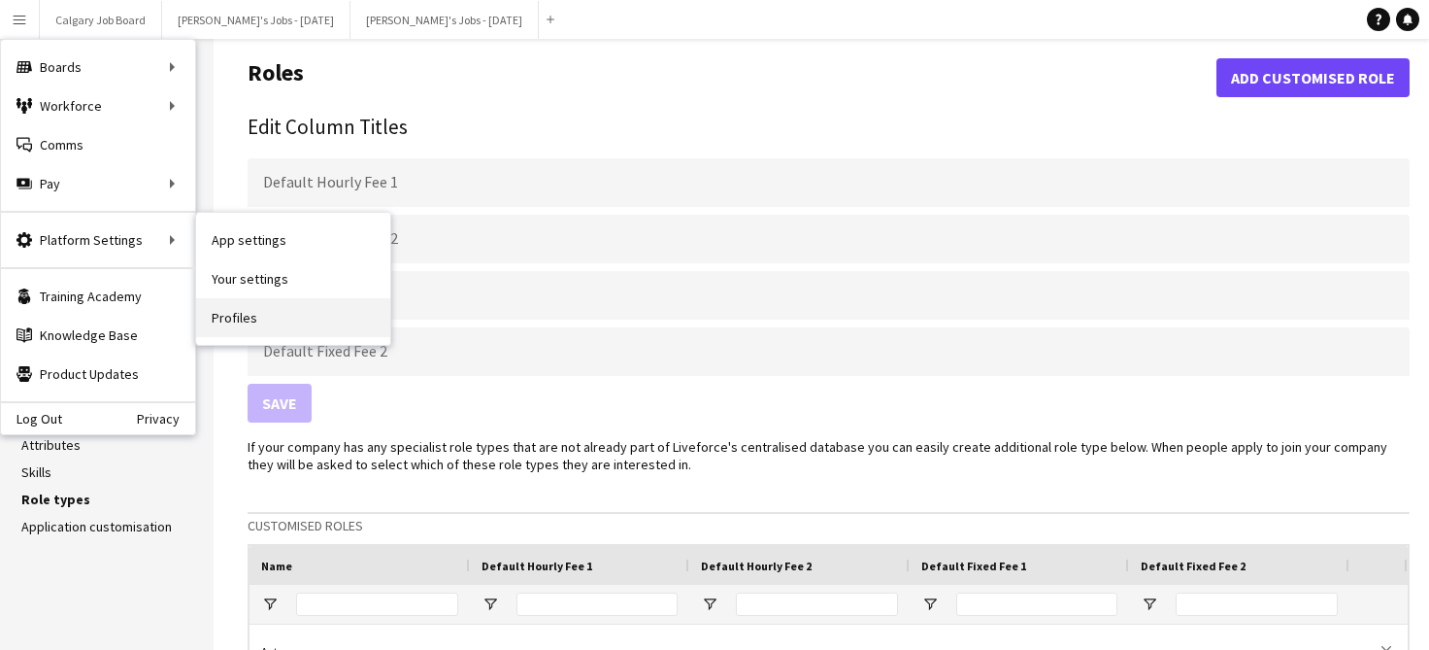
click at [237, 313] on link "Profiles" at bounding box center [293, 317] width 194 height 39
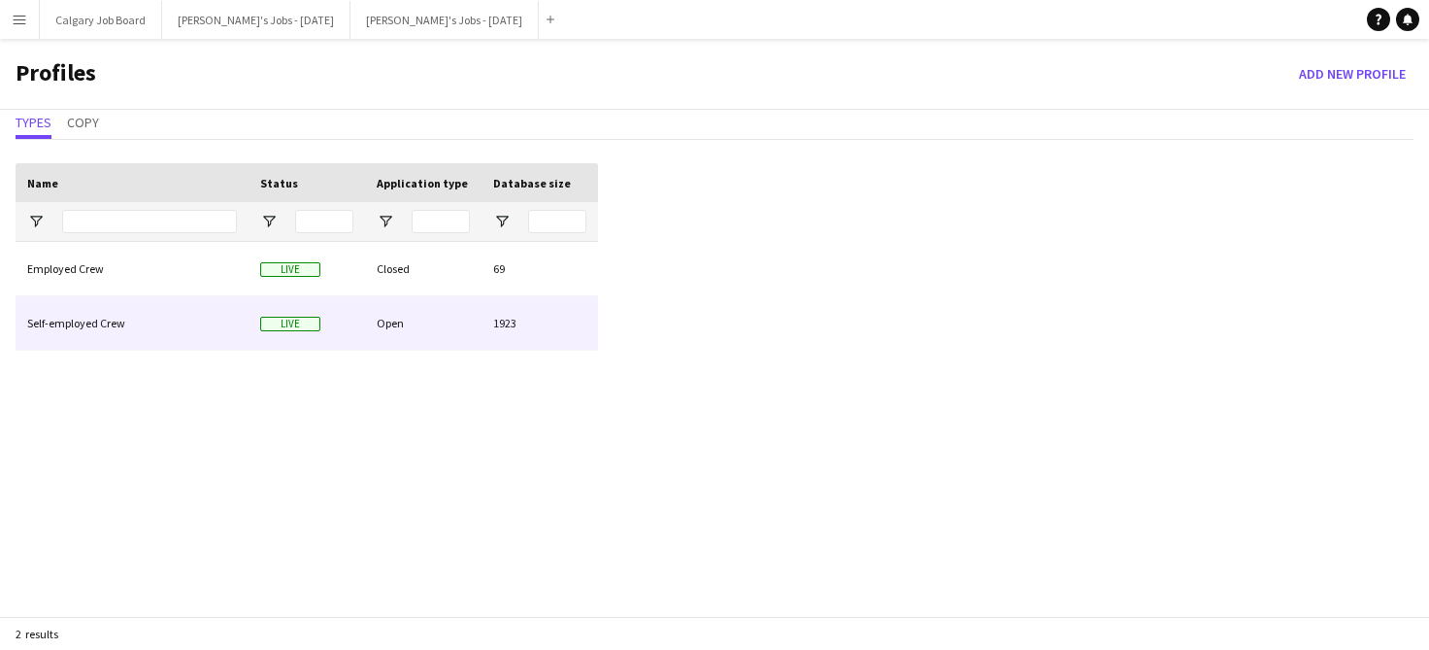
click at [137, 340] on div "Self-employed Crew" at bounding box center [132, 322] width 233 height 53
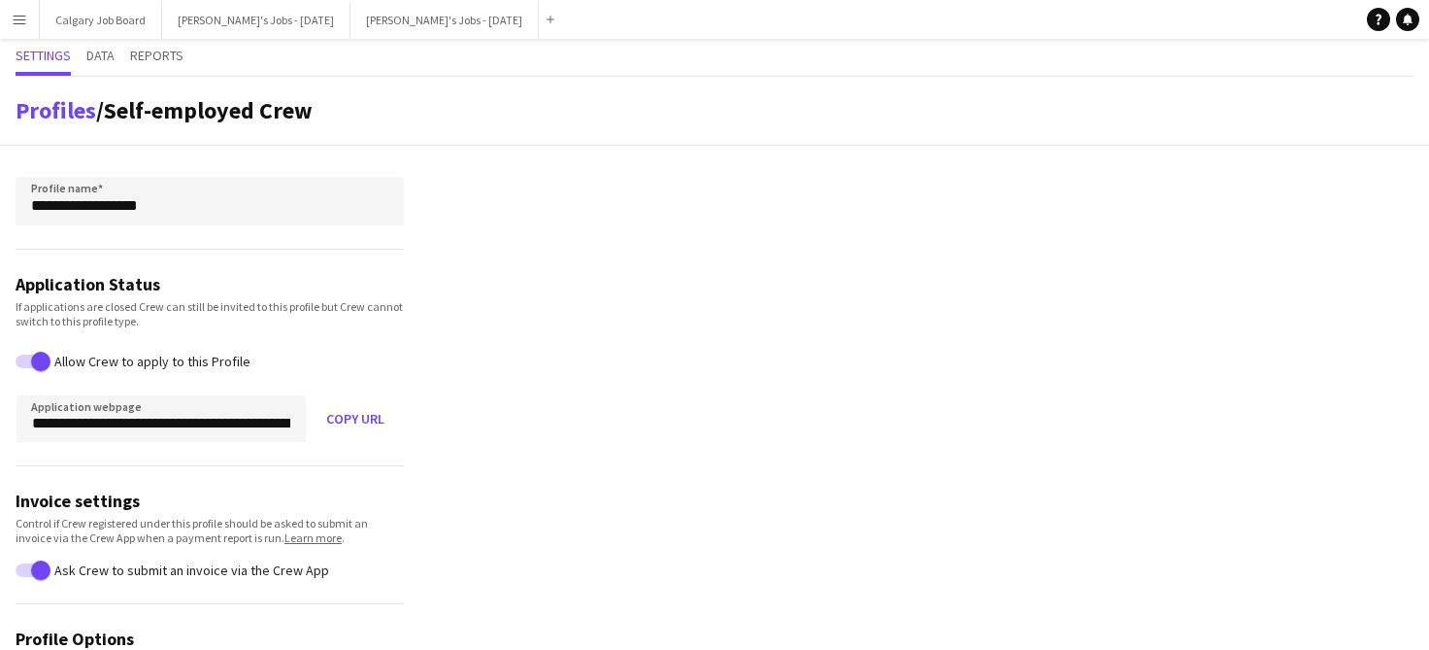
click at [120, 59] on div "Settings Data Reports" at bounding box center [715, 58] width 1398 height 38
click at [112, 58] on span "Data" at bounding box center [100, 56] width 28 height 14
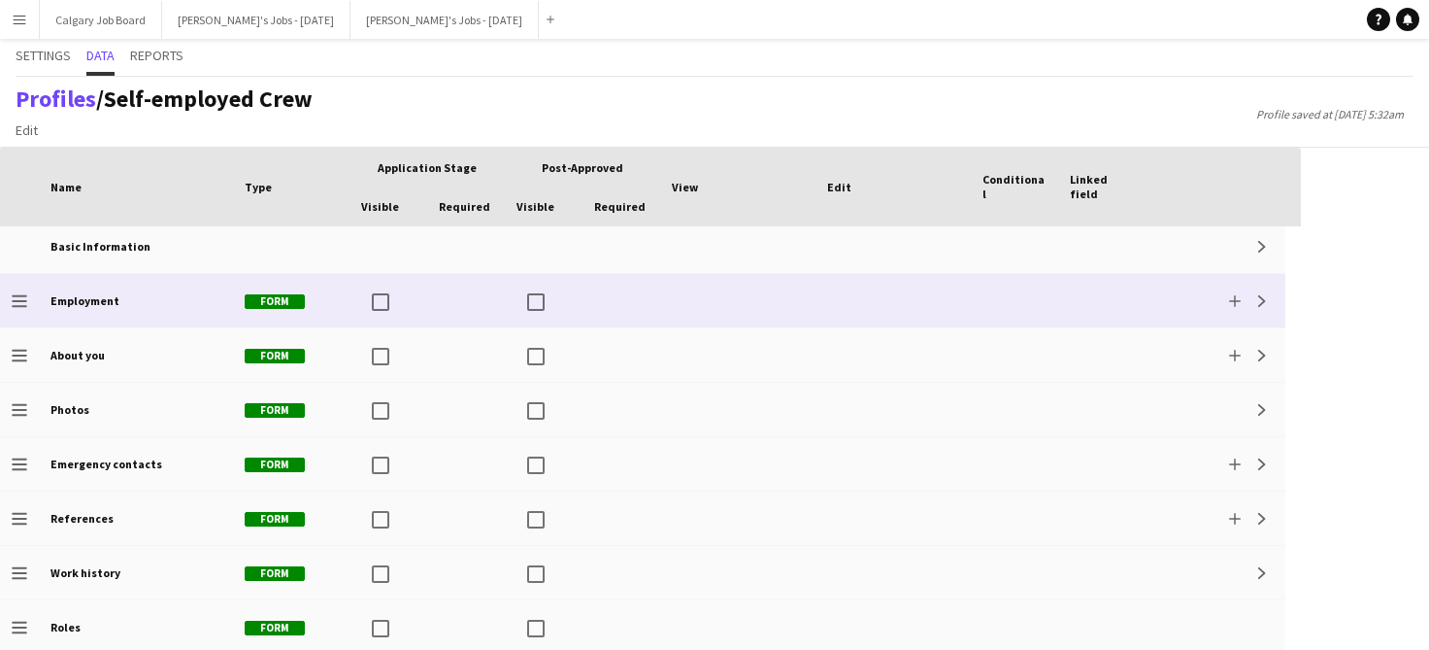
scroll to position [29, 0]
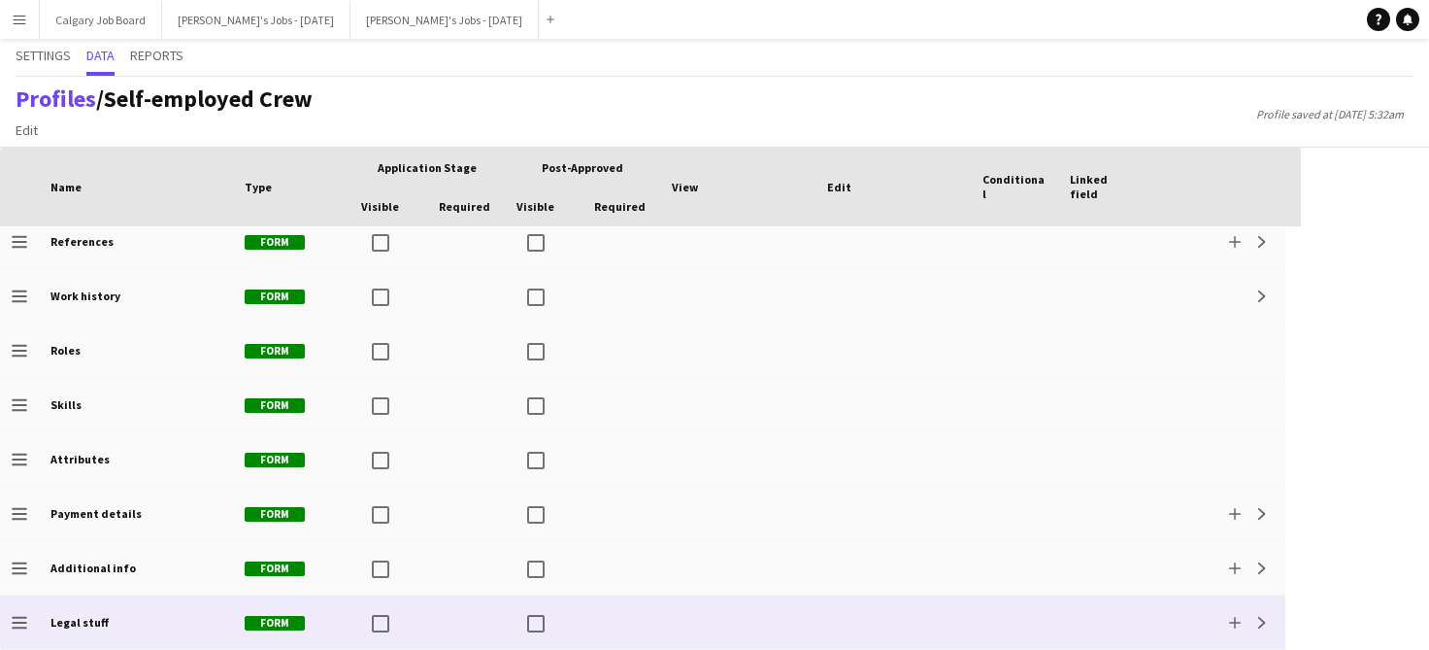
click at [170, 622] on div "Legal stuff" at bounding box center [136, 621] width 194 height 53
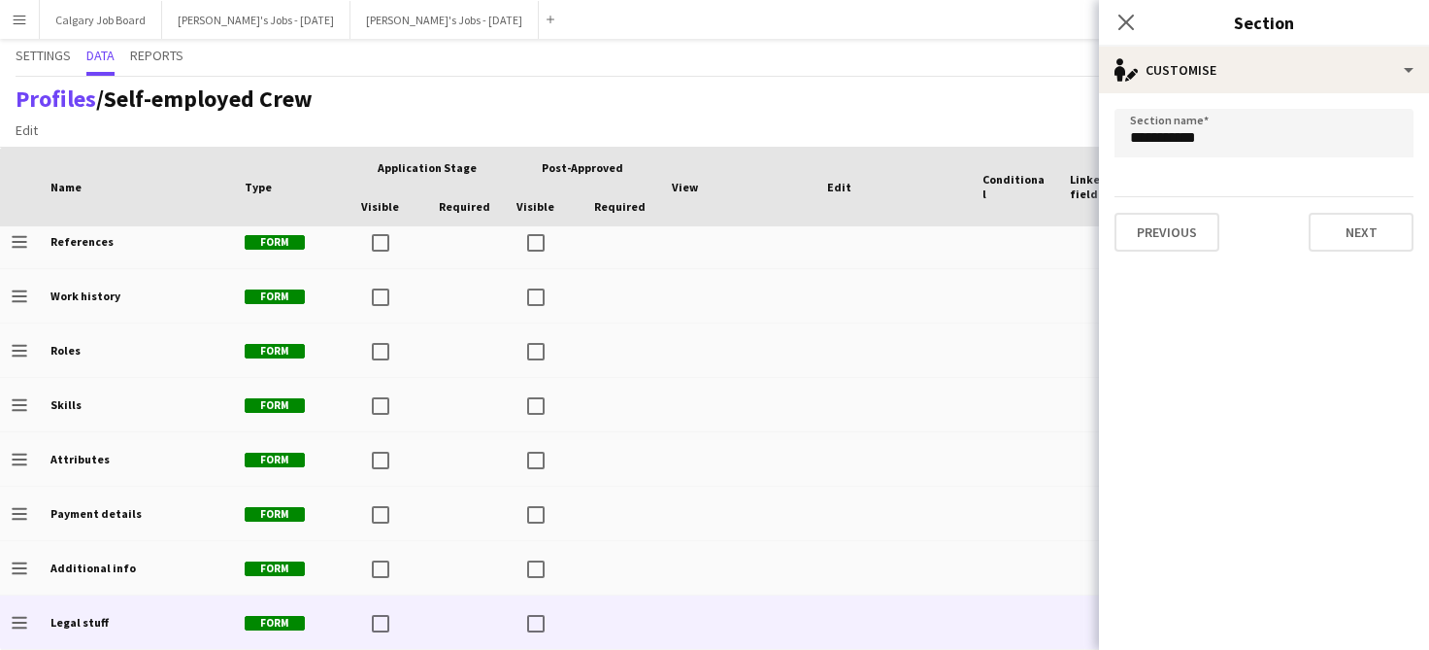
click at [984, 114] on div "Profiles / Self-employed Crew Edit Add section Profile saved at [DATE] 5:32am" at bounding box center [714, 112] width 1429 height 71
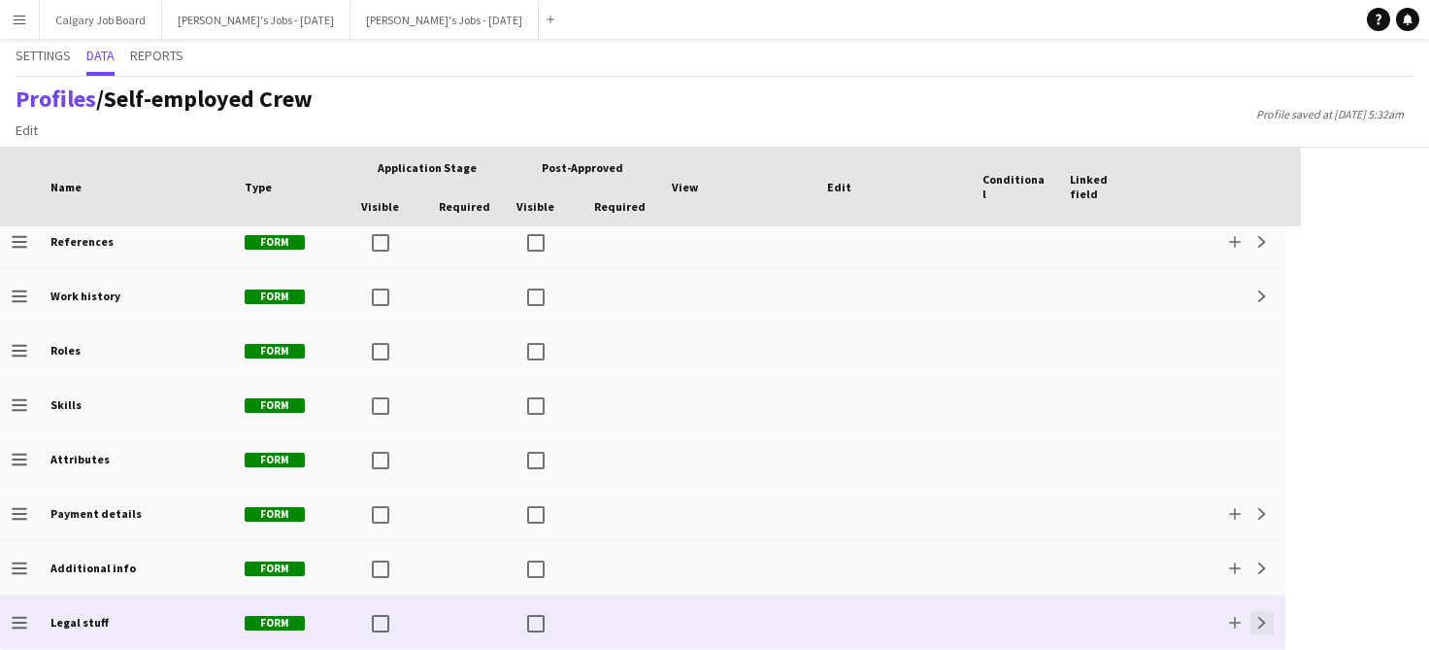
click at [1260, 625] on app-icon "Expand" at bounding box center [1263, 623] width 12 height 12
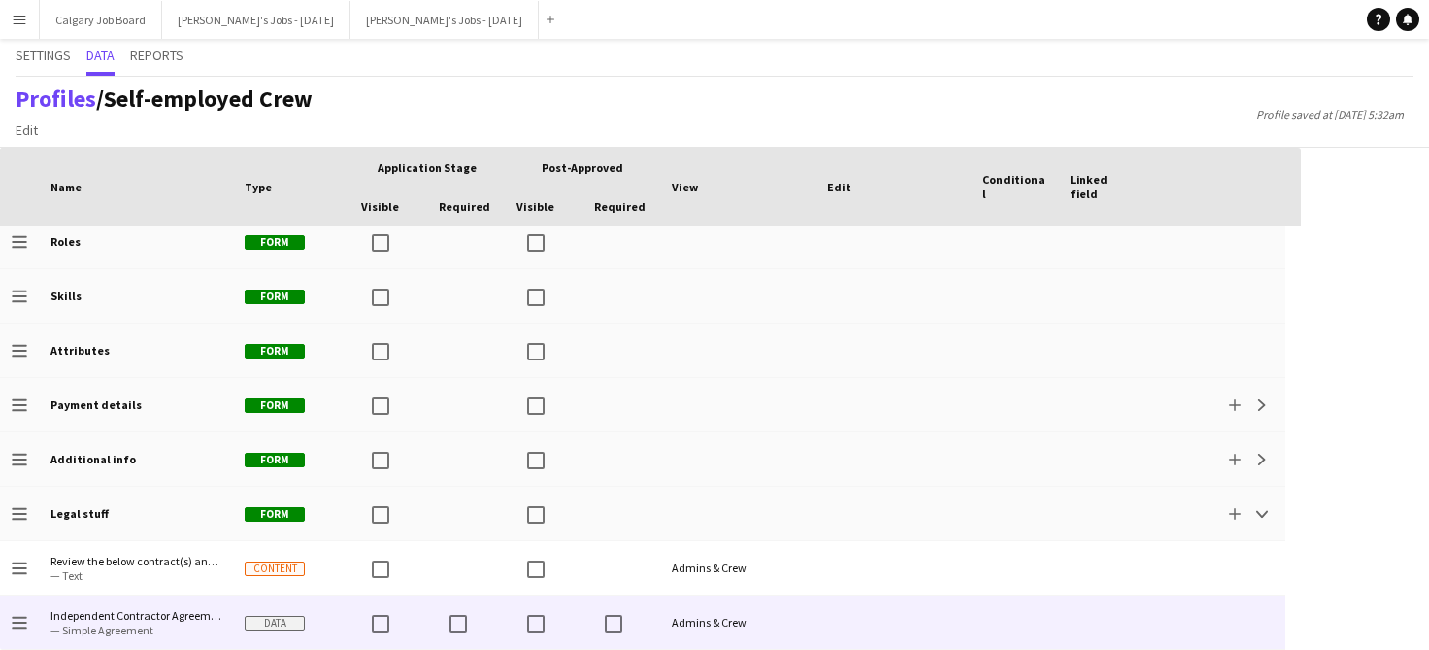
click at [162, 617] on span "Independent Contractor Agreement" at bounding box center [135, 615] width 171 height 15
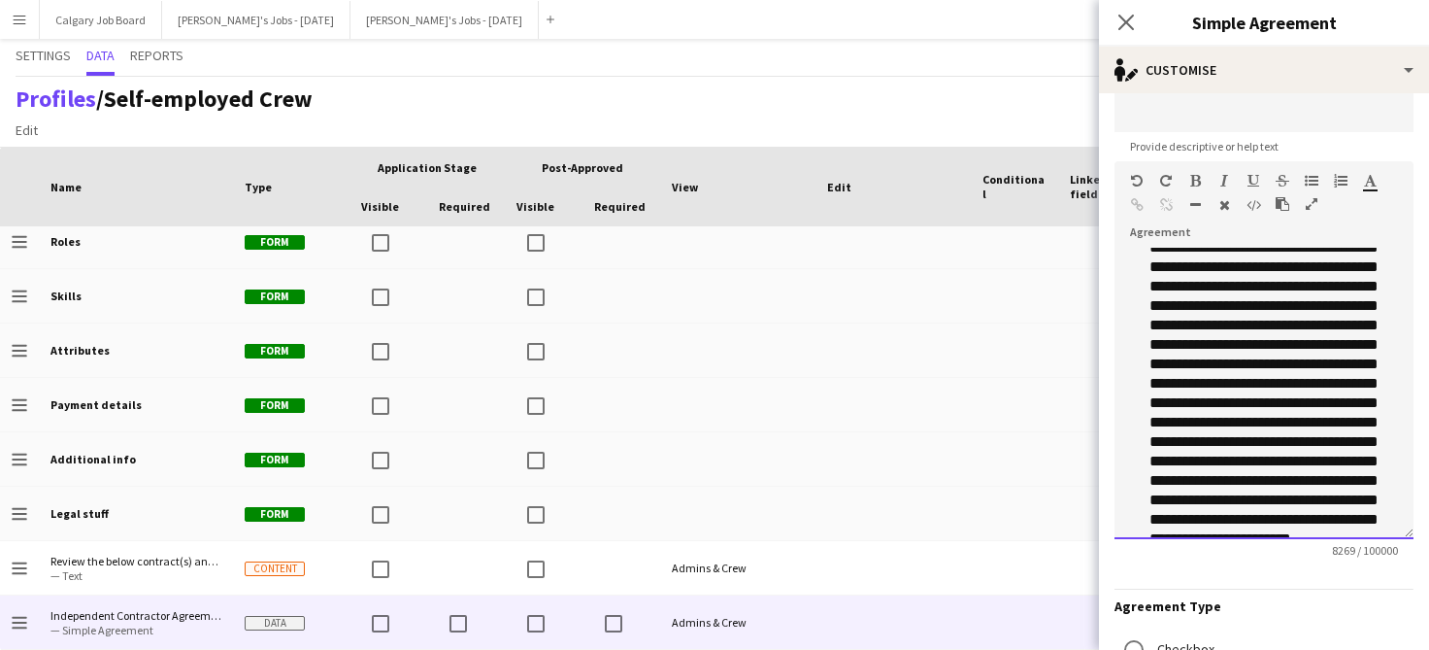
click at [1289, 286] on li "**********" at bounding box center [1274, 412] width 249 height 388
click at [1333, 319] on li "**********" at bounding box center [1274, 412] width 249 height 388
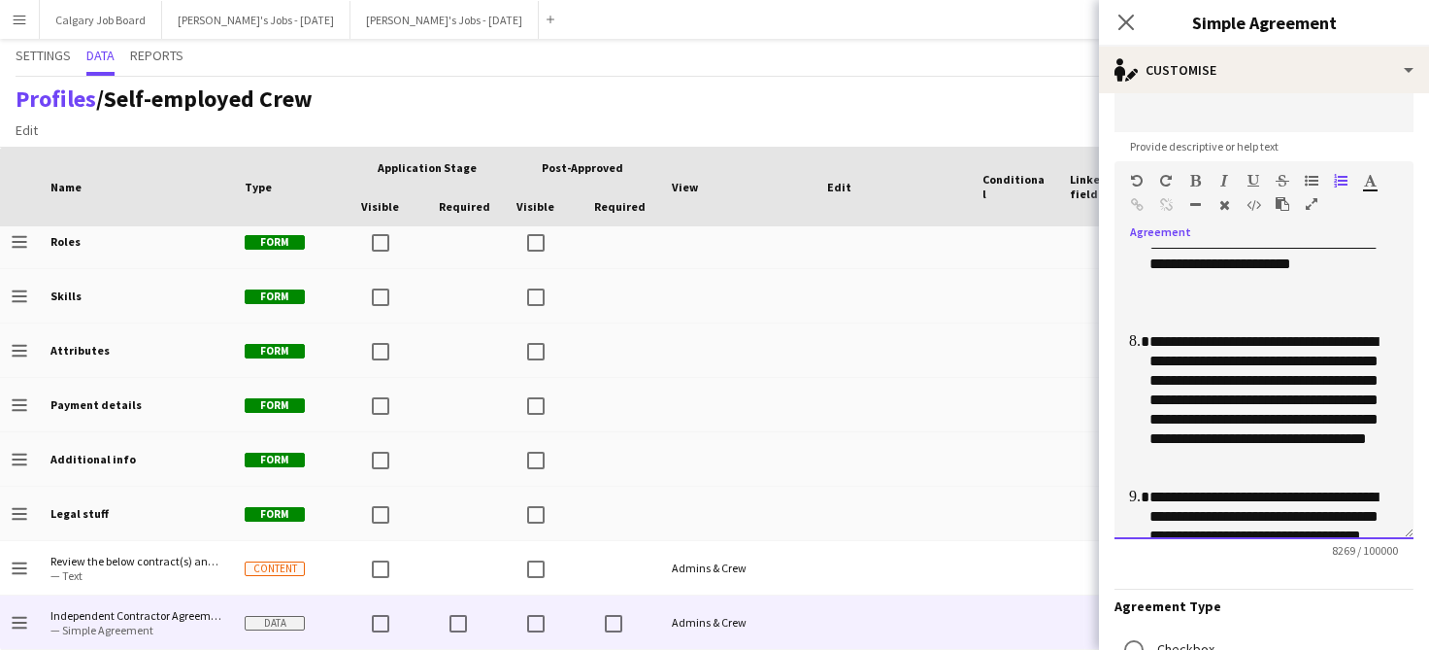
scroll to position [2121, 0]
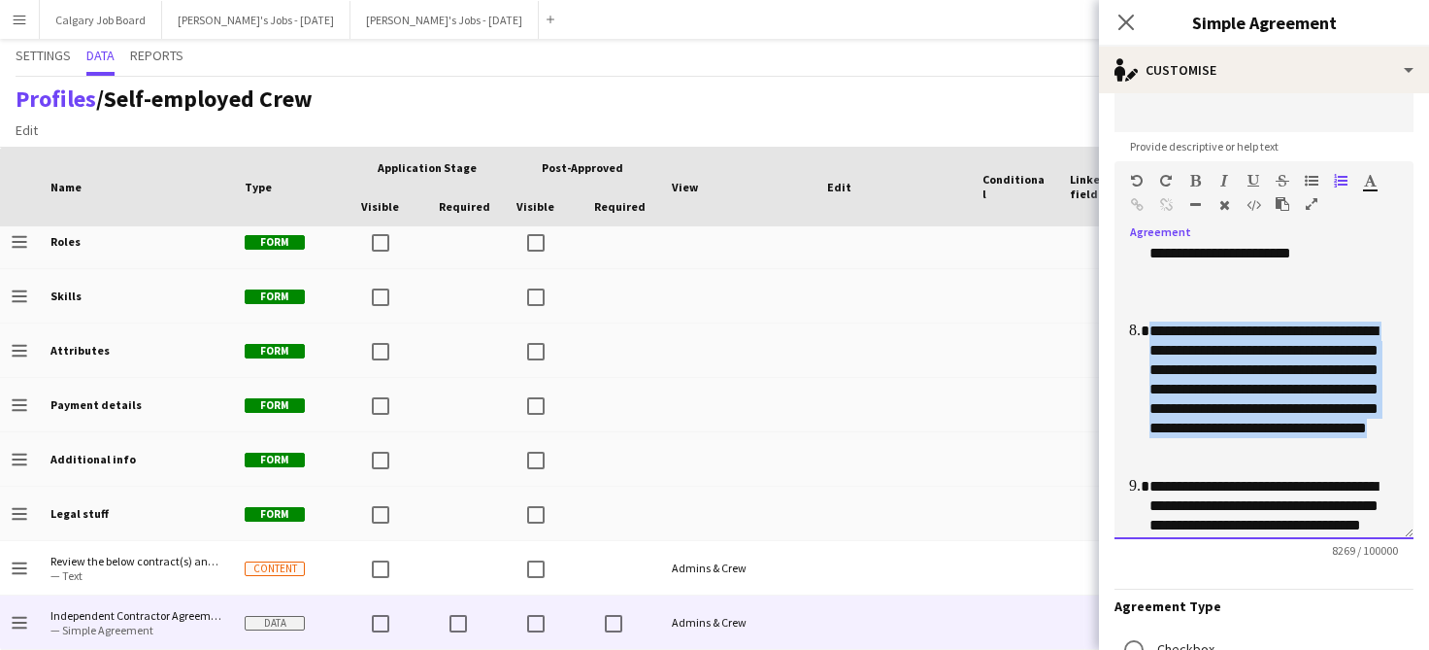
drag, startPoint x: 1152, startPoint y: 330, endPoint x: 1353, endPoint y: 451, distance: 234.3
click at [1353, 451] on li "**********" at bounding box center [1274, 389] width 249 height 136
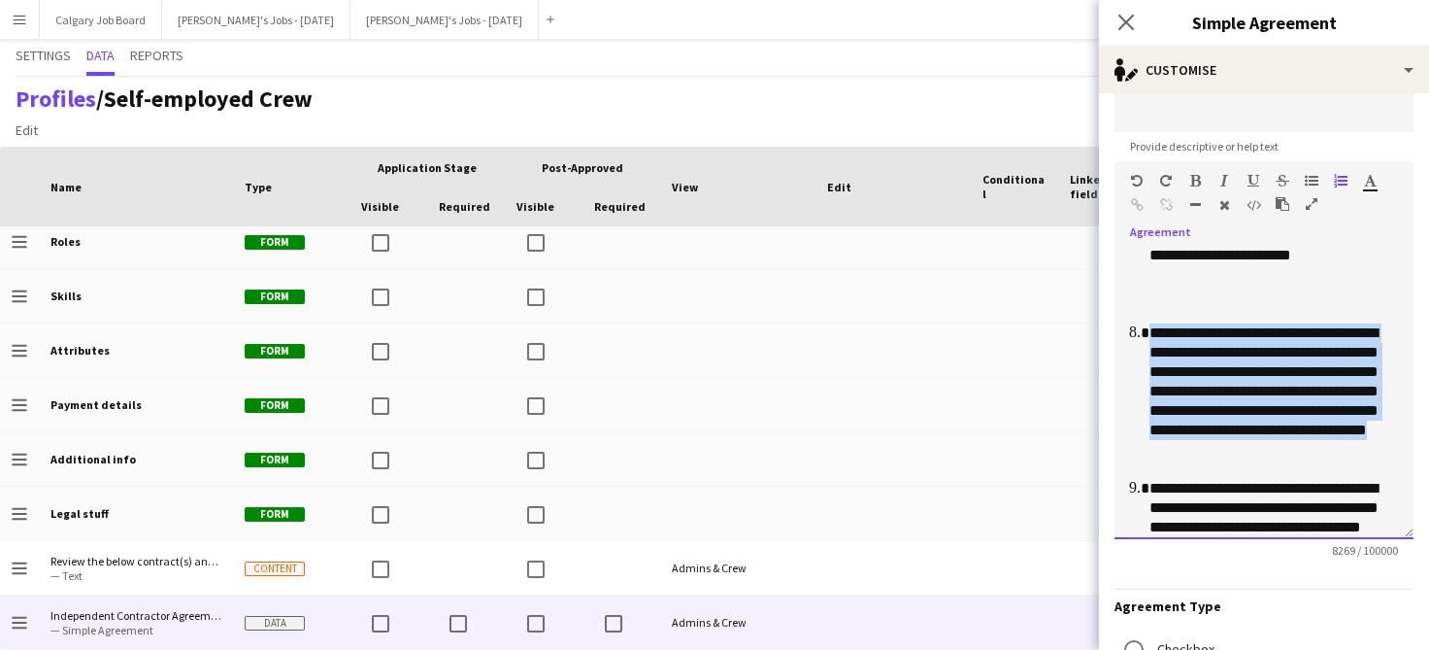
copy li "**********"
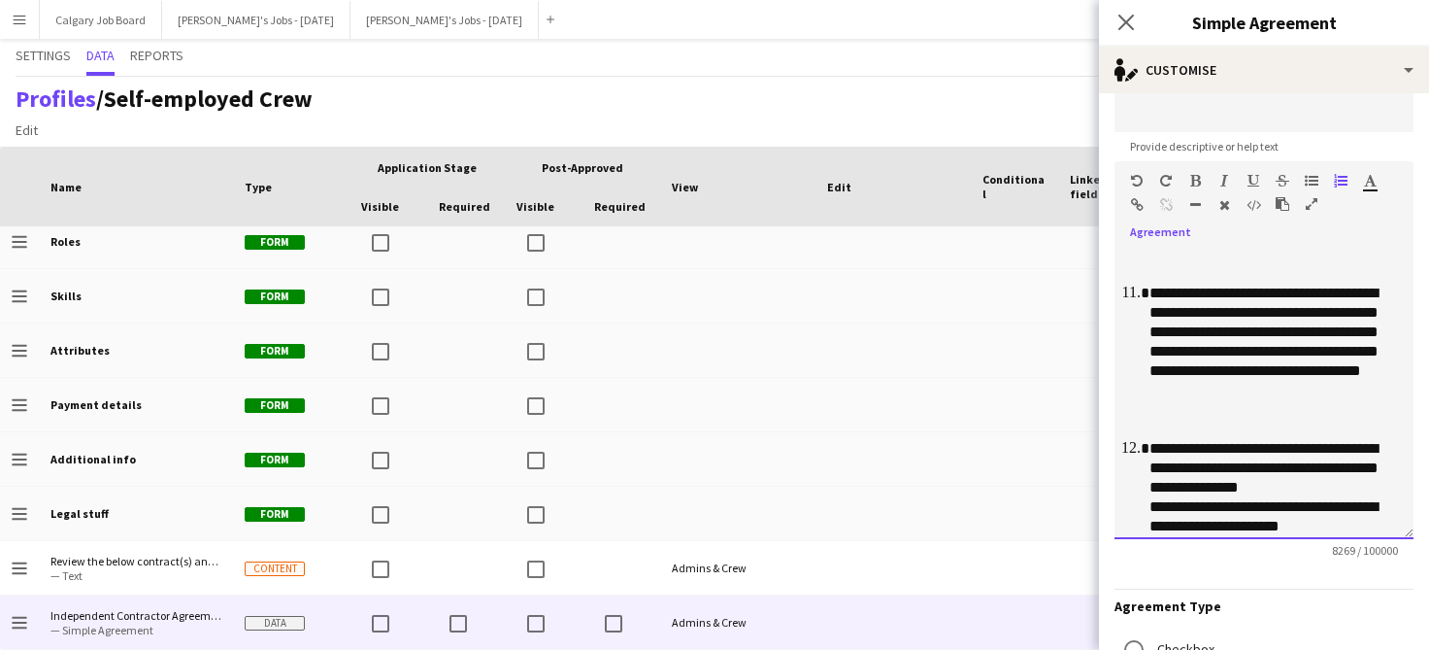
scroll to position [2548, 0]
click at [1181, 443] on li "**********" at bounding box center [1274, 486] width 249 height 97
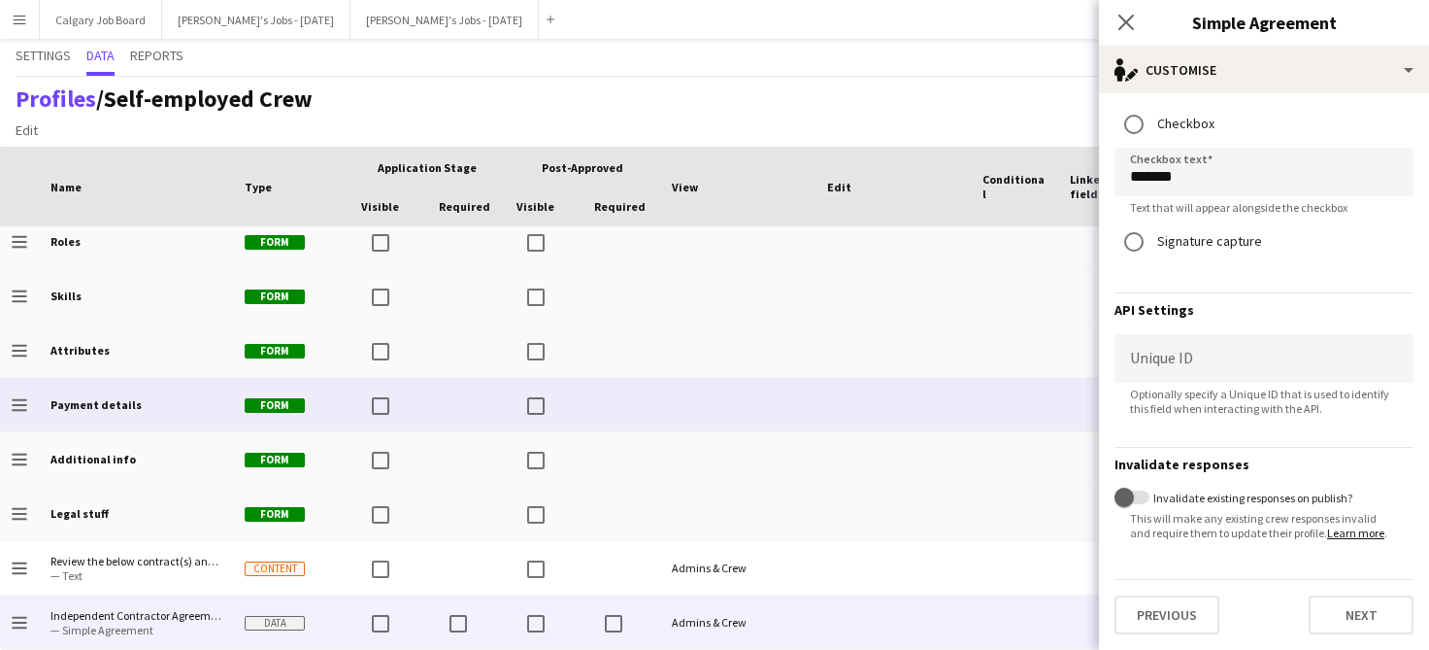
scroll to position [745, 0]
click at [1003, 423] on div at bounding box center [1014, 404] width 87 height 53
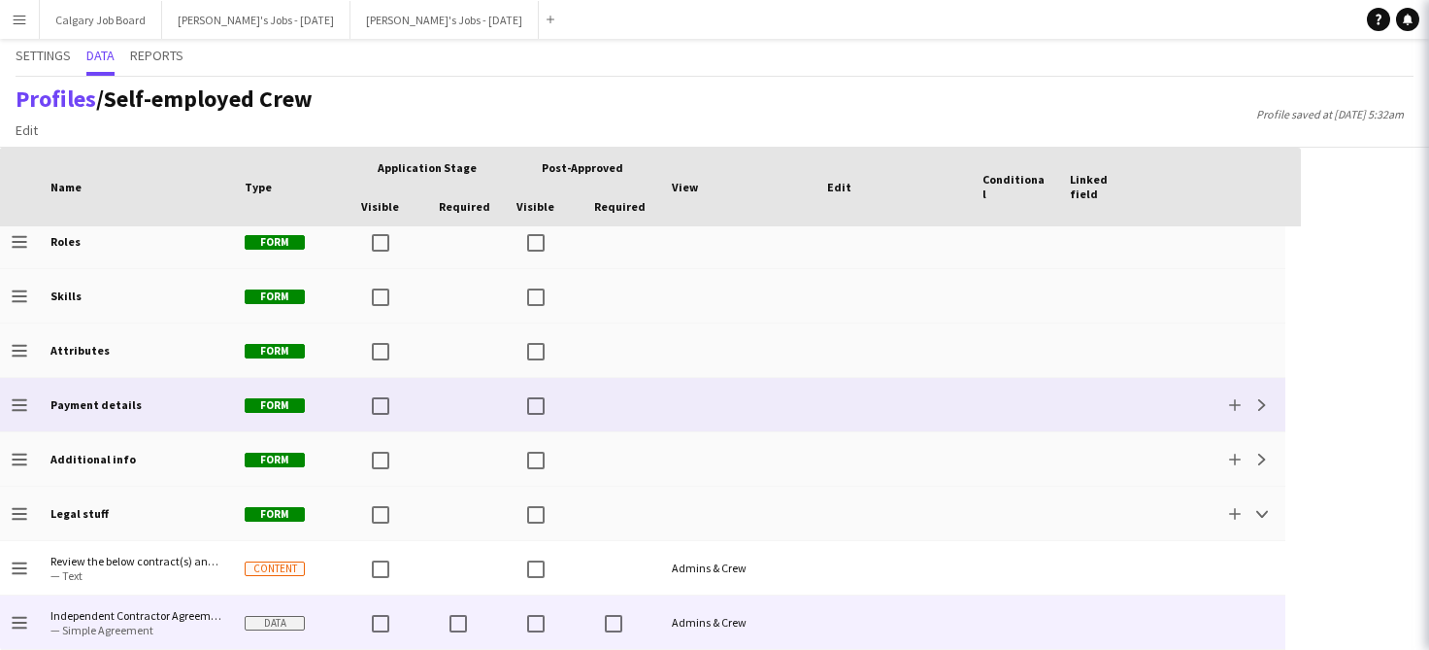
scroll to position [0, 0]
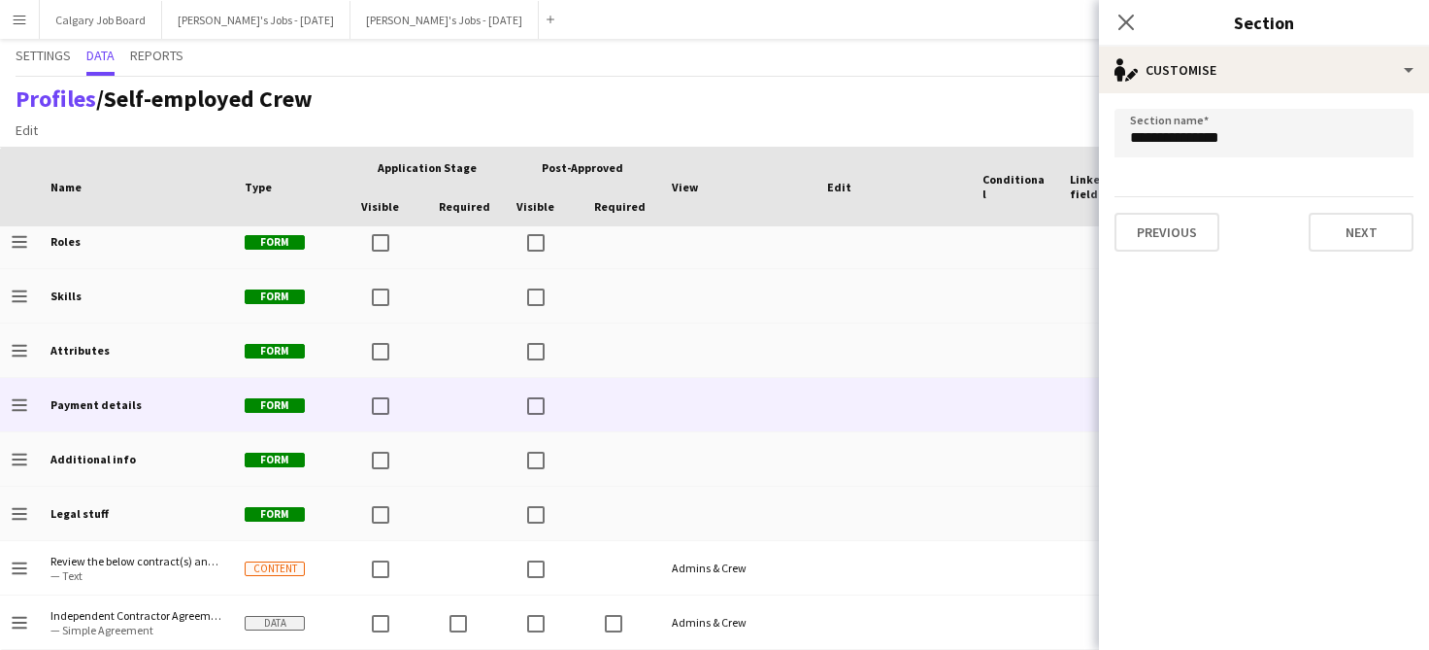
click at [588, 82] on div "Profiles / Self-employed Crew Edit Add section Profile saved at [DATE] 5:32am" at bounding box center [714, 112] width 1429 height 71
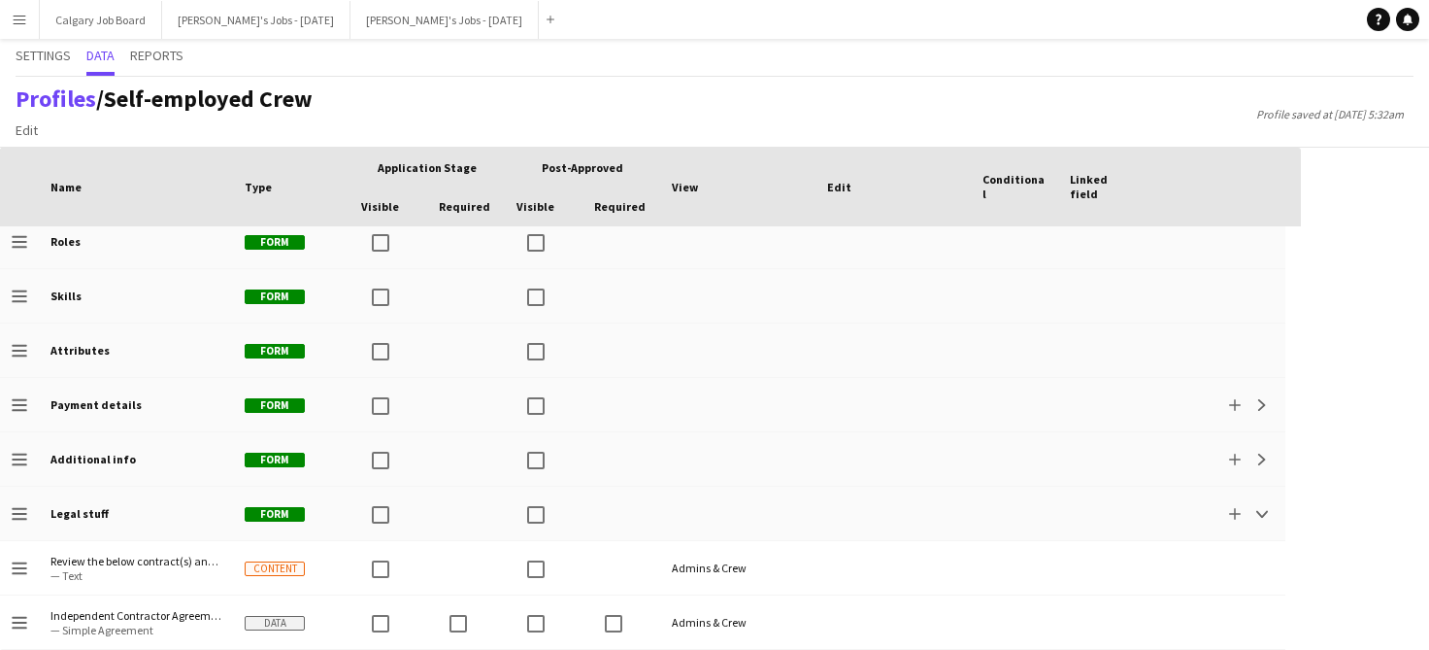
click at [723, 65] on div "Settings Data Reports" at bounding box center [715, 58] width 1398 height 38
